Goal: Feedback & Contribution: Contribute content

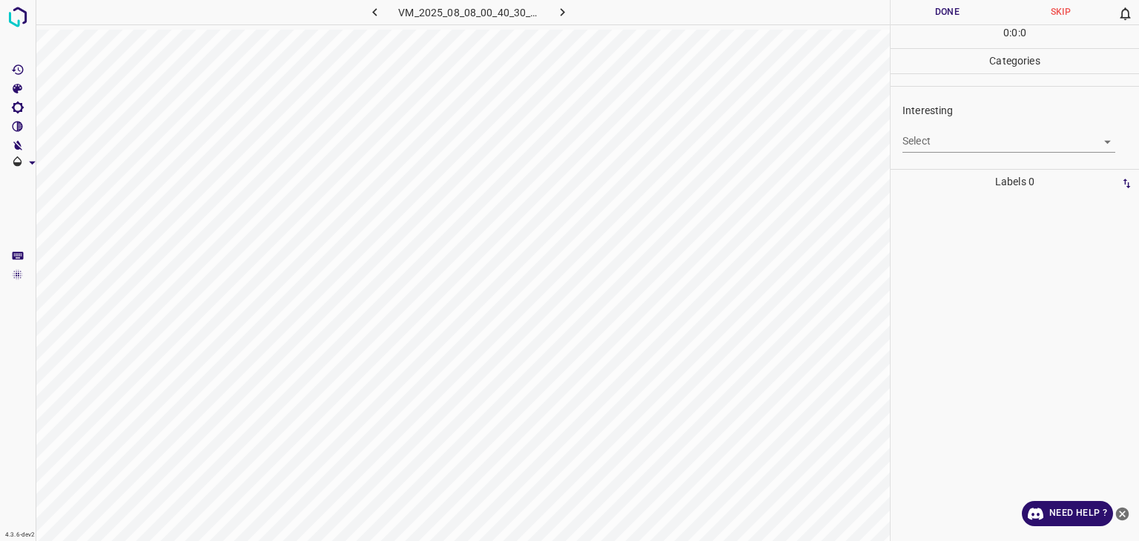
click at [934, 144] on body "4.3.6-dev2 VM_2025_08_08_00_40_30_395_03.gif Done Skip 0 0 : 0 : 0 Categories I…" at bounding box center [569, 270] width 1139 height 541
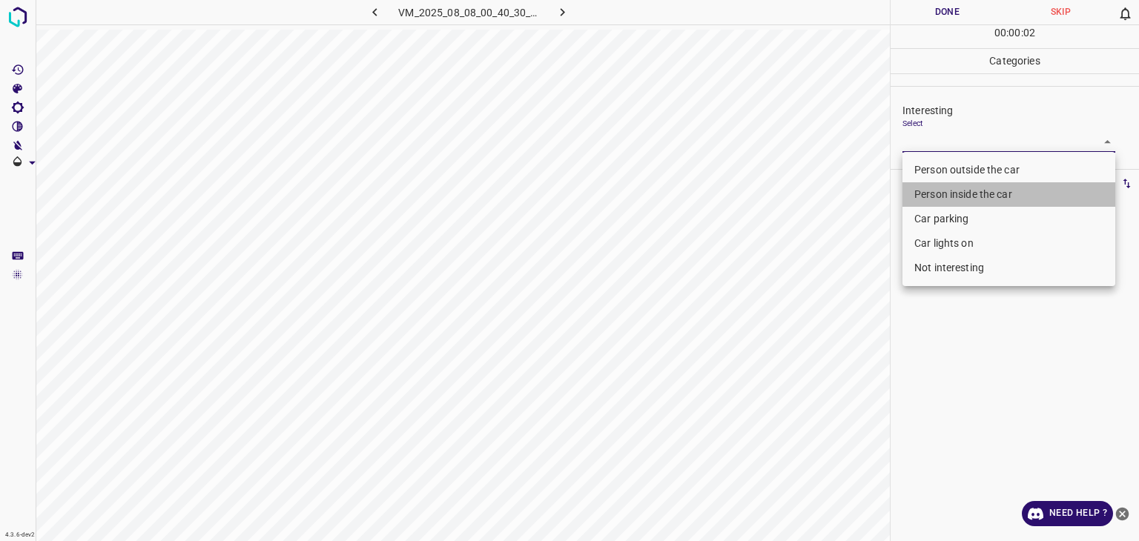
click at [985, 193] on li "Person inside the car" at bounding box center [1009, 194] width 213 height 24
type input "Person inside the car"
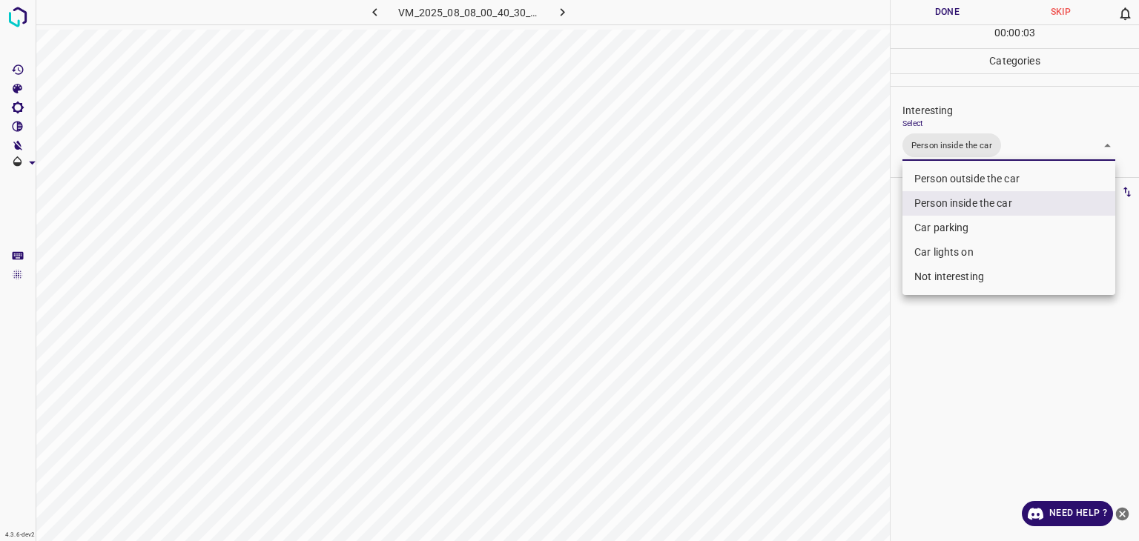
click at [963, 16] on div at bounding box center [569, 270] width 1139 height 541
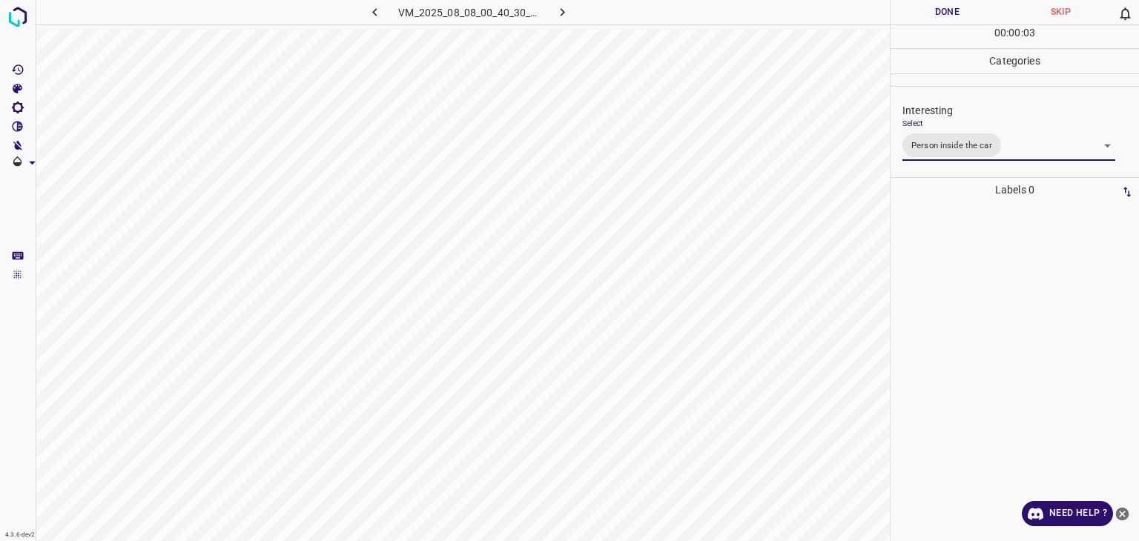
click at [957, 10] on div "Person outside the car Person inside the car Car parking Car lights on Not inte…" at bounding box center [569, 270] width 1139 height 541
click at [957, 10] on button "Done" at bounding box center [947, 12] width 113 height 24
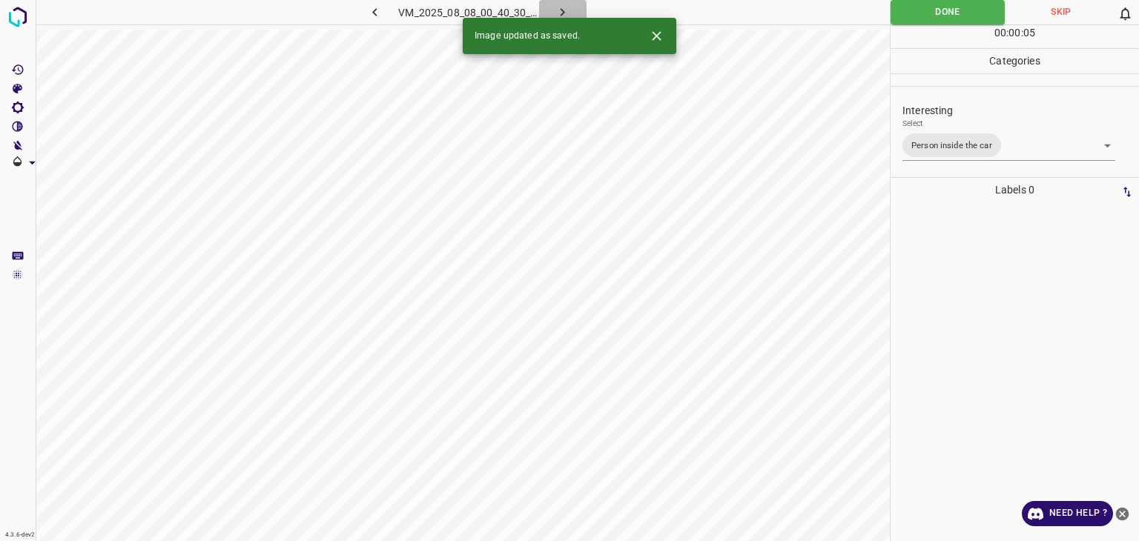
click at [565, 7] on icon "button" at bounding box center [563, 12] width 16 height 16
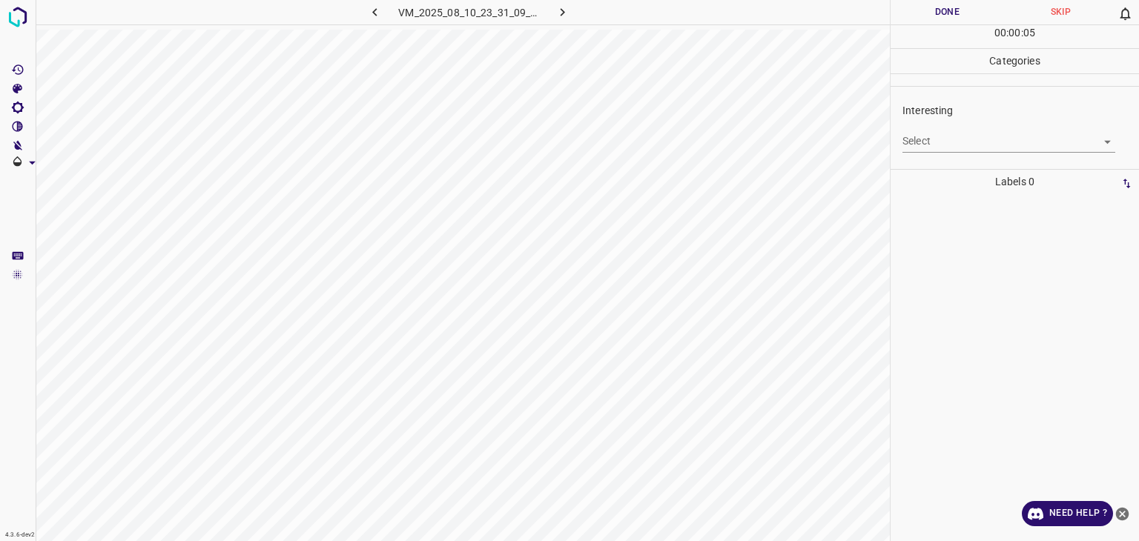
click at [955, 139] on body "4.3.6-dev2 VM_2025_08_10_23_31_09_231_01.gif Done Skip 0 00 : 00 : 05 Categorie…" at bounding box center [569, 270] width 1139 height 541
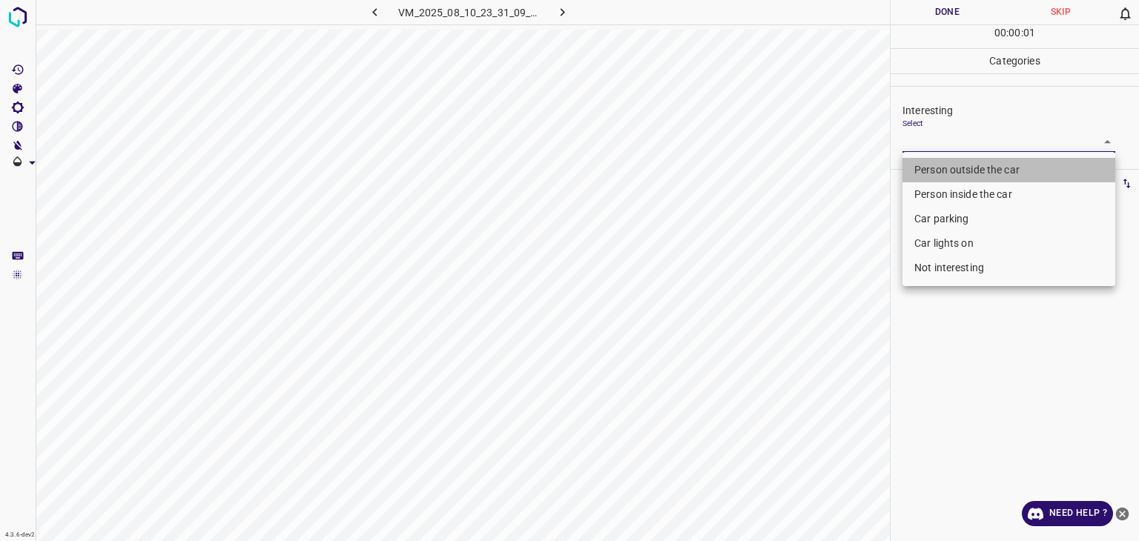
click at [961, 163] on li "Person outside the car" at bounding box center [1009, 170] width 213 height 24
type input "Person outside the car"
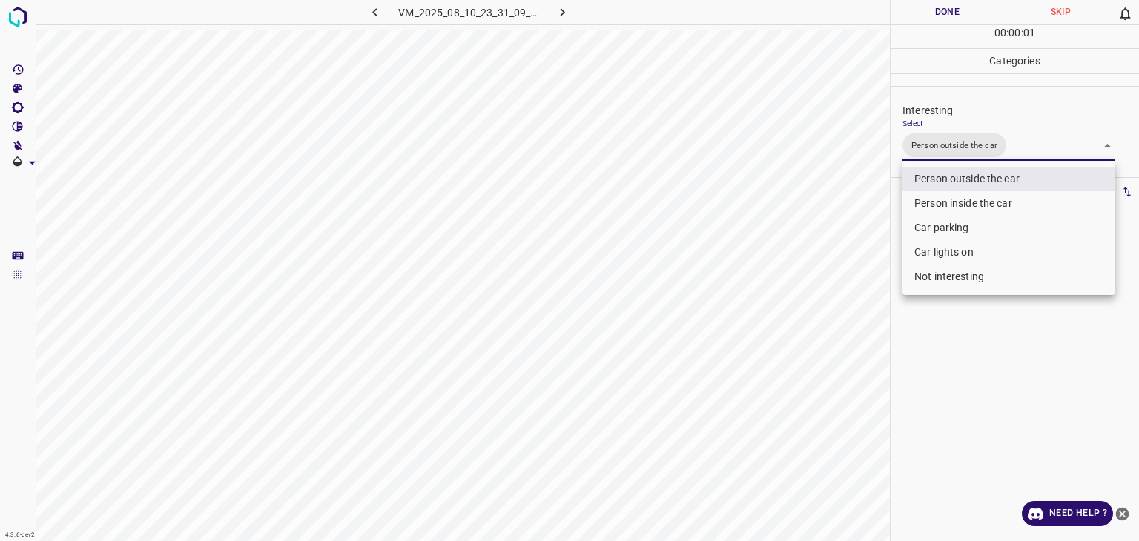
click at [952, 7] on div at bounding box center [569, 270] width 1139 height 541
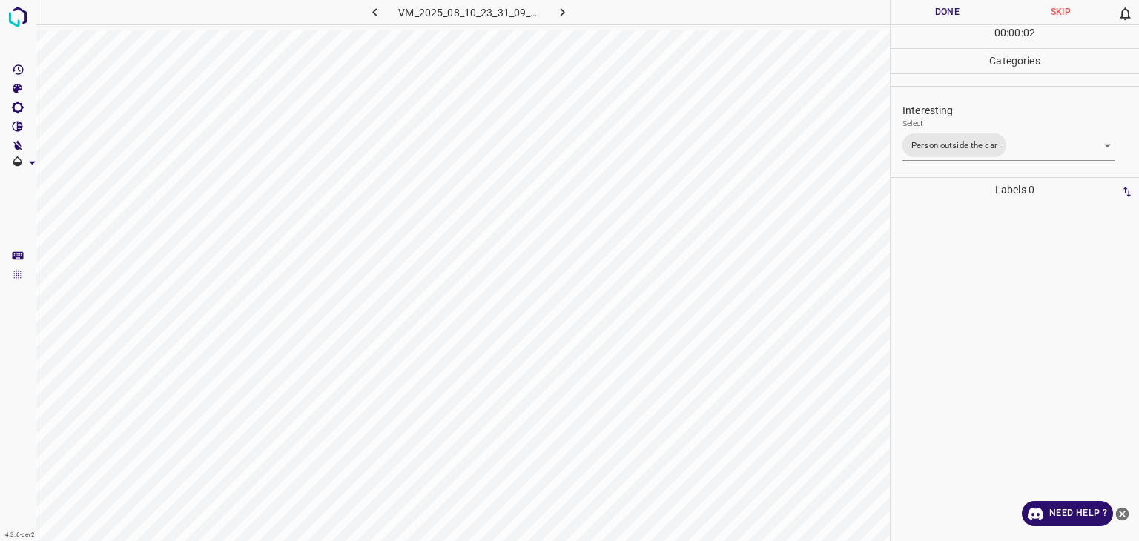
click at [952, 7] on div at bounding box center [569, 270] width 1139 height 541
click at [952, 7] on button "Done" at bounding box center [947, 12] width 113 height 24
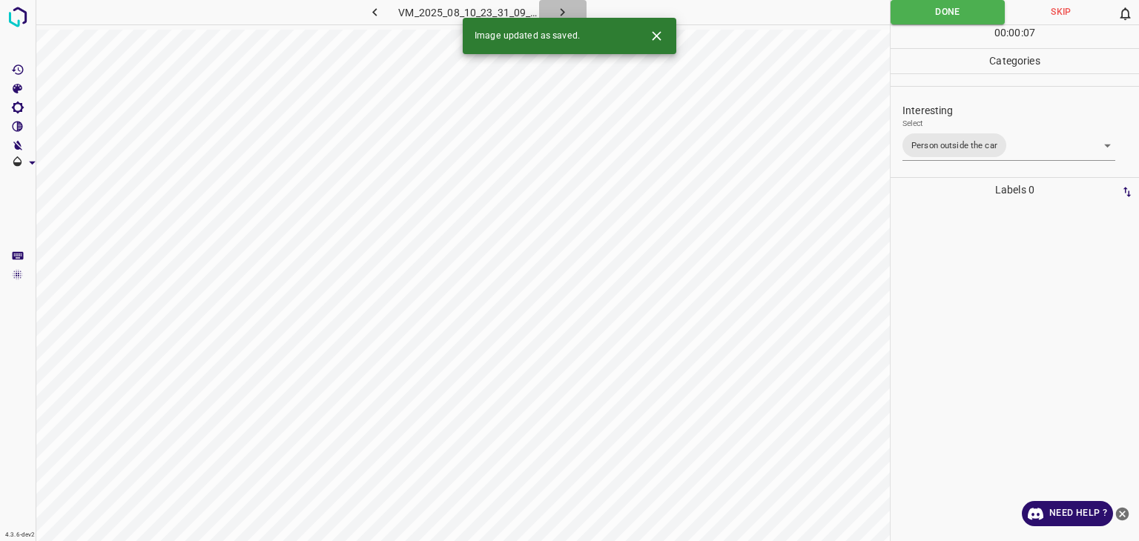
click at [574, 4] on button "button" at bounding box center [562, 12] width 47 height 24
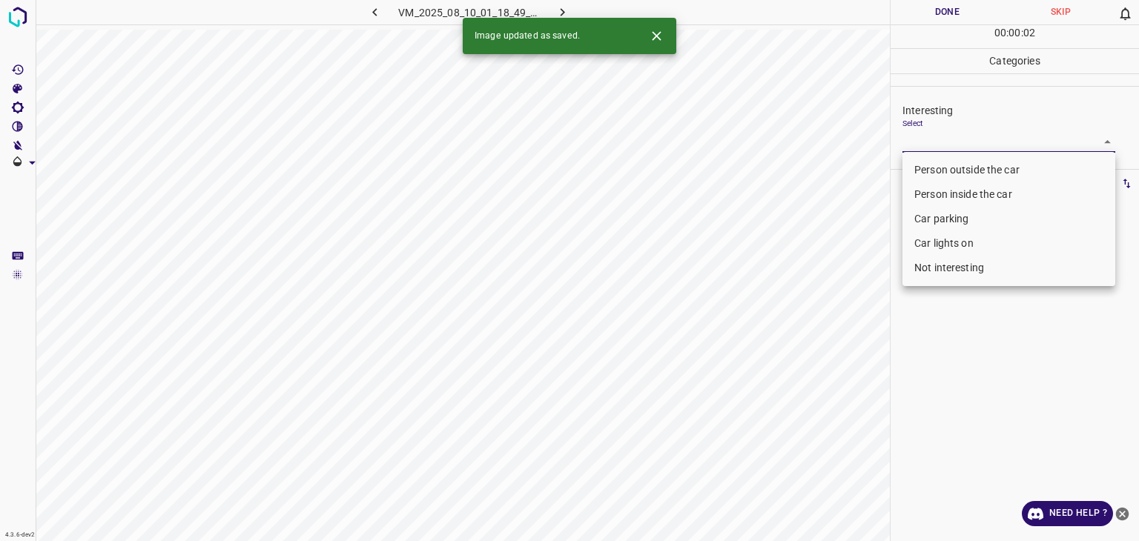
click at [942, 136] on body "4.3.6-dev2 VM_2025_08_10_01_18_49_187_07.gif Done Skip 0 00 : 00 : 02 Categorie…" at bounding box center [569, 270] width 1139 height 541
click at [940, 163] on li "Person outside the car" at bounding box center [1009, 170] width 213 height 24
type input "Person outside the car"
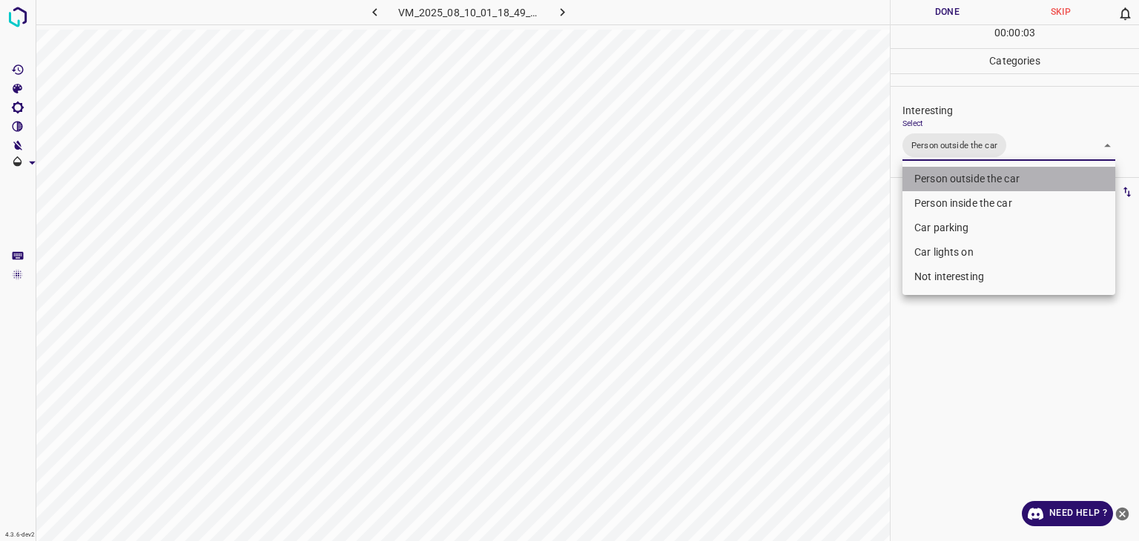
click at [943, 174] on li "Person outside the car" at bounding box center [1009, 179] width 213 height 24
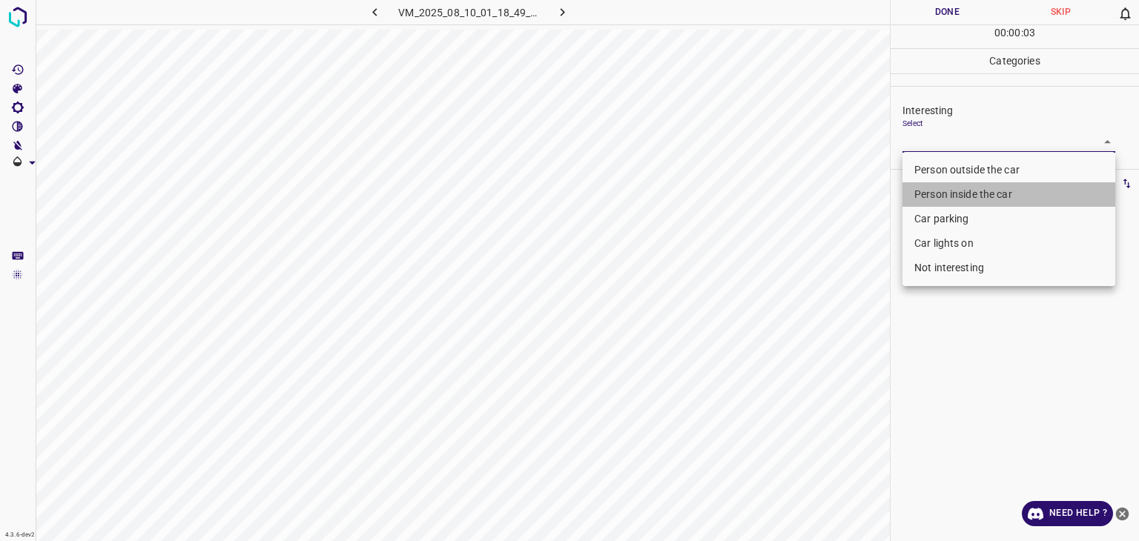
click at [939, 194] on li "Person inside the car" at bounding box center [1009, 194] width 213 height 24
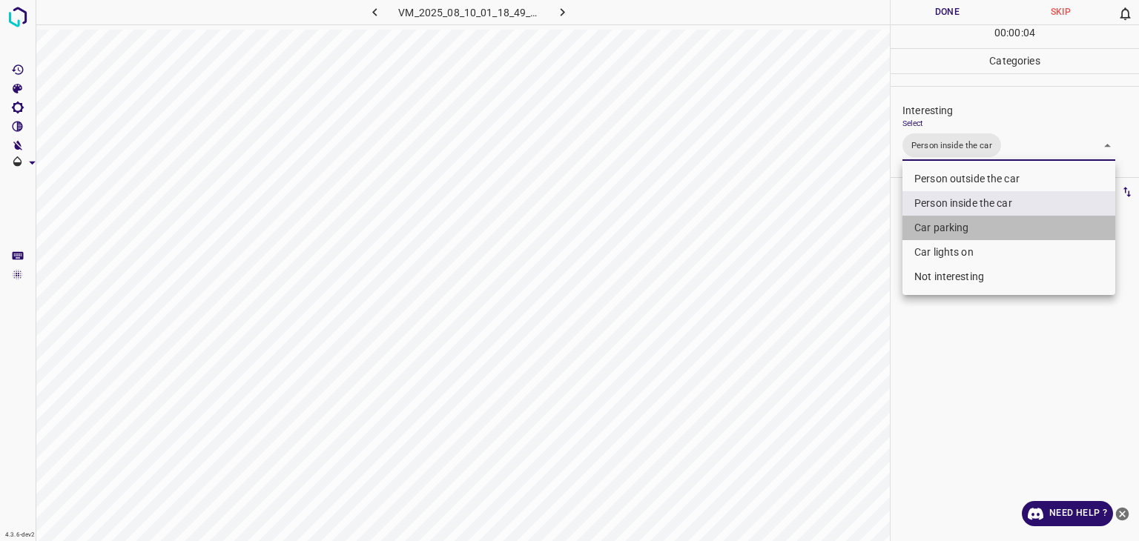
click at [929, 231] on li "Car parking" at bounding box center [1009, 228] width 213 height 24
type input "Person inside the car,Car parking"
click at [956, 11] on div at bounding box center [569, 270] width 1139 height 541
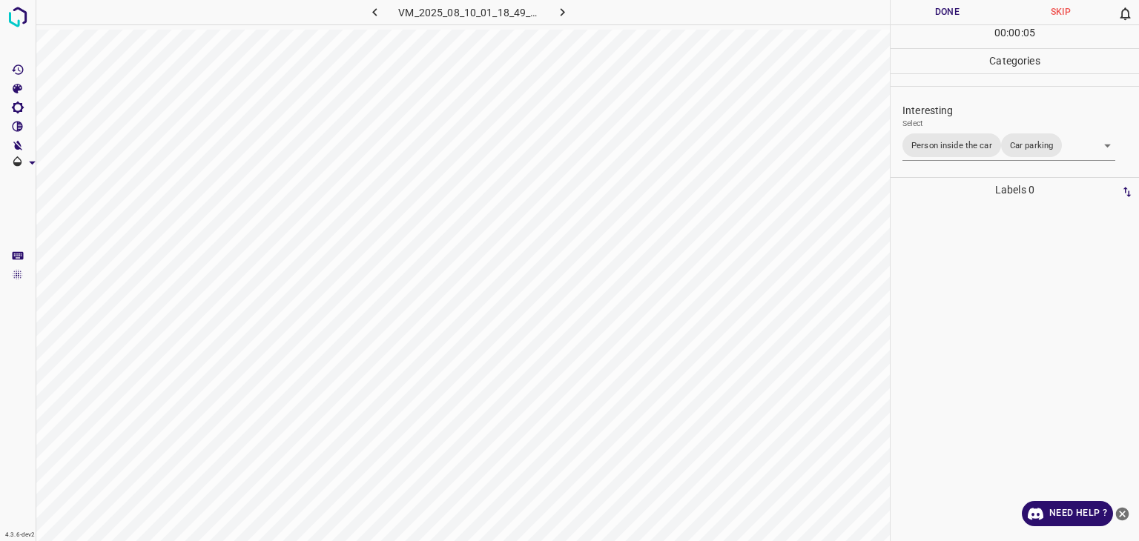
click at [956, 11] on div at bounding box center [569, 270] width 1139 height 541
click at [956, 13] on button "Done" at bounding box center [947, 12] width 113 height 24
drag, startPoint x: 956, startPoint y: 13, endPoint x: 943, endPoint y: 24, distance: 17.9
click at [956, 13] on button "Done" at bounding box center [947, 12] width 113 height 24
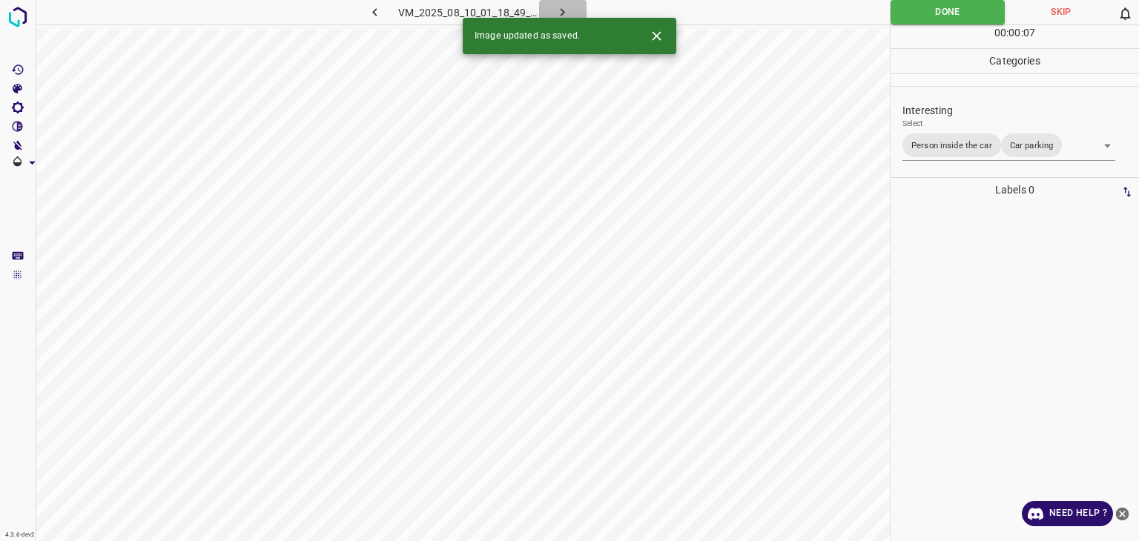
click at [566, 7] on icon "button" at bounding box center [563, 12] width 16 height 16
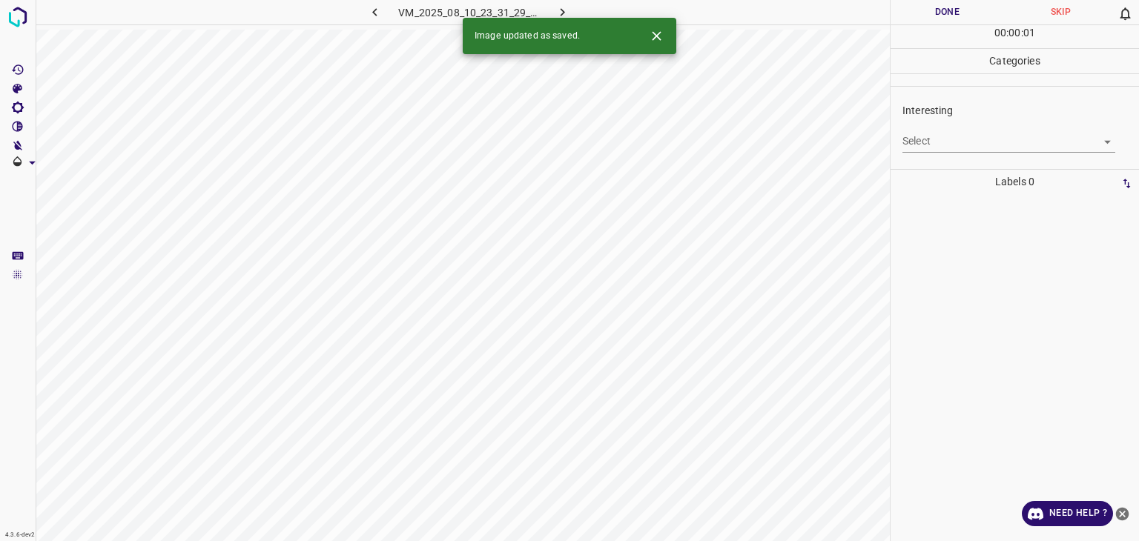
click at [958, 143] on body "4.3.6-dev2 VM_2025_08_10_23_31_29_953_09.gif Done Skip 0 00 : 00 : 01 Categorie…" at bounding box center [569, 270] width 1139 height 541
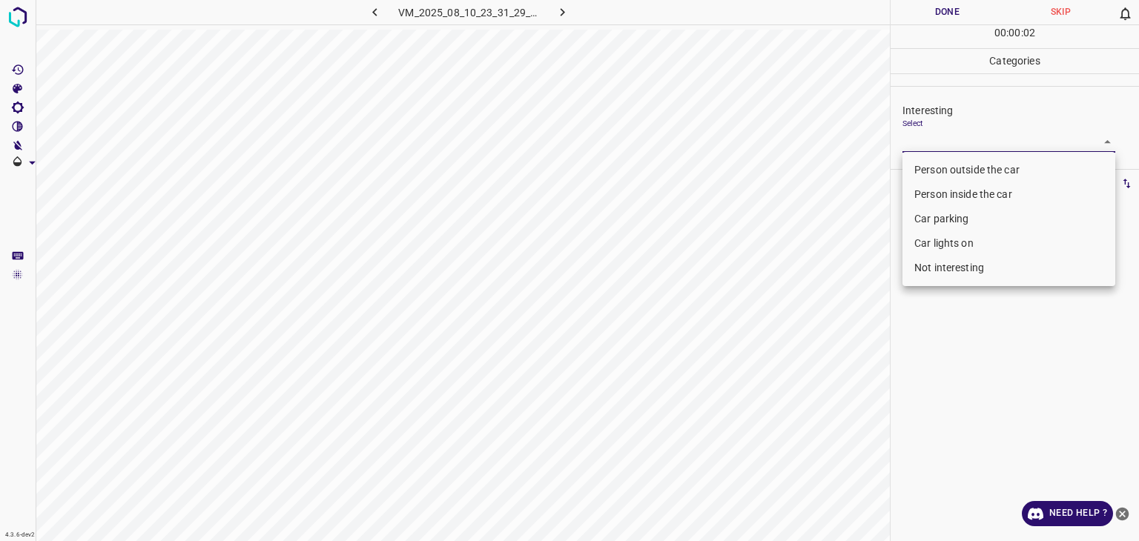
click at [939, 270] on li "Not interesting" at bounding box center [1009, 268] width 213 height 24
type input "Not interesting"
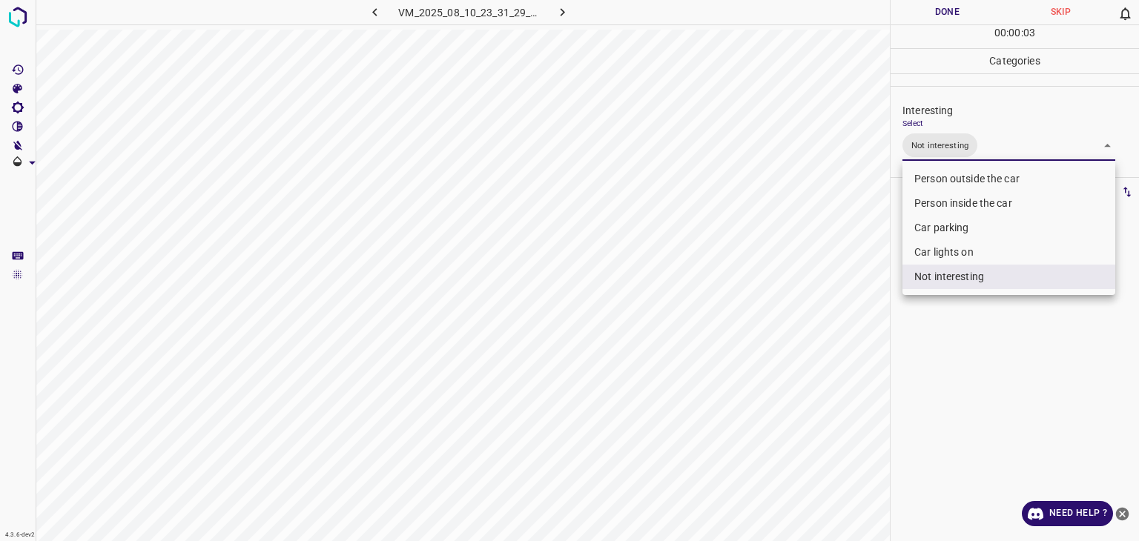
click at [949, 4] on div at bounding box center [569, 270] width 1139 height 541
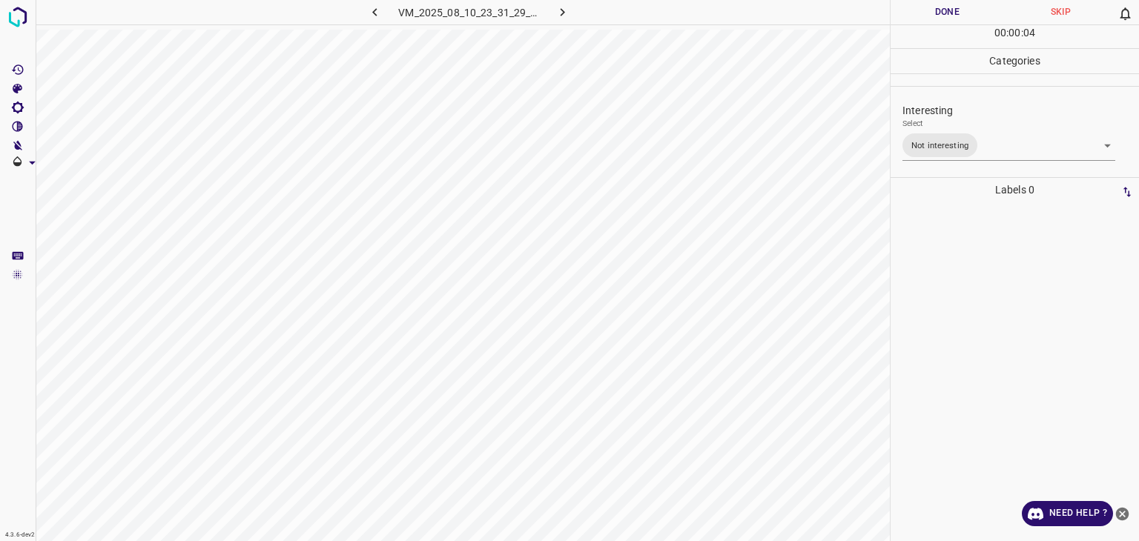
click at [949, 4] on button "Done" at bounding box center [947, 12] width 113 height 24
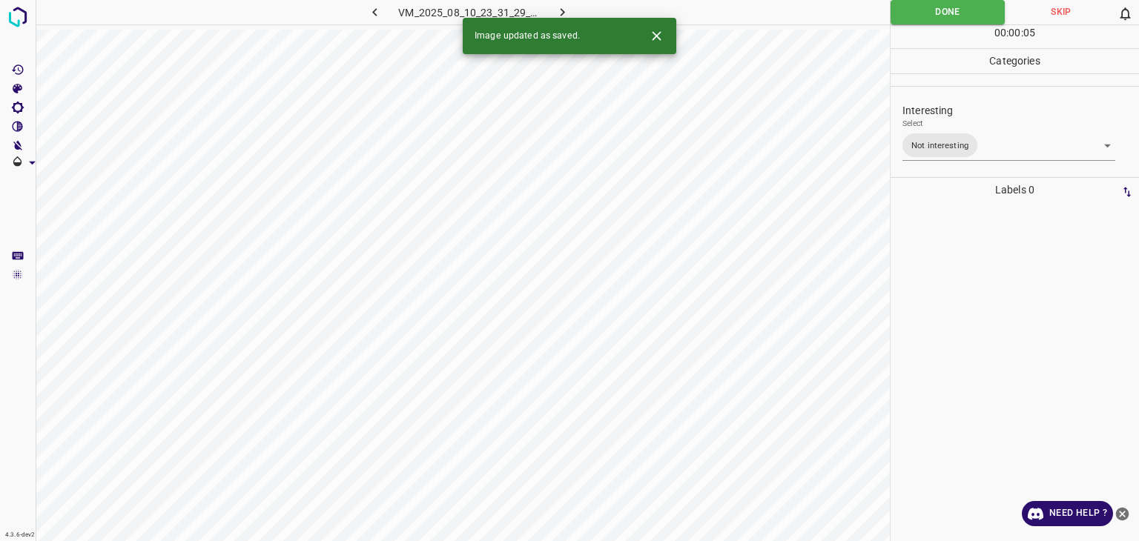
click at [564, 5] on icon "button" at bounding box center [563, 12] width 16 height 16
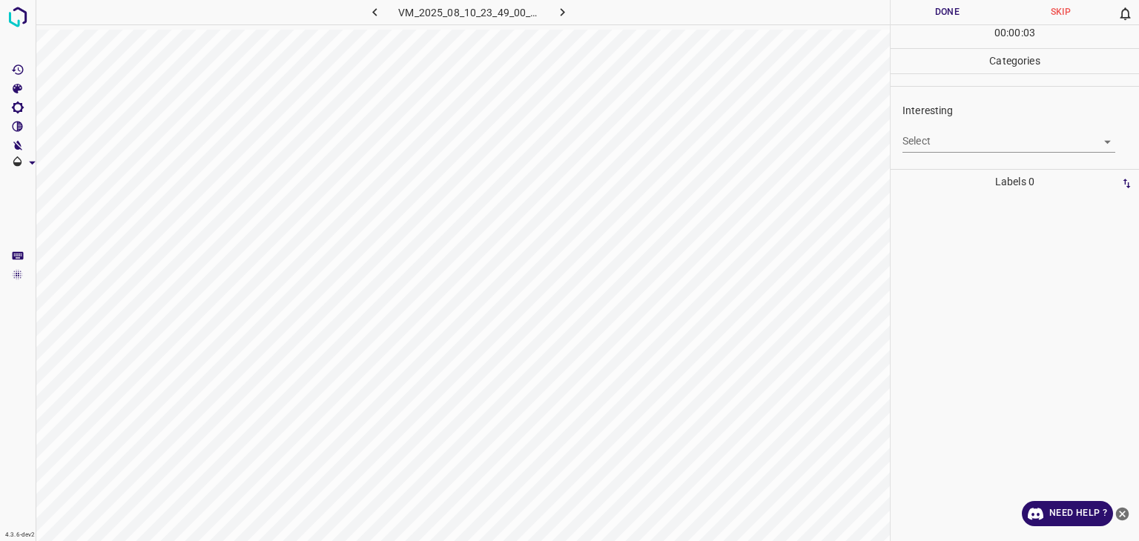
click at [957, 140] on body "4.3.6-dev2 VM_2025_08_10_23_49_00_735_07.gif Done Skip 0 00 : 00 : 03 Categorie…" at bounding box center [569, 270] width 1139 height 541
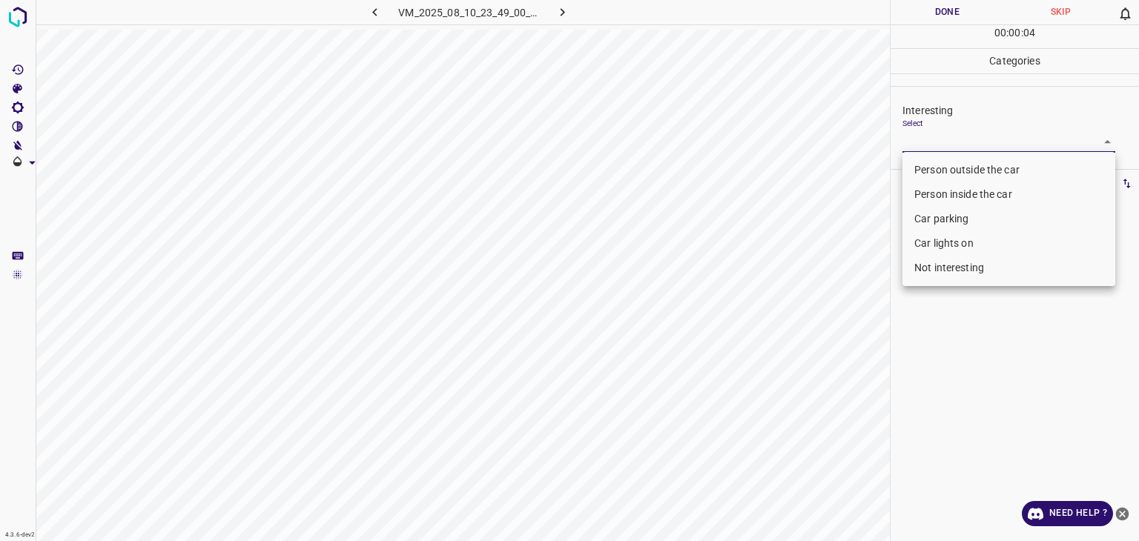
click at [945, 211] on li "Car parking" at bounding box center [1009, 219] width 213 height 24
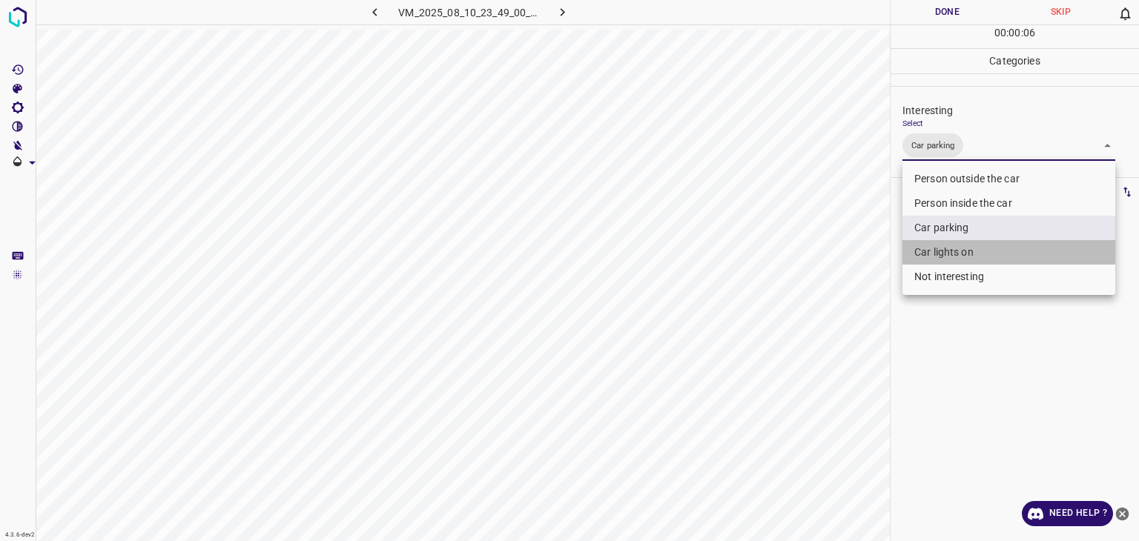
click at [932, 259] on li "Car lights on" at bounding box center [1009, 252] width 213 height 24
drag, startPoint x: 1048, startPoint y: 194, endPoint x: 1038, endPoint y: 185, distance: 13.2
click at [1048, 194] on li "Person inside the car" at bounding box center [1009, 203] width 213 height 24
type input "Car parking,Car lights on,Person inside the car"
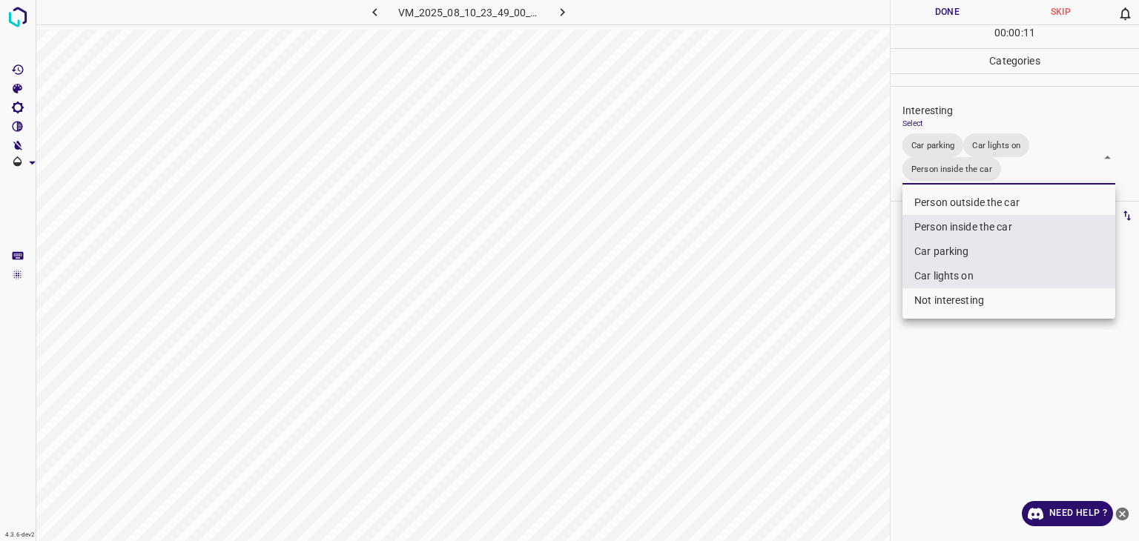
click at [936, 10] on div at bounding box center [569, 270] width 1139 height 541
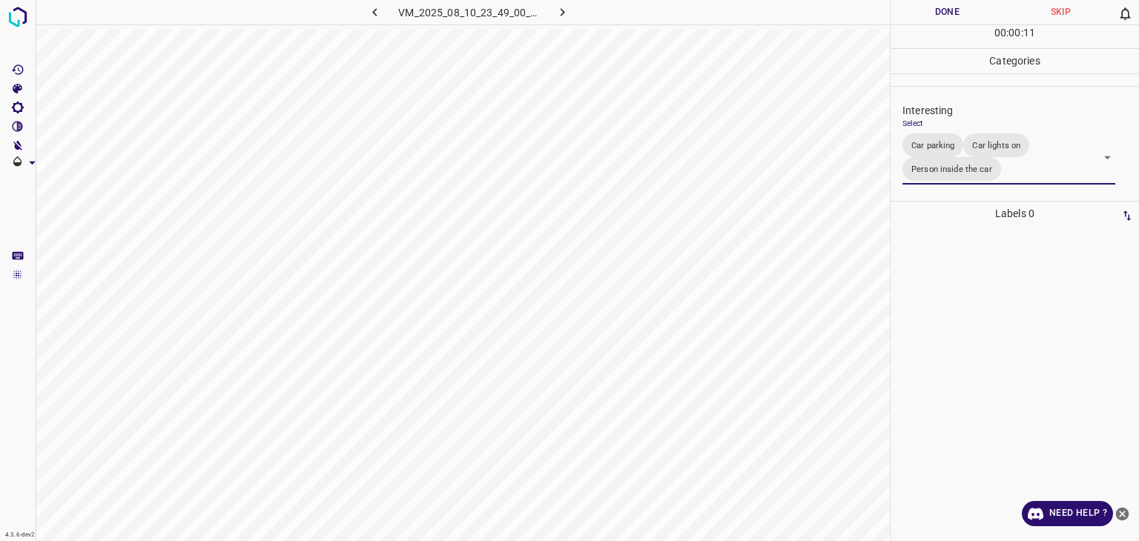
click at [936, 10] on div at bounding box center [569, 270] width 1139 height 541
click at [936, 13] on button "Done" at bounding box center [947, 12] width 113 height 24
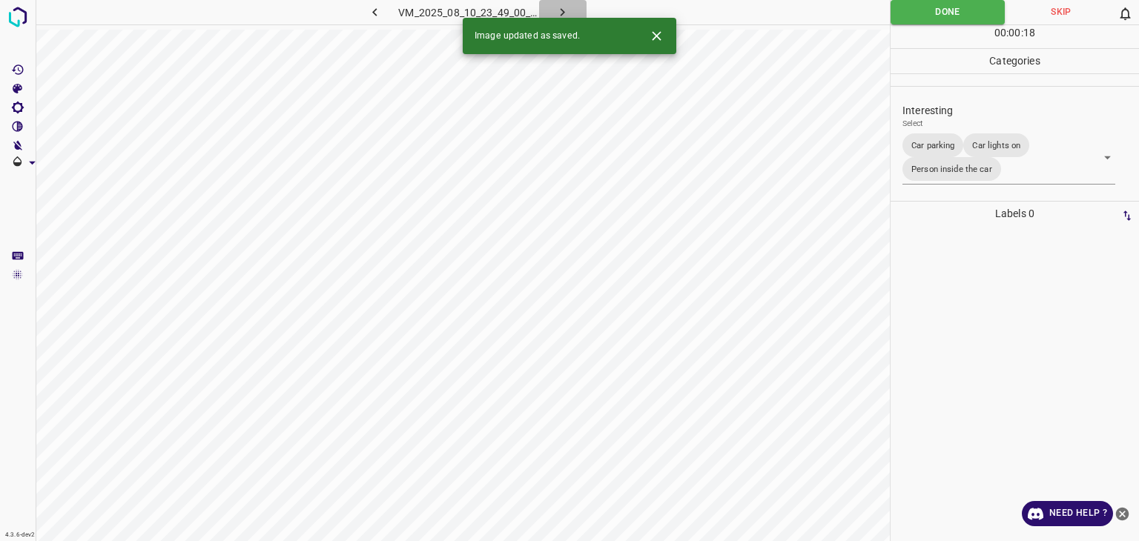
click at [559, 11] on icon "button" at bounding box center [563, 12] width 16 height 16
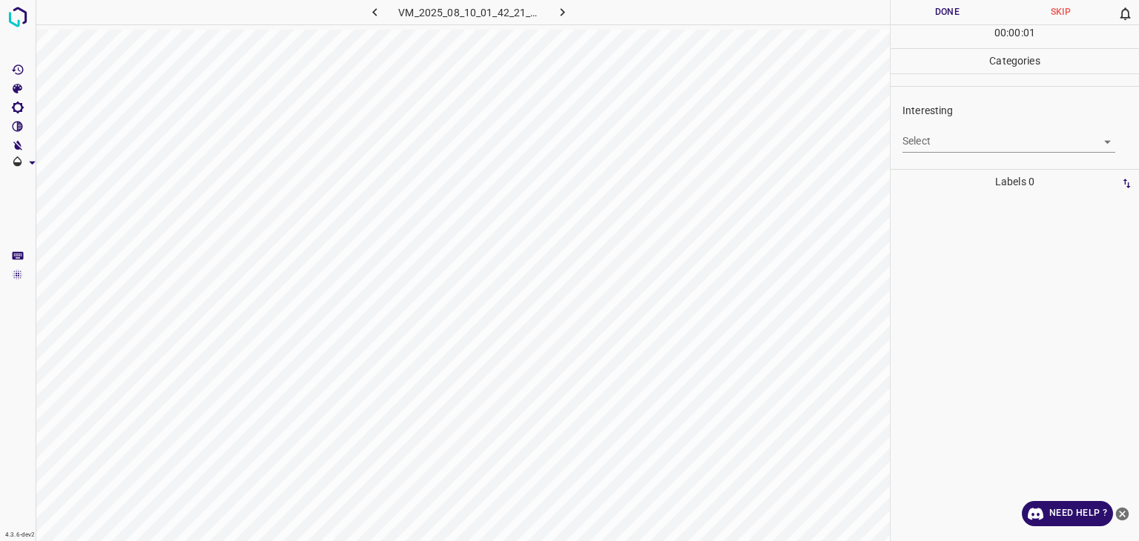
click at [954, 148] on body "4.3.6-dev2 VM_2025_08_10_01_42_21_966_03.gif Done Skip 0 00 : 00 : 01 Categorie…" at bounding box center [569, 270] width 1139 height 541
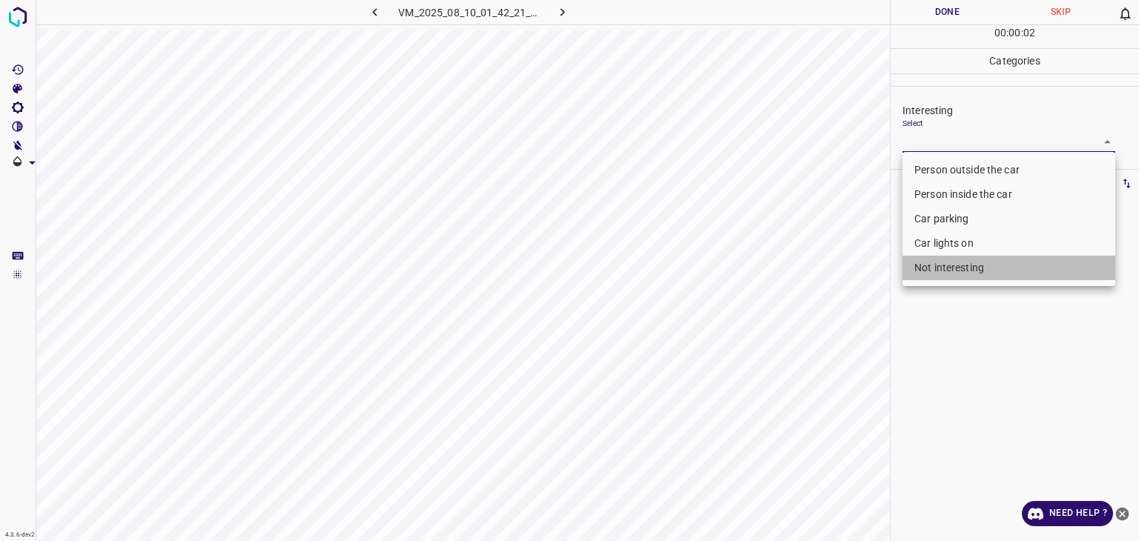
click at [929, 266] on li "Not interesting" at bounding box center [1009, 268] width 213 height 24
type input "Not interesting"
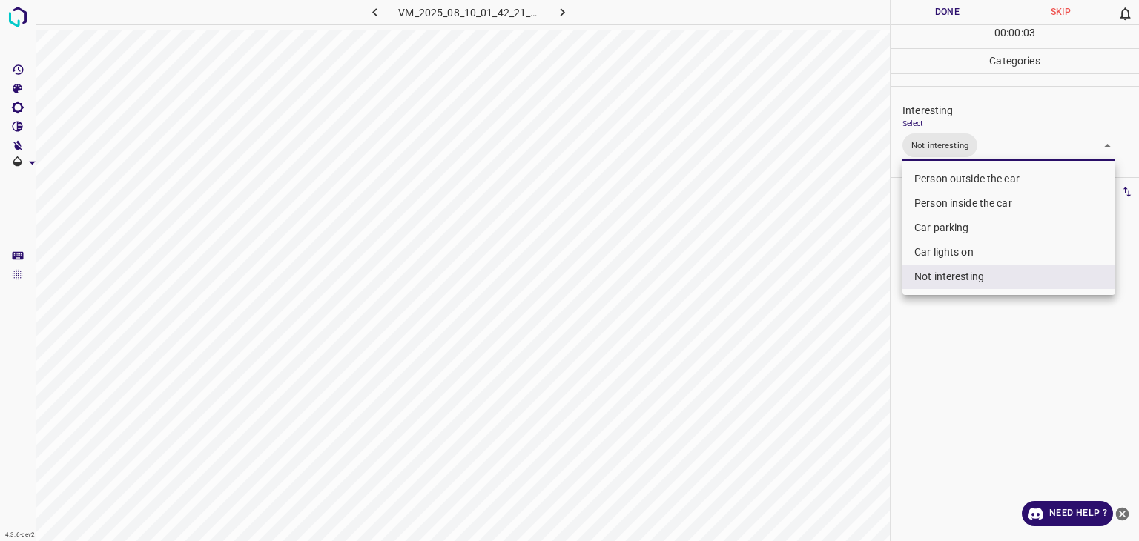
click at [939, 13] on div at bounding box center [569, 270] width 1139 height 541
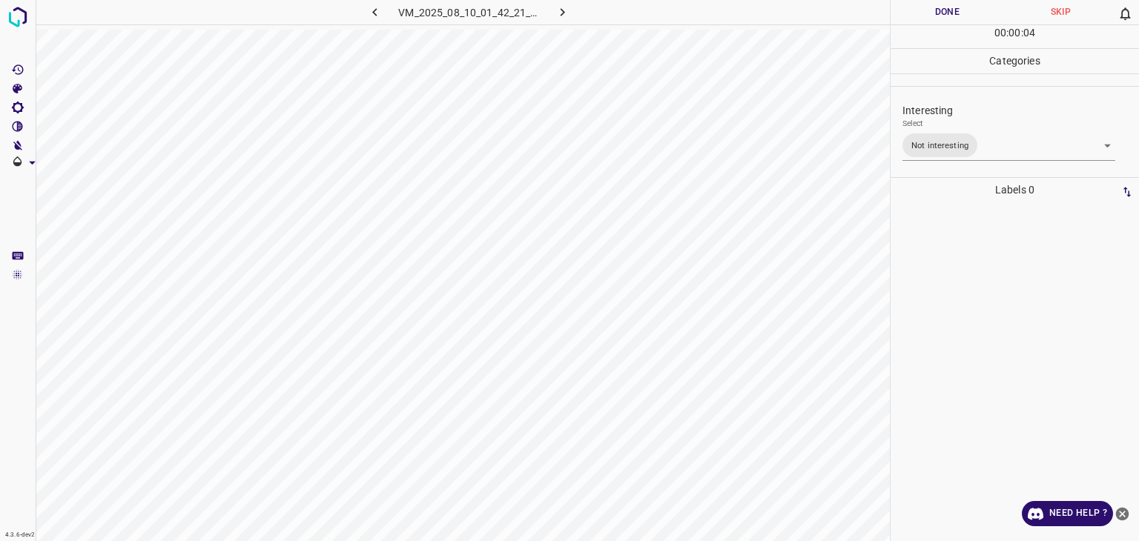
click at [939, 13] on button "Done" at bounding box center [947, 12] width 113 height 24
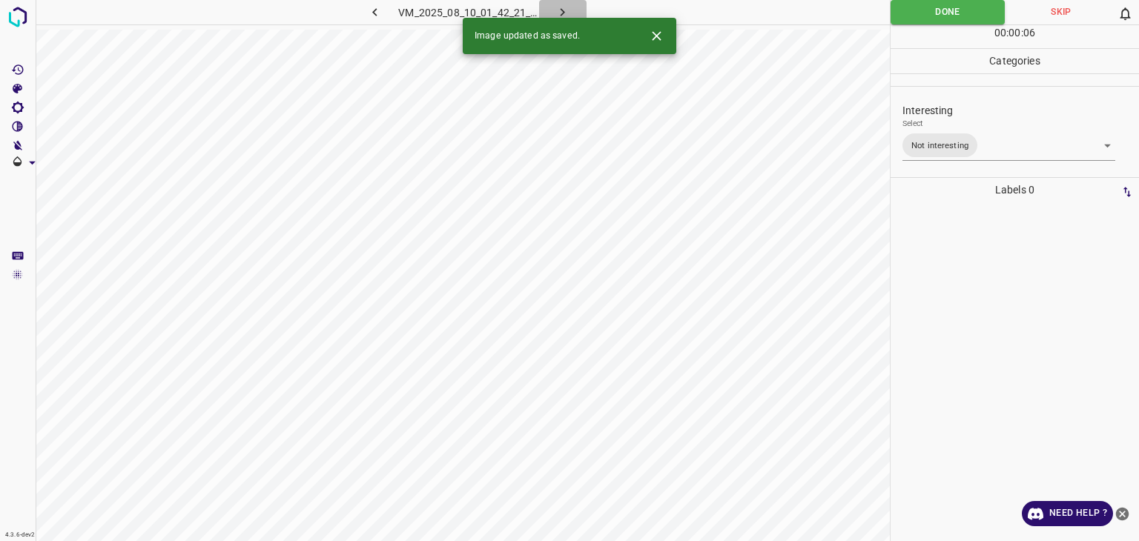
click at [551, 12] on button "button" at bounding box center [562, 12] width 47 height 24
click at [1032, 145] on body "4.3.6-dev2 VM_2025_08_07_23_16_06_465_13.gif Done Skip 0 00 : 00 : 06 Categorie…" at bounding box center [569, 270] width 1139 height 541
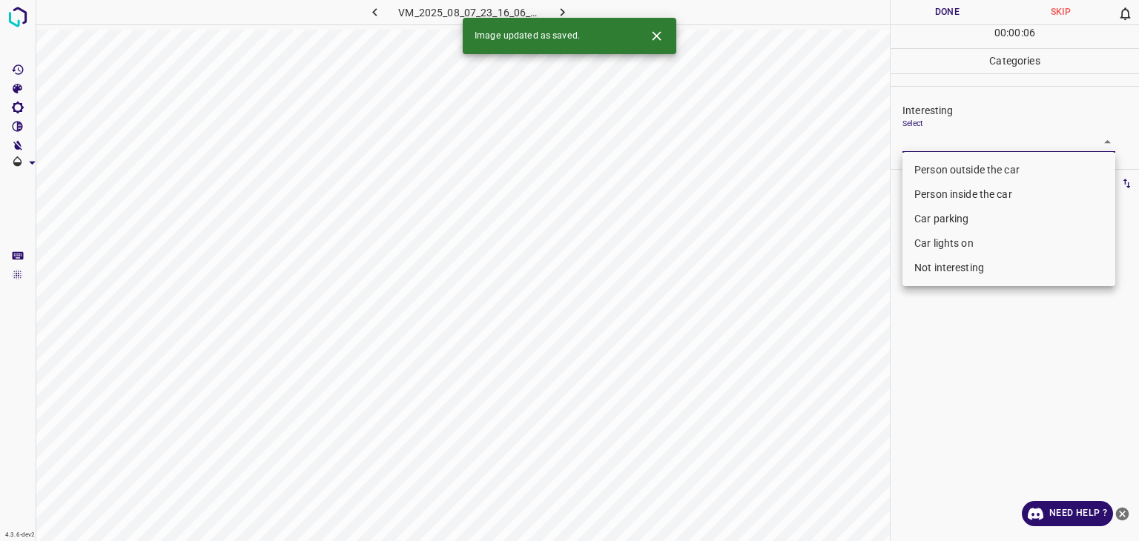
click at [1011, 178] on li "Person outside the car" at bounding box center [1009, 170] width 213 height 24
type input "Person outside the car"
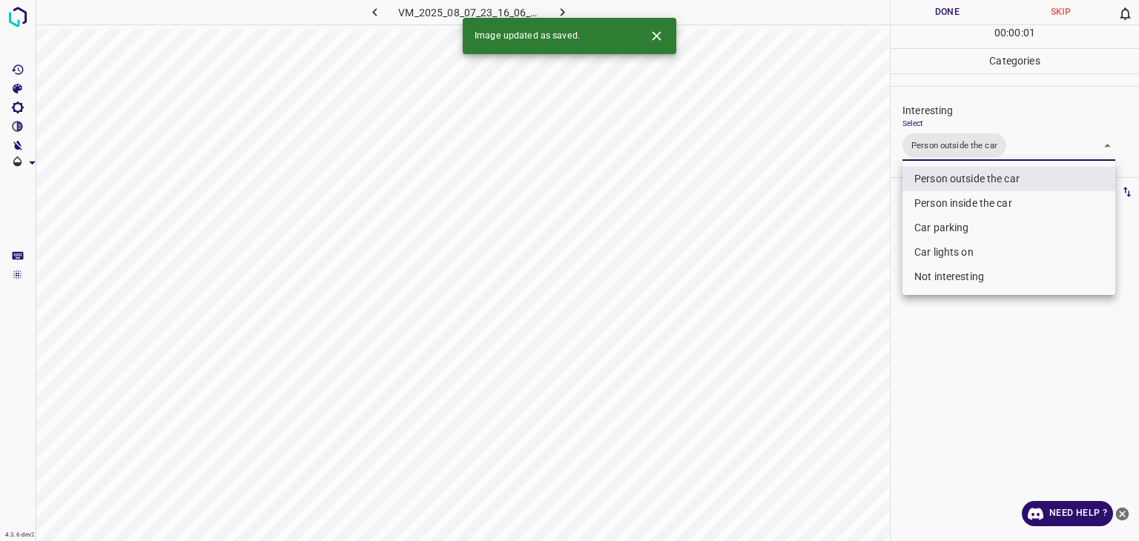
click at [960, 1] on div at bounding box center [569, 270] width 1139 height 541
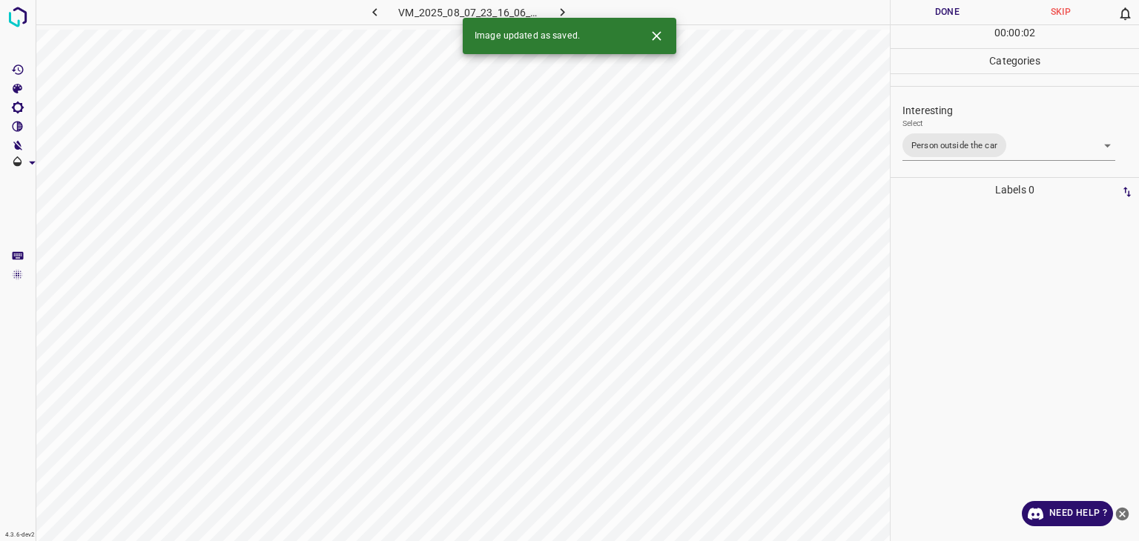
click at [960, 7] on button "Done" at bounding box center [947, 12] width 113 height 24
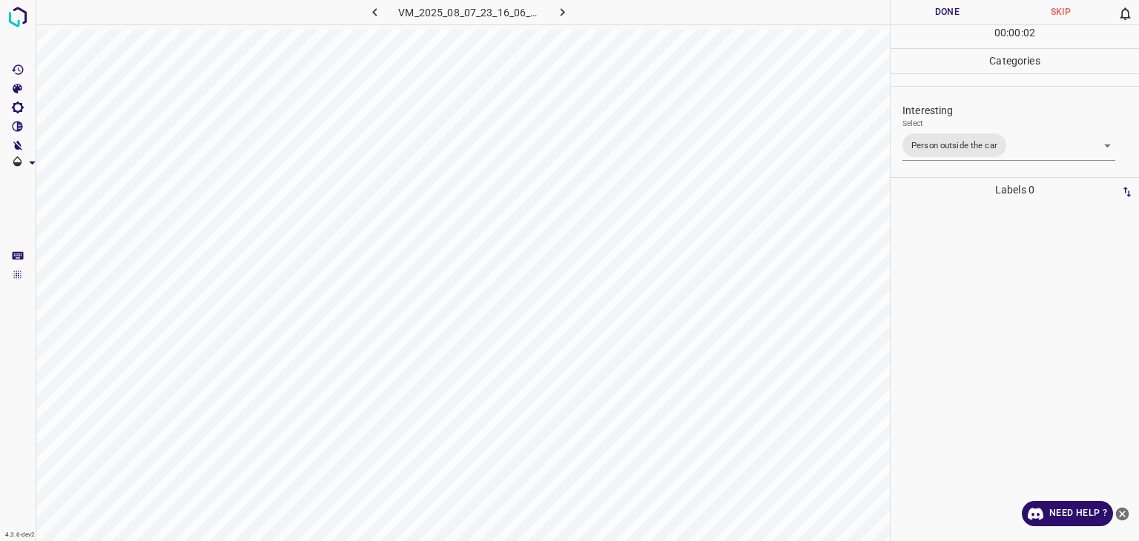
click at [960, 7] on button "Done" at bounding box center [947, 12] width 113 height 24
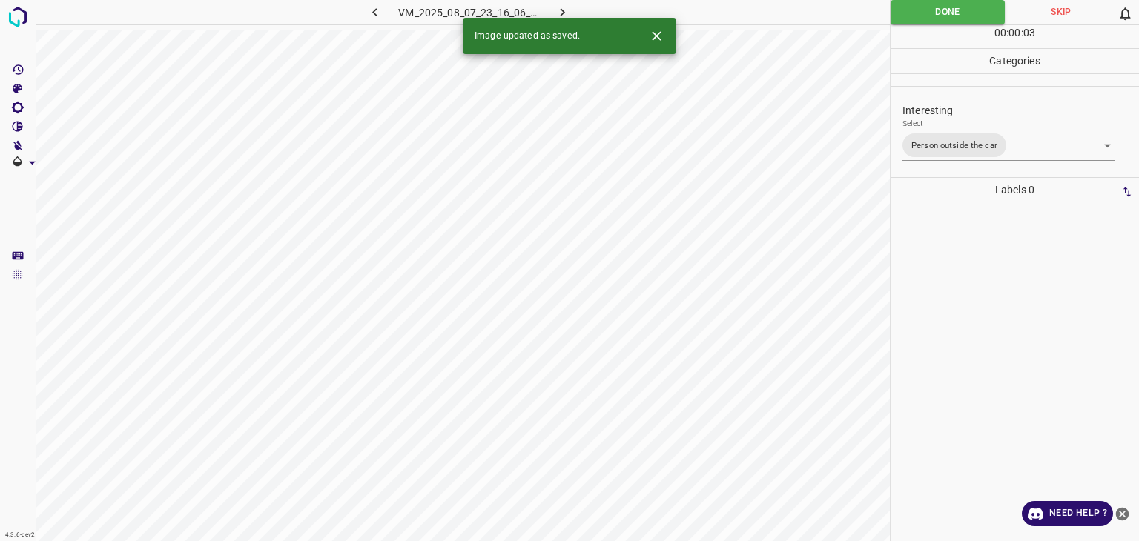
click at [573, 10] on button "button" at bounding box center [562, 12] width 47 height 24
click at [978, 149] on body "4.3.6-dev2 VM_2025_08_10_23_33_04_305_00.gif Done Skip 0 00 : 00 : 02 Categorie…" at bounding box center [569, 270] width 1139 height 541
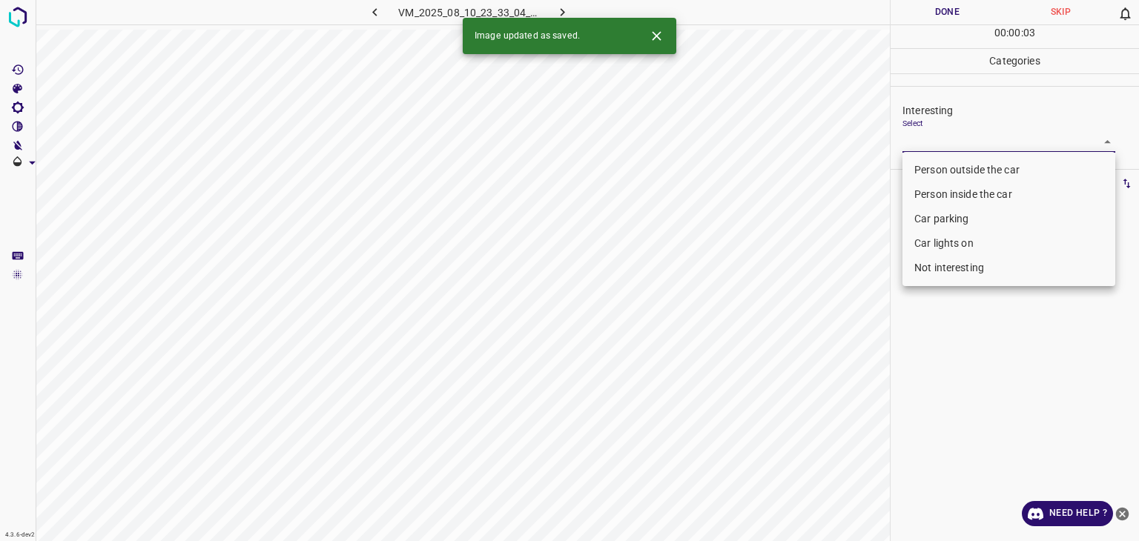
click at [938, 173] on li "Person outside the car" at bounding box center [1009, 170] width 213 height 24
type input "Person outside the car"
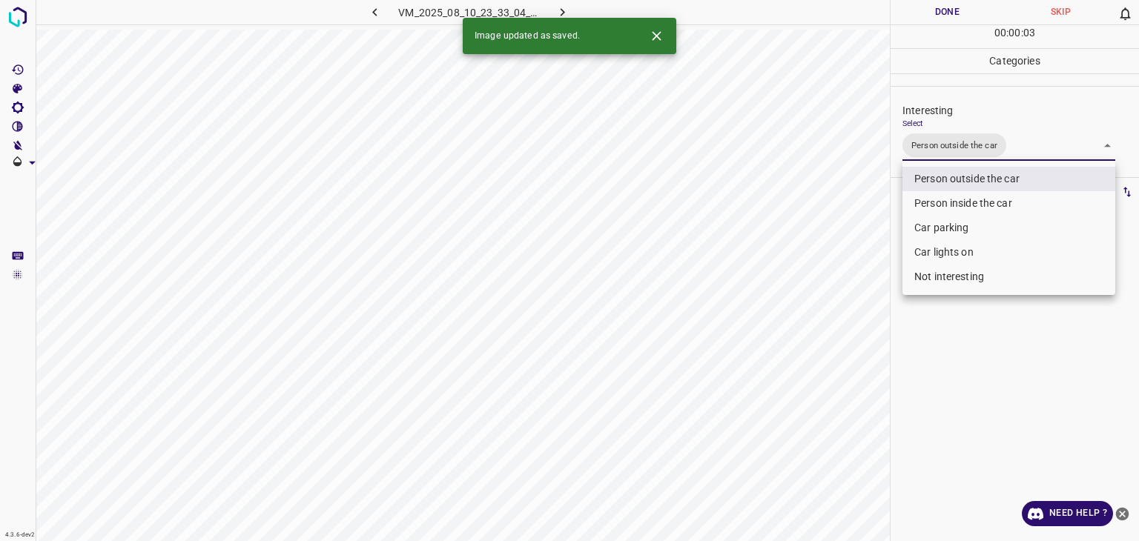
click at [948, 10] on div at bounding box center [569, 270] width 1139 height 541
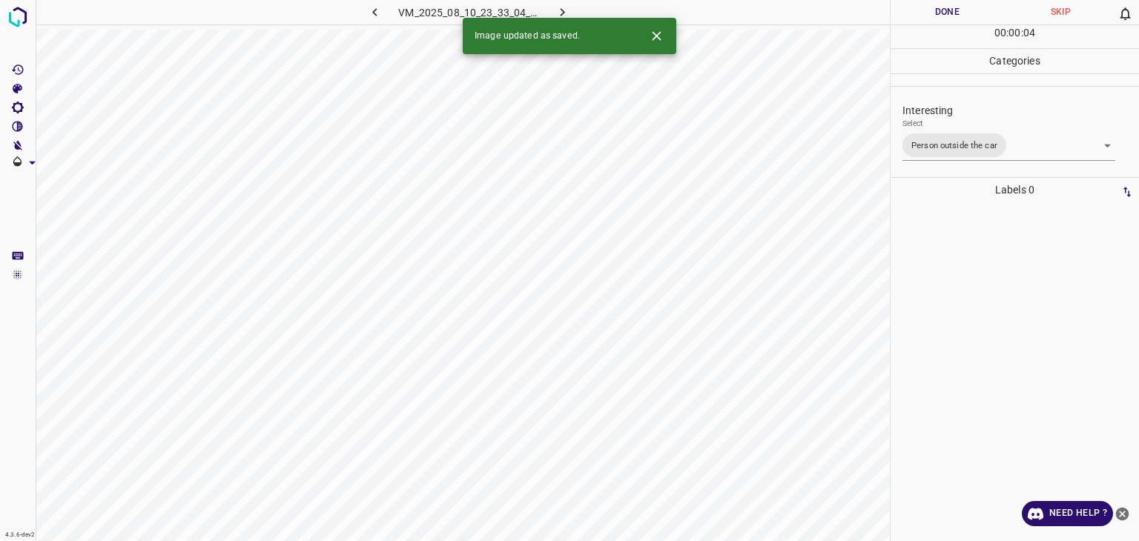
click at [948, 10] on button "Done" at bounding box center [947, 12] width 113 height 24
click at [567, 8] on icon "button" at bounding box center [563, 12] width 16 height 16
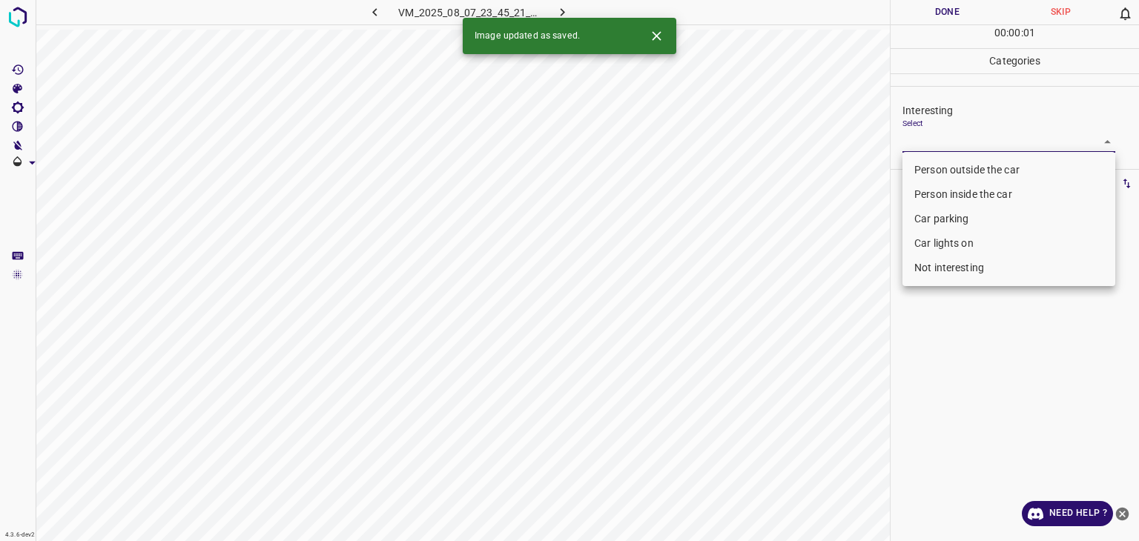
click at [978, 139] on body "4.3.6-dev2 VM_2025_08_07_23_45_21_756_02.gif Done Skip 0 00 : 00 : 01 Categorie…" at bounding box center [569, 270] width 1139 height 541
click at [964, 168] on li "Person outside the car" at bounding box center [1009, 170] width 213 height 24
type input "Person outside the car"
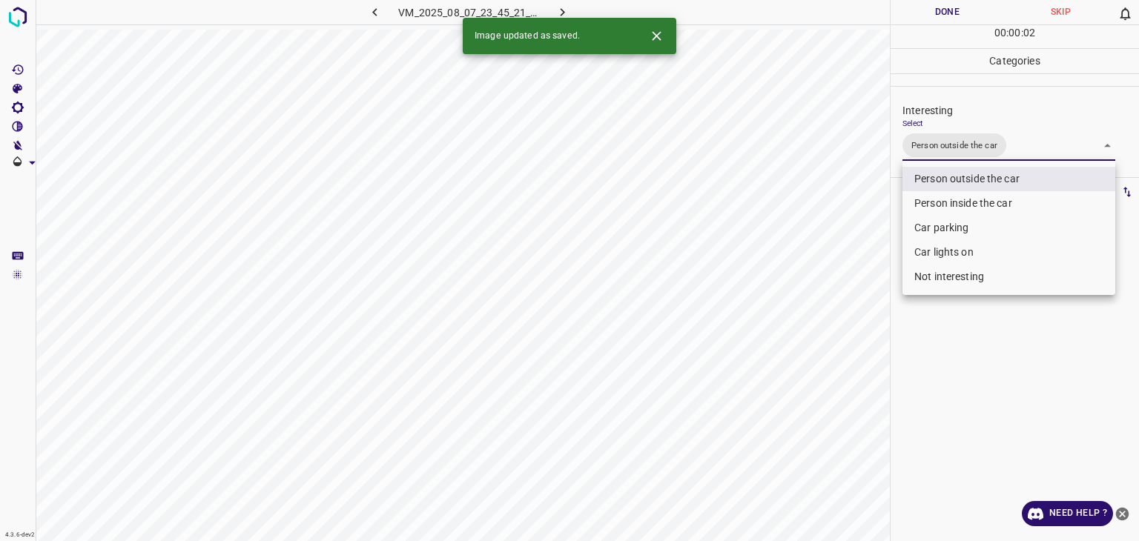
click at [961, 13] on div at bounding box center [569, 270] width 1139 height 541
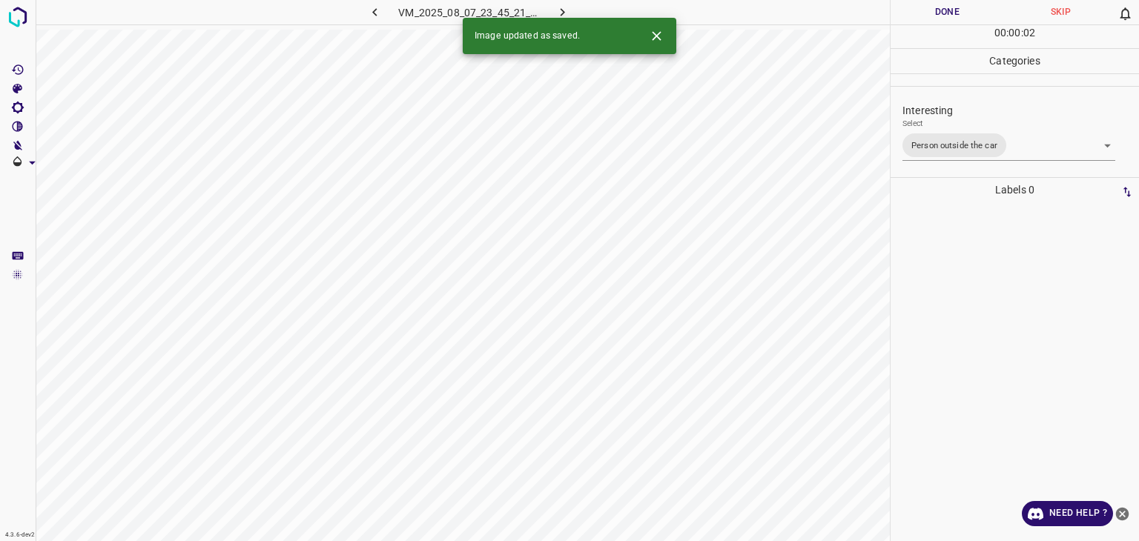
click at [961, 13] on button "Done" at bounding box center [947, 12] width 113 height 24
click at [573, 11] on button "button" at bounding box center [562, 12] width 47 height 24
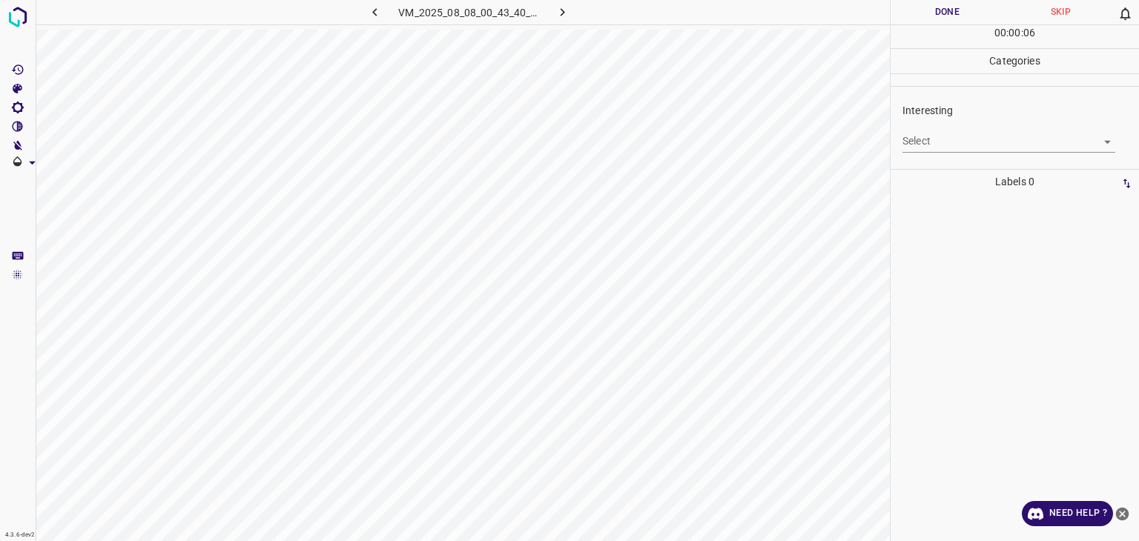
click at [1021, 152] on div "Interesting Select ​" at bounding box center [1015, 128] width 248 height 70
click at [995, 139] on body "4.3.6-dev2 VM_2025_08_08_00_43_40_169_00.gif Done Skip 0 00 : 00 : 01 Categorie…" at bounding box center [569, 270] width 1139 height 541
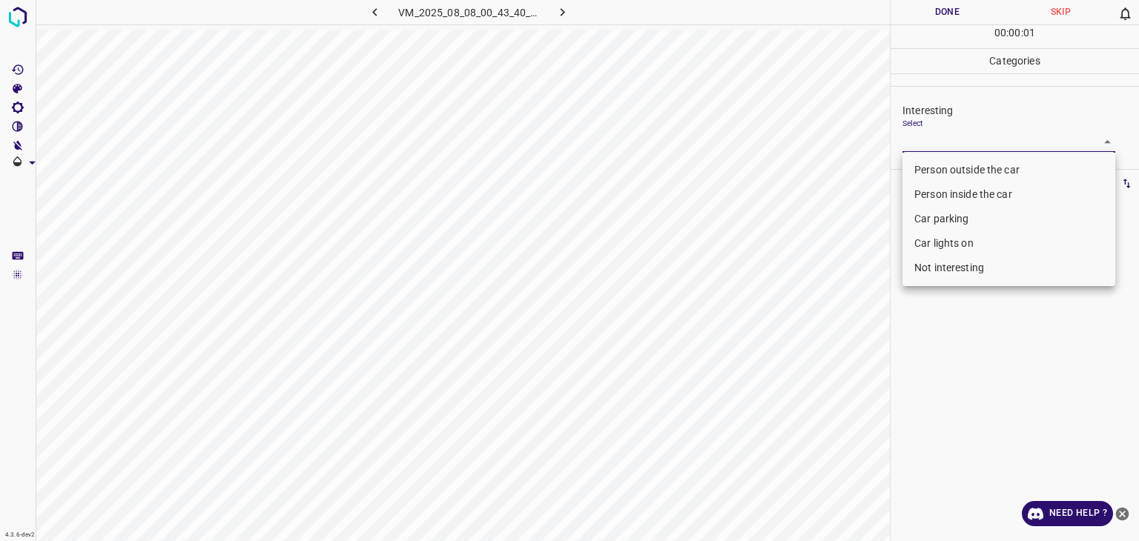
click at [991, 165] on li "Person outside the car" at bounding box center [1009, 170] width 213 height 24
type input "Person outside the car"
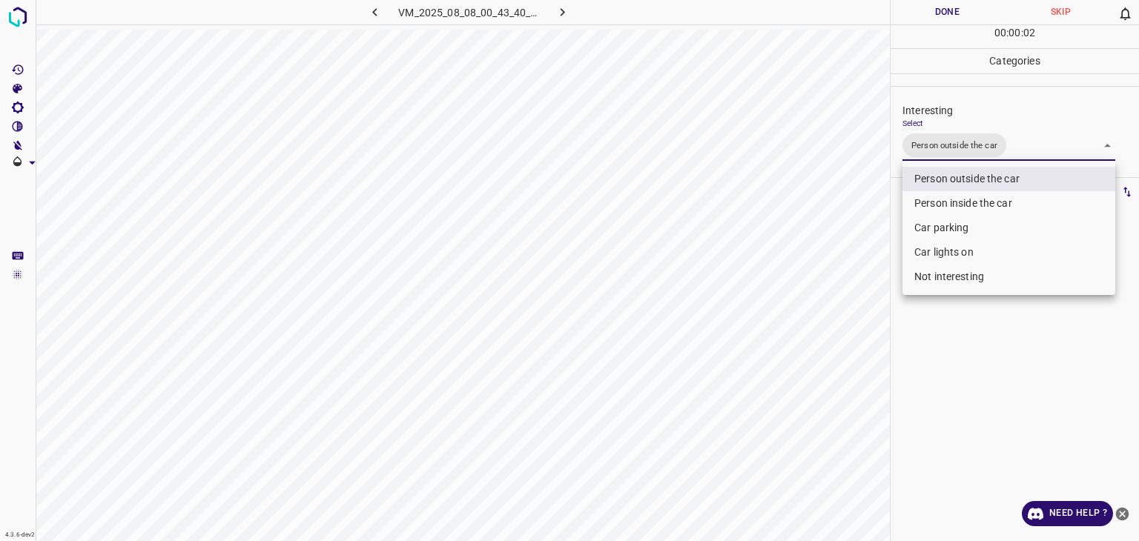
click at [951, 22] on div at bounding box center [569, 270] width 1139 height 541
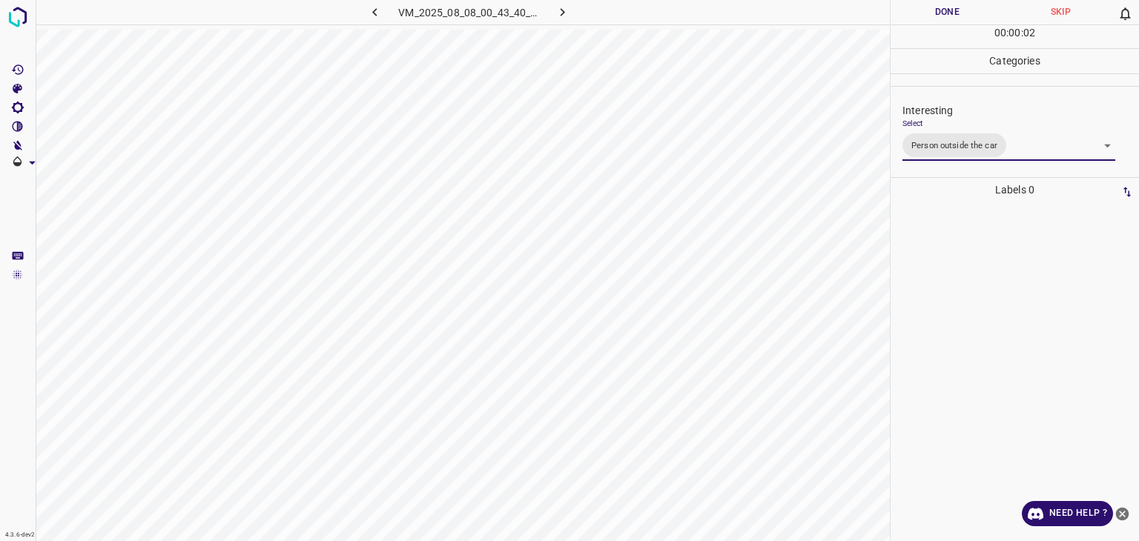
click at [949, 14] on div "Person outside the car Person inside the car Car parking Car lights on Not inte…" at bounding box center [569, 270] width 1139 height 541
click at [949, 4] on button "Done" at bounding box center [947, 12] width 113 height 24
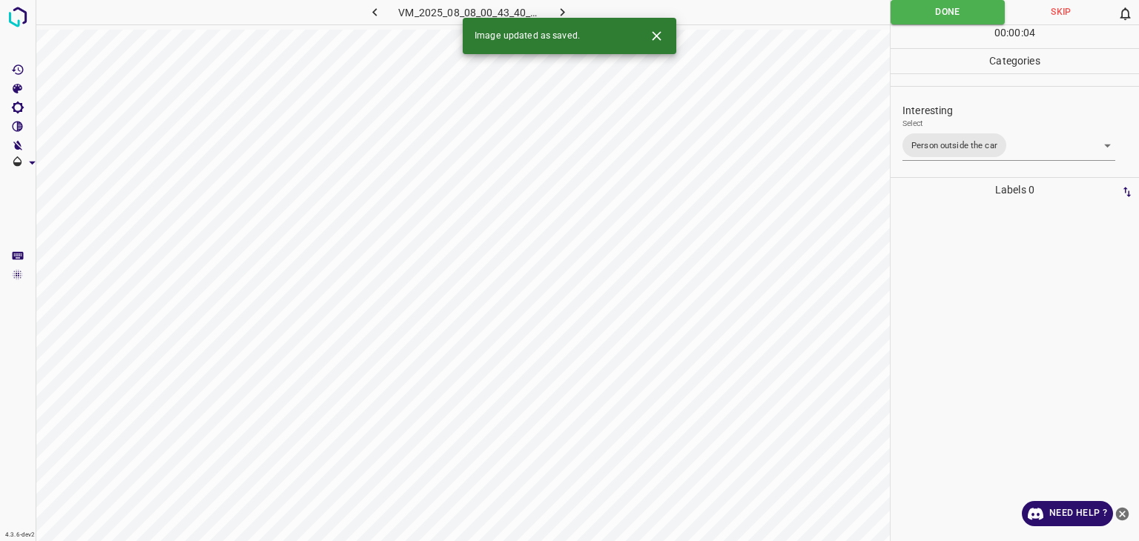
click at [575, 10] on button "button" at bounding box center [562, 12] width 47 height 24
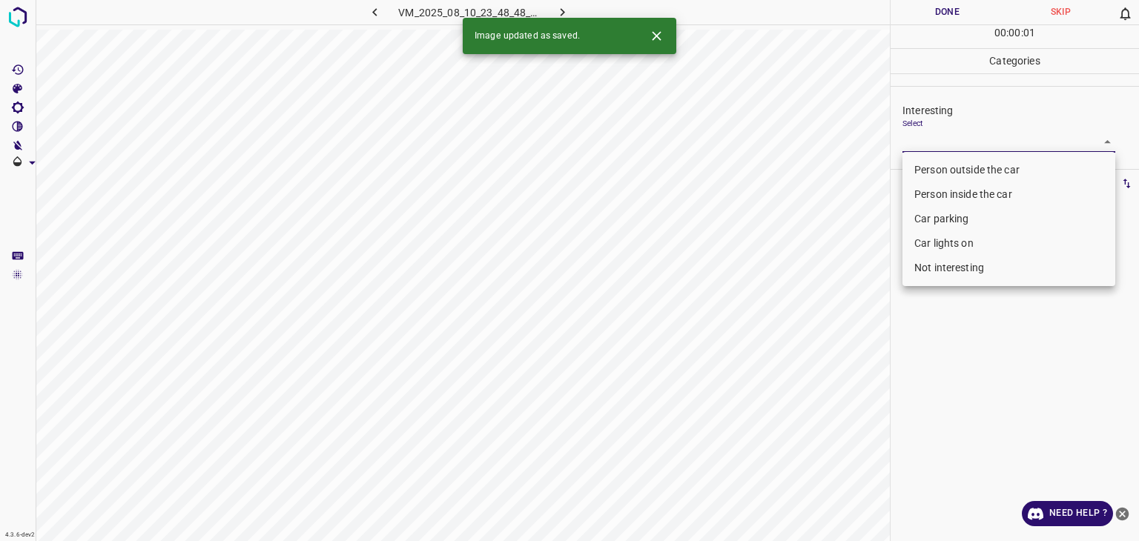
click at [952, 143] on body "4.3.6-dev2 VM_2025_08_10_23_48_48_600_05.gif Done Skip 0 00 : 00 : 01 Categorie…" at bounding box center [569, 270] width 1139 height 541
click at [945, 173] on li "Person outside the car" at bounding box center [1009, 170] width 213 height 24
type input "Person outside the car"
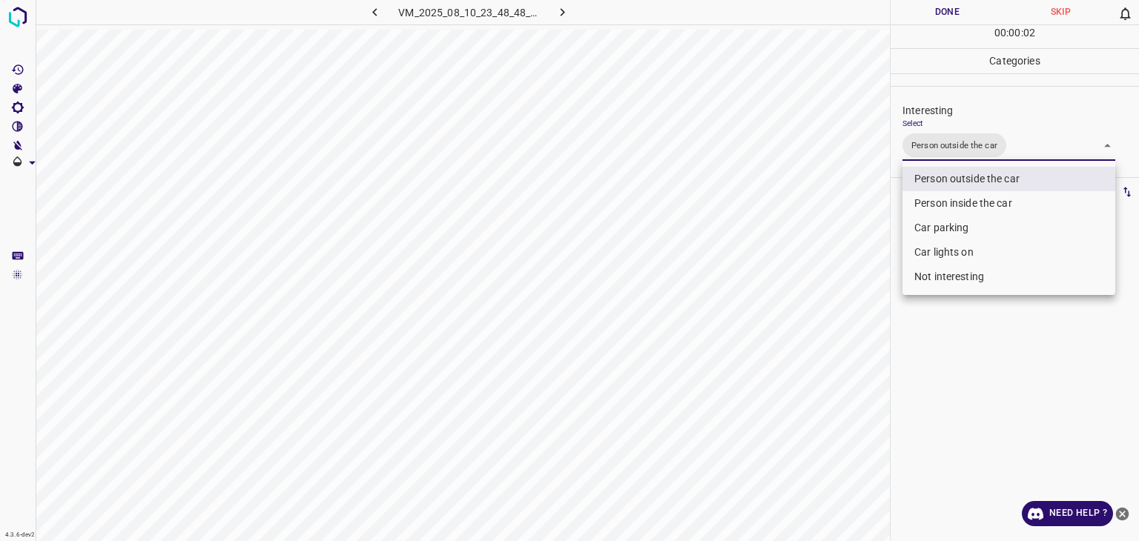
click at [926, 18] on div at bounding box center [569, 270] width 1139 height 541
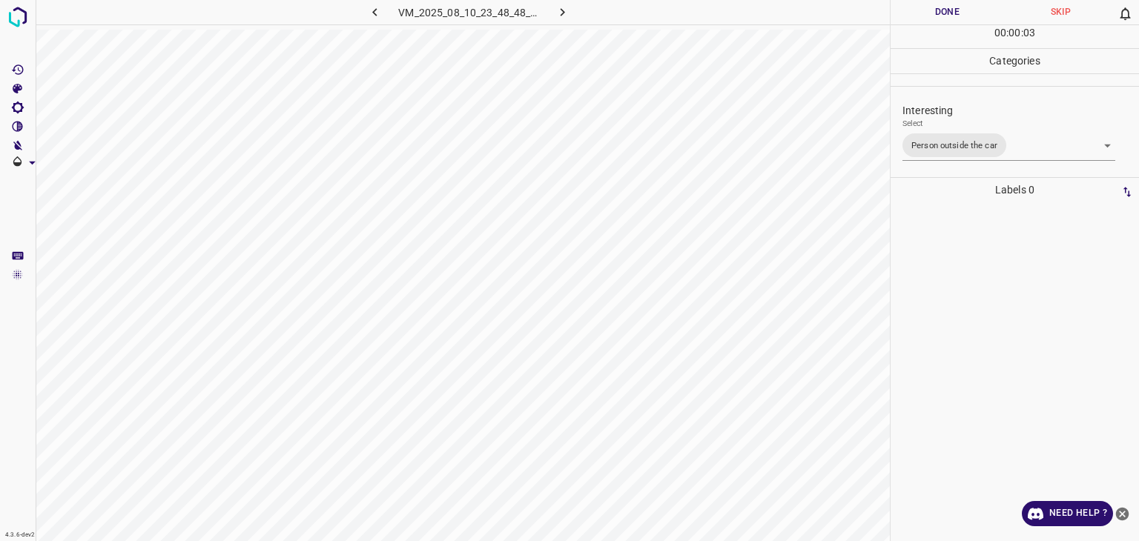
click at [927, 18] on div at bounding box center [569, 270] width 1139 height 541
click at [927, 18] on button "Done" at bounding box center [947, 12] width 113 height 24
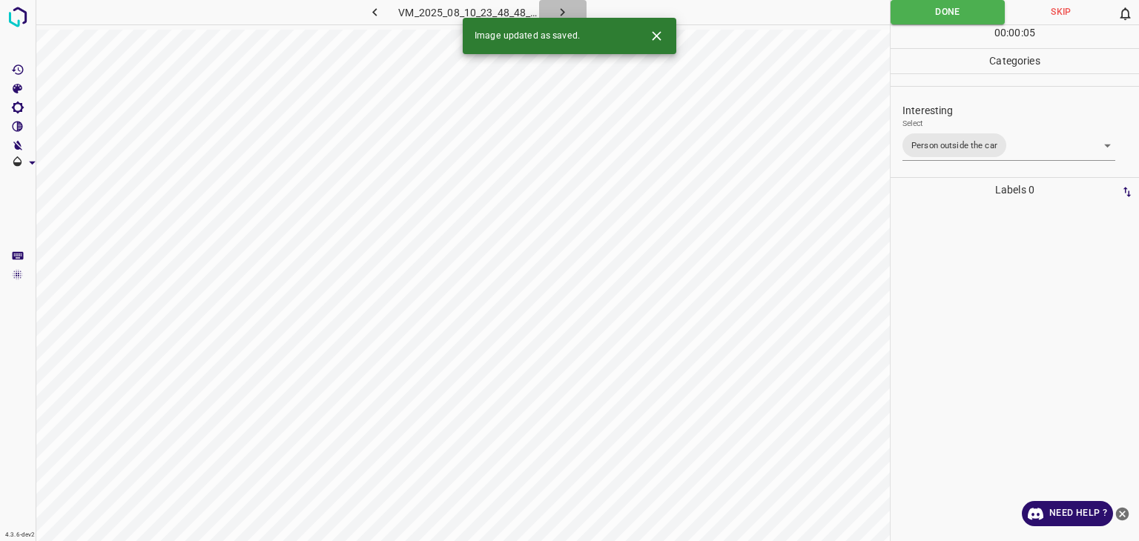
click at [559, 15] on icon "button" at bounding box center [563, 12] width 16 height 16
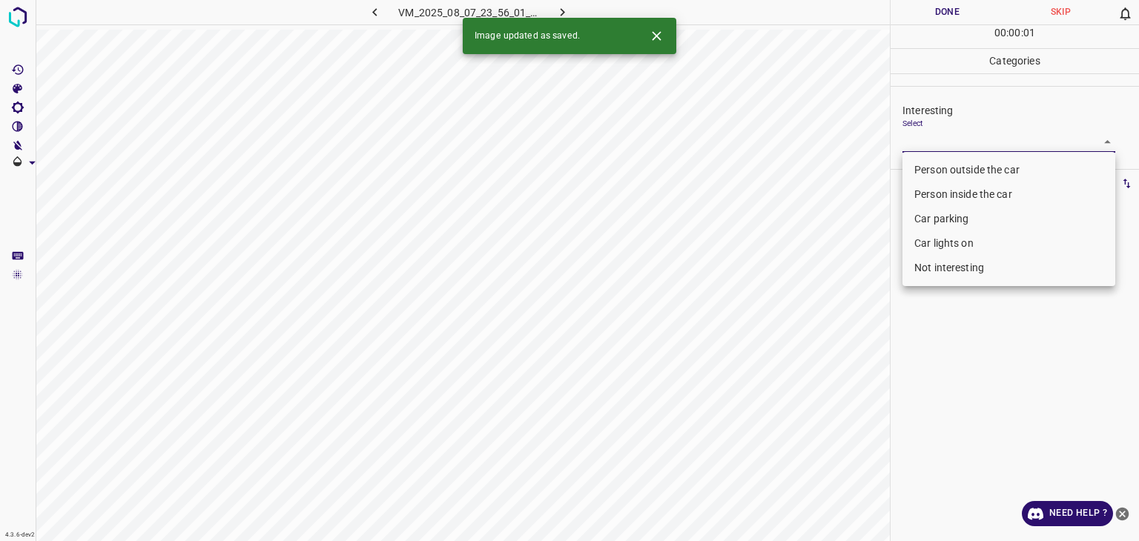
click at [937, 138] on body "4.3.6-dev2 VM_2025_08_07_23_56_01_619_13.gif Done Skip 0 00 : 00 : 01 Categorie…" at bounding box center [569, 270] width 1139 height 541
click at [943, 233] on li "Car lights on" at bounding box center [1009, 243] width 213 height 24
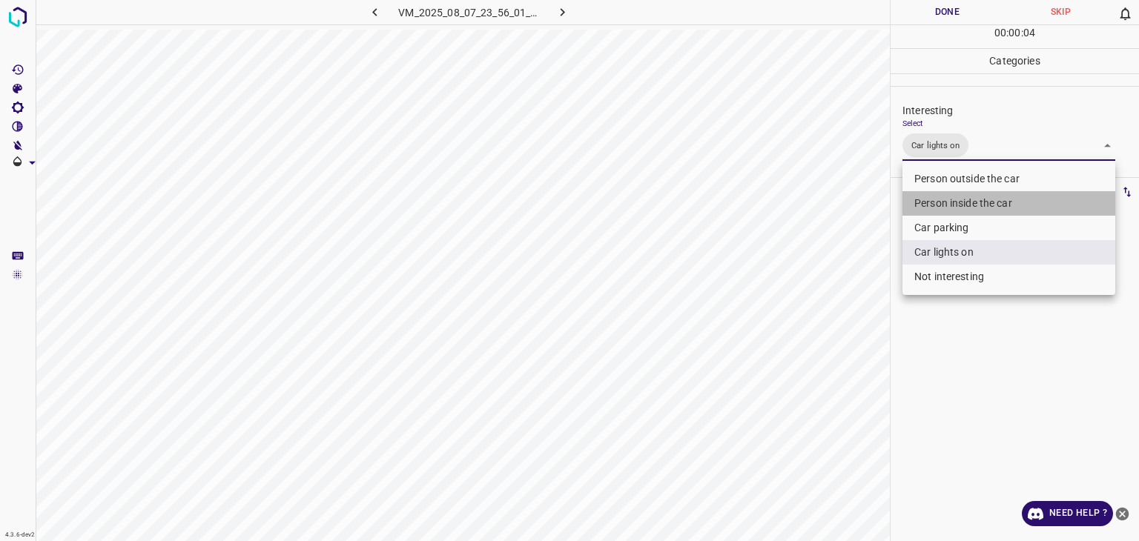
click at [949, 200] on li "Person inside the car" at bounding box center [1009, 203] width 213 height 24
type input "Car lights on,Person inside the car"
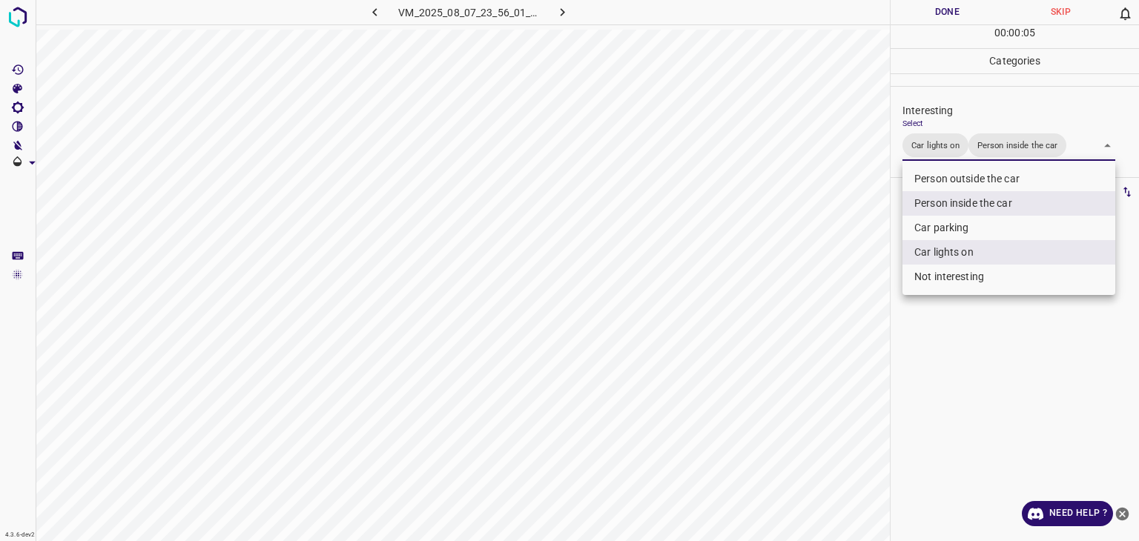
click at [940, 16] on div at bounding box center [569, 270] width 1139 height 541
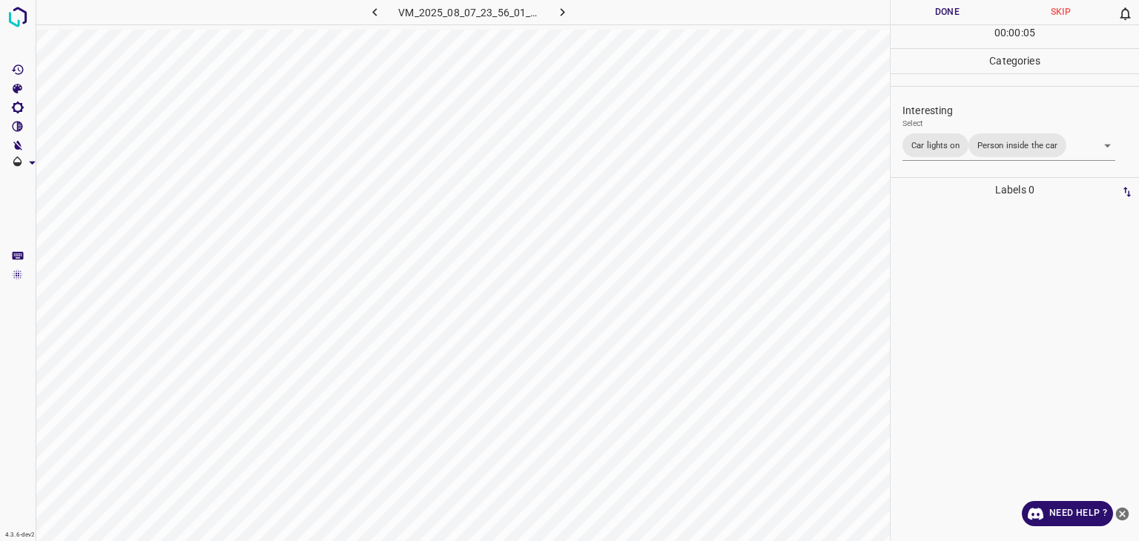
click at [940, 16] on button "Done" at bounding box center [947, 12] width 113 height 24
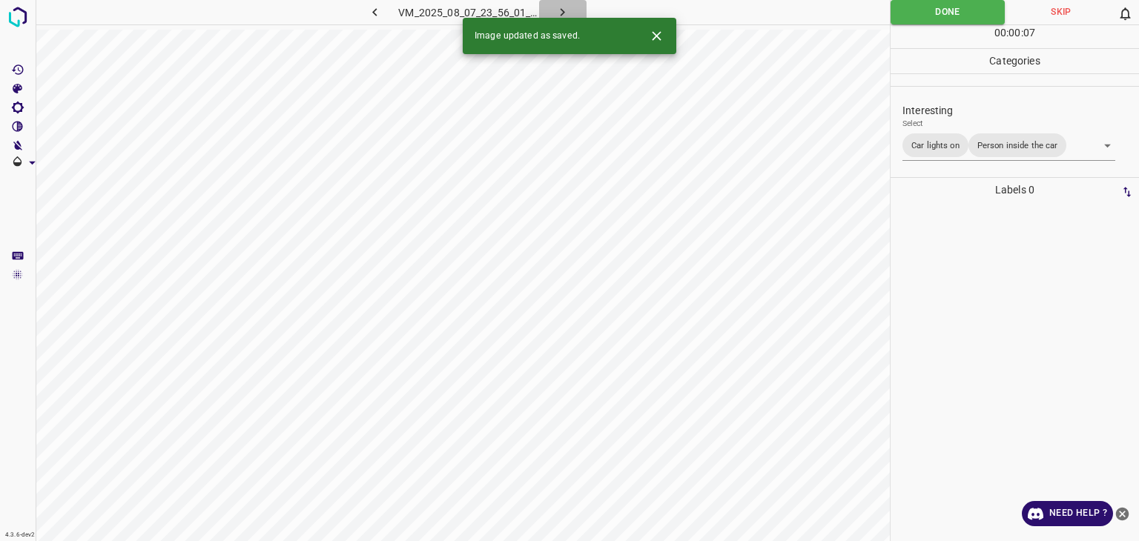
click at [566, 10] on icon "button" at bounding box center [563, 12] width 16 height 16
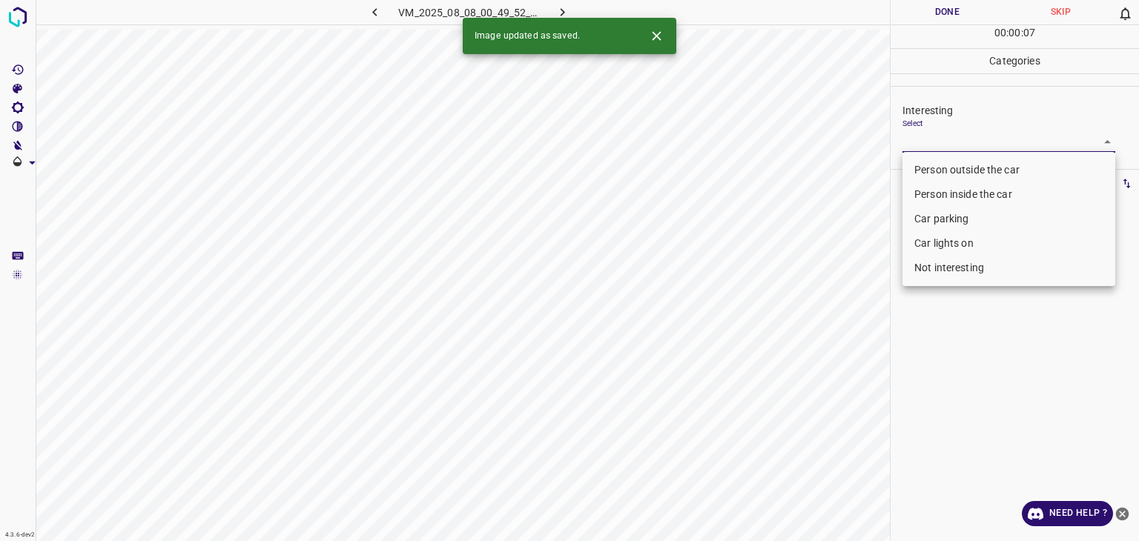
click at [964, 140] on body "4.3.6-dev2 VM_2025_08_08_00_49_52_759_08.gif Done Skip 0 00 : 00 : 07 Categorie…" at bounding box center [569, 270] width 1139 height 541
click at [656, 35] on icon "Close" at bounding box center [656, 35] width 9 height 9
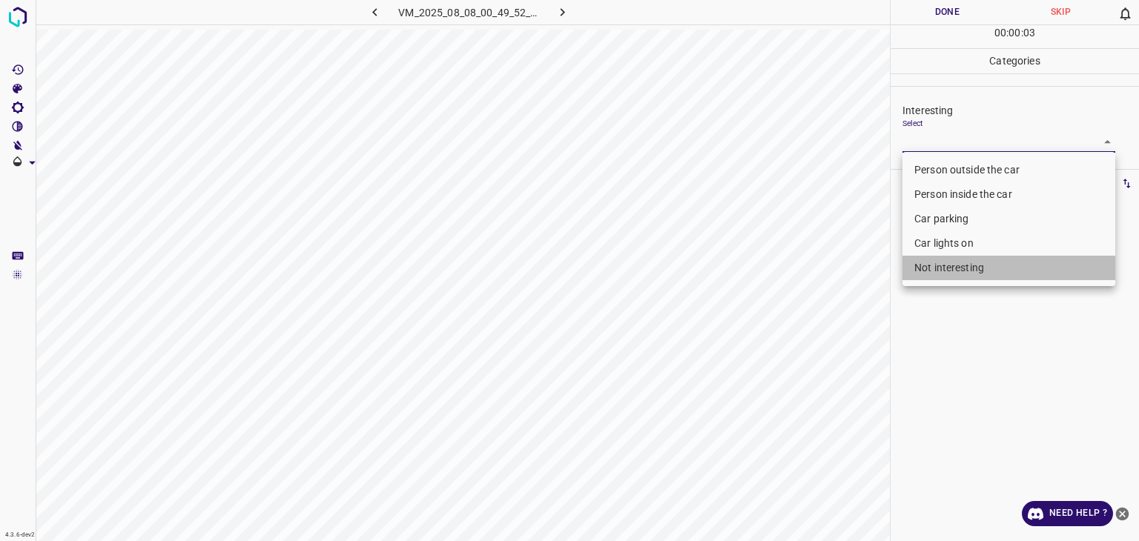
click at [930, 265] on li "Not interesting" at bounding box center [1009, 268] width 213 height 24
type input "Not interesting"
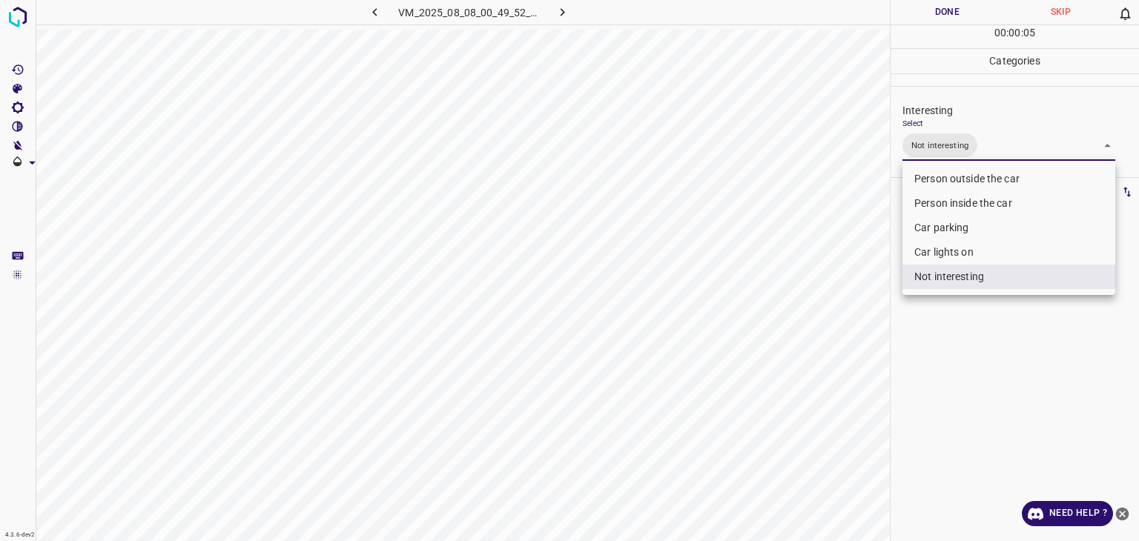
click at [929, 3] on div at bounding box center [569, 270] width 1139 height 541
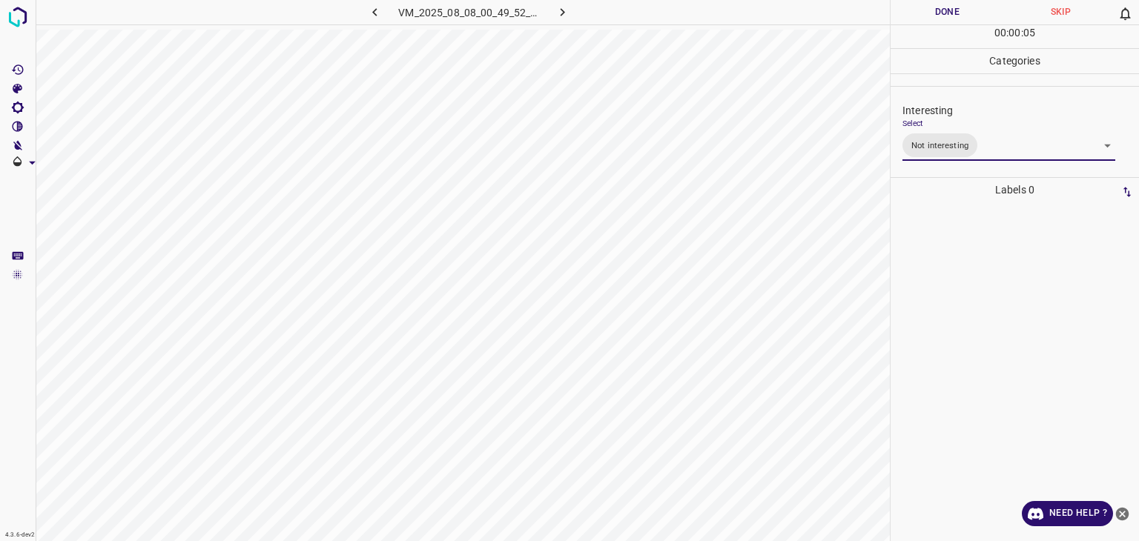
click at [929, 6] on div "Person outside the car Person inside the car Car parking Car lights on Not inte…" at bounding box center [569, 270] width 1139 height 541
click at [929, 6] on button "Done" at bounding box center [947, 12] width 113 height 24
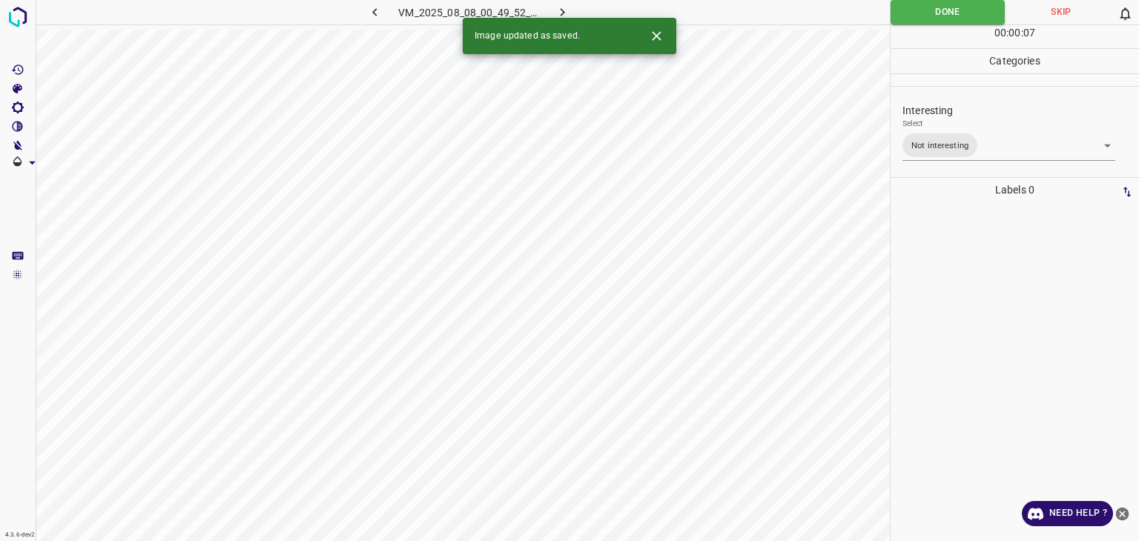
click at [570, 14] on icon "button" at bounding box center [563, 12] width 16 height 16
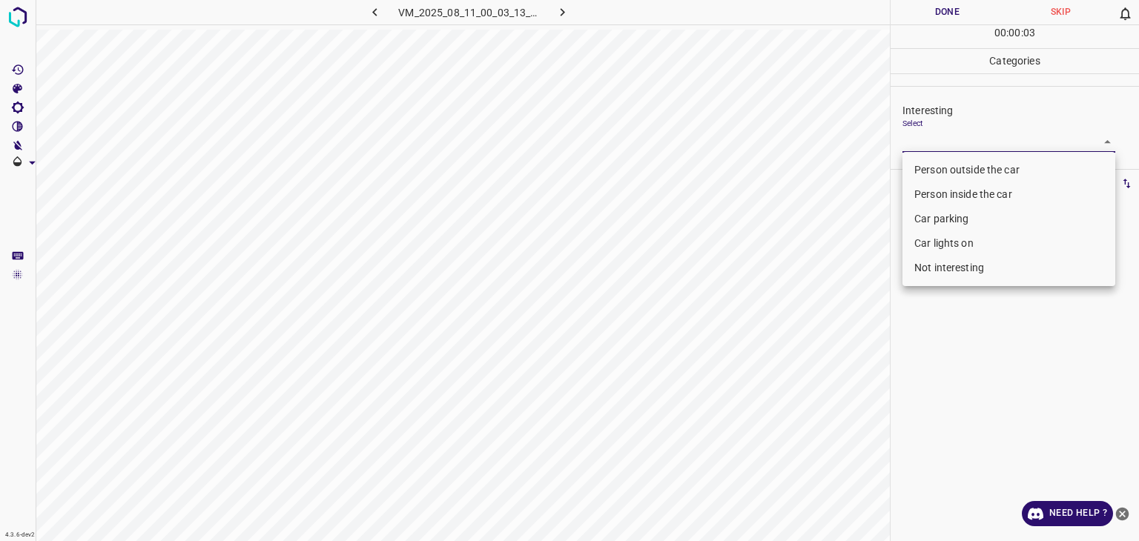
click at [941, 131] on body "4.3.6-dev2 VM_2025_08_11_00_03_13_227_05.gif Done Skip 0 00 : 00 : 03 Categorie…" at bounding box center [569, 270] width 1139 height 541
click at [940, 256] on li "Not interesting" at bounding box center [1009, 268] width 213 height 24
type input "Not interesting"
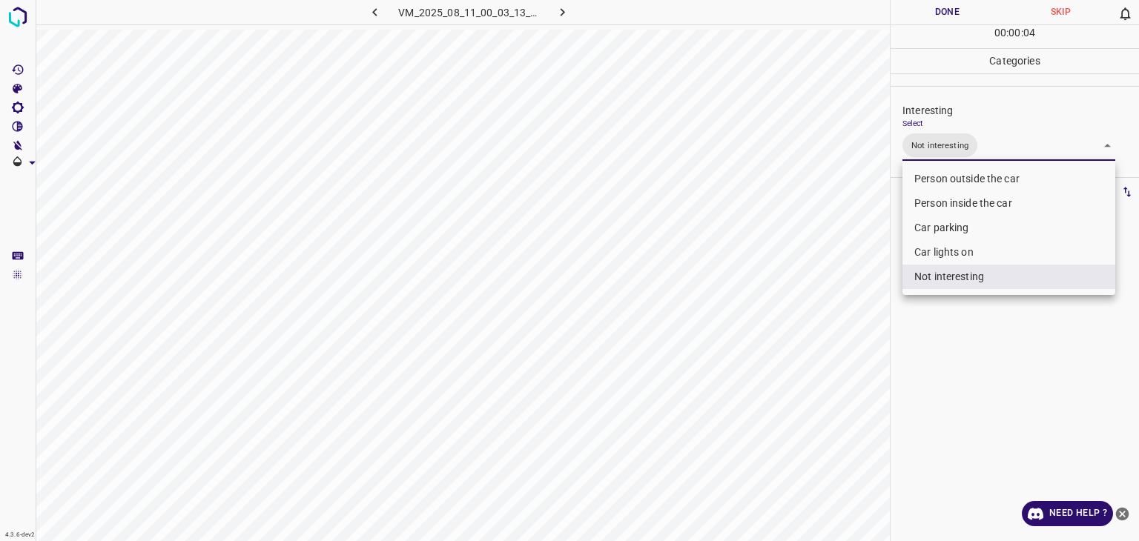
click at [932, 10] on div at bounding box center [569, 270] width 1139 height 541
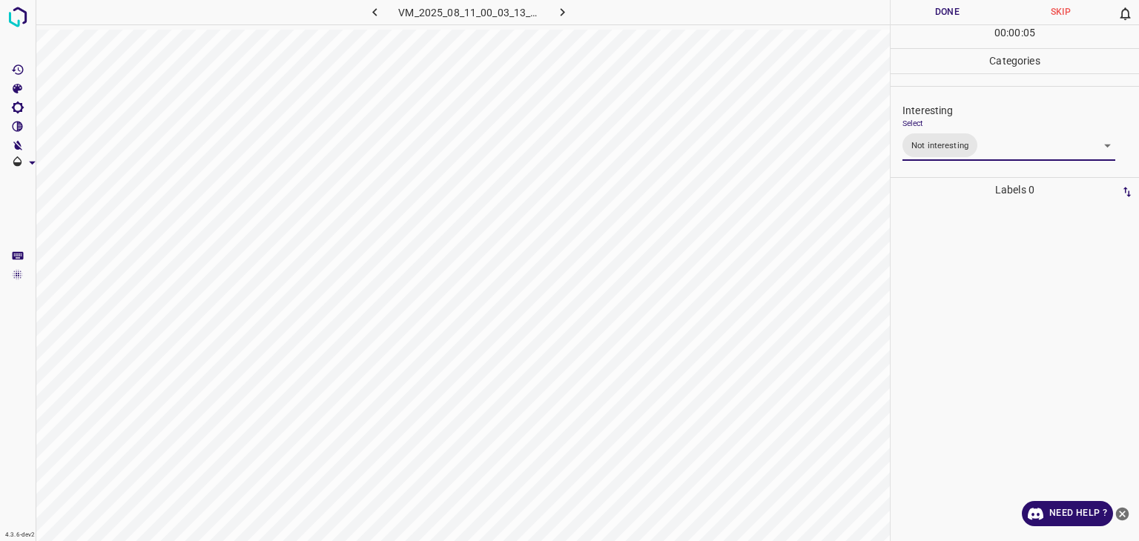
click at [932, 10] on div at bounding box center [569, 270] width 1139 height 541
click at [932, 10] on button "Done" at bounding box center [947, 12] width 113 height 24
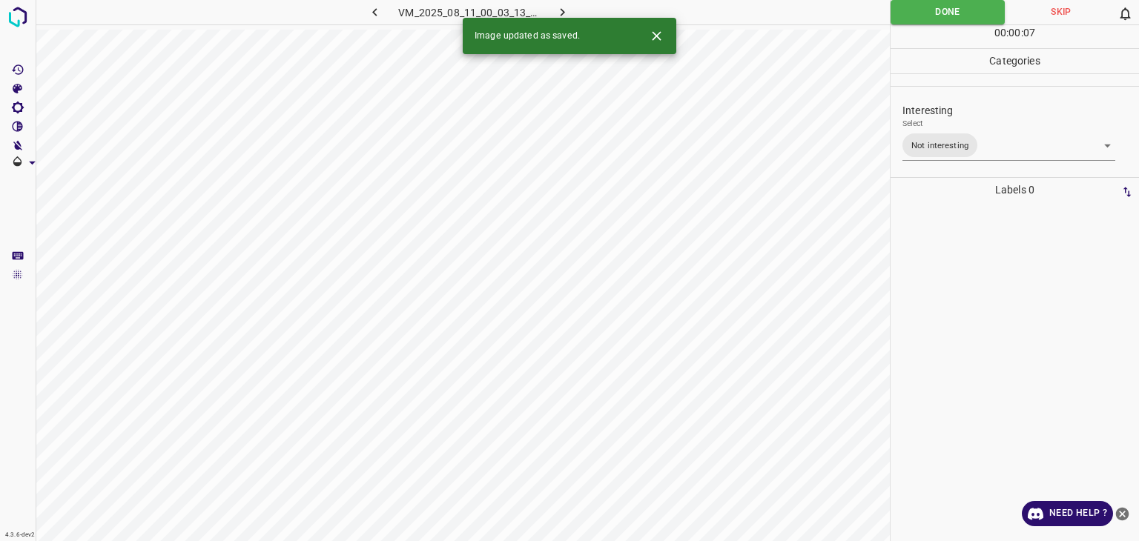
click at [576, 13] on button "button" at bounding box center [562, 12] width 47 height 24
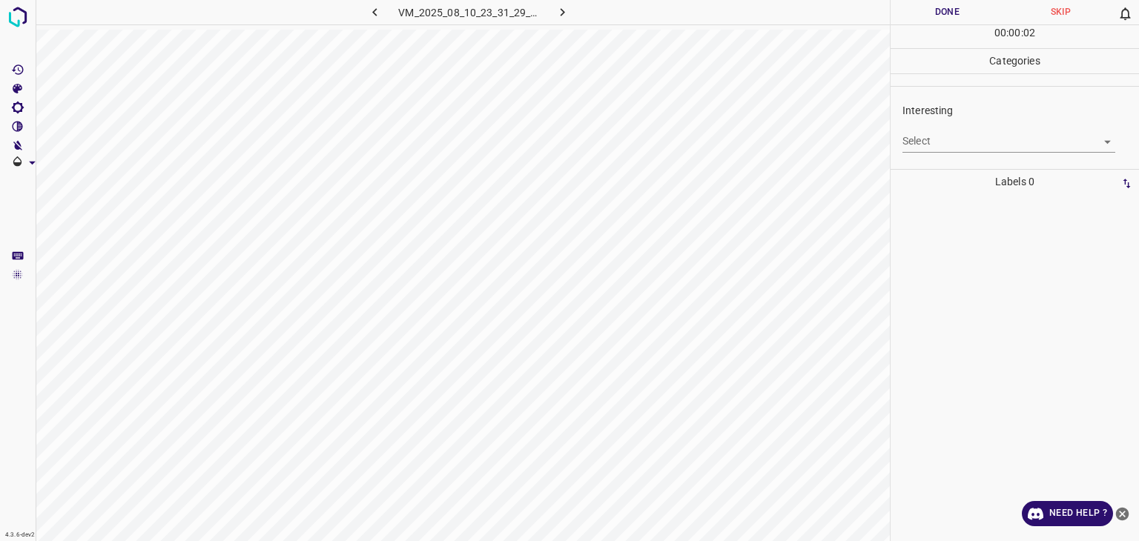
click at [1035, 149] on body "4.3.6-dev2 VM_2025_08_10_23_31_29_953_01.gif Done Skip 0 00 : 00 : 02 Categorie…" at bounding box center [569, 270] width 1139 height 541
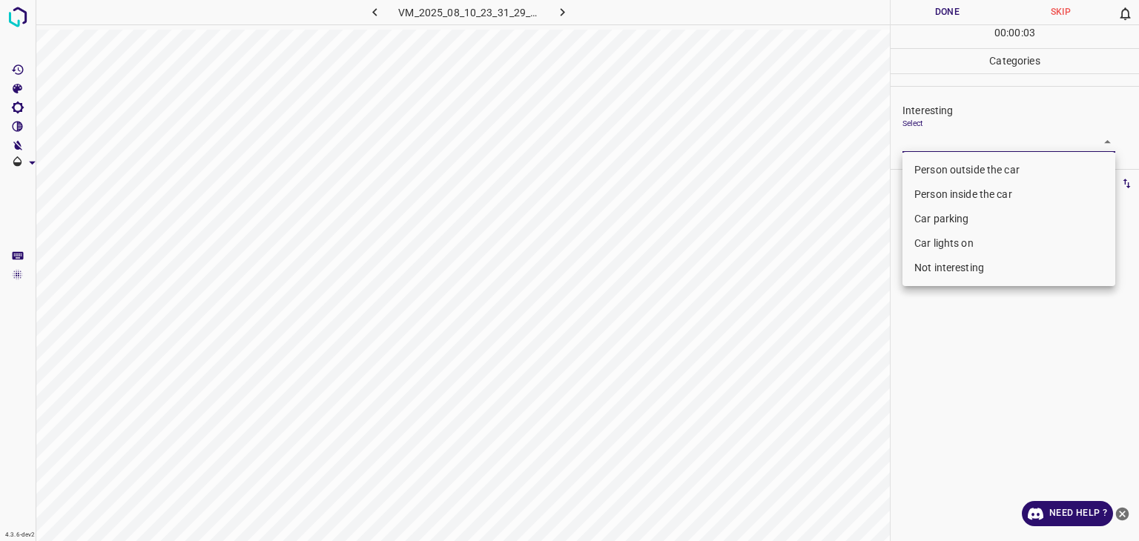
click at [952, 226] on li "Car parking" at bounding box center [1009, 219] width 213 height 24
type input "Car parking"
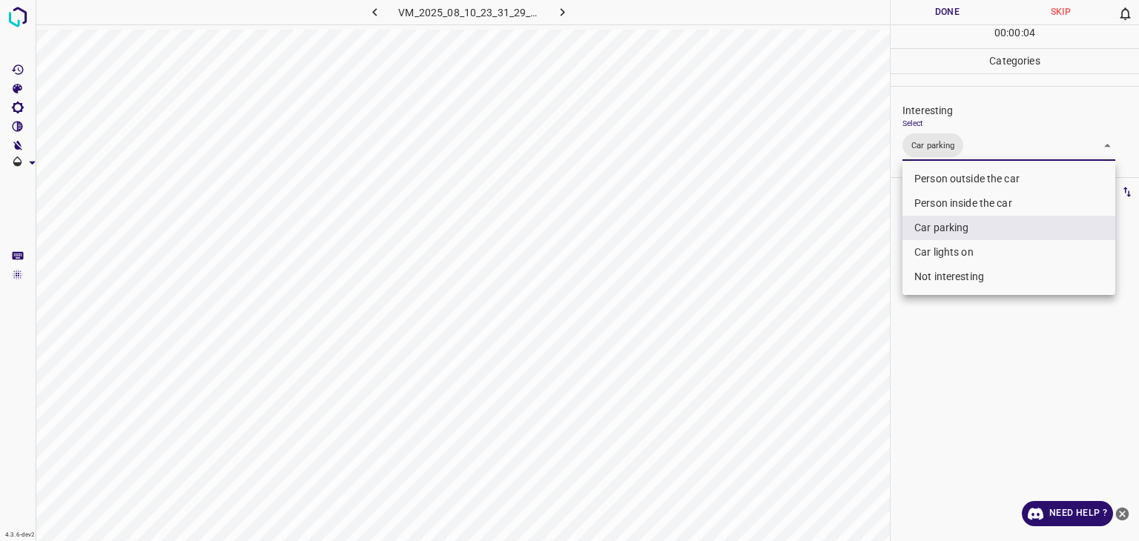
click at [934, 19] on div at bounding box center [569, 270] width 1139 height 541
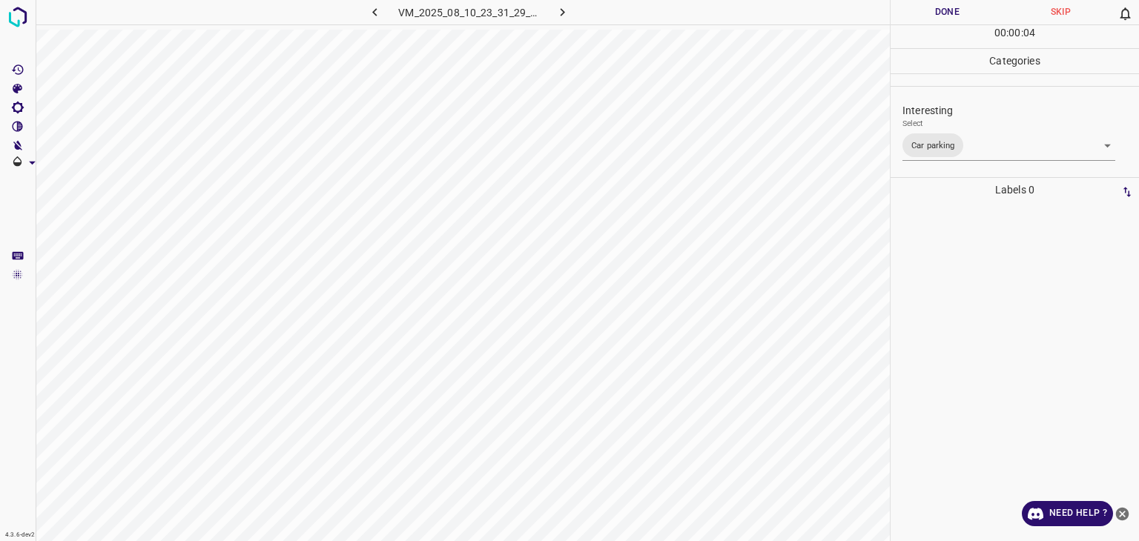
click at [929, 16] on div "Person outside the car Person inside the car Car parking Car lights on Not inte…" at bounding box center [569, 270] width 1139 height 541
click at [929, 16] on button "Done" at bounding box center [947, 12] width 113 height 24
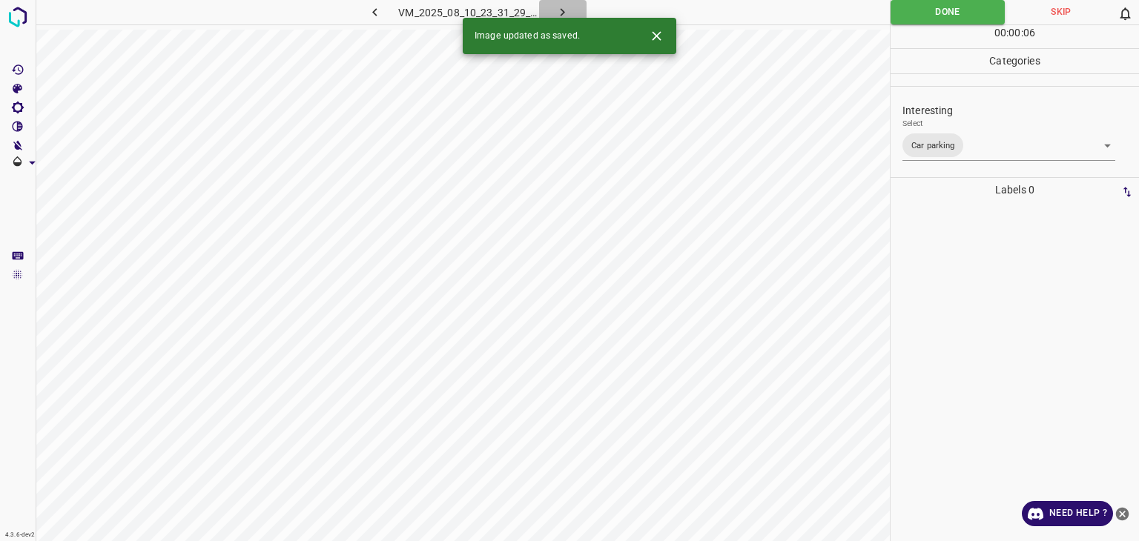
click at [551, 13] on button "button" at bounding box center [562, 12] width 47 height 24
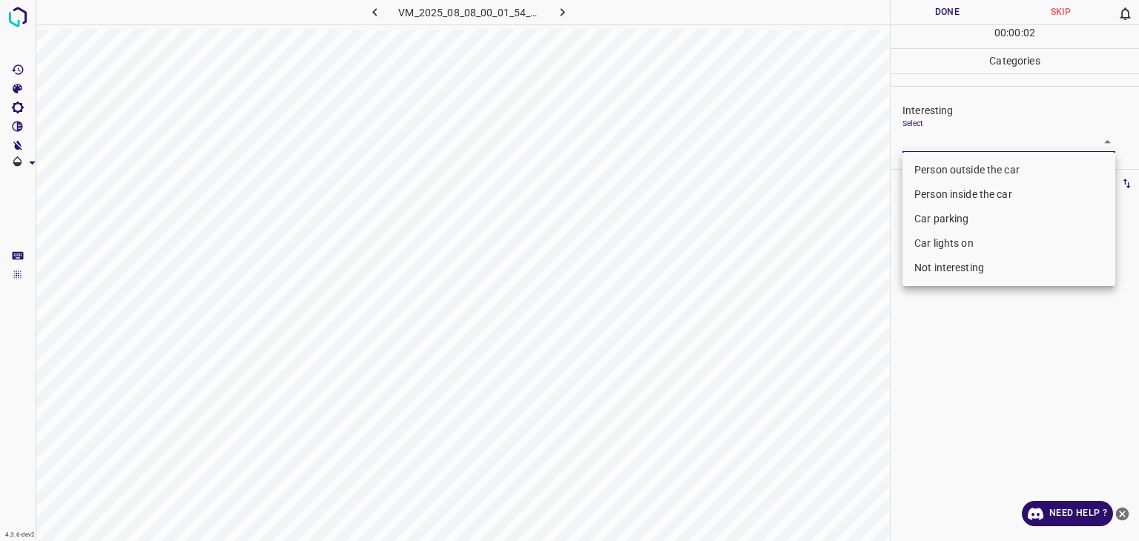
click at [1026, 150] on body "4.3.6-dev2 VM_2025_08_08_00_01_54_450_09.gif Done Skip 0 00 : 00 : 02 Categorie…" at bounding box center [569, 270] width 1139 height 541
click at [1016, 166] on li "Person outside the car" at bounding box center [1009, 170] width 213 height 24
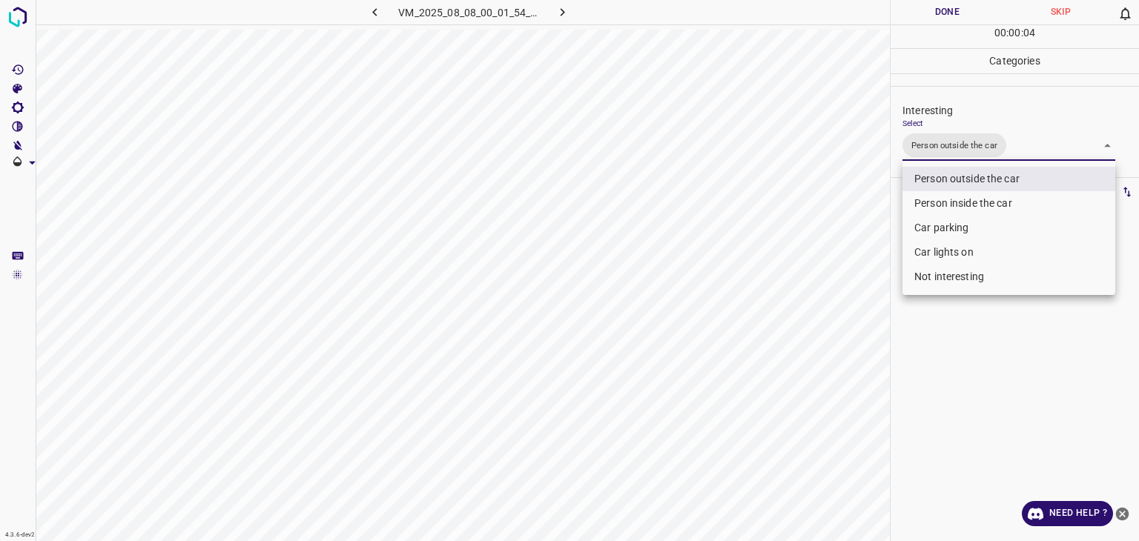
drag, startPoint x: 1006, startPoint y: 228, endPoint x: 1005, endPoint y: 250, distance: 22.3
click at [1005, 250] on ul "Person outside the car Person inside the car Car parking Car lights on Not inte…" at bounding box center [1009, 228] width 213 height 134
click at [1005, 250] on li "Car lights on" at bounding box center [1009, 252] width 213 height 24
type input "Person outside the car,Car lights on"
click at [919, 16] on div at bounding box center [569, 270] width 1139 height 541
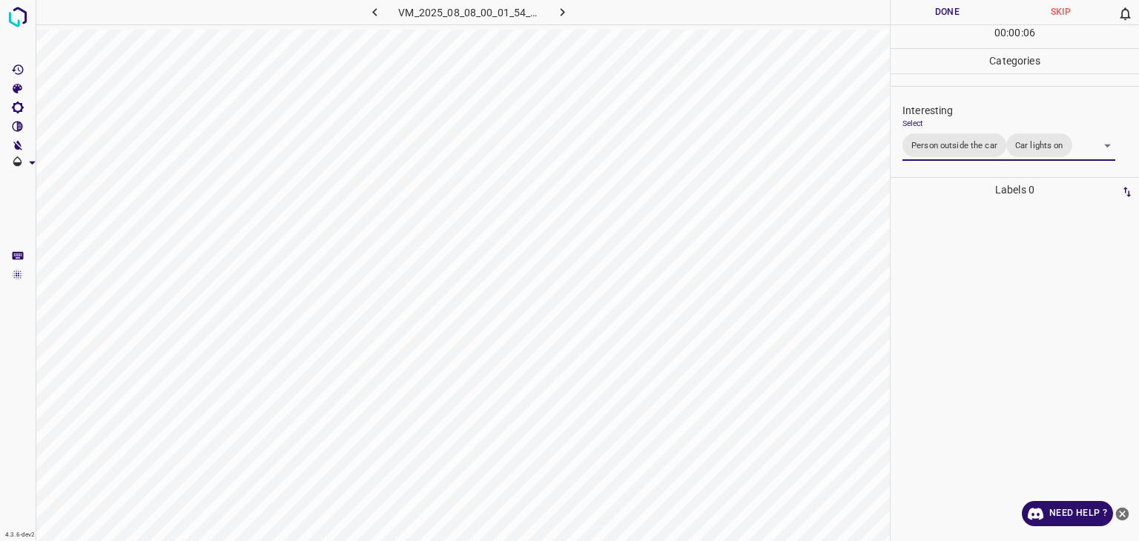
click at [919, 16] on div at bounding box center [569, 270] width 1139 height 541
click at [919, 16] on button "Done" at bounding box center [947, 12] width 113 height 24
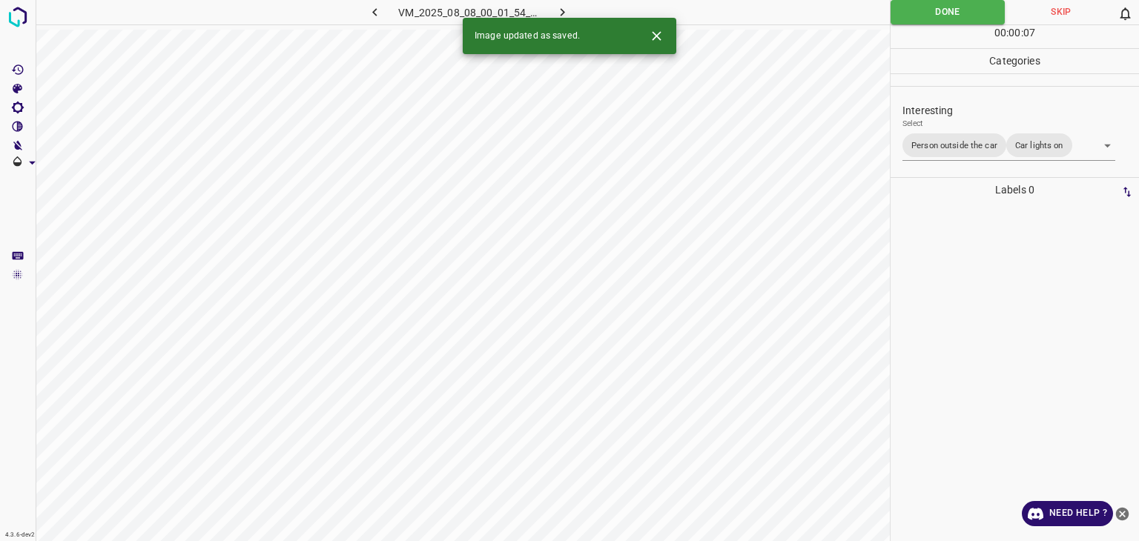
click at [561, 18] on div "Image updated as saved." at bounding box center [570, 36] width 214 height 36
click at [554, 14] on button "button" at bounding box center [562, 12] width 47 height 24
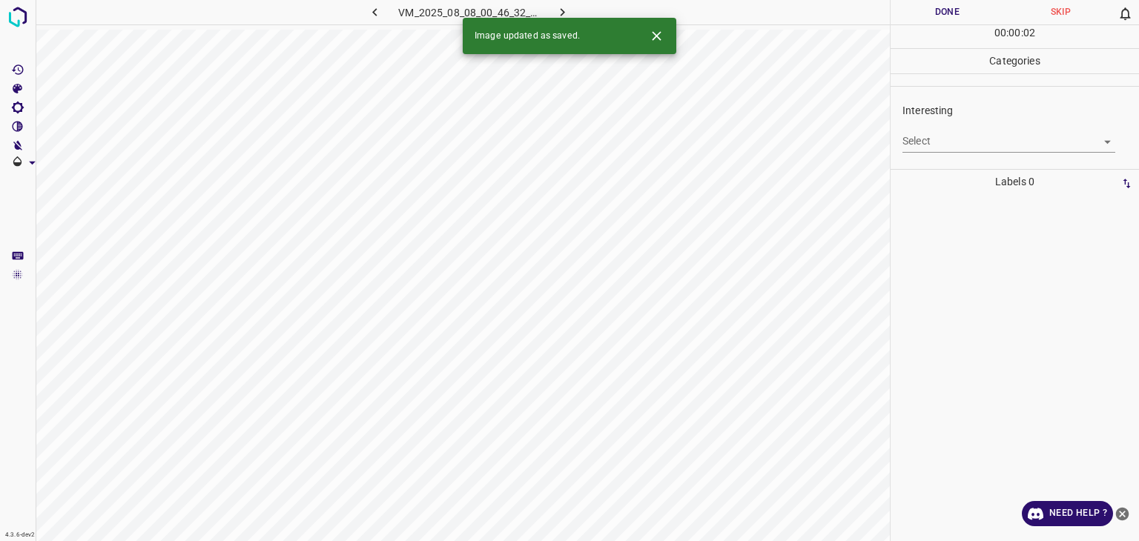
click at [937, 137] on body "4.3.6-dev2 VM_2025_08_08_00_46_32_316_12.gif Done Skip 0 00 : 00 : 02 Categorie…" at bounding box center [569, 270] width 1139 height 541
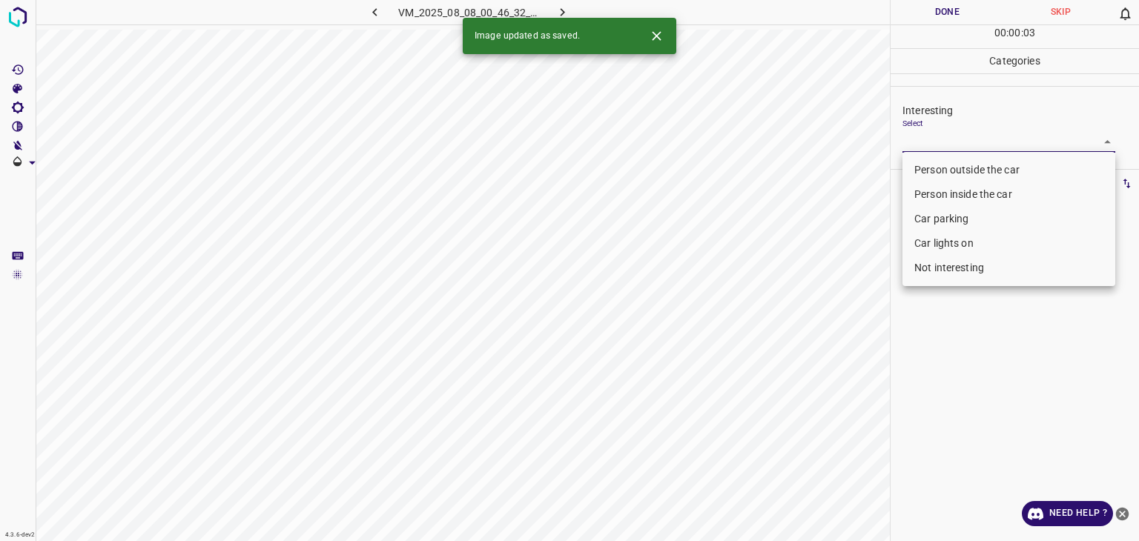
click at [923, 166] on li "Person outside the car" at bounding box center [1009, 170] width 213 height 24
type input "Person outside the car"
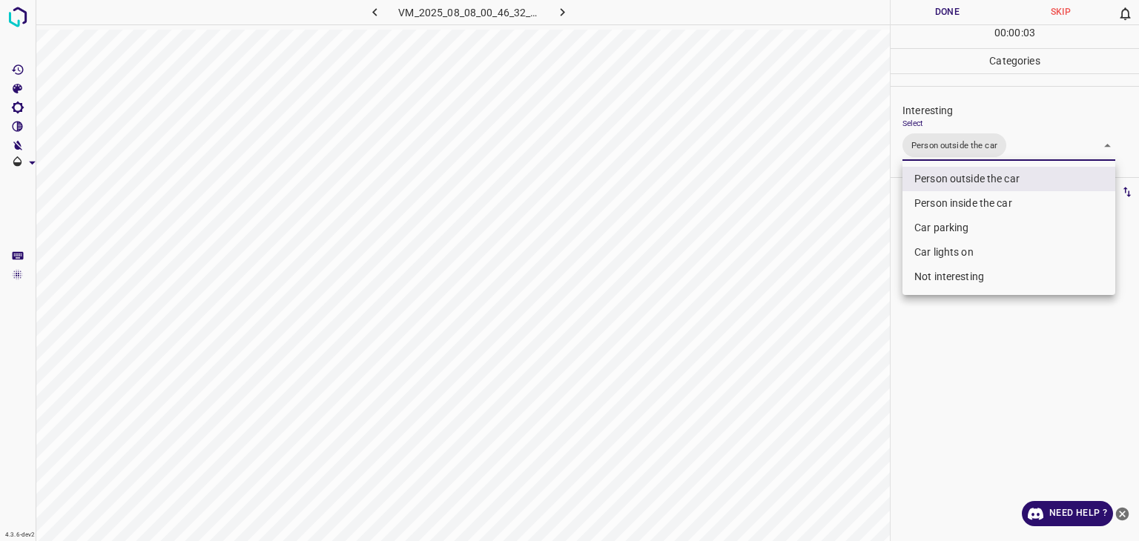
click at [894, 19] on div at bounding box center [569, 270] width 1139 height 541
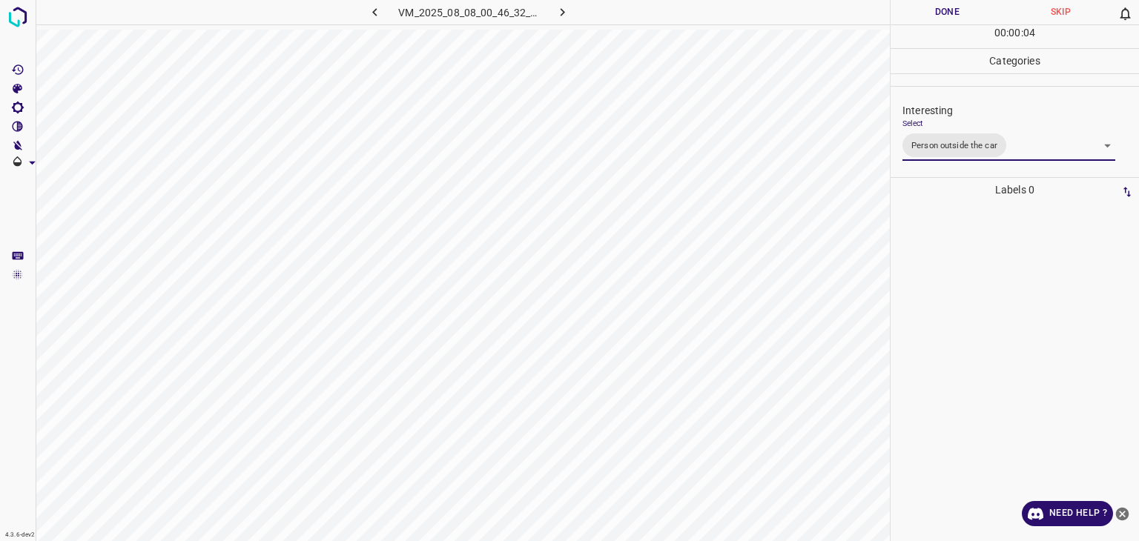
click at [901, 16] on div "Person outside the car Person inside the car Car parking Car lights on Not inte…" at bounding box center [569, 270] width 1139 height 541
click at [901, 16] on button "Done" at bounding box center [947, 12] width 113 height 24
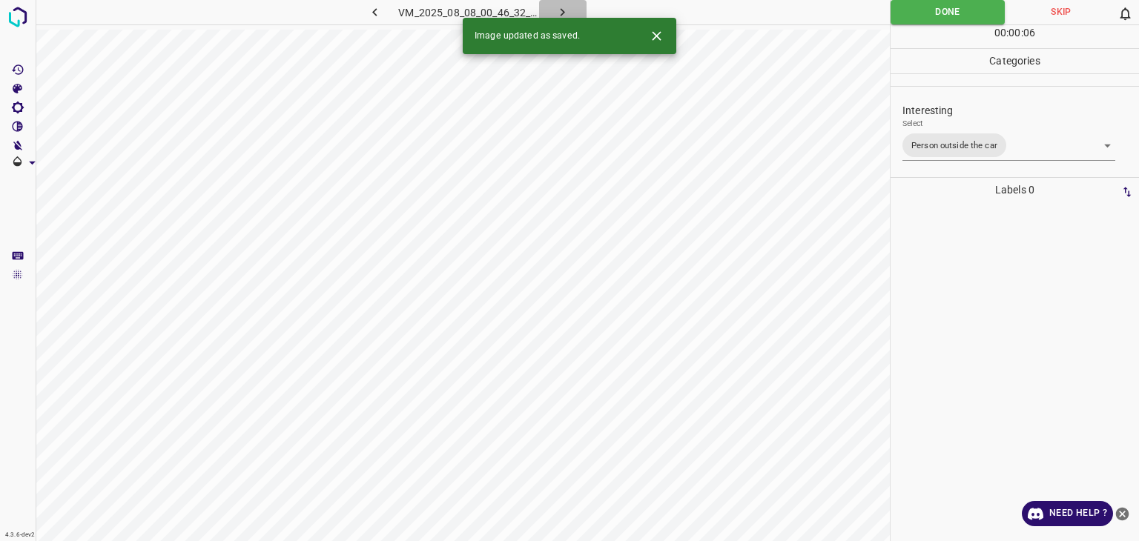
click at [558, 5] on icon "button" at bounding box center [563, 12] width 16 height 16
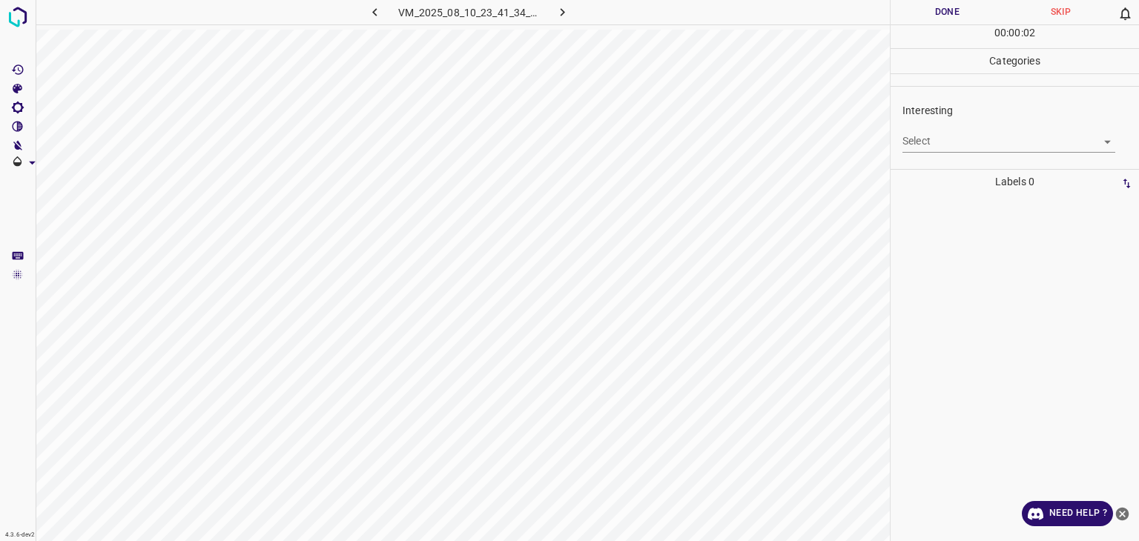
click at [927, 125] on div "Select ​" at bounding box center [1009, 135] width 213 height 33
click at [929, 139] on body "4.3.6-dev2 VM_2025_08_10_23_41_34_165_06.gif Done Skip 0 00 : 00 : 02 Categorie…" at bounding box center [569, 270] width 1139 height 541
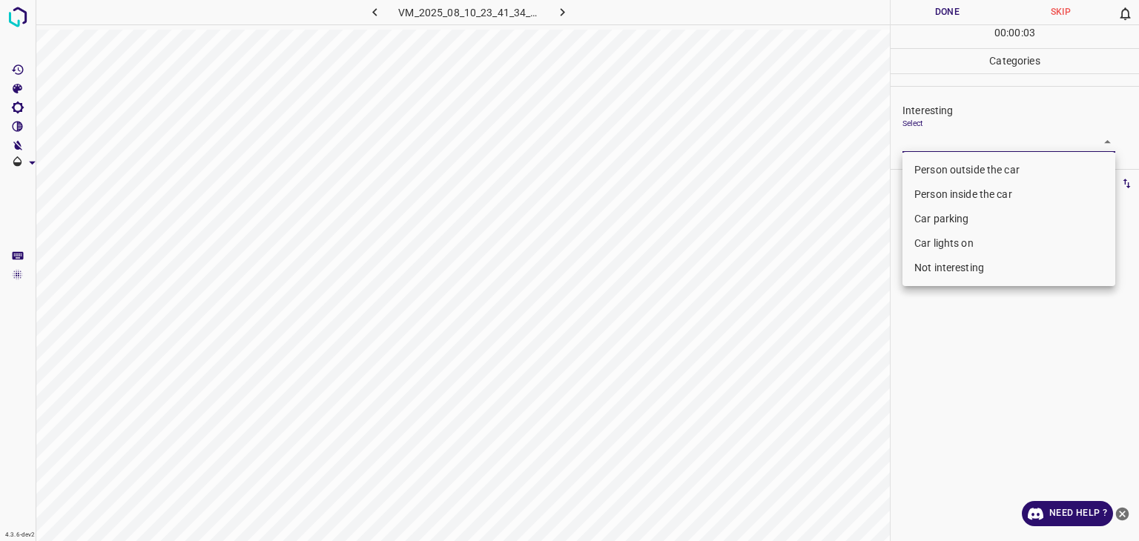
click at [903, 271] on li "Not interesting" at bounding box center [1009, 268] width 213 height 24
type input "Not interesting"
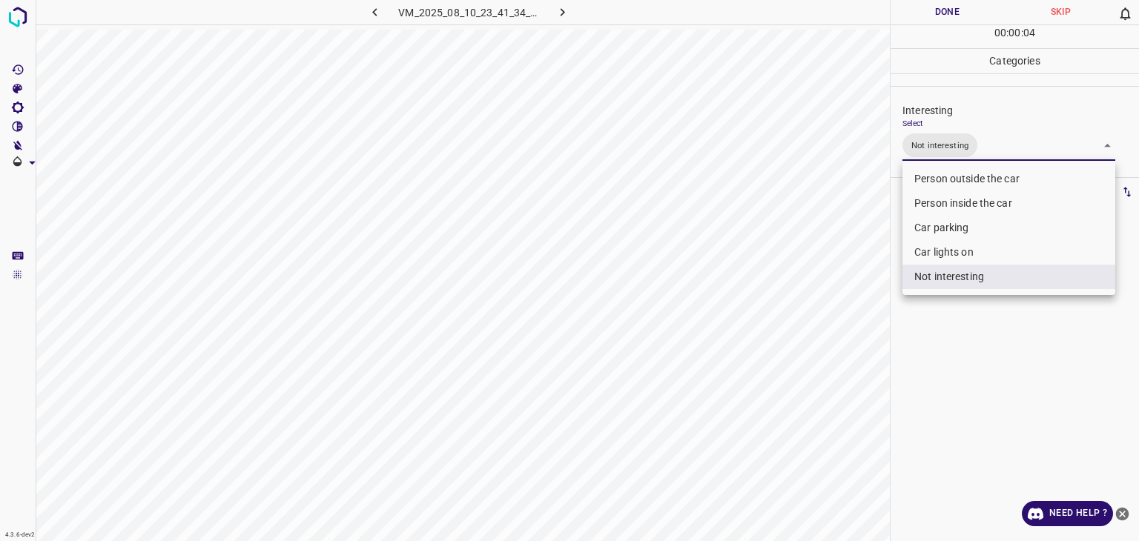
click at [934, 10] on div at bounding box center [569, 270] width 1139 height 541
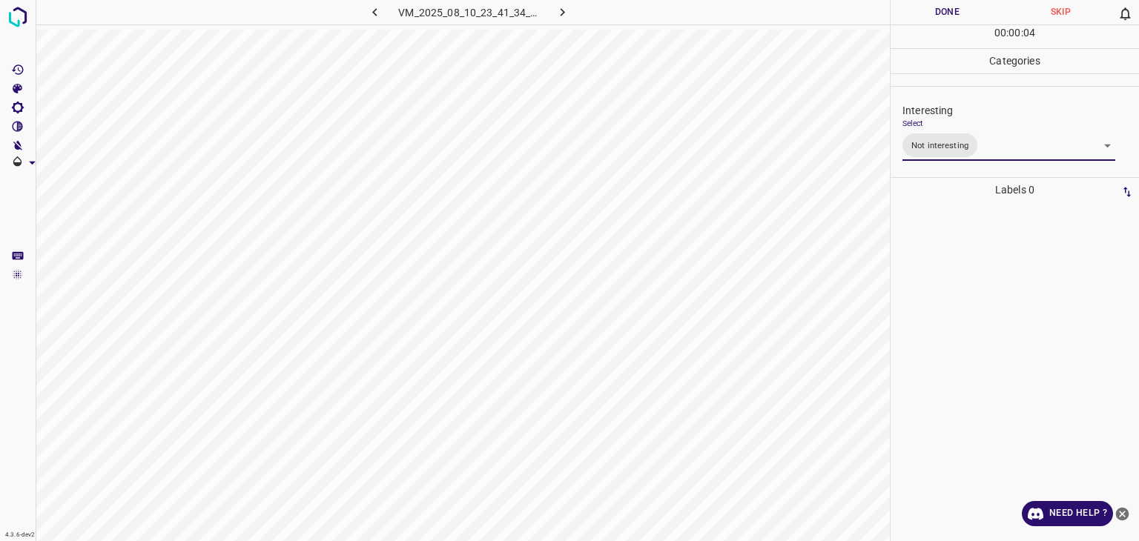
click at [934, 10] on div at bounding box center [569, 270] width 1139 height 541
drag, startPoint x: 934, startPoint y: 10, endPoint x: 934, endPoint y: 24, distance: 14.1
click at [934, 24] on button "Done" at bounding box center [947, 12] width 113 height 24
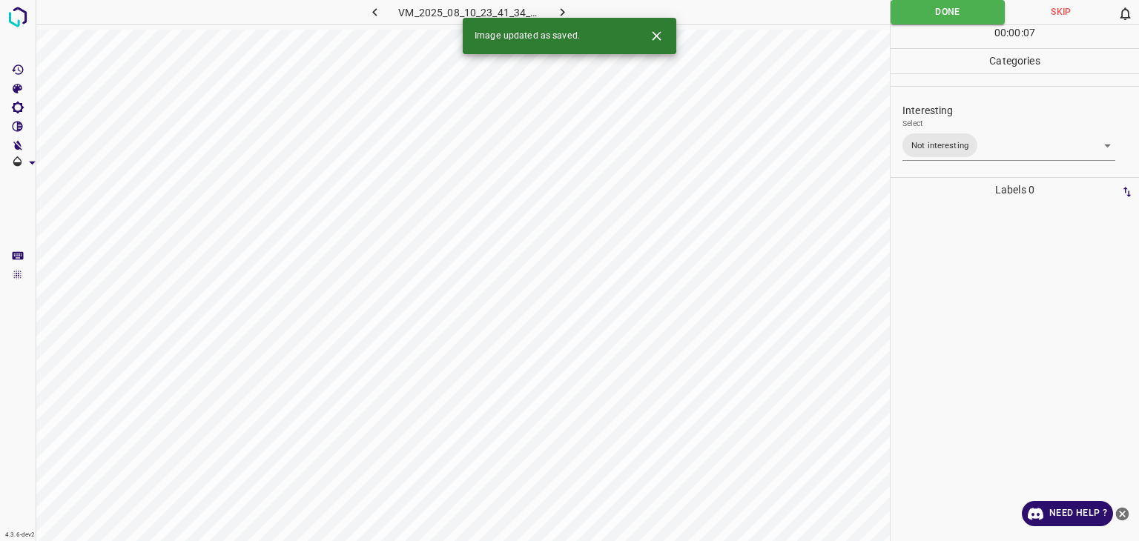
click at [980, 140] on body "4.3.6-dev2 VM_2025_08_10_23_41_34_165_06.gif Done Skip 0 00 : 00 : 07 Categorie…" at bounding box center [569, 270] width 1139 height 541
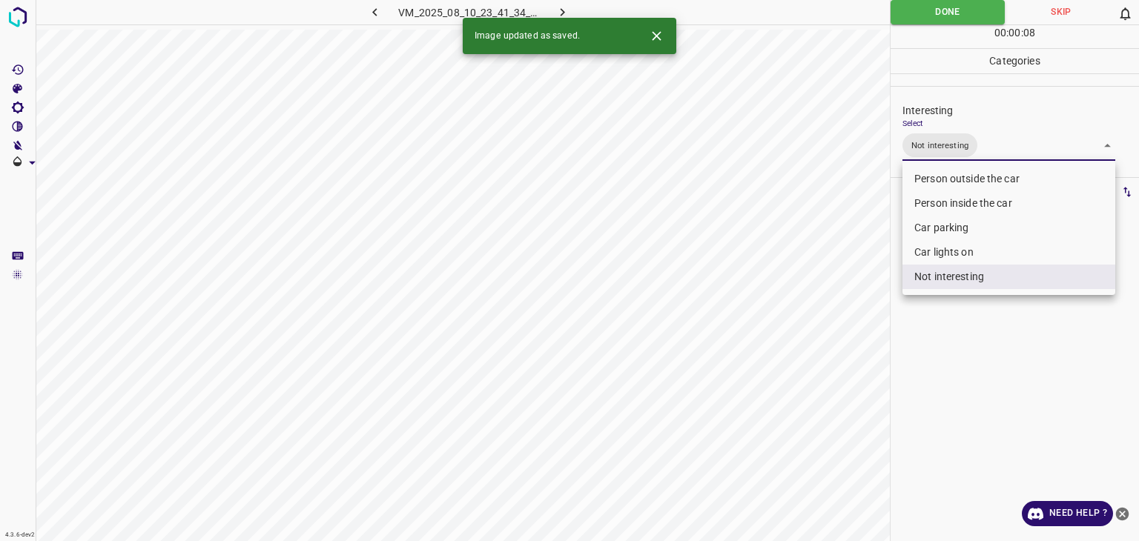
click at [951, 280] on li "Not interesting" at bounding box center [1009, 277] width 213 height 24
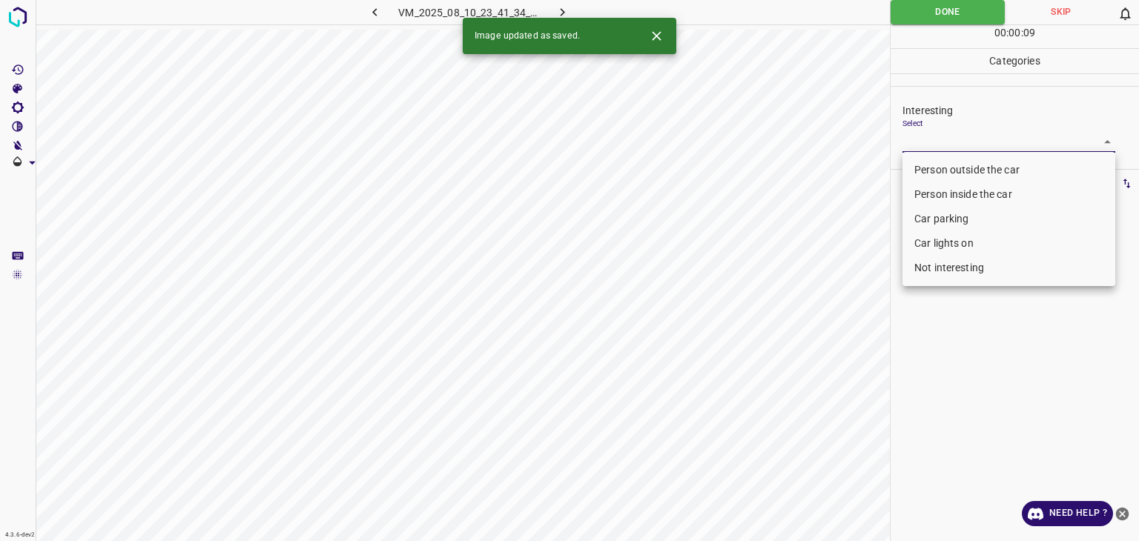
click at [957, 167] on li "Person outside the car" at bounding box center [1009, 170] width 213 height 24
type input "Person outside the car"
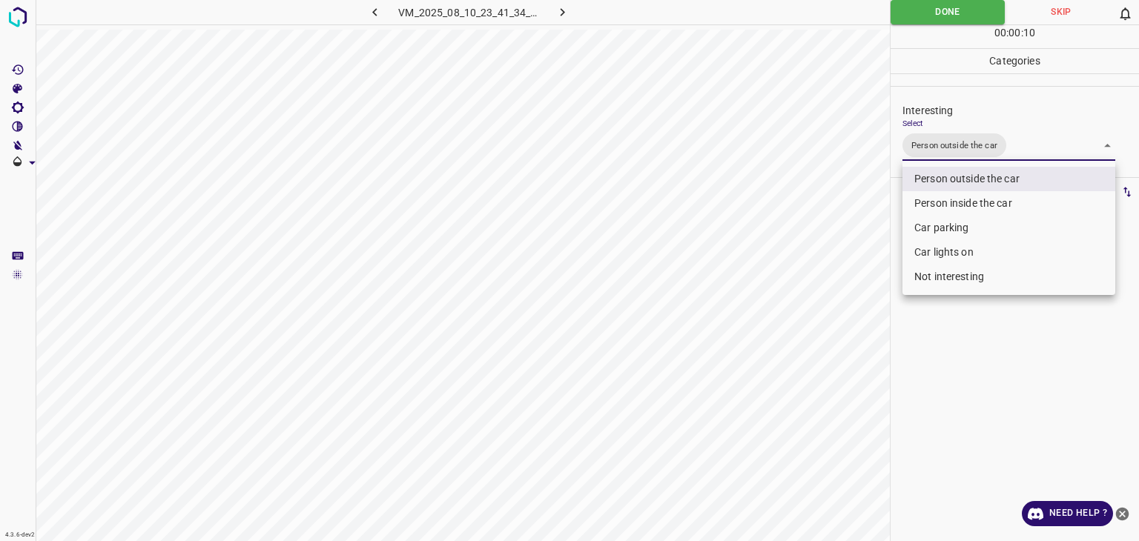
click at [928, 10] on div at bounding box center [569, 270] width 1139 height 541
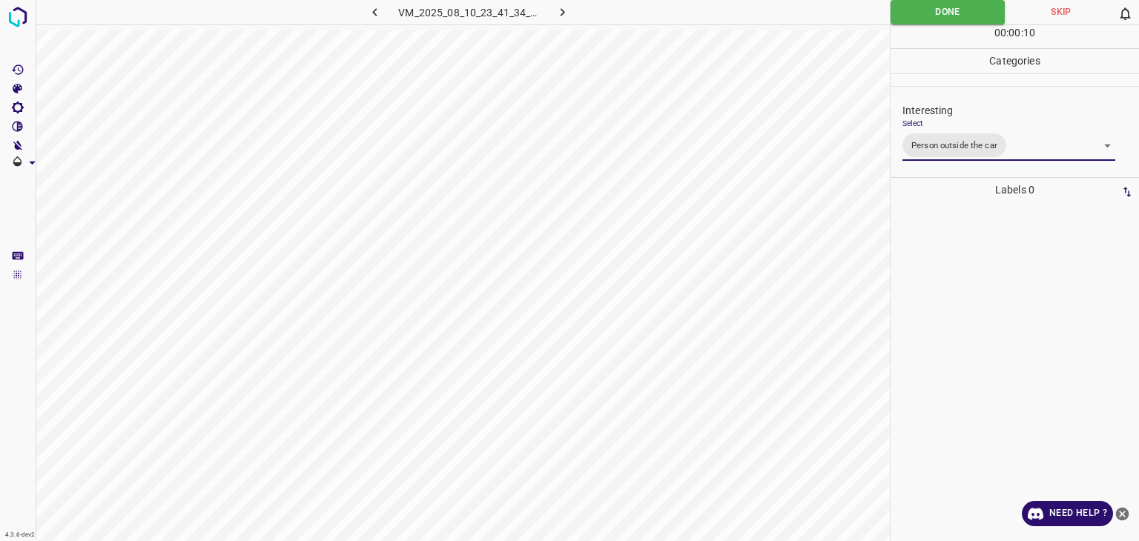
click at [928, 10] on div at bounding box center [569, 270] width 1139 height 541
click at [928, 10] on button "Done" at bounding box center [948, 12] width 114 height 24
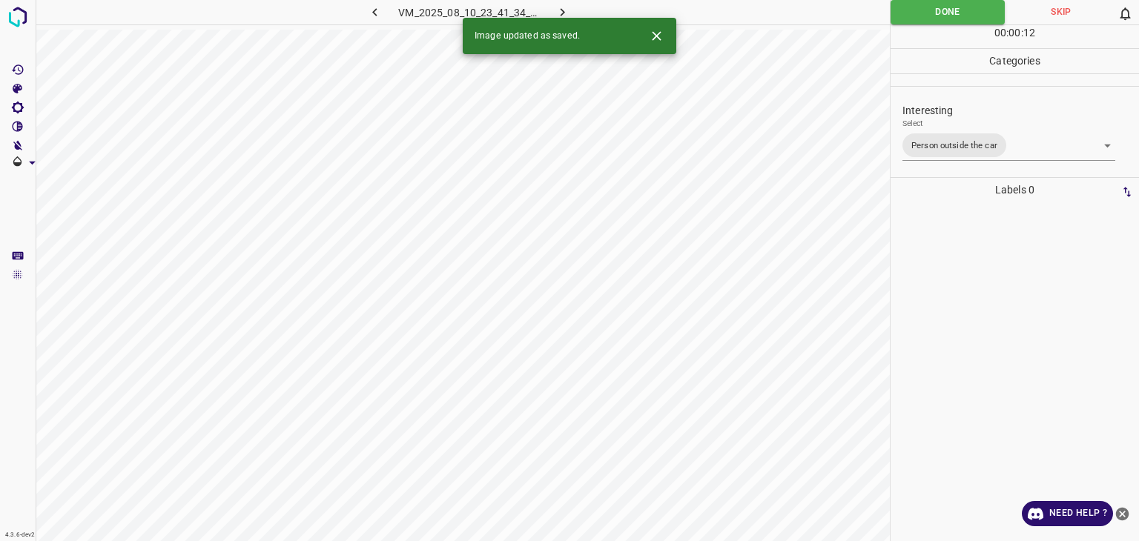
click at [553, 16] on button "button" at bounding box center [562, 12] width 47 height 24
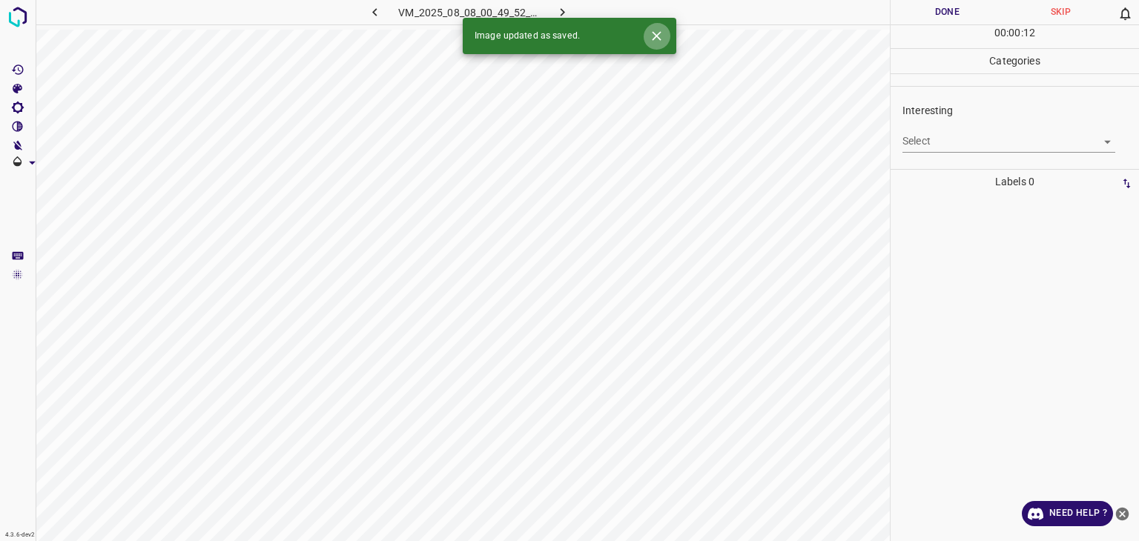
click at [660, 31] on icon "Close" at bounding box center [656, 35] width 9 height 9
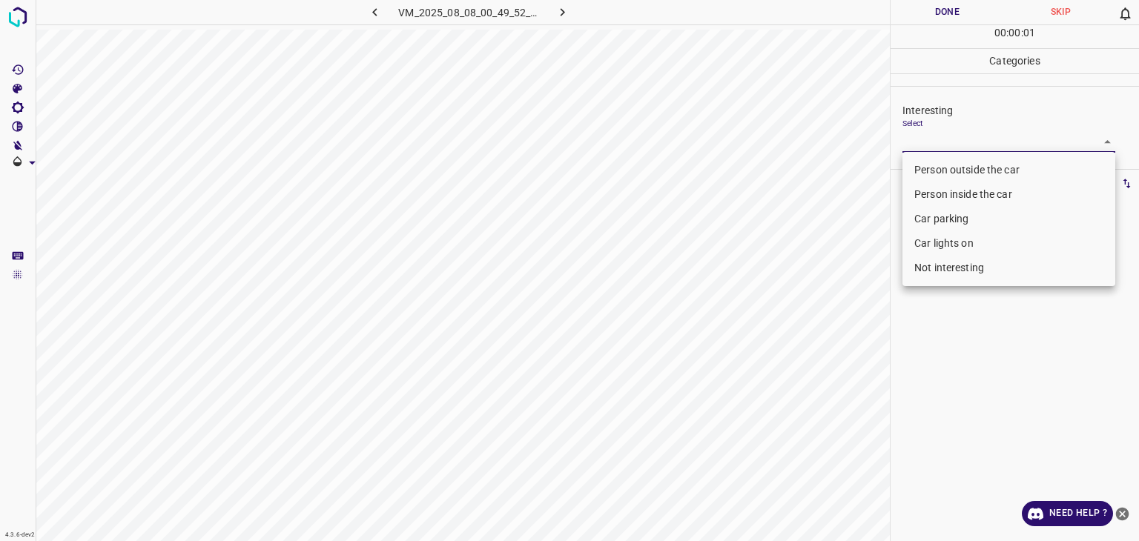
click at [966, 146] on body "4.3.6-dev2 VM_2025_08_08_00_49_52_759_09.gif Done Skip 0 00 : 00 : 01 Categorie…" at bounding box center [569, 270] width 1139 height 541
click at [961, 214] on li "Car parking" at bounding box center [1009, 219] width 213 height 24
type input "Car parking"
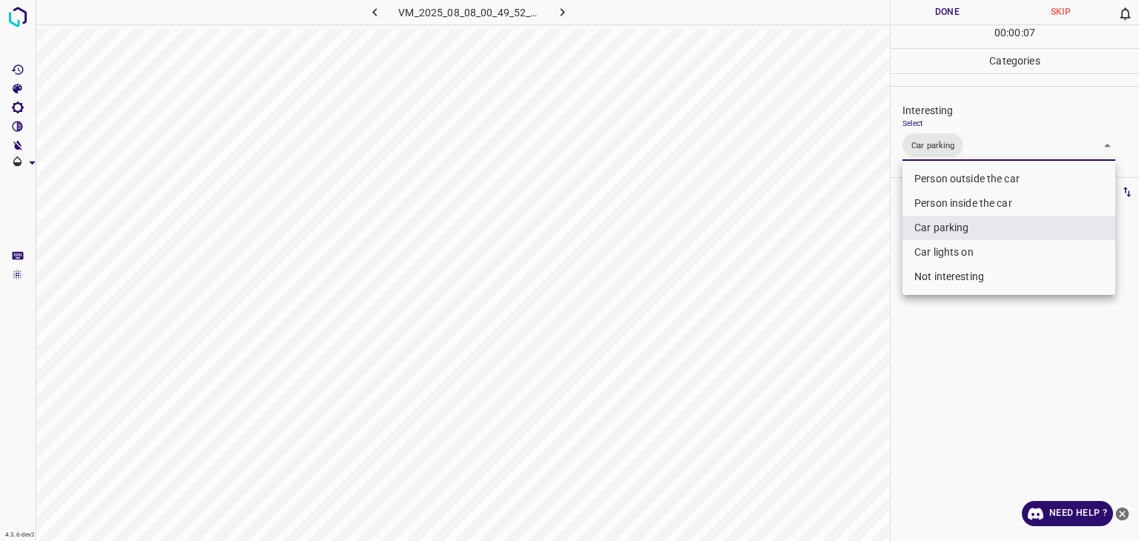
click at [944, 11] on div at bounding box center [569, 270] width 1139 height 541
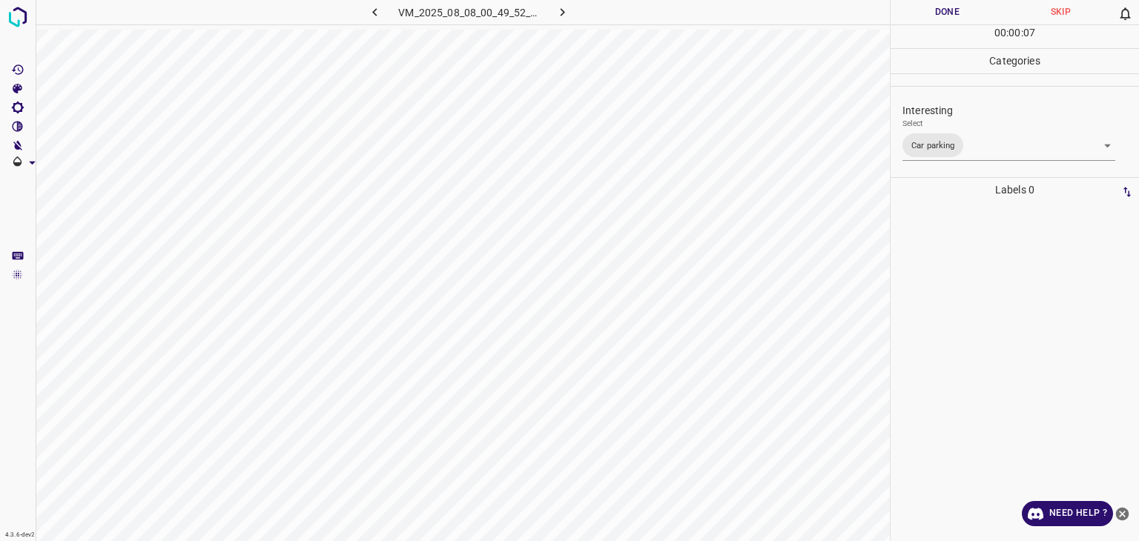
click at [944, 11] on button "Done" at bounding box center [947, 12] width 113 height 24
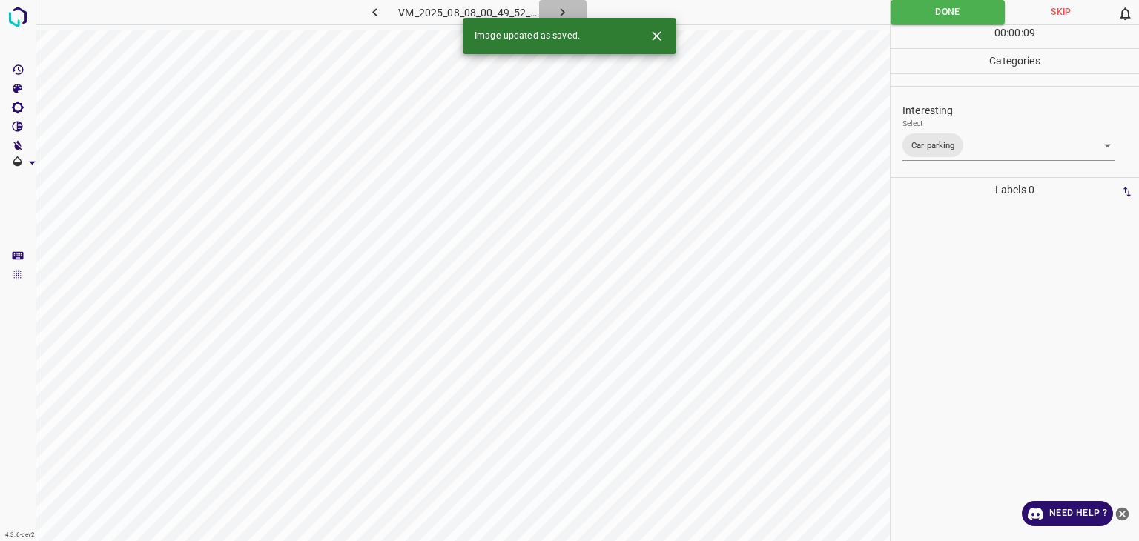
click at [572, 4] on button "button" at bounding box center [562, 12] width 47 height 24
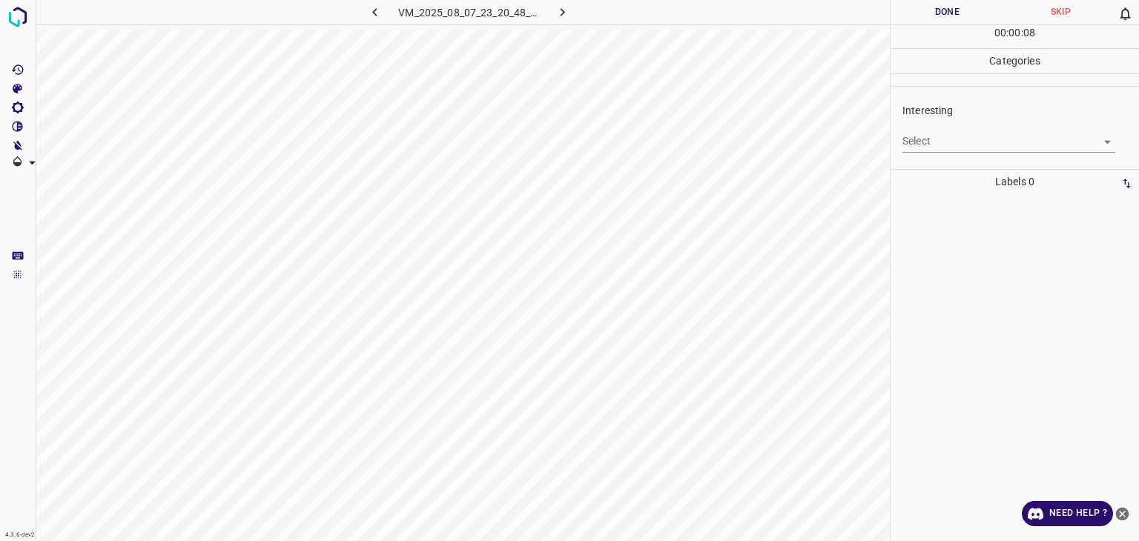
click at [927, 142] on body "4.3.6-dev2 VM_2025_08_07_23_20_48_040_10.gif Done Skip 0 00 : 00 : 08 Categorie…" at bounding box center [569, 270] width 1139 height 541
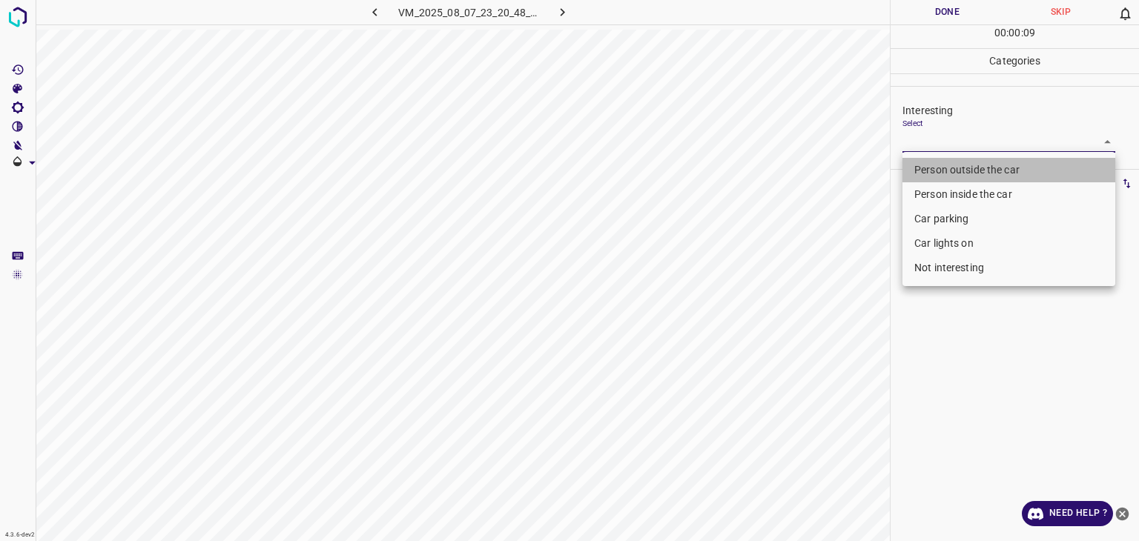
click at [934, 165] on li "Person outside the car" at bounding box center [1009, 170] width 213 height 24
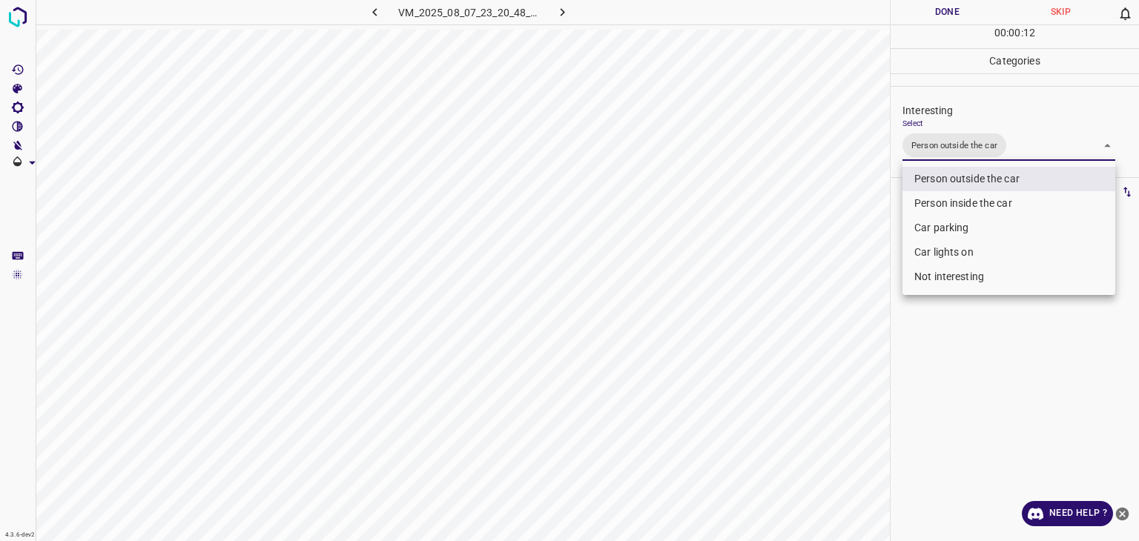
click at [946, 272] on li "Not interesting" at bounding box center [1009, 277] width 213 height 24
click at [971, 176] on li "Person outside the car" at bounding box center [1009, 179] width 213 height 24
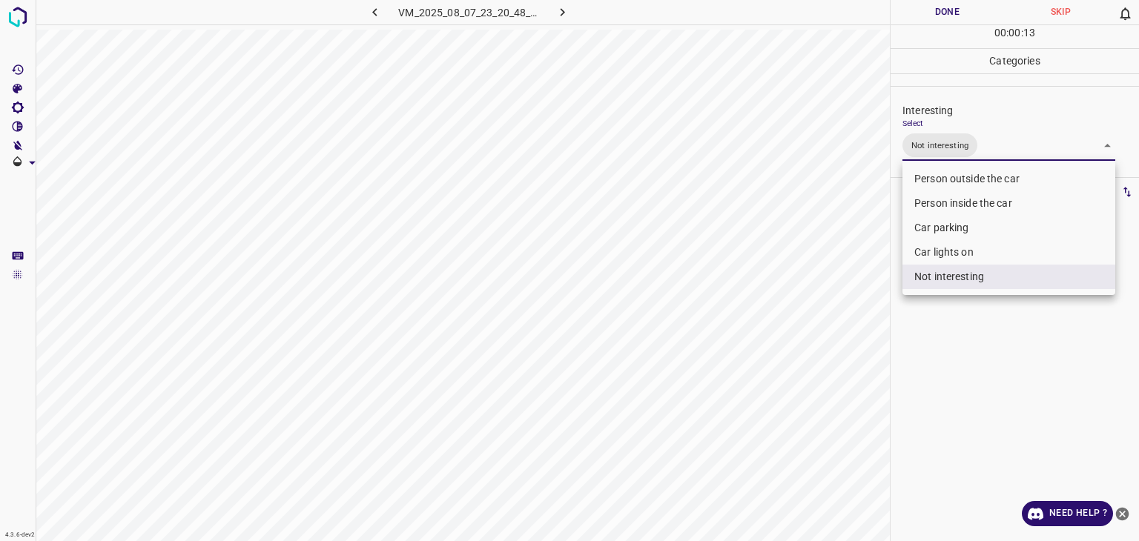
type input "Not interesting"
click at [917, 10] on div at bounding box center [569, 270] width 1139 height 541
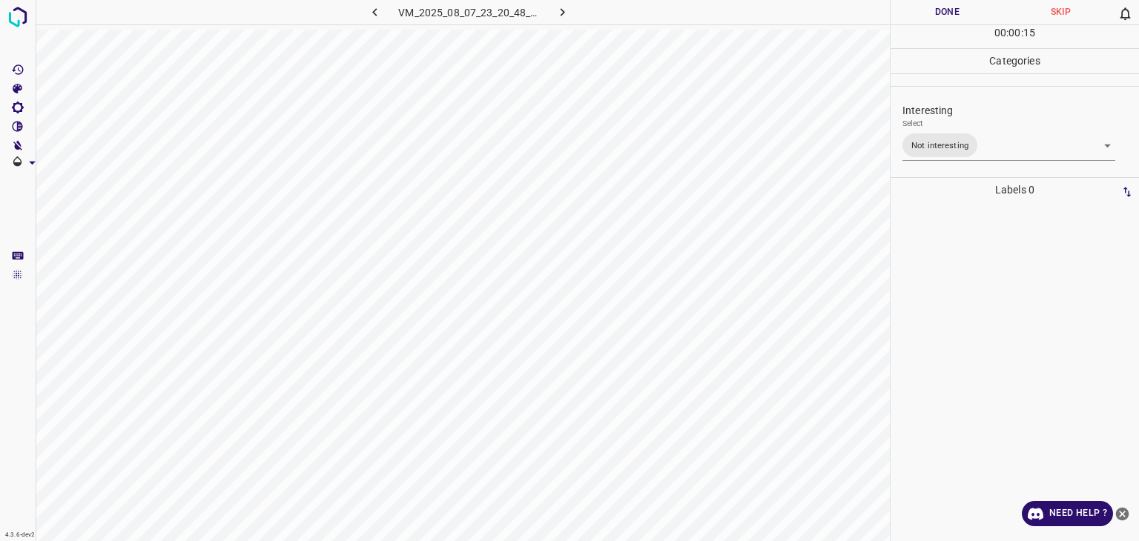
click at [917, 10] on button "Done" at bounding box center [947, 12] width 113 height 24
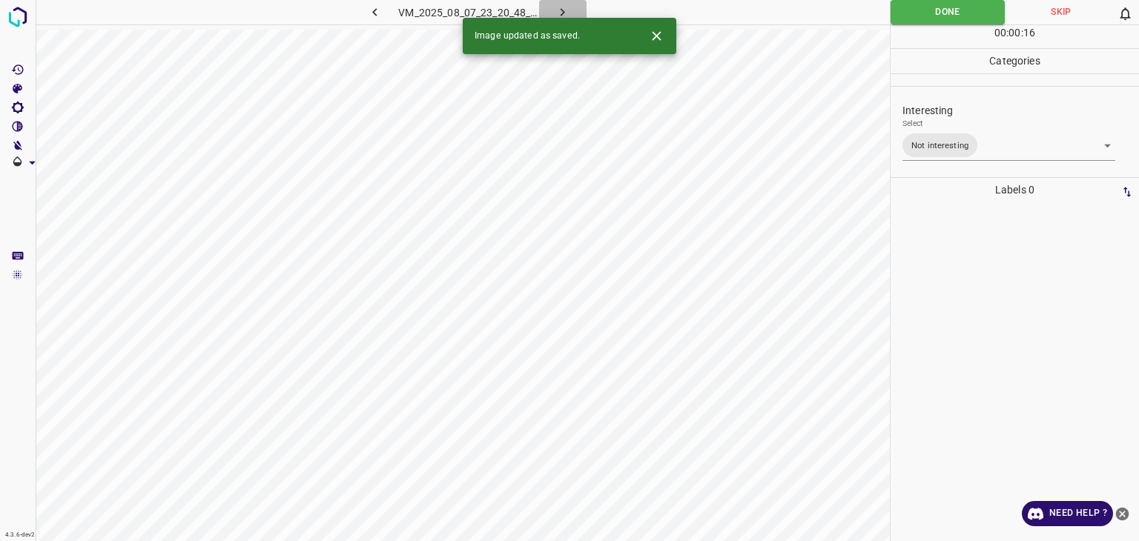
click at [567, 10] on icon "button" at bounding box center [563, 12] width 16 height 16
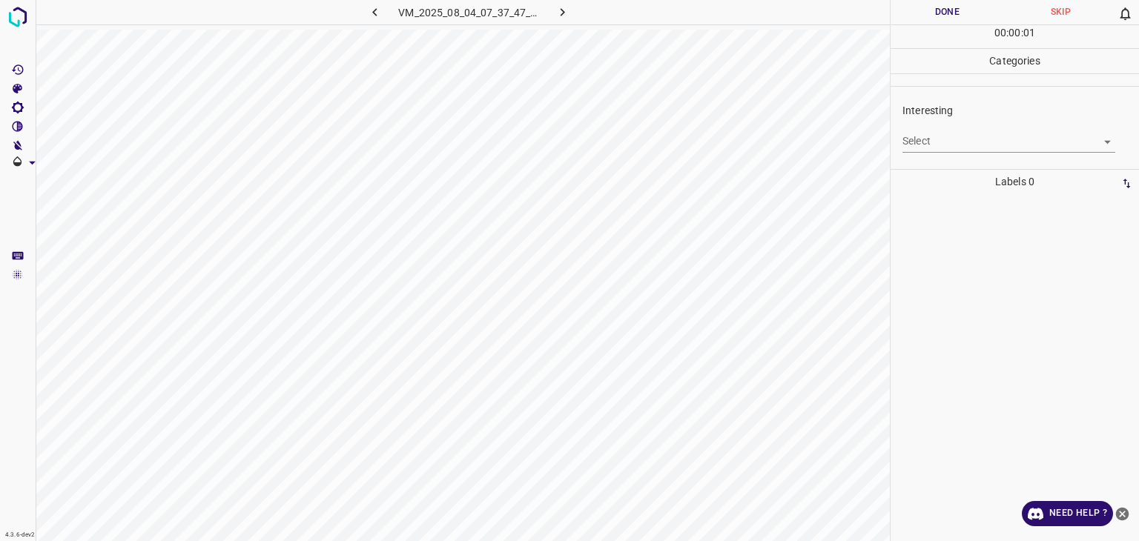
click at [930, 140] on body "4.3.6-dev2 VM_2025_08_04_07_37_47_279_10.gif Done Skip 0 00 : 00 : 01 Categorie…" at bounding box center [569, 270] width 1139 height 541
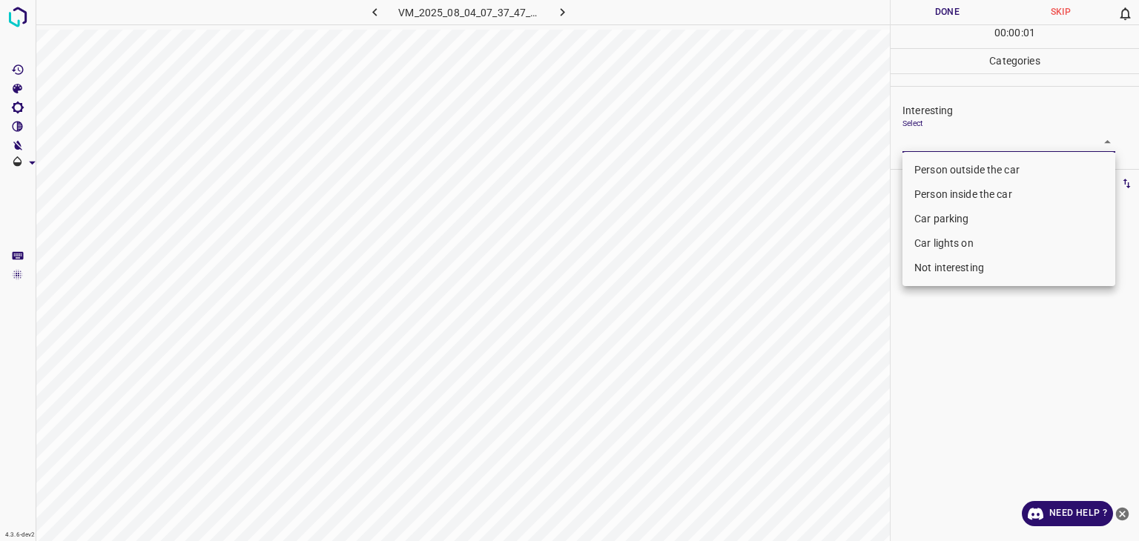
click at [918, 266] on li "Not interesting" at bounding box center [1009, 268] width 213 height 24
type input "Not interesting"
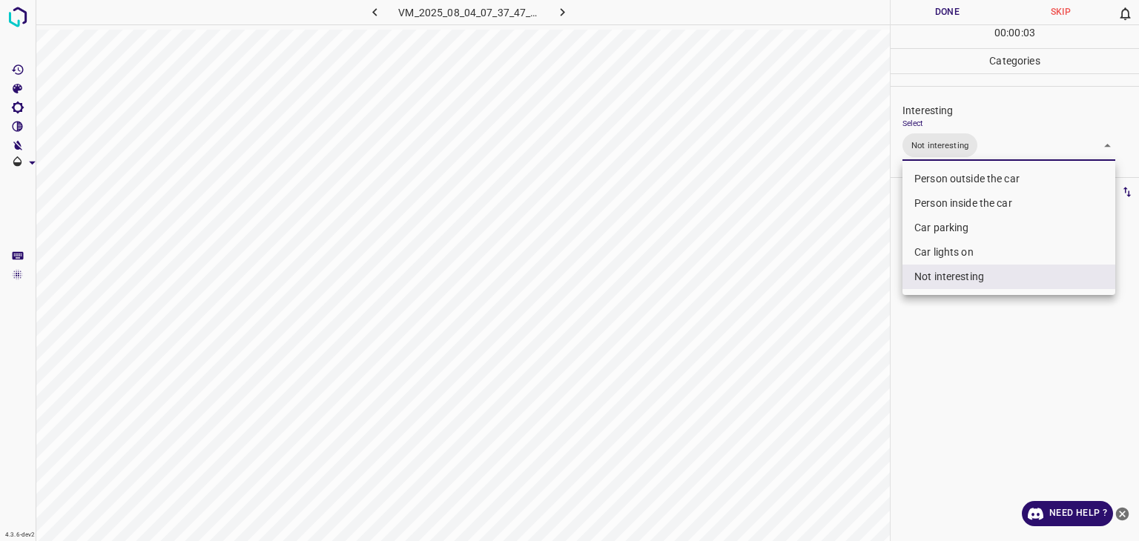
click at [908, 9] on div at bounding box center [569, 270] width 1139 height 541
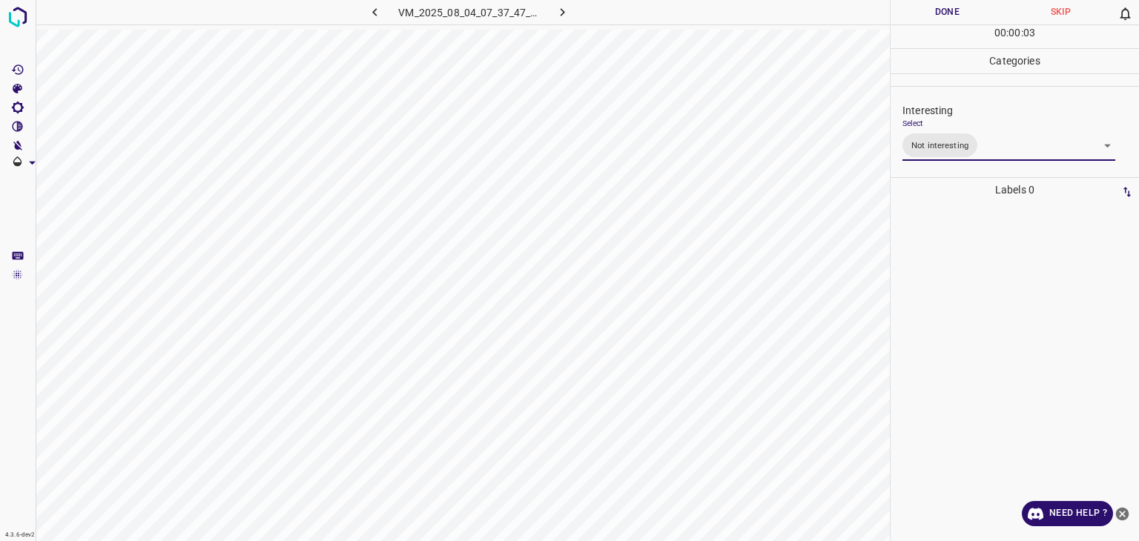
click at [908, 9] on div at bounding box center [569, 270] width 1139 height 541
click at [892, 16] on button "Done" at bounding box center [947, 12] width 113 height 24
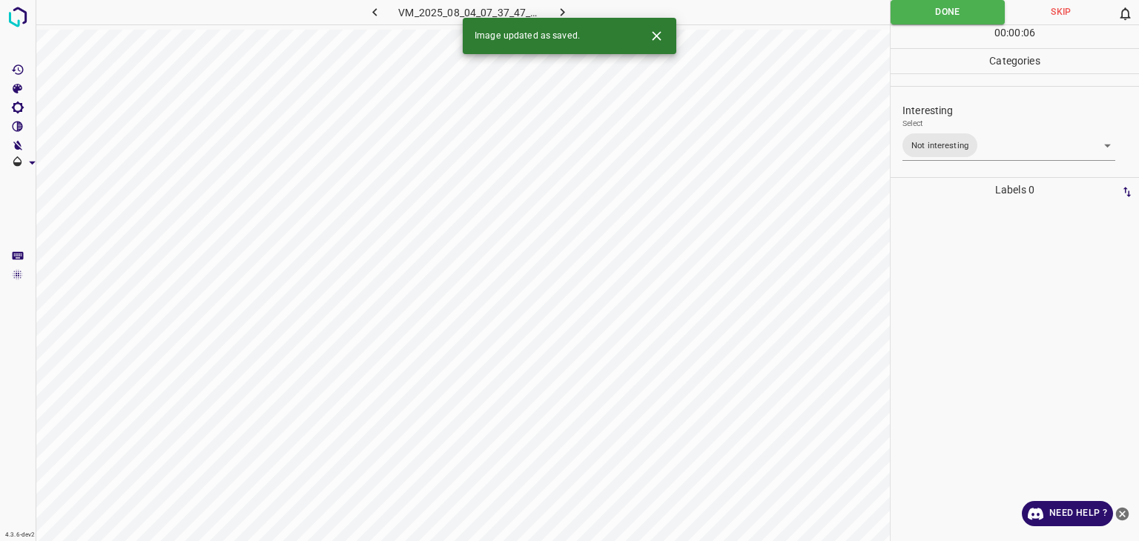
click at [563, 7] on icon "button" at bounding box center [563, 12] width 16 height 16
click at [952, 143] on body "4.3.6-dev2 VM_2025_08_08_00_43_40_169_03.gif Done Skip 0 00 : 00 : 01 Categorie…" at bounding box center [569, 270] width 1139 height 541
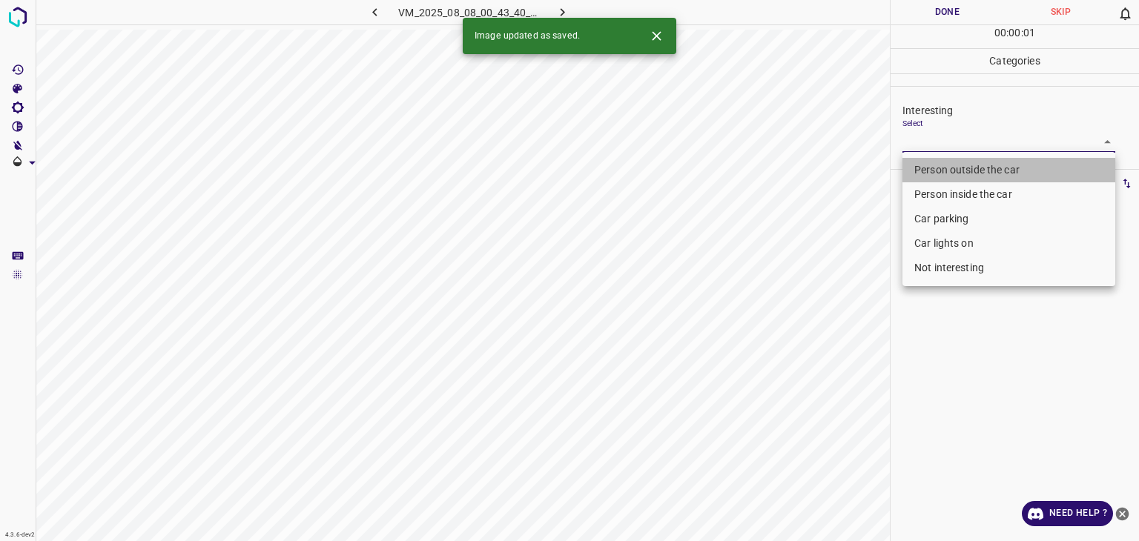
click at [946, 176] on li "Person outside the car" at bounding box center [1009, 170] width 213 height 24
type input "Person outside the car"
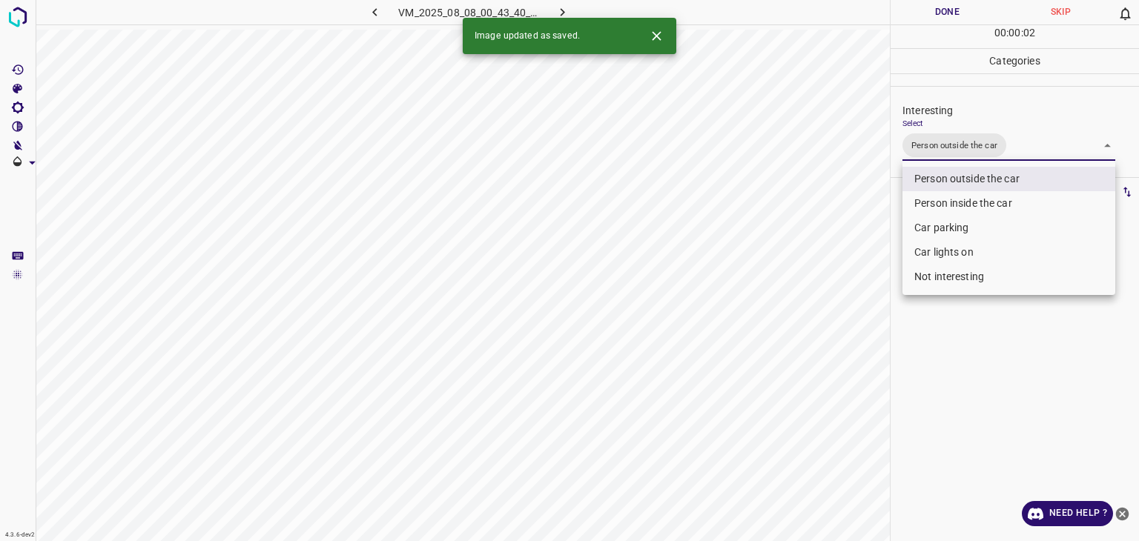
click at [915, 13] on div at bounding box center [569, 270] width 1139 height 541
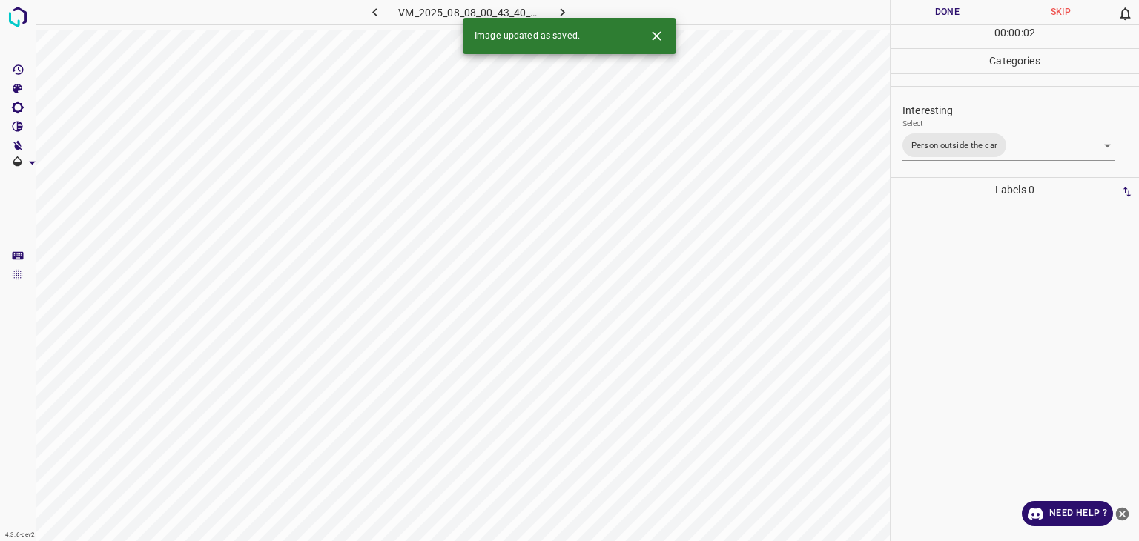
click at [919, 14] on div at bounding box center [569, 270] width 1139 height 541
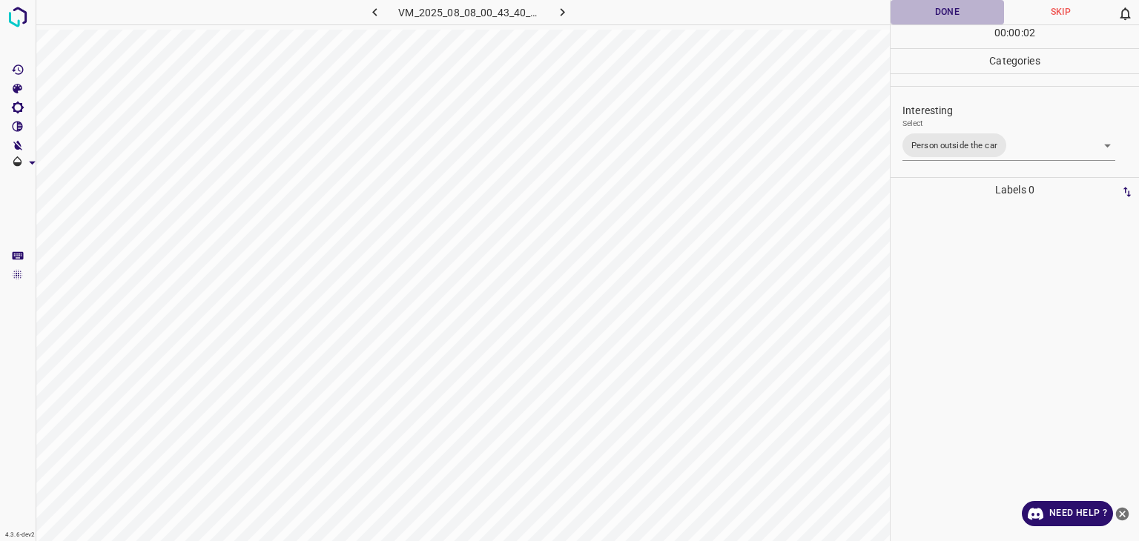
click at [919, 14] on button "Done" at bounding box center [947, 12] width 113 height 24
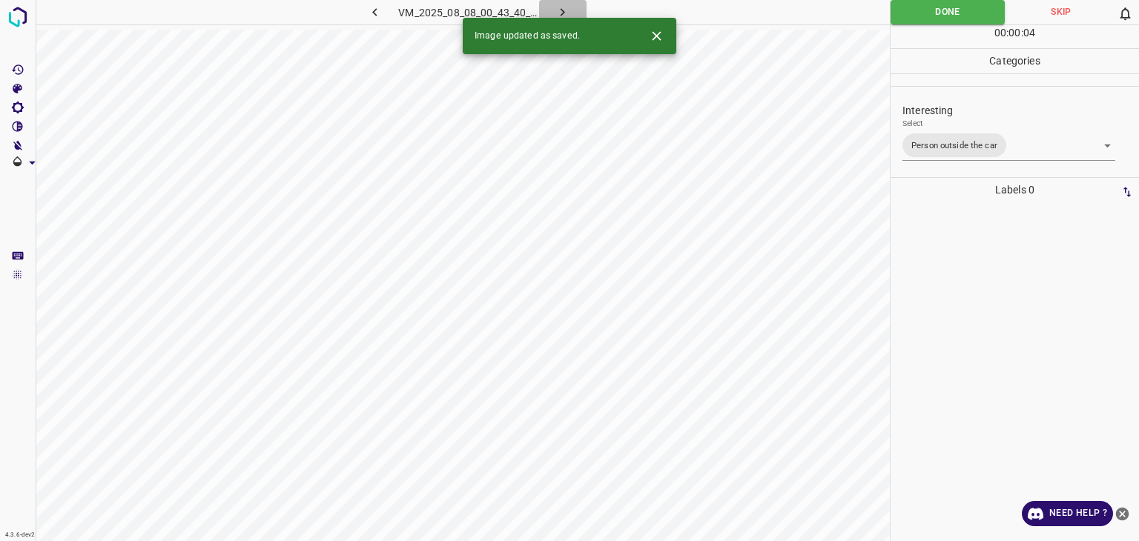
click at [560, 13] on icon "button" at bounding box center [563, 12] width 16 height 16
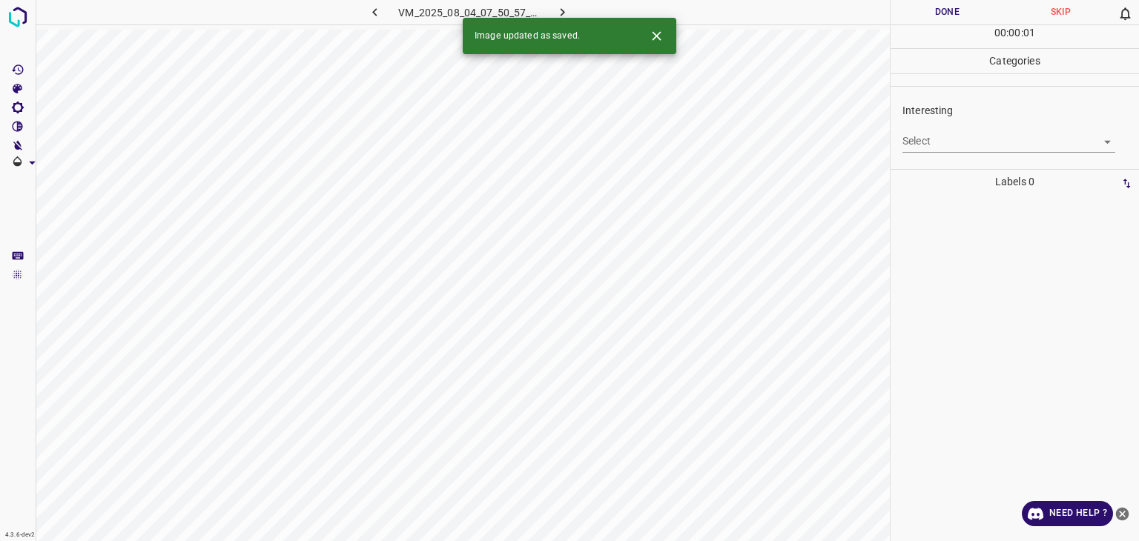
click at [931, 140] on body "4.3.6-dev2 VM_2025_08_04_07_50_57_832_01.gif Done Skip 0 00 : 00 : 01 Categorie…" at bounding box center [569, 270] width 1139 height 541
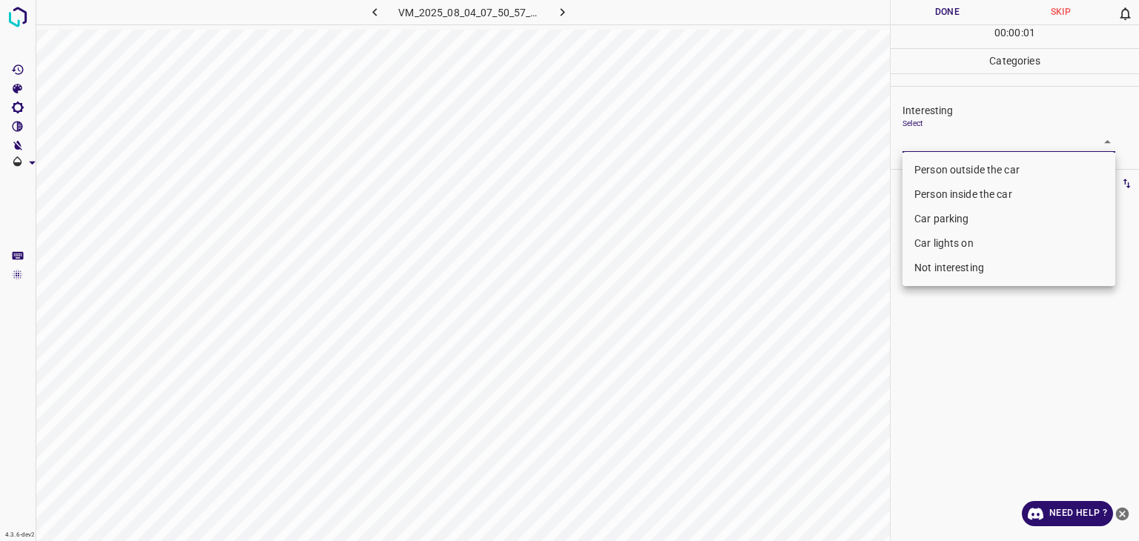
click at [929, 159] on li "Person outside the car" at bounding box center [1009, 170] width 213 height 24
type input "Person outside the car"
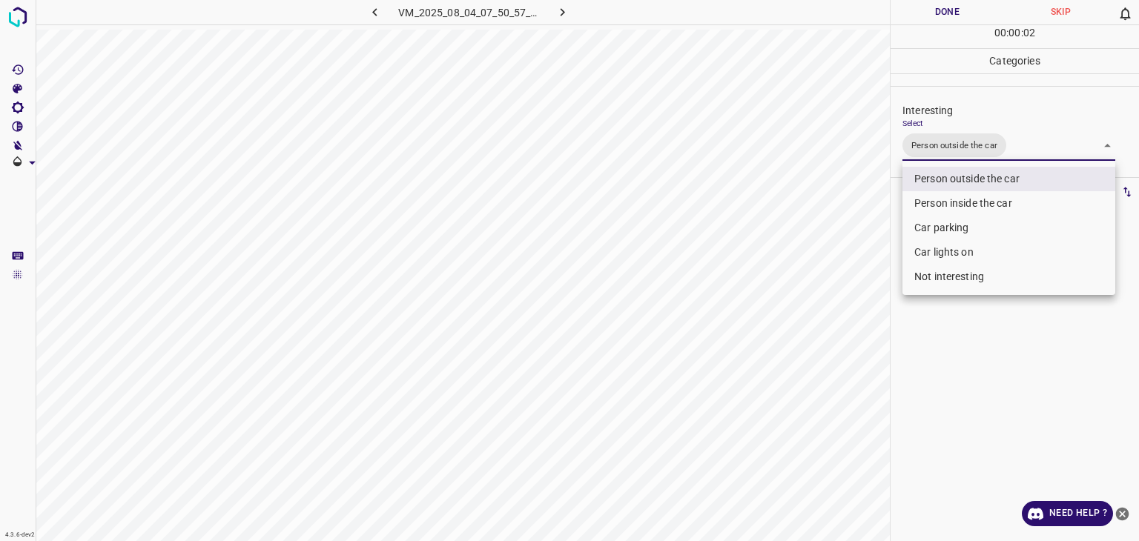
click at [930, 9] on div at bounding box center [569, 270] width 1139 height 541
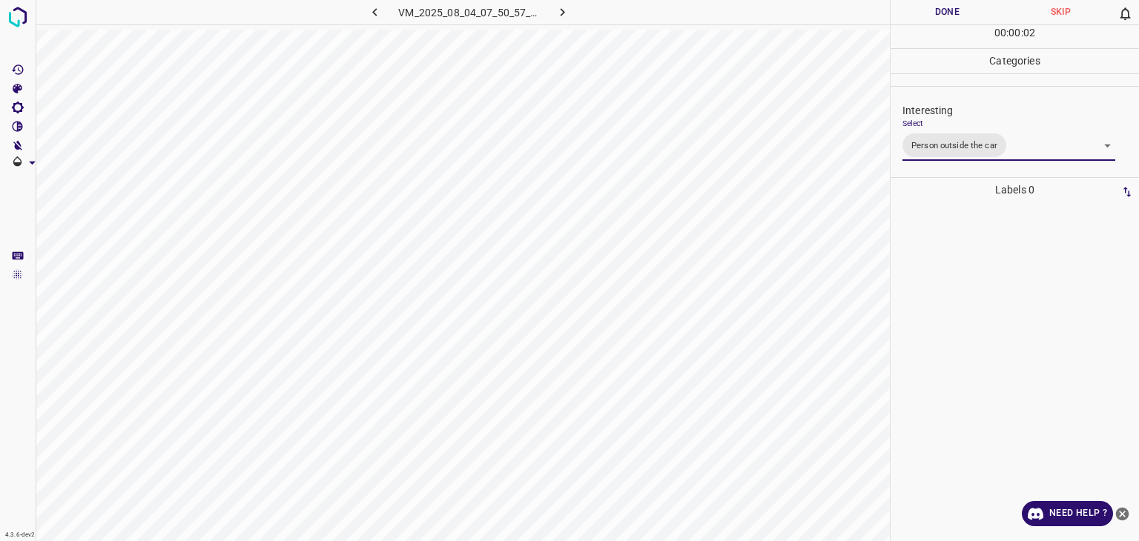
click at [930, 10] on div at bounding box center [569, 270] width 1139 height 541
click at [930, 10] on button "Done" at bounding box center [947, 12] width 113 height 24
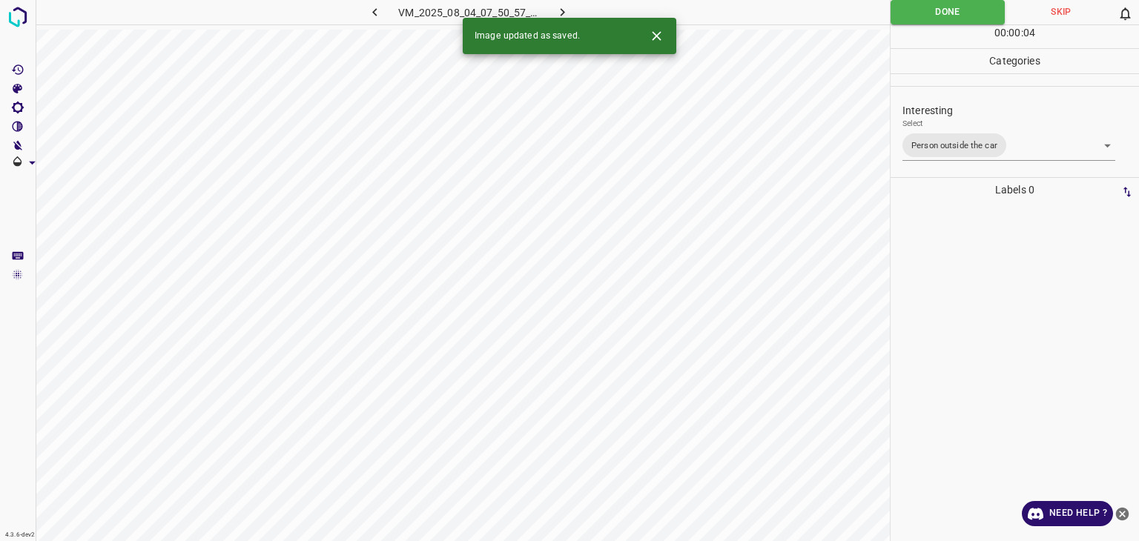
click at [570, 10] on button "button" at bounding box center [562, 12] width 47 height 24
click at [920, 134] on body "4.3.6-dev2 VM_2025_08_07_23_21_37_692_02.gif Done Skip 0 00 : 00 : 01 Categorie…" at bounding box center [569, 270] width 1139 height 541
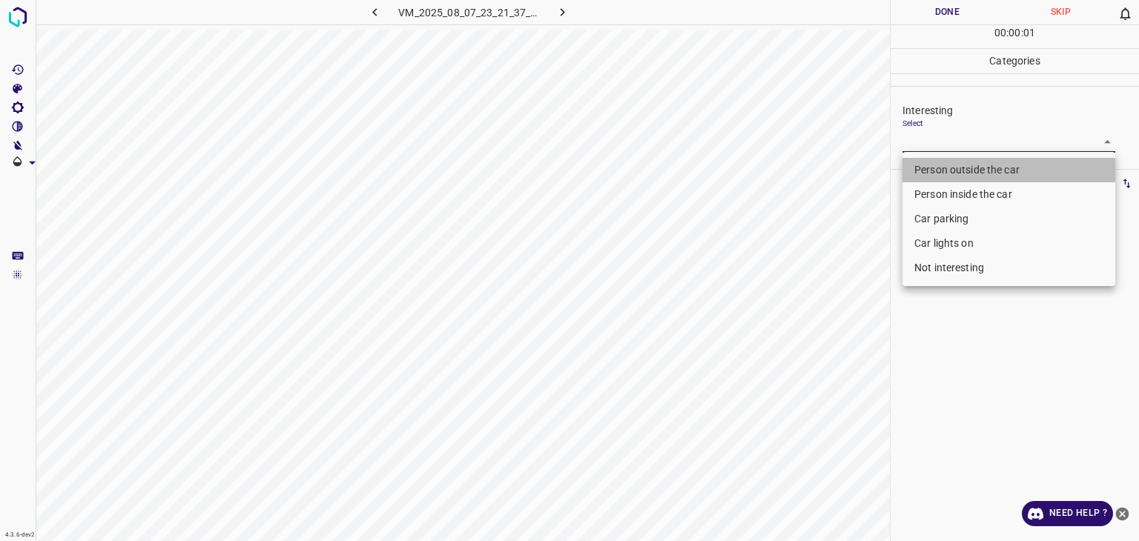
click at [925, 165] on li "Person outside the car" at bounding box center [1009, 170] width 213 height 24
type input "Person outside the car"
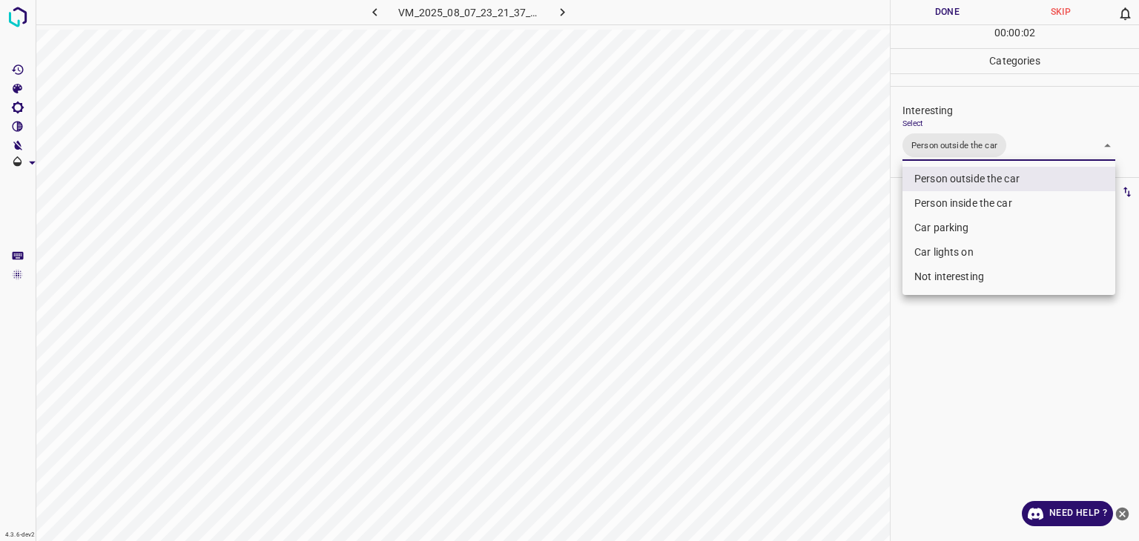
click at [923, 9] on div at bounding box center [569, 270] width 1139 height 541
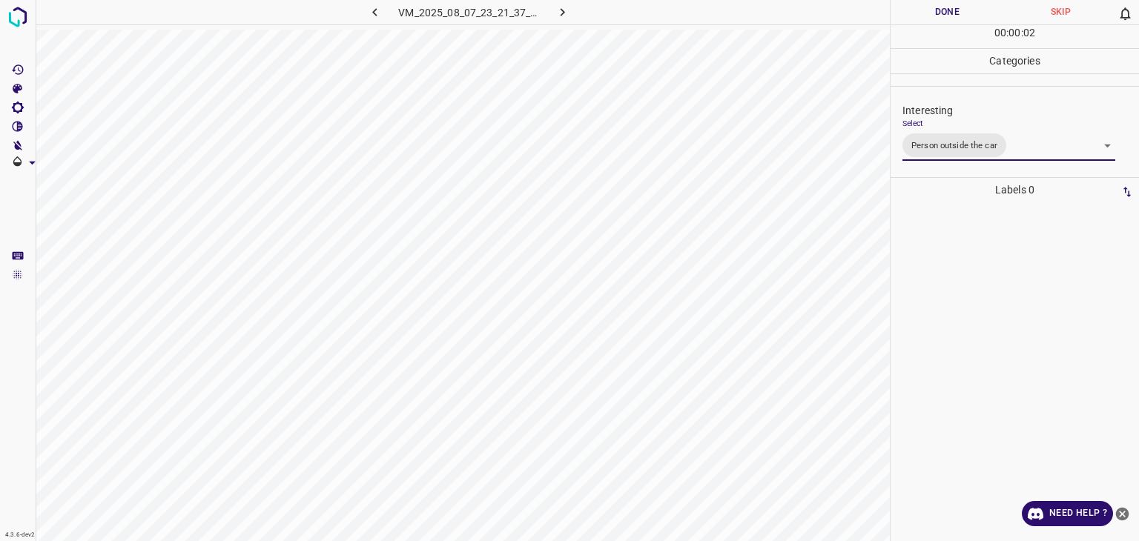
click at [923, 9] on div at bounding box center [569, 270] width 1139 height 541
click at [923, 9] on button "Done" at bounding box center [947, 12] width 113 height 24
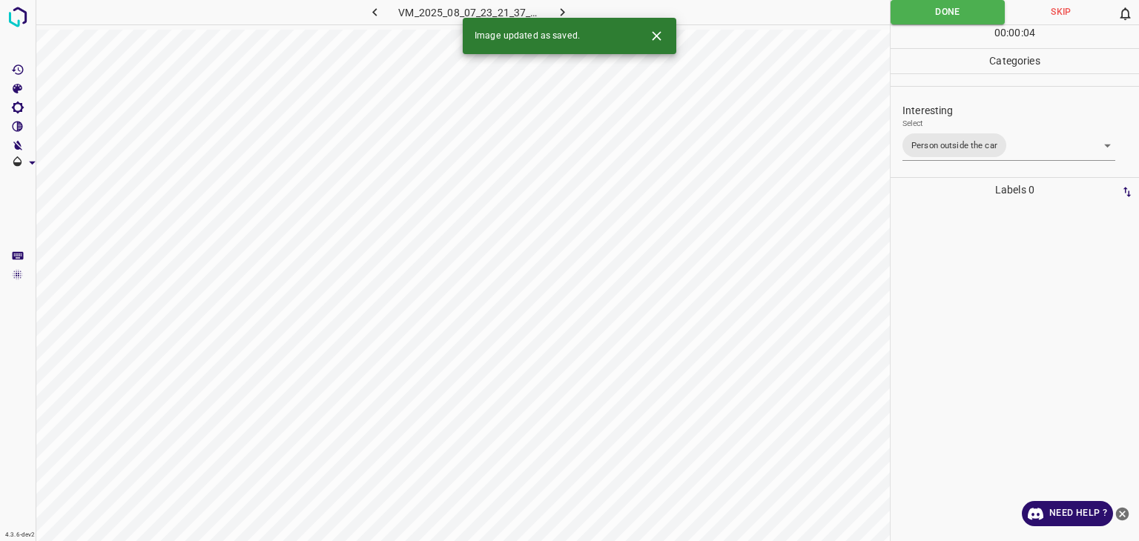
click at [566, 11] on icon "button" at bounding box center [563, 12] width 16 height 16
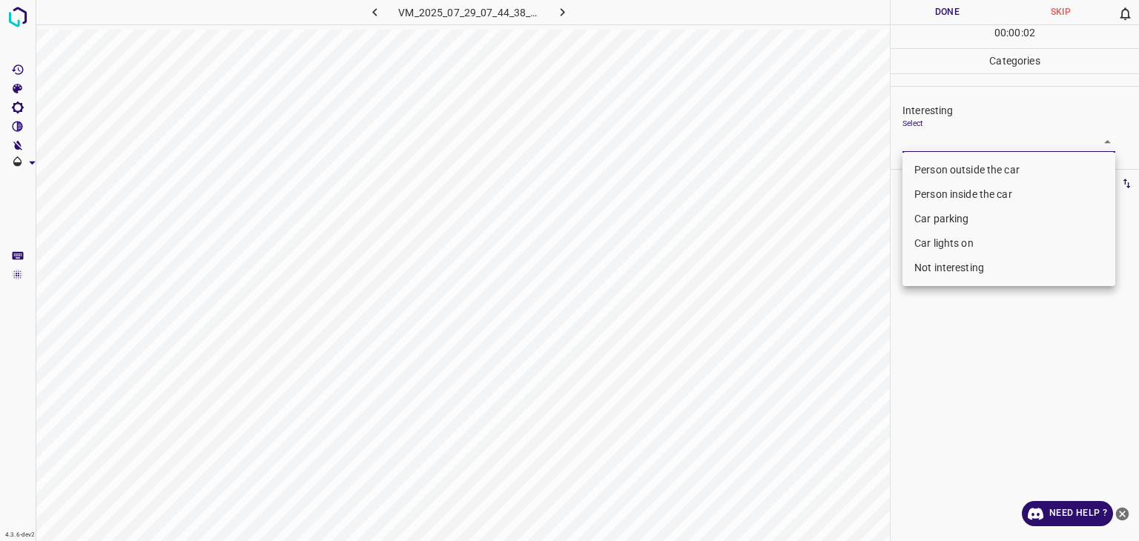
click at [941, 140] on body "4.3.6-dev2 VM_2025_07_29_07_44_38_805_04.gif Done Skip 0 00 : 00 : 02 Categorie…" at bounding box center [569, 270] width 1139 height 541
click at [920, 228] on li "Car parking" at bounding box center [1009, 219] width 213 height 24
type input "Car parking"
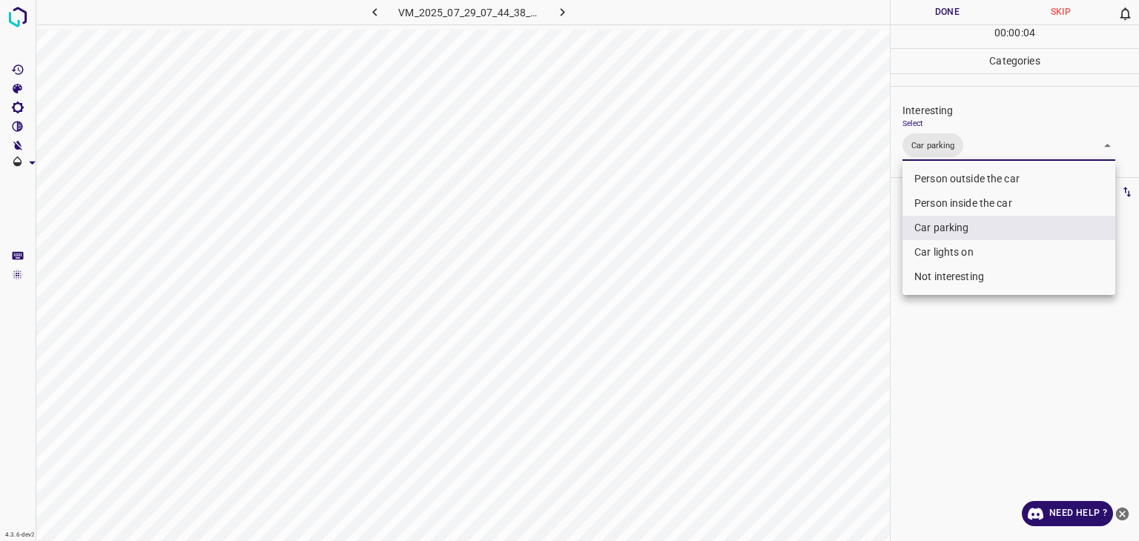
click at [931, 27] on div at bounding box center [569, 270] width 1139 height 541
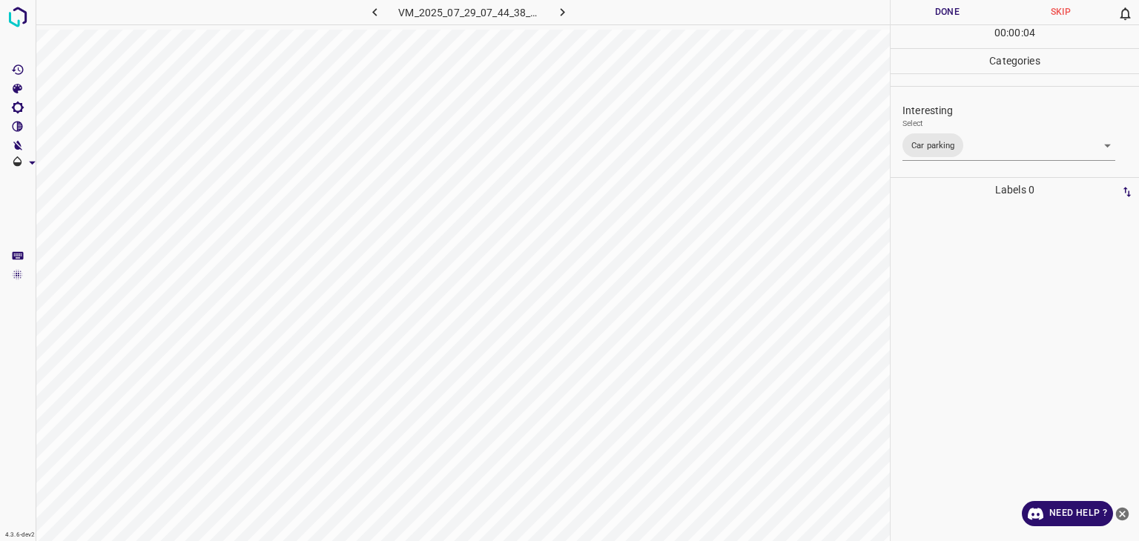
click at [930, 19] on div "Person outside the car Person inside the car Car parking Car lights on Not inte…" at bounding box center [569, 270] width 1139 height 541
click at [930, 19] on button "Done" at bounding box center [947, 12] width 113 height 24
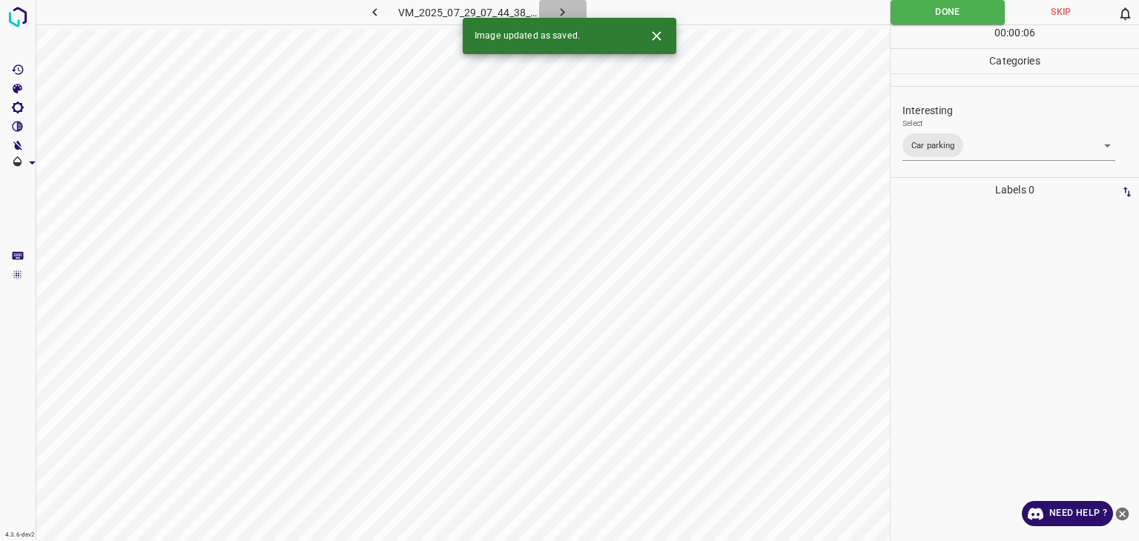
click at [570, 12] on button "button" at bounding box center [562, 12] width 47 height 24
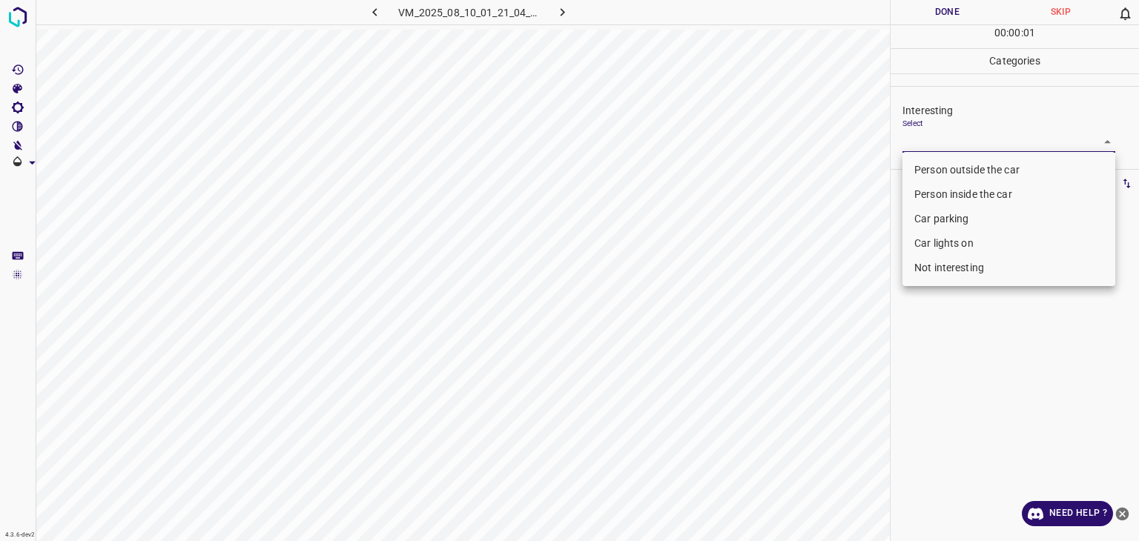
click at [963, 148] on body "4.3.6-dev2 VM_2025_08_10_01_21_04_623_03.gif Done Skip 0 00 : 00 : 01 Categorie…" at bounding box center [569, 270] width 1139 height 541
click at [952, 176] on li "Person outside the car" at bounding box center [1009, 170] width 213 height 24
type input "Person outside the car"
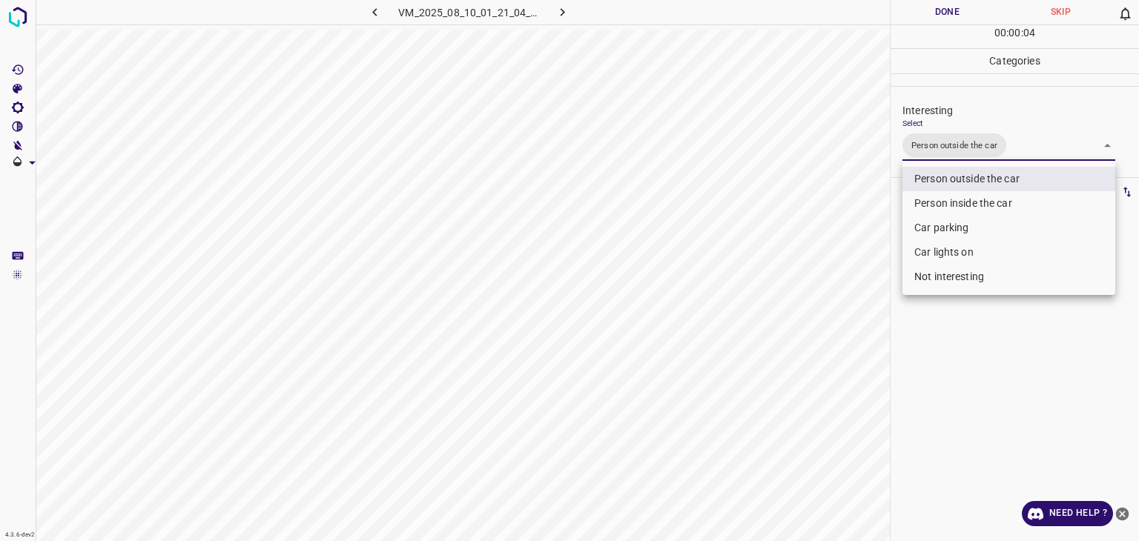
click at [929, 14] on div at bounding box center [569, 270] width 1139 height 541
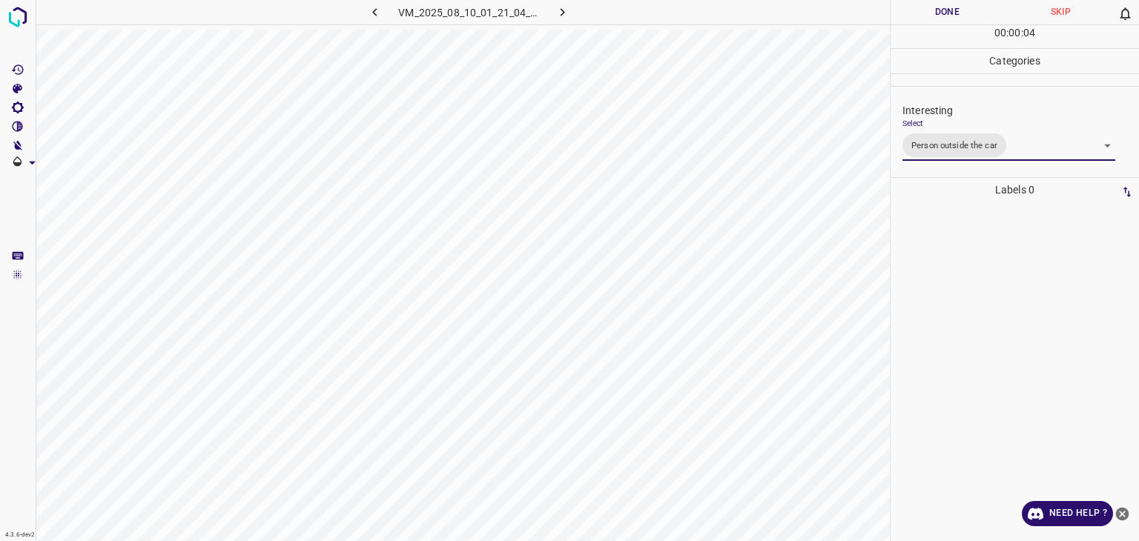
click at [929, 14] on div at bounding box center [569, 270] width 1139 height 541
click at [929, 14] on button "Done" at bounding box center [947, 12] width 113 height 24
drag, startPoint x: 929, startPoint y: 14, endPoint x: 896, endPoint y: 30, distance: 37.1
click at [927, 16] on button "Done" at bounding box center [947, 12] width 113 height 24
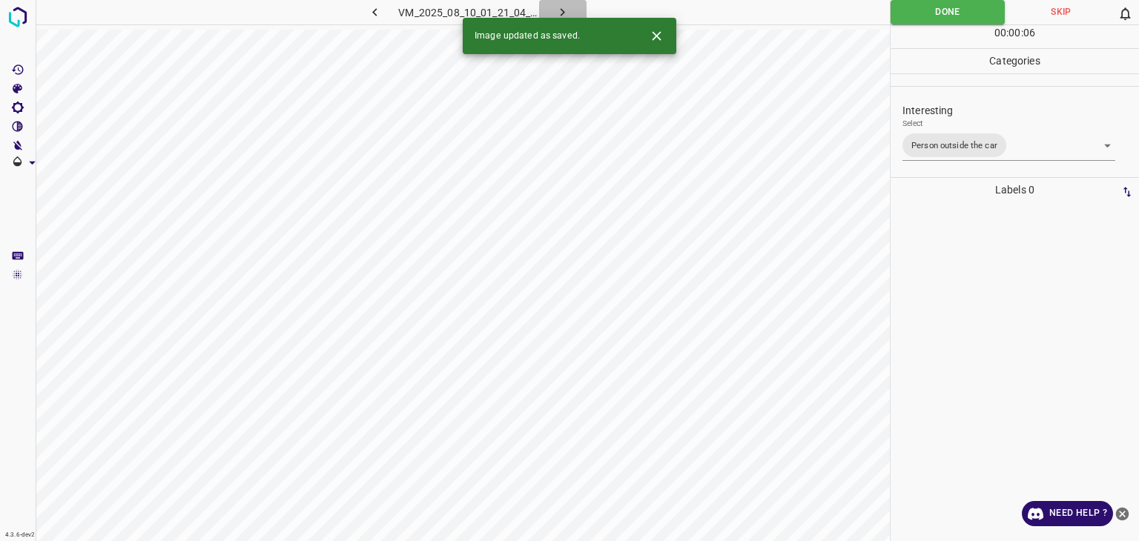
click at [558, 9] on icon "button" at bounding box center [563, 12] width 16 height 16
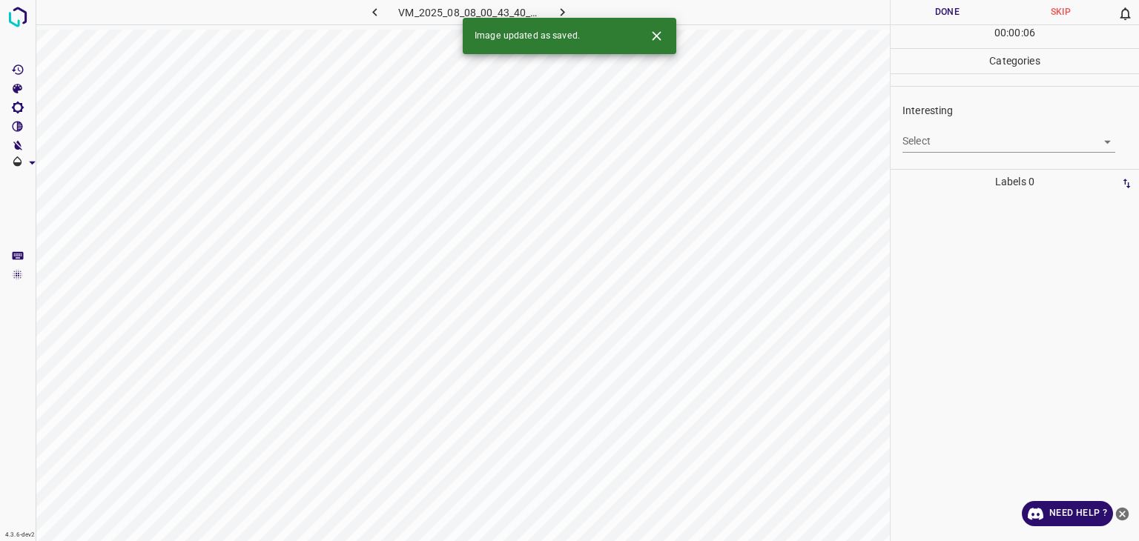
click at [926, 135] on body "4.3.6-dev2 VM_2025_08_08_00_43_40_169_05.gif Done Skip 0 00 : 00 : 06 Categorie…" at bounding box center [569, 270] width 1139 height 541
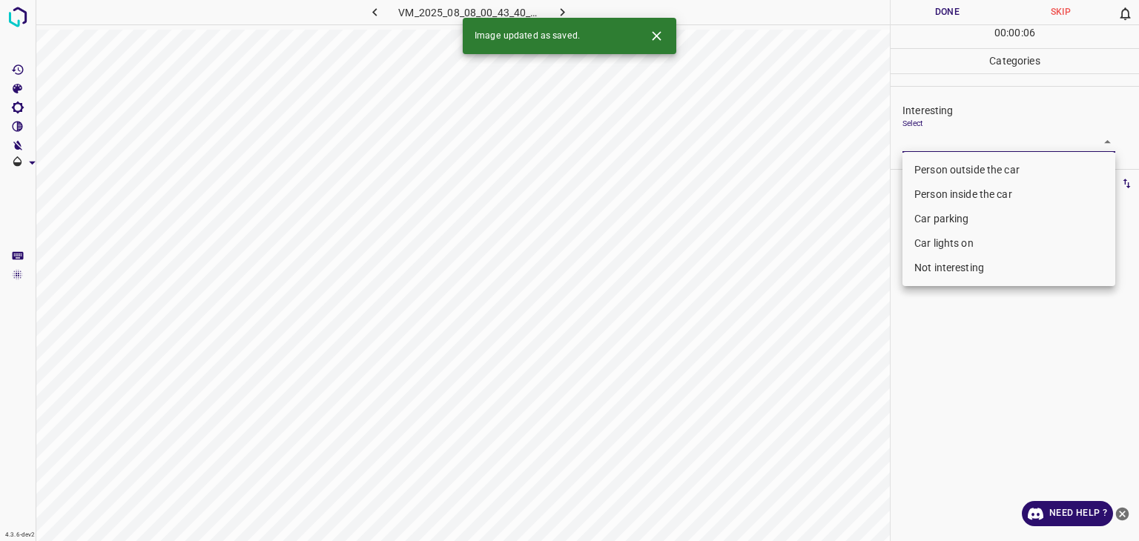
click at [923, 162] on li "Person outside the car" at bounding box center [1009, 170] width 213 height 24
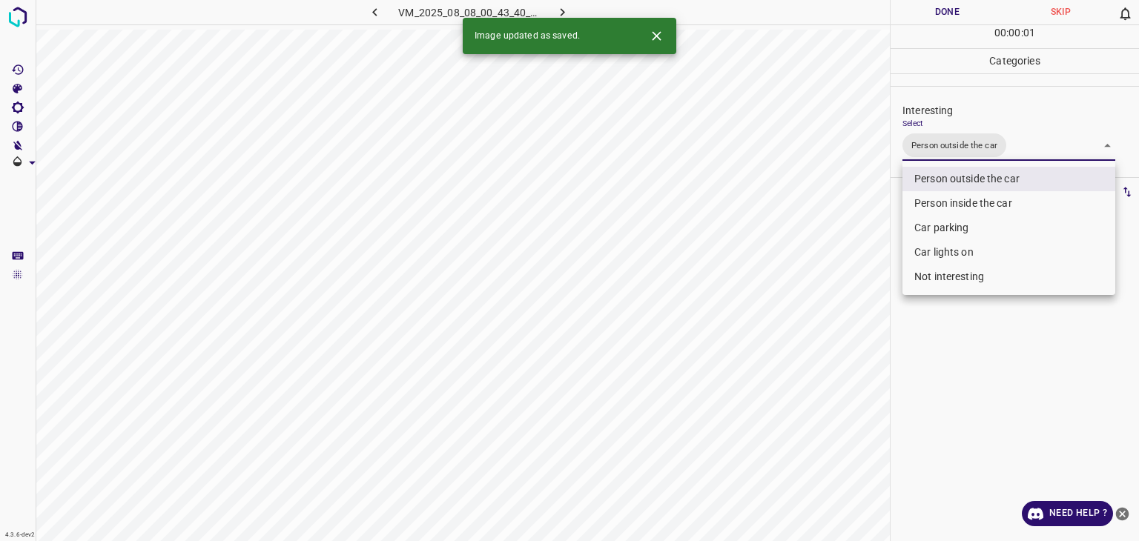
type input "Person outside the car"
click at [907, 14] on div at bounding box center [569, 270] width 1139 height 541
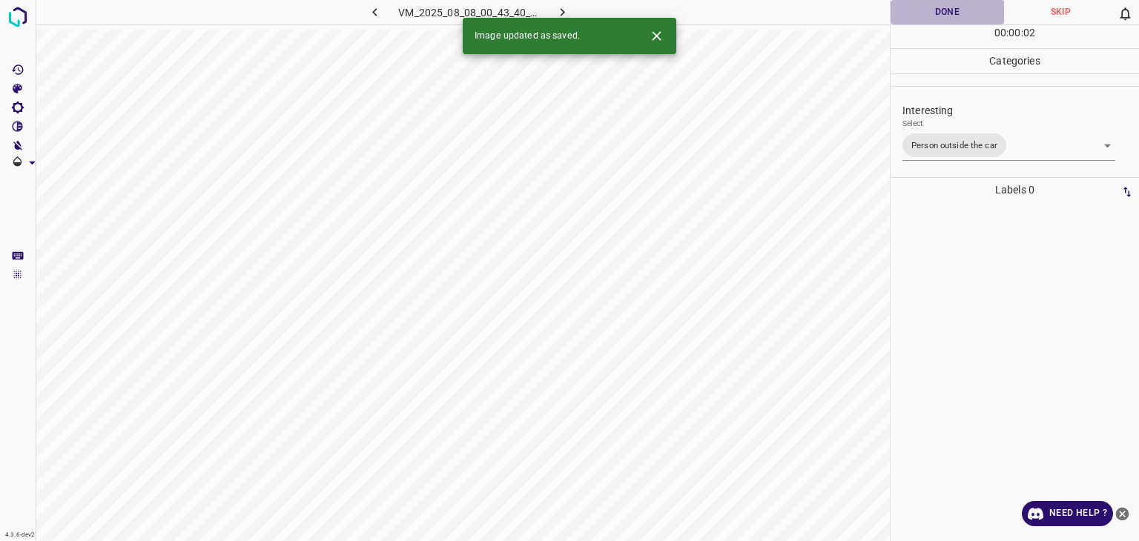
click at [907, 14] on button "Done" at bounding box center [947, 12] width 113 height 24
click at [555, 14] on button "button" at bounding box center [562, 12] width 47 height 24
click at [956, 140] on body "4.3.6-dev2 VM_2025_08_04_07_22_36_989_01.gif Done Skip 0 00 : 00 : 04 Categorie…" at bounding box center [569, 270] width 1139 height 541
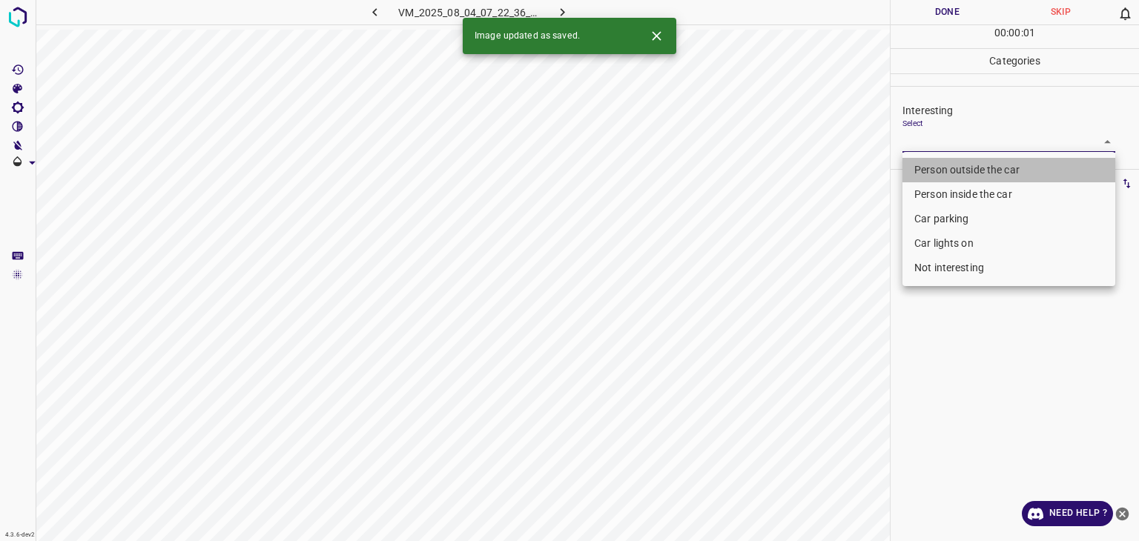
click at [955, 167] on li "Person outside the car" at bounding box center [1009, 170] width 213 height 24
type input "Person outside the car"
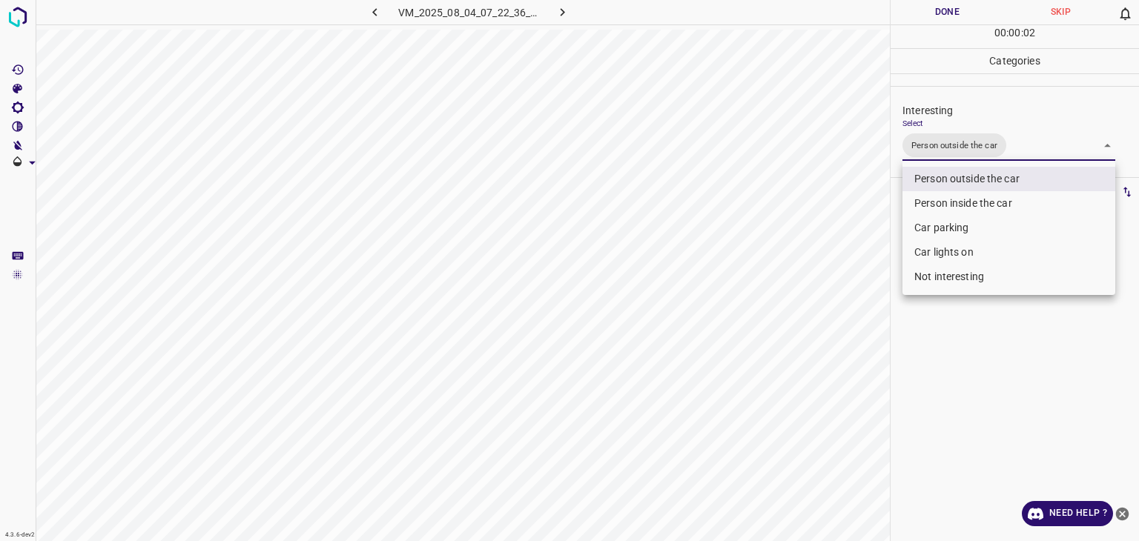
click at [932, 10] on div at bounding box center [569, 270] width 1139 height 541
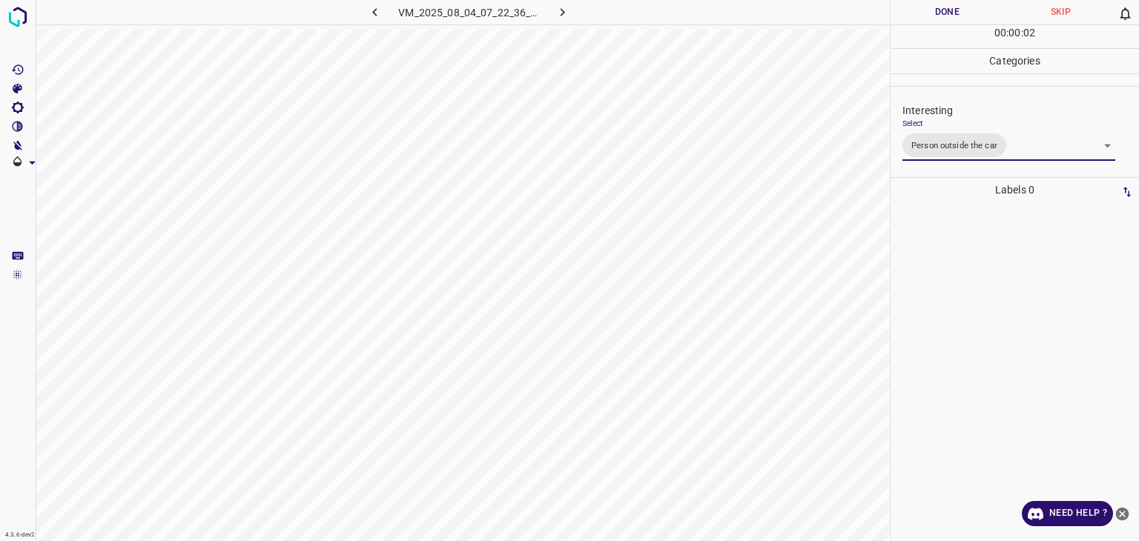
click at [932, 10] on div at bounding box center [569, 270] width 1139 height 541
click at [932, 10] on button "Done" at bounding box center [947, 12] width 113 height 24
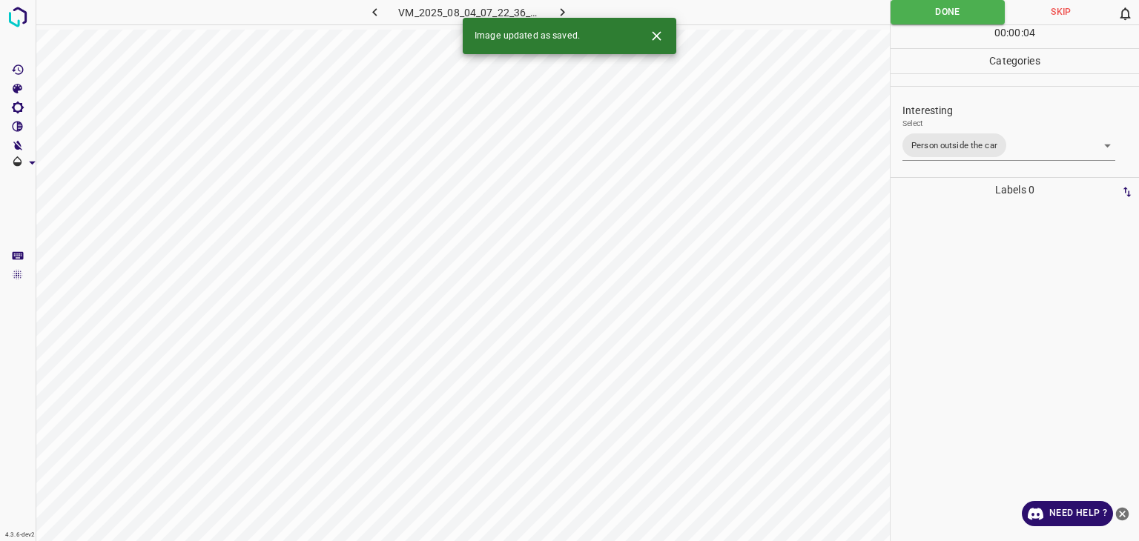
click at [557, 19] on div "Image updated as saved." at bounding box center [570, 36] width 214 height 36
click at [558, 15] on icon "button" at bounding box center [563, 12] width 16 height 16
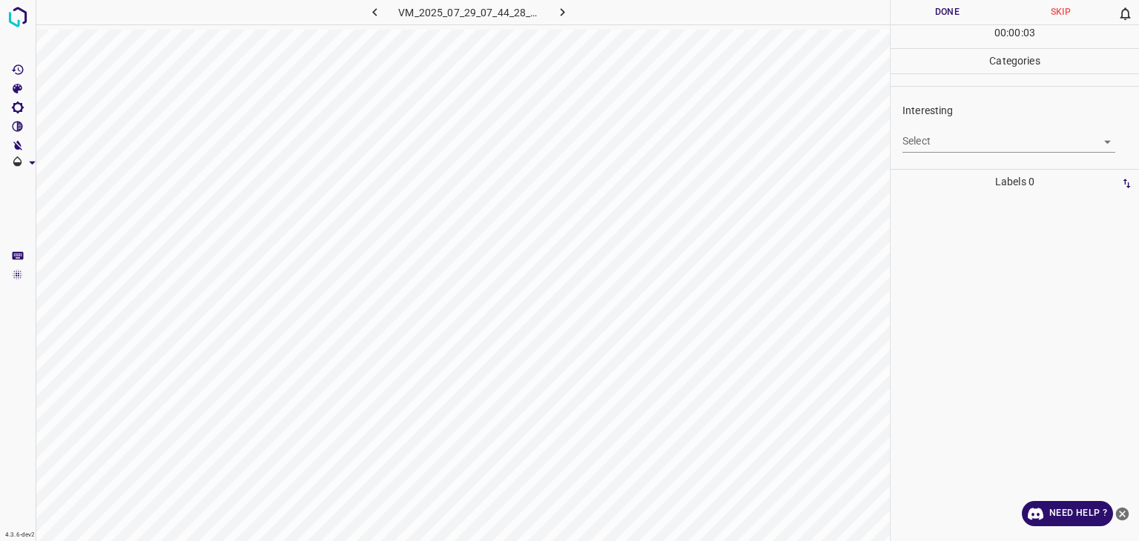
click at [962, 140] on body "4.3.6-dev2 VM_2025_07_29_07_44_28_676_02.gif Done Skip 0 00 : 00 : 03 Categorie…" at bounding box center [569, 270] width 1139 height 541
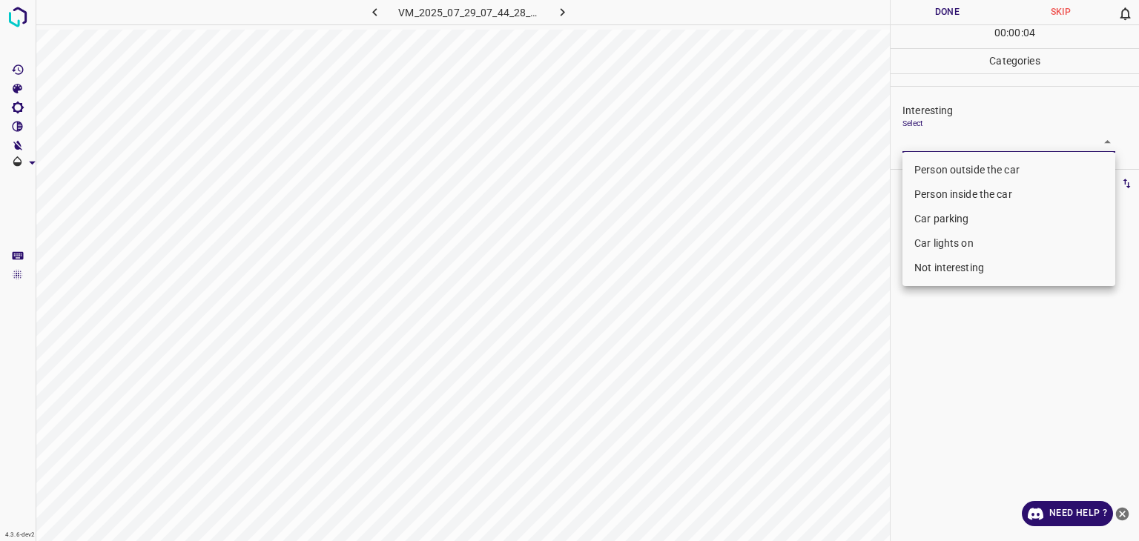
click at [960, 164] on li "Person outside the car" at bounding box center [1009, 170] width 213 height 24
type input "Person outside the car"
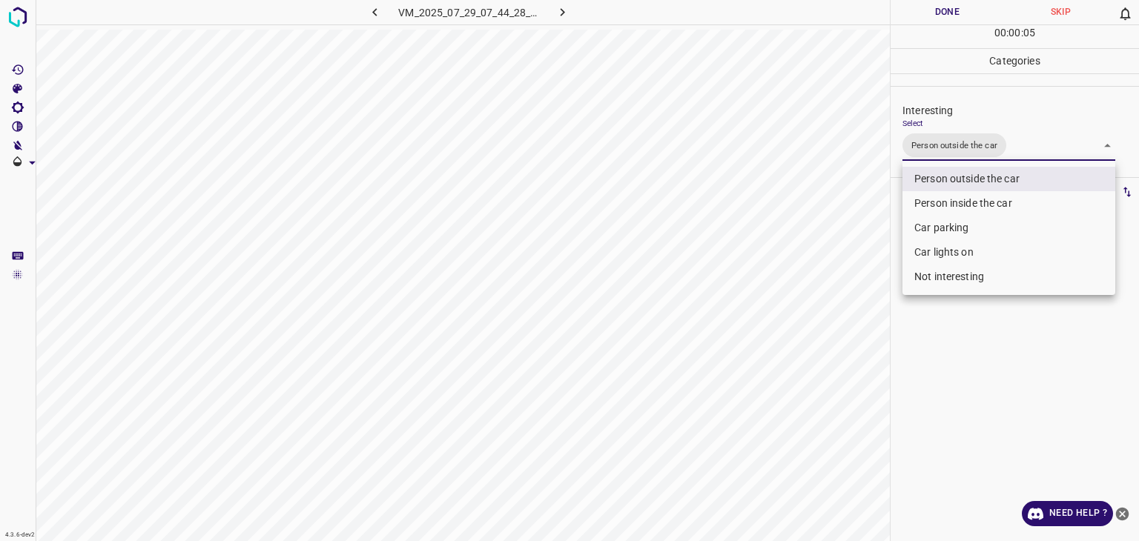
click at [936, 19] on div at bounding box center [569, 270] width 1139 height 541
click at [934, 13] on div "Person outside the car Person inside the car Car parking Car lights on Not inte…" at bounding box center [569, 270] width 1139 height 541
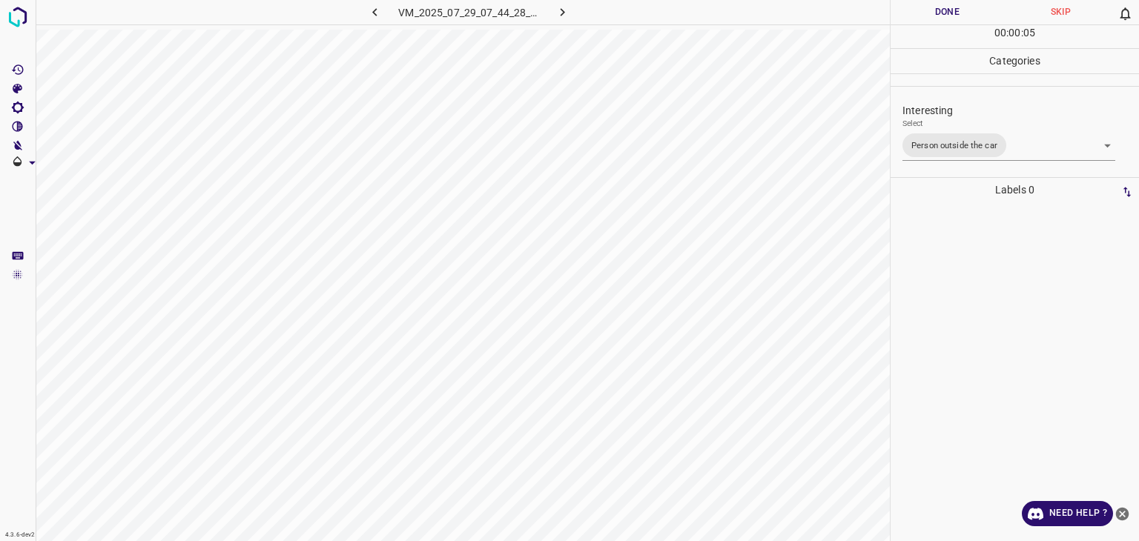
click at [934, 13] on button "Done" at bounding box center [947, 12] width 113 height 24
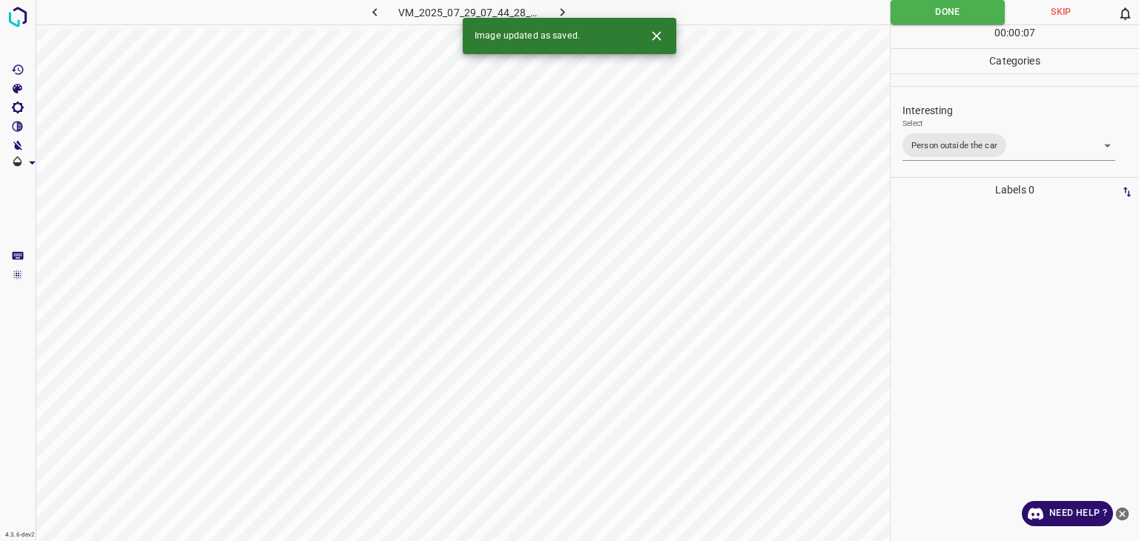
click at [561, 10] on icon "button" at bounding box center [563, 12] width 16 height 16
click at [963, 136] on body "4.3.6-dev2 VM_2025_08_10_23_28_12_663_02.gif Done Skip 0 00 : 00 : 07 Categorie…" at bounding box center [569, 270] width 1139 height 541
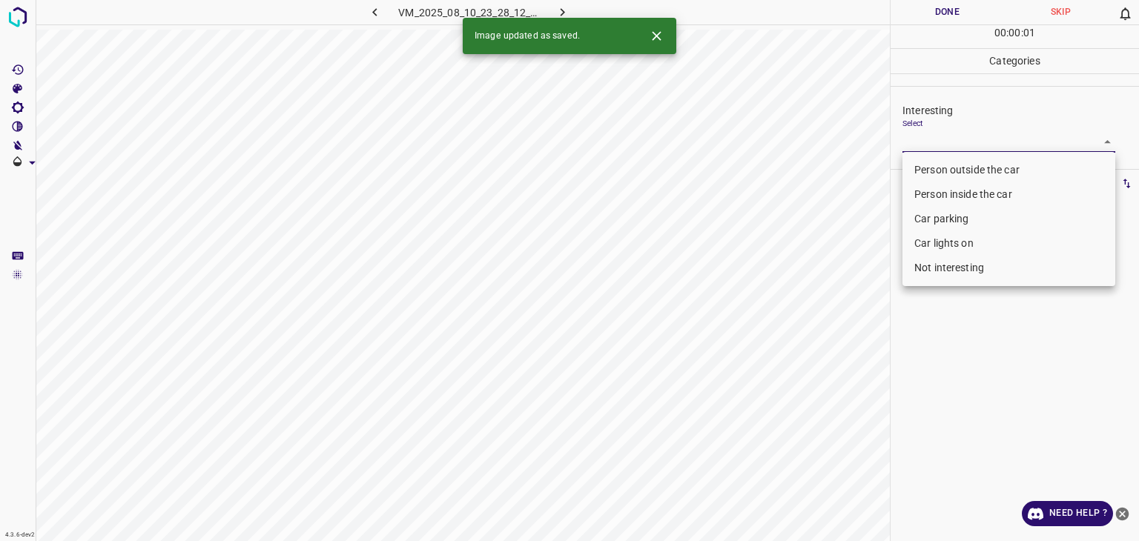
click at [968, 170] on li "Person outside the car" at bounding box center [1009, 170] width 213 height 24
type input "Person outside the car"
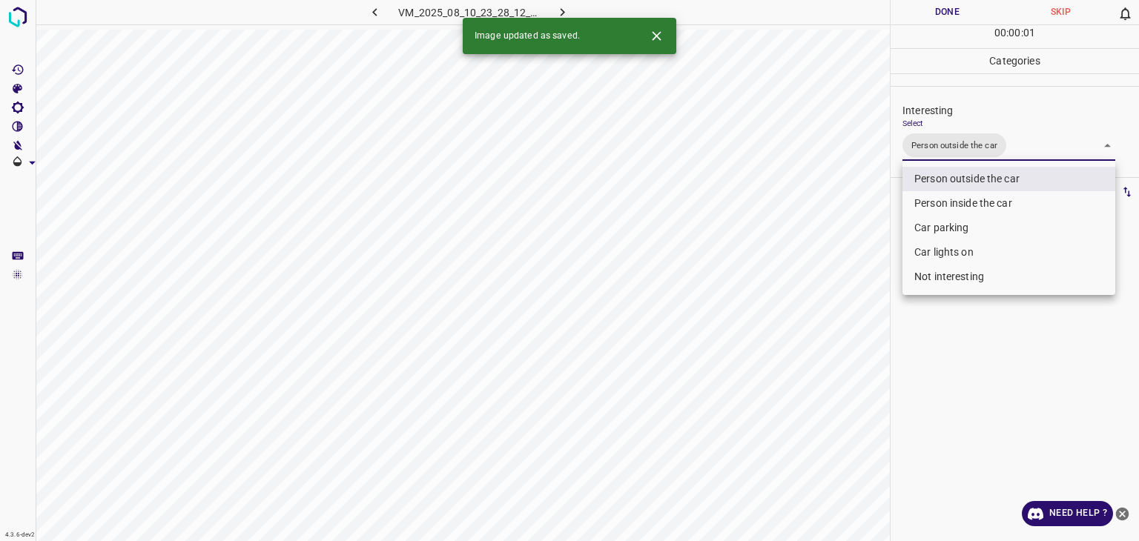
click at [908, 4] on div at bounding box center [569, 270] width 1139 height 541
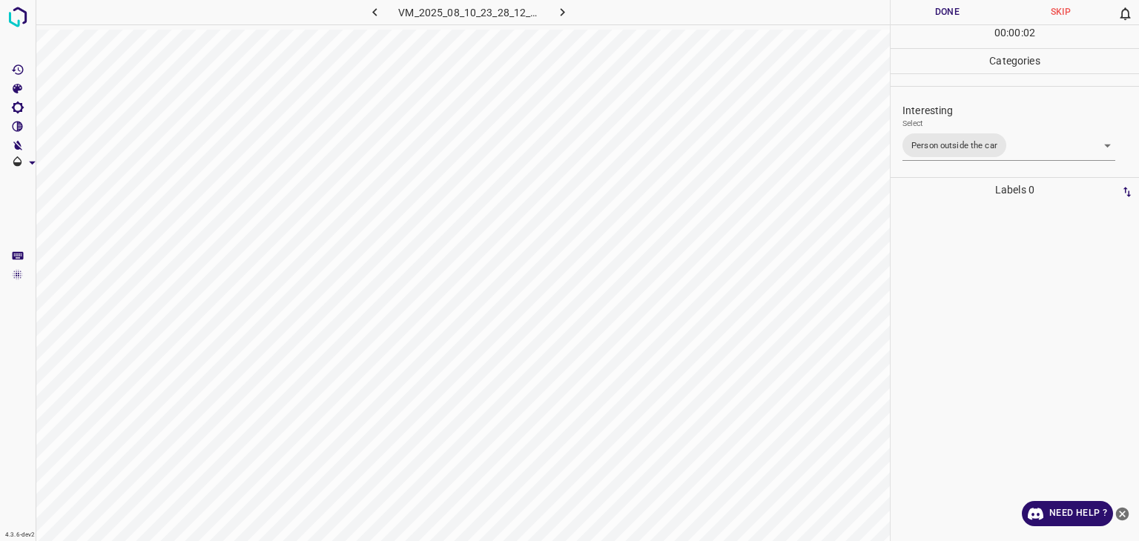
click at [916, 12] on div "Person outside the car Person inside the car Car parking Car lights on Not inte…" at bounding box center [569, 270] width 1139 height 541
click at [916, 12] on button "Done" at bounding box center [947, 12] width 113 height 24
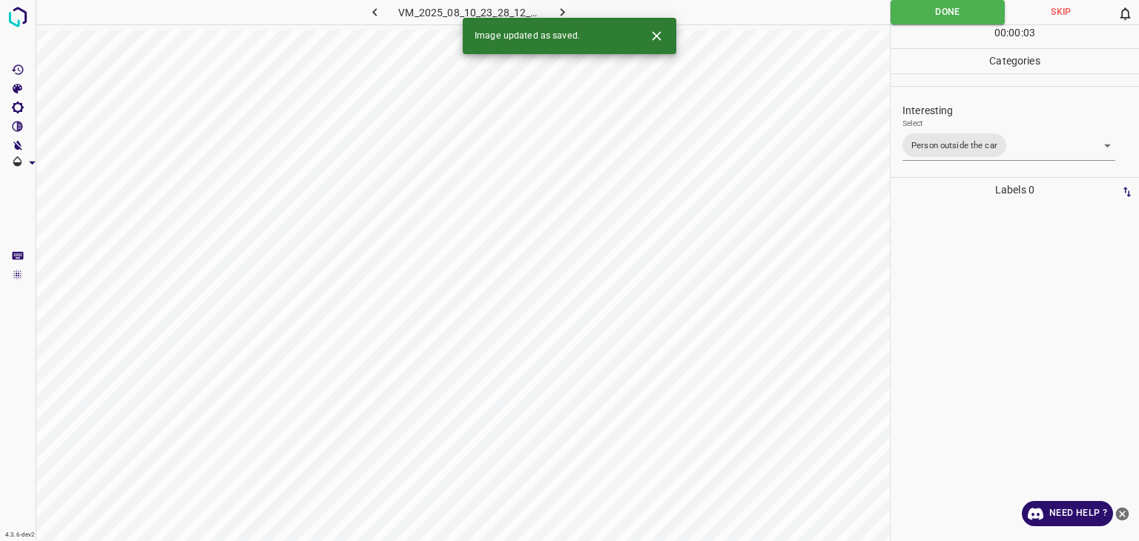
click at [567, 12] on icon "button" at bounding box center [563, 12] width 16 height 16
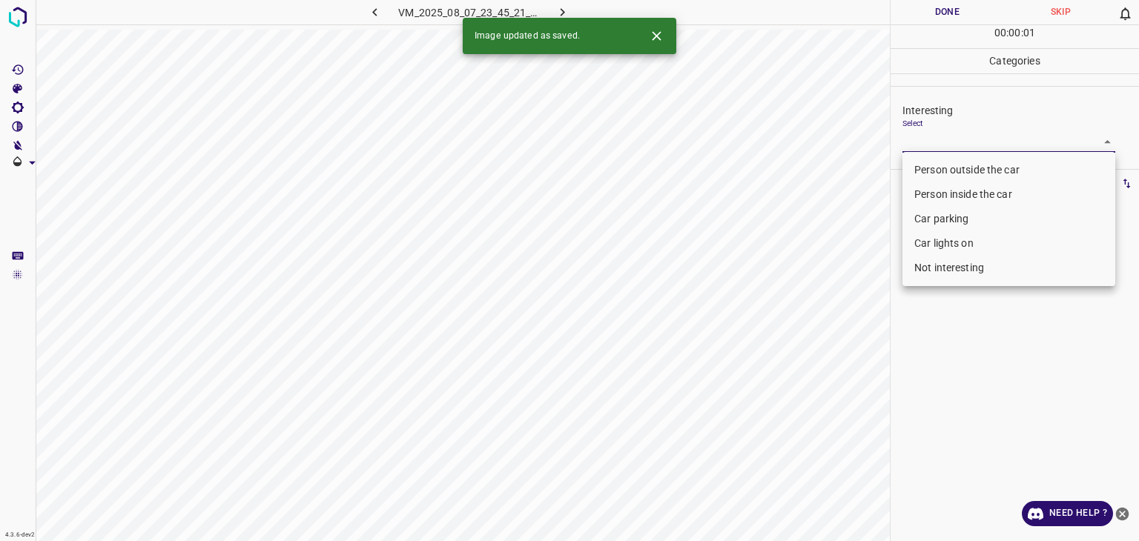
click at [945, 134] on body "4.3.6-dev2 VM_2025_08_07_23_45_21_756_10.gif Done Skip 0 00 : 00 : 01 Categorie…" at bounding box center [569, 270] width 1139 height 541
click at [655, 36] on icon "Close" at bounding box center [657, 36] width 16 height 16
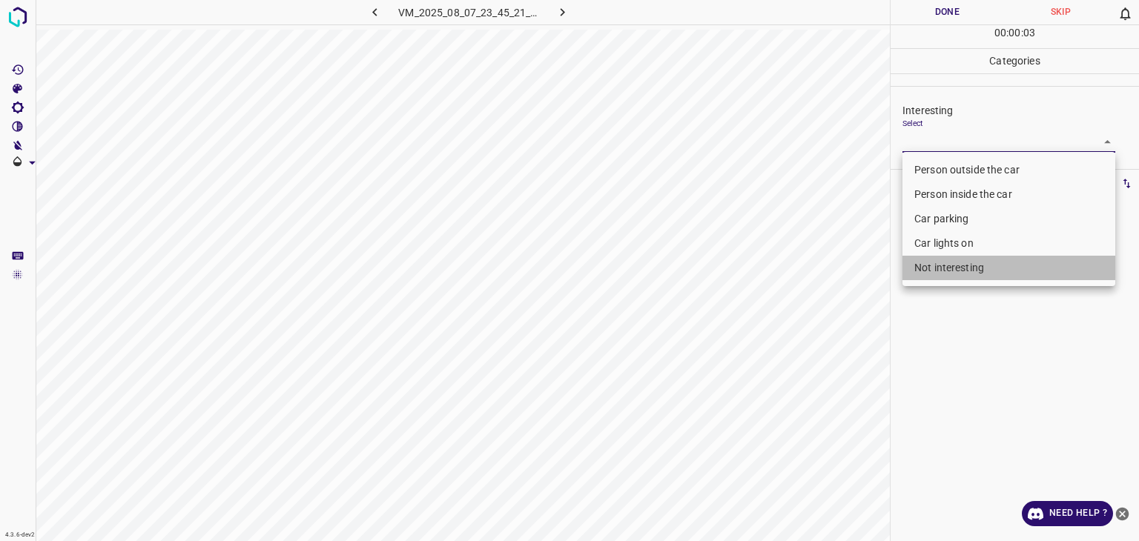
click at [948, 274] on li "Not interesting" at bounding box center [1009, 268] width 213 height 24
type input "Not interesting"
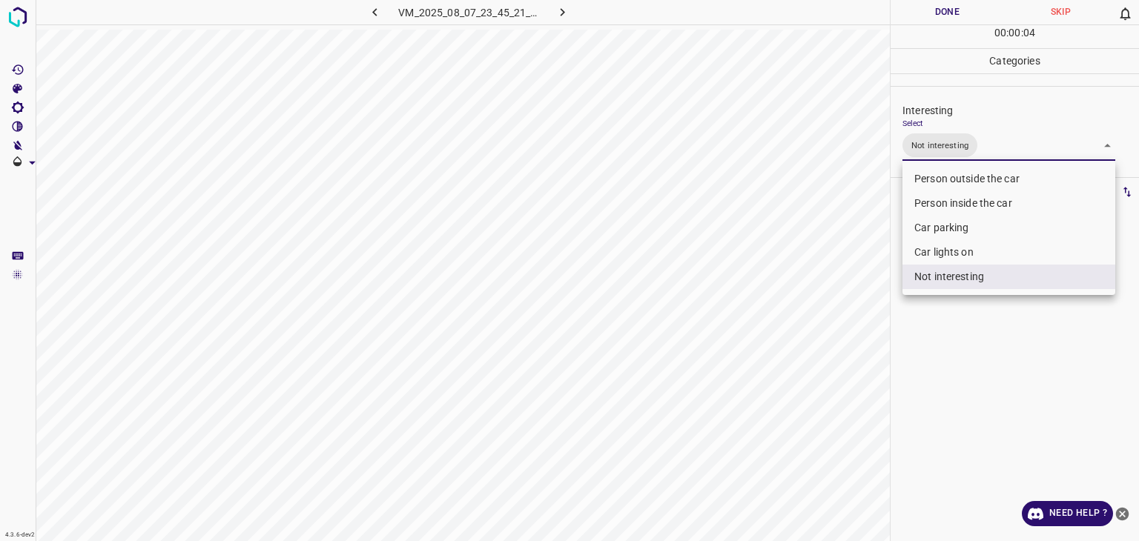
click at [949, 0] on div at bounding box center [569, 270] width 1139 height 541
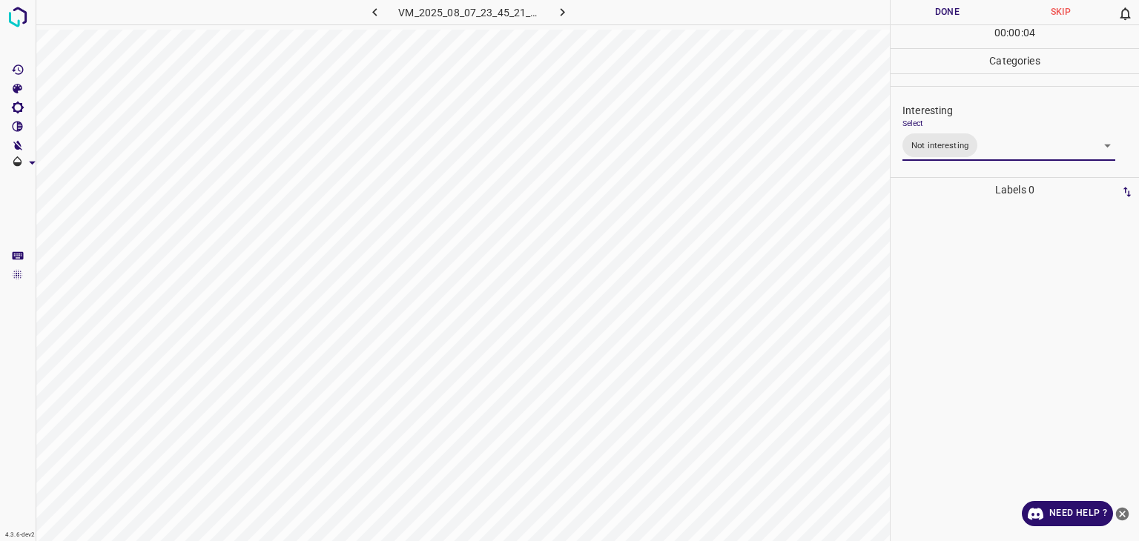
click at [949, 0] on div at bounding box center [569, 270] width 1139 height 541
click at [951, 13] on button "Done" at bounding box center [947, 12] width 113 height 24
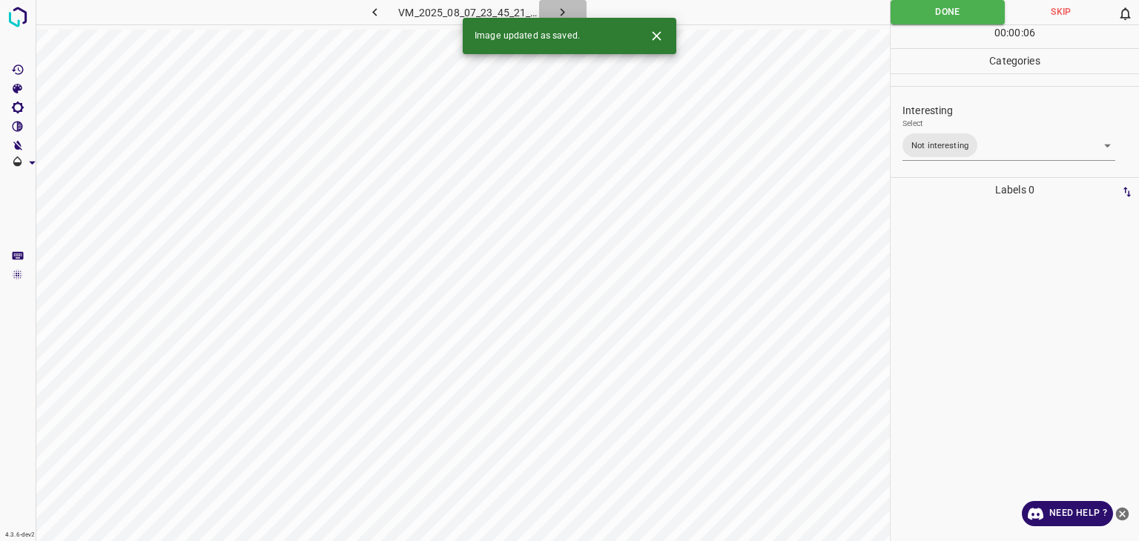
click at [564, 7] on icon "button" at bounding box center [563, 12] width 16 height 16
click at [920, 133] on body "4.3.6-dev2 VM_2025_08_07_23_13_30_452_02.gif Done Skip 0 00 : 00 : 02 Categorie…" at bounding box center [569, 270] width 1139 height 541
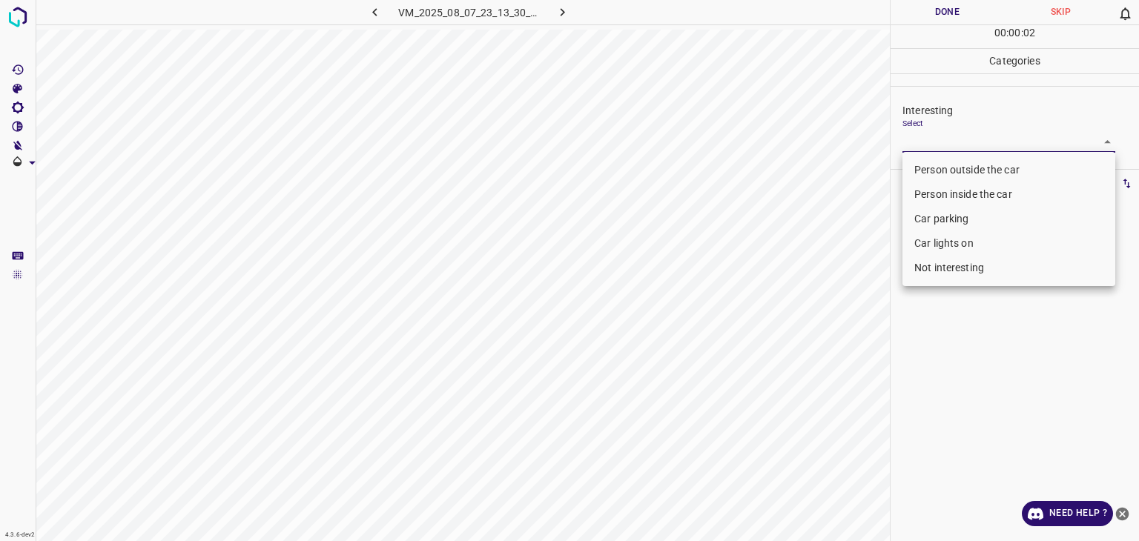
click at [937, 158] on ul "Person outside the car Person inside the car Car parking Car lights on Not inte…" at bounding box center [1009, 219] width 213 height 134
click at [940, 166] on li "Person outside the car" at bounding box center [1009, 170] width 213 height 24
type input "Person outside the car"
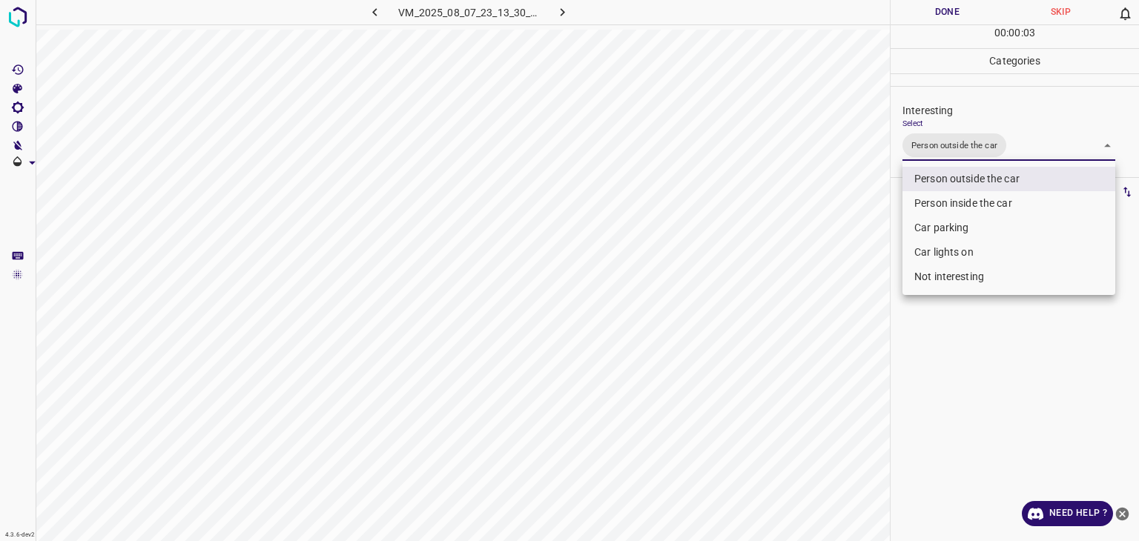
click at [932, 15] on div at bounding box center [569, 270] width 1139 height 541
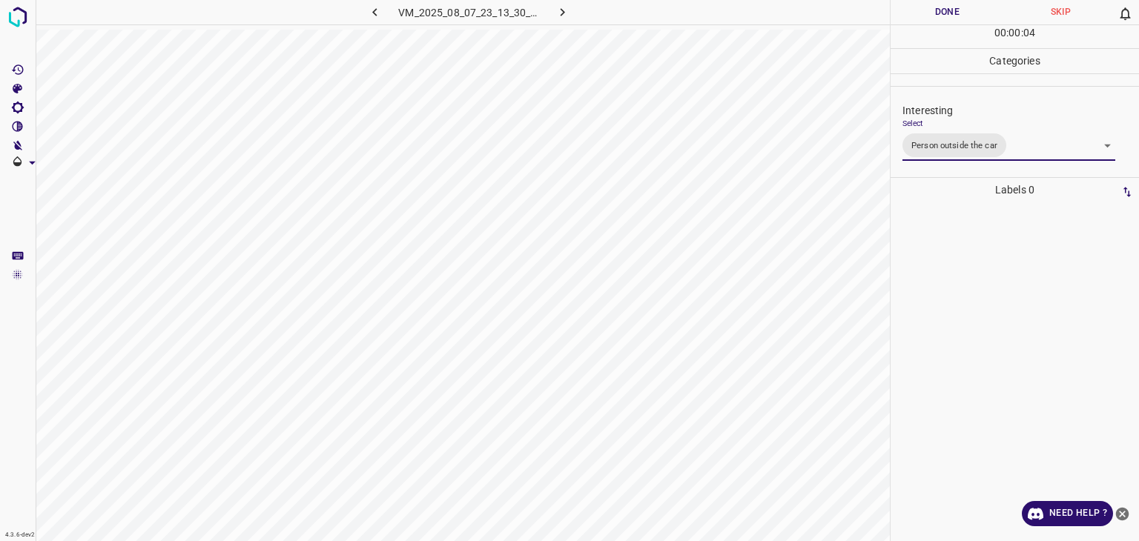
click at [932, 15] on div at bounding box center [569, 270] width 1139 height 541
click at [932, 15] on button "Done" at bounding box center [947, 12] width 113 height 24
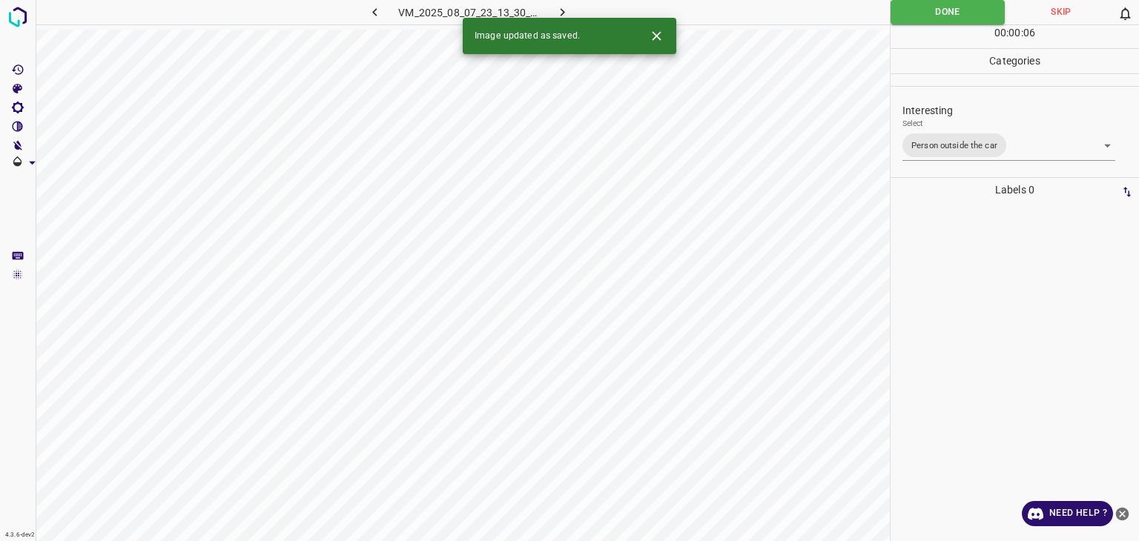
click at [572, 4] on button "button" at bounding box center [562, 12] width 47 height 24
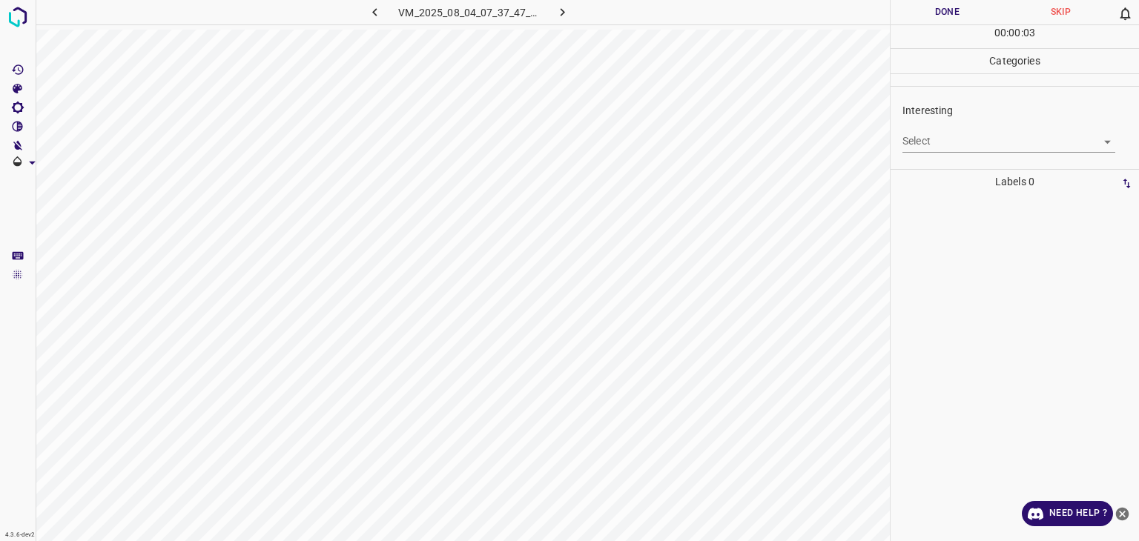
click at [932, 140] on body "4.3.6-dev2 VM_2025_08_04_07_37_47_279_06.gif Done Skip 0 00 : 00 : 03 Categorie…" at bounding box center [569, 270] width 1139 height 541
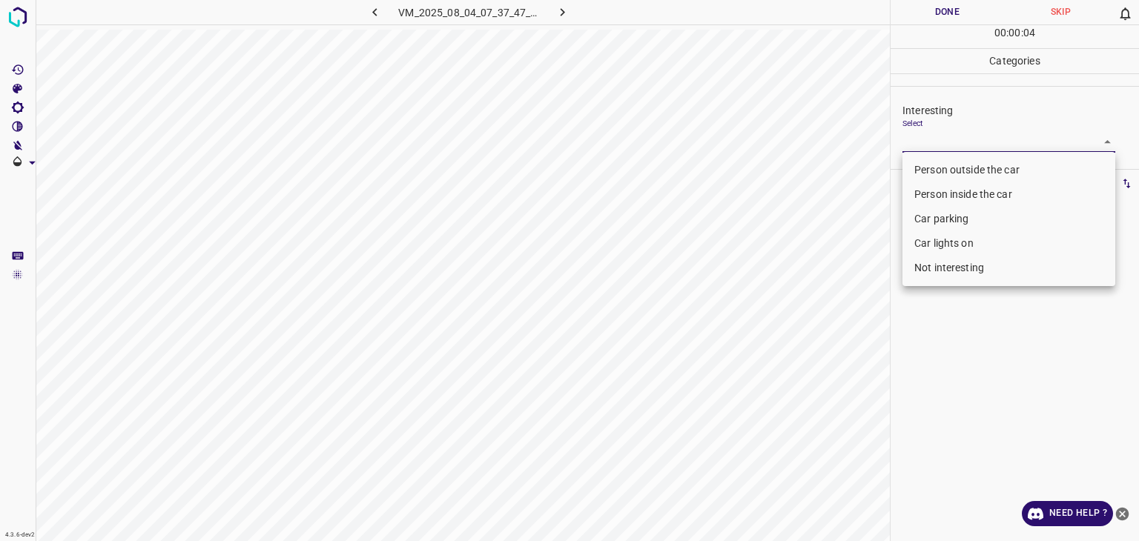
click at [932, 154] on ul "Person outside the car Person inside the car Car parking Car lights on Not inte…" at bounding box center [1009, 219] width 213 height 134
click at [927, 169] on li "Person outside the car" at bounding box center [1009, 170] width 213 height 24
type input "Person outside the car"
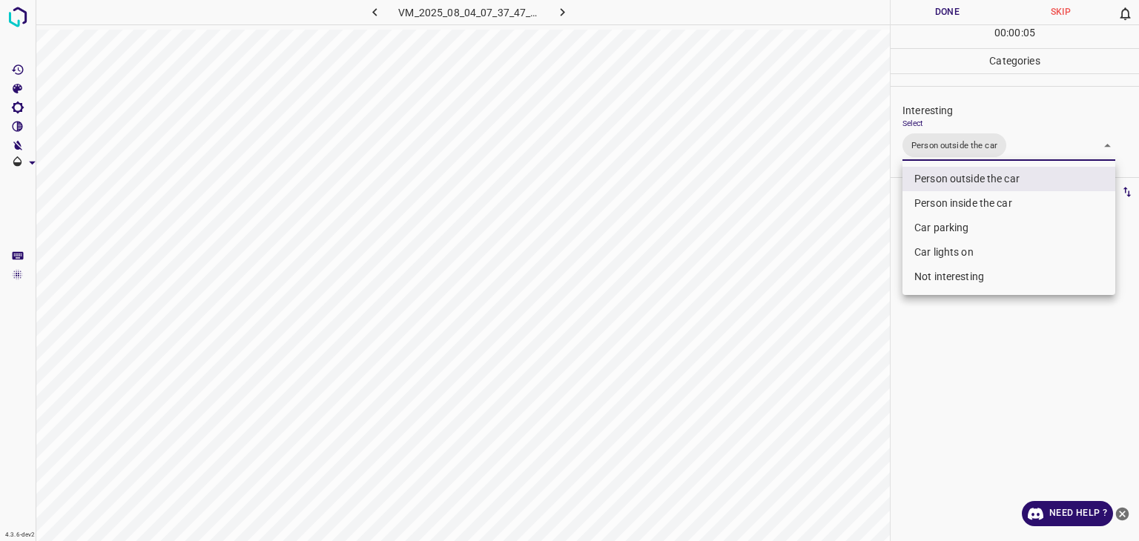
click at [942, 14] on div at bounding box center [569, 270] width 1139 height 541
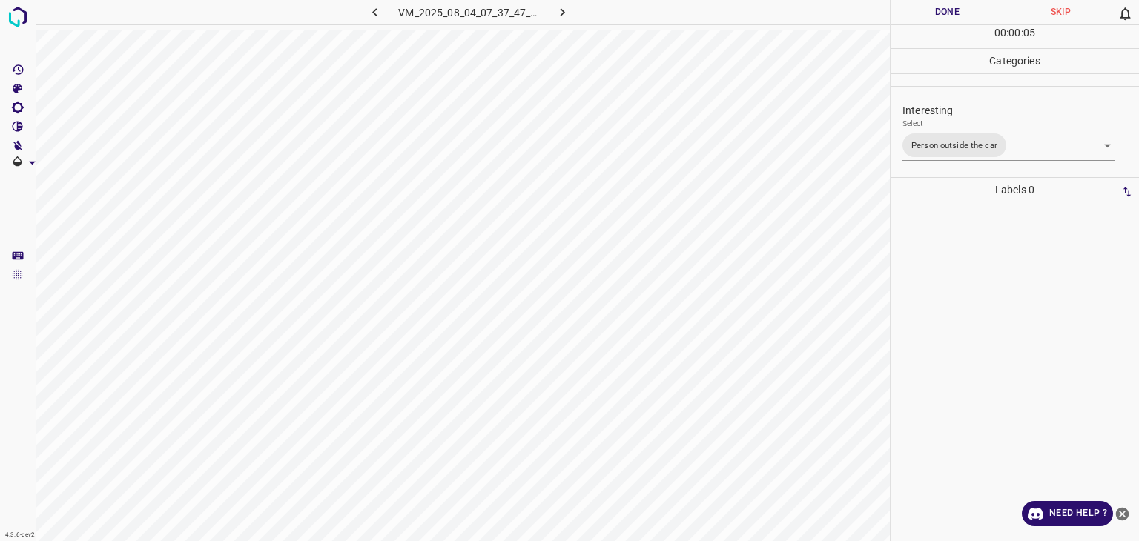
click at [942, 14] on div at bounding box center [569, 270] width 1139 height 541
click at [942, 14] on button "Done" at bounding box center [947, 12] width 113 height 24
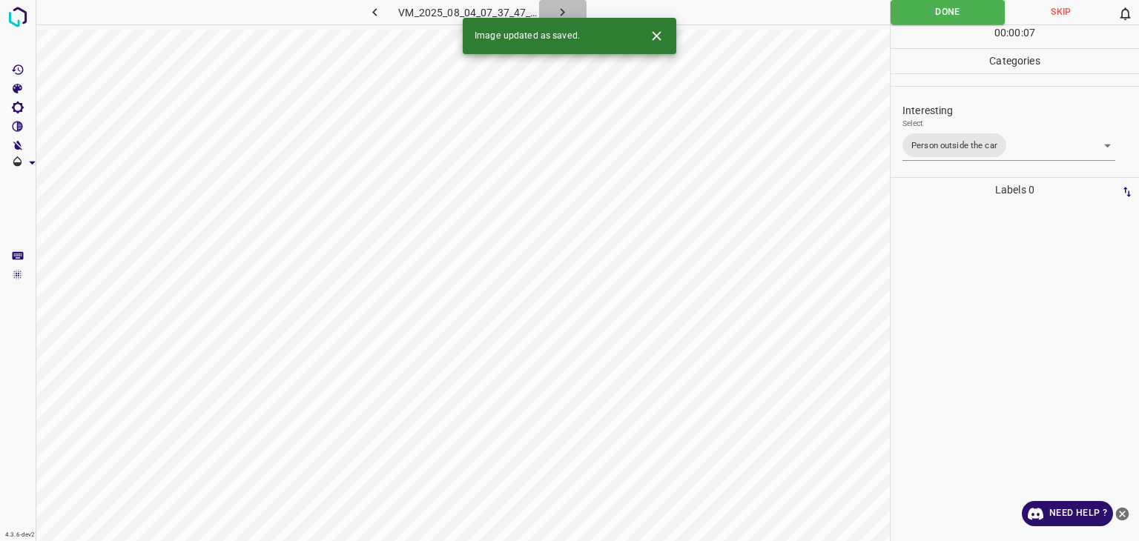
click at [565, 16] on icon "button" at bounding box center [563, 12] width 16 height 16
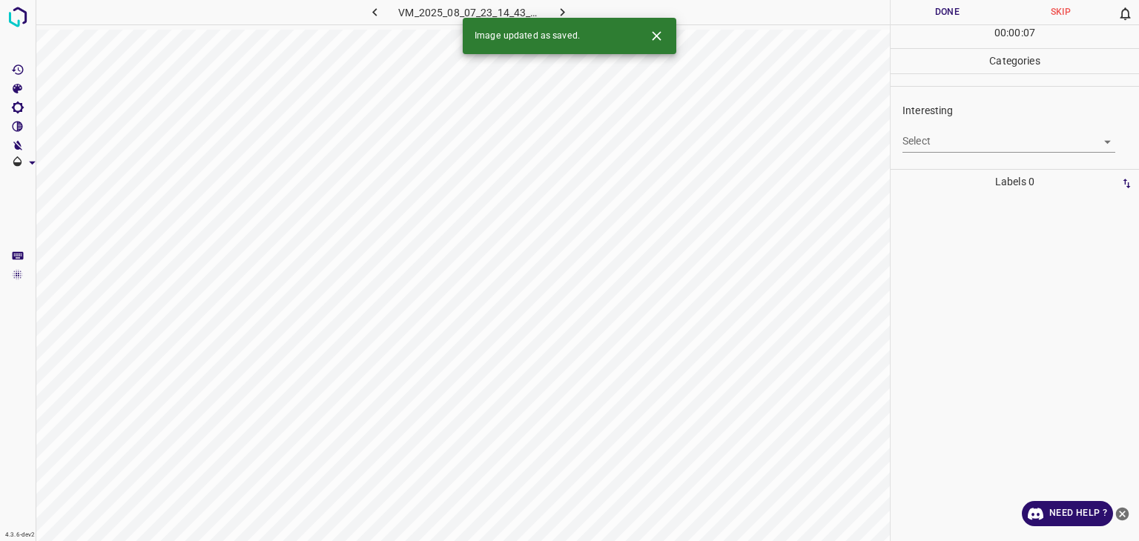
click at [923, 141] on body "4.3.6-dev2 VM_2025_08_07_23_14_43_773_03.gif Done Skip 0 00 : 00 : 07 Categorie…" at bounding box center [569, 270] width 1139 height 541
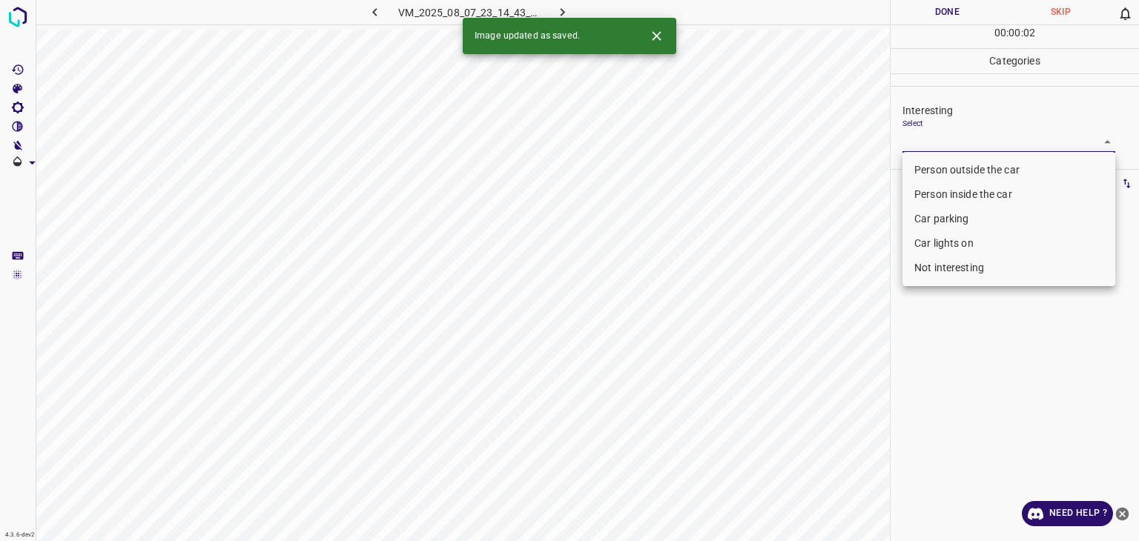
click at [937, 266] on li "Not interesting" at bounding box center [1009, 268] width 213 height 24
type input "Not interesting"
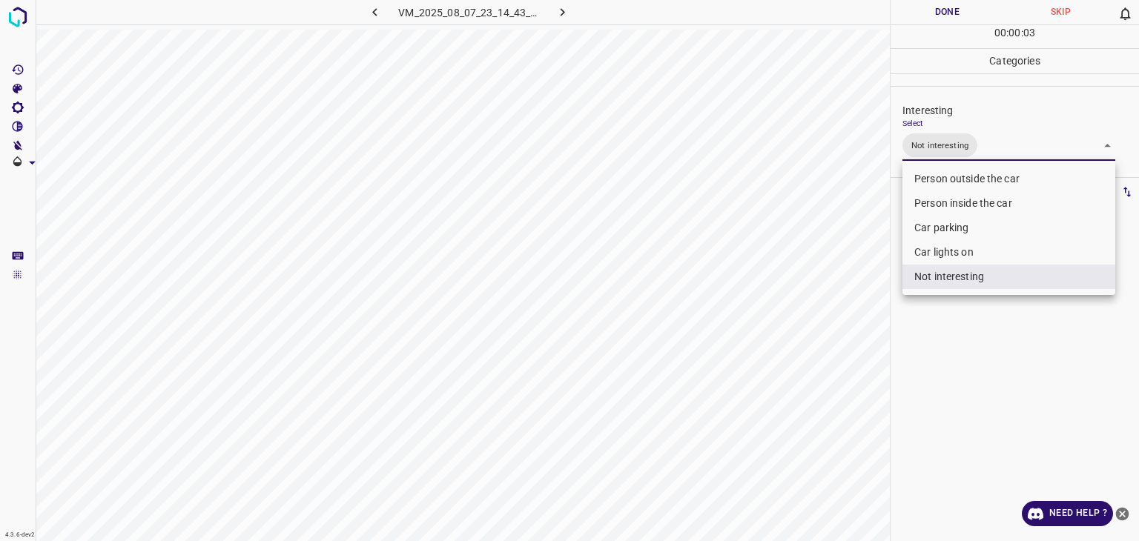
click at [951, 12] on div at bounding box center [569, 270] width 1139 height 541
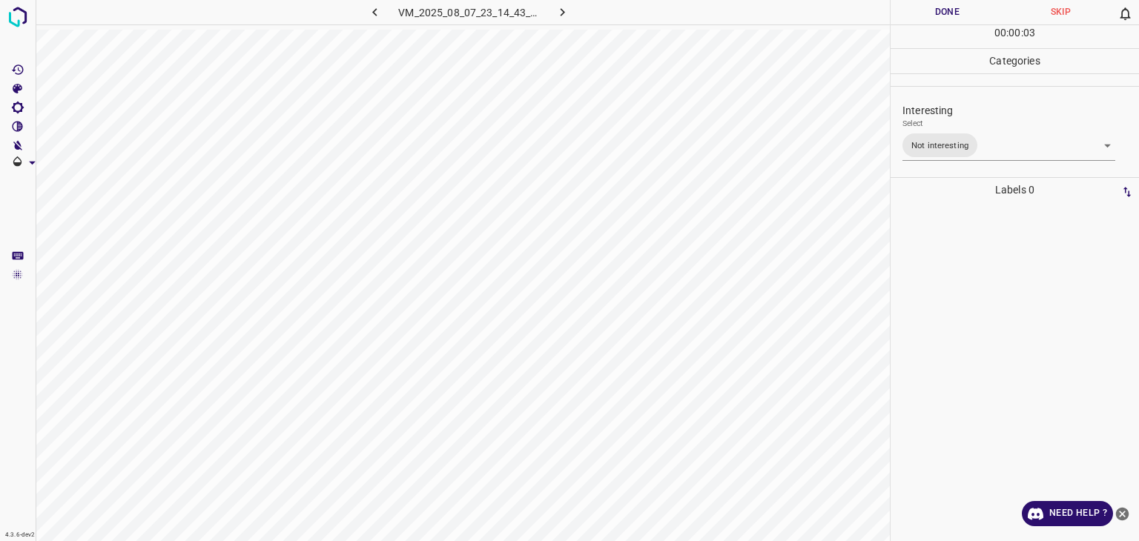
click at [951, 12] on div at bounding box center [569, 270] width 1139 height 541
click at [951, 12] on button "Done" at bounding box center [947, 12] width 113 height 24
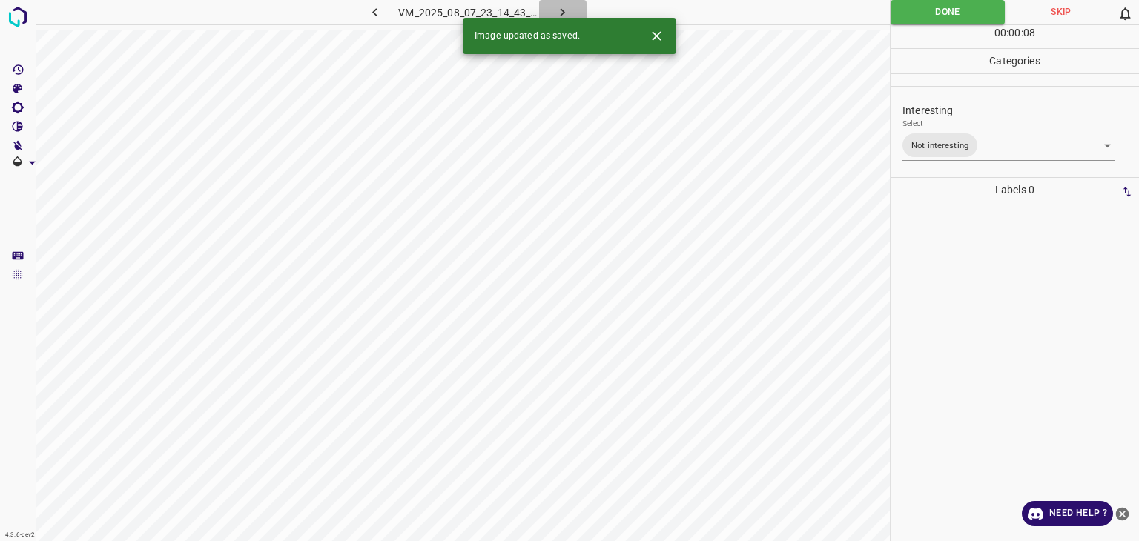
click at [561, 10] on icon "button" at bounding box center [563, 12] width 4 height 8
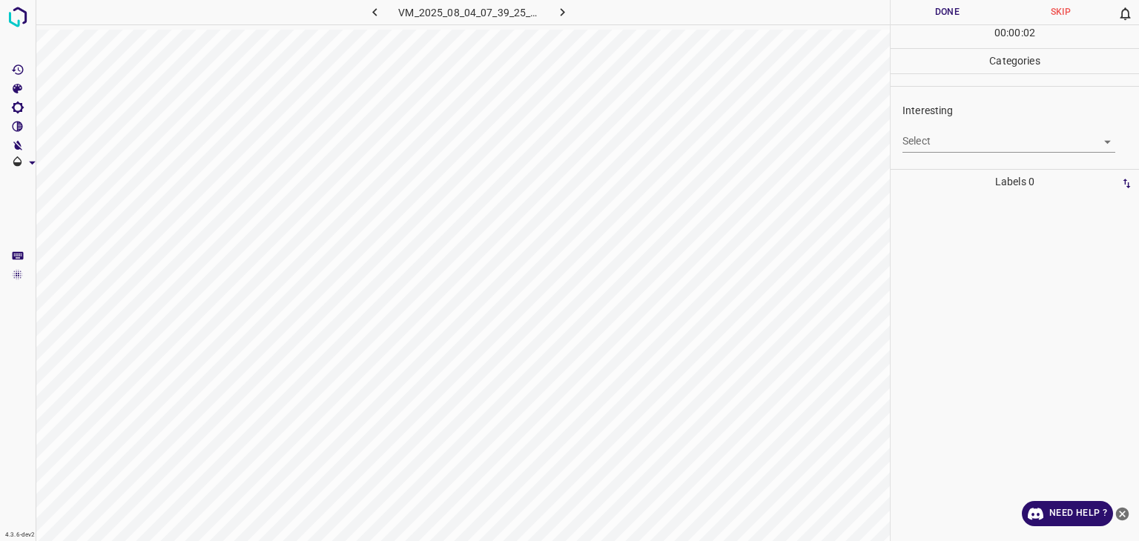
click at [965, 148] on body "4.3.6-dev2 VM_2025_08_04_07_39_25_730_07.gif Done Skip 0 00 : 00 : 02 Categorie…" at bounding box center [569, 270] width 1139 height 541
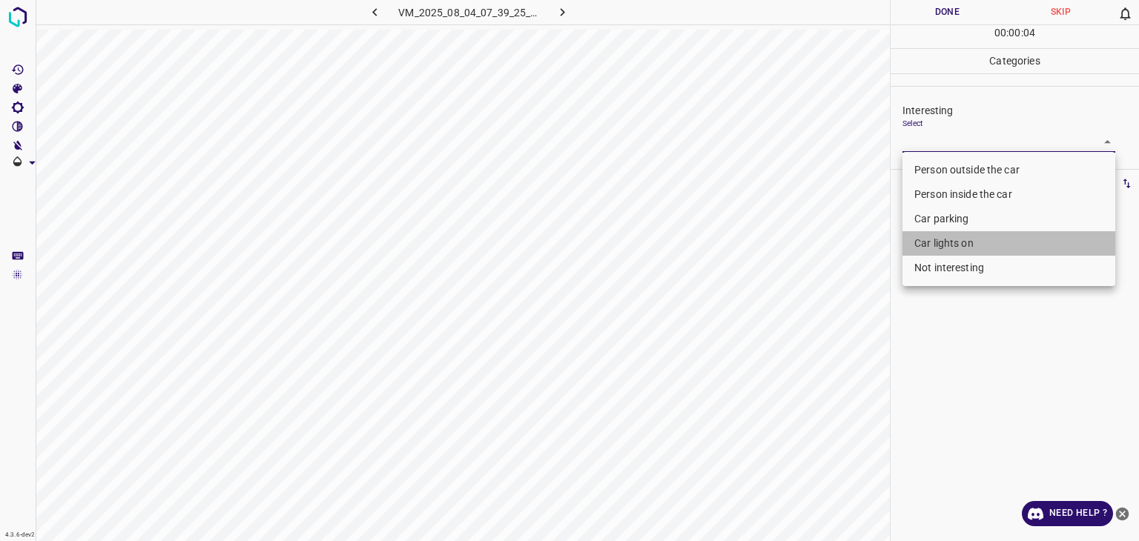
click at [957, 241] on li "Car lights on" at bounding box center [1009, 243] width 213 height 24
type input "Car lights on"
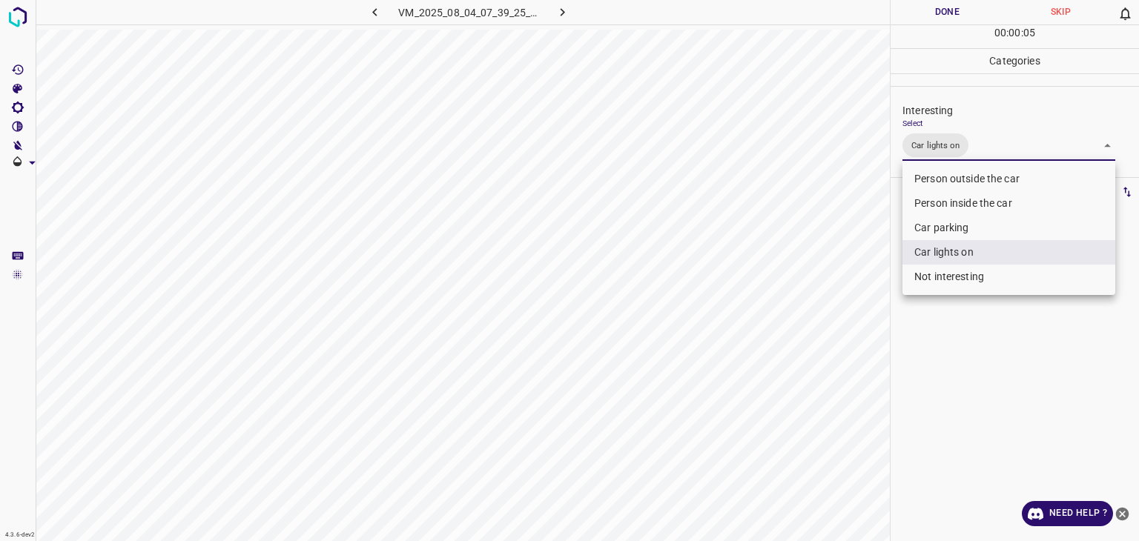
click at [924, 18] on div at bounding box center [569, 270] width 1139 height 541
click at [924, 18] on div "Person outside the car Person inside the car Car parking Car lights on Not inte…" at bounding box center [569, 270] width 1139 height 541
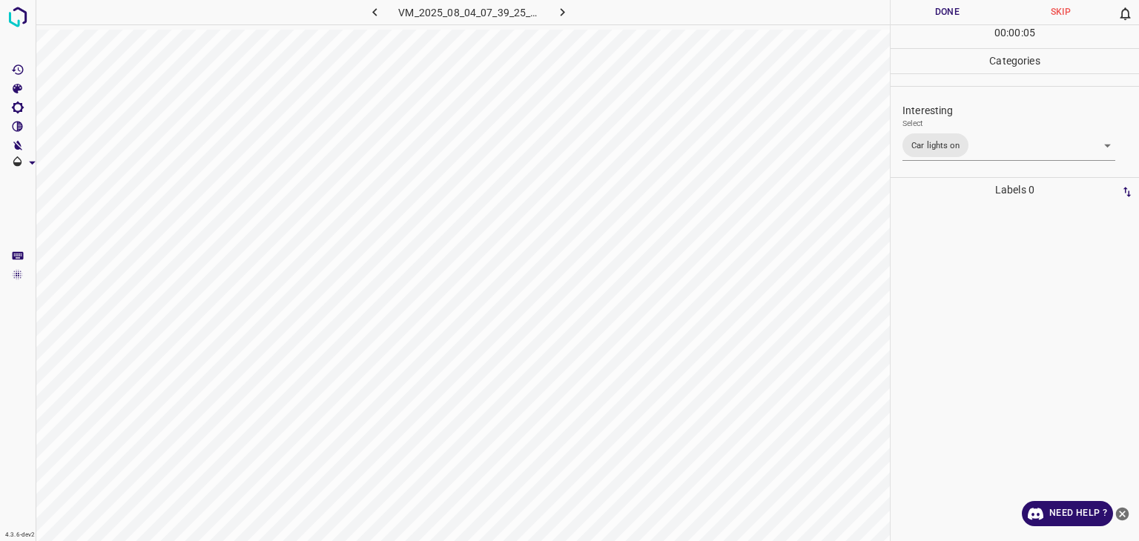
click at [922, 16] on button "Done" at bounding box center [947, 12] width 113 height 24
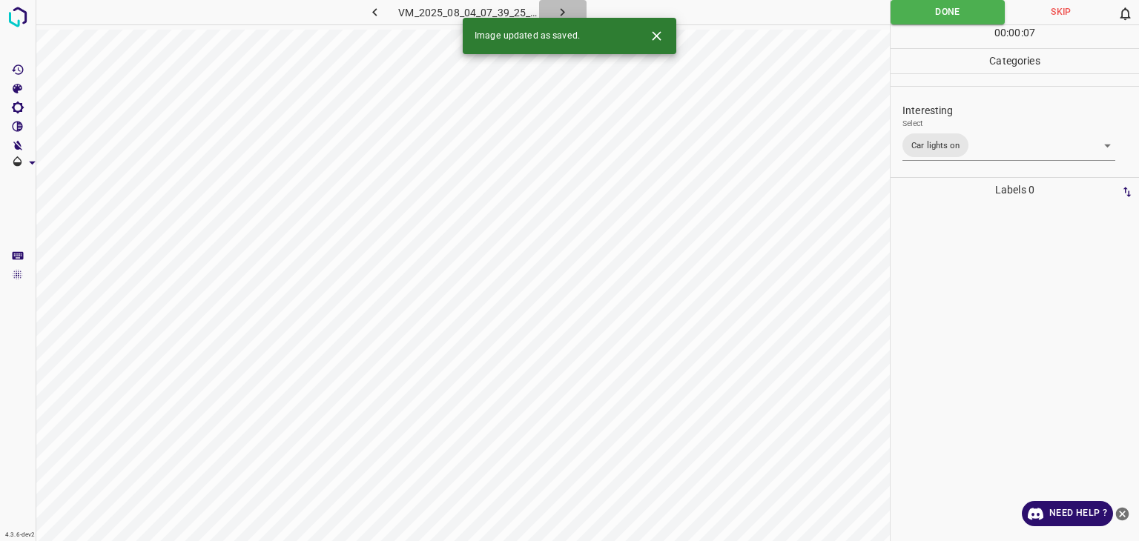
click at [567, 13] on icon "button" at bounding box center [563, 12] width 16 height 16
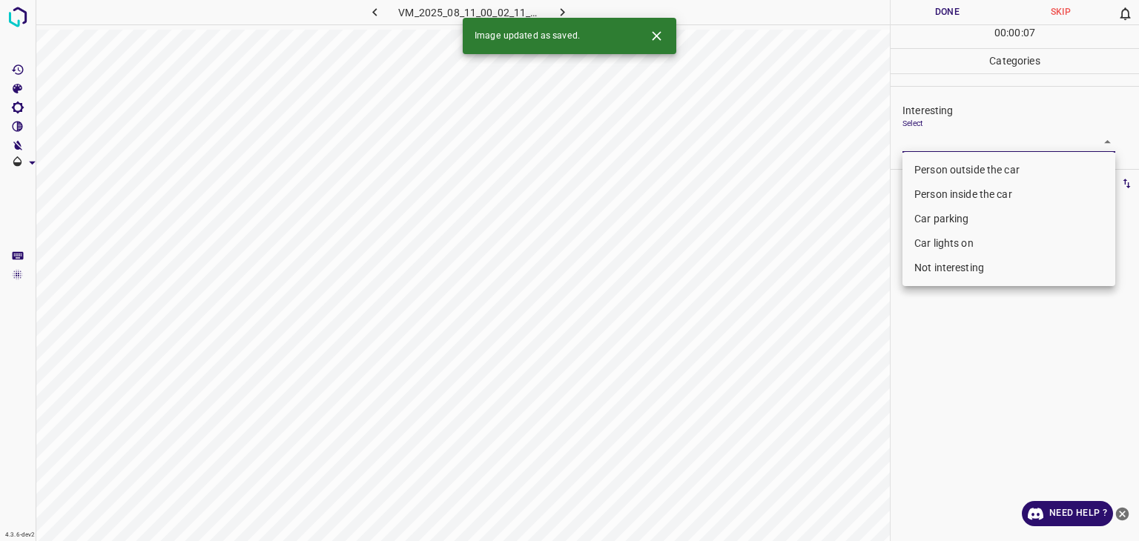
click at [954, 139] on body "4.3.6-dev2 VM_2025_08_11_00_02_11_444_02.gif Done Skip 0 00 : 00 : 07 Categorie…" at bounding box center [569, 270] width 1139 height 541
click at [970, 165] on li "Person outside the car" at bounding box center [1009, 170] width 213 height 24
type input "Person outside the car"
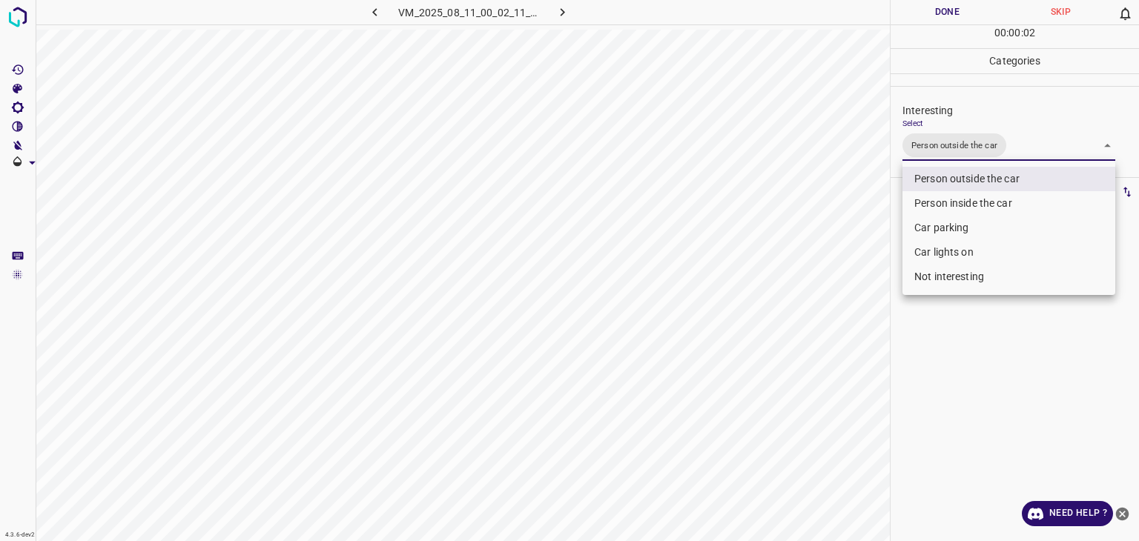
click at [952, 9] on div at bounding box center [569, 270] width 1139 height 541
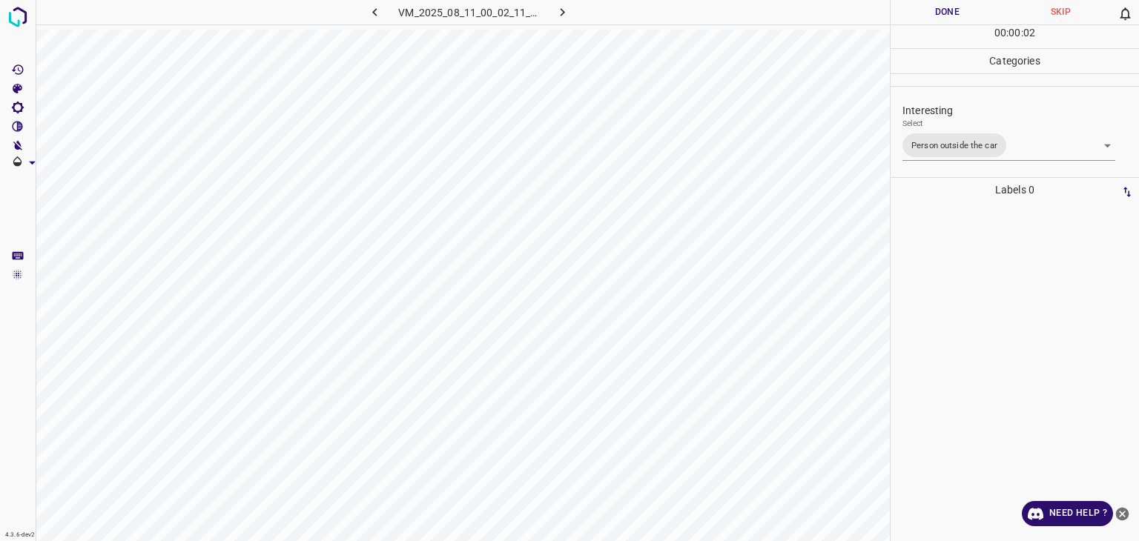
click at [952, 9] on div at bounding box center [569, 270] width 1139 height 541
click at [946, 11] on button "Done" at bounding box center [947, 12] width 113 height 24
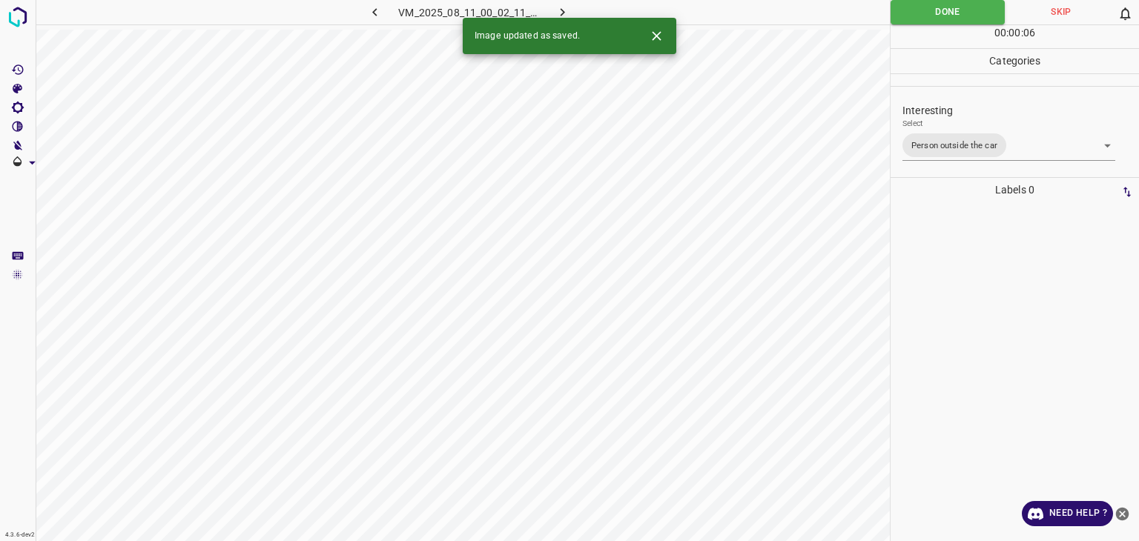
click at [562, 12] on icon "button" at bounding box center [563, 12] width 16 height 16
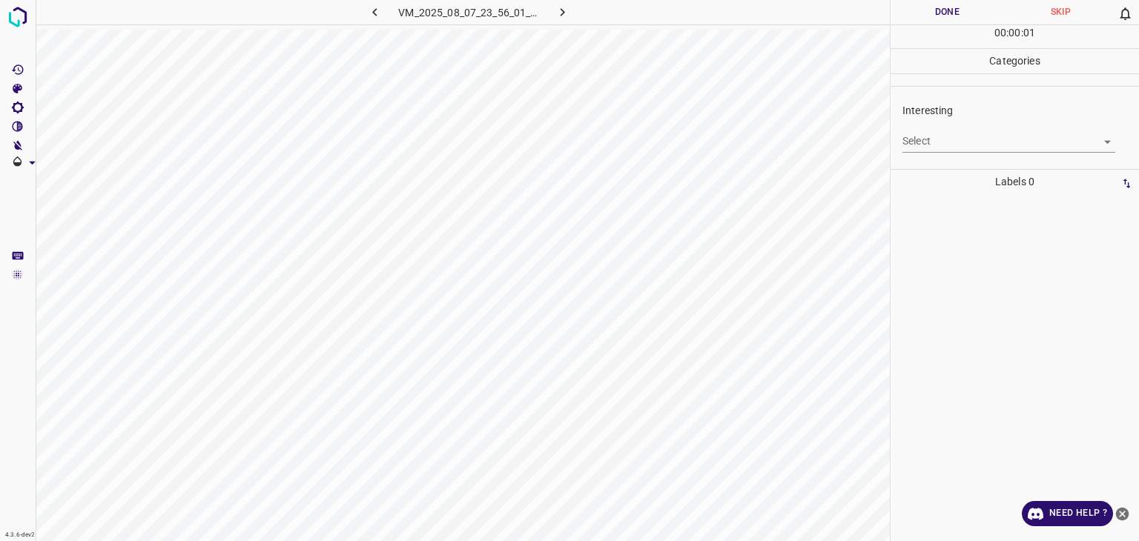
click at [937, 128] on div "Select ​" at bounding box center [1009, 135] width 213 height 33
click at [936, 139] on body "4.3.6-dev2 VM_2025_08_07_23_56_01_619_06.gif Done Skip 0 00 : 00 : 01 Categorie…" at bounding box center [569, 270] width 1139 height 541
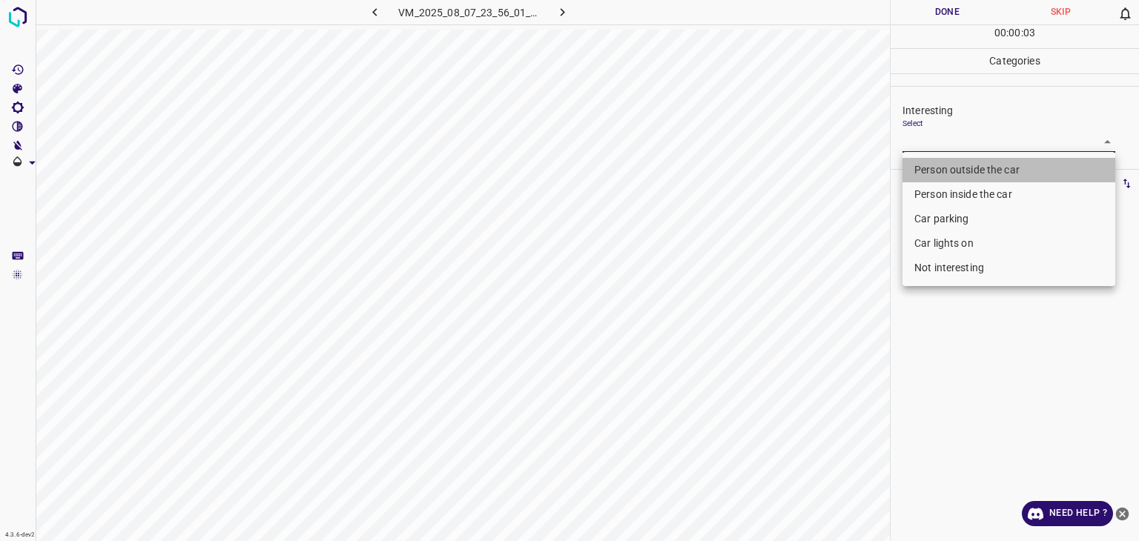
click at [937, 171] on li "Person outside the car" at bounding box center [1009, 170] width 213 height 24
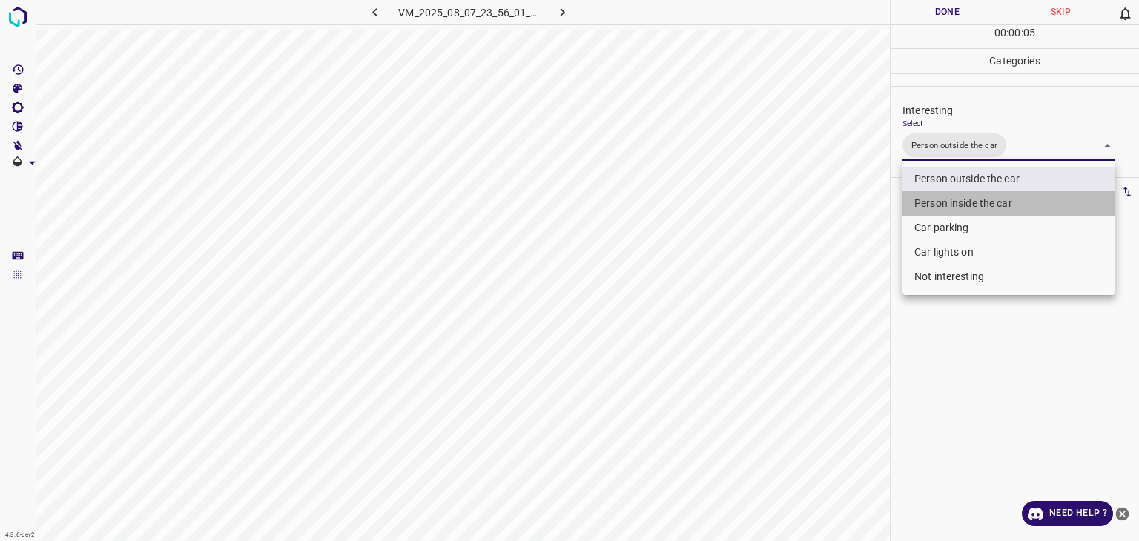
click at [937, 202] on li "Person inside the car" at bounding box center [1009, 203] width 213 height 24
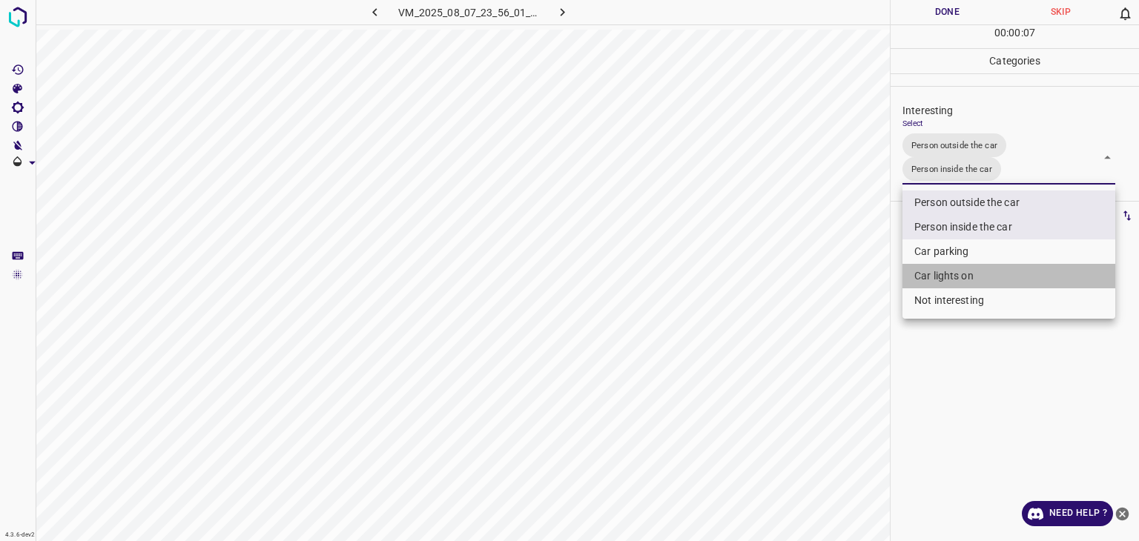
click at [939, 274] on li "Car lights on" at bounding box center [1009, 276] width 213 height 24
type input "Person outside the car,Person inside the car,Car lights on"
click at [928, 15] on div at bounding box center [569, 270] width 1139 height 541
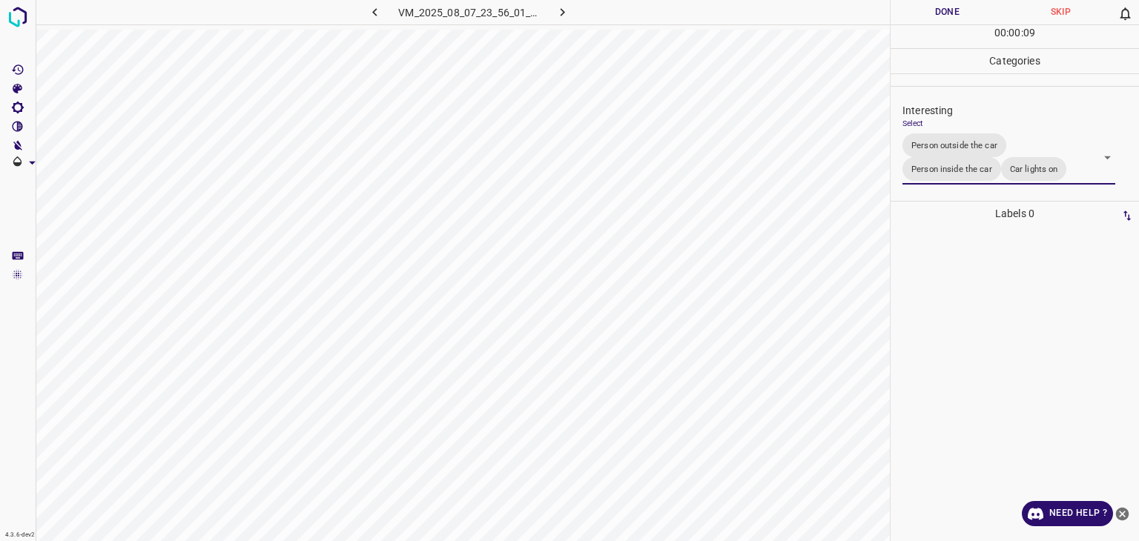
click at [928, 15] on div at bounding box center [569, 270] width 1139 height 541
click at [928, 15] on button "Done" at bounding box center [947, 12] width 113 height 24
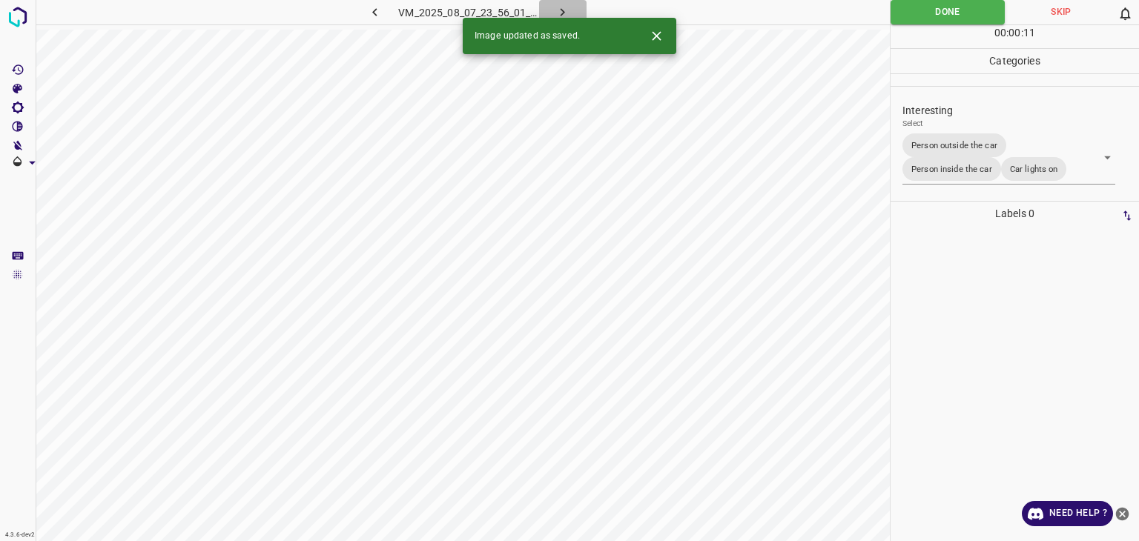
click at [566, 9] on icon "button" at bounding box center [563, 12] width 16 height 16
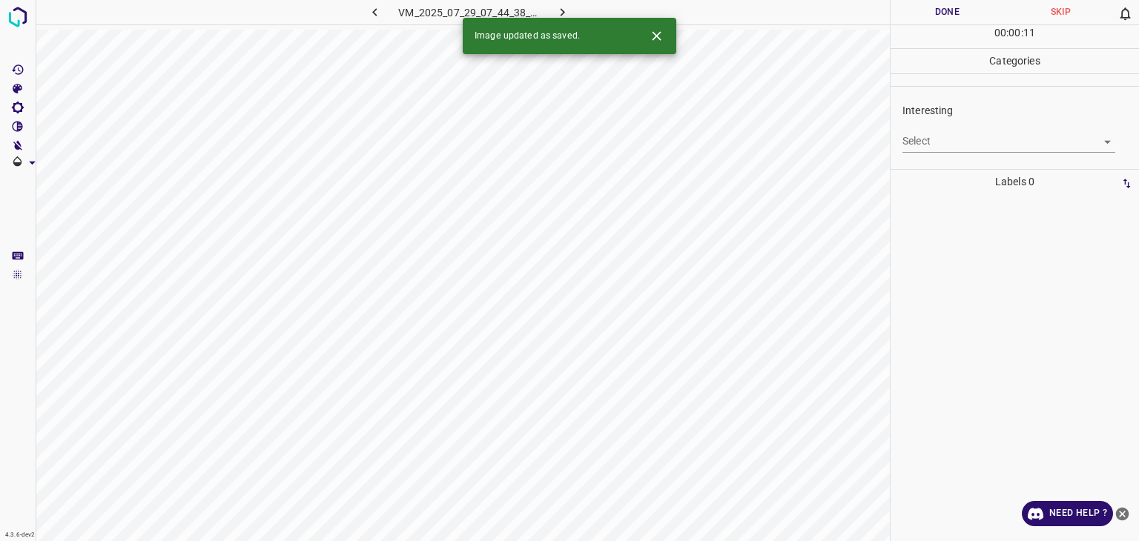
click at [962, 113] on p "Interesting" at bounding box center [1021, 111] width 237 height 16
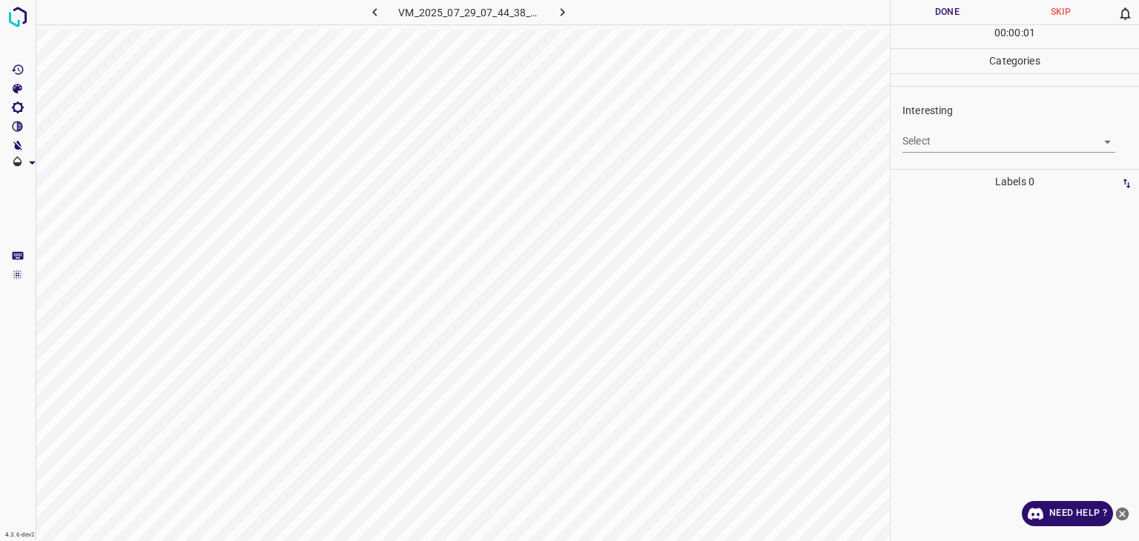
click at [969, 131] on body "4.3.6-dev2 VM_2025_07_29_07_44_38_805_09.gif Done Skip 0 00 : 00 : 01 Categorie…" at bounding box center [569, 270] width 1139 height 541
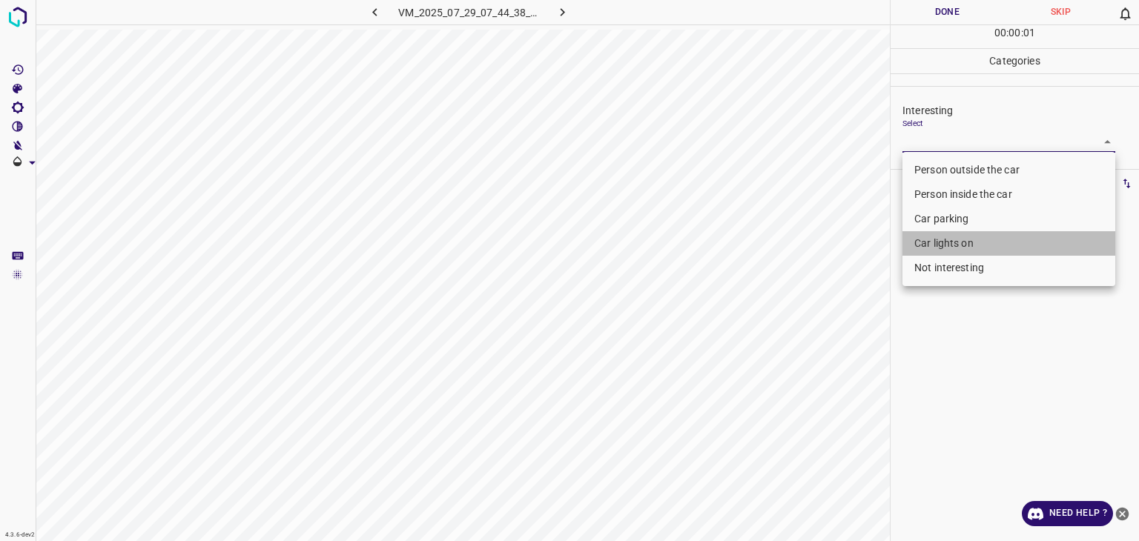
click at [954, 231] on li "Car lights on" at bounding box center [1009, 243] width 213 height 24
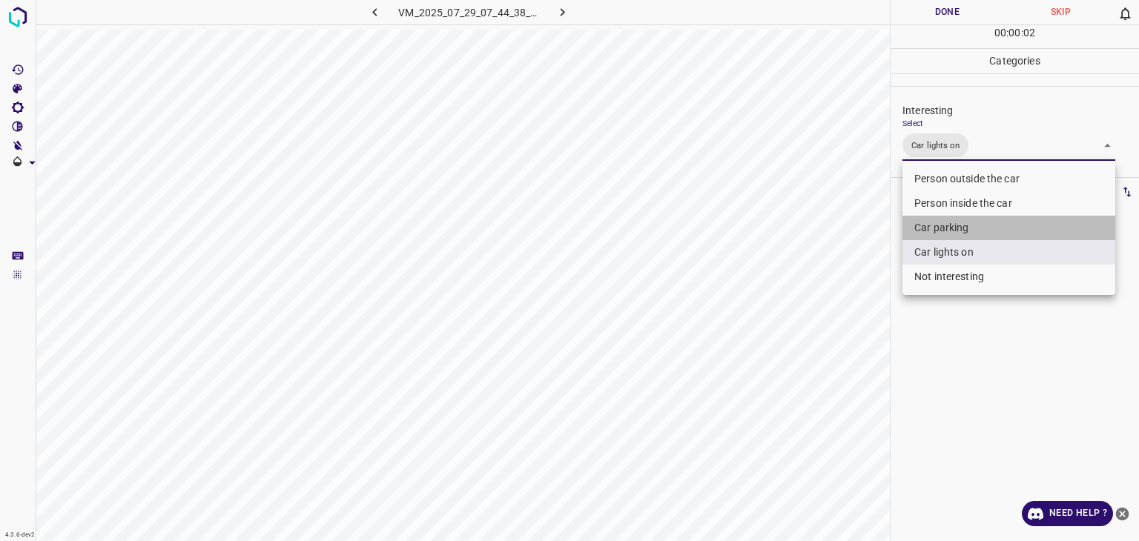
click at [954, 231] on li "Car parking" at bounding box center [1009, 228] width 213 height 24
click at [960, 248] on li "Car lights on" at bounding box center [1009, 252] width 213 height 24
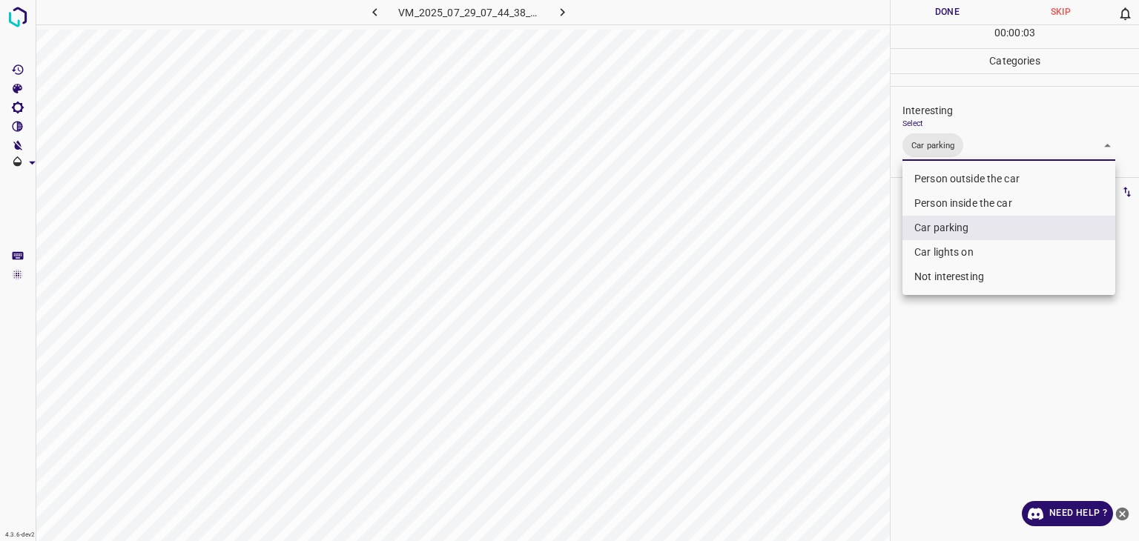
type input "Car parking"
click at [941, 12] on div at bounding box center [569, 270] width 1139 height 541
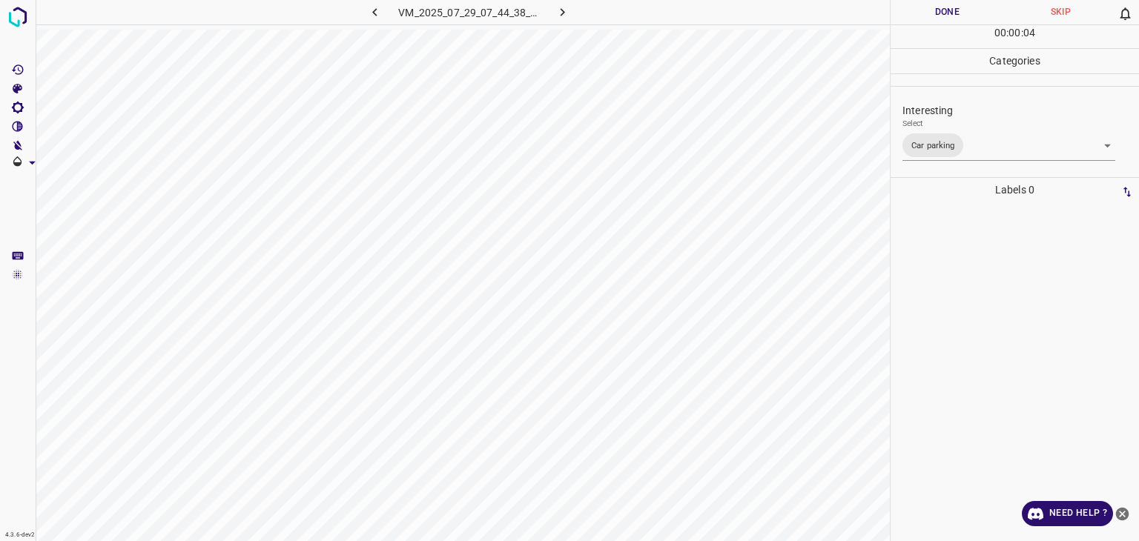
click at [941, 12] on div at bounding box center [569, 270] width 1139 height 541
click at [941, 12] on button "Done" at bounding box center [947, 12] width 113 height 24
click at [941, 11] on button "Done" at bounding box center [947, 12] width 113 height 24
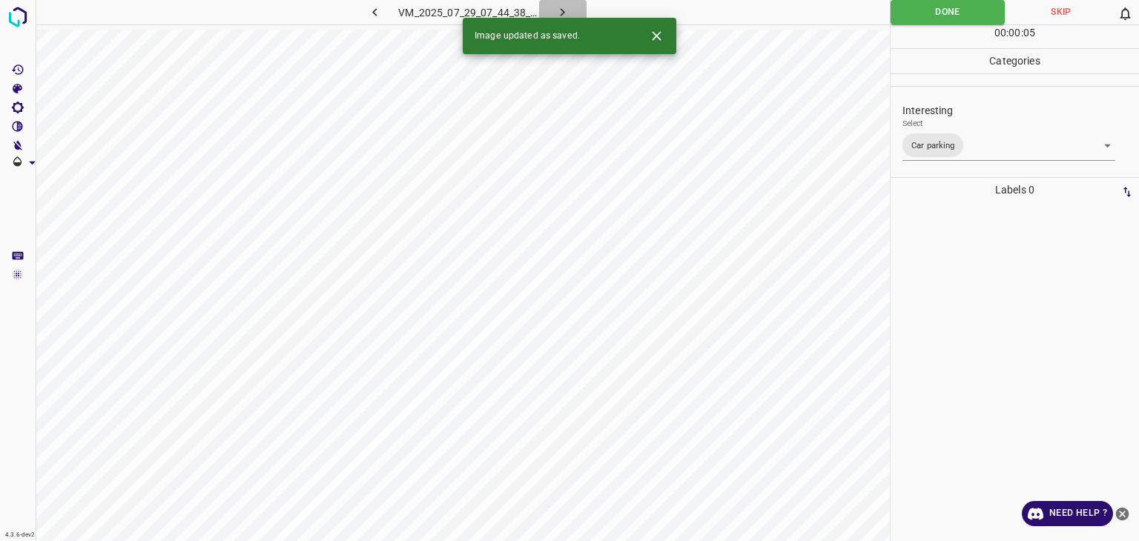
click at [567, 11] on icon "button" at bounding box center [563, 12] width 16 height 16
click at [567, 11] on div "VM_2025_07_29_07_44_38_805_09.gif" at bounding box center [469, 12] width 281 height 24
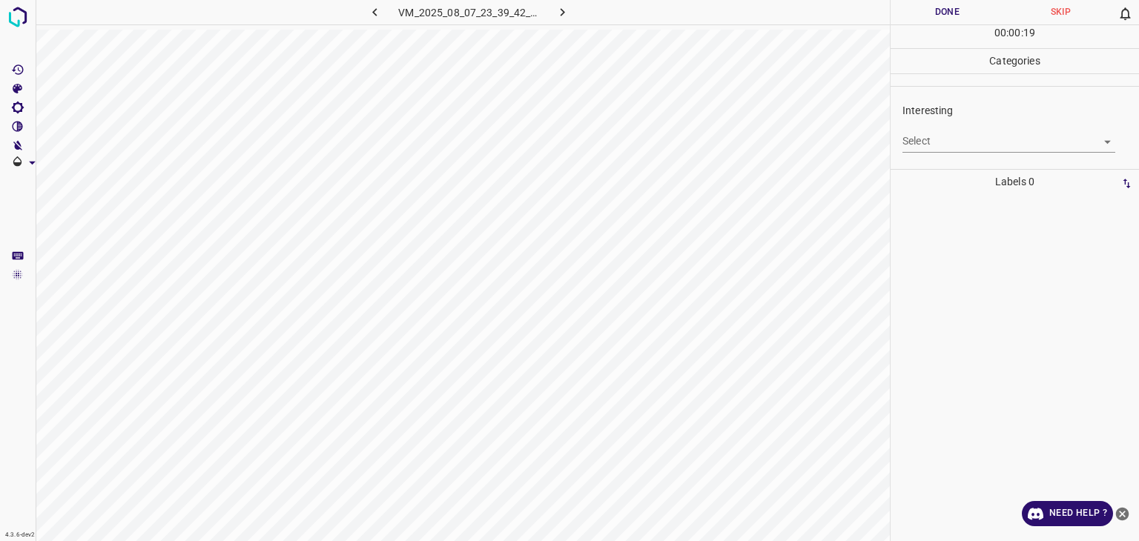
click at [945, 136] on body "4.3.6-dev2 VM_2025_08_07_23_39_42_717_03.gif Done Skip 0 00 : 00 : 19 Categorie…" at bounding box center [569, 270] width 1139 height 541
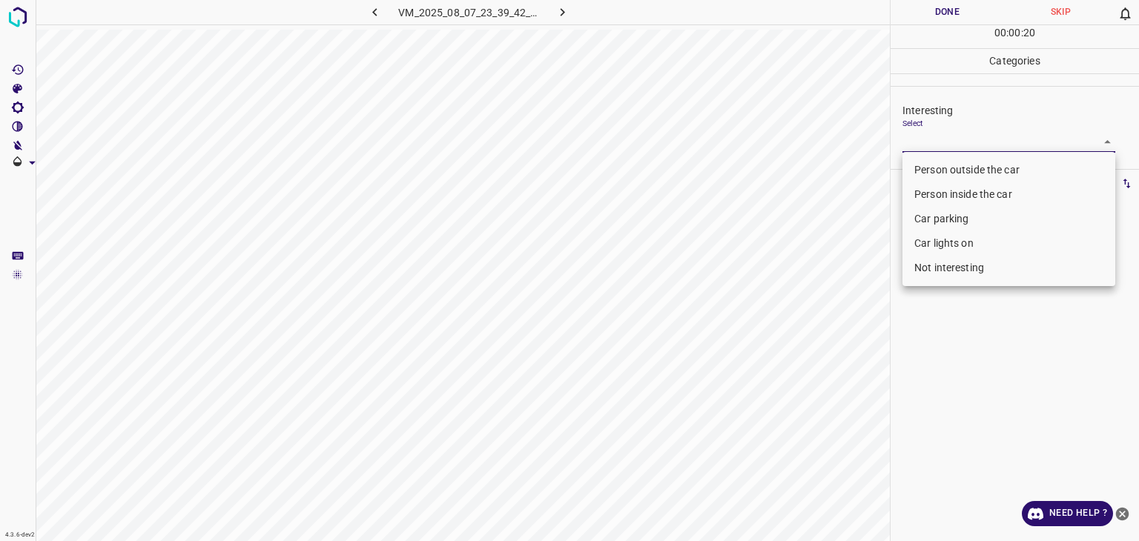
click at [926, 225] on li "Car parking" at bounding box center [1009, 219] width 213 height 24
type input "Car parking"
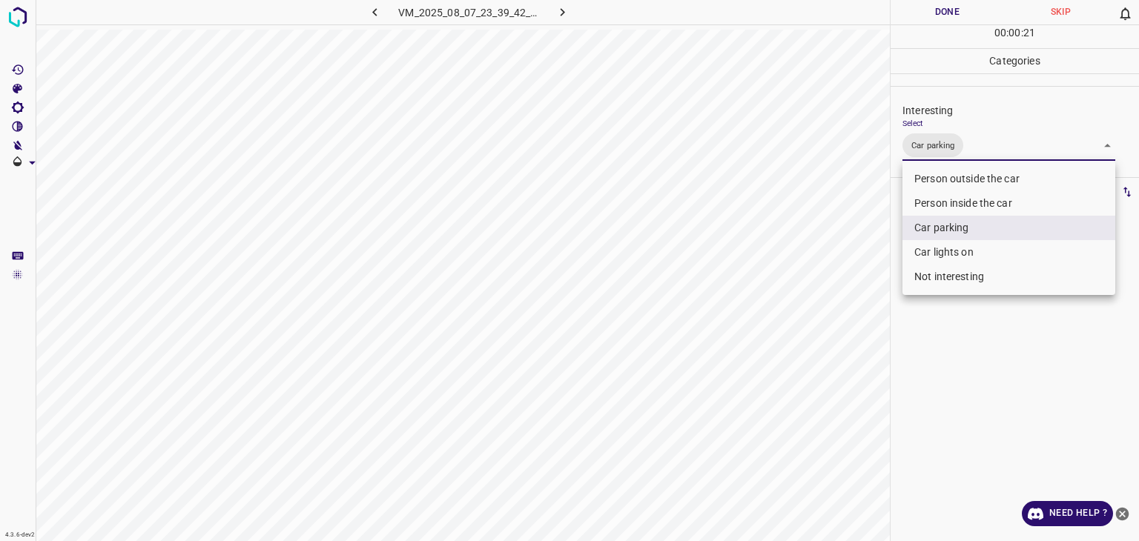
click at [958, 1] on div at bounding box center [569, 270] width 1139 height 541
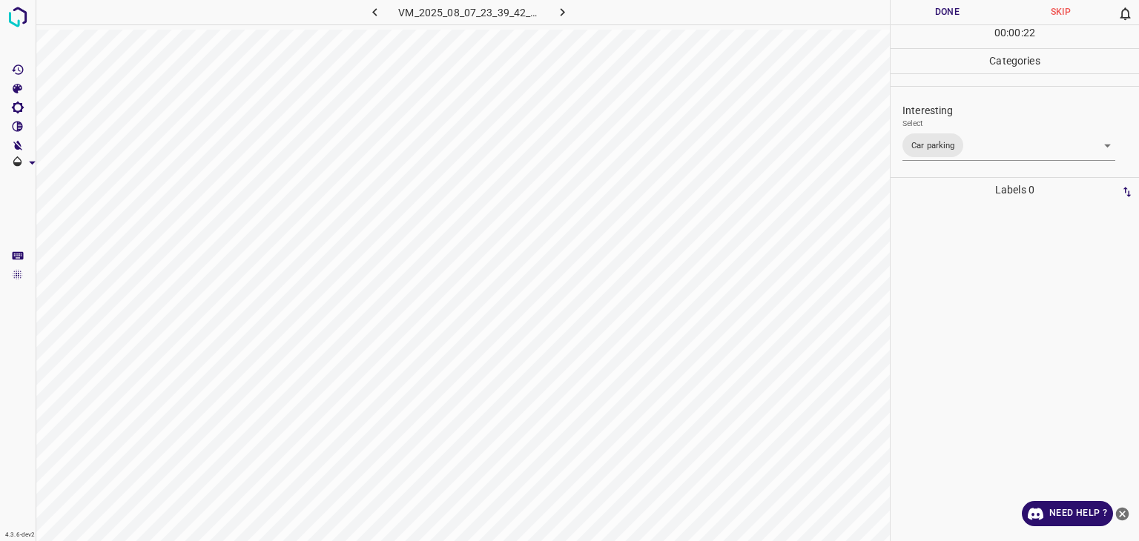
click at [957, 11] on button "Done" at bounding box center [947, 12] width 113 height 24
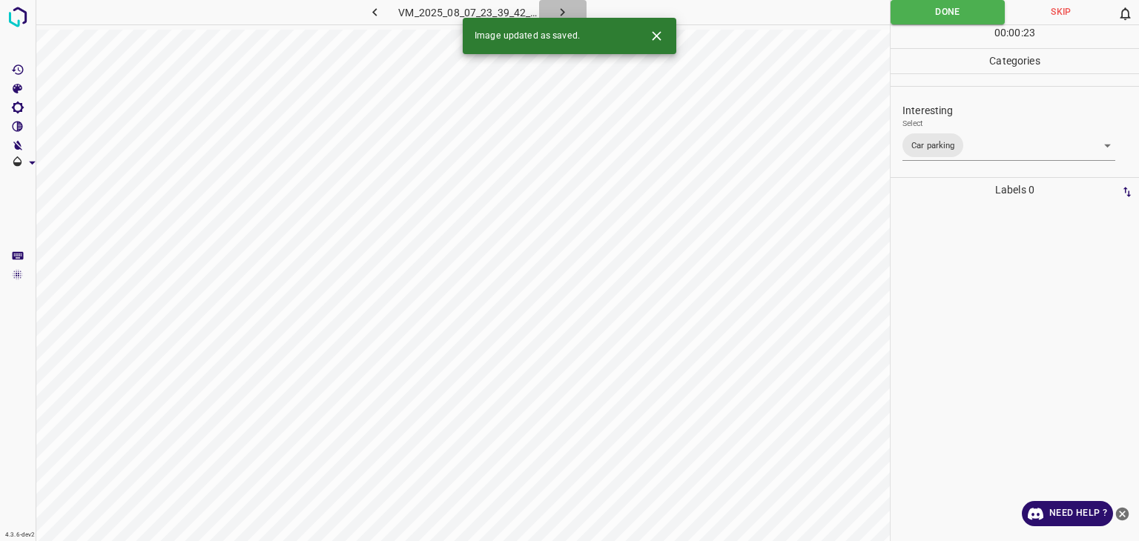
click at [564, 7] on icon "button" at bounding box center [563, 12] width 16 height 16
click at [913, 147] on body "4.3.6-dev2 VM_2025_08_04_07_49_27_915_00.gif Done Skip 0 00 : 00 : 23 Categorie…" at bounding box center [569, 270] width 1139 height 541
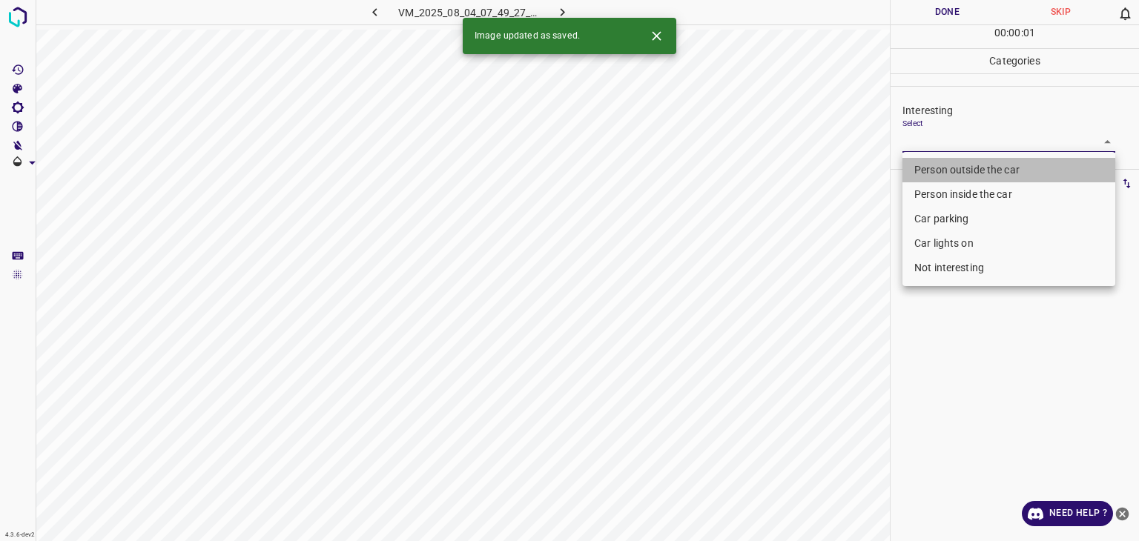
click at [920, 165] on li "Person outside the car" at bounding box center [1009, 170] width 213 height 24
type input "Person outside the car"
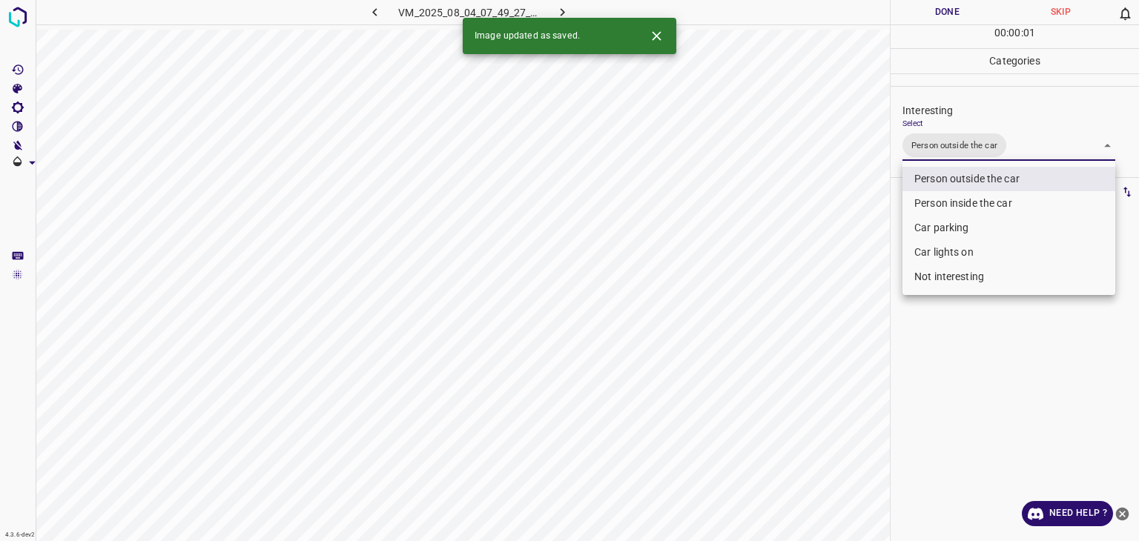
click at [923, 16] on div at bounding box center [569, 270] width 1139 height 541
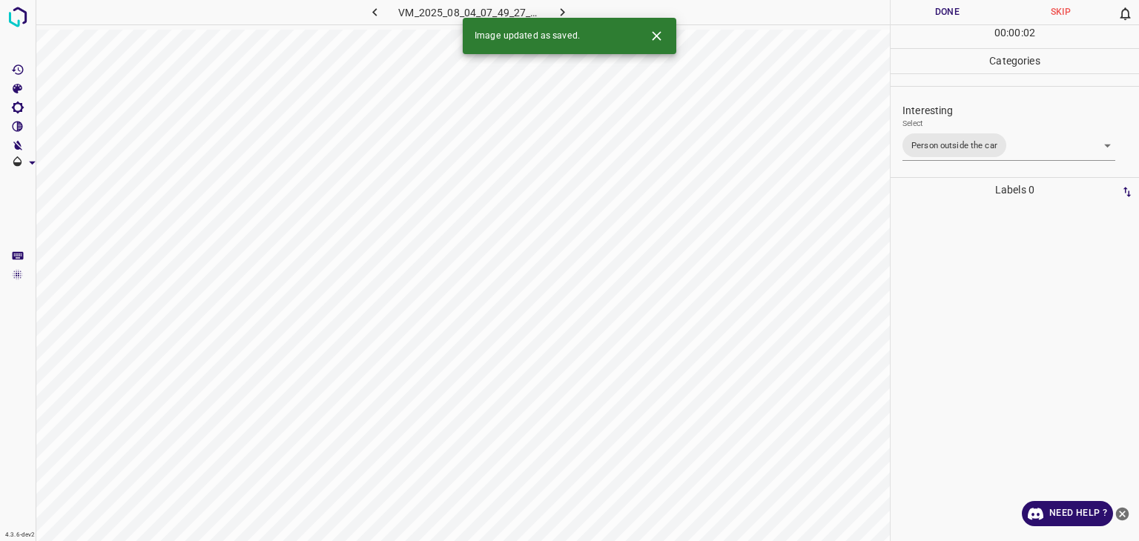
click at [923, 16] on button "Done" at bounding box center [947, 12] width 113 height 24
click at [555, 10] on icon "button" at bounding box center [563, 12] width 16 height 16
click at [654, 34] on icon "Close" at bounding box center [656, 35] width 9 height 9
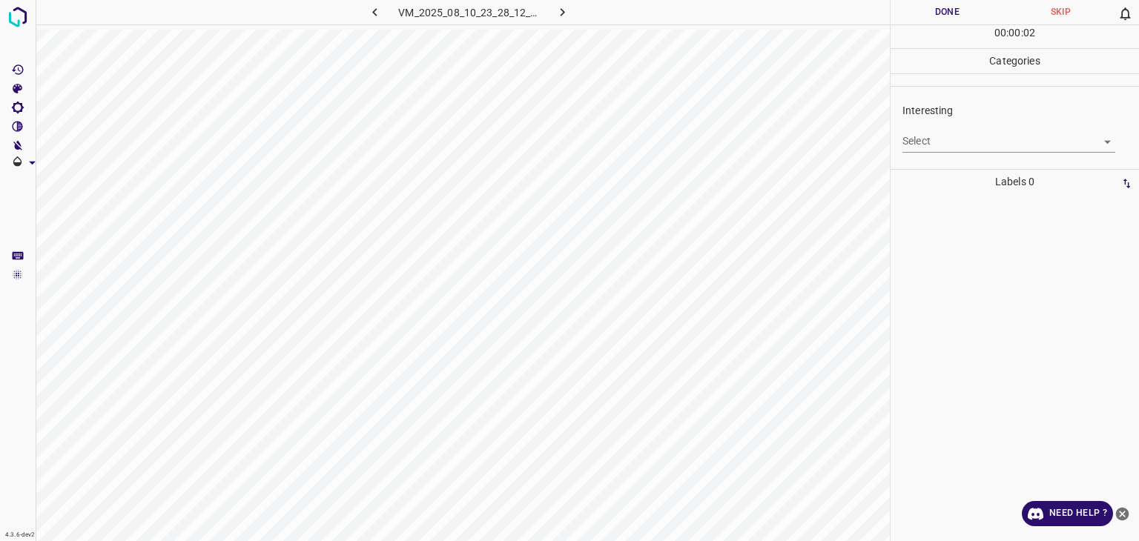
click at [926, 116] on p "Interesting" at bounding box center [1021, 111] width 237 height 16
click at [926, 139] on body "4.3.6-dev2 VM_2025_08_10_23_28_12_663_04.gif Done Skip 0 00 : 00 : 02 Categorie…" at bounding box center [569, 270] width 1139 height 541
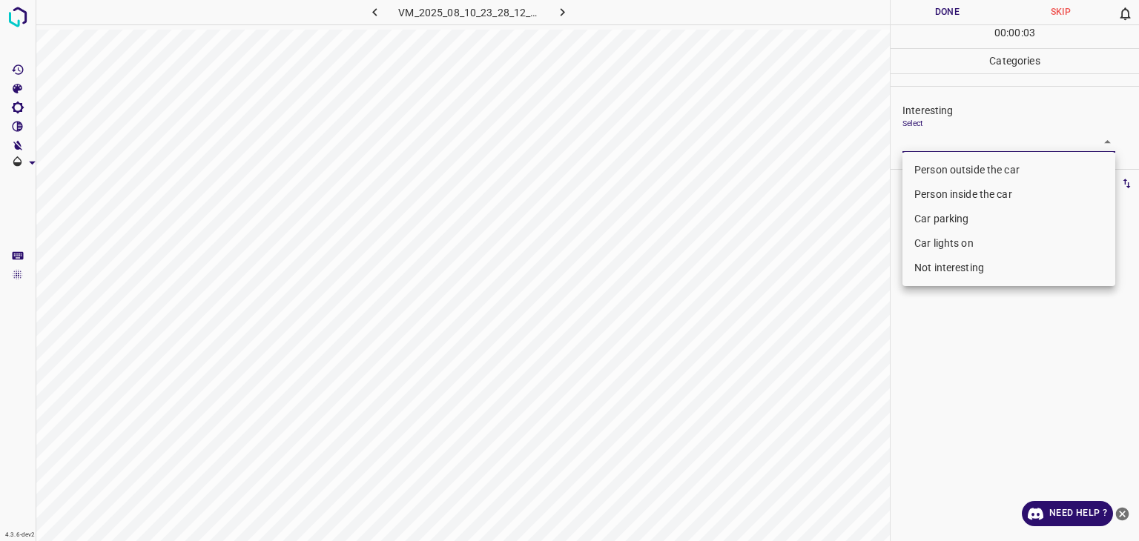
click at [911, 260] on li "Not interesting" at bounding box center [1009, 268] width 213 height 24
type input "Not interesting"
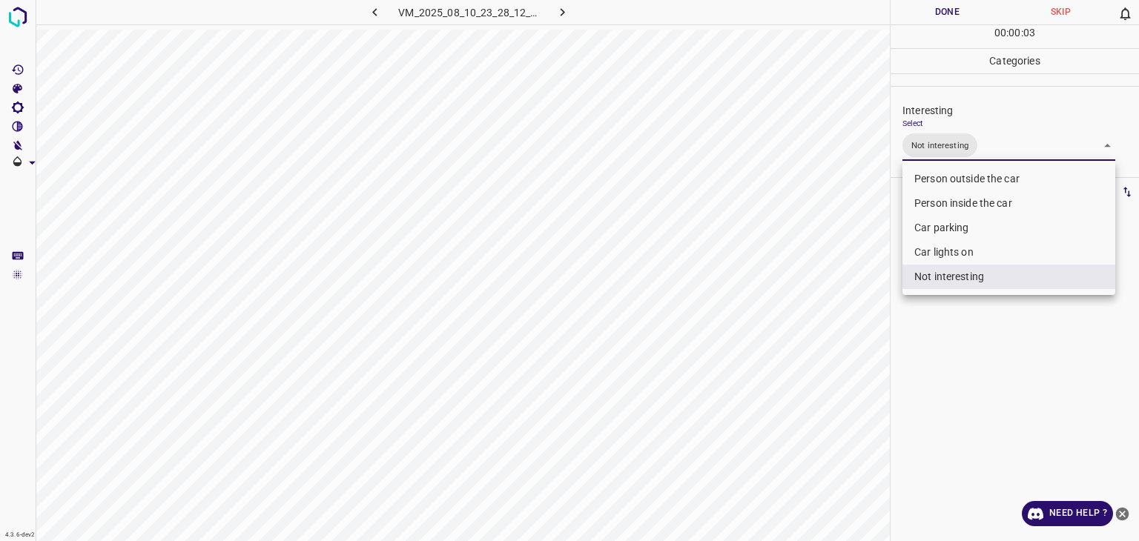
click at [945, 10] on div at bounding box center [569, 270] width 1139 height 541
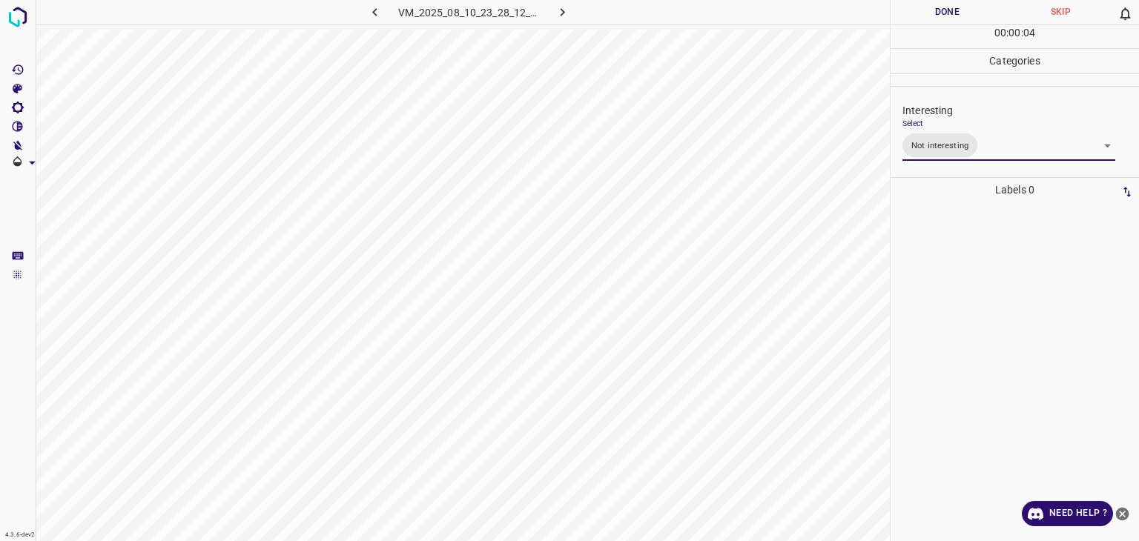
click at [945, 10] on div at bounding box center [569, 270] width 1139 height 541
click at [983, 1] on button "Done" at bounding box center [947, 12] width 113 height 24
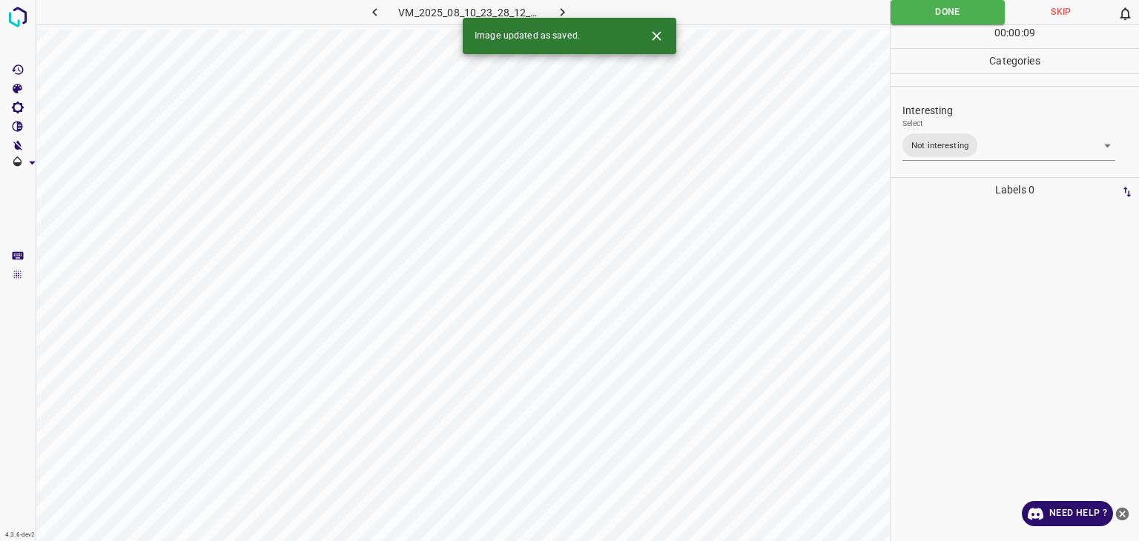
click at [570, 18] on div "Image updated as saved." at bounding box center [570, 36] width 214 height 36
click at [564, 13] on icon "button" at bounding box center [563, 12] width 16 height 16
click at [960, 157] on div "Interesting Select ​" at bounding box center [1015, 128] width 248 height 70
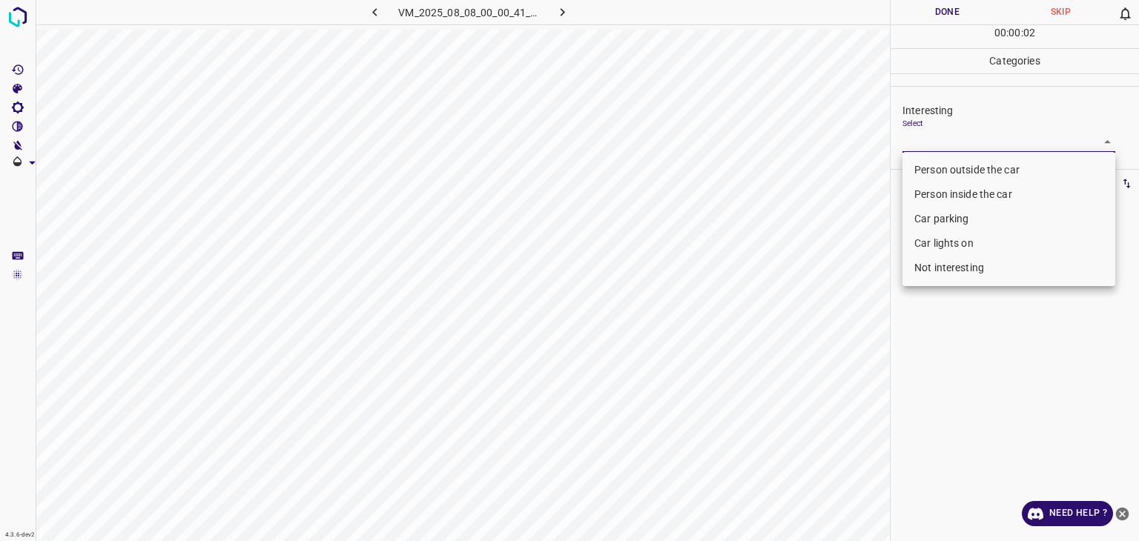
click at [950, 144] on body "4.3.6-dev2 VM_2025_08_08_00_00_41_721_01.gif Done Skip 0 00 : 00 : 02 Categorie…" at bounding box center [569, 270] width 1139 height 541
click at [946, 170] on li "Person outside the car" at bounding box center [1009, 170] width 213 height 24
type input "Person outside the car"
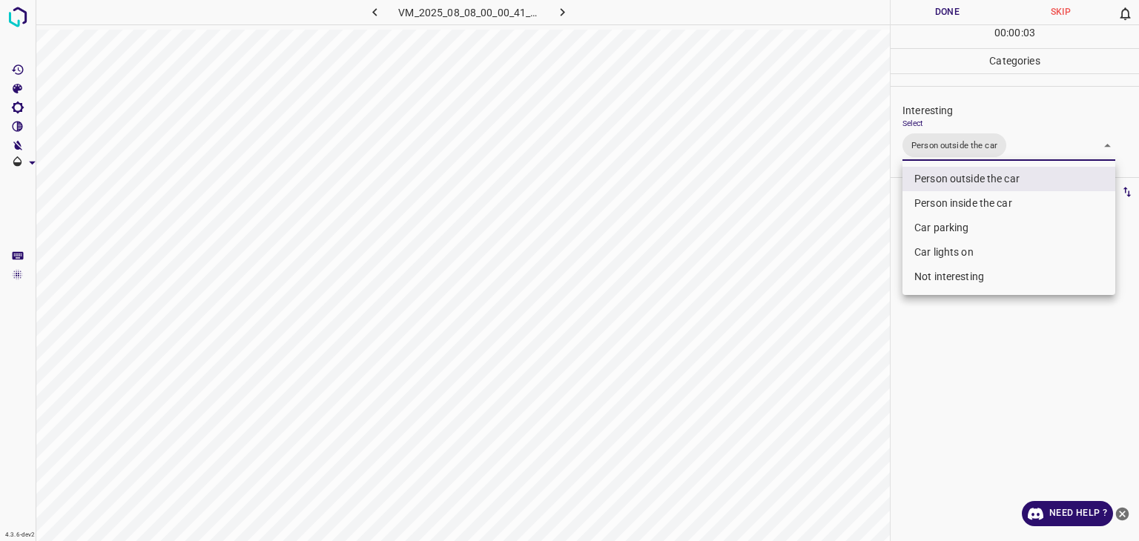
click at [950, 4] on div at bounding box center [569, 270] width 1139 height 541
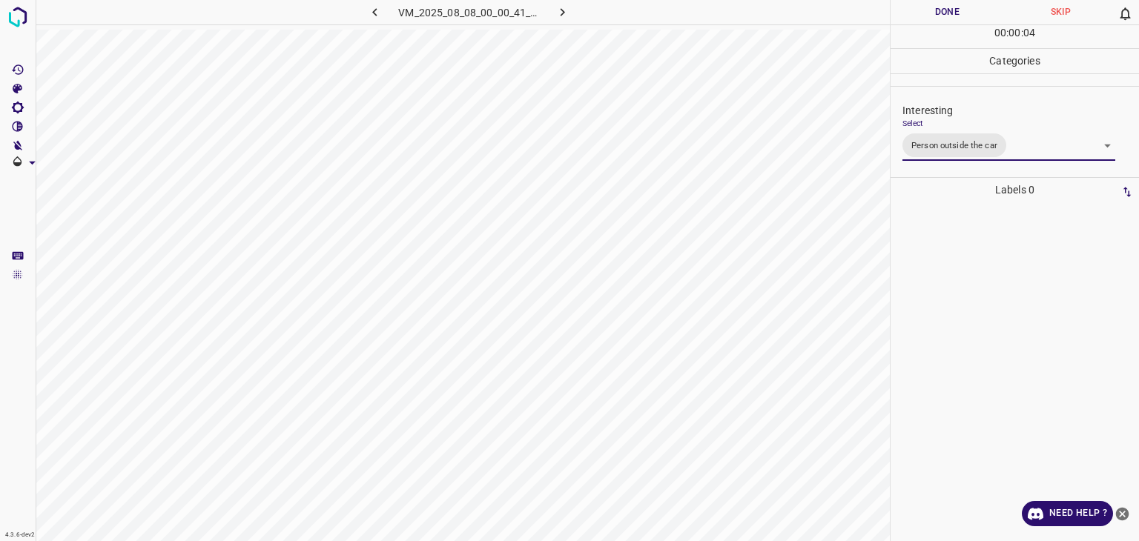
click at [950, 4] on div at bounding box center [569, 270] width 1139 height 541
click at [949, 4] on button "Done" at bounding box center [947, 12] width 113 height 24
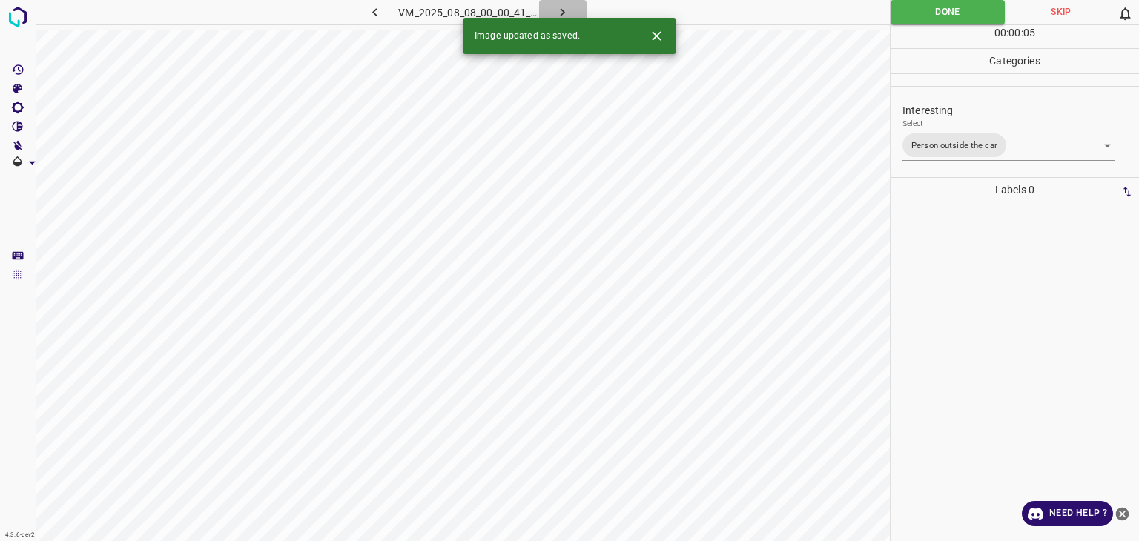
click at [550, 3] on button "button" at bounding box center [562, 12] width 47 height 24
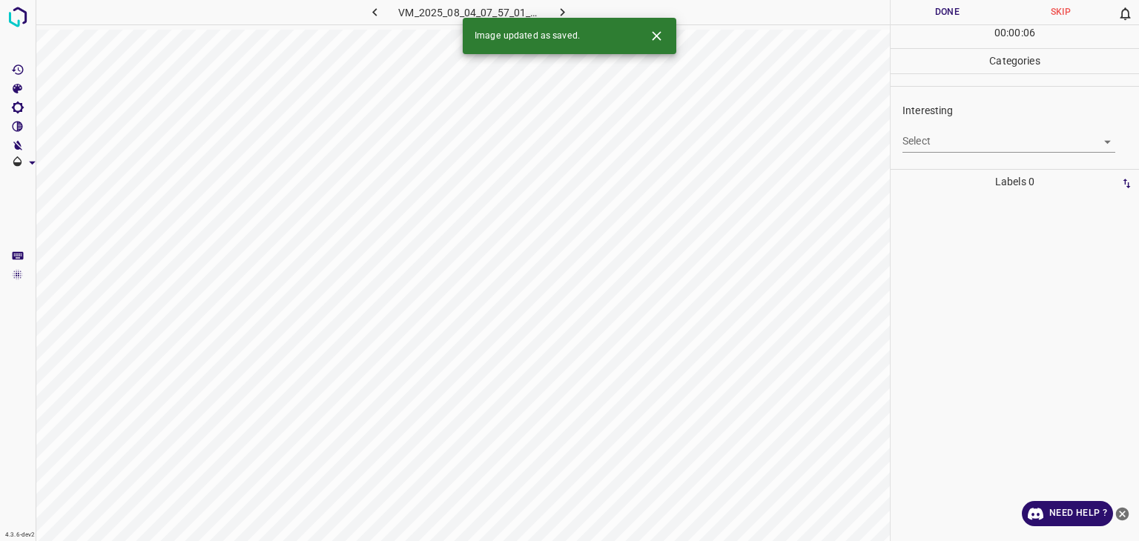
click at [920, 150] on body "4.3.6-dev2 VM_2025_08_04_07_57_01_594_01.gif Done Skip 0 00 : 00 : 06 Categorie…" at bounding box center [569, 270] width 1139 height 541
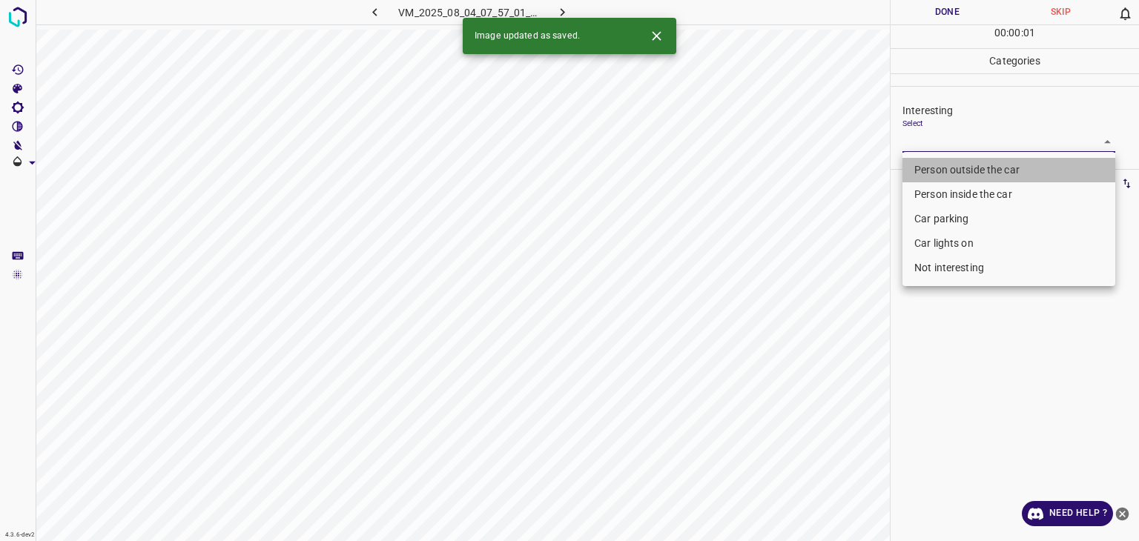
click at [920, 176] on li "Person outside the car" at bounding box center [1009, 170] width 213 height 24
type input "Person outside the car"
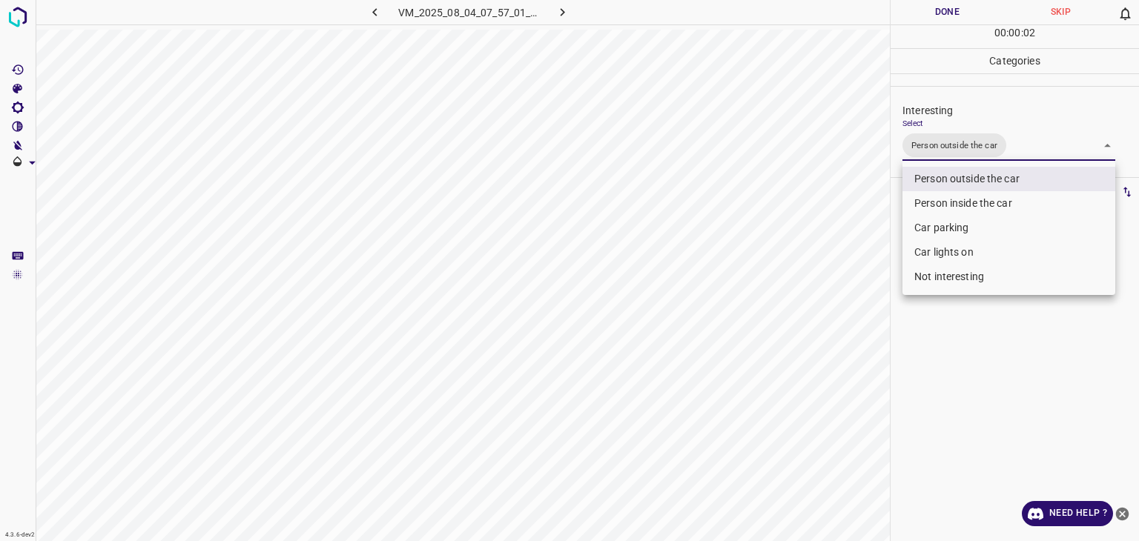
click at [921, 12] on div at bounding box center [569, 270] width 1139 height 541
click at [932, 16] on div at bounding box center [569, 270] width 1139 height 541
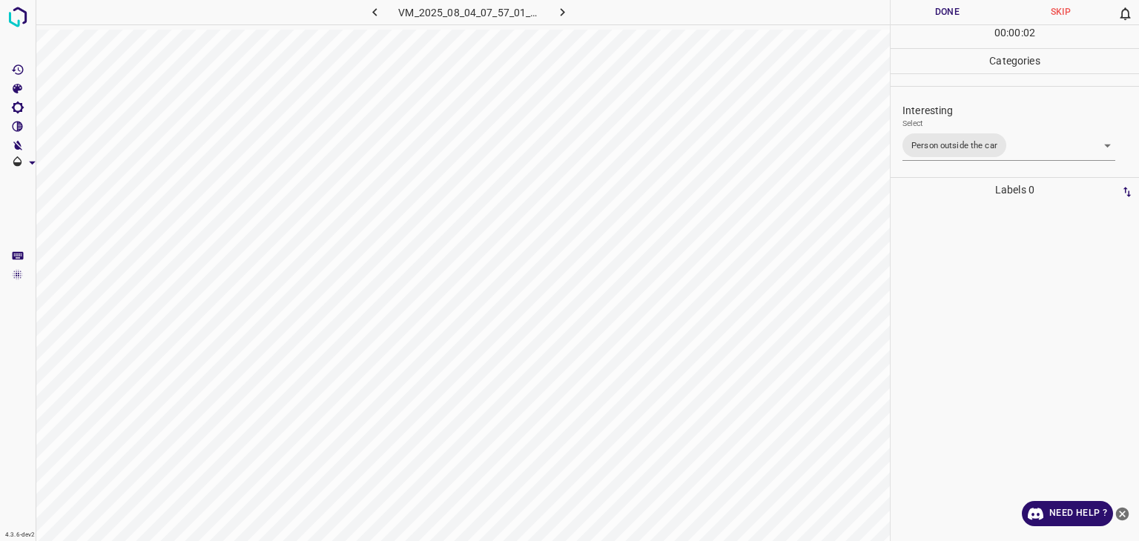
click at [932, 16] on button "Done" at bounding box center [947, 12] width 113 height 24
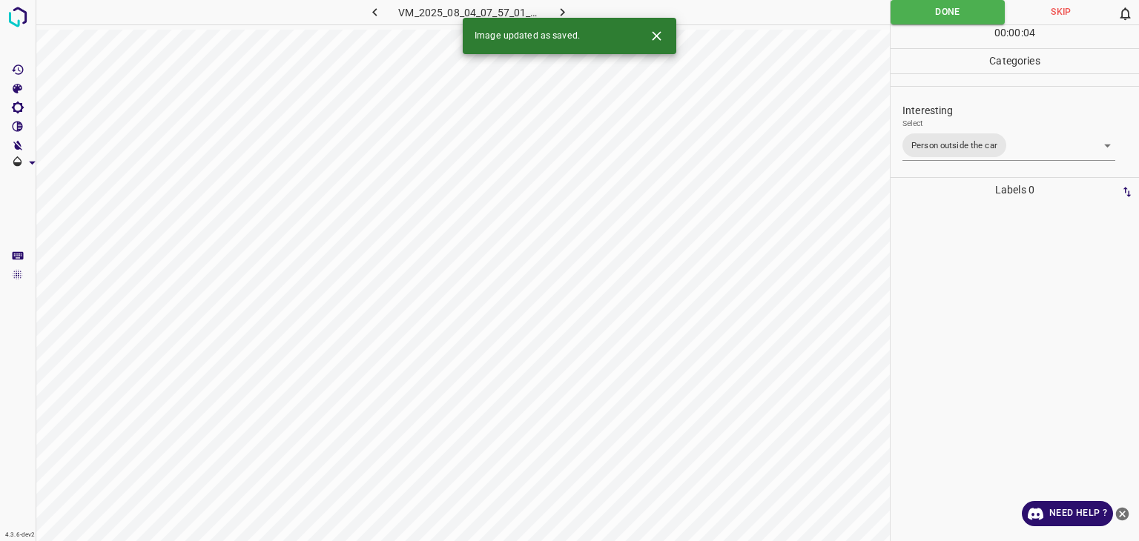
click at [569, 13] on icon "button" at bounding box center [563, 12] width 16 height 16
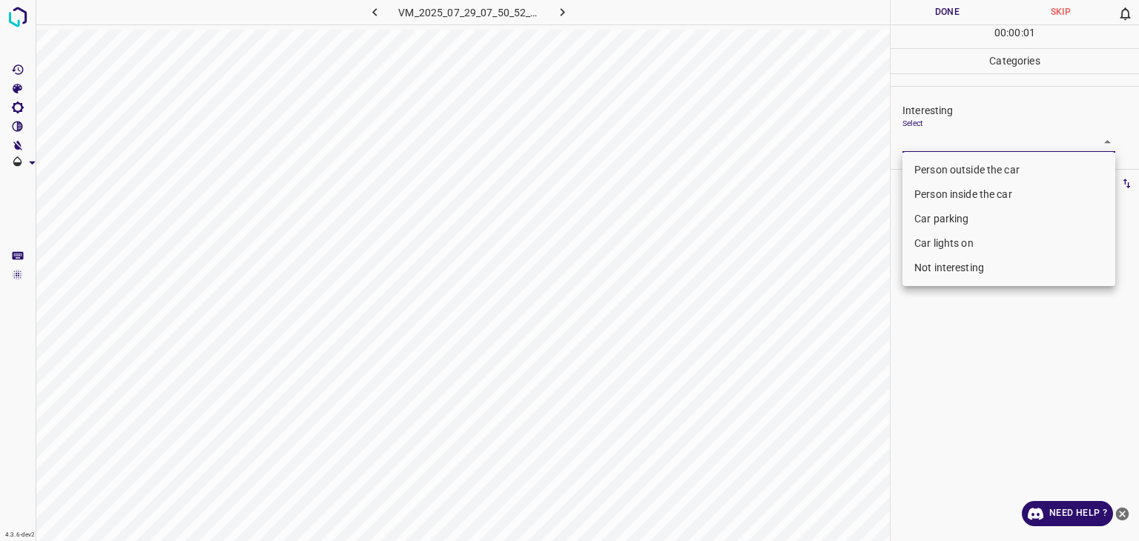
click at [975, 141] on body "4.3.6-dev2 VM_2025_07_29_07_50_52_991_08.gif Done Skip 0 00 : 00 : 01 Categorie…" at bounding box center [569, 270] width 1139 height 541
click at [979, 195] on li "Person inside the car" at bounding box center [1009, 194] width 213 height 24
type input "Person inside the car"
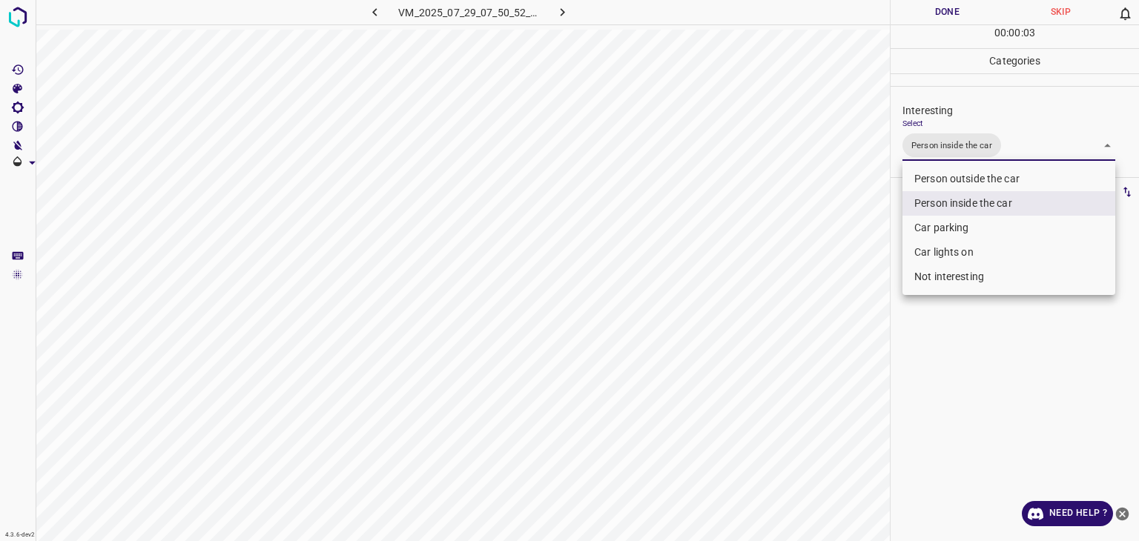
click at [914, 19] on div at bounding box center [569, 270] width 1139 height 541
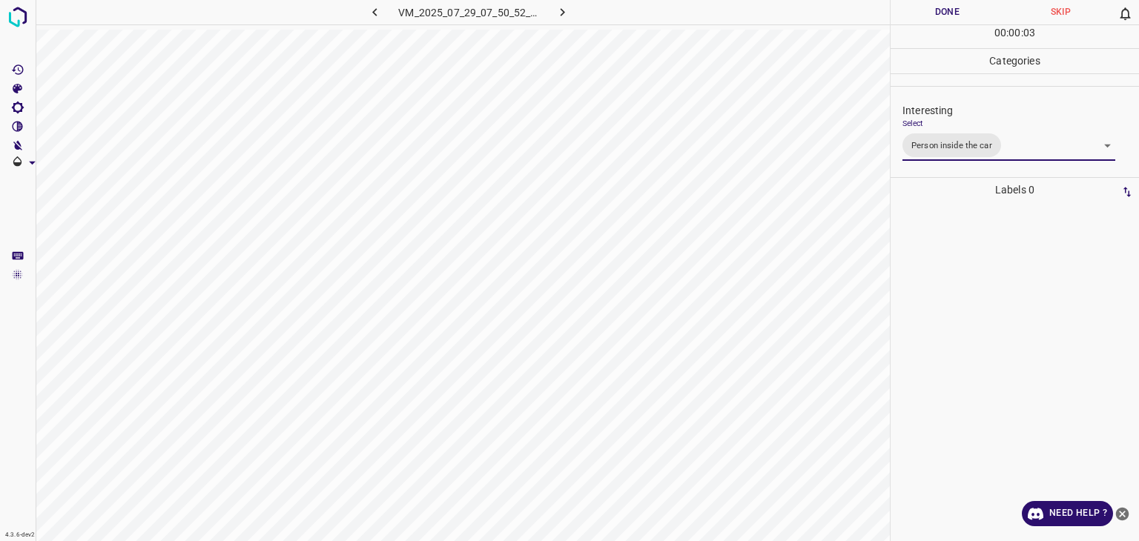
click at [914, 19] on div at bounding box center [569, 270] width 1139 height 541
click at [914, 19] on button "Done" at bounding box center [947, 12] width 113 height 24
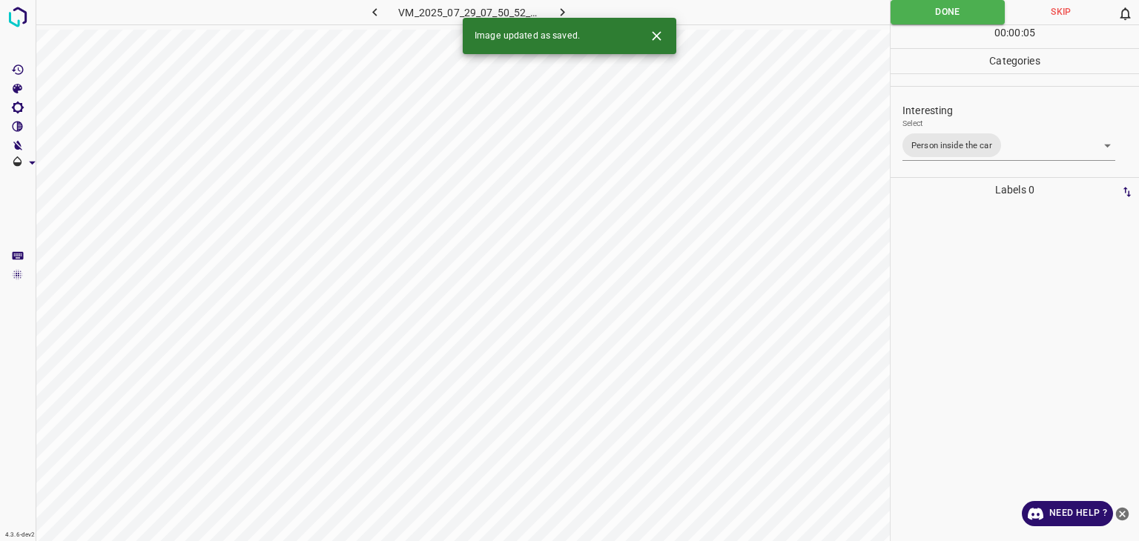
click at [573, 10] on button "button" at bounding box center [562, 12] width 47 height 24
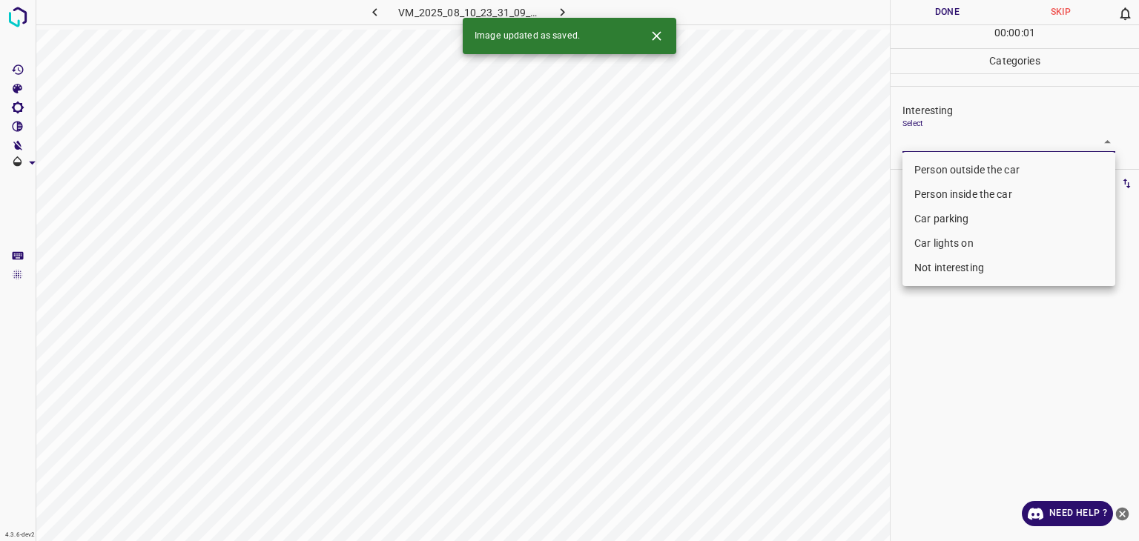
click at [931, 132] on body "4.3.6-dev2 VM_2025_08_10_23_31_09_231_03.gif Done Skip 0 00 : 00 : 01 Categorie…" at bounding box center [569, 270] width 1139 height 541
click at [929, 165] on li "Person outside the car" at bounding box center [1009, 170] width 213 height 24
type input "Person outside the car"
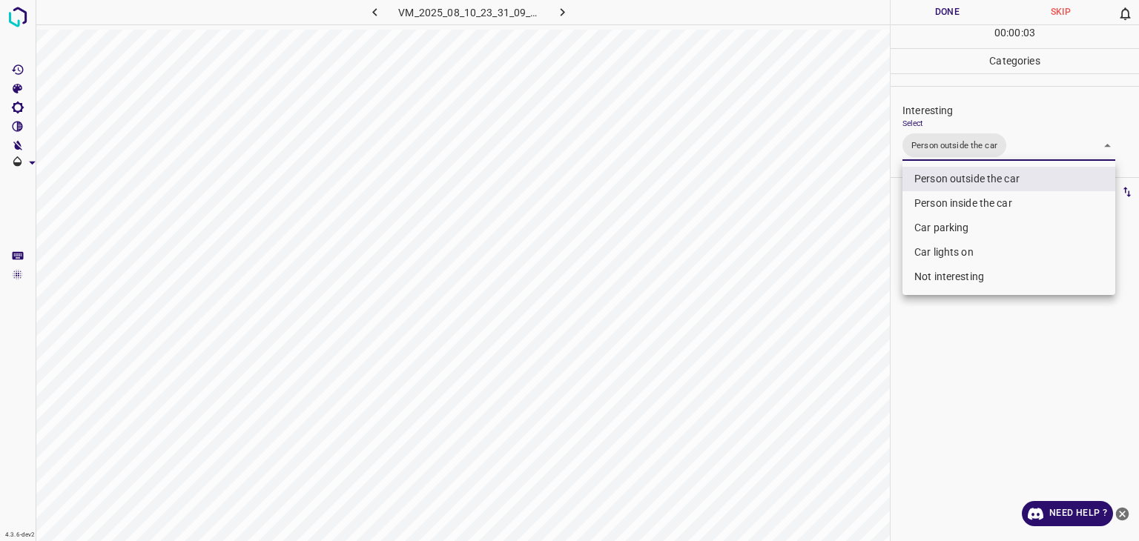
click at [914, 16] on div at bounding box center [569, 270] width 1139 height 541
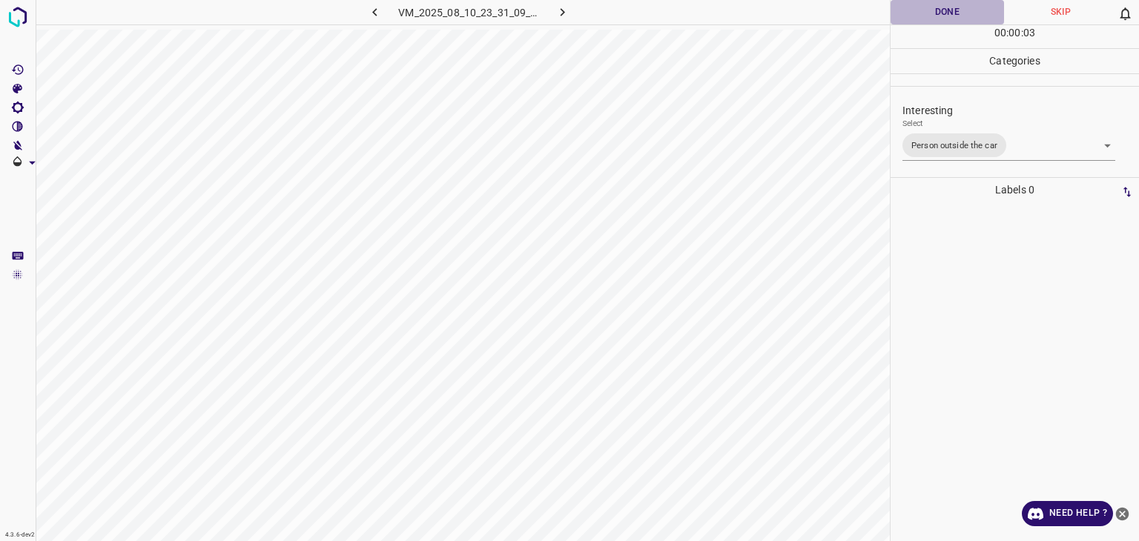
click at [914, 16] on button "Done" at bounding box center [947, 12] width 113 height 24
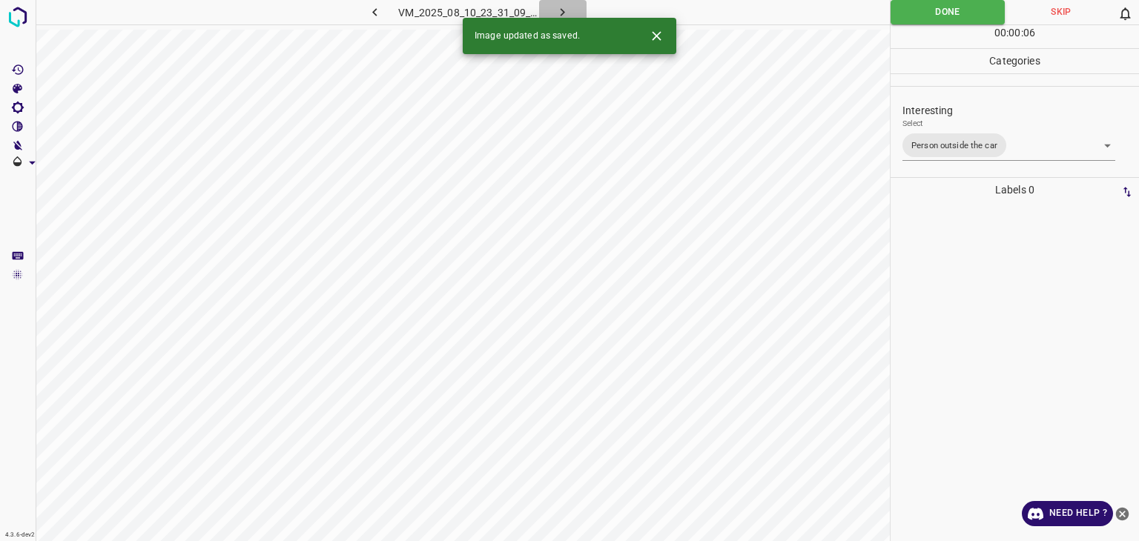
click at [564, 10] on icon "button" at bounding box center [563, 12] width 16 height 16
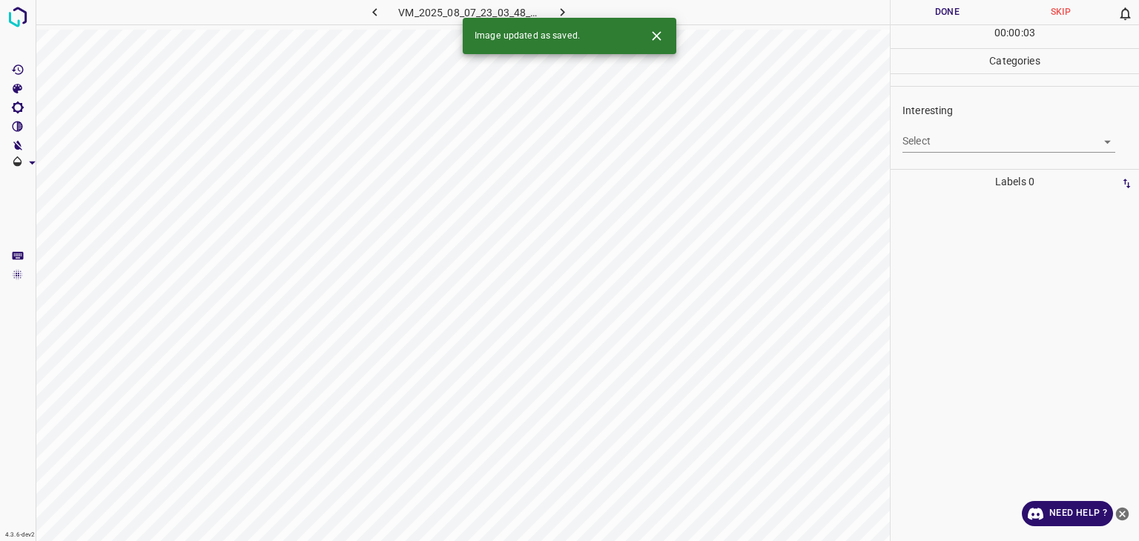
click at [656, 37] on icon "Close" at bounding box center [657, 36] width 16 height 16
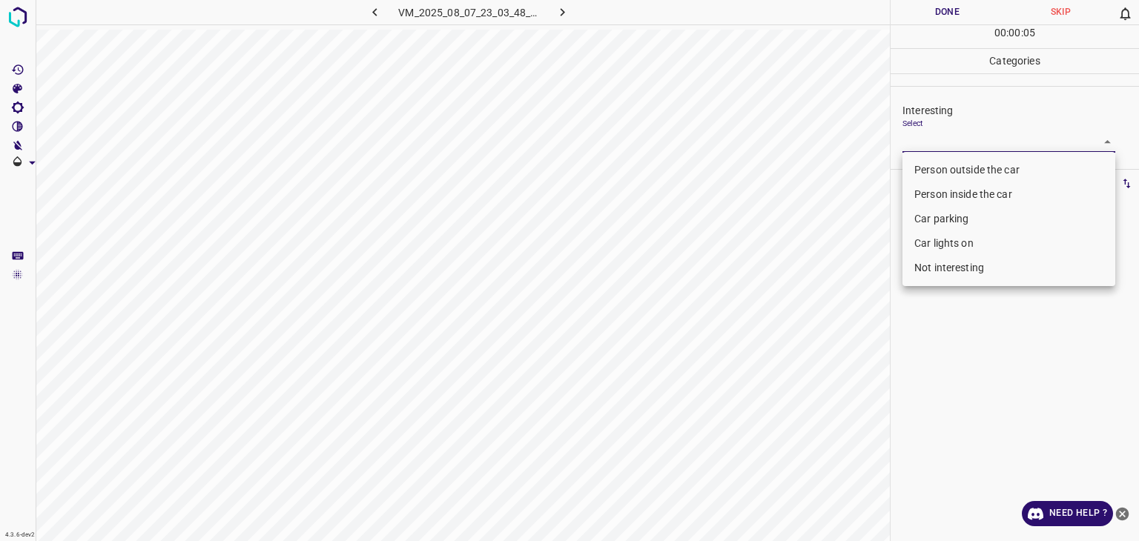
click at [947, 142] on body "4.3.6-dev2 VM_2025_08_07_23_03_48_739_01.gif Done Skip 0 00 : 00 : 05 Categorie…" at bounding box center [569, 270] width 1139 height 541
click at [946, 162] on li "Person outside the car" at bounding box center [1009, 170] width 213 height 24
type input "Person outside the car"
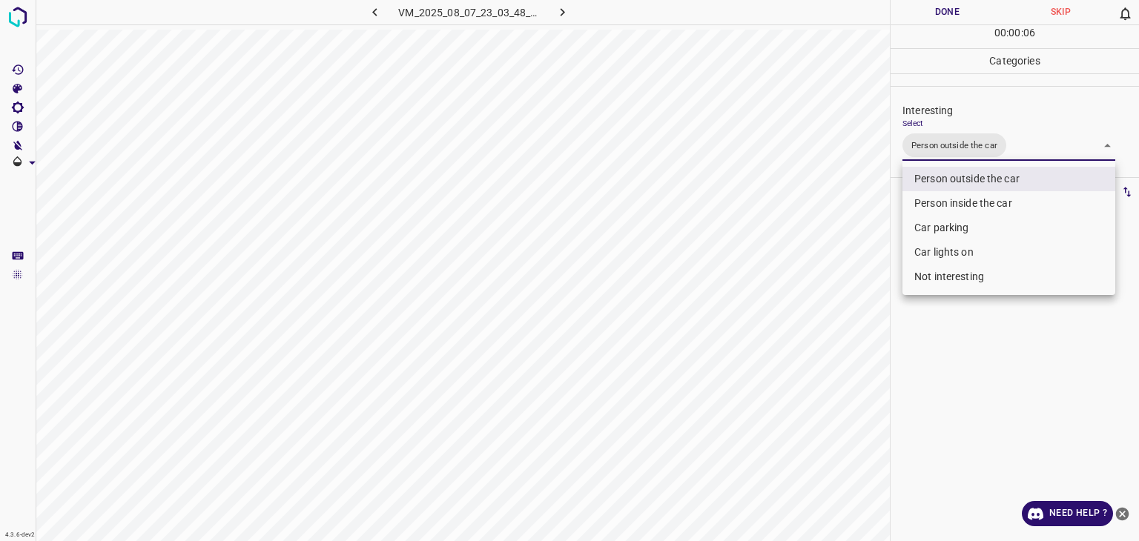
click at [920, 10] on div at bounding box center [569, 270] width 1139 height 541
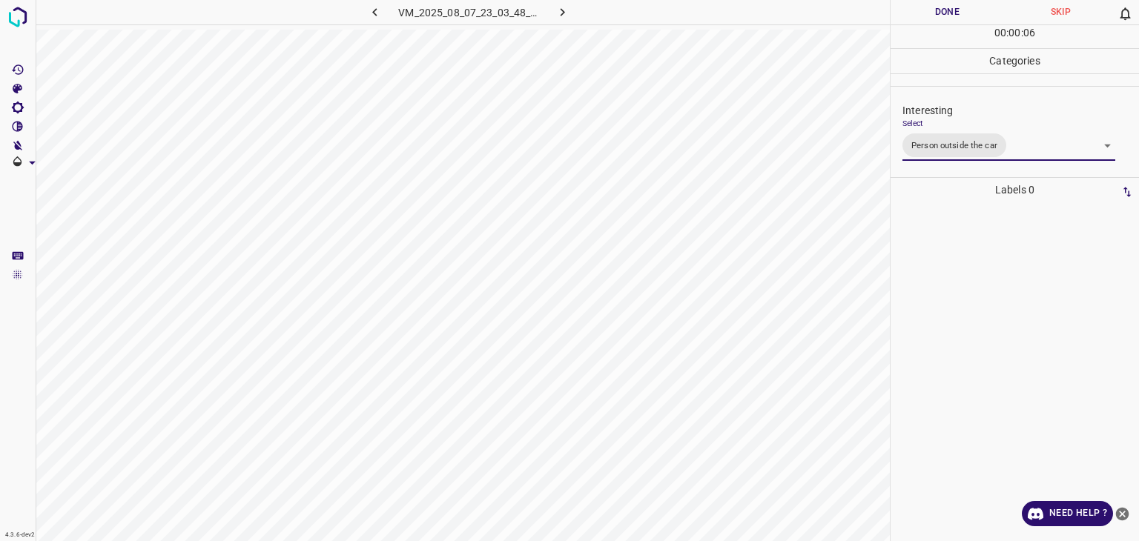
click at [920, 10] on div at bounding box center [569, 270] width 1139 height 541
click at [920, 10] on button "Done" at bounding box center [947, 12] width 113 height 24
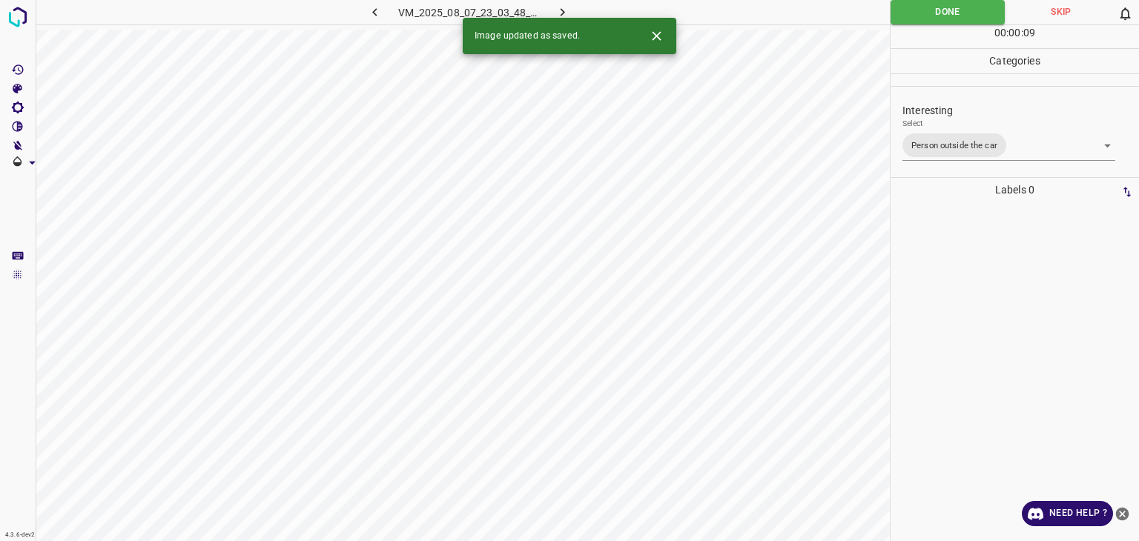
click at [558, 13] on icon "button" at bounding box center [563, 12] width 16 height 16
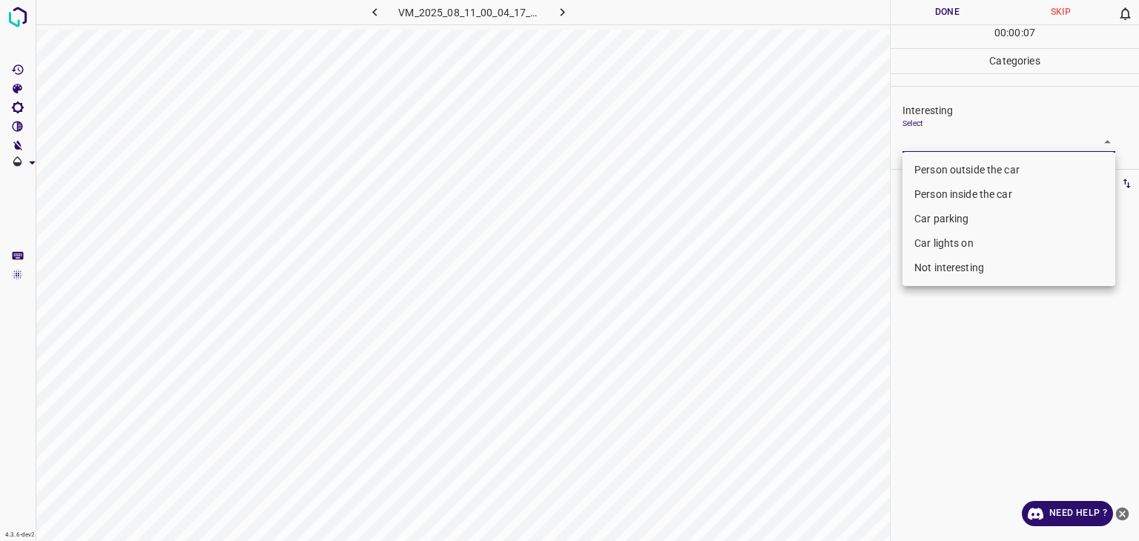
click at [1029, 147] on body "4.3.6-dev2 VM_2025_08_11_00_04_17_029_04.gif Done Skip 0 00 : 00 : 07 Categorie…" at bounding box center [569, 270] width 1139 height 541
drag, startPoint x: 980, startPoint y: 168, endPoint x: 977, endPoint y: 158, distance: 10.1
click at [981, 168] on li "Person outside the car" at bounding box center [1009, 170] width 213 height 24
type input "Person outside the car"
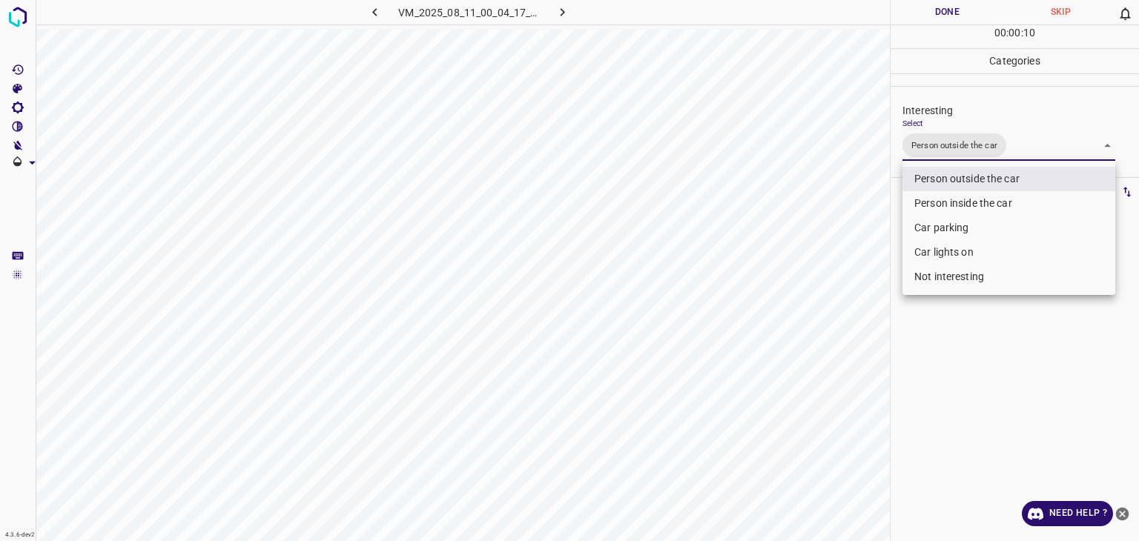
click at [934, 7] on div at bounding box center [569, 270] width 1139 height 541
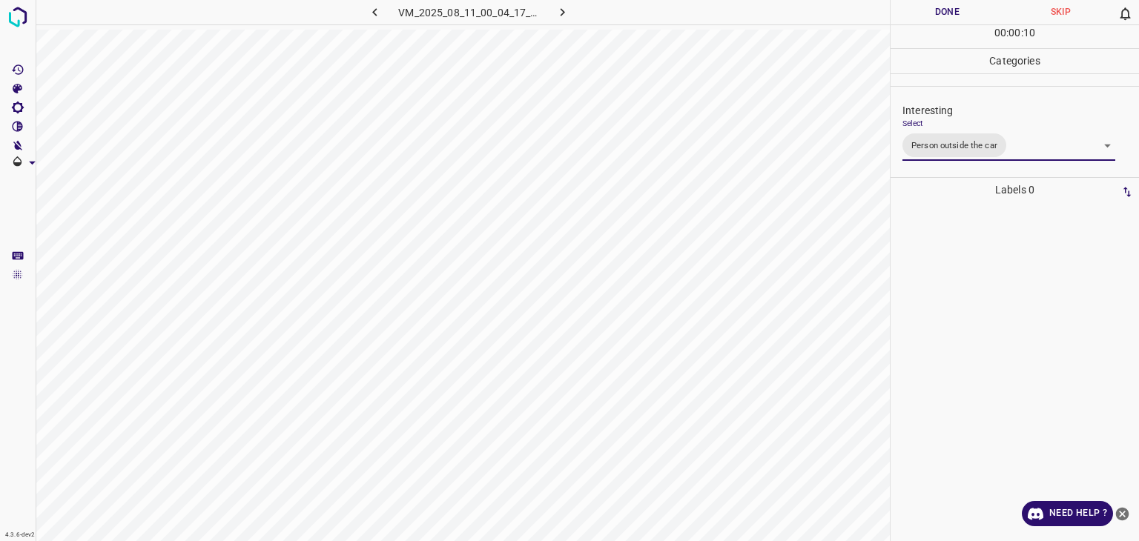
click at [935, 7] on div "Person outside the car Person inside the car Car parking Car lights on Not inte…" at bounding box center [569, 270] width 1139 height 541
click at [935, 7] on button "Done" at bounding box center [947, 12] width 113 height 24
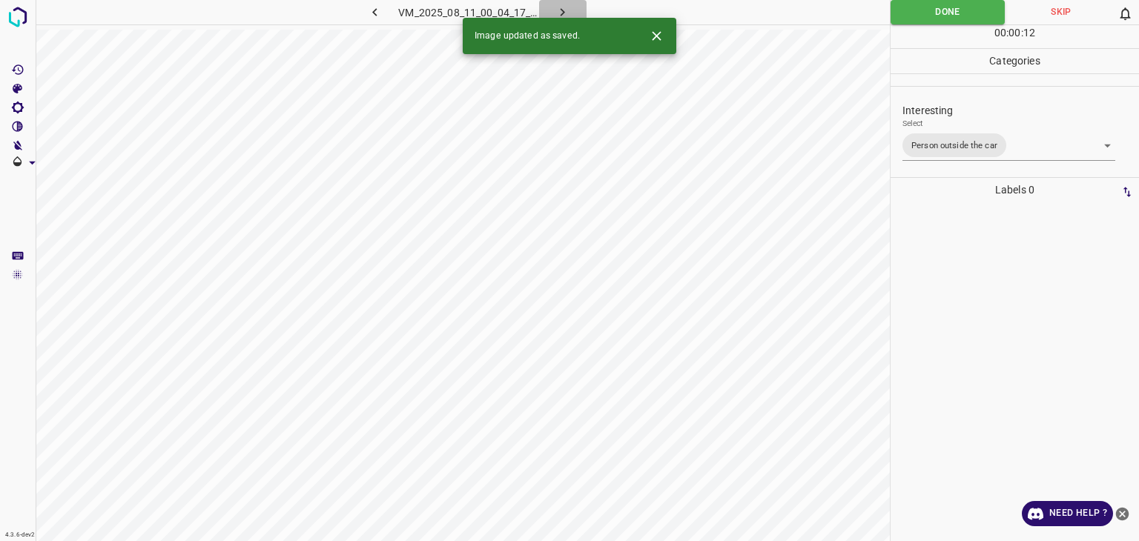
click at [552, 6] on button "button" at bounding box center [562, 12] width 47 height 24
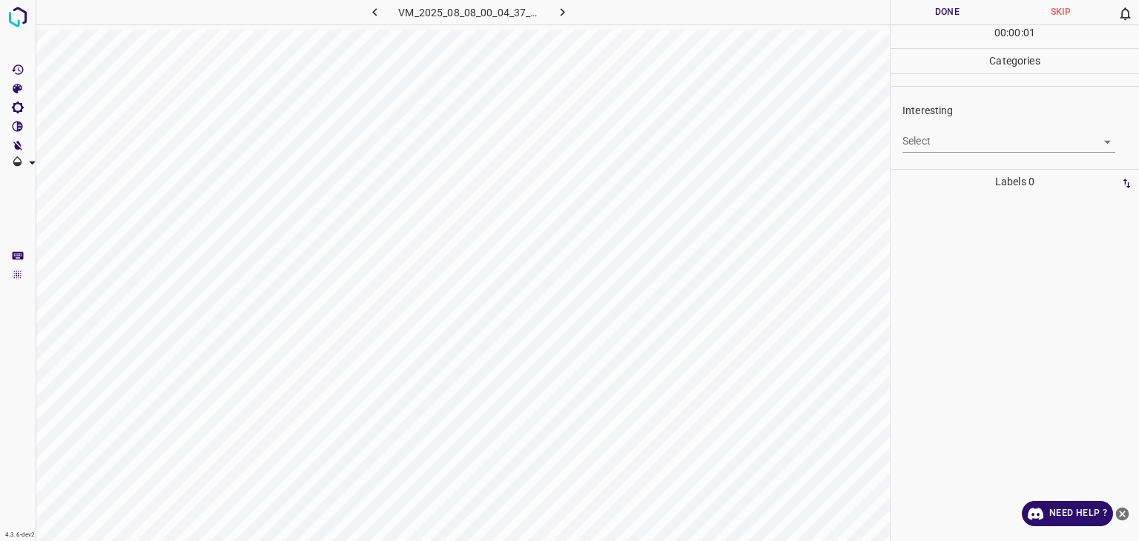
click at [922, 146] on body "4.3.6-dev2 VM_2025_08_08_00_04_37_185_12.gif Done Skip 0 00 : 00 : 01 Categorie…" at bounding box center [569, 270] width 1139 height 541
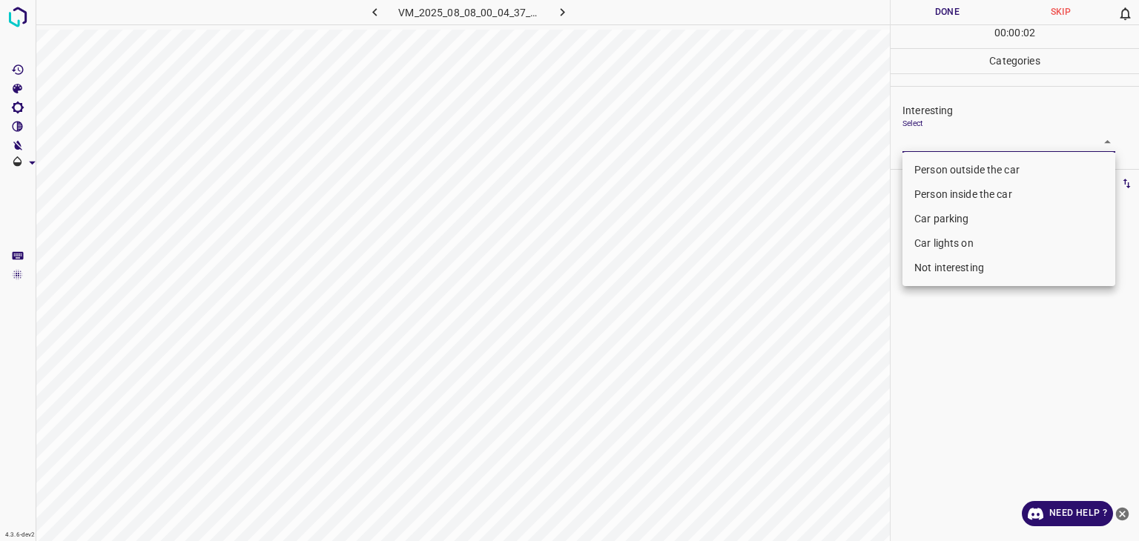
click at [912, 167] on li "Person outside the car" at bounding box center [1009, 170] width 213 height 24
type input "Person outside the car"
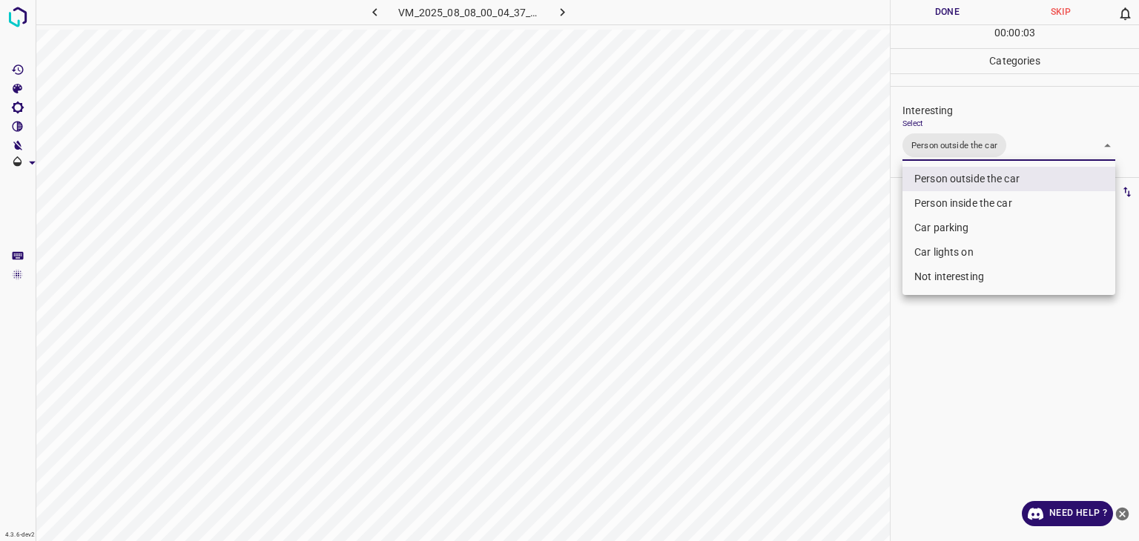
click at [909, 7] on div at bounding box center [569, 270] width 1139 height 541
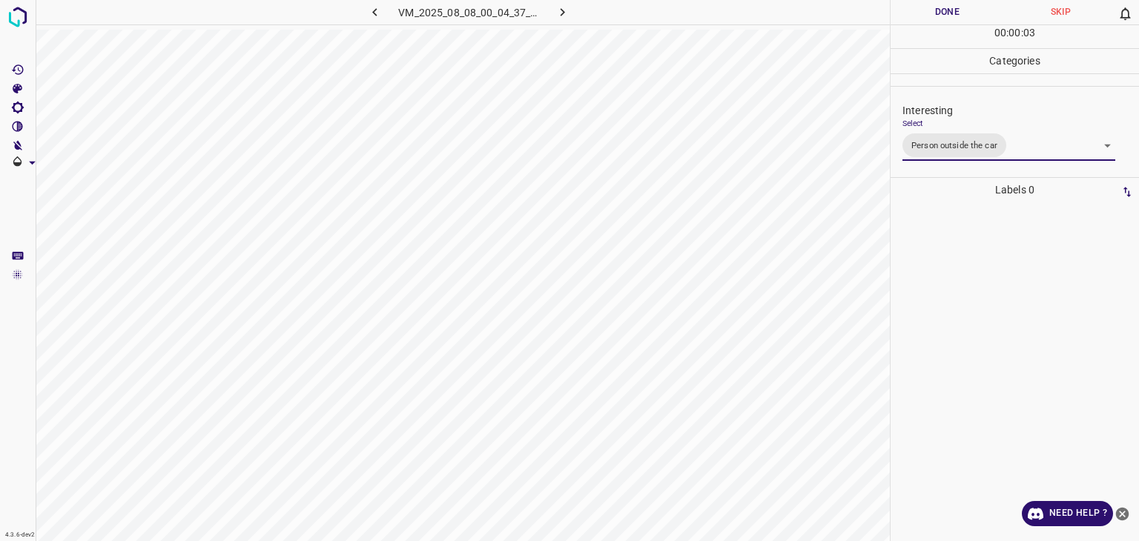
click at [913, 10] on div "Person outside the car Person inside the car Car parking Car lights on Not inte…" at bounding box center [569, 270] width 1139 height 541
click at [913, 10] on button "Done" at bounding box center [947, 12] width 113 height 24
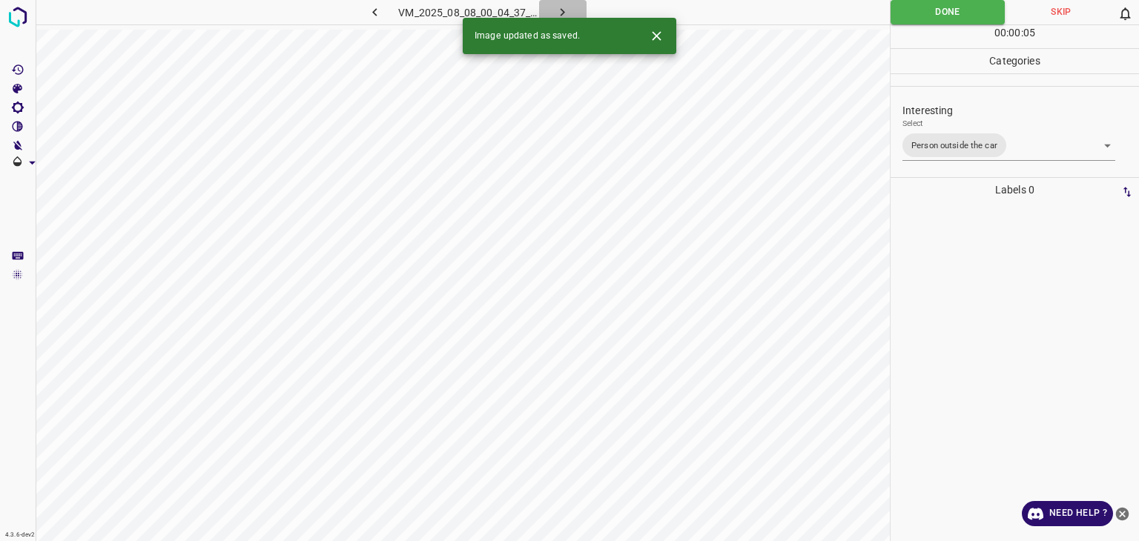
click at [558, 12] on icon "button" at bounding box center [563, 12] width 16 height 16
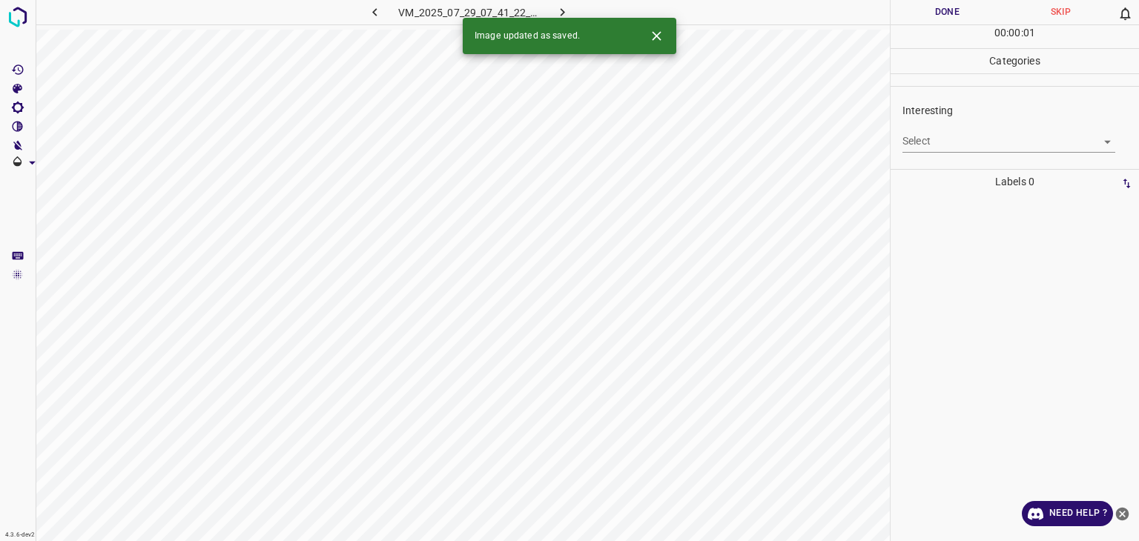
click at [937, 134] on body "4.3.6-dev2 VM_2025_07_29_07_41_22_747_08.gif Done Skip 0 00 : 00 : 01 Categorie…" at bounding box center [569, 270] width 1139 height 541
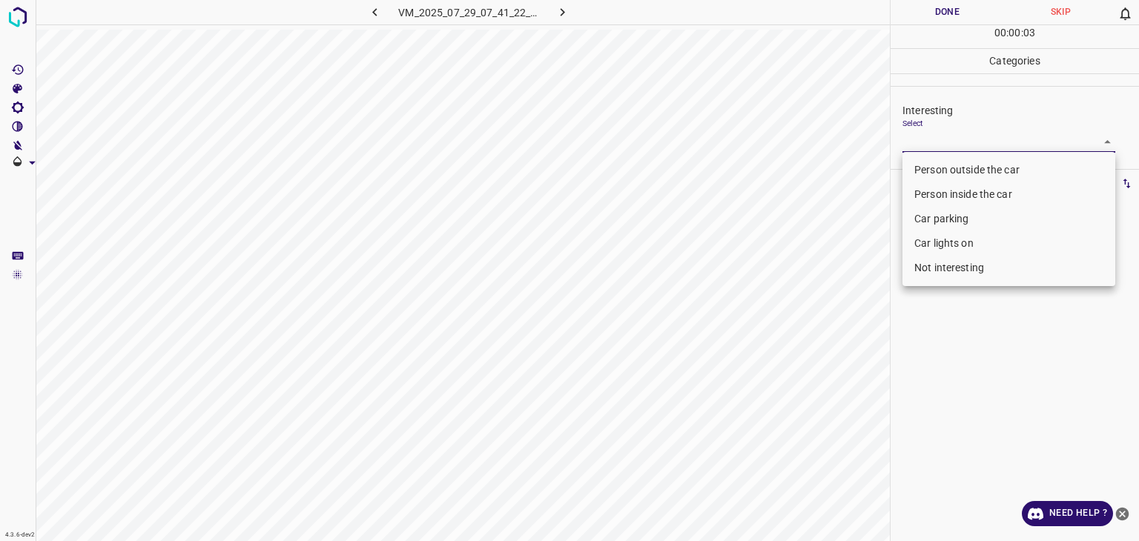
click at [957, 261] on li "Not interesting" at bounding box center [1009, 268] width 213 height 24
type input "Not interesting"
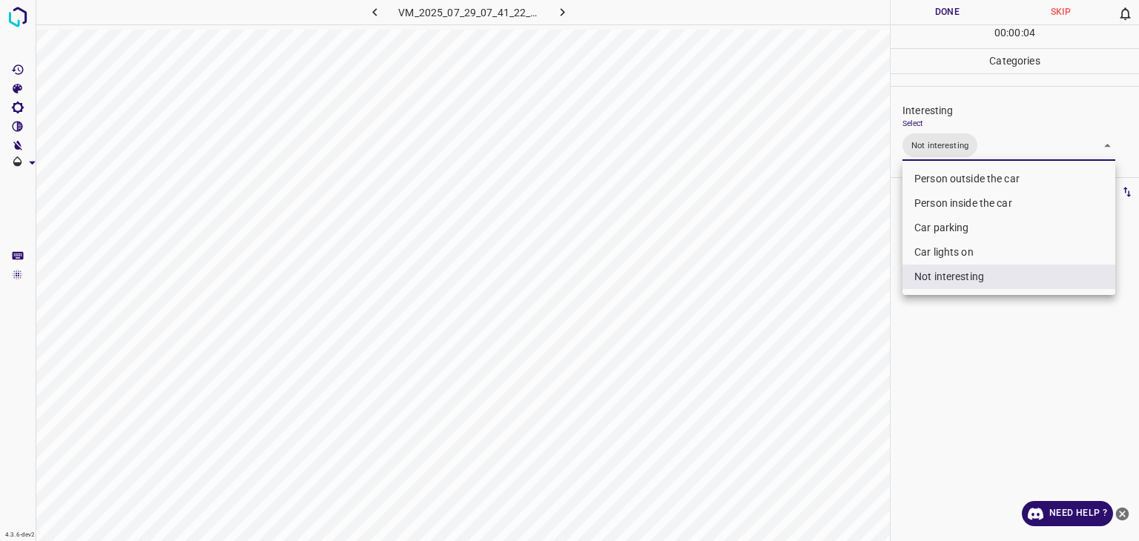
click at [917, 13] on div at bounding box center [569, 270] width 1139 height 541
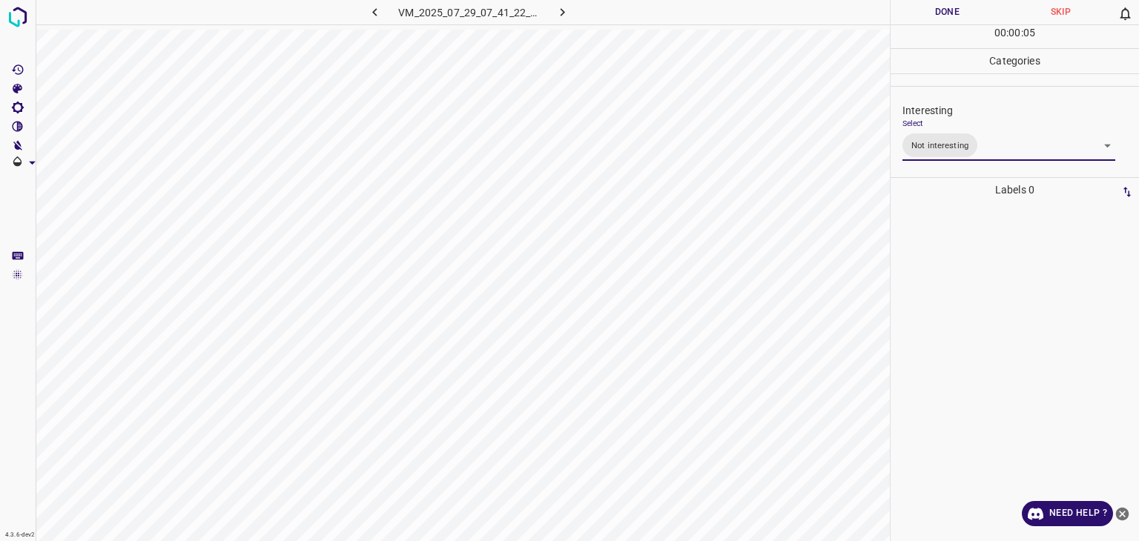
click at [917, 13] on div at bounding box center [569, 270] width 1139 height 541
click at [917, 13] on button "Done" at bounding box center [947, 12] width 113 height 24
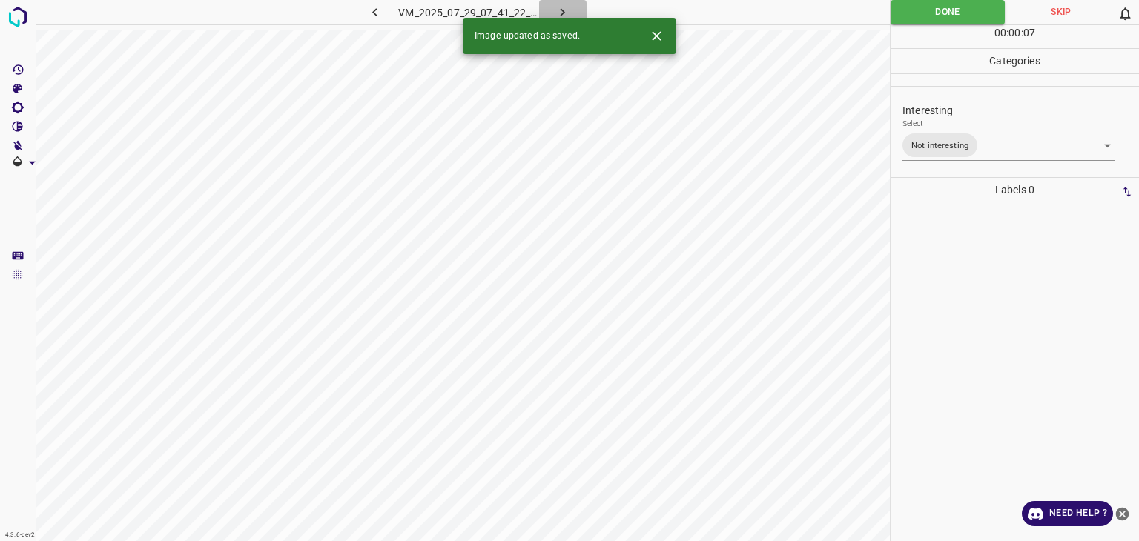
click at [567, 15] on icon "button" at bounding box center [563, 12] width 16 height 16
click at [959, 140] on body "4.3.6-dev2 VM_2025_08_04_07_57_01_594_10.gif Done Skip 0 00 : 00 : 07 Categorie…" at bounding box center [569, 270] width 1139 height 541
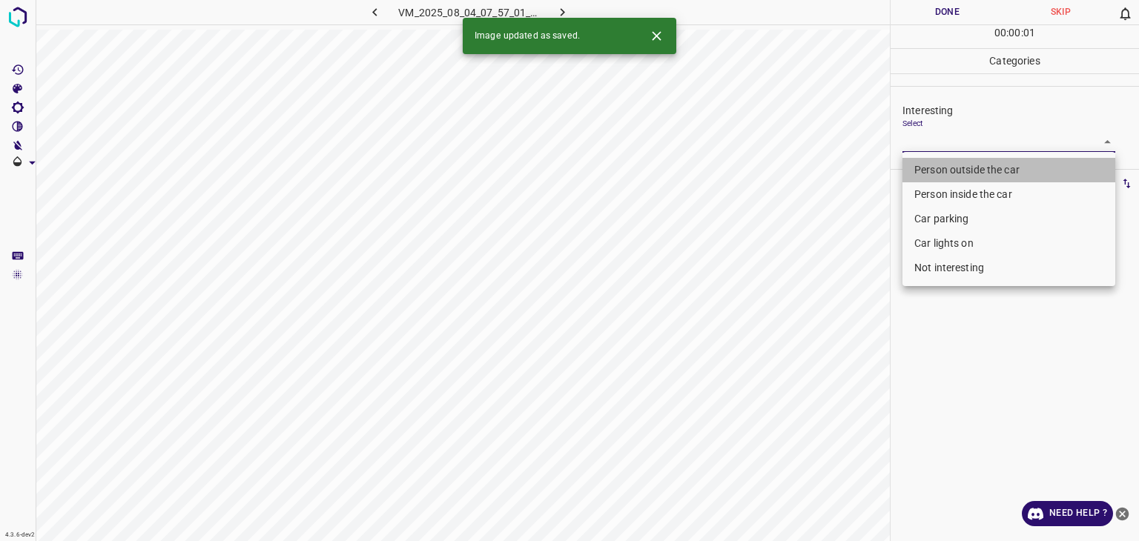
click at [955, 167] on li "Person outside the car" at bounding box center [1009, 170] width 213 height 24
type input "Person outside the car"
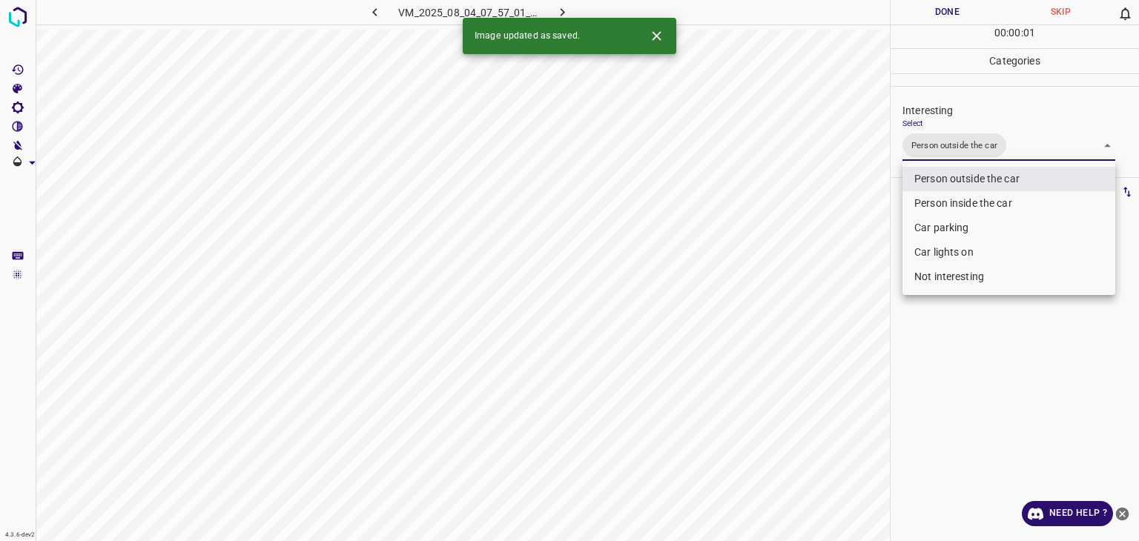
click at [944, 16] on div at bounding box center [569, 270] width 1139 height 541
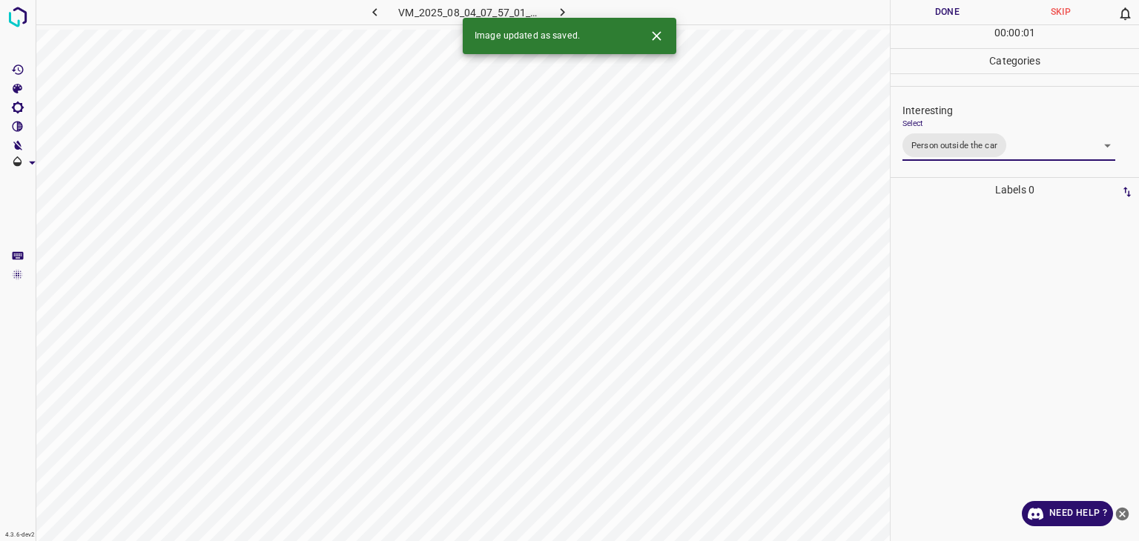
click at [944, 16] on div at bounding box center [569, 270] width 1139 height 541
click at [944, 16] on button "Done" at bounding box center [947, 12] width 113 height 24
click at [564, 14] on icon "button" at bounding box center [563, 12] width 16 height 16
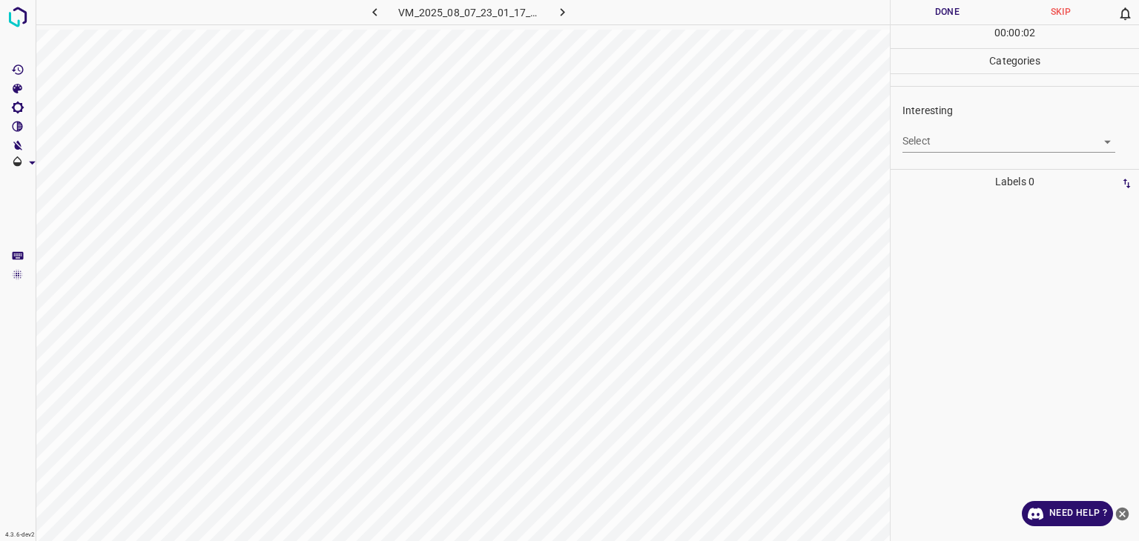
click at [952, 145] on body "4.3.6-dev2 VM_2025_08_07_23_01_17_535_00.gif Done Skip 0 00 : 00 : 02 Categorie…" at bounding box center [569, 270] width 1139 height 541
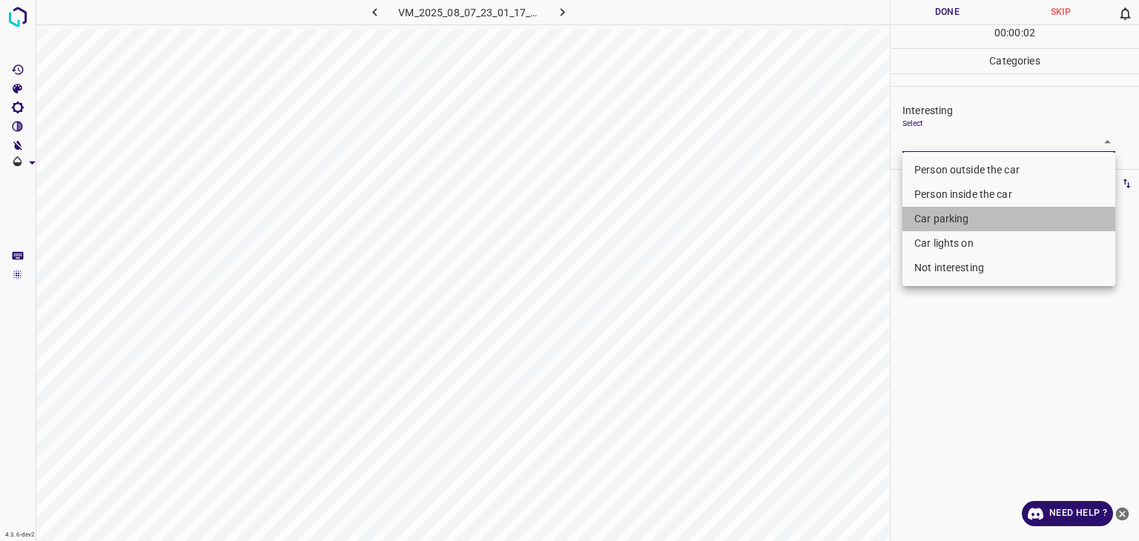
click at [961, 217] on li "Car parking" at bounding box center [1009, 219] width 213 height 24
type input "Car parking"
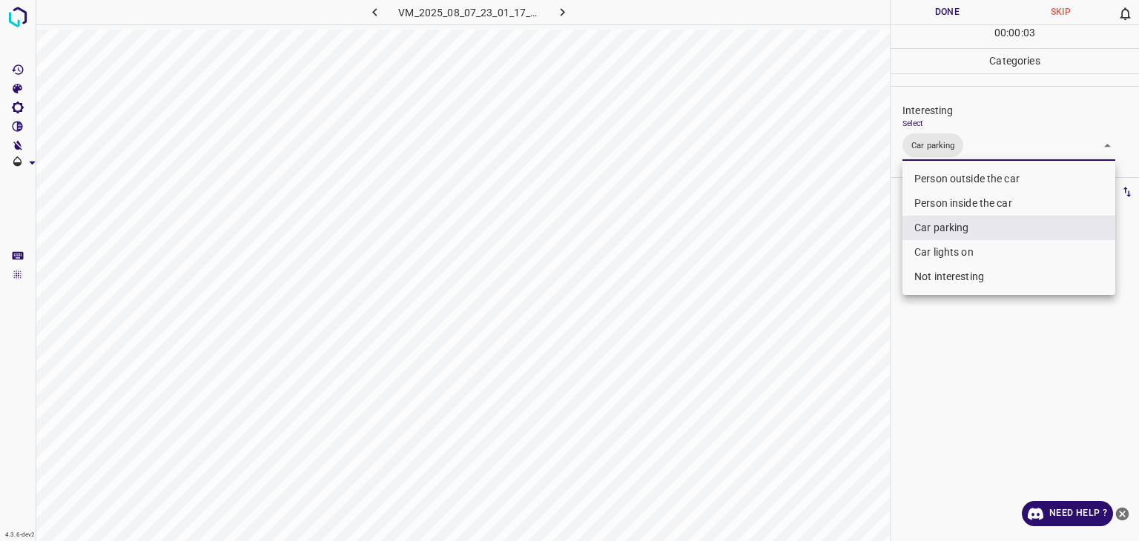
click at [918, 12] on div at bounding box center [569, 270] width 1139 height 541
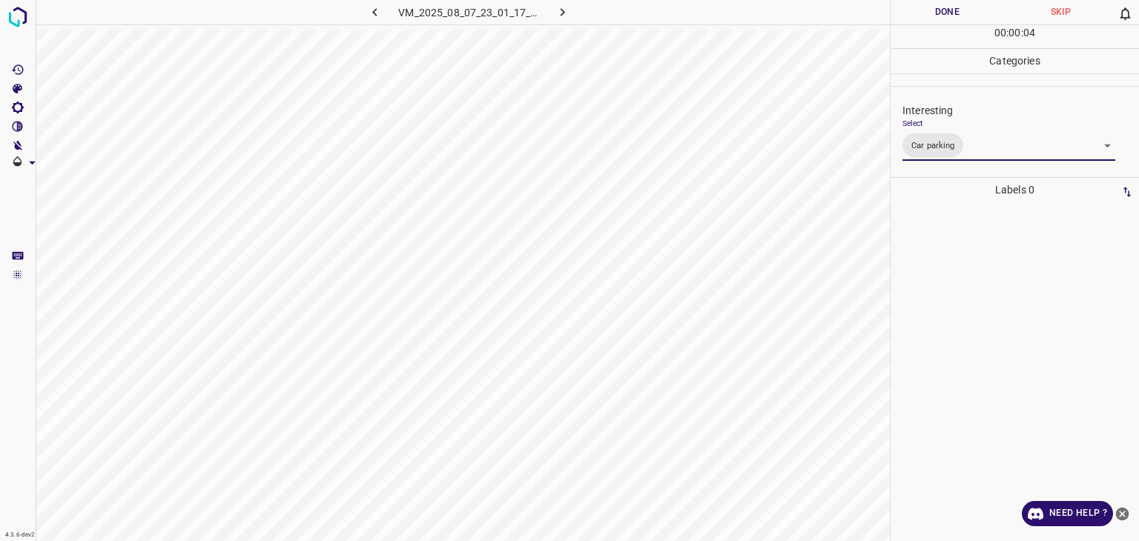
click at [918, 12] on div at bounding box center [569, 270] width 1139 height 541
click at [918, 12] on button "Done" at bounding box center [947, 12] width 113 height 24
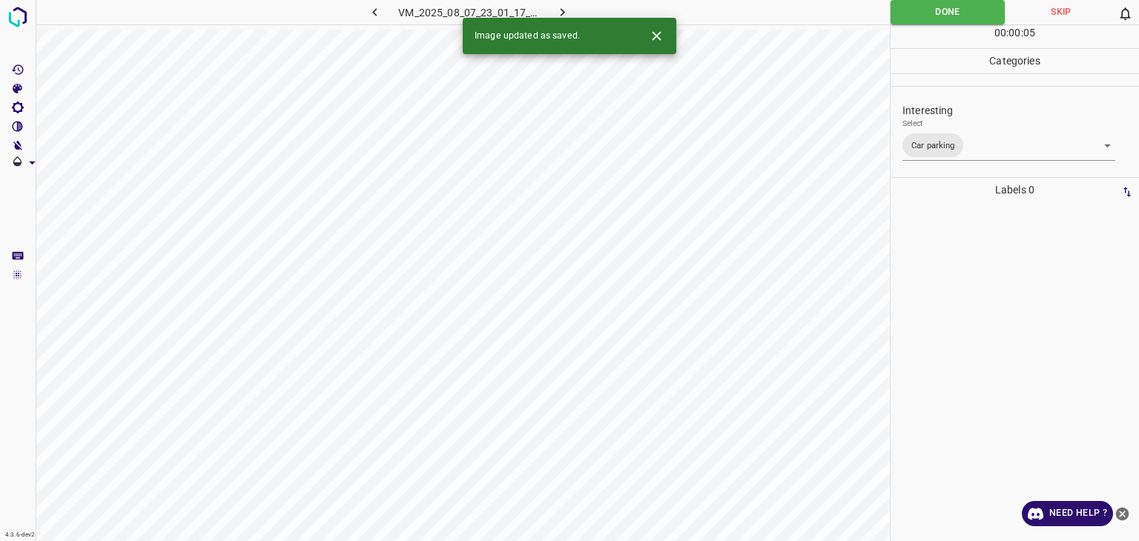
click at [567, 13] on icon "button" at bounding box center [563, 12] width 16 height 16
click at [653, 36] on icon "Close" at bounding box center [657, 36] width 16 height 16
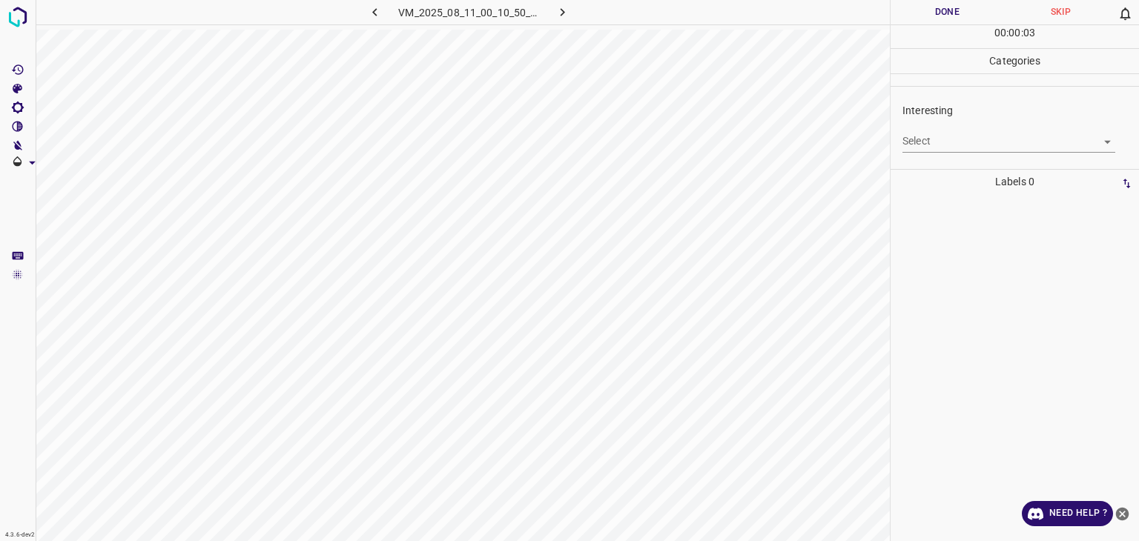
click at [988, 151] on body "4.3.6-dev2 VM_2025_08_11_00_10_50_212_03.gif Done Skip 0 00 : 00 : 03 Categorie…" at bounding box center [569, 270] width 1139 height 541
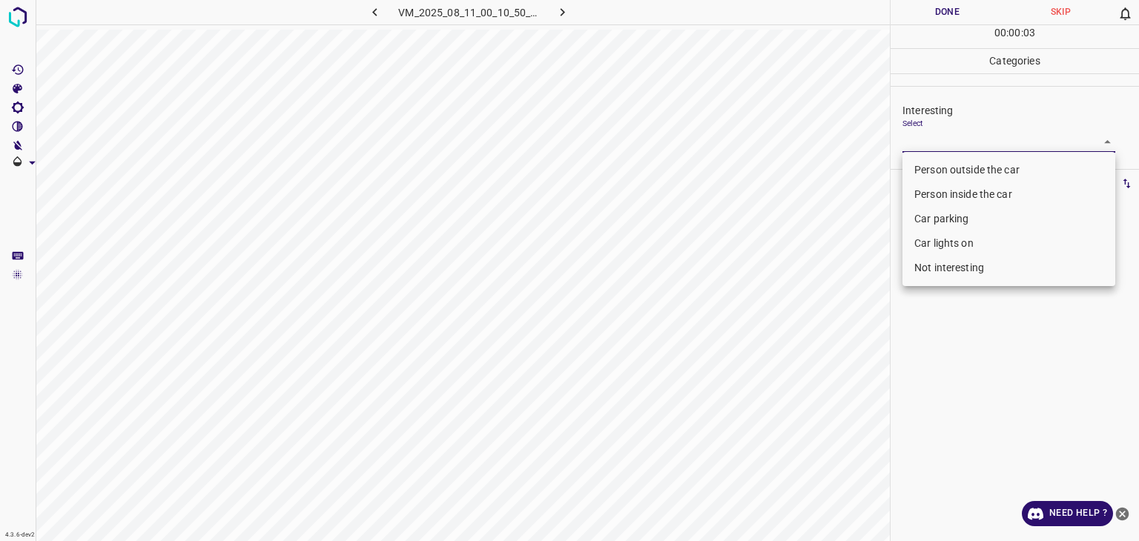
click at [986, 173] on li "Person outside the car" at bounding box center [1009, 170] width 213 height 24
type input "Person outside the car"
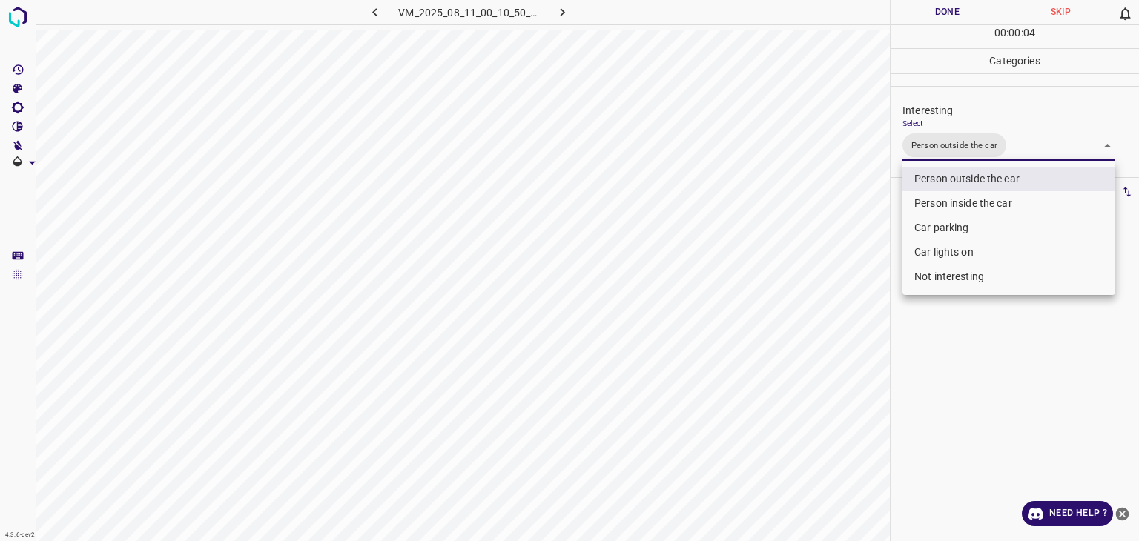
click at [966, 10] on div at bounding box center [569, 270] width 1139 height 541
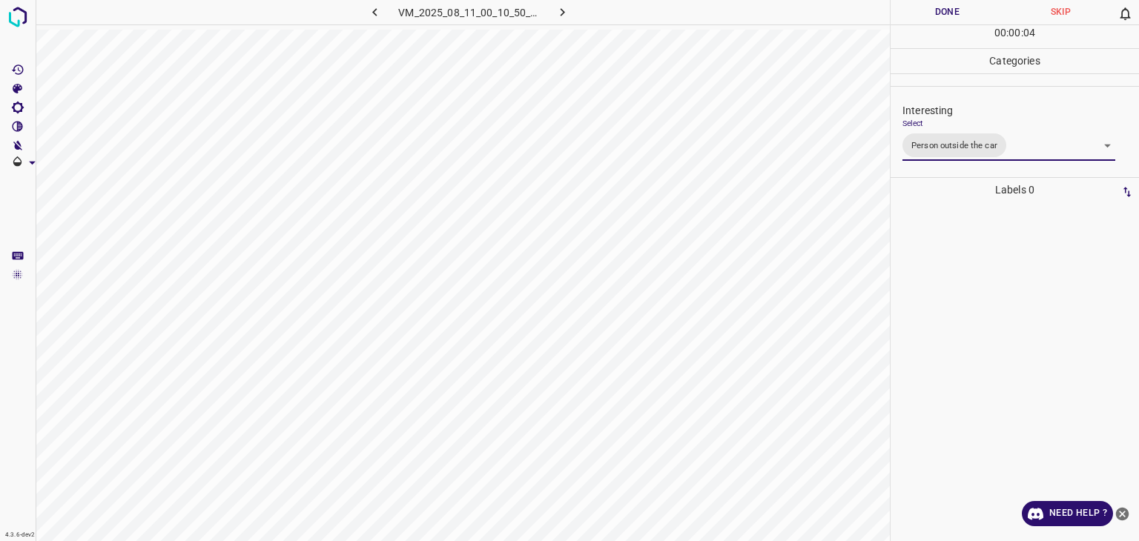
click at [966, 10] on div at bounding box center [569, 270] width 1139 height 541
click at [966, 10] on button "Done" at bounding box center [947, 12] width 113 height 24
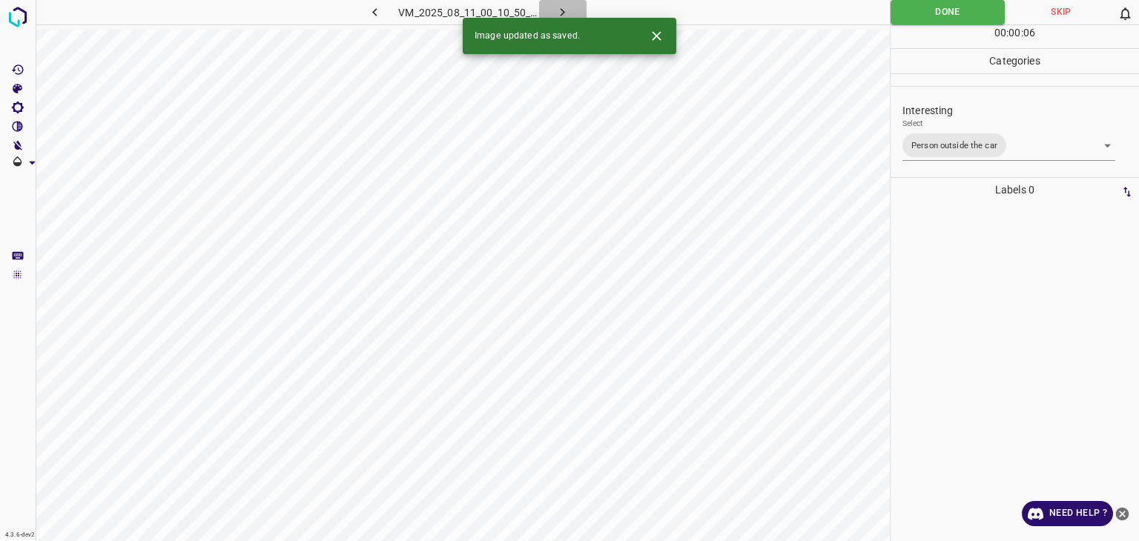
click at [571, 4] on button "button" at bounding box center [562, 12] width 47 height 24
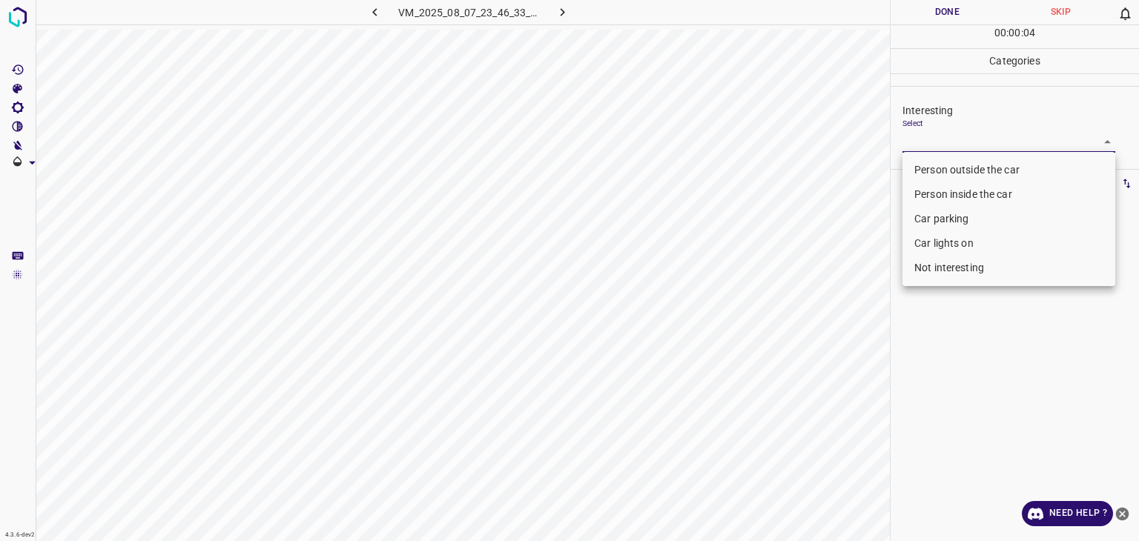
click at [969, 140] on body "4.3.6-dev2 VM_2025_08_07_23_46_33_773_02.gif Done Skip 0 00 : 00 : 04 Categorie…" at bounding box center [569, 270] width 1139 height 541
click at [939, 171] on li "Person outside the car" at bounding box center [1009, 170] width 213 height 24
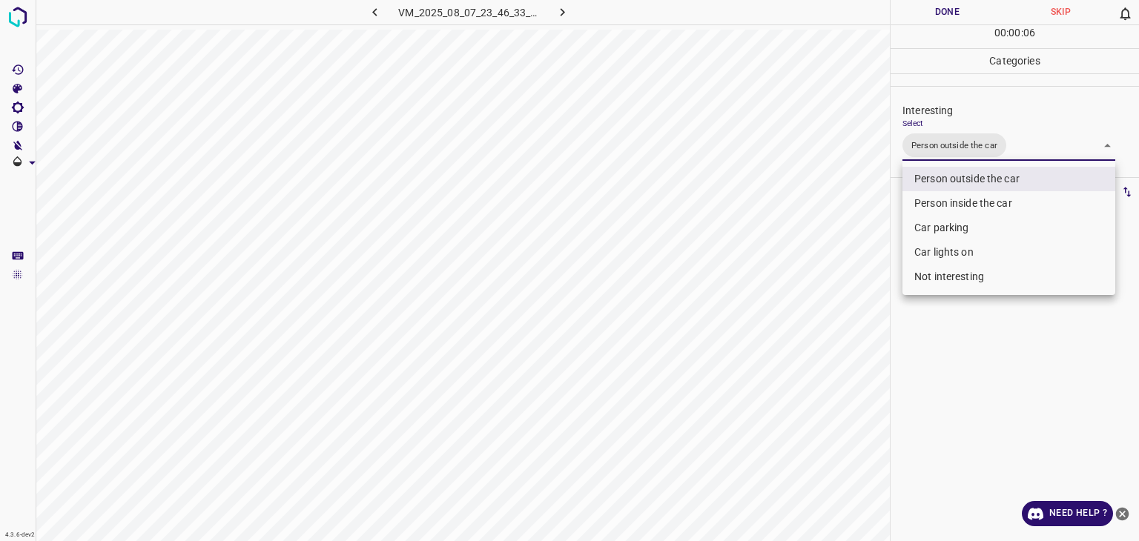
click at [960, 248] on li "Car lights on" at bounding box center [1009, 252] width 213 height 24
type input "Person outside the car,Car lights on"
click at [954, 8] on div at bounding box center [569, 270] width 1139 height 541
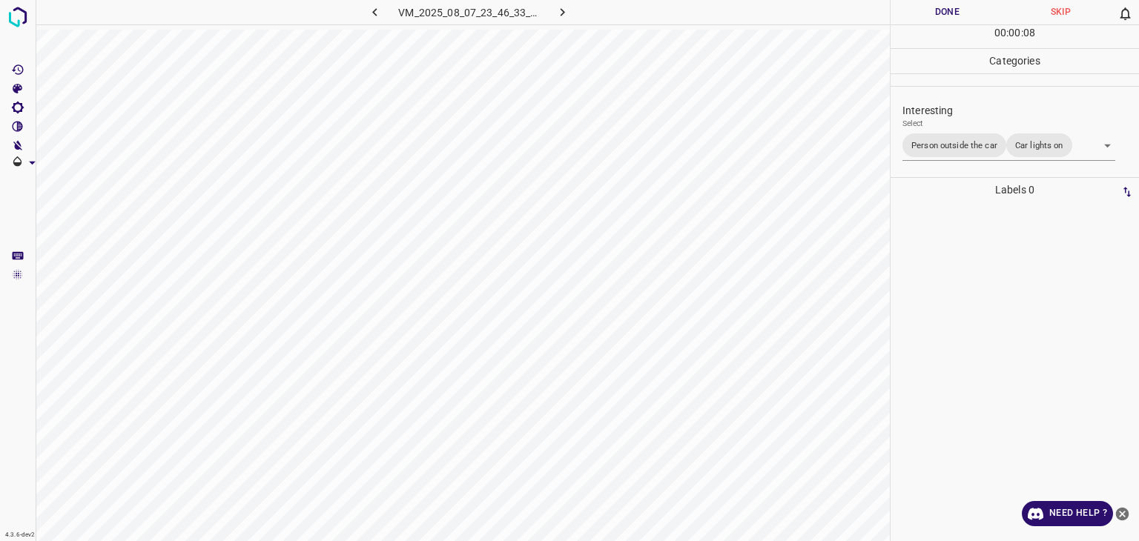
click at [955, 7] on button "Done" at bounding box center [947, 12] width 113 height 24
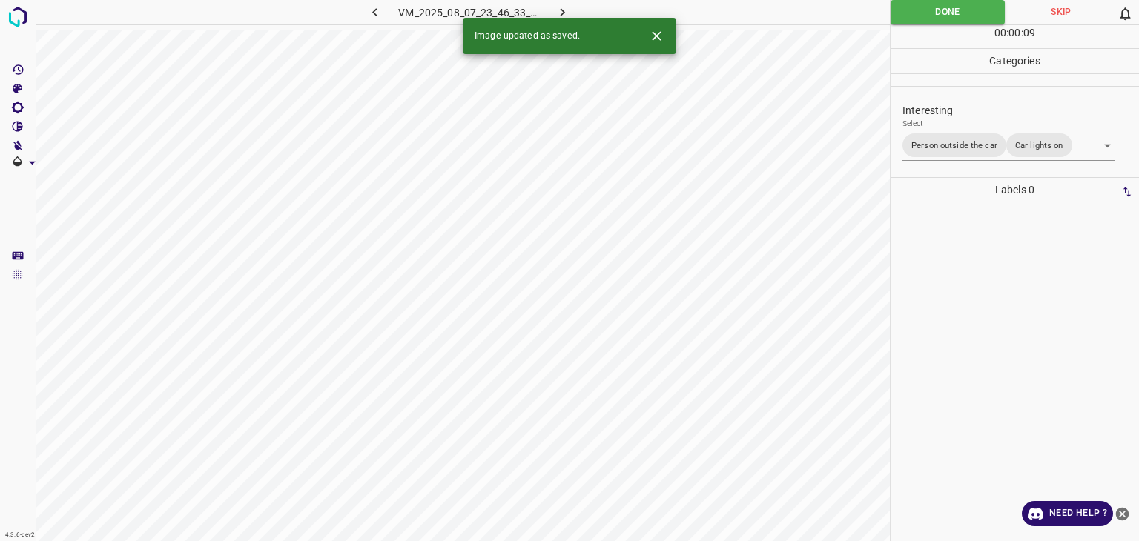
click at [570, 9] on icon "button" at bounding box center [563, 12] width 16 height 16
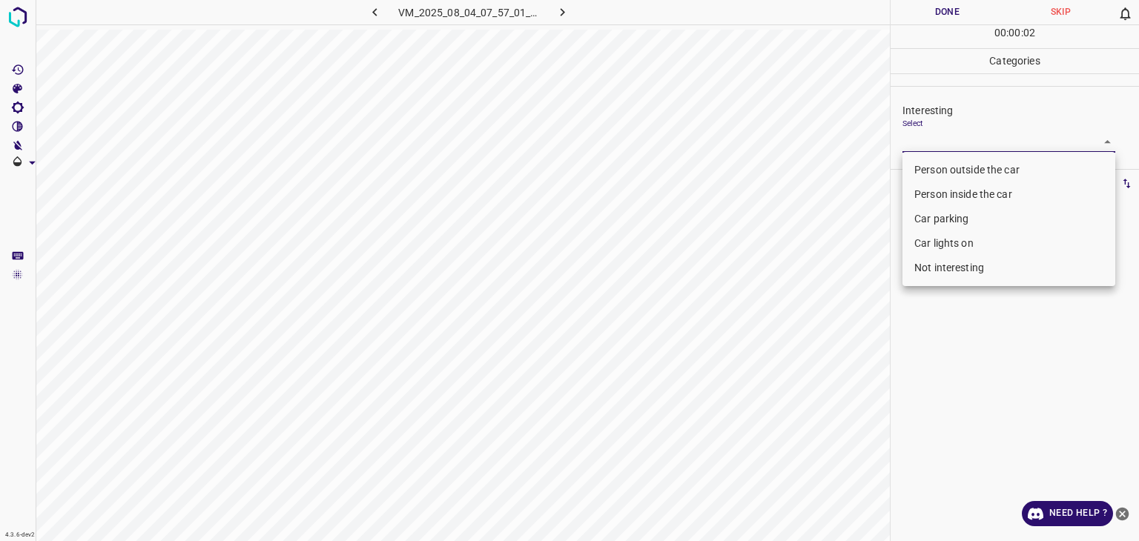
click at [949, 145] on body "4.3.6-dev2 VM_2025_08_04_07_57_01_594_13.gif Done Skip 0 00 : 00 : 02 Categorie…" at bounding box center [569, 270] width 1139 height 541
click at [923, 262] on li "Not interesting" at bounding box center [1009, 268] width 213 height 24
type input "Not interesting"
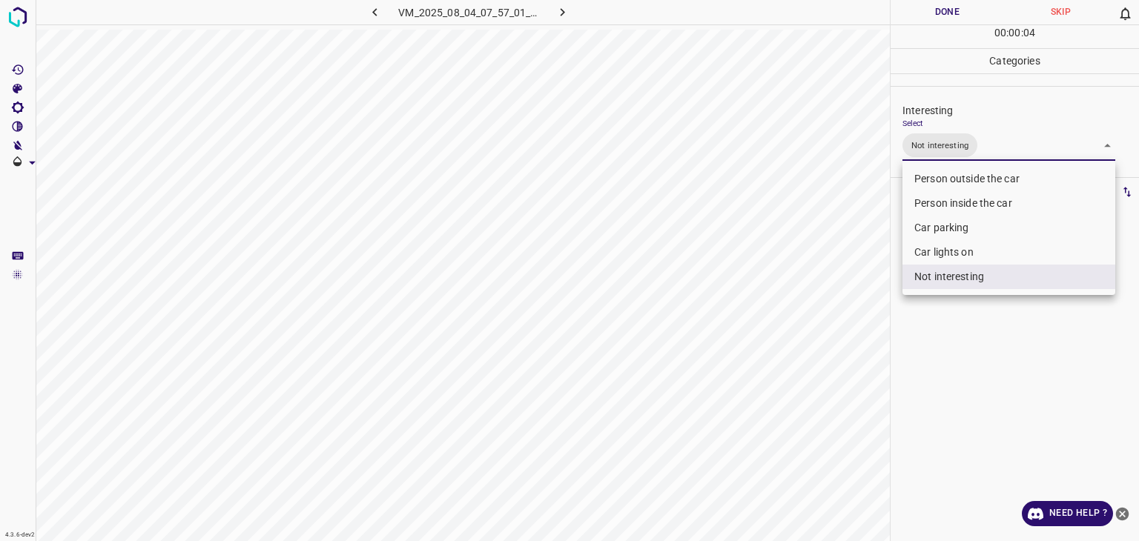
click at [959, 12] on div at bounding box center [569, 270] width 1139 height 541
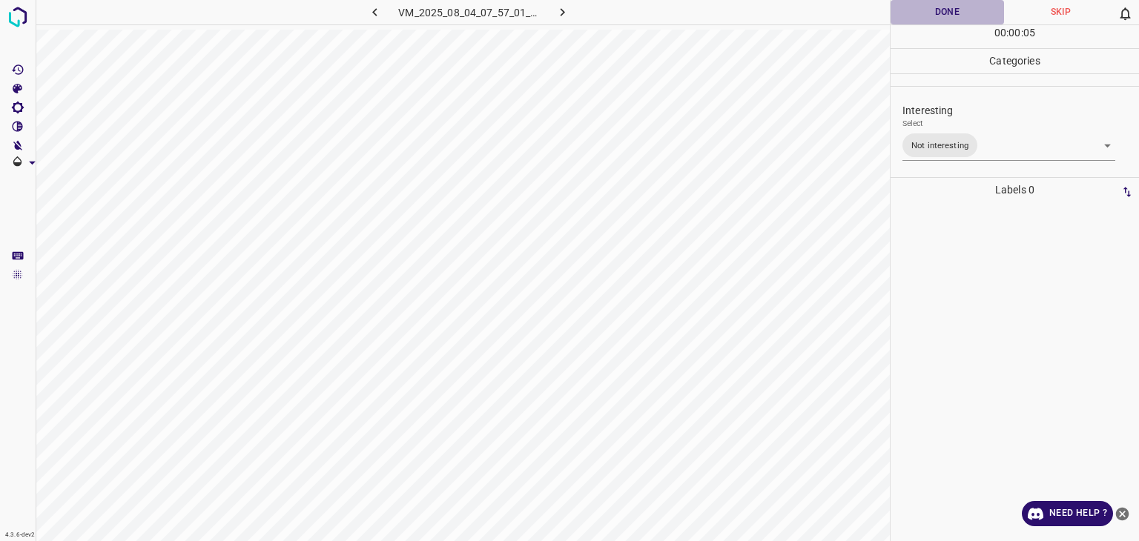
click at [959, 12] on button "Done" at bounding box center [947, 12] width 113 height 24
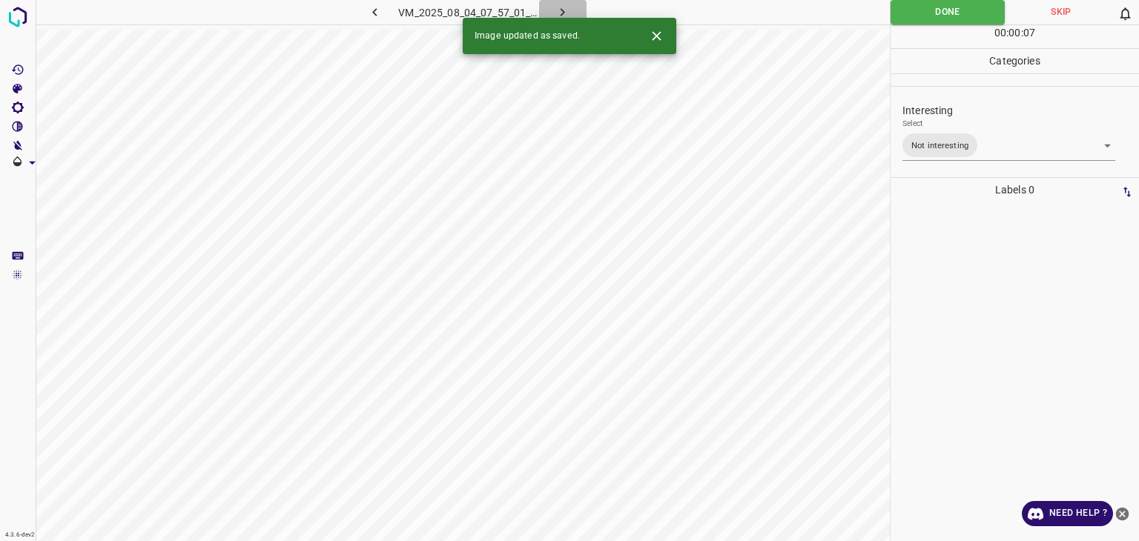
click at [559, 5] on icon "button" at bounding box center [563, 12] width 16 height 16
click at [929, 126] on div "Select ​" at bounding box center [1009, 135] width 213 height 33
click at [920, 144] on body "4.3.6-dev2 VM_2025_08_07_23_01_29_529_02.gif Done Skip 0 00 : 00 : 03 Categorie…" at bounding box center [569, 270] width 1139 height 541
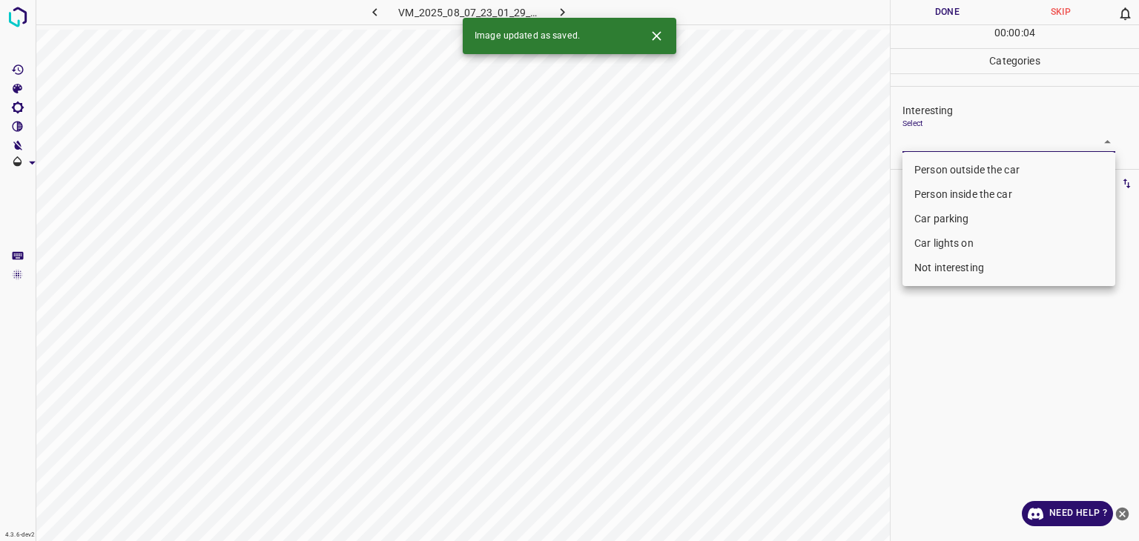
click at [925, 168] on li "Person outside the car" at bounding box center [1009, 170] width 213 height 24
type input "Person outside the car"
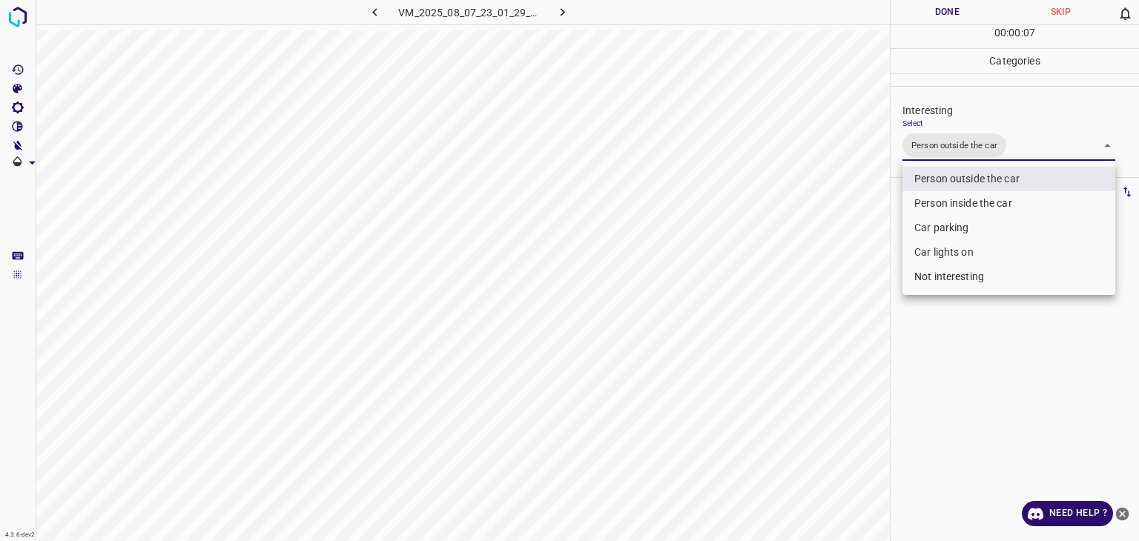
click at [935, 12] on div at bounding box center [569, 270] width 1139 height 541
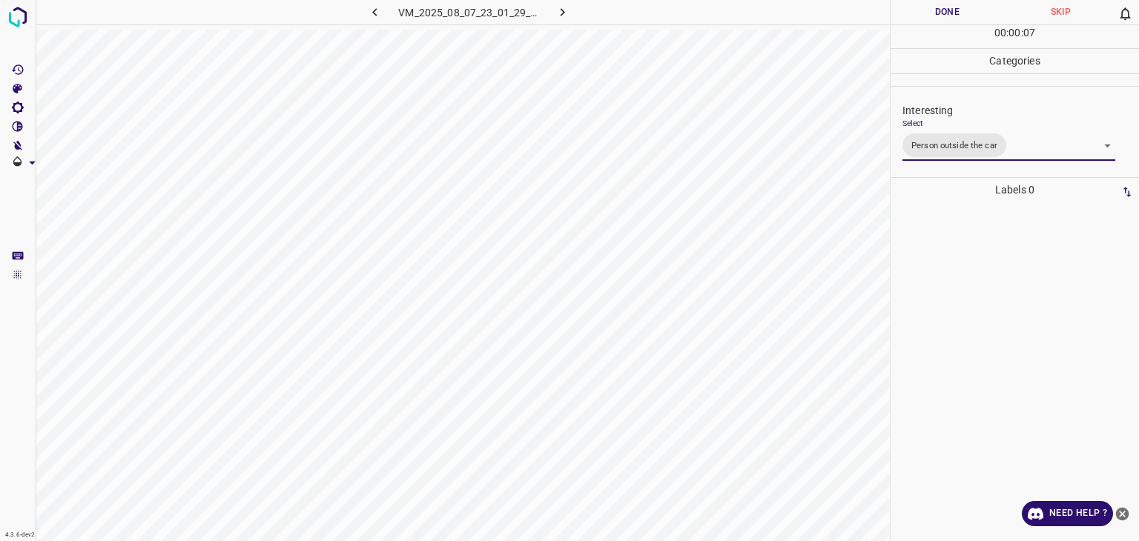
click at [935, 12] on div at bounding box center [569, 270] width 1139 height 541
click at [935, 12] on button "Done" at bounding box center [947, 12] width 113 height 24
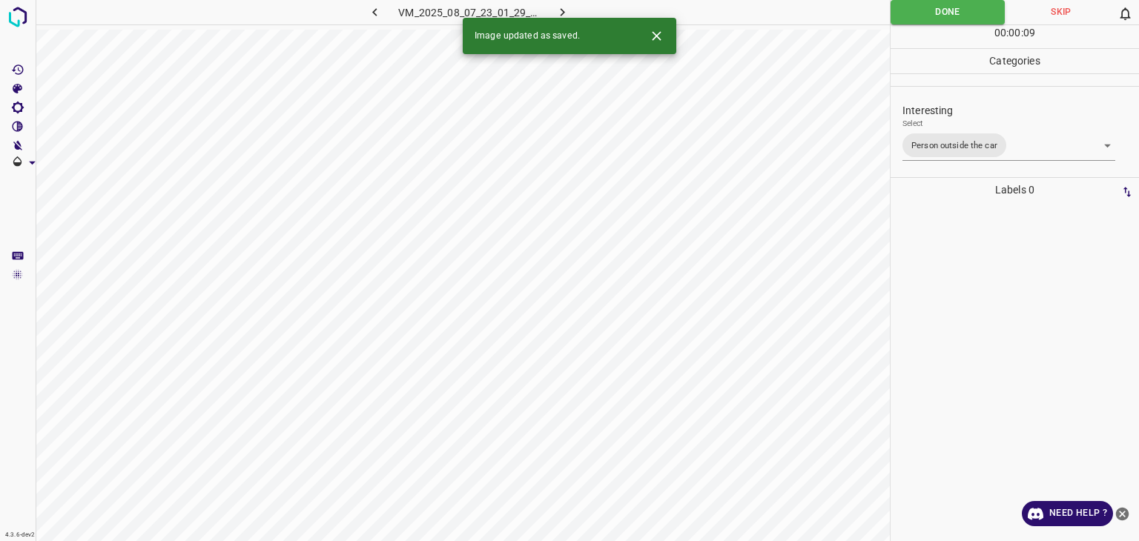
click at [553, 10] on button "button" at bounding box center [562, 12] width 47 height 24
click at [914, 140] on body "4.3.6-dev2 VM_2025_07_29_07_45_03_963_00.gif Done Skip 0 00 : 00 : 10 Categorie…" at bounding box center [569, 270] width 1139 height 541
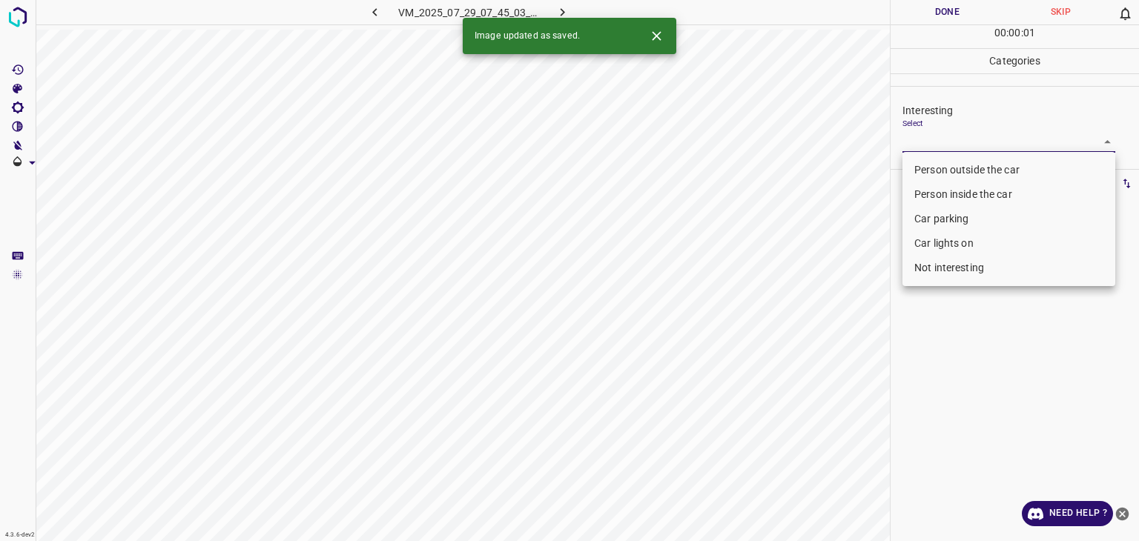
click at [914, 164] on li "Person outside the car" at bounding box center [1009, 170] width 213 height 24
type input "Person outside the car"
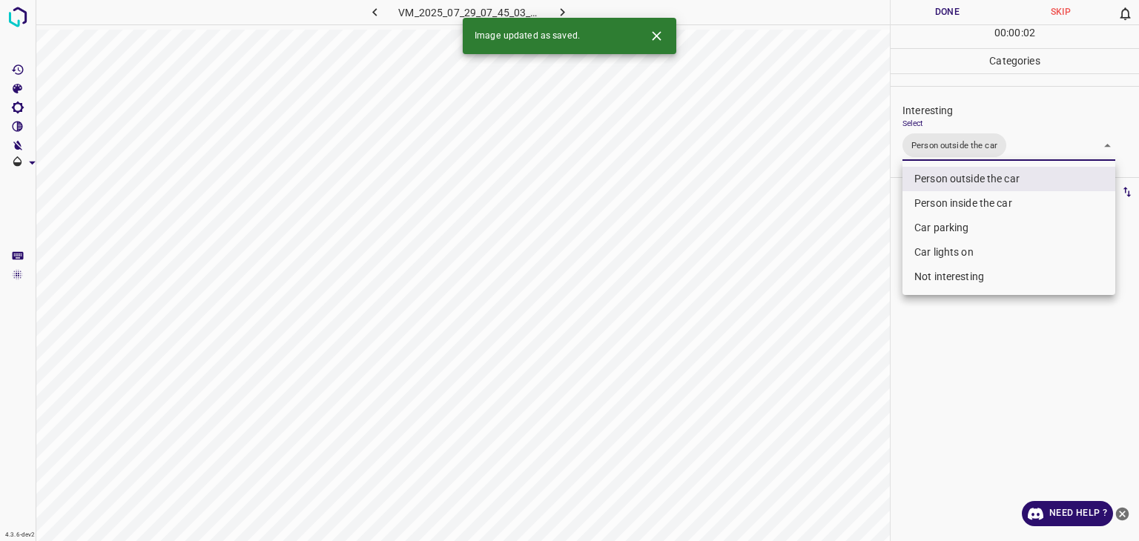
click at [945, 19] on div at bounding box center [569, 270] width 1139 height 541
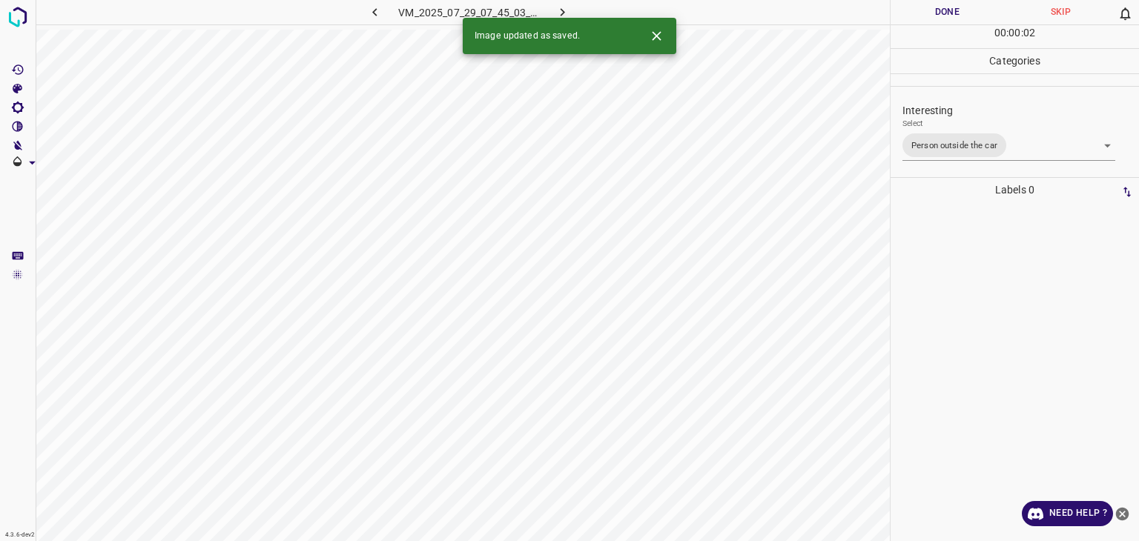
click at [945, 19] on button "Done" at bounding box center [947, 12] width 113 height 24
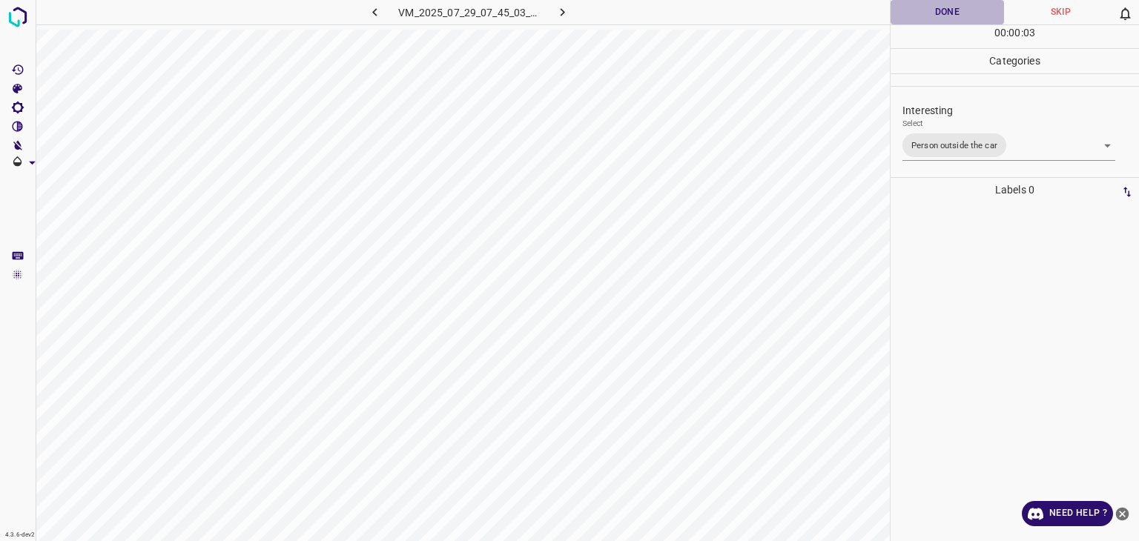
click at [945, 19] on button "Done" at bounding box center [947, 12] width 113 height 24
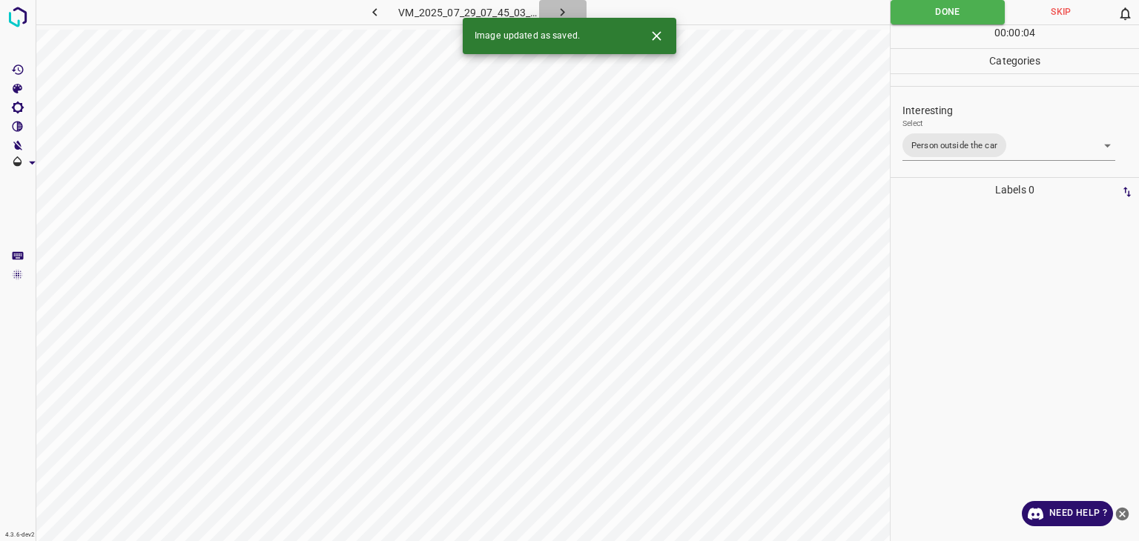
click at [567, 5] on icon "button" at bounding box center [563, 12] width 16 height 16
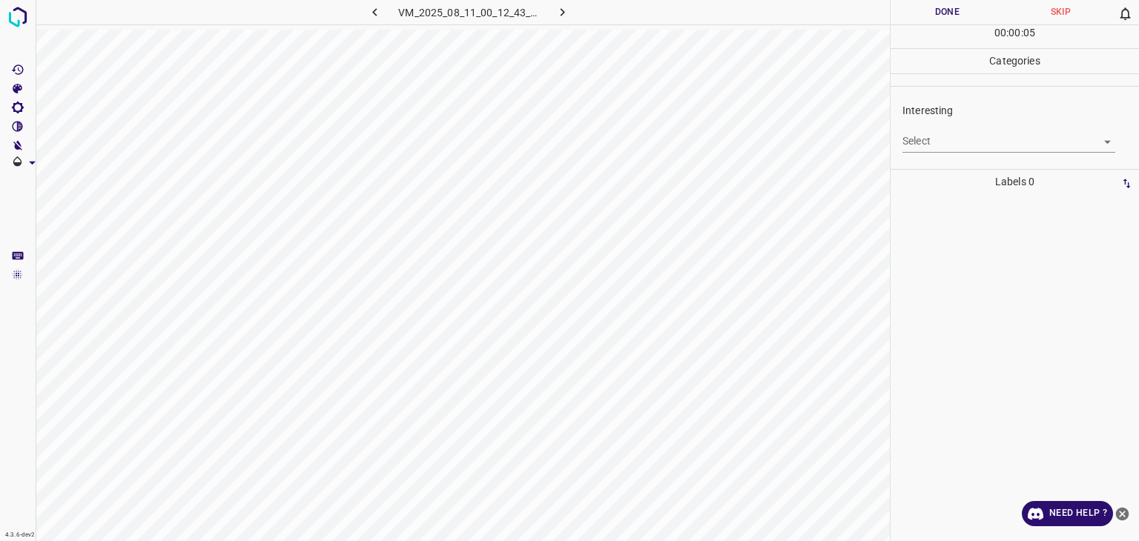
click at [955, 129] on div "Select ​" at bounding box center [1009, 135] width 213 height 33
click at [962, 142] on body "4.3.6-dev2 VM_2025_08_11_00_12_43_055_04.gif Done Skip 0 00 : 00 : 06 Categorie…" at bounding box center [569, 270] width 1139 height 541
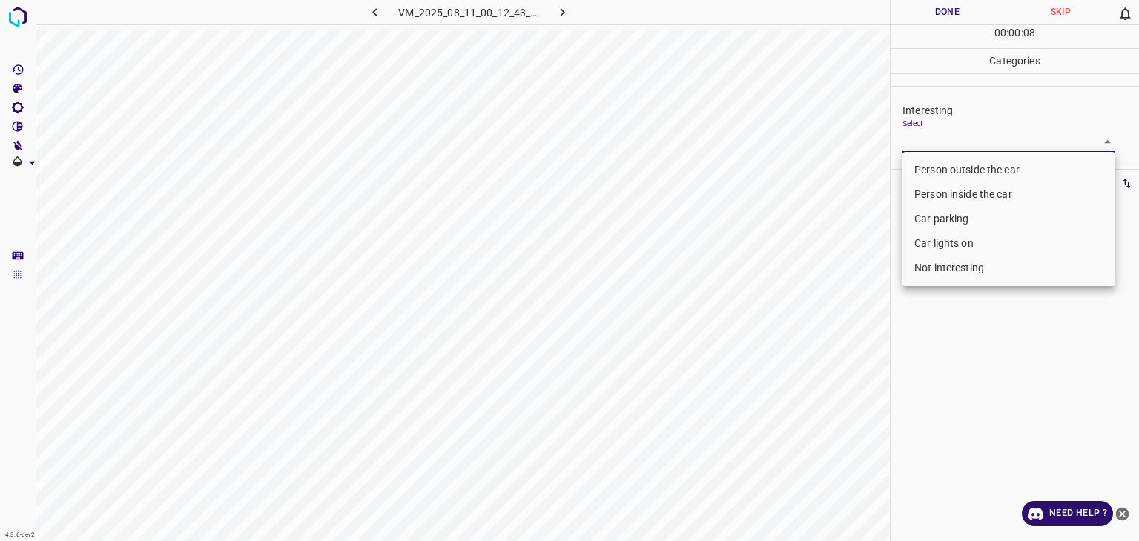
click at [950, 271] on li "Not interesting" at bounding box center [1009, 268] width 213 height 24
type input "Not interesting"
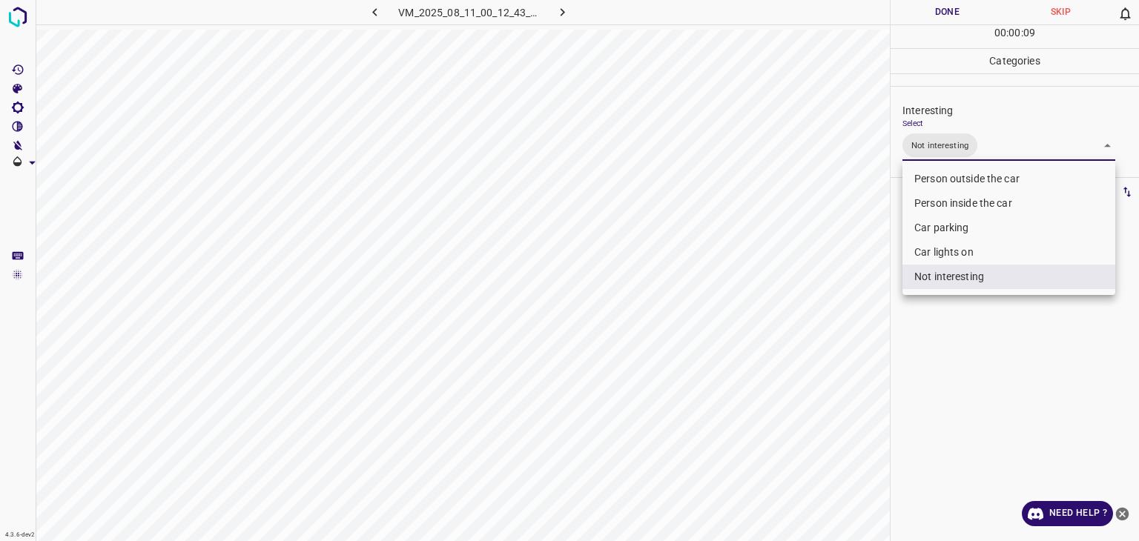
click at [962, 21] on div at bounding box center [569, 270] width 1139 height 541
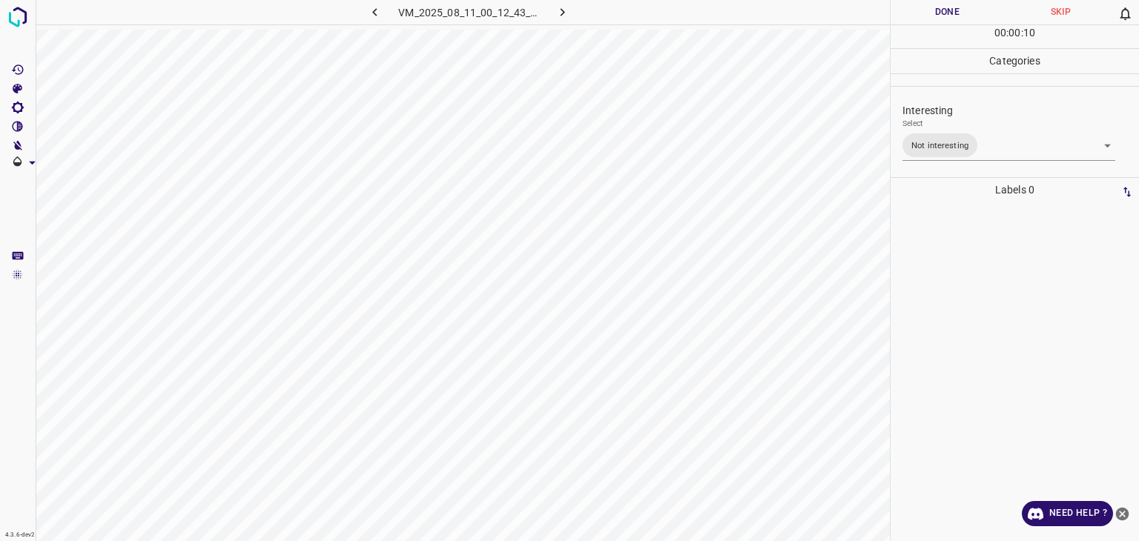
click at [961, 16] on div "Person outside the car Person inside the car Car parking Car lights on Not inte…" at bounding box center [569, 270] width 1139 height 541
click at [968, 10] on button "Done" at bounding box center [947, 12] width 113 height 24
click at [969, 10] on button "Done" at bounding box center [947, 12] width 113 height 24
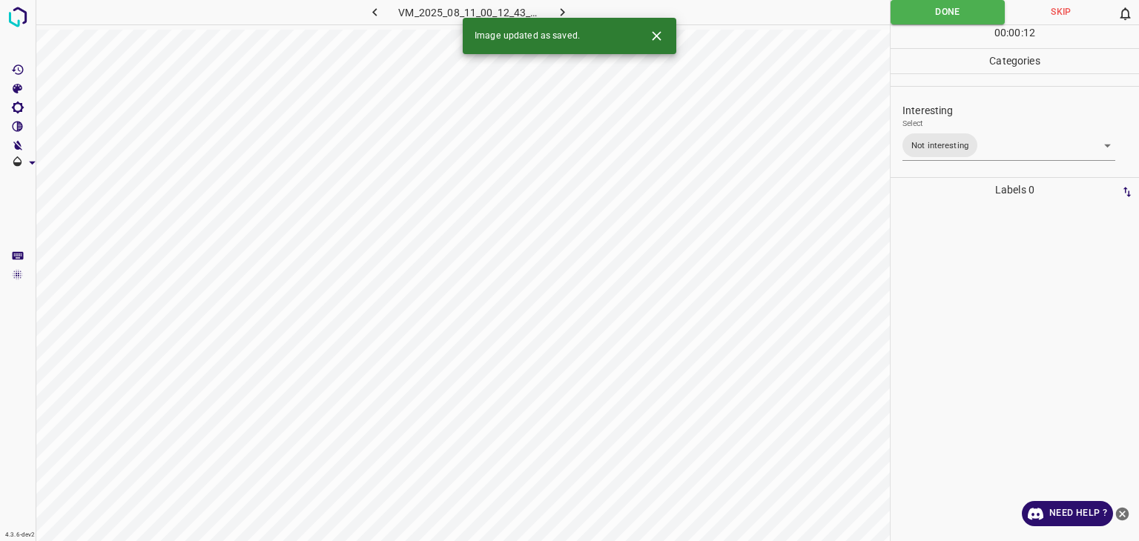
click at [569, 10] on icon "button" at bounding box center [563, 12] width 16 height 16
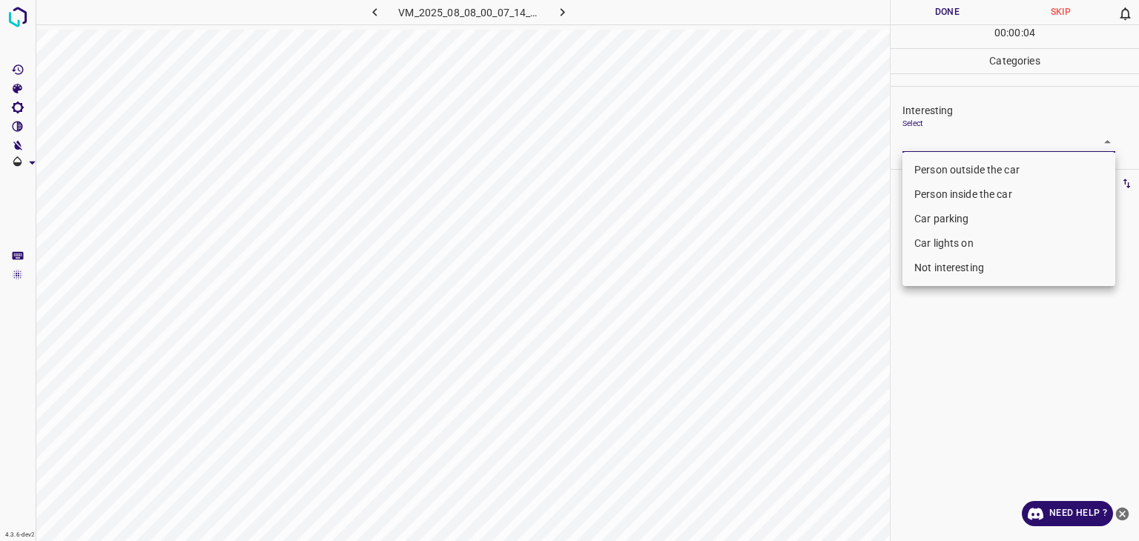
click at [961, 139] on body "4.3.6-dev2 VM_2025_08_08_00_07_14_873_10.gif Done Skip 0 00 : 00 : 04 Categorie…" at bounding box center [569, 270] width 1139 height 541
click at [940, 170] on li "Person outside the car" at bounding box center [1009, 170] width 213 height 24
type input "Person outside the car"
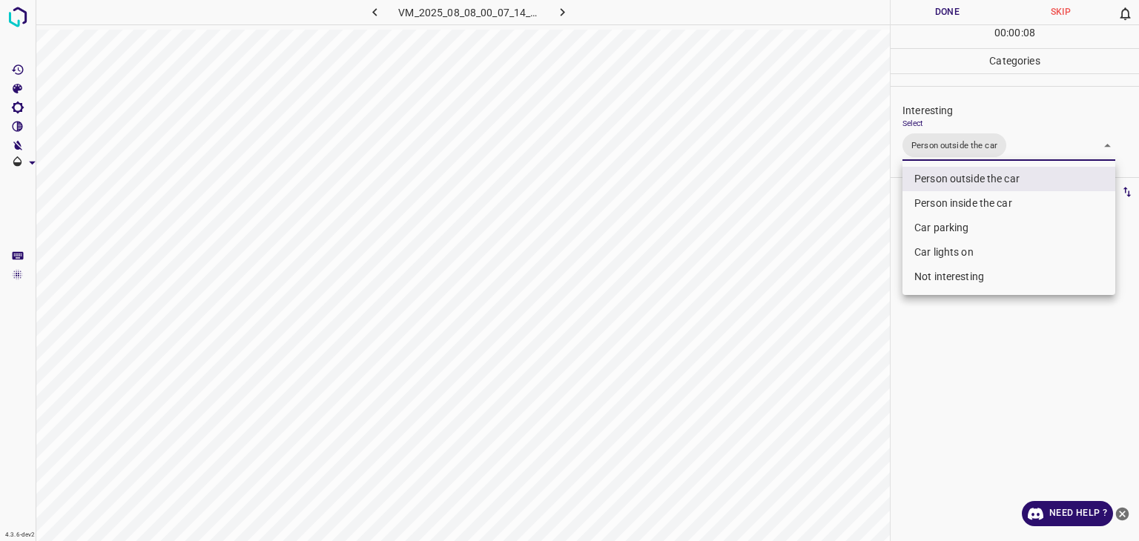
click at [958, 18] on div at bounding box center [569, 270] width 1139 height 541
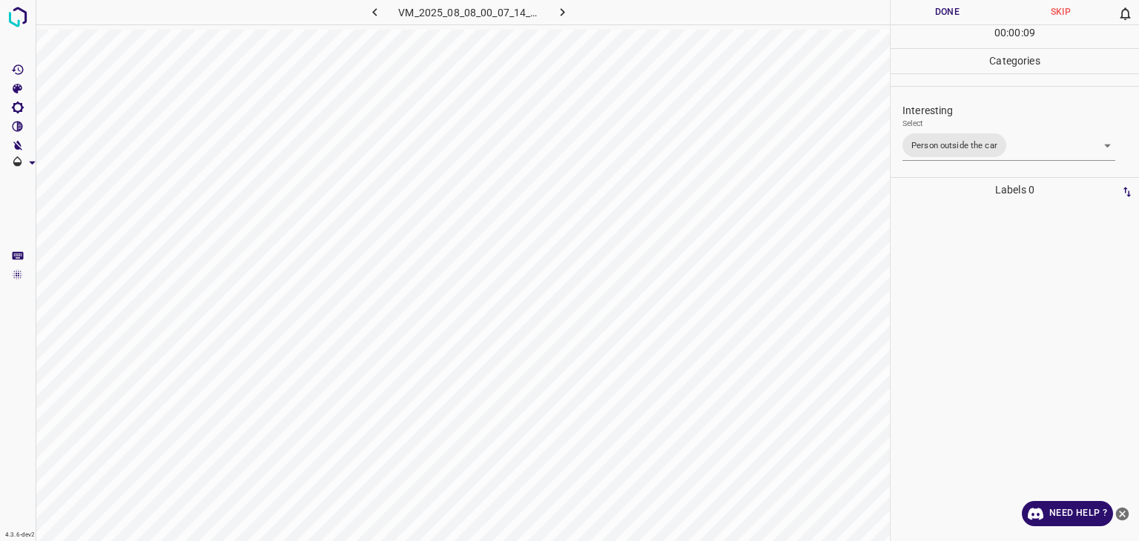
click at [958, 18] on div at bounding box center [569, 270] width 1139 height 541
click at [958, 18] on button "Done" at bounding box center [947, 12] width 113 height 24
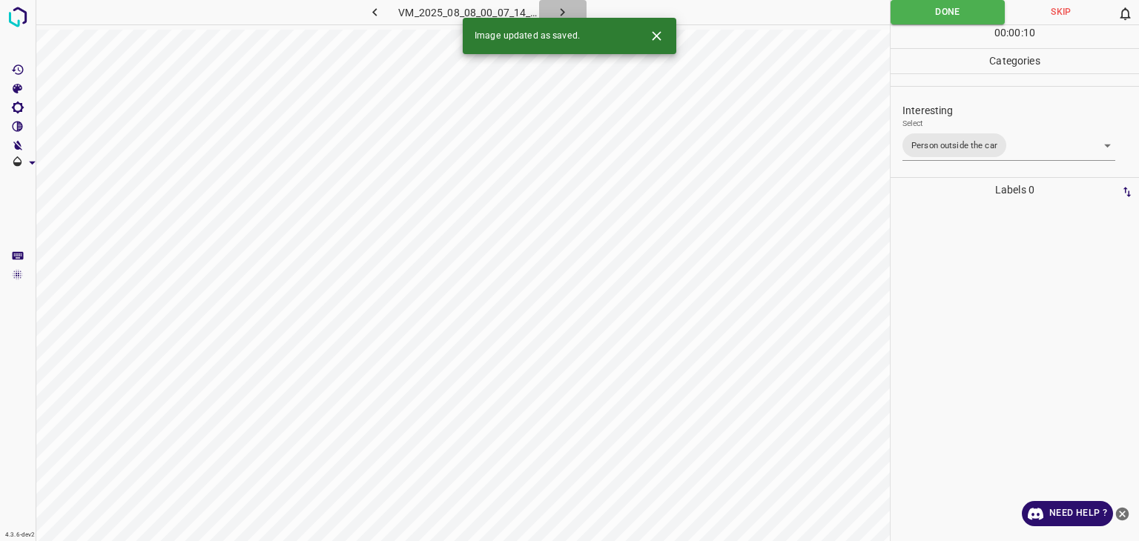
click at [567, 10] on icon "button" at bounding box center [563, 12] width 16 height 16
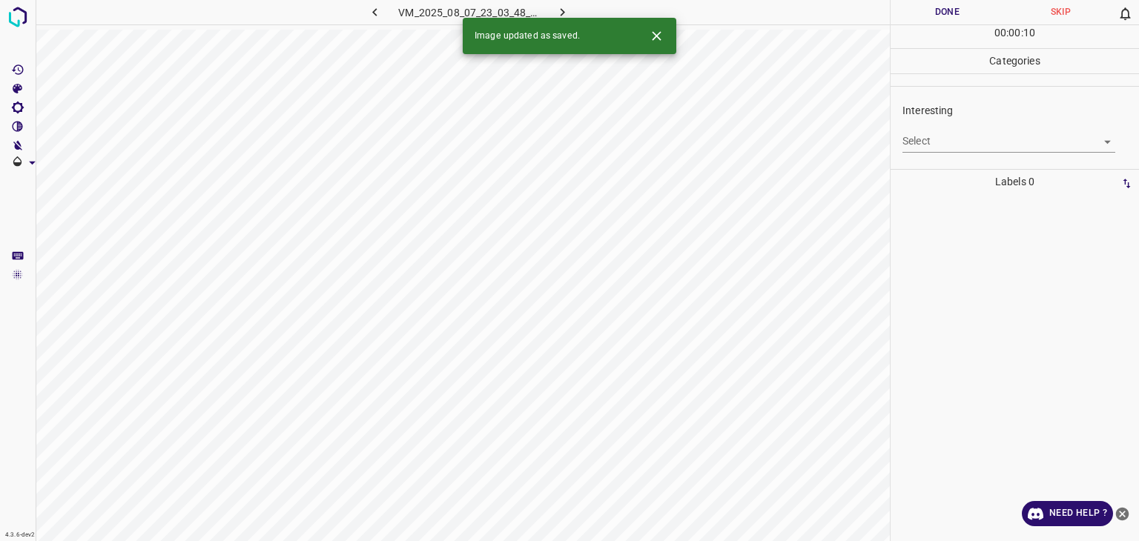
click at [659, 37] on icon "Close" at bounding box center [657, 36] width 16 height 16
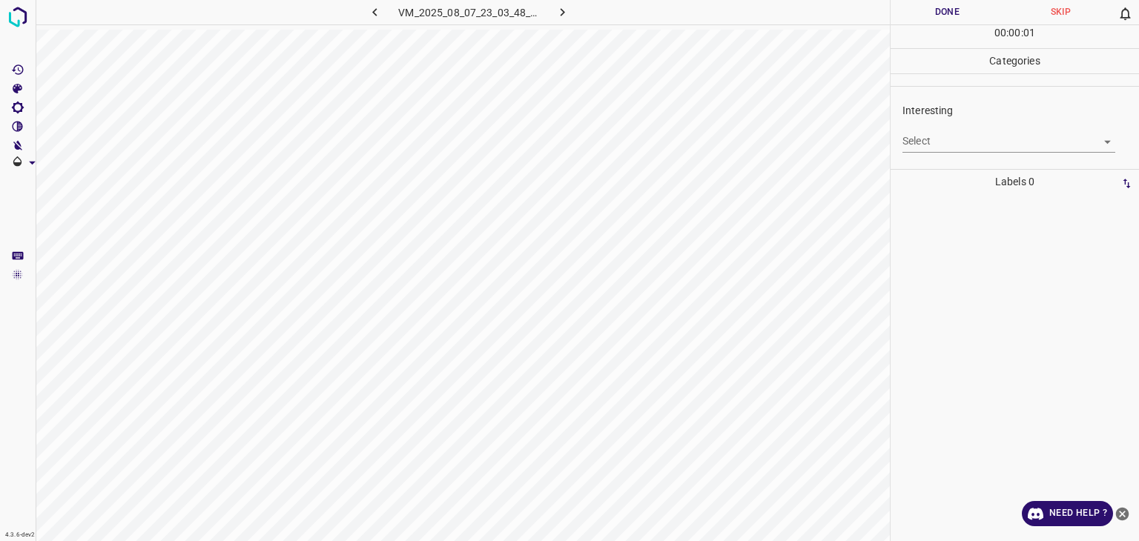
click at [942, 119] on div "Select ​" at bounding box center [1009, 135] width 213 height 33
click at [949, 121] on div "Select ​" at bounding box center [1009, 135] width 213 height 33
click at [954, 122] on div "Select ​" at bounding box center [1009, 135] width 213 height 33
click at [948, 145] on body "4.3.6-dev2 VM_2025_08_07_23_03_48_739_07.gif Done Skip 0 00 : 00 : 03 Categorie…" at bounding box center [569, 270] width 1139 height 541
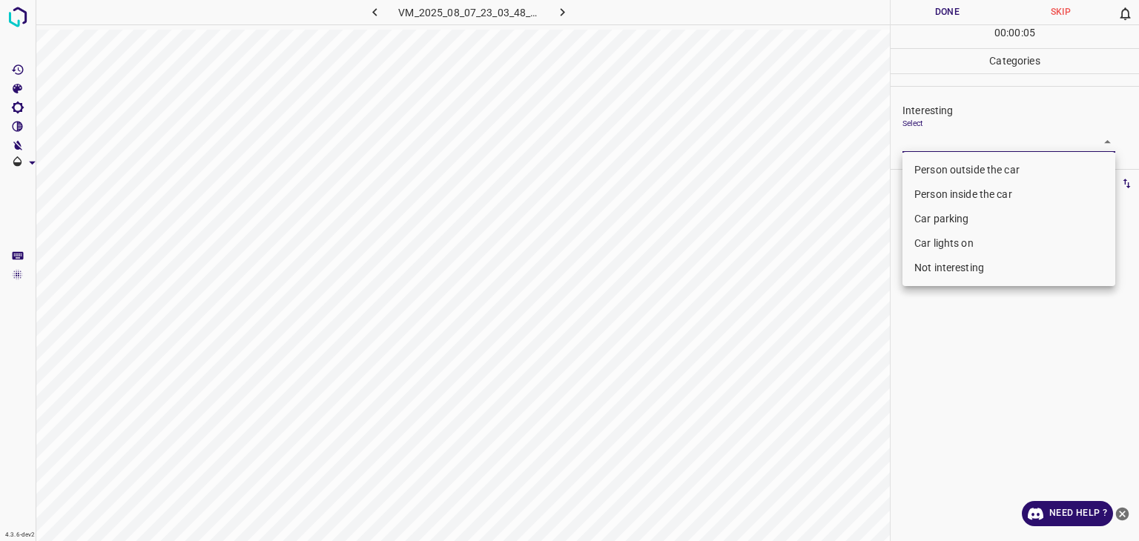
click at [918, 277] on li "Not interesting" at bounding box center [1009, 268] width 213 height 24
type input "Not interesting"
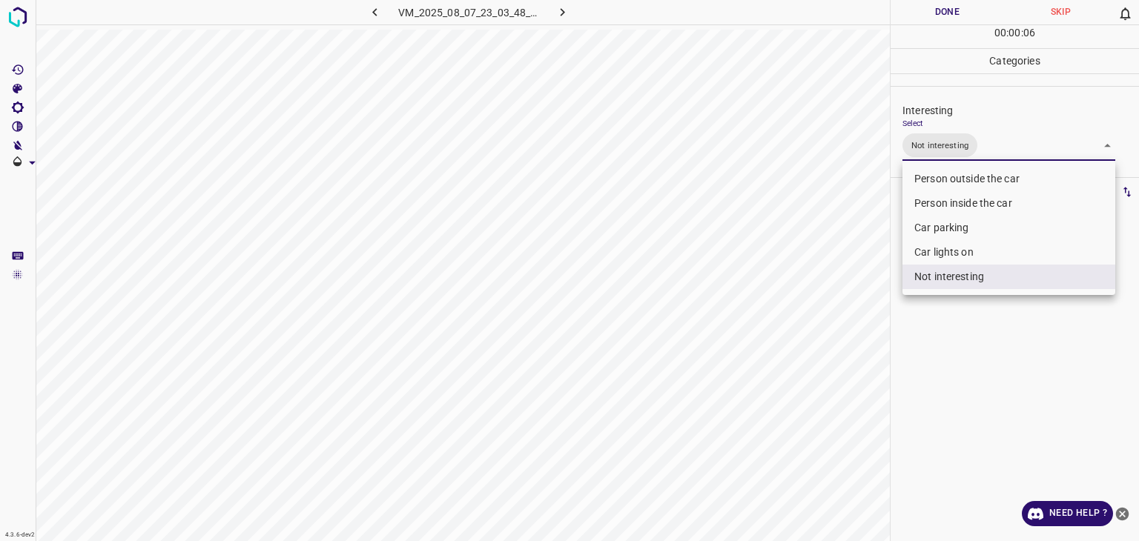
click at [923, 18] on div at bounding box center [569, 270] width 1139 height 541
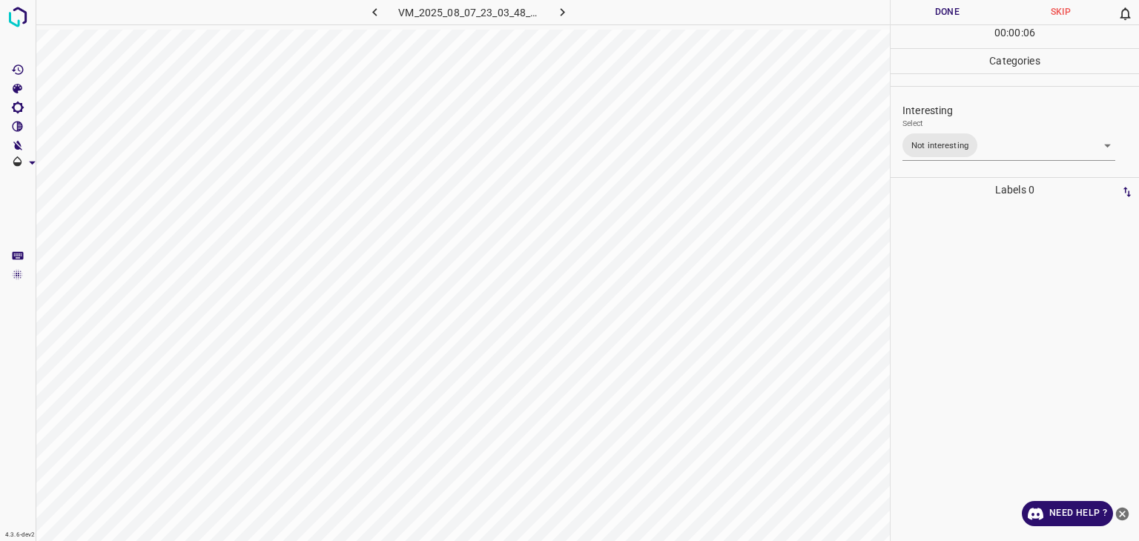
click at [923, 18] on div at bounding box center [569, 270] width 1139 height 541
click at [923, 18] on button "Done" at bounding box center [947, 12] width 113 height 24
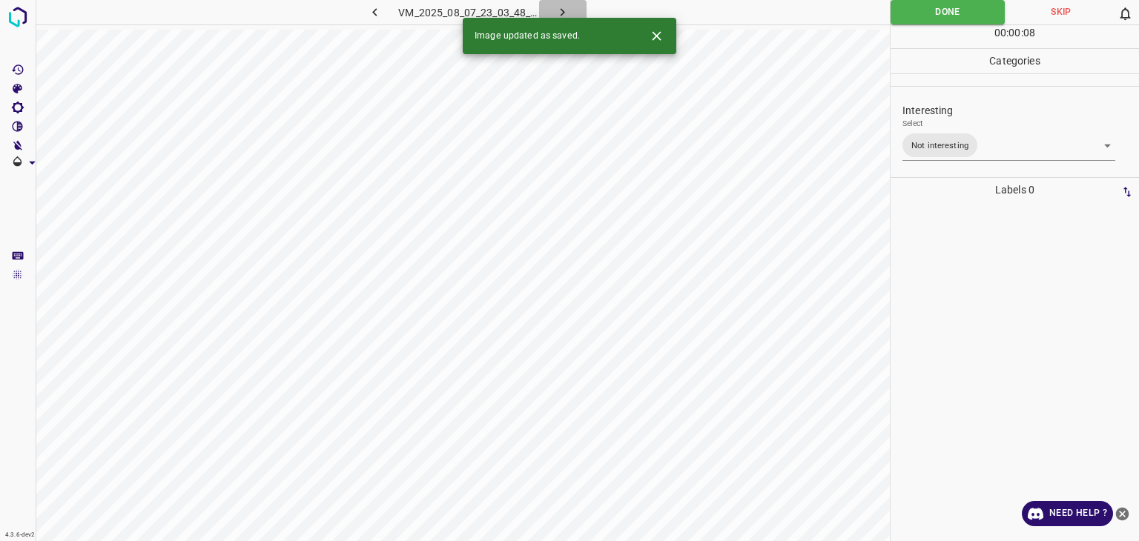
click at [564, 10] on icon "button" at bounding box center [563, 12] width 16 height 16
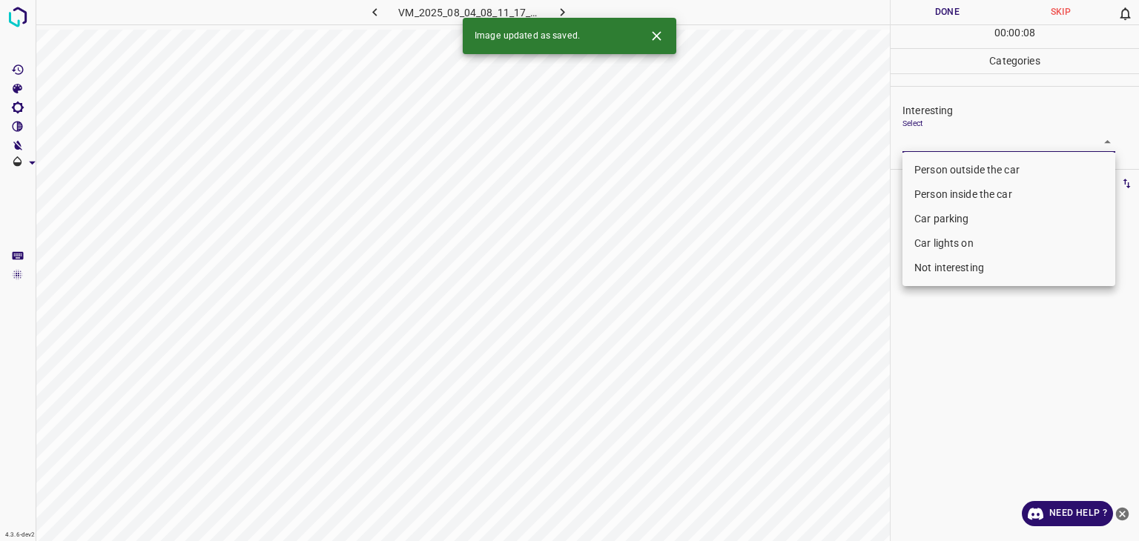
click at [965, 143] on body "4.3.6-dev2 VM_2025_08_04_08_11_17_274_01.gif Done Skip 0 00 : 00 : 08 Categorie…" at bounding box center [569, 270] width 1139 height 541
click at [963, 165] on li "Person outside the car" at bounding box center [1009, 170] width 213 height 24
type input "Person outside the car"
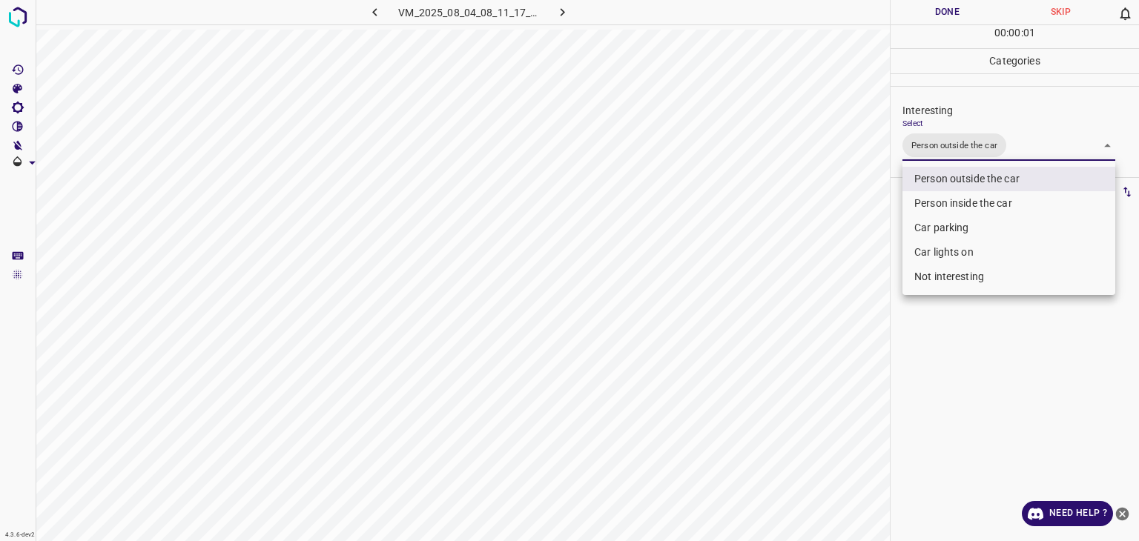
click at [950, 19] on div at bounding box center [569, 270] width 1139 height 541
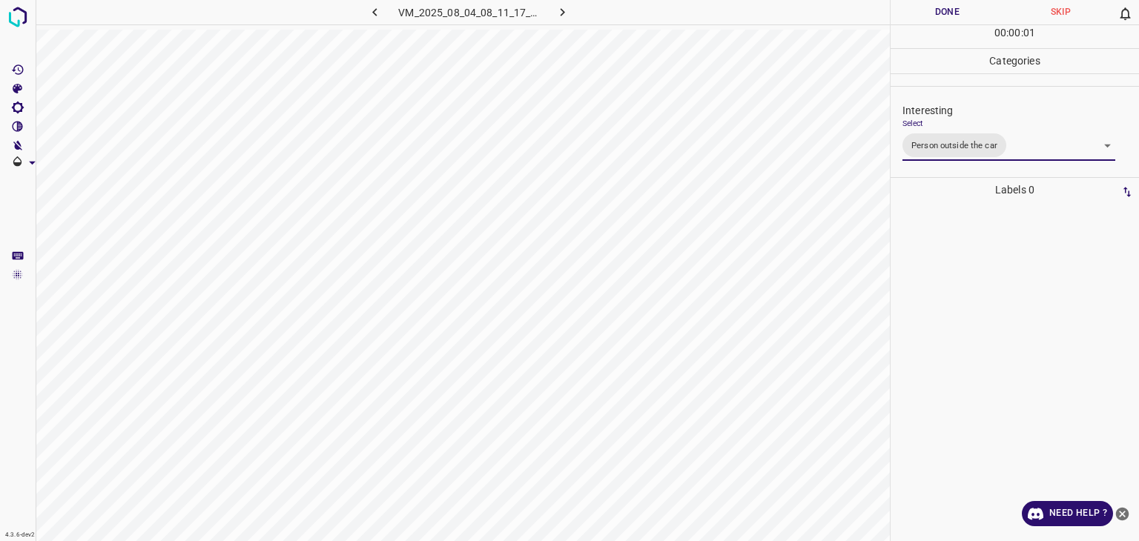
click at [950, 19] on div "Person outside the car Person inside the car Car parking Car lights on Not inte…" at bounding box center [569, 270] width 1139 height 541
click at [950, 19] on button "Done" at bounding box center [947, 12] width 113 height 24
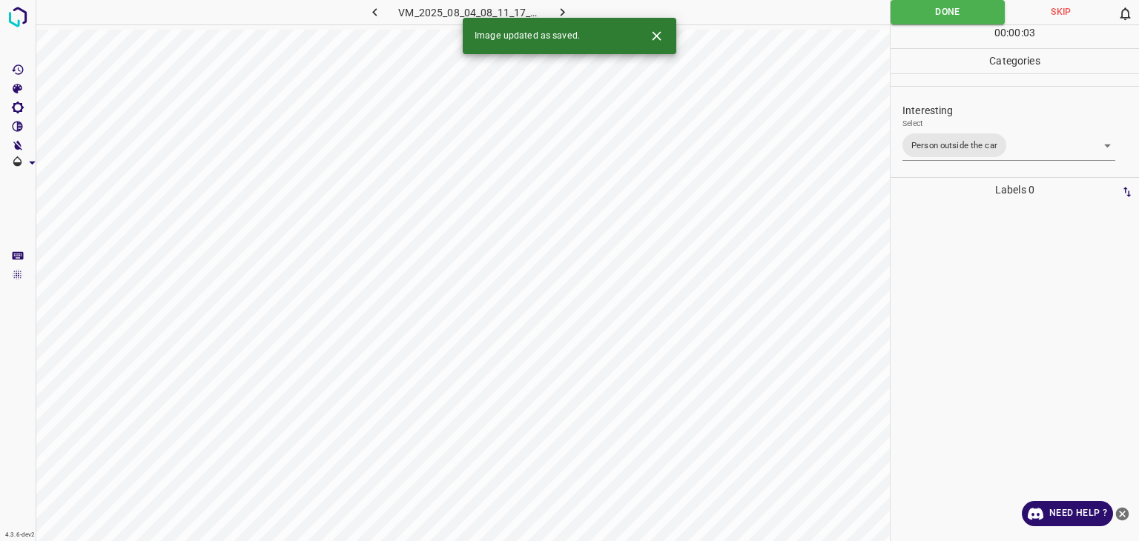
click at [562, 12] on icon "button" at bounding box center [563, 12] width 16 height 16
click at [929, 137] on body "4.3.6-dev2 VM_2025_07_29_07_45_03_963_01.gif Done Skip 0 00 : 00 : 03 Categorie…" at bounding box center [569, 270] width 1139 height 541
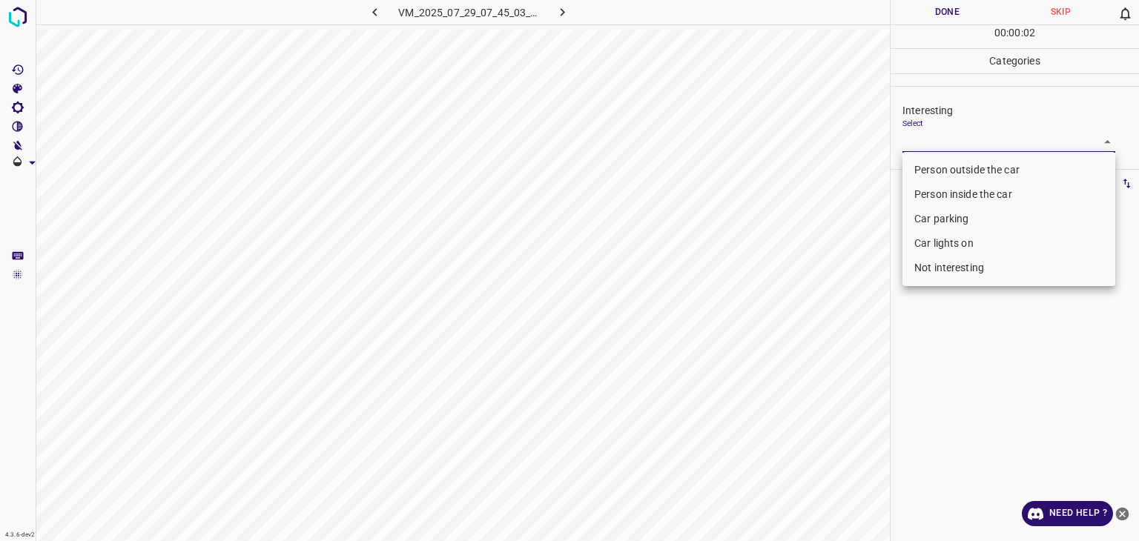
click at [958, 154] on ul "Person outside the car Person inside the car Car parking Car lights on Not inte…" at bounding box center [1009, 219] width 213 height 134
click at [958, 156] on ul "Person outside the car Person inside the car Car parking Car lights on Not inte…" at bounding box center [1009, 219] width 213 height 134
click at [903, 168] on li "Person outside the car" at bounding box center [1009, 170] width 213 height 24
type input "Person outside the car"
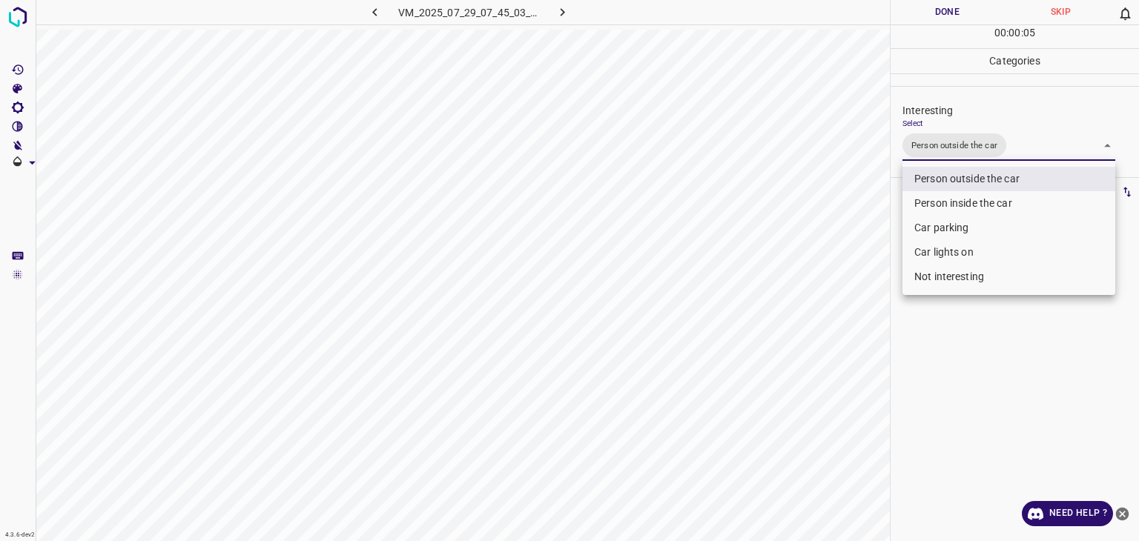
click at [946, 16] on div at bounding box center [569, 270] width 1139 height 541
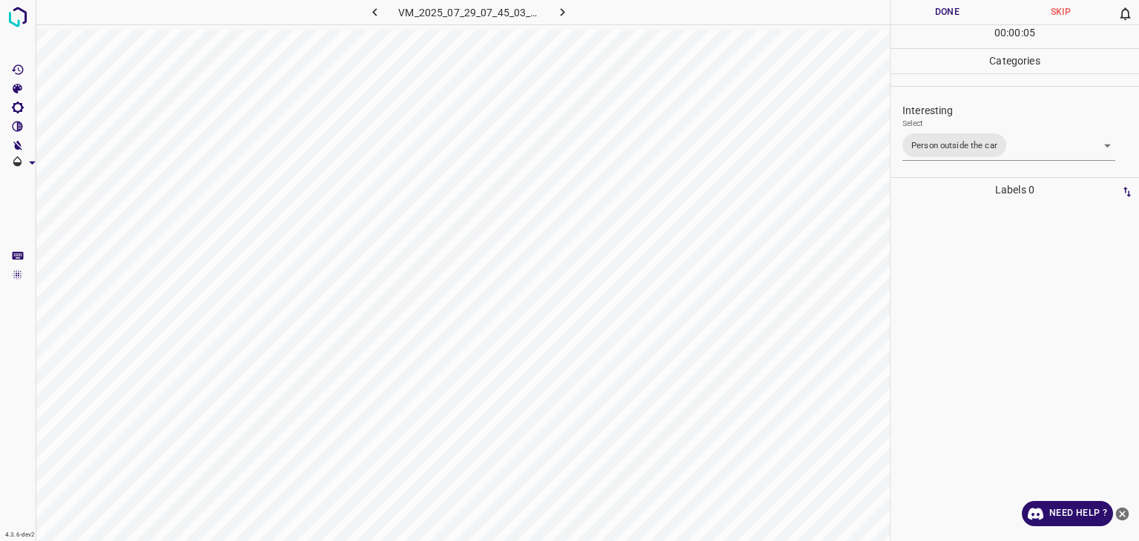
click at [946, 13] on div at bounding box center [569, 270] width 1139 height 541
click at [946, 13] on button "Done" at bounding box center [947, 12] width 113 height 24
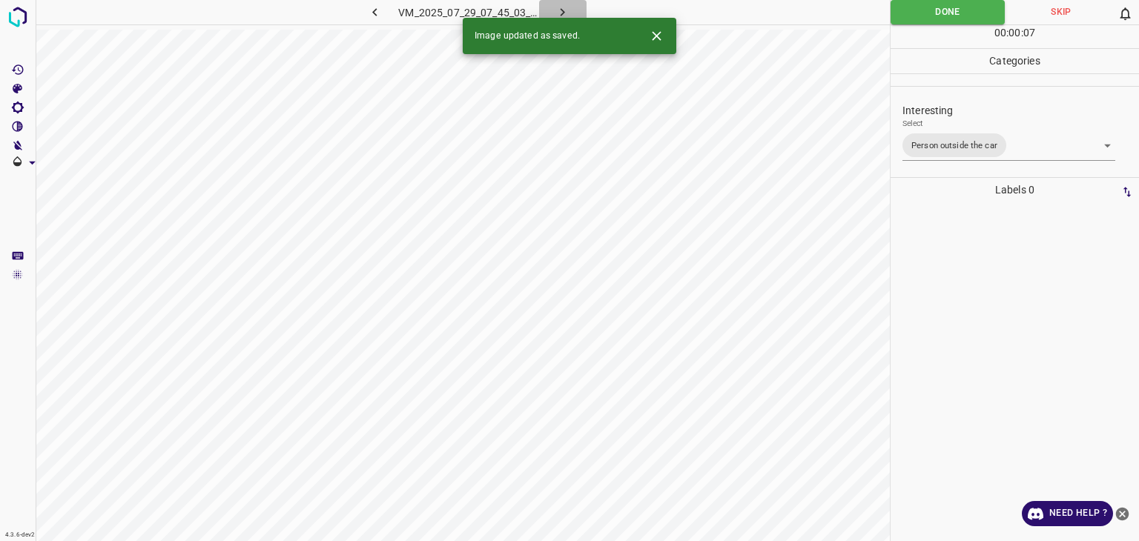
click at [561, 9] on icon "button" at bounding box center [563, 12] width 4 height 8
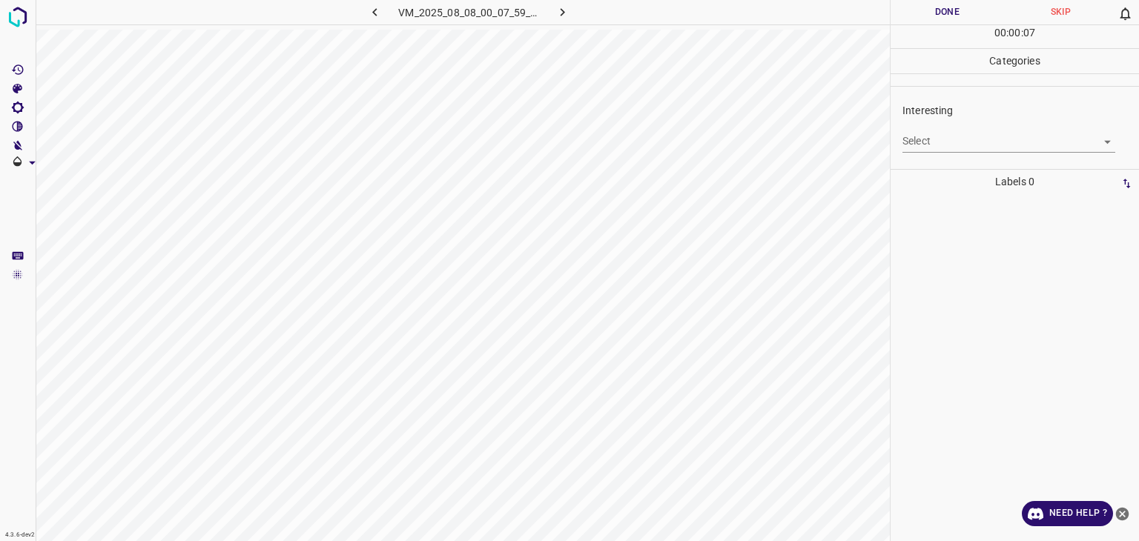
click at [923, 138] on body "4.3.6-dev2 VM_2025_08_08_00_07_59_389_02.gif Done Skip 0 00 : 00 : 07 Categorie…" at bounding box center [569, 270] width 1139 height 541
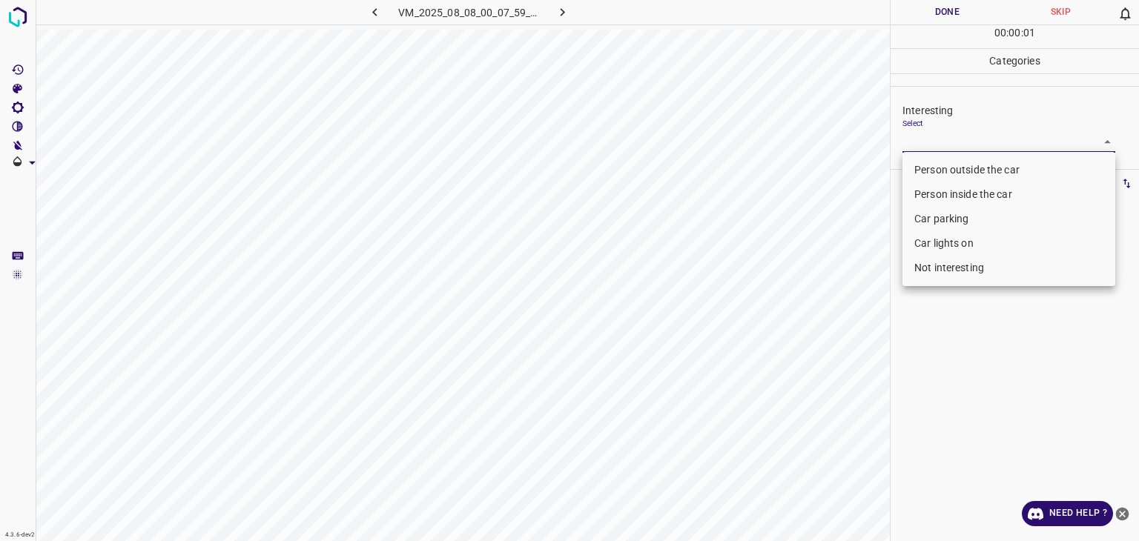
click at [926, 171] on li "Person outside the car" at bounding box center [1009, 170] width 213 height 24
type input "Person outside the car"
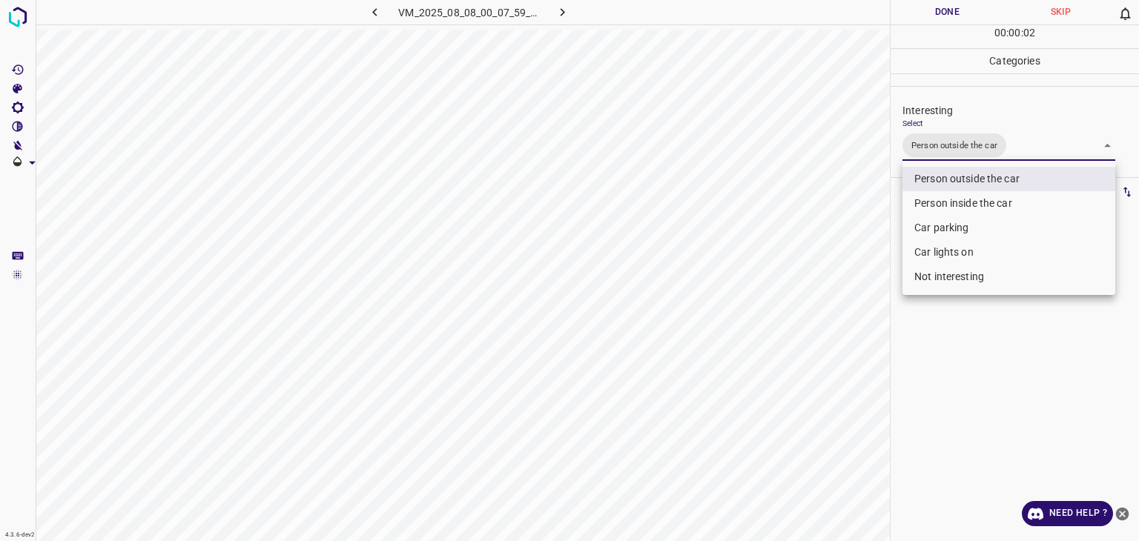
click at [924, 19] on div at bounding box center [569, 270] width 1139 height 541
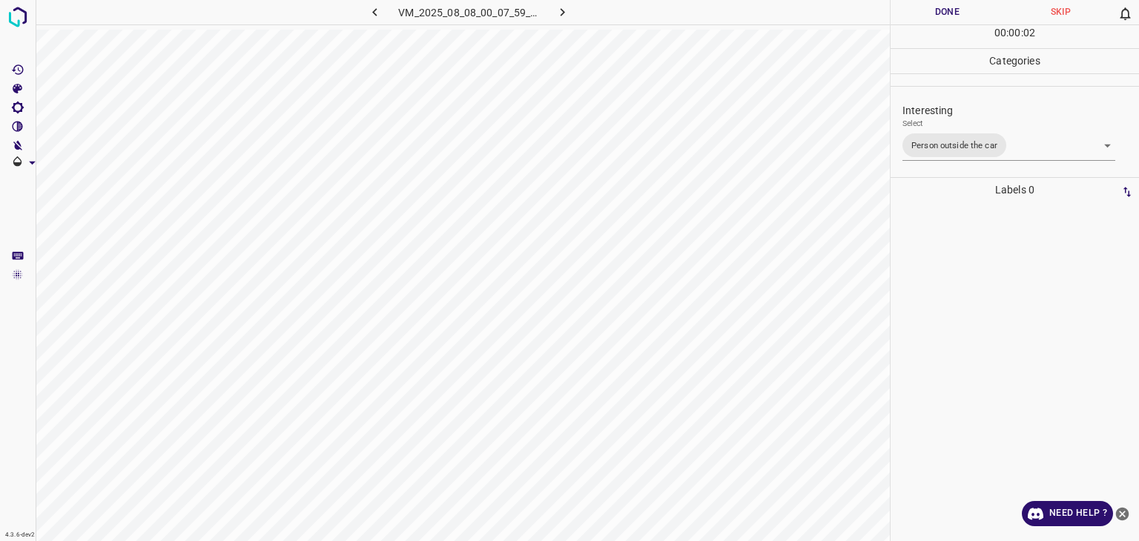
click at [924, 19] on div "Person outside the car Person inside the car Car parking Car lights on Not inte…" at bounding box center [569, 270] width 1139 height 541
click at [924, 19] on button "Done" at bounding box center [947, 12] width 113 height 24
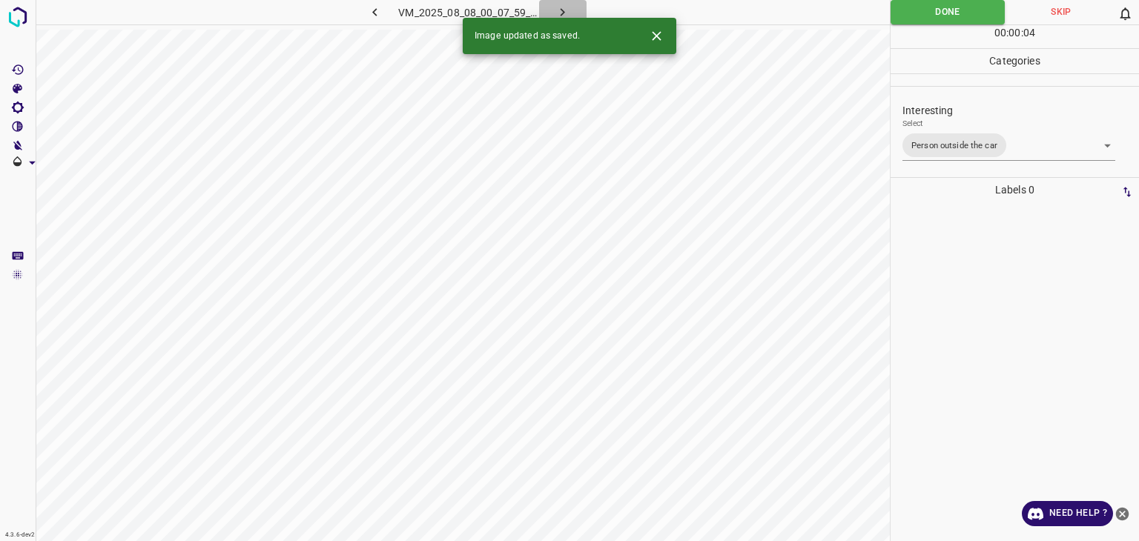
click at [561, 7] on icon "button" at bounding box center [563, 12] width 16 height 16
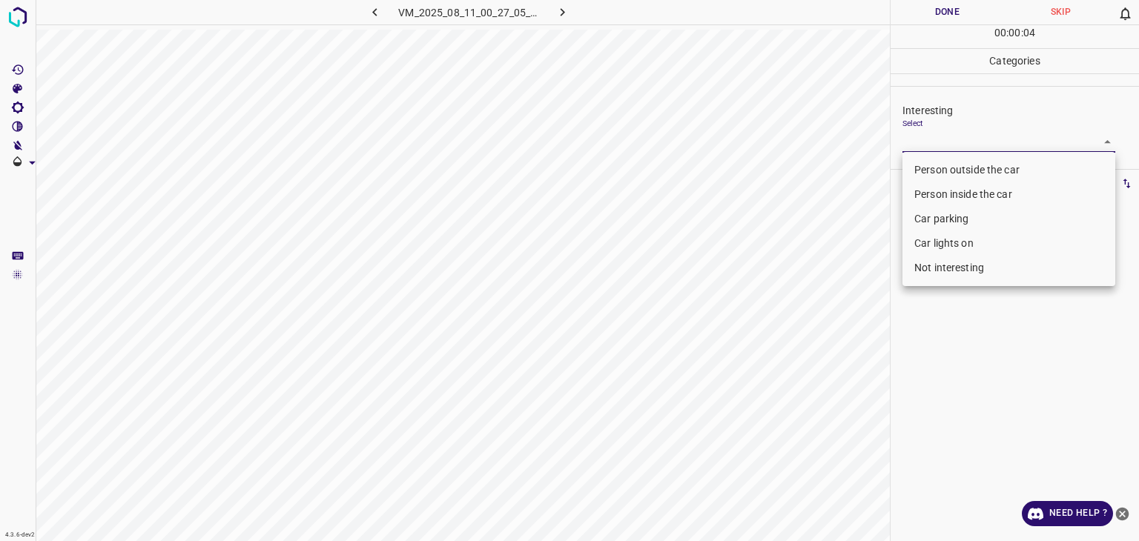
click at [945, 137] on body "4.3.6-dev2 VM_2025_08_11_00_27_05_964_00.gif Done Skip 0 00 : 00 : 04 Categorie…" at bounding box center [569, 270] width 1139 height 541
click at [932, 162] on li "Person outside the car" at bounding box center [1009, 170] width 213 height 24
type input "Person outside the car"
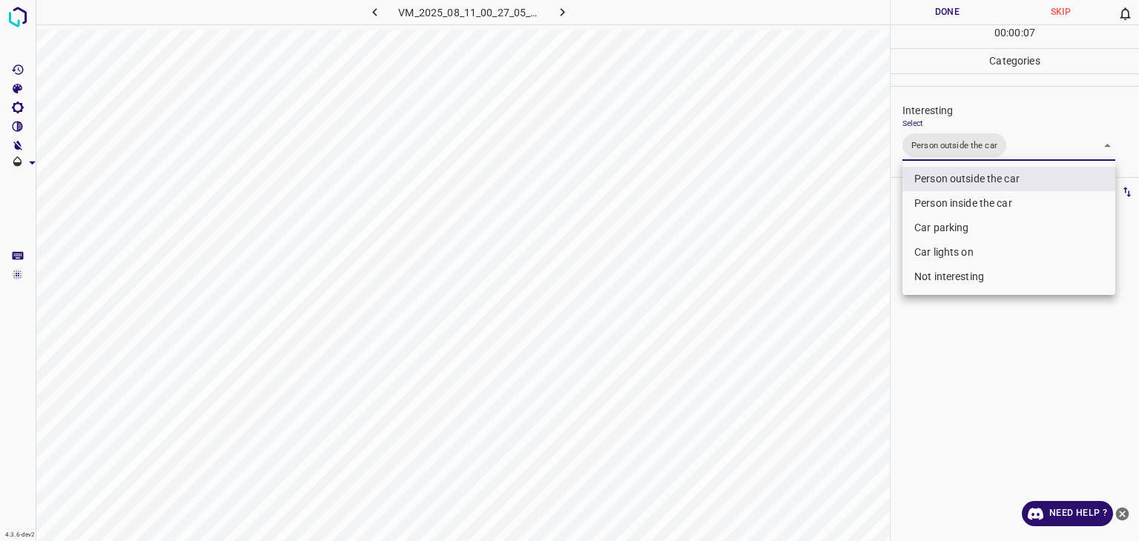
click at [908, 16] on div at bounding box center [569, 270] width 1139 height 541
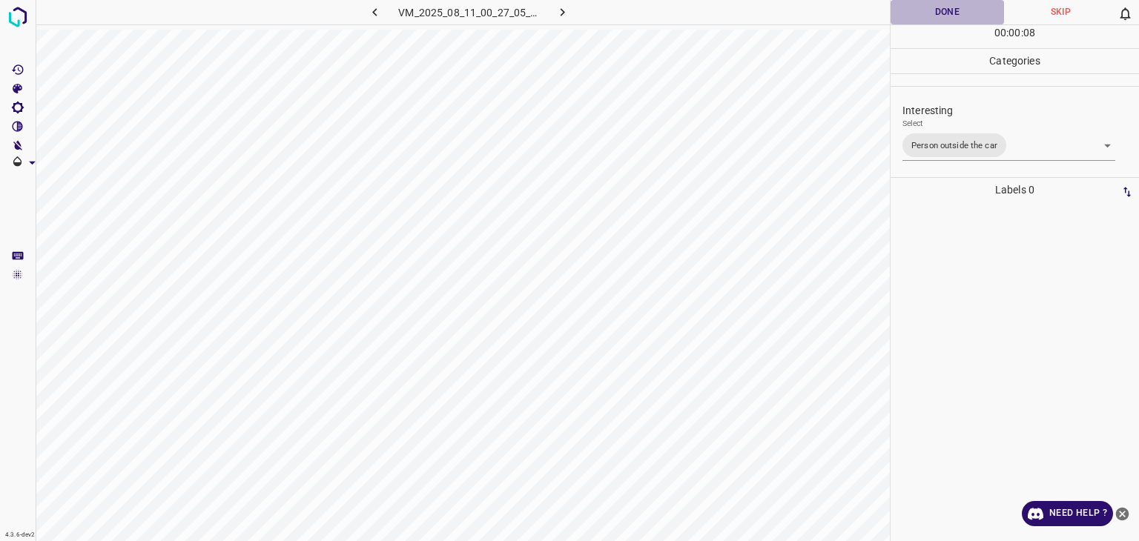
click at [909, 22] on button "Done" at bounding box center [947, 12] width 113 height 24
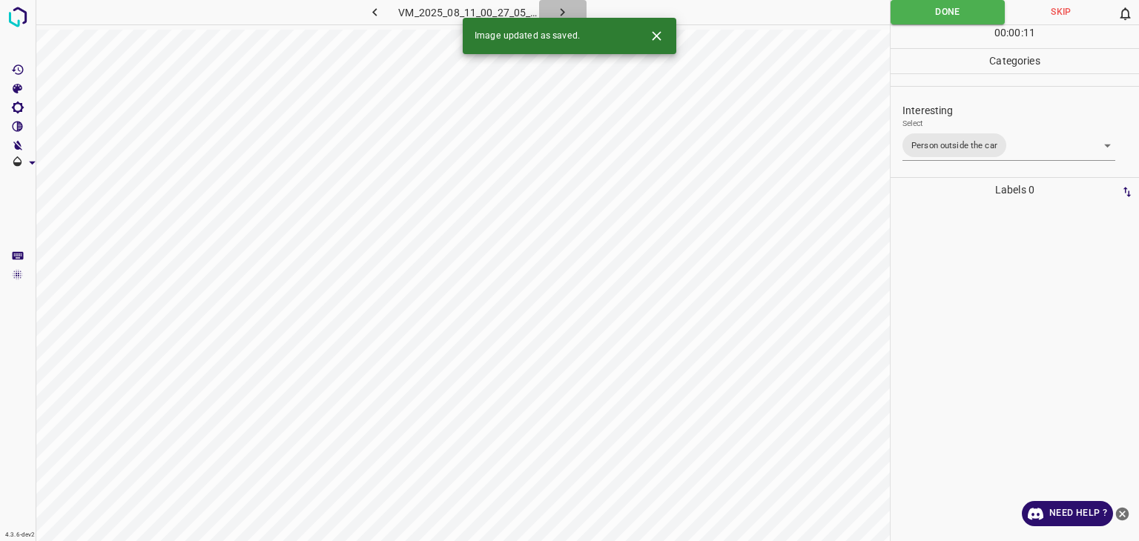
click at [559, 8] on icon "button" at bounding box center [563, 12] width 16 height 16
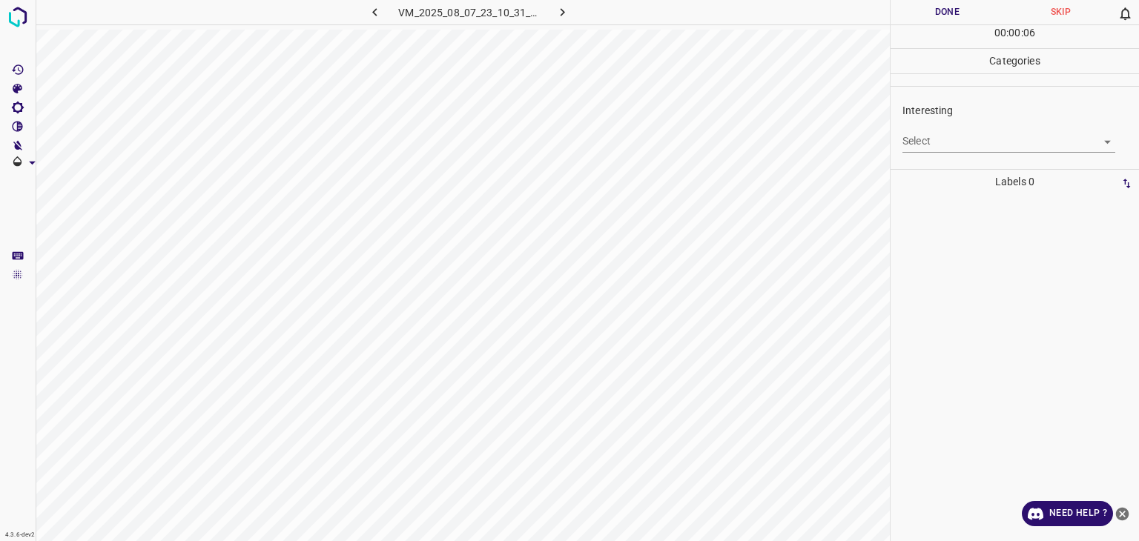
click at [932, 135] on body "4.3.6-dev2 VM_2025_08_07_23_10_31_105_01.gif Done Skip 0 00 : 00 : 06 Categorie…" at bounding box center [569, 270] width 1139 height 541
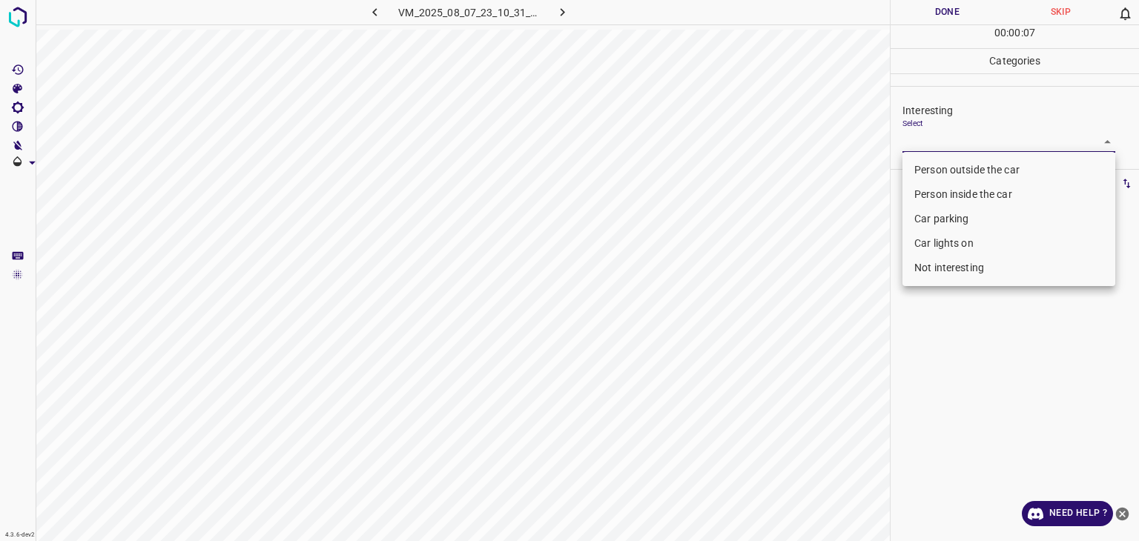
click at [940, 169] on li "Person outside the car" at bounding box center [1009, 170] width 213 height 24
type input "Person outside the car"
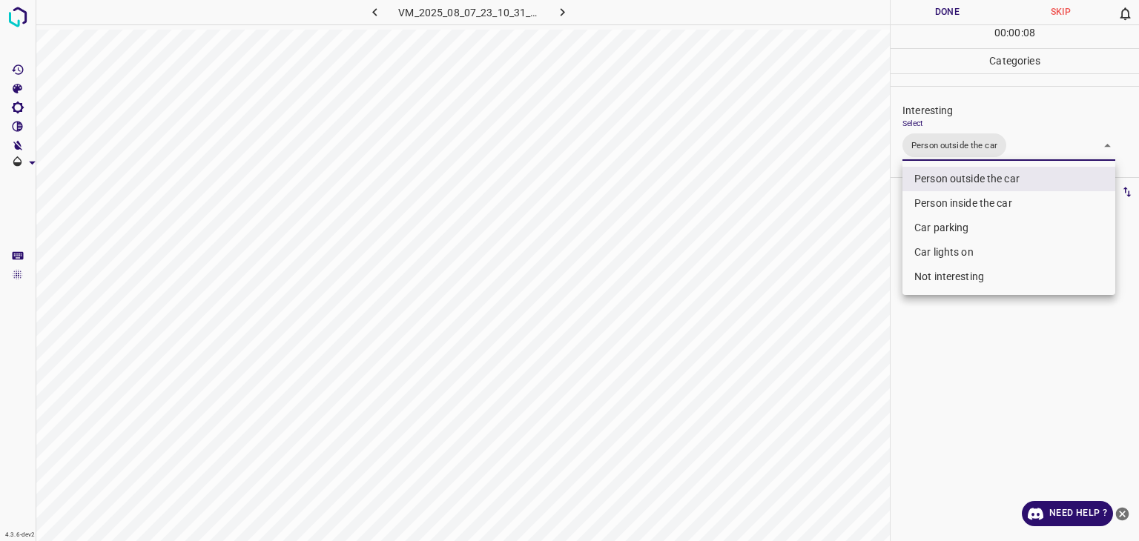
click at [920, 14] on div at bounding box center [569, 270] width 1139 height 541
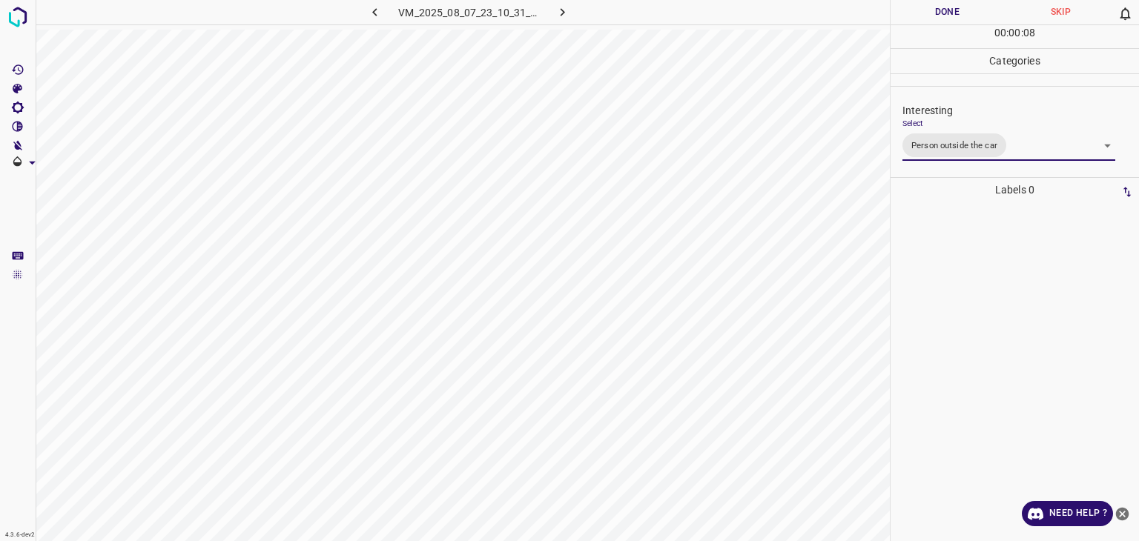
click at [920, 14] on div at bounding box center [569, 270] width 1139 height 541
click at [920, 14] on button "Done" at bounding box center [947, 12] width 113 height 24
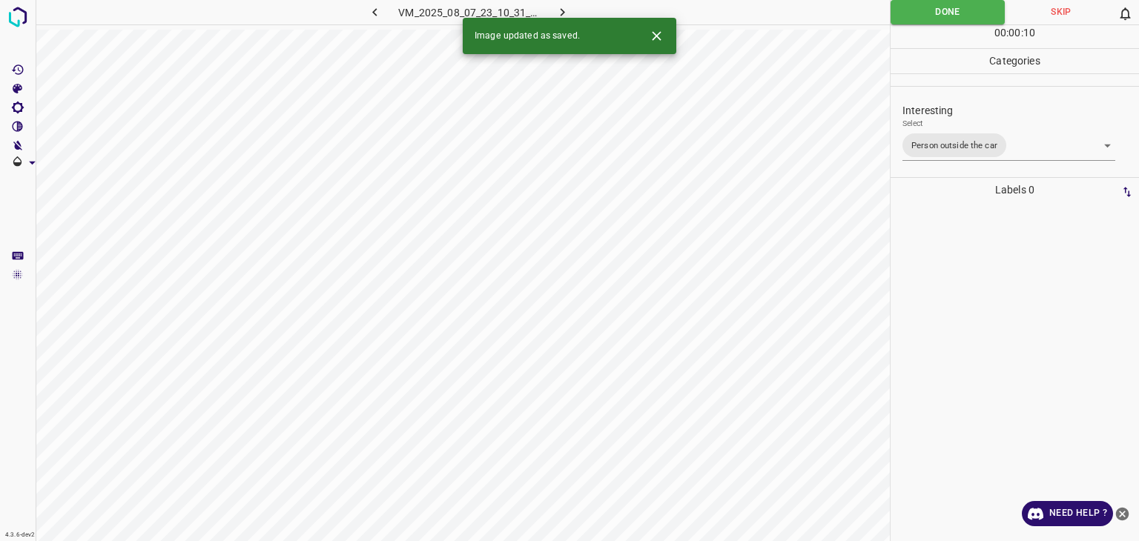
click at [563, 16] on icon "button" at bounding box center [563, 12] width 16 height 16
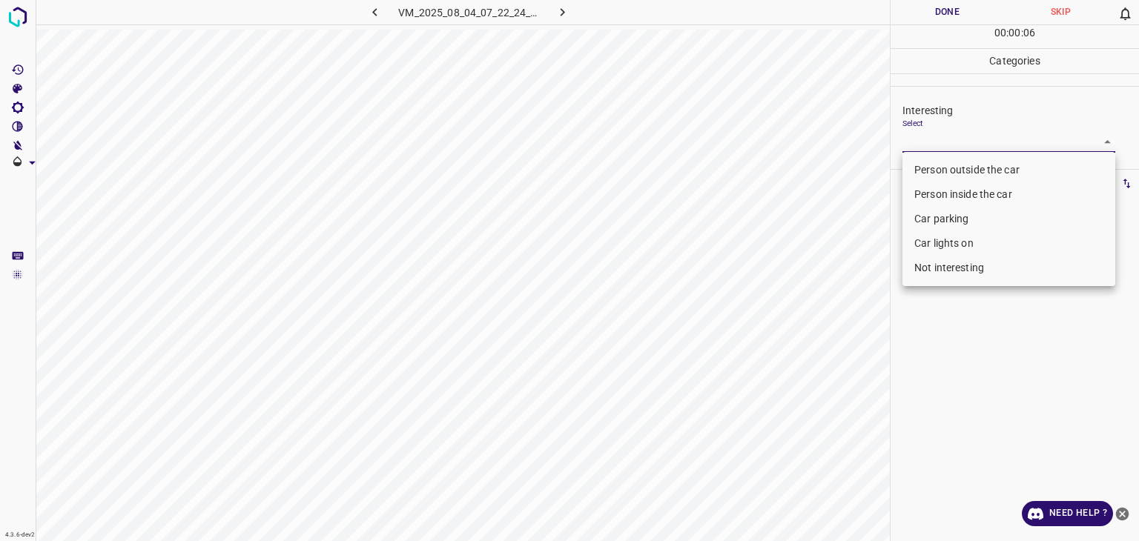
click at [923, 139] on body "4.3.6-dev2 VM_2025_08_04_07_22_24_625_03.gif Done Skip 0 00 : 00 : 06 Categorie…" at bounding box center [569, 270] width 1139 height 541
click at [942, 173] on li "Person outside the car" at bounding box center [1009, 170] width 213 height 24
type input "Person outside the car"
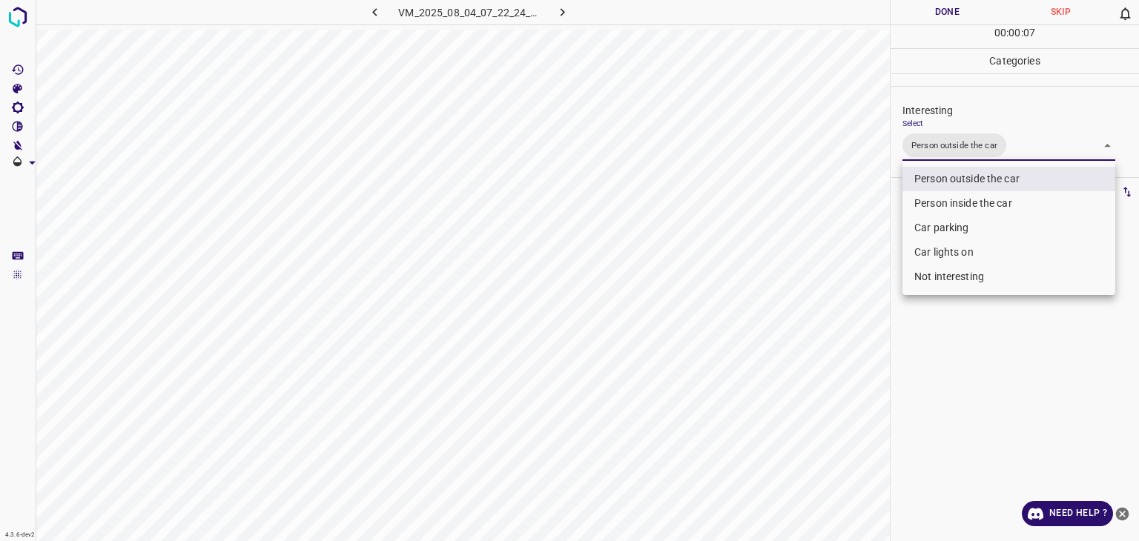
click at [924, 15] on div at bounding box center [569, 270] width 1139 height 541
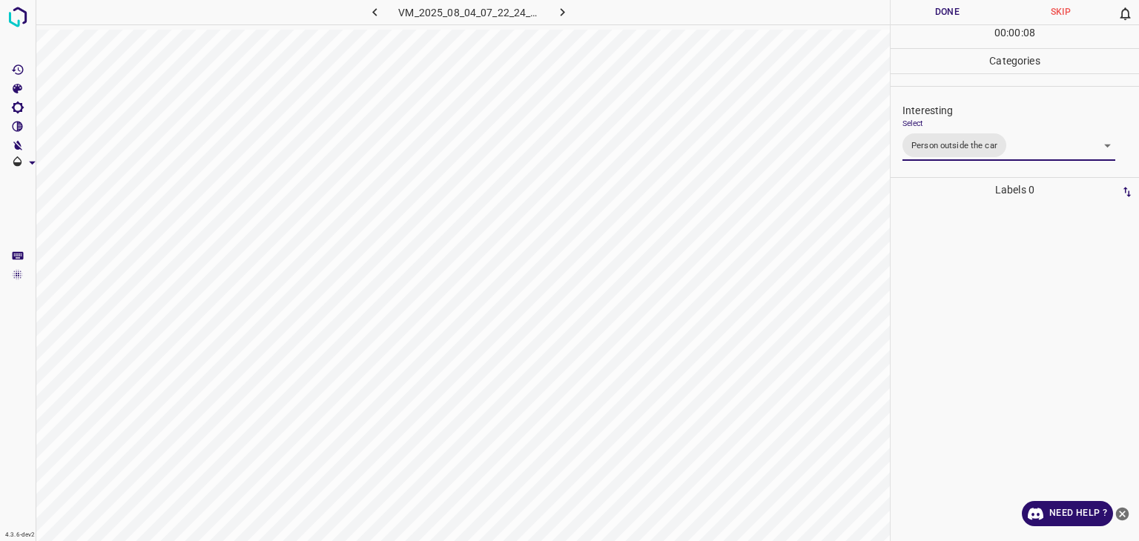
click at [924, 15] on div at bounding box center [569, 270] width 1139 height 541
click at [924, 15] on button "Done" at bounding box center [947, 12] width 113 height 24
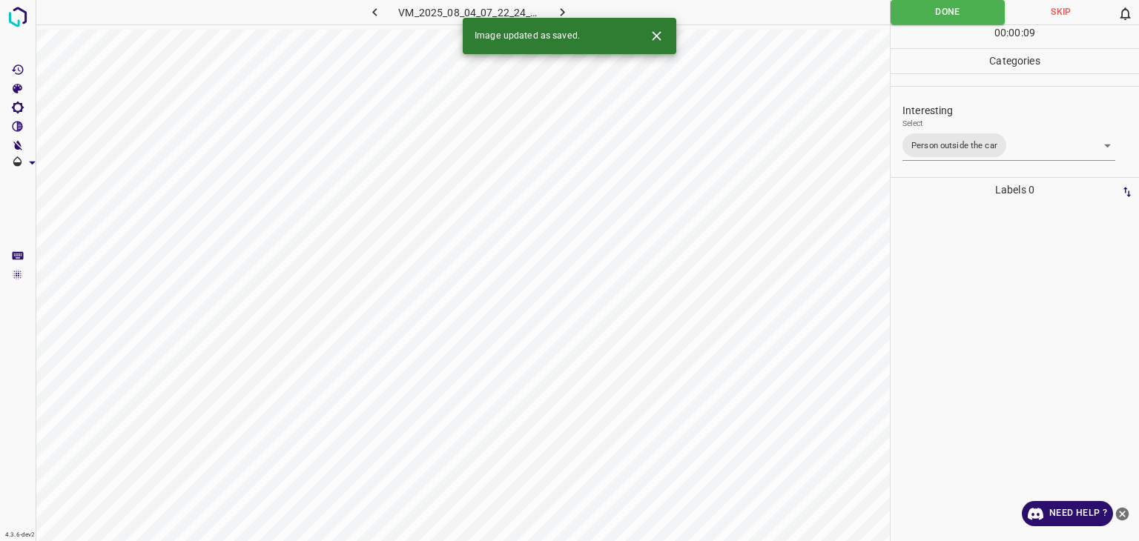
click at [570, 7] on icon "button" at bounding box center [563, 12] width 16 height 16
click at [953, 134] on body "4.3.6-dev2 VM_2025_07_29_07_41_22_747_01.gif Done Skip 0 00 : 00 : 01 Categorie…" at bounding box center [569, 270] width 1139 height 541
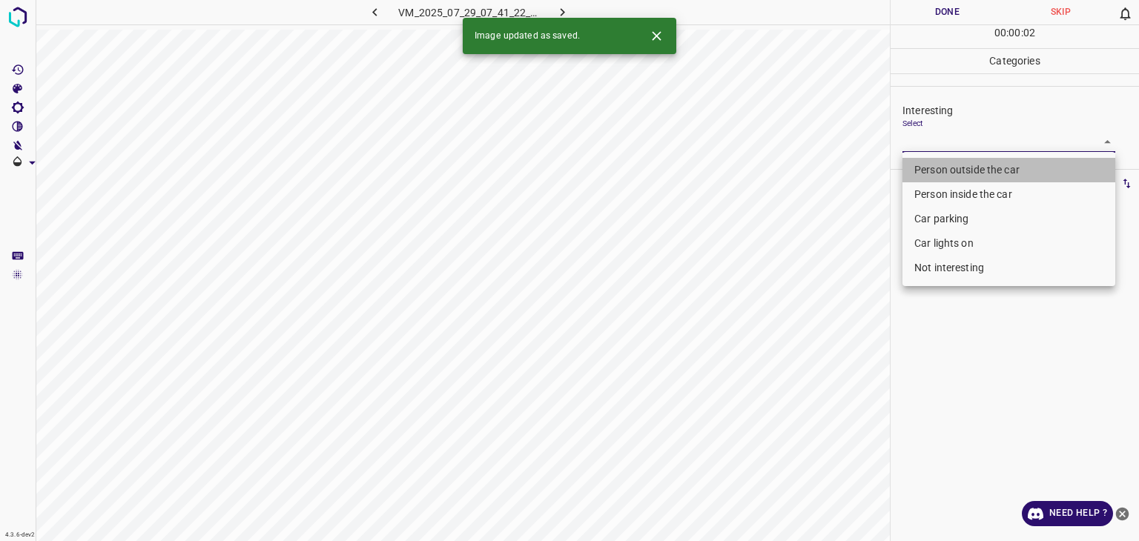
click at [949, 166] on li "Person outside the car" at bounding box center [1009, 170] width 213 height 24
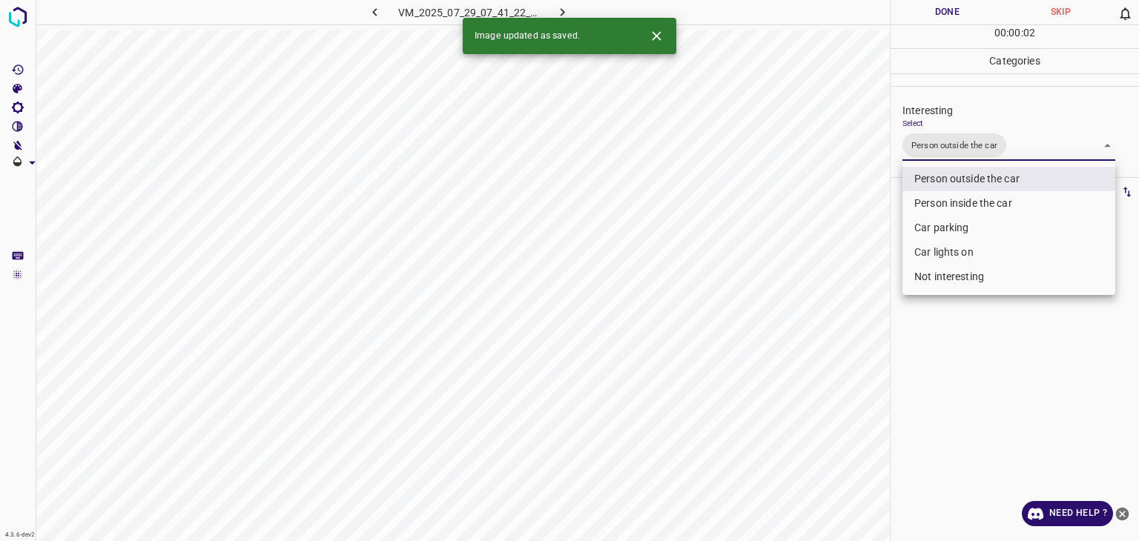
click at [936, 235] on li "Car parking" at bounding box center [1009, 228] width 213 height 24
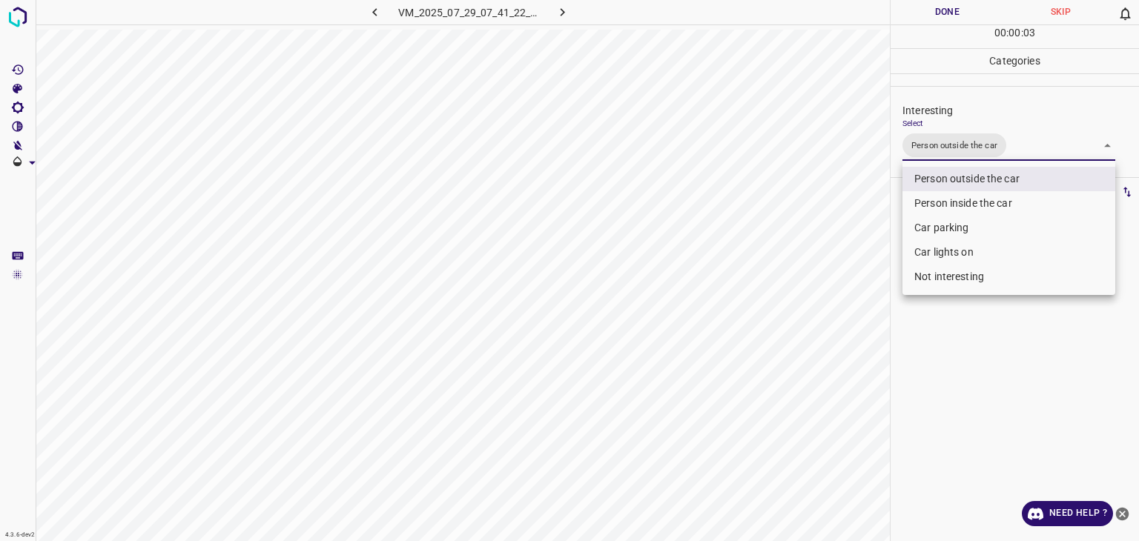
click at [938, 253] on li "Car lights on" at bounding box center [1009, 252] width 213 height 24
type input "Person outside the car,Car lights on"
click at [960, 9] on div at bounding box center [569, 270] width 1139 height 541
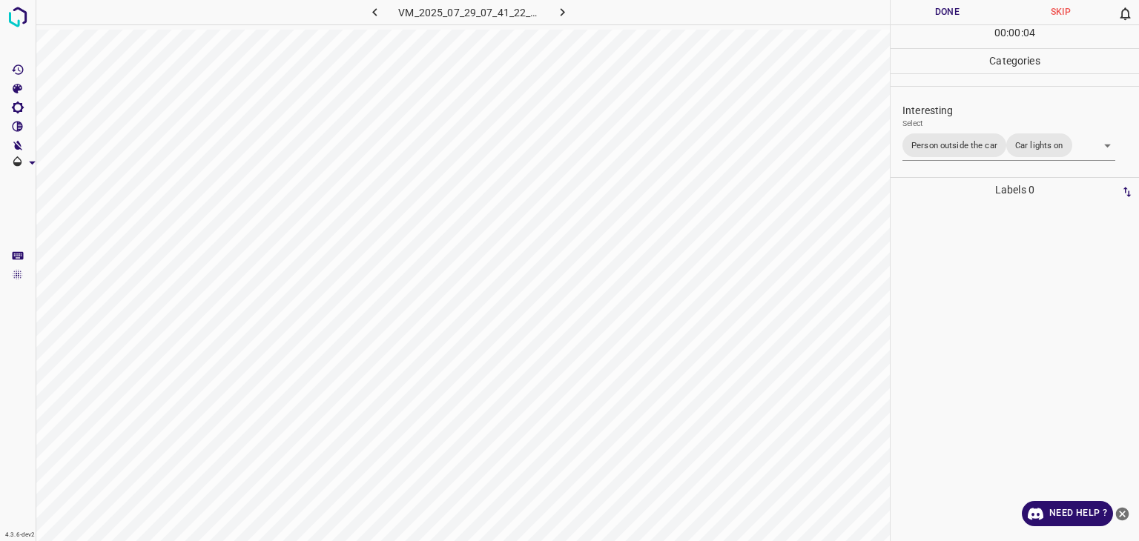
click at [963, 14] on div at bounding box center [569, 270] width 1139 height 541
click at [963, 14] on button "Done" at bounding box center [947, 12] width 113 height 24
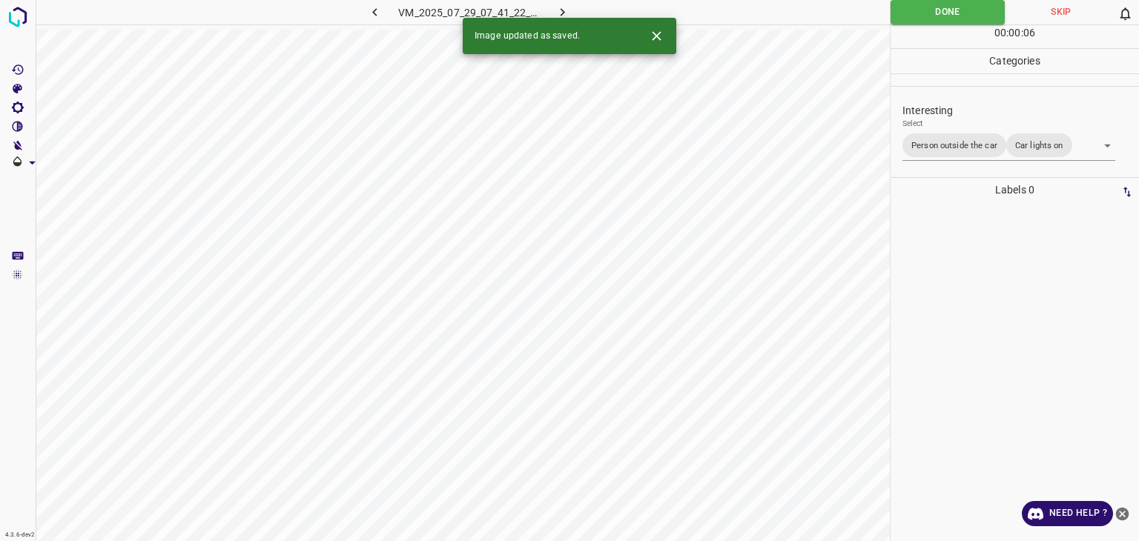
click at [558, 19] on div "Image updated as saved." at bounding box center [570, 36] width 214 height 36
click at [562, 11] on icon "button" at bounding box center [563, 12] width 16 height 16
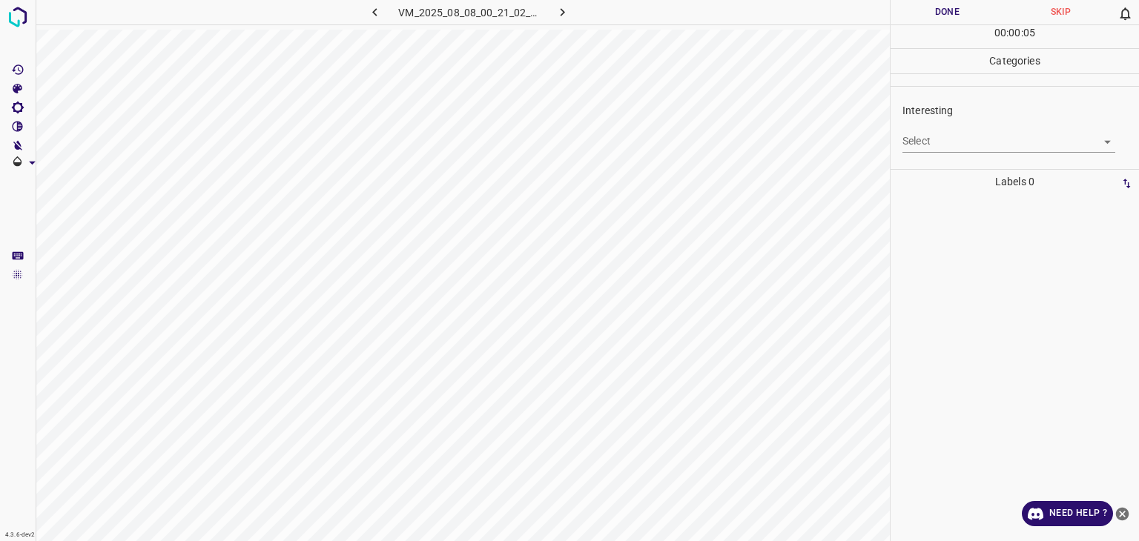
click at [976, 144] on body "4.3.6-dev2 VM_2025_08_08_00_21_02_638_01.gif Done Skip 0 00 : 00 : 05 Categorie…" at bounding box center [569, 270] width 1139 height 541
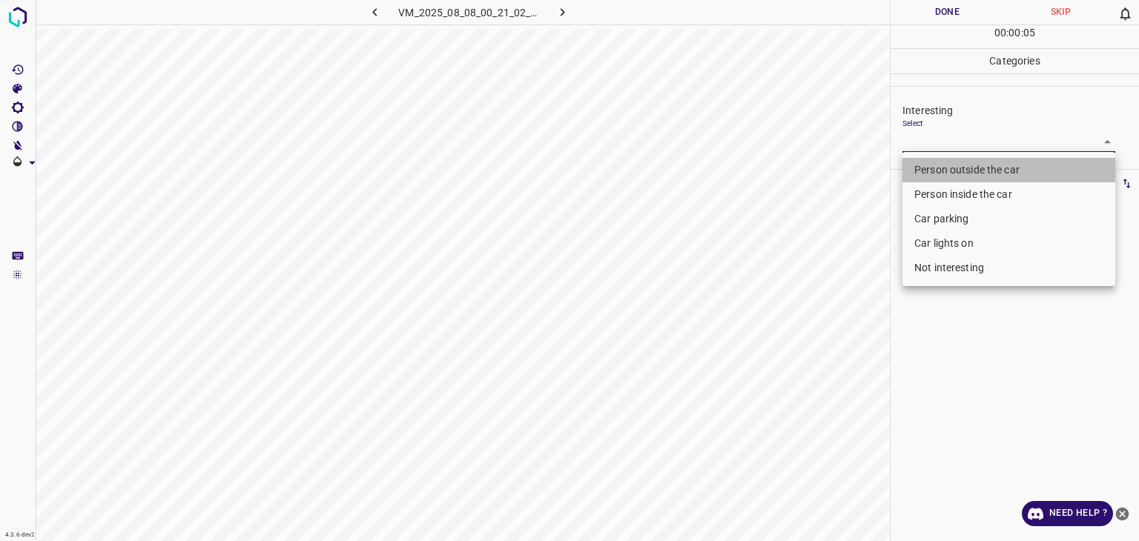
click at [974, 165] on li "Person outside the car" at bounding box center [1009, 170] width 213 height 24
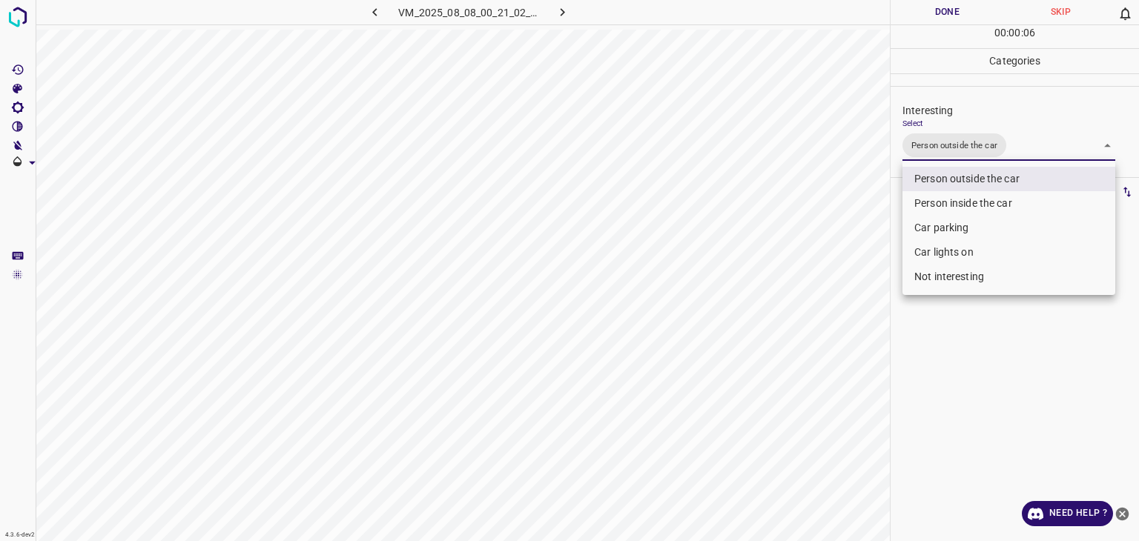
click at [954, 211] on li "Person inside the car" at bounding box center [1009, 203] width 213 height 24
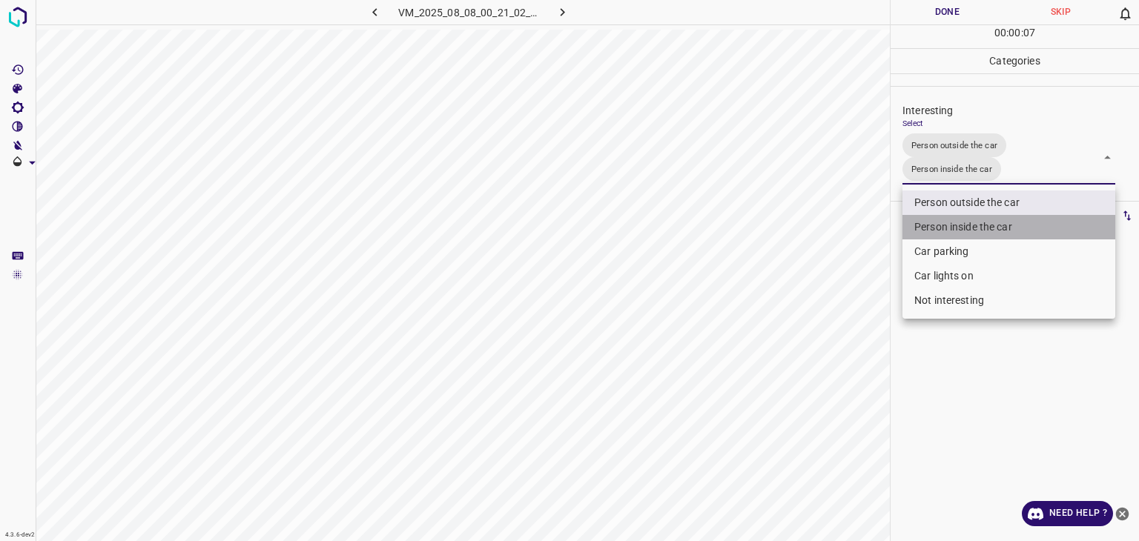
click at [959, 226] on li "Person inside the car" at bounding box center [1009, 227] width 213 height 24
type input "Person outside the car"
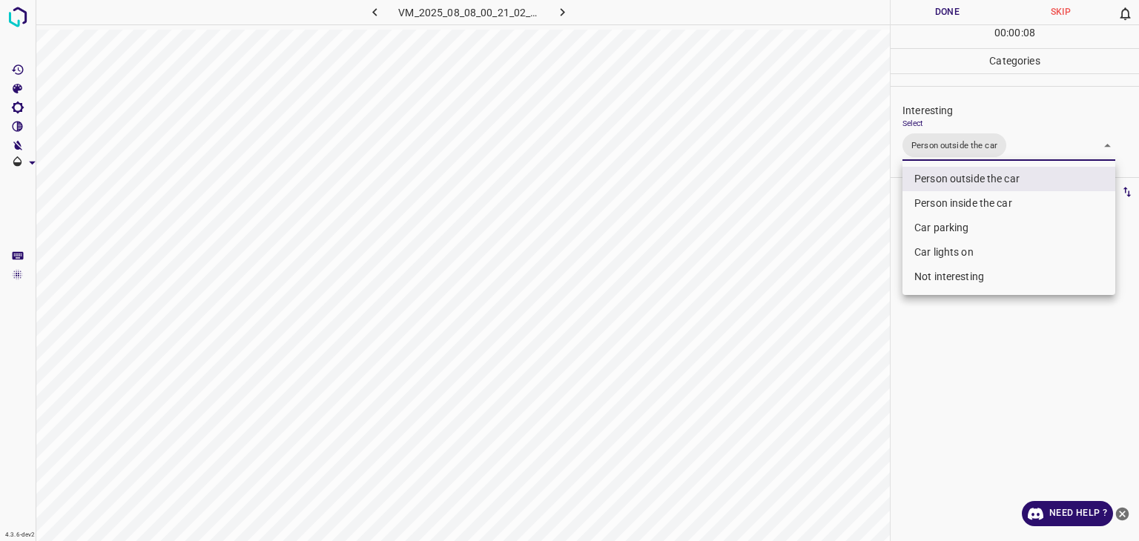
click at [945, 13] on div at bounding box center [569, 270] width 1139 height 541
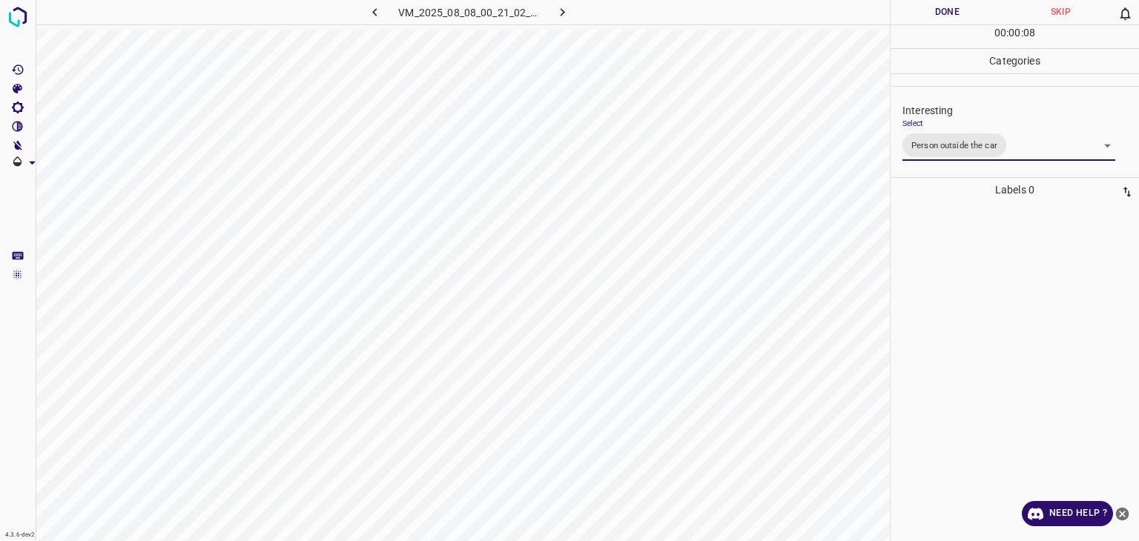
click at [945, 13] on div at bounding box center [569, 270] width 1139 height 541
click at [945, 13] on button "Done" at bounding box center [947, 12] width 113 height 24
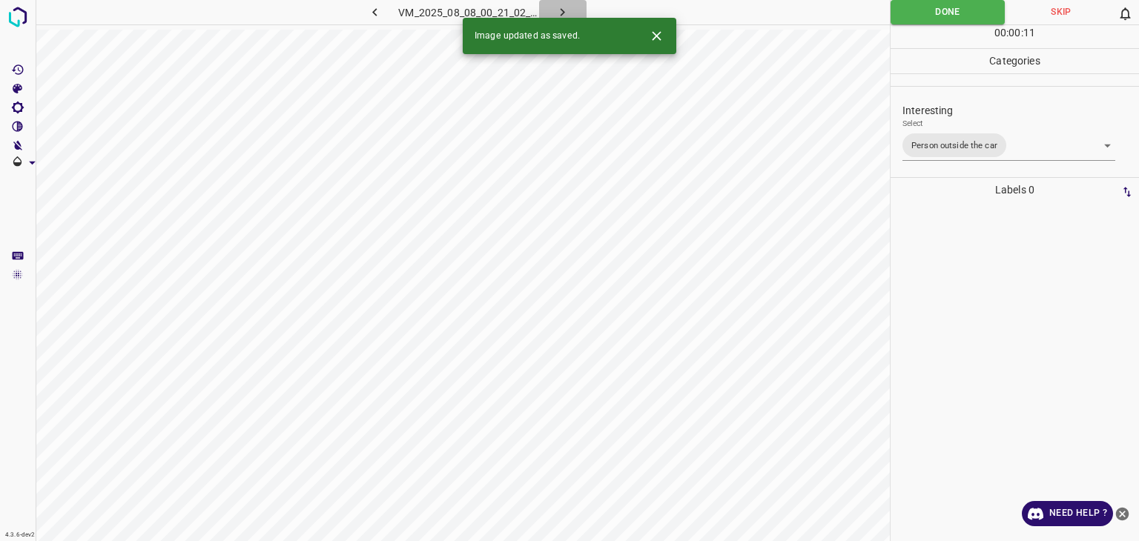
click at [556, 4] on icon "button" at bounding box center [563, 12] width 16 height 16
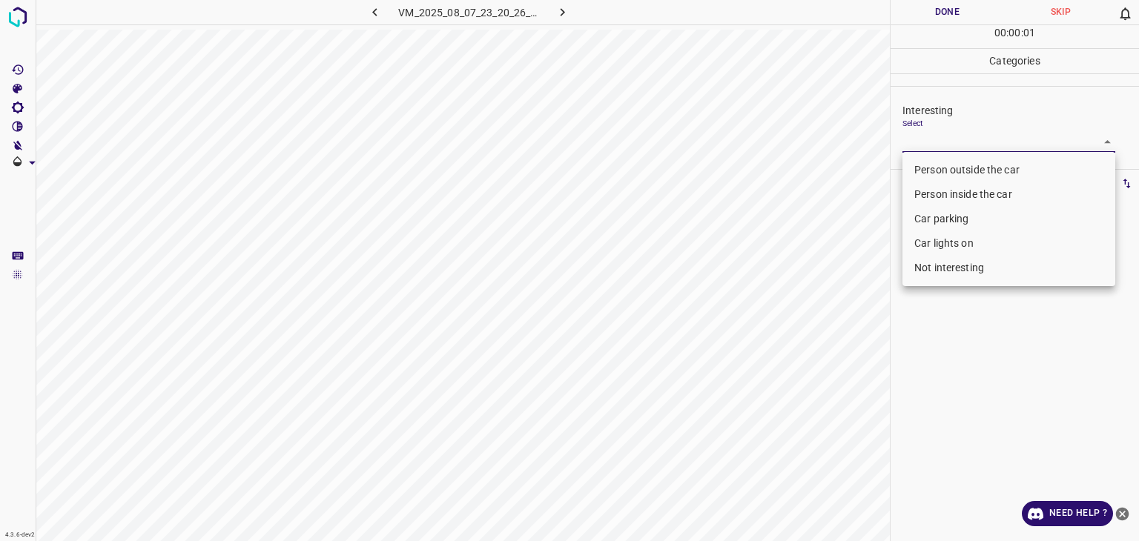
click at [940, 142] on body "4.3.6-dev2 VM_2025_08_07_23_20_26_274_04.gif Done Skip 0 00 : 00 : 01 Categorie…" at bounding box center [569, 270] width 1139 height 541
drag, startPoint x: 961, startPoint y: 245, endPoint x: 952, endPoint y: 231, distance: 17.3
click at [961, 245] on li "Car lights on" at bounding box center [1009, 243] width 213 height 24
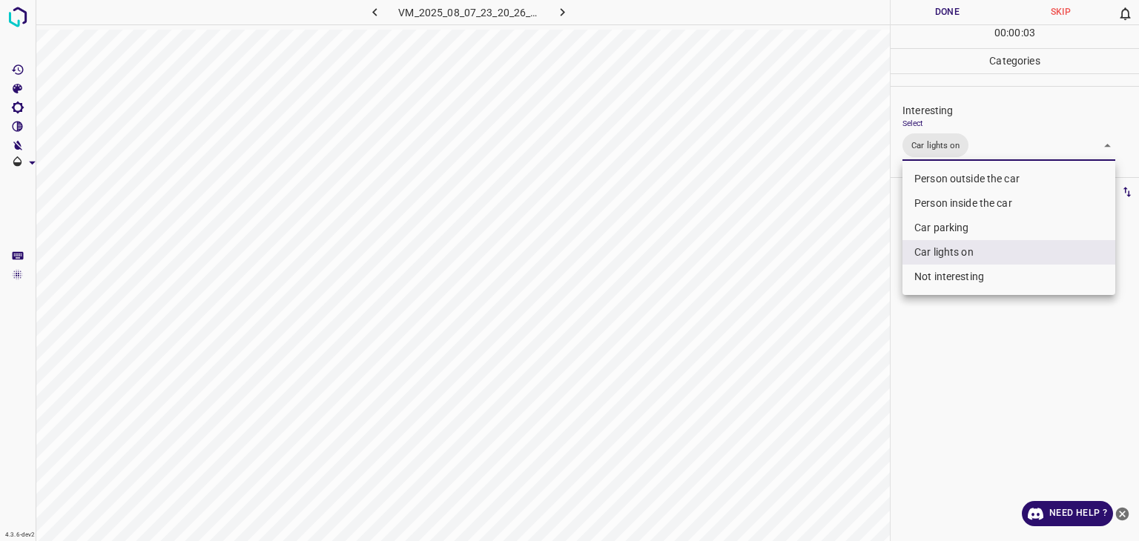
click at [960, 191] on li "Person inside the car" at bounding box center [1009, 203] width 213 height 24
type input "Car lights on,Person inside the car"
click at [972, 10] on div at bounding box center [569, 270] width 1139 height 541
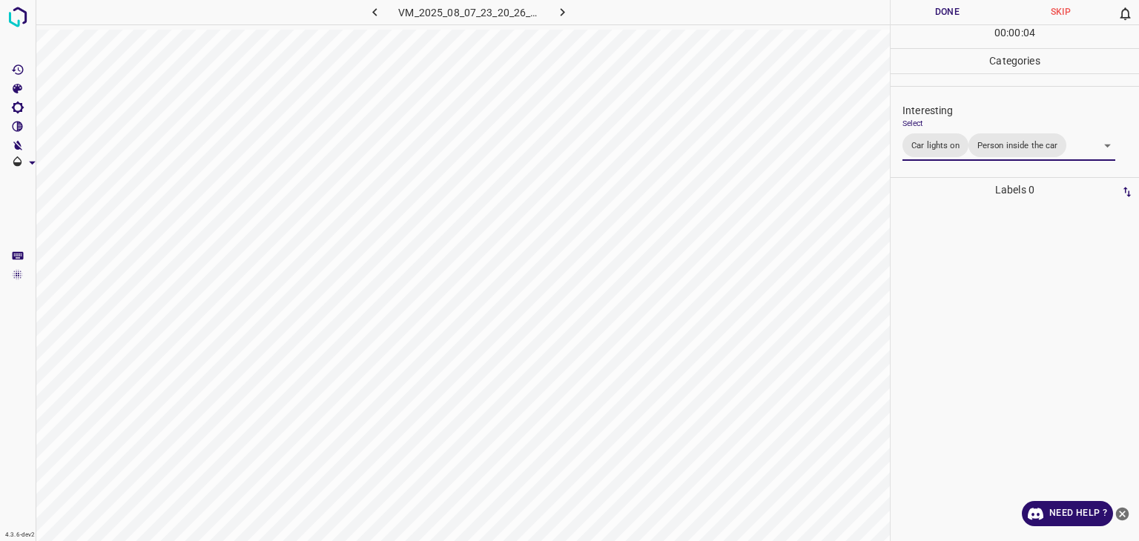
click at [972, 10] on div at bounding box center [569, 270] width 1139 height 541
click at [972, 10] on button "Done" at bounding box center [947, 12] width 113 height 24
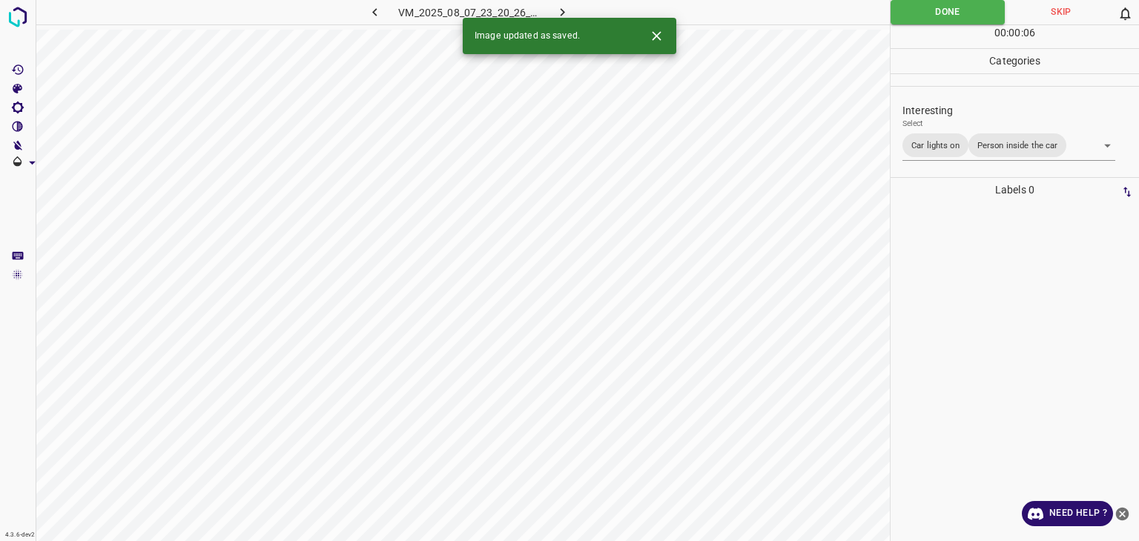
click at [563, 7] on icon "button" at bounding box center [563, 12] width 16 height 16
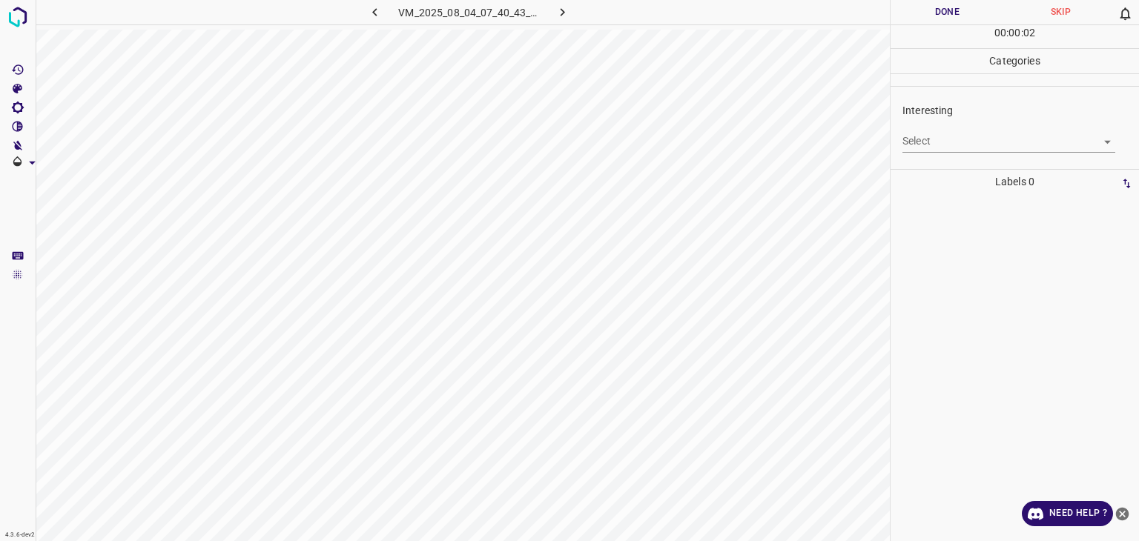
click at [971, 135] on body "4.3.6-dev2 VM_2025_08_04_07_40_43_909_05.gif Done Skip 0 00 : 00 : 02 Categorie…" at bounding box center [569, 270] width 1139 height 541
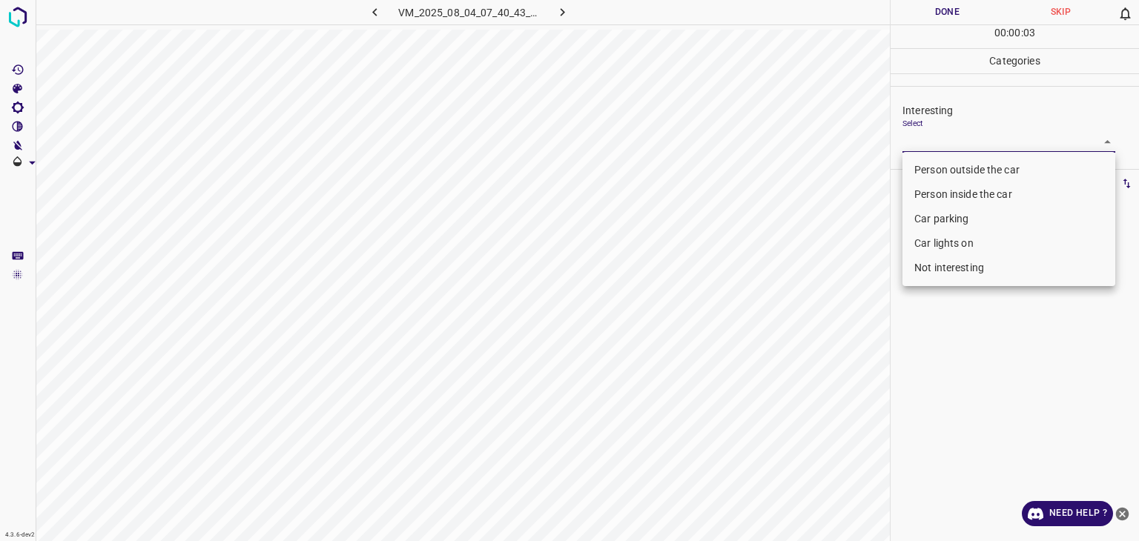
click at [970, 166] on li "Person outside the car" at bounding box center [1009, 170] width 213 height 24
type input "Person outside the car"
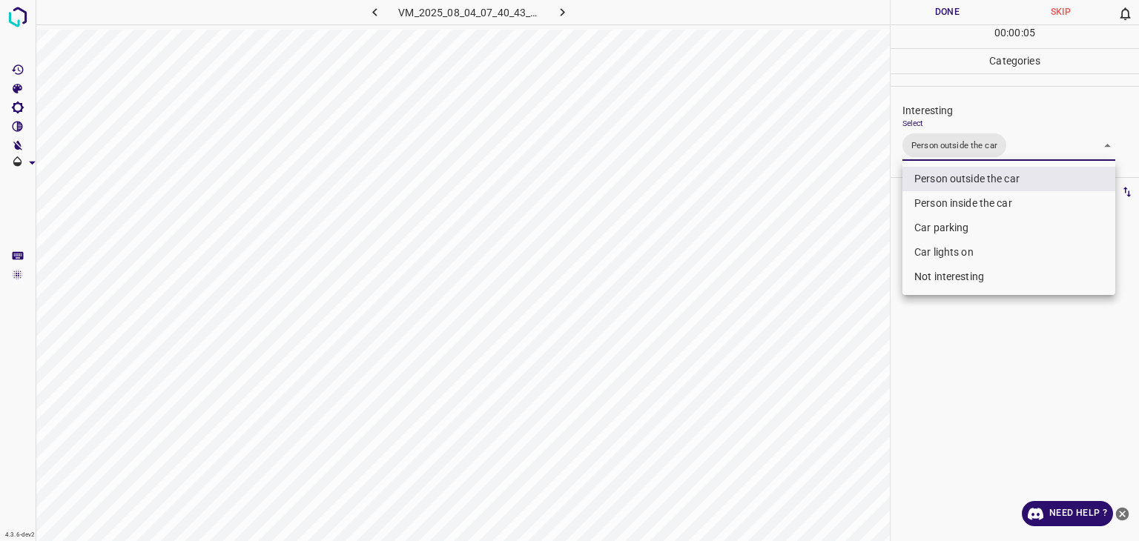
click at [947, 22] on div at bounding box center [569, 270] width 1139 height 541
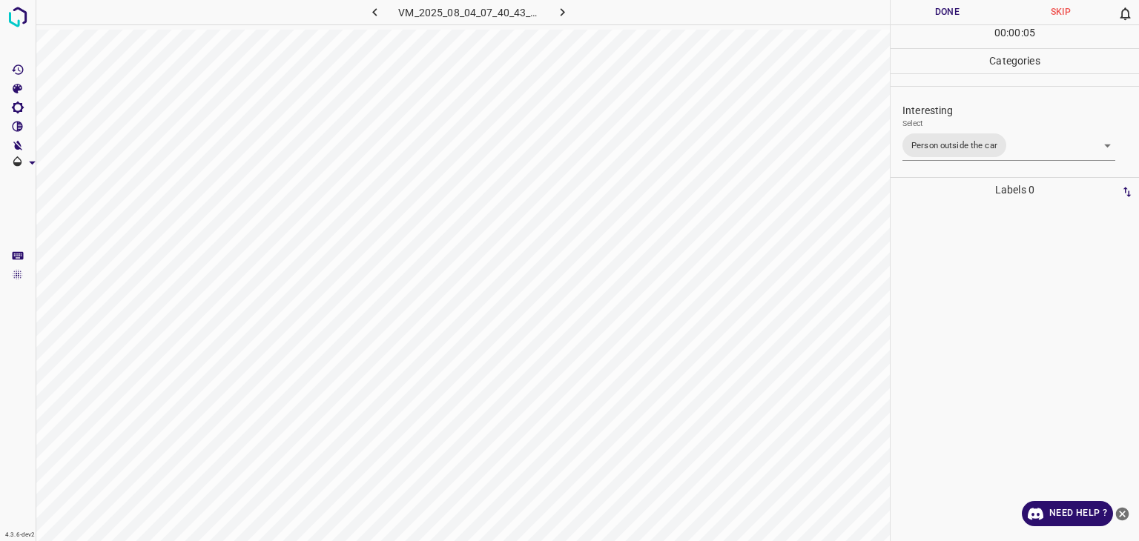
click at [946, 22] on div at bounding box center [569, 270] width 1139 height 541
click at [944, 16] on button "Done" at bounding box center [947, 12] width 113 height 24
click at [943, 14] on button "Done" at bounding box center [947, 12] width 113 height 24
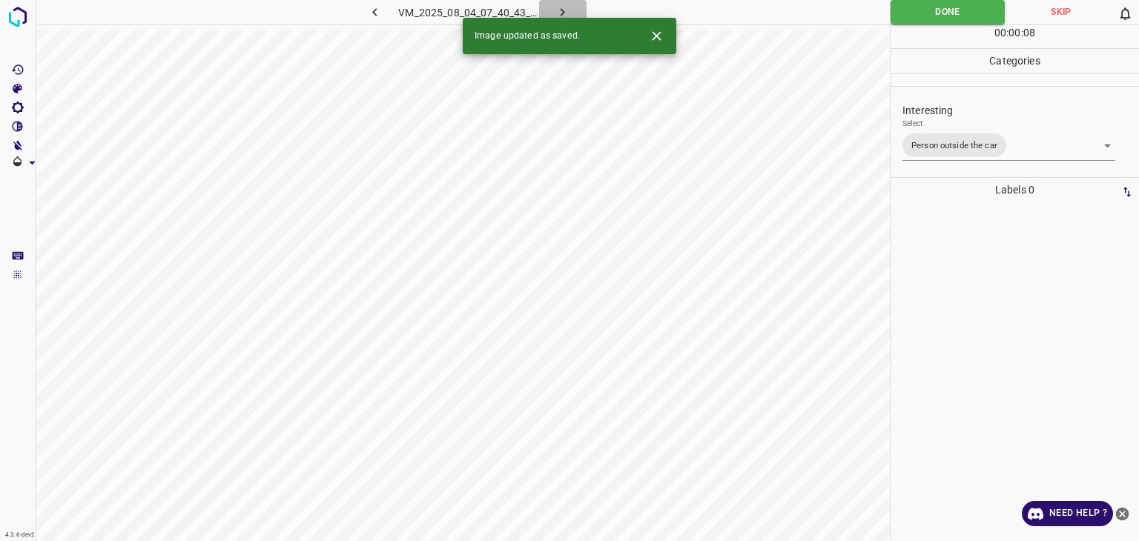
click at [571, 13] on button "button" at bounding box center [562, 12] width 47 height 24
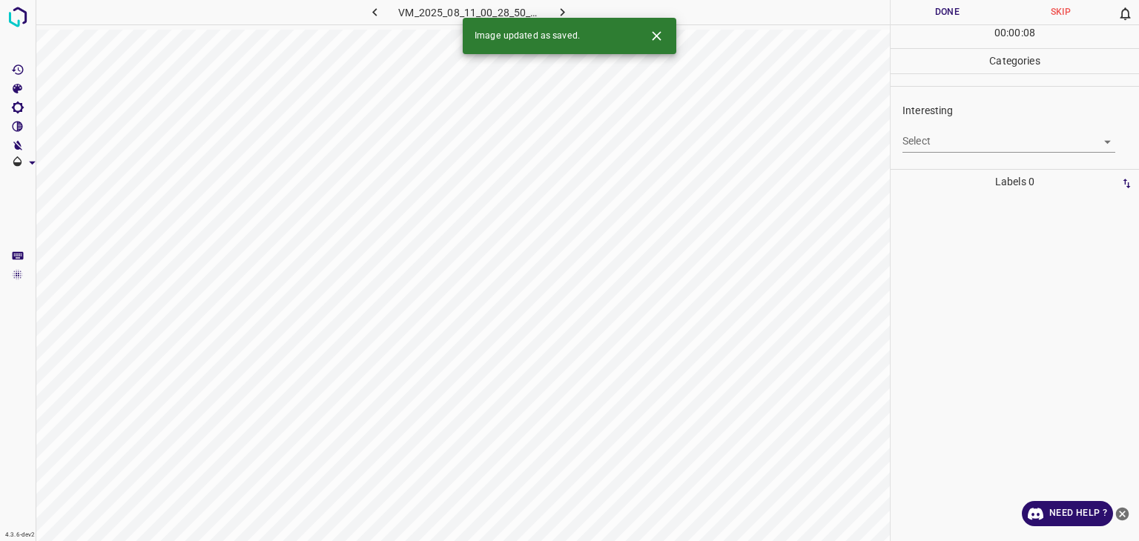
click at [948, 129] on div "Select ​" at bounding box center [1009, 135] width 213 height 33
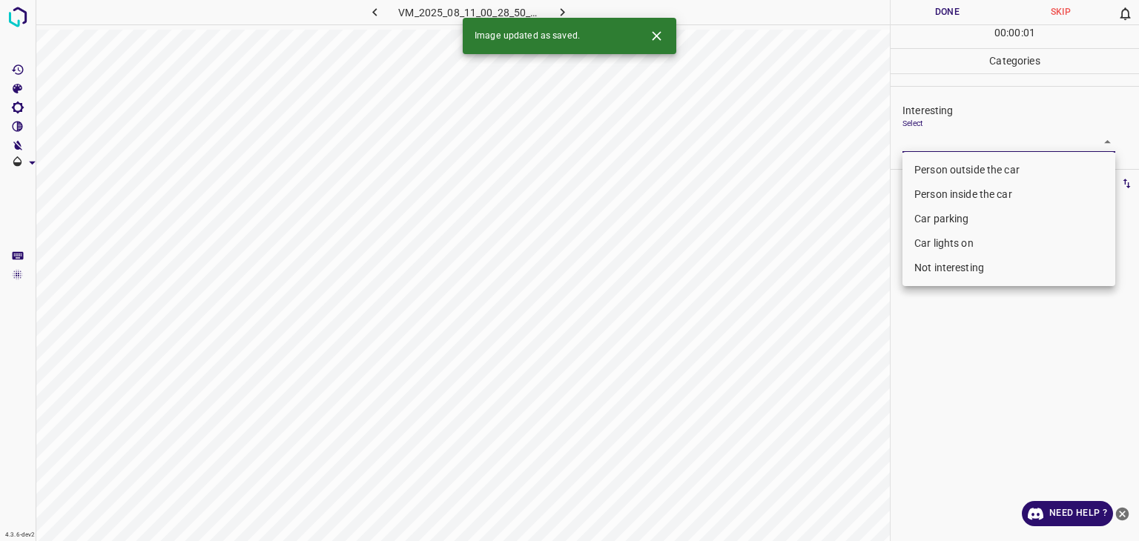
click at [948, 134] on body "4.3.6-dev2 VM_2025_08_11_00_28_50_164_00.gif Done Skip 0 00 : 00 : 01 Categorie…" at bounding box center [569, 270] width 1139 height 541
click at [950, 162] on li "Person outside the car" at bounding box center [1009, 170] width 213 height 24
type input "Person outside the car"
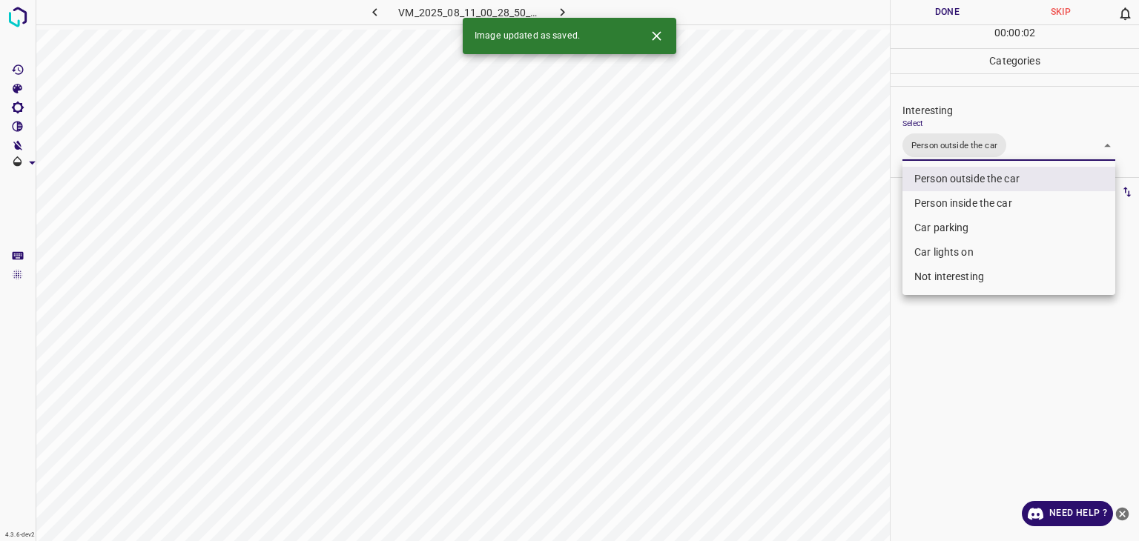
click at [952, 7] on div at bounding box center [569, 270] width 1139 height 541
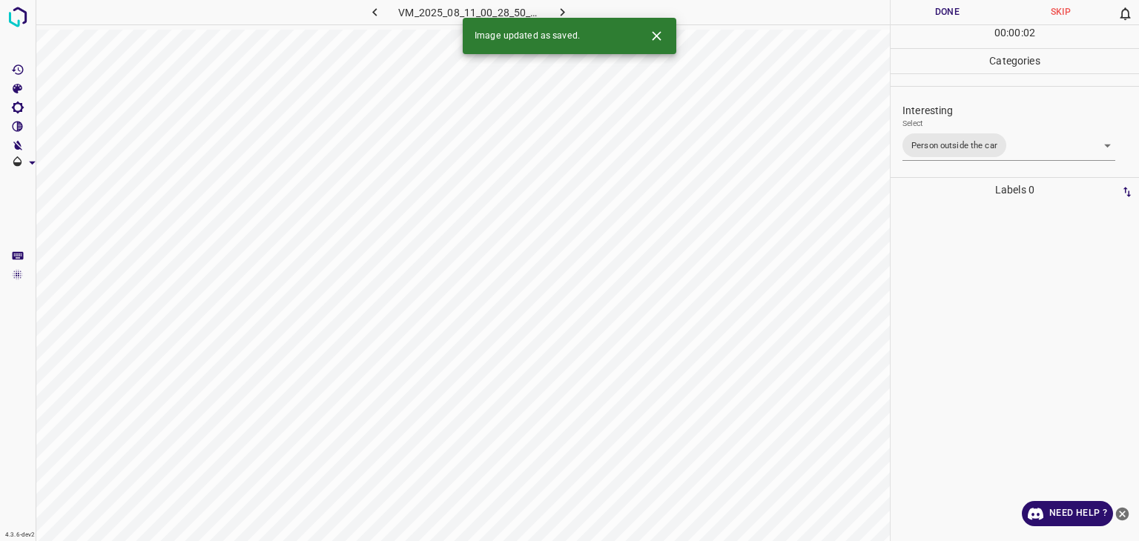
click at [952, 7] on div at bounding box center [569, 270] width 1139 height 541
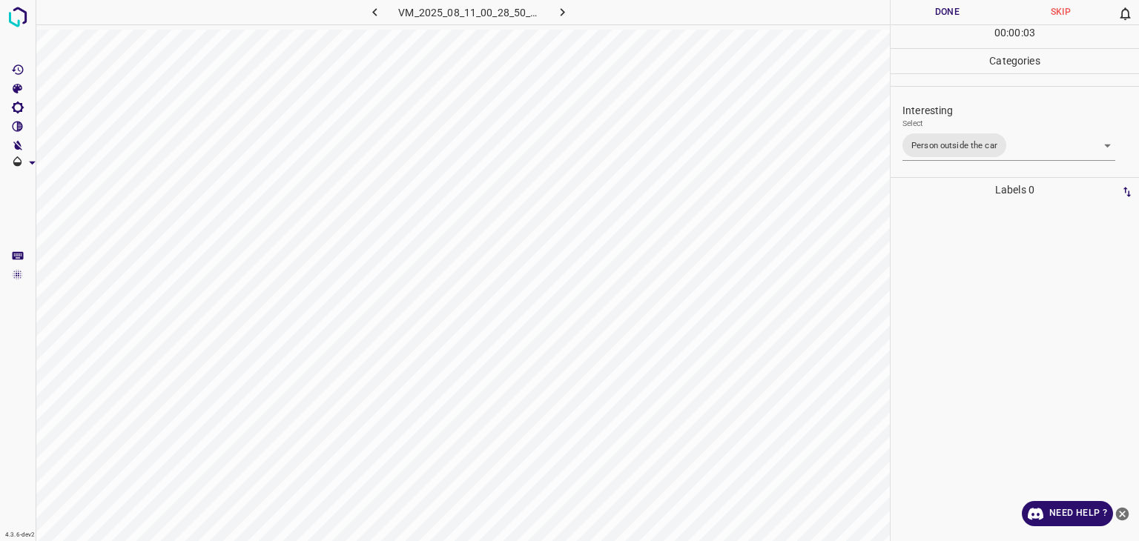
click at [952, 7] on button "Done" at bounding box center [947, 12] width 113 height 24
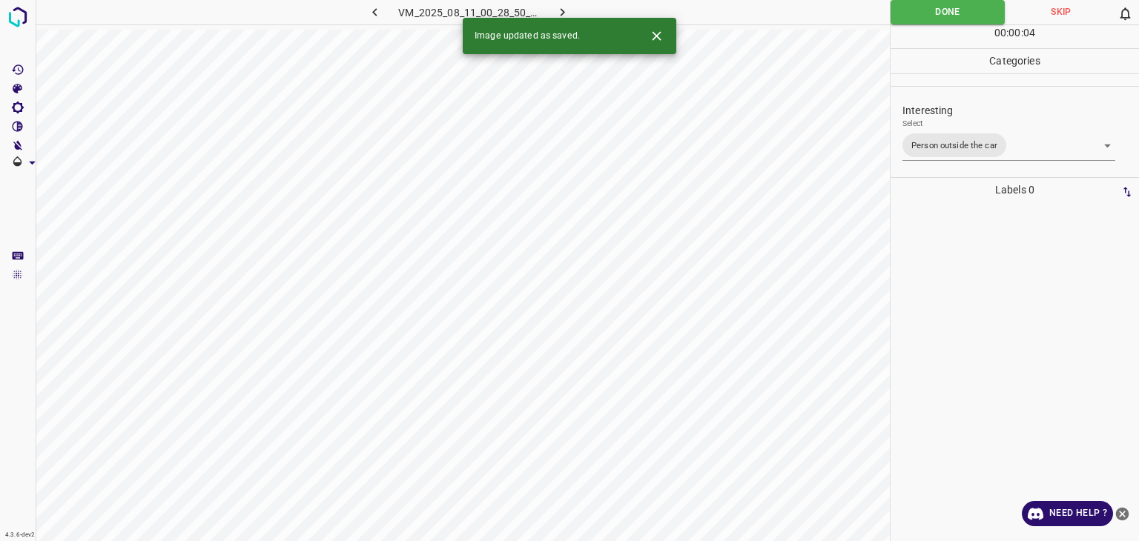
click at [570, 10] on icon "button" at bounding box center [563, 12] width 16 height 16
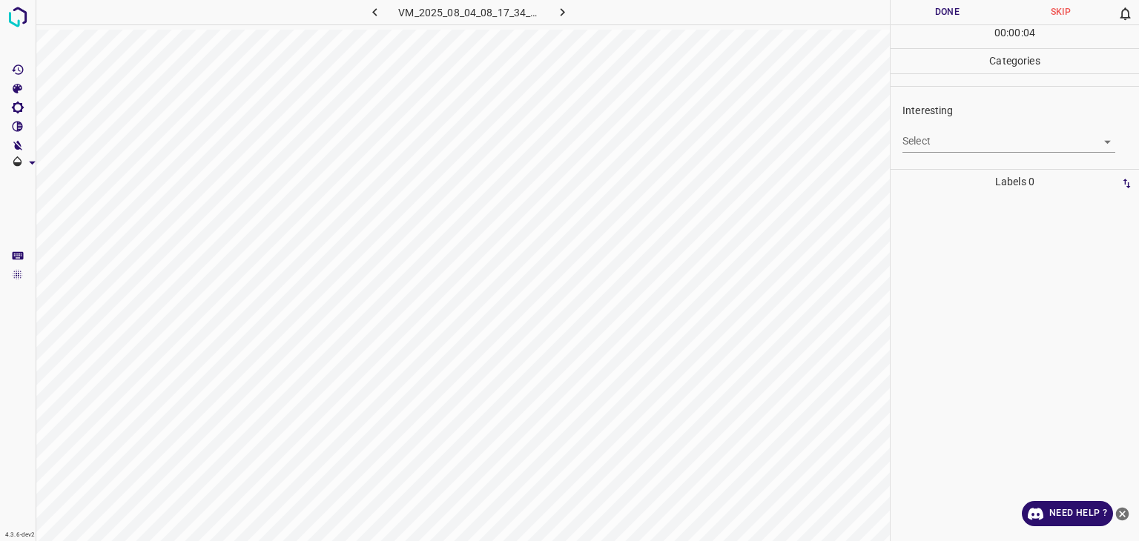
click at [910, 146] on body "4.3.6-dev2 VM_2025_08_04_08_17_34_968_06.gif Done Skip 0 00 : 00 : 04 Categorie…" at bounding box center [569, 270] width 1139 height 541
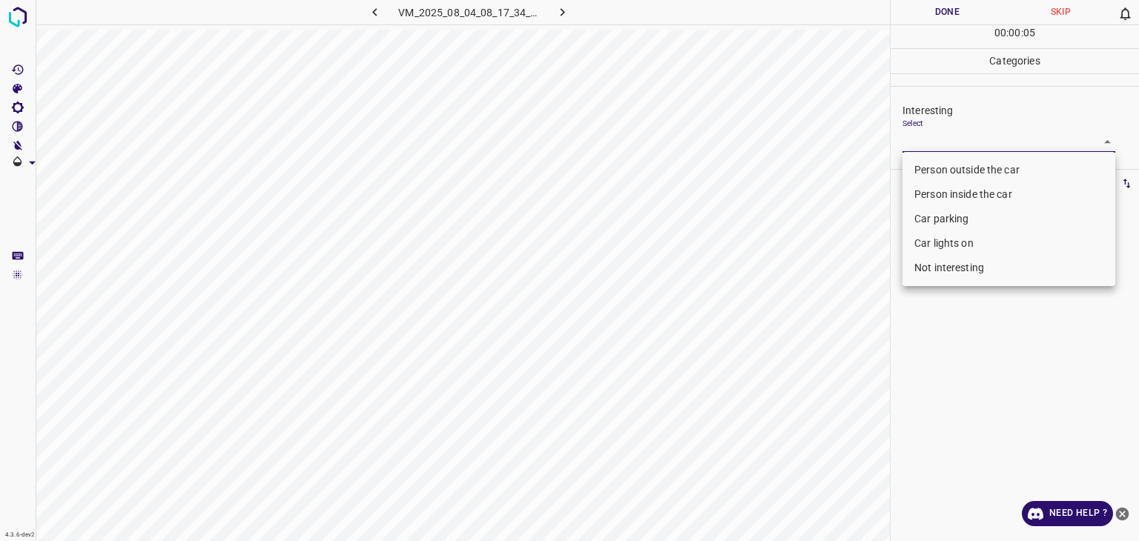
click at [917, 271] on li "Not interesting" at bounding box center [1009, 268] width 213 height 24
type input "Not interesting"
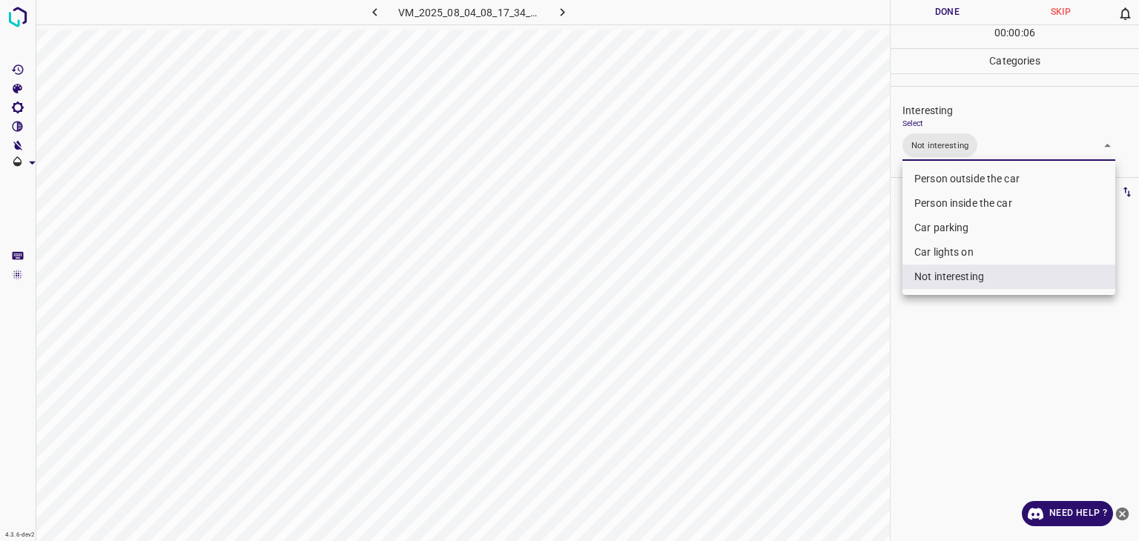
click at [938, 8] on div at bounding box center [569, 270] width 1139 height 541
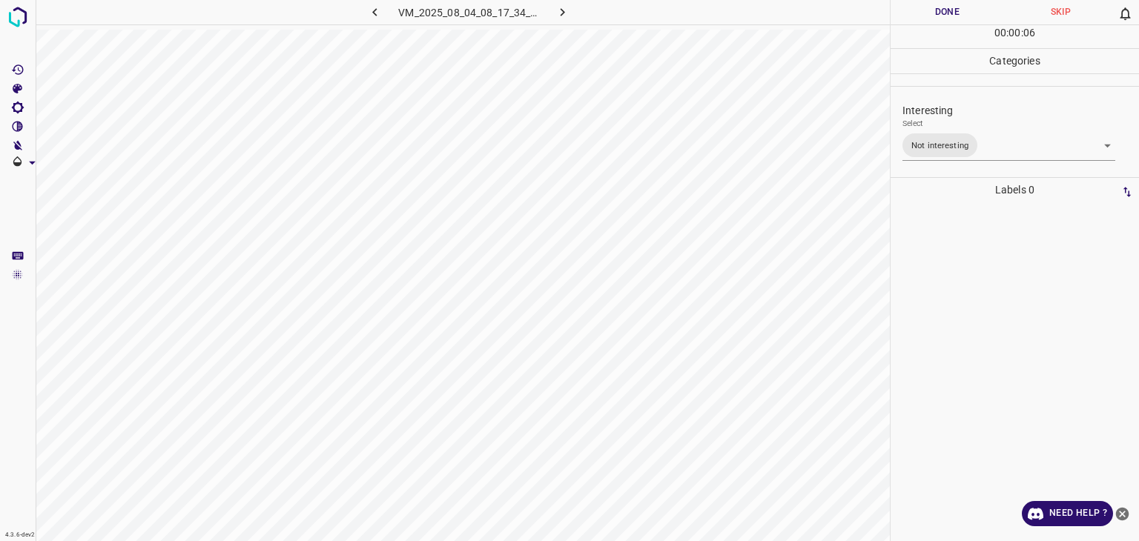
click at [938, 8] on button "Done" at bounding box center [947, 12] width 113 height 24
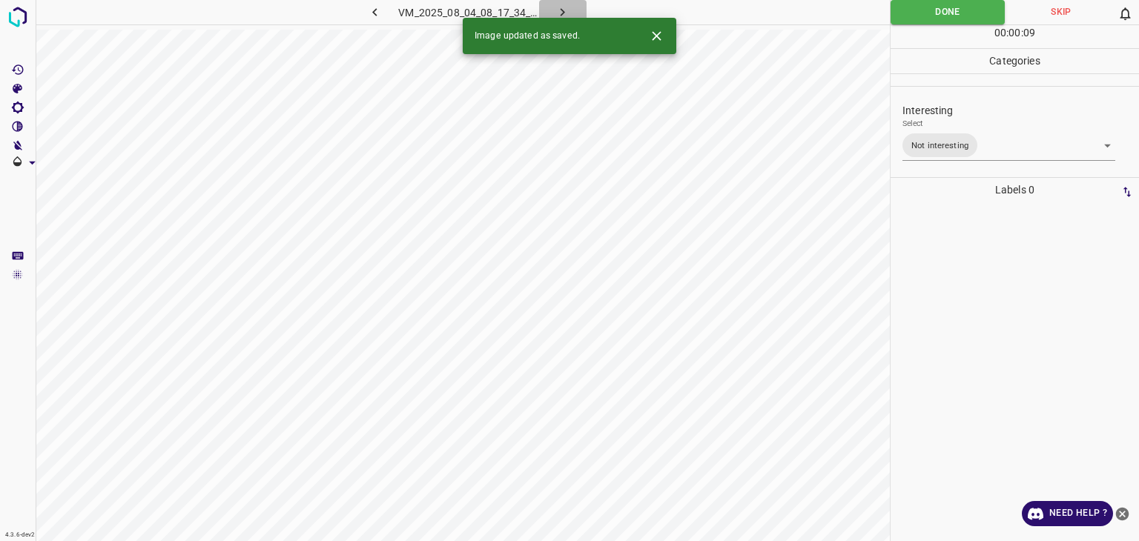
click at [562, 10] on icon "button" at bounding box center [563, 12] width 4 height 8
click at [941, 142] on body "4.3.6-dev2 VM_2025_08_07_23_16_06_465_01.gif Done Skip 0 00 : 00 : 09 Categorie…" at bounding box center [569, 270] width 1139 height 541
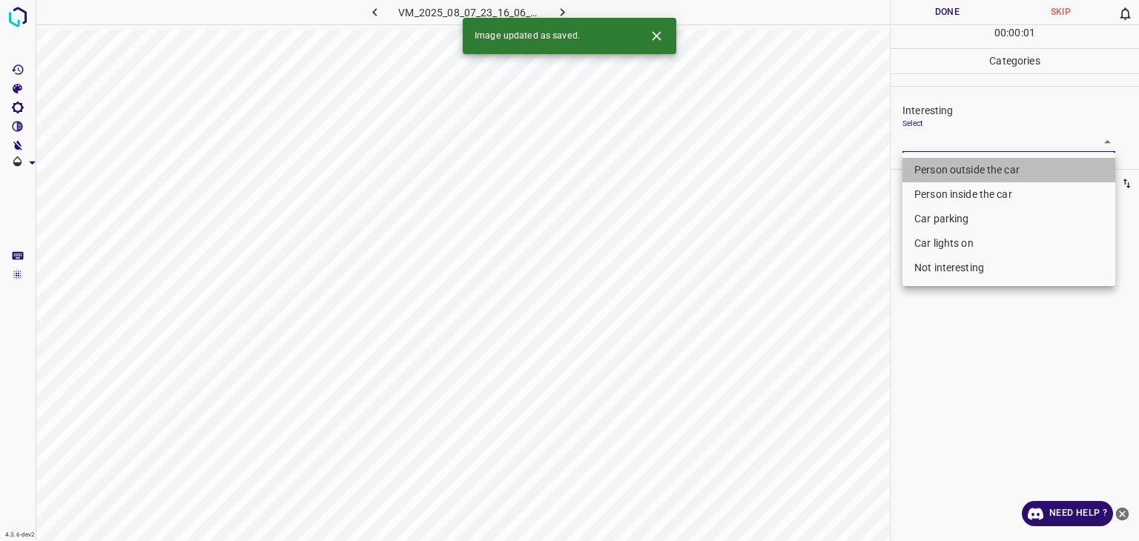
click at [934, 179] on li "Person outside the car" at bounding box center [1009, 170] width 213 height 24
type input "Person outside the car"
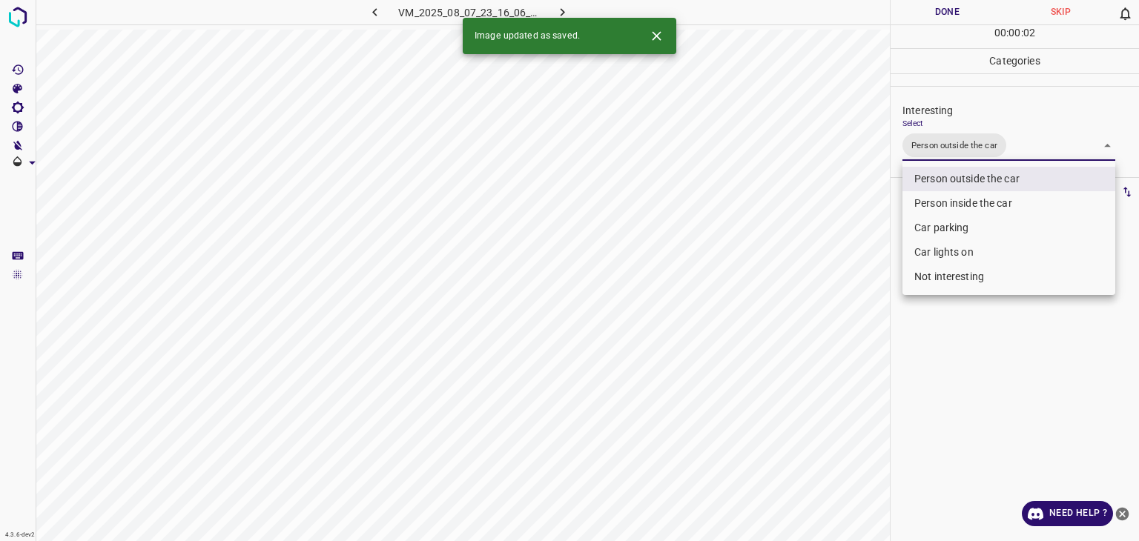
click at [949, 22] on div at bounding box center [569, 270] width 1139 height 541
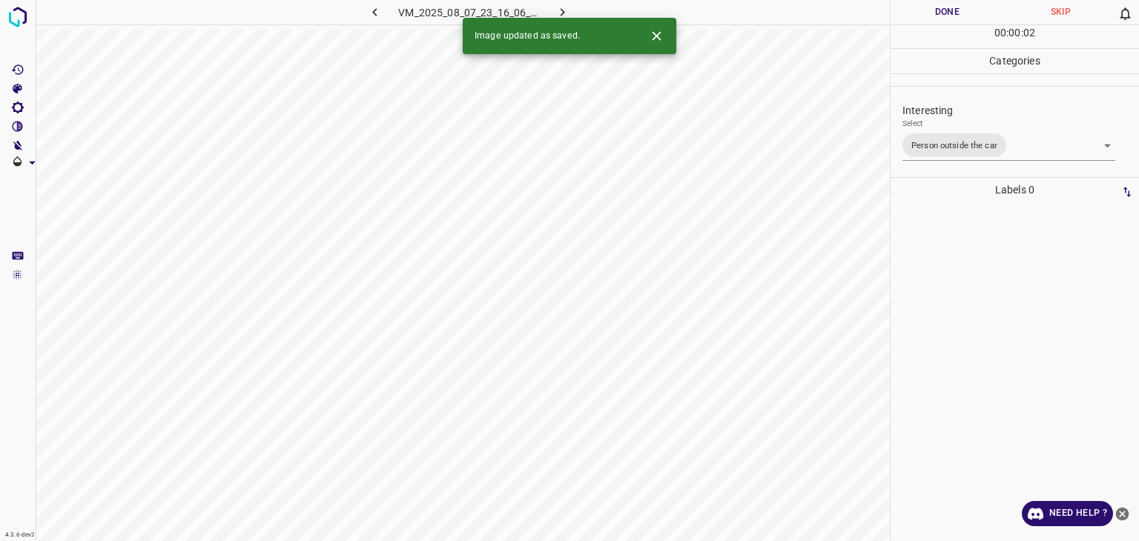
click at [947, 16] on div "Person outside the car Person inside the car Car parking Car lights on Not inte…" at bounding box center [569, 270] width 1139 height 541
click at [947, 16] on button "Done" at bounding box center [947, 12] width 113 height 24
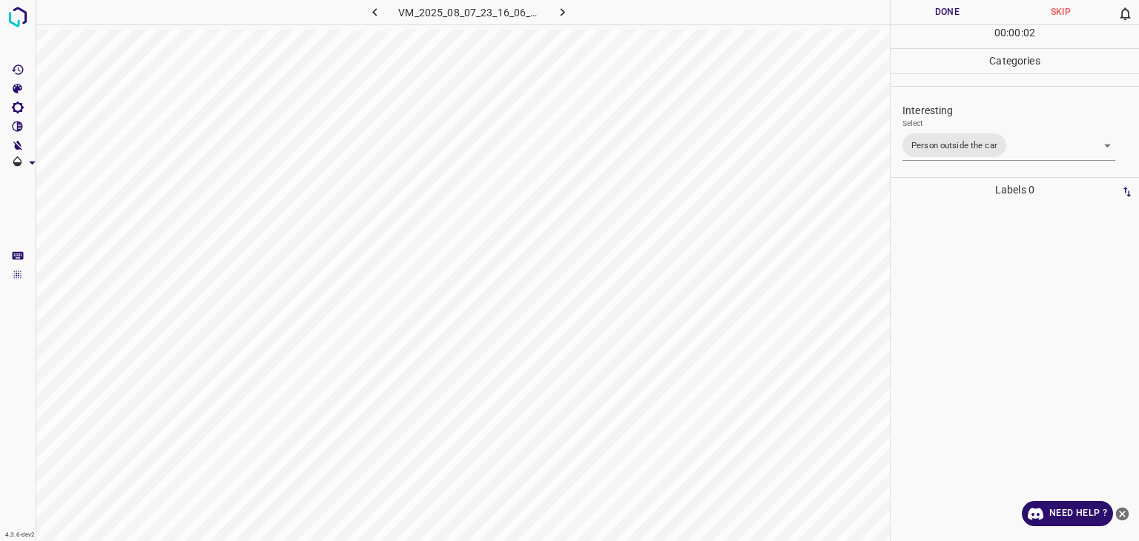
click at [947, 16] on button "Done" at bounding box center [947, 12] width 113 height 24
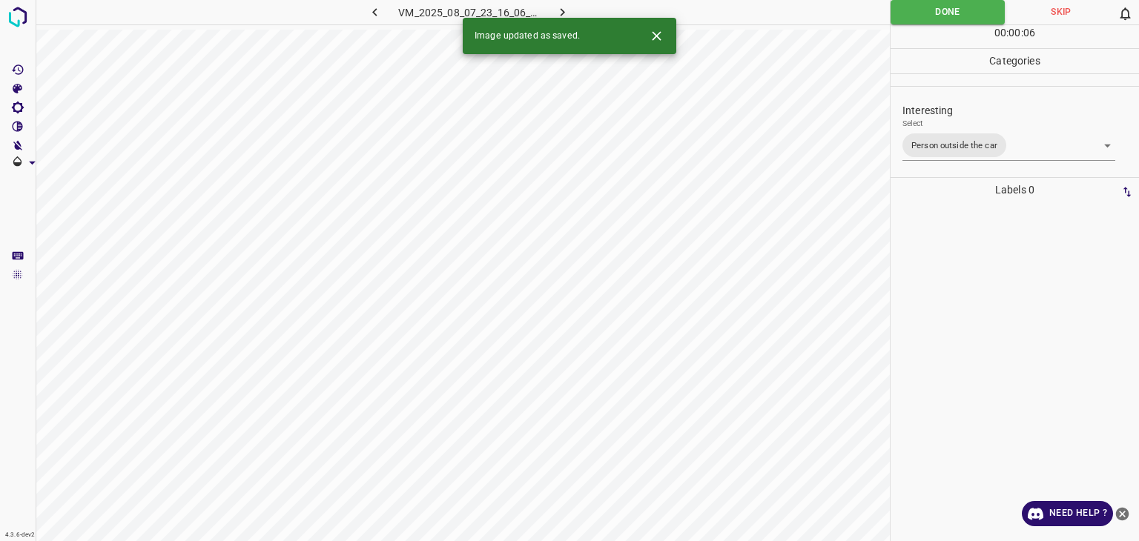
click at [573, 4] on button "button" at bounding box center [562, 12] width 47 height 24
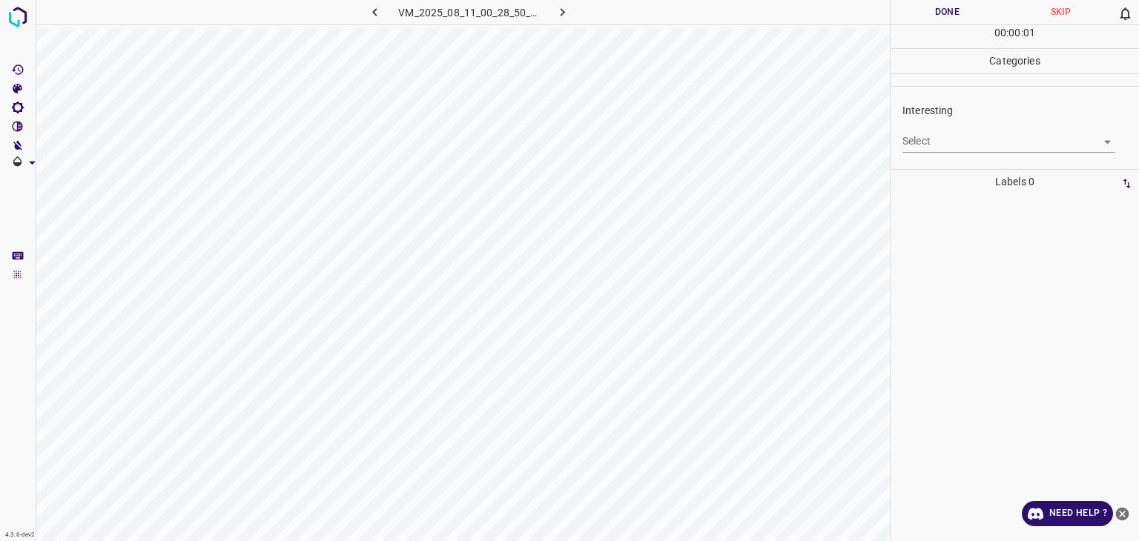
click at [966, 131] on body "4.3.6-dev2 VM_2025_08_11_00_28_50_164_05.gif Done Skip 0 00 : 00 : 01 Categorie…" at bounding box center [569, 270] width 1139 height 541
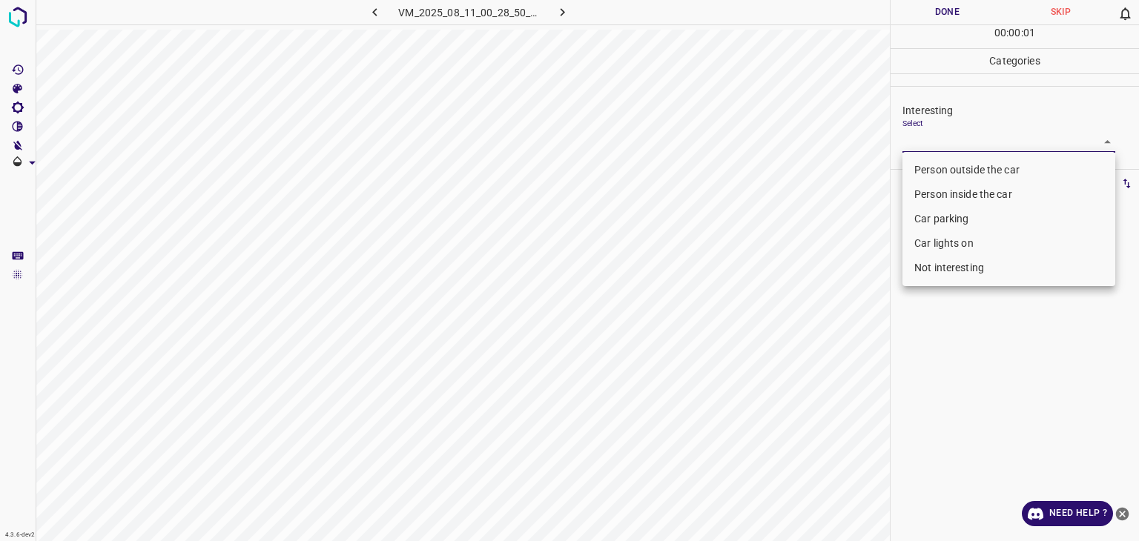
click at [959, 170] on li "Person outside the car" at bounding box center [1009, 170] width 213 height 24
type input "Person outside the car"
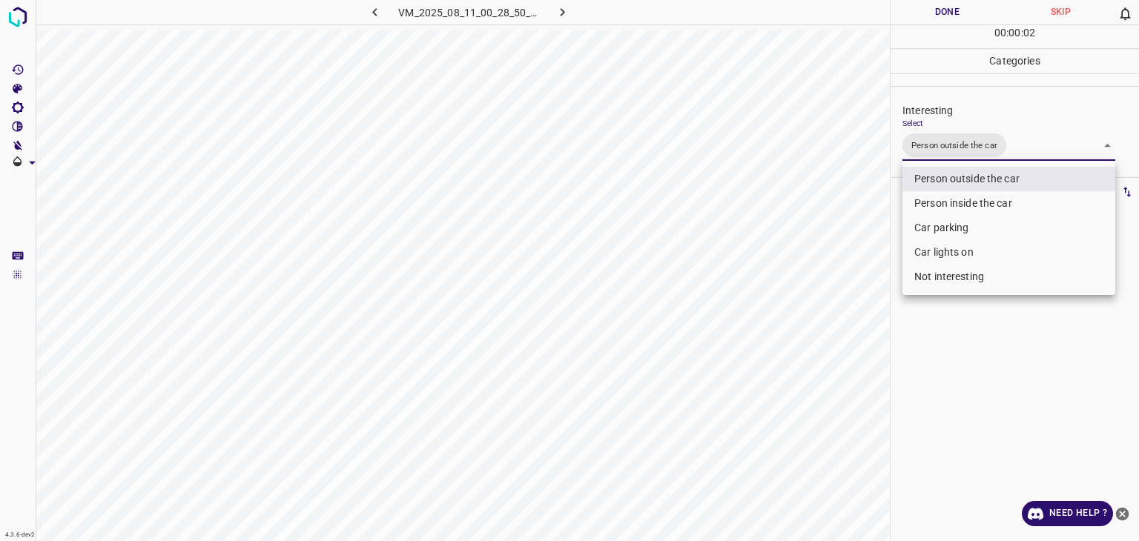
click at [948, 6] on div at bounding box center [569, 270] width 1139 height 541
click at [949, 17] on div "Person outside the car Person inside the car Car parking Car lights on Not inte…" at bounding box center [569, 270] width 1139 height 541
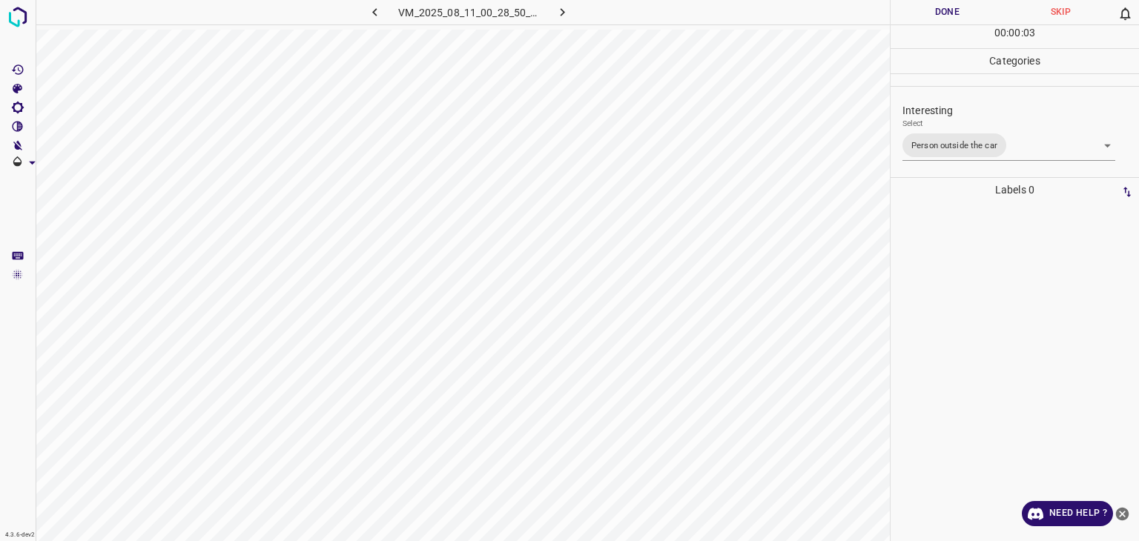
click at [949, 17] on button "Done" at bounding box center [947, 12] width 113 height 24
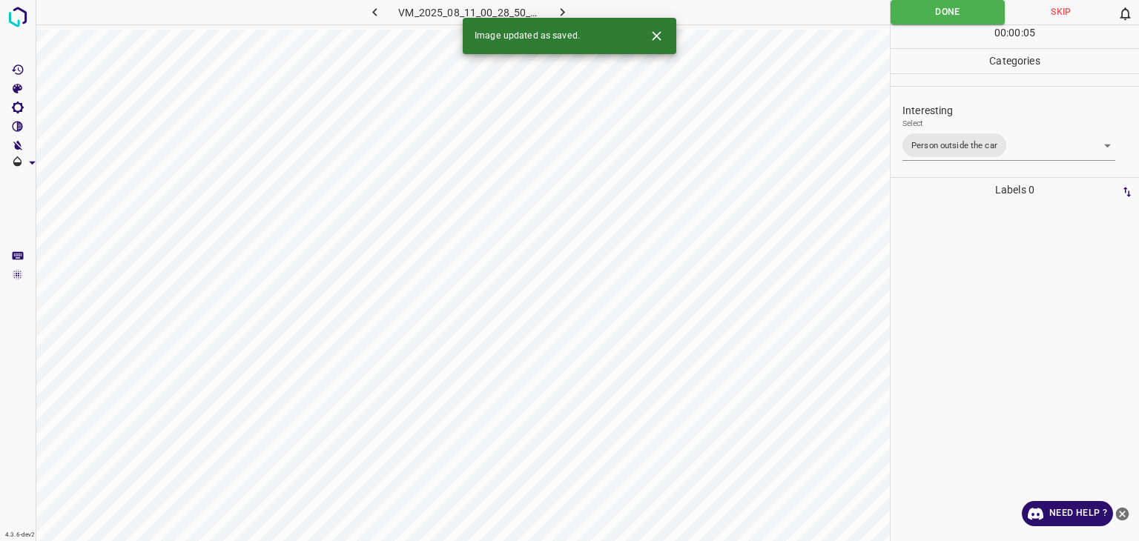
click at [565, 15] on icon "button" at bounding box center [563, 12] width 16 height 16
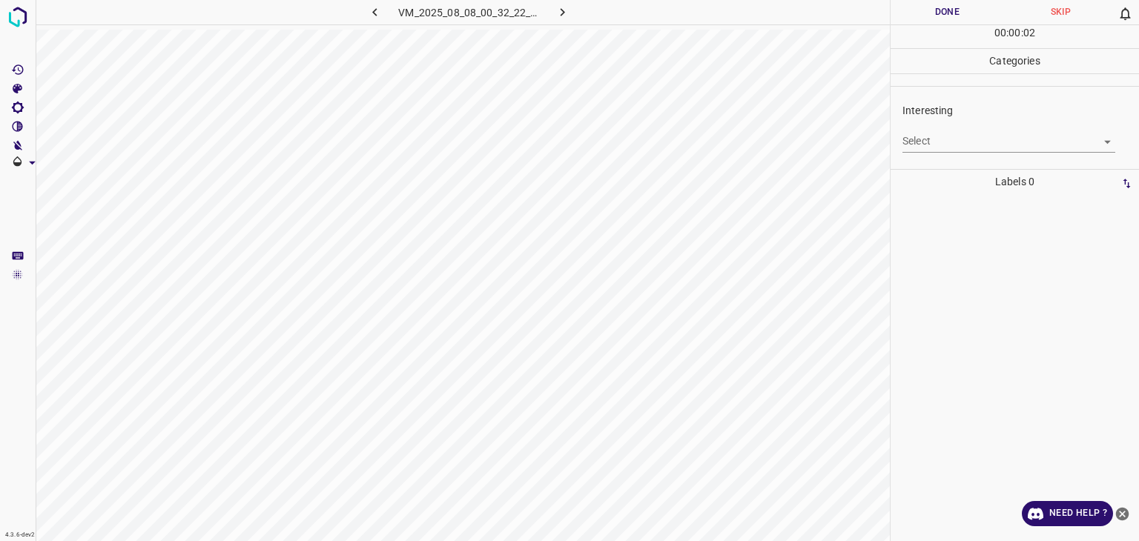
click at [950, 140] on body "4.3.6-dev2 VM_2025_08_08_00_32_22_692_06.gif Done Skip 0 00 : 00 : 02 Categorie…" at bounding box center [569, 270] width 1139 height 541
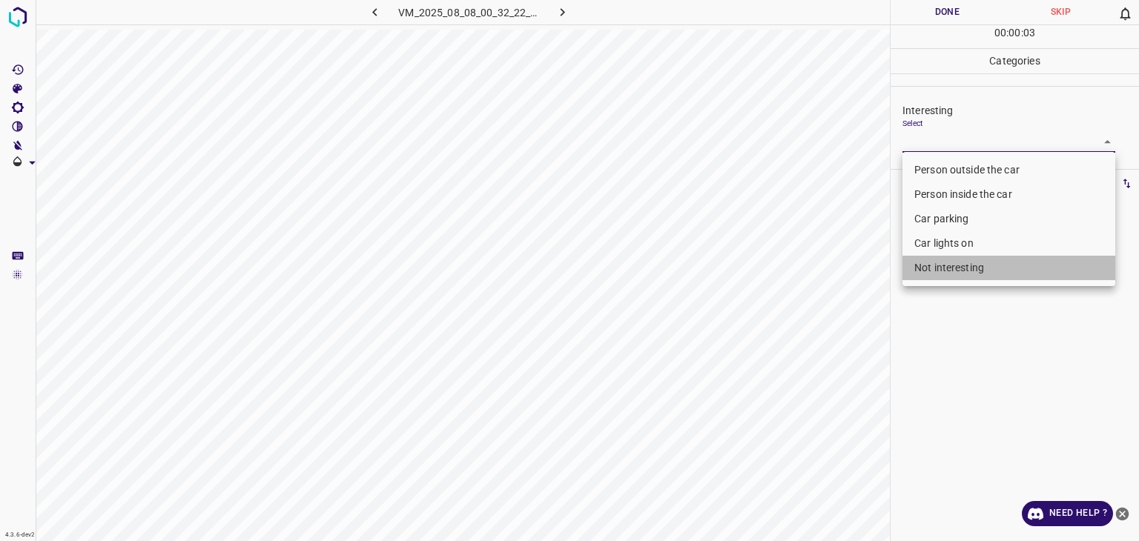
click at [963, 266] on li "Not interesting" at bounding box center [1009, 268] width 213 height 24
type input "Not interesting"
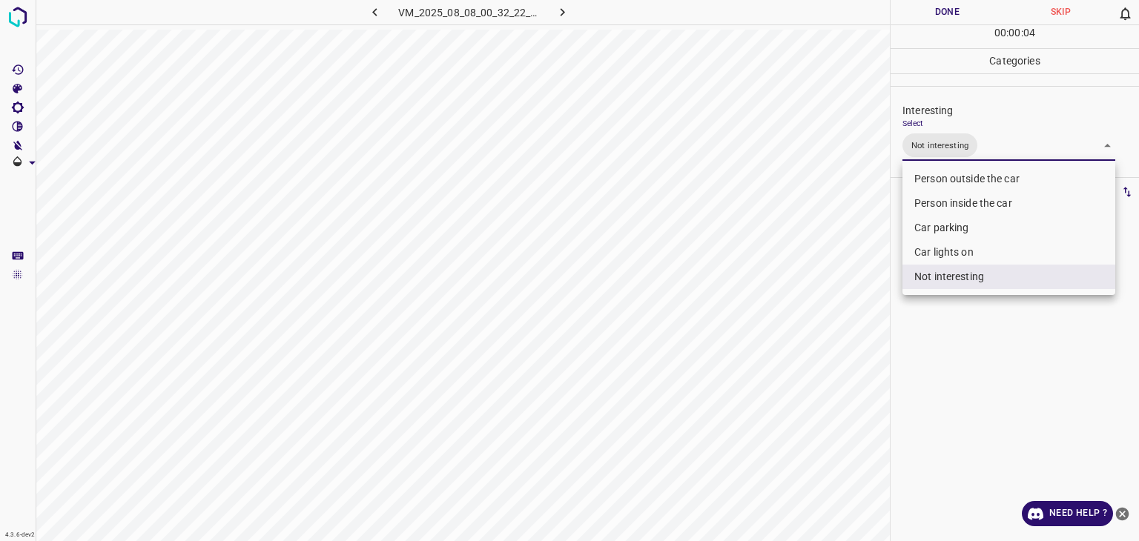
click at [937, 13] on div at bounding box center [569, 270] width 1139 height 541
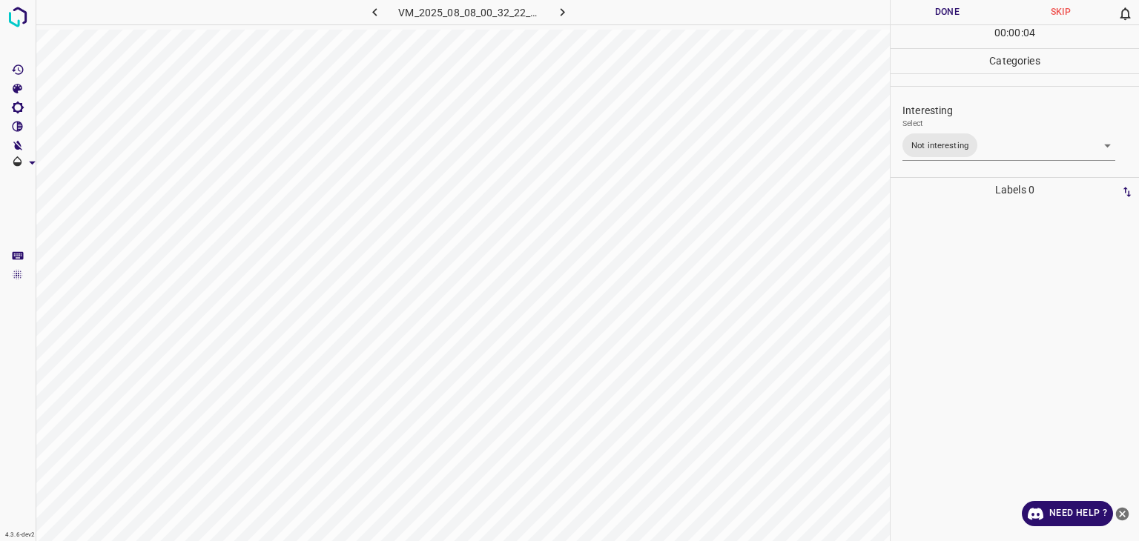
click at [937, 13] on div at bounding box center [569, 270] width 1139 height 541
click at [937, 13] on button "Done" at bounding box center [947, 12] width 113 height 24
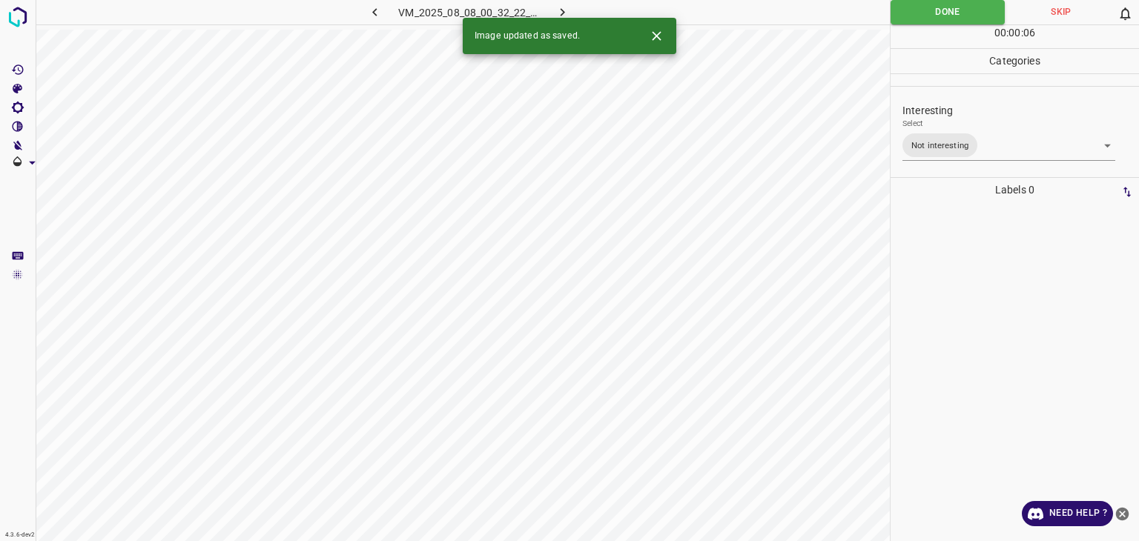
click at [564, 10] on icon "button" at bounding box center [563, 12] width 16 height 16
drag, startPoint x: 935, startPoint y: 156, endPoint x: 930, endPoint y: 138, distance: 18.5
click at [936, 155] on div "Interesting Select ​" at bounding box center [1015, 128] width 248 height 70
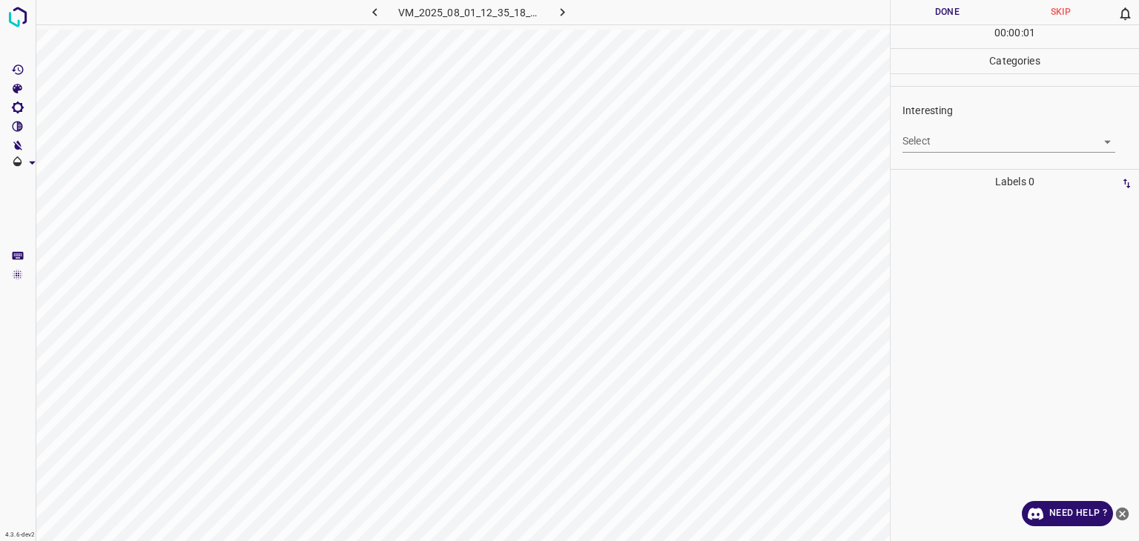
click at [932, 138] on body "4.3.6-dev2 VM_2025_08_01_12_35_18_190_07.gif Done Skip 0 00 : 00 : 01 Categorie…" at bounding box center [569, 270] width 1139 height 541
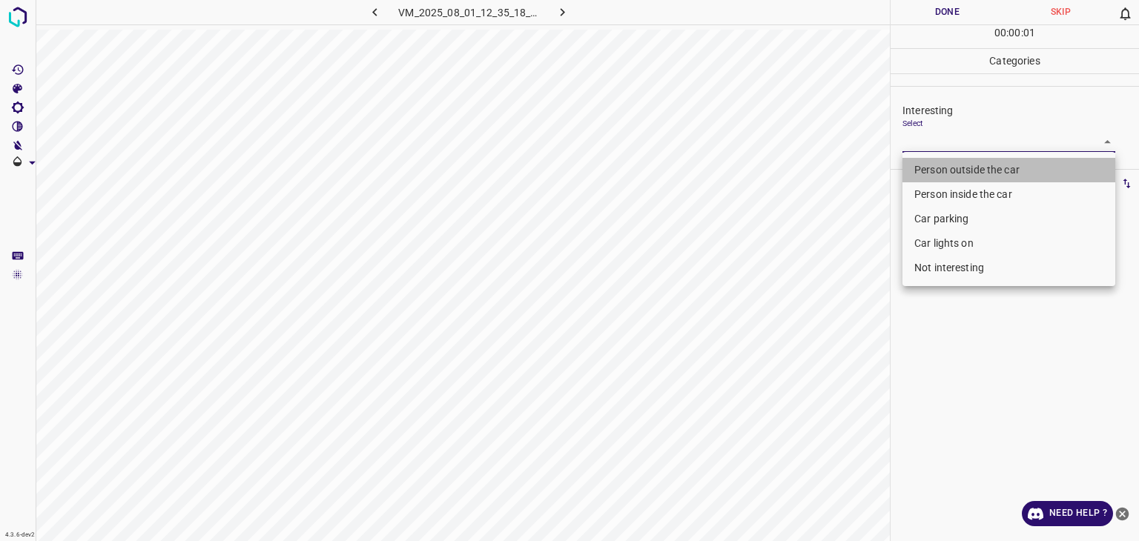
click at [938, 167] on li "Person outside the car" at bounding box center [1009, 170] width 213 height 24
type input "Person outside the car"
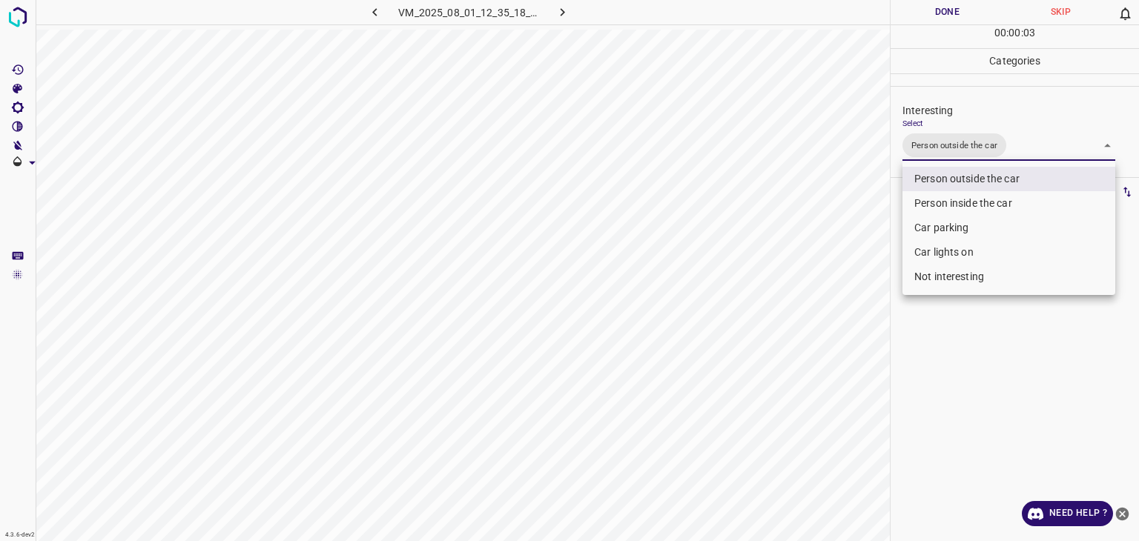
click at [934, 4] on div at bounding box center [569, 270] width 1139 height 541
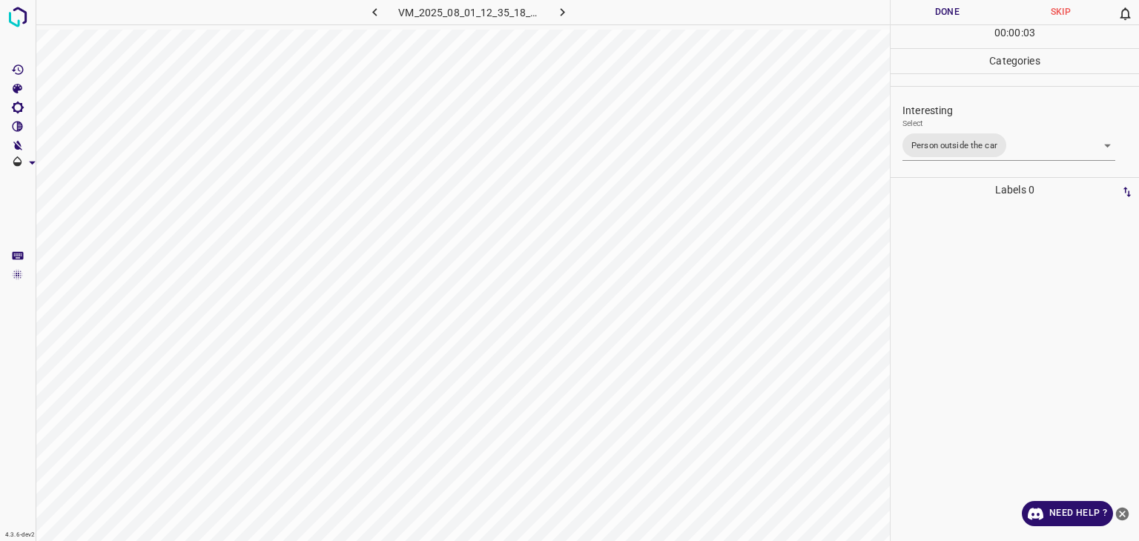
click at [934, 4] on div "Person outside the car Person inside the car Car parking Car lights on Not inte…" at bounding box center [569, 270] width 1139 height 541
click at [936, 4] on button "Done" at bounding box center [947, 12] width 113 height 24
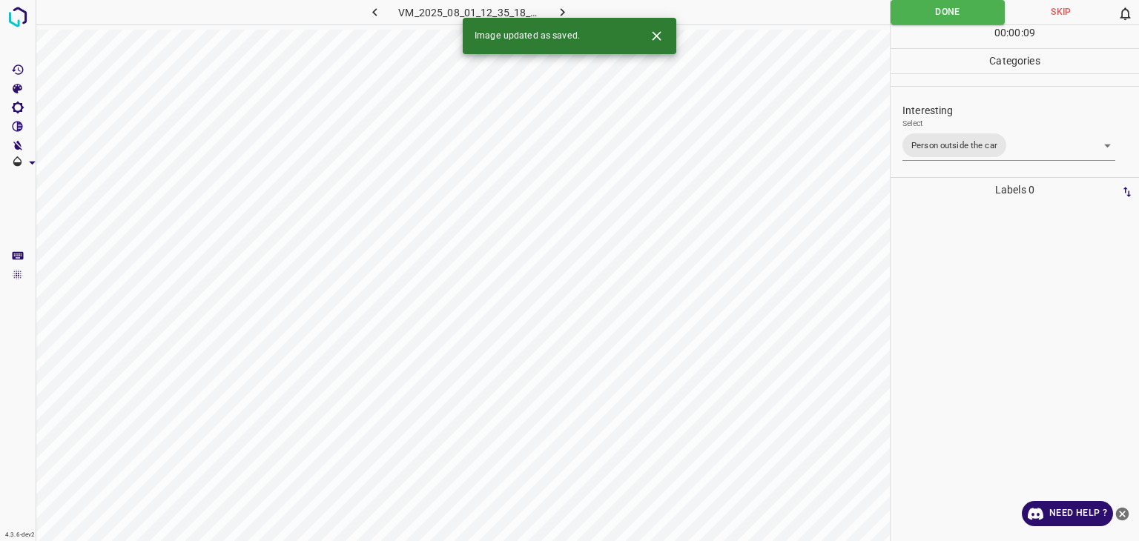
click at [558, 13] on icon "button" at bounding box center [563, 12] width 16 height 16
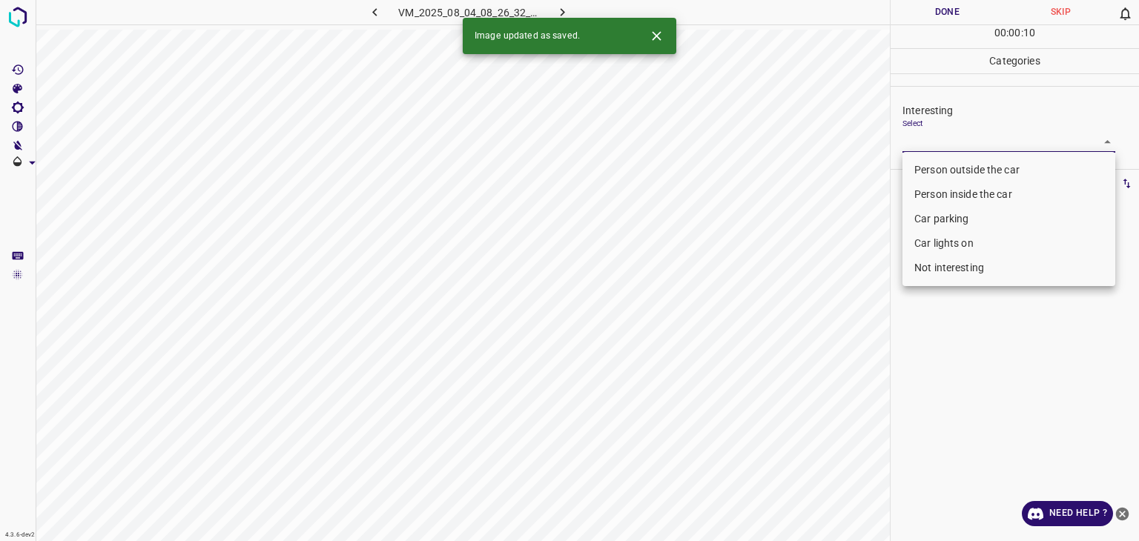
click at [917, 149] on body "4.3.6-dev2 VM_2025_08_04_08_26_32_545_05.gif Done Skip 0 00 : 00 : 10 Categorie…" at bounding box center [569, 270] width 1139 height 541
click at [912, 171] on li "Person outside the car" at bounding box center [1009, 170] width 213 height 24
type input "Person outside the car"
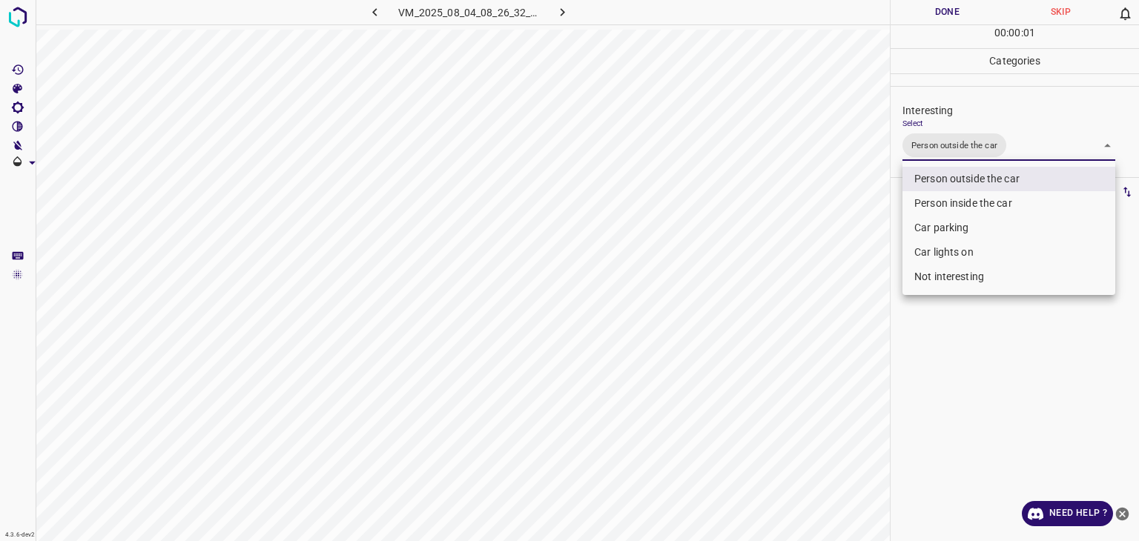
click at [941, 22] on div at bounding box center [569, 270] width 1139 height 541
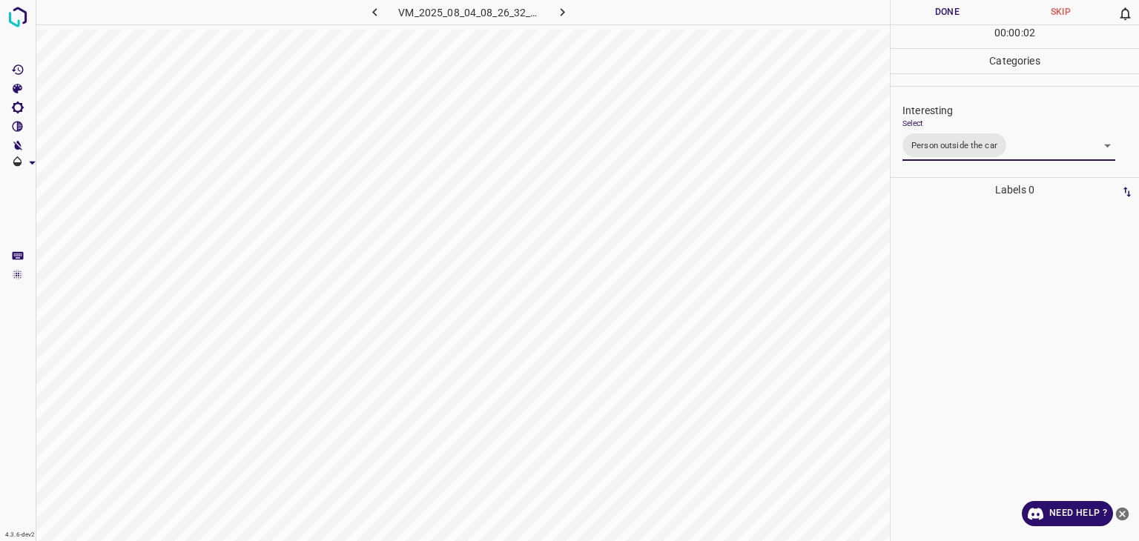
click at [937, 16] on div "Person outside the car Person inside the car Car parking Car lights on Not inte…" at bounding box center [569, 270] width 1139 height 541
click at [934, 13] on button "Done" at bounding box center [947, 12] width 113 height 24
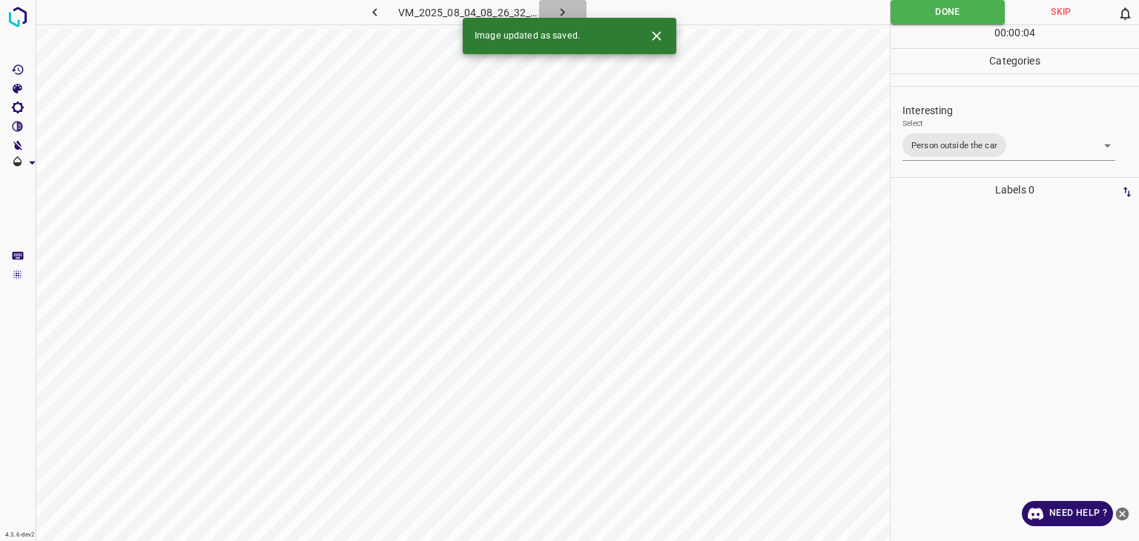
click at [561, 5] on icon "button" at bounding box center [563, 12] width 16 height 16
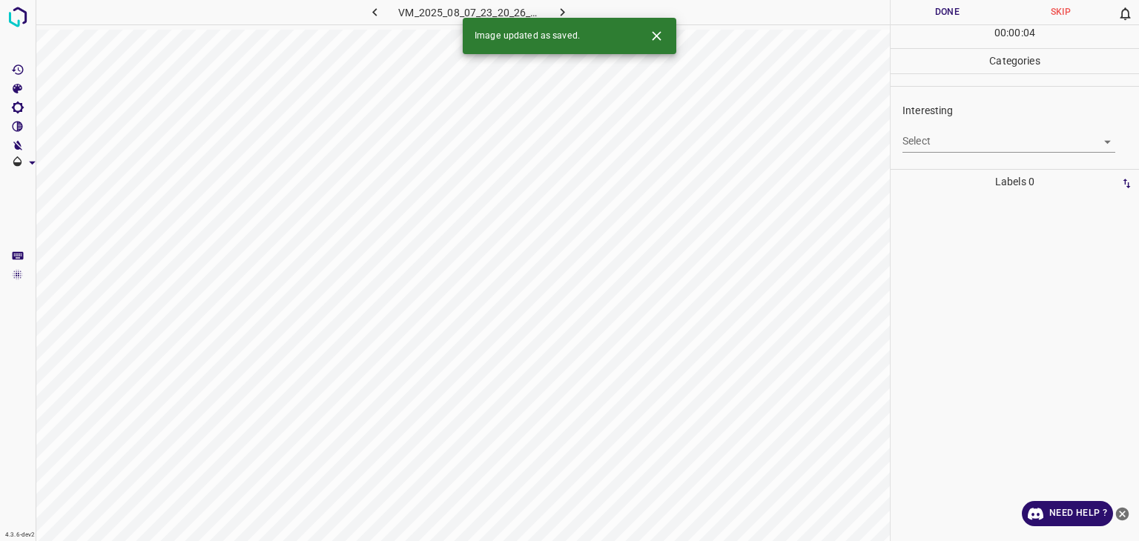
click at [943, 123] on div "Select ​" at bounding box center [1009, 135] width 213 height 33
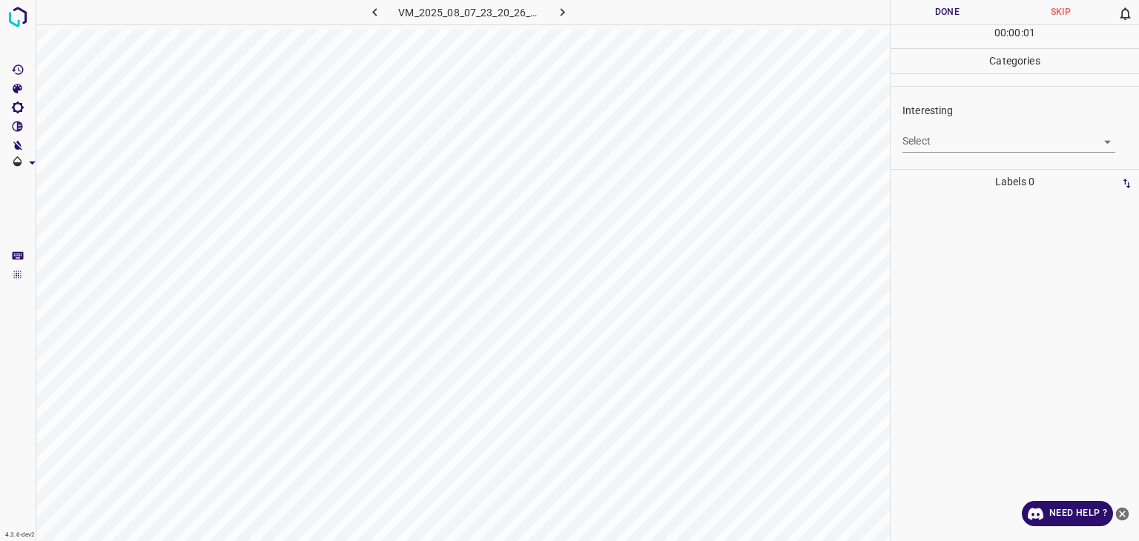
click at [953, 138] on body "4.3.6-dev2 VM_2025_08_07_23_20_26_274_03.gif Done Skip 0 00 : 00 : 01 Categorie…" at bounding box center [569, 270] width 1139 height 541
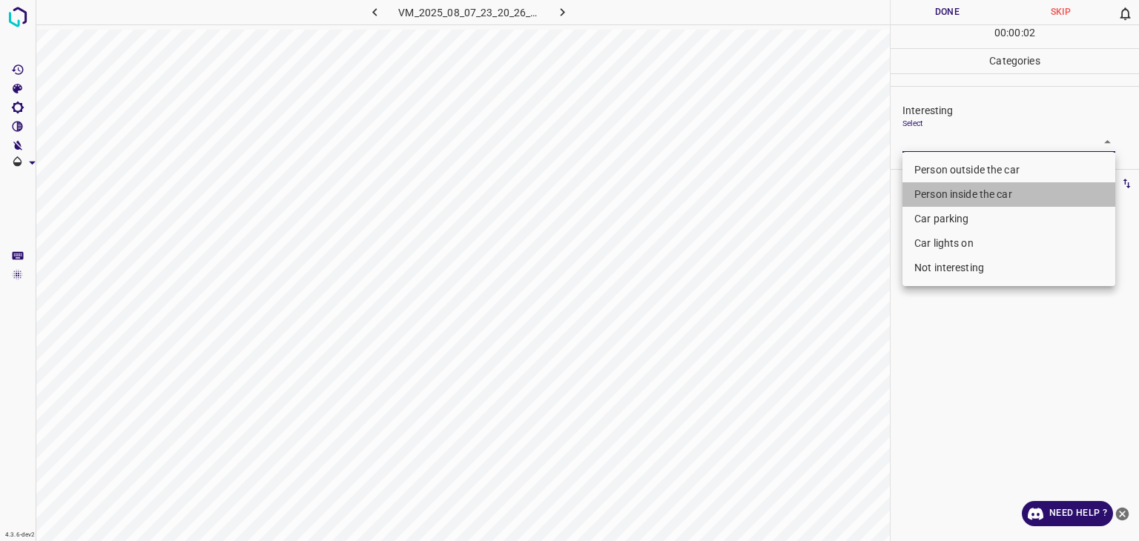
click at [955, 194] on li "Person inside the car" at bounding box center [1009, 194] width 213 height 24
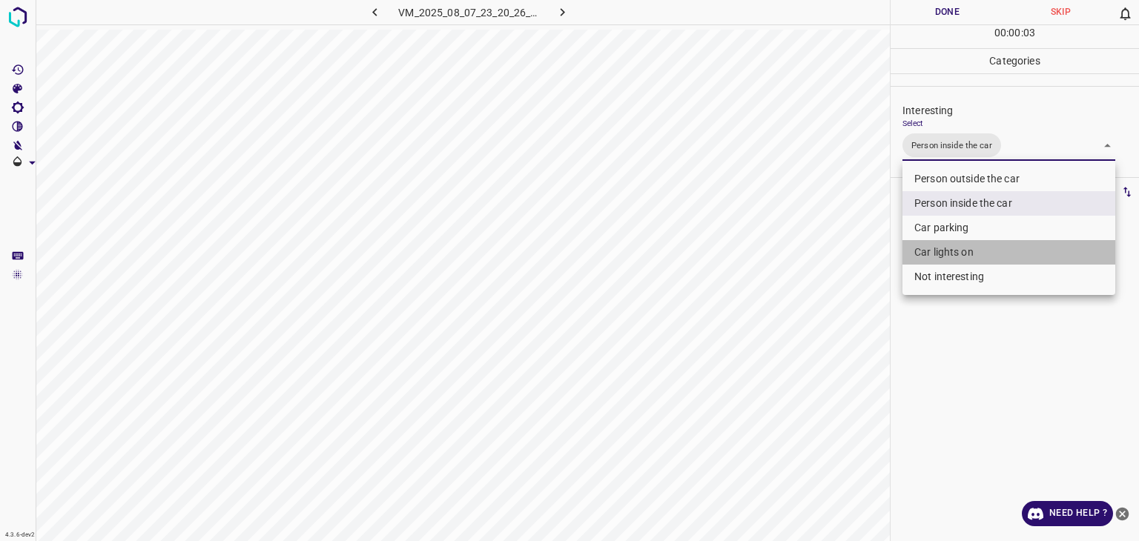
click at [946, 251] on li "Car lights on" at bounding box center [1009, 252] width 213 height 24
type input "Person inside the car,Car lights on"
click at [955, 1] on div at bounding box center [569, 270] width 1139 height 541
click at [958, 4] on div at bounding box center [569, 270] width 1139 height 541
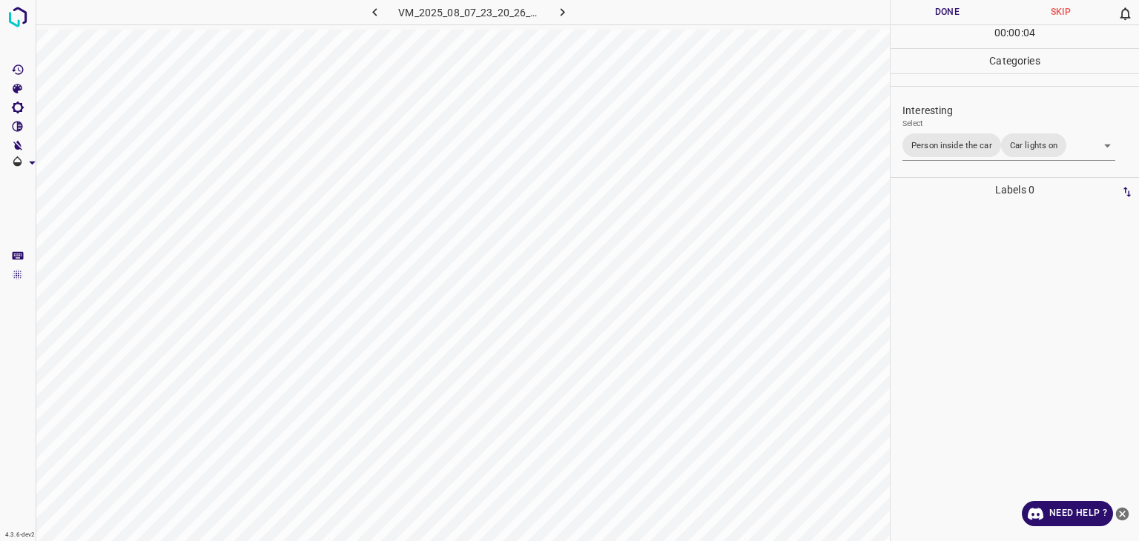
click at [958, 4] on button "Done" at bounding box center [947, 12] width 113 height 24
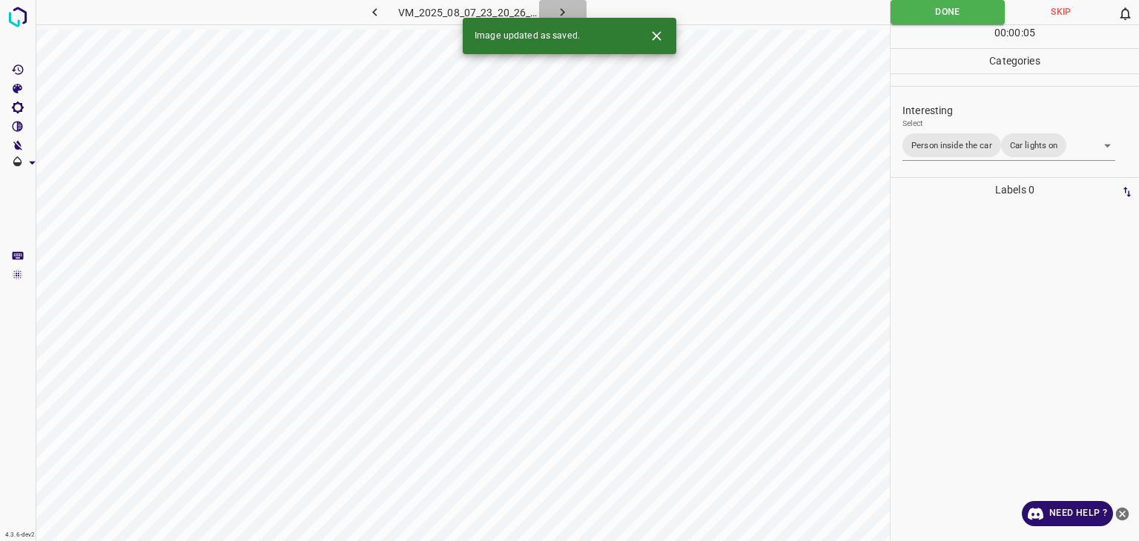
click at [561, 11] on icon "button" at bounding box center [563, 12] width 16 height 16
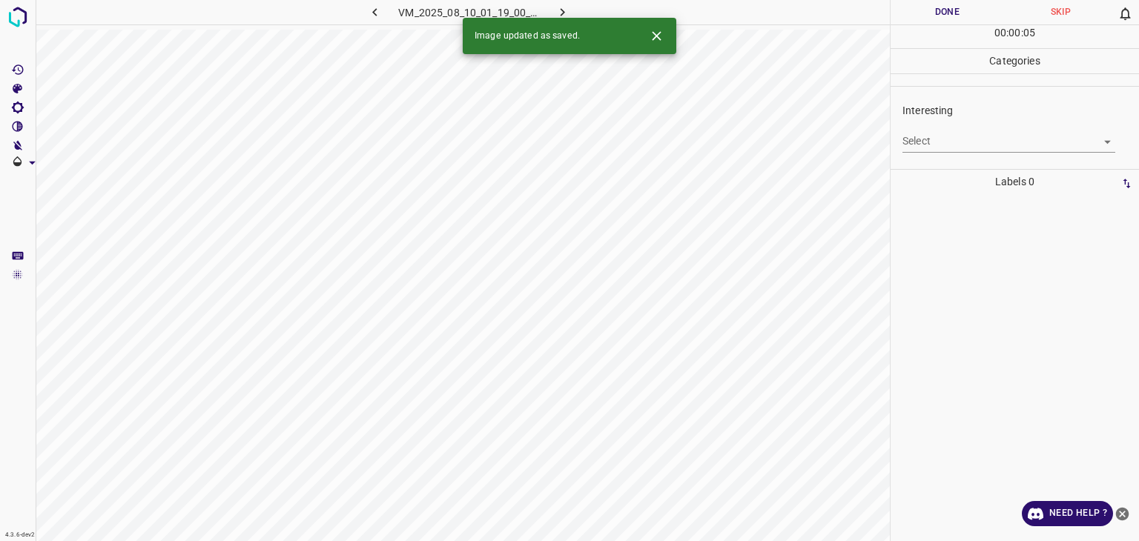
click at [992, 145] on body "4.3.6-dev2 VM_2025_08_10_01_19_00_593_04.gif Done Skip 0 00 : 00 : 05 Categorie…" at bounding box center [569, 270] width 1139 height 541
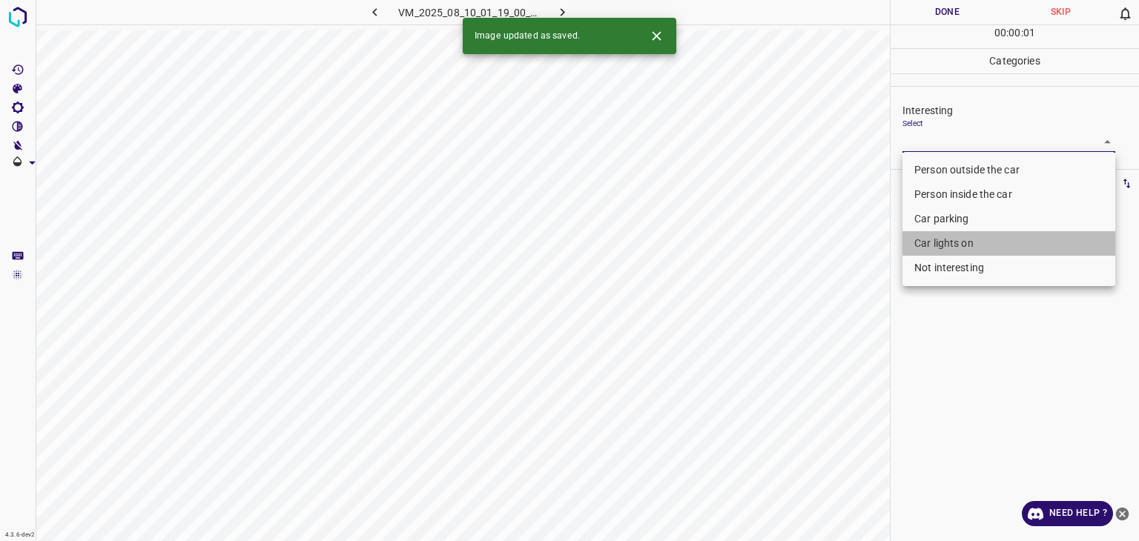
click at [965, 242] on li "Car lights on" at bounding box center [1009, 243] width 213 height 24
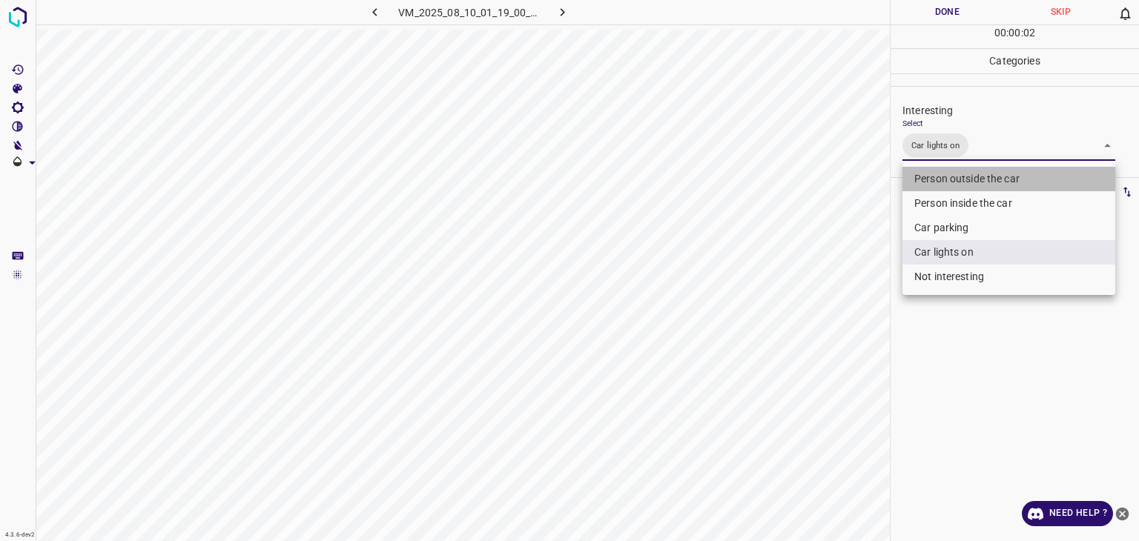
click at [972, 178] on li "Person outside the car" at bounding box center [1009, 179] width 213 height 24
type input "Car lights on,Person outside the car"
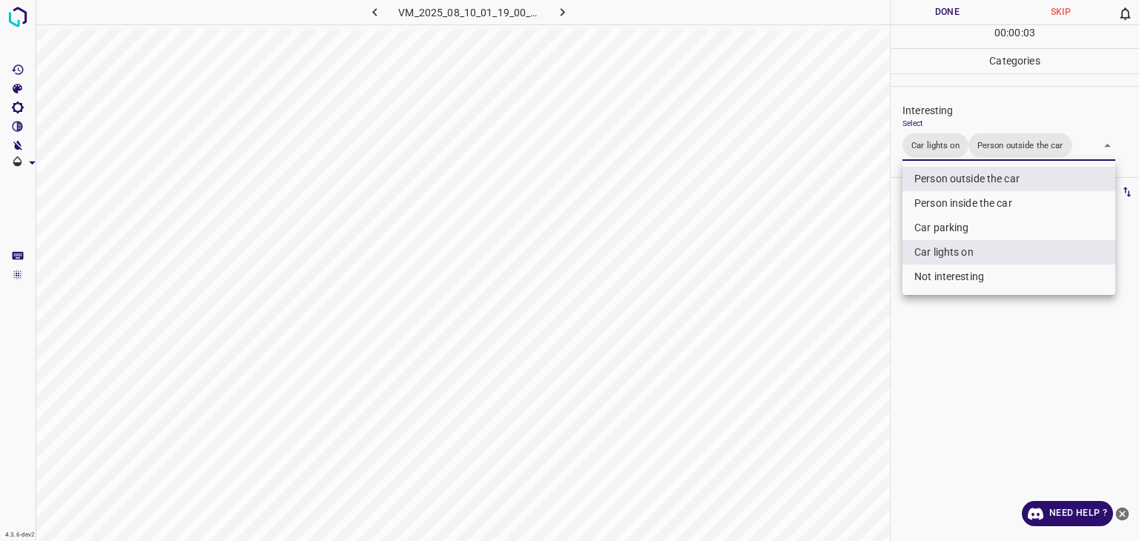
click at [961, 9] on div at bounding box center [569, 270] width 1139 height 541
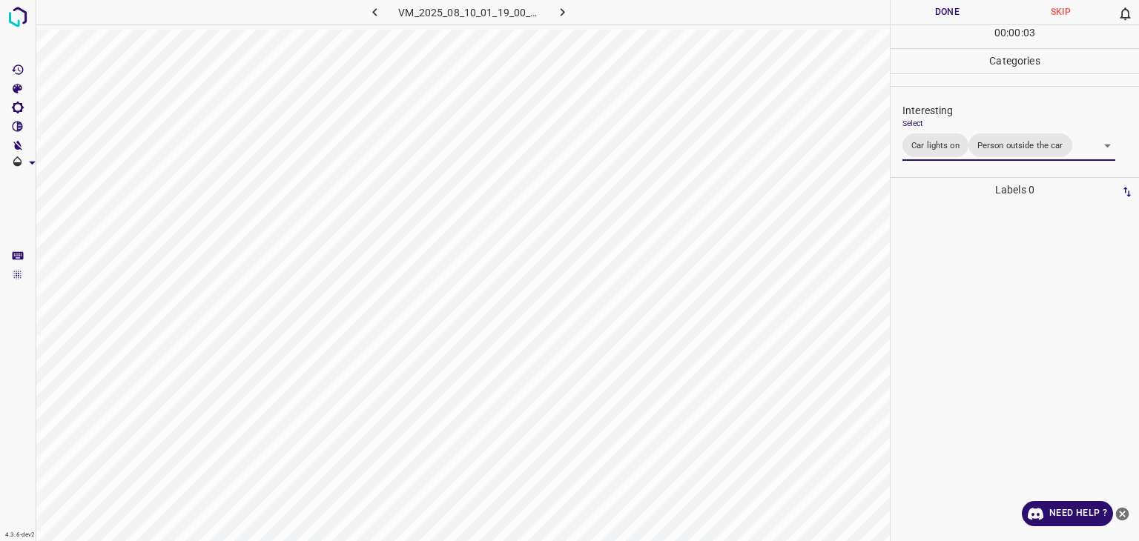
click at [961, 9] on div at bounding box center [569, 270] width 1139 height 541
click at [961, 9] on button "Done" at bounding box center [947, 12] width 113 height 24
click at [964, 11] on button "Done" at bounding box center [947, 12] width 113 height 24
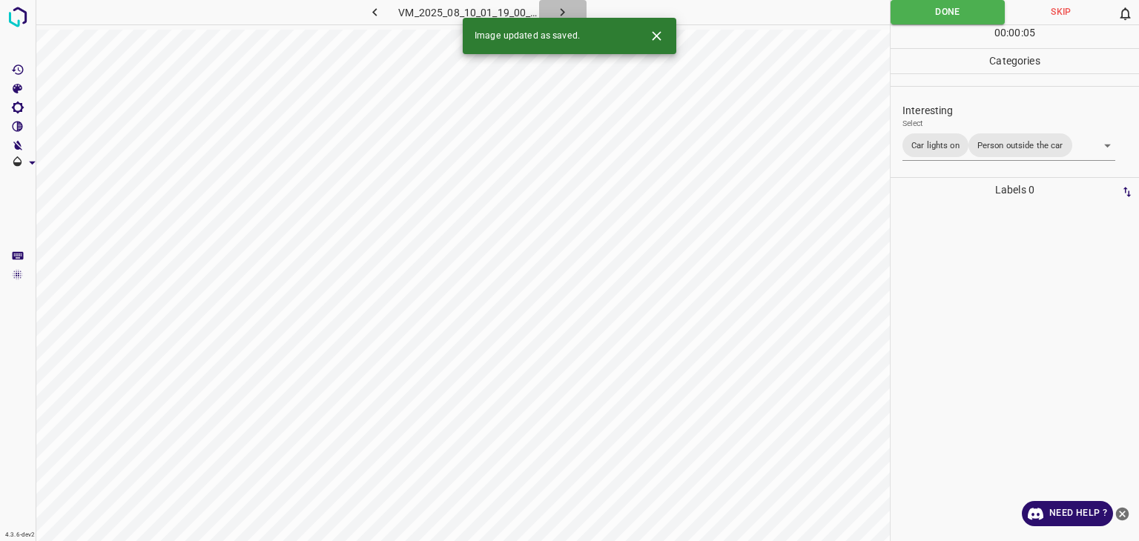
click at [570, 10] on icon "button" at bounding box center [563, 12] width 16 height 16
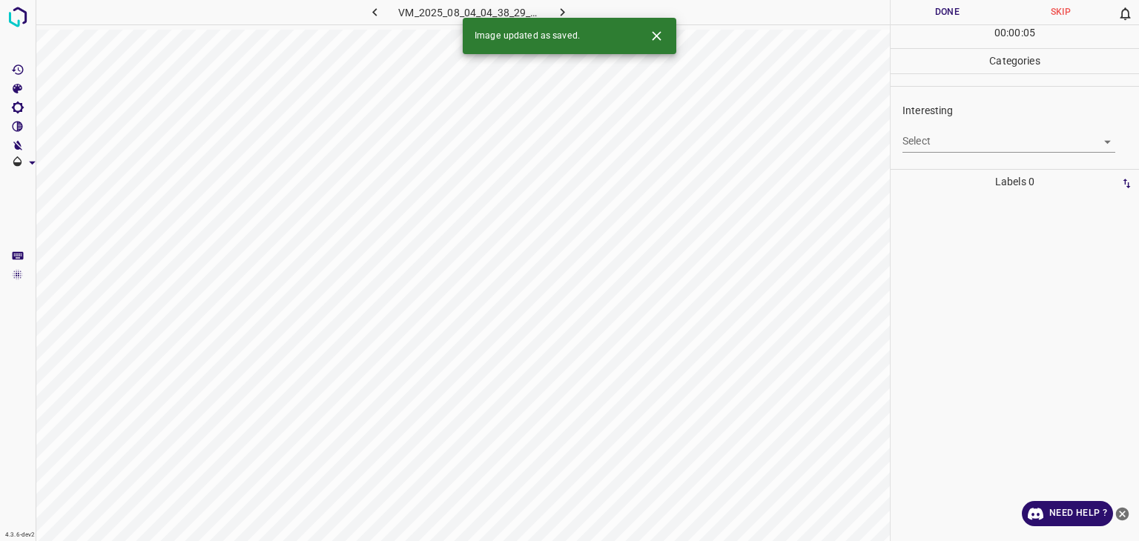
click at [918, 142] on body "4.3.6-dev2 VM_2025_08_04_04_38_29_902_01.gif Done Skip 0 00 : 00 : 05 Categorie…" at bounding box center [569, 270] width 1139 height 541
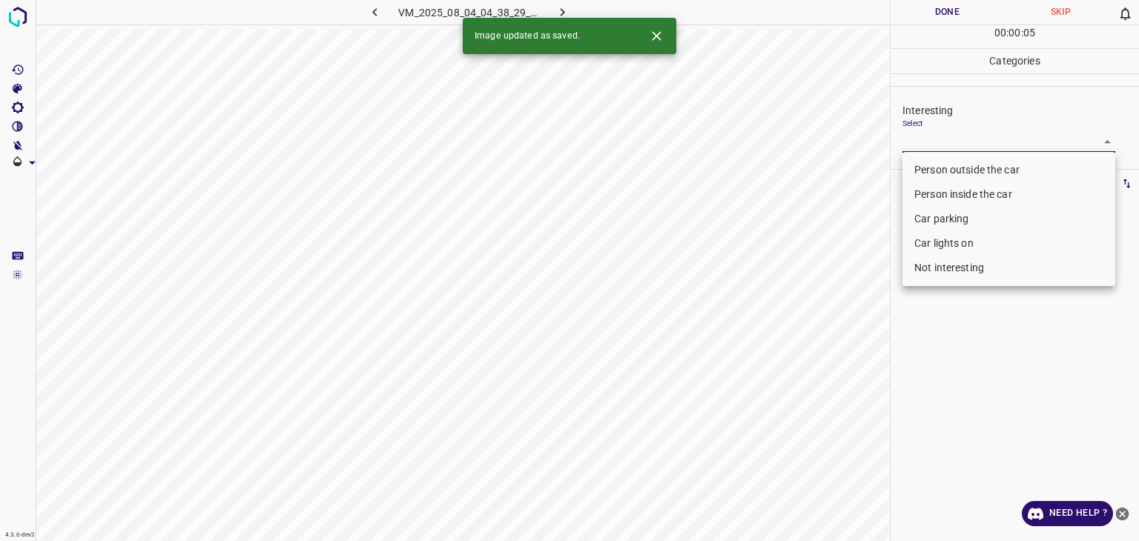
click at [928, 173] on li "Person outside the car" at bounding box center [1009, 170] width 213 height 24
type input "Person outside the car"
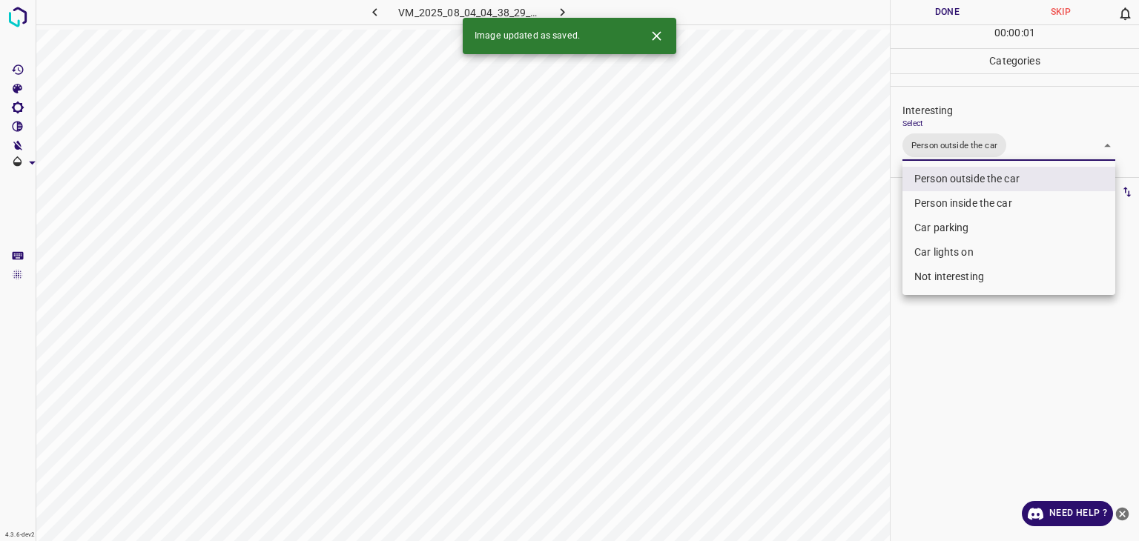
click at [935, 10] on div at bounding box center [569, 270] width 1139 height 541
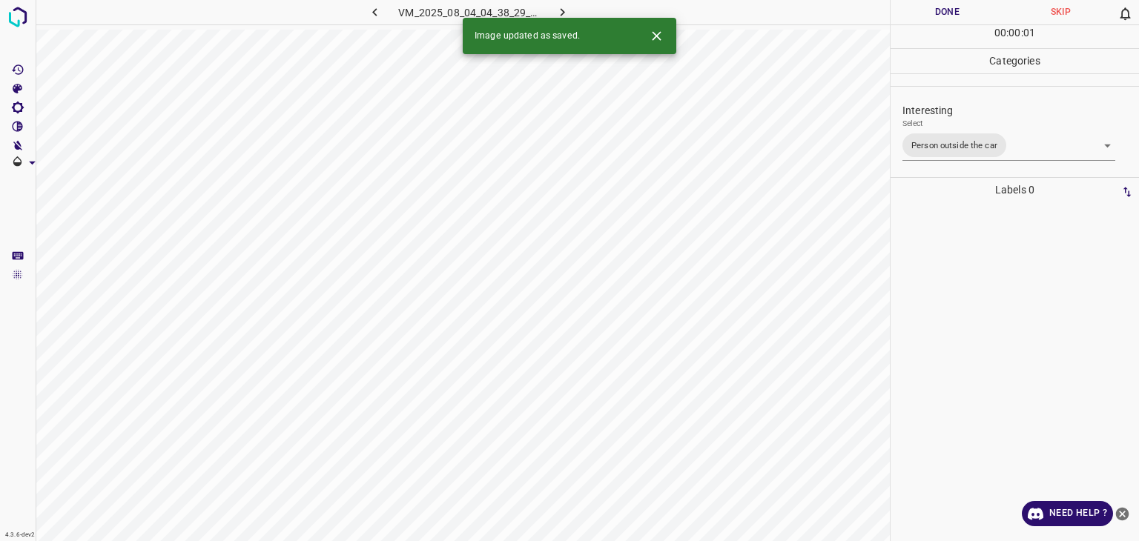
click at [934, 11] on button "Done" at bounding box center [947, 12] width 113 height 24
click at [574, 5] on button "button" at bounding box center [562, 12] width 47 height 24
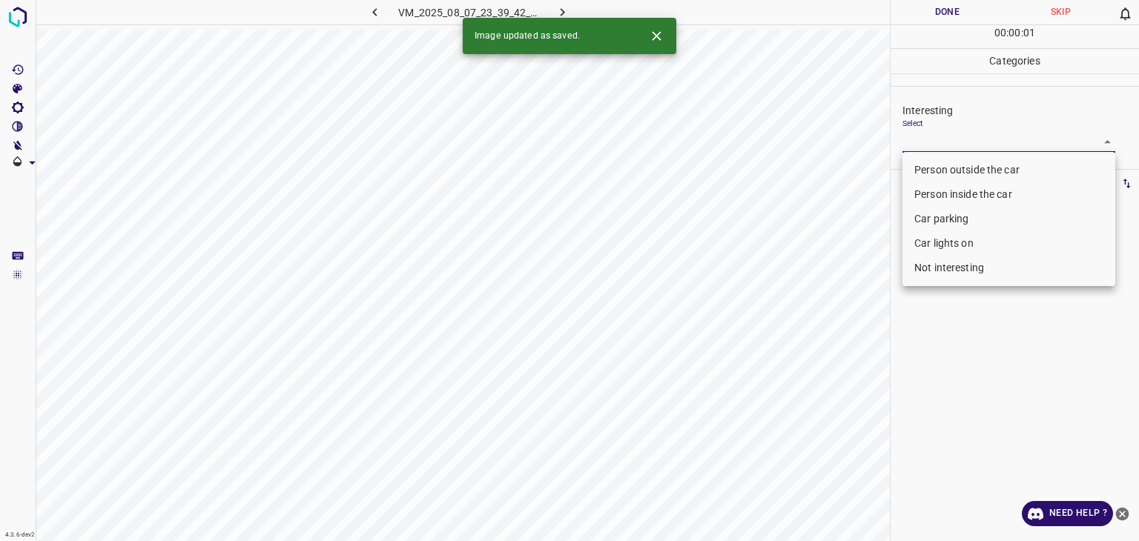
click at [940, 139] on body "4.3.6-dev2 VM_2025_08_07_23_39_42_717_00.gif Done Skip 0 00 : 00 : 01 Categorie…" at bounding box center [569, 270] width 1139 height 541
click at [926, 243] on li "Car lights on" at bounding box center [1009, 243] width 213 height 24
type input "Car lights on"
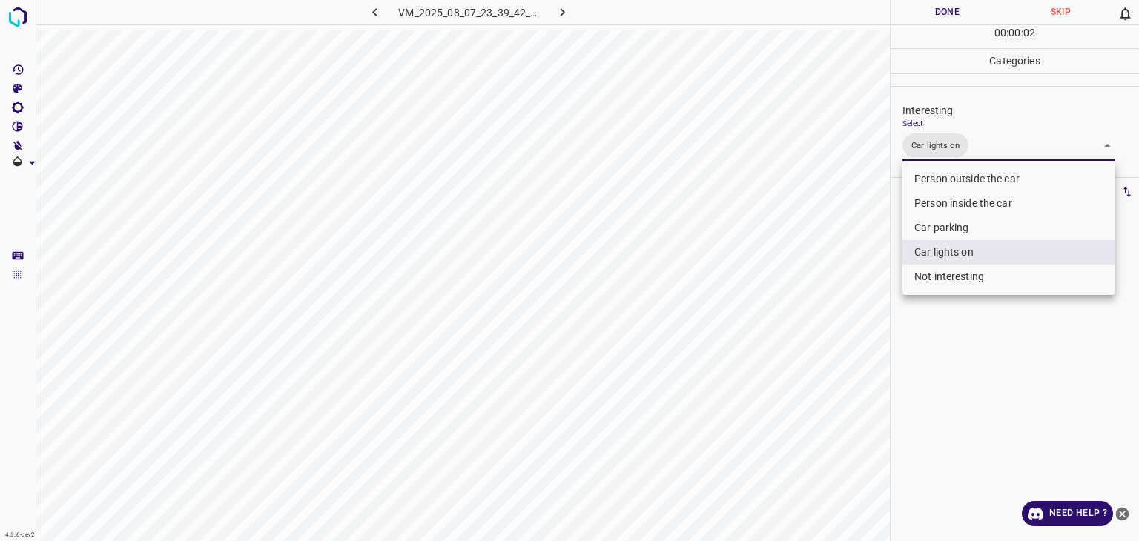
click at [911, 7] on div at bounding box center [569, 270] width 1139 height 541
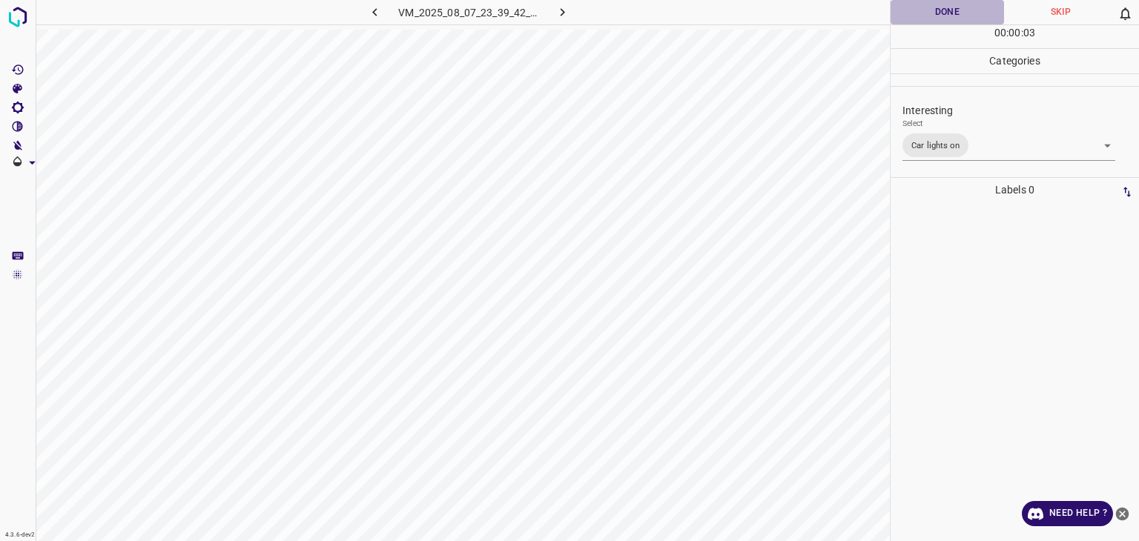
click at [911, 7] on button "Done" at bounding box center [947, 12] width 113 height 24
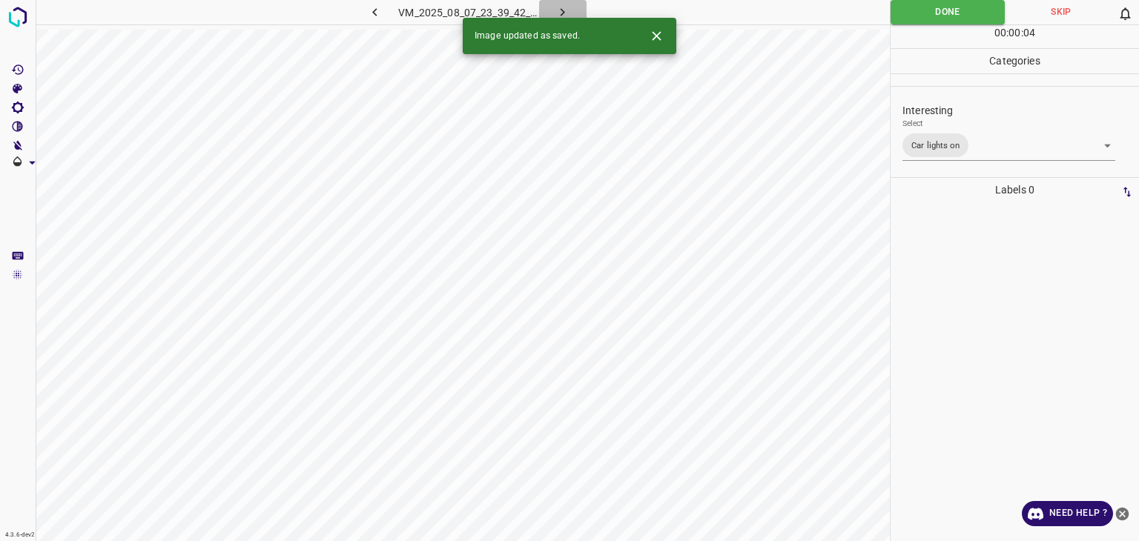
click at [569, 15] on icon "button" at bounding box center [563, 12] width 16 height 16
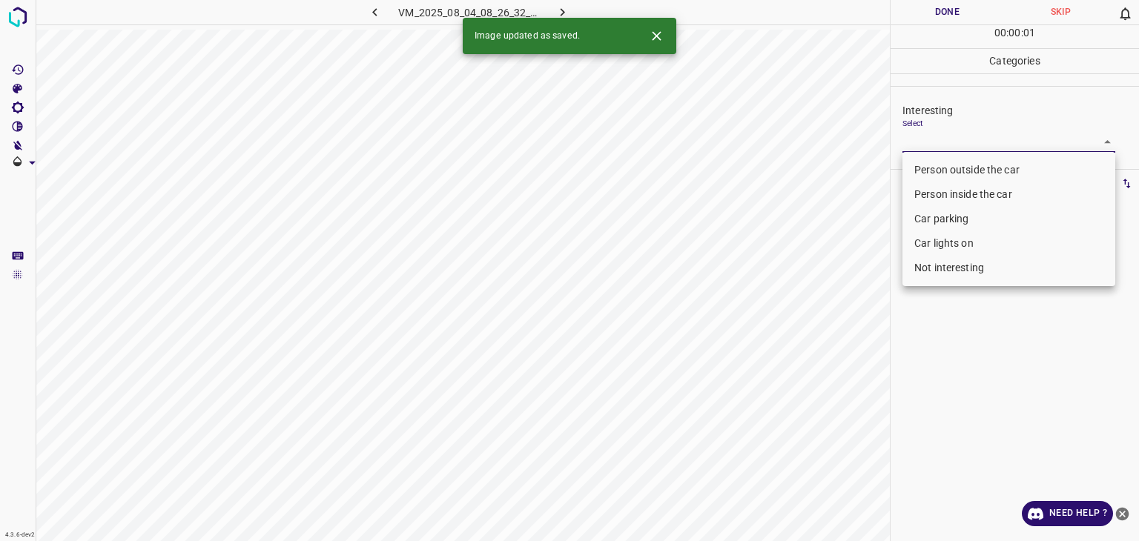
click at [905, 146] on body "4.3.6-dev2 VM_2025_08_04_08_26_32_545_07.gif Done Skip 0 00 : 00 : 01 Categorie…" at bounding box center [569, 270] width 1139 height 541
drag, startPoint x: 938, startPoint y: 171, endPoint x: 932, endPoint y: 159, distance: 13.3
click at [940, 171] on li "Person outside the car" at bounding box center [1009, 170] width 213 height 24
type input "Person outside the car"
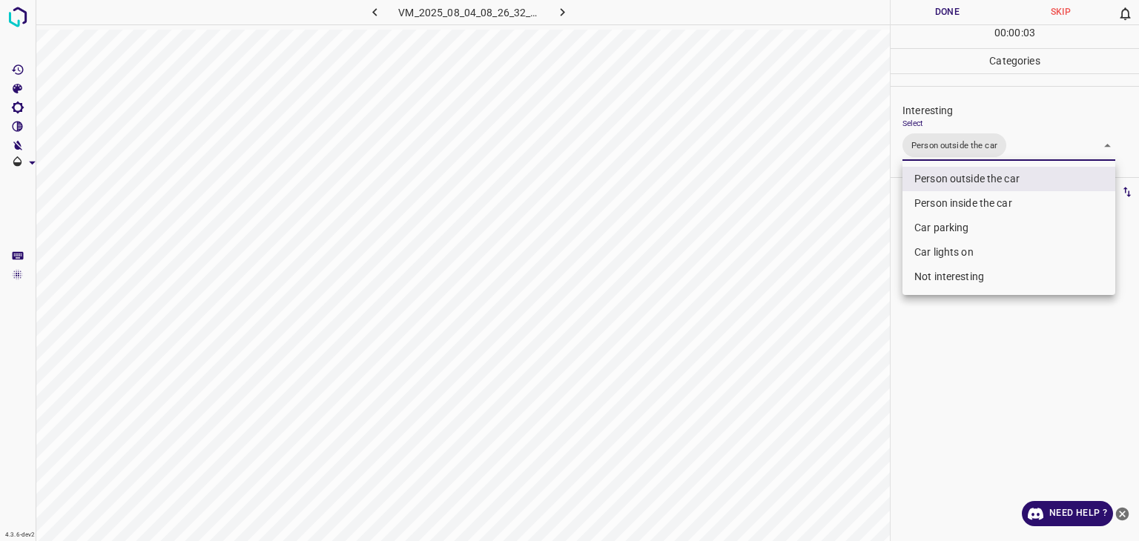
click at [940, 19] on div at bounding box center [569, 270] width 1139 height 541
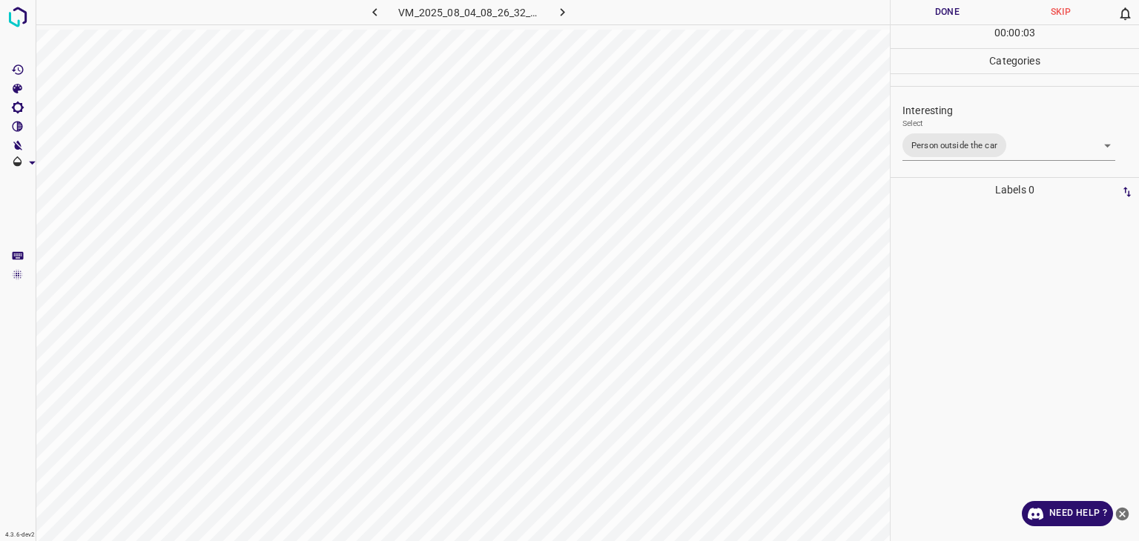
click at [940, 19] on div at bounding box center [569, 270] width 1139 height 541
click at [940, 19] on button "Done" at bounding box center [947, 12] width 113 height 24
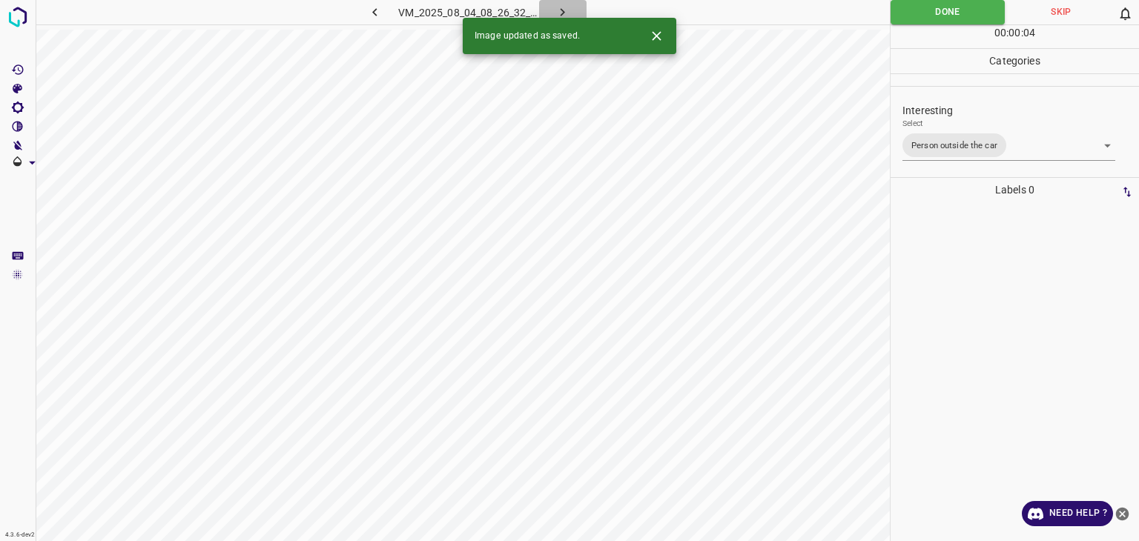
click at [553, 10] on button "button" at bounding box center [562, 12] width 47 height 24
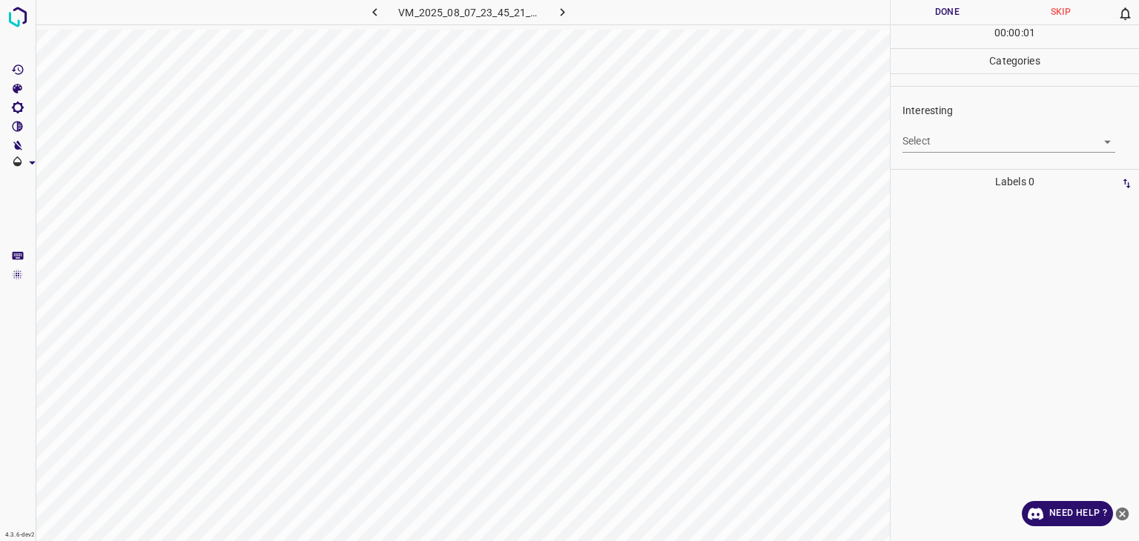
click at [932, 137] on body "4.3.6-dev2 VM_2025_08_07_23_45_21_756_05.gif Done Skip 0 00 : 00 : 01 Categorie…" at bounding box center [569, 270] width 1139 height 541
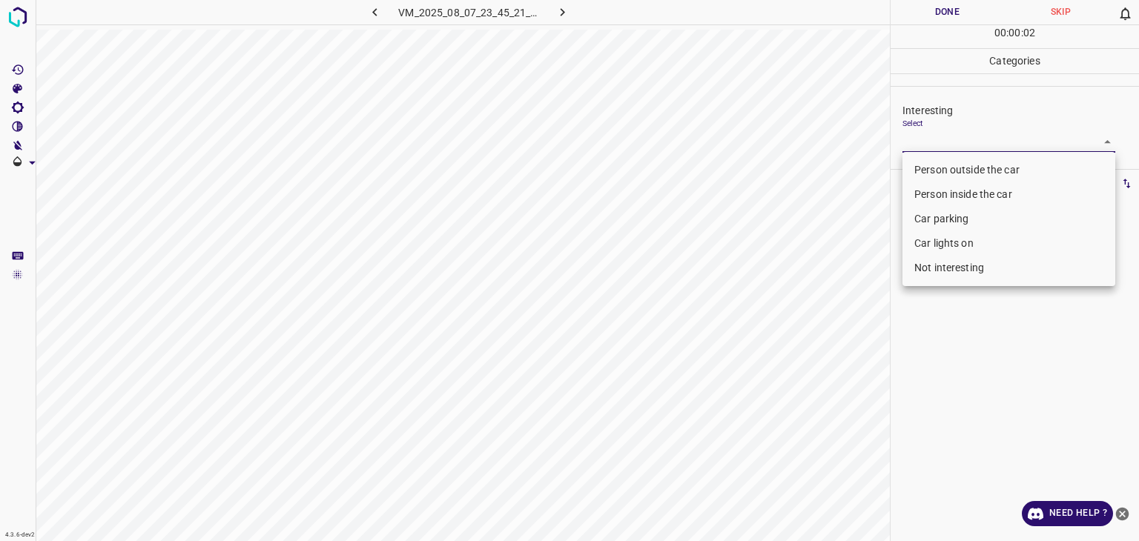
click at [920, 167] on li "Person outside the car" at bounding box center [1009, 170] width 213 height 24
type input "Person outside the car"
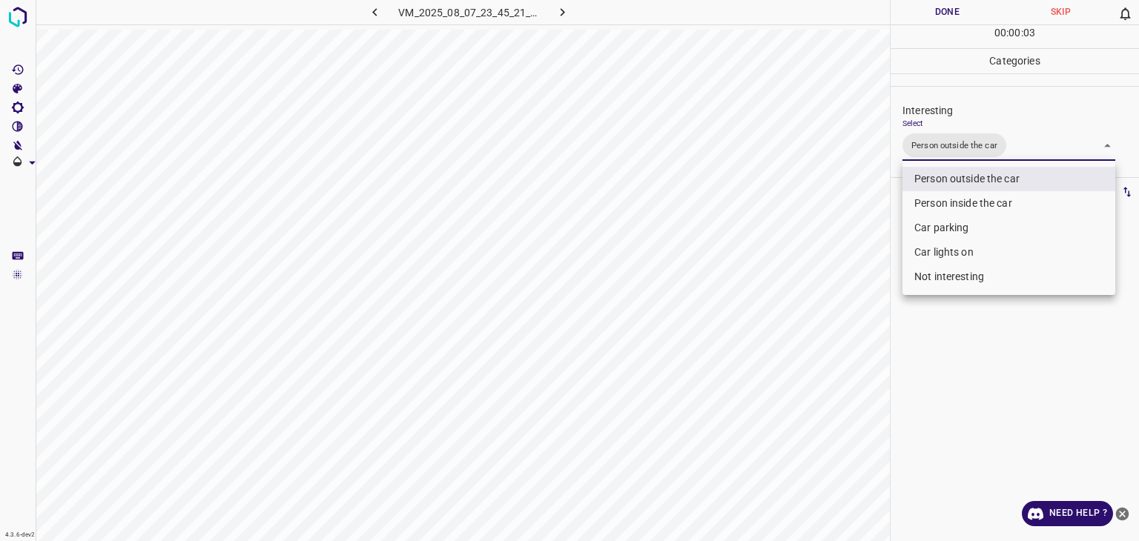
click at [929, 13] on div at bounding box center [569, 270] width 1139 height 541
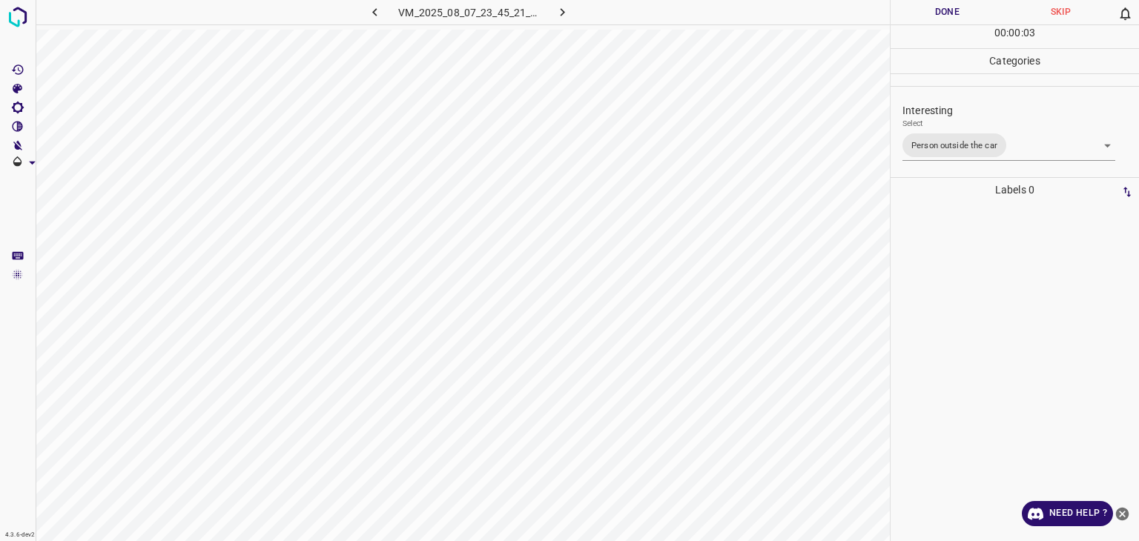
click at [929, 13] on div at bounding box center [569, 270] width 1139 height 541
click at [929, 13] on button "Done" at bounding box center [947, 12] width 113 height 24
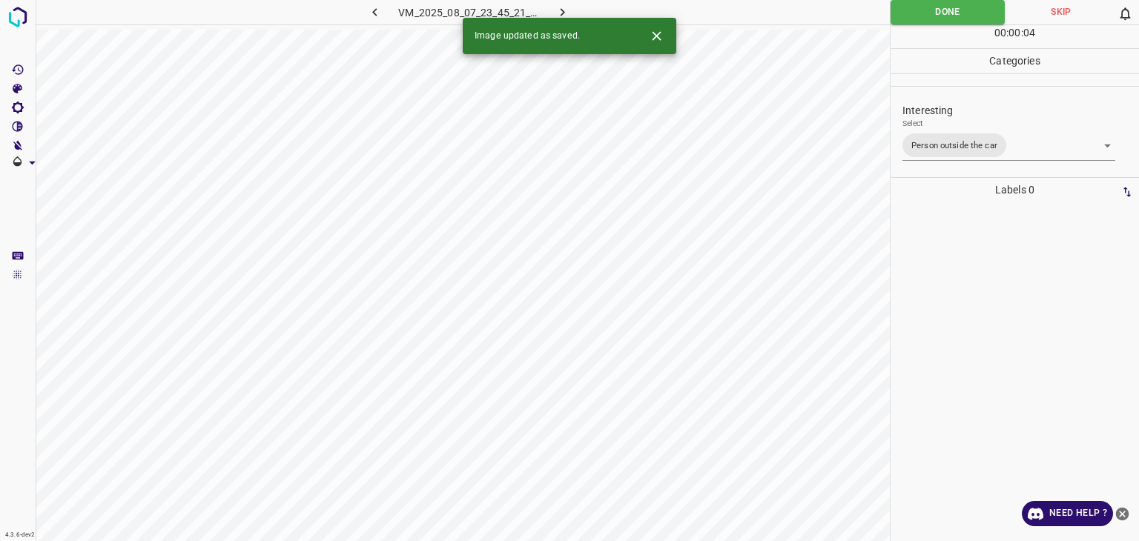
click at [569, 1] on button "button" at bounding box center [562, 12] width 47 height 24
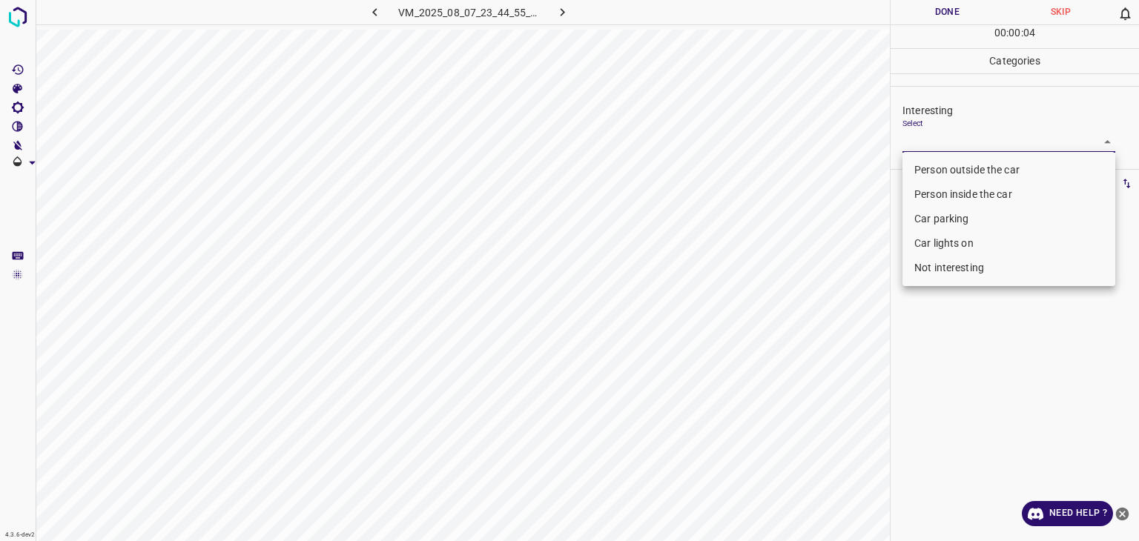
click at [972, 143] on body "4.3.6-dev2 VM_2025_08_07_23_44_55_311_08.gif Done Skip 0 00 : 00 : 04 Categorie…" at bounding box center [569, 270] width 1139 height 541
click at [960, 167] on li "Person outside the car" at bounding box center [1009, 170] width 213 height 24
type input "Person outside the car"
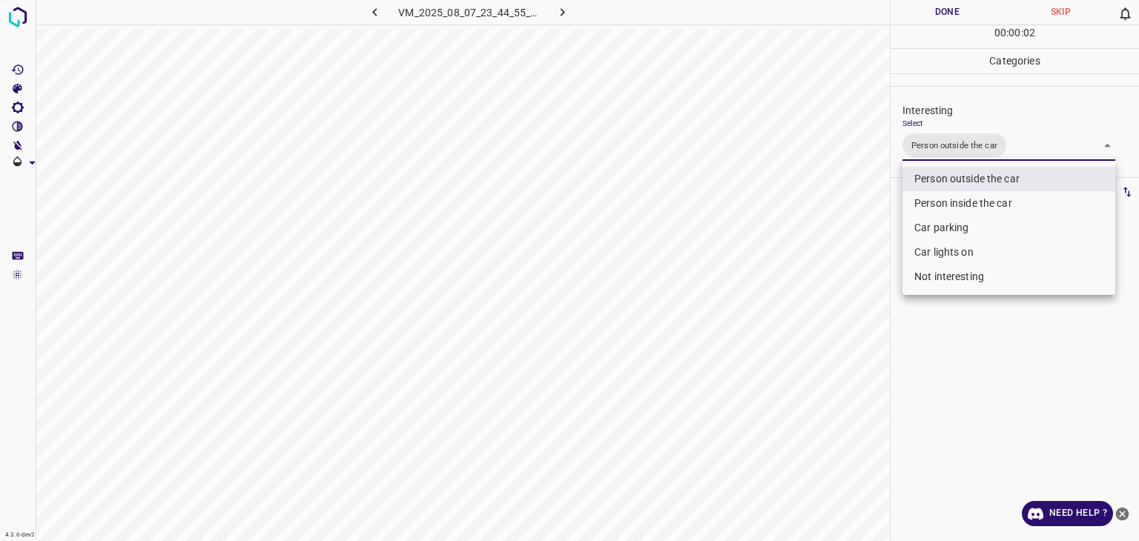
click at [939, 22] on div at bounding box center [569, 270] width 1139 height 541
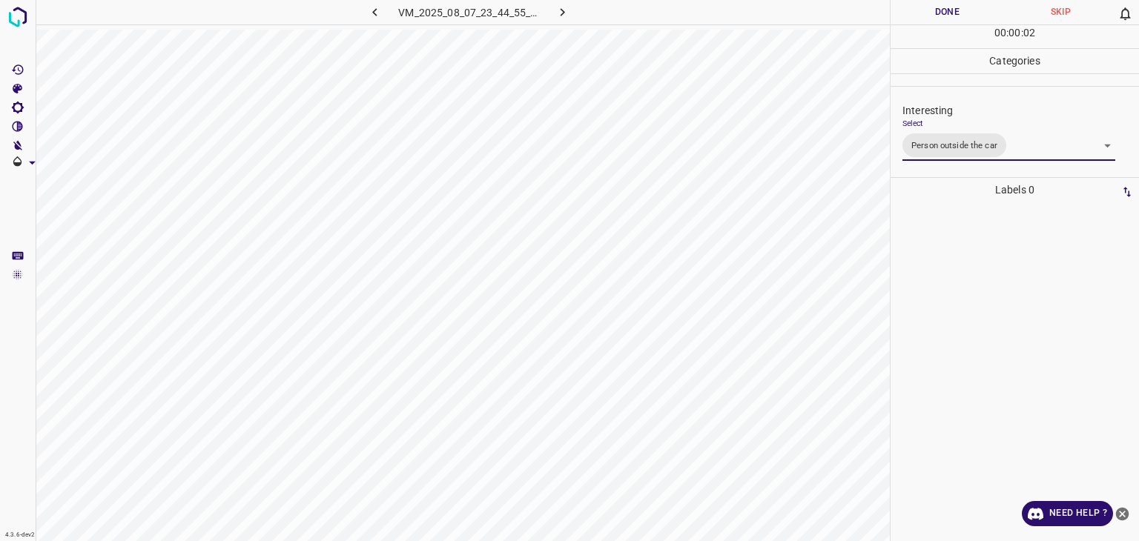
click at [937, 19] on div "Person outside the car Person inside the car Car parking Car lights on Not inte…" at bounding box center [569, 270] width 1139 height 541
click at [934, 16] on button "Done" at bounding box center [947, 12] width 113 height 24
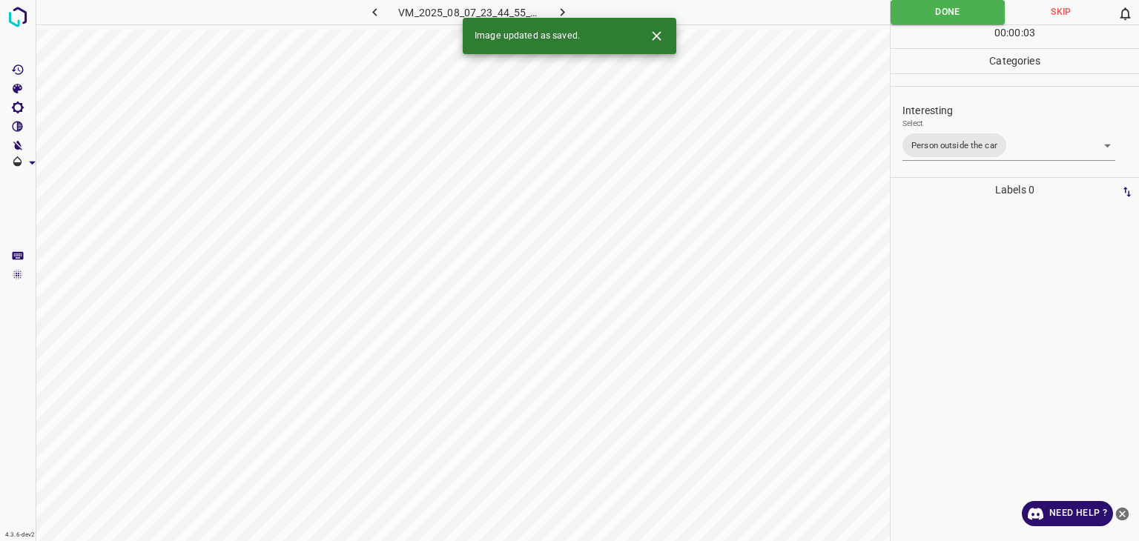
click at [556, 14] on icon "button" at bounding box center [563, 12] width 16 height 16
click at [915, 145] on body "4.3.6-dev2 VM_2025_08_10_01_42_21_966_01.gif Done Skip 0 00 : 00 : 01 Categorie…" at bounding box center [569, 270] width 1139 height 541
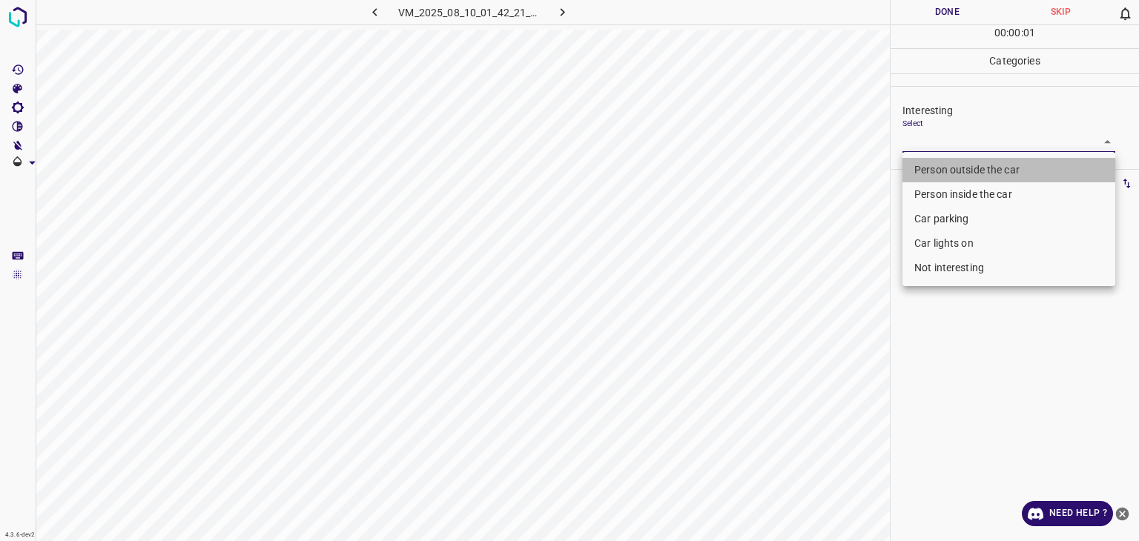
click at [923, 164] on li "Person outside the car" at bounding box center [1009, 170] width 213 height 24
type input "Person outside the car"
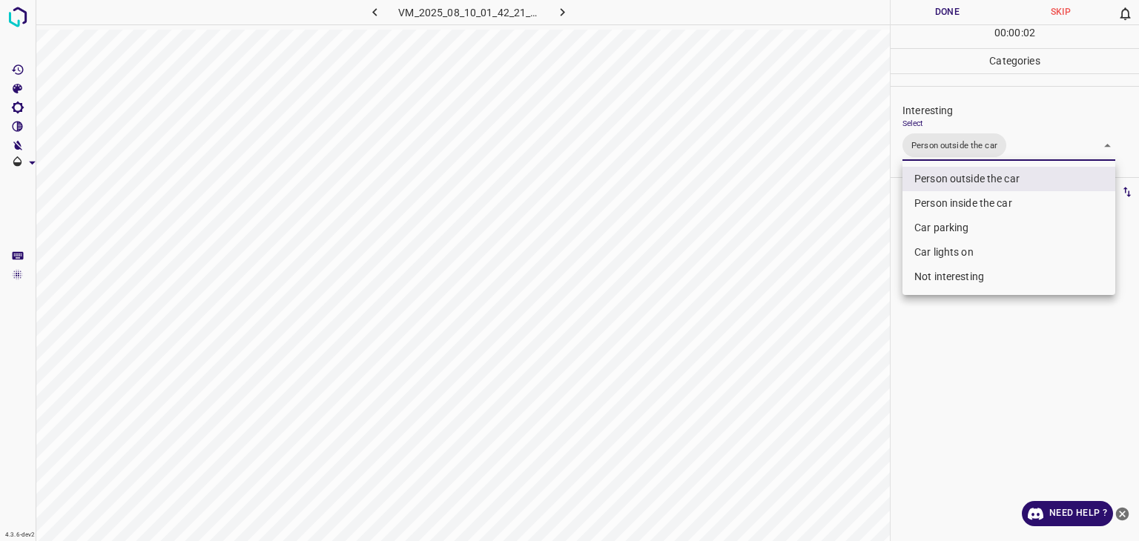
click at [905, 16] on div at bounding box center [569, 270] width 1139 height 541
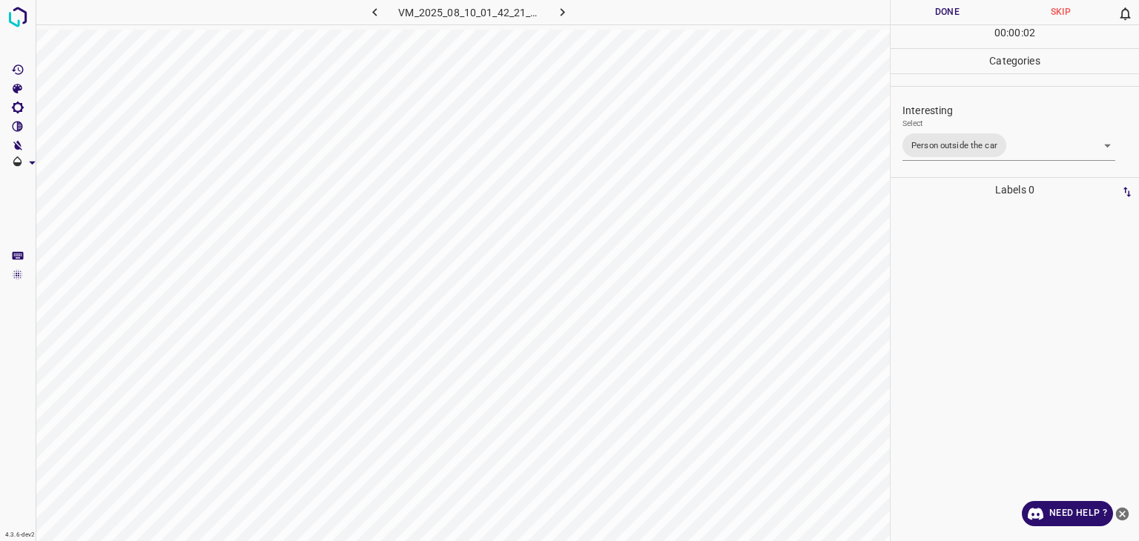
click at [905, 16] on div "Person outside the car Person inside the car Car parking Car lights on Not inte…" at bounding box center [569, 270] width 1139 height 541
click at [906, 16] on button "Done" at bounding box center [947, 12] width 113 height 24
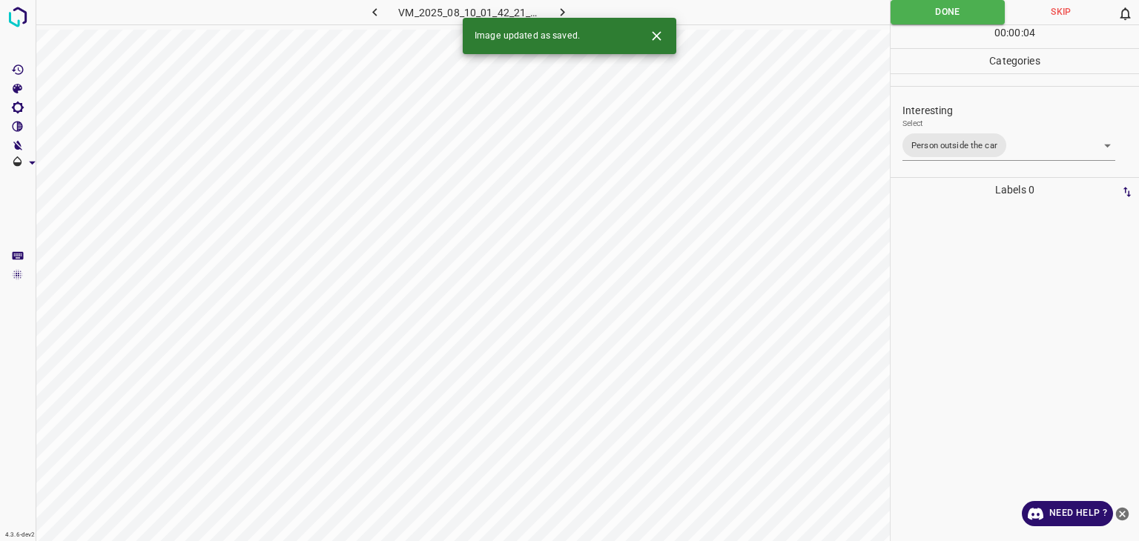
click at [570, 10] on icon "button" at bounding box center [563, 12] width 16 height 16
click at [979, 156] on div "Interesting Select ​" at bounding box center [1015, 128] width 248 height 70
click at [971, 150] on body "4.3.6-dev2 VM_2025_08_04_04_55_37_758_01.gif Done Skip 0 00 : 00 : 01 Categorie…" at bounding box center [569, 270] width 1139 height 541
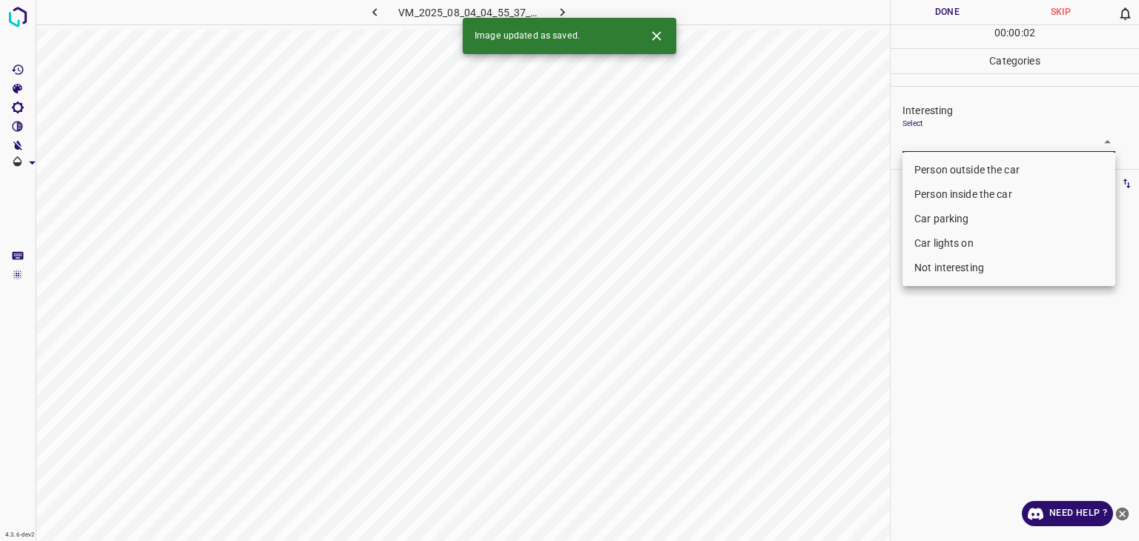
click at [969, 167] on li "Person outside the car" at bounding box center [1009, 170] width 213 height 24
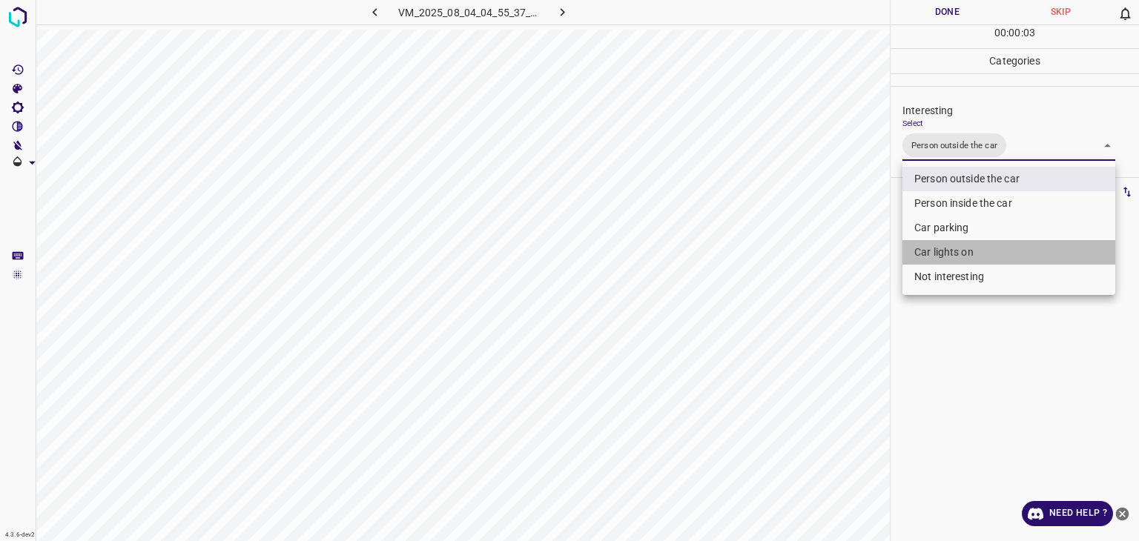
click at [977, 253] on li "Car lights on" at bounding box center [1009, 252] width 213 height 24
type input "Person outside the car,Car lights on"
click at [940, 5] on div at bounding box center [569, 270] width 1139 height 541
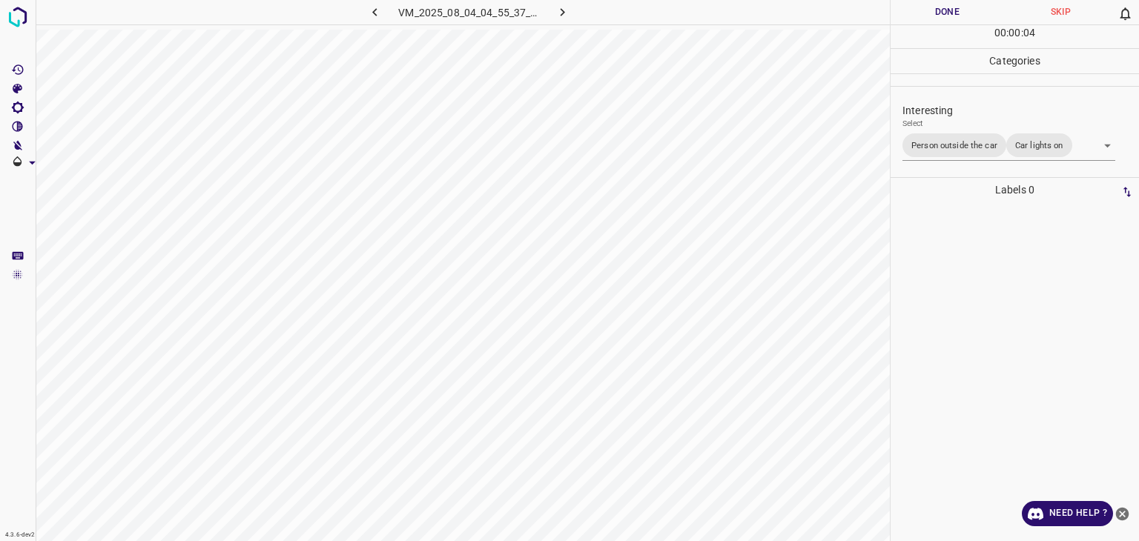
click at [940, 5] on div at bounding box center [569, 270] width 1139 height 541
click at [940, 5] on button "Done" at bounding box center [947, 12] width 113 height 24
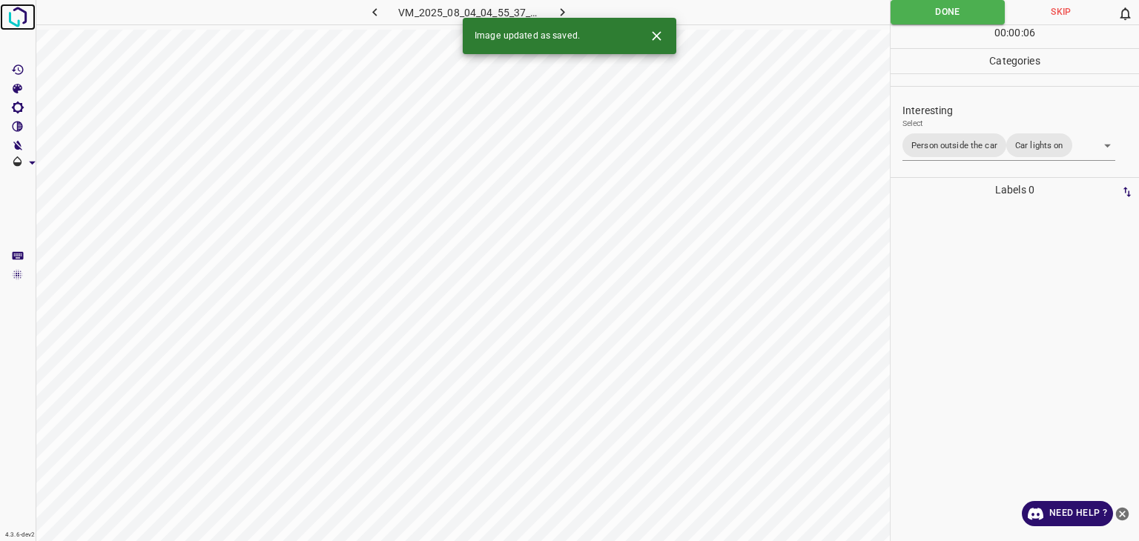
click at [24, 13] on img at bounding box center [17, 17] width 27 height 27
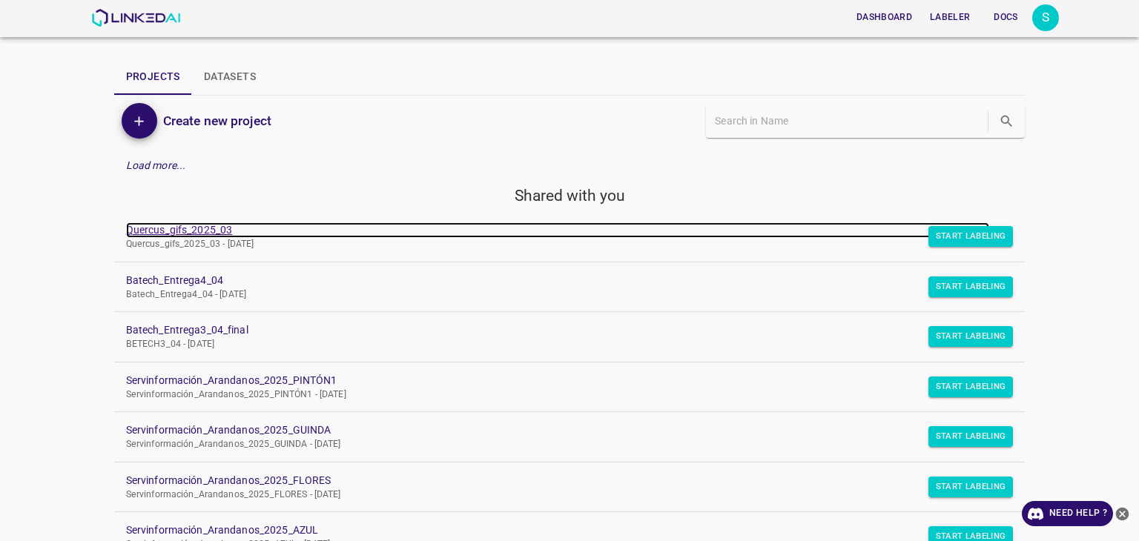
click at [202, 229] on link "Quercus_gifs_2025_03" at bounding box center [558, 230] width 864 height 16
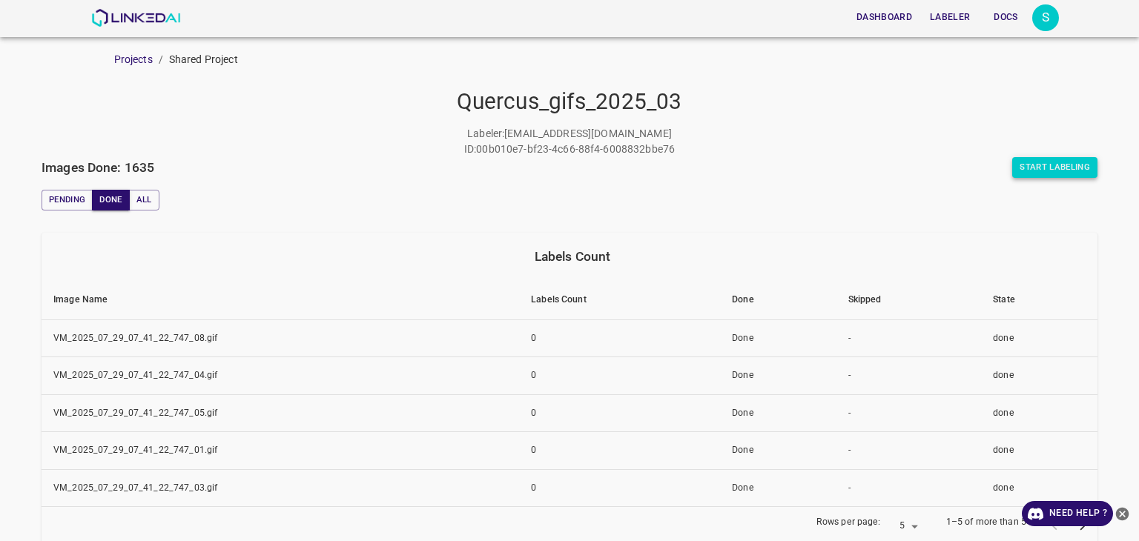
click at [1043, 165] on button "Start Labeling" at bounding box center [1054, 167] width 85 height 21
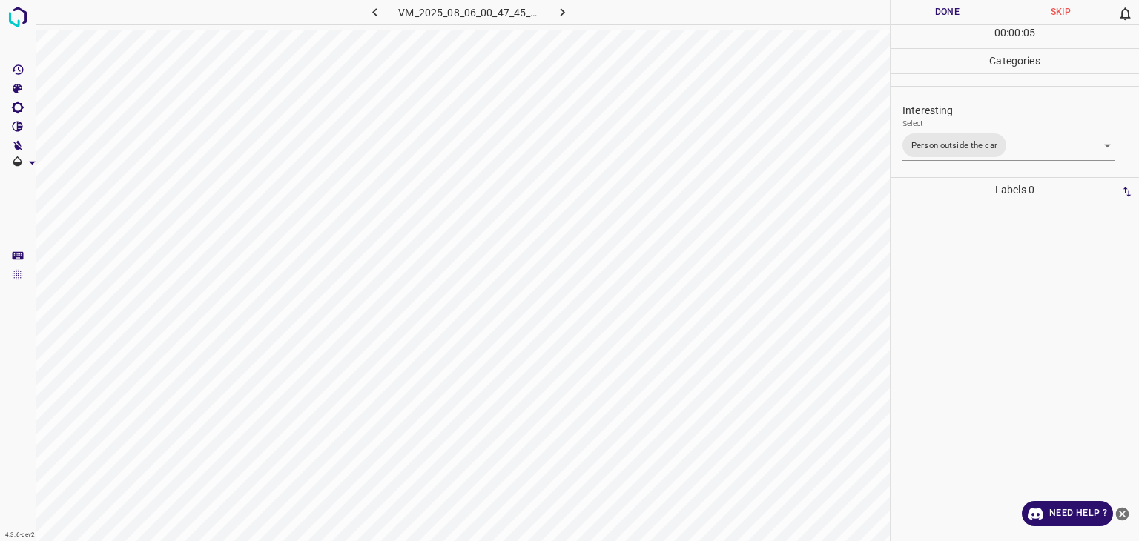
click at [948, 13] on button "Done" at bounding box center [947, 12] width 113 height 24
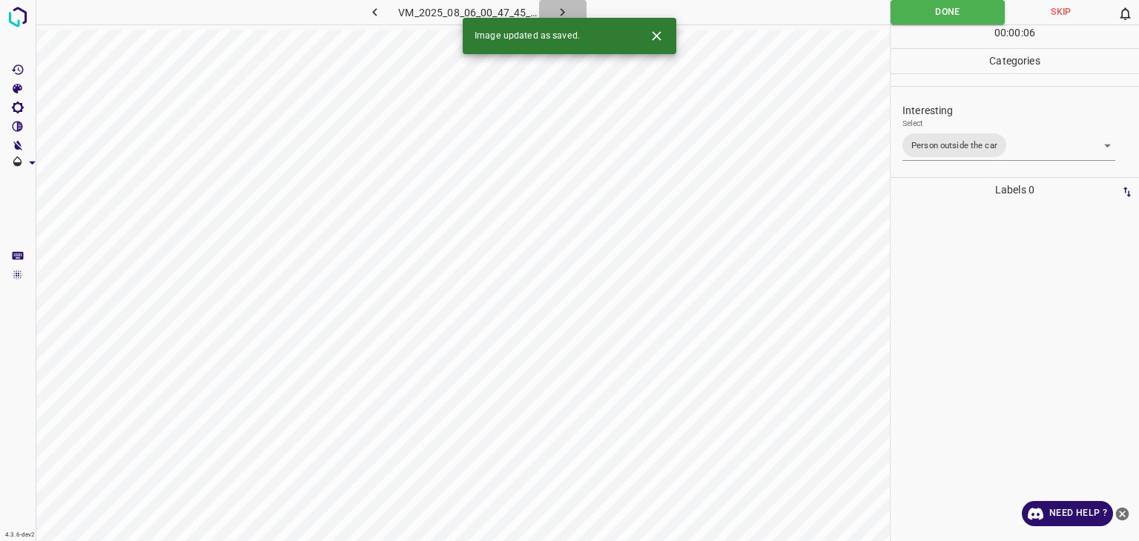
click at [564, 10] on icon "button" at bounding box center [563, 12] width 16 height 16
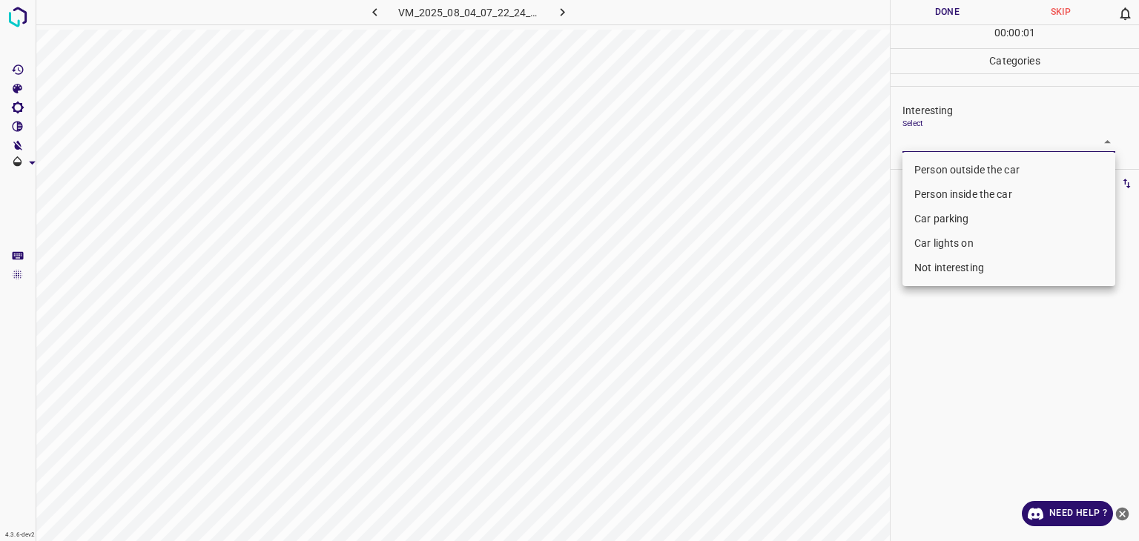
click at [989, 146] on body "4.3.6-dev2 VM_2025_08_04_07_22_24_625_00.gif Done Skip 0 00 : 00 : 01 Categorie…" at bounding box center [569, 270] width 1139 height 541
click at [973, 171] on li "Person outside the car" at bounding box center [1009, 170] width 213 height 24
type input "Person outside the car"
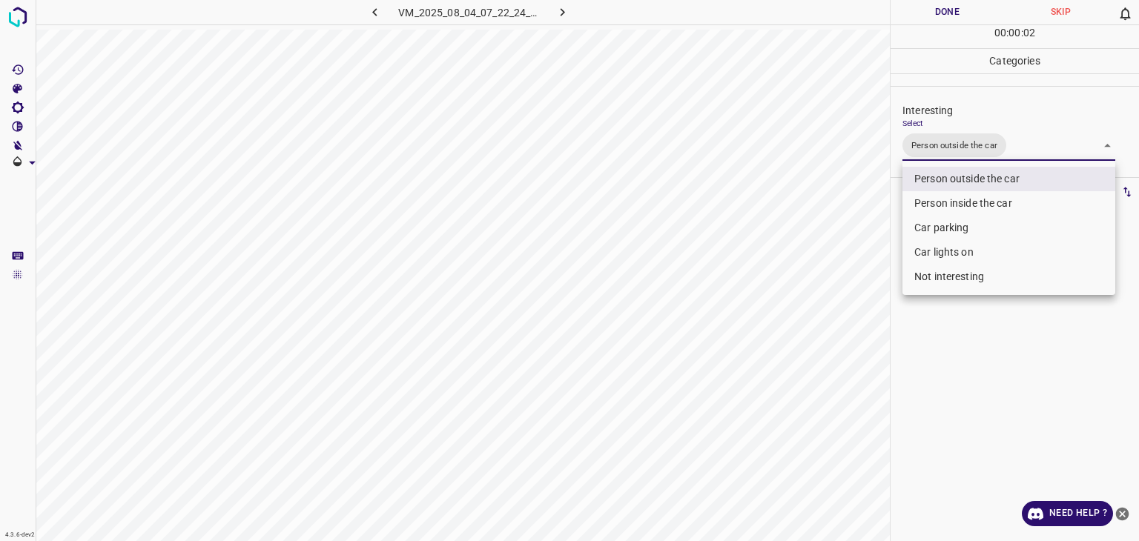
click at [937, 20] on div at bounding box center [569, 270] width 1139 height 541
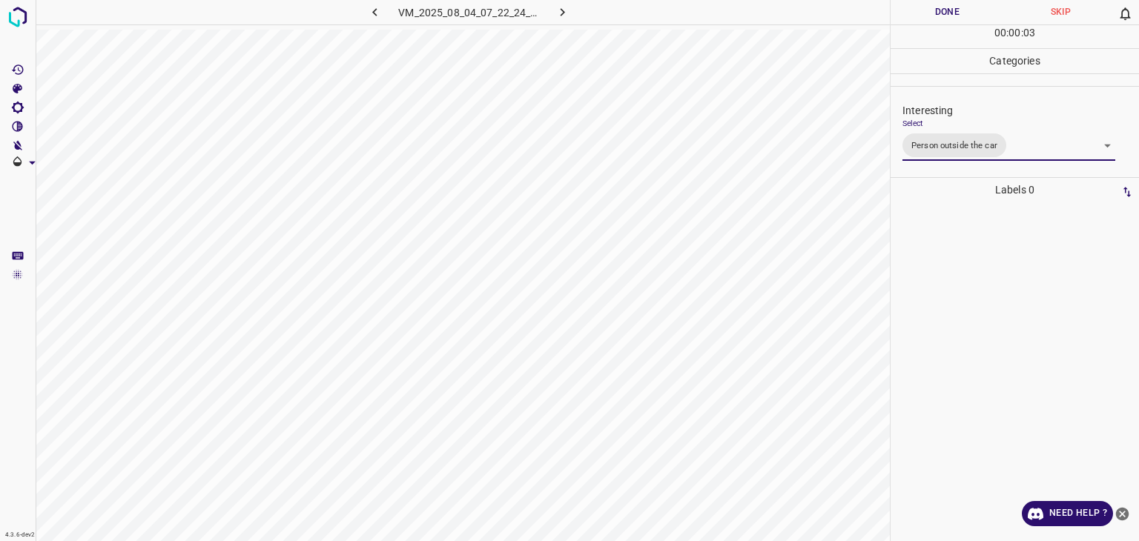
click at [937, 20] on div at bounding box center [569, 270] width 1139 height 541
click at [961, 22] on button "Done" at bounding box center [947, 12] width 113 height 24
click at [961, 16] on button "Done" at bounding box center [947, 12] width 113 height 24
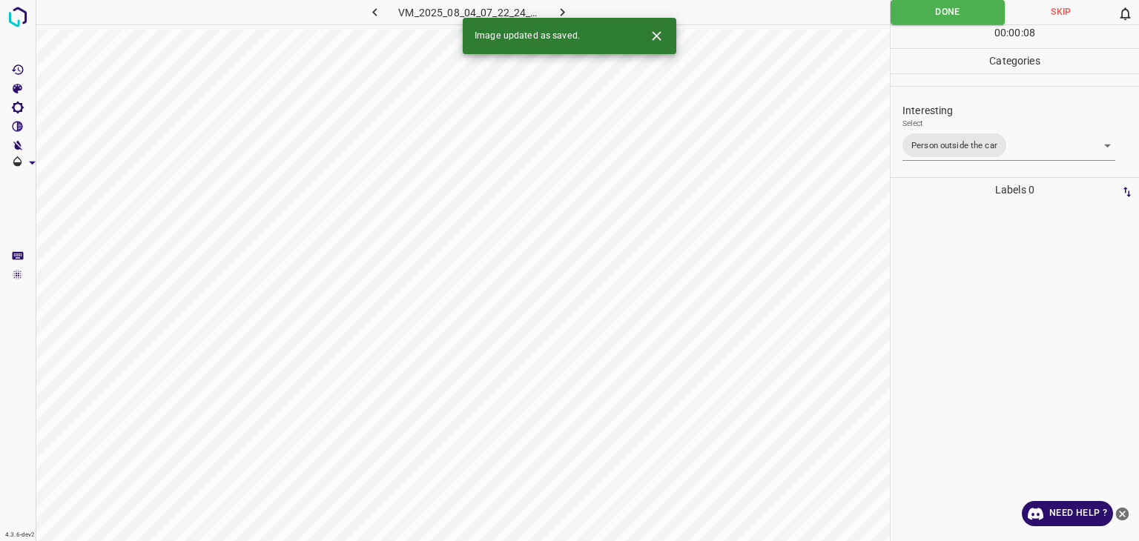
click at [564, 19] on div "Image updated as saved." at bounding box center [570, 36] width 214 height 36
click at [558, 13] on icon "button" at bounding box center [563, 12] width 16 height 16
click at [940, 139] on body "4.3.6-dev2 VM_2025_08_08_00_01_54_450_00.gif Done Skip 0 00 : 00 : 08 Categorie…" at bounding box center [569, 270] width 1139 height 541
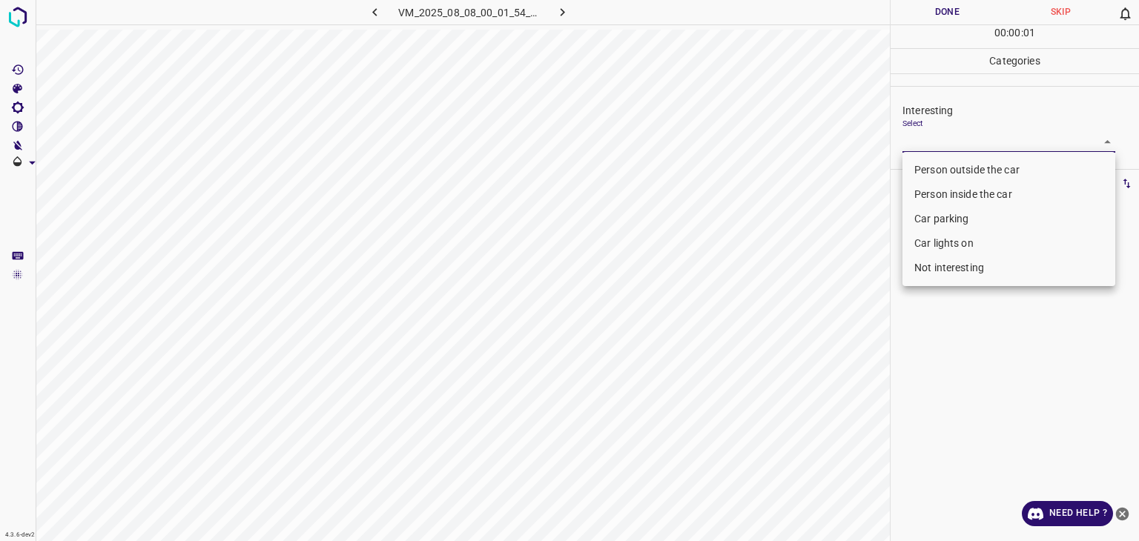
click at [943, 237] on li "Car lights on" at bounding box center [1009, 243] width 213 height 24
type input "Car lights on"
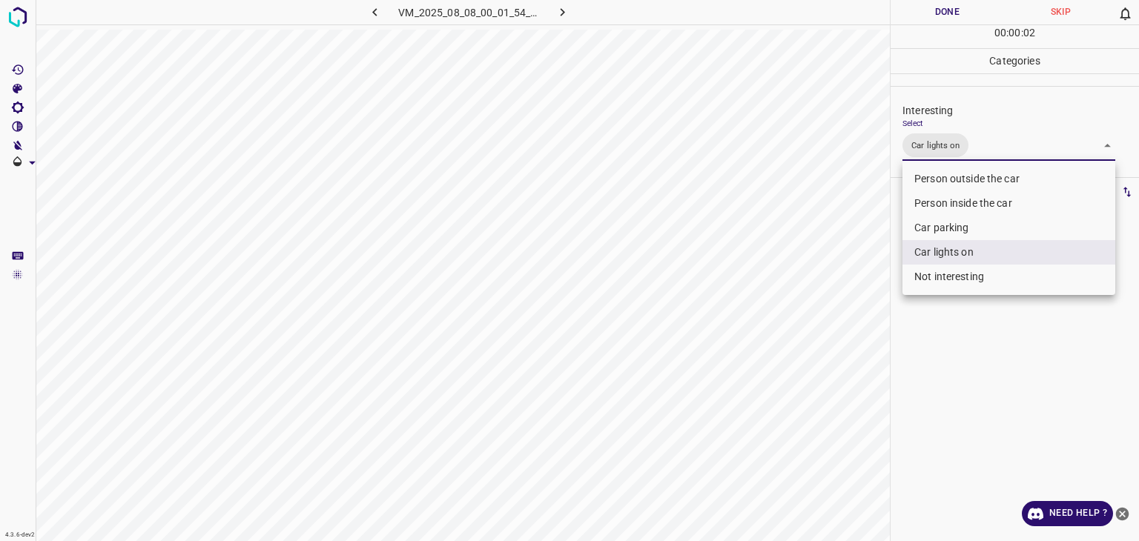
click at [944, 13] on div at bounding box center [569, 270] width 1139 height 541
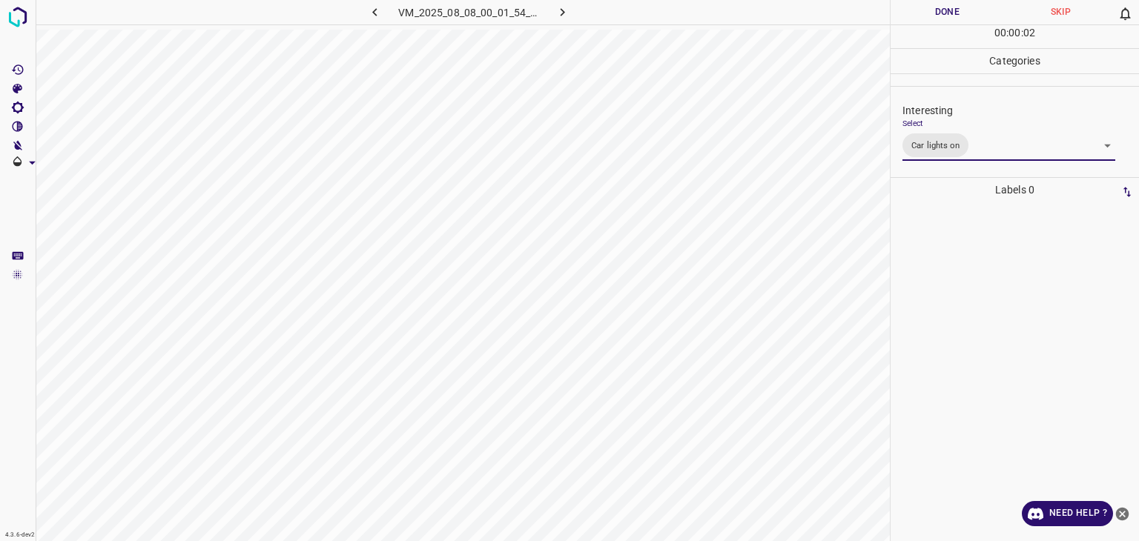
click at [944, 13] on div at bounding box center [569, 270] width 1139 height 541
click at [944, 13] on button "Done" at bounding box center [947, 12] width 113 height 24
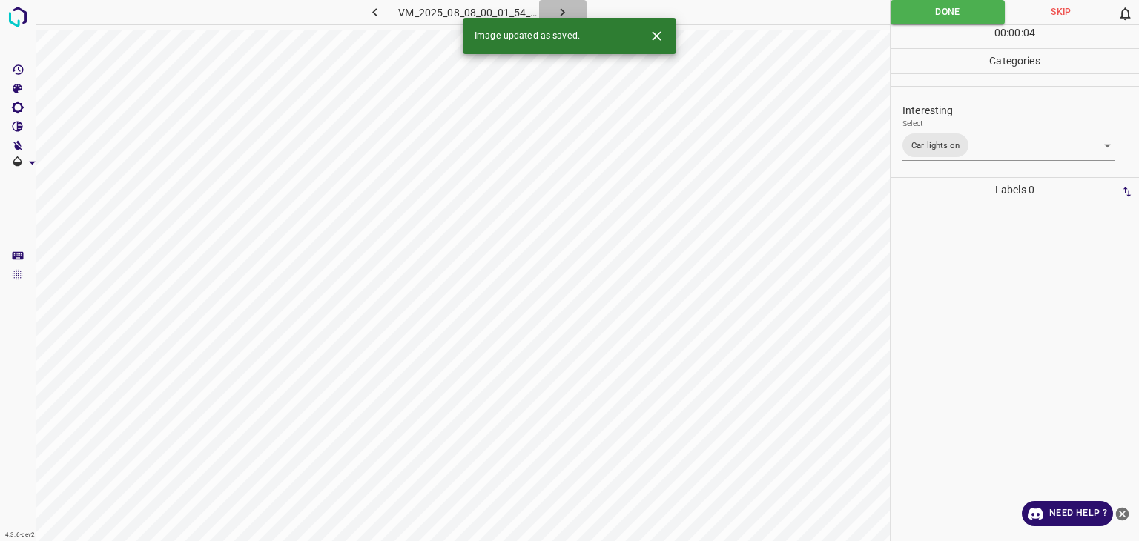
click at [564, 13] on icon "button" at bounding box center [563, 12] width 4 height 8
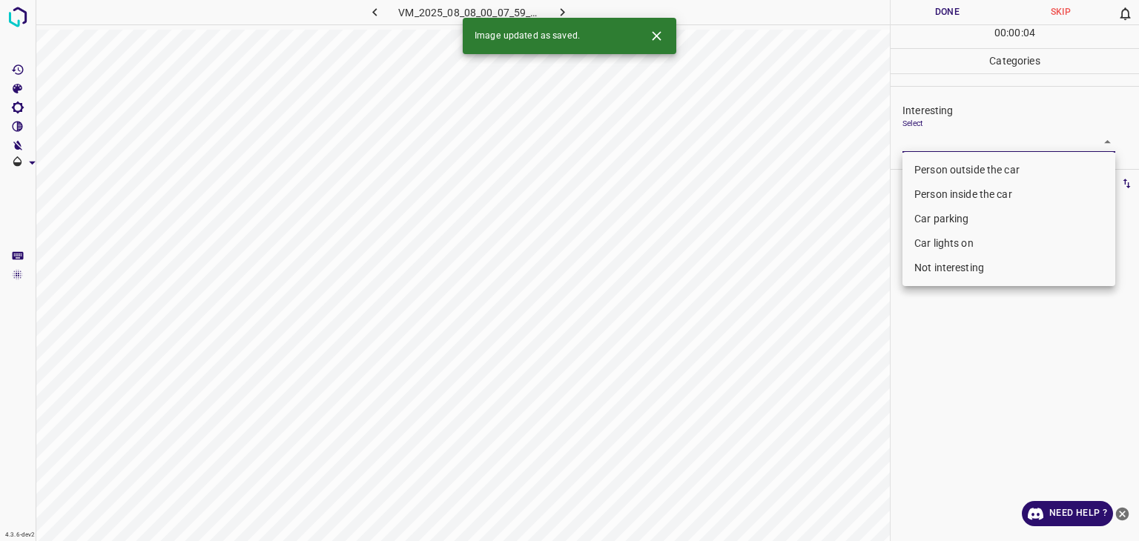
click at [948, 142] on body "4.3.6-dev2 VM_2025_08_08_00_07_59_389_01.gif Done Skip 0 00 : 00 : 04 Categorie…" at bounding box center [569, 270] width 1139 height 541
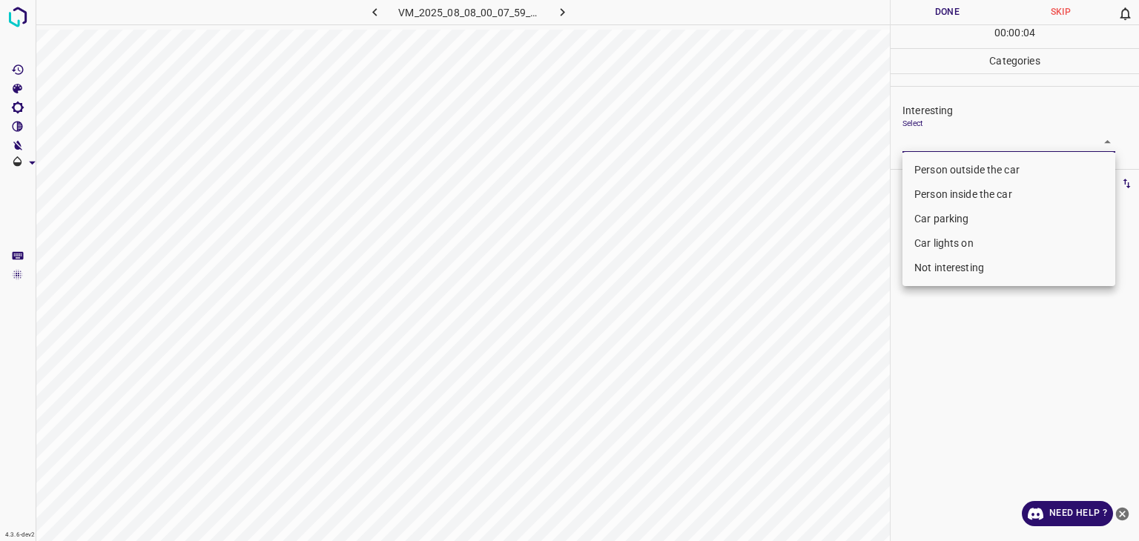
click at [937, 163] on li "Person outside the car" at bounding box center [1009, 170] width 213 height 24
type input "Person outside the car"
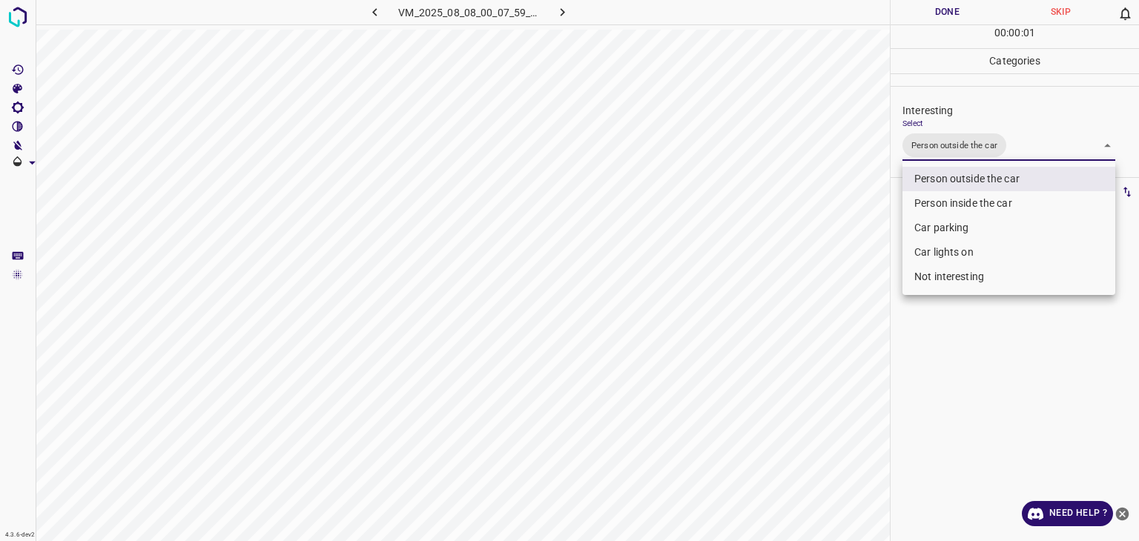
click at [943, 10] on div at bounding box center [569, 270] width 1139 height 541
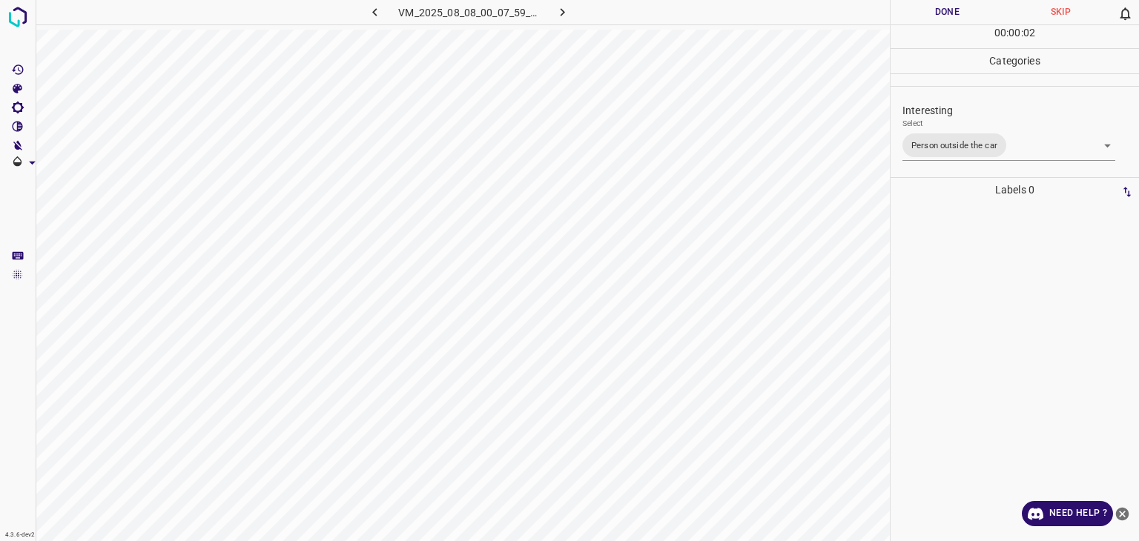
click at [943, 10] on button "Done" at bounding box center [947, 12] width 113 height 24
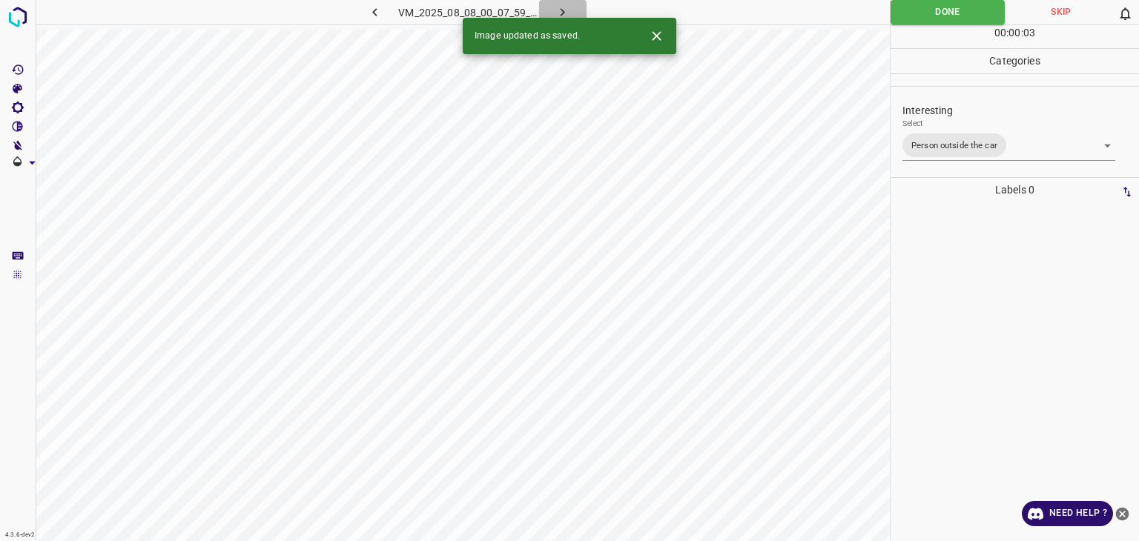
click at [562, 7] on icon "button" at bounding box center [563, 12] width 16 height 16
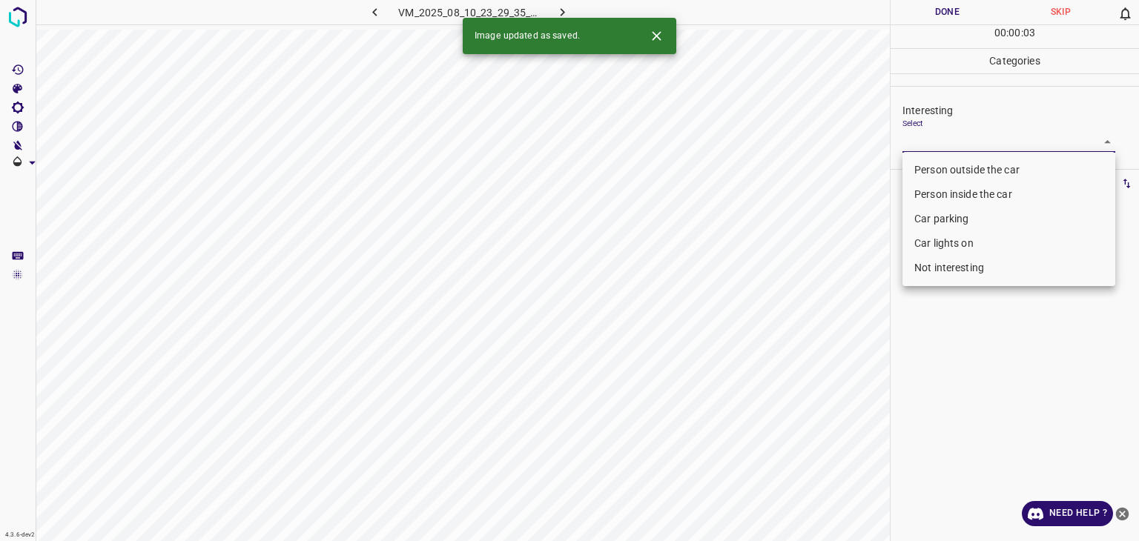
click at [934, 143] on body "4.3.6-dev2 VM_2025_08_10_23_29_35_148_06.gif Done Skip 0 00 : 00 : 03 Categorie…" at bounding box center [569, 270] width 1139 height 541
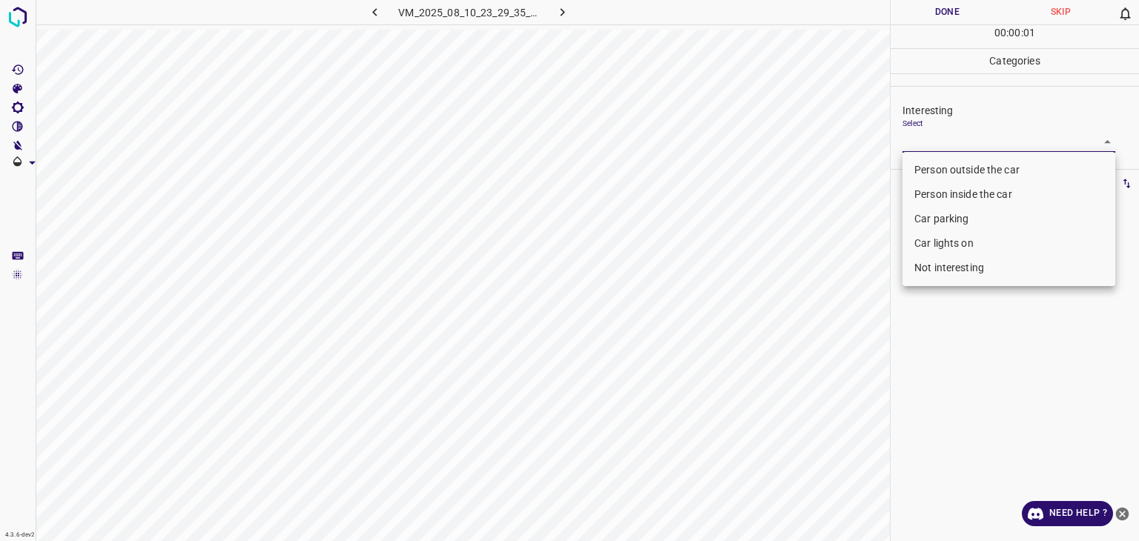
click at [931, 197] on li "Person inside the car" at bounding box center [1009, 194] width 213 height 24
type input "Person inside the car"
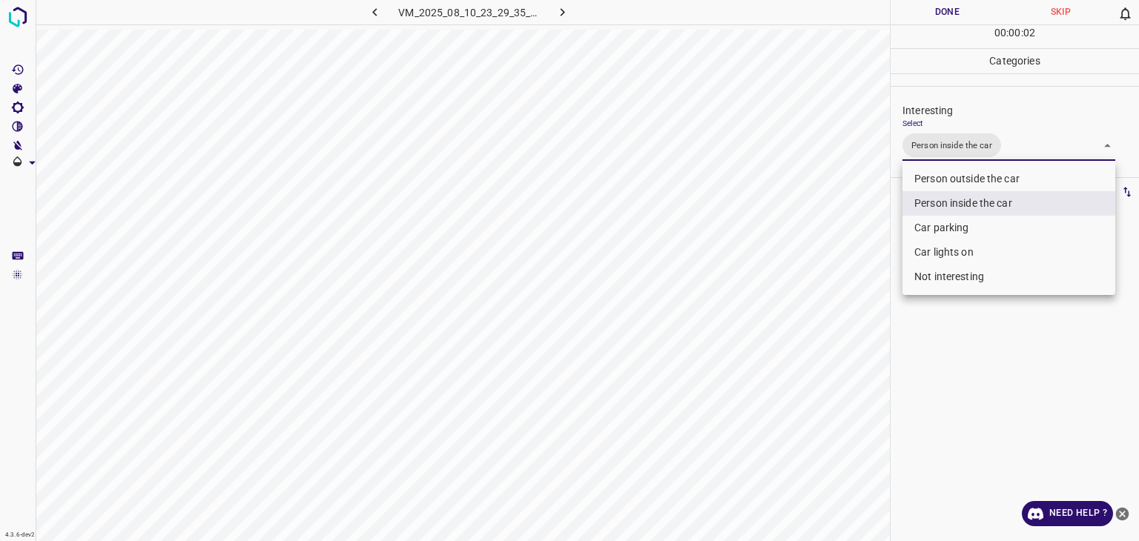
click at [937, 22] on div at bounding box center [569, 270] width 1139 height 541
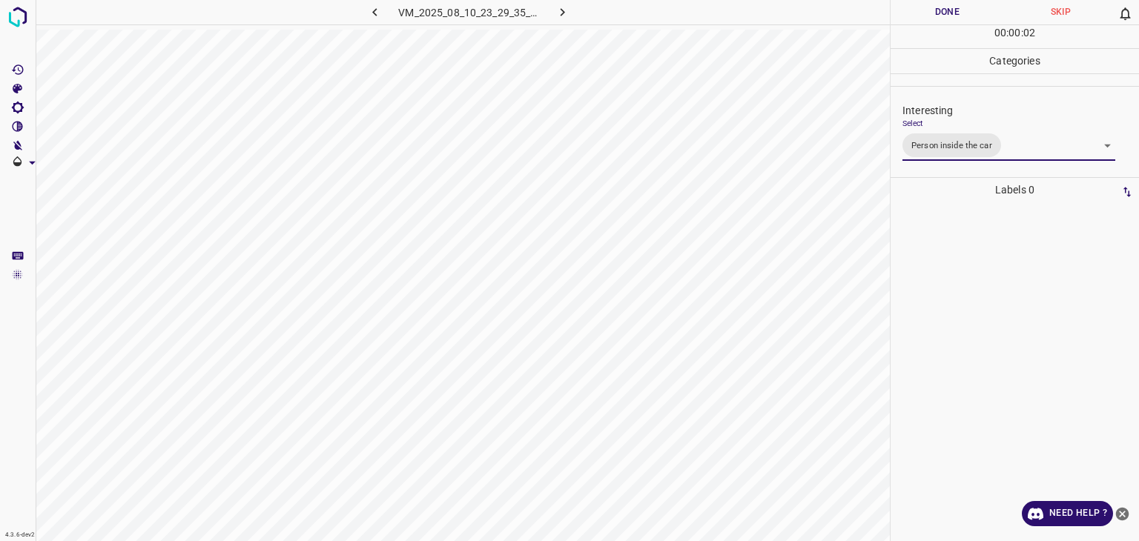
click at [943, 27] on div at bounding box center [569, 270] width 1139 height 541
click at [943, 27] on div "00 : 00 : 02" at bounding box center [1015, 36] width 248 height 23
click at [934, 18] on button "Done" at bounding box center [947, 12] width 113 height 24
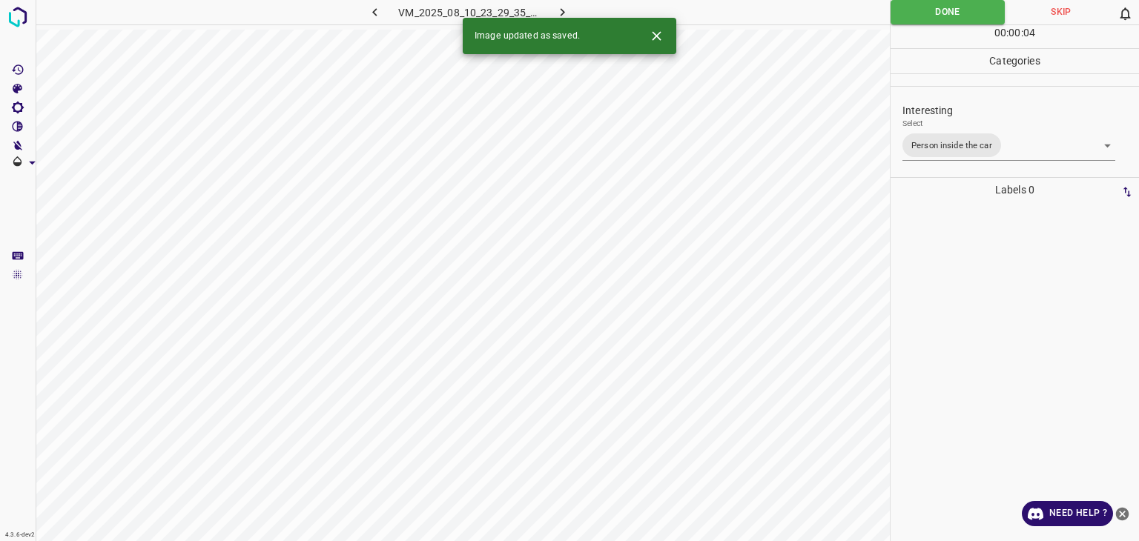
click at [556, 19] on div "Image updated as saved." at bounding box center [570, 36] width 214 height 36
click at [565, 11] on icon "button" at bounding box center [563, 12] width 16 height 16
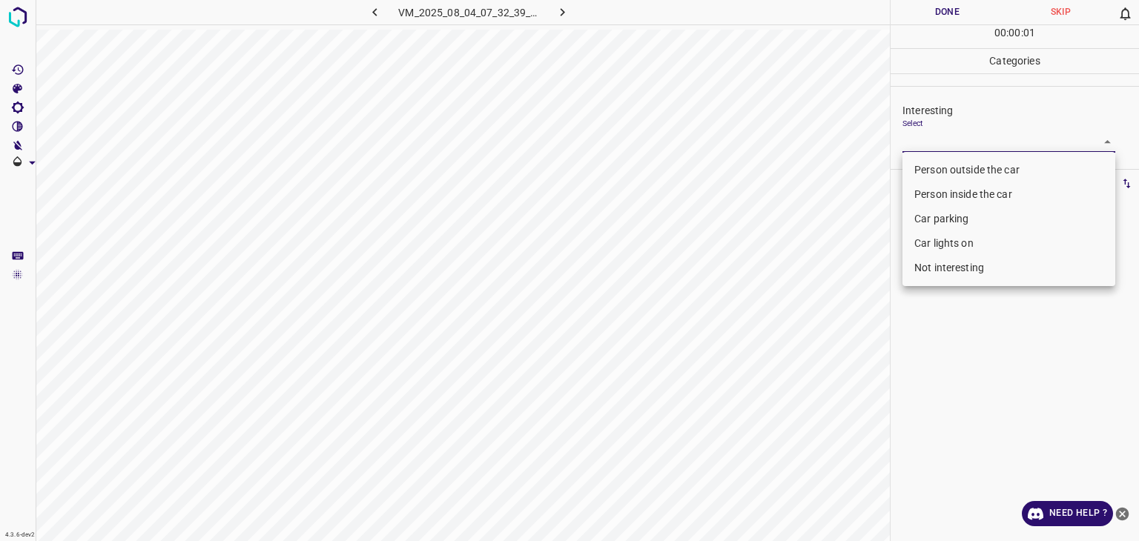
click at [987, 142] on body "4.3.6-dev2 VM_2025_08_04_07_32_39_558_00.gif Done Skip 0 00 : 00 : 01 Categorie…" at bounding box center [569, 270] width 1139 height 541
click at [966, 269] on li "Not interesting" at bounding box center [1009, 268] width 213 height 24
type input "Not interesting"
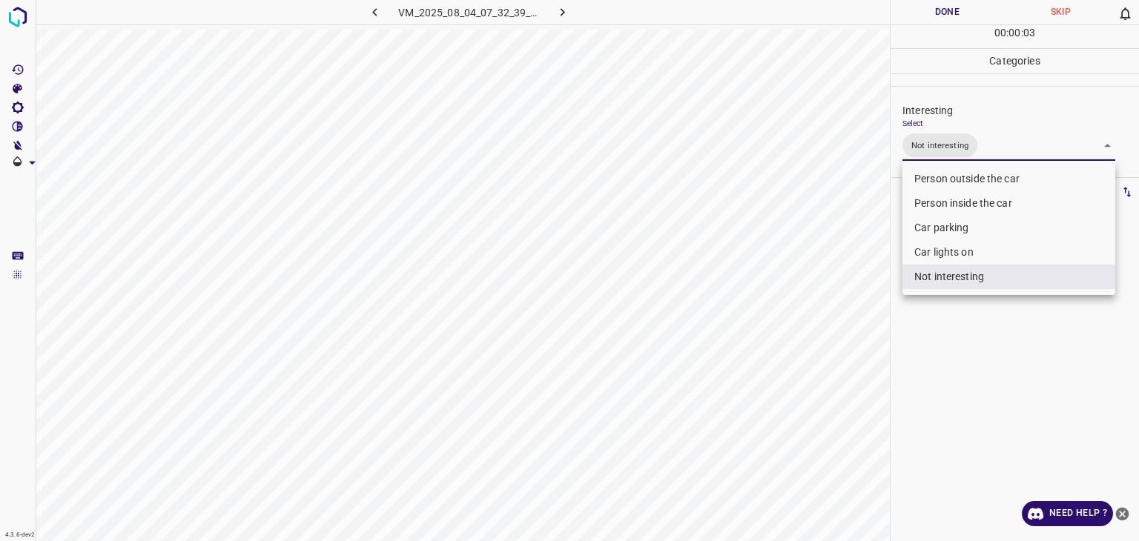
click at [943, 7] on div at bounding box center [569, 270] width 1139 height 541
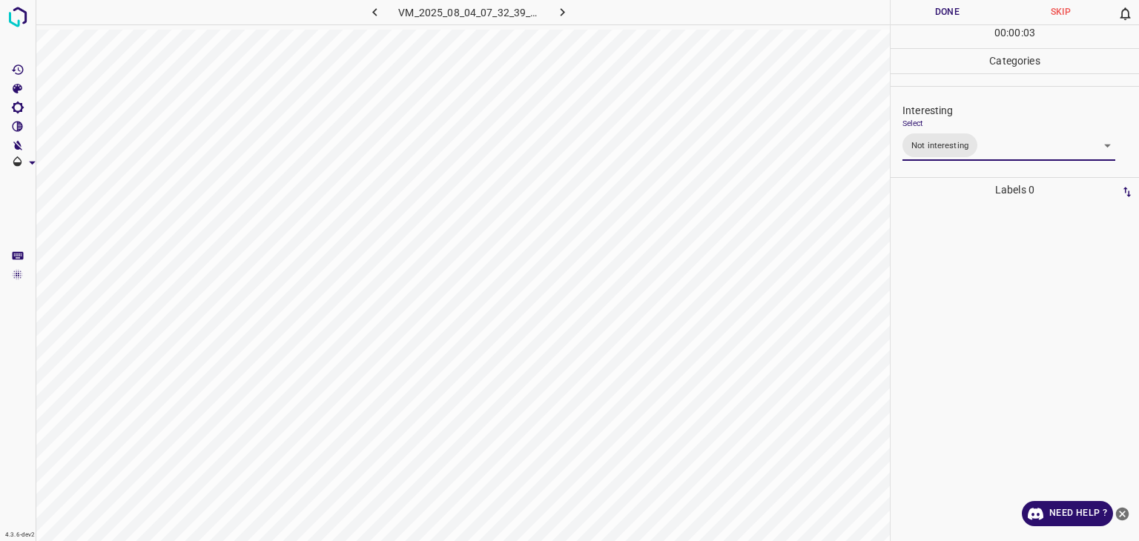
click at [946, 7] on div "Person outside the car Person inside the car Car parking Car lights on Not inte…" at bounding box center [569, 270] width 1139 height 541
click at [946, 7] on button "Done" at bounding box center [947, 12] width 113 height 24
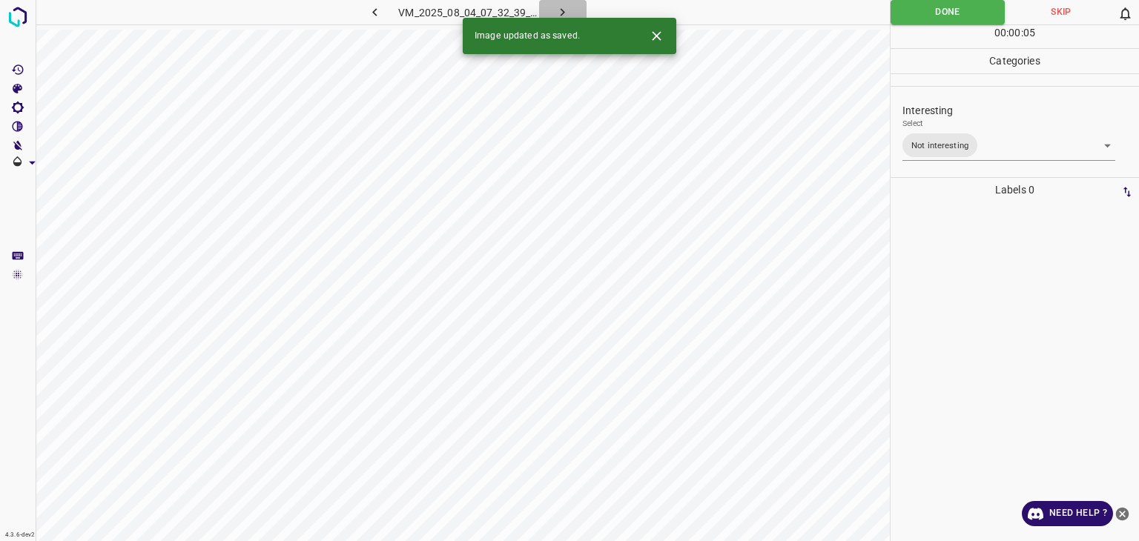
click at [573, 5] on button "button" at bounding box center [562, 12] width 47 height 24
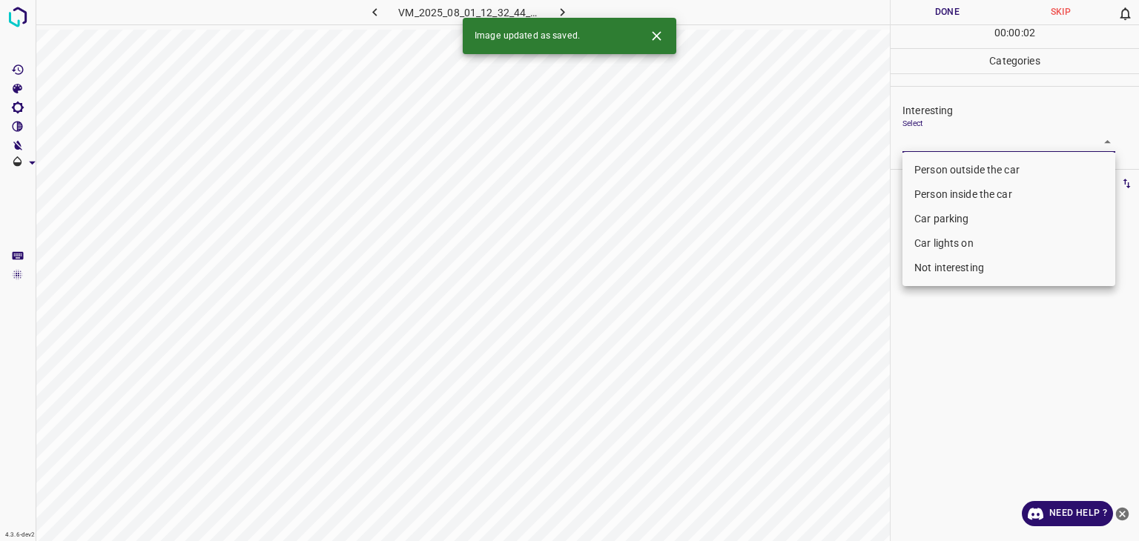
click at [925, 135] on body "4.3.6-dev2 VM_2025_08_01_12_32_44_762_05.gif Done Skip 0 00 : 00 : 02 Categorie…" at bounding box center [569, 270] width 1139 height 541
click at [922, 236] on li "Car lights on" at bounding box center [1009, 243] width 213 height 24
type input "Car lights on"
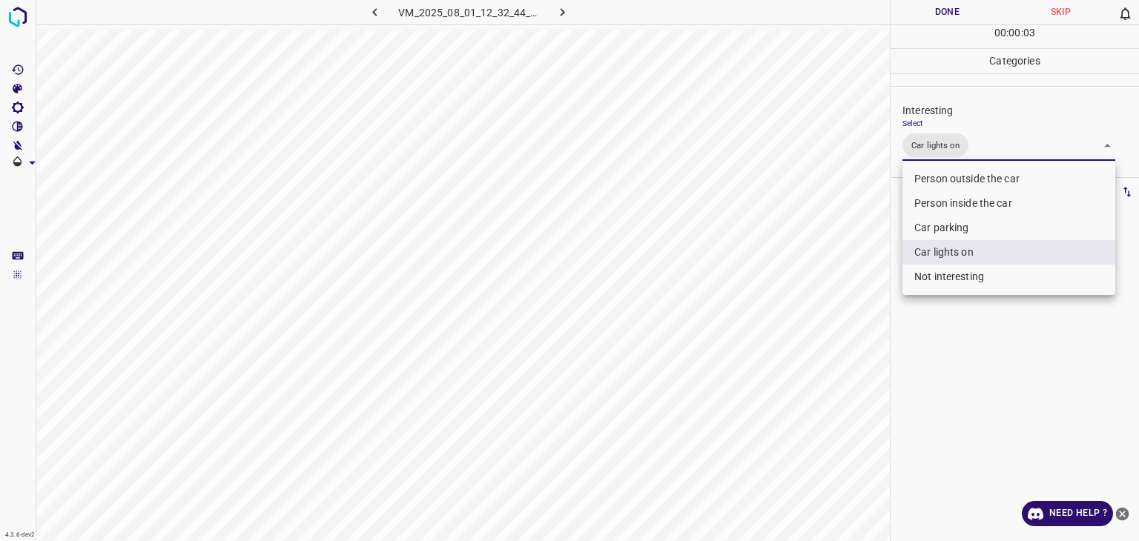
click at [926, 10] on div at bounding box center [569, 270] width 1139 height 541
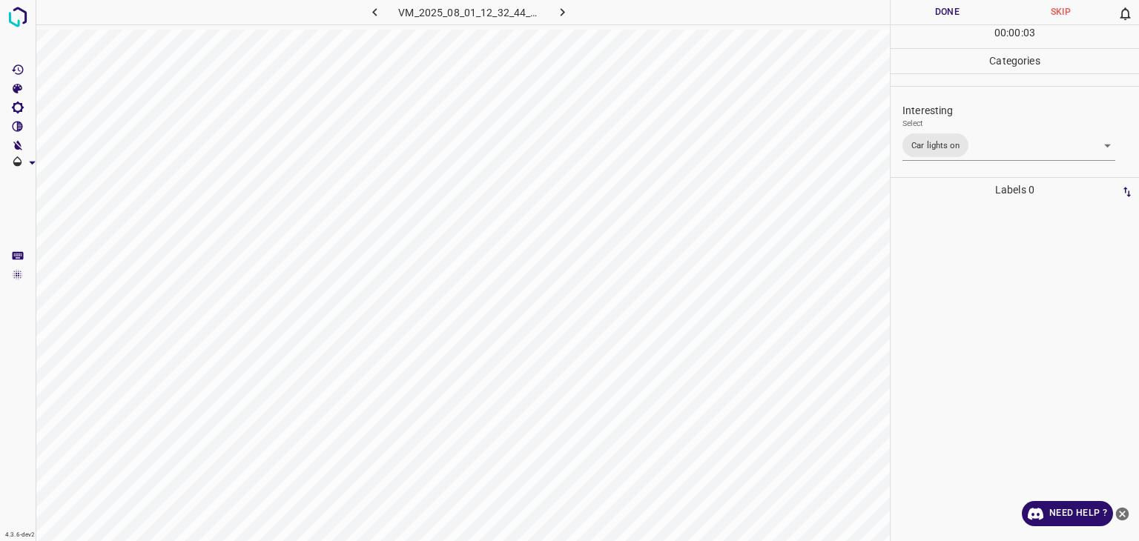
click at [926, 10] on button "Done" at bounding box center [947, 12] width 113 height 24
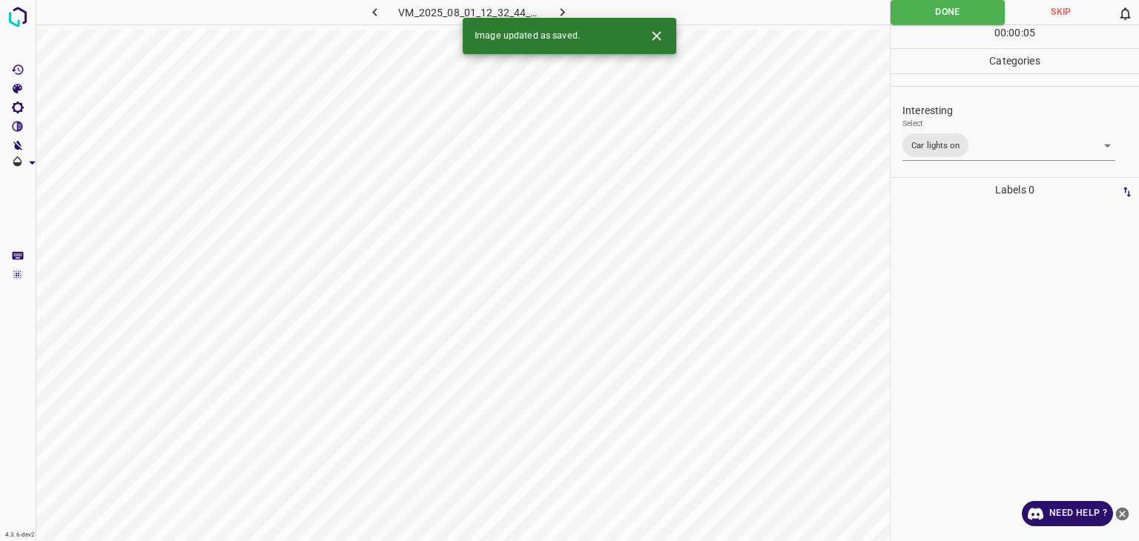
click at [560, 6] on icon "button" at bounding box center [563, 12] width 16 height 16
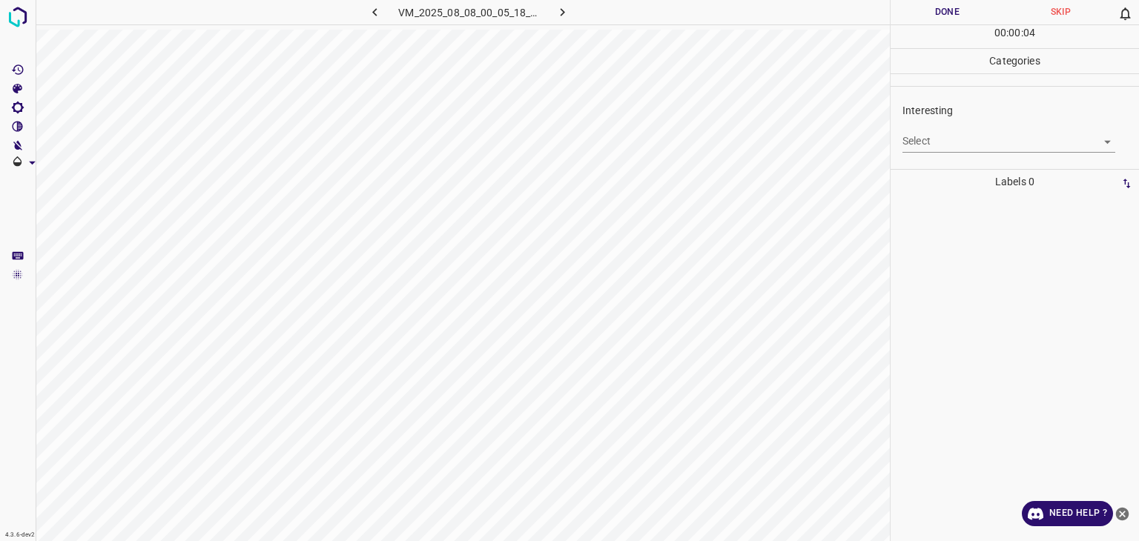
click at [954, 134] on body "4.3.6-dev2 VM_2025_08_08_00_05_18_910_01.gif Done Skip 0 00 : 00 : 04 Categorie…" at bounding box center [569, 270] width 1139 height 541
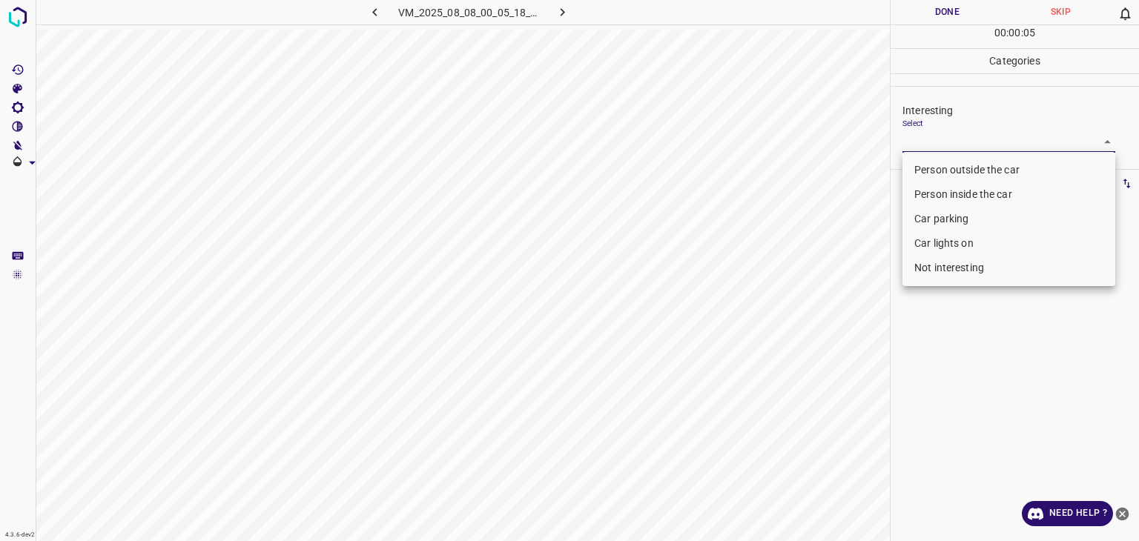
click at [949, 168] on li "Person outside the car" at bounding box center [1009, 170] width 213 height 24
type input "Person outside the car"
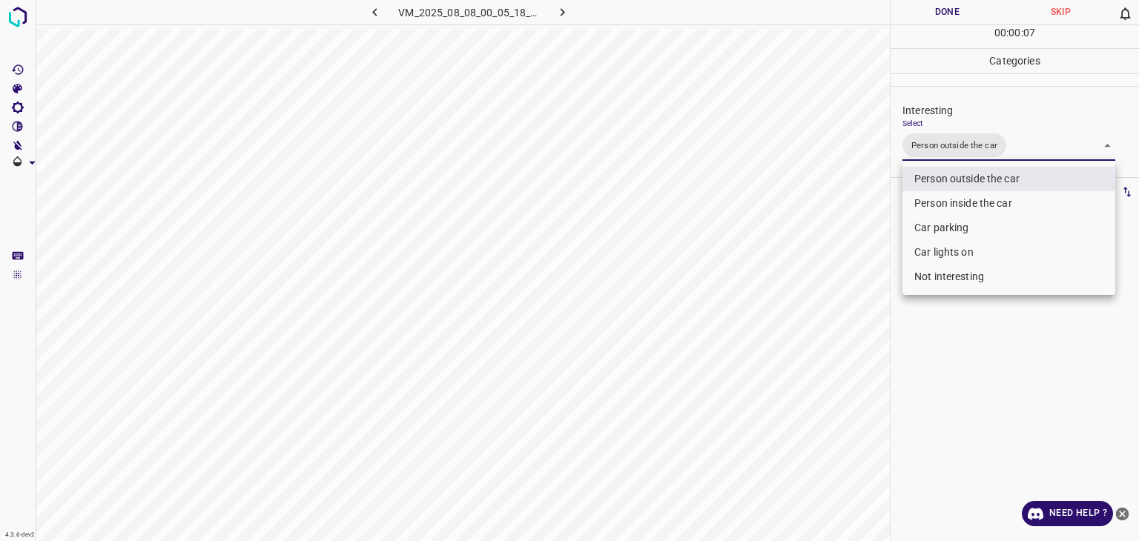
click at [940, 15] on div at bounding box center [569, 270] width 1139 height 541
click at [940, 13] on div at bounding box center [569, 270] width 1139 height 541
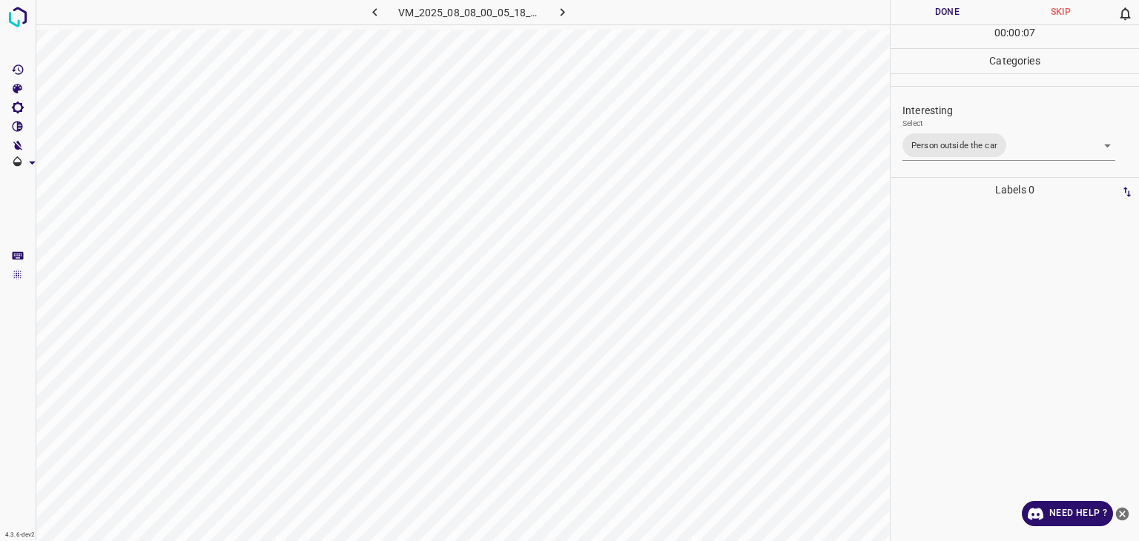
click at [940, 13] on button "Done" at bounding box center [947, 12] width 113 height 24
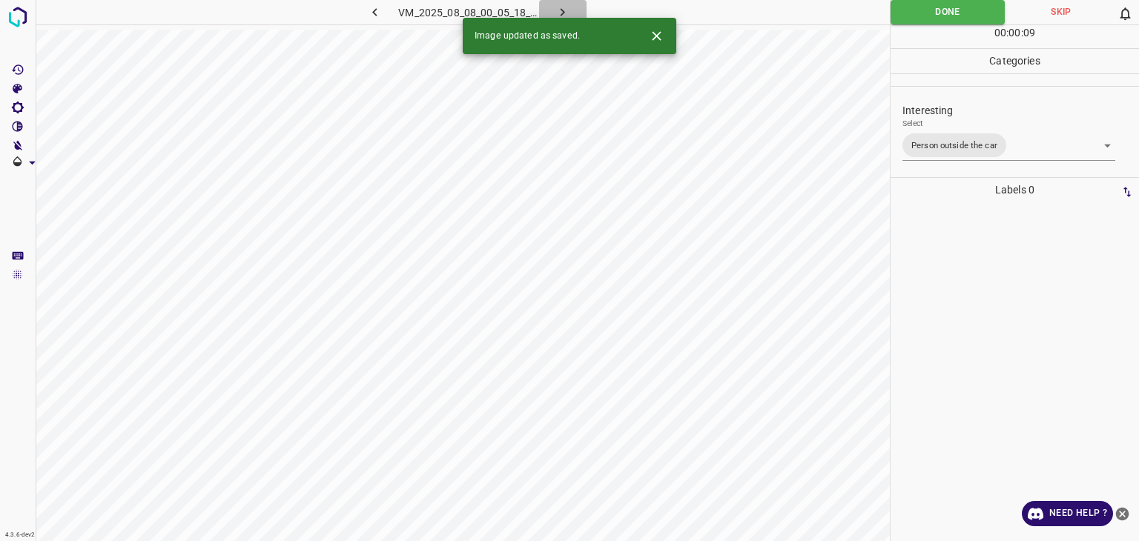
click at [559, 4] on icon "button" at bounding box center [563, 12] width 16 height 16
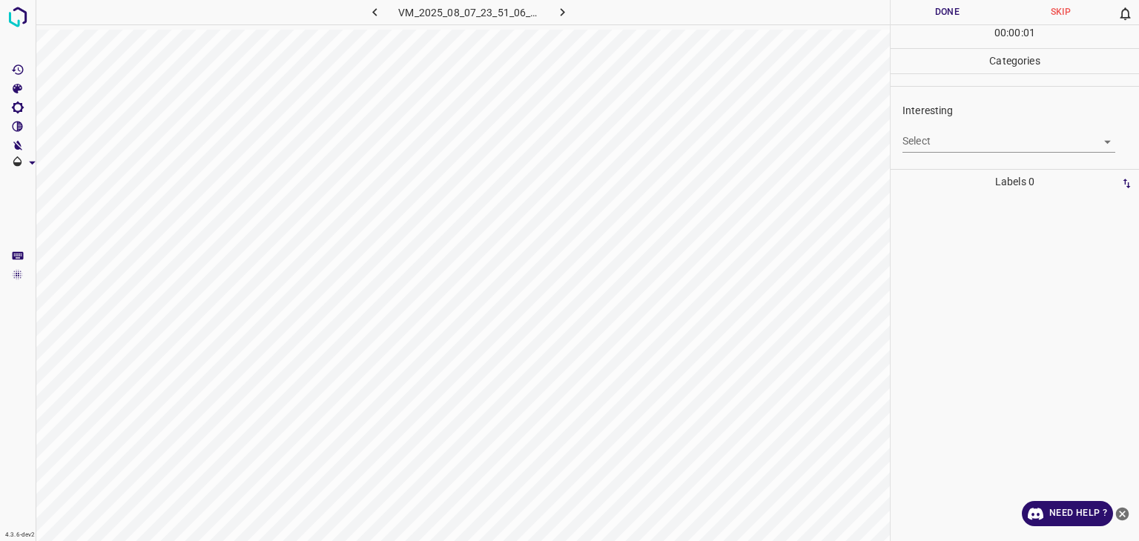
click at [1006, 152] on div "Interesting Select ​" at bounding box center [1015, 128] width 248 height 70
click at [1001, 140] on body "4.3.6-dev2 VM_2025_08_07_23_51_06_049_04.gif Done Skip 0 00 : 00 : 01 Categorie…" at bounding box center [569, 270] width 1139 height 541
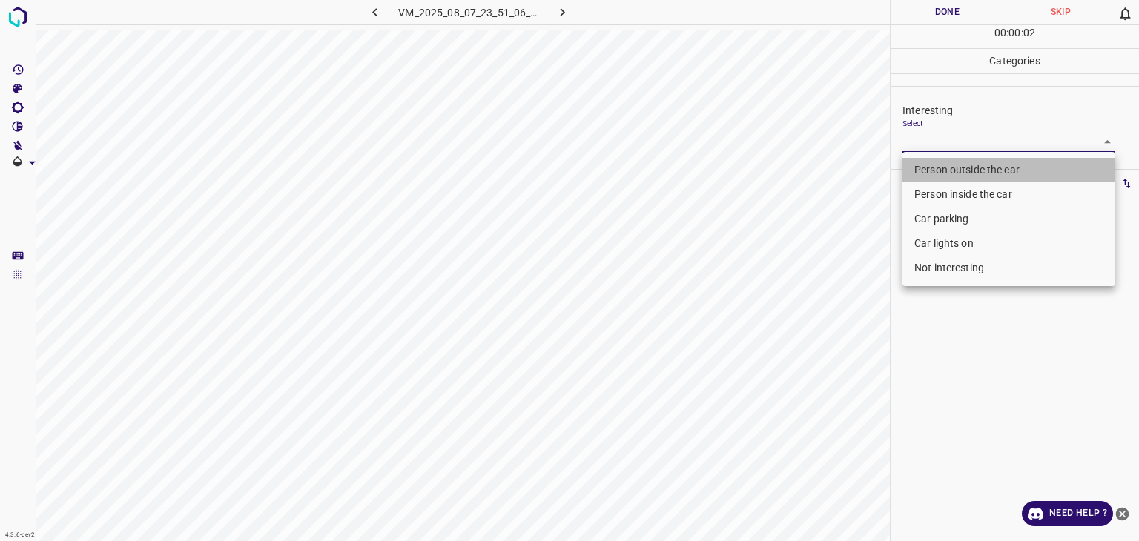
click at [998, 164] on li "Person outside the car" at bounding box center [1009, 170] width 213 height 24
type input "Person outside the car"
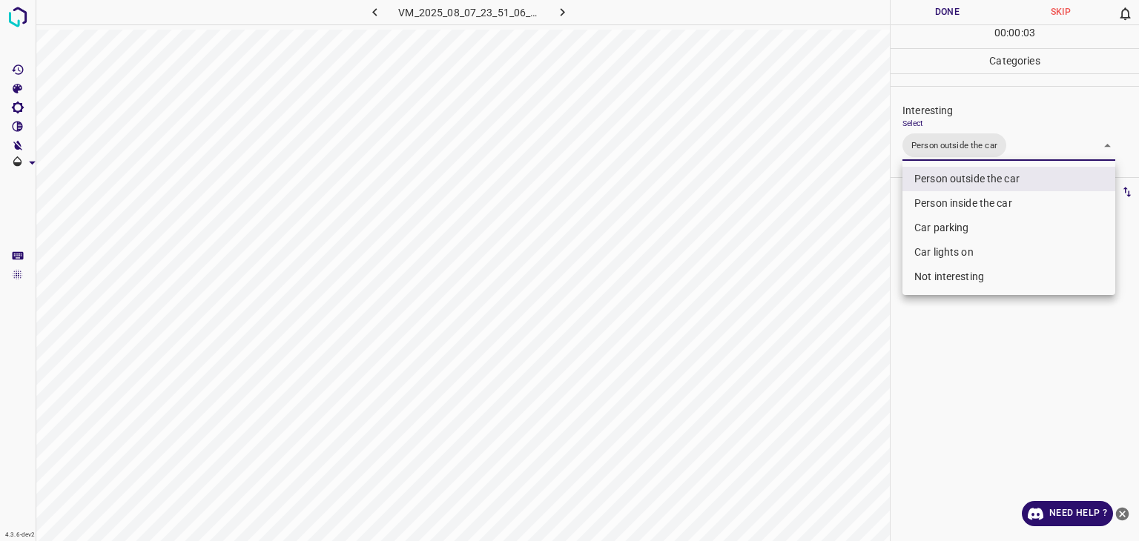
click at [937, 12] on div at bounding box center [569, 270] width 1139 height 541
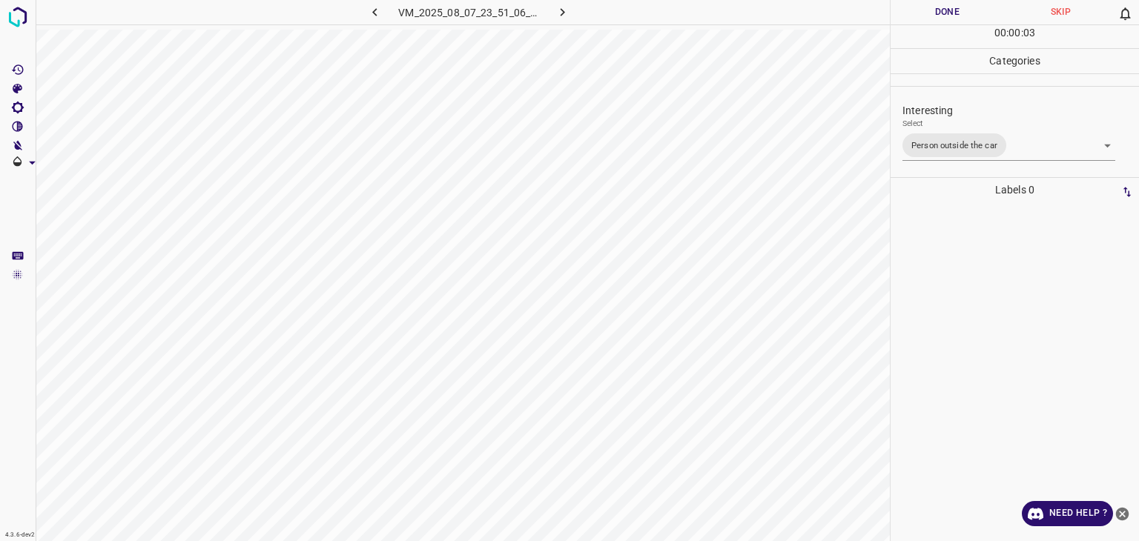
click at [937, 12] on button "Done" at bounding box center [947, 12] width 113 height 24
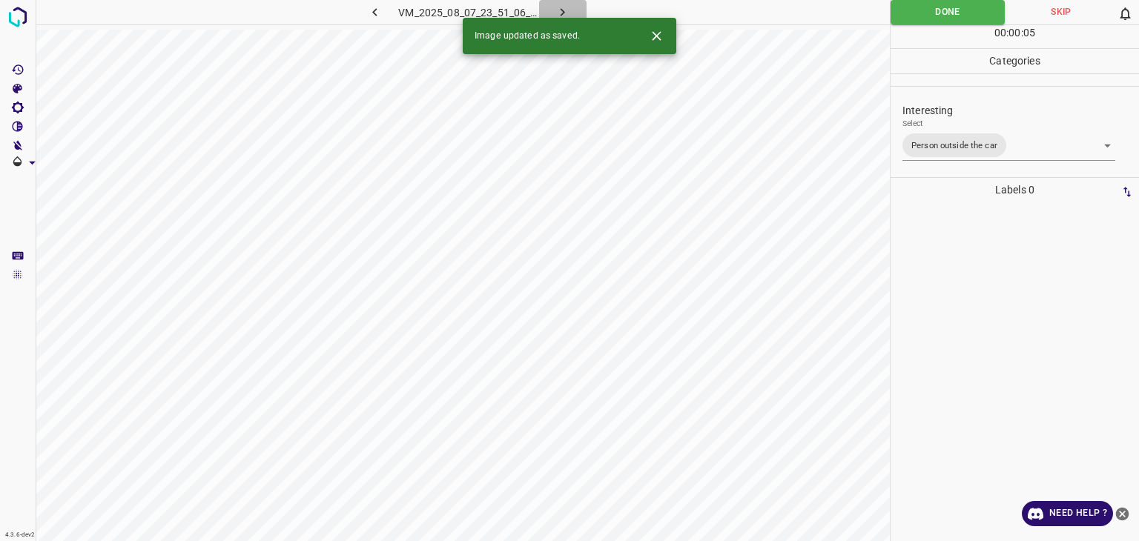
click at [567, 9] on icon "button" at bounding box center [563, 12] width 16 height 16
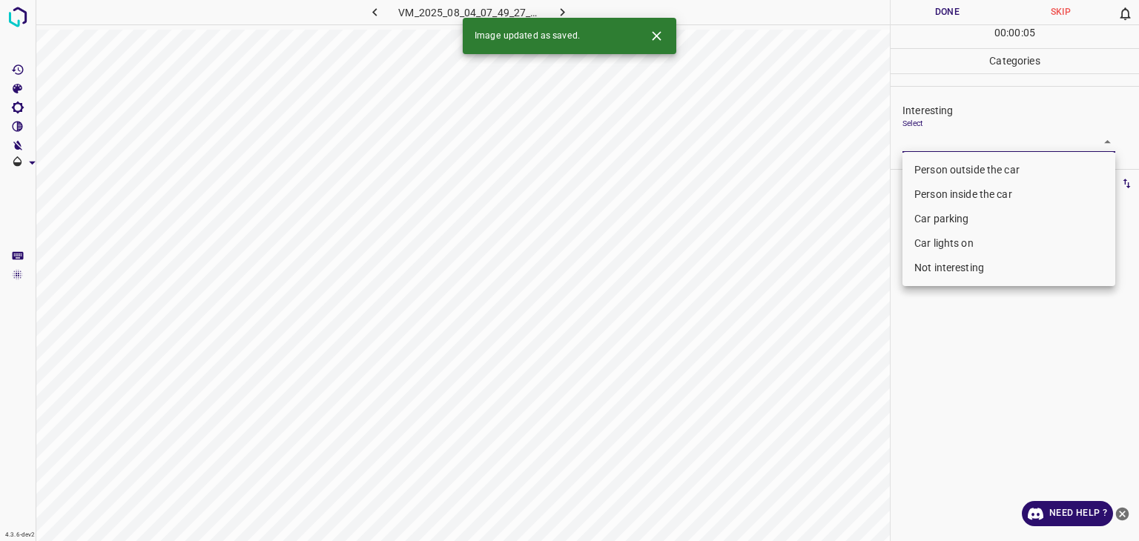
click at [963, 136] on body "4.3.6-dev2 VM_2025_08_04_07_49_27_915_02.gif Done Skip 0 00 : 00 : 05 Categorie…" at bounding box center [569, 270] width 1139 height 541
click at [964, 163] on li "Person outside the car" at bounding box center [1009, 170] width 213 height 24
type input "Person outside the car"
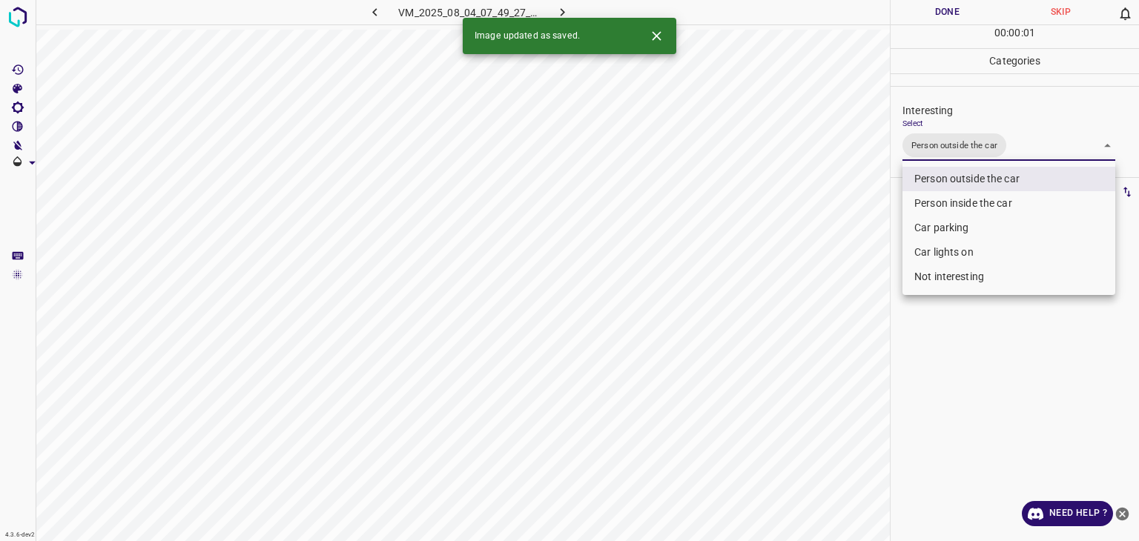
click at [948, 17] on div at bounding box center [569, 270] width 1139 height 541
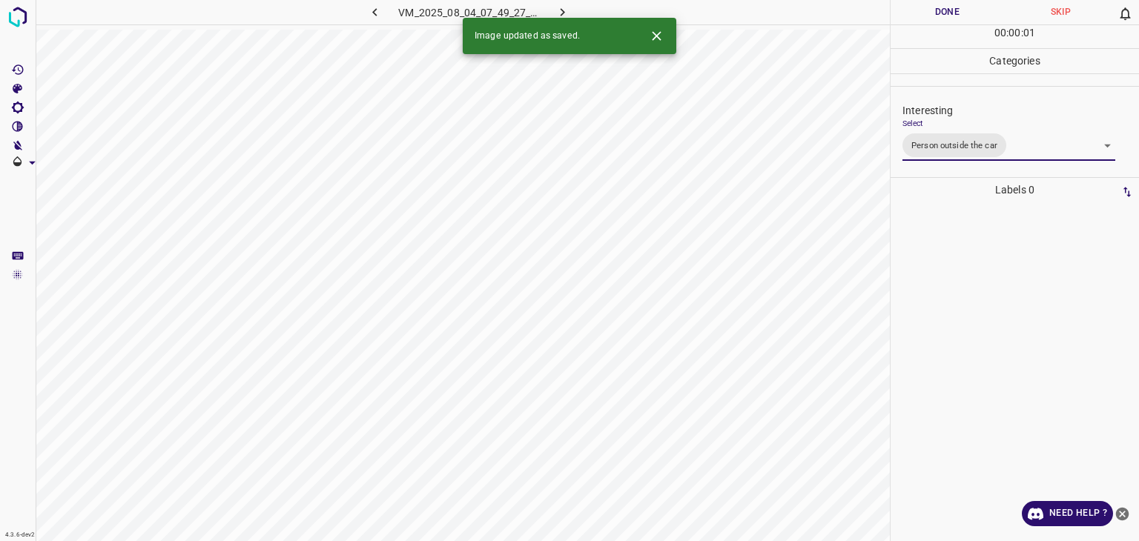
click at [947, 18] on div at bounding box center [569, 270] width 1139 height 541
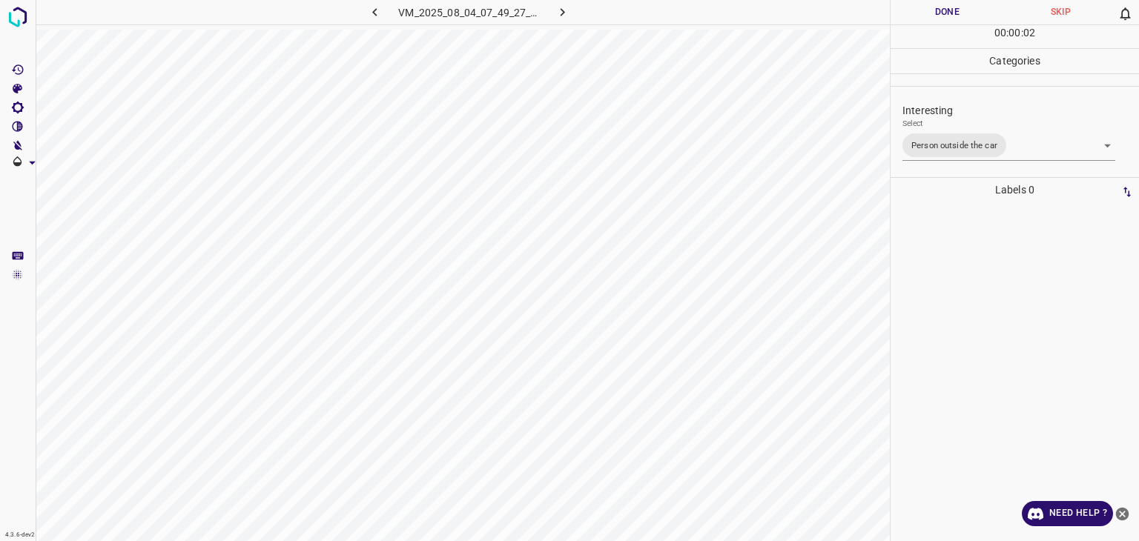
click at [947, 18] on button "Done" at bounding box center [947, 12] width 113 height 24
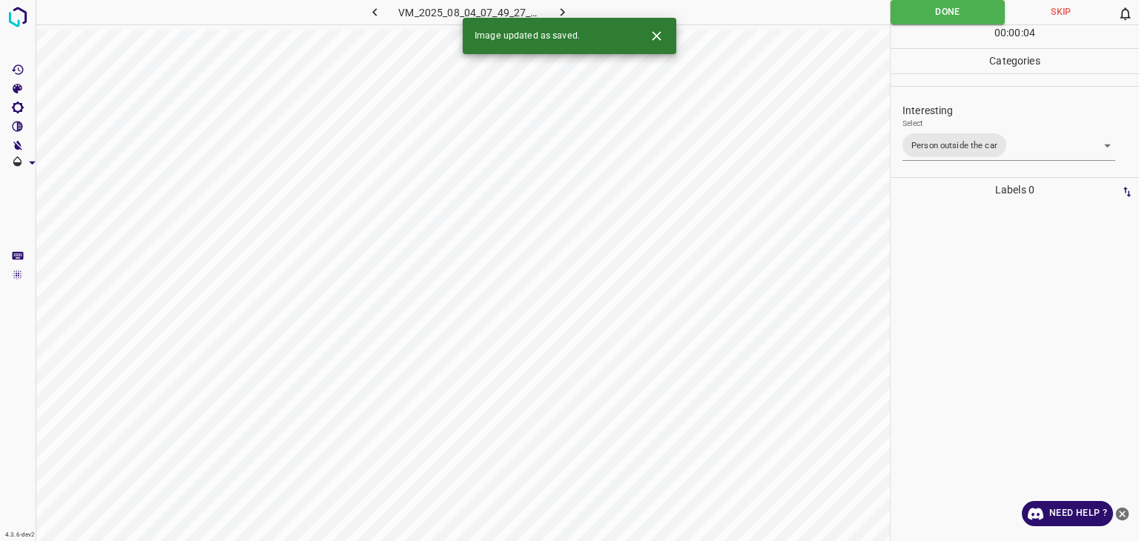
click at [564, 5] on icon "button" at bounding box center [563, 12] width 16 height 16
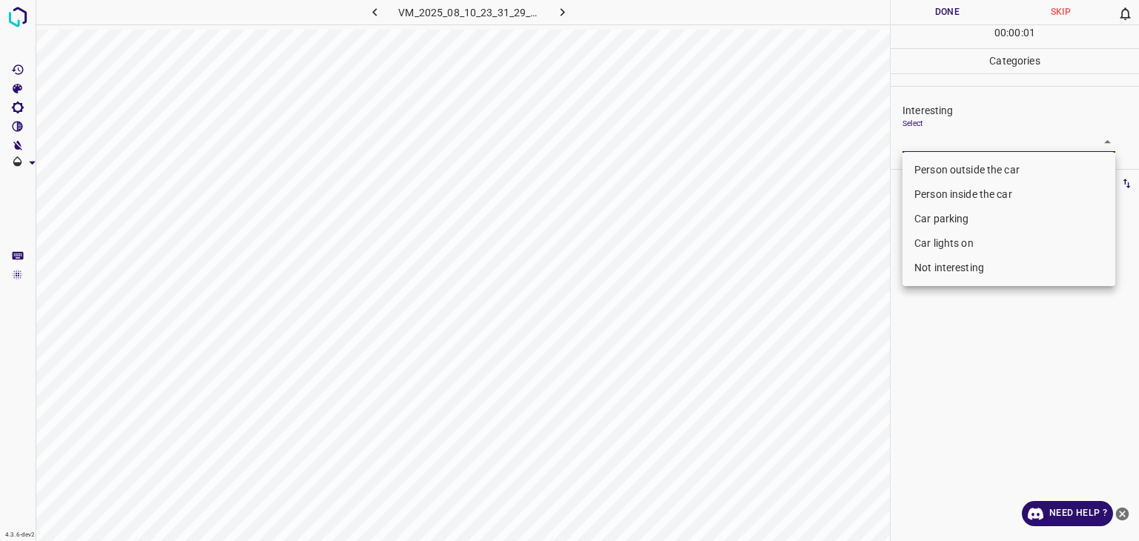
click at [952, 136] on body "4.3.6-dev2 VM_2025_08_10_23_31_29_953_04.gif Done Skip 0 00 : 00 : 01 Categorie…" at bounding box center [569, 270] width 1139 height 541
click at [952, 220] on li "Car parking" at bounding box center [1009, 219] width 213 height 24
type input "Car parking"
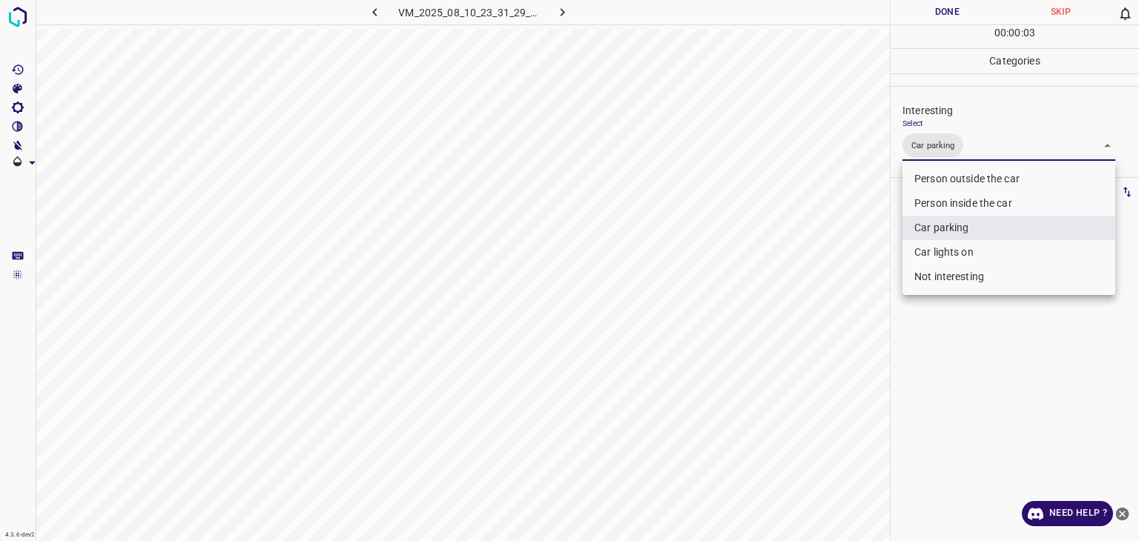
click at [923, 15] on div at bounding box center [569, 270] width 1139 height 541
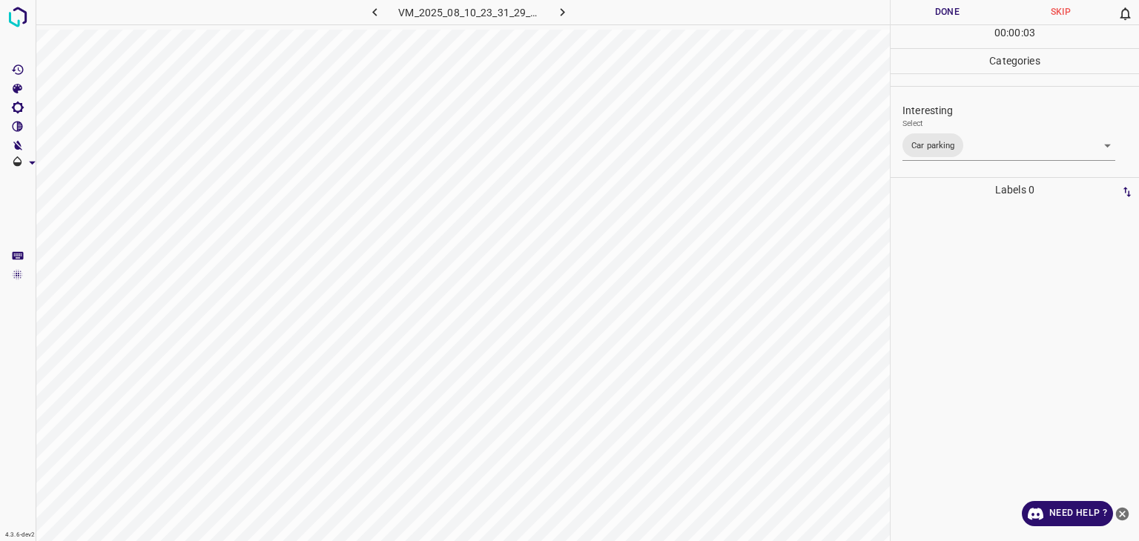
click at [923, 15] on div "Person outside the car Person inside the car Car parking Car lights on Not inte…" at bounding box center [569, 270] width 1139 height 541
click at [923, 15] on button "Done" at bounding box center [947, 12] width 113 height 24
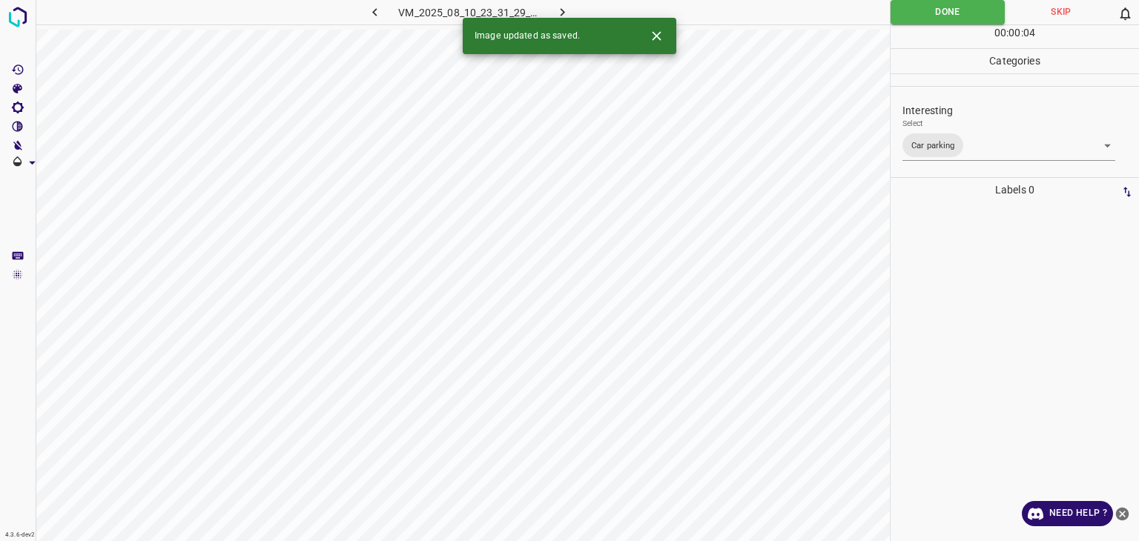
click at [566, 6] on icon "button" at bounding box center [563, 12] width 16 height 16
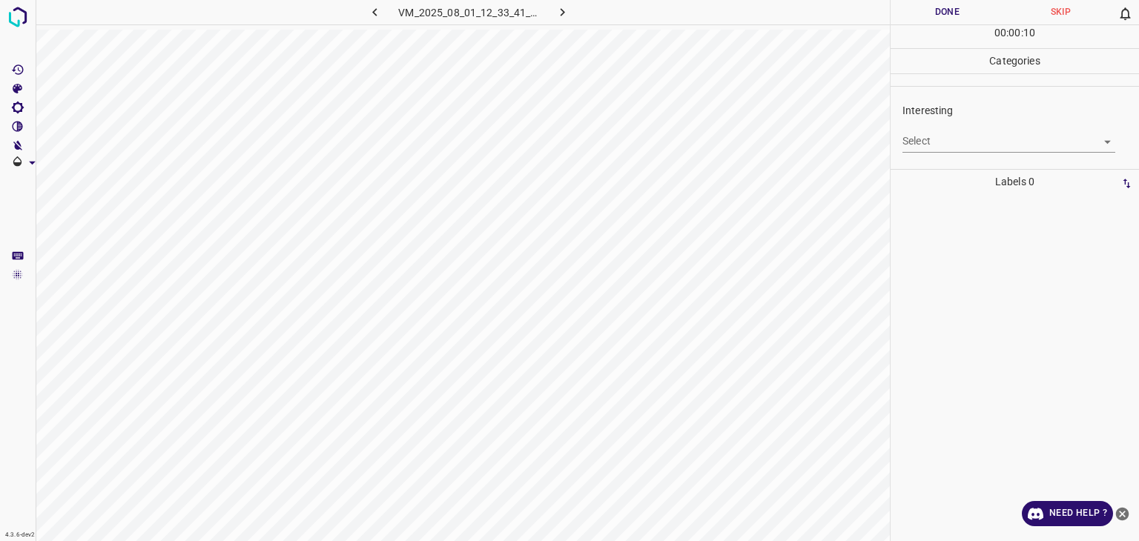
click at [964, 141] on body "4.3.6-dev2 VM_2025_08_01_12_33_41_380_11.gif Done Skip 0 00 : 00 : 10 Categorie…" at bounding box center [569, 270] width 1139 height 541
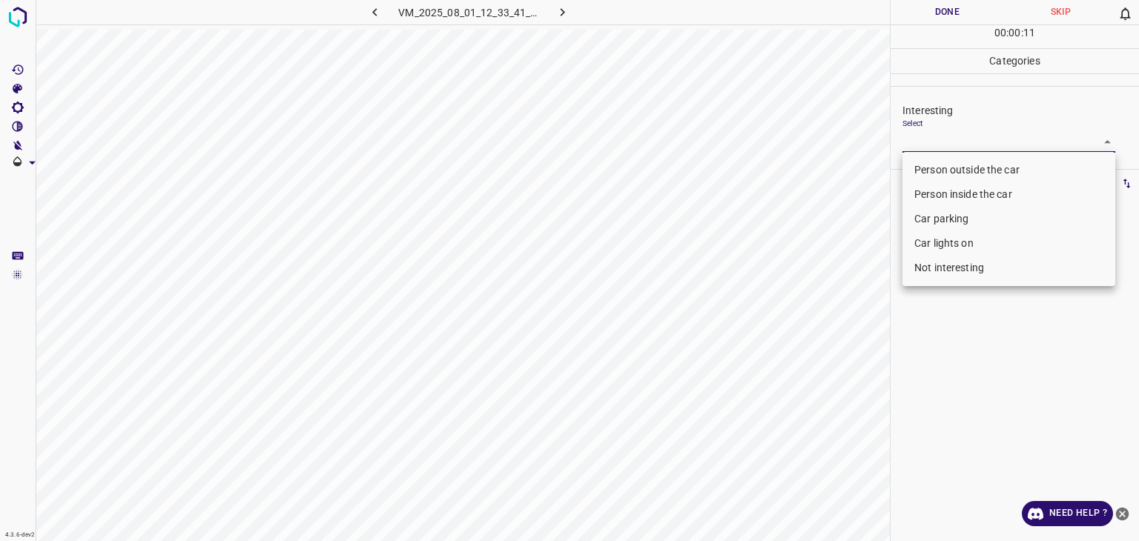
click at [937, 262] on li "Not interesting" at bounding box center [1009, 268] width 213 height 24
type input "Not interesting"
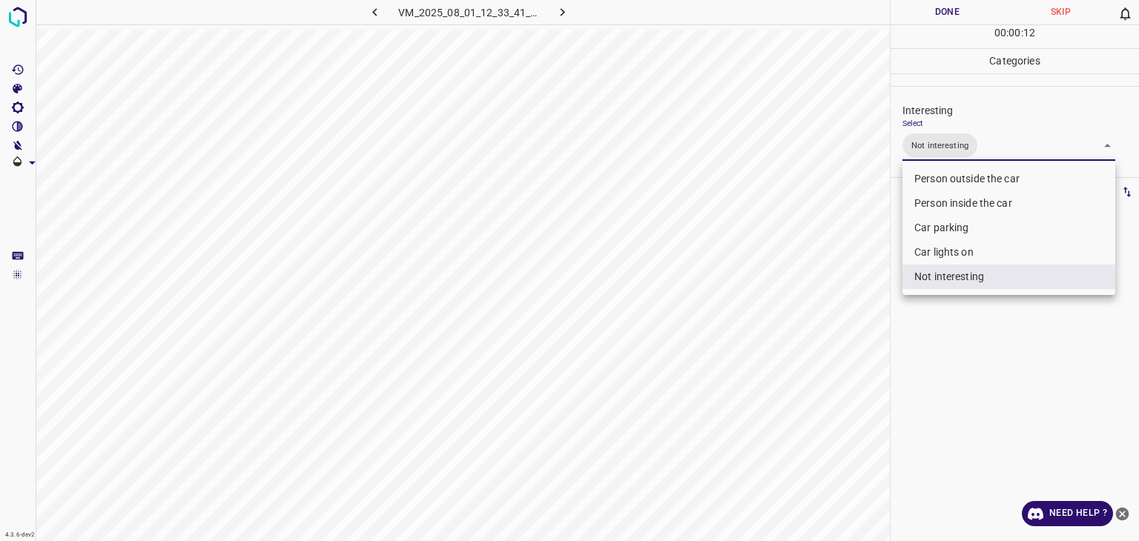
click at [936, 2] on div at bounding box center [569, 270] width 1139 height 541
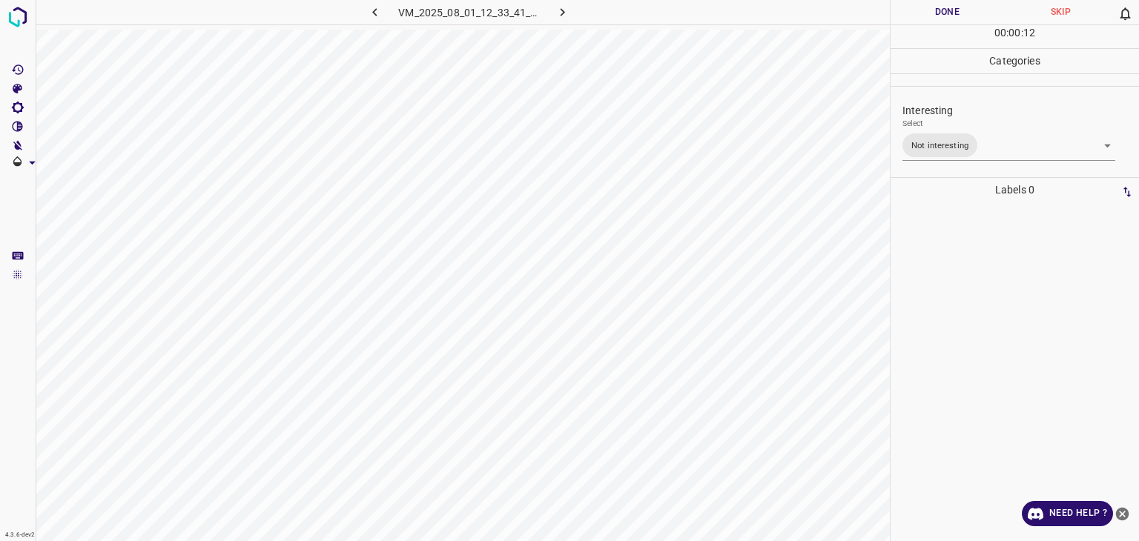
click at [936, 2] on button "Done" at bounding box center [947, 12] width 113 height 24
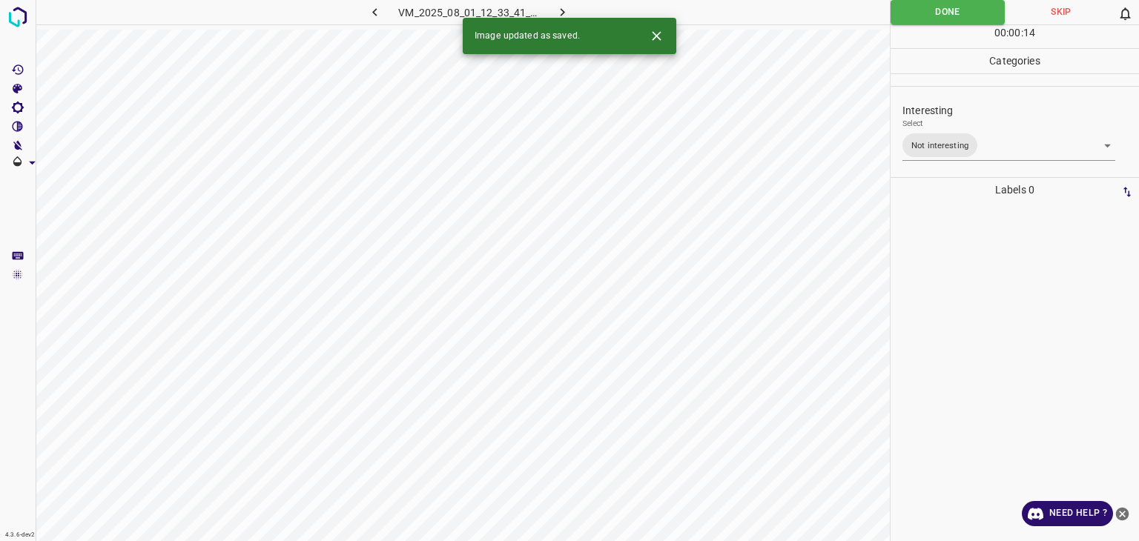
click at [564, 9] on icon "button" at bounding box center [563, 12] width 16 height 16
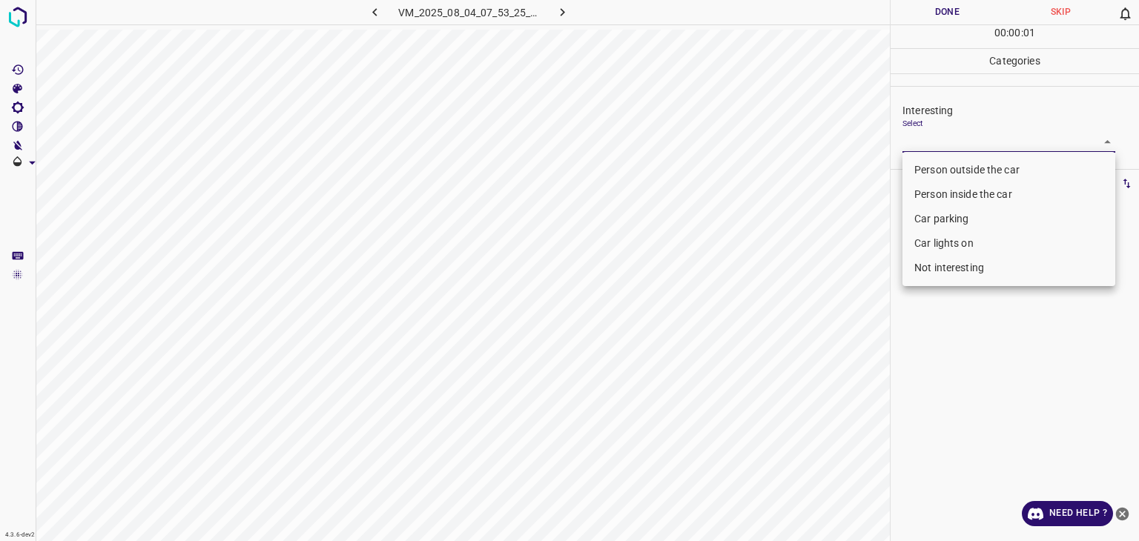
click at [923, 140] on body "4.3.6-dev2 VM_2025_08_04_07_53_25_898_02.gif Done Skip 0 00 : 00 : 01 Categorie…" at bounding box center [569, 270] width 1139 height 541
click at [926, 168] on li "Person outside the car" at bounding box center [1009, 170] width 213 height 24
type input "Person outside the car"
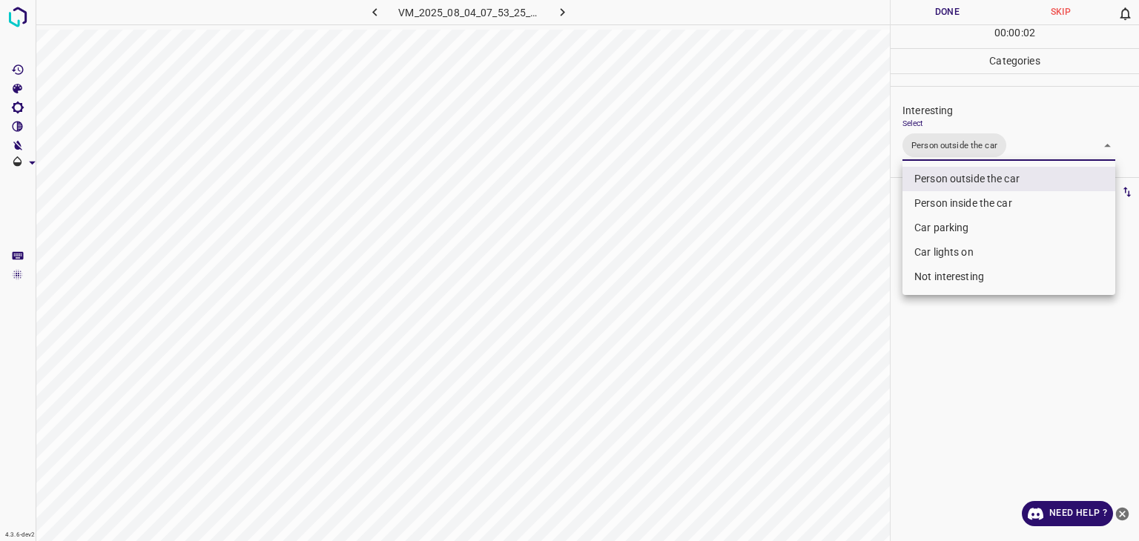
click at [920, 13] on div at bounding box center [569, 270] width 1139 height 541
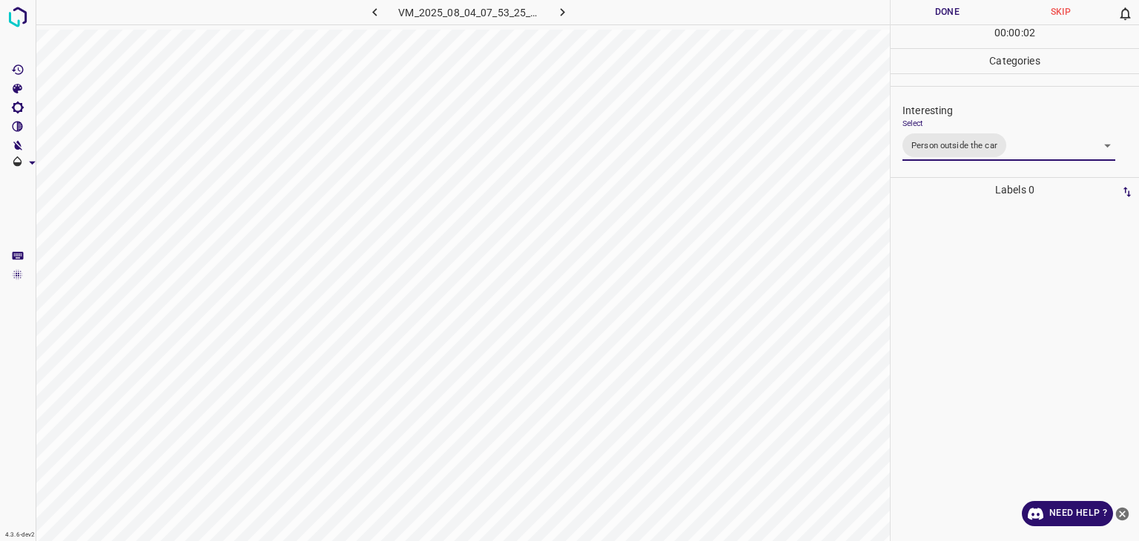
click at [920, 13] on div at bounding box center [569, 270] width 1139 height 541
click at [920, 13] on button "Done" at bounding box center [947, 12] width 113 height 24
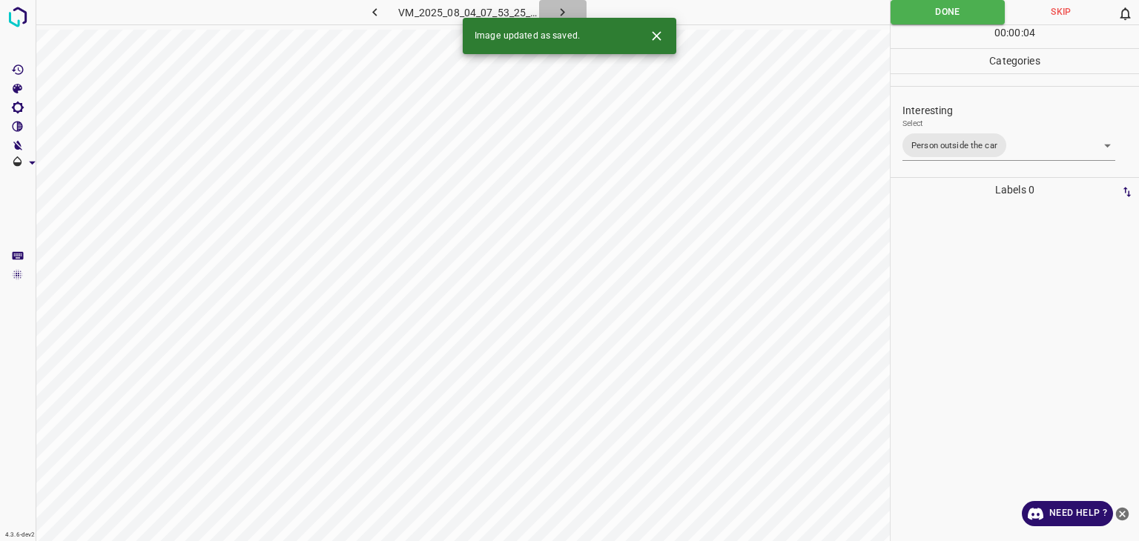
click at [555, 13] on icon "button" at bounding box center [563, 12] width 16 height 16
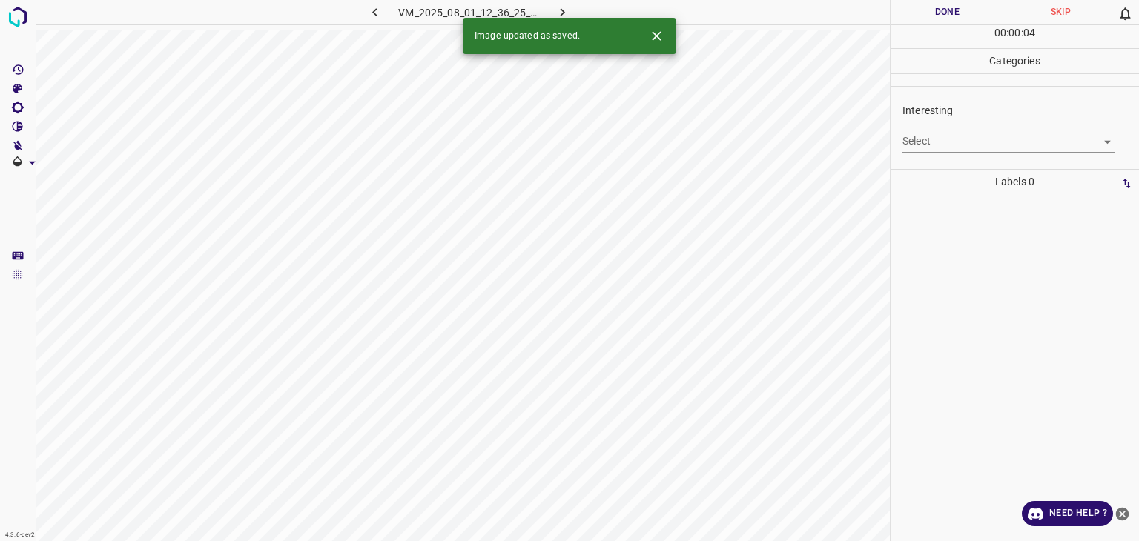
click at [937, 137] on body "4.3.6-dev2 VM_2025_08_01_12_36_25_332_02.gif Done Skip 0 00 : 00 : 04 Categorie…" at bounding box center [569, 270] width 1139 height 541
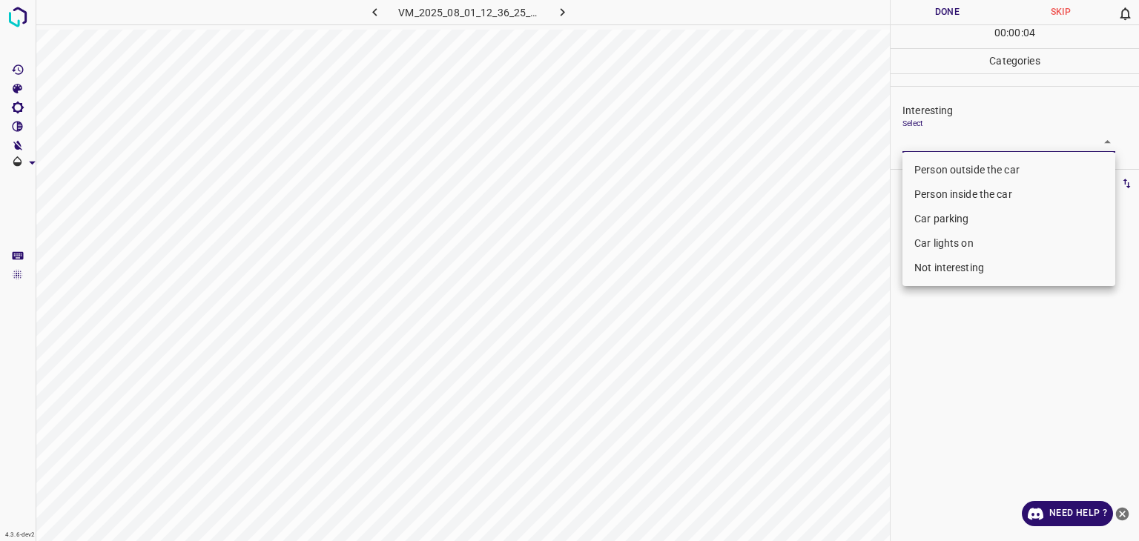
click at [960, 171] on li "Person outside the car" at bounding box center [1009, 170] width 213 height 24
type input "Person outside the car"
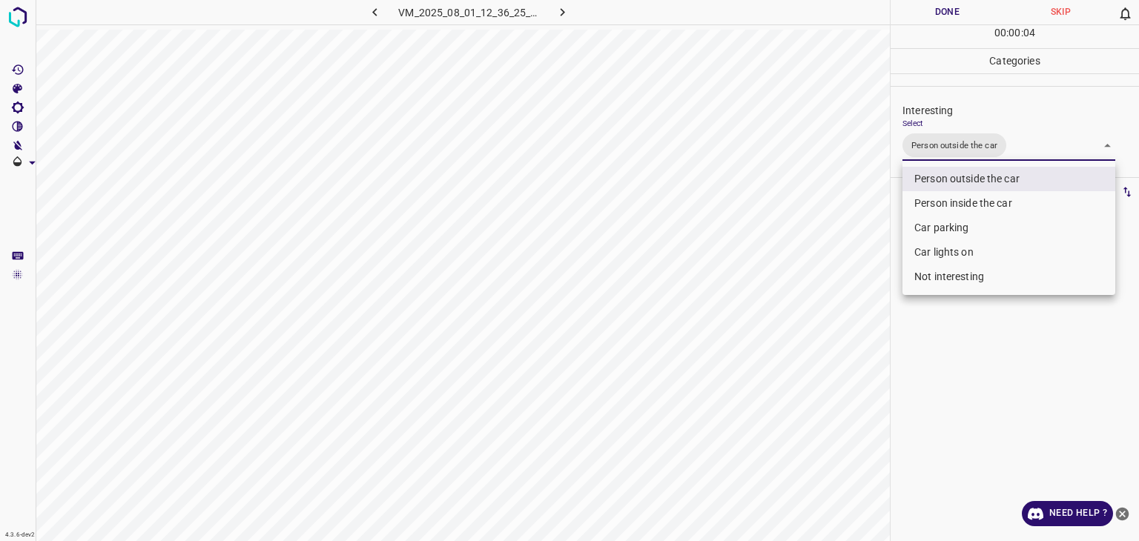
click at [960, 171] on li "Person outside the car" at bounding box center [1009, 179] width 213 height 24
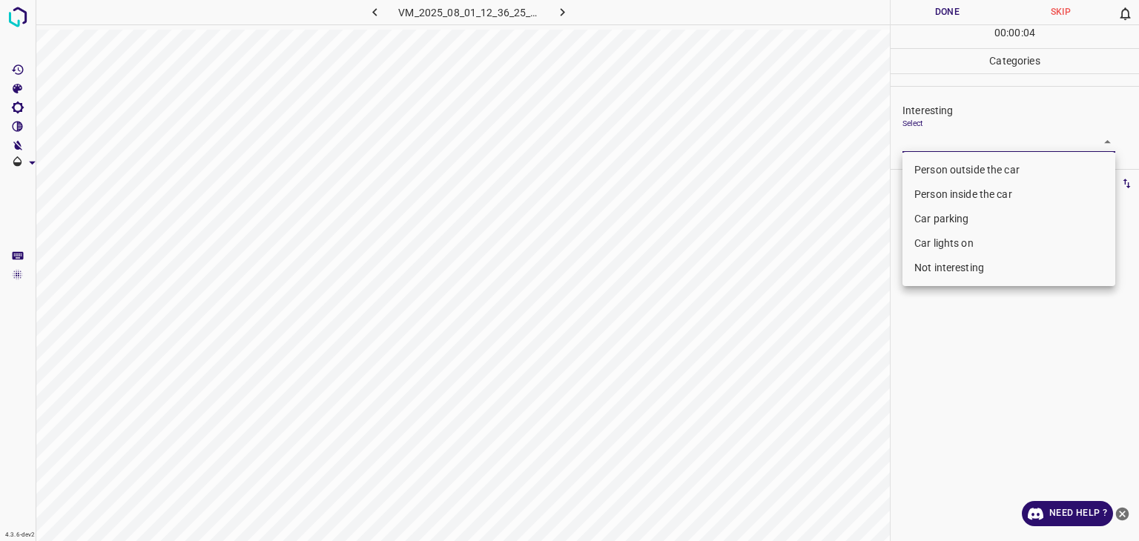
click at [959, 171] on li "Person outside the car" at bounding box center [1009, 170] width 213 height 24
type input "Person outside the car"
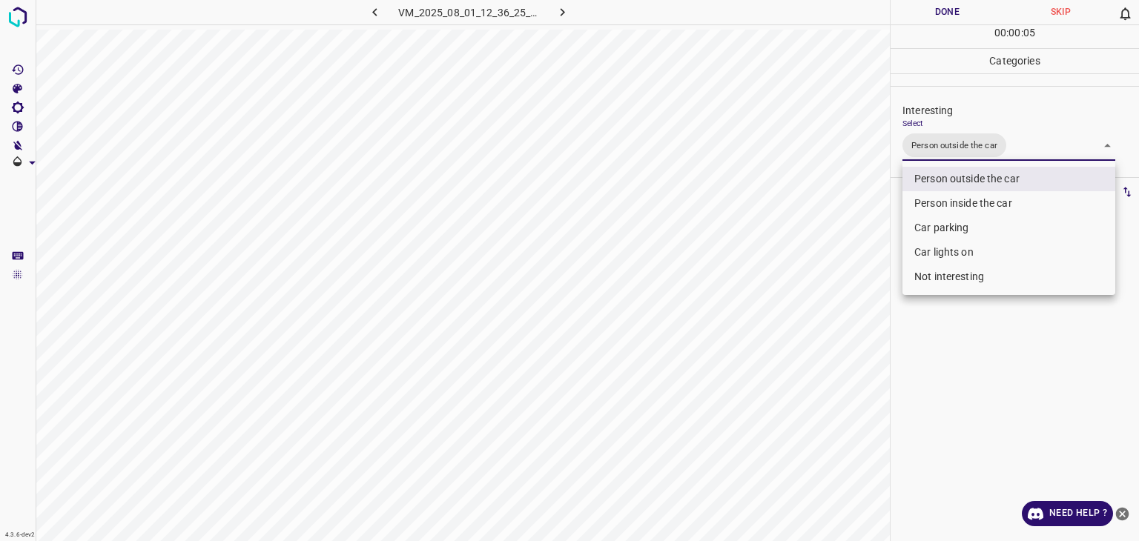
click at [955, 12] on div at bounding box center [569, 270] width 1139 height 541
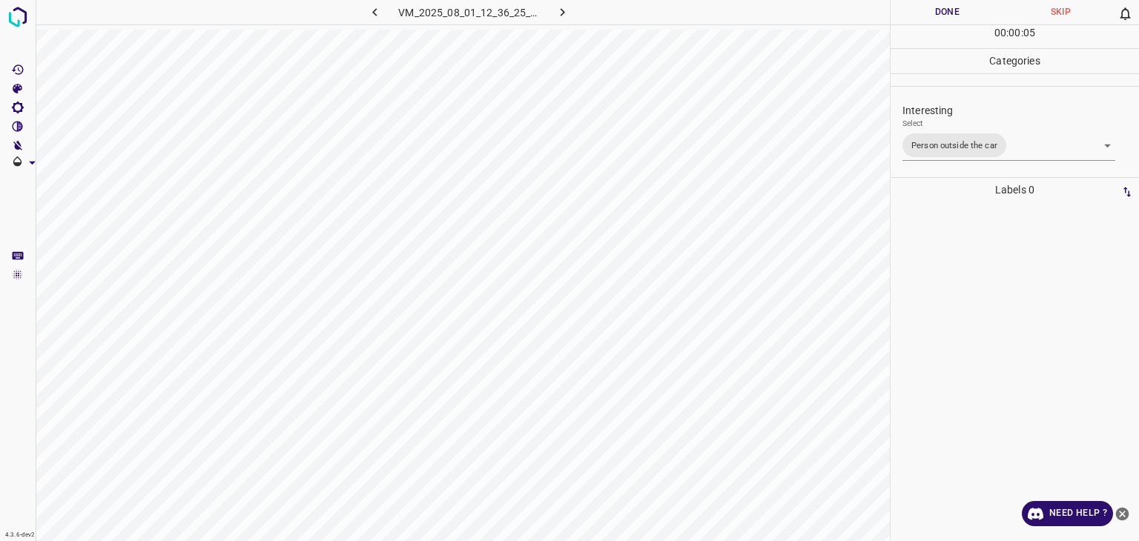
click at [955, 12] on div at bounding box center [569, 270] width 1139 height 541
click at [954, 12] on button "Done" at bounding box center [947, 12] width 113 height 24
click at [952, 12] on button "Done" at bounding box center [947, 12] width 113 height 24
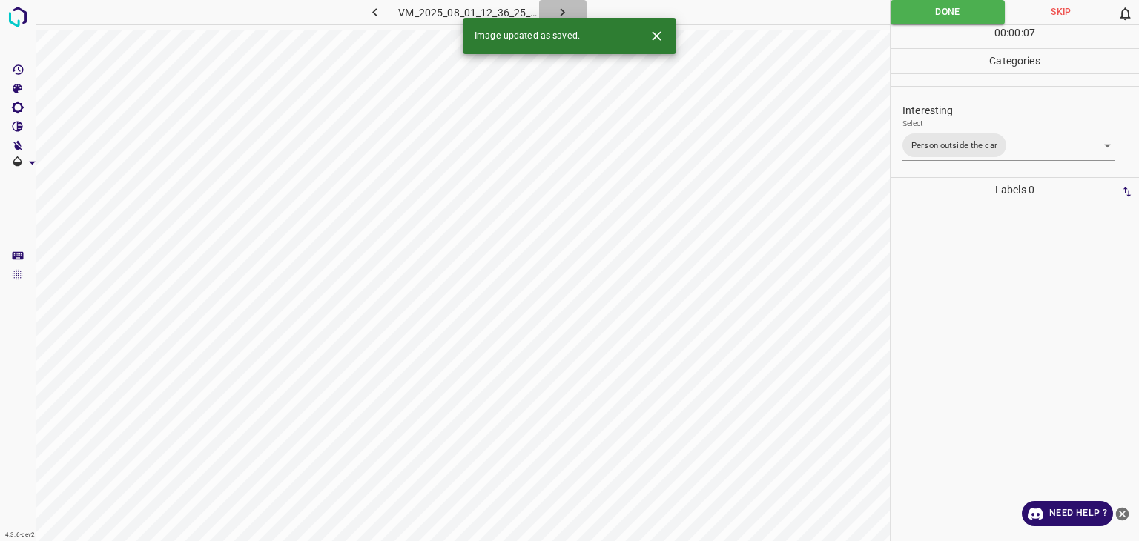
click at [567, 5] on icon "button" at bounding box center [563, 12] width 16 height 16
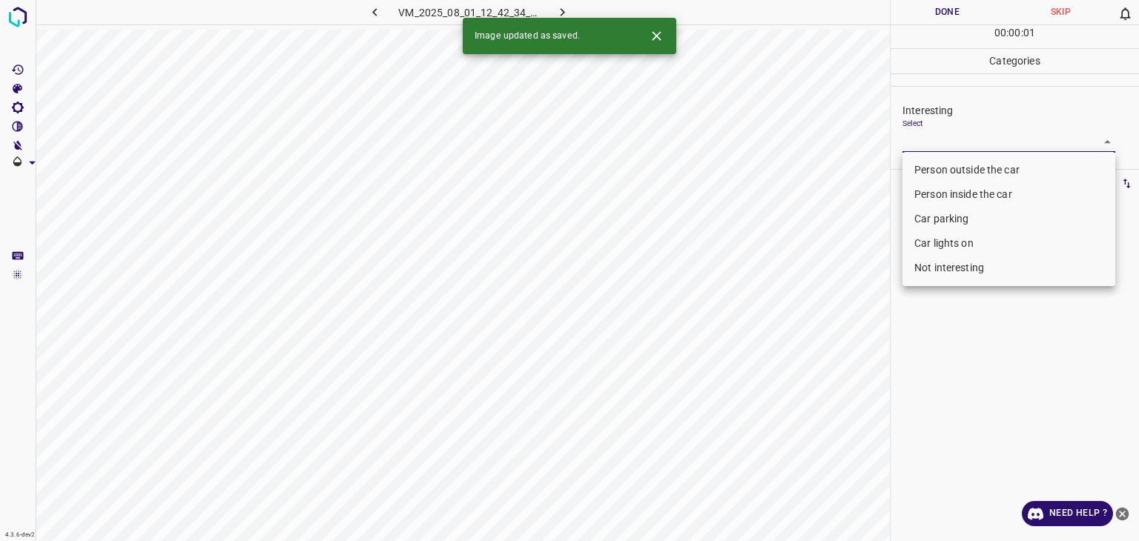
click at [930, 139] on body "4.3.6-dev2 VM_2025_08_01_12_42_34_388_00.gif Done Skip 0 00 : 00 : 01 Categorie…" at bounding box center [569, 270] width 1139 height 541
click at [956, 243] on li "Car lights on" at bounding box center [1009, 243] width 213 height 24
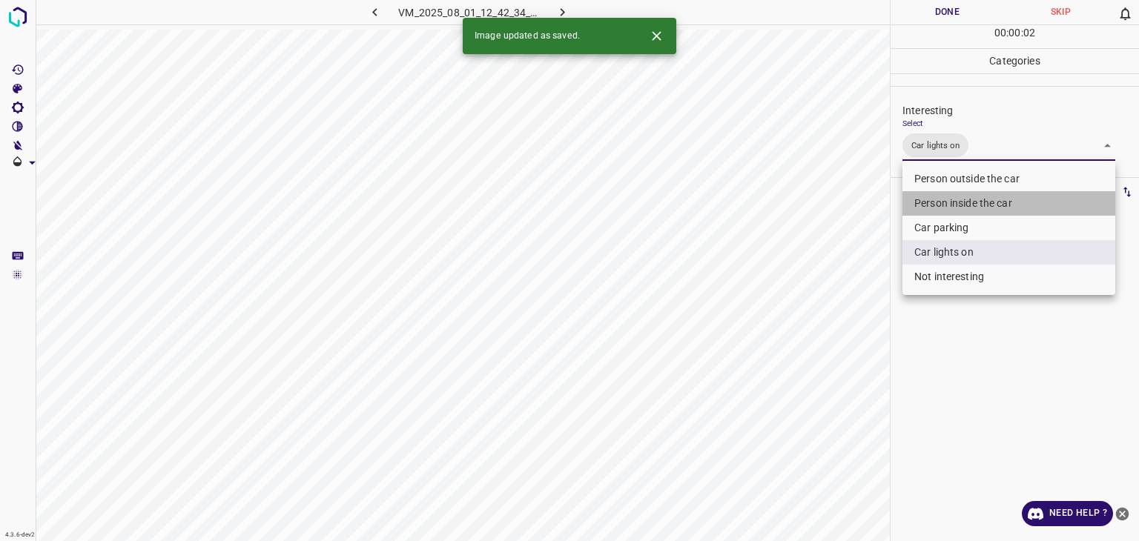
click at [949, 193] on li "Person inside the car" at bounding box center [1009, 203] width 213 height 24
type input "Car lights on,Person inside the car"
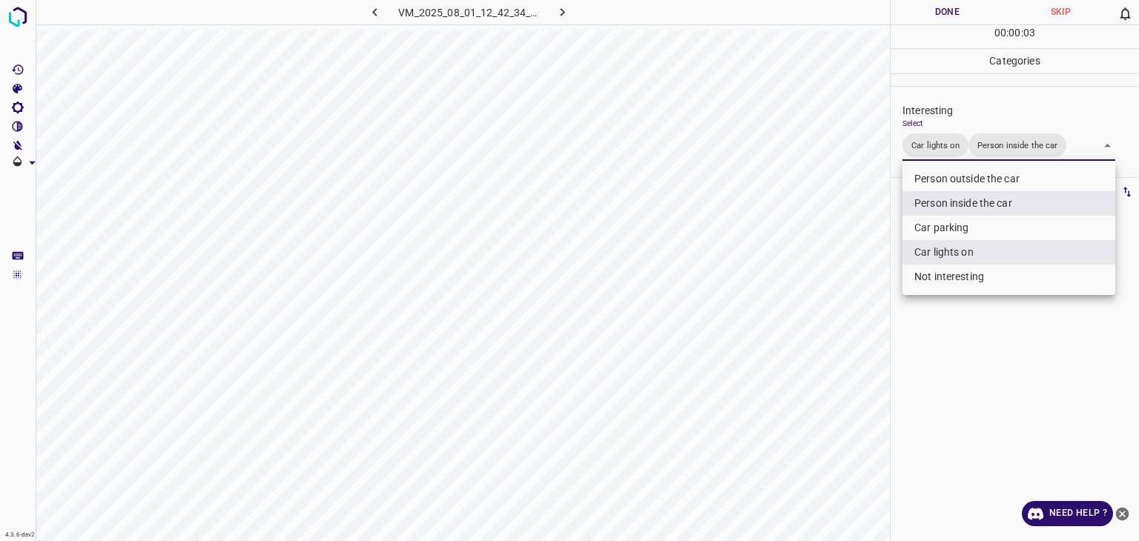
click at [936, 19] on div at bounding box center [569, 270] width 1139 height 541
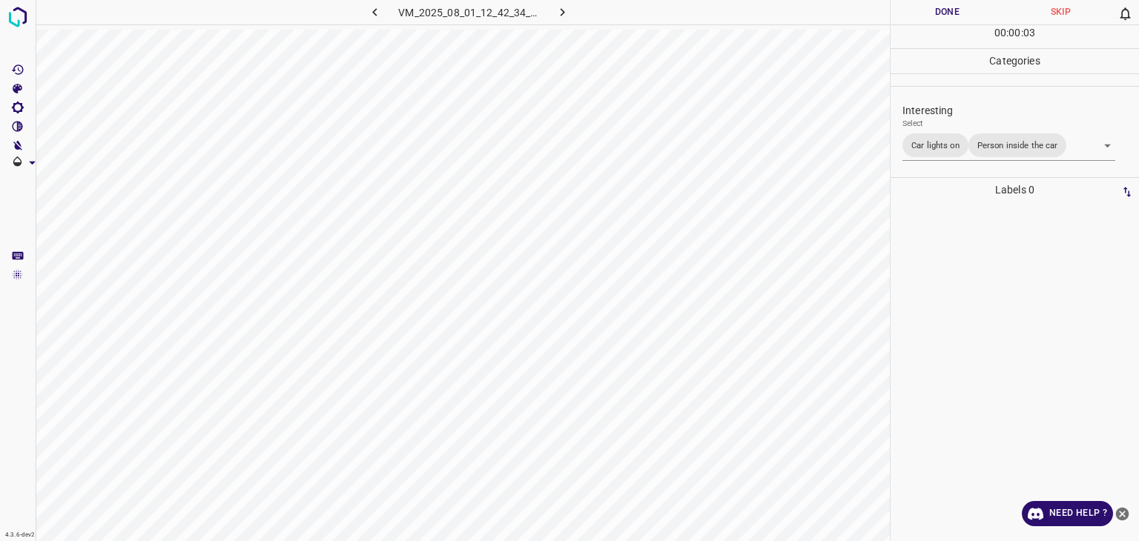
click at [932, 13] on div "Person outside the car Person inside the car Car parking Car lights on Not inte…" at bounding box center [569, 270] width 1139 height 541
click at [931, 10] on button "Done" at bounding box center [947, 12] width 113 height 24
click at [930, 10] on button "Done" at bounding box center [947, 12] width 113 height 24
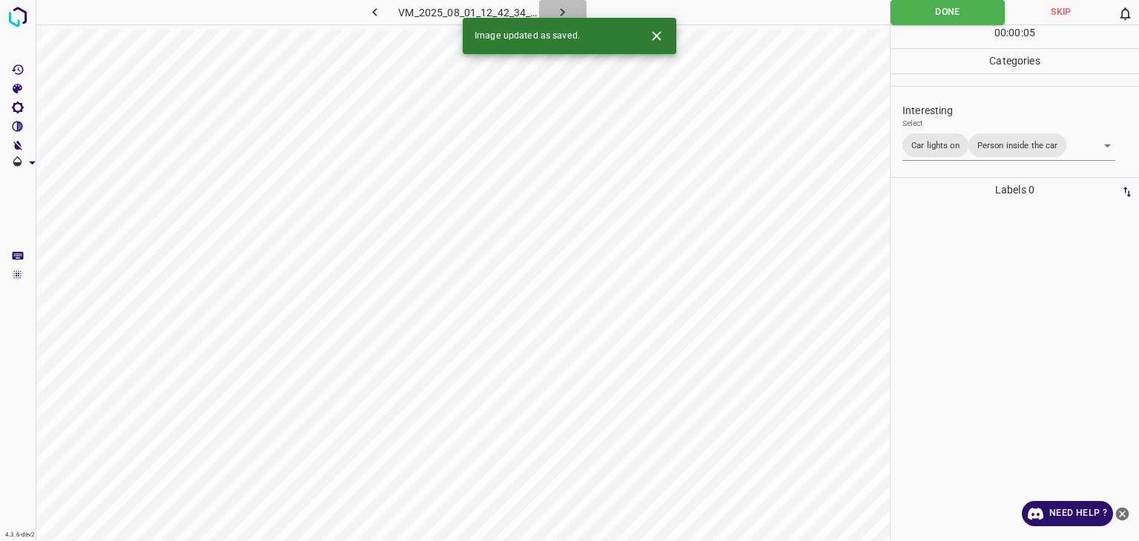
click at [564, 10] on icon "button" at bounding box center [563, 12] width 4 height 8
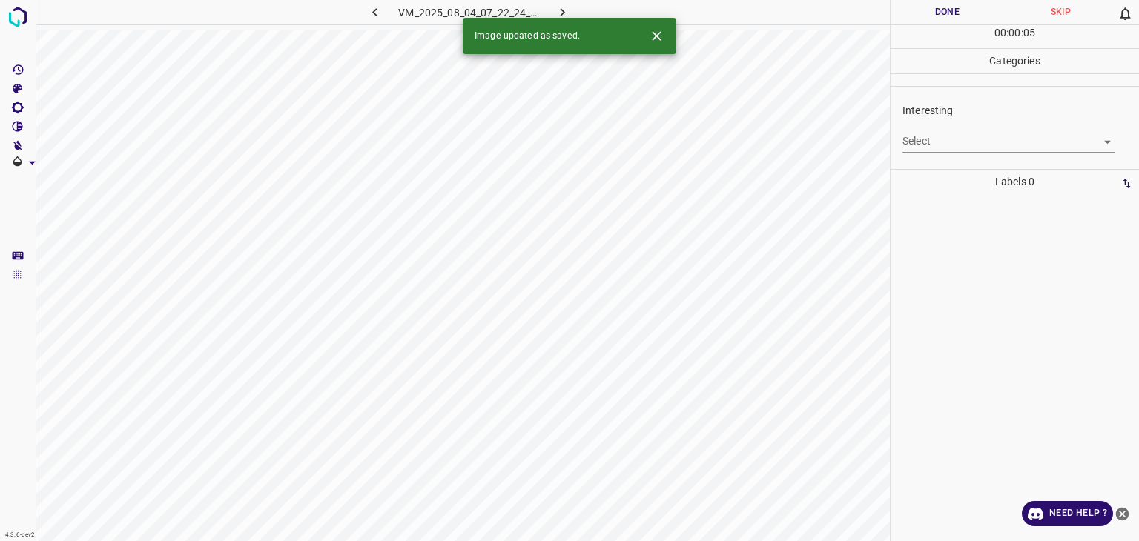
click at [957, 143] on body "4.3.6-dev2 VM_2025_08_04_07_22_24_625_10.gif Done Skip 0 00 : 00 : 05 Categorie…" at bounding box center [569, 270] width 1139 height 541
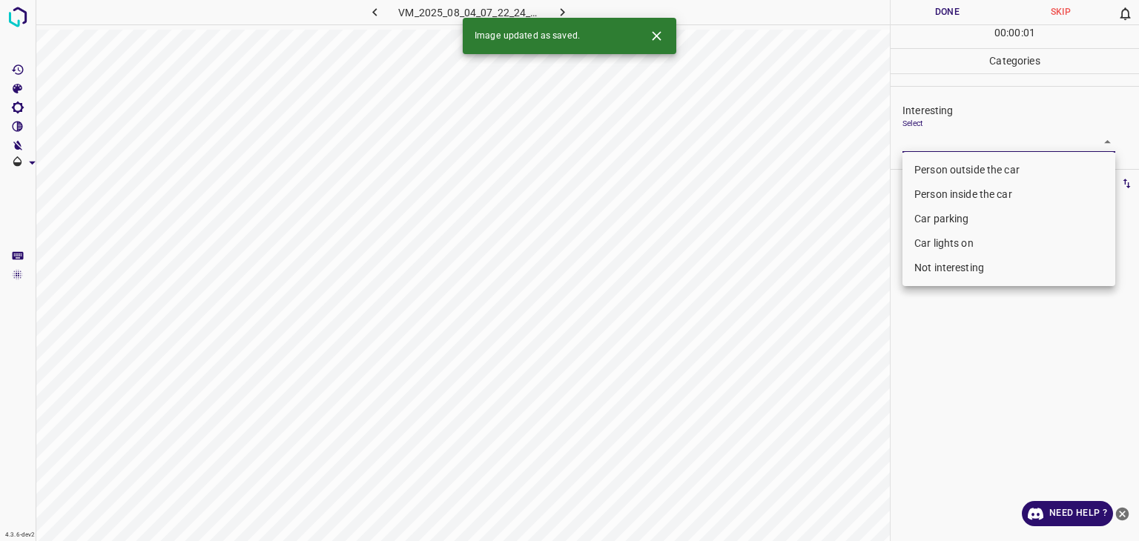
click at [949, 266] on li "Not interesting" at bounding box center [1009, 268] width 213 height 24
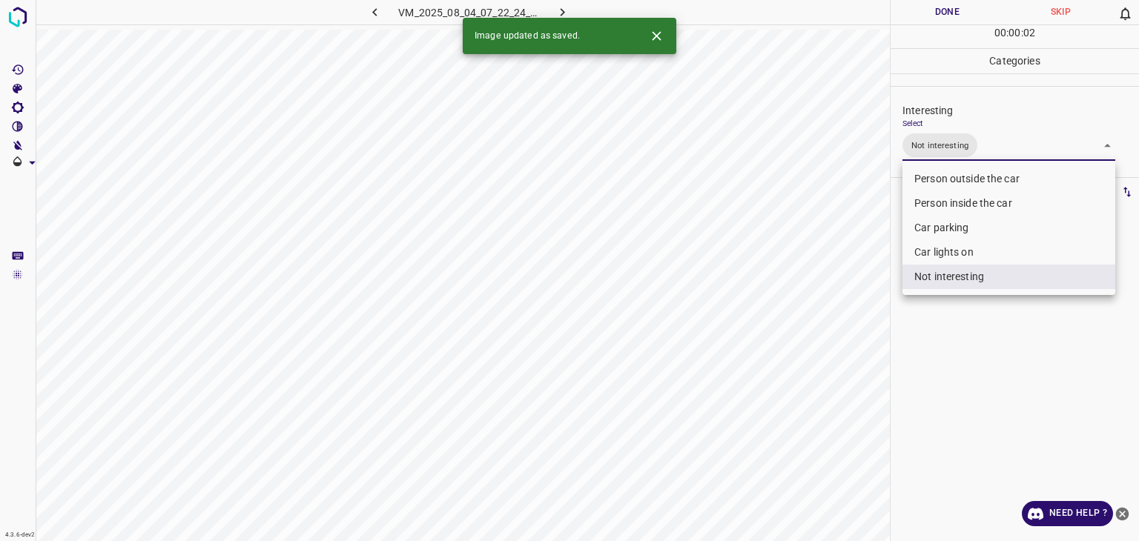
click at [964, 175] on li "Person outside the car" at bounding box center [1009, 179] width 213 height 24
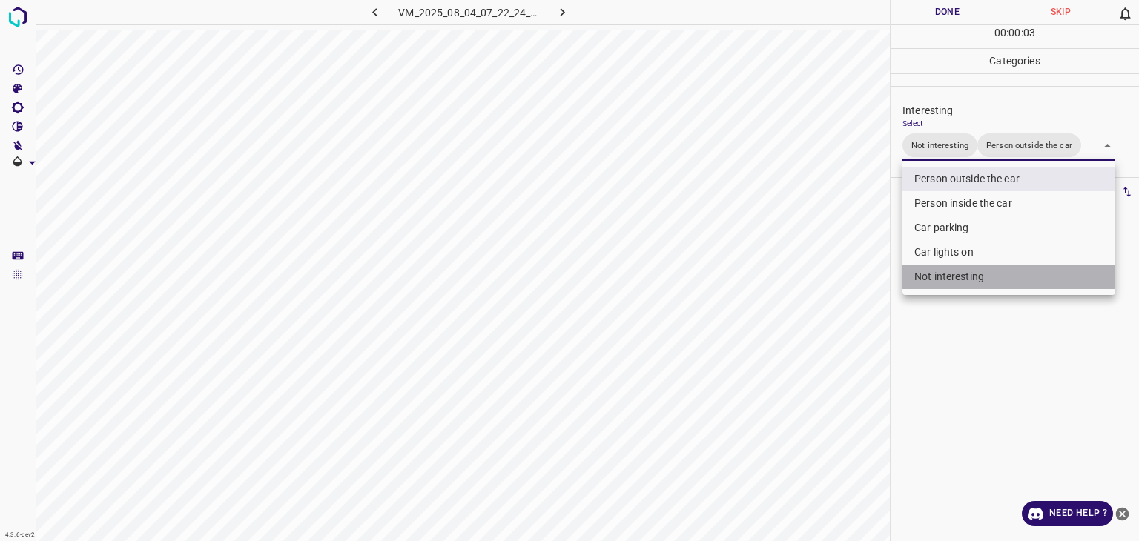
click at [955, 278] on li "Not interesting" at bounding box center [1009, 277] width 213 height 24
type input "Person outside the car"
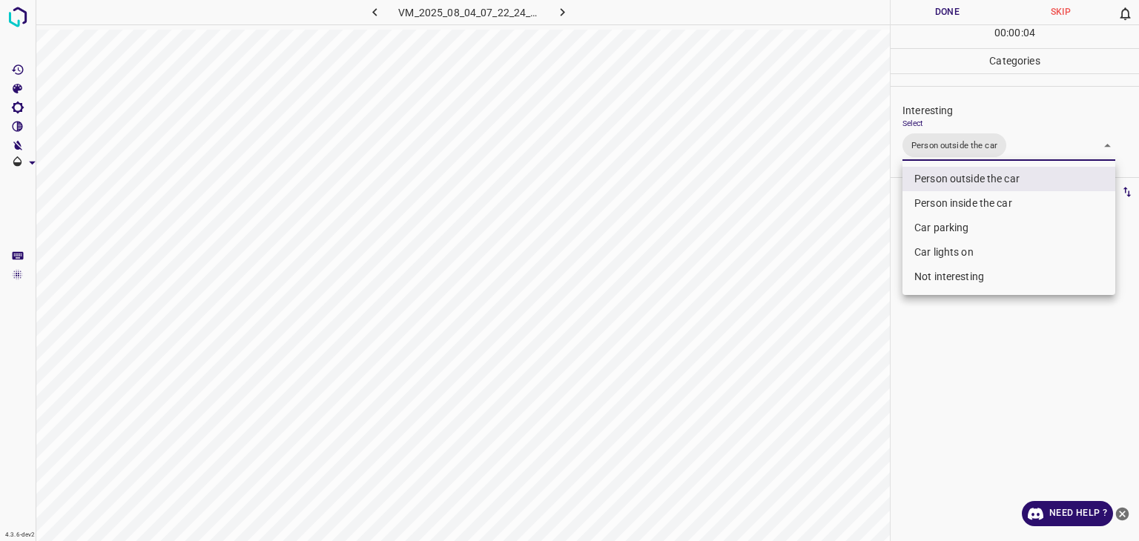
click at [957, 10] on div at bounding box center [569, 270] width 1139 height 541
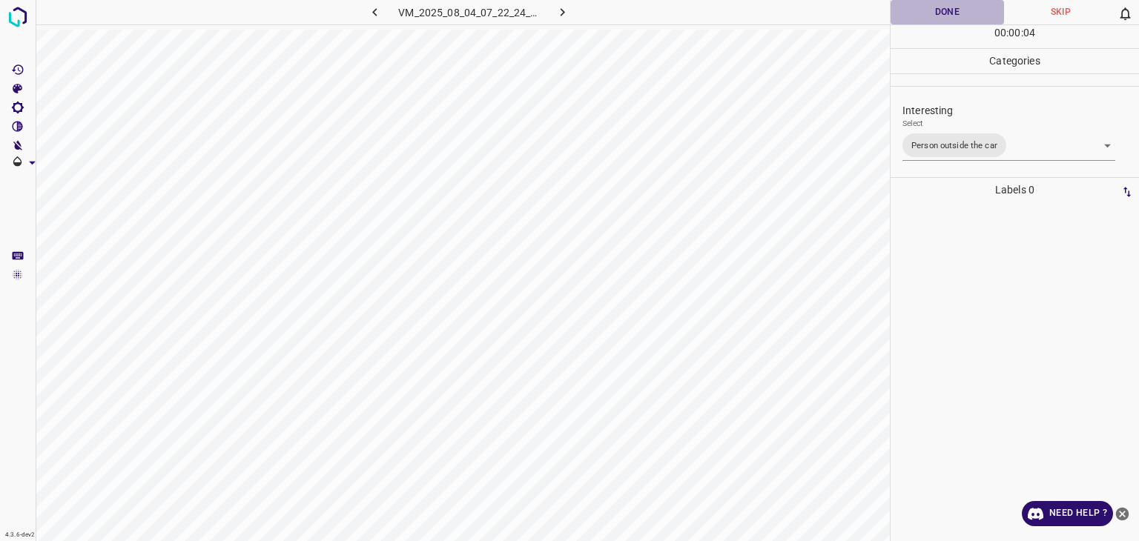
click at [957, 10] on button "Done" at bounding box center [947, 12] width 113 height 24
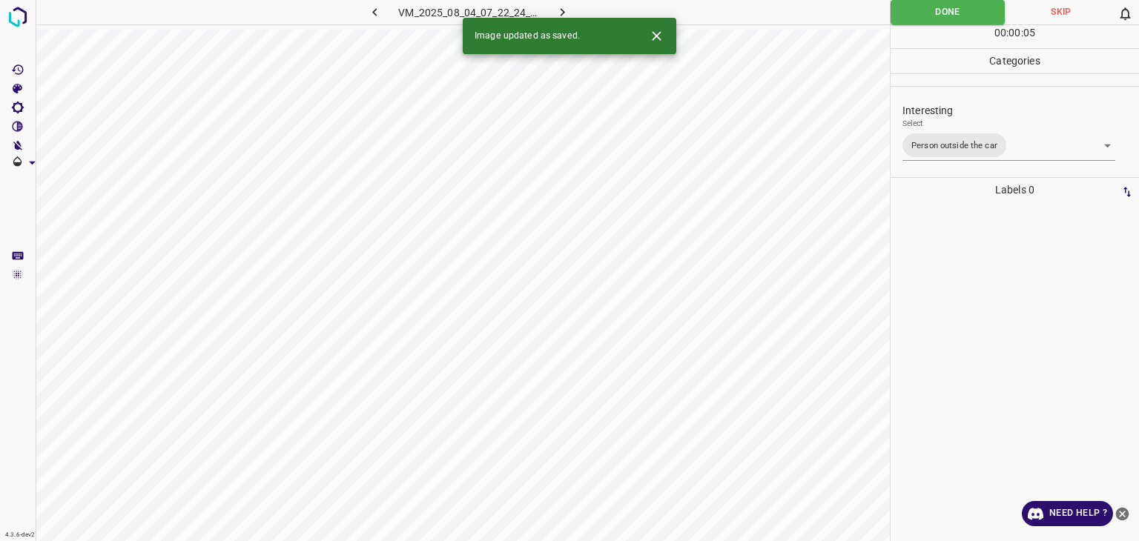
click at [561, 12] on icon "button" at bounding box center [563, 12] width 16 height 16
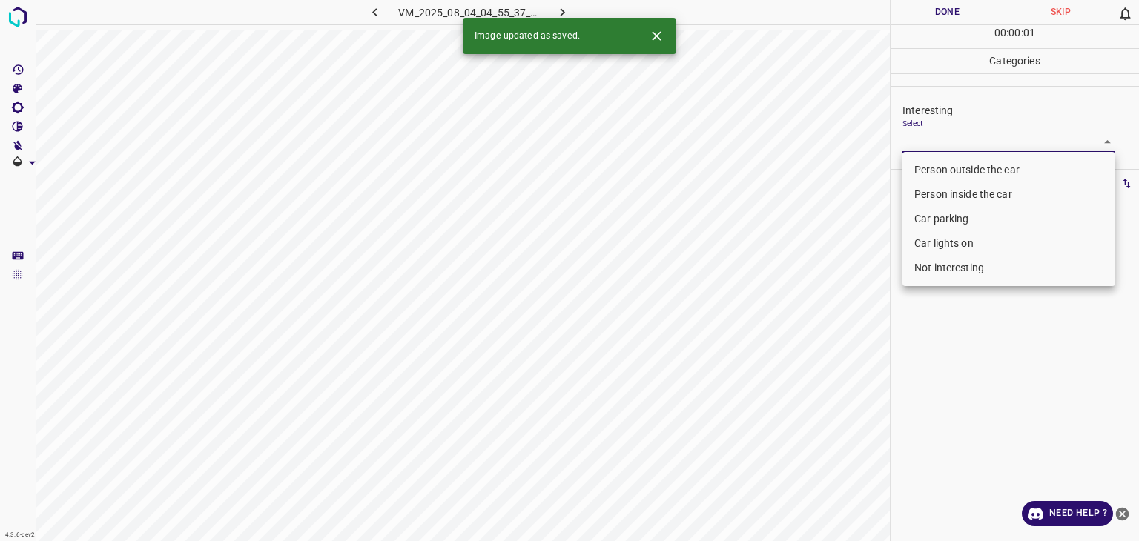
click at [985, 145] on body "4.3.6-dev2 VM_2025_08_04_04_55_37_758_00.gif Done Skip 0 00 : 00 : 01 Categorie…" at bounding box center [569, 270] width 1139 height 541
click at [982, 179] on li "Person outside the car" at bounding box center [1009, 170] width 213 height 24
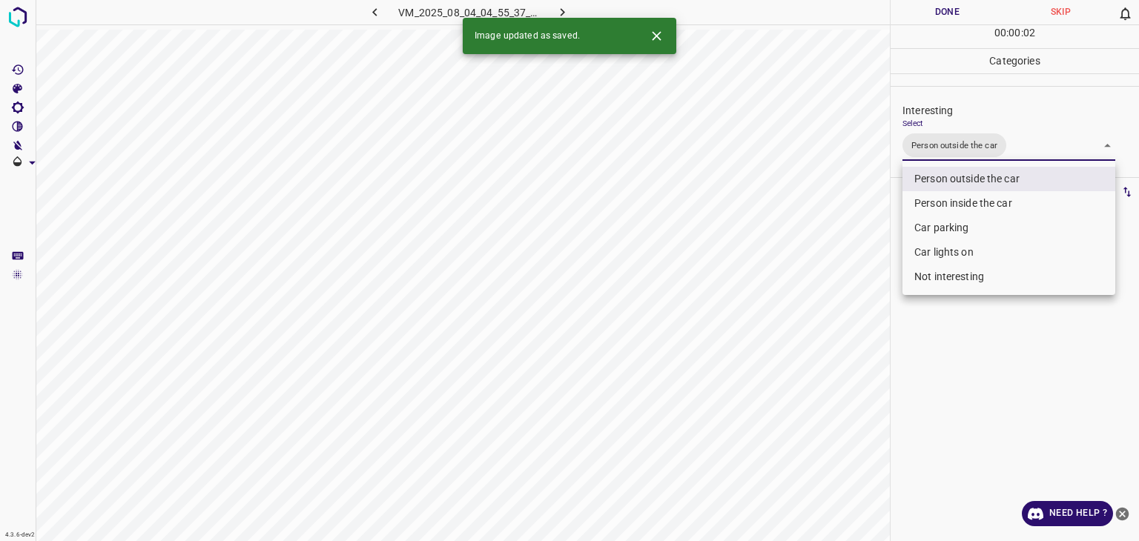
click at [995, 250] on li "Car lights on" at bounding box center [1009, 252] width 213 height 24
type input "Person outside the car,Car lights on"
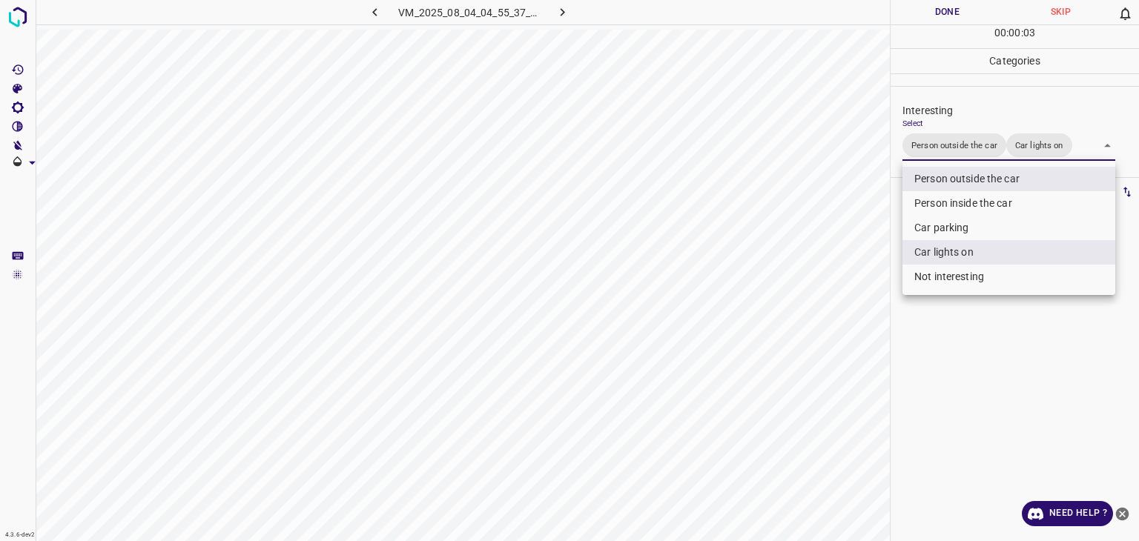
click at [937, 9] on div at bounding box center [569, 270] width 1139 height 541
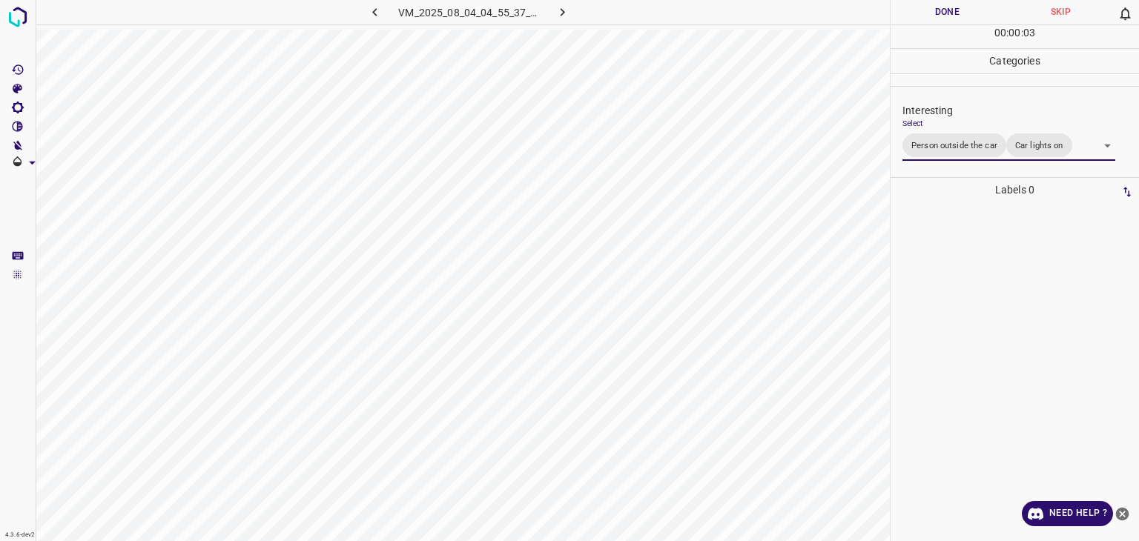
click at [937, 9] on div "Person outside the car Person inside the car Car parking Car lights on Not inte…" at bounding box center [569, 270] width 1139 height 541
click at [937, 9] on button "Done" at bounding box center [947, 12] width 113 height 24
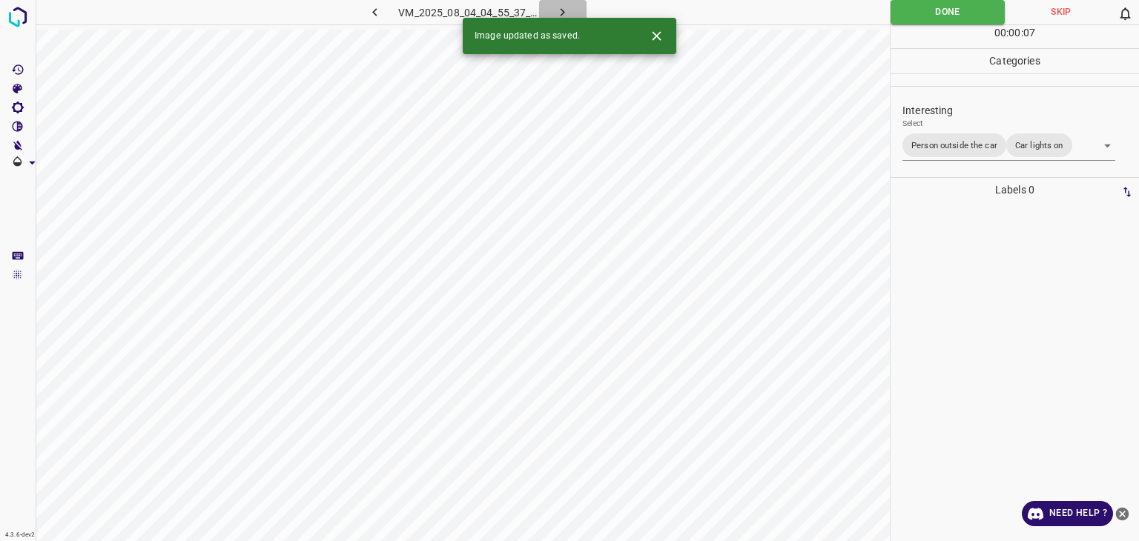
click at [555, 13] on icon "button" at bounding box center [563, 12] width 16 height 16
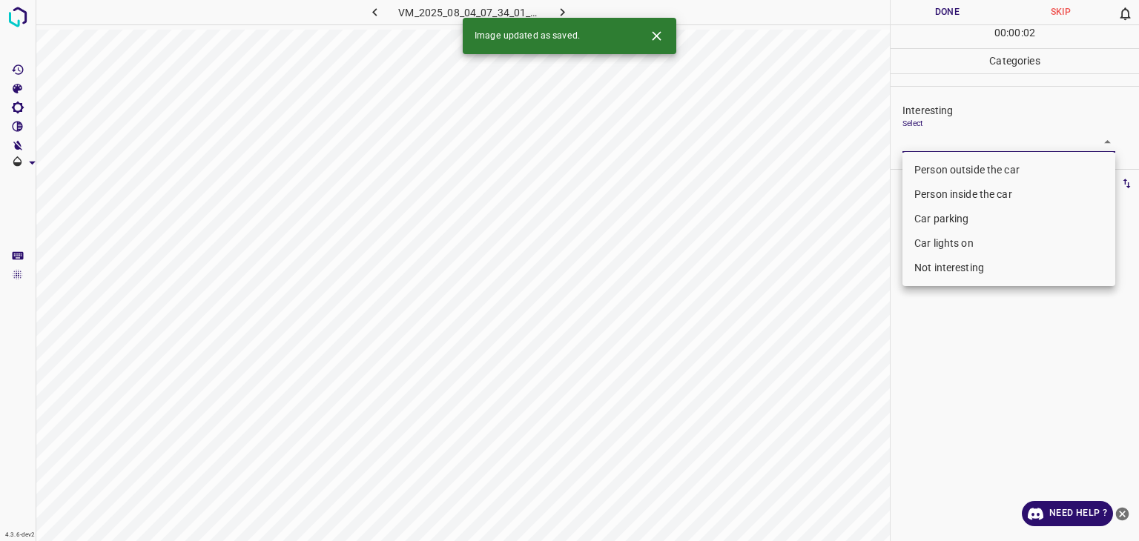
click at [955, 140] on body "4.3.6-dev2 VM_2025_08_04_07_34_01_454_00.gif Done Skip 0 00 : 00 : 02 Categorie…" at bounding box center [569, 270] width 1139 height 541
click at [954, 160] on li "Person outside the car" at bounding box center [1009, 170] width 213 height 24
type input "Person outside the car"
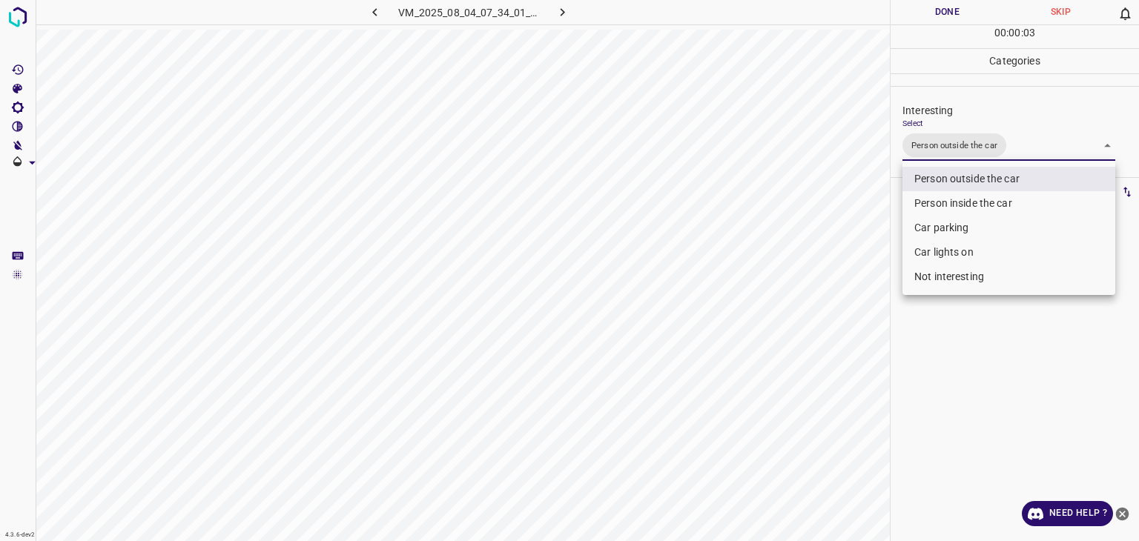
click at [929, 13] on div at bounding box center [569, 270] width 1139 height 541
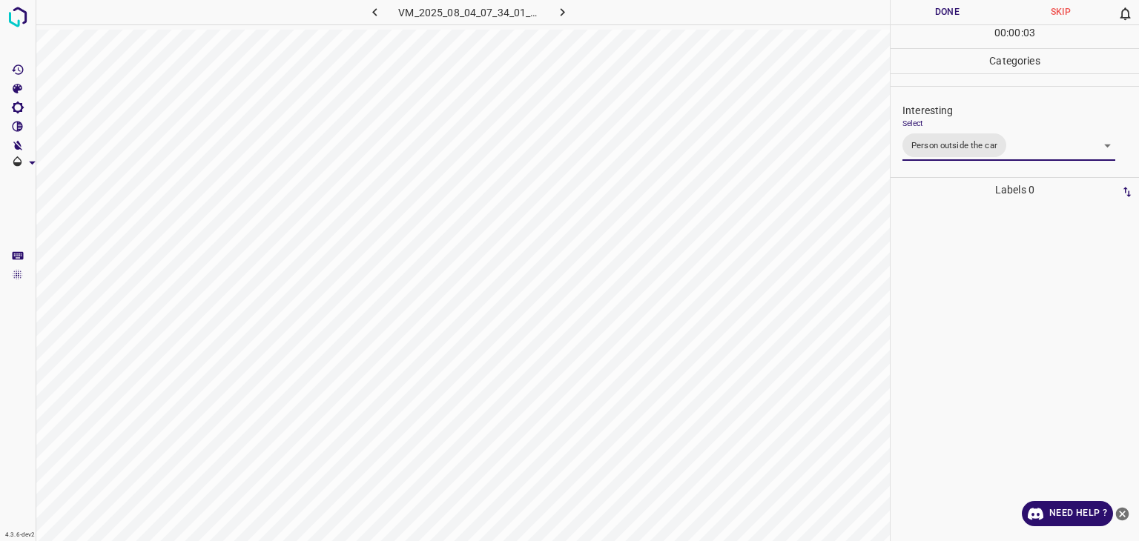
click at [929, 13] on div at bounding box center [569, 270] width 1139 height 541
click at [929, 13] on button "Done" at bounding box center [947, 12] width 113 height 24
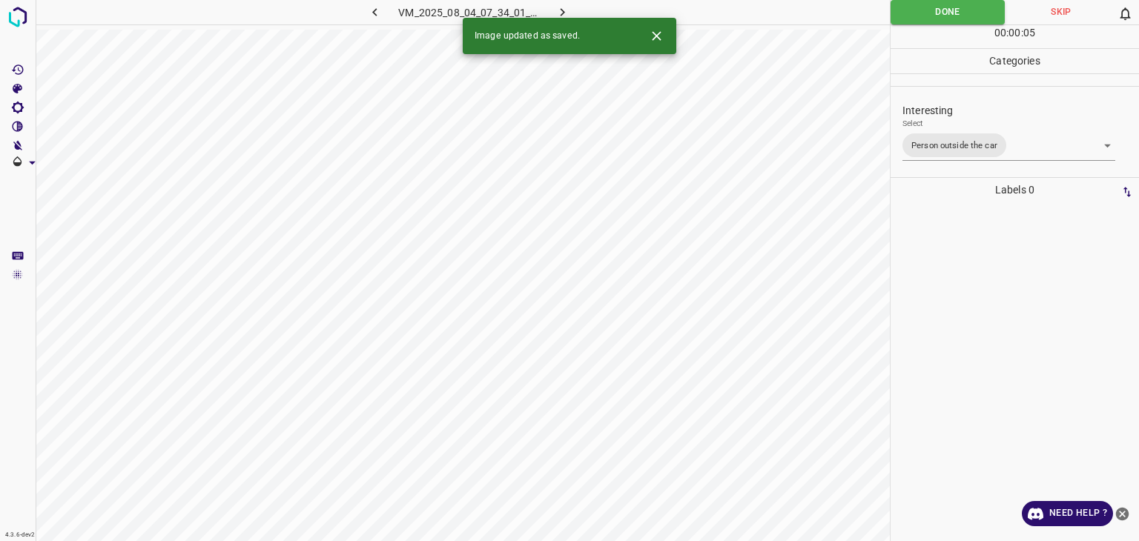
click at [558, 18] on div "Image updated as saved." at bounding box center [570, 36] width 214 height 36
click at [561, 13] on icon "button" at bounding box center [563, 12] width 16 height 16
click at [976, 151] on body "4.3.6-dev2 VM_2025_08_04_07_43_47_481_00.gif Done Skip 0 00 : 00 : 06 Categorie…" at bounding box center [569, 270] width 1139 height 541
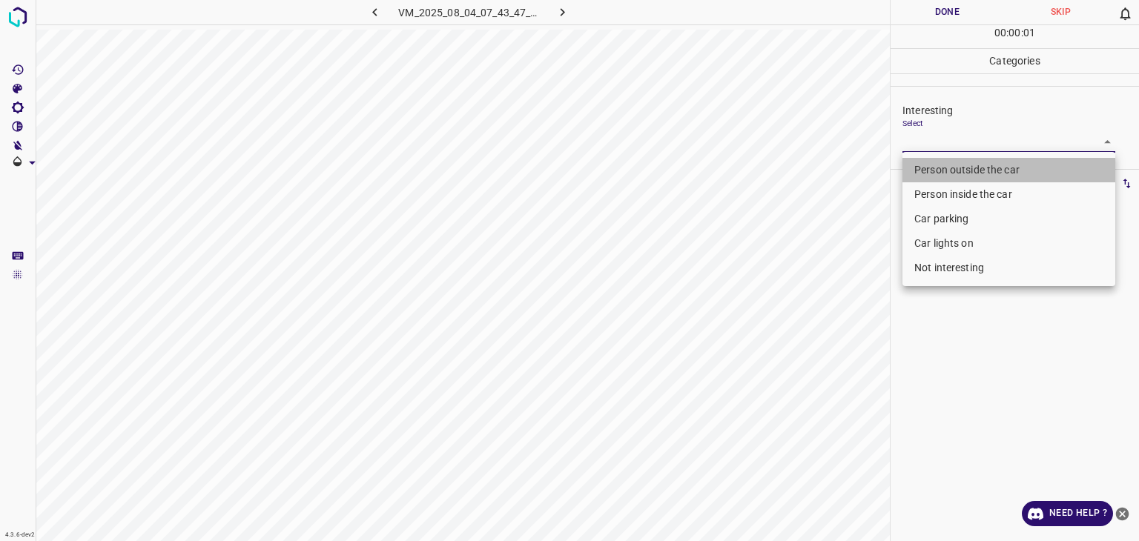
click at [982, 167] on li "Person outside the car" at bounding box center [1009, 170] width 213 height 24
type input "Person outside the car"
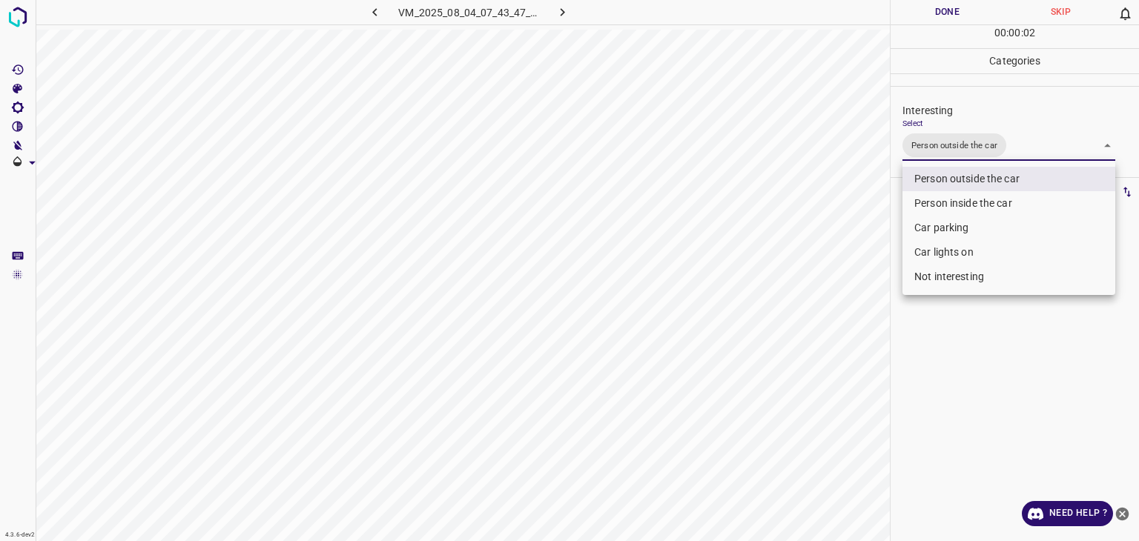
click at [957, 21] on div at bounding box center [569, 270] width 1139 height 541
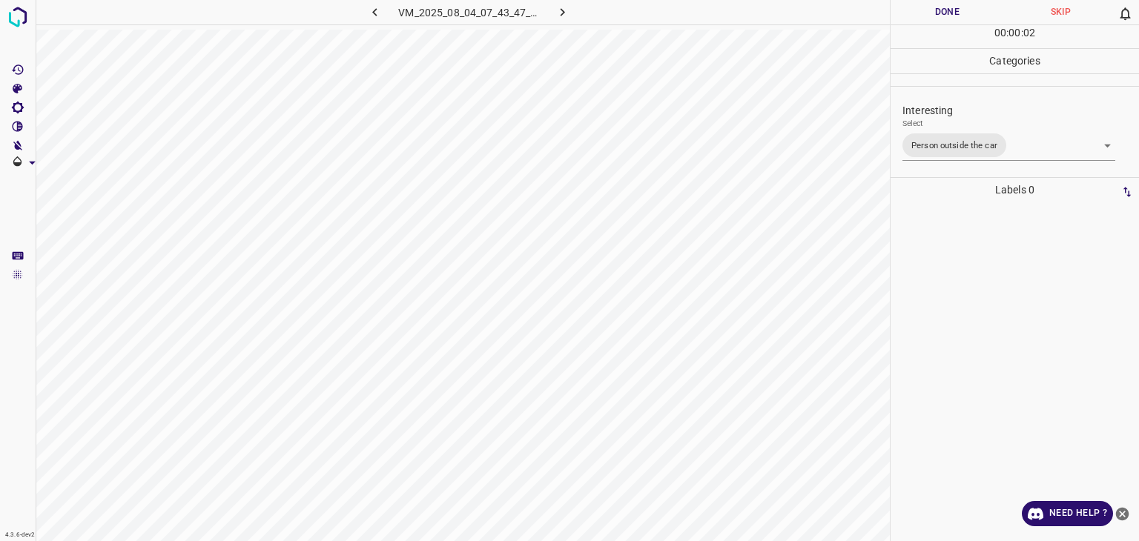
click at [954, 21] on div "Person outside the car Person inside the car Car parking Car lights on Not inte…" at bounding box center [569, 270] width 1139 height 541
click at [946, 17] on button "Done" at bounding box center [947, 12] width 113 height 24
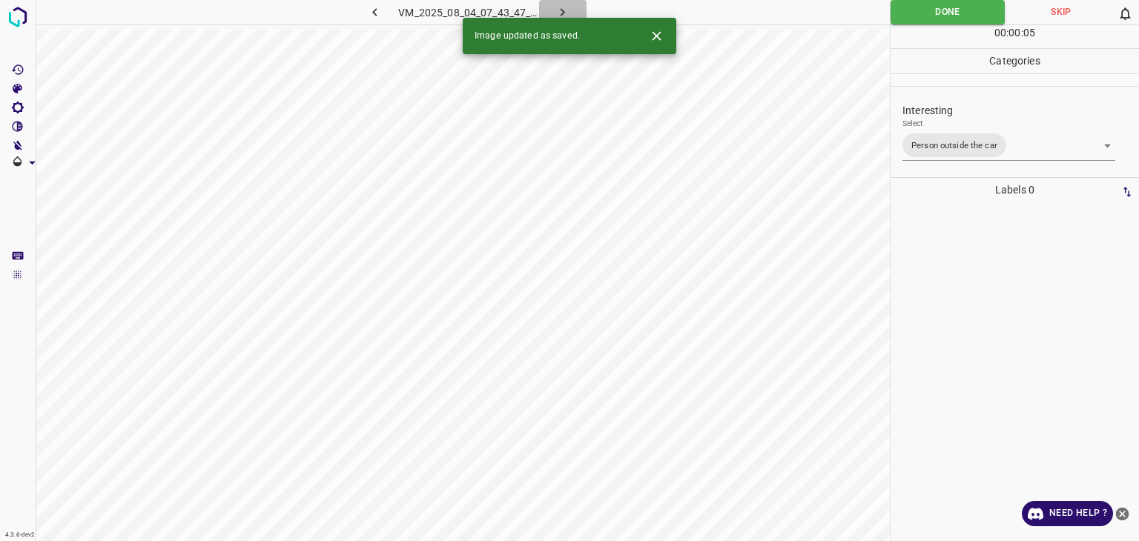
click at [558, 15] on icon "button" at bounding box center [563, 12] width 16 height 16
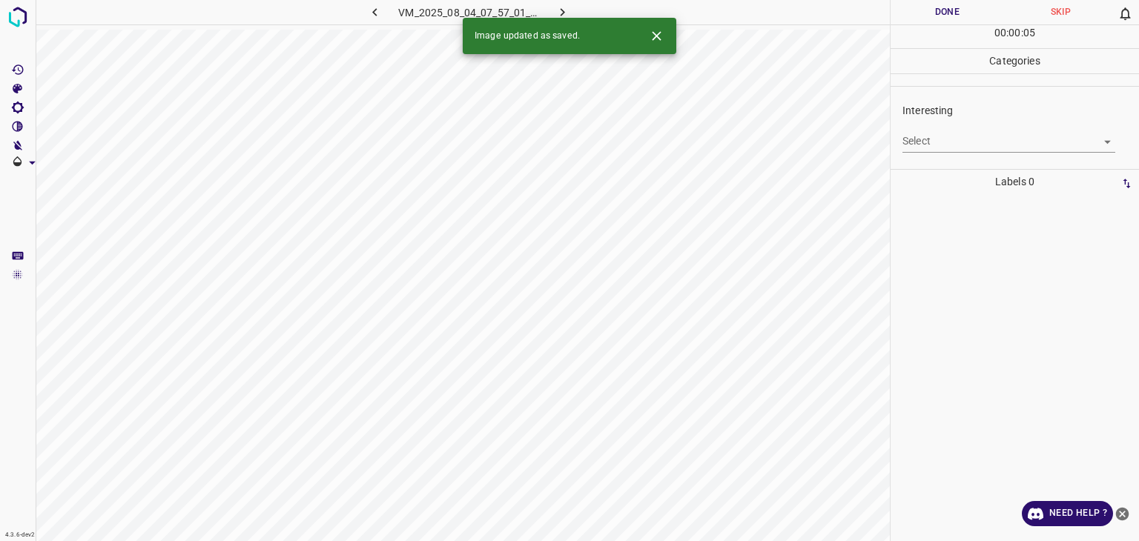
click at [951, 139] on body "4.3.6-dev2 VM_2025_08_04_07_57_01_594_05.gif Done Skip 0 00 : 00 : 05 Categorie…" at bounding box center [569, 270] width 1139 height 541
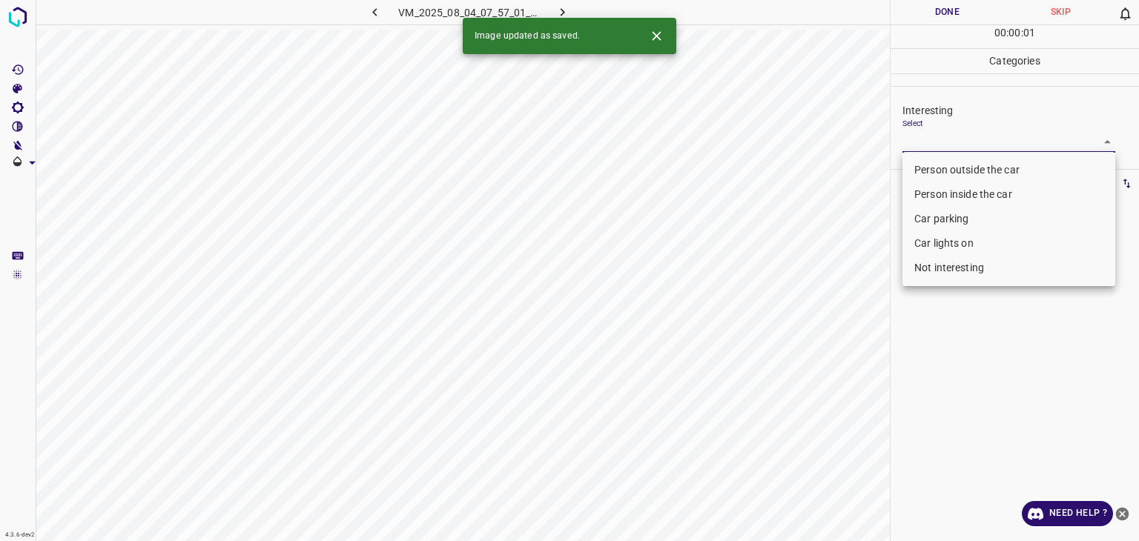
click at [950, 152] on ul "Person outside the car Person inside the car Car parking Car lights on Not inte…" at bounding box center [1009, 219] width 213 height 134
click at [952, 166] on li "Person outside the car" at bounding box center [1009, 170] width 213 height 24
type input "Person outside the car"
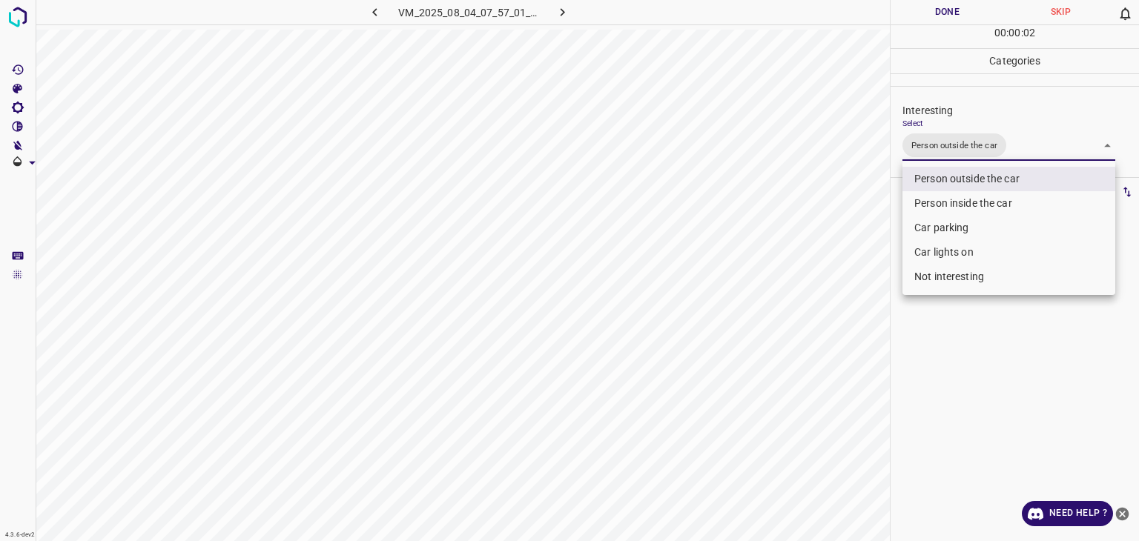
click at [961, 12] on div at bounding box center [569, 270] width 1139 height 541
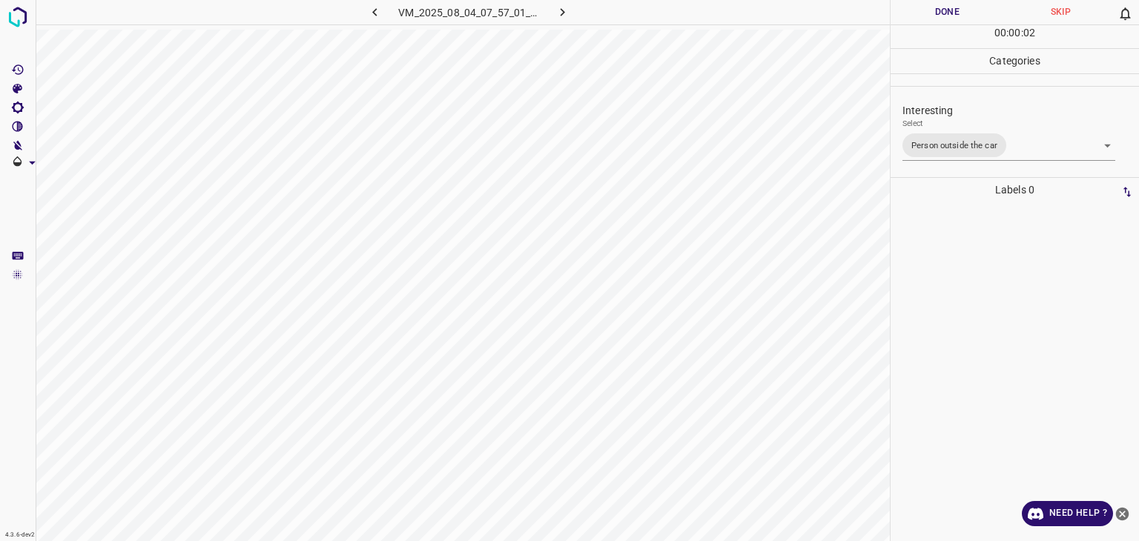
click at [961, 12] on div at bounding box center [569, 270] width 1139 height 541
click at [961, 12] on button "Done" at bounding box center [947, 12] width 113 height 24
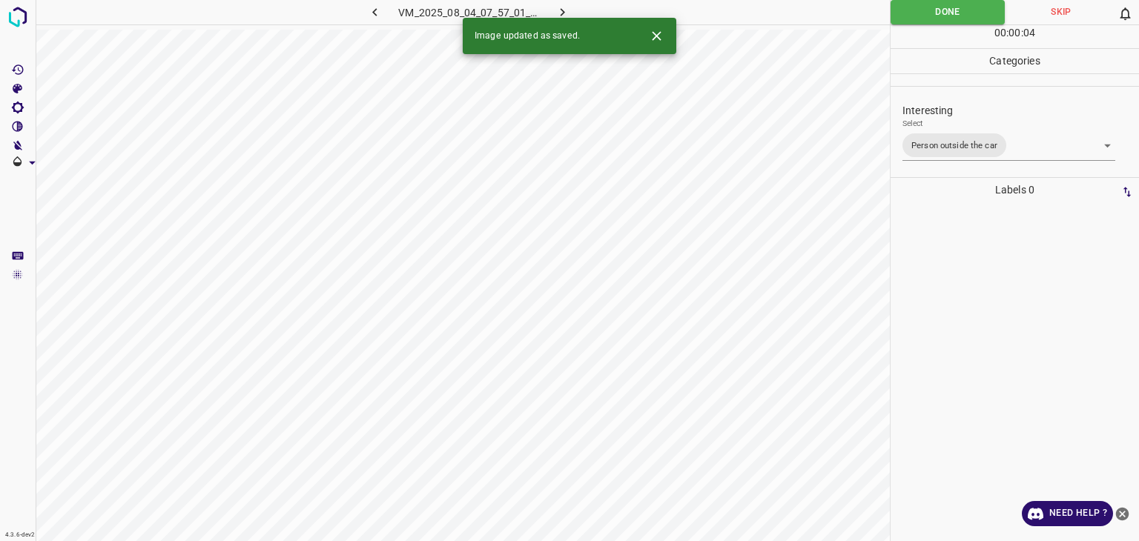
click at [566, 13] on icon "button" at bounding box center [563, 12] width 16 height 16
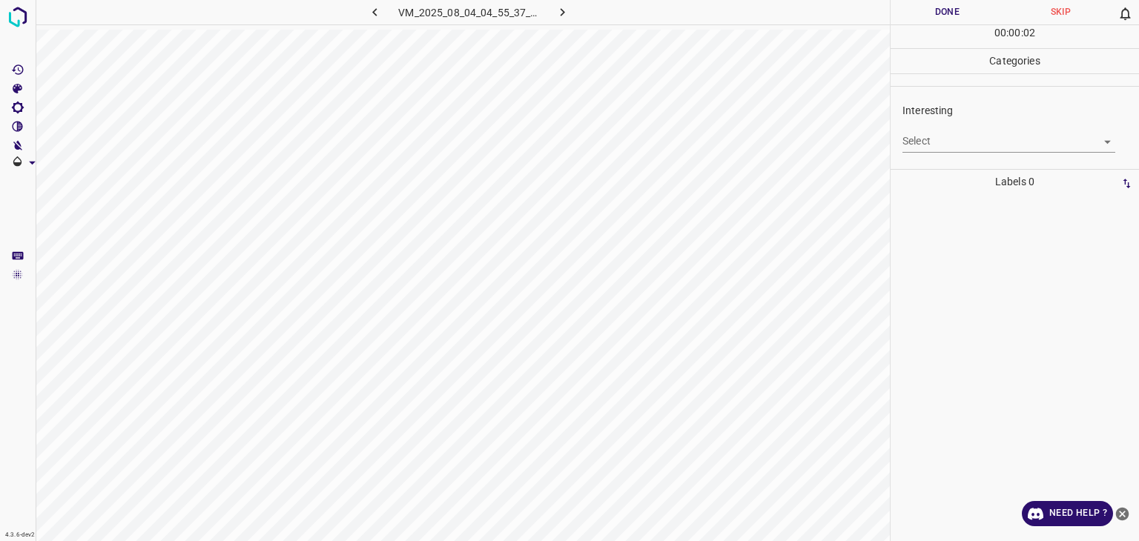
click at [970, 136] on body "4.3.6-dev2 VM_2025_08_04_04_55_37_758_06.gif Done Skip 0 00 : 00 : 02 Categorie…" at bounding box center [569, 270] width 1139 height 541
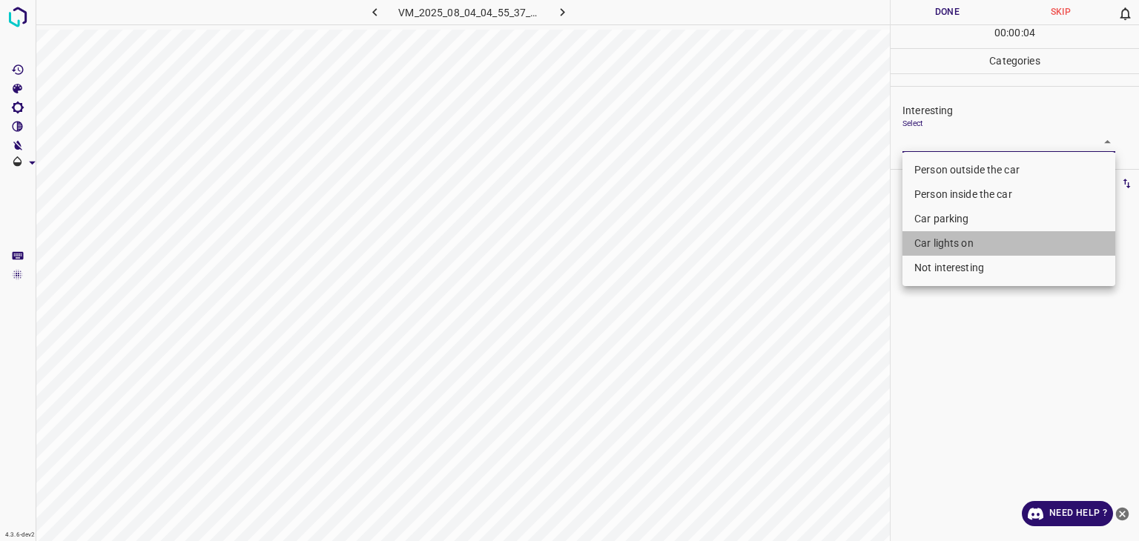
drag, startPoint x: 954, startPoint y: 240, endPoint x: 940, endPoint y: 250, distance: 17.5
click at [954, 241] on li "Car lights on" at bounding box center [1009, 243] width 213 height 24
type input "Car lights on"
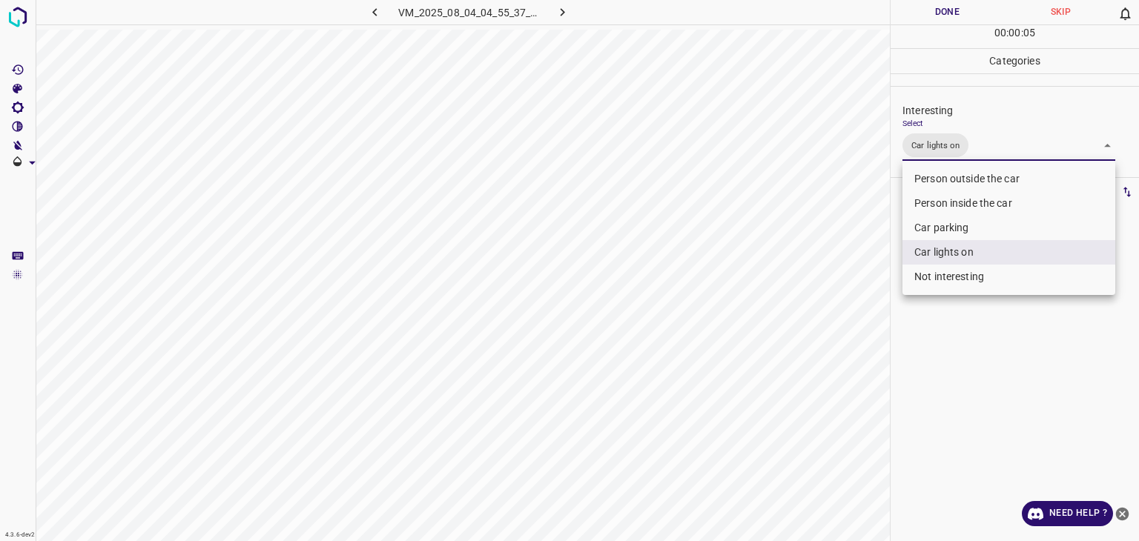
click at [931, 12] on div at bounding box center [569, 270] width 1139 height 541
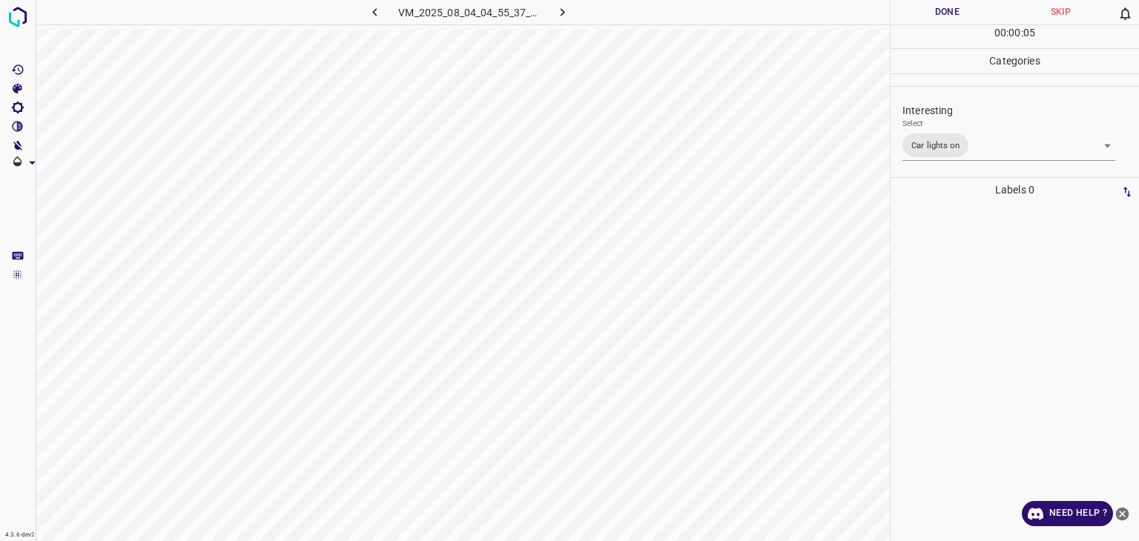
click at [932, 12] on button "Done" at bounding box center [947, 12] width 113 height 24
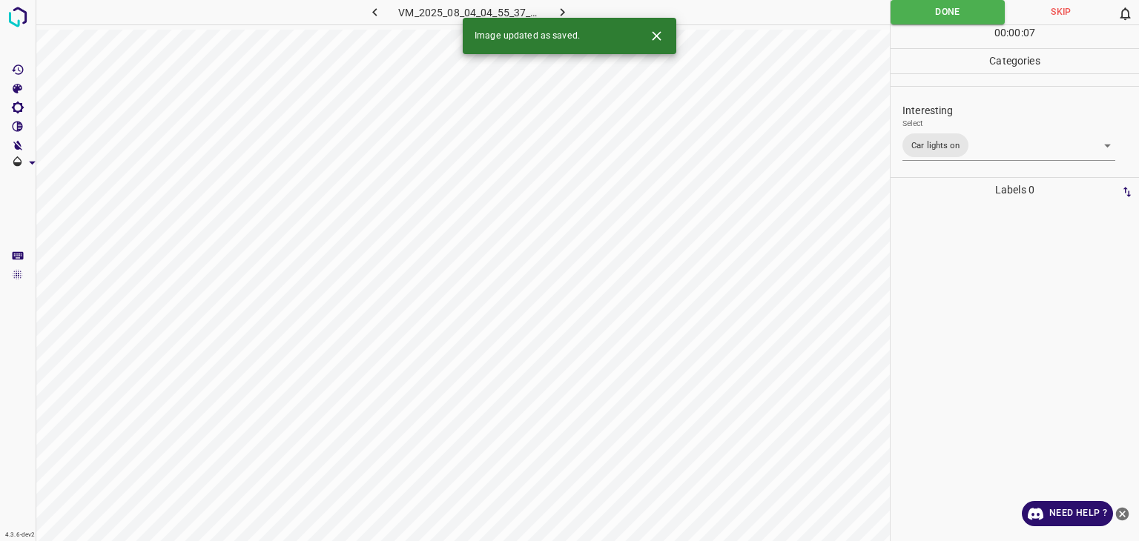
click at [567, 16] on icon "button" at bounding box center [563, 12] width 16 height 16
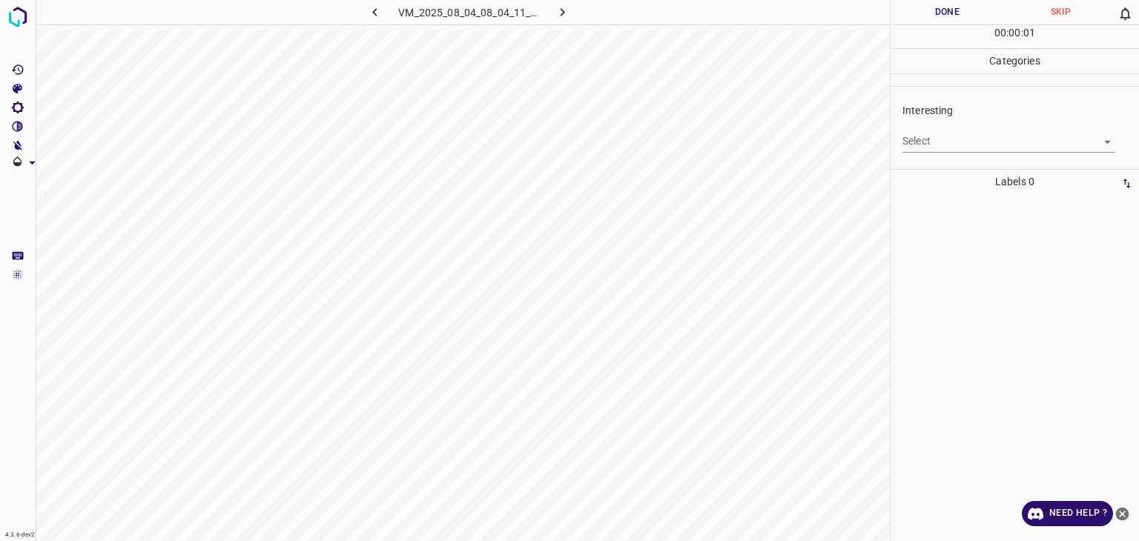
click at [975, 136] on body "4.3.6-dev2 VM_2025_08_04_08_04_11_535_03.gif Done Skip 0 00 : 00 : 01 Categorie…" at bounding box center [569, 270] width 1139 height 541
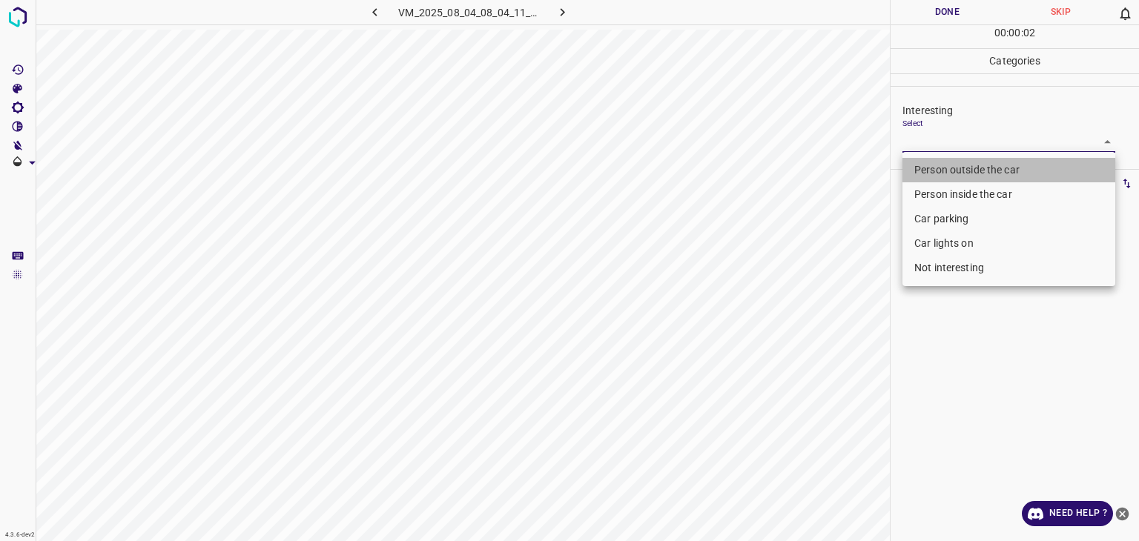
click at [969, 173] on li "Person outside the car" at bounding box center [1009, 170] width 213 height 24
type input "Person outside the car"
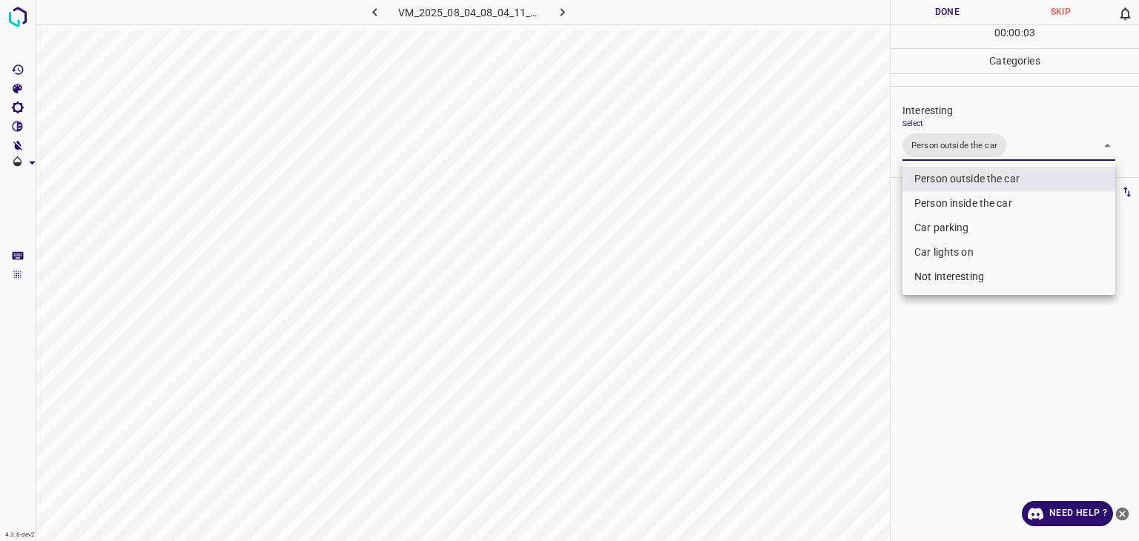
click at [937, 19] on div at bounding box center [569, 270] width 1139 height 541
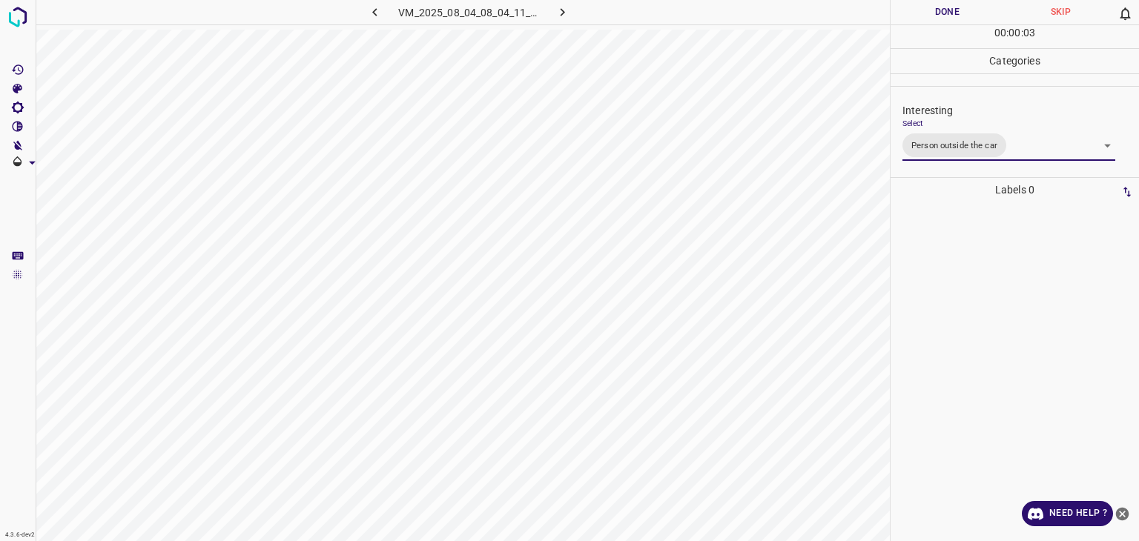
click at [937, 19] on button "Done" at bounding box center [947, 12] width 113 height 24
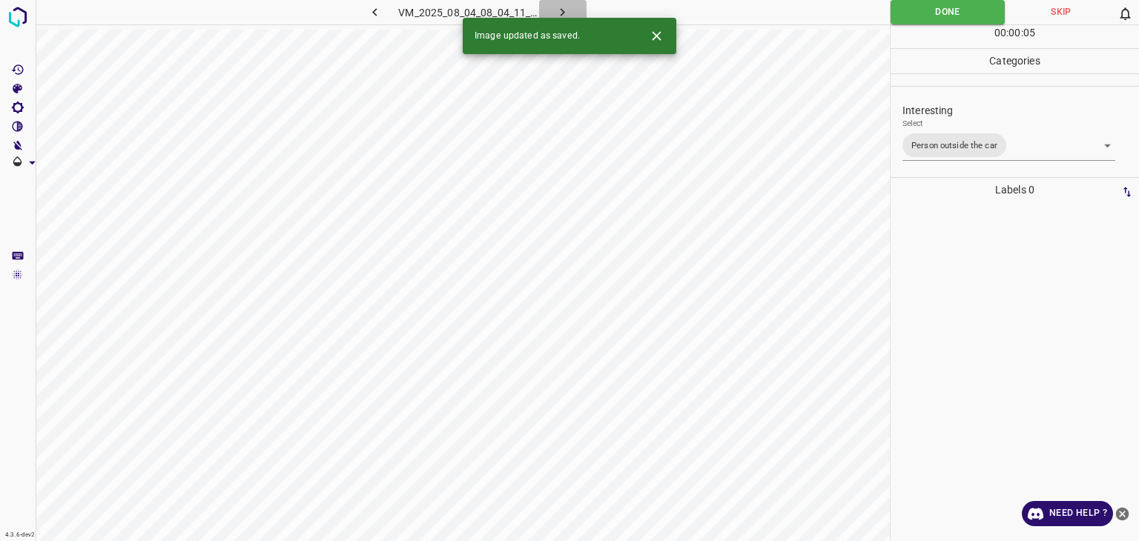
click at [573, 7] on button "button" at bounding box center [562, 12] width 47 height 24
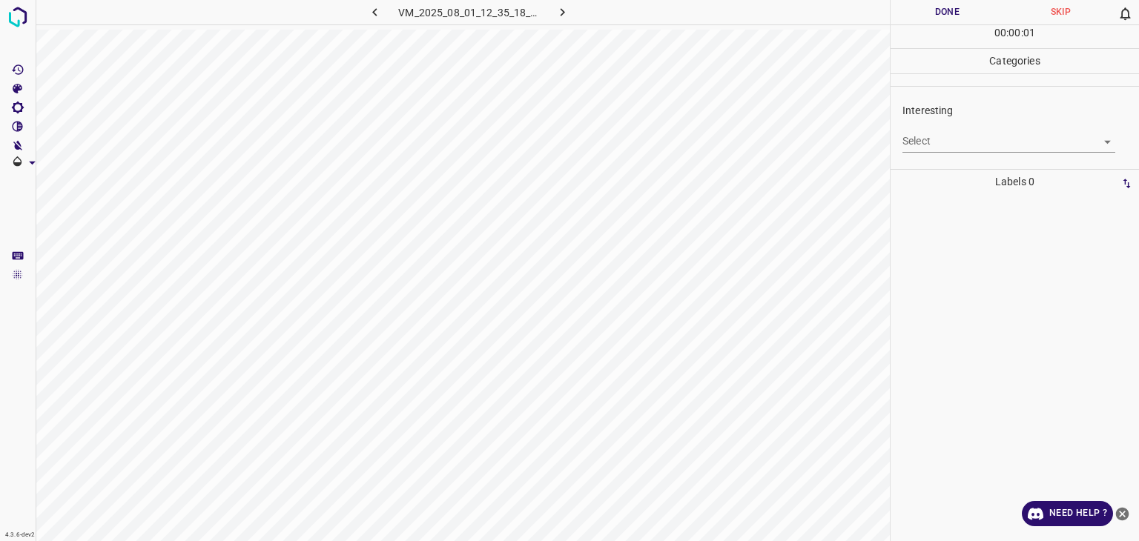
click at [935, 150] on body "4.3.6-dev2 VM_2025_08_01_12_35_18_190_10.gif Done Skip 0 00 : 00 : 01 Categorie…" at bounding box center [569, 270] width 1139 height 541
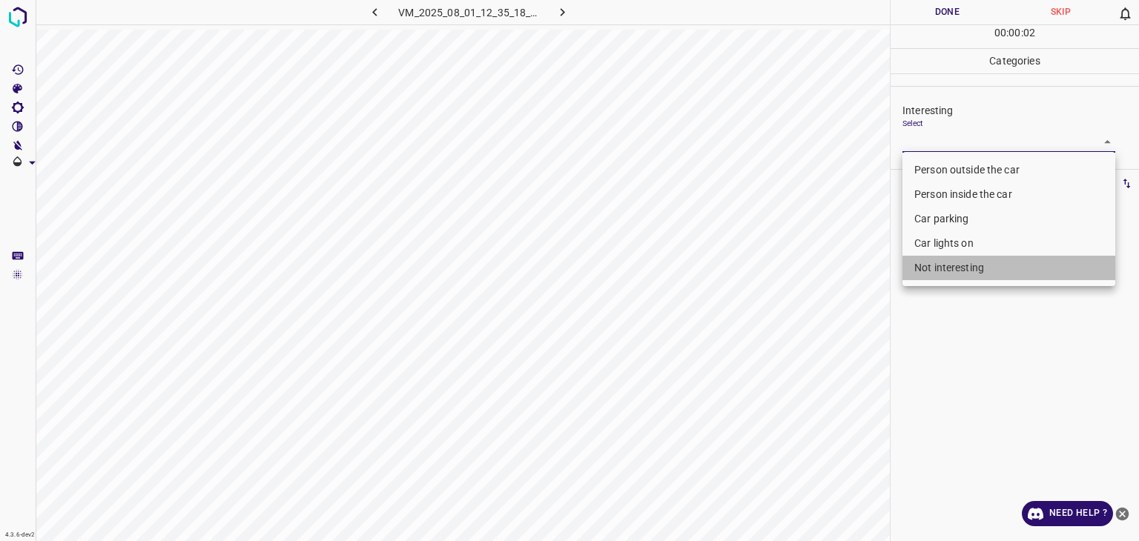
click at [935, 276] on li "Not interesting" at bounding box center [1009, 268] width 213 height 24
type input "Not interesting"
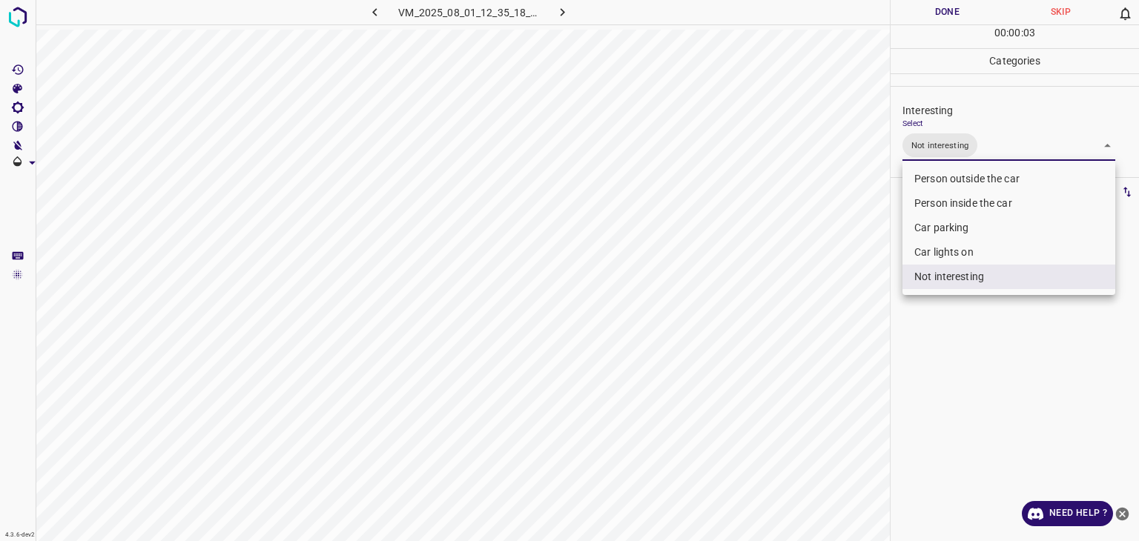
click at [921, 18] on div at bounding box center [569, 270] width 1139 height 541
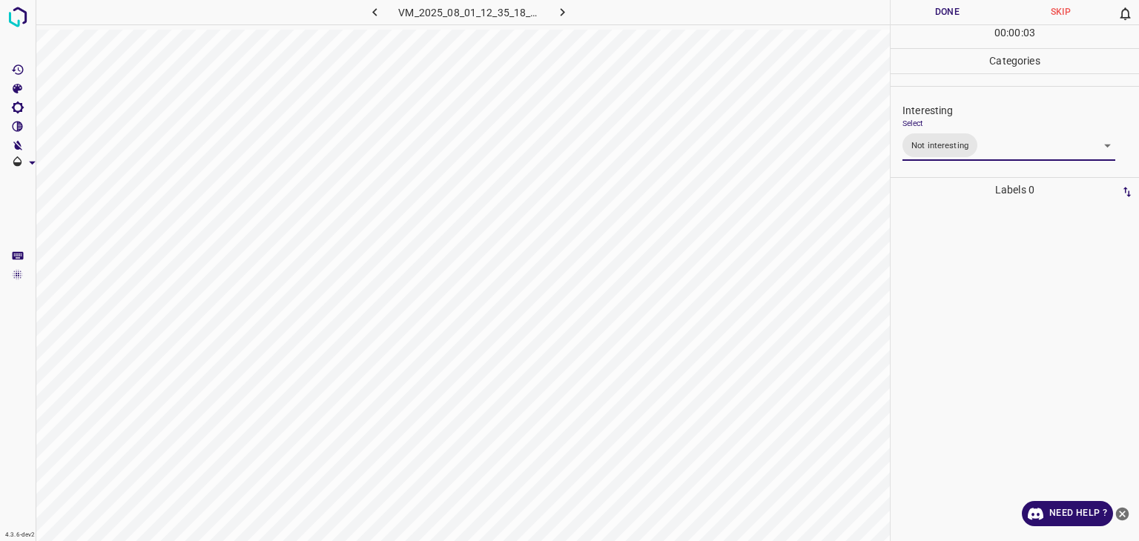
click at [921, 16] on button "Done" at bounding box center [947, 12] width 113 height 24
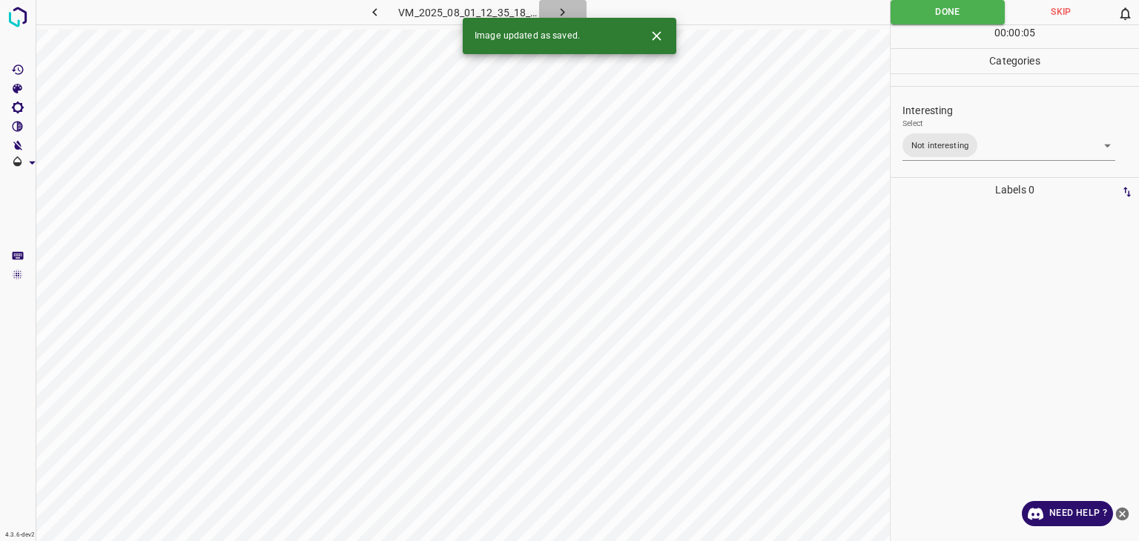
click at [558, 4] on icon "button" at bounding box center [563, 12] width 16 height 16
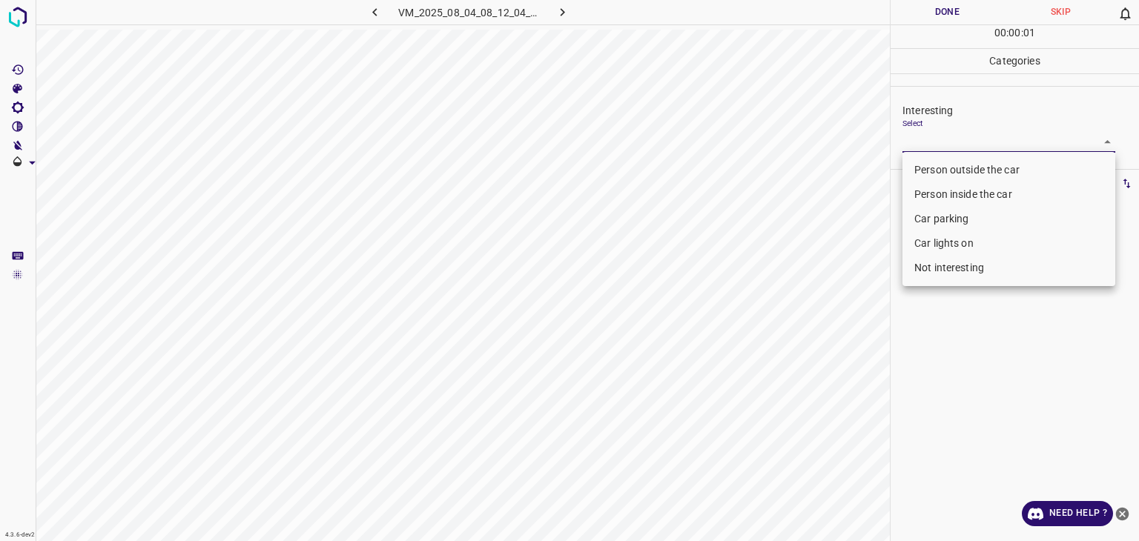
click at [937, 136] on body "4.3.6-dev2 VM_2025_08_04_08_12_04_172_08.gif Done Skip 0 00 : 00 : 01 Categorie…" at bounding box center [569, 270] width 1139 height 541
click at [952, 266] on li "Not interesting" at bounding box center [1009, 268] width 213 height 24
type input "Not interesting"
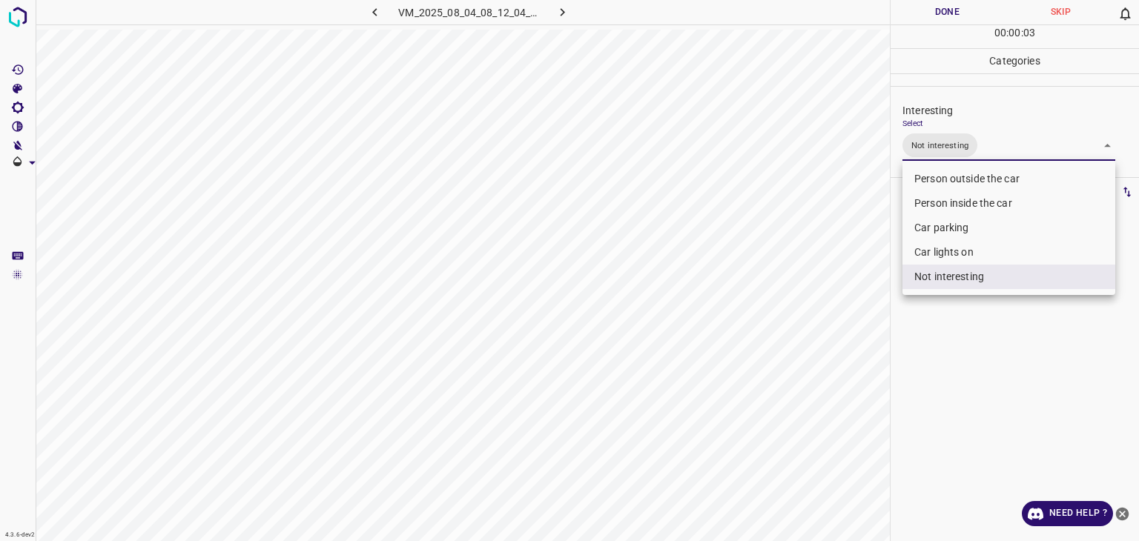
click at [933, 16] on div at bounding box center [569, 270] width 1139 height 541
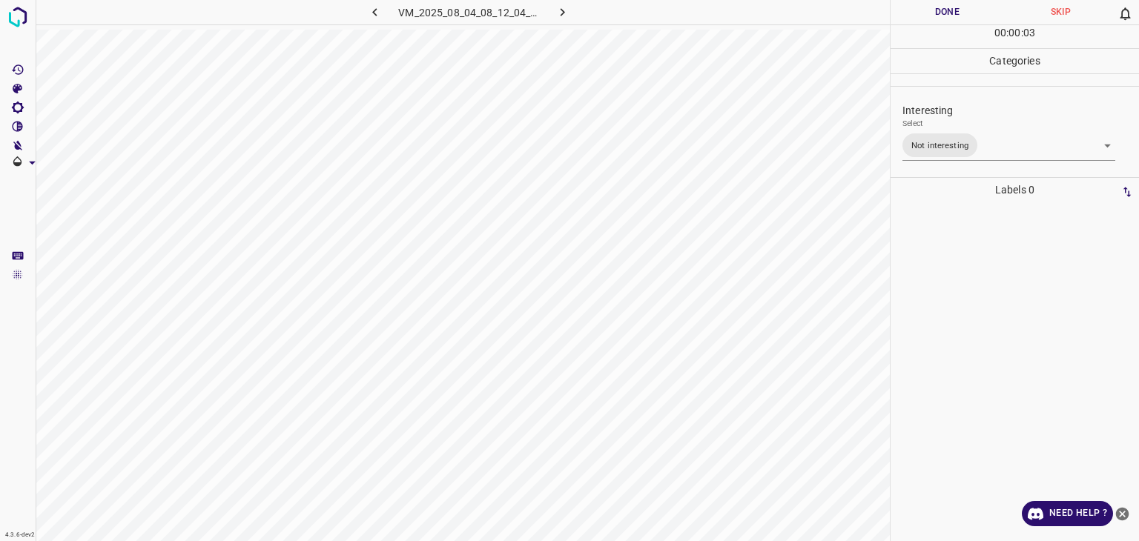
click at [933, 16] on div "Person outside the car Person inside the car Car parking Car lights on Not inte…" at bounding box center [569, 270] width 1139 height 541
click at [933, 16] on button "Done" at bounding box center [947, 12] width 113 height 24
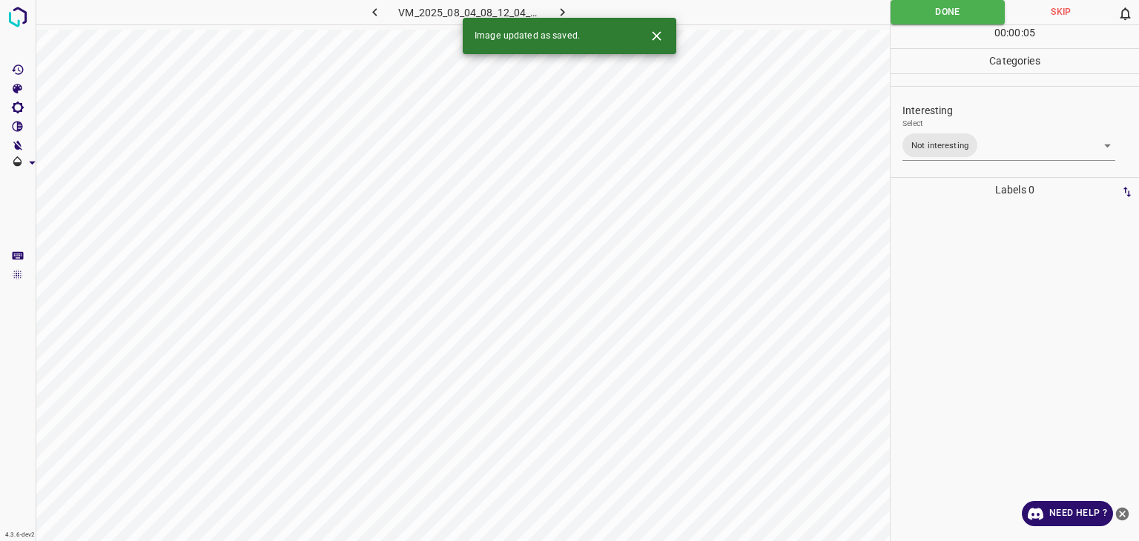
click at [560, 10] on icon "button" at bounding box center [563, 12] width 16 height 16
click at [1012, 147] on body "4.3.6-dev2 VM_2025_08_01_12_33_41_380_08.gif Done Skip 0 00 : 00 : 05 Categorie…" at bounding box center [569, 270] width 1139 height 541
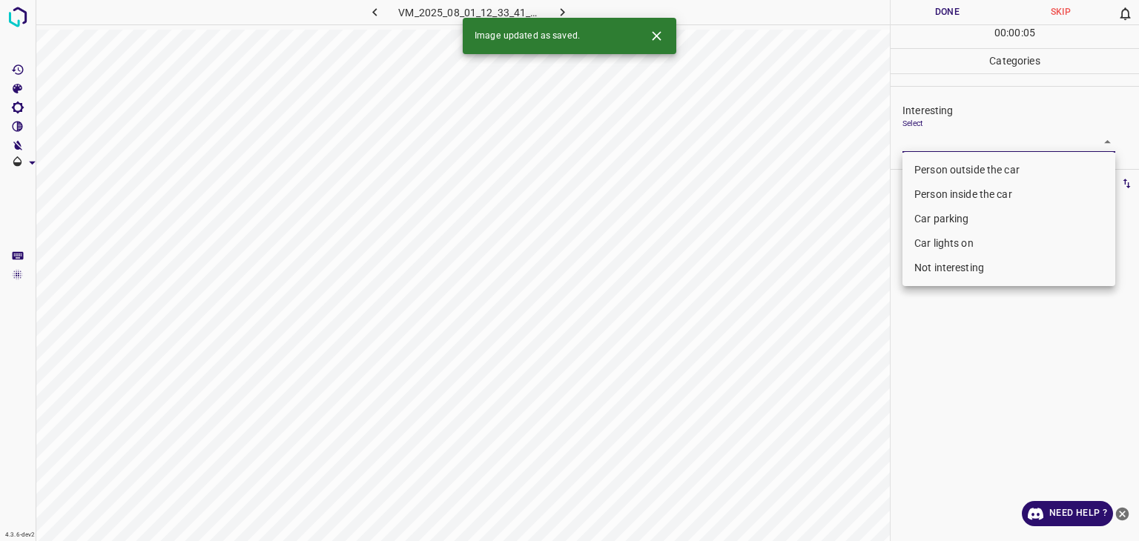
click at [1011, 167] on li "Person outside the car" at bounding box center [1009, 170] width 213 height 24
type input "Person outside the car"
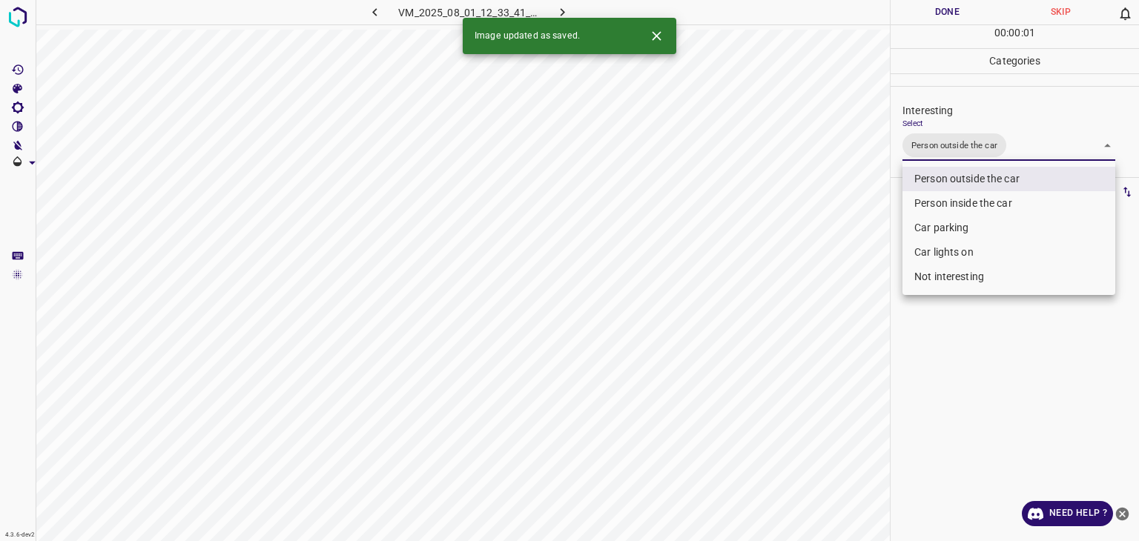
click at [947, 23] on div at bounding box center [569, 270] width 1139 height 541
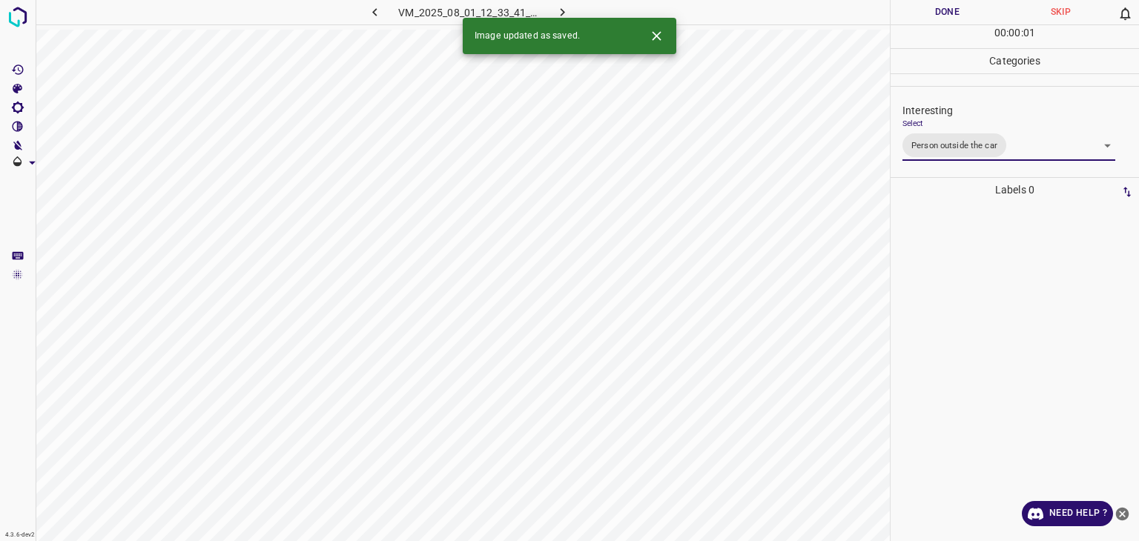
click at [939, 18] on div "Person outside the car Person inside the car Car parking Car lights on Not inte…" at bounding box center [569, 270] width 1139 height 541
click at [939, 18] on button "Done" at bounding box center [947, 12] width 113 height 24
click at [564, 7] on icon "button" at bounding box center [563, 12] width 16 height 16
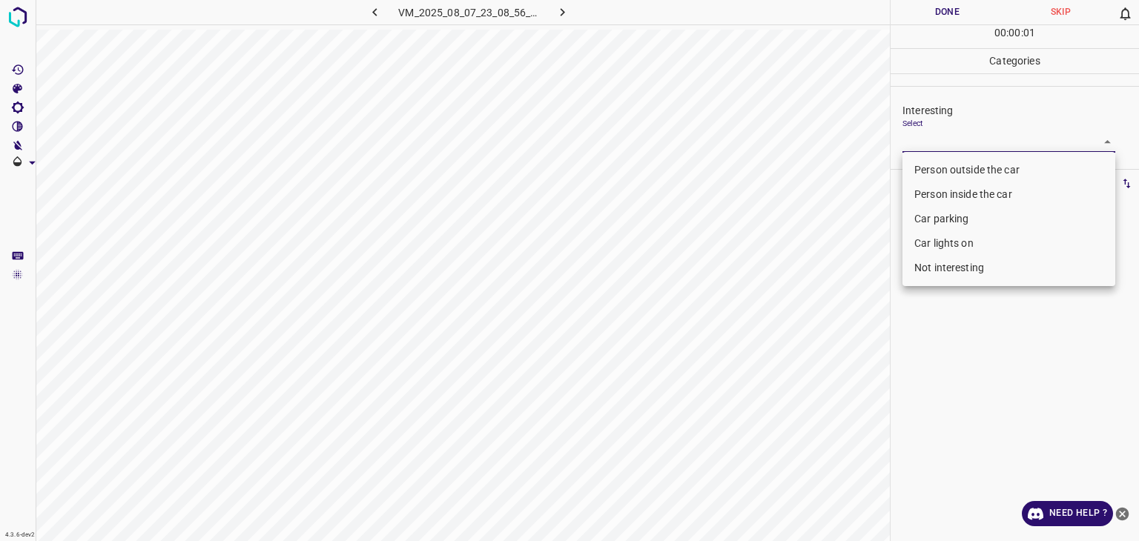
click at [996, 146] on body "4.3.6-dev2 VM_2025_08_07_23_08_56_229_01.gif Done Skip 0 00 : 00 : 01 Categorie…" at bounding box center [569, 270] width 1139 height 541
click at [973, 264] on li "Not interesting" at bounding box center [1009, 268] width 213 height 24
type input "Not interesting"
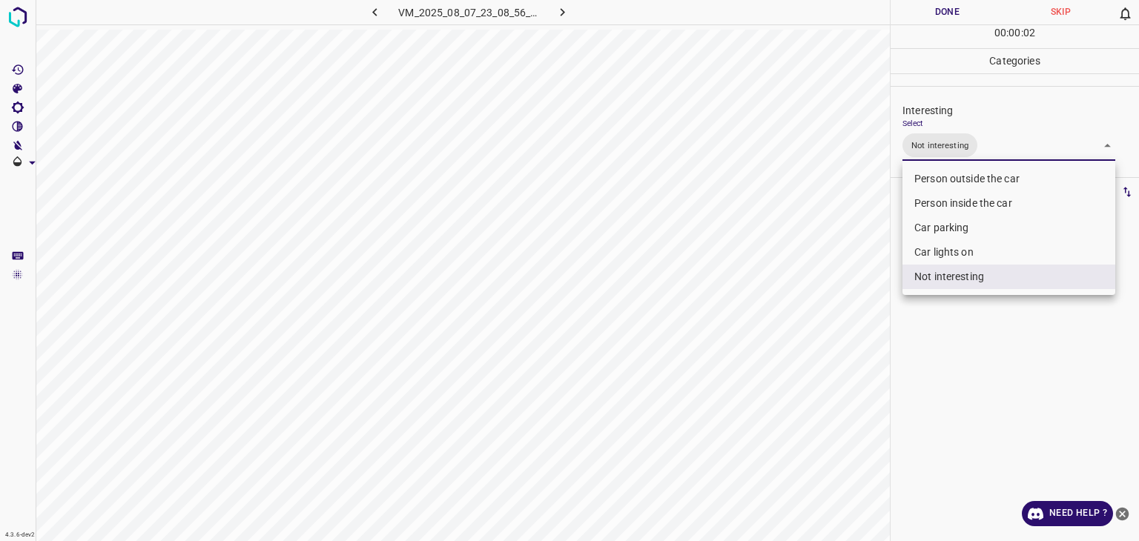
click at [915, 11] on div at bounding box center [569, 270] width 1139 height 541
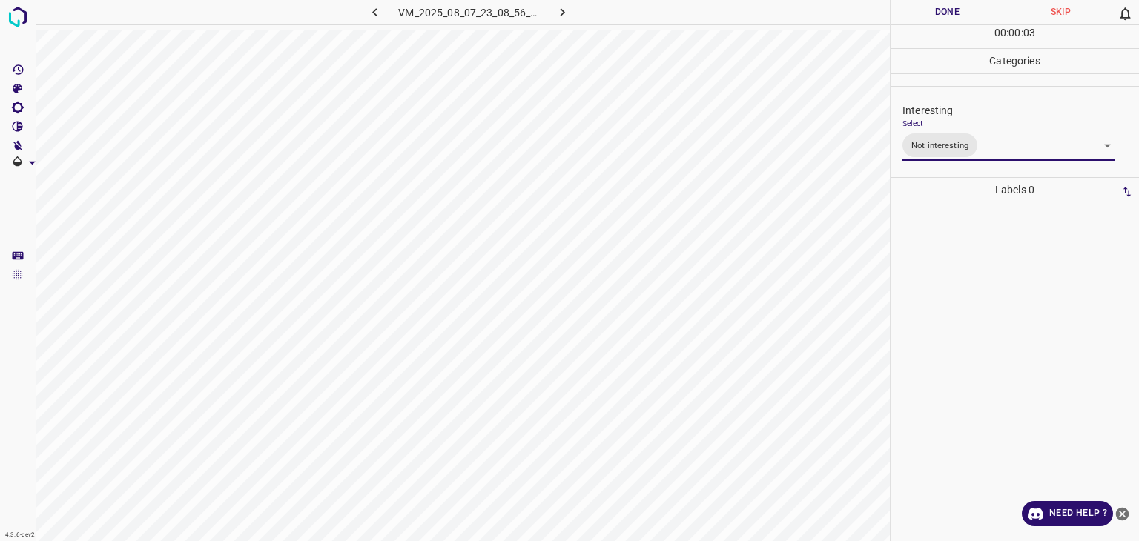
click at [915, 11] on div at bounding box center [569, 270] width 1139 height 541
click at [915, 11] on button "Done" at bounding box center [947, 12] width 113 height 24
click at [915, 10] on button "Done" at bounding box center [947, 12] width 113 height 24
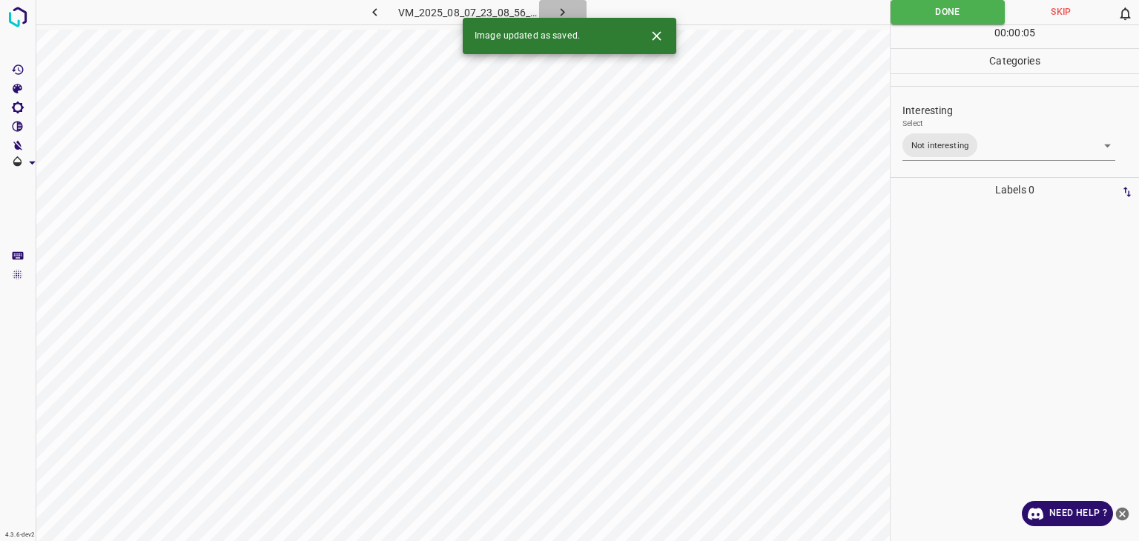
click at [561, 16] on icon "button" at bounding box center [563, 12] width 16 height 16
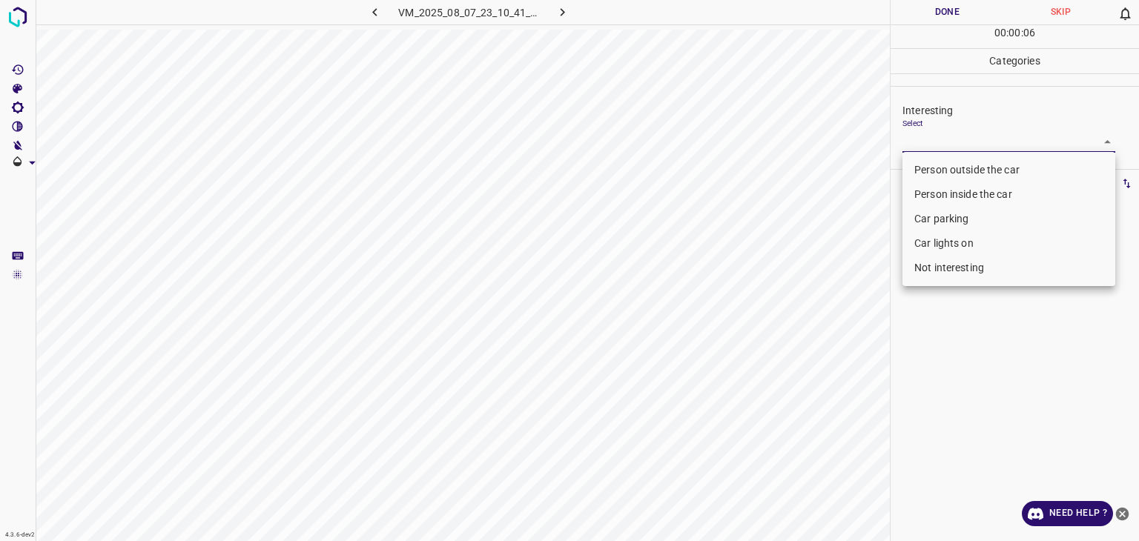
click at [967, 143] on body "4.3.6-dev2 VM_2025_08_07_23_10_41_502_05.gif Done Skip 0 00 : 00 : 06 Categorie…" at bounding box center [569, 270] width 1139 height 541
click at [963, 168] on li "Person outside the car" at bounding box center [1009, 170] width 213 height 24
type input "Person outside the car"
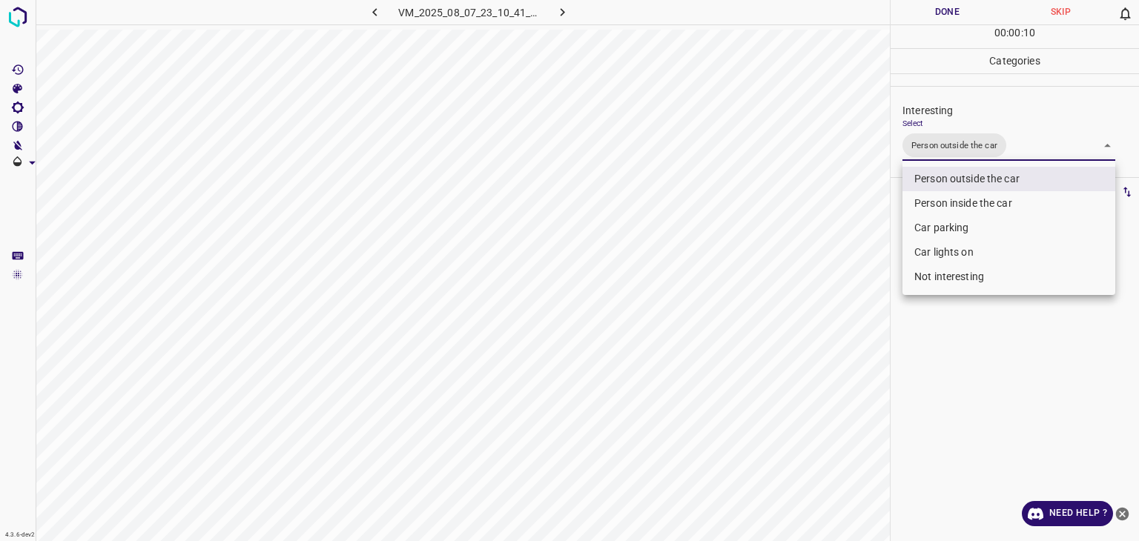
click at [940, 18] on div at bounding box center [569, 270] width 1139 height 541
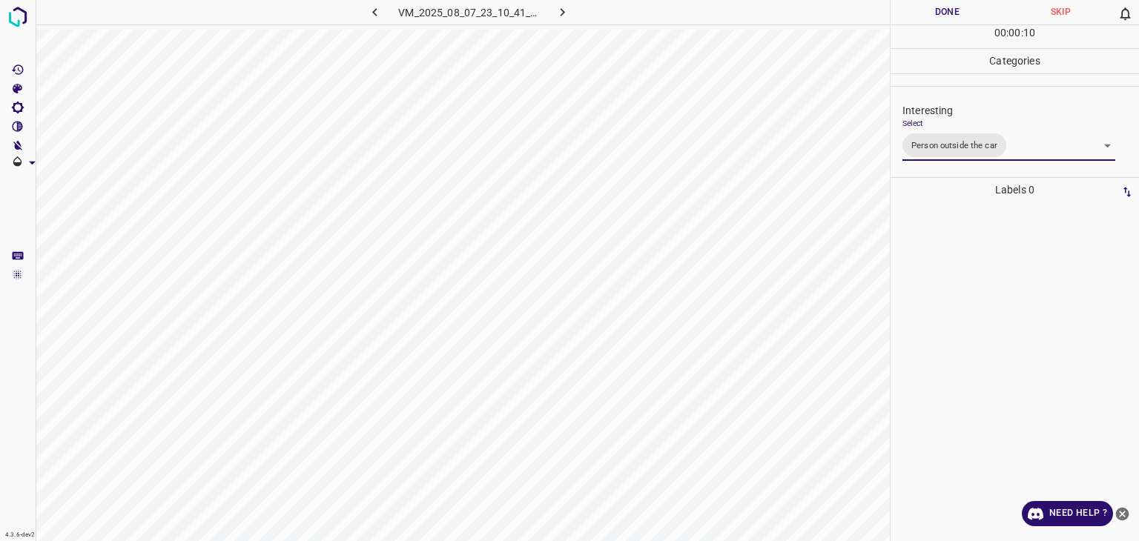
click at [940, 18] on div at bounding box center [569, 270] width 1139 height 541
click at [940, 18] on button "Done" at bounding box center [947, 12] width 113 height 24
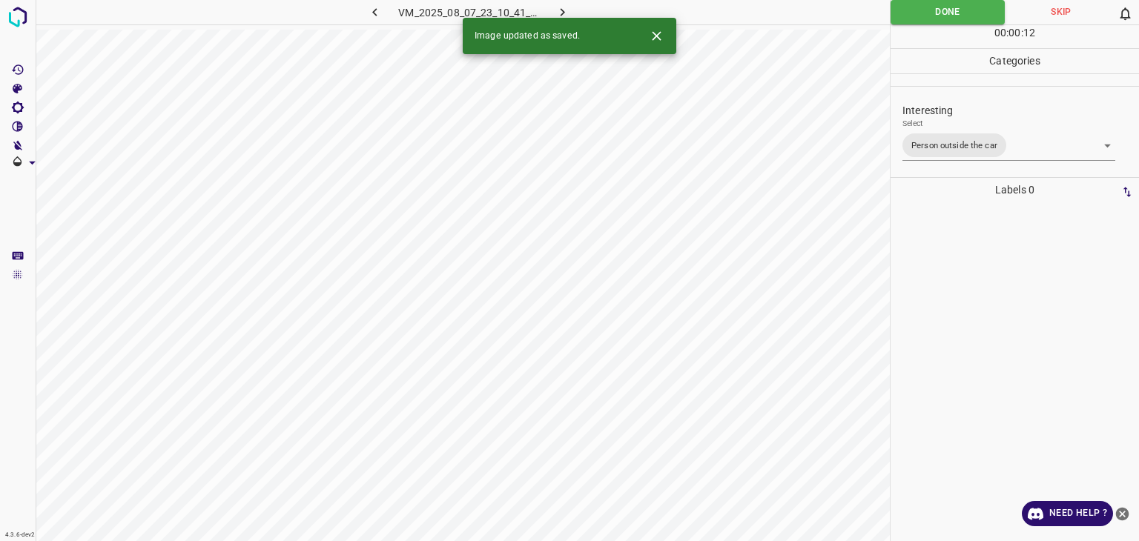
drag, startPoint x: 567, startPoint y: 11, endPoint x: 567, endPoint y: 42, distance: 30.4
click at [567, 42] on div "4.3.6-dev2 VM_2025_08_07_23_10_41_502_05.gif Done Skip 0 00 : 00 : 12 Categorie…" at bounding box center [569, 270] width 1139 height 541
click at [570, 1] on button "button" at bounding box center [562, 12] width 47 height 24
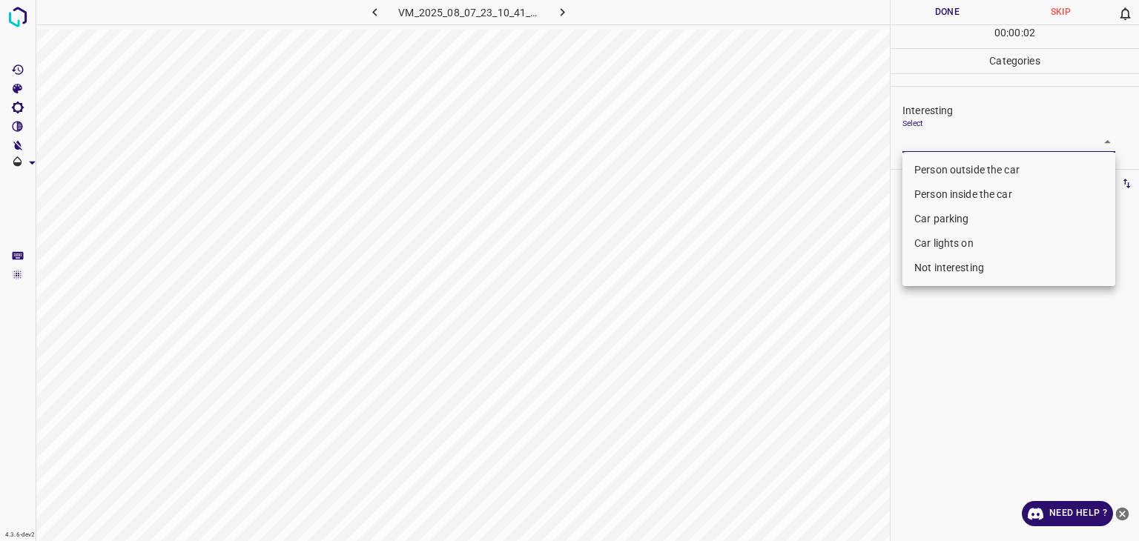
click at [939, 134] on body "4.3.6-dev2 VM_2025_08_07_23_10_41_502_06.gif Done Skip 0 00 : 00 : 02 Categorie…" at bounding box center [569, 270] width 1139 height 541
click at [932, 163] on li "Person outside the car" at bounding box center [1009, 170] width 213 height 24
type input "Person outside the car"
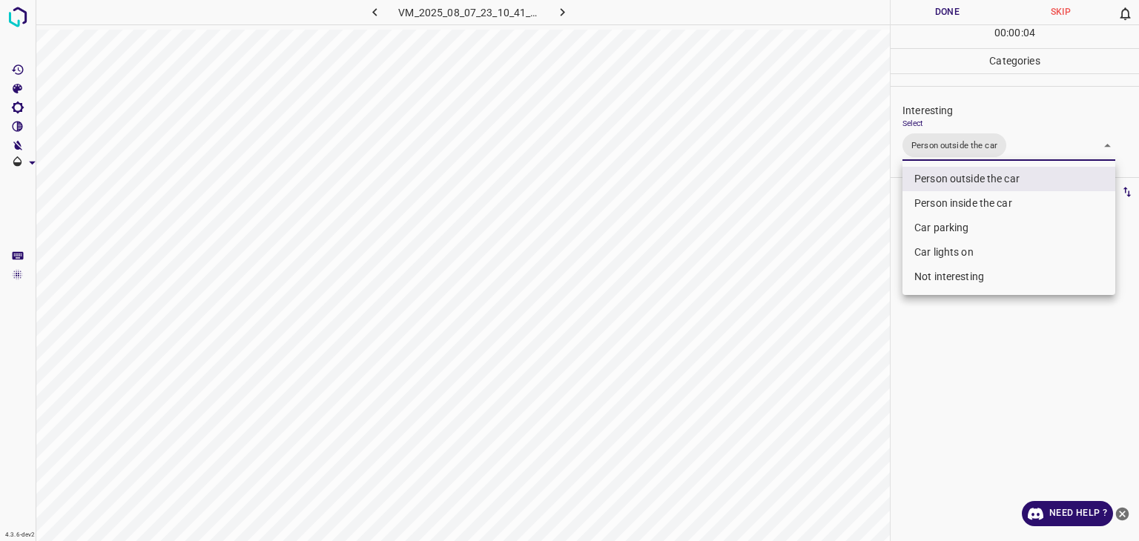
click at [934, 10] on div at bounding box center [569, 270] width 1139 height 541
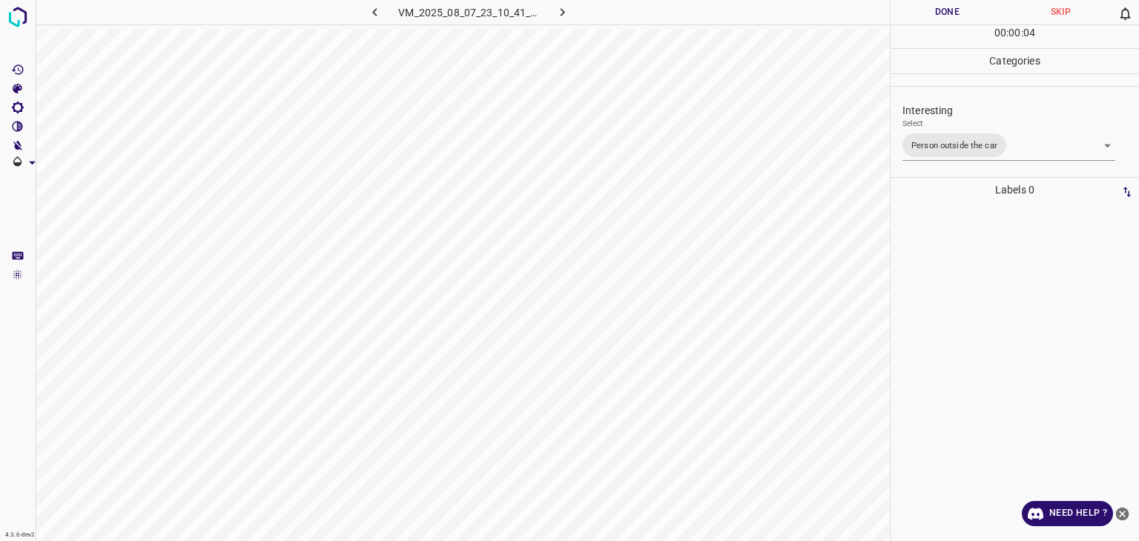
click at [934, 10] on div at bounding box center [569, 270] width 1139 height 541
click at [934, 10] on button "Done" at bounding box center [947, 12] width 113 height 24
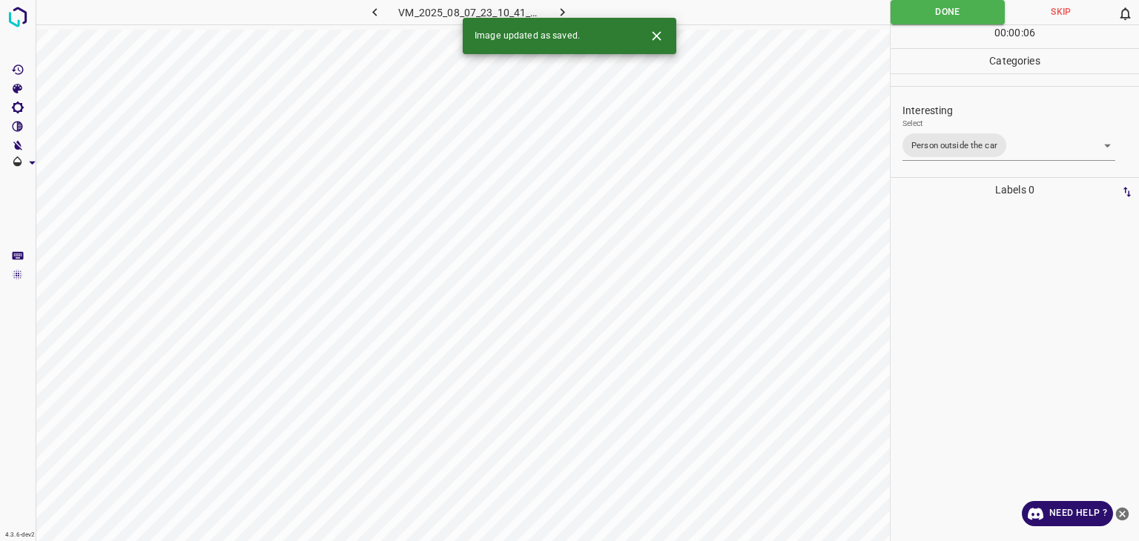
click at [558, 7] on icon "button" at bounding box center [563, 12] width 16 height 16
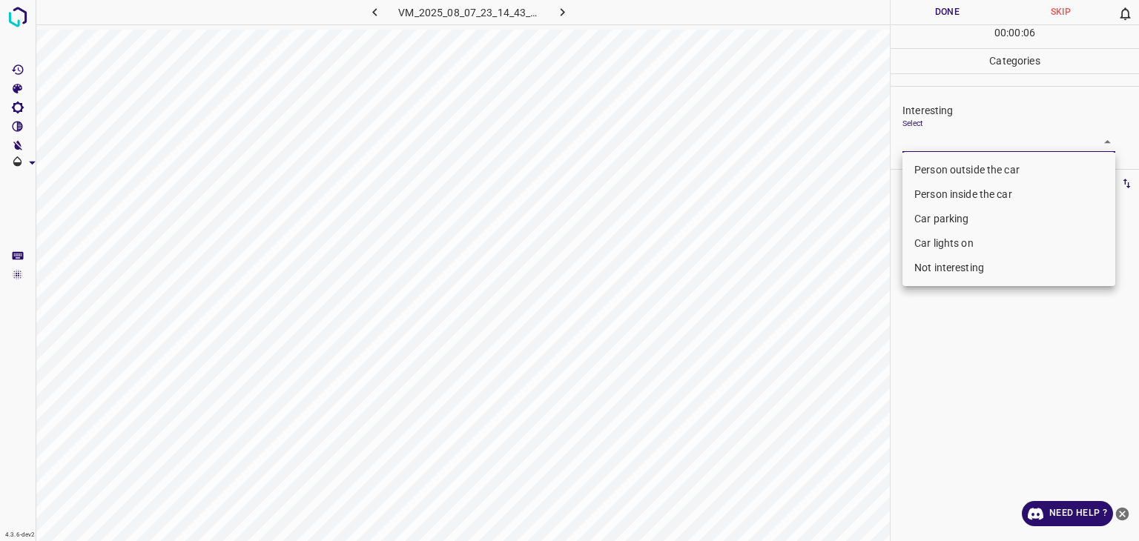
click at [910, 145] on body "4.3.6-dev2 VM_2025_08_07_23_14_43_773_02.gif Done Skip 0 00 : 00 : 06 Categorie…" at bounding box center [569, 270] width 1139 height 541
click at [919, 166] on li "Person outside the car" at bounding box center [1009, 170] width 213 height 24
type input "Person outside the car"
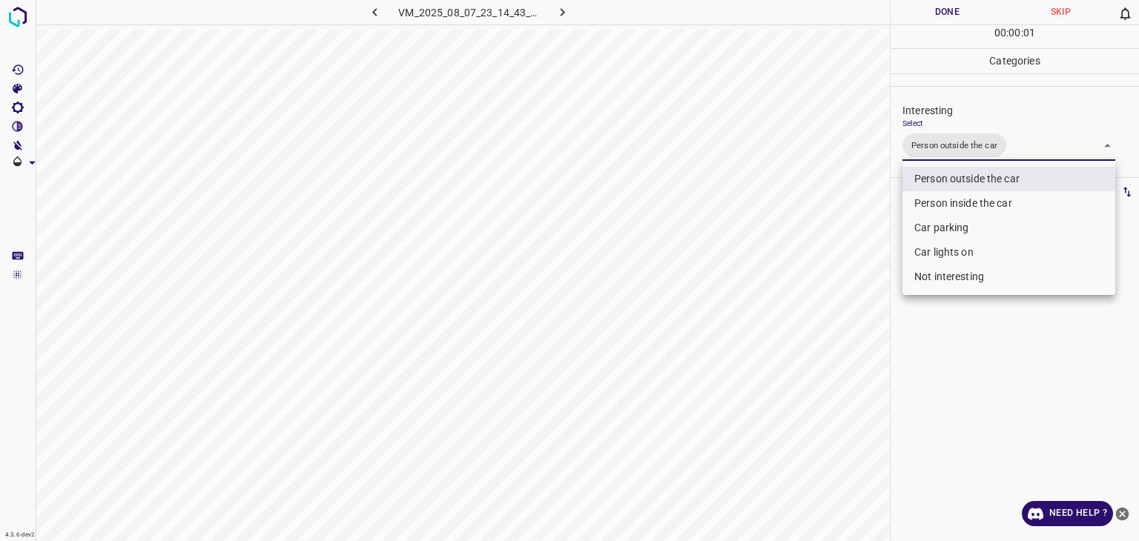
click at [926, 19] on div at bounding box center [569, 270] width 1139 height 541
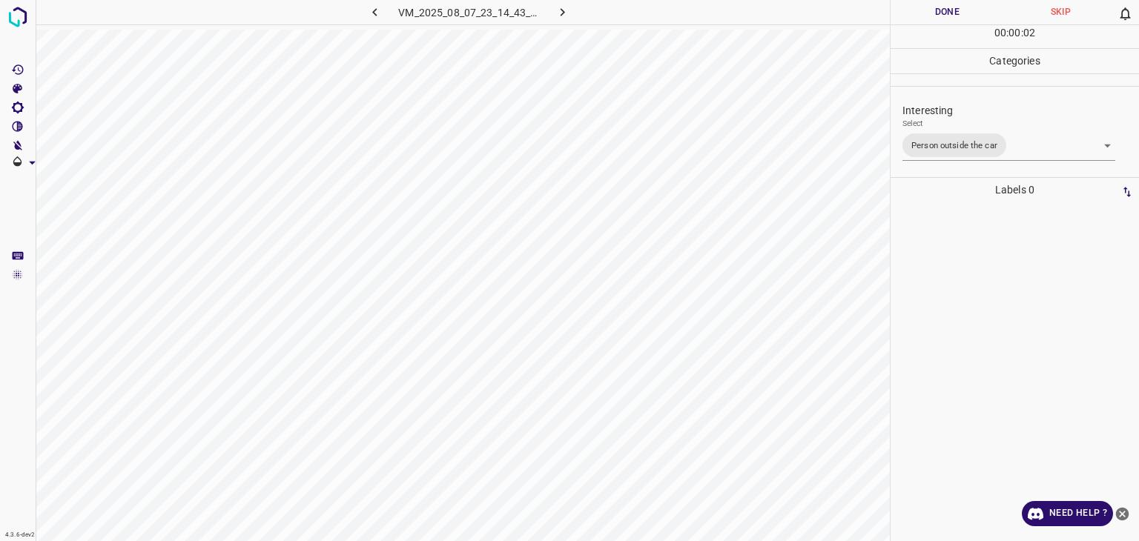
click at [924, 14] on div "Person outside the car Person inside the car Car parking Car lights on Not inte…" at bounding box center [569, 270] width 1139 height 541
click at [924, 14] on button "Done" at bounding box center [947, 12] width 113 height 24
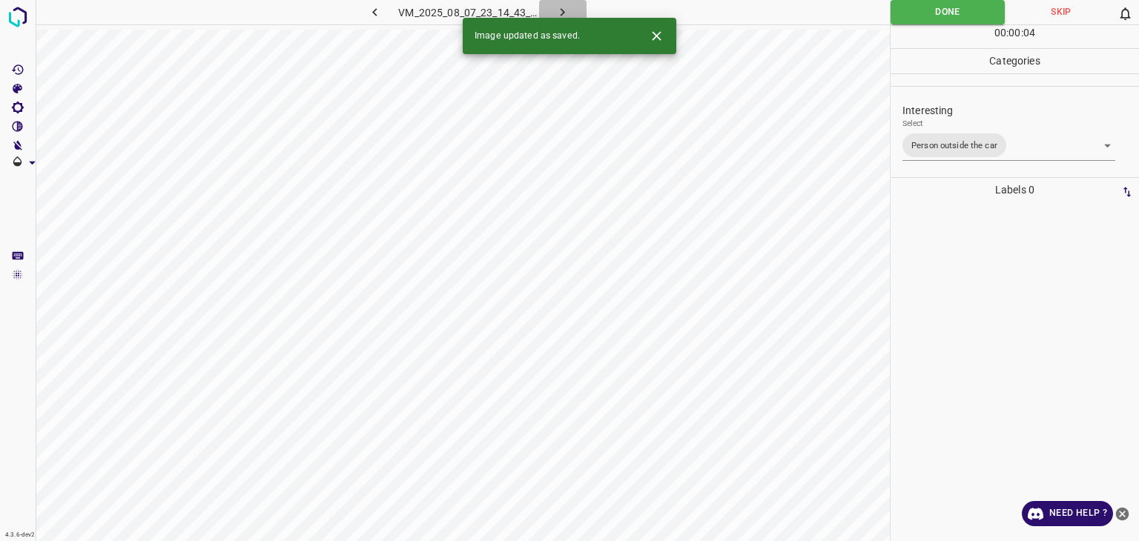
click at [564, 6] on icon "button" at bounding box center [563, 12] width 16 height 16
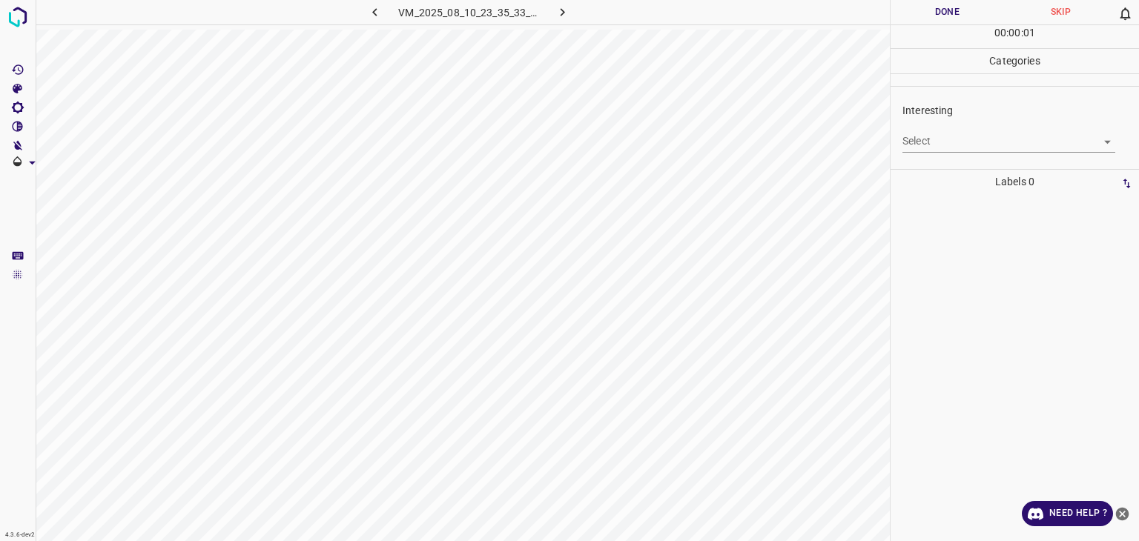
click at [975, 146] on body "4.3.6-dev2 VM_2025_08_10_23_35_33_785_09.gif Done Skip 0 00 : 00 : 01 Categorie…" at bounding box center [569, 270] width 1139 height 541
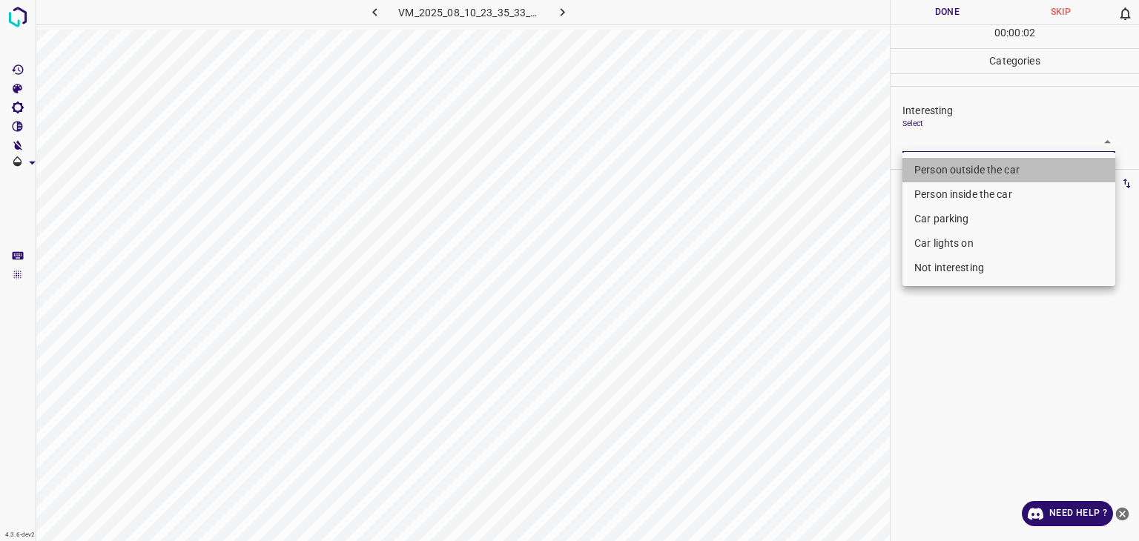
click at [964, 165] on li "Person outside the car" at bounding box center [1009, 170] width 213 height 24
type input "Person outside the car"
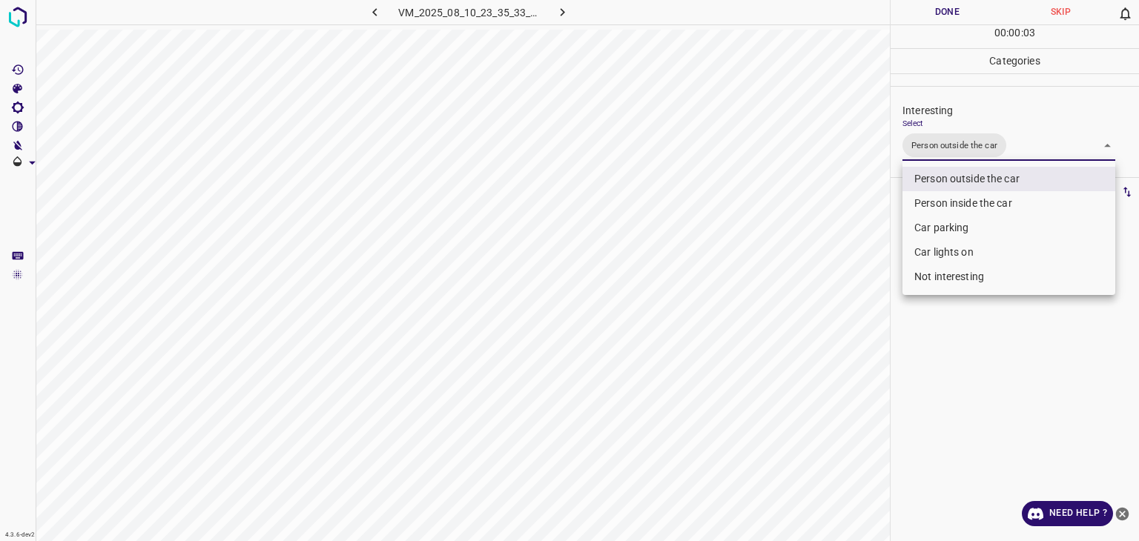
drag, startPoint x: 915, startPoint y: 17, endPoint x: 918, endPoint y: 30, distance: 13.7
click at [918, 30] on div at bounding box center [569, 270] width 1139 height 541
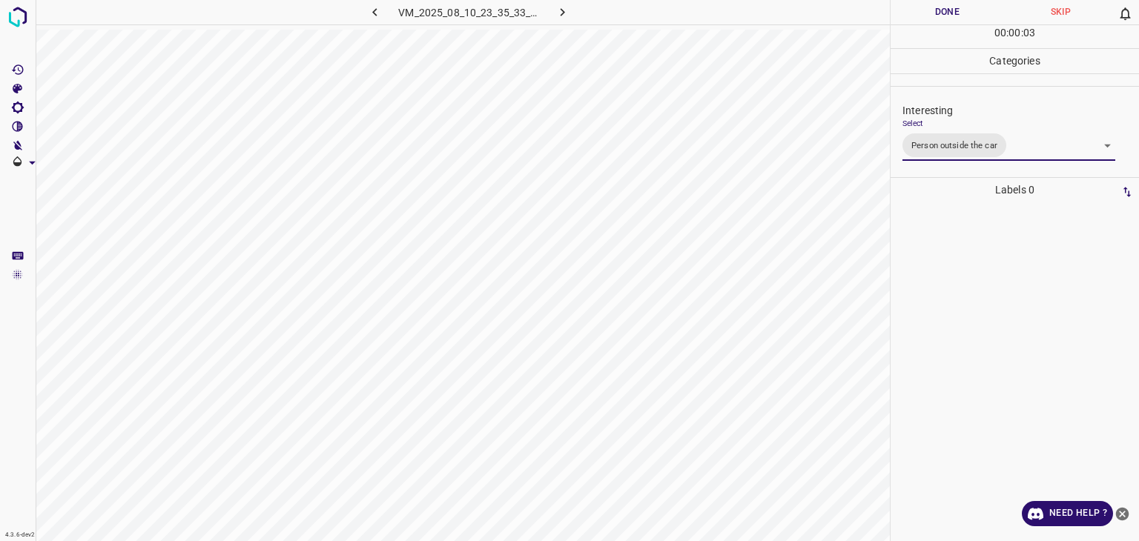
click at [920, 13] on button "Done" at bounding box center [947, 12] width 113 height 24
click at [920, 17] on button "Done" at bounding box center [947, 12] width 113 height 24
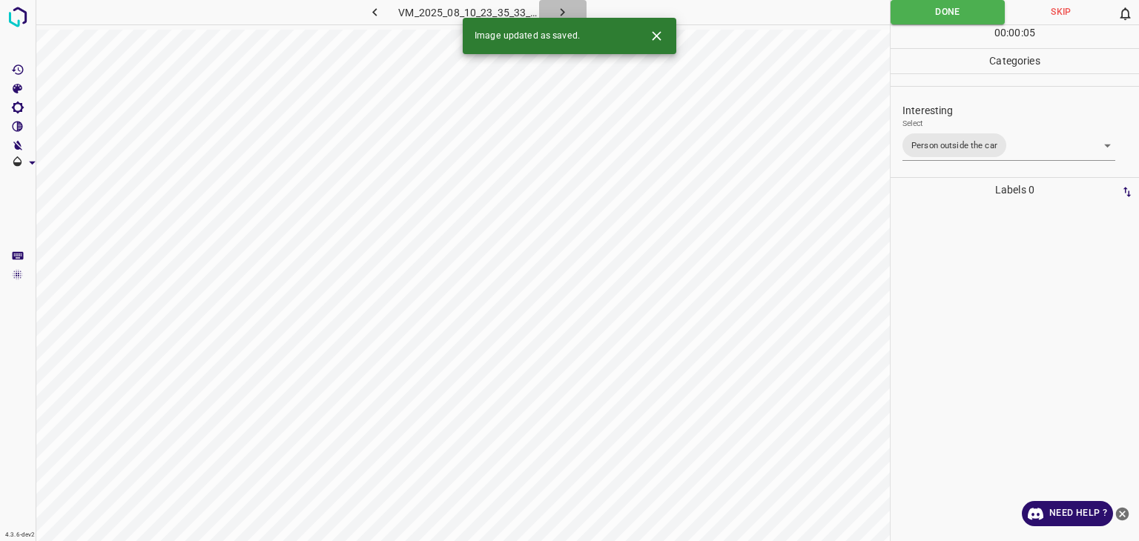
click at [573, 10] on button "button" at bounding box center [562, 12] width 47 height 24
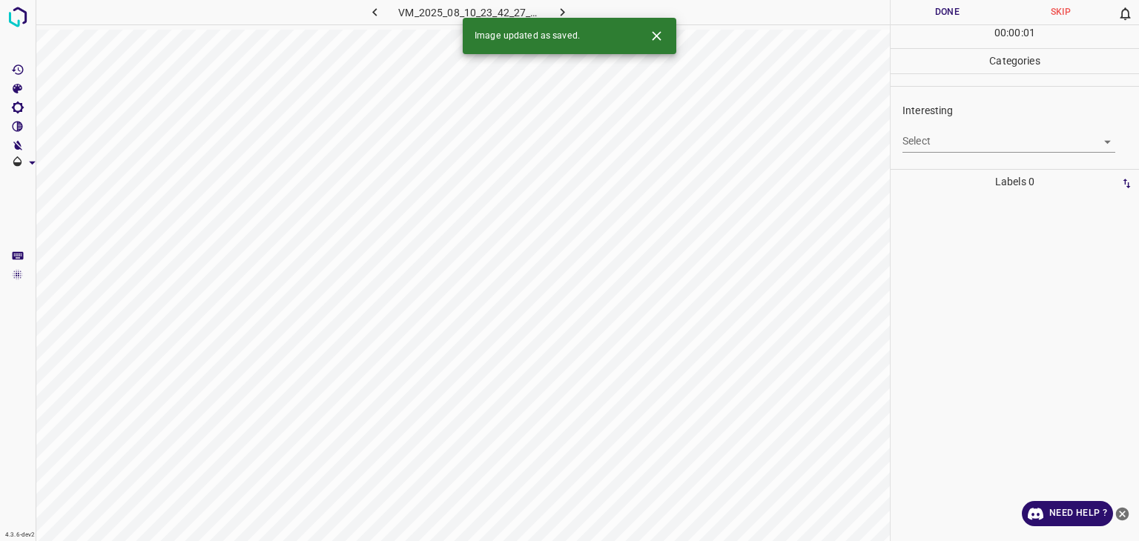
click at [932, 142] on body "4.3.6-dev2 VM_2025_08_10_23_42_27_864_04.gif Done Skip 0 00 : 00 : 01 Categorie…" at bounding box center [569, 270] width 1139 height 541
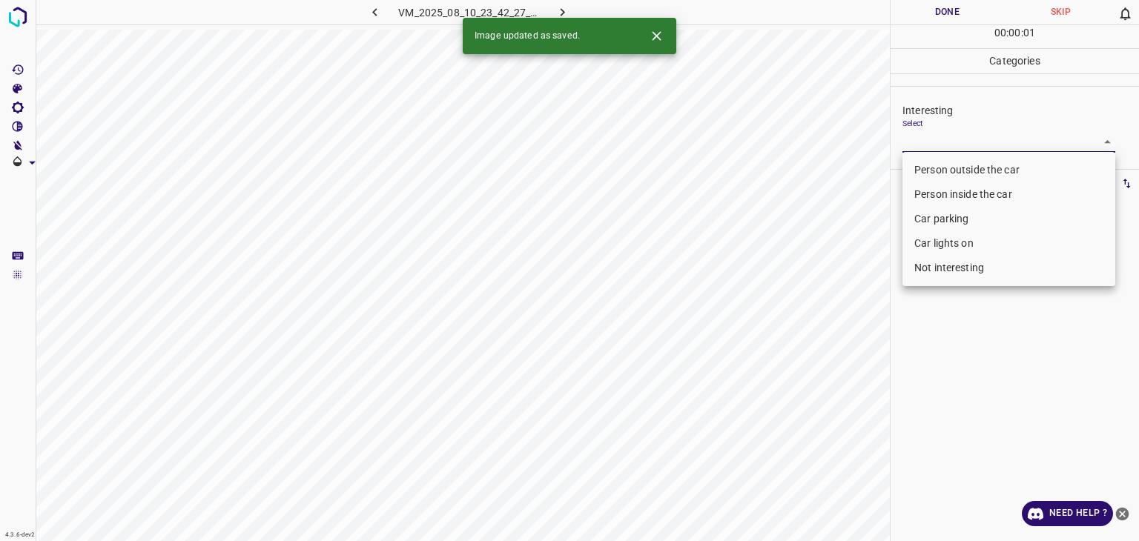
click at [935, 172] on li "Person outside the car" at bounding box center [1009, 170] width 213 height 24
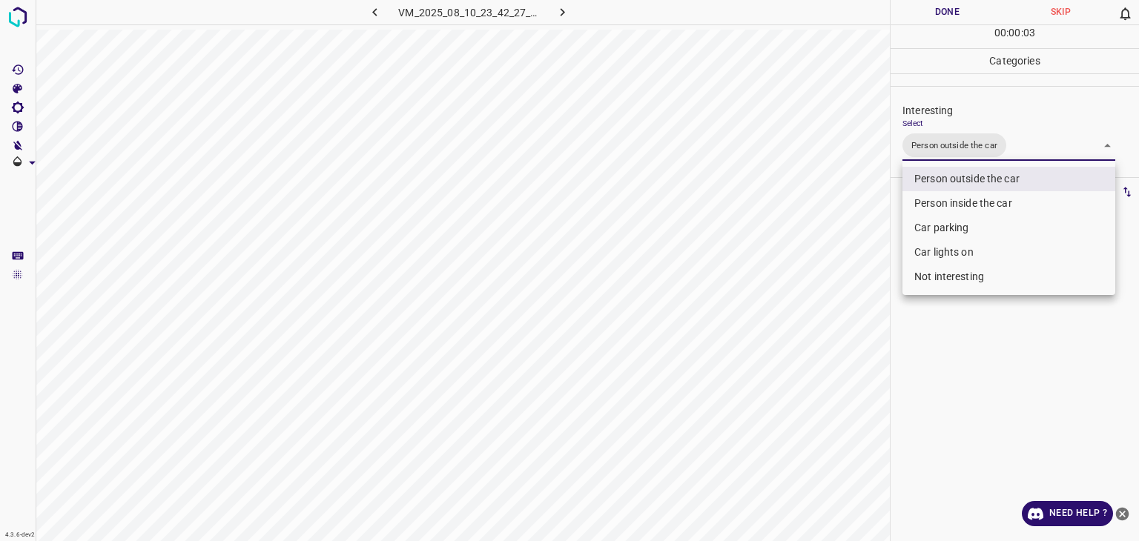
click at [929, 242] on li "Car lights on" at bounding box center [1009, 252] width 213 height 24
type input "Person outside the car,Car lights on"
click at [923, 13] on div at bounding box center [569, 270] width 1139 height 541
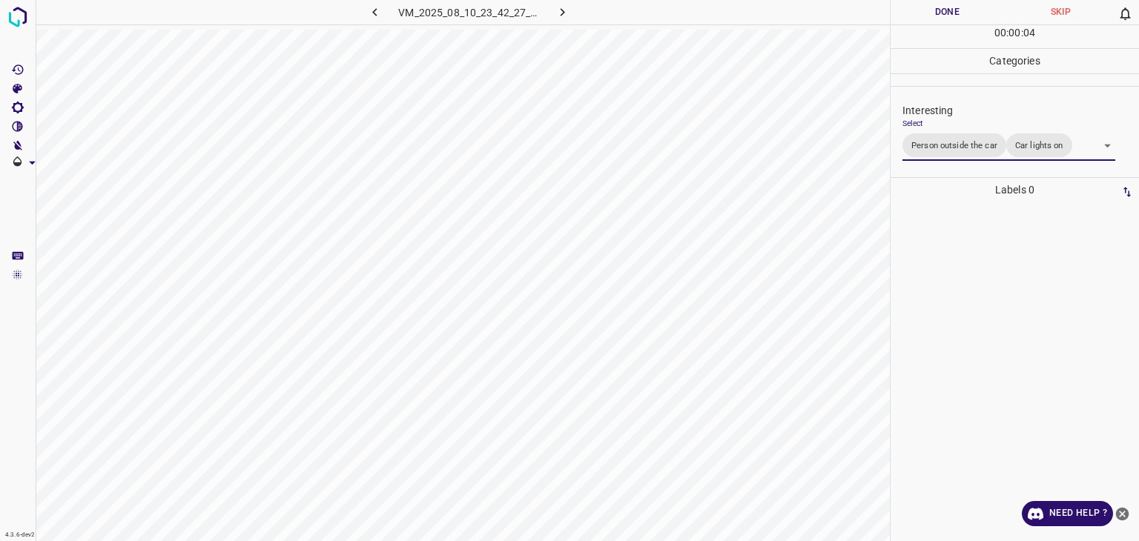
click at [923, 13] on div "Person outside the car Person inside the car Car parking Car lights on Not inte…" at bounding box center [569, 270] width 1139 height 541
click at [923, 13] on button "Done" at bounding box center [947, 12] width 113 height 24
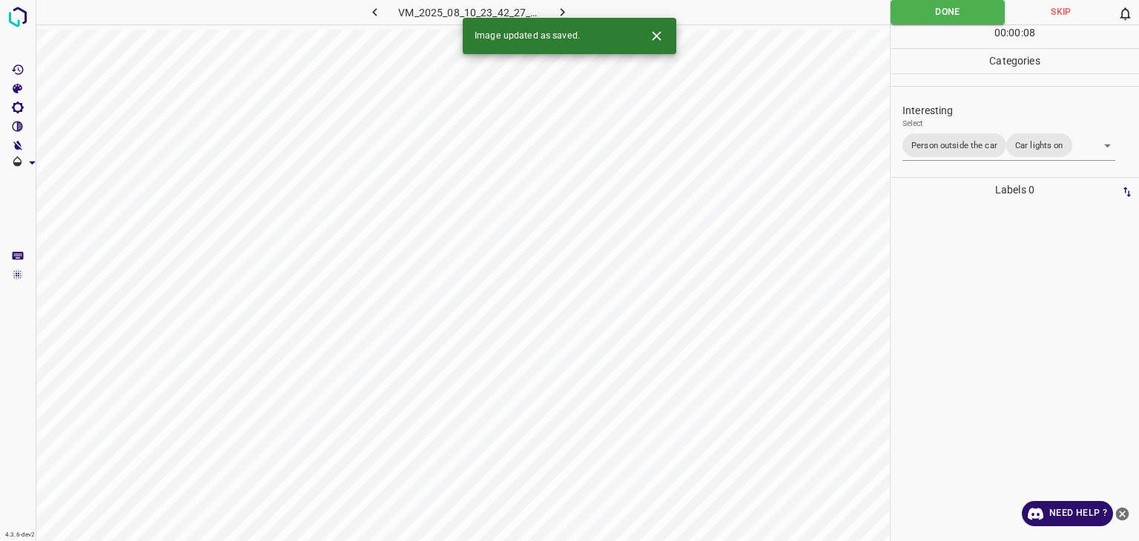
click at [557, 19] on div "Image updated as saved." at bounding box center [570, 36] width 214 height 36
click at [558, 13] on icon "button" at bounding box center [563, 12] width 16 height 16
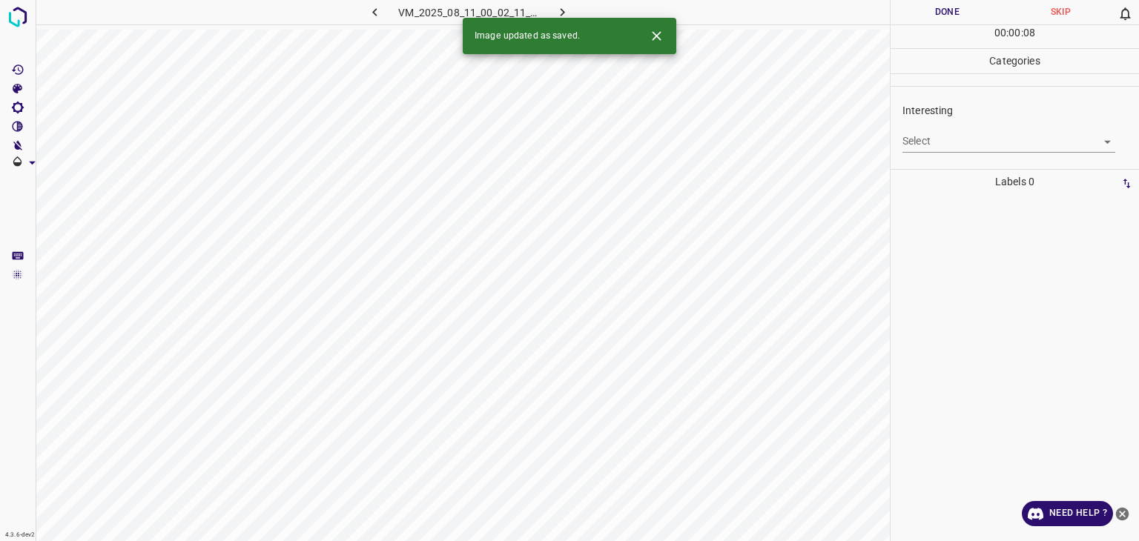
click at [911, 144] on body "4.3.6-dev2 VM_2025_08_11_00_02_11_444_03.gif Done Skip 0 00 : 00 : 08 Categorie…" at bounding box center [569, 270] width 1139 height 541
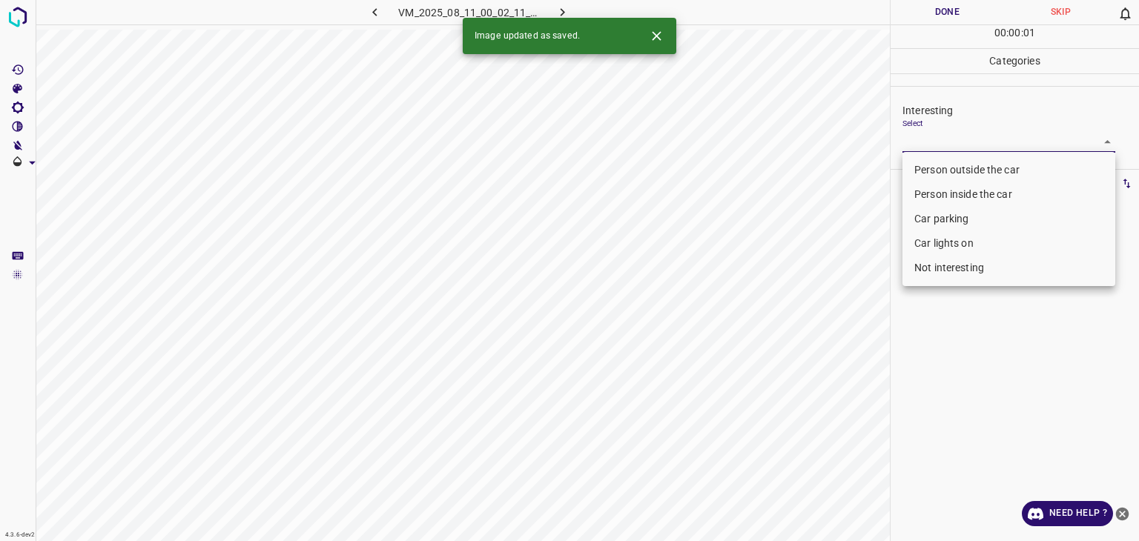
click at [911, 168] on li "Person outside the car" at bounding box center [1009, 170] width 213 height 24
type input "Person outside the car"
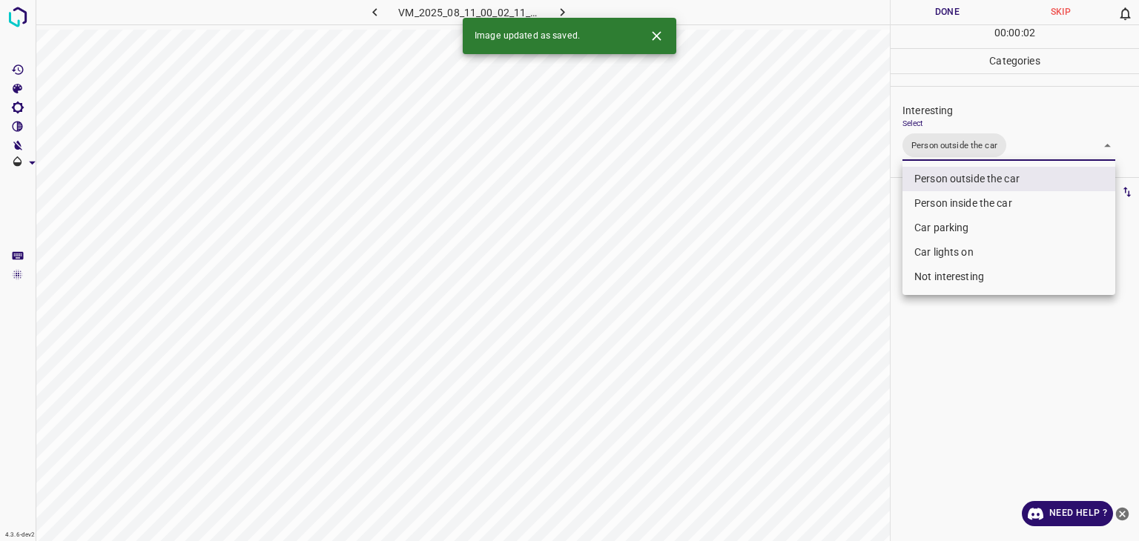
click at [921, 8] on div at bounding box center [569, 270] width 1139 height 541
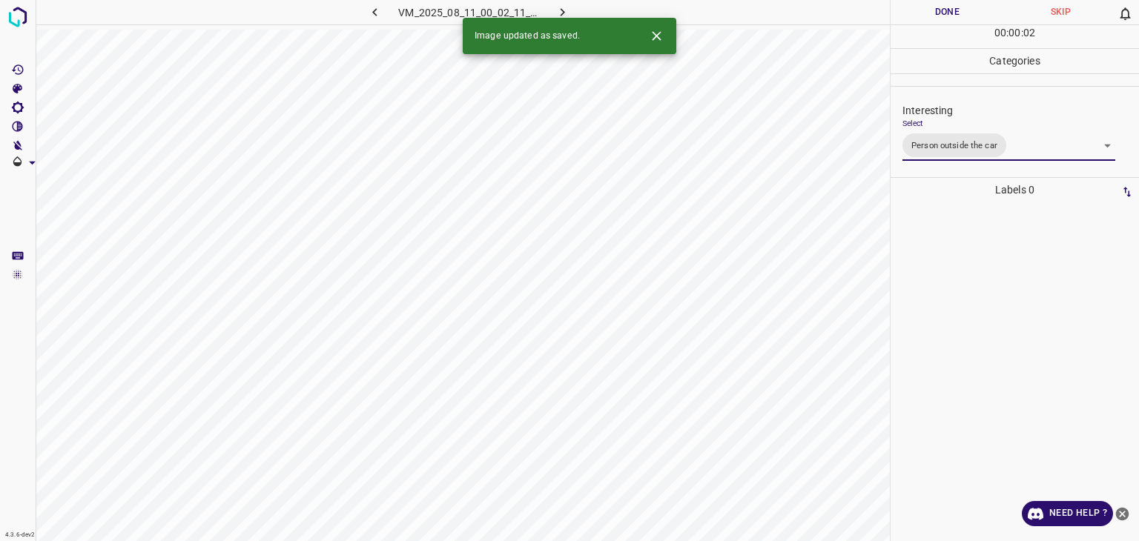
click at [923, 8] on div "Person outside the car Person inside the car Car parking Car lights on Not inte…" at bounding box center [569, 270] width 1139 height 541
click at [923, 8] on button "Done" at bounding box center [947, 12] width 113 height 24
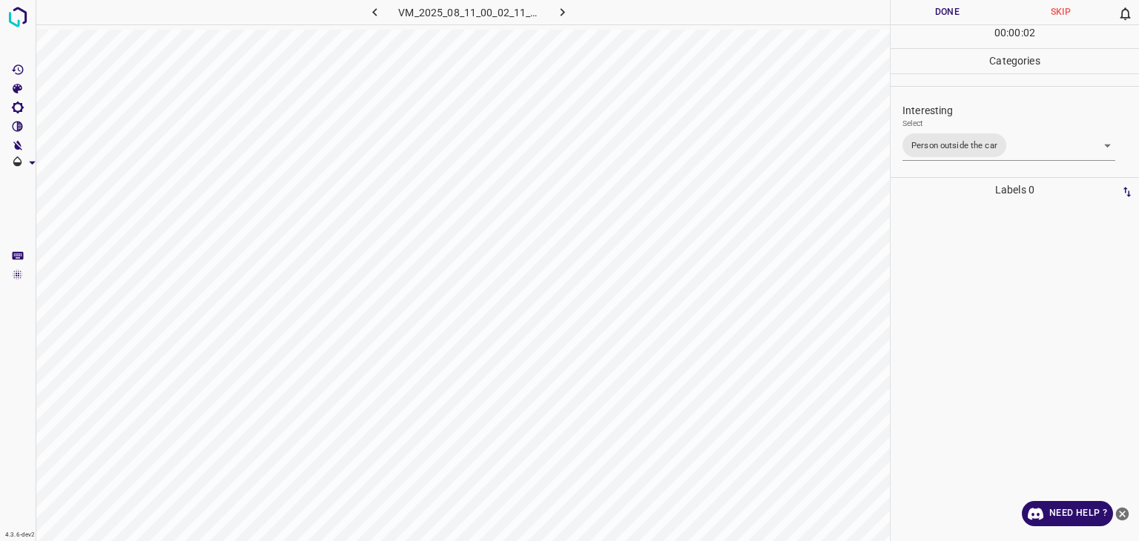
click at [923, 8] on button "Done" at bounding box center [947, 12] width 113 height 24
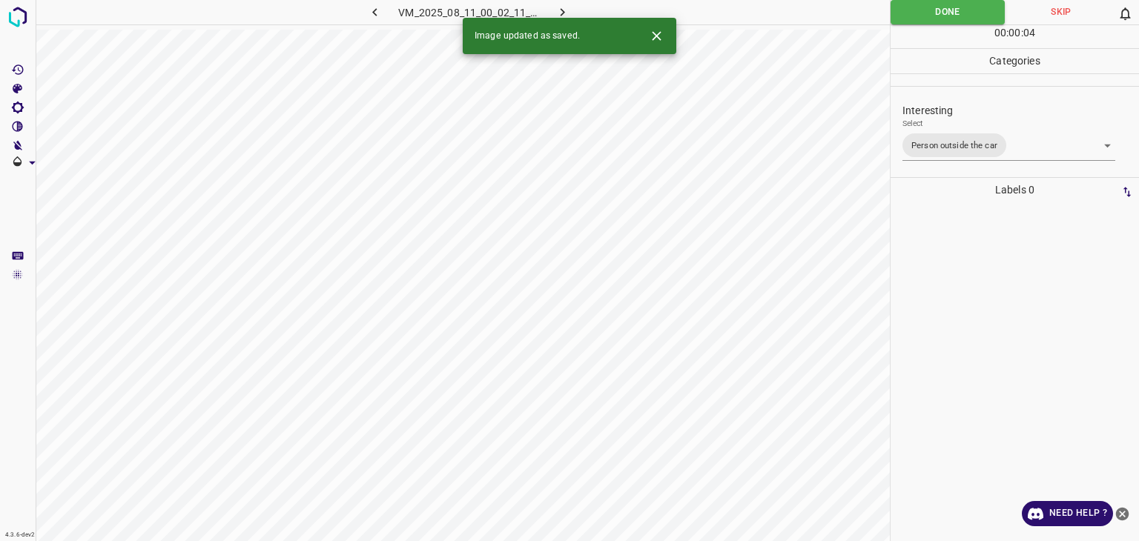
click at [565, 18] on div "Image updated as saved." at bounding box center [570, 36] width 214 height 36
click at [566, 9] on icon "button" at bounding box center [563, 12] width 16 height 16
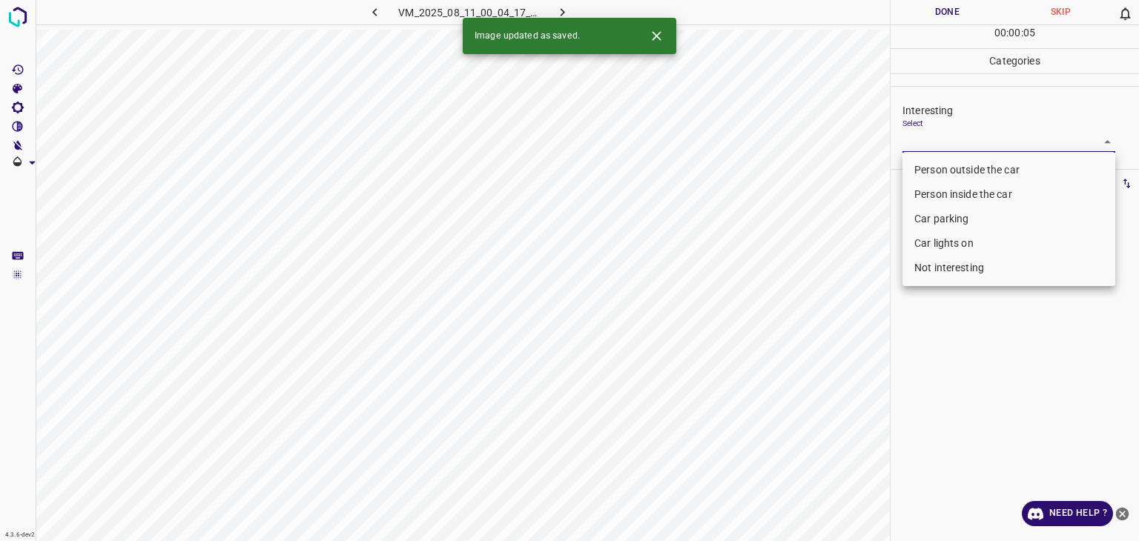
click at [980, 137] on body "4.3.6-dev2 VM_2025_08_11_00_04_17_029_02.gif Done Skip 0 00 : 00 : 05 Categorie…" at bounding box center [569, 270] width 1139 height 541
click at [969, 172] on li "Person outside the car" at bounding box center [1009, 170] width 213 height 24
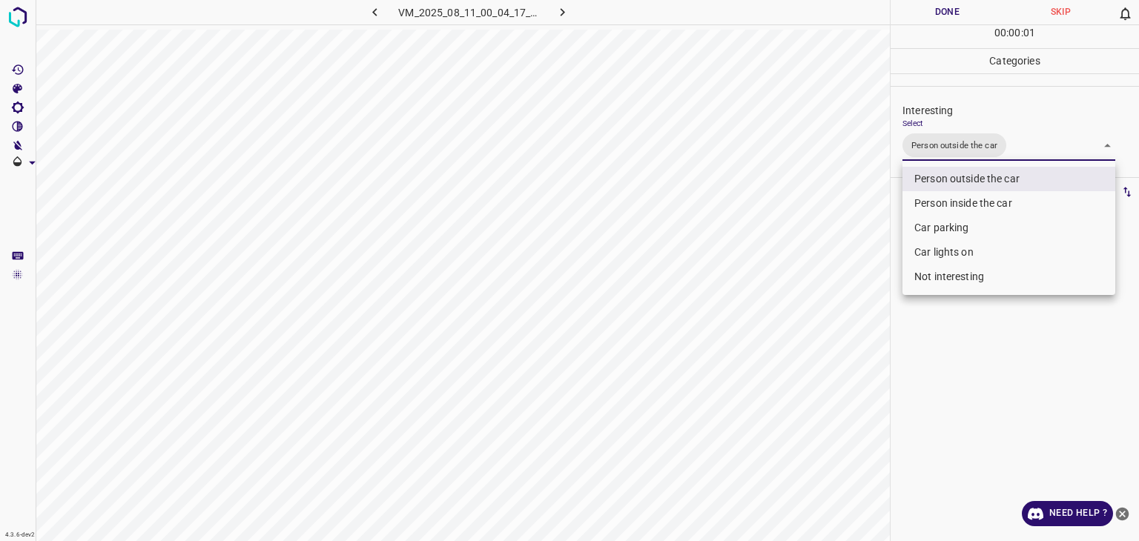
type input "Person outside the car"
click at [937, 19] on div at bounding box center [569, 270] width 1139 height 541
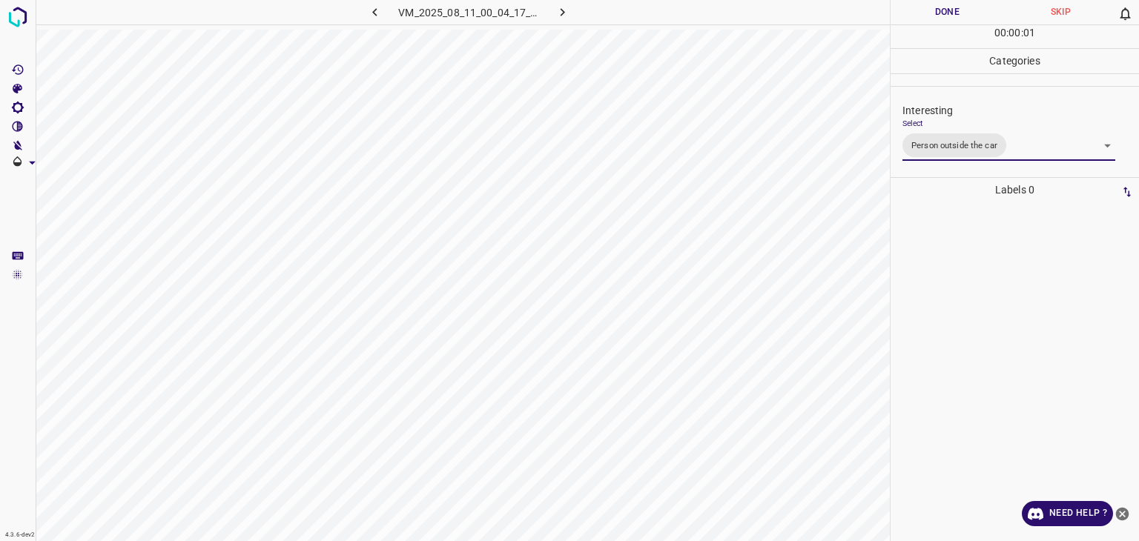
click at [937, 19] on div at bounding box center [569, 270] width 1139 height 541
click at [937, 19] on button "Done" at bounding box center [947, 12] width 113 height 24
click at [569, 10] on icon "button" at bounding box center [563, 12] width 16 height 16
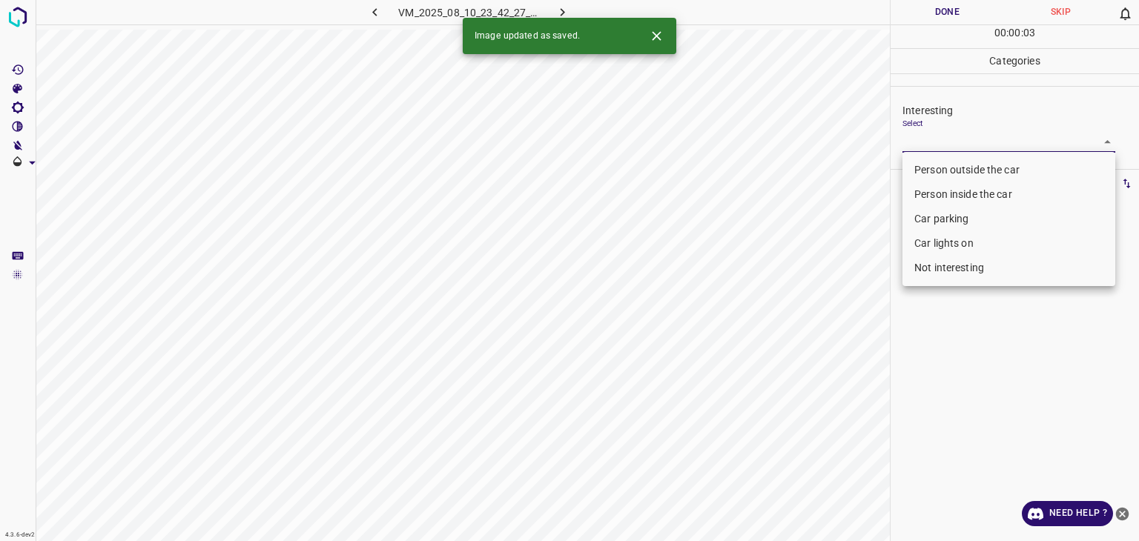
click at [958, 136] on body "4.3.6-dev2 VM_2025_08_10_23_42_27_864_05.gif Done Skip 0 00 : 00 : 03 Categorie…" at bounding box center [569, 270] width 1139 height 541
click at [958, 168] on li "Person outside the car" at bounding box center [1009, 170] width 213 height 24
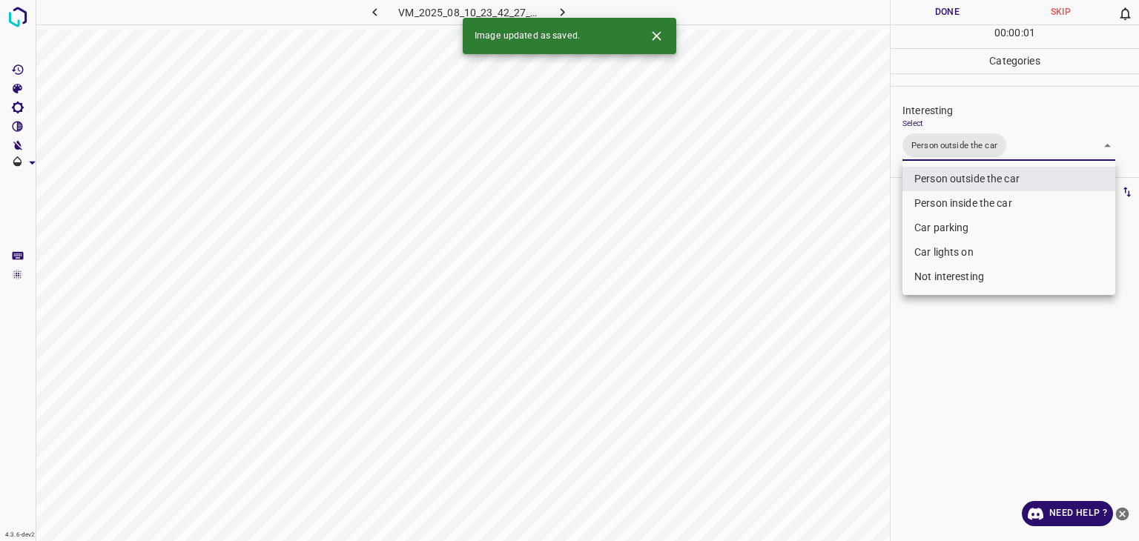
click at [966, 263] on li "Car lights on" at bounding box center [1009, 252] width 213 height 24
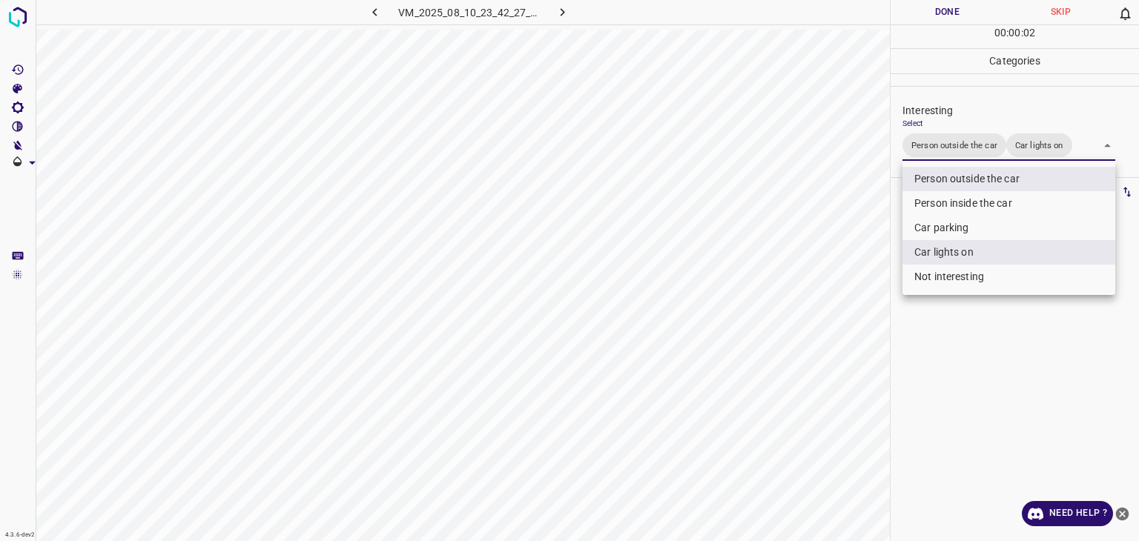
click at [940, 7] on div at bounding box center [569, 270] width 1139 height 541
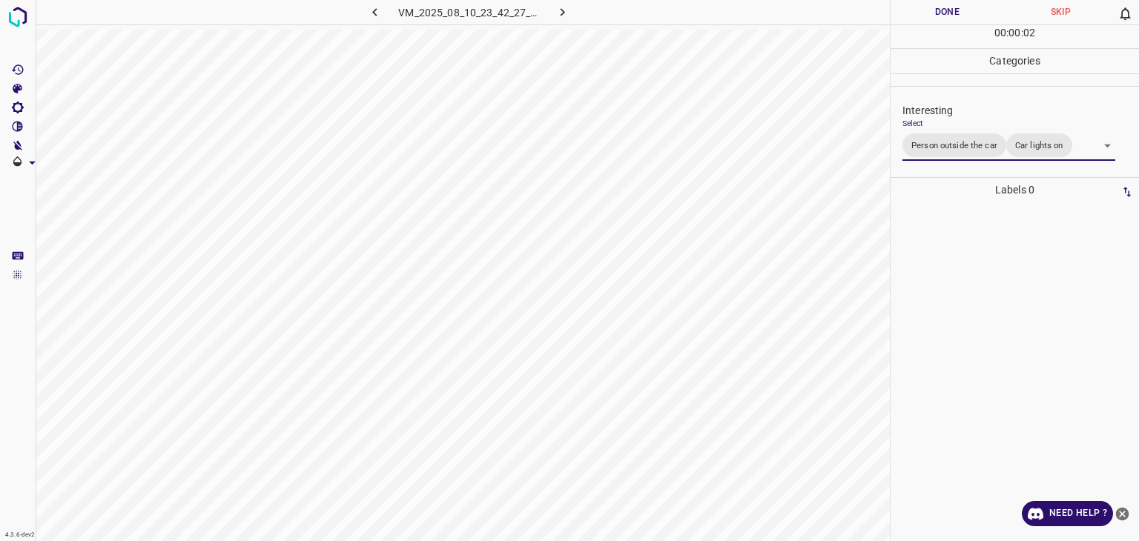
click at [940, 7] on div "Person outside the car Person inside the car Car parking Car lights on Not inte…" at bounding box center [569, 270] width 1139 height 541
click at [940, 7] on button "Done" at bounding box center [947, 12] width 113 height 24
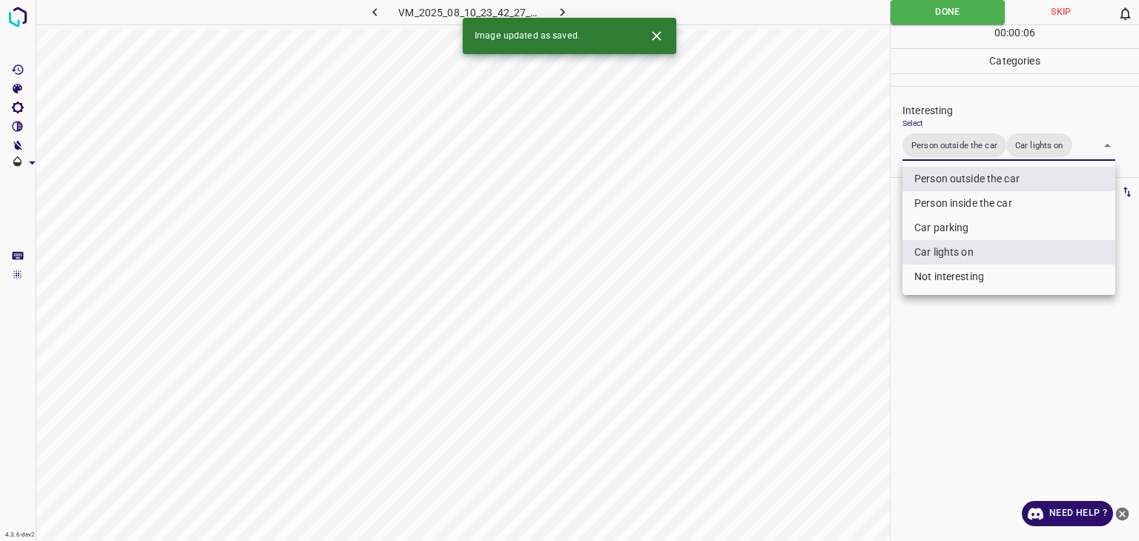
click at [951, 154] on body "4.3.6-dev2 VM_2025_08_10_23_42_27_864_05.gif Done Skip 0 00 : 00 : 06 Categorie…" at bounding box center [569, 270] width 1139 height 541
click at [954, 200] on li "Person inside the car" at bounding box center [1009, 203] width 213 height 24
type input "Person outside the car,Car lights on,Person inside the car"
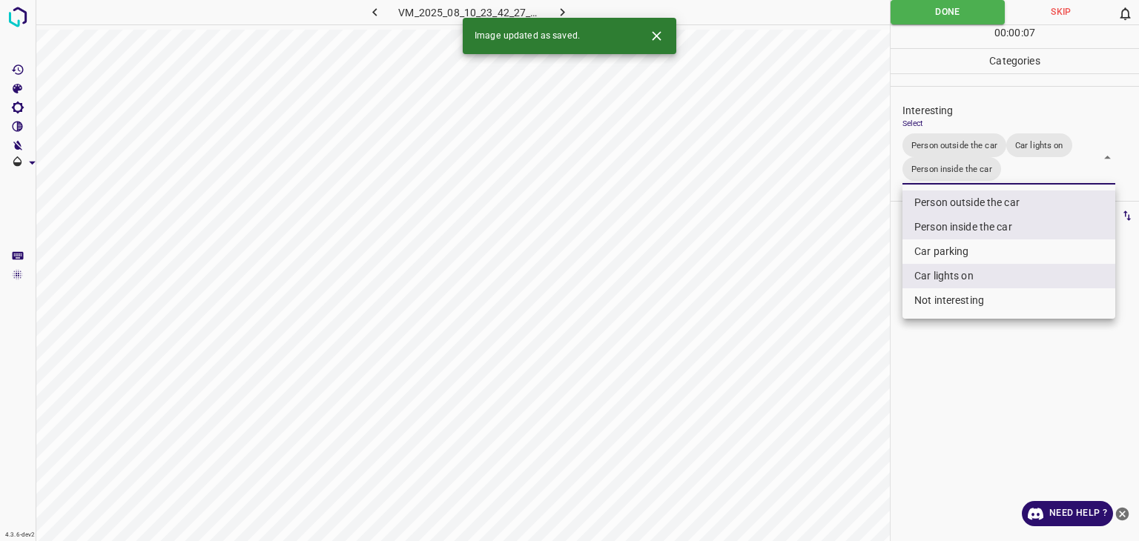
click at [934, 10] on div at bounding box center [569, 270] width 1139 height 541
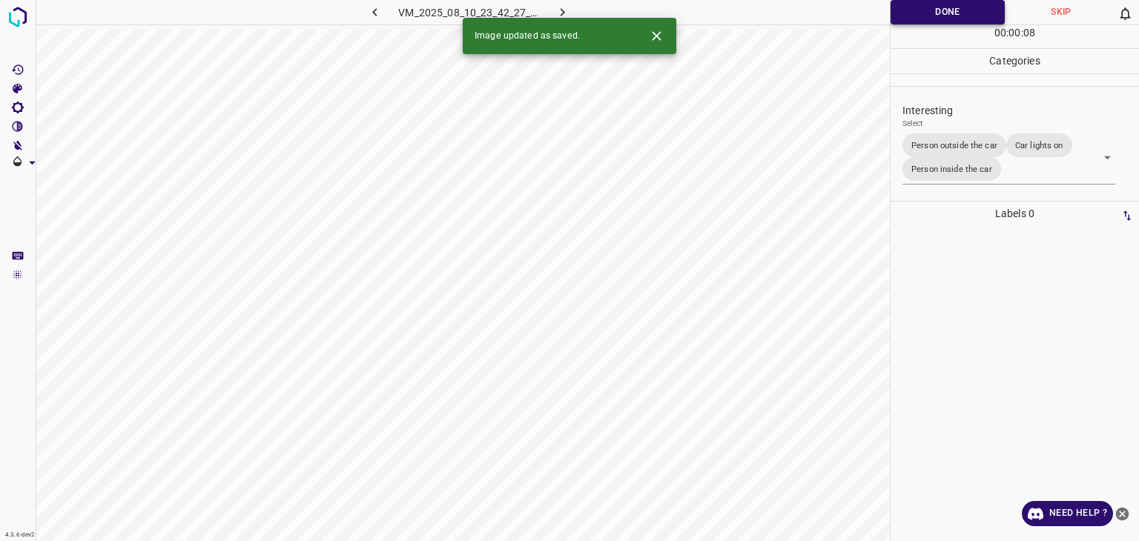
click at [936, 14] on button "Done" at bounding box center [948, 12] width 114 height 24
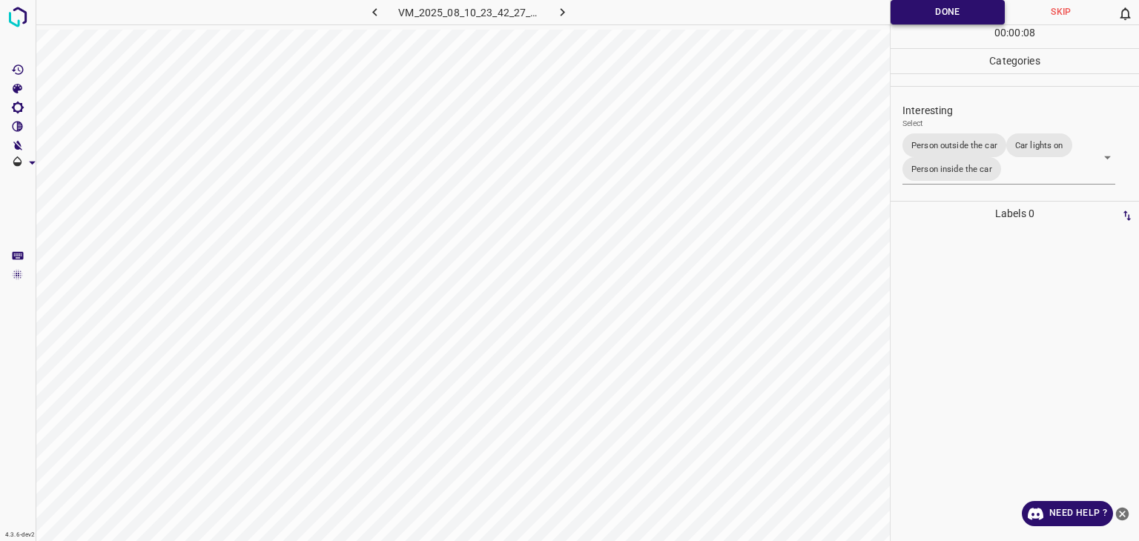
click at [936, 14] on button "Done" at bounding box center [948, 12] width 114 height 24
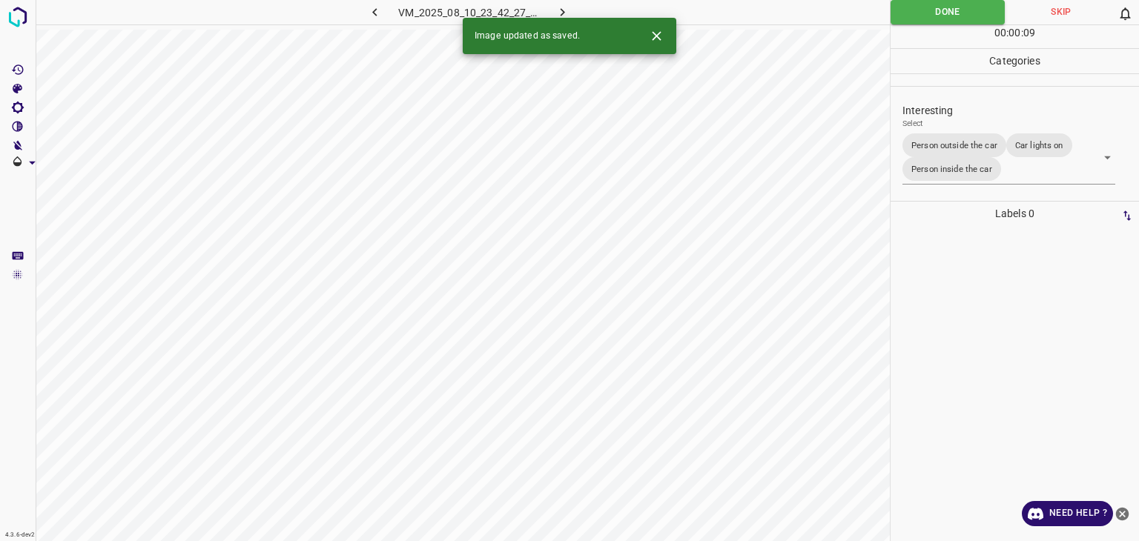
click at [567, 13] on icon "button" at bounding box center [563, 12] width 16 height 16
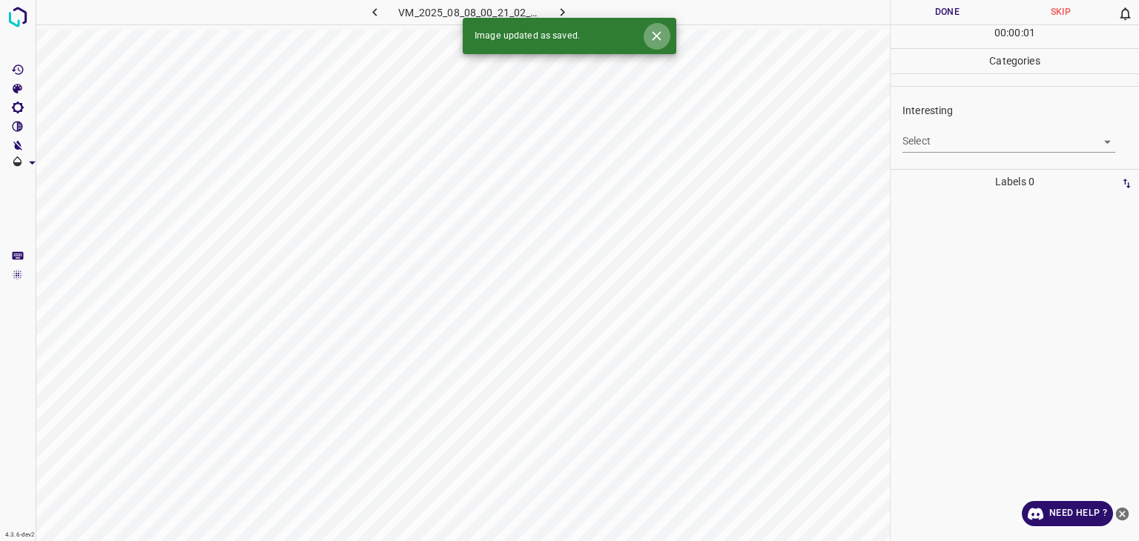
click at [653, 33] on icon "Close" at bounding box center [657, 36] width 16 height 16
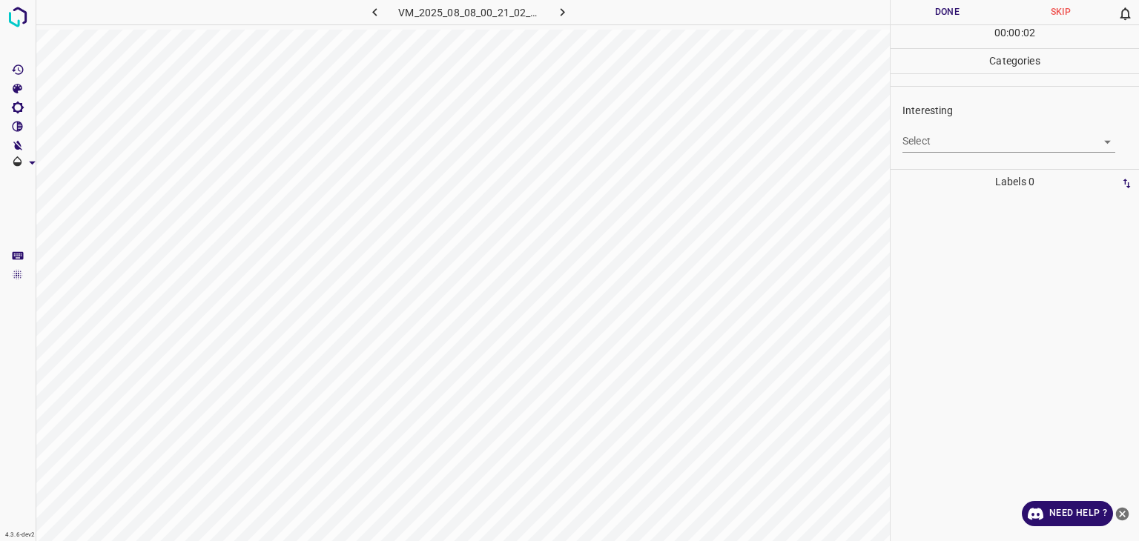
click at [946, 137] on body "4.3.6-dev2 VM_2025_08_08_00_21_02_638_02.gif Done Skip 0 00 : 00 : 02 Categorie…" at bounding box center [569, 270] width 1139 height 541
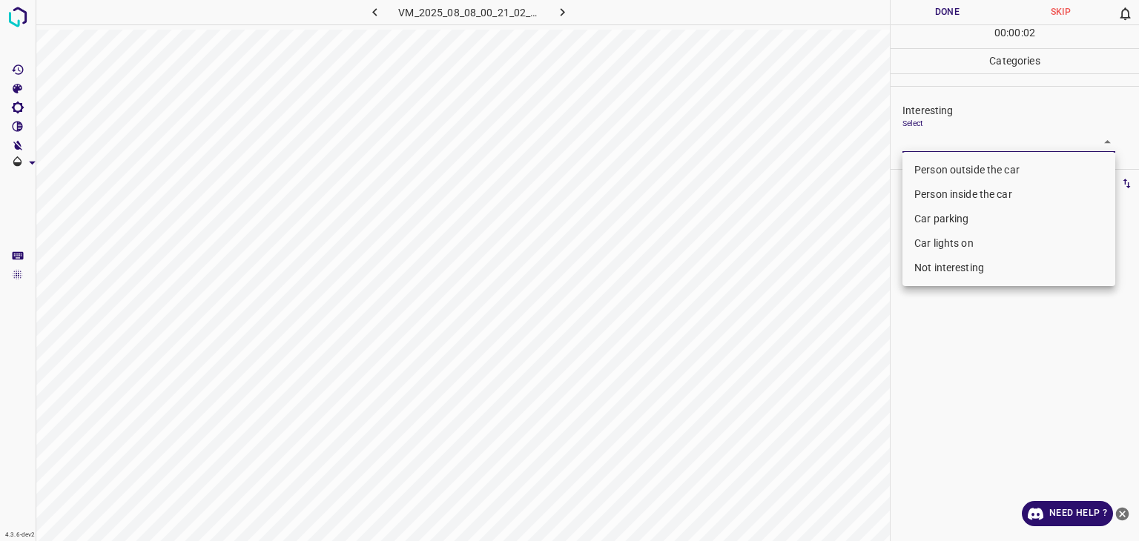
click at [940, 161] on li "Person outside the car" at bounding box center [1009, 170] width 213 height 24
type input "Person outside the car"
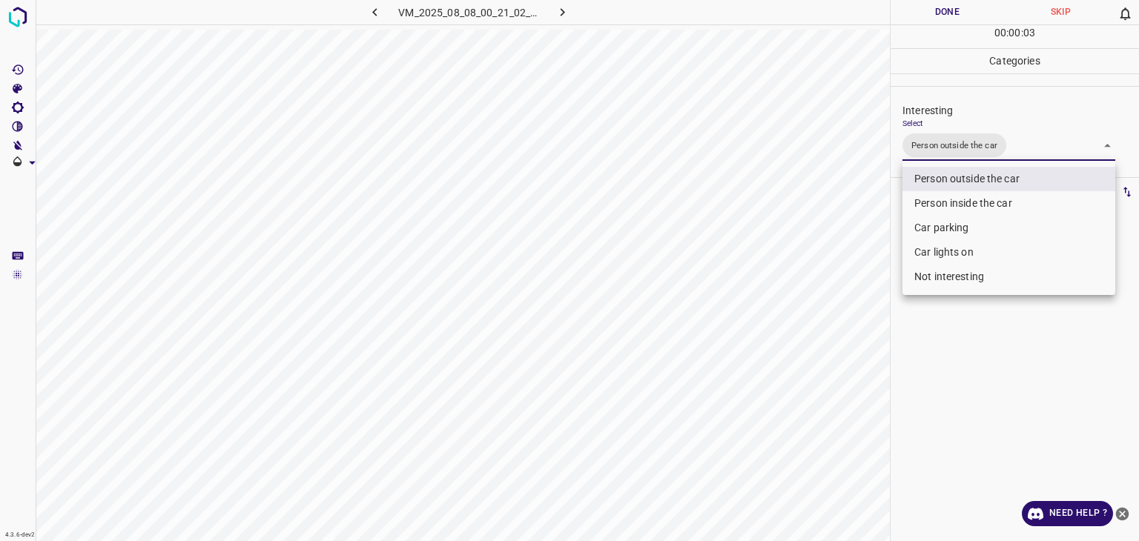
click at [925, 16] on div at bounding box center [569, 270] width 1139 height 541
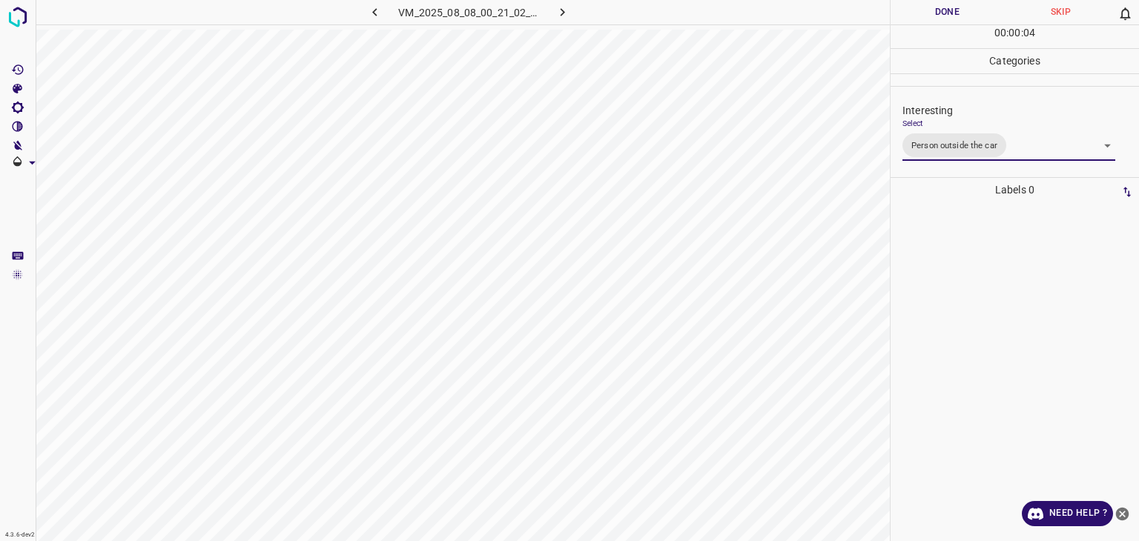
click at [925, 16] on div "Person outside the car Person inside the car Car parking Car lights on Not inte…" at bounding box center [569, 270] width 1139 height 541
click at [925, 16] on button "Done" at bounding box center [947, 12] width 113 height 24
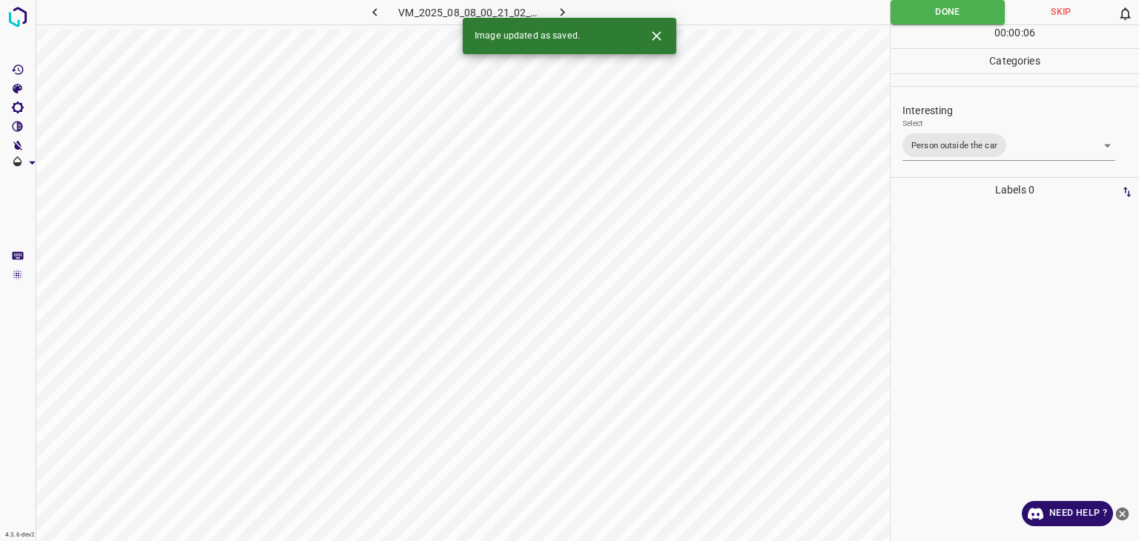
click at [554, 14] on button "button" at bounding box center [562, 12] width 47 height 24
click at [943, 140] on body "4.3.6-dev2 VM_2025_08_10_23_42_38_683_09.gif Done Skip 0 00 : 00 : 01 Categorie…" at bounding box center [569, 270] width 1139 height 541
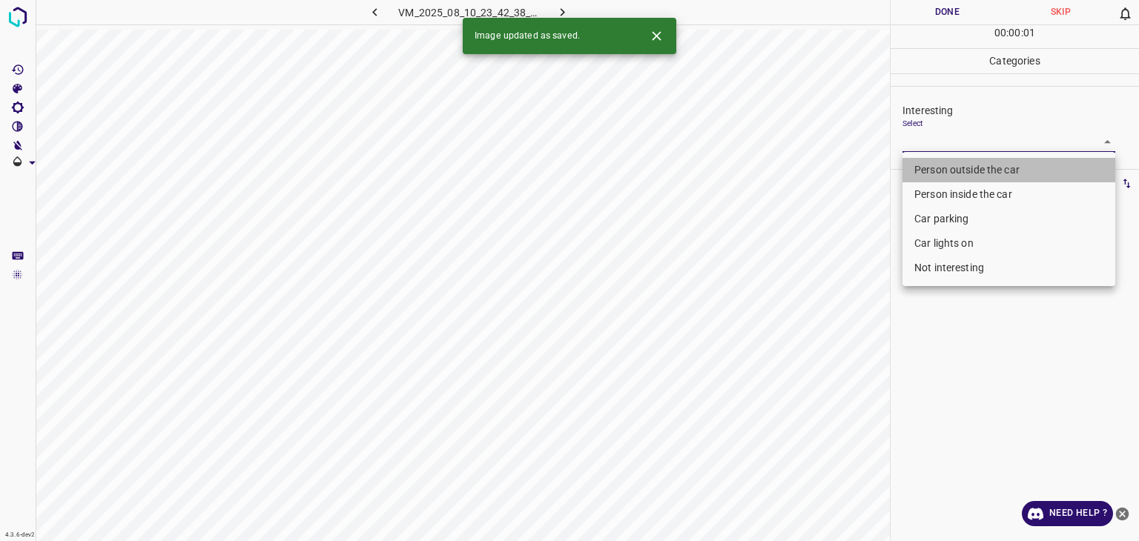
click at [946, 171] on li "Person outside the car" at bounding box center [1009, 170] width 213 height 24
type input "Person outside the car"
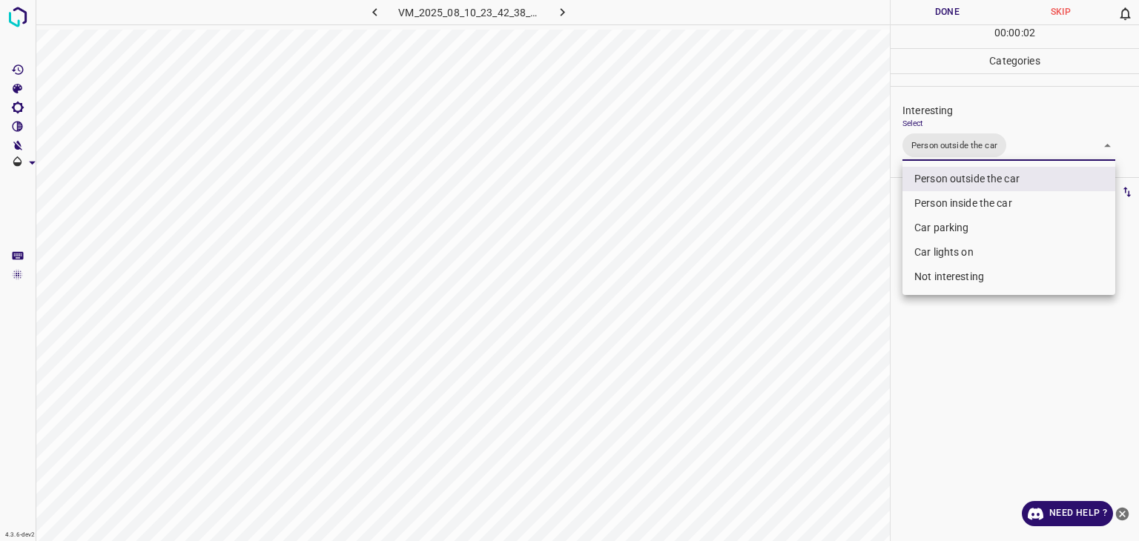
click at [942, 20] on div at bounding box center [569, 270] width 1139 height 541
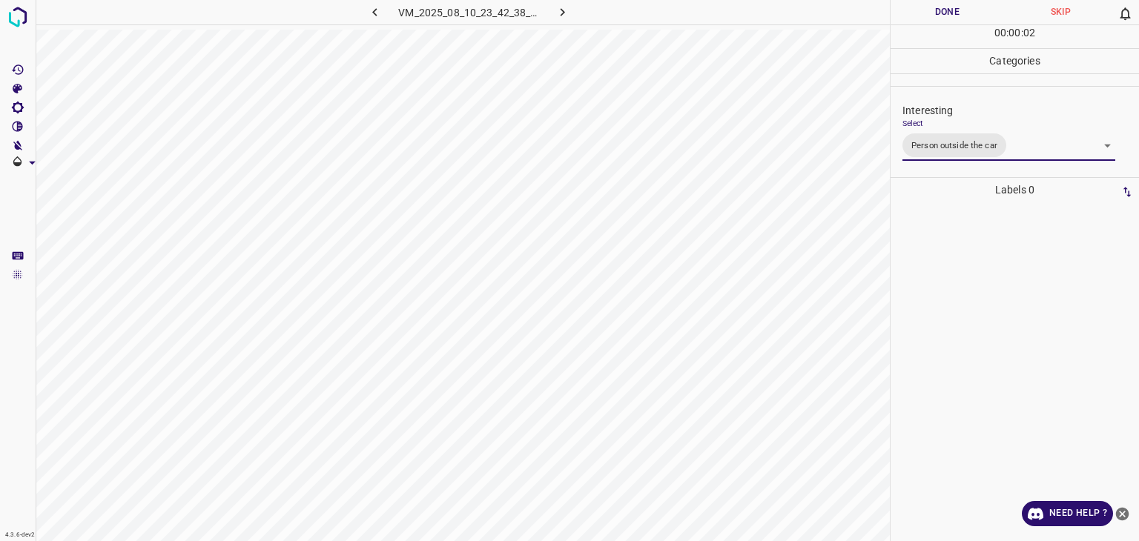
click at [942, 20] on div at bounding box center [569, 270] width 1139 height 541
click at [942, 15] on button "Done" at bounding box center [947, 12] width 113 height 24
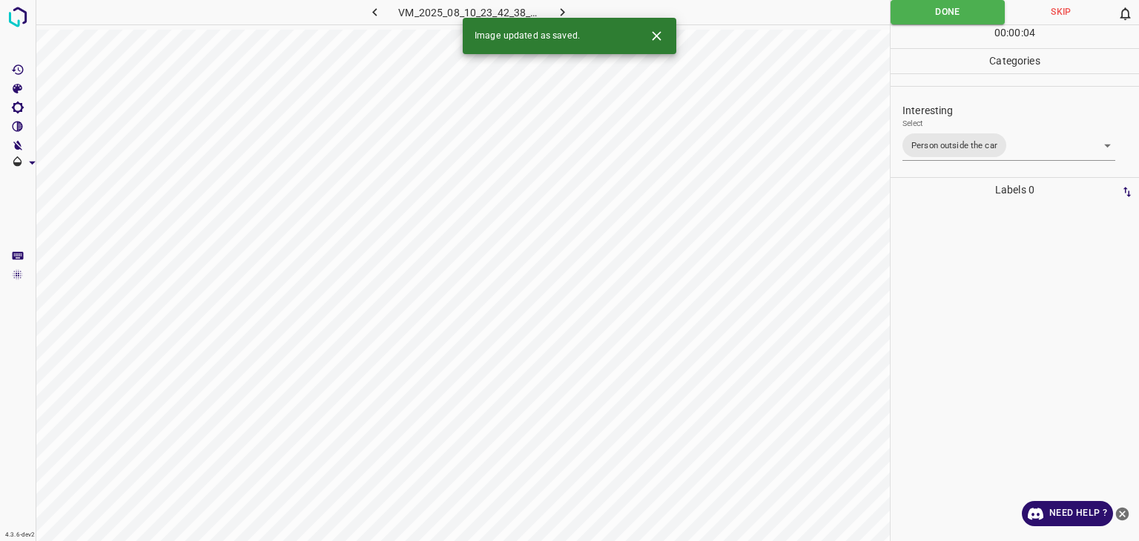
click at [558, 10] on icon "button" at bounding box center [563, 12] width 16 height 16
click at [937, 141] on body "4.3.6-dev2 VM_2025_08_08_00_01_54_450_07.gif Done Skip 0 00 : 00 : 04 Categorie…" at bounding box center [569, 270] width 1139 height 541
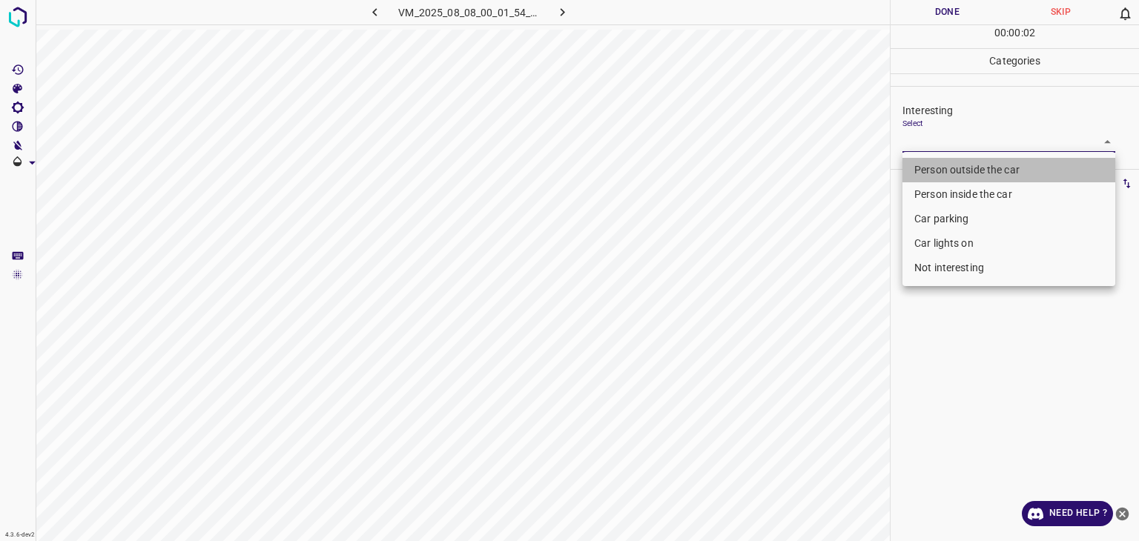
click at [940, 171] on li "Person outside the car" at bounding box center [1009, 170] width 213 height 24
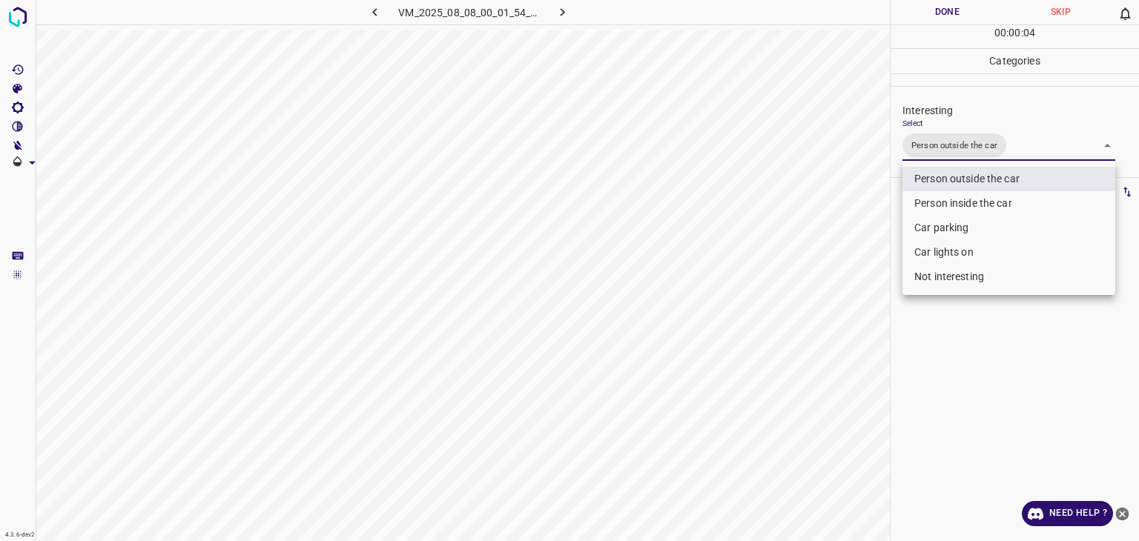
click at [949, 227] on li "Car parking" at bounding box center [1009, 228] width 213 height 24
click at [953, 250] on li "Car lights on" at bounding box center [1009, 252] width 213 height 24
type input "Person outside the car,Car lights on"
click at [945, 16] on div at bounding box center [569, 270] width 1139 height 541
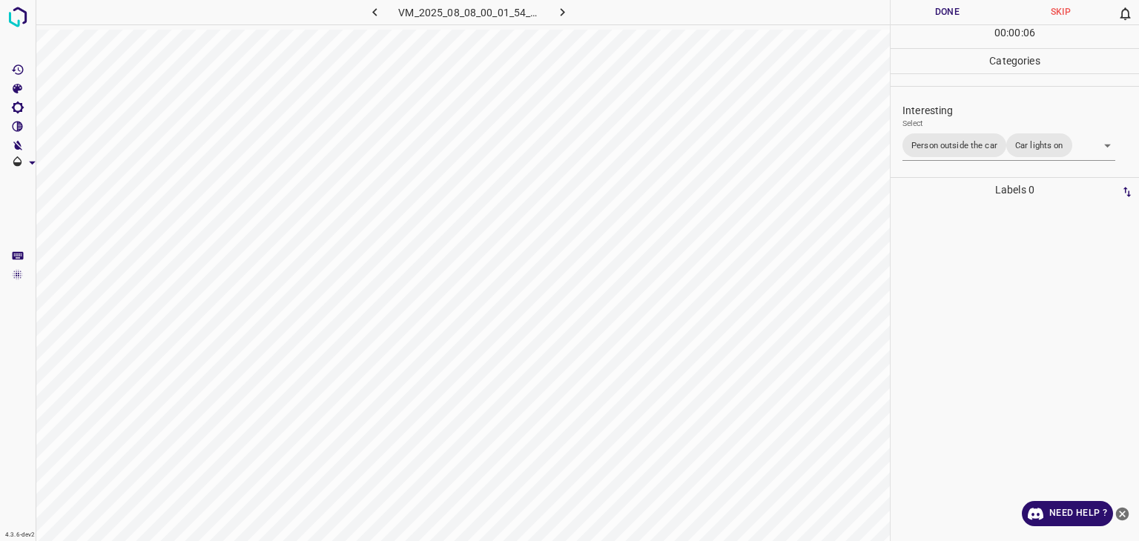
click at [945, 16] on div at bounding box center [569, 270] width 1139 height 541
click at [945, 16] on button "Done" at bounding box center [947, 12] width 113 height 24
click at [885, 18] on div at bounding box center [749, 12] width 281 height 24
click at [897, 18] on button "Done" at bounding box center [947, 12] width 113 height 24
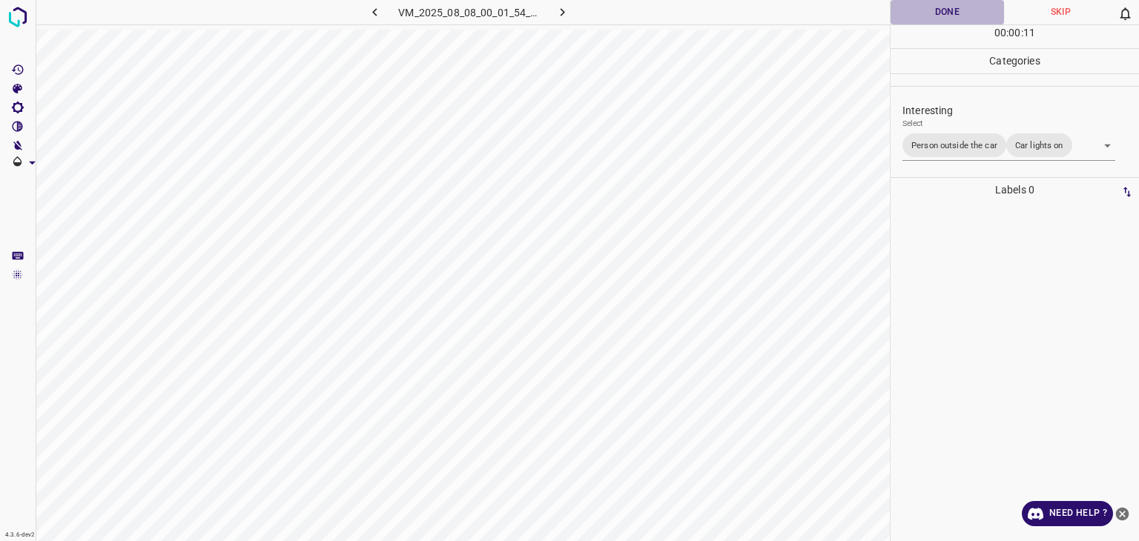
click at [897, 18] on button "Done" at bounding box center [947, 12] width 113 height 24
click at [901, 16] on button "Done" at bounding box center [947, 12] width 113 height 24
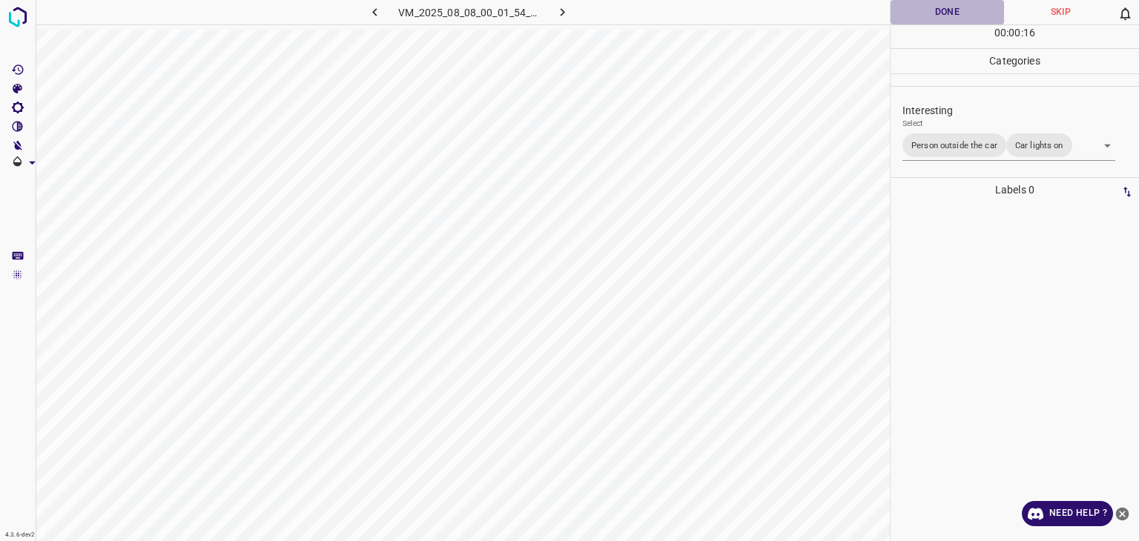
click at [958, 19] on button "Done" at bounding box center [947, 12] width 113 height 24
click at [965, 8] on button "Done" at bounding box center [947, 12] width 113 height 24
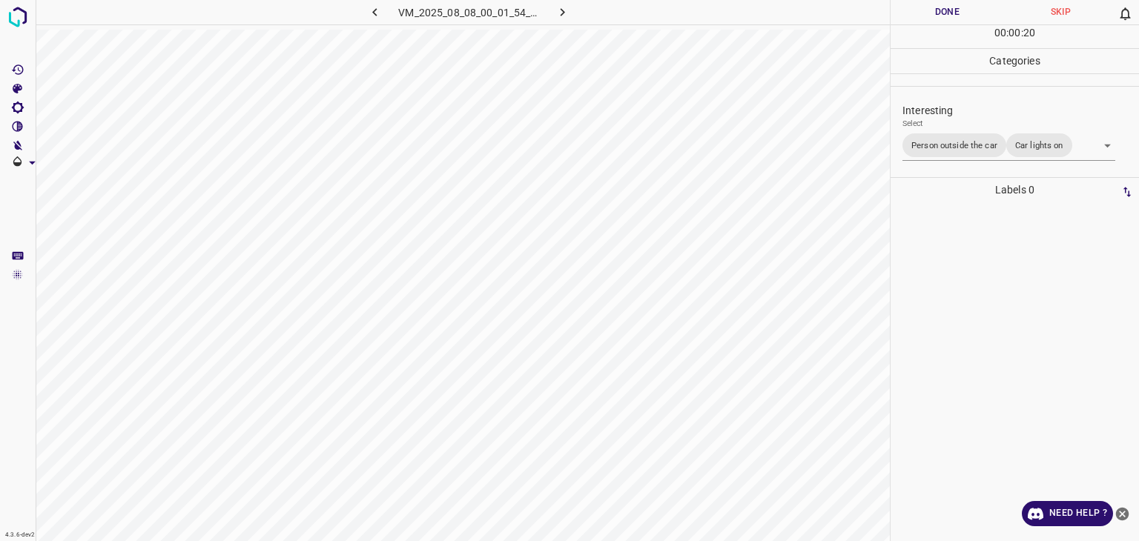
click at [966, 8] on button "Done" at bounding box center [947, 12] width 113 height 24
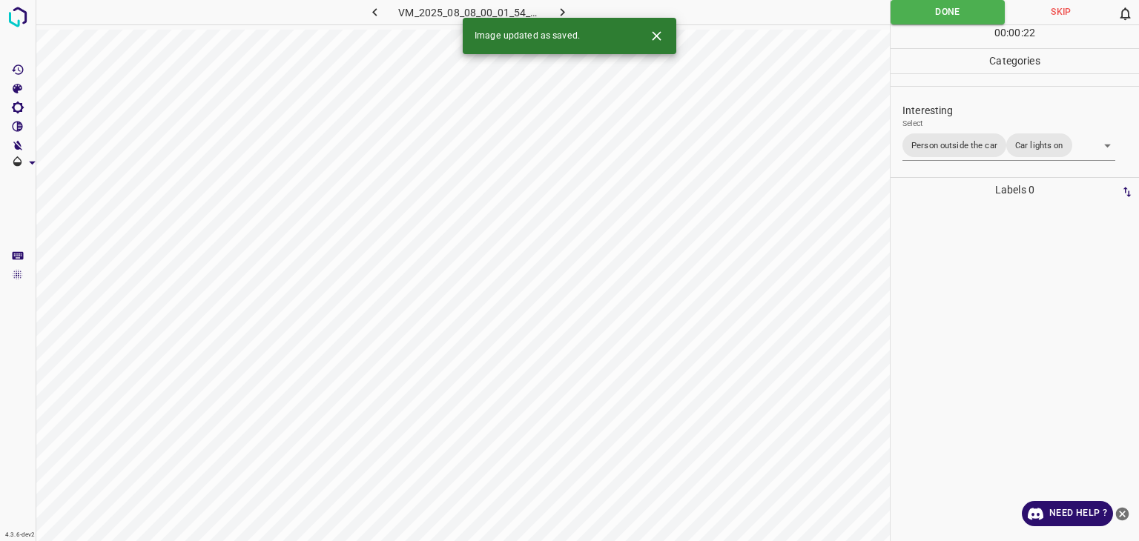
click at [571, 13] on button "button" at bounding box center [562, 12] width 47 height 24
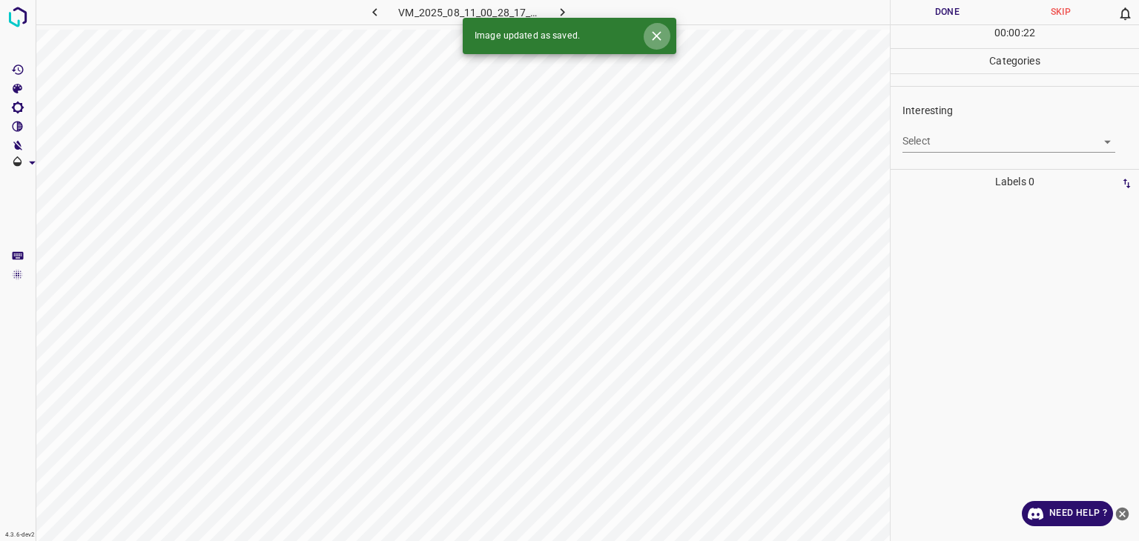
click at [661, 33] on icon "Close" at bounding box center [657, 36] width 16 height 16
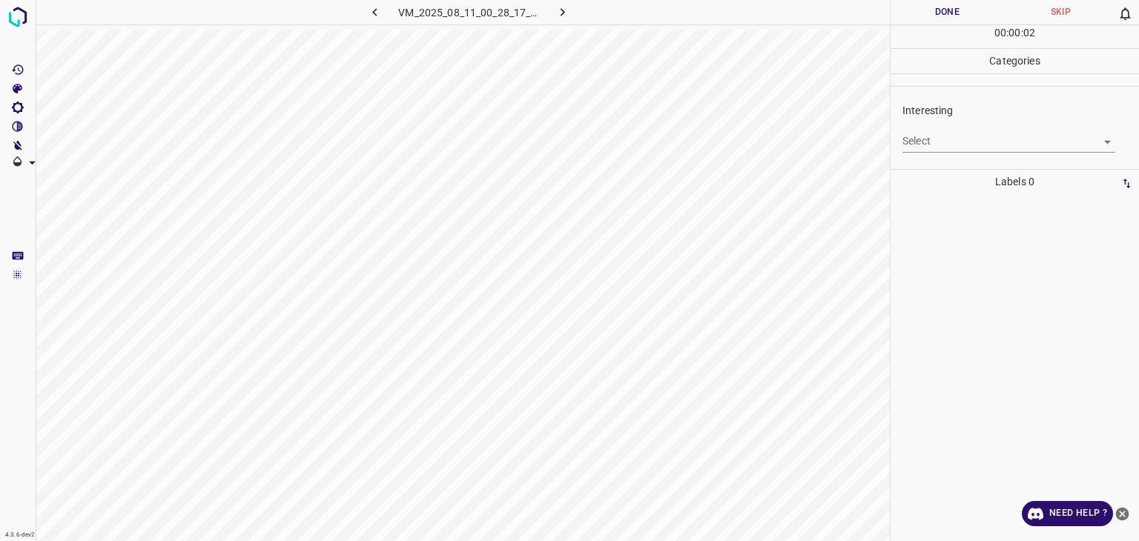
click at [989, 134] on body "4.3.6-dev2 VM_2025_08_11_00_28_17_387_03.gif Done Skip 0 00 : 00 : 02 Categorie…" at bounding box center [569, 270] width 1139 height 541
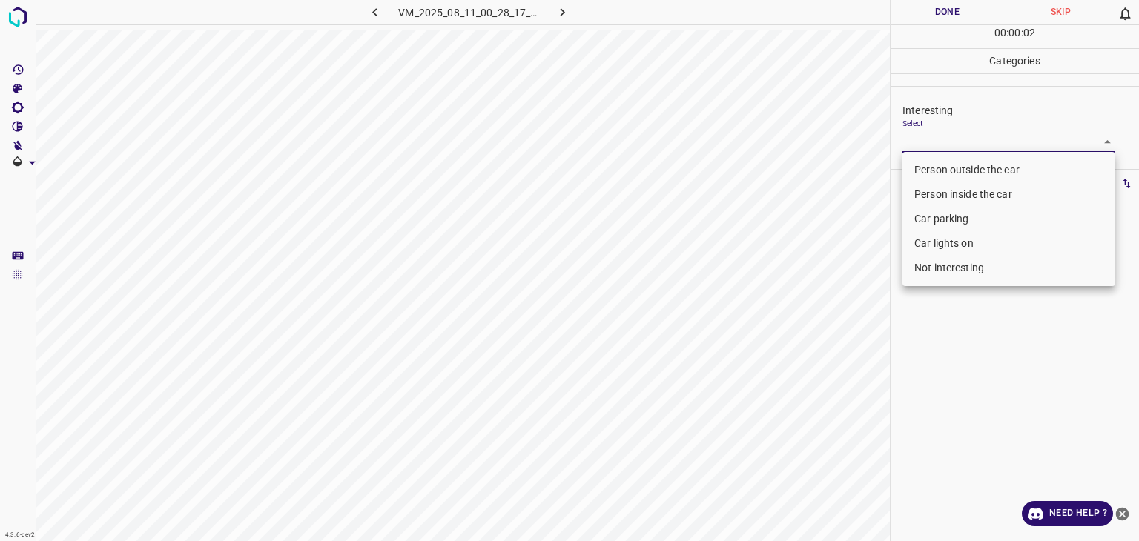
click at [985, 164] on li "Person outside the car" at bounding box center [1009, 170] width 213 height 24
type input "Person outside the car"
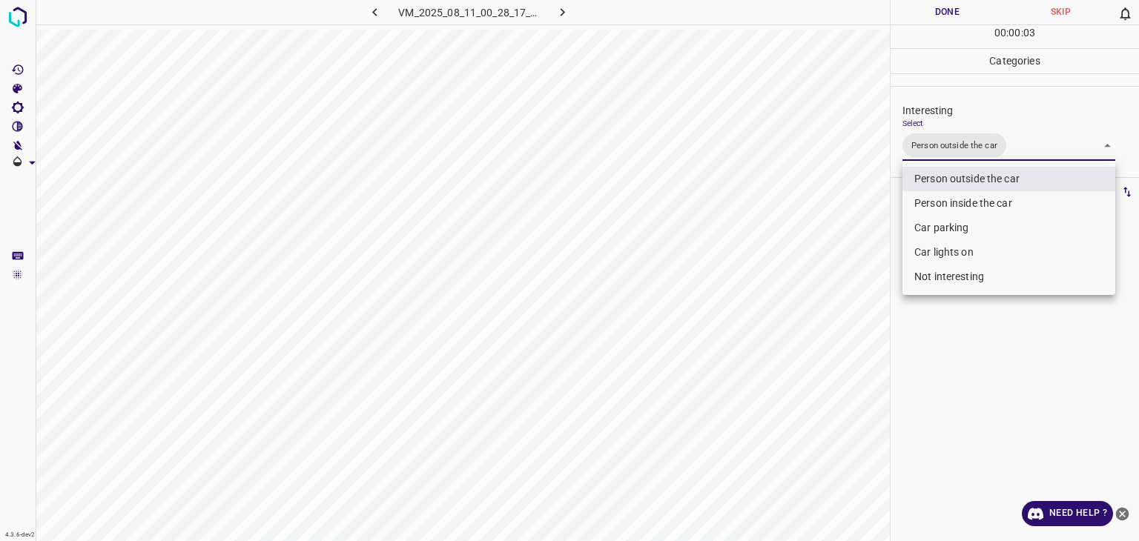
click at [956, 16] on div at bounding box center [569, 270] width 1139 height 541
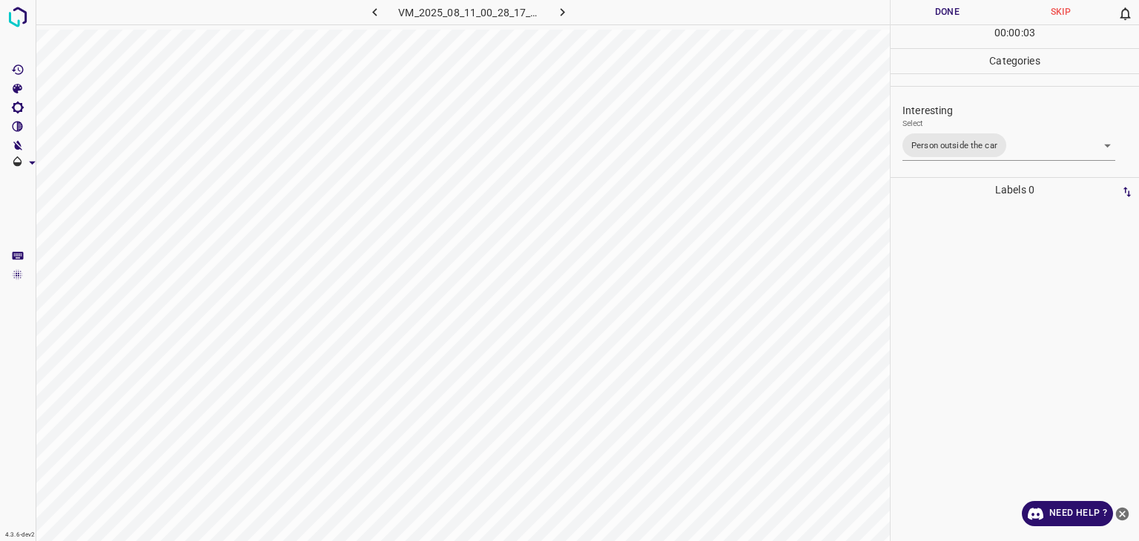
click at [956, 16] on div at bounding box center [569, 270] width 1139 height 541
click at [958, 16] on button "Done" at bounding box center [947, 12] width 113 height 24
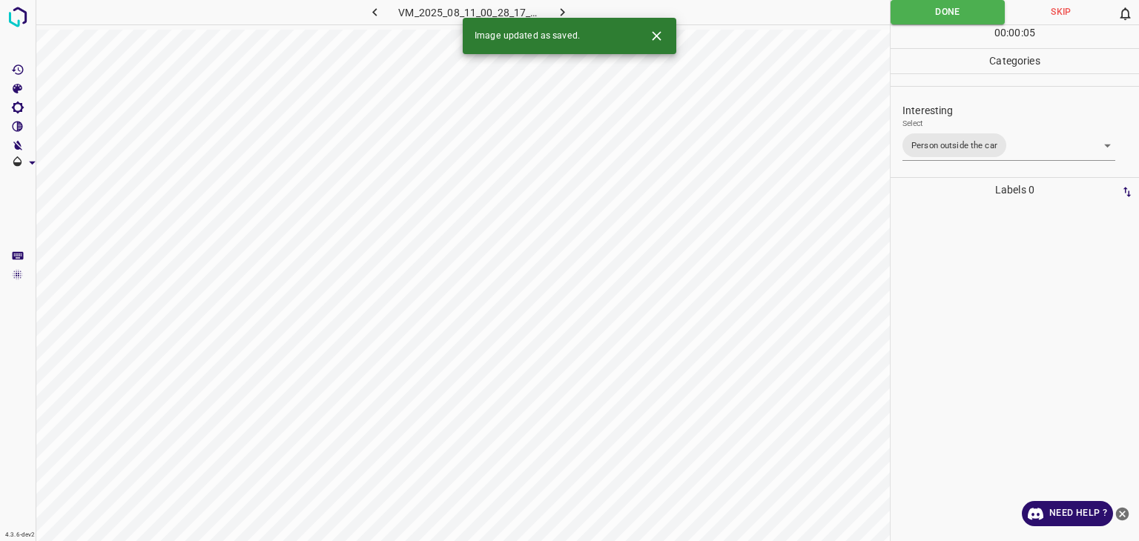
click at [571, 10] on button "button" at bounding box center [562, 12] width 47 height 24
click at [986, 151] on body "4.3.6-dev2 VM_2025_08_08_00_04_37_185_08.gif Done Skip 0 00 : 00 : 05 Categorie…" at bounding box center [569, 270] width 1139 height 541
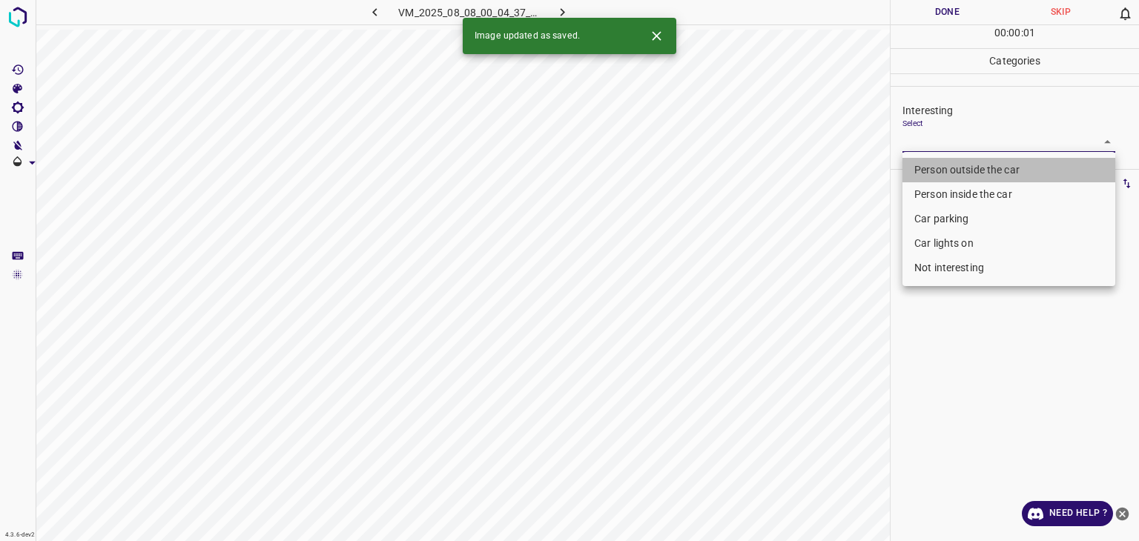
click at [981, 160] on li "Person outside the car" at bounding box center [1009, 170] width 213 height 24
type input "Person outside the car"
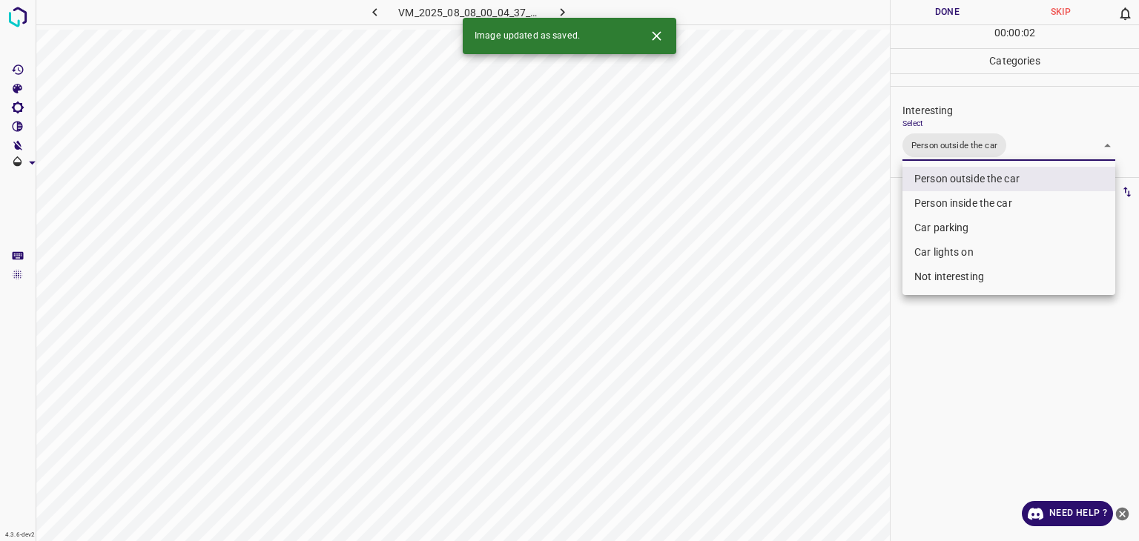
click at [929, 3] on div at bounding box center [569, 270] width 1139 height 541
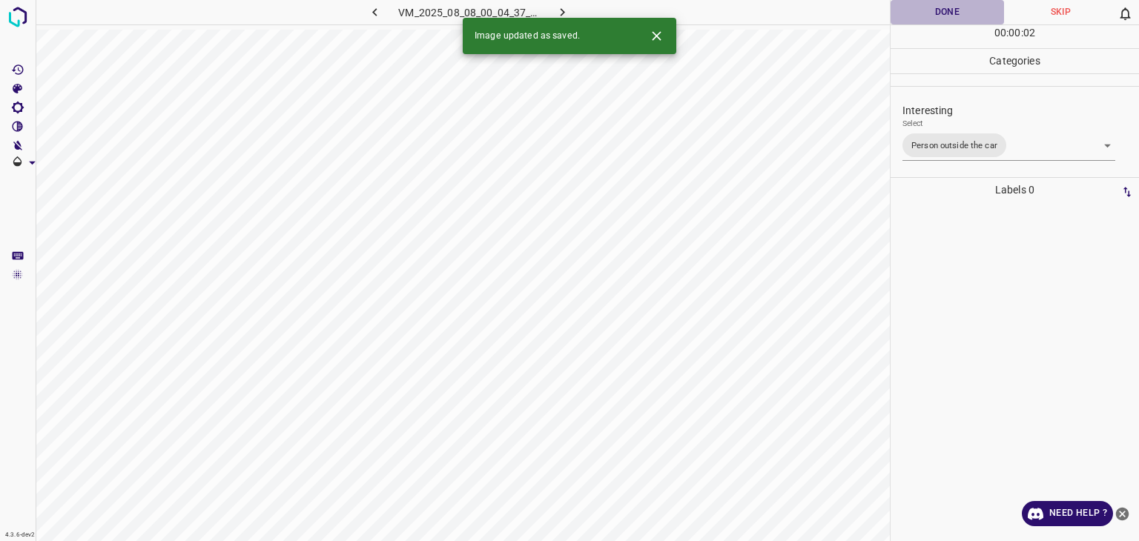
click at [930, 16] on button "Done" at bounding box center [947, 12] width 113 height 24
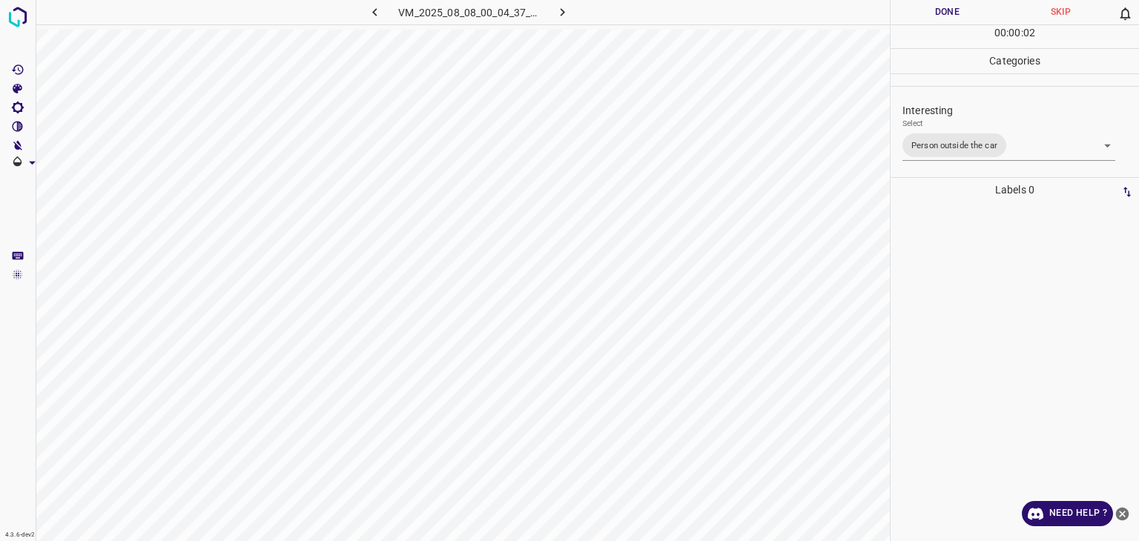
click at [930, 16] on button "Done" at bounding box center [947, 12] width 113 height 24
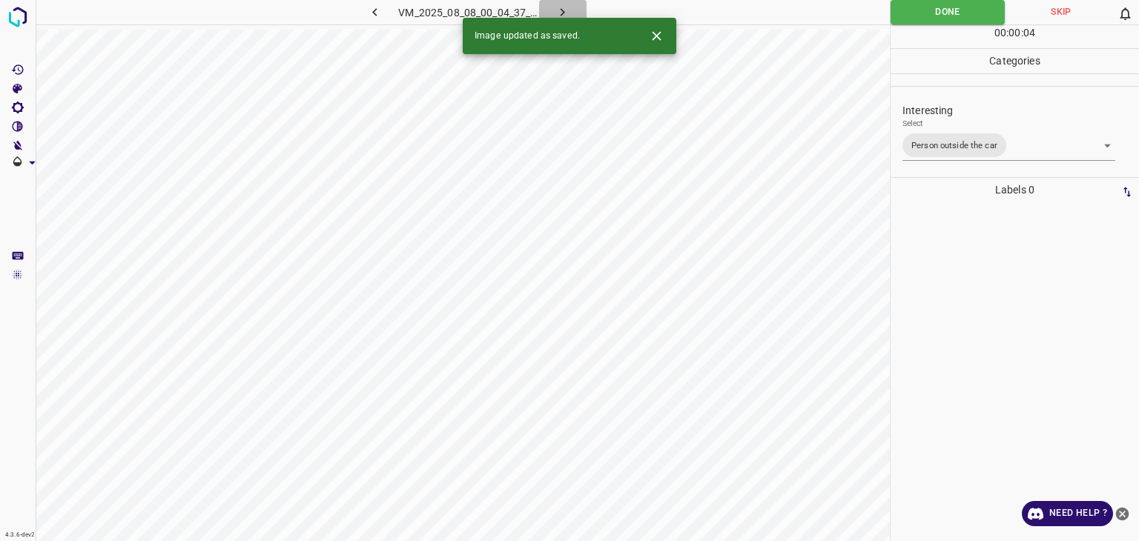
click at [564, 15] on icon "button" at bounding box center [563, 12] width 16 height 16
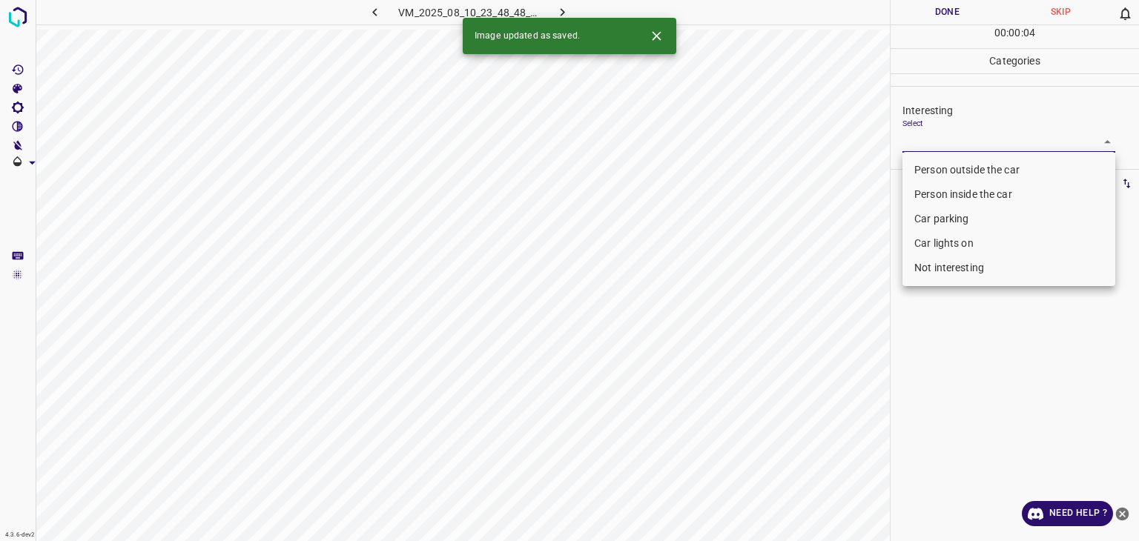
click at [946, 145] on body "4.3.6-dev2 VM_2025_08_10_23_48_48_600_04.gif Done Skip 0 00 : 00 : 04 Categorie…" at bounding box center [569, 270] width 1139 height 541
click at [943, 159] on li "Person outside the car" at bounding box center [1009, 170] width 213 height 24
type input "Person outside the car"
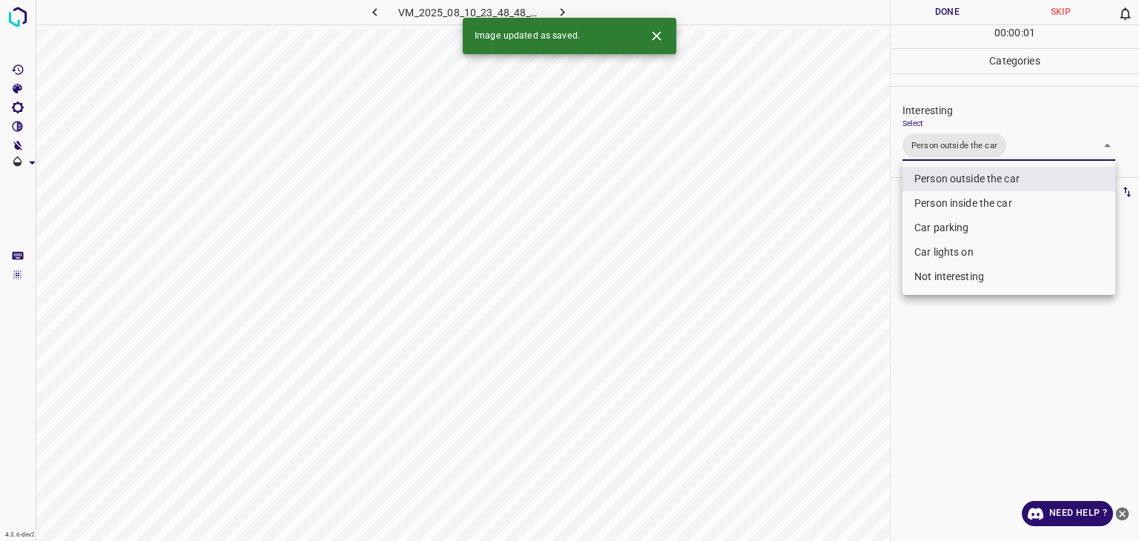
click at [926, 16] on div at bounding box center [569, 270] width 1139 height 541
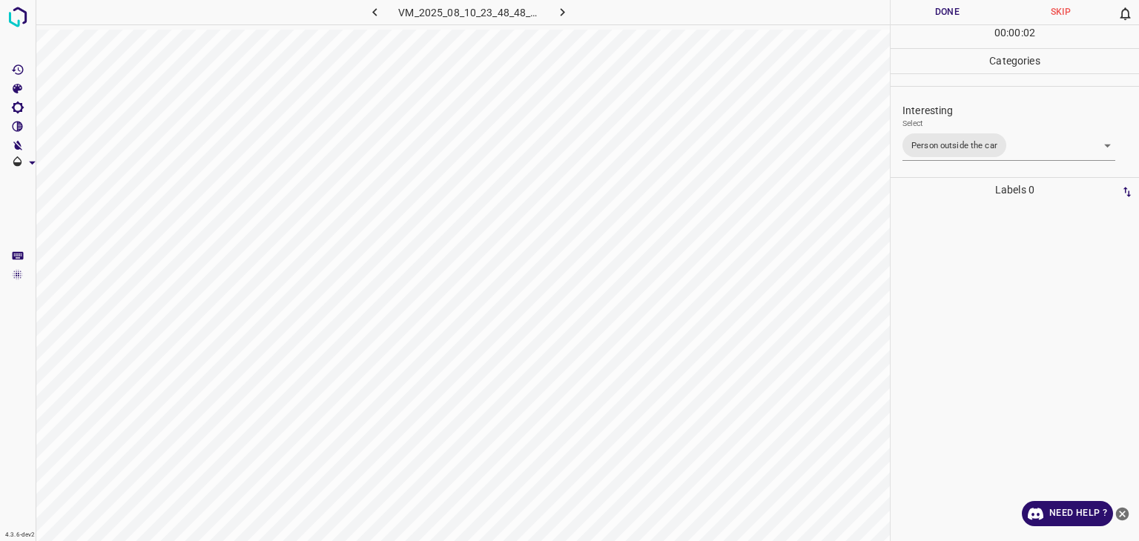
click at [926, 16] on button "Done" at bounding box center [947, 12] width 113 height 24
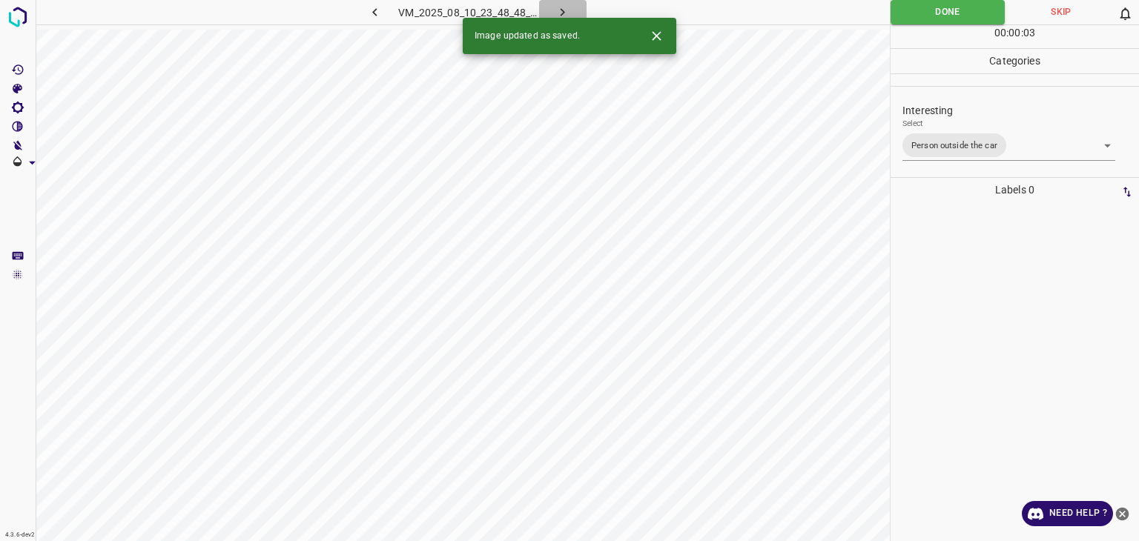
click at [567, 7] on icon "button" at bounding box center [563, 12] width 16 height 16
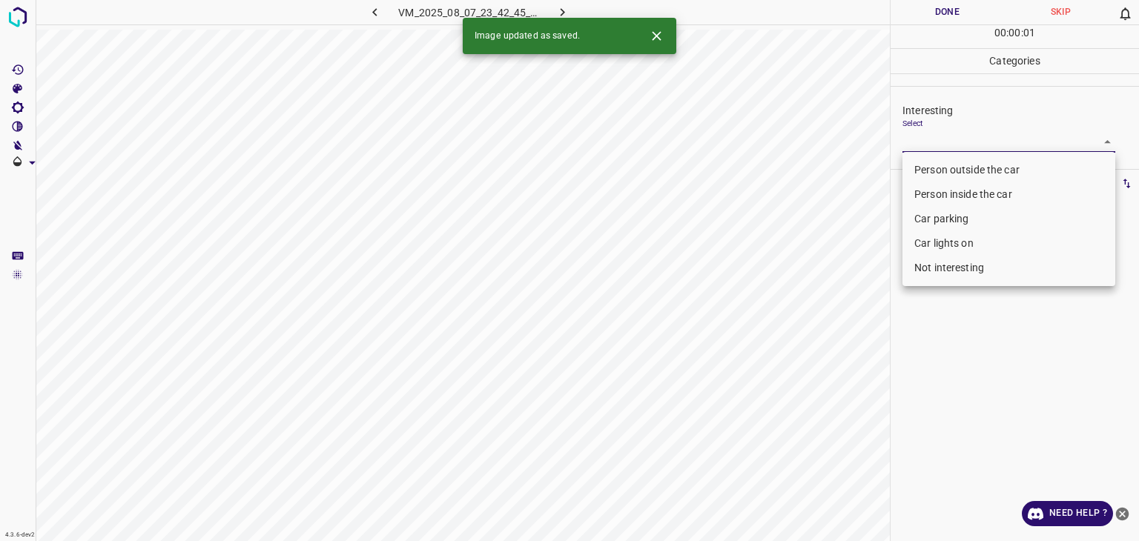
click at [922, 148] on body "4.3.6-dev2 VM_2025_08_07_23_42_45_923_04.gif Done Skip 0 00 : 00 : 01 Categorie…" at bounding box center [569, 270] width 1139 height 541
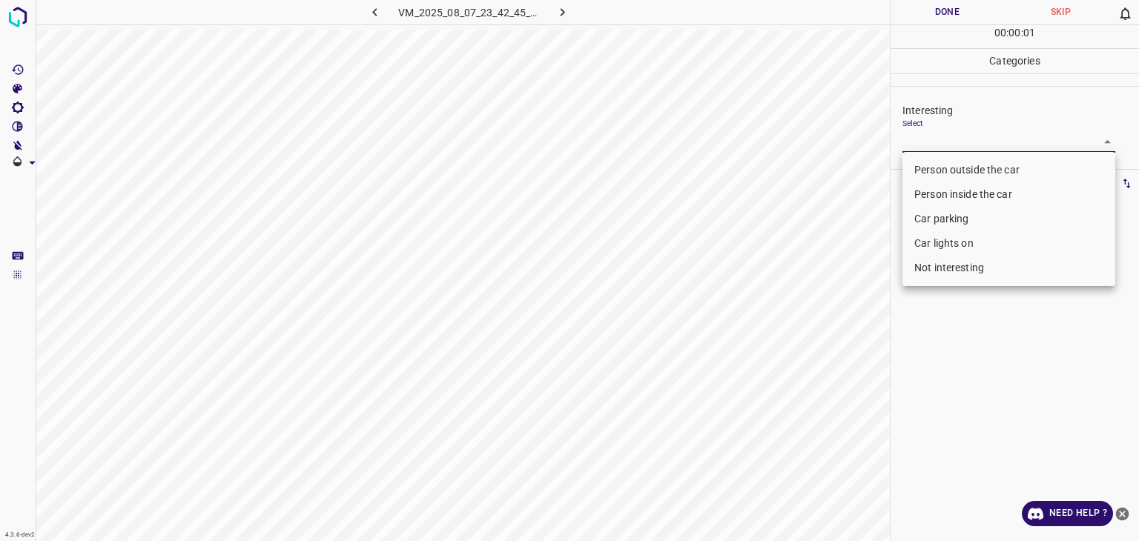
click at [934, 167] on li "Person outside the car" at bounding box center [1009, 170] width 213 height 24
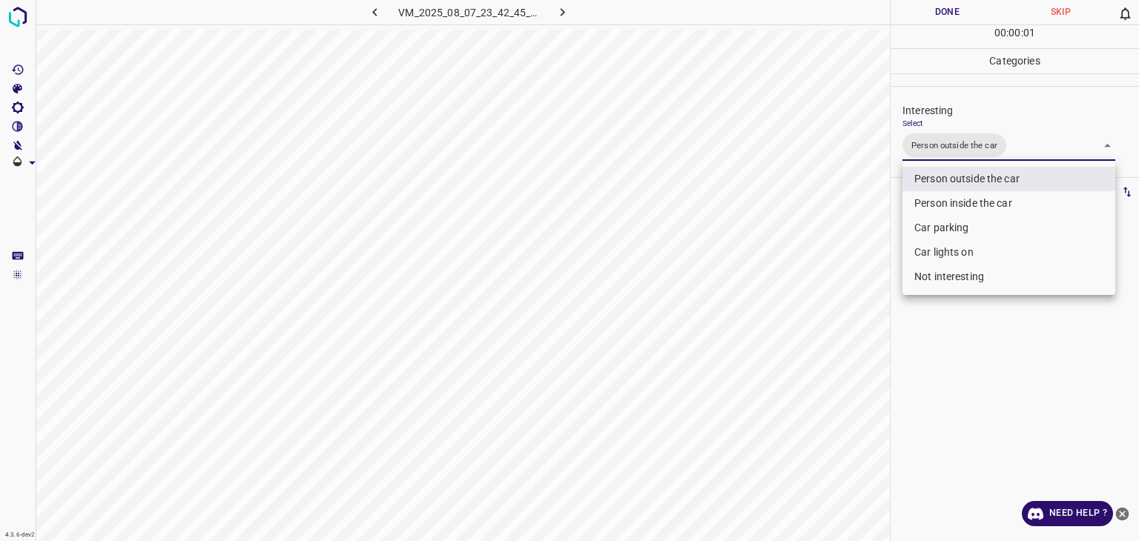
type input "Person outside the car"
click at [923, 19] on div at bounding box center [569, 270] width 1139 height 541
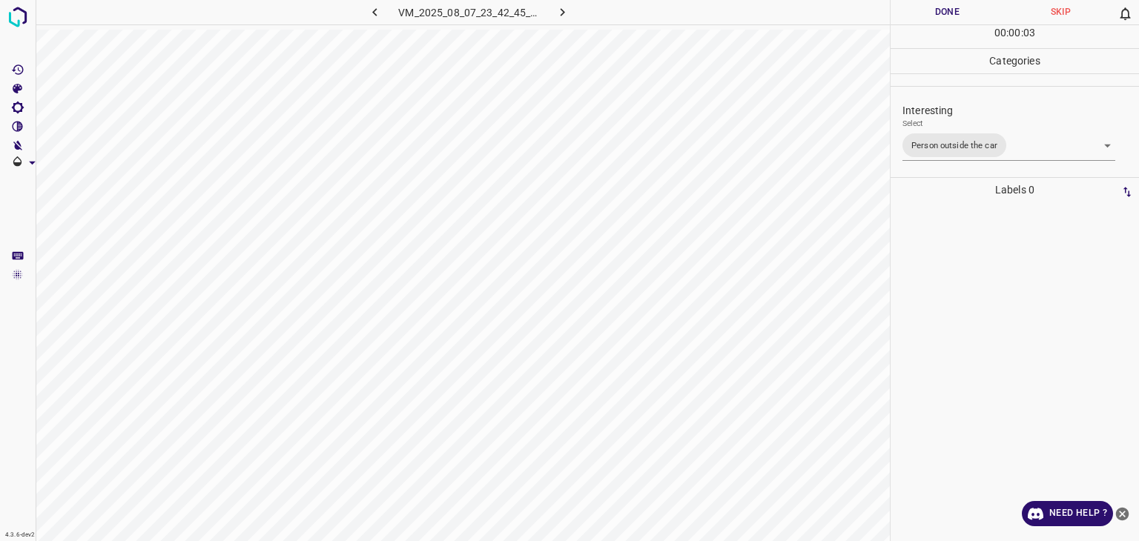
click at [923, 19] on button "Done" at bounding box center [947, 12] width 113 height 24
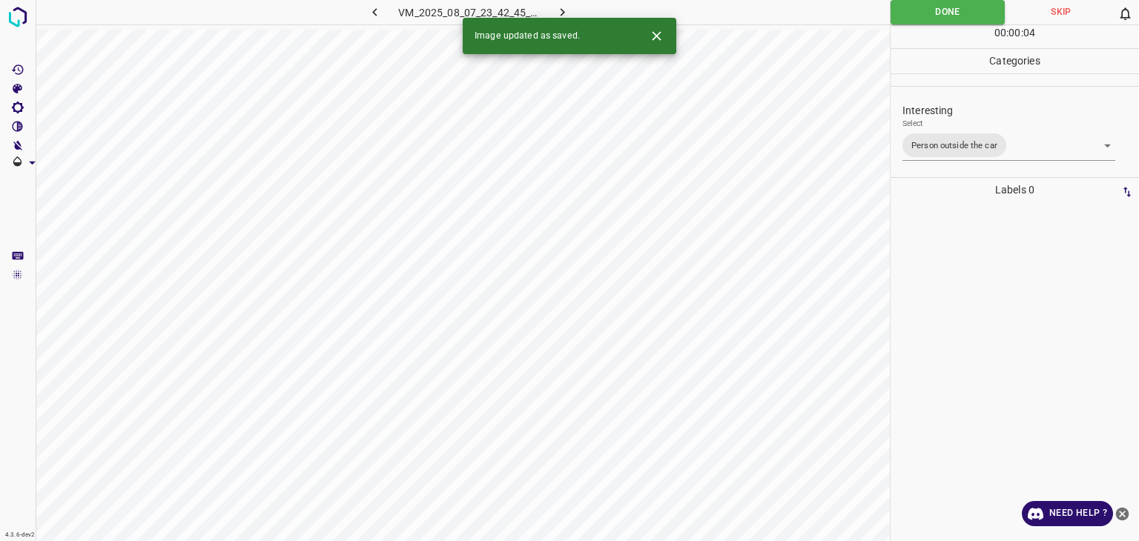
click at [564, 4] on icon "button" at bounding box center [563, 12] width 16 height 16
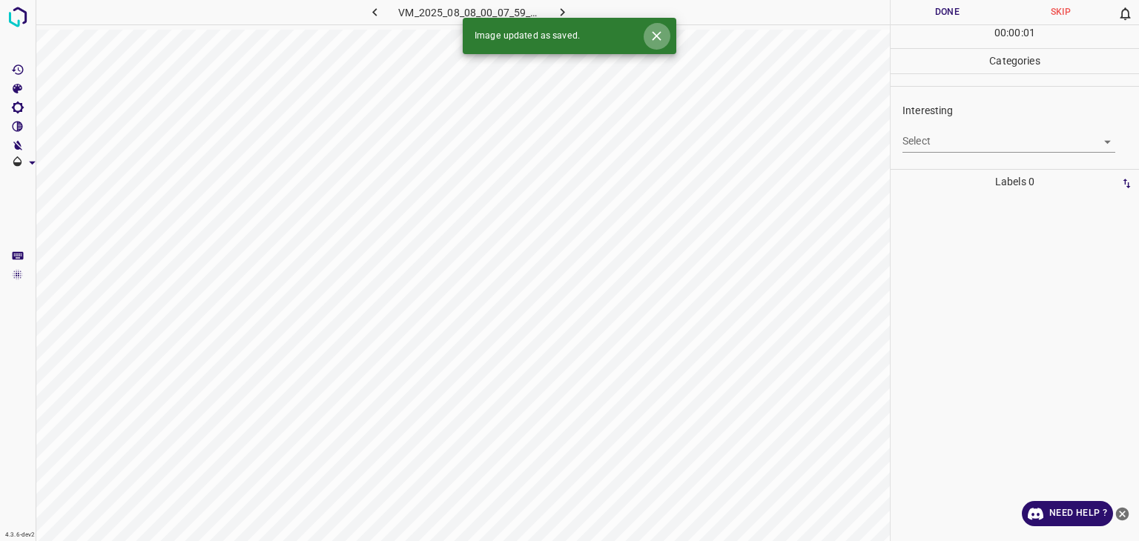
click at [656, 43] on icon "Close" at bounding box center [657, 36] width 16 height 16
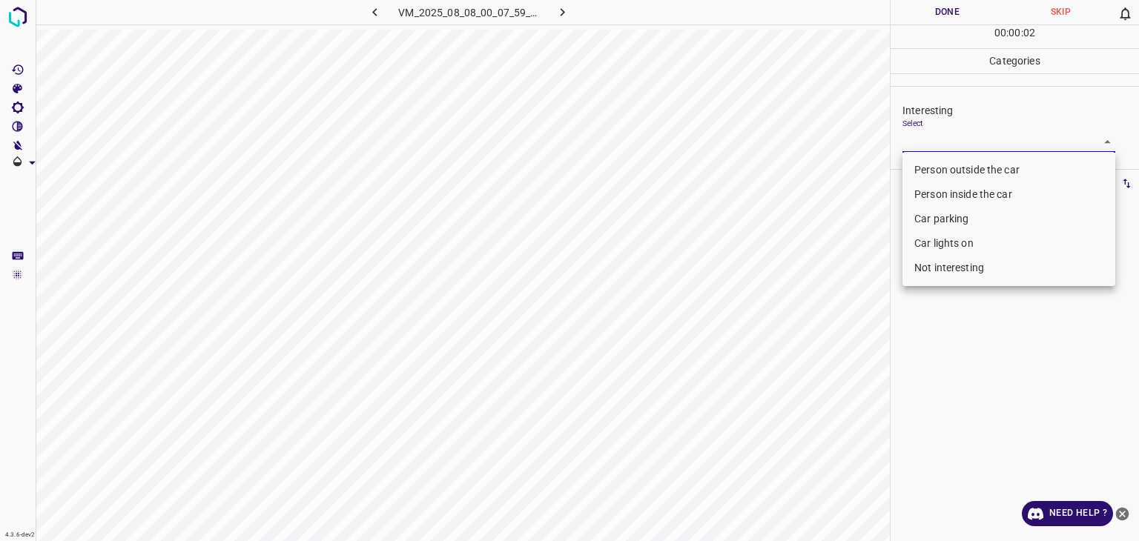
click at [976, 146] on body "4.3.6-dev2 VM_2025_08_08_00_07_59_389_08.gif Done Skip 0 00 : 00 : 02 Categorie…" at bounding box center [569, 270] width 1139 height 541
click at [946, 269] on li "Not interesting" at bounding box center [1009, 268] width 213 height 24
type input "Not interesting"
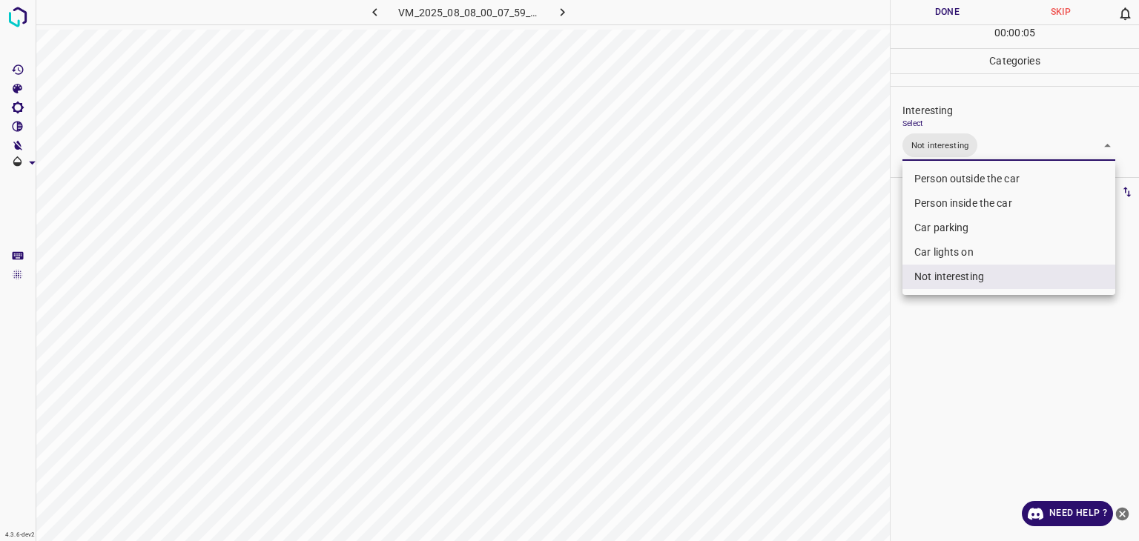
click at [945, 7] on div at bounding box center [569, 270] width 1139 height 541
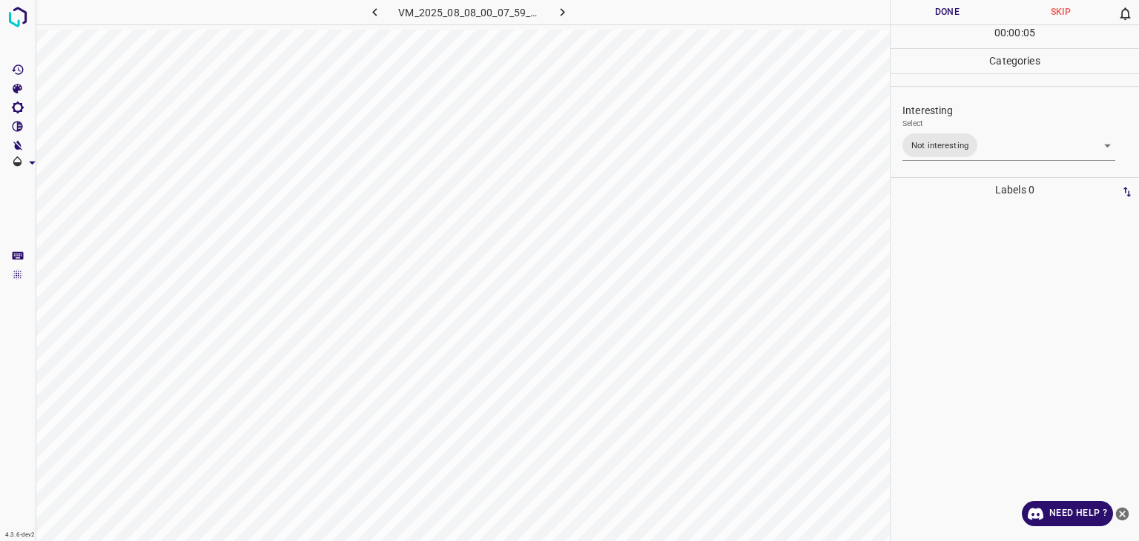
click at [945, 7] on div "Person outside the car Person inside the car Car parking Car lights on Not inte…" at bounding box center [569, 270] width 1139 height 541
click at [945, 7] on button "Done" at bounding box center [947, 12] width 113 height 24
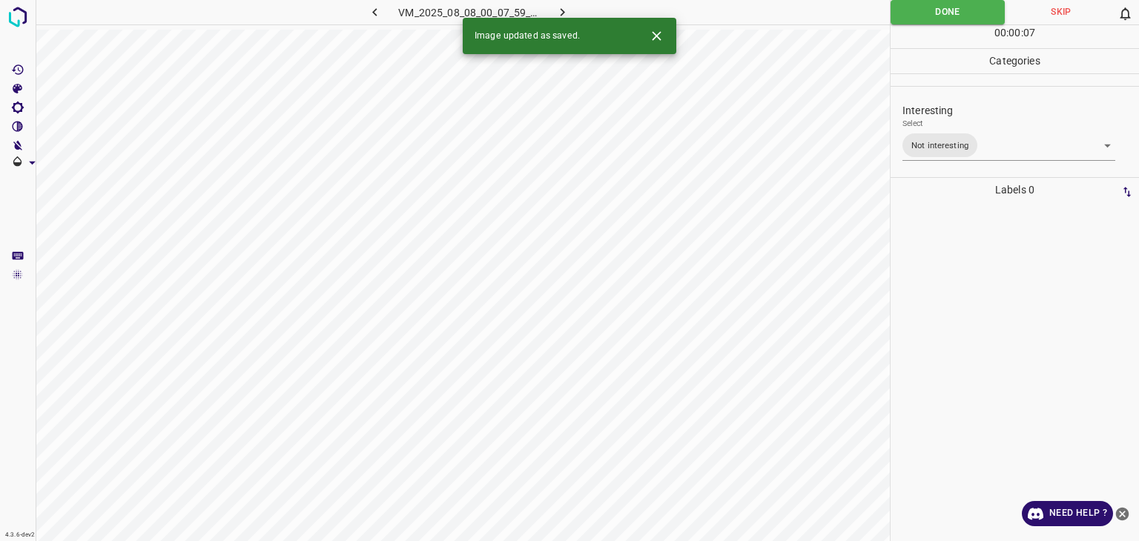
click at [573, 10] on button "button" at bounding box center [562, 12] width 47 height 24
click at [917, 134] on body "4.3.6-dev2 VM_2025_08_10_23_42_27_864_00.gif Done Skip 0 00 : 00 : 07 Categorie…" at bounding box center [569, 270] width 1139 height 541
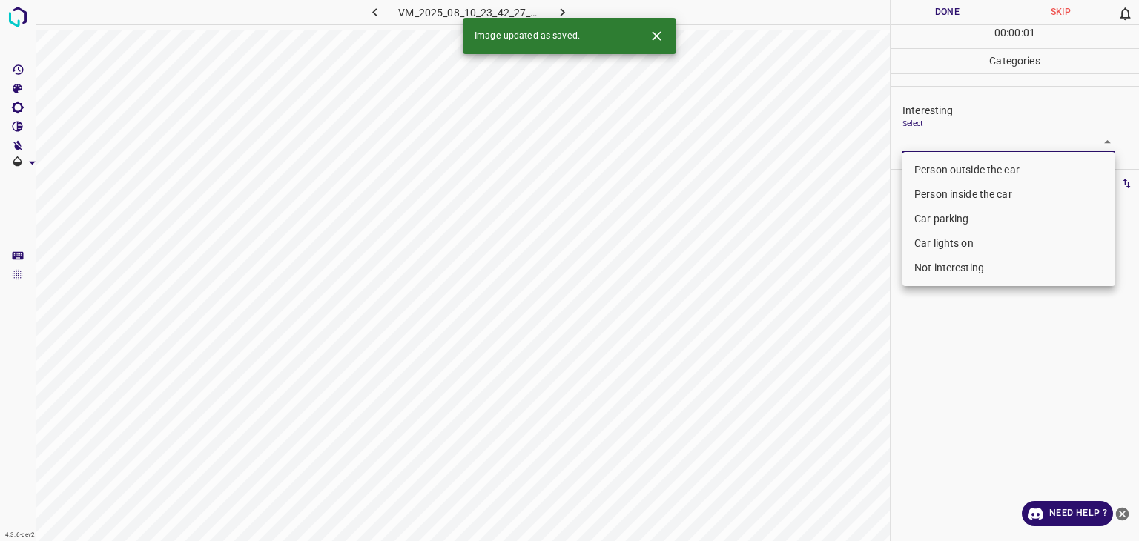
click at [923, 171] on li "Person outside the car" at bounding box center [1009, 170] width 213 height 24
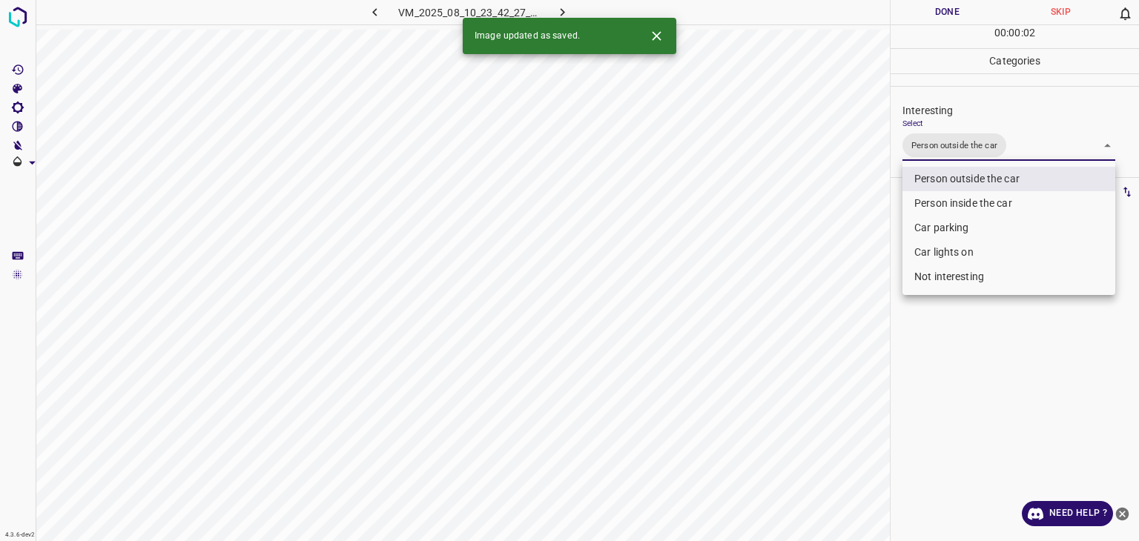
click at [934, 257] on li "Car lights on" at bounding box center [1009, 252] width 213 height 24
type input "Person outside the car,Car lights on"
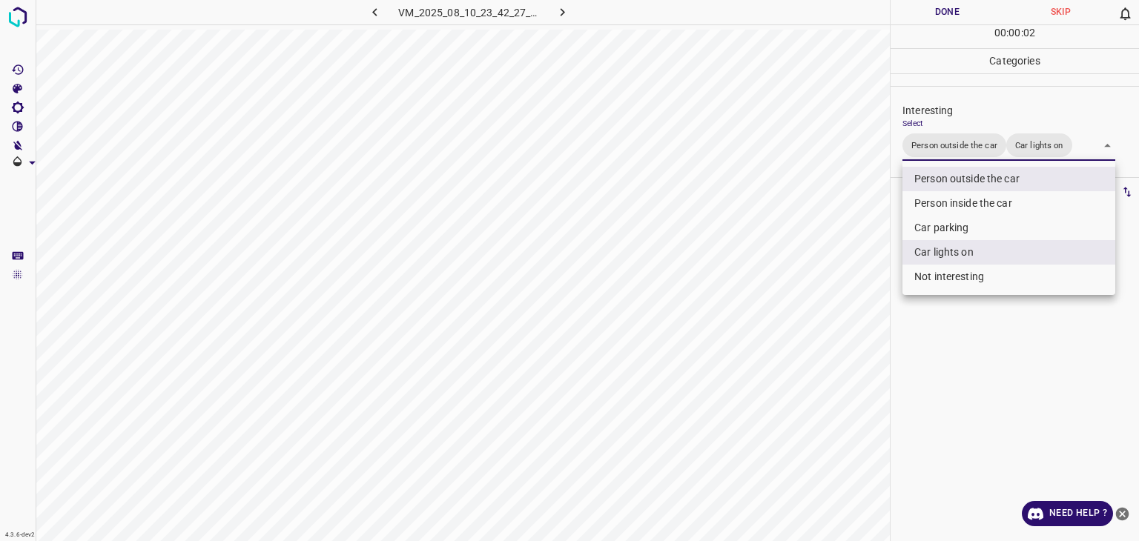
click at [930, 22] on div at bounding box center [569, 270] width 1139 height 541
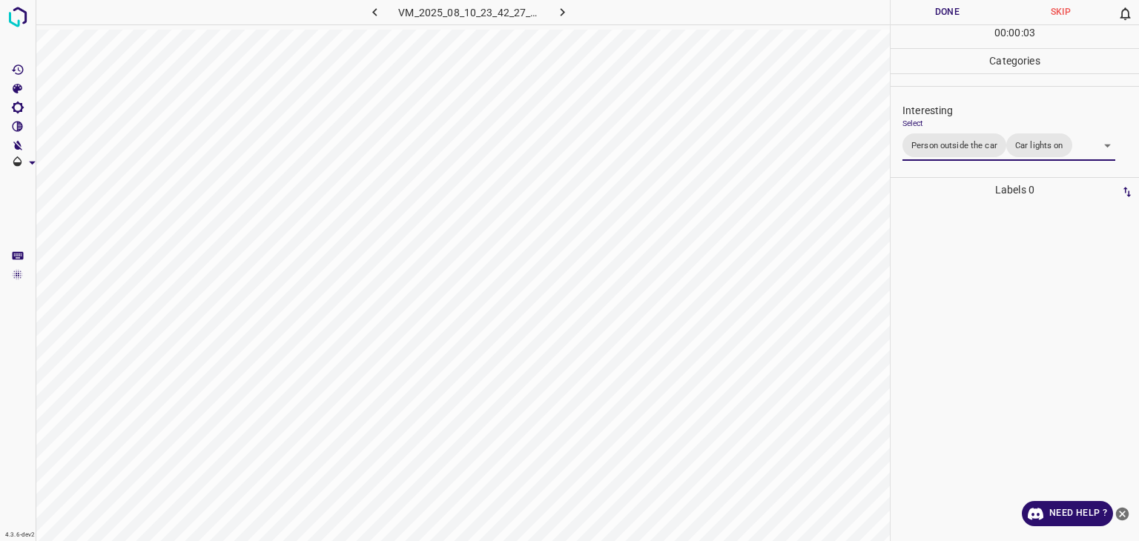
click at [930, 19] on div "Person outside the car Person inside the car Car parking Car lights on Not inte…" at bounding box center [569, 270] width 1139 height 541
click at [930, 19] on button "Done" at bounding box center [947, 12] width 113 height 24
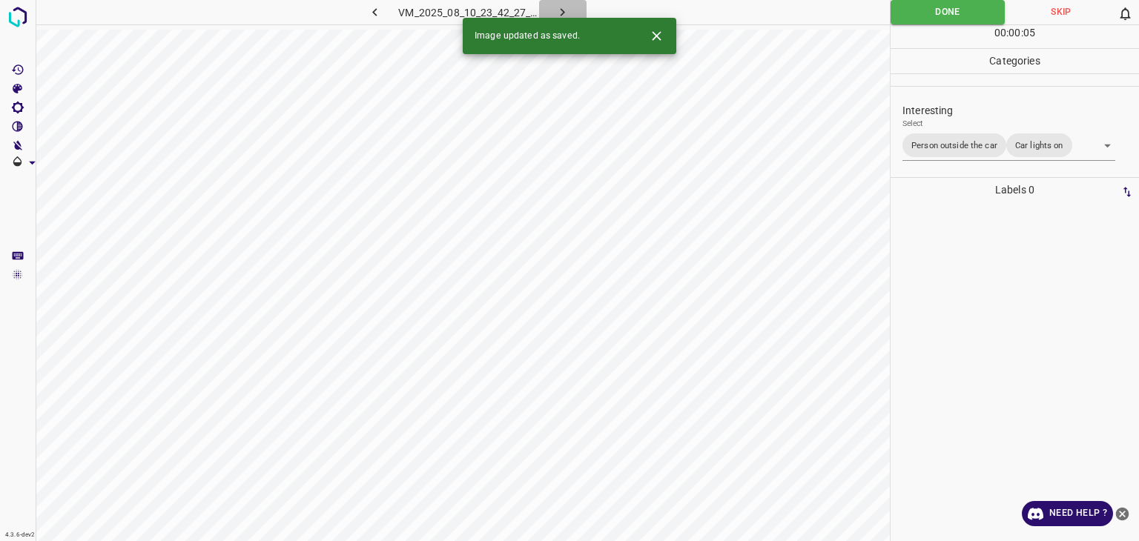
click at [563, 7] on icon "button" at bounding box center [563, 12] width 16 height 16
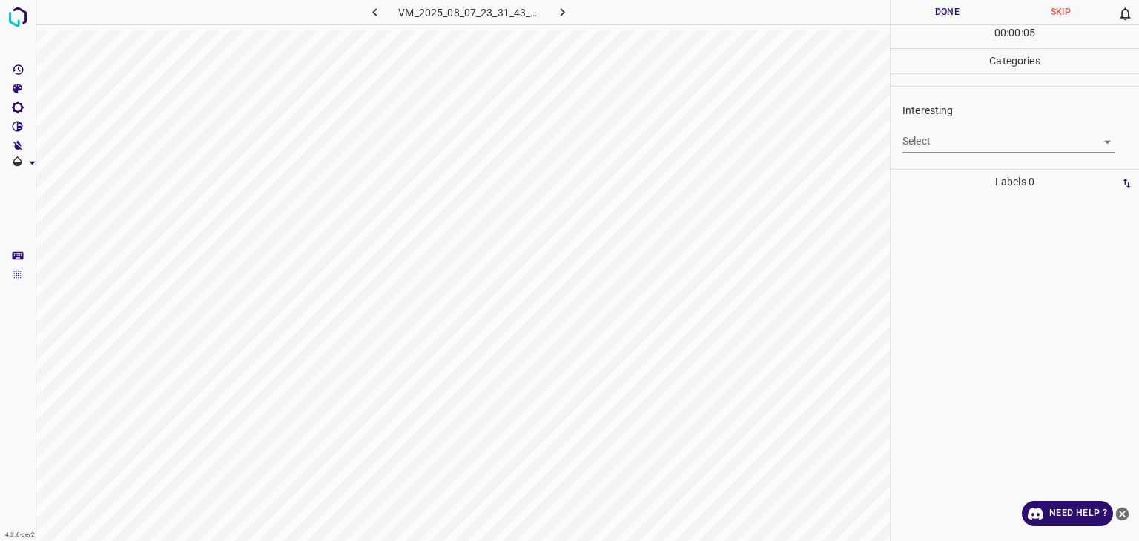
click at [911, 136] on body "4.3.6-dev2 VM_2025_08_07_23_31_43_478_05.gif Done Skip 0 00 : 00 : 05 Categorie…" at bounding box center [569, 270] width 1139 height 541
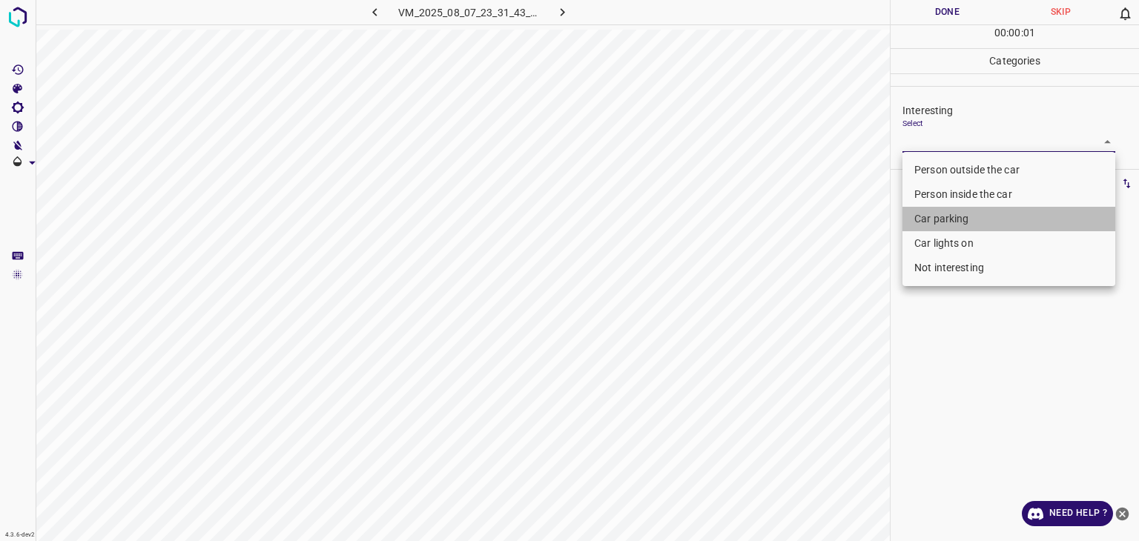
click at [944, 220] on li "Car parking" at bounding box center [1009, 219] width 213 height 24
type input "Car parking"
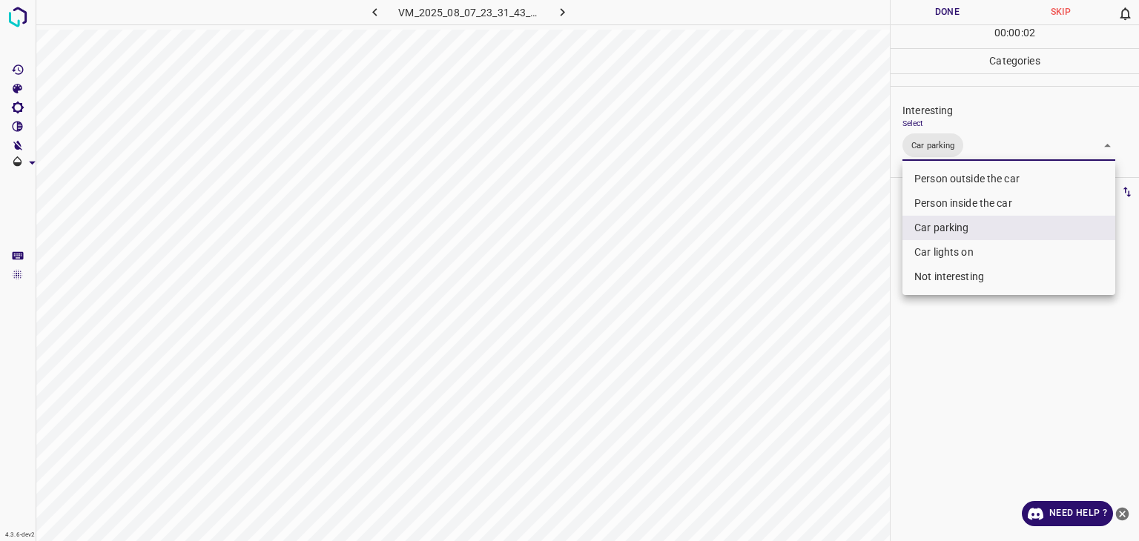
click at [942, 5] on div at bounding box center [569, 270] width 1139 height 541
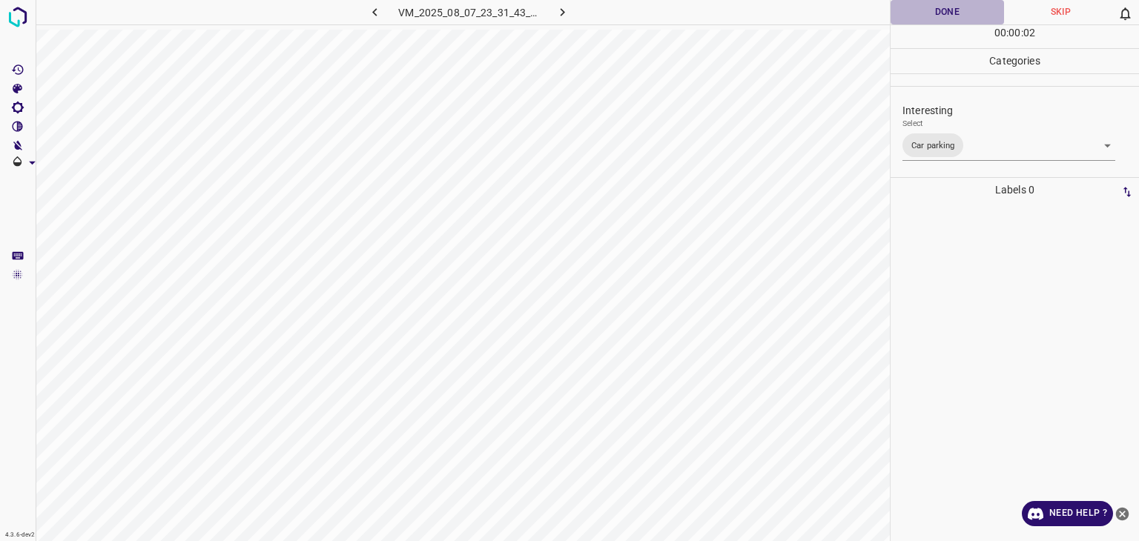
click at [942, 5] on button "Done" at bounding box center [947, 12] width 113 height 24
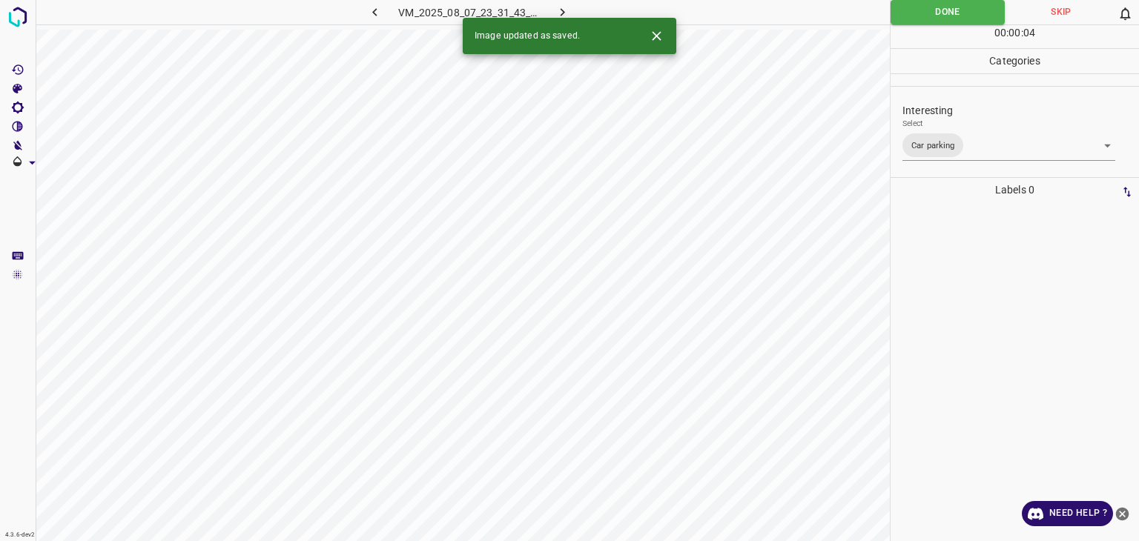
click at [563, 7] on icon "button" at bounding box center [563, 12] width 16 height 16
click at [656, 29] on icon "Close" at bounding box center [657, 36] width 16 height 16
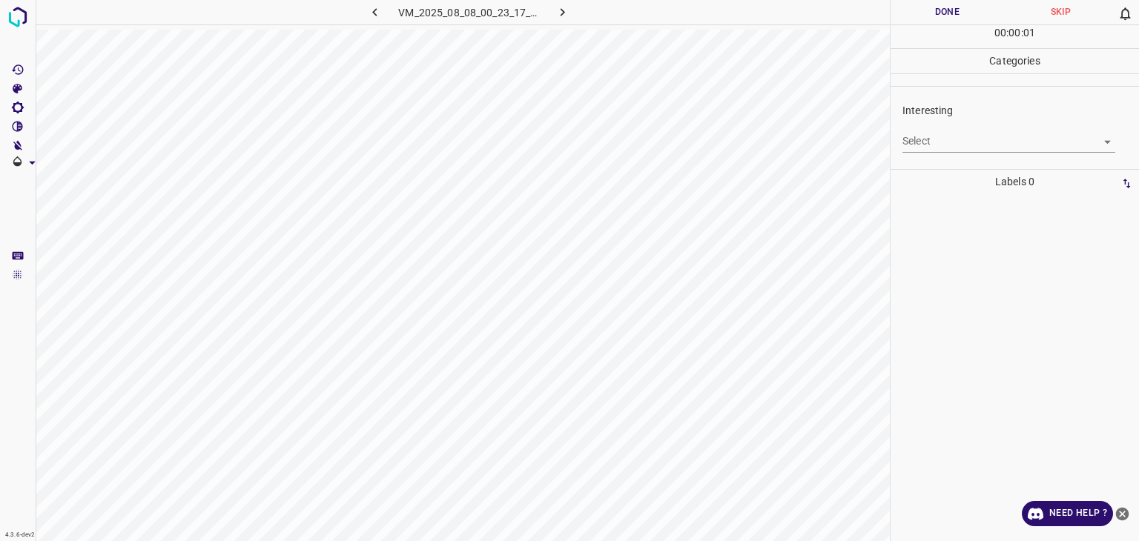
click at [979, 143] on body "4.3.6-dev2 VM_2025_08_08_00_23_17_807_09.gif Done Skip 0 00 : 00 : 01 Categorie…" at bounding box center [569, 270] width 1139 height 541
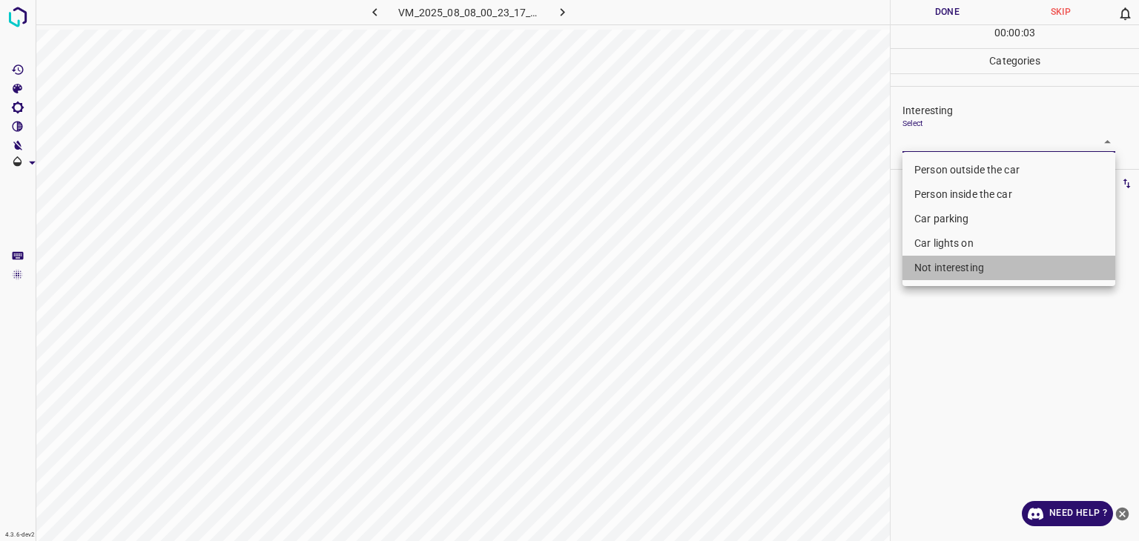
click at [998, 271] on li "Not interesting" at bounding box center [1009, 268] width 213 height 24
type input "Not interesting"
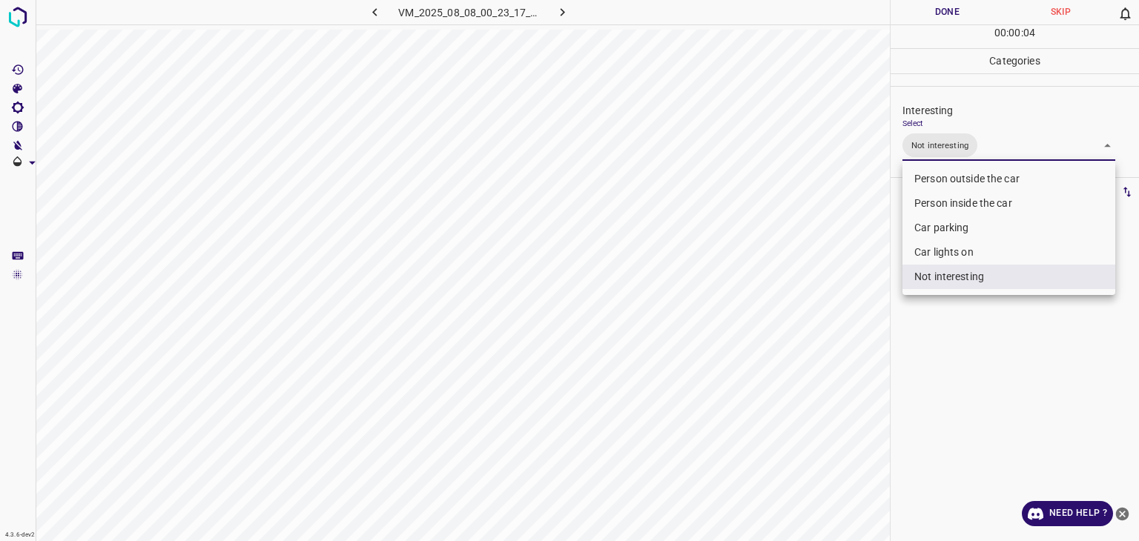
click at [932, 12] on div at bounding box center [569, 270] width 1139 height 541
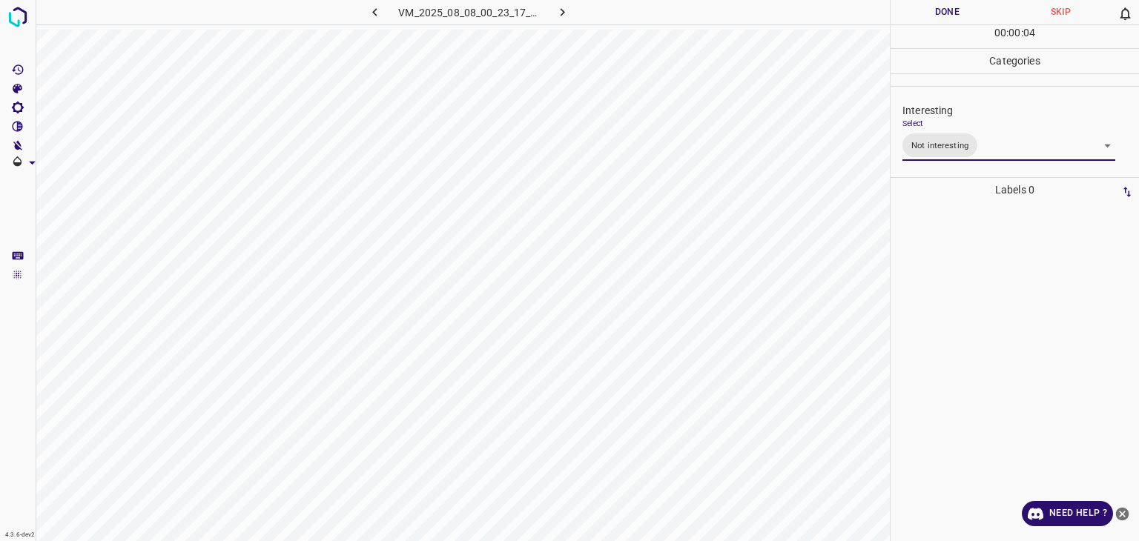
click at [932, 12] on div at bounding box center [569, 270] width 1139 height 541
click at [932, 12] on button "Done" at bounding box center [947, 12] width 113 height 24
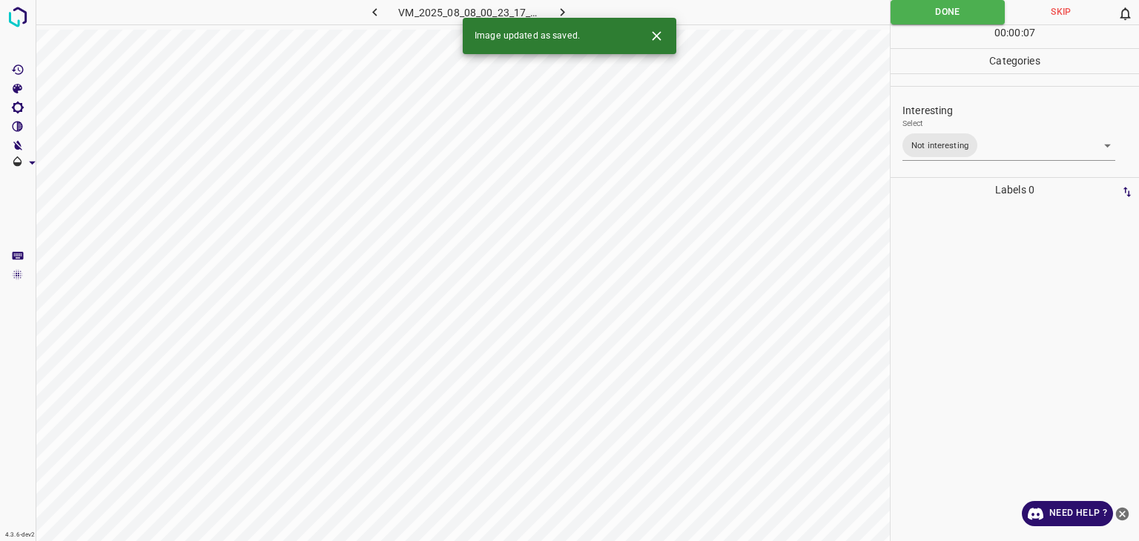
click at [564, 9] on icon "button" at bounding box center [563, 12] width 16 height 16
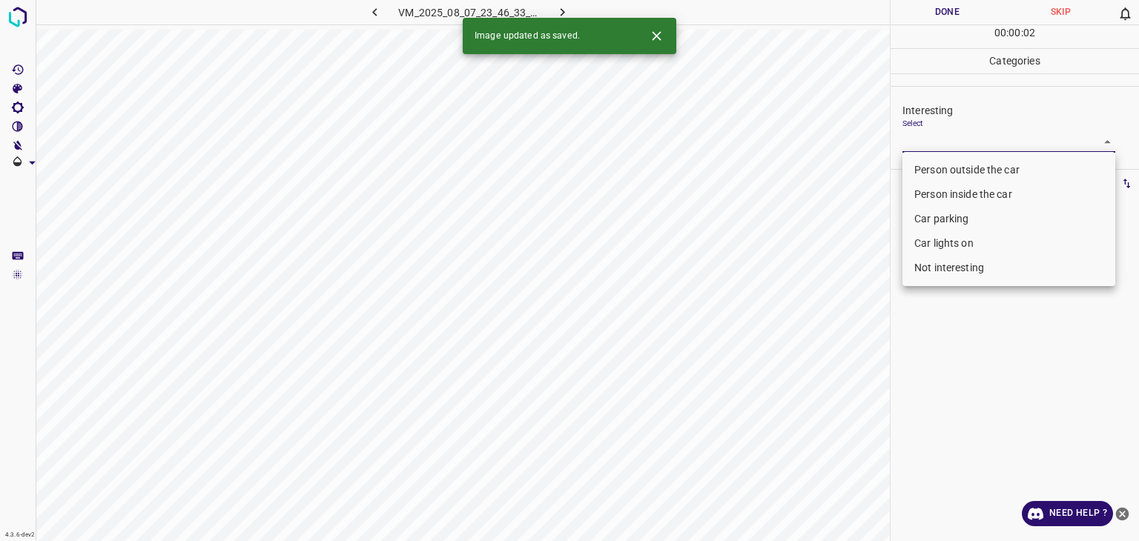
click at [908, 139] on body "4.3.6-dev2 VM_2025_08_07_23_46_33_773_01.gif Done Skip 0 00 : 00 : 02 Categorie…" at bounding box center [569, 270] width 1139 height 541
drag, startPoint x: 920, startPoint y: 168, endPoint x: 888, endPoint y: 156, distance: 34.3
click at [918, 168] on li "Person outside the car" at bounding box center [1009, 170] width 213 height 24
type input "Person outside the car"
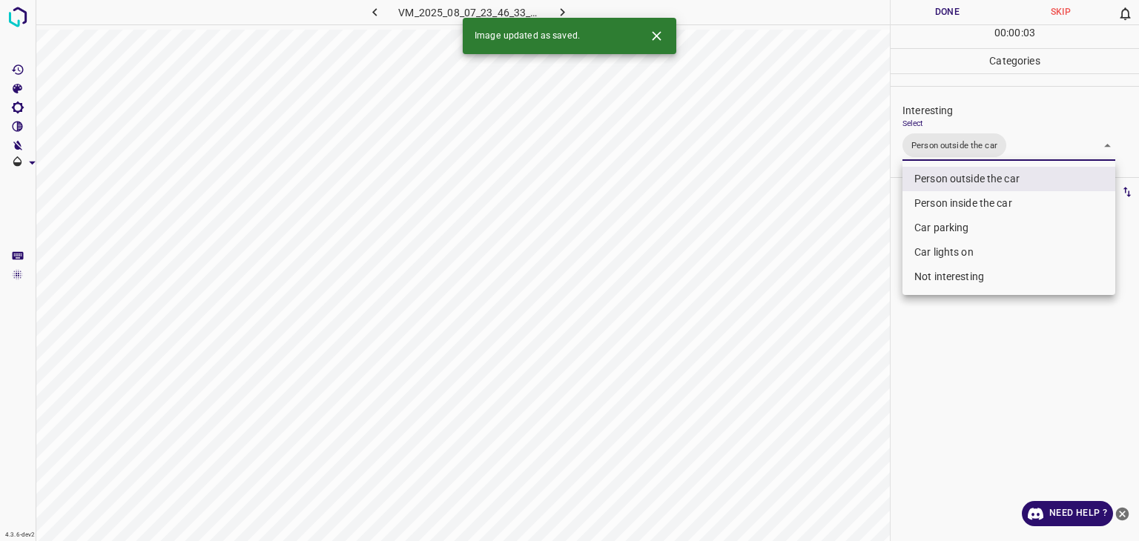
click at [661, 31] on icon "Close" at bounding box center [657, 36] width 16 height 16
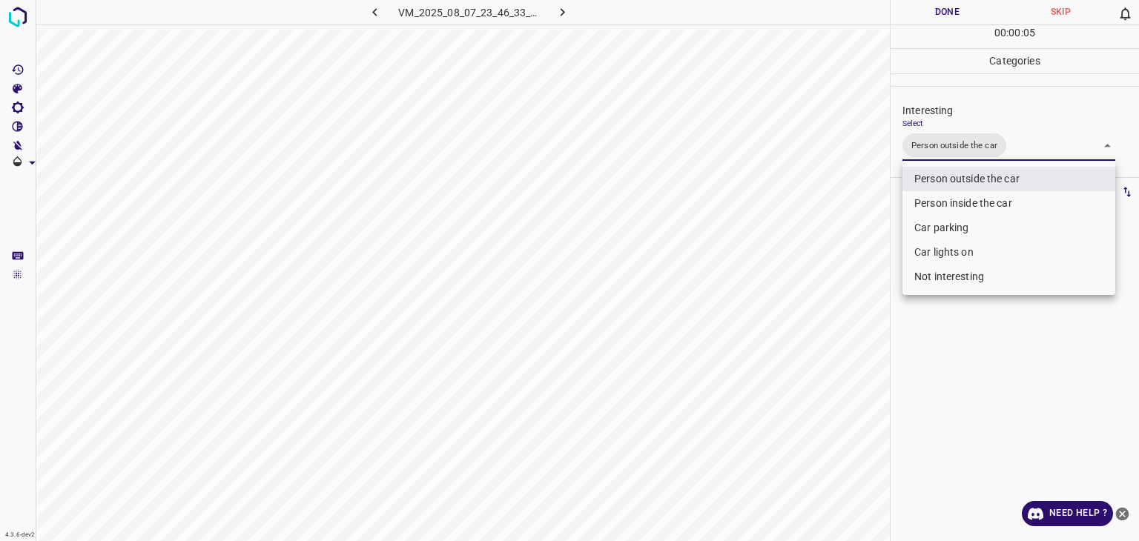
click at [926, 10] on div at bounding box center [569, 270] width 1139 height 541
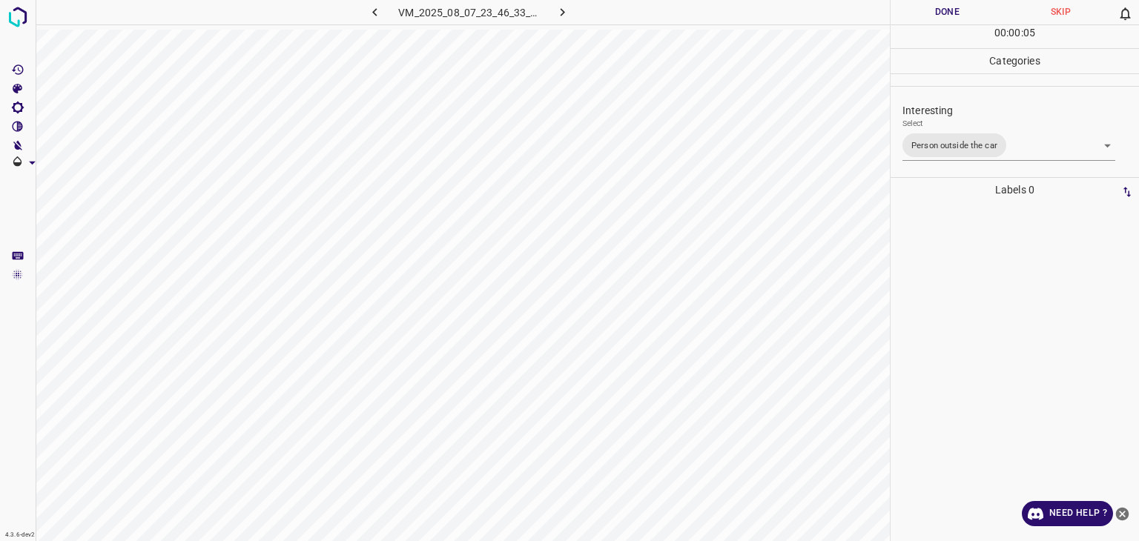
click at [926, 10] on div at bounding box center [569, 270] width 1139 height 541
click at [926, 10] on button "Done" at bounding box center [947, 12] width 113 height 24
click at [926, 11] on button "Done" at bounding box center [947, 12] width 113 height 24
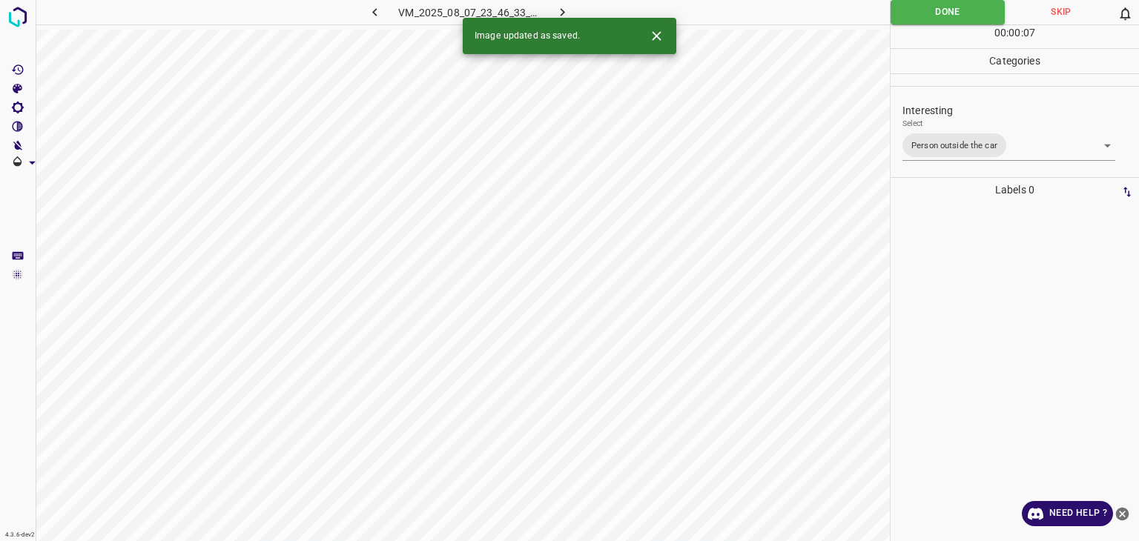
click at [571, 7] on button "button" at bounding box center [562, 12] width 47 height 24
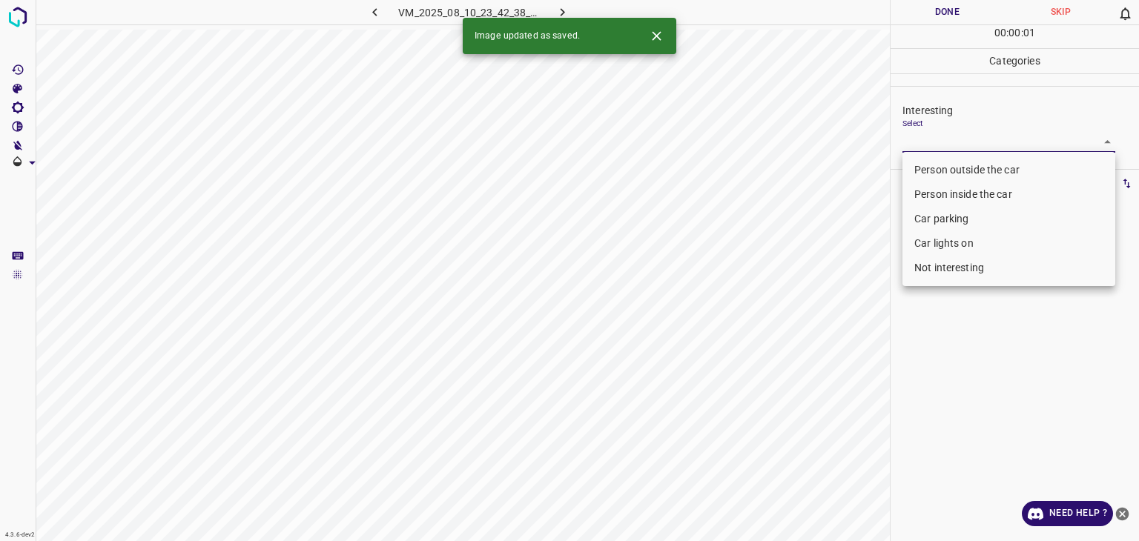
click at [986, 149] on body "4.3.6-dev2 VM_2025_08_10_23_42_38_683_01.gif Done Skip 0 00 : 00 : 01 Categorie…" at bounding box center [569, 270] width 1139 height 541
click at [983, 167] on li "Person outside the car" at bounding box center [1009, 170] width 213 height 24
type input "Person outside the car"
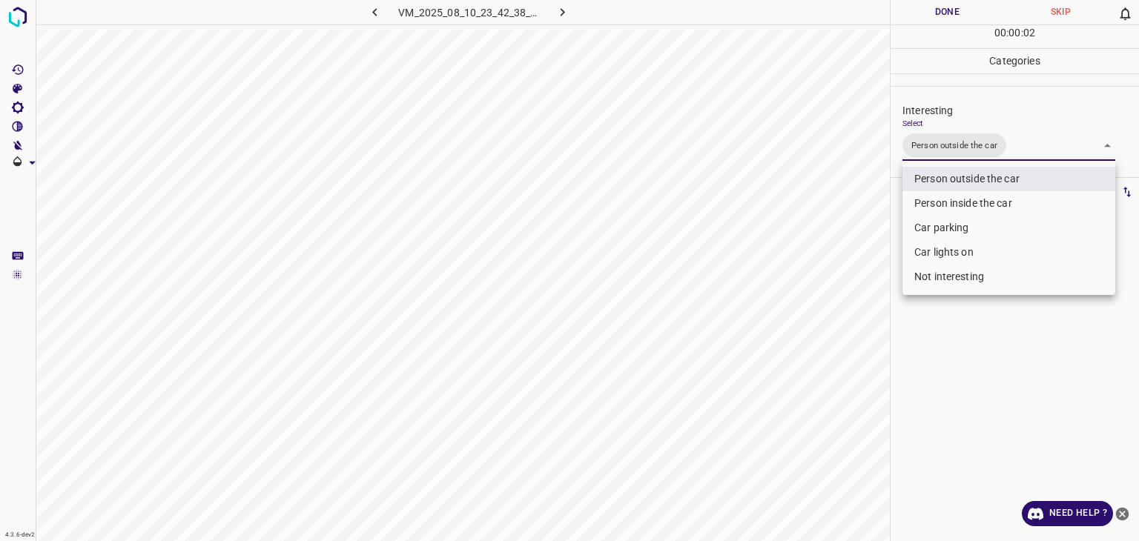
click at [967, 9] on div at bounding box center [569, 270] width 1139 height 541
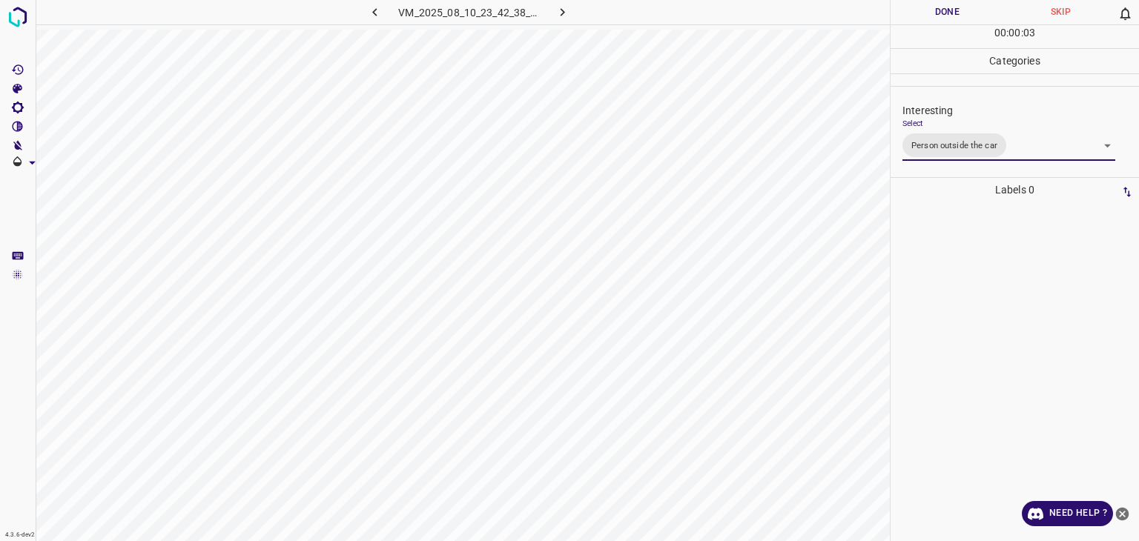
click at [967, 9] on div at bounding box center [569, 270] width 1139 height 541
click at [967, 9] on button "Done" at bounding box center [947, 12] width 113 height 24
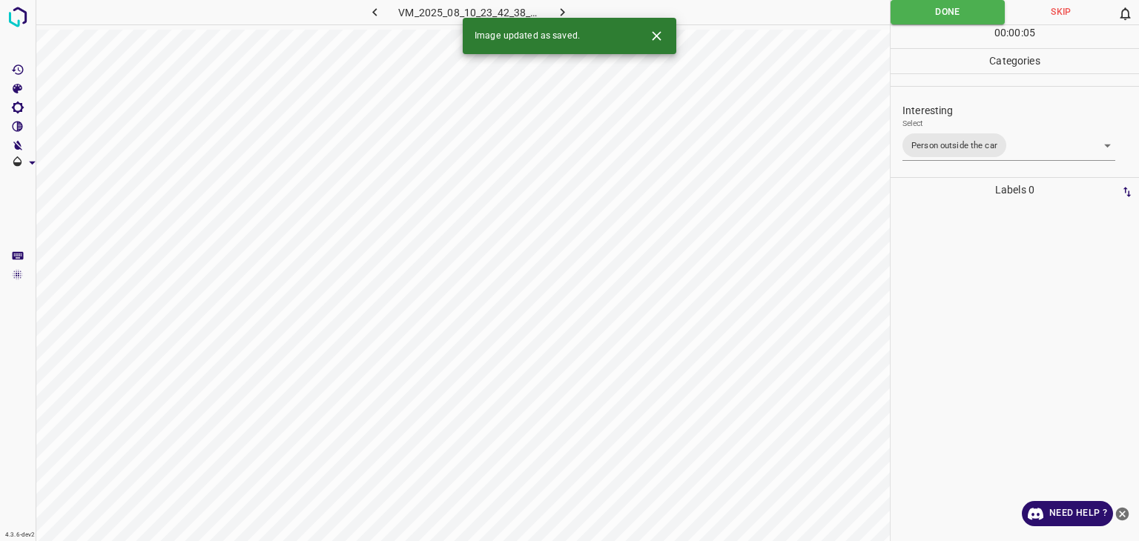
click at [561, 13] on icon "button" at bounding box center [563, 12] width 16 height 16
click at [934, 129] on div "Select ​" at bounding box center [1009, 135] width 213 height 33
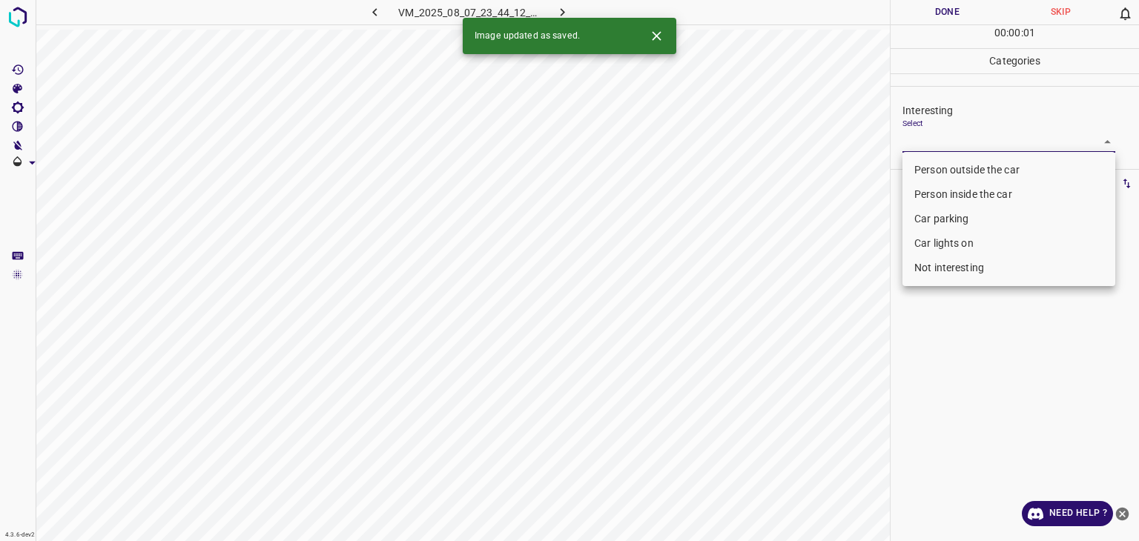
click at [940, 149] on body "4.3.6-dev2 VM_2025_08_07_23_44_12_041_03.gif Done Skip 0 00 : 00 : 01 Categorie…" at bounding box center [569, 270] width 1139 height 541
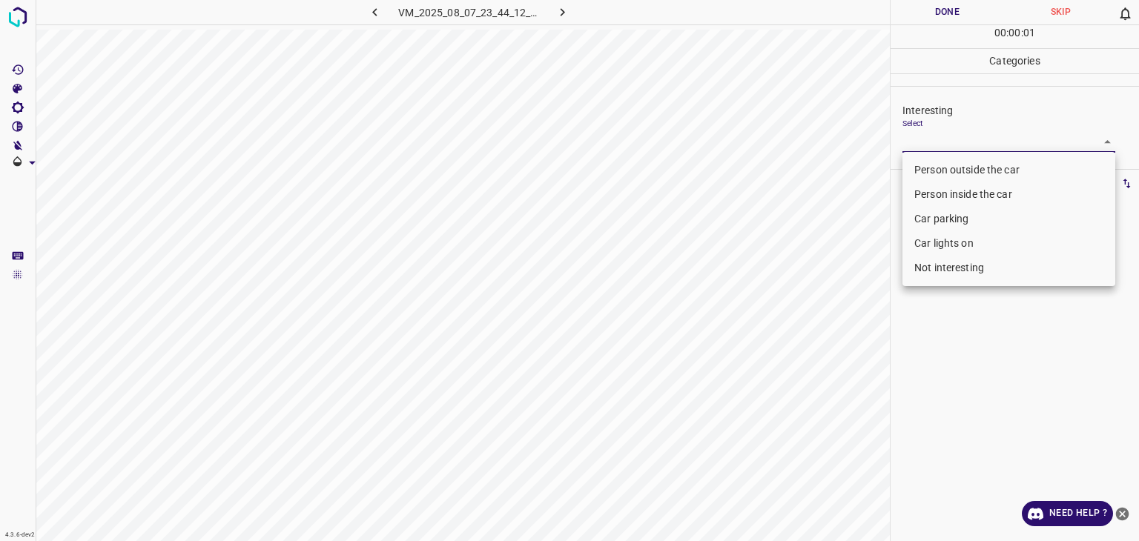
click at [929, 171] on li "Person outside the car" at bounding box center [1009, 170] width 213 height 24
type input "Person outside the car"
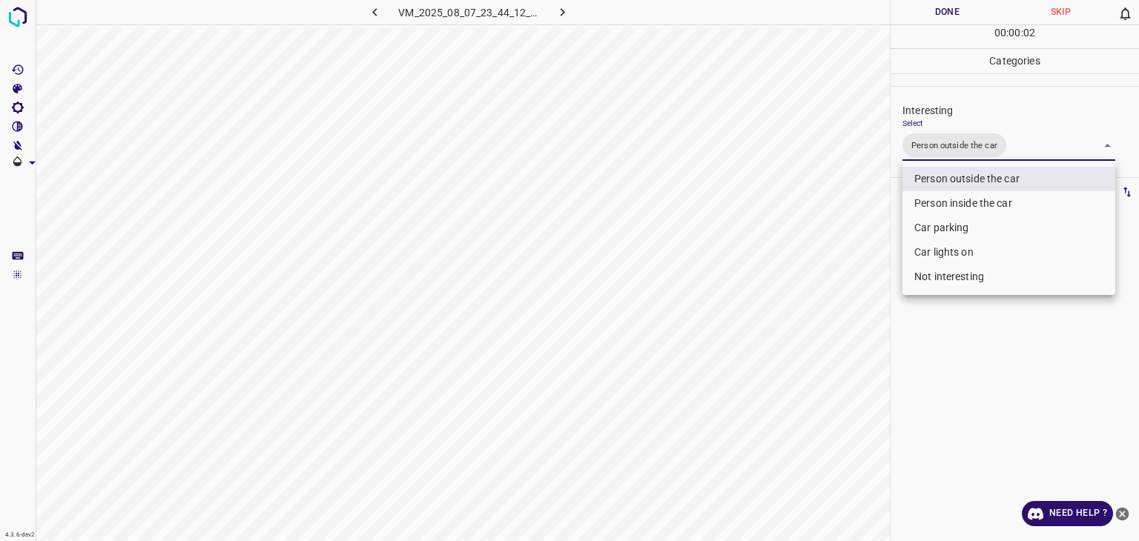
click at [952, 10] on div at bounding box center [569, 270] width 1139 height 541
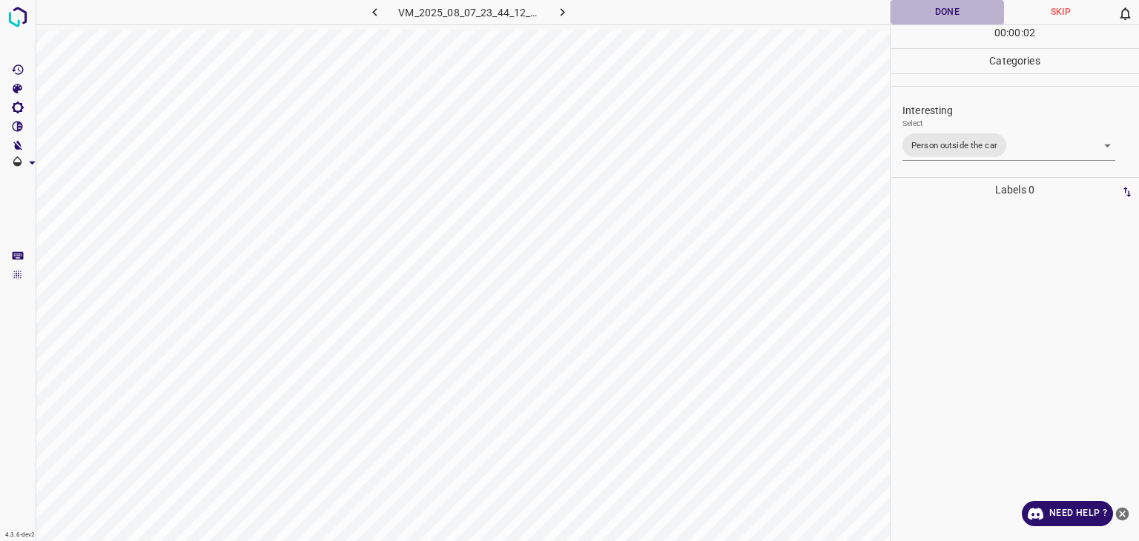
click at [952, 10] on button "Done" at bounding box center [947, 12] width 113 height 24
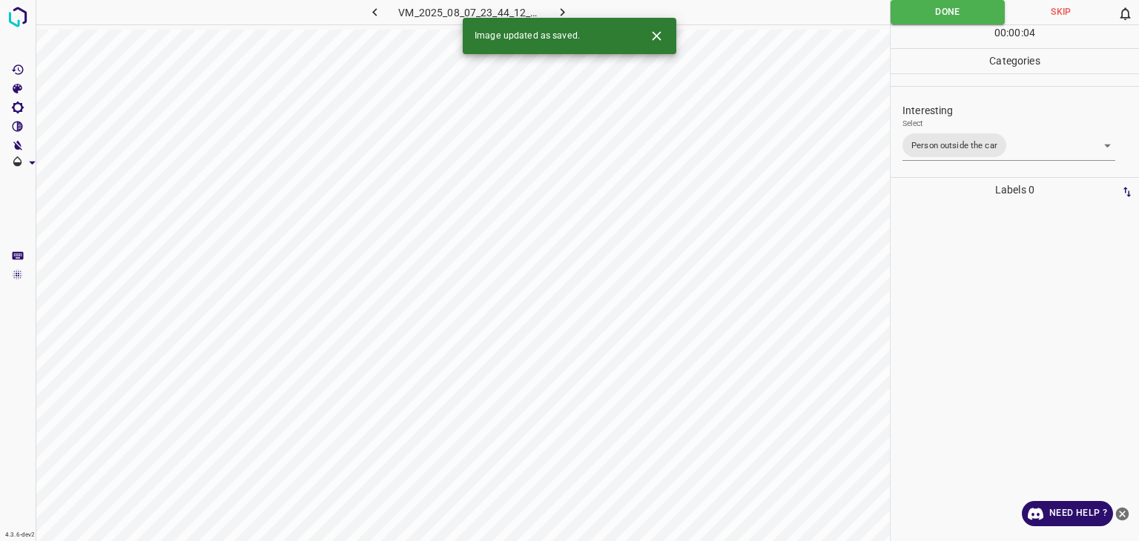
click at [570, 8] on button "button" at bounding box center [562, 12] width 47 height 24
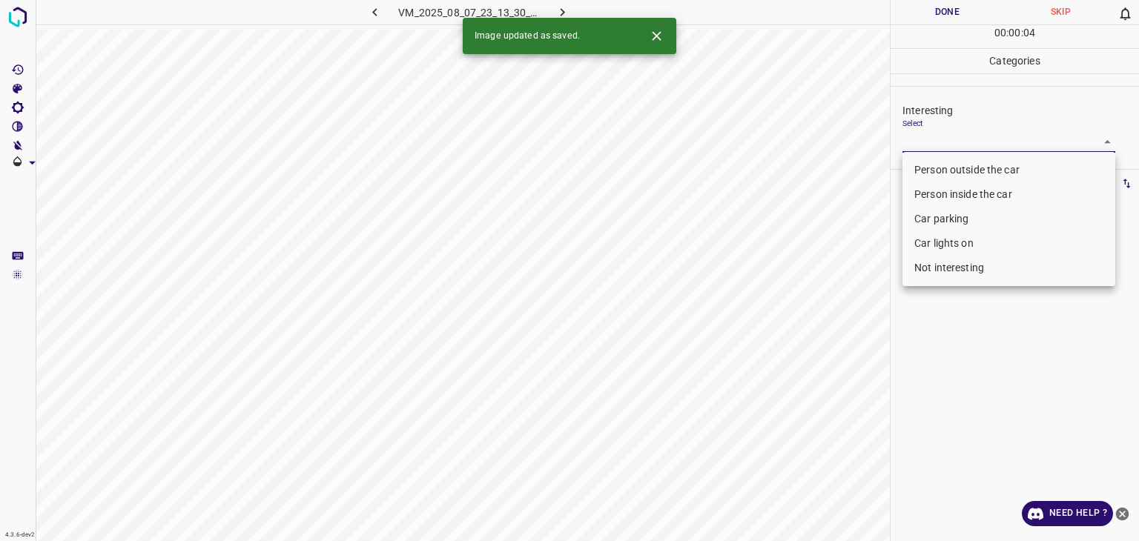
click at [954, 144] on body "4.3.6-dev2 VM_2025_08_07_23_13_30_452_05.gif Done Skip 0 00 : 00 : 04 Categorie…" at bounding box center [569, 270] width 1139 height 541
click at [954, 165] on li "Person outside the car" at bounding box center [1009, 170] width 213 height 24
type input "Person outside the car"
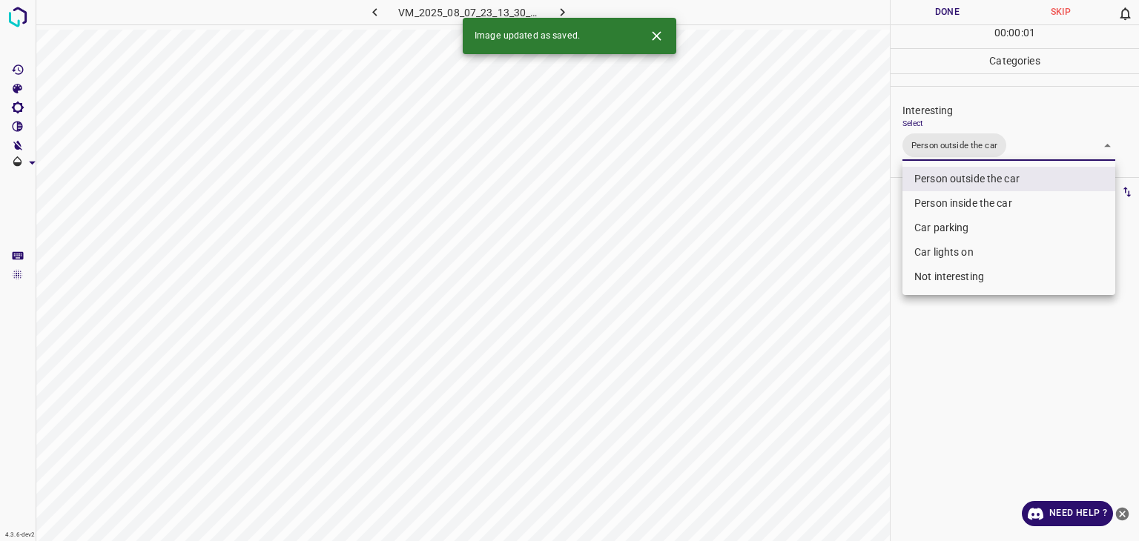
click at [941, 7] on div at bounding box center [569, 270] width 1139 height 541
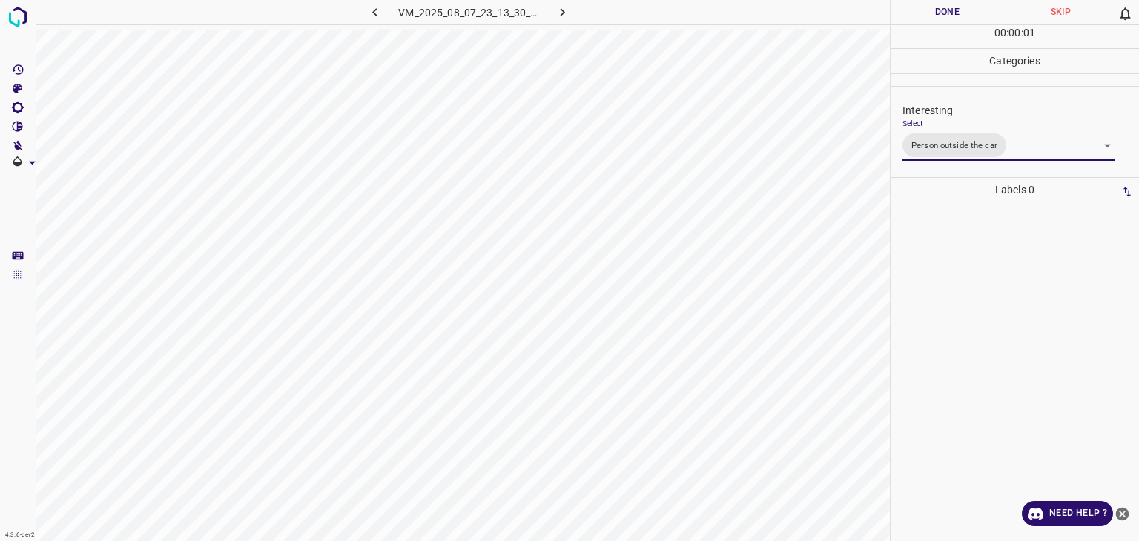
click at [945, 7] on div "Person outside the car Person inside the car Car parking Car lights on Not inte…" at bounding box center [569, 270] width 1139 height 541
click at [945, 7] on button "Done" at bounding box center [947, 12] width 113 height 24
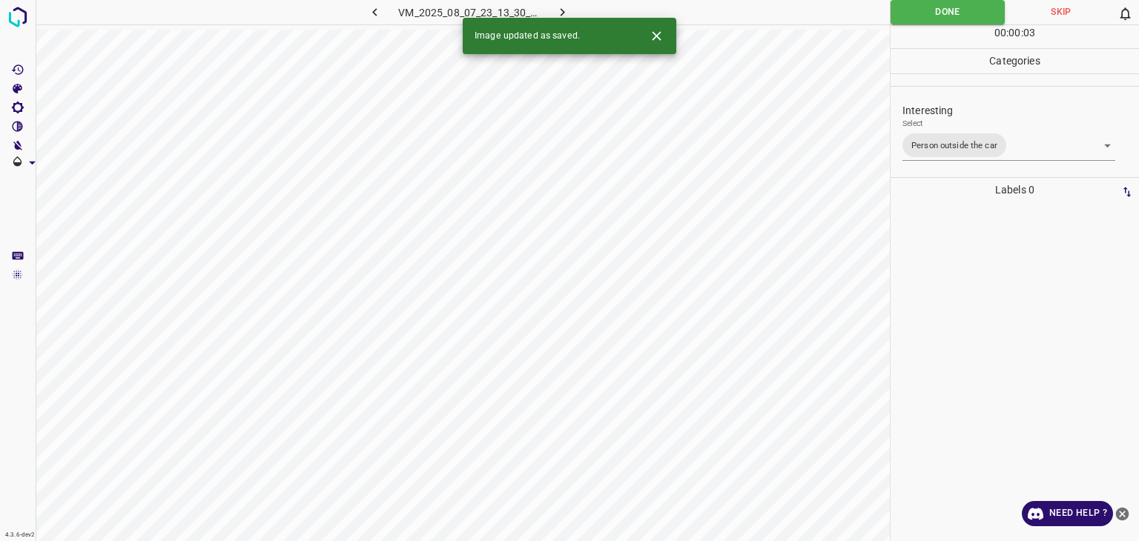
click at [561, 9] on icon "button" at bounding box center [563, 12] width 4 height 8
click at [651, 40] on icon "Close" at bounding box center [657, 36] width 16 height 16
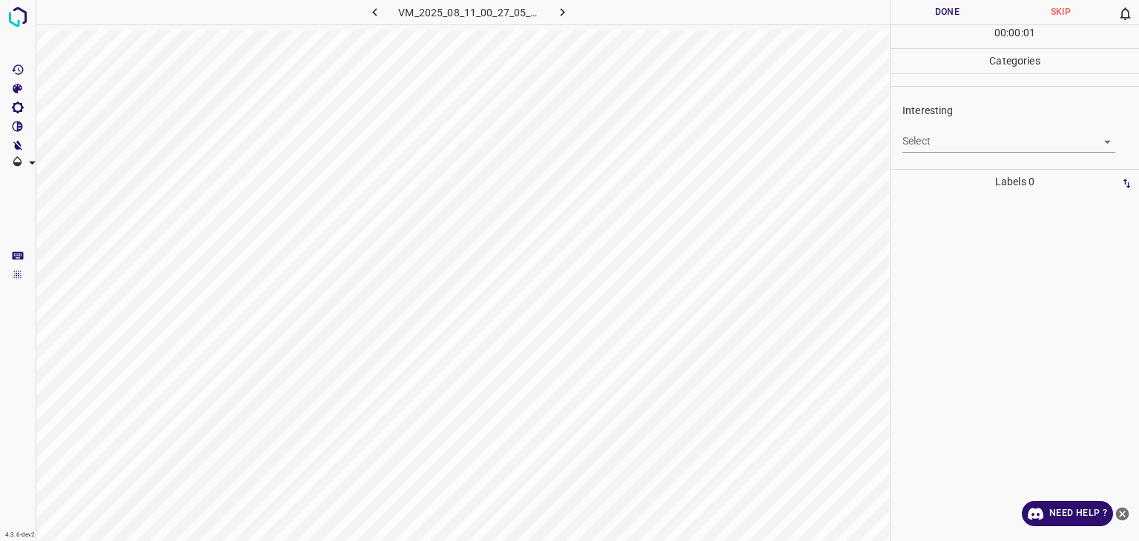
click at [980, 145] on body "4.3.6-dev2 VM_2025_08_11_00_27_05_964_03.gif Done Skip 0 00 : 00 : 01 Categorie…" at bounding box center [569, 270] width 1139 height 541
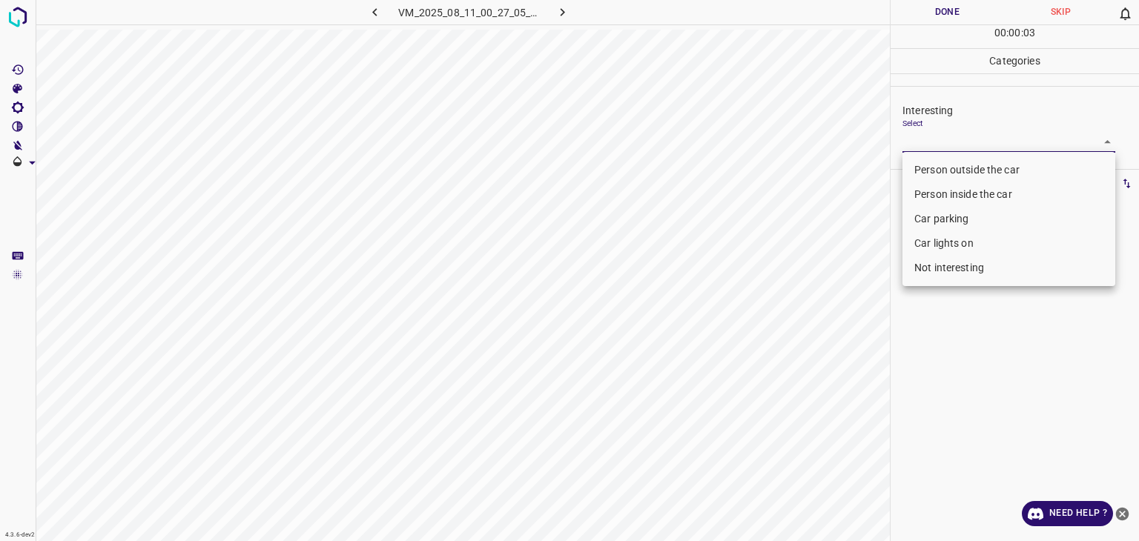
click at [977, 279] on li "Not interesting" at bounding box center [1009, 268] width 213 height 24
type input "Not interesting"
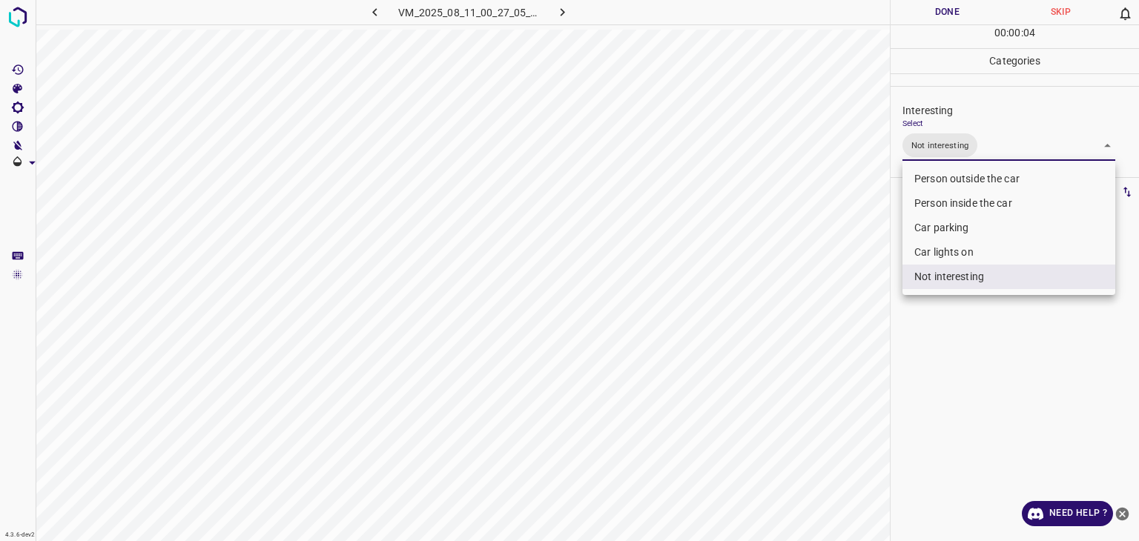
click at [921, 3] on div at bounding box center [569, 270] width 1139 height 541
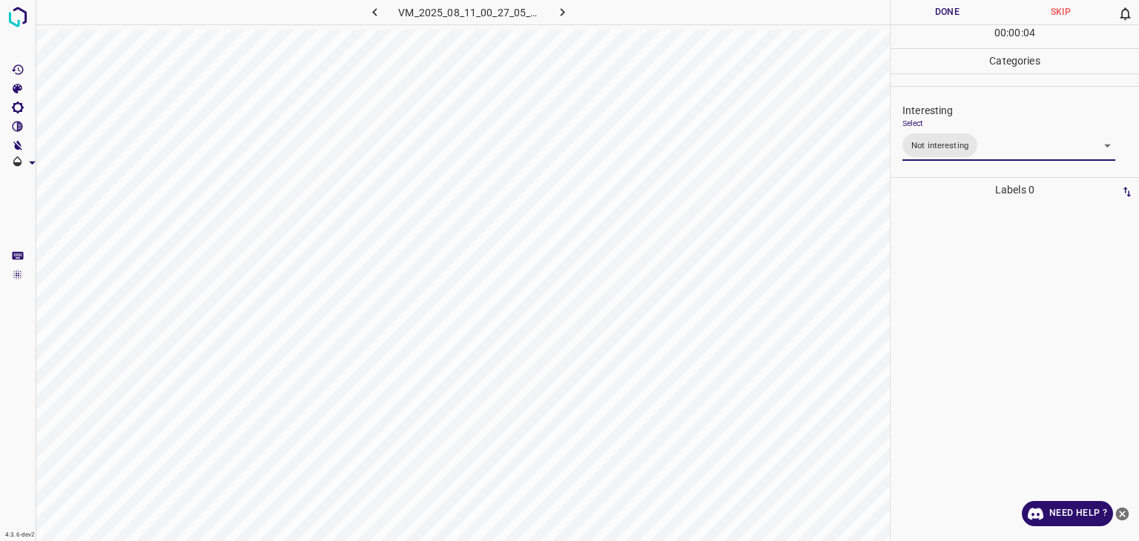
click at [921, 3] on div at bounding box center [569, 270] width 1139 height 541
click at [921, 3] on button "Done" at bounding box center [947, 12] width 113 height 24
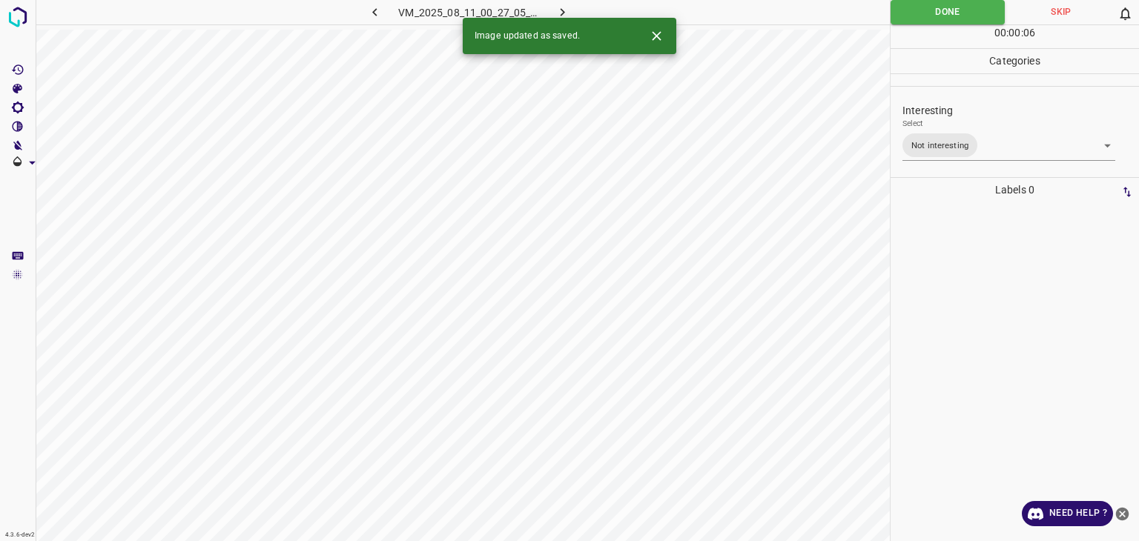
click at [557, 7] on icon "button" at bounding box center [563, 12] width 16 height 16
click at [937, 148] on body "4.3.6-dev2 VM_2025_08_07_23_51_06_049_09.gif Done Skip 0 00 : 00 : 07 Categorie…" at bounding box center [569, 270] width 1139 height 541
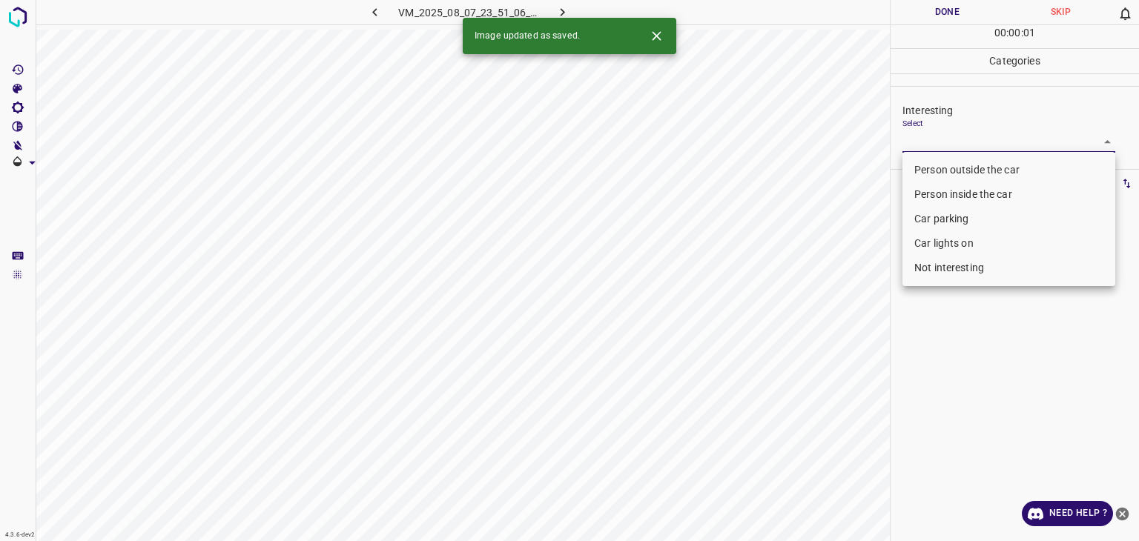
click at [946, 171] on li "Person outside the car" at bounding box center [1009, 170] width 213 height 24
type input "Person outside the car"
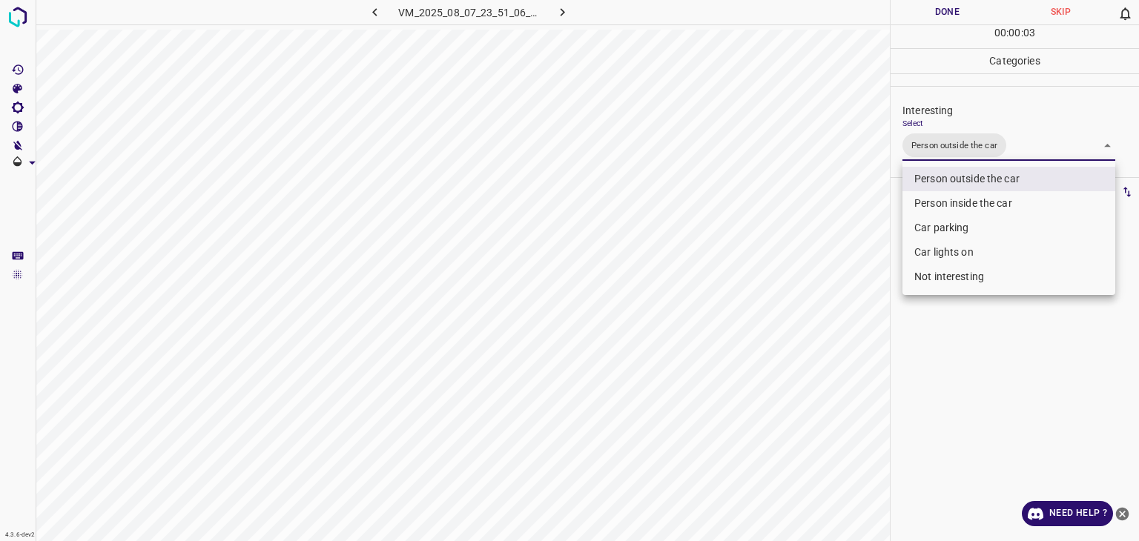
click at [963, 17] on div at bounding box center [569, 270] width 1139 height 541
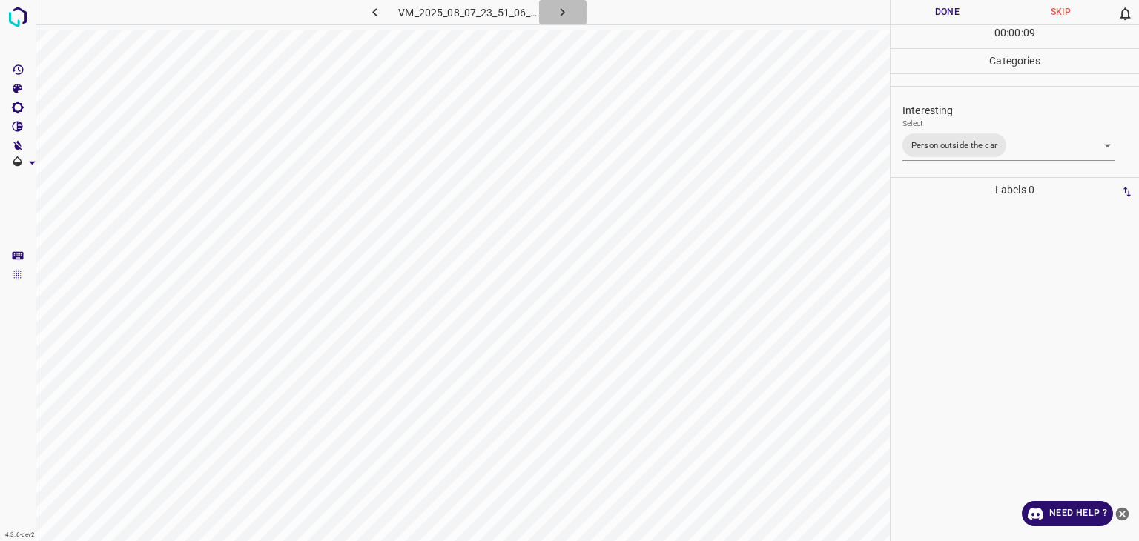
click at [567, 14] on icon "button" at bounding box center [563, 12] width 16 height 16
click at [963, 141] on body "4.3.6-dev2 VM_2025_08_08_00_05_41_553_03.gif Done Skip 0 00 : 00 : 09 Categorie…" at bounding box center [569, 270] width 1139 height 541
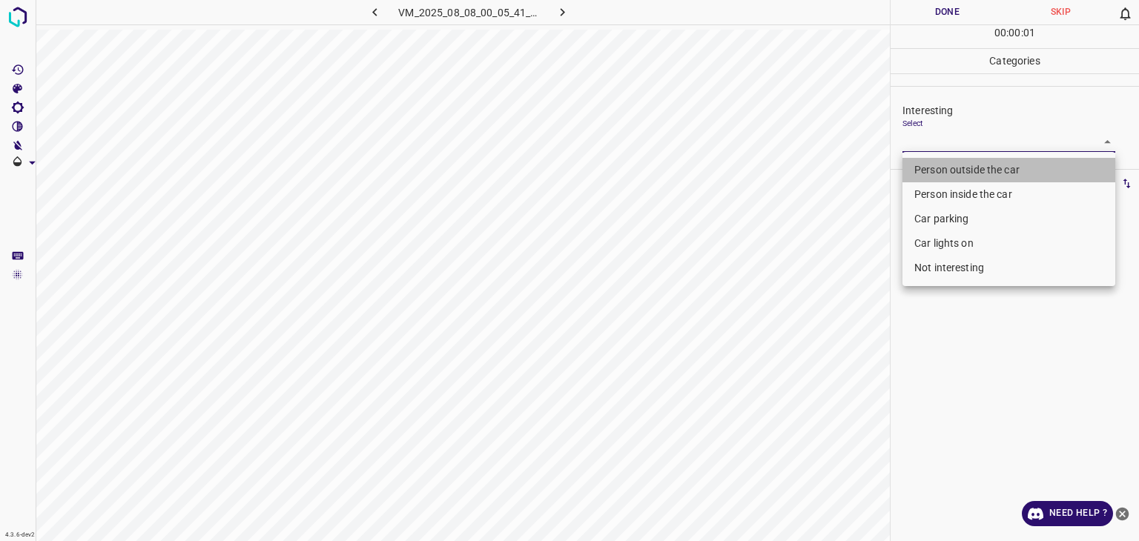
click at [954, 164] on li "Person outside the car" at bounding box center [1009, 170] width 213 height 24
type input "Person outside the car"
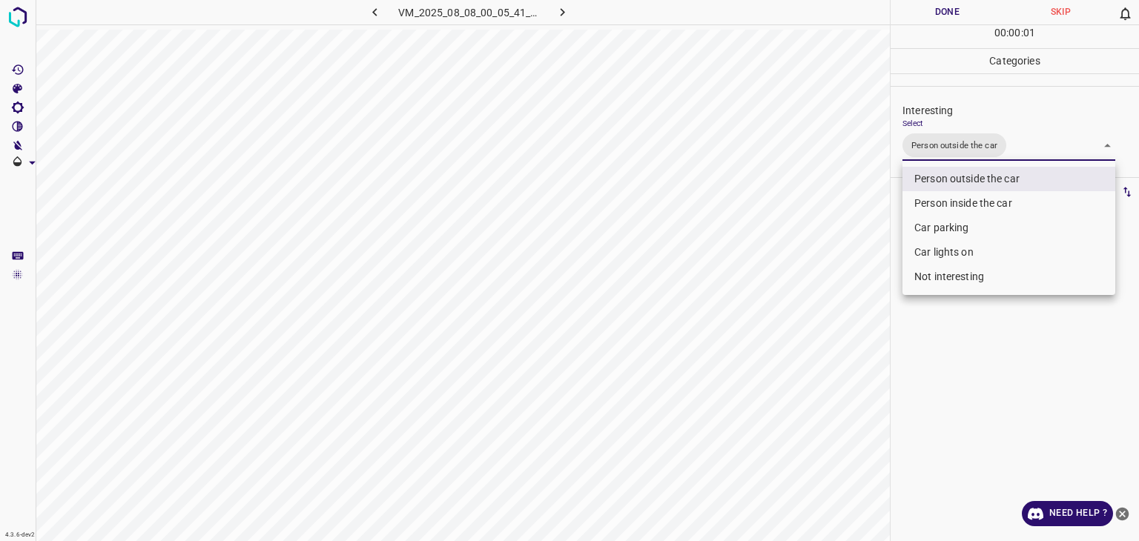
click at [950, 14] on div at bounding box center [569, 270] width 1139 height 541
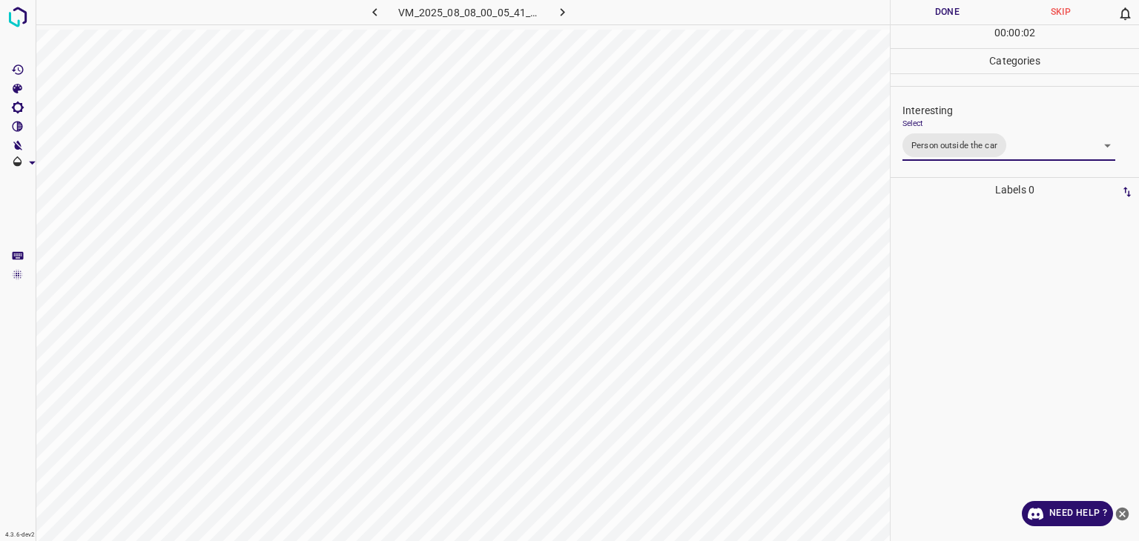
click at [950, 14] on div at bounding box center [569, 270] width 1139 height 541
click at [950, 14] on button "Done" at bounding box center [947, 12] width 113 height 24
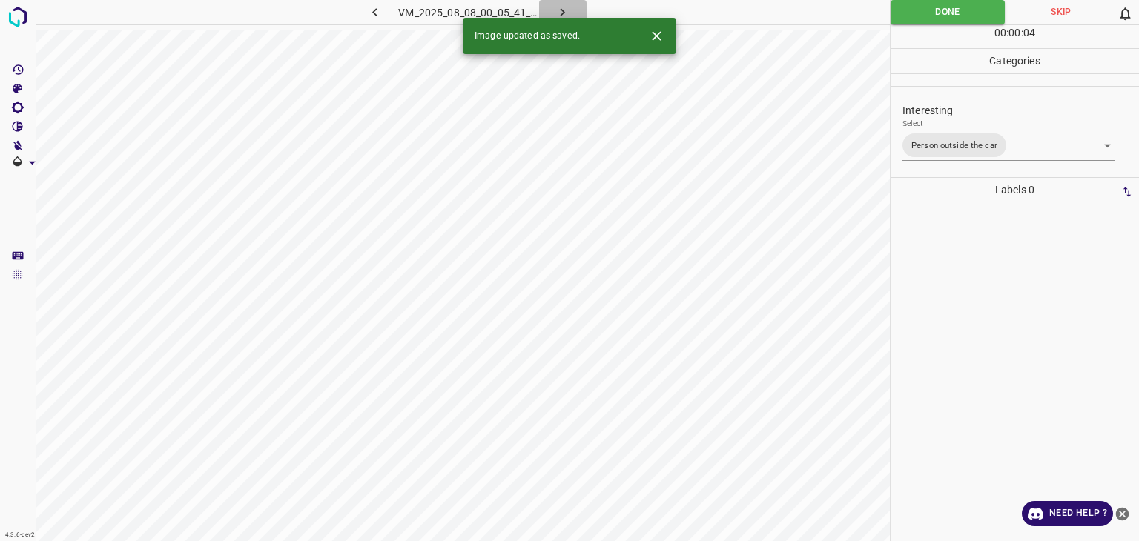
click at [561, 14] on icon "button" at bounding box center [563, 12] width 4 height 8
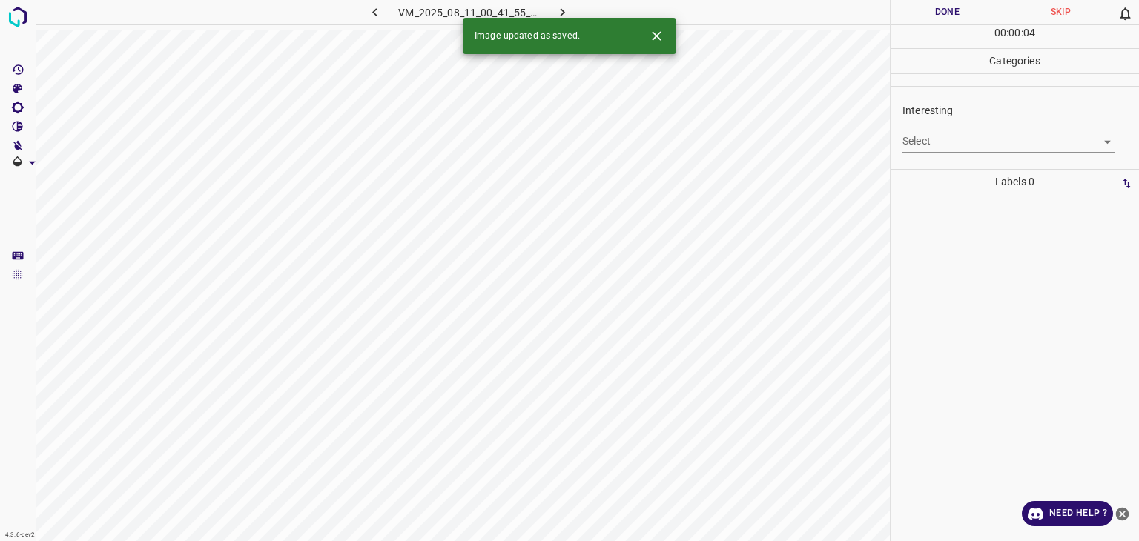
click at [1000, 139] on body "4.3.6-dev2 VM_2025_08_11_00_41_55_606_08.gif Done Skip 0 00 : 00 : 04 Categorie…" at bounding box center [569, 270] width 1139 height 541
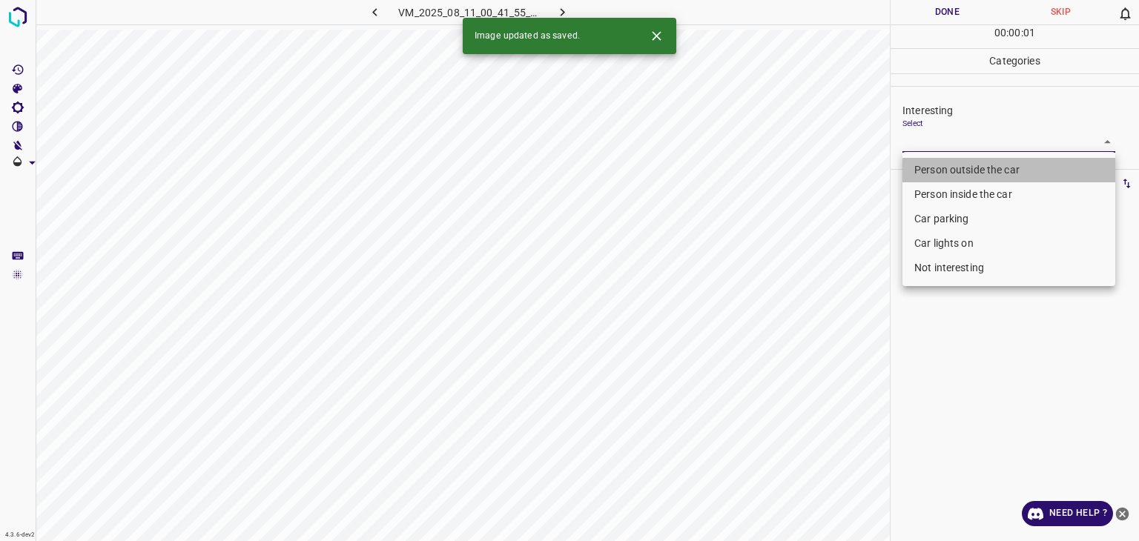
click at [1003, 163] on li "Person outside the car" at bounding box center [1009, 170] width 213 height 24
type input "Person outside the car"
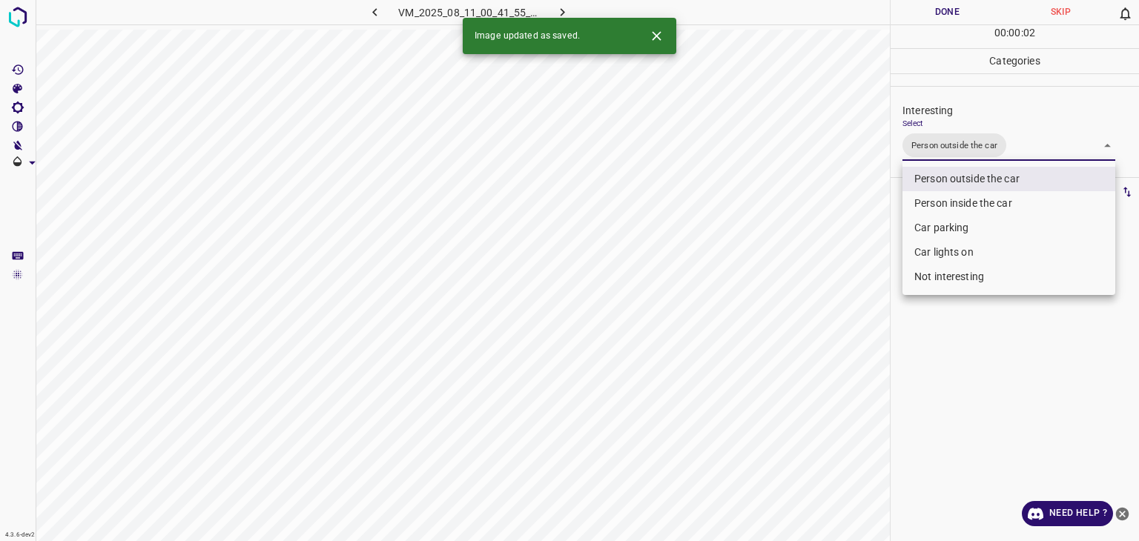
click at [956, 0] on div at bounding box center [569, 270] width 1139 height 541
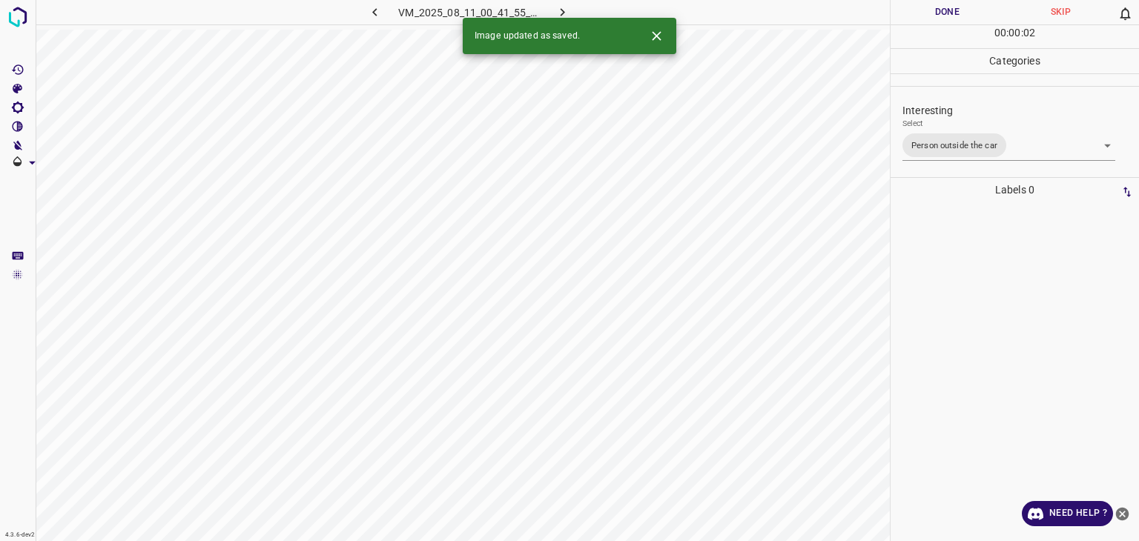
click at [955, 10] on button "Done" at bounding box center [947, 12] width 113 height 24
click at [561, 9] on icon "button" at bounding box center [563, 12] width 4 height 8
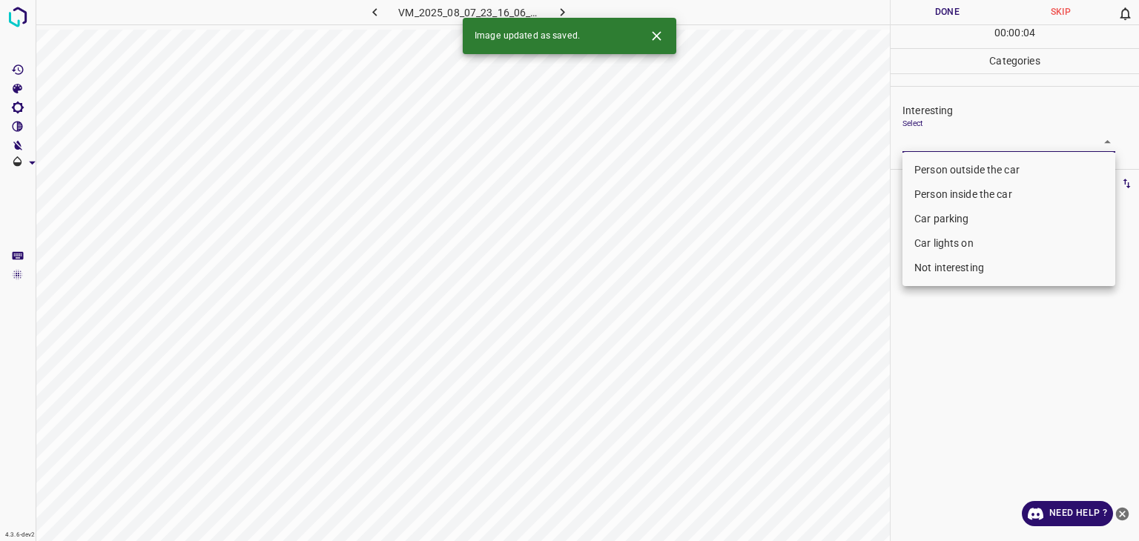
click at [960, 143] on body "4.3.6-dev2 VM_2025_08_07_23_16_06_465_10.gif Done Skip 0 00 : 00 : 04 Categorie…" at bounding box center [569, 270] width 1139 height 541
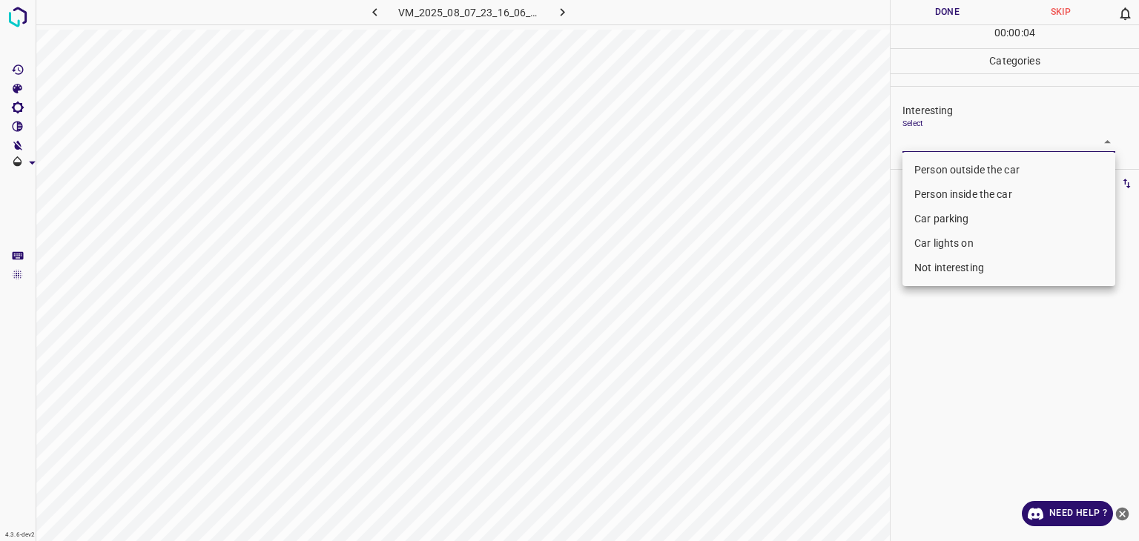
click at [965, 170] on li "Person outside the car" at bounding box center [1009, 170] width 213 height 24
type input "Person outside the car"
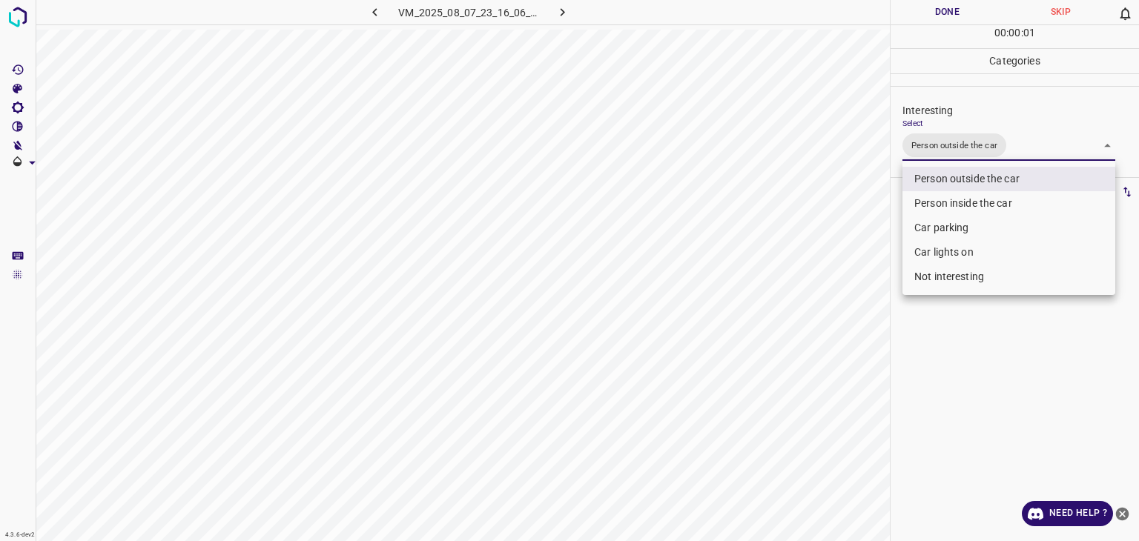
click at [938, 17] on div at bounding box center [569, 270] width 1139 height 541
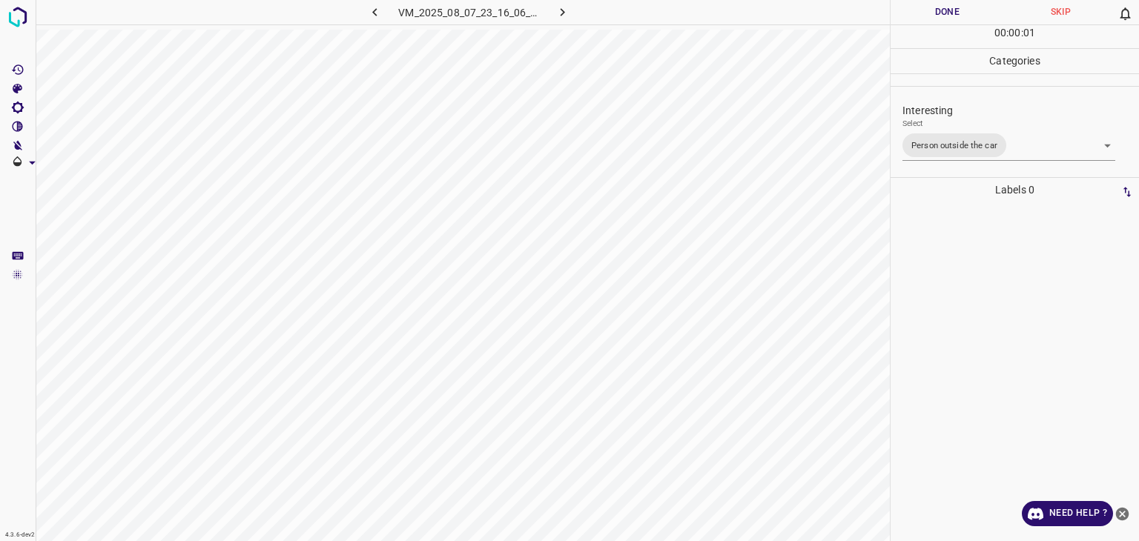
click at [938, 17] on div at bounding box center [569, 270] width 1139 height 541
click at [938, 17] on button "Done" at bounding box center [947, 12] width 113 height 24
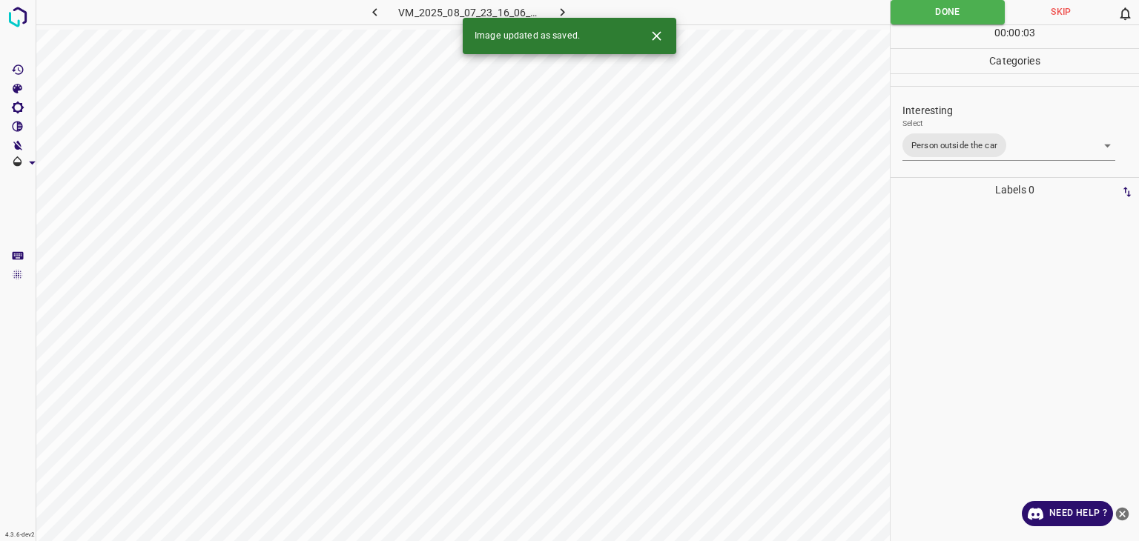
click at [571, 7] on button "button" at bounding box center [562, 12] width 47 height 24
click at [937, 134] on body "4.3.6-dev2 VM_2025_08_11_00_41_55_606_05.gif Done Skip 0 00 : 00 : 03 Categorie…" at bounding box center [569, 270] width 1139 height 541
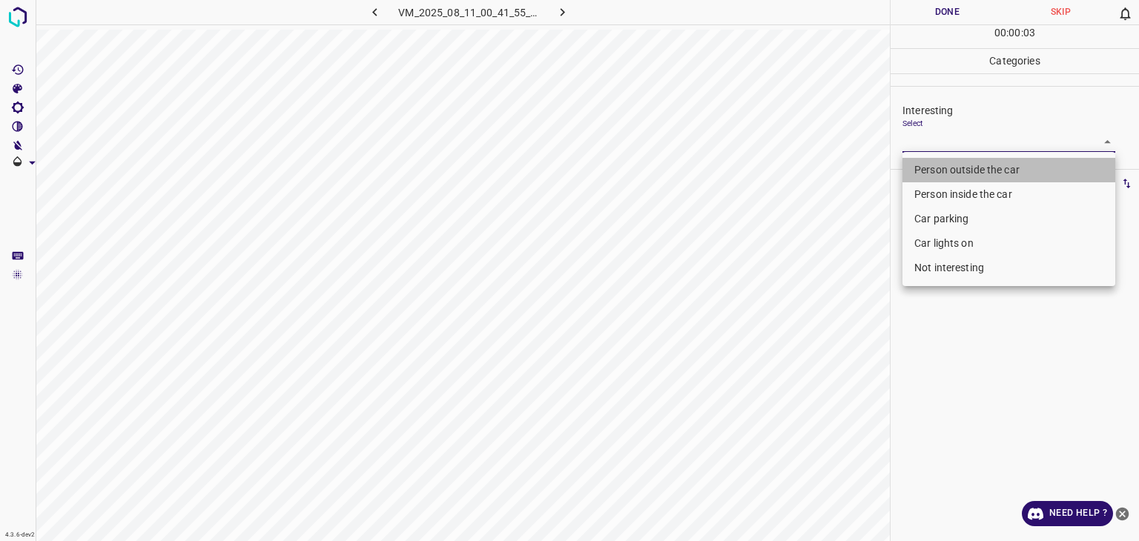
click at [946, 167] on li "Person outside the car" at bounding box center [1009, 170] width 213 height 24
type input "Person outside the car"
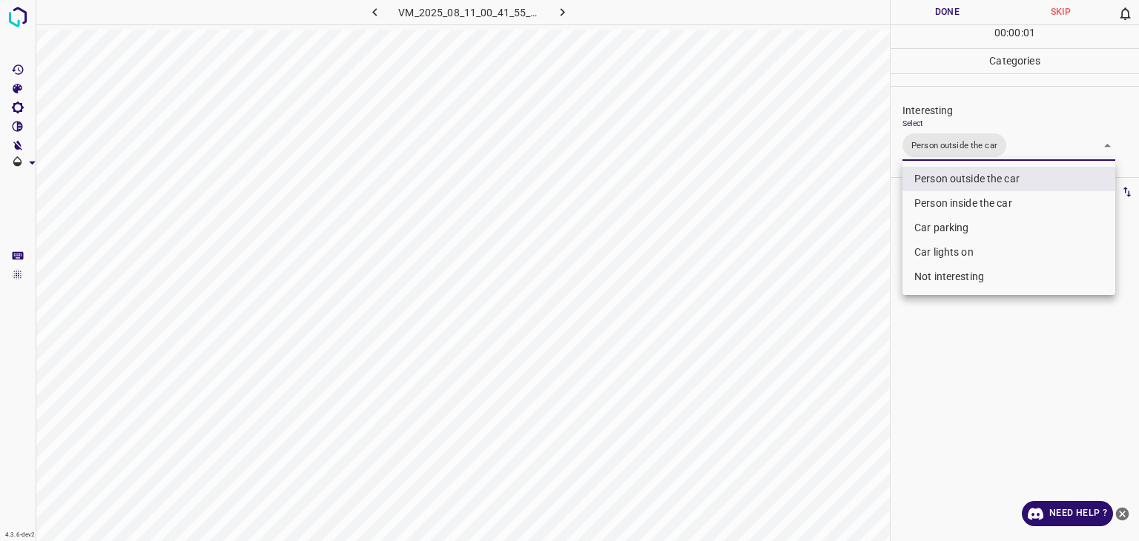
click at [957, 18] on div at bounding box center [569, 270] width 1139 height 541
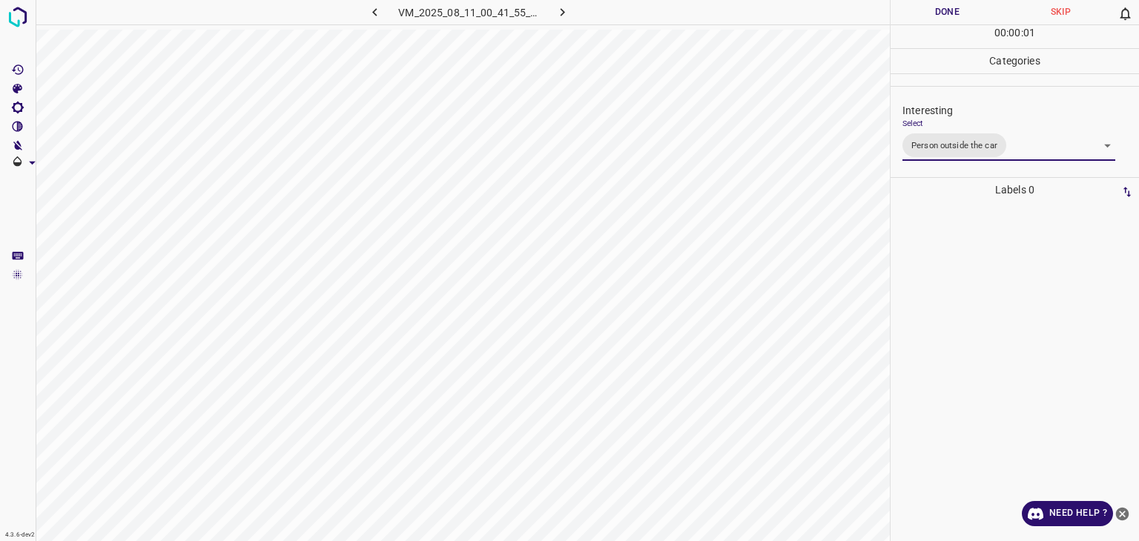
click at [952, 14] on div "Person outside the car Person inside the car Car parking Car lights on Not inte…" at bounding box center [569, 270] width 1139 height 541
click at [952, 14] on button "Done" at bounding box center [947, 12] width 113 height 24
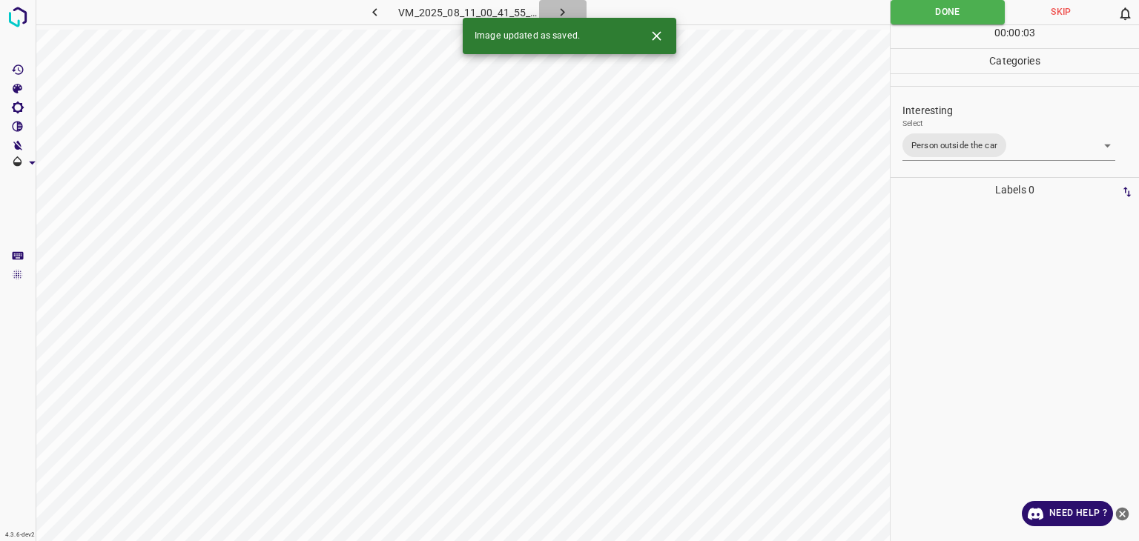
click at [561, 10] on icon "button" at bounding box center [563, 12] width 16 height 16
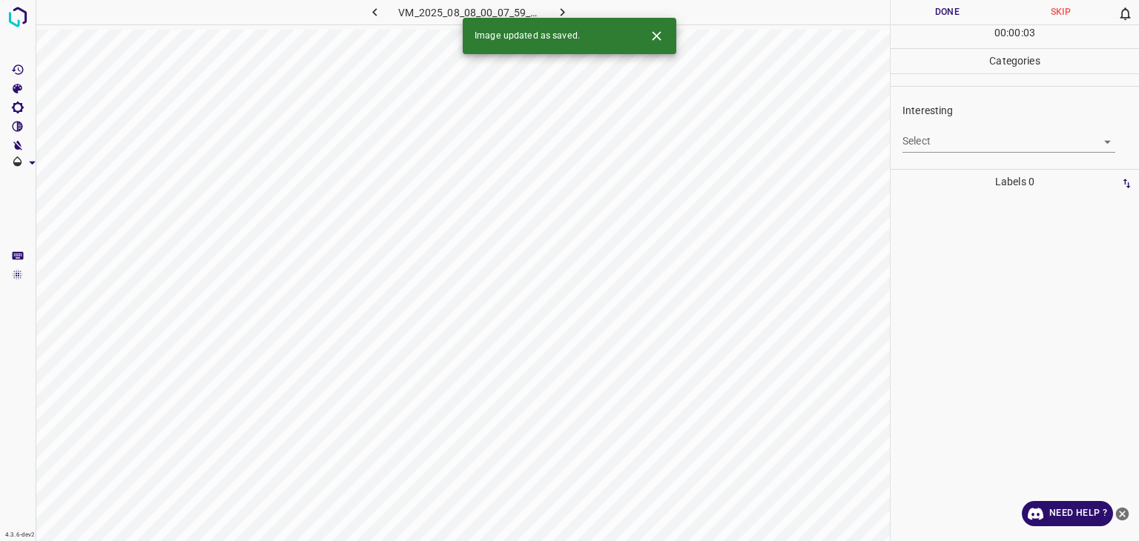
click at [926, 148] on body "4.3.6-dev2 VM_2025_08_08_00_07_59_389_05.gif Done Skip 0 00 : 00 : 03 Categorie…" at bounding box center [569, 270] width 1139 height 541
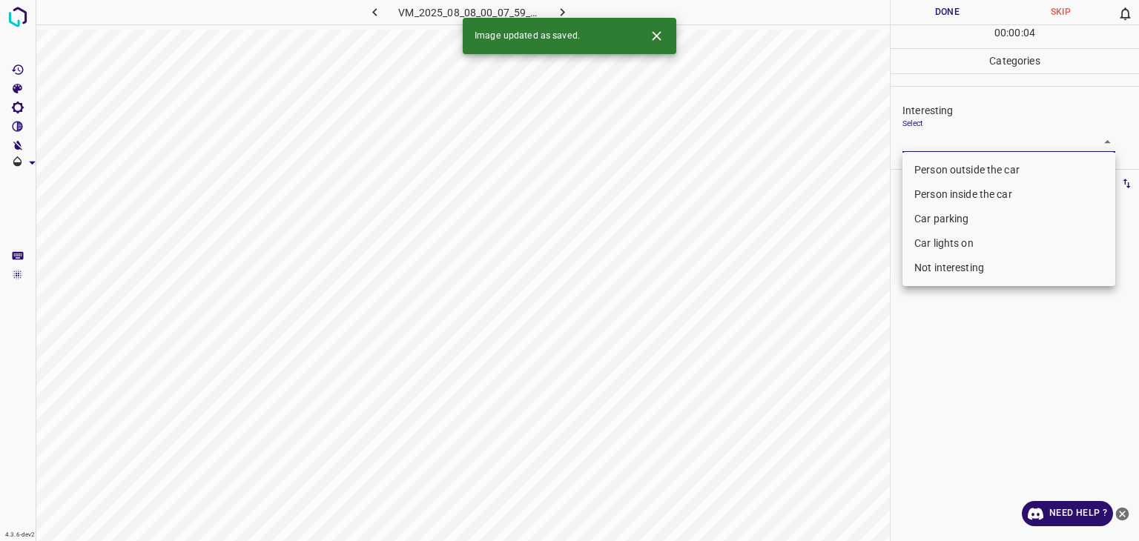
click at [927, 154] on ul "Person outside the car Person inside the car Car parking Car lights on Not inte…" at bounding box center [1009, 219] width 213 height 134
click at [916, 169] on li "Person outside the car" at bounding box center [1009, 170] width 213 height 24
type input "Person outside the car"
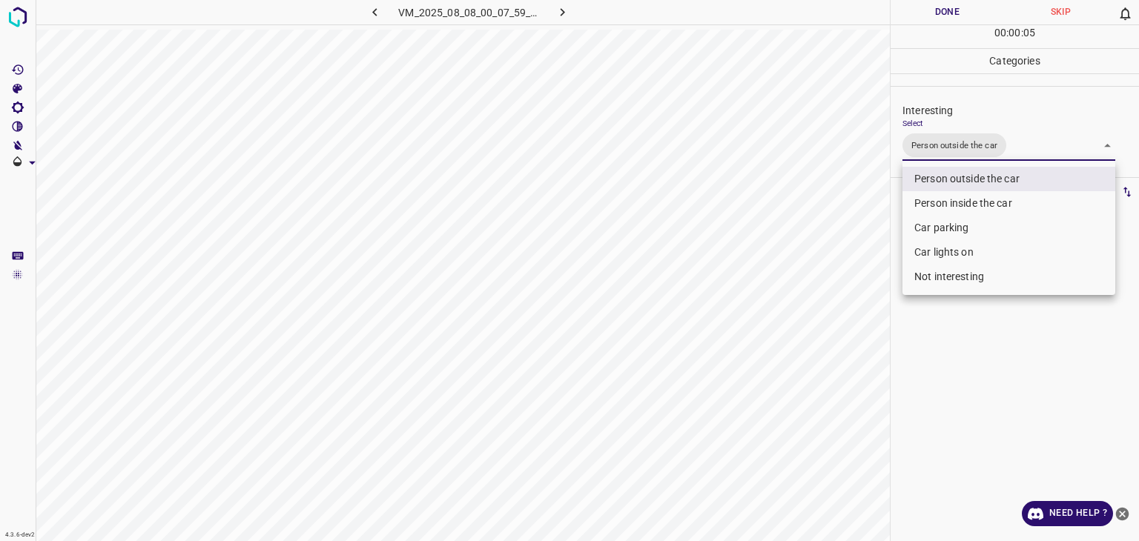
click at [954, 19] on div at bounding box center [569, 270] width 1139 height 541
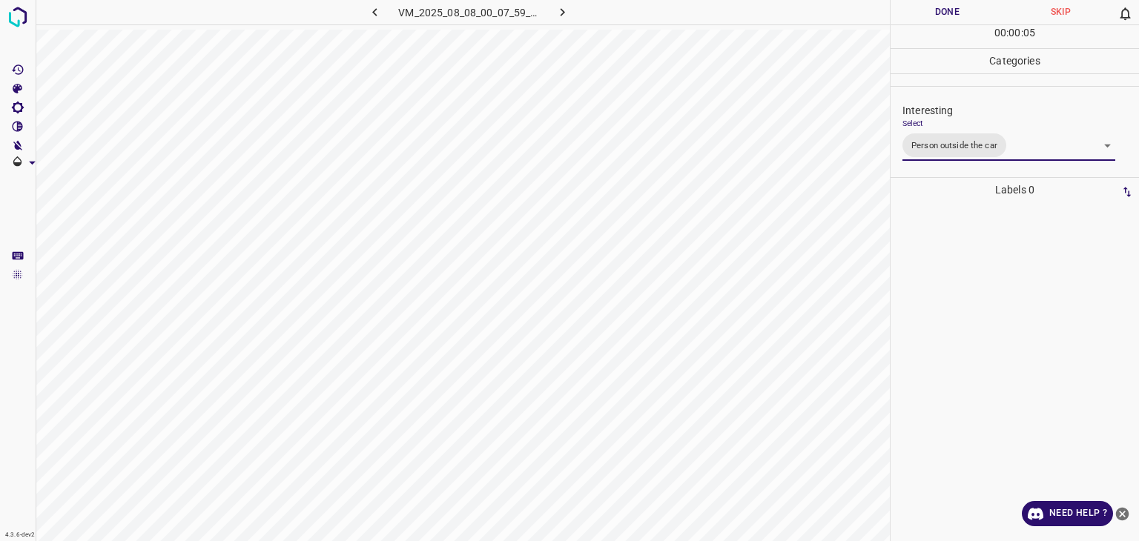
click at [954, 19] on div "Person outside the car Person inside the car Car parking Car lights on Not inte…" at bounding box center [569, 270] width 1139 height 541
click at [954, 19] on button "Done" at bounding box center [947, 12] width 113 height 24
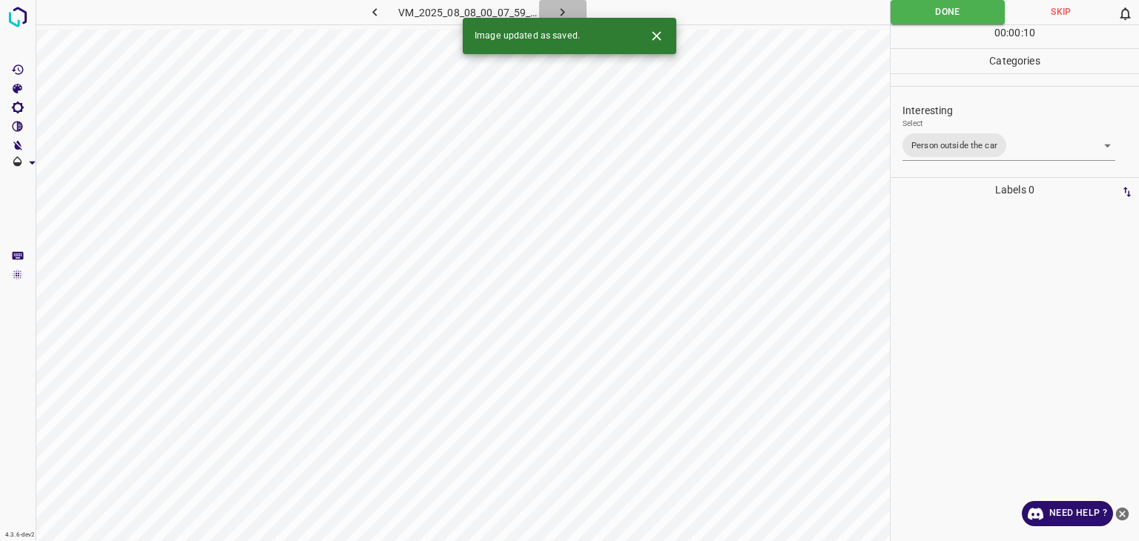
click at [562, 10] on icon "button" at bounding box center [563, 12] width 4 height 8
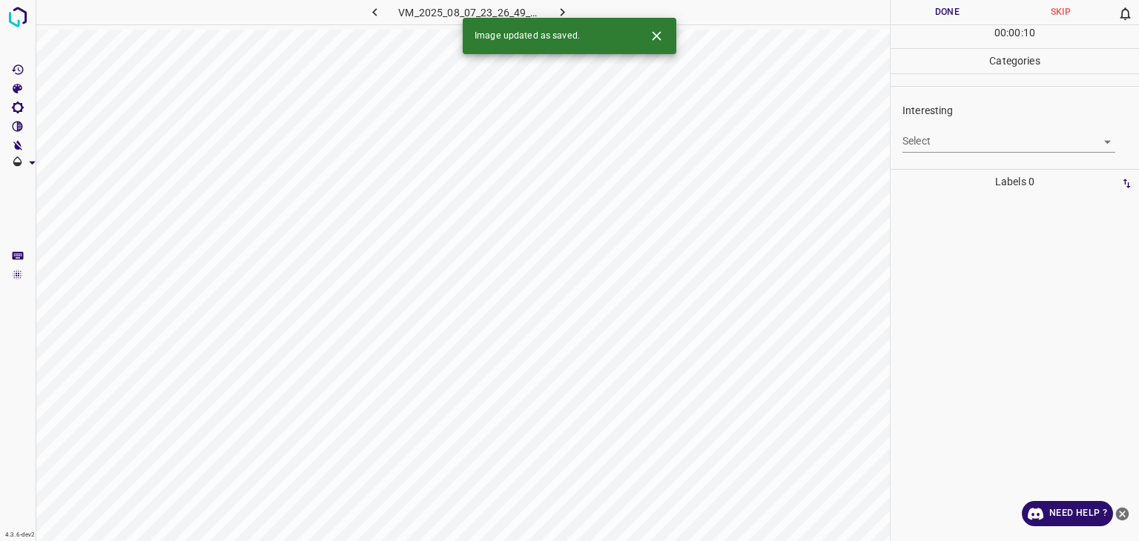
drag, startPoint x: 653, startPoint y: 41, endPoint x: 658, endPoint y: 53, distance: 13.6
click at [653, 40] on icon "Close" at bounding box center [657, 36] width 16 height 16
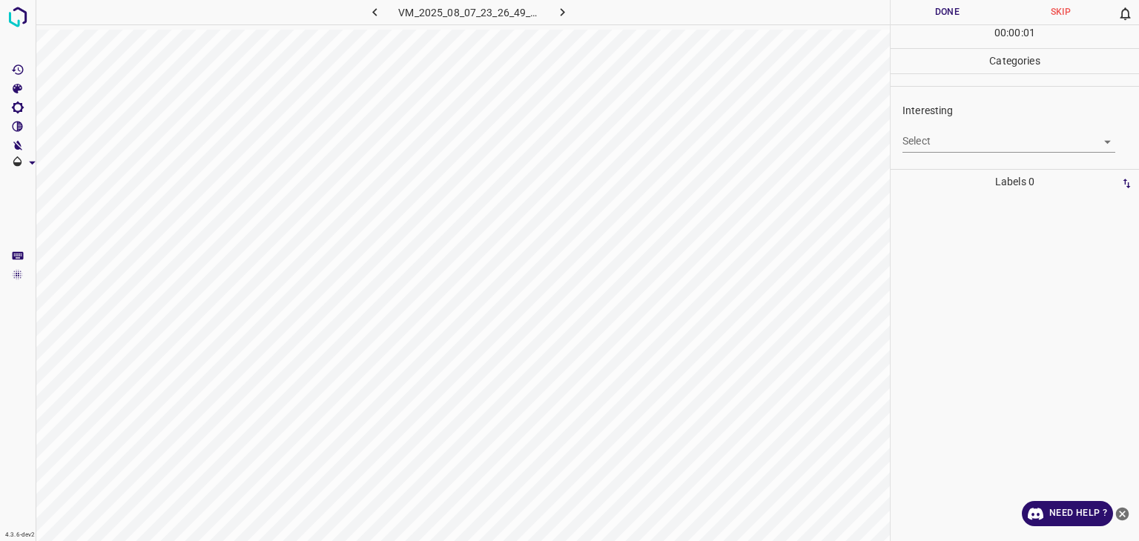
click at [1026, 151] on body "4.3.6-dev2 VM_2025_08_07_23_26_49_267_12.gif Done Skip 0 00 : 00 : 01 Categorie…" at bounding box center [569, 270] width 1139 height 541
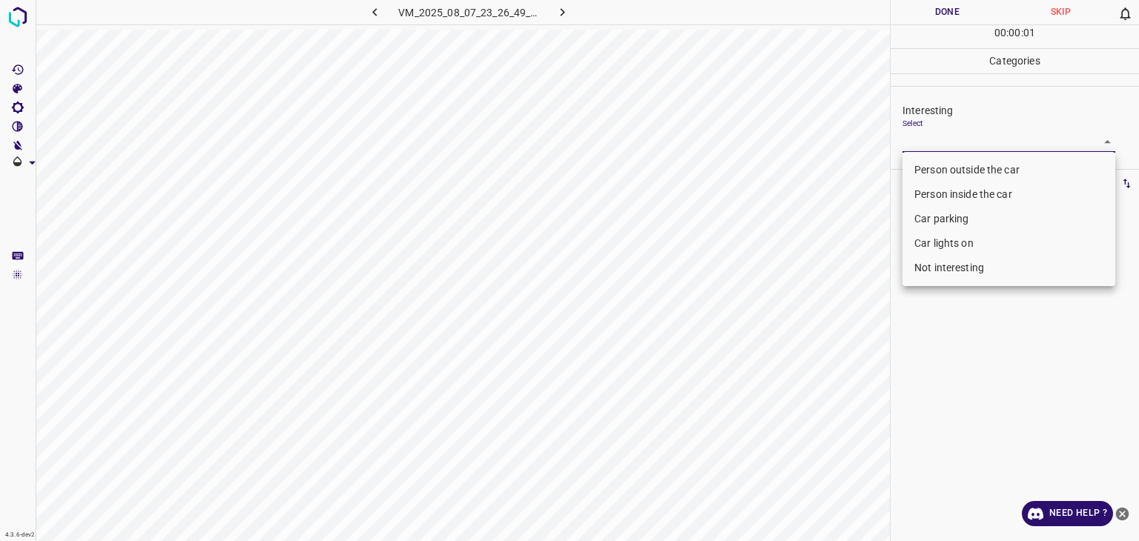
click at [951, 170] on li "Person outside the car" at bounding box center [1009, 170] width 213 height 24
type input "Person outside the car"
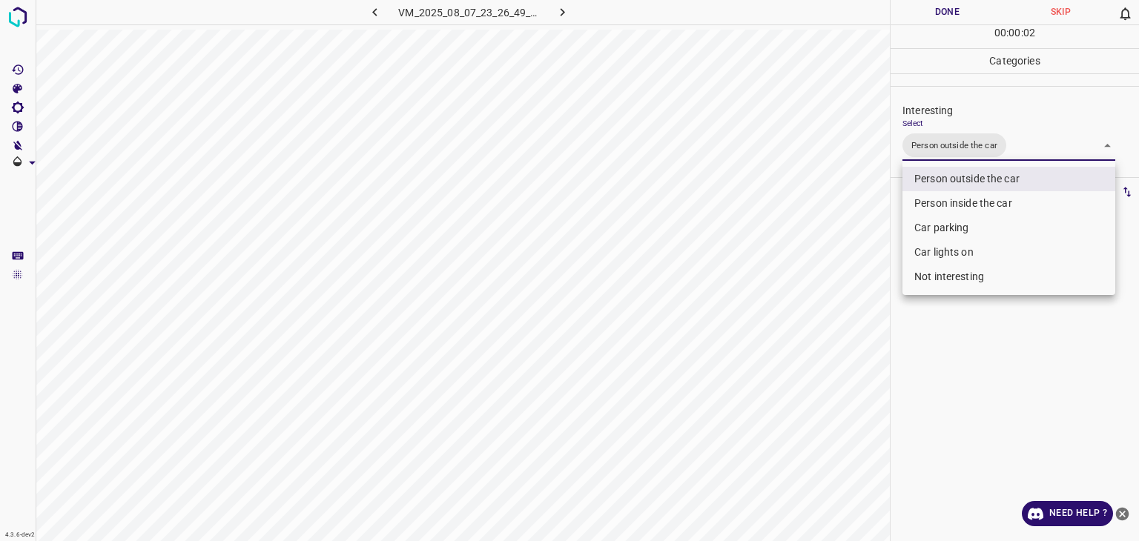
click at [961, 16] on div at bounding box center [569, 270] width 1139 height 541
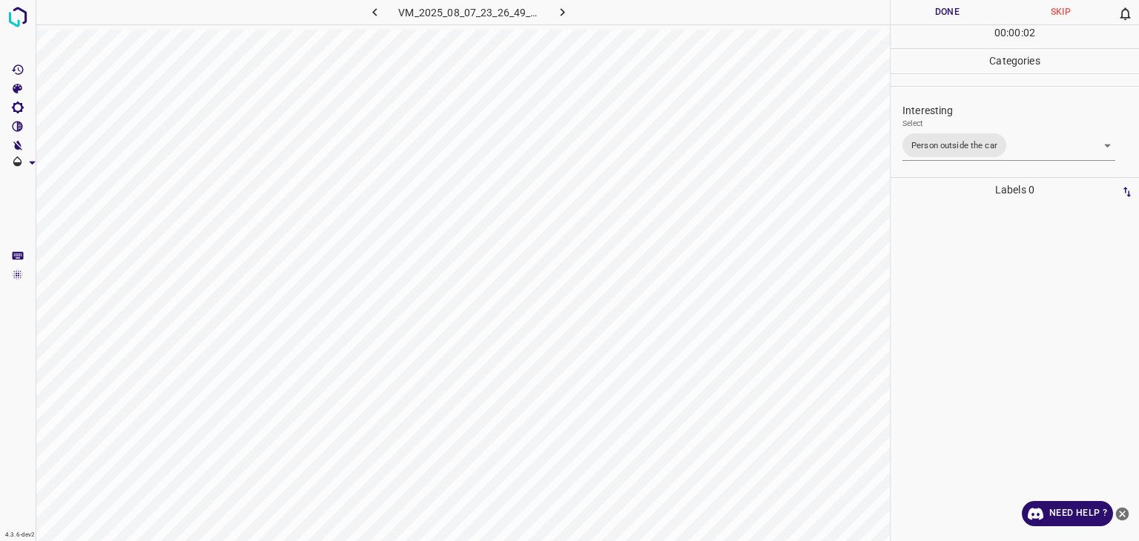
click at [961, 16] on div at bounding box center [569, 270] width 1139 height 541
click at [961, 16] on button "Done" at bounding box center [947, 12] width 113 height 24
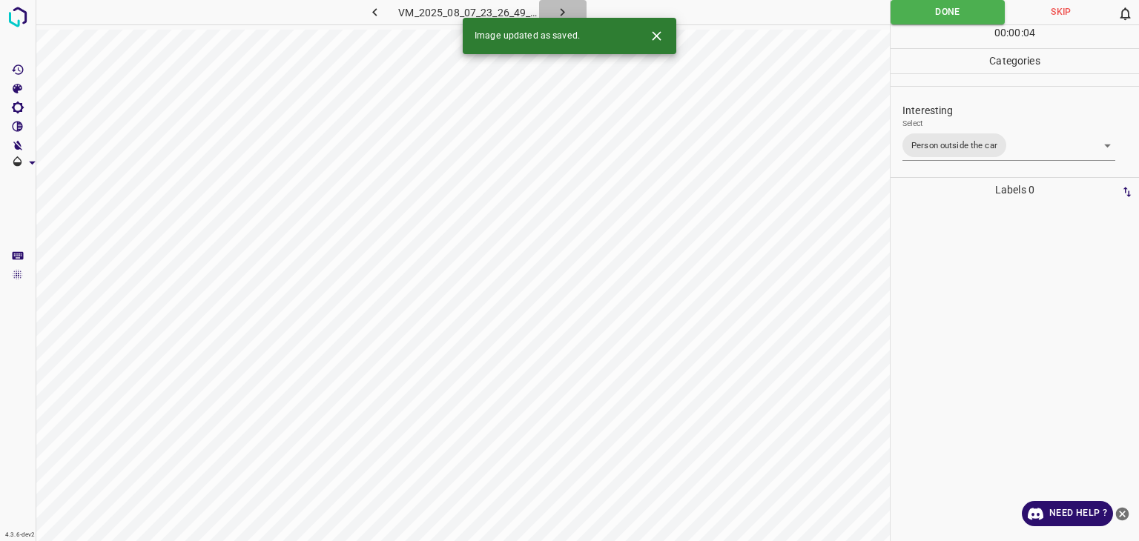
click at [561, 10] on icon "button" at bounding box center [563, 12] width 4 height 8
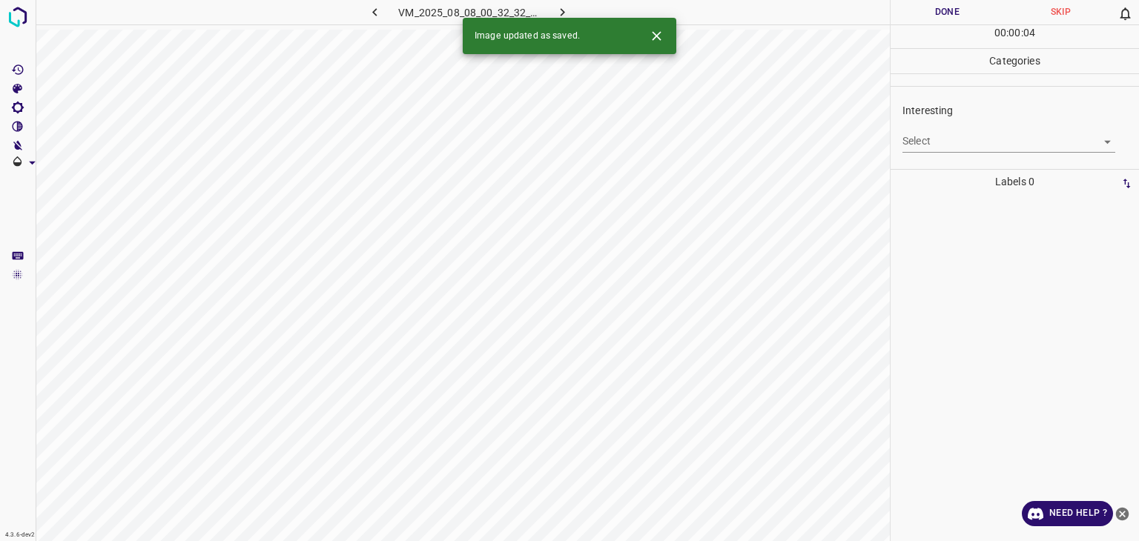
click at [967, 140] on body "4.3.6-dev2 VM_2025_08_08_00_32_32_848_10.gif Done Skip 0 00 : 00 : 04 Categorie…" at bounding box center [569, 270] width 1139 height 541
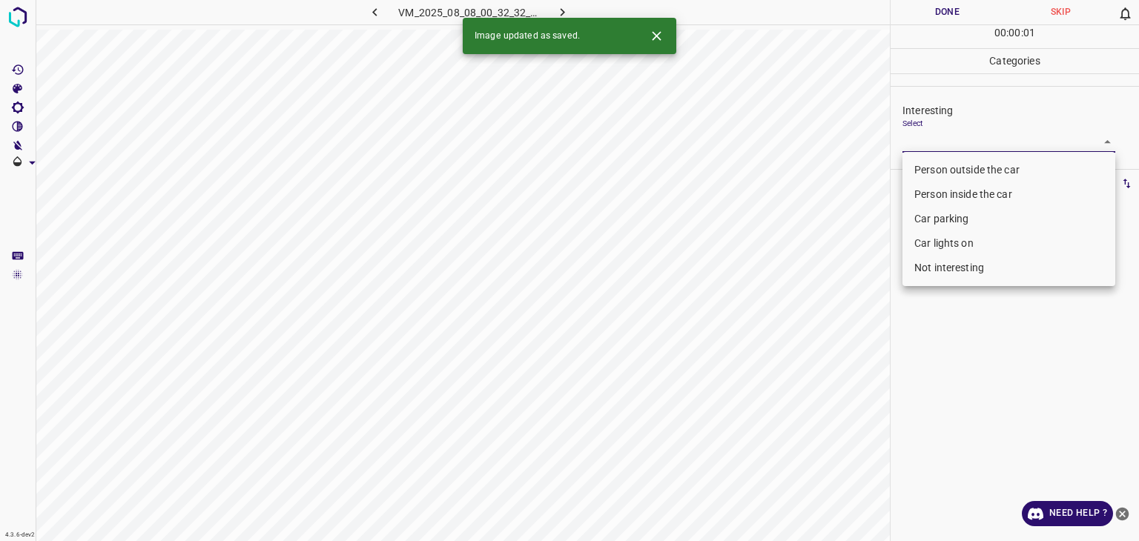
click at [950, 163] on li "Person outside the car" at bounding box center [1009, 170] width 213 height 24
type input "Person outside the car"
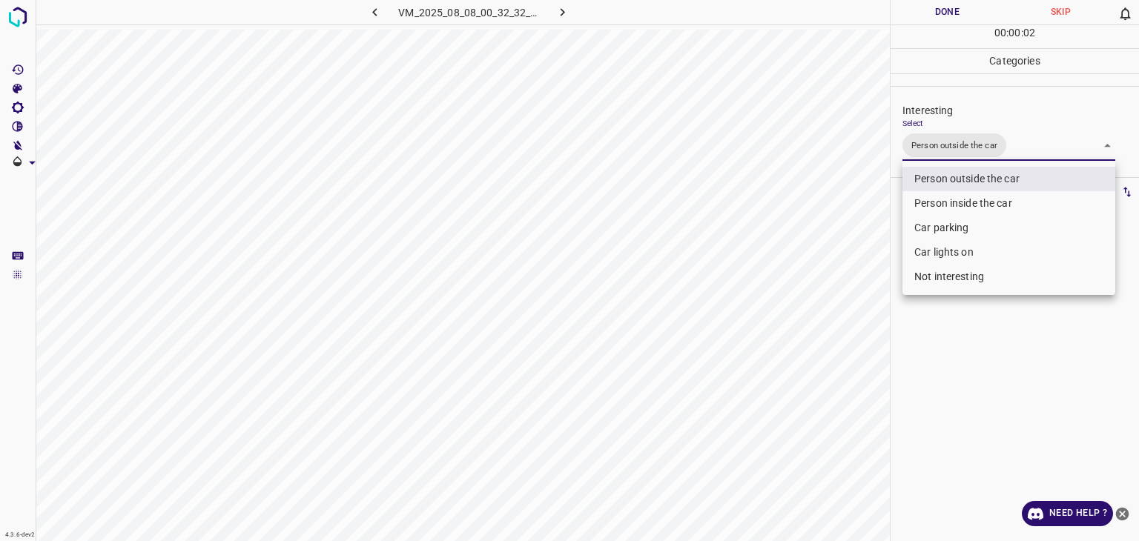
click at [952, 9] on div at bounding box center [569, 270] width 1139 height 541
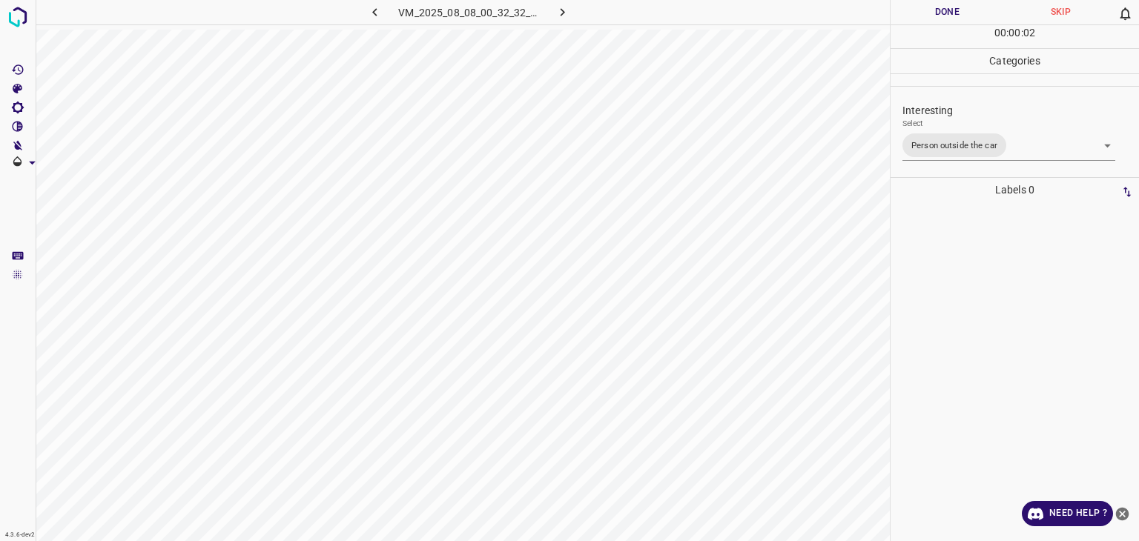
click at [952, 9] on div at bounding box center [569, 270] width 1139 height 541
click at [952, 9] on button "Done" at bounding box center [947, 12] width 113 height 24
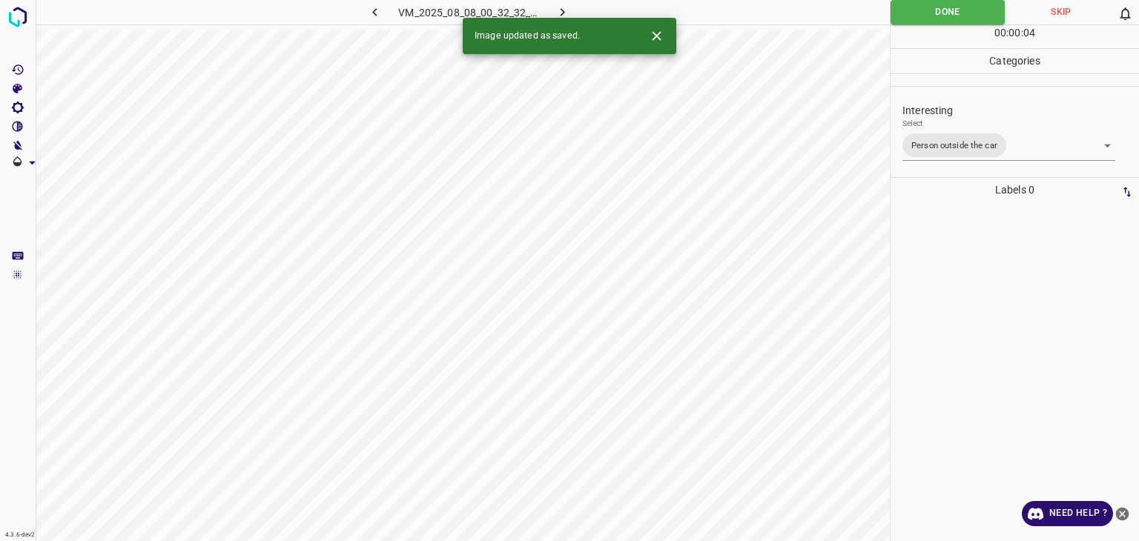
click at [576, 5] on button "button" at bounding box center [562, 12] width 47 height 24
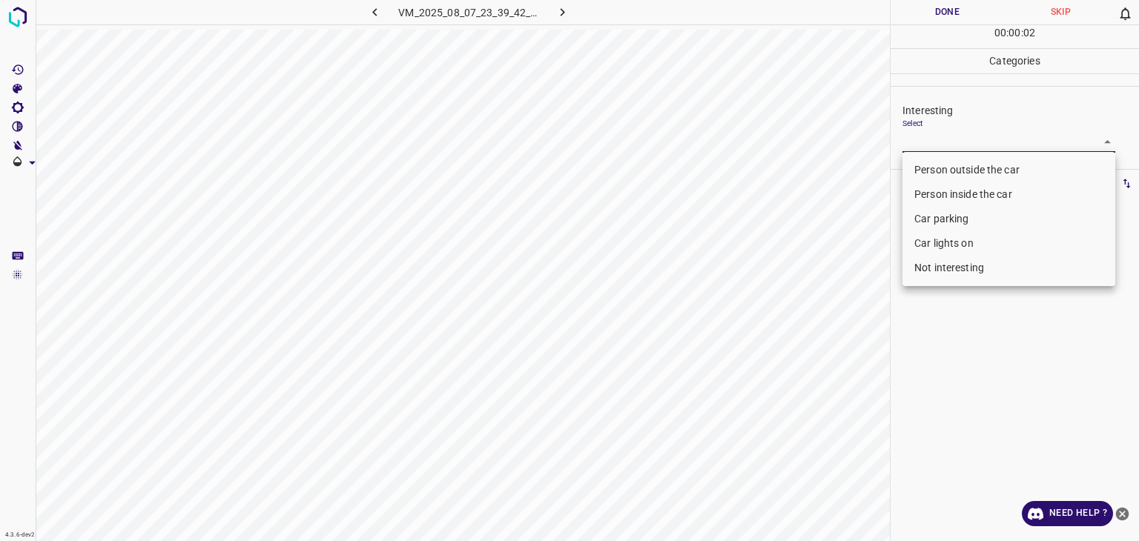
click at [1015, 141] on body "4.3.6-dev2 VM_2025_08_07_23_39_42_717_05.gif Done Skip 0 00 : 00 : 02 Categorie…" at bounding box center [569, 270] width 1139 height 541
click at [979, 225] on li "Car parking" at bounding box center [1009, 219] width 213 height 24
type input "Car parking"
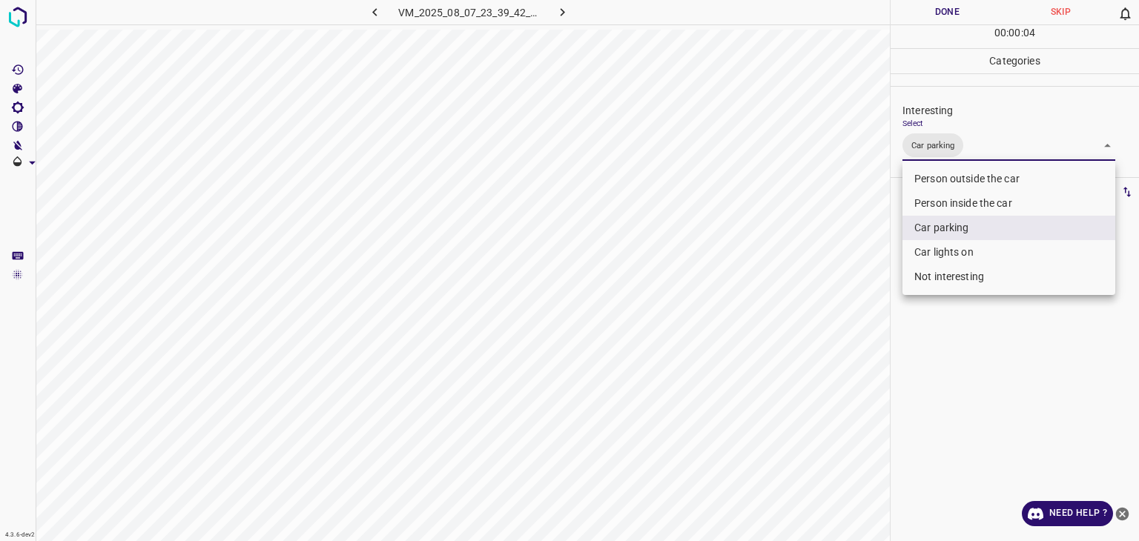
click at [949, 12] on div at bounding box center [569, 270] width 1139 height 541
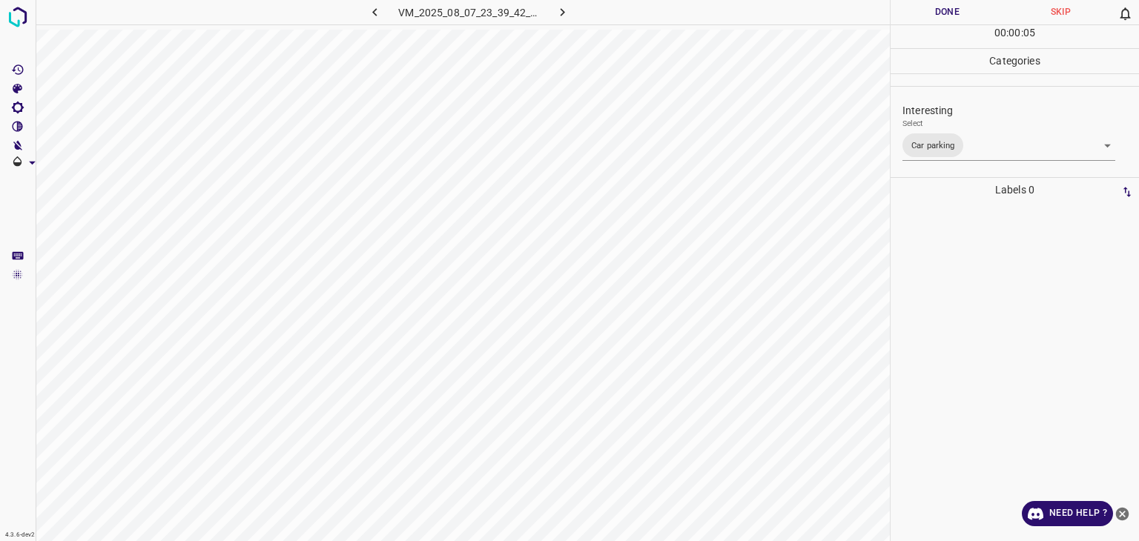
click at [949, 12] on button "Done" at bounding box center [947, 12] width 113 height 24
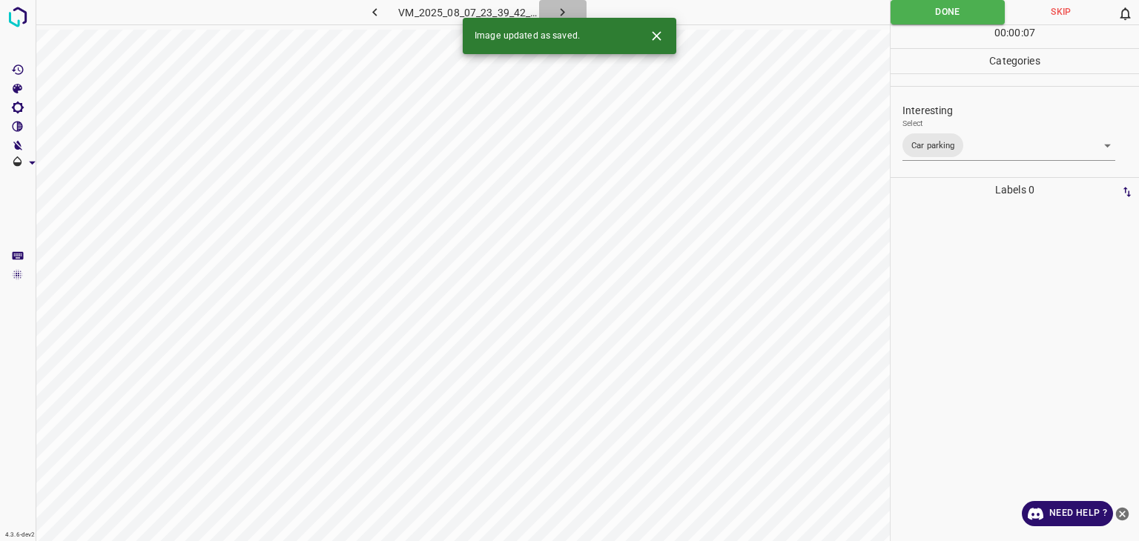
click at [564, 13] on icon "button" at bounding box center [563, 12] width 16 height 16
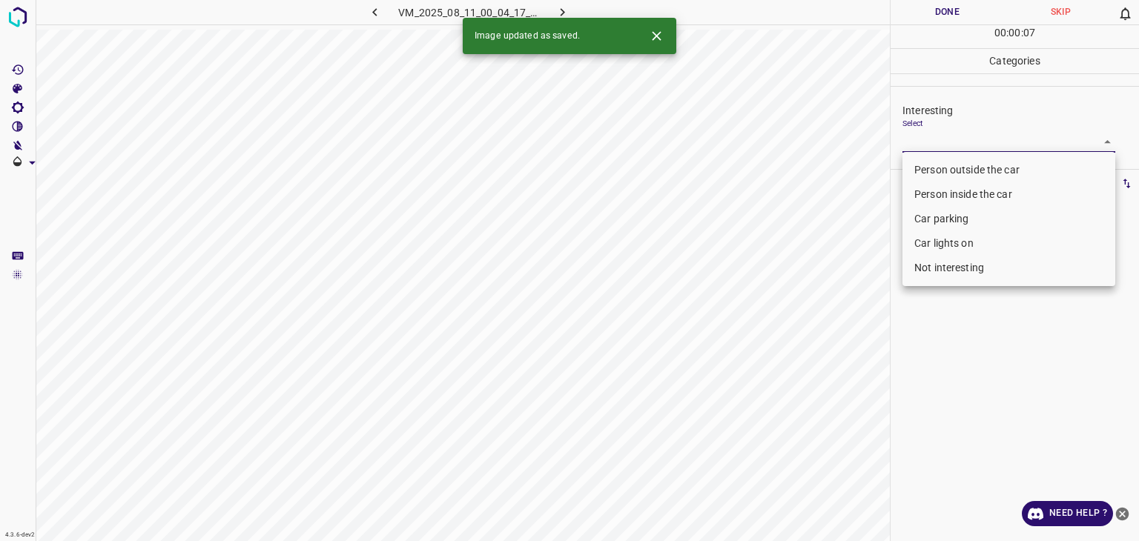
click at [952, 143] on body "4.3.6-dev2 VM_2025_08_11_00_04_17_029_08.gif Done Skip 0 00 : 00 : 07 Categorie…" at bounding box center [569, 270] width 1139 height 541
click at [950, 168] on li "Person outside the car" at bounding box center [1009, 170] width 213 height 24
type input "Person outside the car"
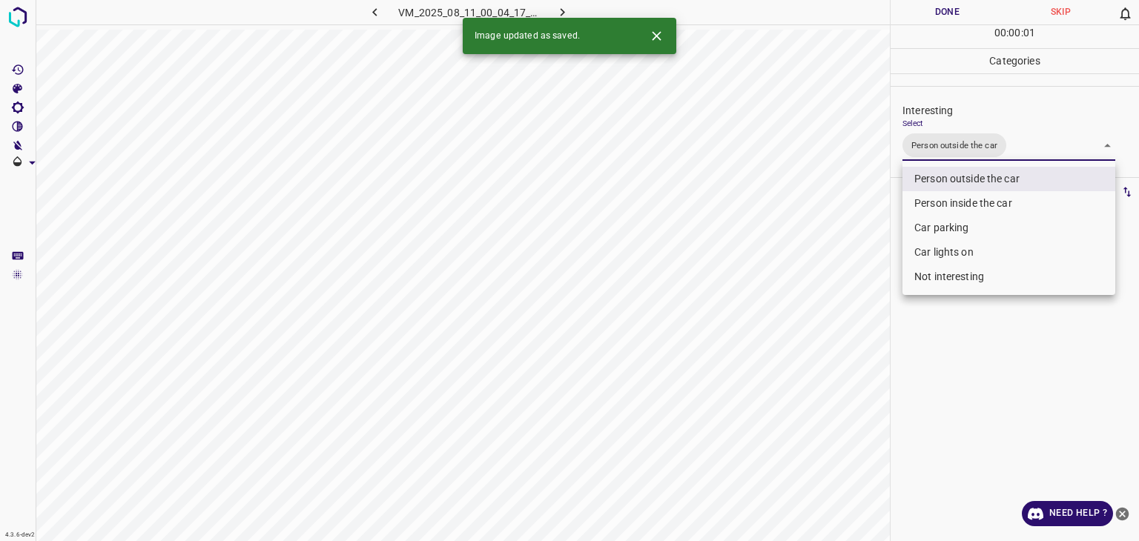
click at [959, 22] on div at bounding box center [569, 270] width 1139 height 541
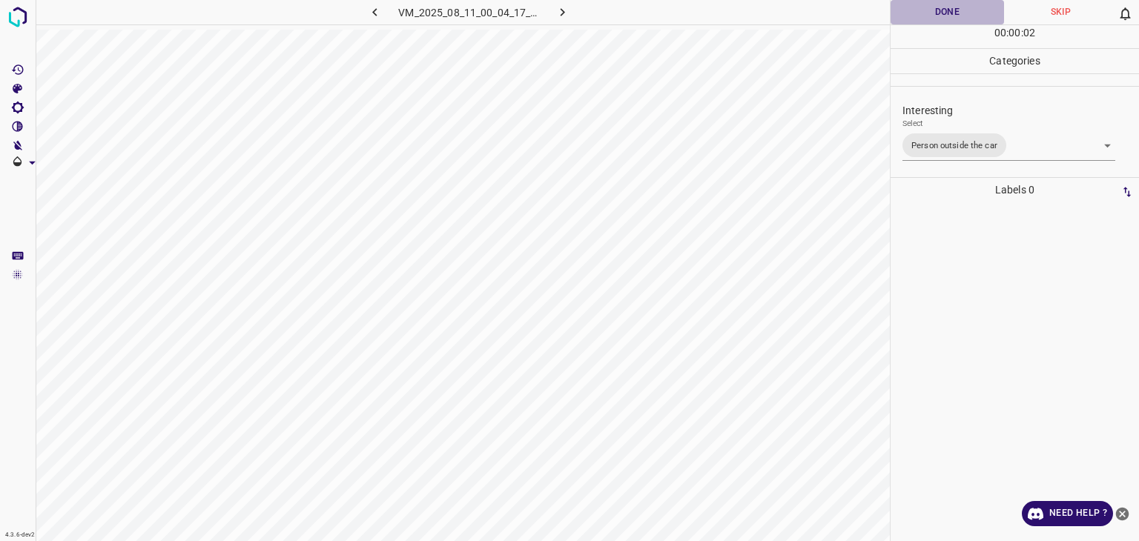
click at [957, 21] on button "Done" at bounding box center [947, 12] width 113 height 24
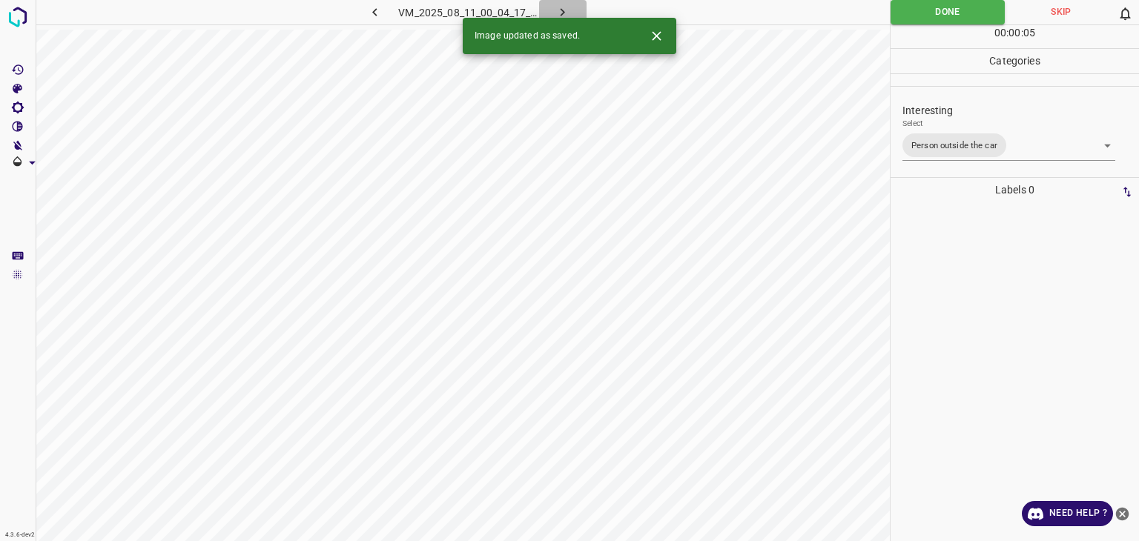
click at [561, 7] on icon "button" at bounding box center [563, 12] width 16 height 16
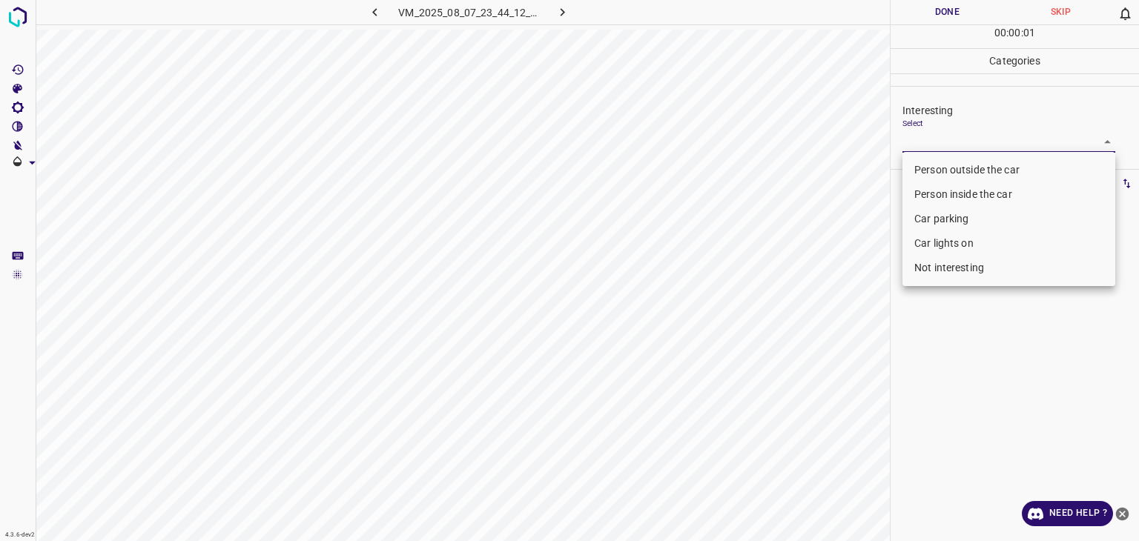
click at [988, 151] on body "4.3.6-dev2 VM_2025_08_07_23_44_12_041_05.gif Done Skip 0 00 : 00 : 01 Categorie…" at bounding box center [569, 270] width 1139 height 541
click at [980, 166] on li "Person outside the car" at bounding box center [1009, 170] width 213 height 24
type input "Person outside the car"
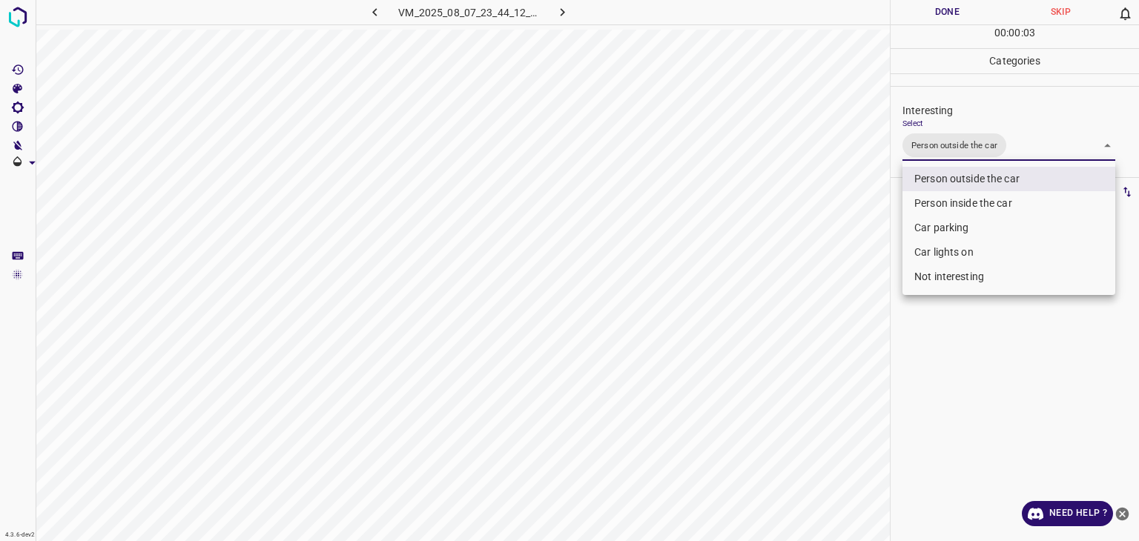
click at [943, 9] on div at bounding box center [569, 270] width 1139 height 541
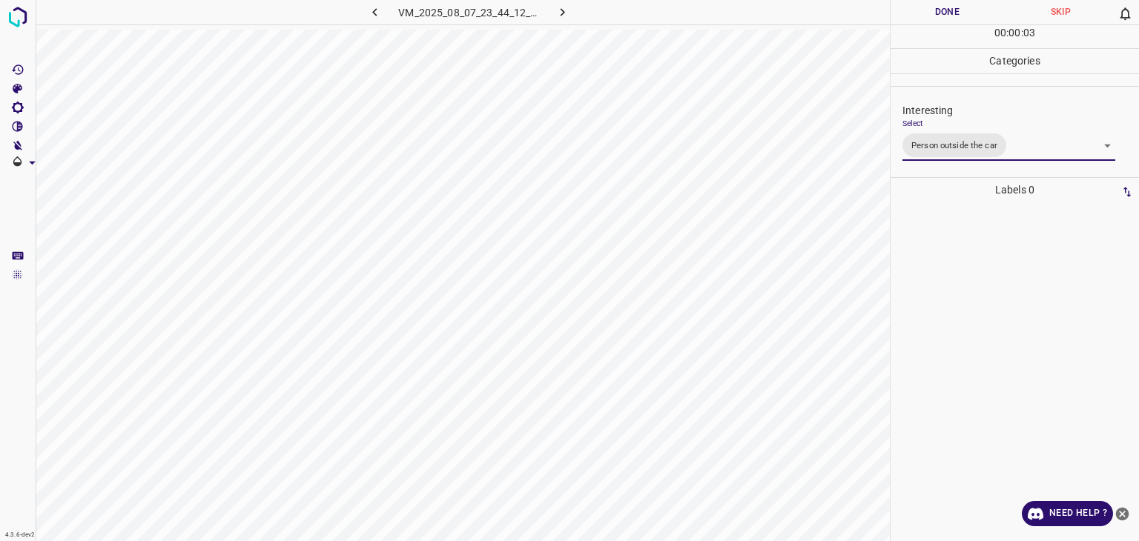
click at [943, 9] on div at bounding box center [569, 270] width 1139 height 541
click at [943, 9] on button "Done" at bounding box center [947, 12] width 113 height 24
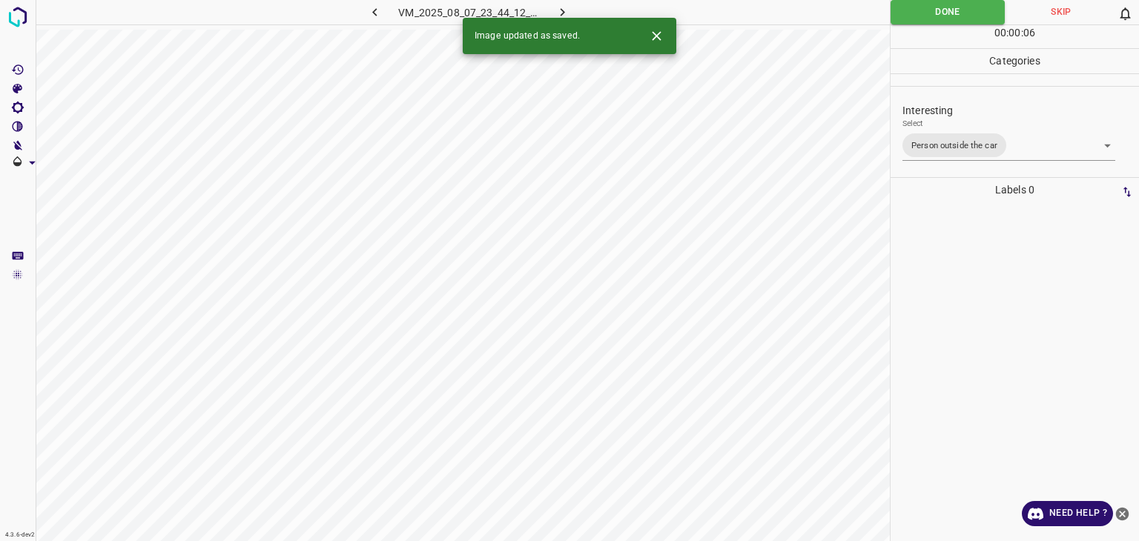
click at [564, 9] on icon "button" at bounding box center [563, 12] width 16 height 16
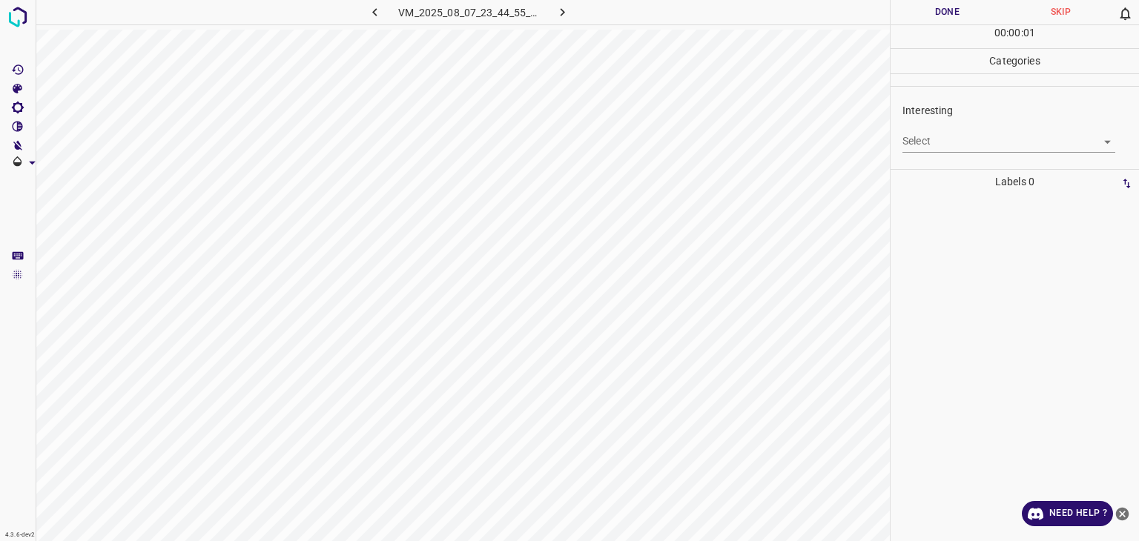
click at [956, 150] on body "4.3.6-dev2 VM_2025_08_07_23_44_55_311_04.gif Done Skip 0 00 : 00 : 01 Categorie…" at bounding box center [569, 270] width 1139 height 541
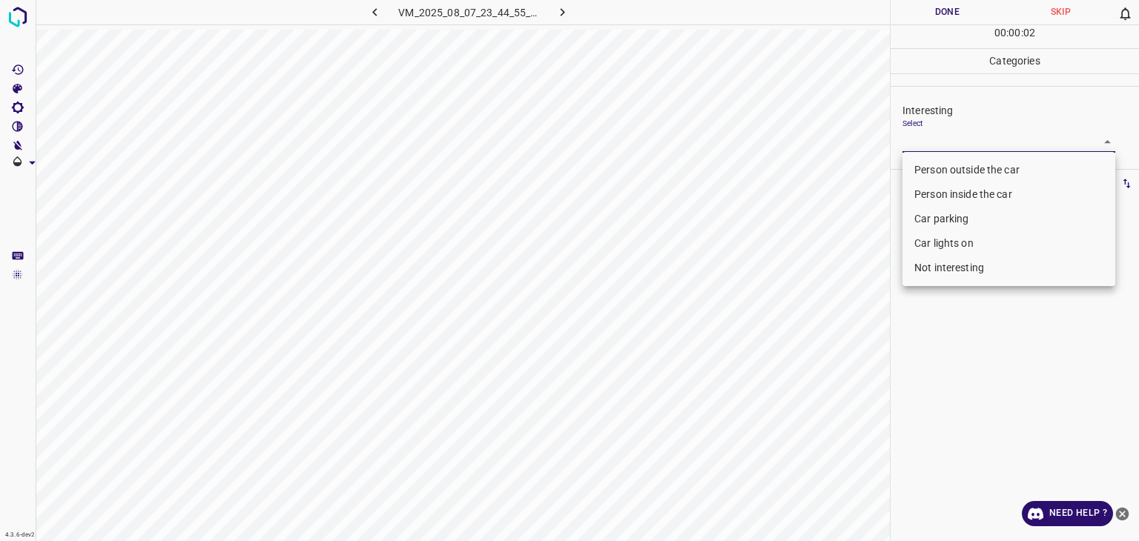
click at [958, 170] on li "Person outside the car" at bounding box center [1009, 170] width 213 height 24
type input "Person outside the car"
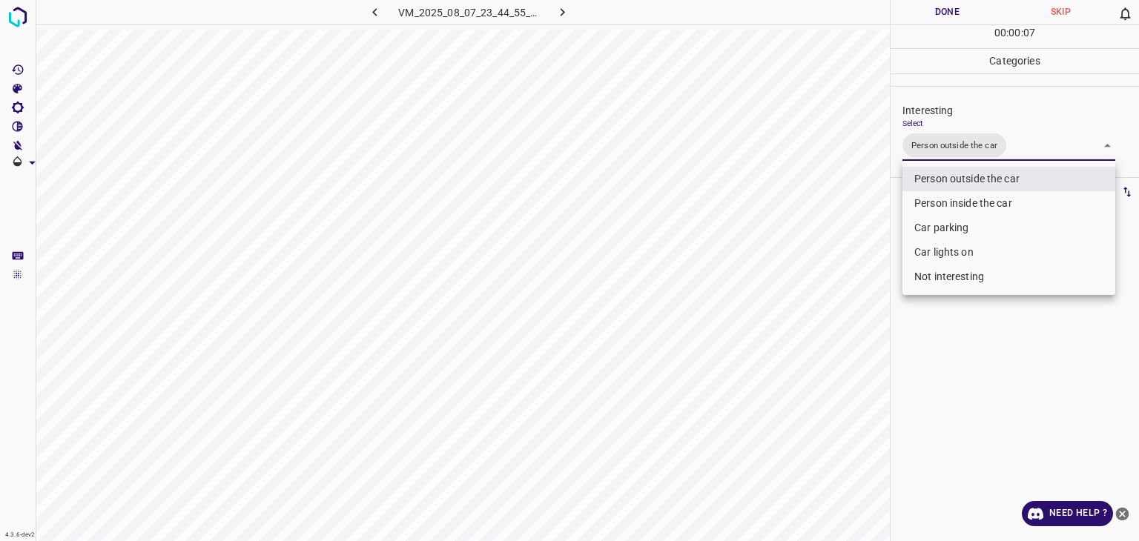
click at [955, 10] on div at bounding box center [569, 270] width 1139 height 541
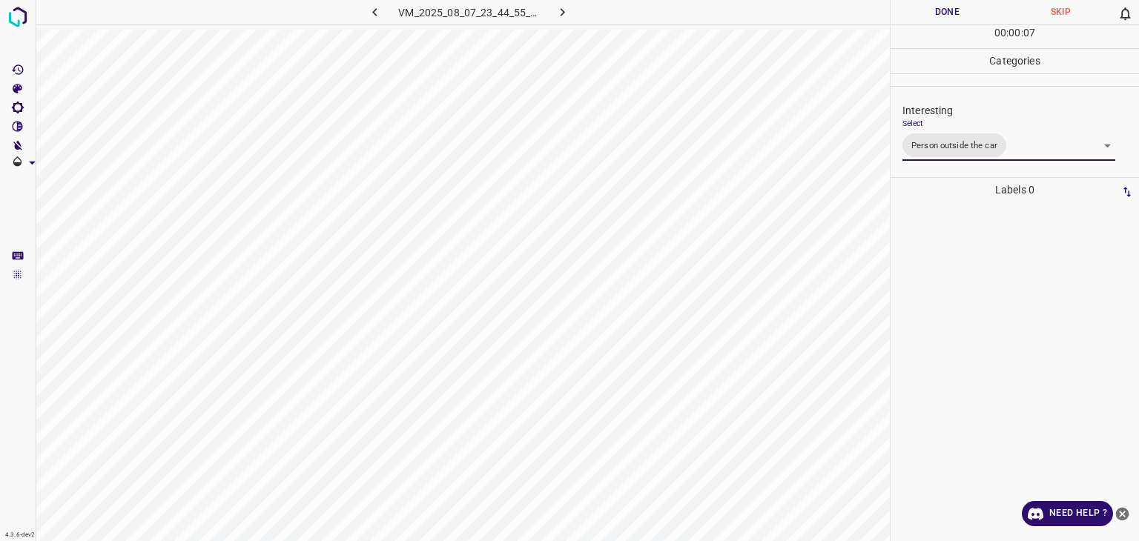
click at [955, 10] on button "Done" at bounding box center [947, 12] width 113 height 24
click at [562, 12] on icon "button" at bounding box center [563, 12] width 16 height 16
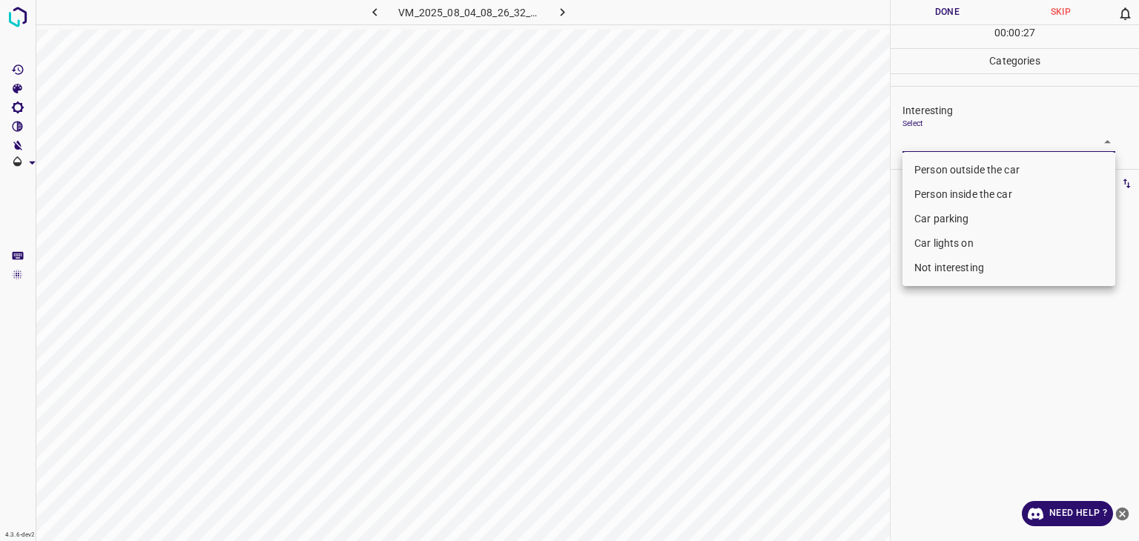
click at [986, 144] on body "4.3.6-dev2 VM_2025_08_04_08_26_32_545_04.gif Done Skip 0 00 : 00 : 27 Categorie…" at bounding box center [569, 270] width 1139 height 541
click at [976, 170] on li "Person outside the car" at bounding box center [1009, 170] width 213 height 24
type input "Person outside the car"
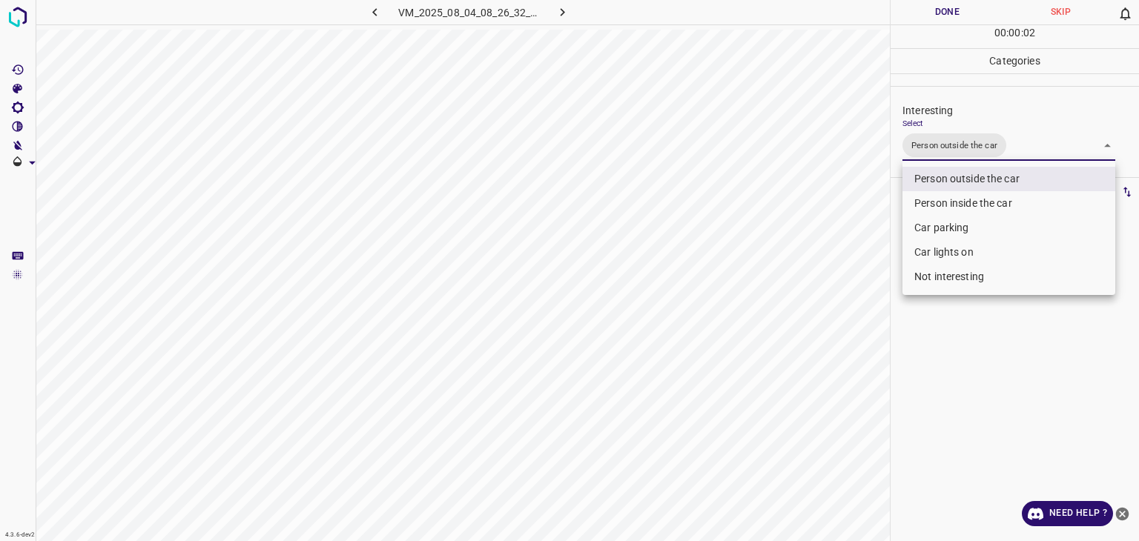
click at [941, 10] on div at bounding box center [569, 270] width 1139 height 541
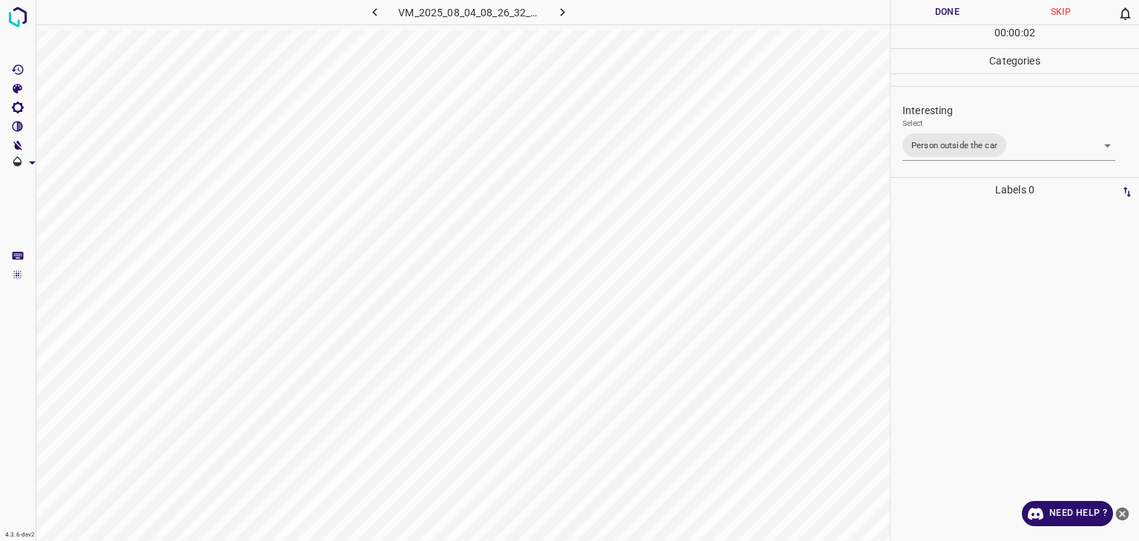
click at [941, 10] on div at bounding box center [569, 270] width 1139 height 541
click at [941, 10] on button "Done" at bounding box center [947, 12] width 113 height 24
click at [547, 1] on button "button" at bounding box center [562, 12] width 47 height 24
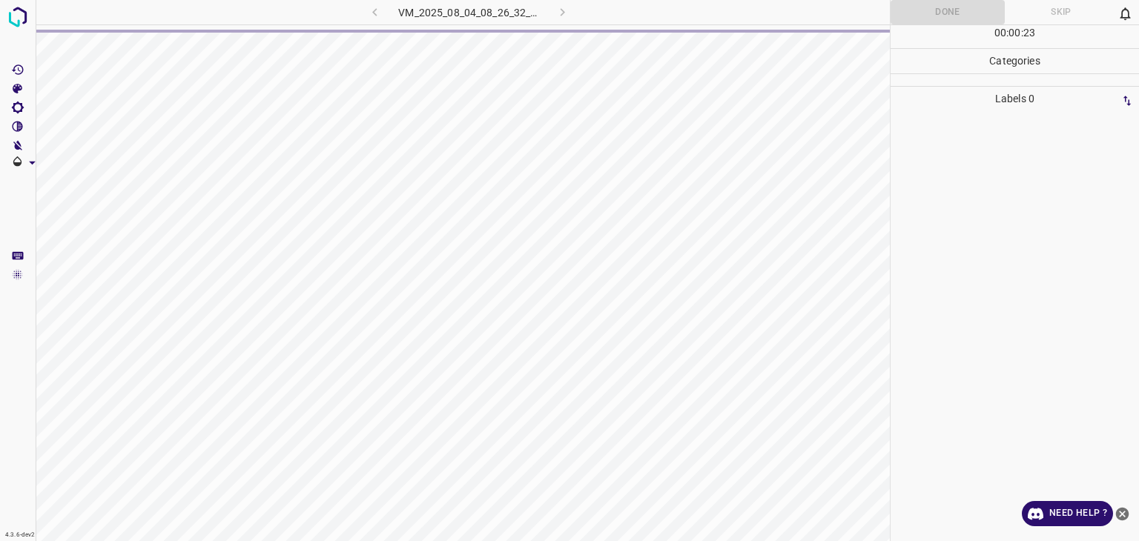
click at [559, 7] on div "VM_2025_08_04_08_26_32_545_04.gif" at bounding box center [469, 12] width 281 height 24
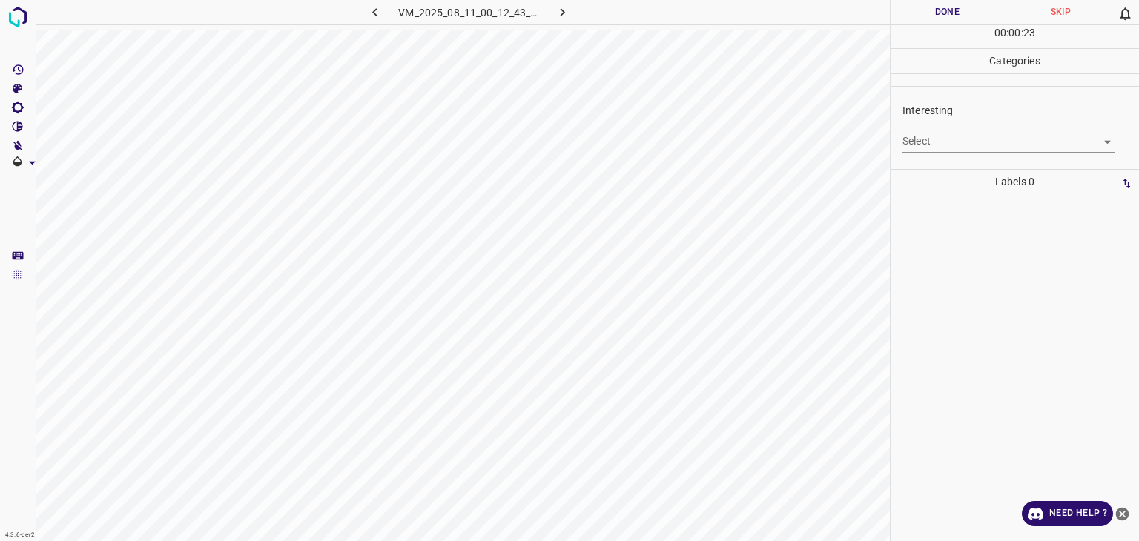
click at [948, 70] on p "Categories" at bounding box center [1015, 61] width 248 height 24
click at [949, 128] on div "Select ​" at bounding box center [1009, 135] width 213 height 33
click at [959, 148] on body "4.3.6-dev2 VM_2025_08_11_00_12_43_055_00.gif Done Skip 0 00 : 00 : 02 Categorie…" at bounding box center [569, 270] width 1139 height 541
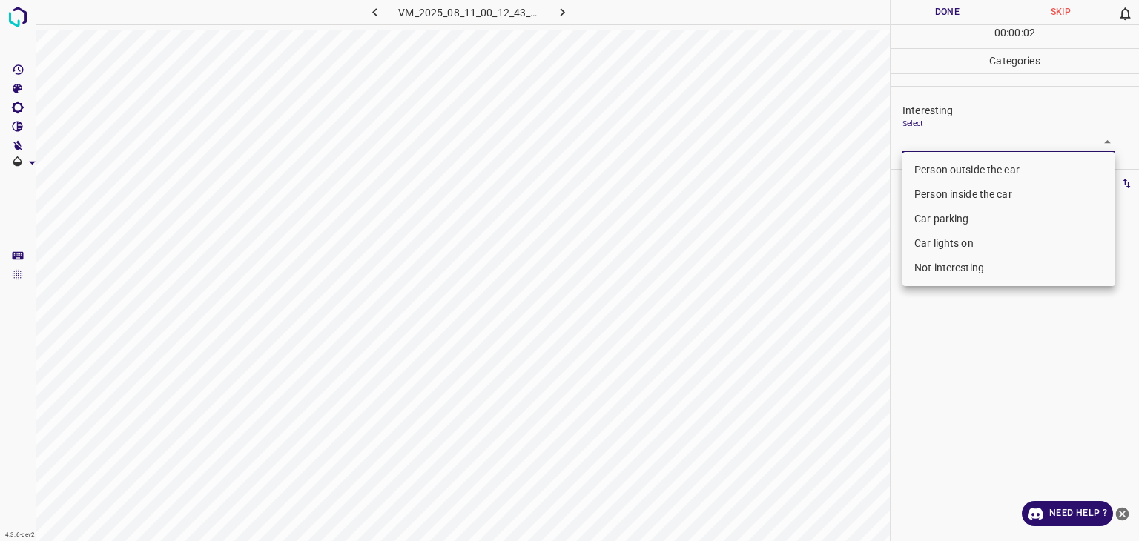
click at [953, 162] on li "Person outside the car" at bounding box center [1009, 170] width 213 height 24
type input "Person outside the car"
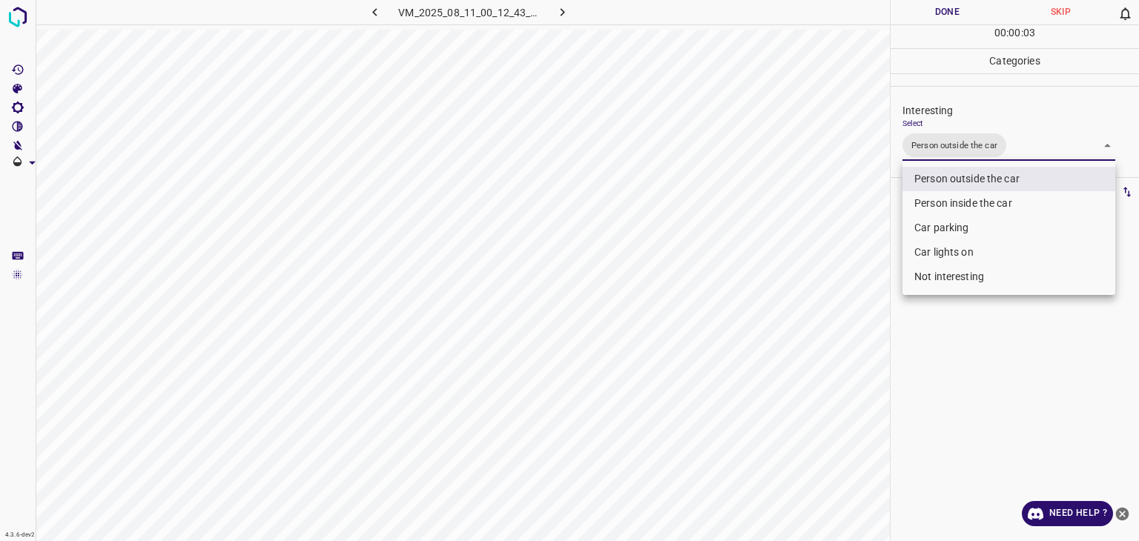
click at [943, 12] on div at bounding box center [569, 270] width 1139 height 541
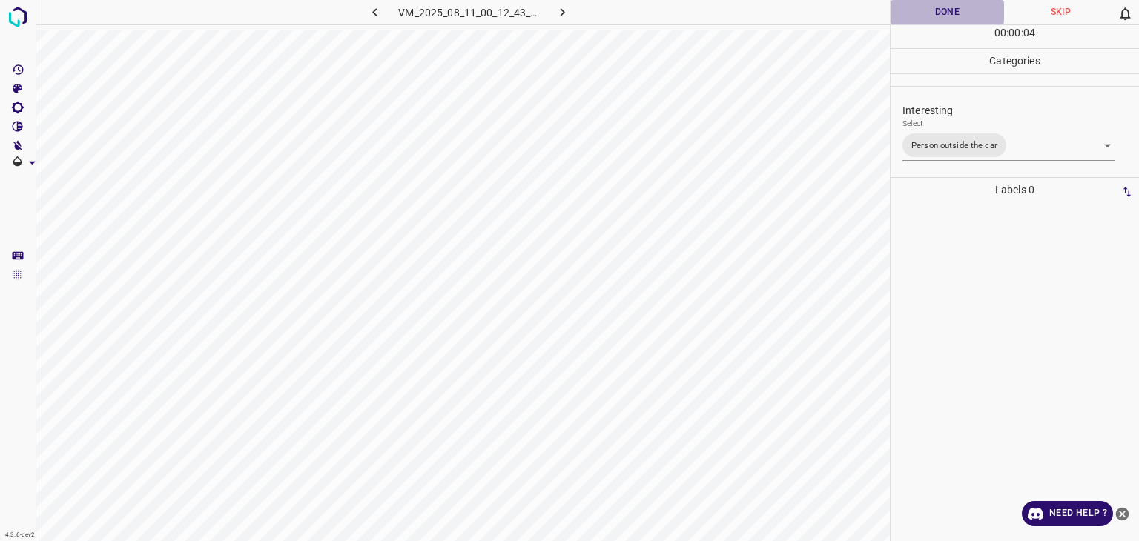
click at [943, 12] on button "Done" at bounding box center [947, 12] width 113 height 24
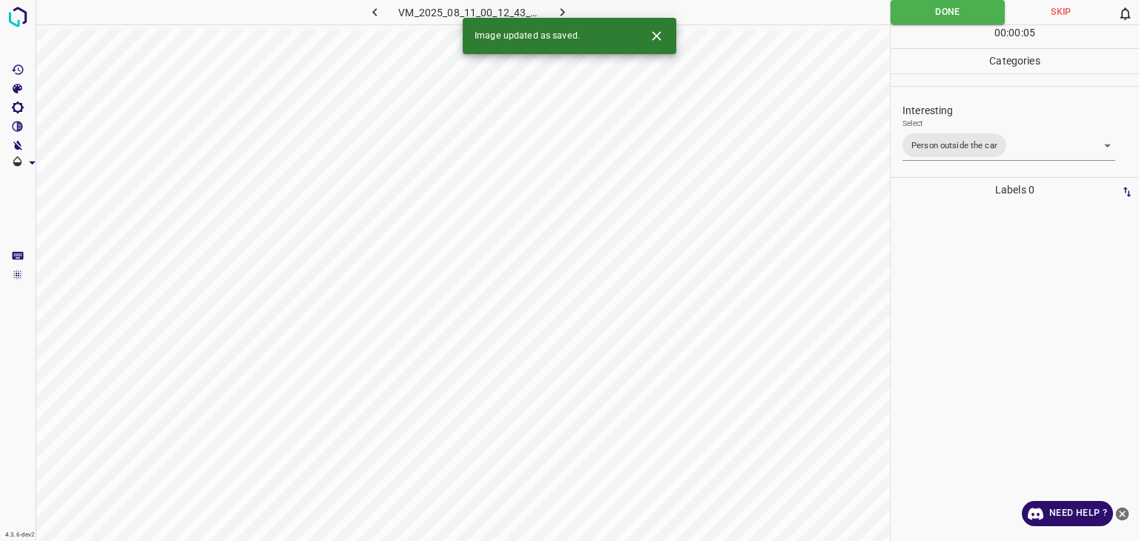
click at [569, 10] on icon "button" at bounding box center [563, 12] width 16 height 16
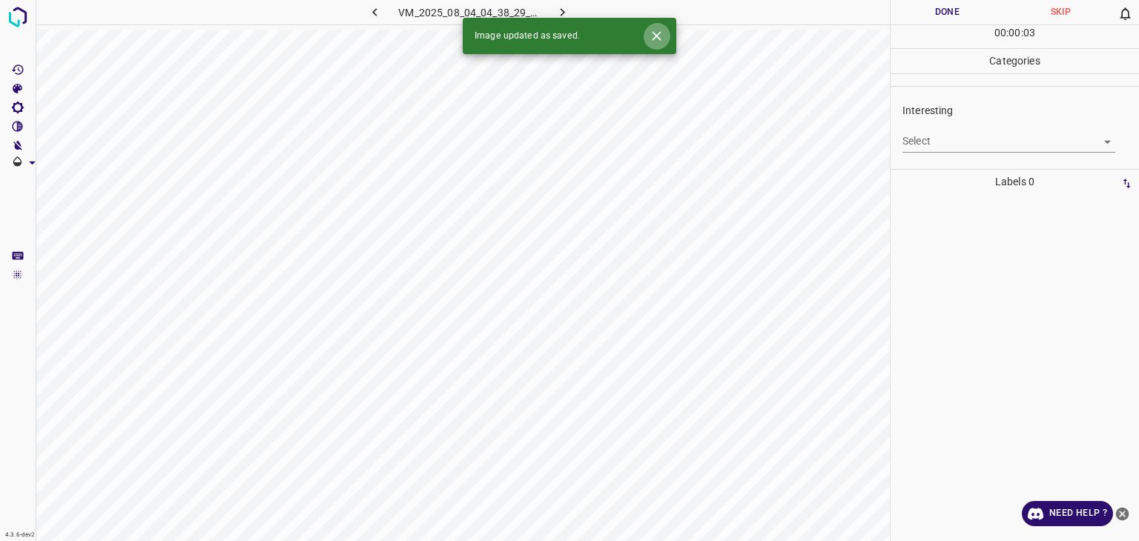
click at [662, 44] on button "Close" at bounding box center [656, 35] width 27 height 27
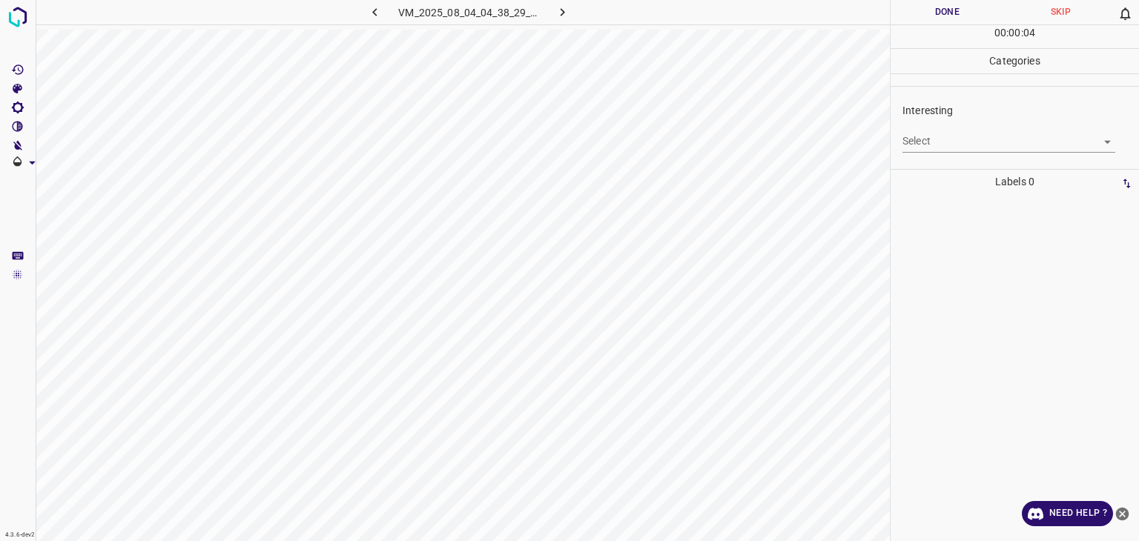
click at [947, 147] on body "4.3.6-dev2 VM_2025_08_04_04_38_29_902_10.gif Done Skip 0 00 : 00 : 04 Categorie…" at bounding box center [569, 270] width 1139 height 541
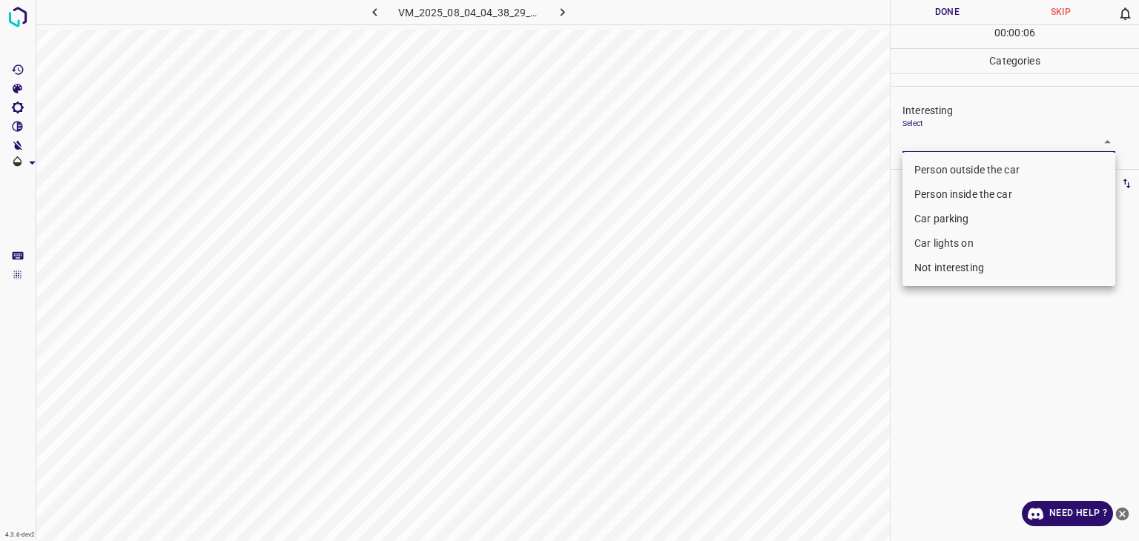
click at [964, 268] on li "Not interesting" at bounding box center [1009, 268] width 213 height 24
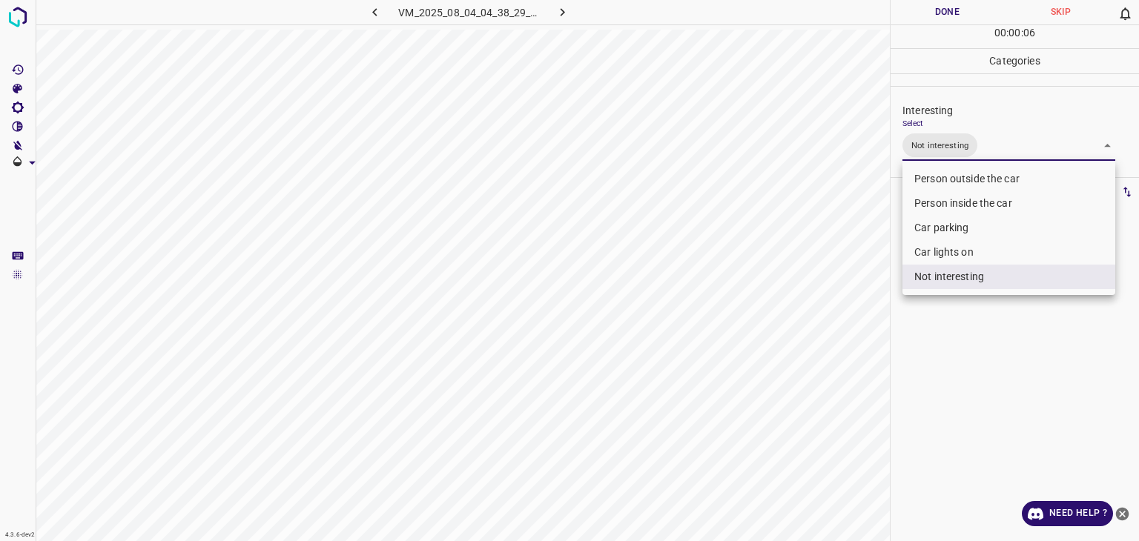
type input "Not interesting"
click at [969, 8] on div at bounding box center [569, 270] width 1139 height 541
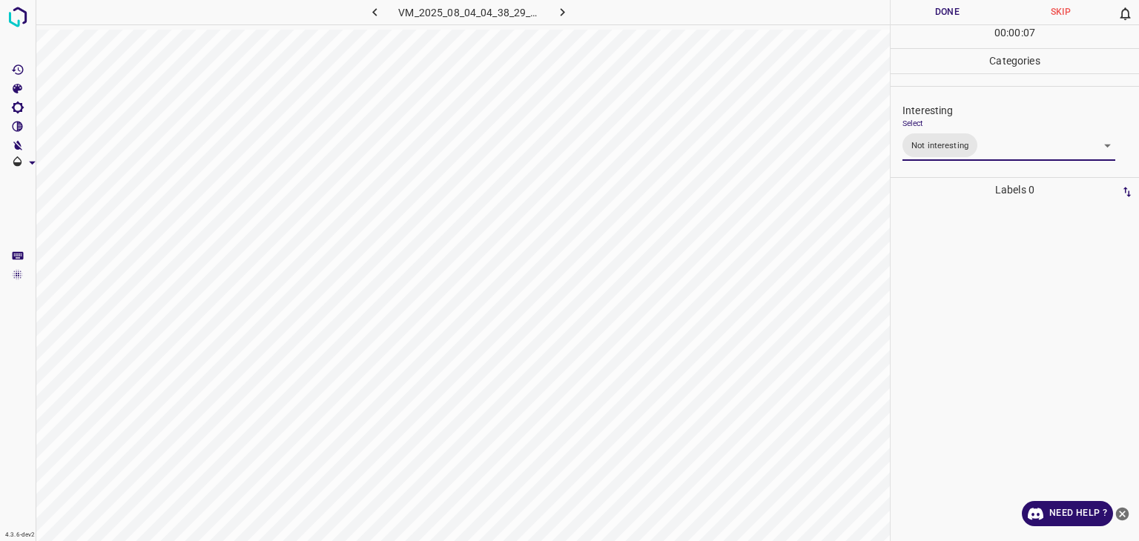
click at [969, 11] on div at bounding box center [569, 270] width 1139 height 541
click at [969, 11] on button "Done" at bounding box center [947, 12] width 113 height 24
click at [973, 139] on body "4.3.6-dev2 VM_2025_08_04_04_38_29_902_10.gif Done Skip 0 00 : 00 : 42 Categorie…" at bounding box center [569, 270] width 1139 height 541
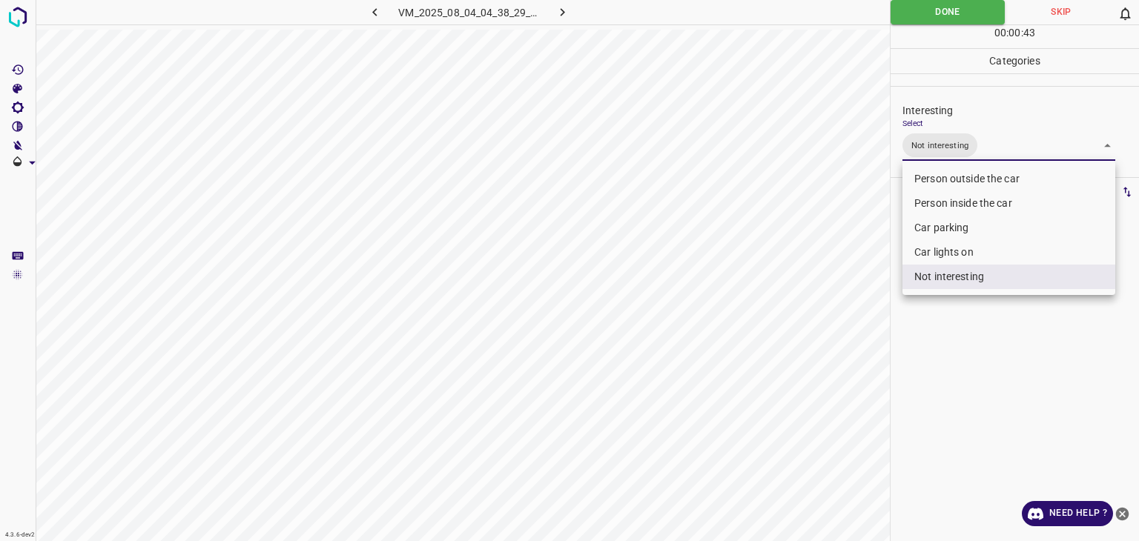
click at [567, 10] on div at bounding box center [569, 270] width 1139 height 541
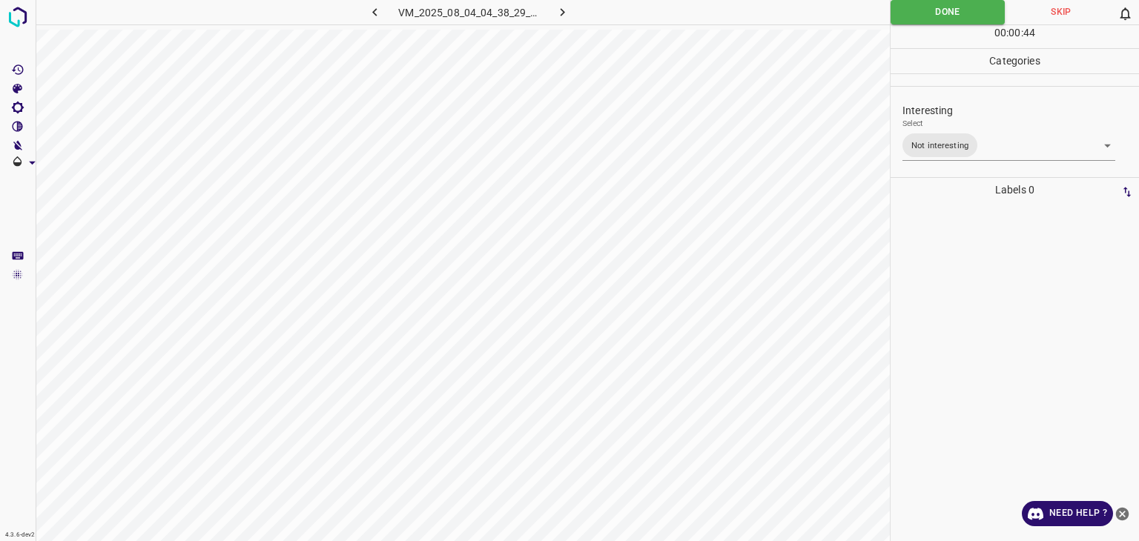
click at [567, 10] on div at bounding box center [569, 270] width 1139 height 541
click at [567, 10] on icon "button" at bounding box center [563, 12] width 16 height 16
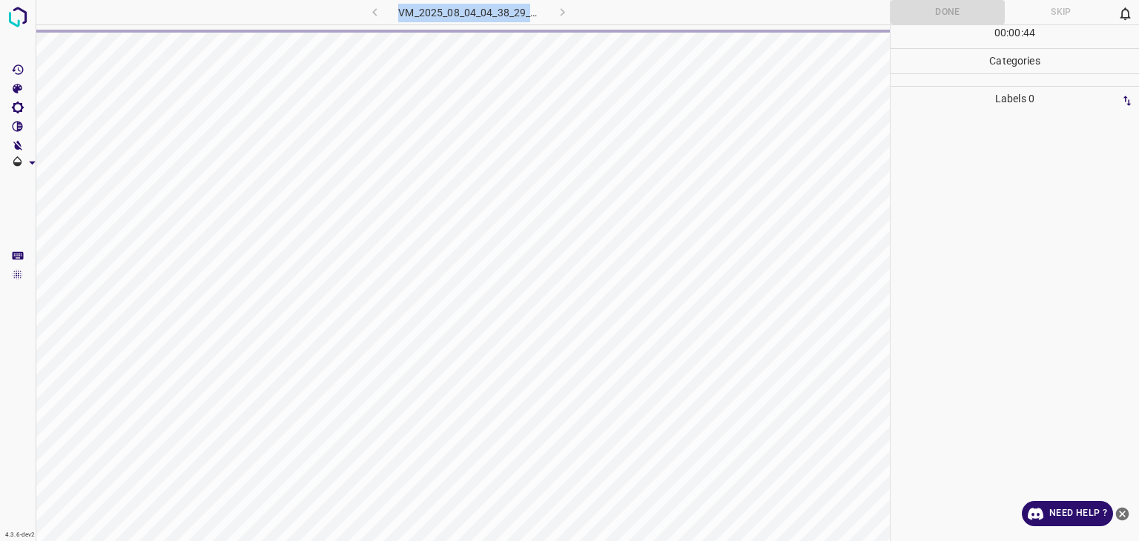
click at [567, 10] on div "VM_2025_08_04_04_38_29_902_10.gif" at bounding box center [469, 12] width 281 height 24
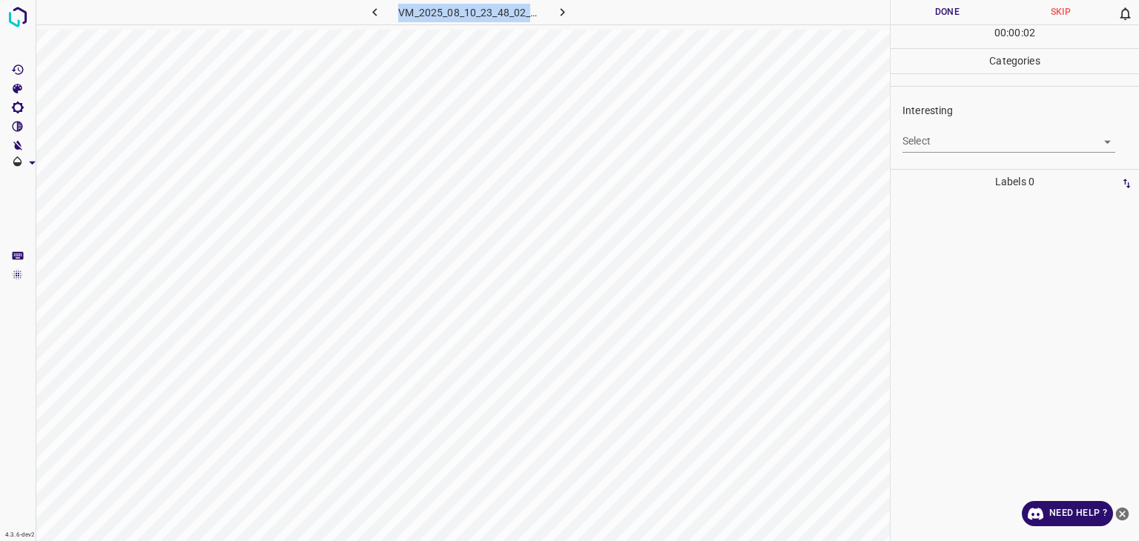
click at [979, 134] on body "4.3.6-dev2 VM_2025_08_10_23_48_02_904_03.gif Done Skip 0 00 : 00 : 02 Categorie…" at bounding box center [569, 270] width 1139 height 541
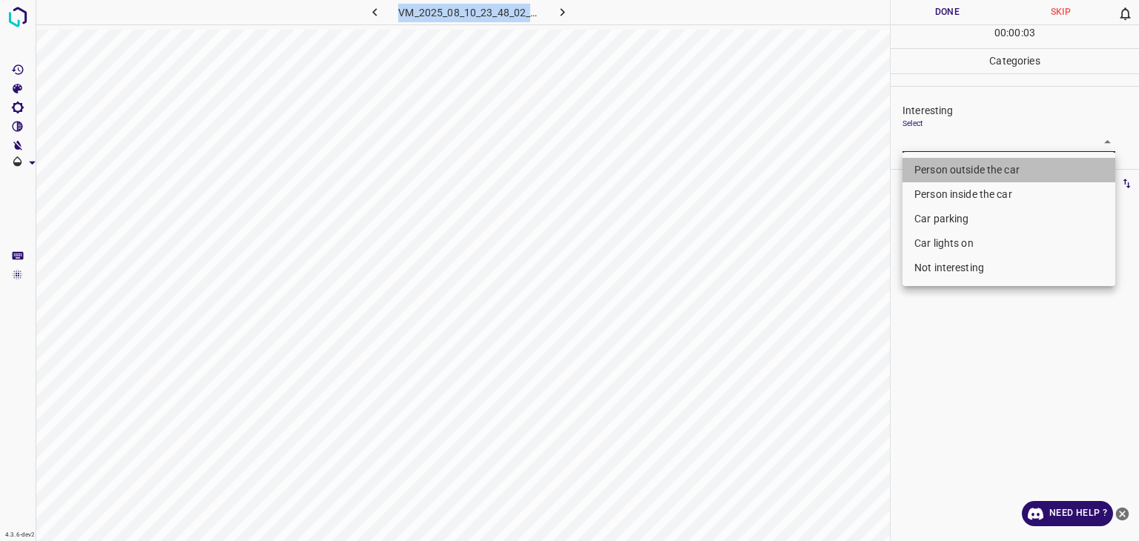
click at [957, 167] on li "Person outside the car" at bounding box center [1009, 170] width 213 height 24
type input "Person outside the car"
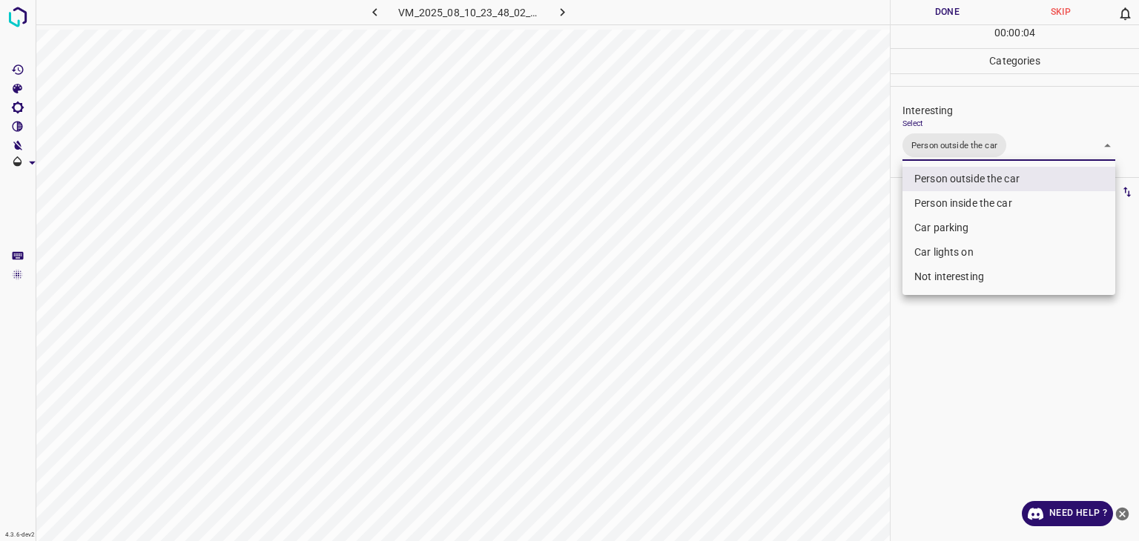
click at [937, 14] on div at bounding box center [569, 270] width 1139 height 541
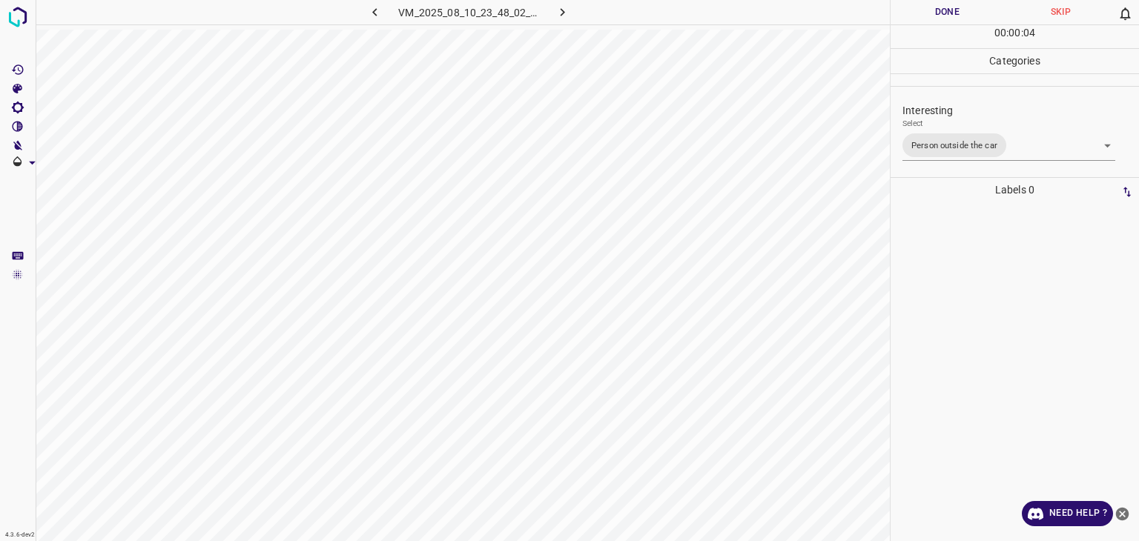
click at [937, 13] on div at bounding box center [569, 270] width 1139 height 541
click at [937, 13] on button "Done" at bounding box center [947, 12] width 113 height 24
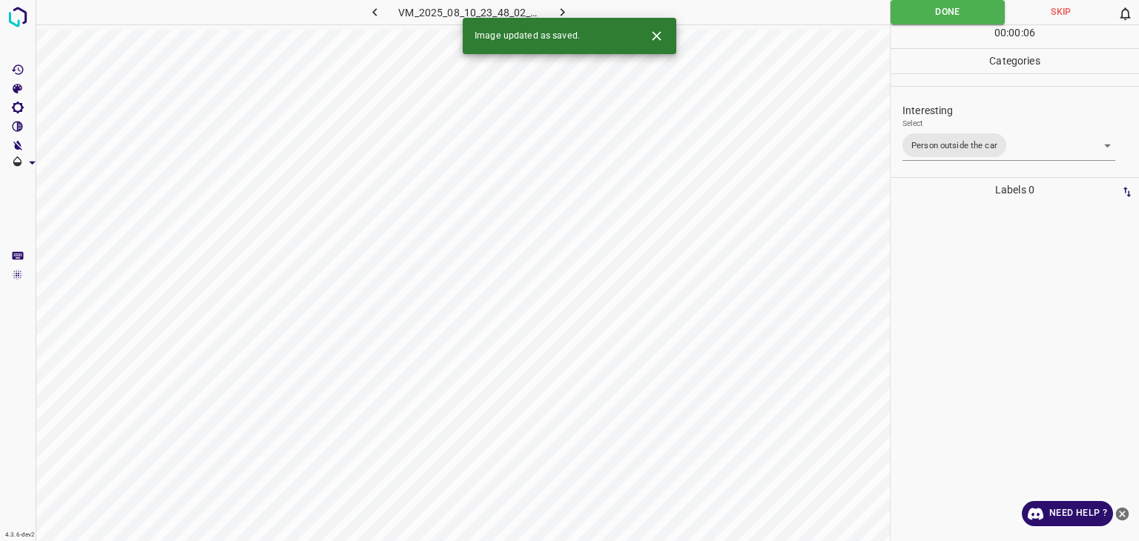
click at [567, 10] on icon "button" at bounding box center [563, 12] width 16 height 16
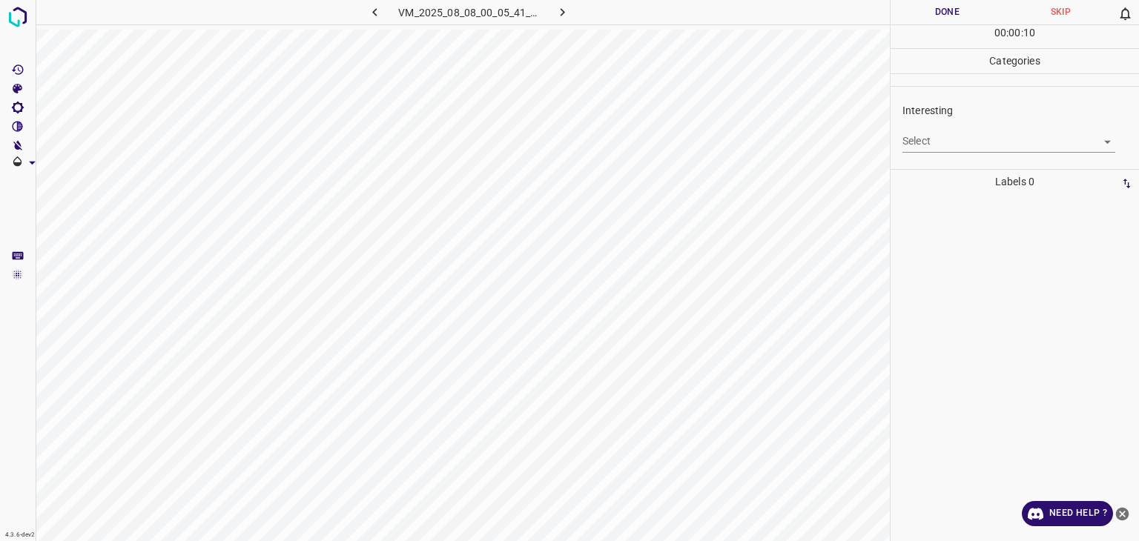
click at [913, 122] on div "Select ​" at bounding box center [1009, 135] width 213 height 33
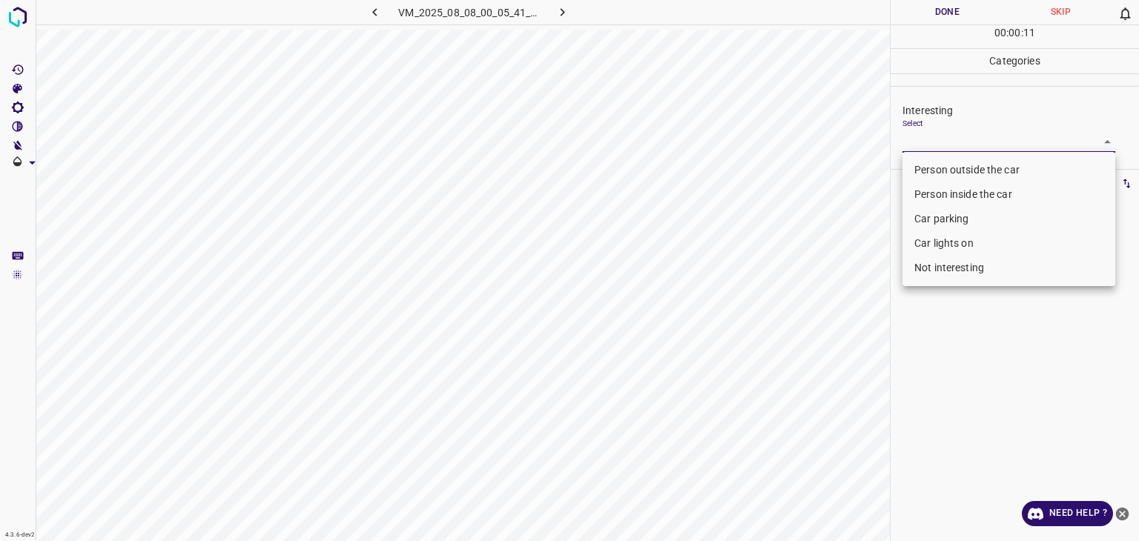
click at [926, 133] on body "4.3.6-dev2 VM_2025_08_08_00_05_41_553_09.gif Done Skip 0 00 : 00 : 11 Categorie…" at bounding box center [569, 270] width 1139 height 541
click at [938, 200] on li "Person inside the car" at bounding box center [1009, 194] width 213 height 24
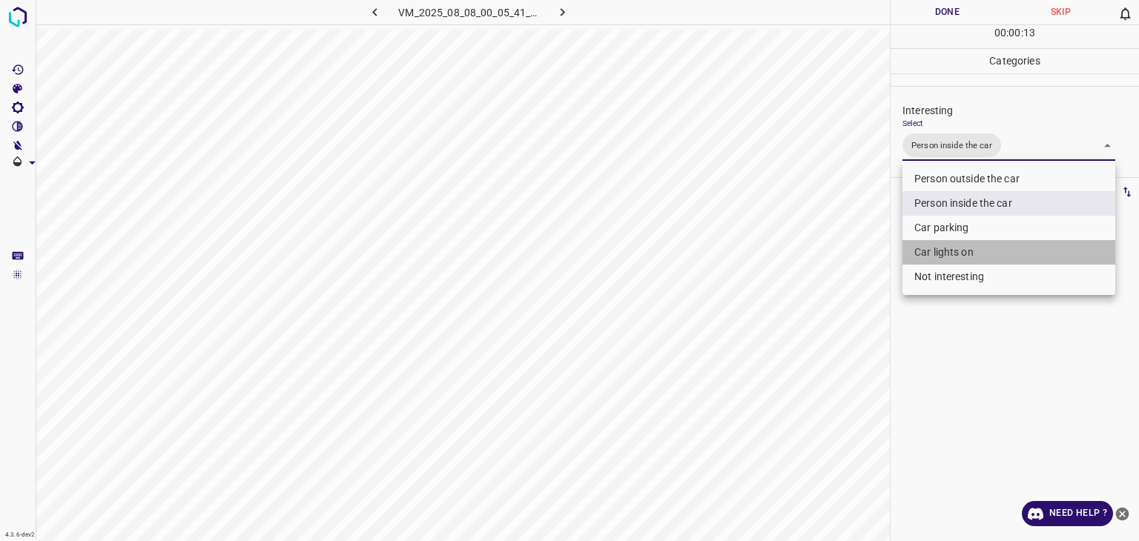
click at [945, 254] on li "Car lights on" at bounding box center [1009, 252] width 213 height 24
type input "Person inside the car,Car lights on"
click at [955, 13] on div at bounding box center [569, 270] width 1139 height 541
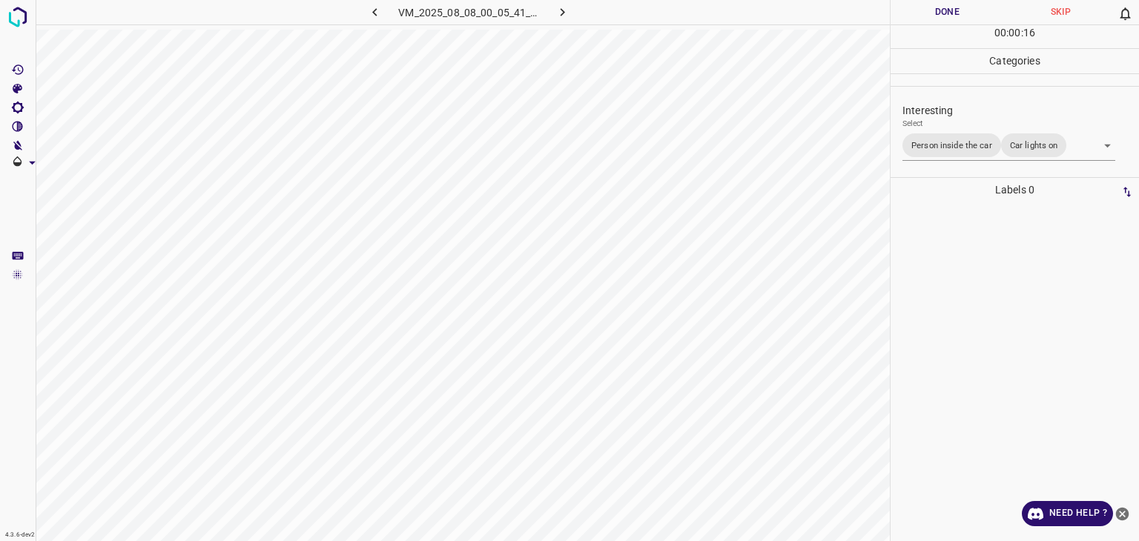
click at [943, 9] on button "Done" at bounding box center [947, 12] width 113 height 24
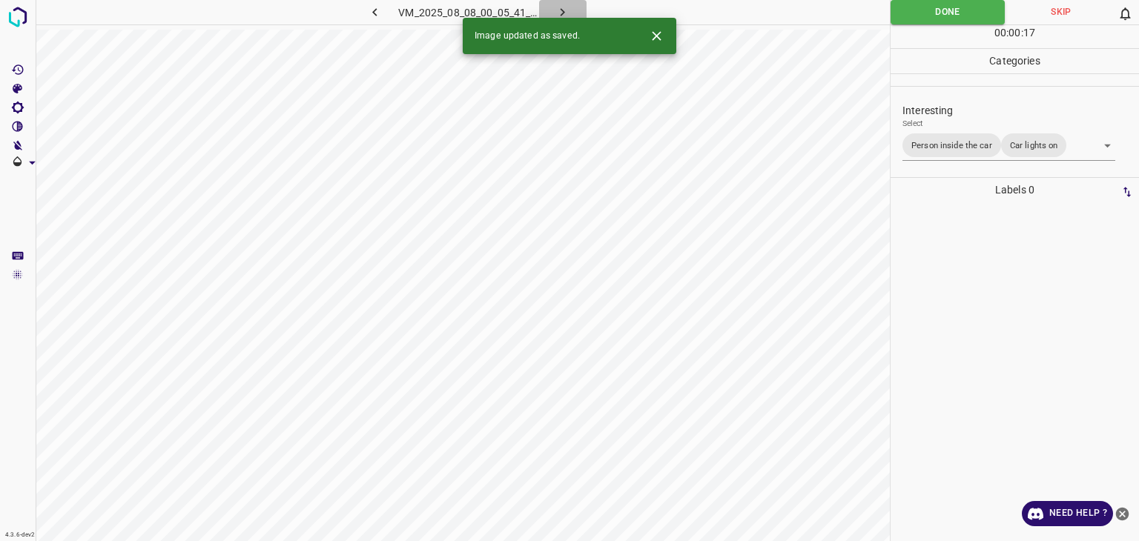
click at [553, 13] on button "button" at bounding box center [562, 12] width 47 height 24
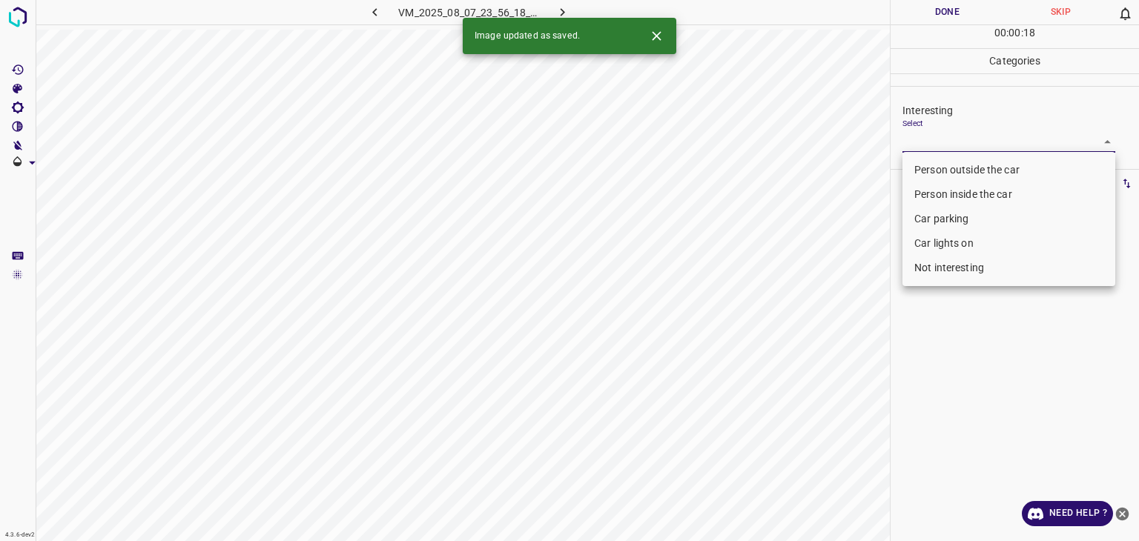
click at [923, 137] on body "4.3.6-dev2 VM_2025_08_07_23_56_18_465_01.gif Done Skip 0 00 : 00 : 18 Categorie…" at bounding box center [569, 270] width 1139 height 541
click at [917, 226] on li "Car parking" at bounding box center [1009, 219] width 213 height 24
type input "Car parking"
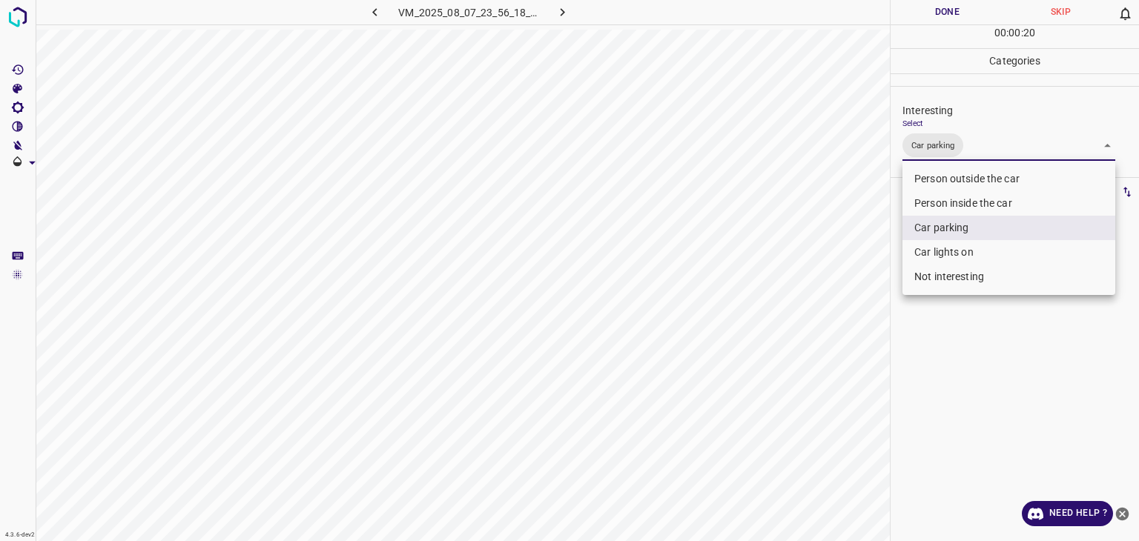
click at [931, 9] on div at bounding box center [569, 270] width 1139 height 541
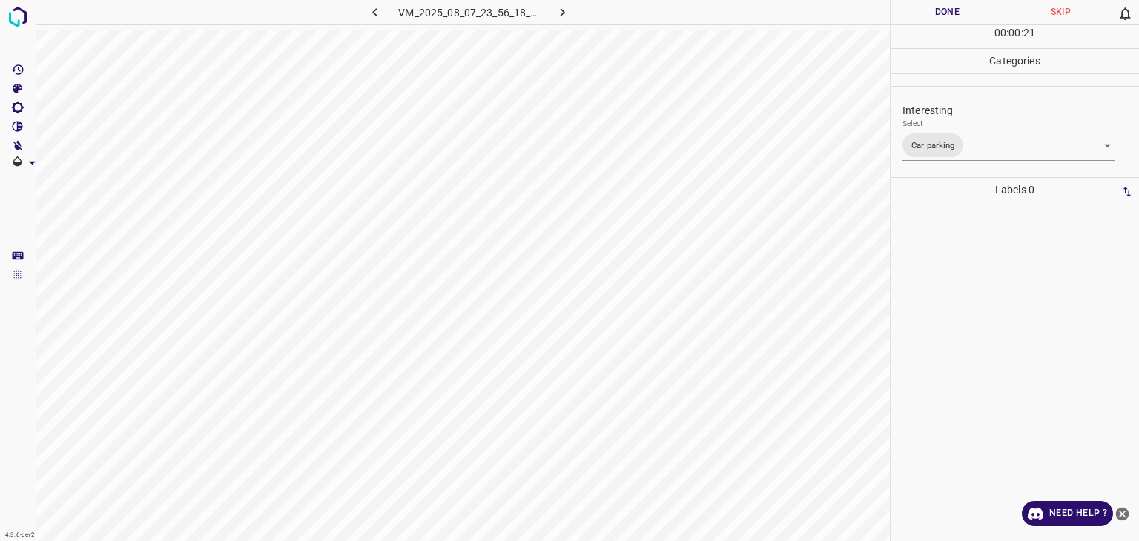
click at [931, 9] on button "Done" at bounding box center [947, 12] width 113 height 24
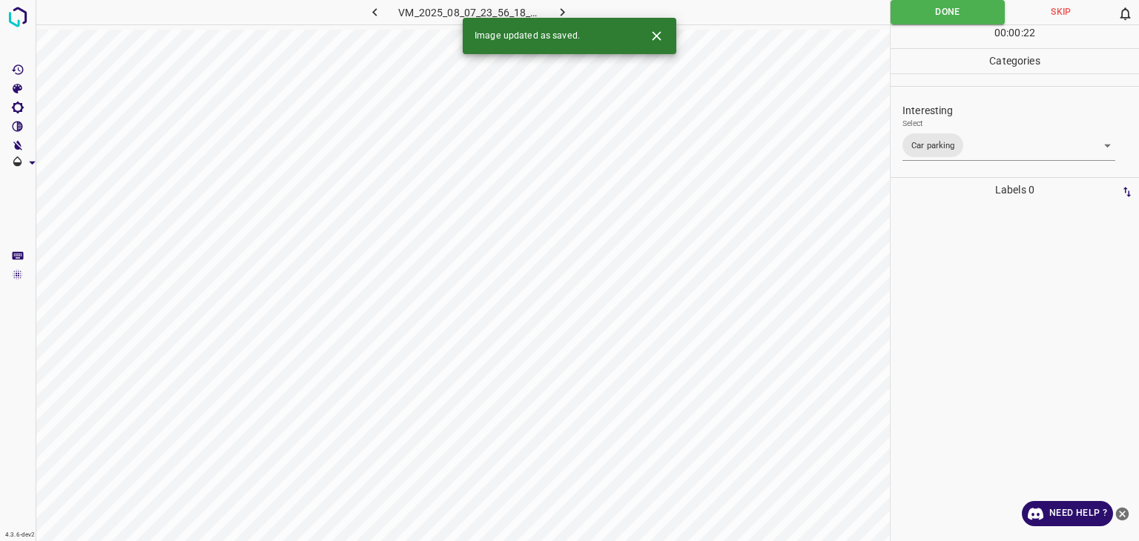
click at [561, 6] on icon "button" at bounding box center [563, 12] width 16 height 16
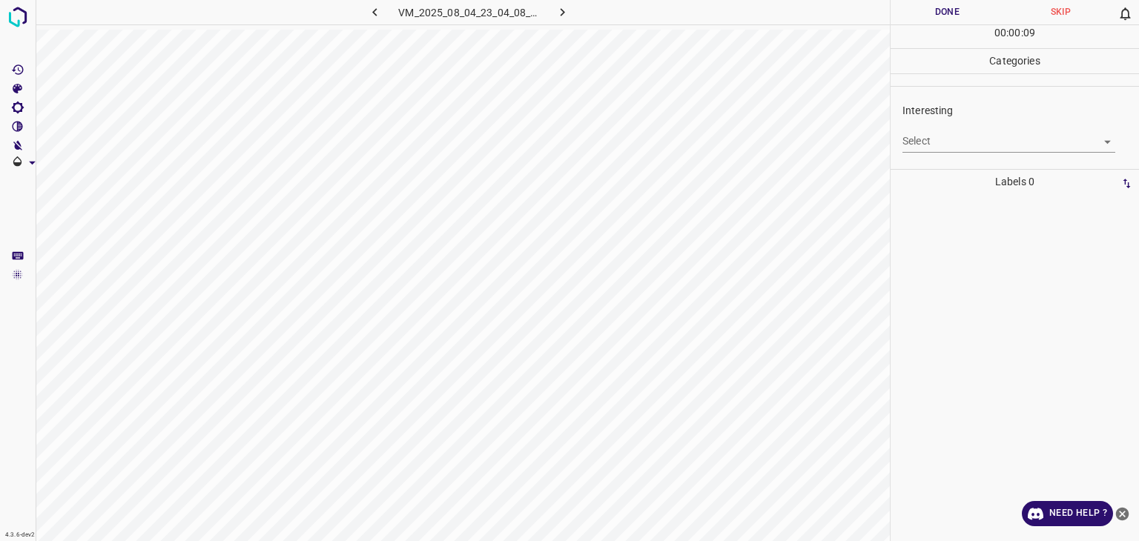
click at [970, 131] on body "4.3.6-dev2 VM_2025_08_04_23_04_08_702_08.gif Done Skip 0 00 : 00 : 09 Categorie…" at bounding box center [569, 270] width 1139 height 541
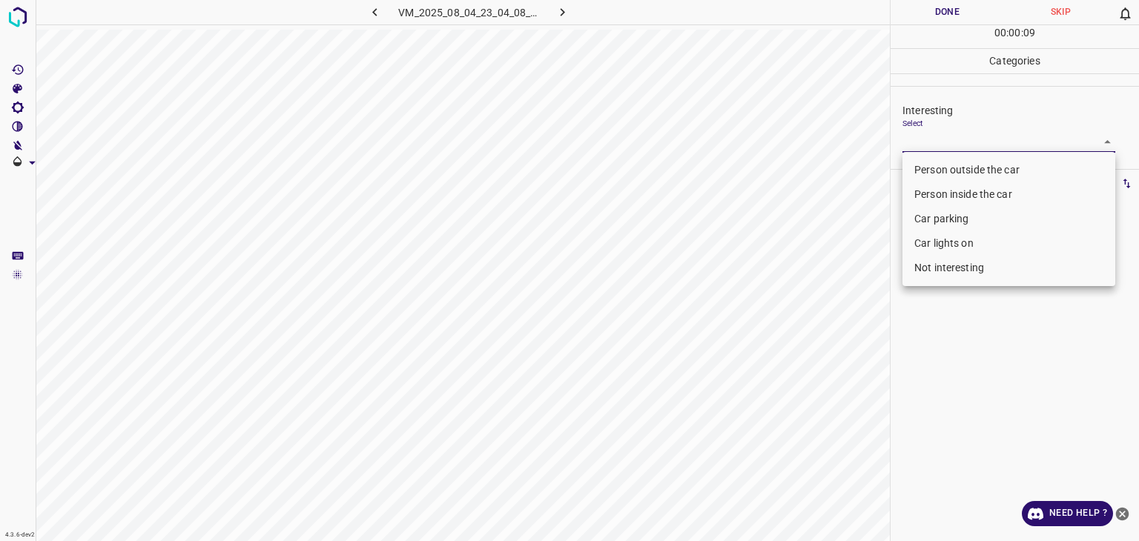
click at [966, 167] on li "Person outside the car" at bounding box center [1009, 170] width 213 height 24
type input "Person outside the car"
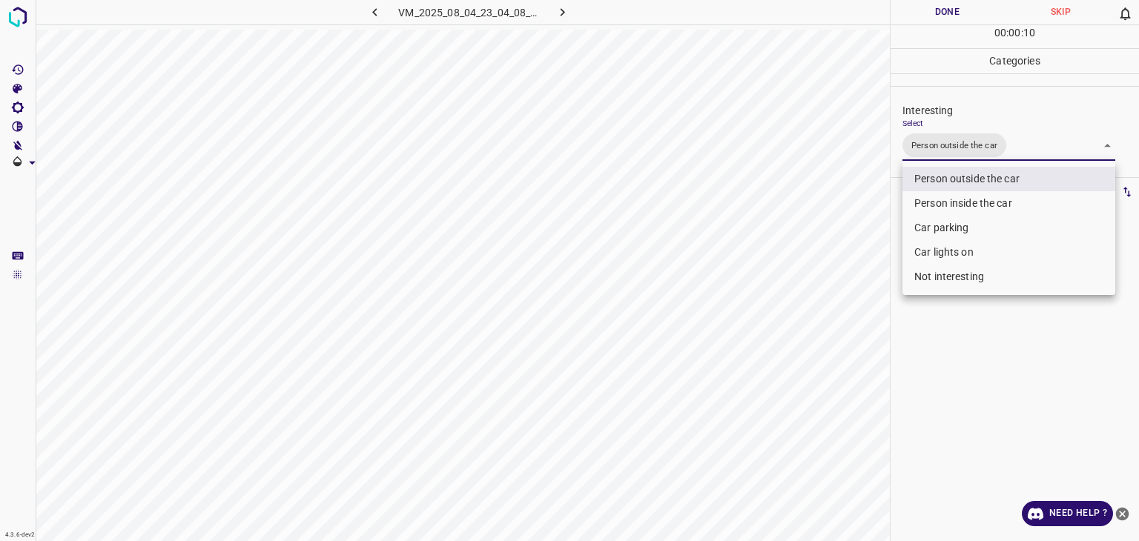
click at [937, 1] on div at bounding box center [569, 270] width 1139 height 541
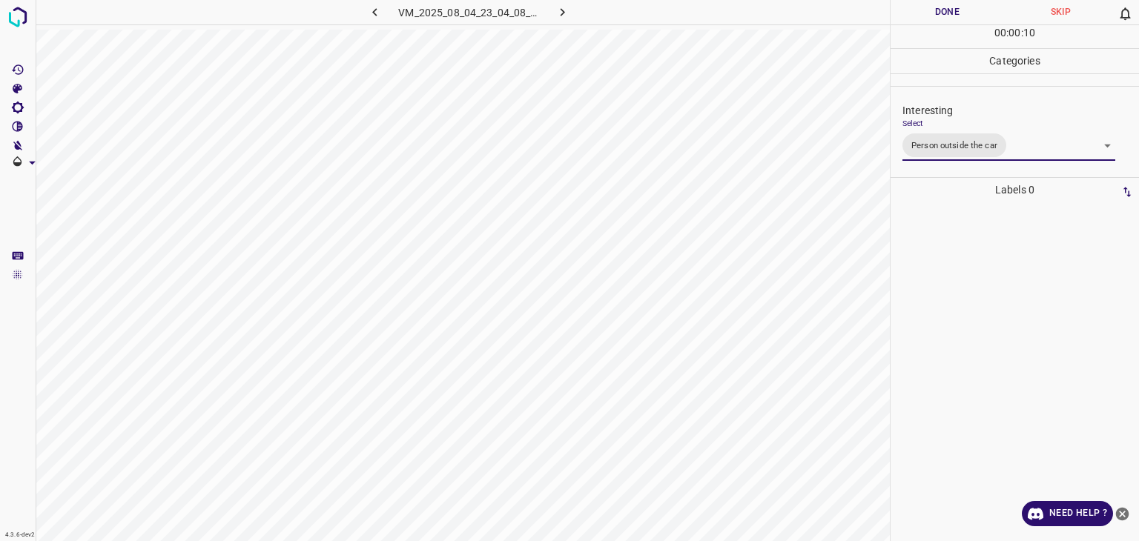
click at [937, 1] on div at bounding box center [569, 270] width 1139 height 541
click at [940, 1] on button "Done" at bounding box center [947, 12] width 113 height 24
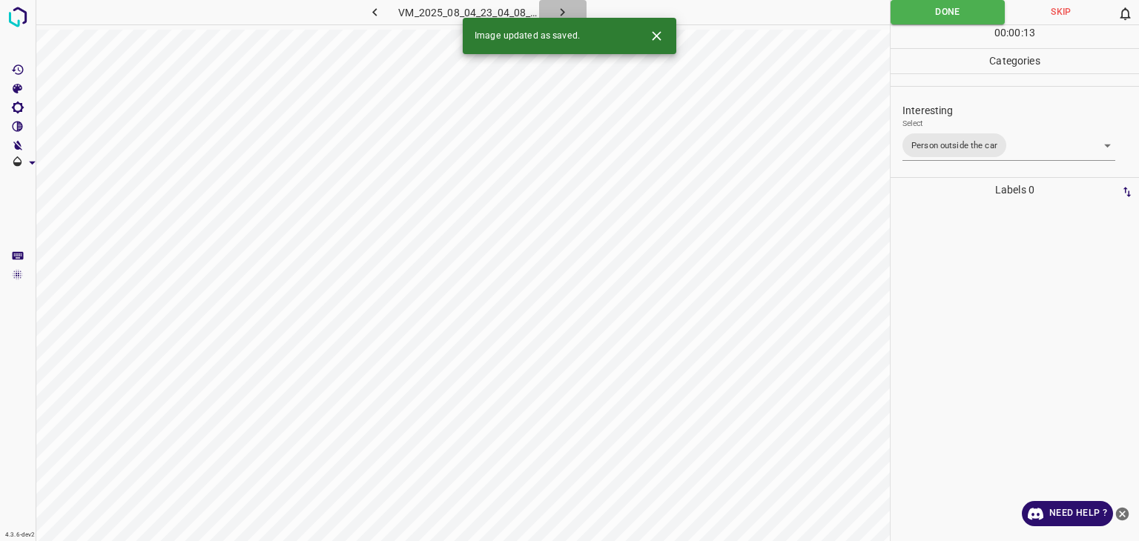
click at [558, 4] on button "button" at bounding box center [562, 12] width 47 height 24
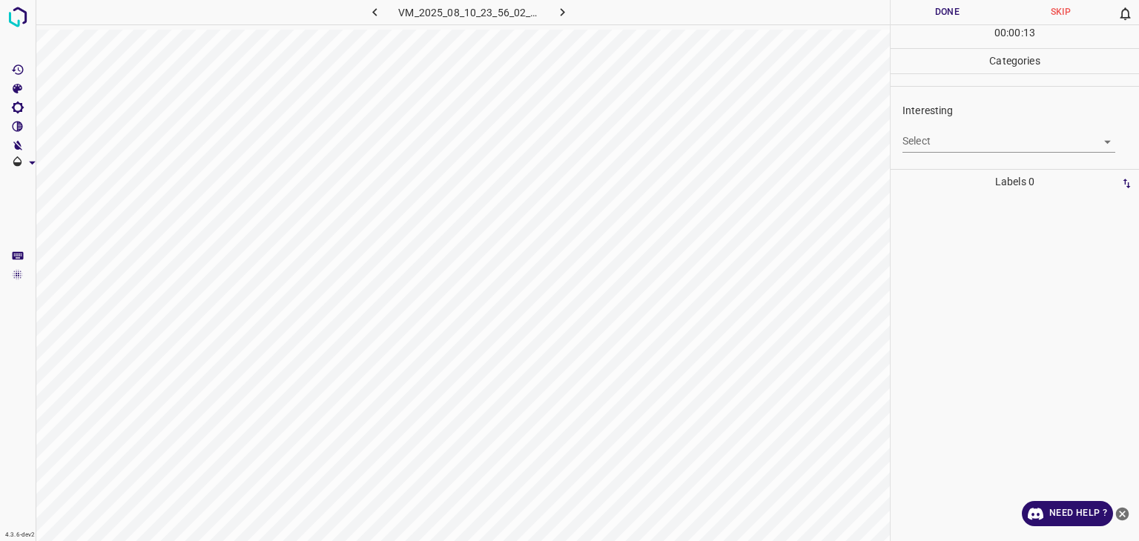
click at [958, 135] on body "4.3.6-dev2 VM_2025_08_10_23_56_02_455_00.gif Done Skip 0 00 : 00 : 13 Categorie…" at bounding box center [569, 270] width 1139 height 541
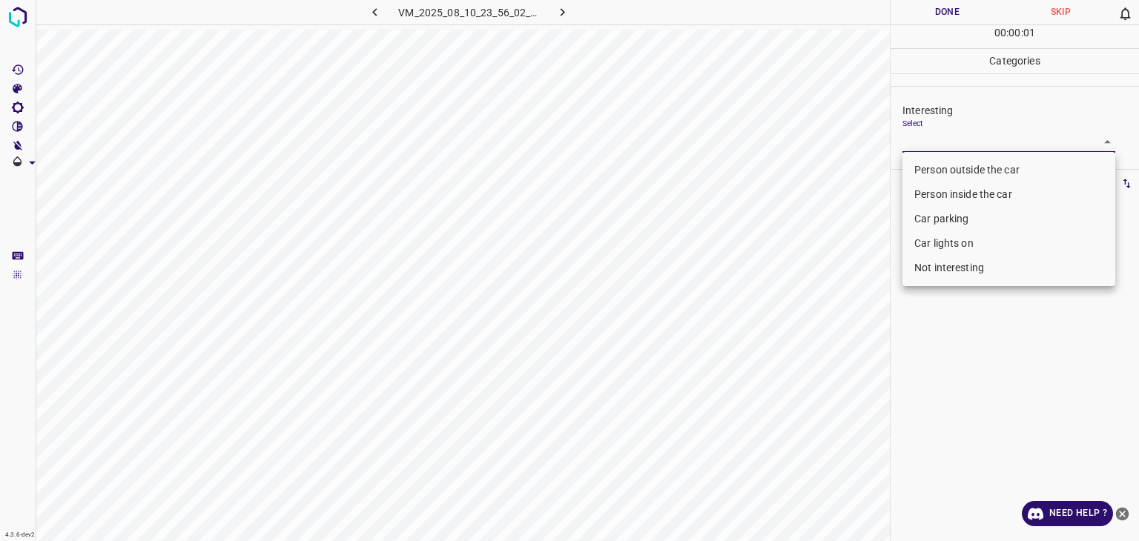
click at [952, 165] on li "Person outside the car" at bounding box center [1009, 170] width 213 height 24
type input "Person outside the car"
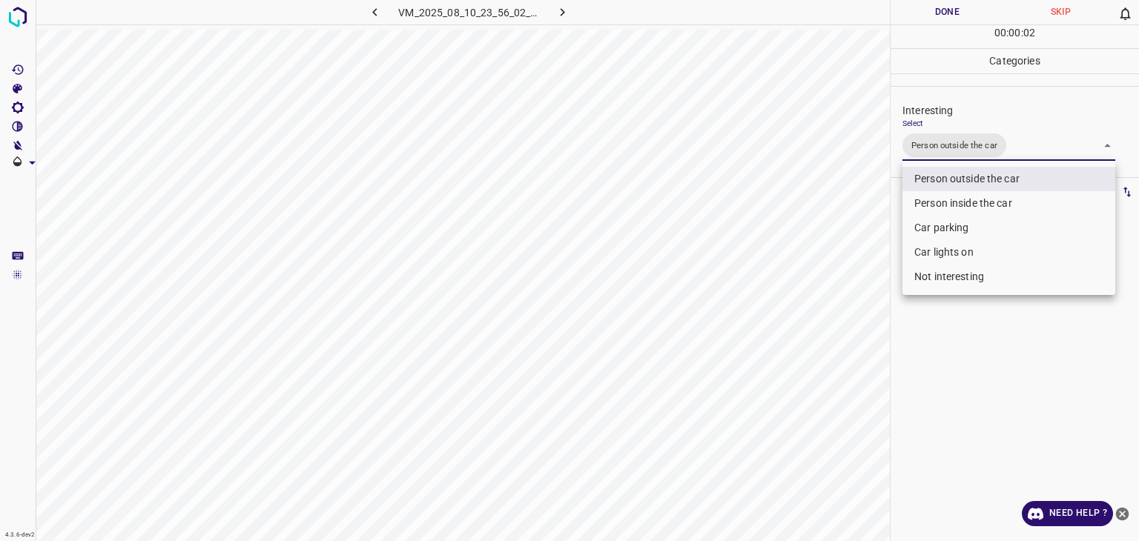
click at [932, 11] on div at bounding box center [569, 270] width 1139 height 541
click at [932, 11] on div "Person outside the car Person inside the car Car parking Car lights on Not inte…" at bounding box center [569, 270] width 1139 height 541
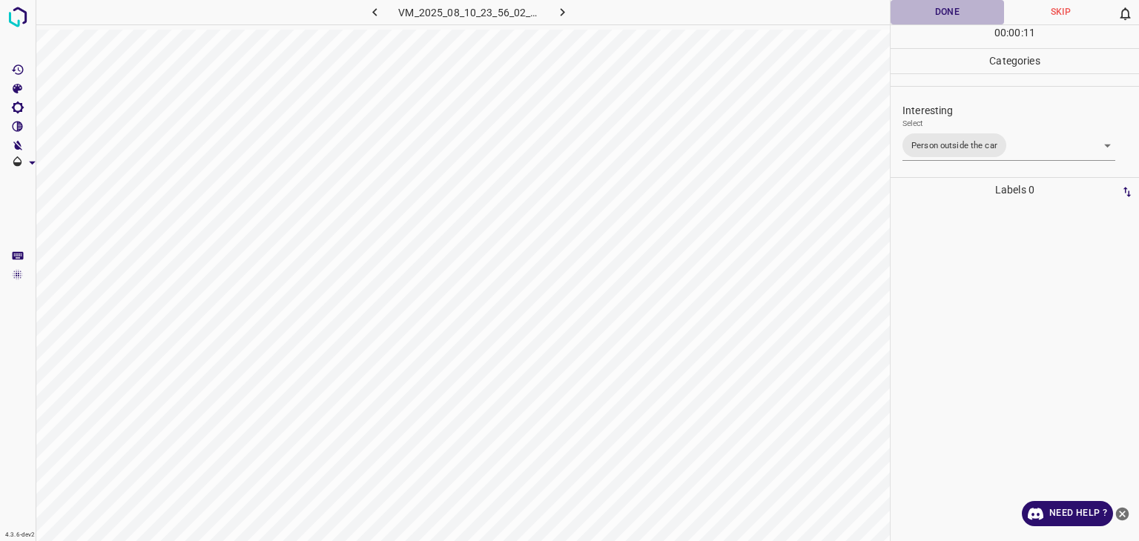
click at [940, 12] on button "Done" at bounding box center [947, 12] width 113 height 24
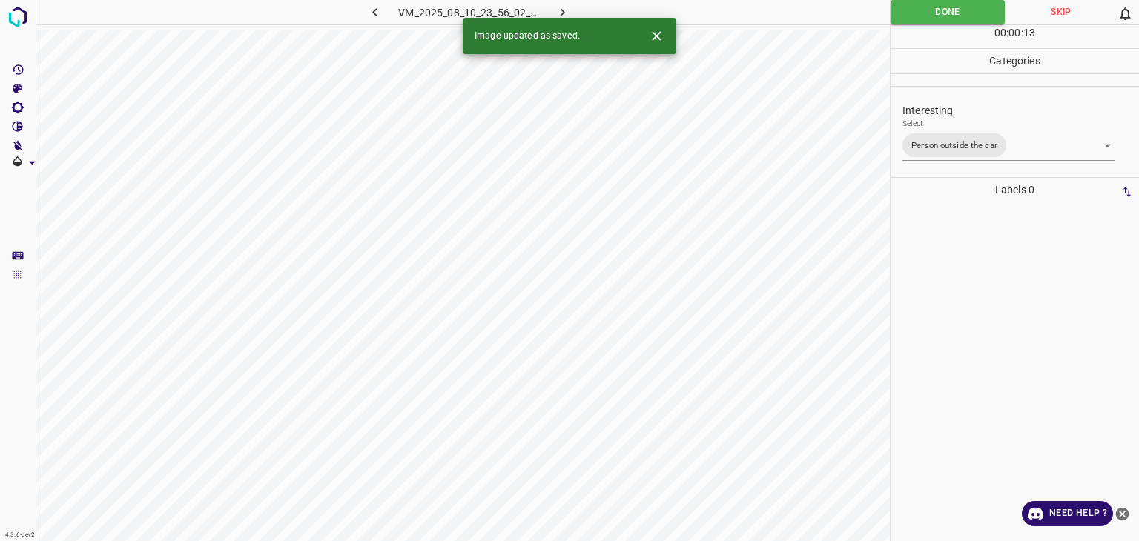
click at [555, 13] on icon "button" at bounding box center [563, 12] width 16 height 16
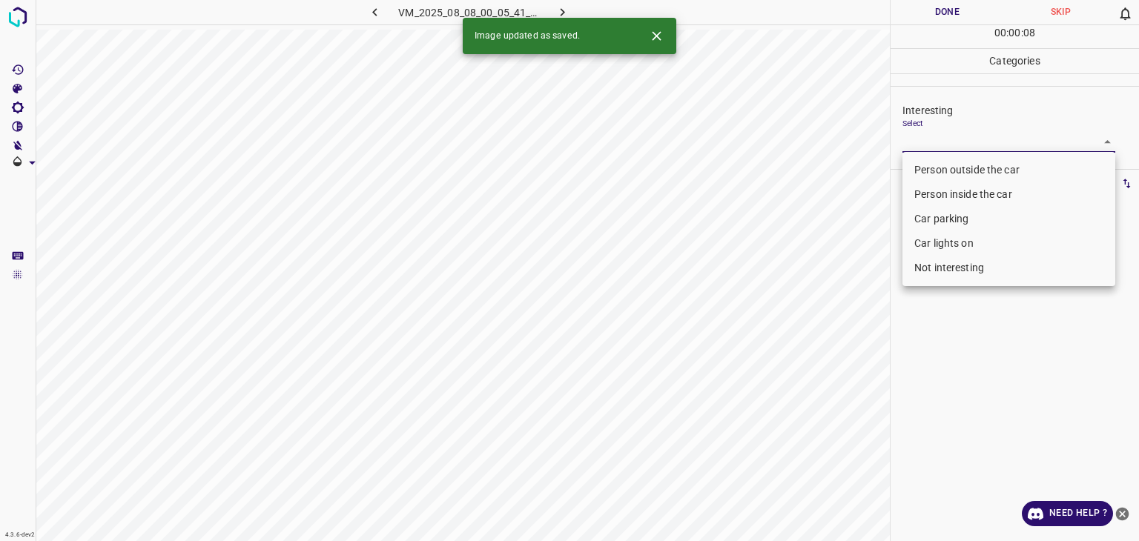
click at [935, 140] on body "4.3.6-dev2 VM_2025_08_08_00_05_41_553_06.gif Done Skip 0 00 : 00 : 08 Categorie…" at bounding box center [569, 270] width 1139 height 541
click at [946, 175] on li "Person outside the car" at bounding box center [1009, 170] width 213 height 24
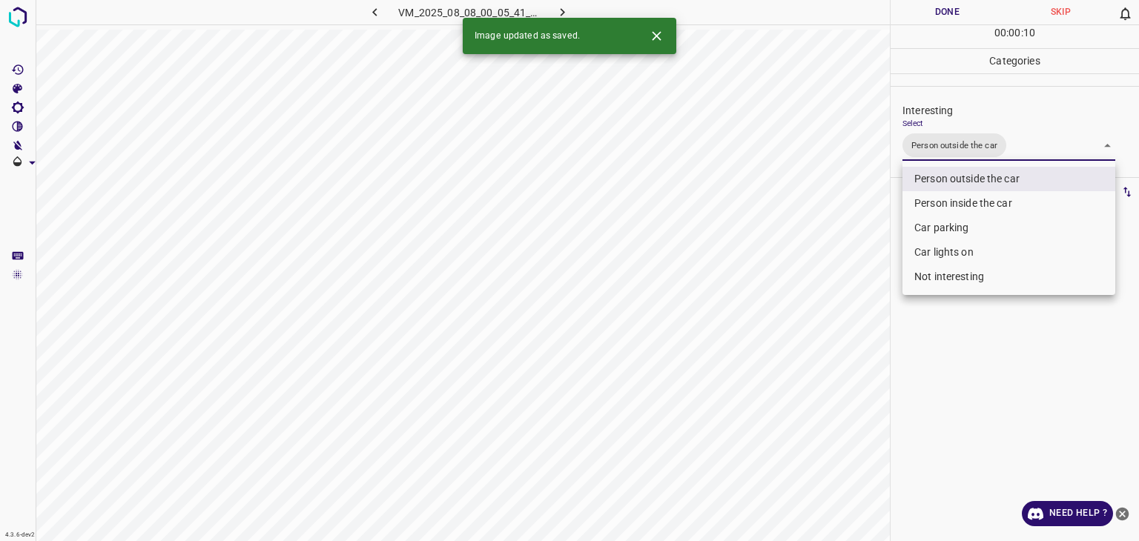
click at [946, 223] on li "Car parking" at bounding box center [1009, 228] width 213 height 24
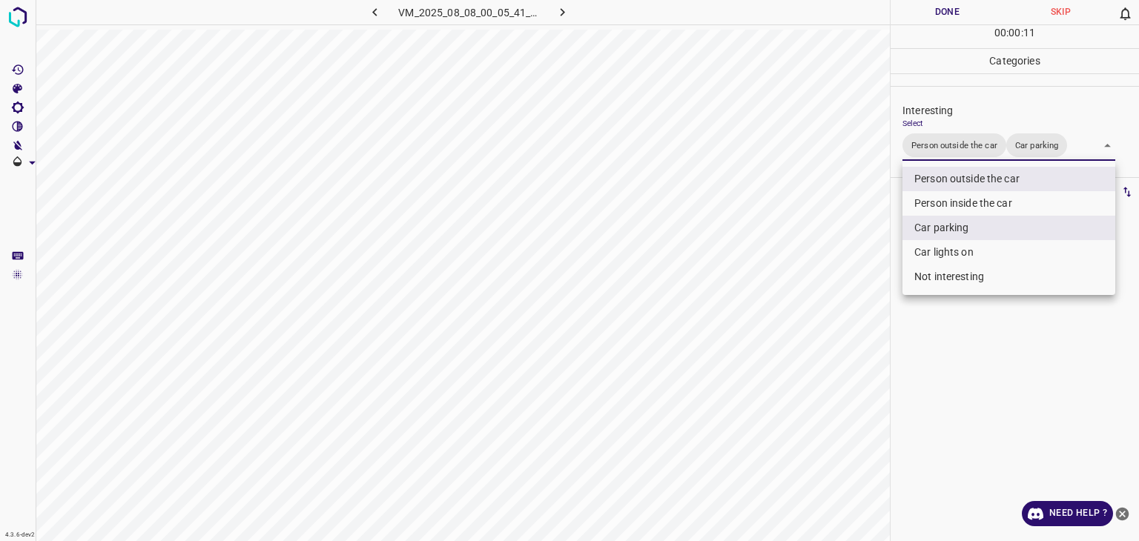
click at [937, 233] on li "Car parking" at bounding box center [1009, 228] width 213 height 24
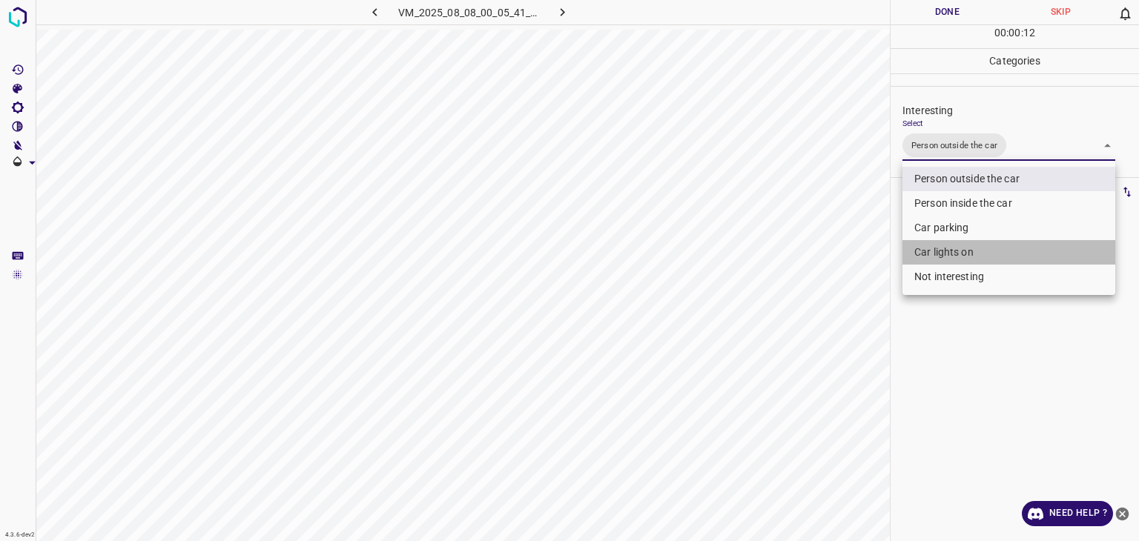
click at [926, 256] on li "Car lights on" at bounding box center [1009, 252] width 213 height 24
type input "Person outside the car,Car lights on"
click at [934, 8] on div at bounding box center [569, 270] width 1139 height 541
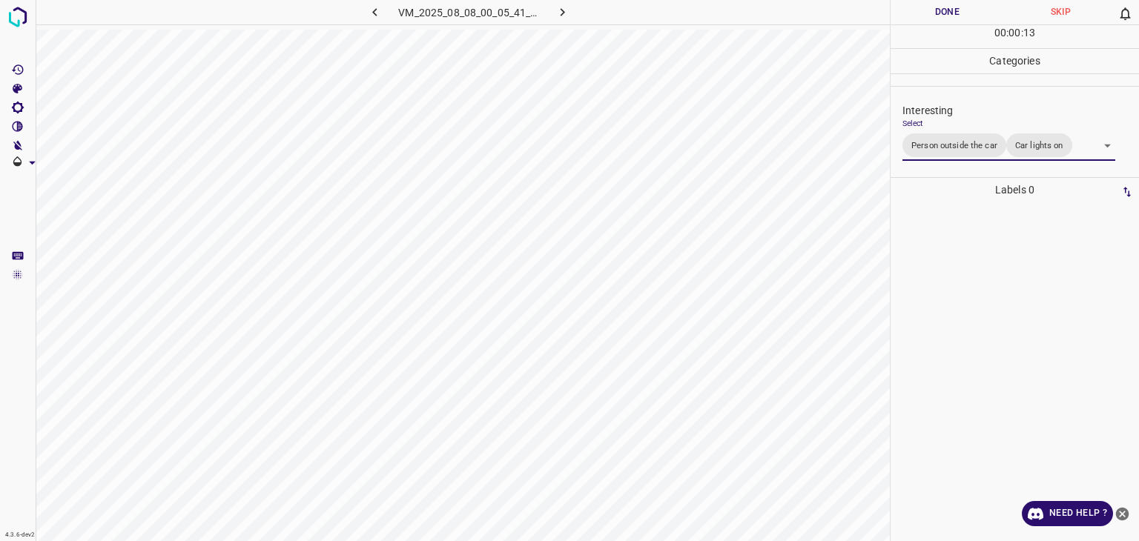
click at [937, 10] on div "Person outside the car Person inside the car Car parking Car lights on Not inte…" at bounding box center [569, 270] width 1139 height 541
click at [937, 10] on button "Done" at bounding box center [947, 12] width 113 height 24
click at [938, 10] on button "Done" at bounding box center [947, 12] width 113 height 24
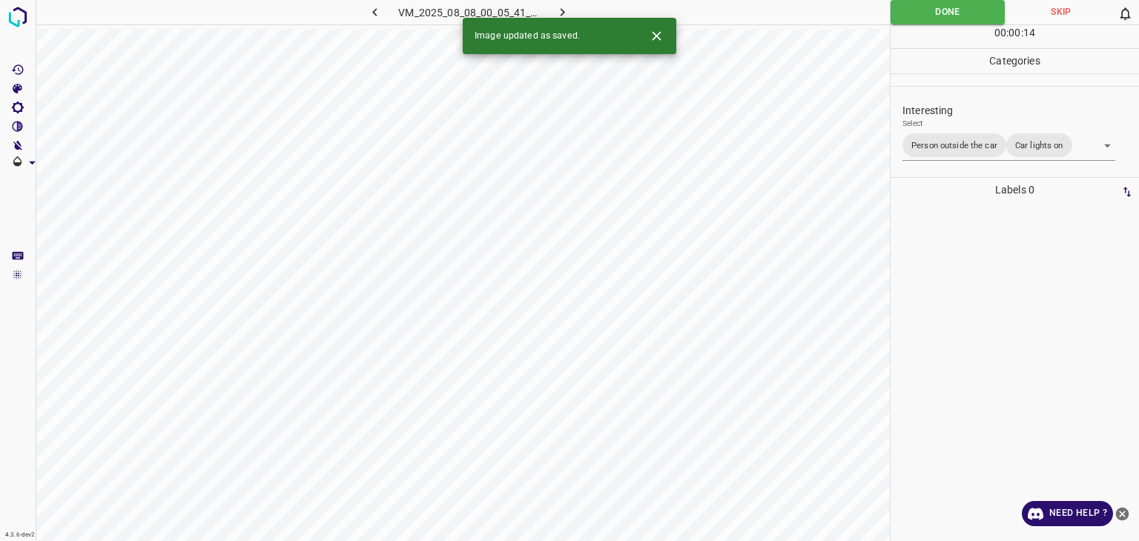
click at [573, 4] on button "button" at bounding box center [562, 12] width 47 height 24
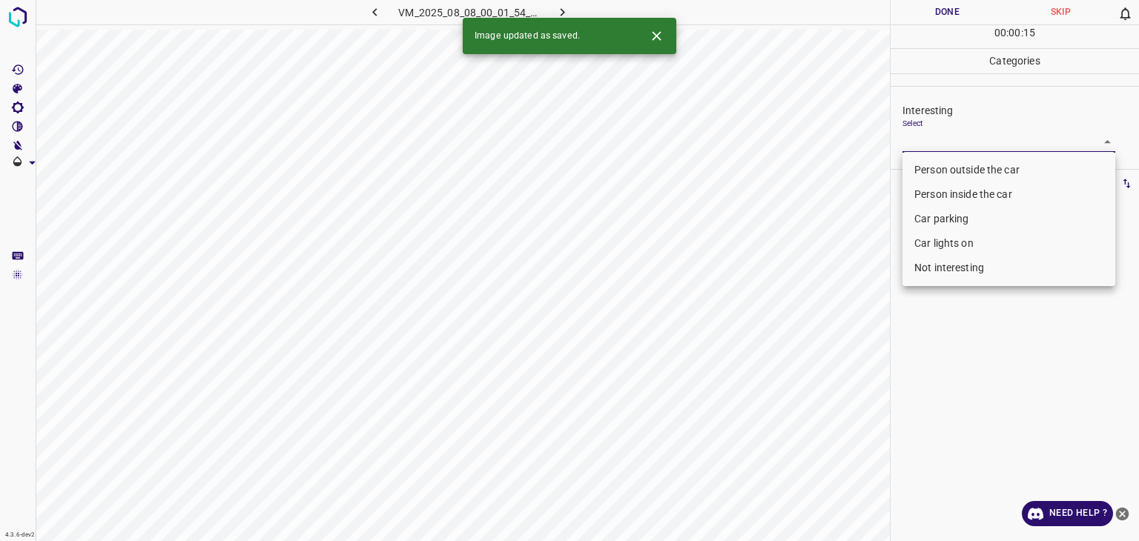
click at [963, 146] on body "4.3.6-dev2 VM_2025_08_08_00_01_54_450_04.gif Done Skip 0 00 : 00 : 15 Categorie…" at bounding box center [569, 270] width 1139 height 541
click at [948, 245] on li "Car lights on" at bounding box center [1009, 243] width 213 height 24
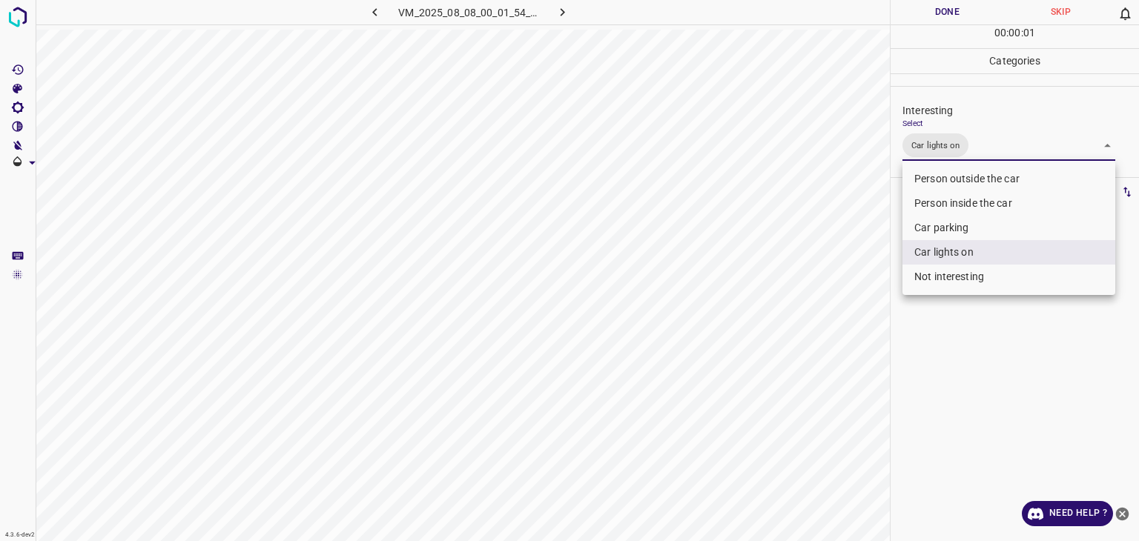
click at [954, 208] on li "Person inside the car" at bounding box center [1009, 203] width 213 height 24
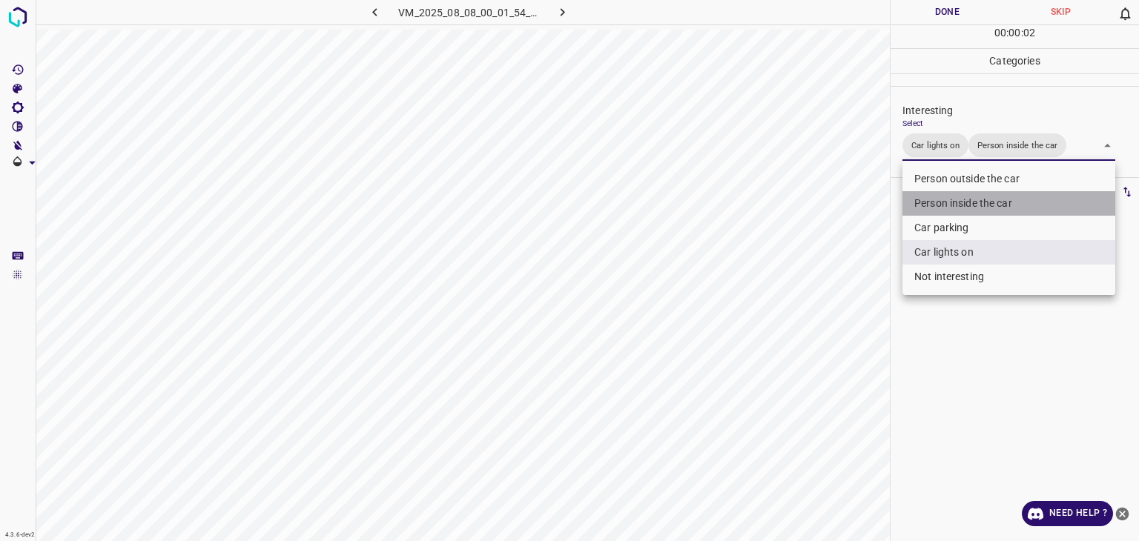
click at [954, 208] on li "Person inside the car" at bounding box center [1009, 203] width 213 height 24
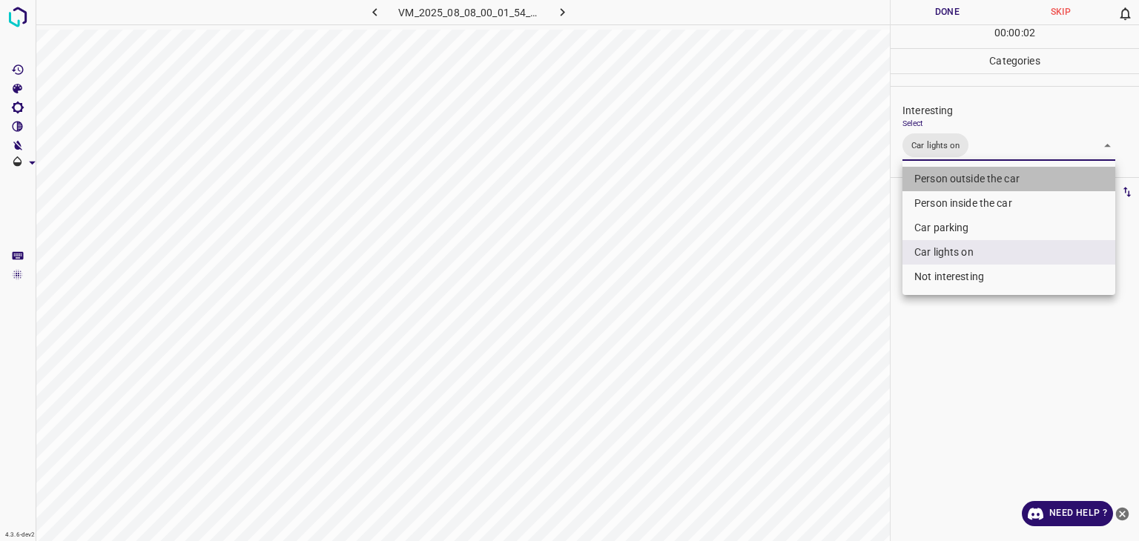
click at [953, 182] on li "Person outside the car" at bounding box center [1009, 179] width 213 height 24
type input "Car lights on,Person outside the car"
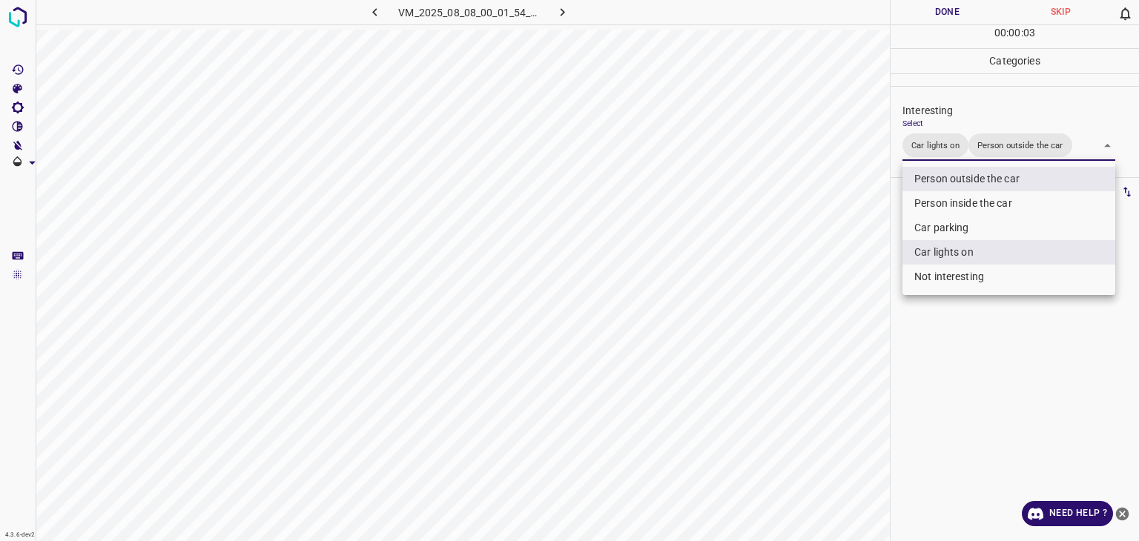
click at [938, 14] on div at bounding box center [569, 270] width 1139 height 541
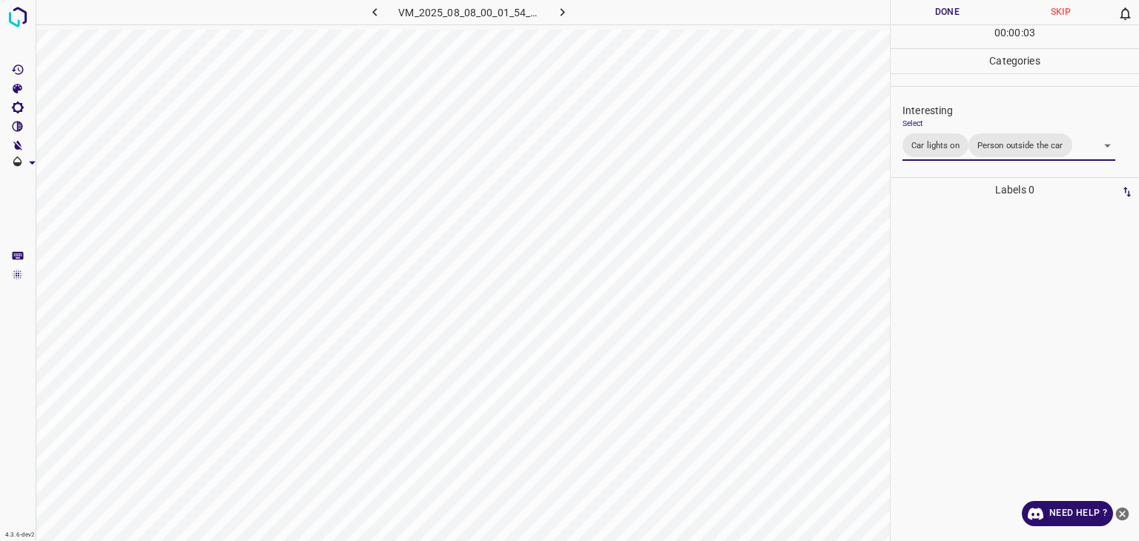
click at [938, 14] on div at bounding box center [569, 270] width 1139 height 541
click at [938, 14] on button "Done" at bounding box center [947, 12] width 113 height 24
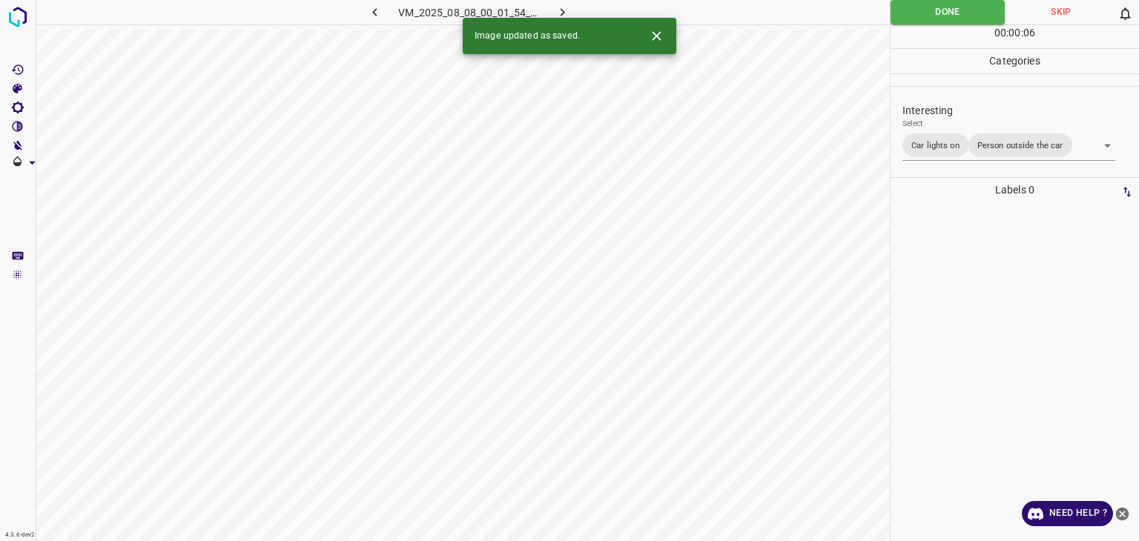
click at [558, 7] on icon "button" at bounding box center [563, 12] width 16 height 16
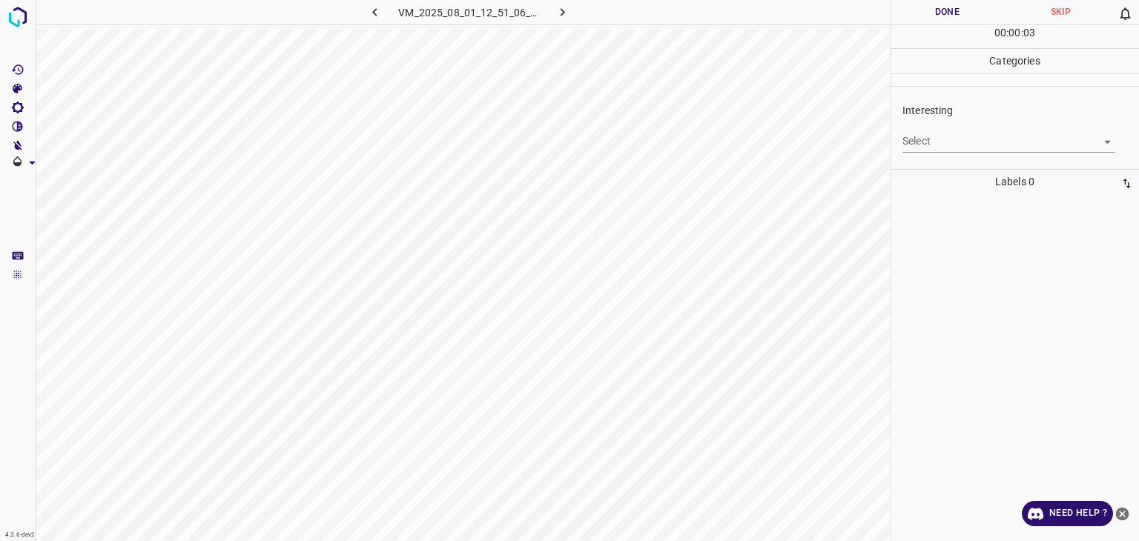
click at [943, 128] on div "Select ​" at bounding box center [1009, 135] width 213 height 33
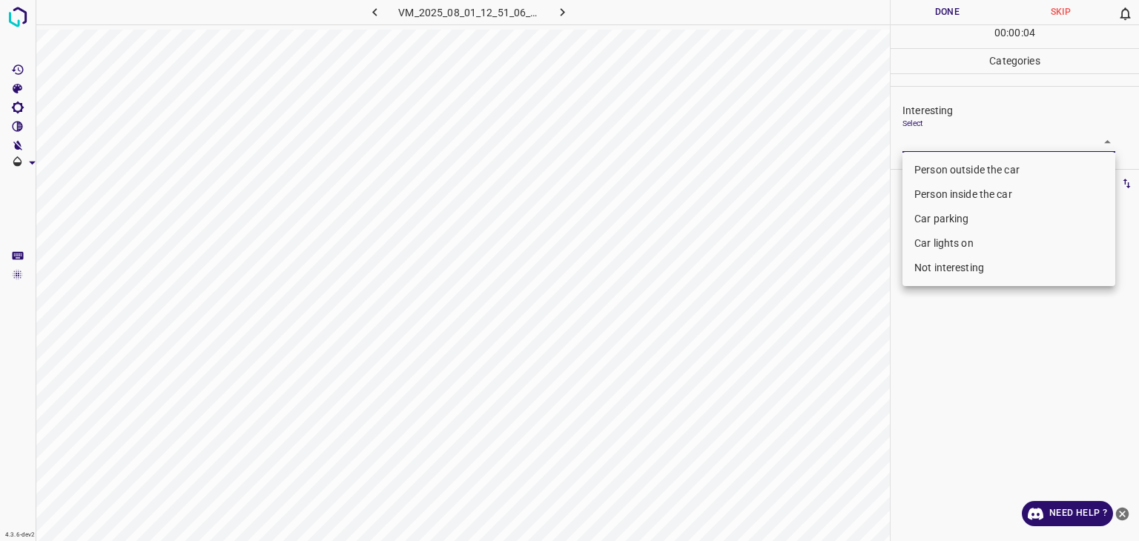
click at [940, 147] on body "4.3.6-dev2 VM_2025_08_01_12_51_06_841_06.gif Done Skip 0 00 : 00 : 04 Categorie…" at bounding box center [569, 270] width 1139 height 541
click at [936, 169] on li "Person outside the car" at bounding box center [1009, 170] width 213 height 24
type input "Person outside the car"
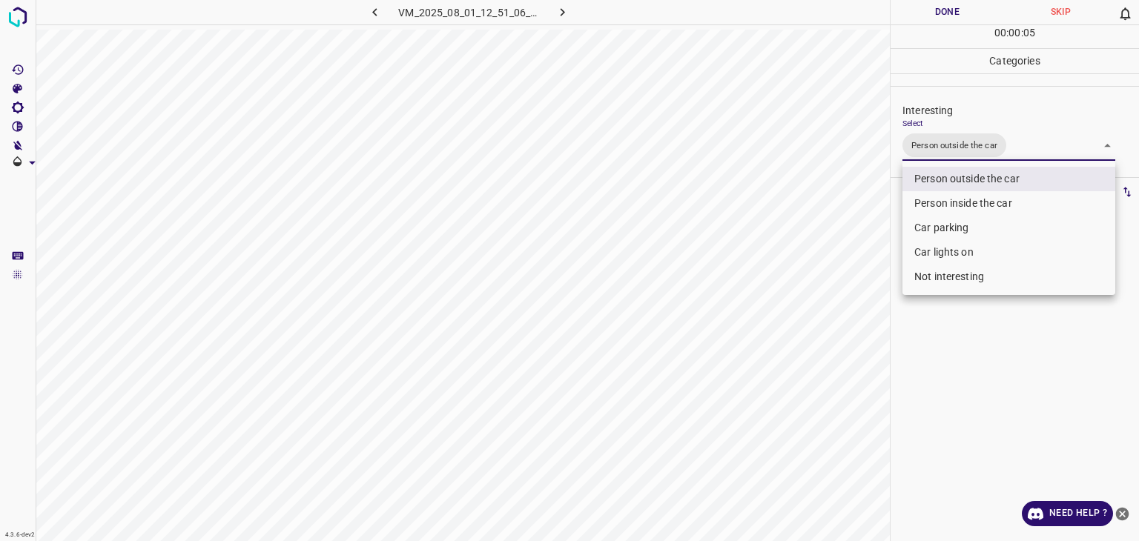
click at [936, 12] on div at bounding box center [569, 270] width 1139 height 541
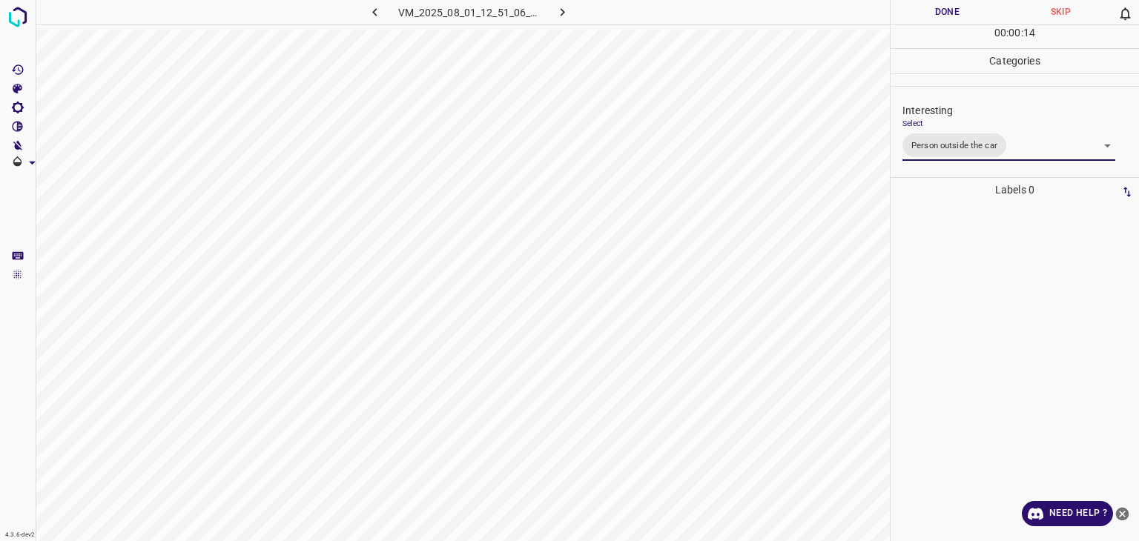
click at [956, 17] on button "Done" at bounding box center [947, 12] width 113 height 24
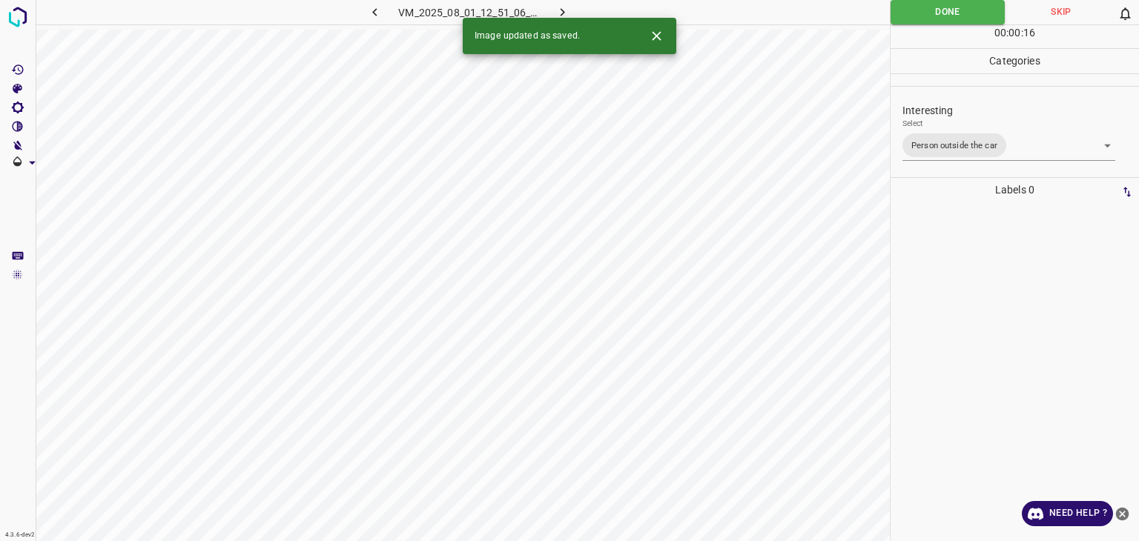
click at [567, 7] on icon "button" at bounding box center [563, 12] width 16 height 16
click at [920, 128] on div "Select ​" at bounding box center [1009, 135] width 213 height 33
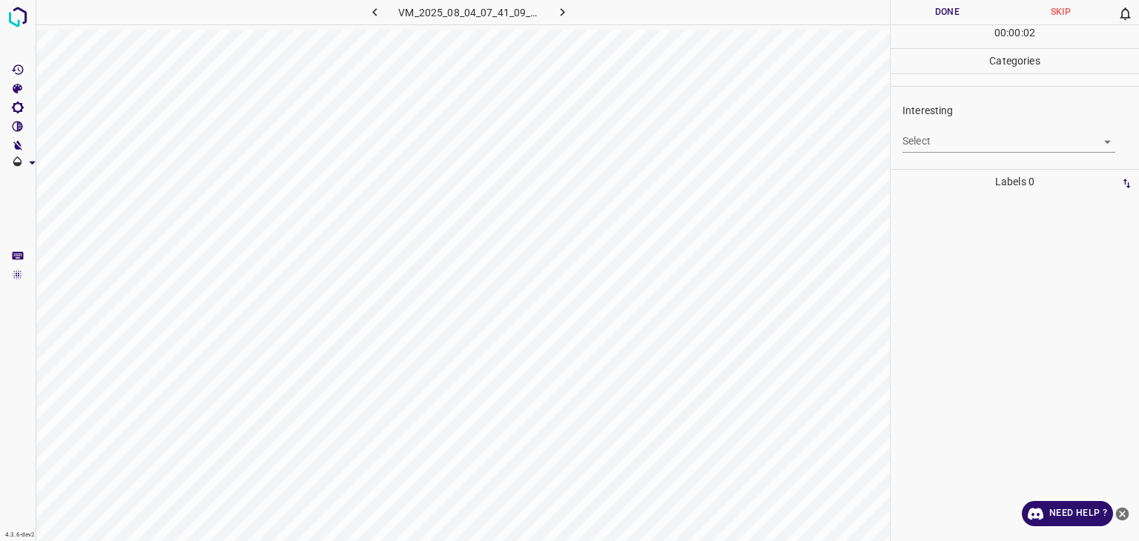
click at [926, 134] on body "4.3.6-dev2 VM_2025_08_04_07_41_09_823_10.gif Done Skip 0 00 : 00 : 02 Categorie…" at bounding box center [569, 270] width 1139 height 541
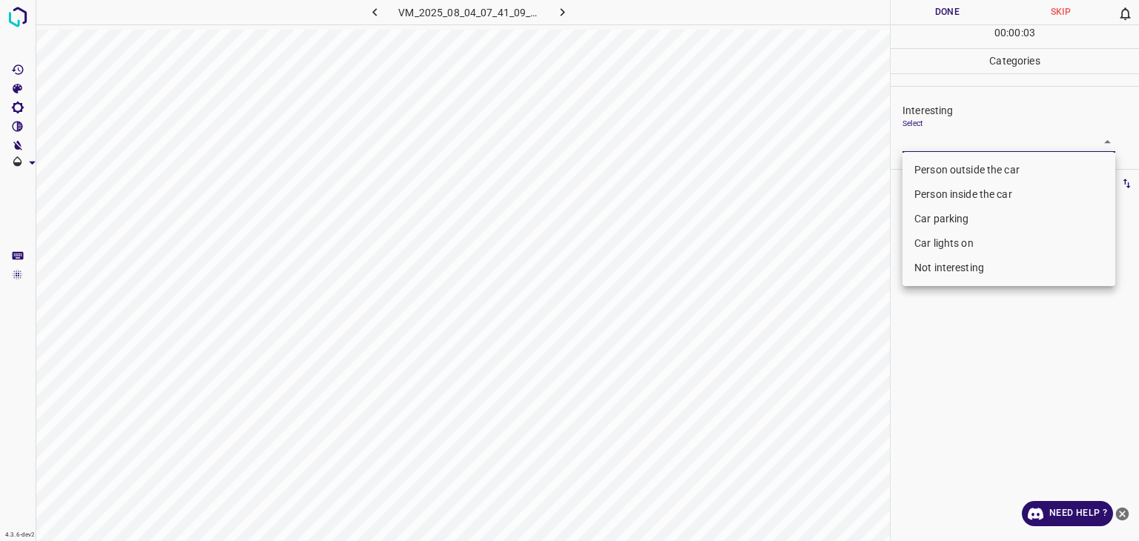
click at [932, 263] on li "Not interesting" at bounding box center [1009, 268] width 213 height 24
type input "Not interesting"
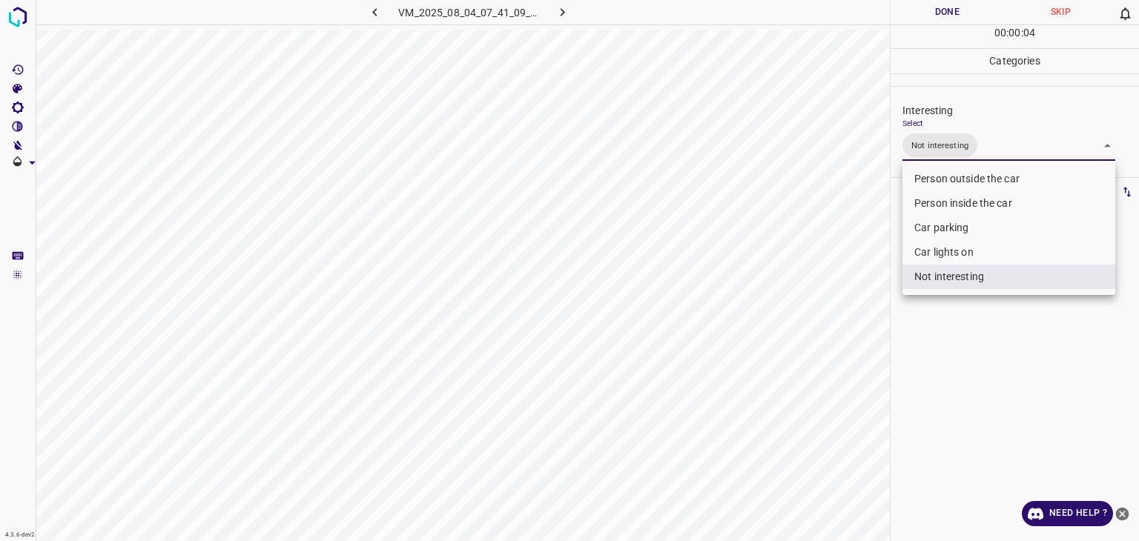
click at [934, 8] on div at bounding box center [569, 270] width 1139 height 541
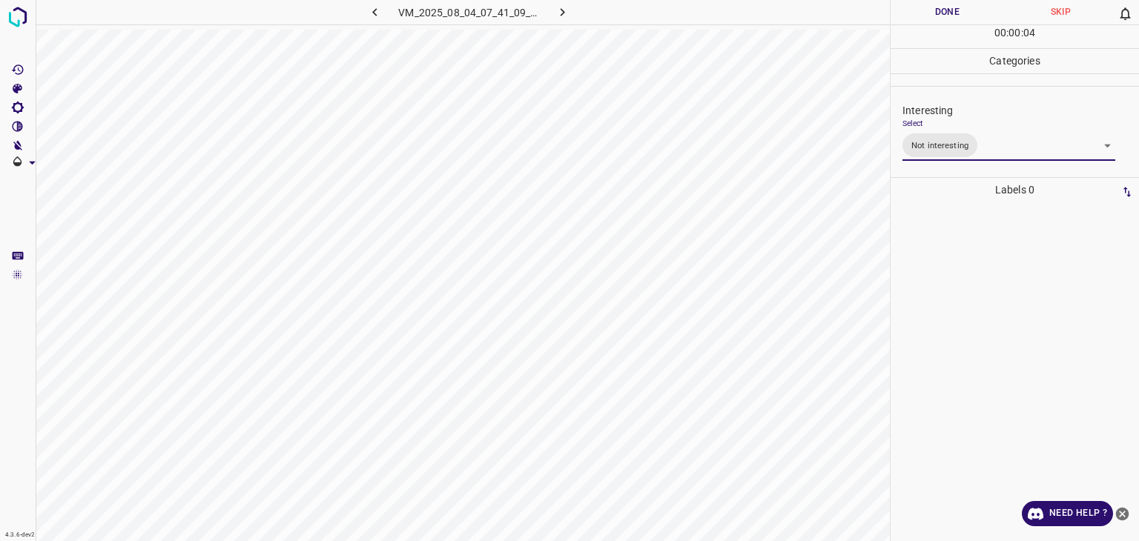
click at [934, 8] on div "Person outside the car Person inside the car Car parking Car lights on Not inte…" at bounding box center [569, 270] width 1139 height 541
click at [934, 8] on button "Done" at bounding box center [947, 12] width 113 height 24
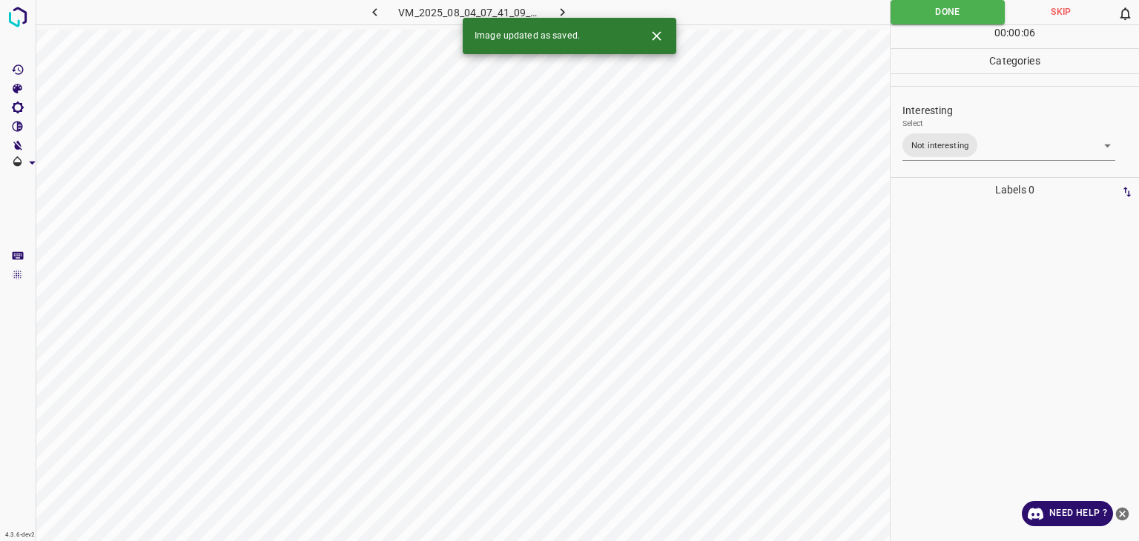
click at [559, 8] on icon "button" at bounding box center [563, 12] width 16 height 16
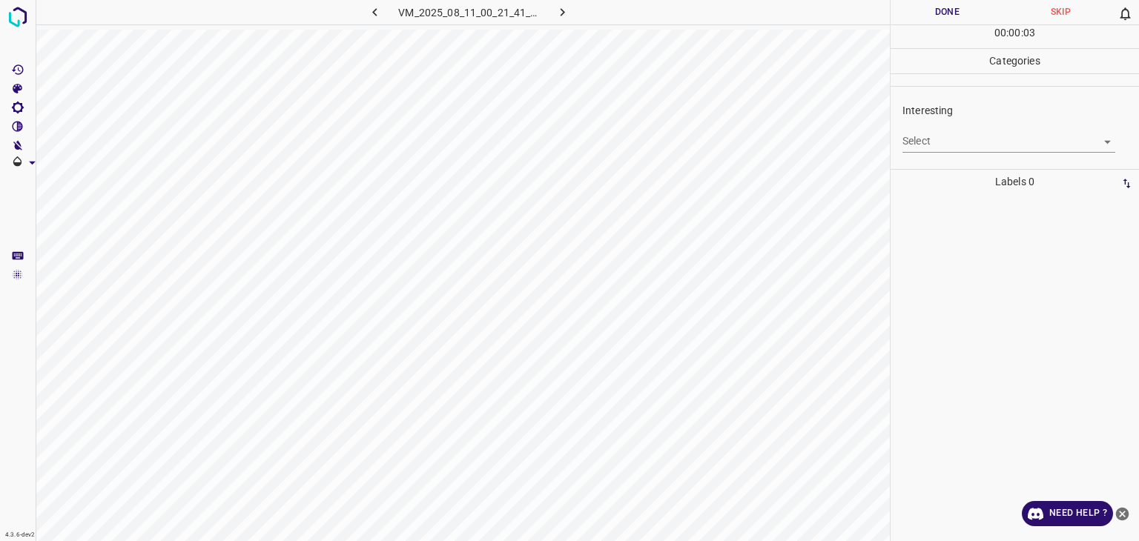
click at [949, 128] on div "Select ​" at bounding box center [1009, 135] width 213 height 33
click at [945, 149] on body "4.3.6-dev2 VM_2025_08_11_00_21_41_855_01.gif Done Skip 0 00 : 00 : 03 Categorie…" at bounding box center [569, 270] width 1139 height 541
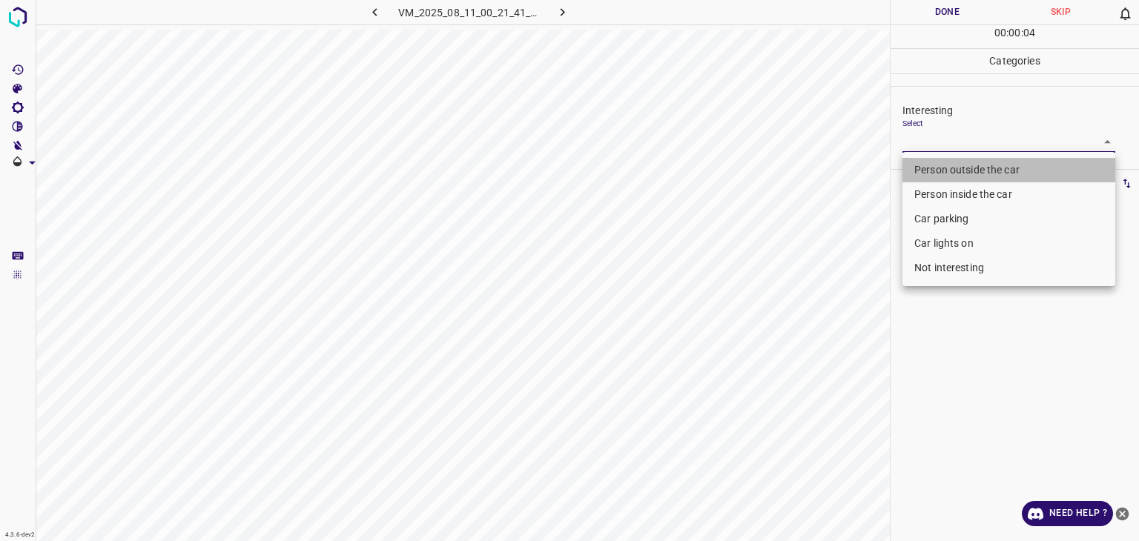
click at [933, 175] on li "Person outside the car" at bounding box center [1009, 170] width 213 height 24
type input "Person outside the car"
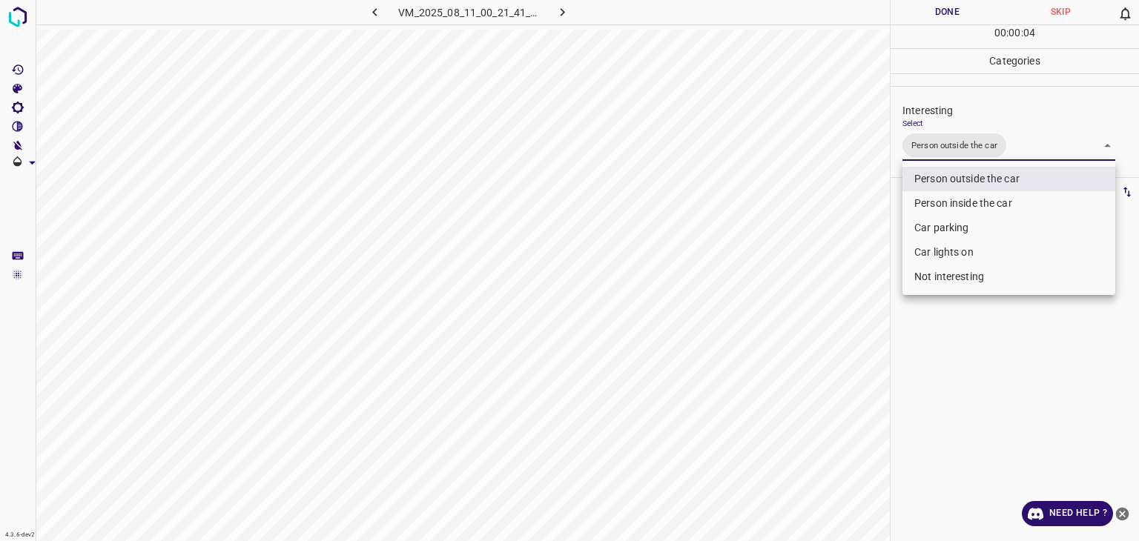
click at [941, 15] on div at bounding box center [569, 270] width 1139 height 541
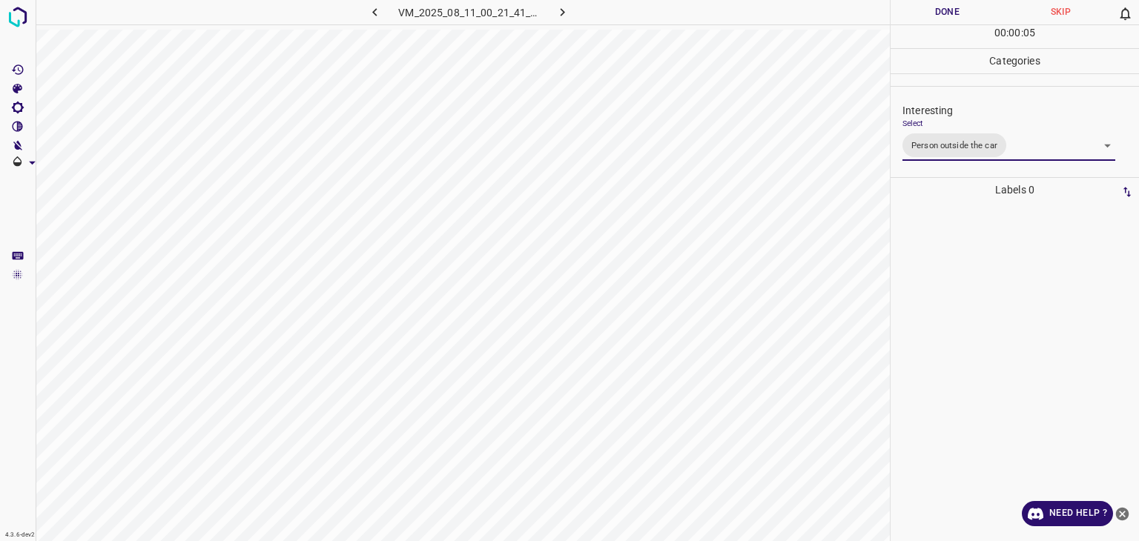
click at [941, 15] on div at bounding box center [569, 270] width 1139 height 541
click at [941, 15] on button "Done" at bounding box center [947, 12] width 113 height 24
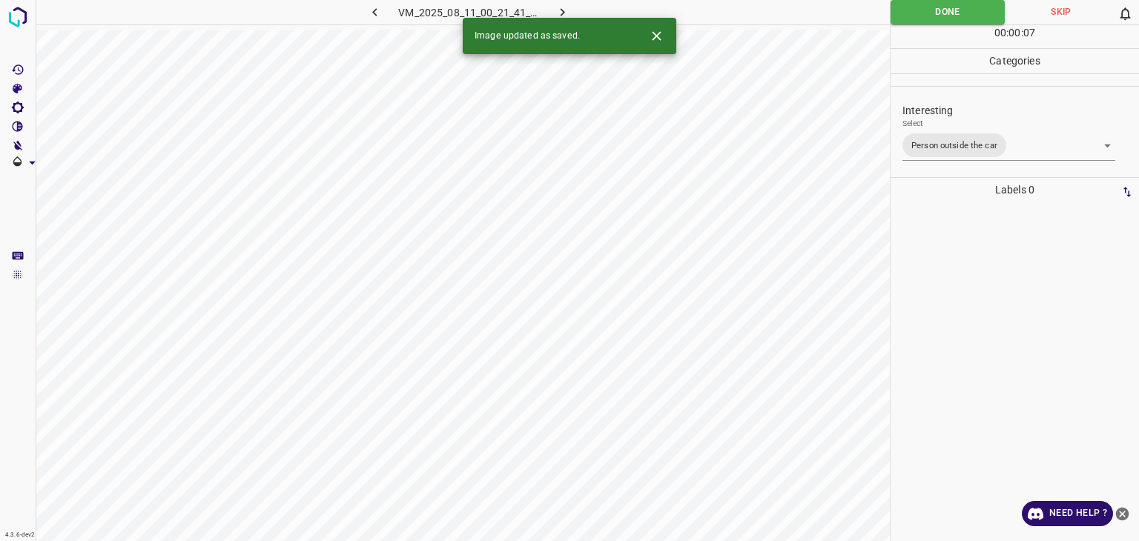
click at [580, 7] on button "button" at bounding box center [562, 12] width 47 height 24
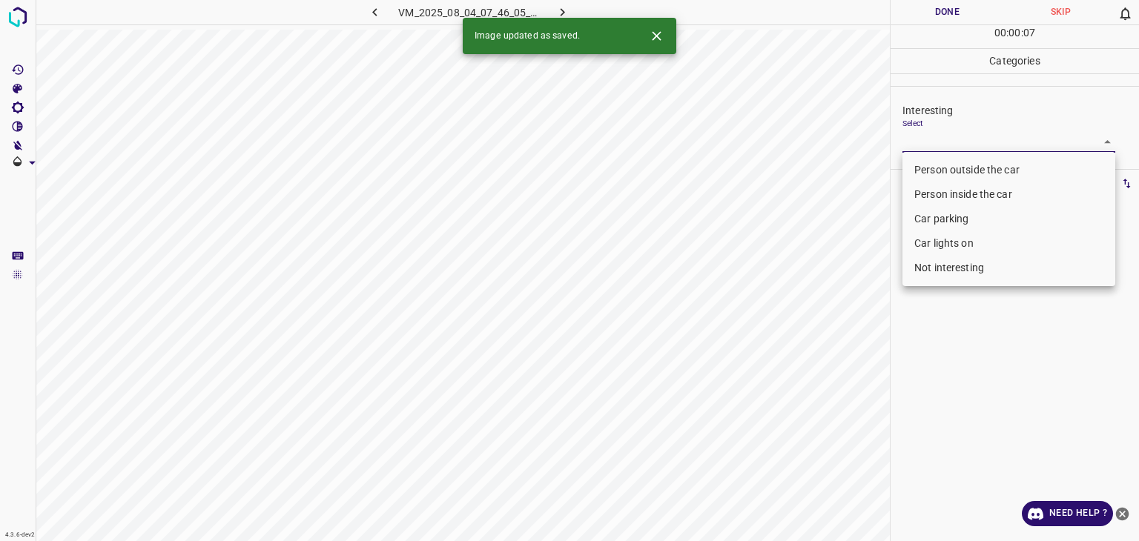
click at [937, 135] on body "4.3.6-dev2 VM_2025_08_04_07_46_05_083_00.gif Done Skip 0 00 : 00 : 07 Categorie…" at bounding box center [569, 270] width 1139 height 541
click at [928, 174] on li "Person outside the car" at bounding box center [1009, 170] width 213 height 24
type input "Person outside the car"
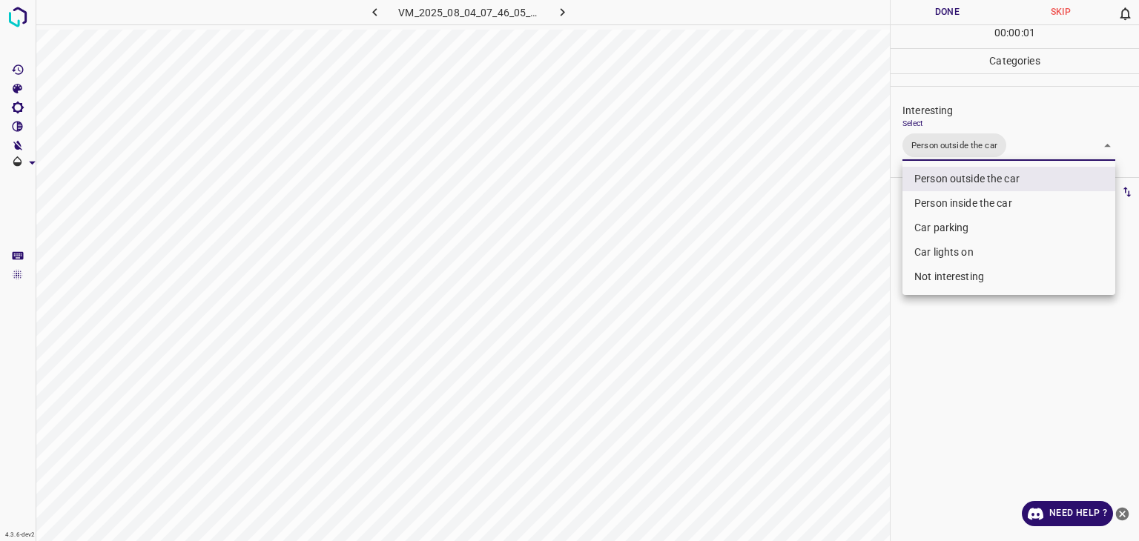
click at [942, 7] on div at bounding box center [569, 270] width 1139 height 541
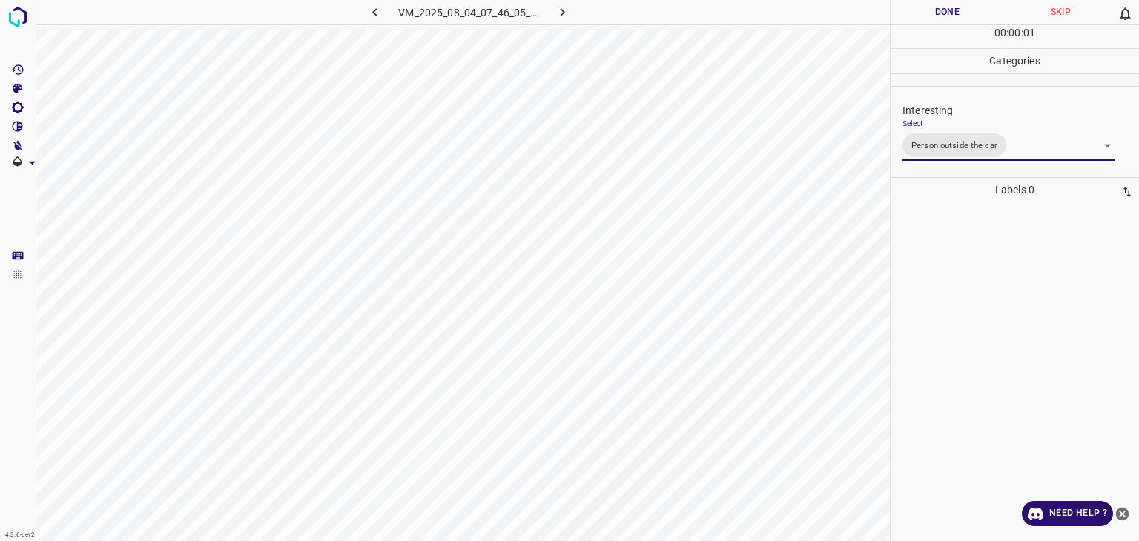
click at [943, 7] on div at bounding box center [569, 270] width 1139 height 541
click at [943, 7] on button "Done" at bounding box center [947, 12] width 113 height 24
click at [573, 11] on button "button" at bounding box center [562, 12] width 47 height 24
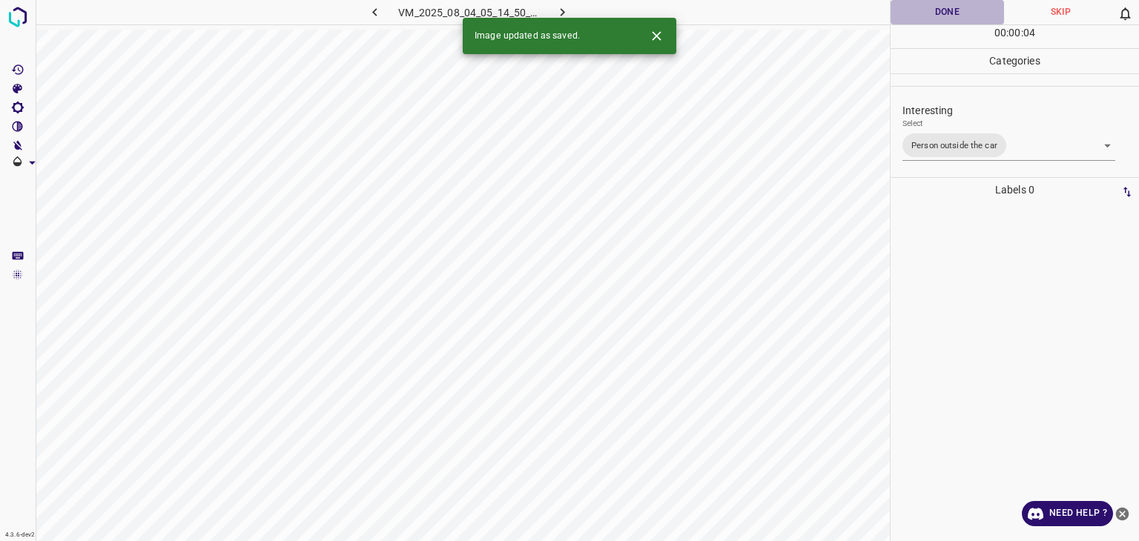
click at [943, 3] on button "Done" at bounding box center [947, 12] width 113 height 24
click at [555, 10] on icon "button" at bounding box center [563, 12] width 16 height 16
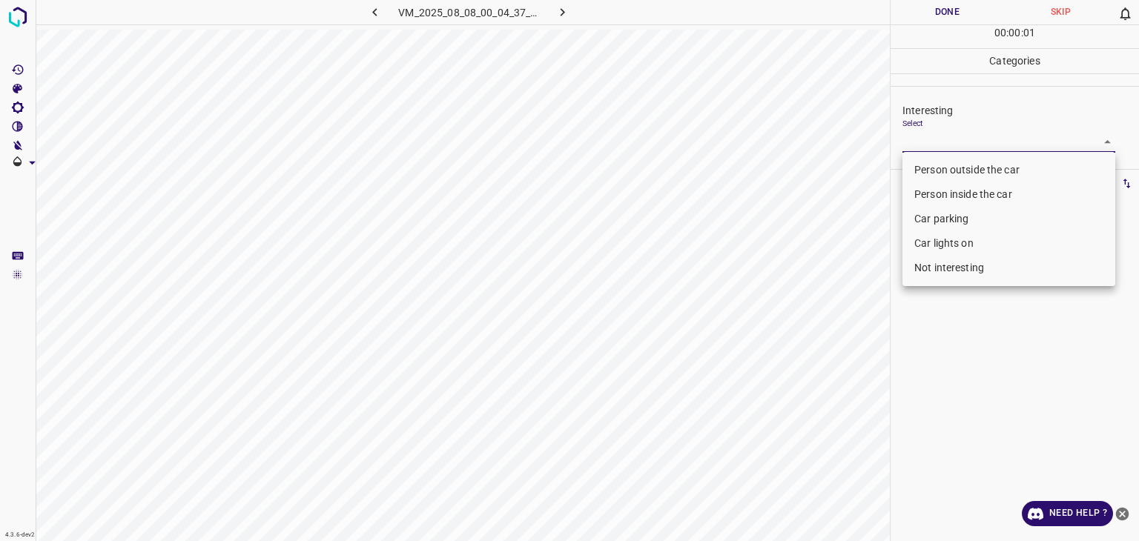
click at [965, 149] on body "4.3.6-dev2 VM_2025_08_08_00_04_37_185_03.gif Done Skip 0 00 : 00 : 01 Categorie…" at bounding box center [569, 270] width 1139 height 541
click at [972, 168] on li "Person outside the car" at bounding box center [1009, 170] width 213 height 24
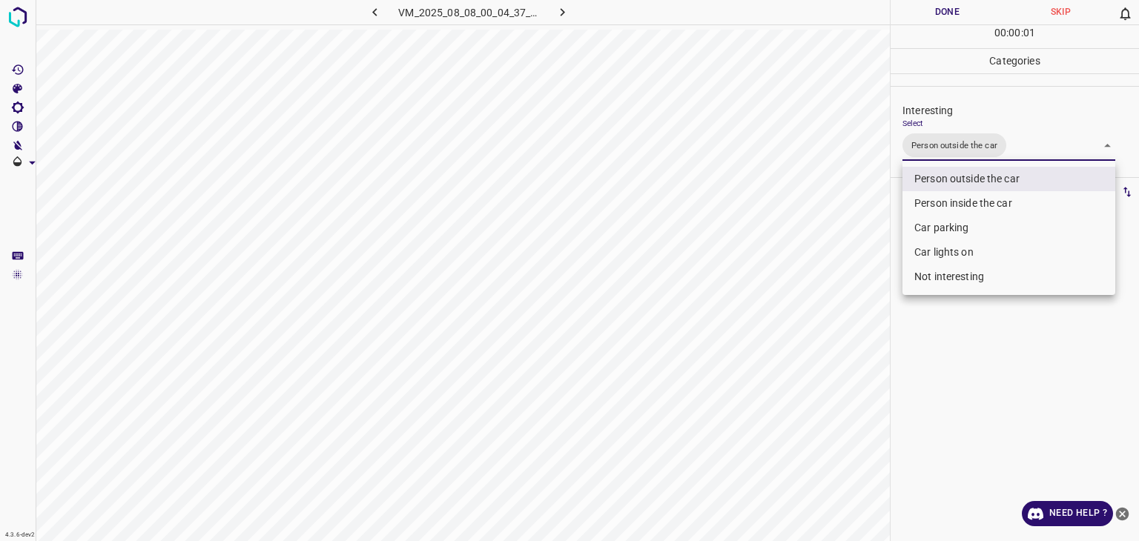
type input "Person outside the car"
click at [949, 10] on div at bounding box center [569, 270] width 1139 height 541
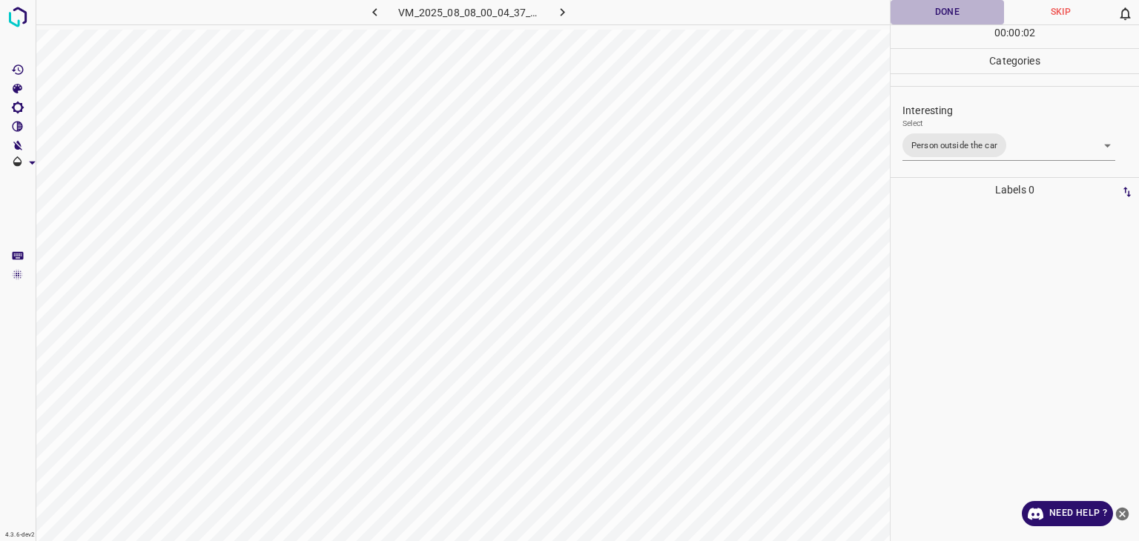
click at [949, 10] on button "Done" at bounding box center [947, 12] width 113 height 24
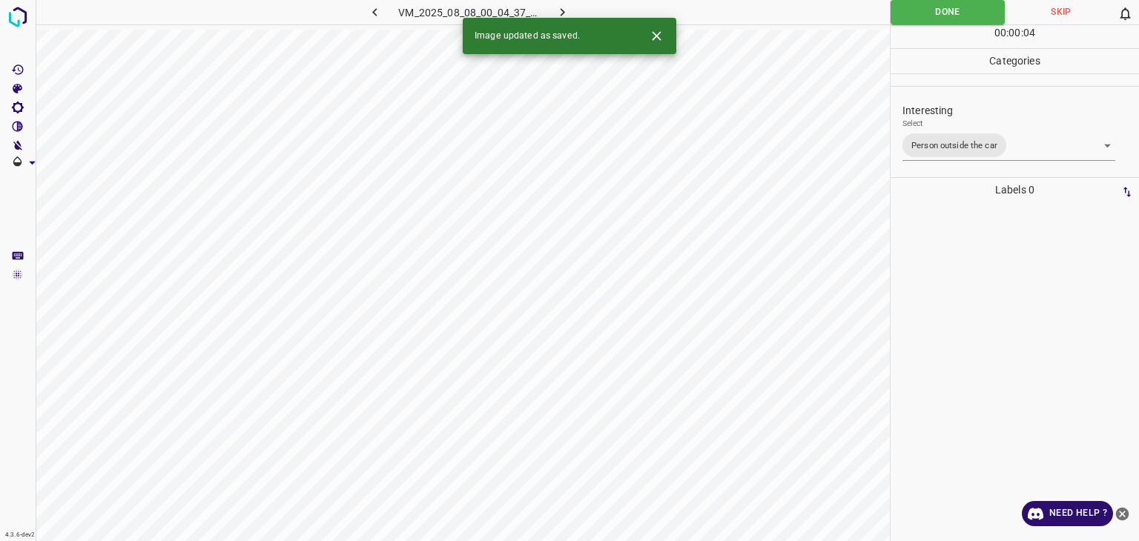
click at [565, 13] on icon "button" at bounding box center [563, 12] width 16 height 16
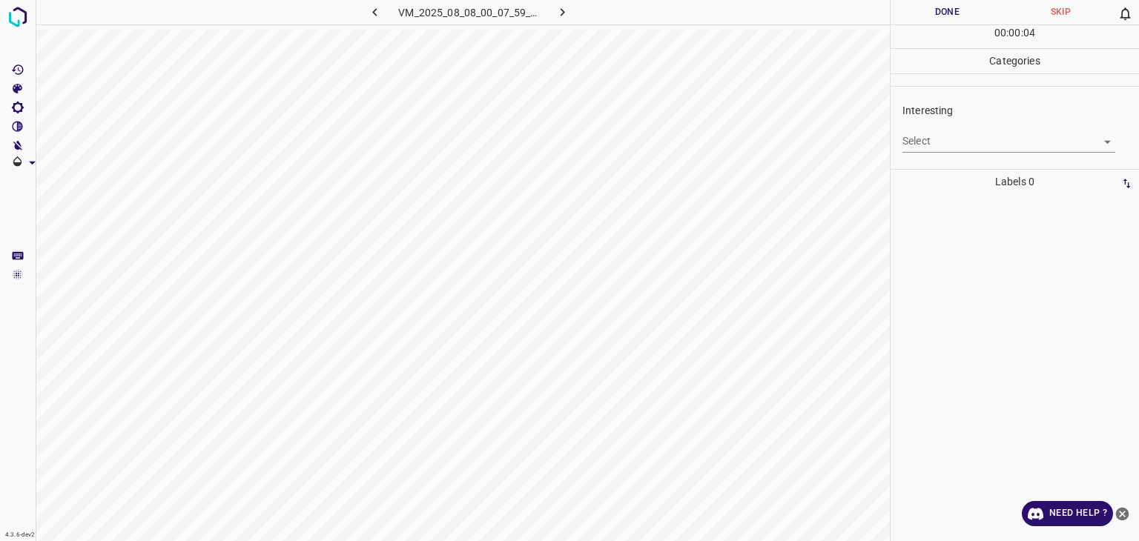
click at [928, 128] on div "Select ​" at bounding box center [1009, 135] width 213 height 33
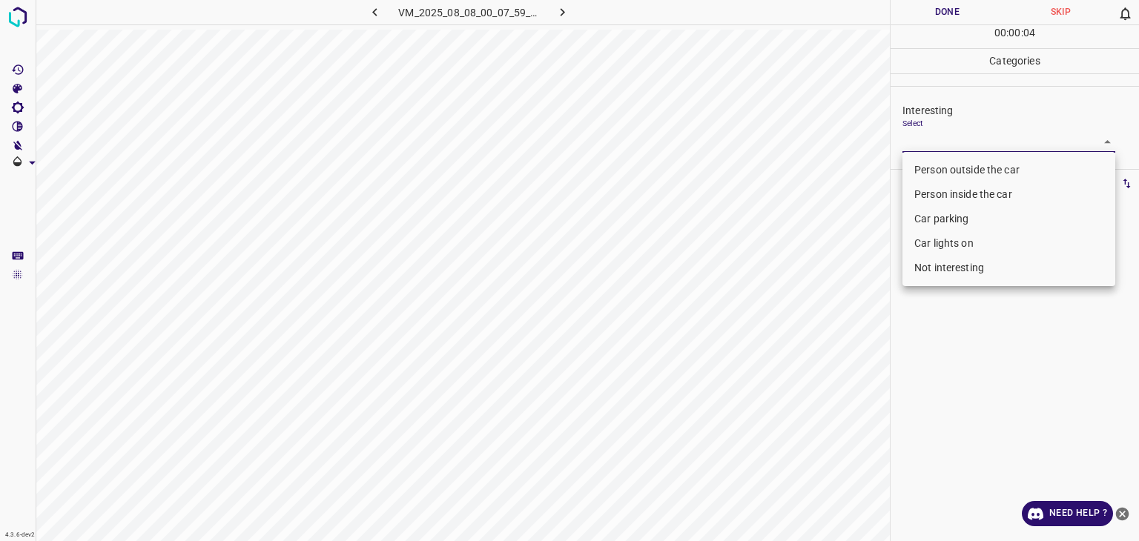
click at [932, 134] on body "4.3.6-dev2 VM_2025_08_08_00_07_59_389_04.gif Done Skip 0 00 : 00 : 04 Categorie…" at bounding box center [569, 270] width 1139 height 541
click at [936, 161] on li "Person outside the car" at bounding box center [1009, 170] width 213 height 24
type input "Person outside the car"
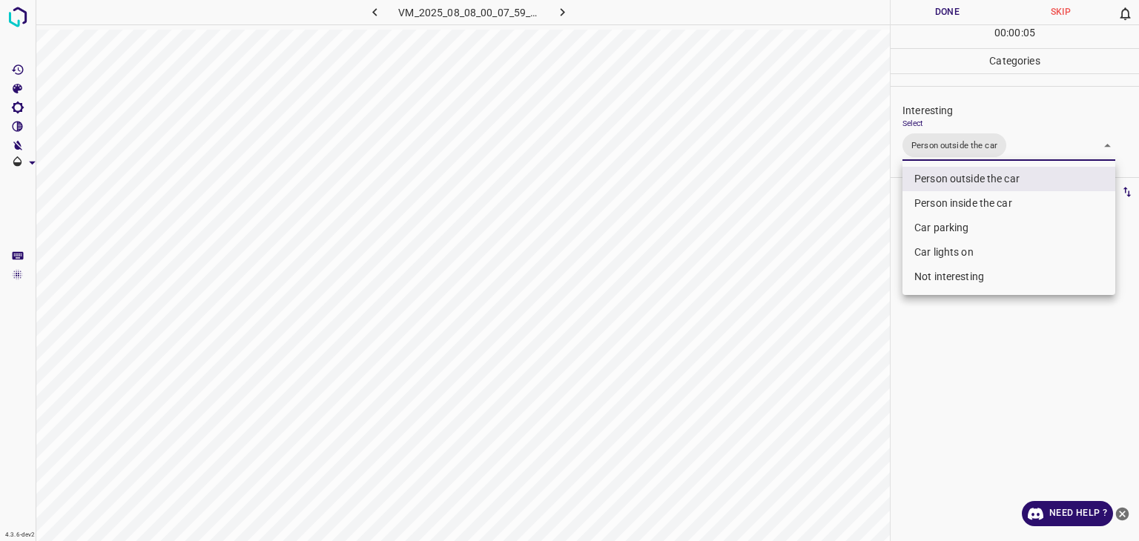
click at [922, 4] on div at bounding box center [569, 270] width 1139 height 541
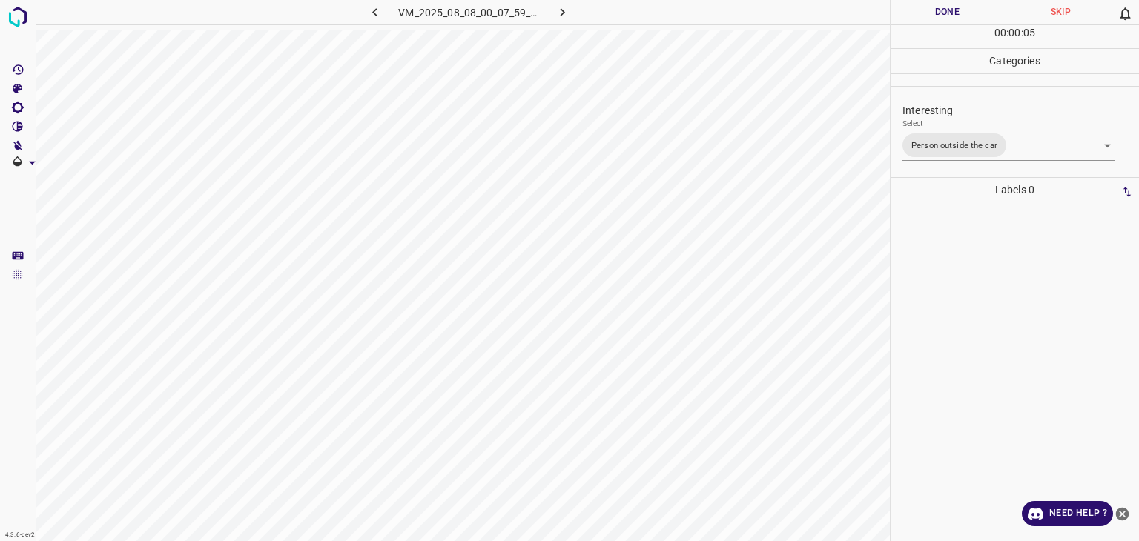
click at [927, 7] on div "Person outside the car Person inside the car Car parking Car lights on Not inte…" at bounding box center [569, 270] width 1139 height 541
click at [927, 7] on button "Done" at bounding box center [947, 12] width 113 height 24
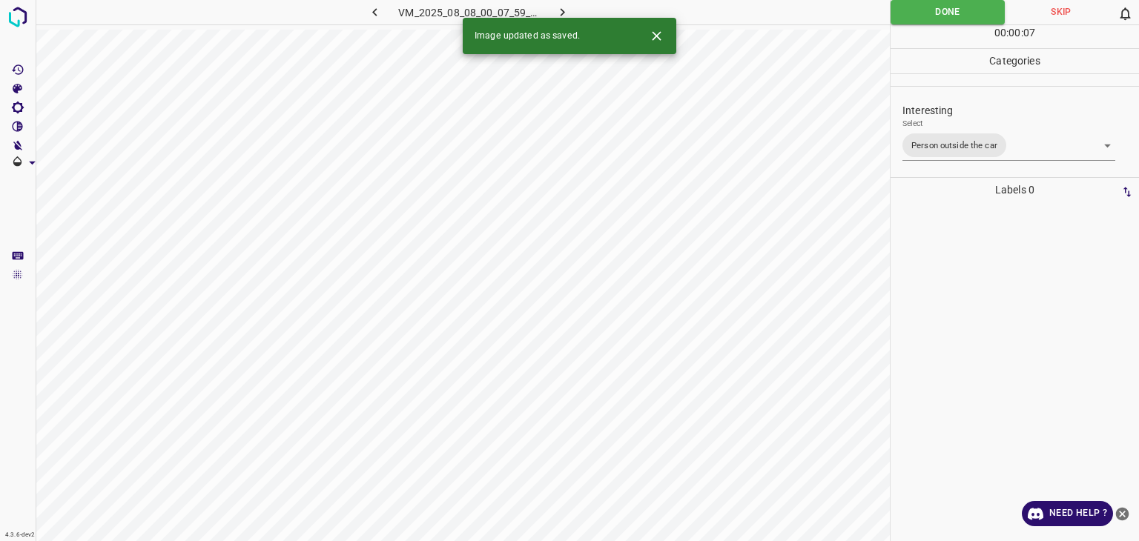
click at [556, 4] on button "button" at bounding box center [562, 12] width 47 height 24
click at [926, 139] on body "4.3.6-dev2 VM_2025_08_04_07_49_27_915_03.gif Done Skip 0 00 : 00 : 07 Categorie…" at bounding box center [569, 270] width 1139 height 541
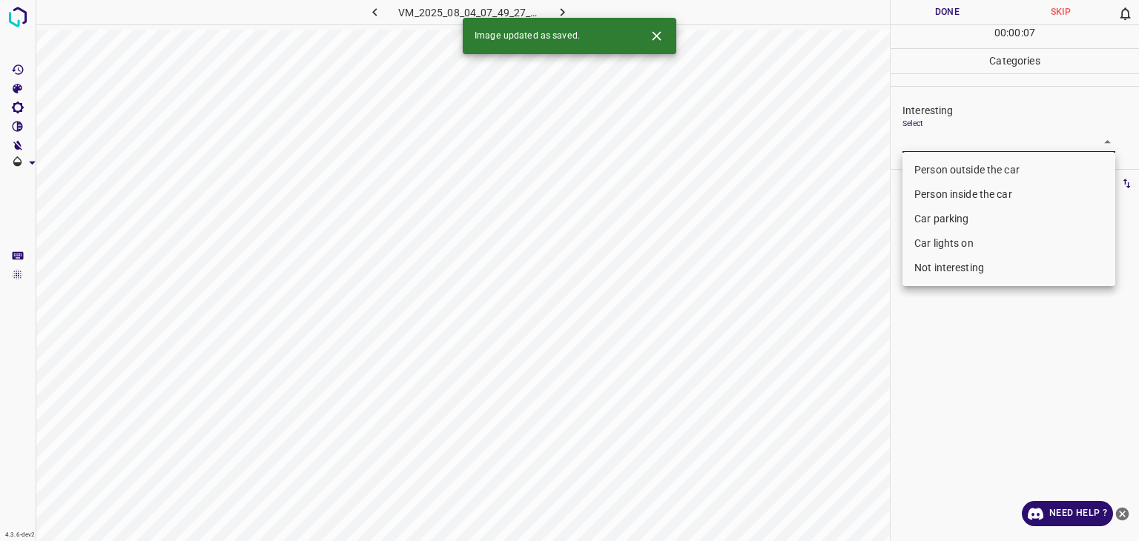
click at [924, 162] on li "Person outside the car" at bounding box center [1009, 170] width 213 height 24
type input "Person outside the car"
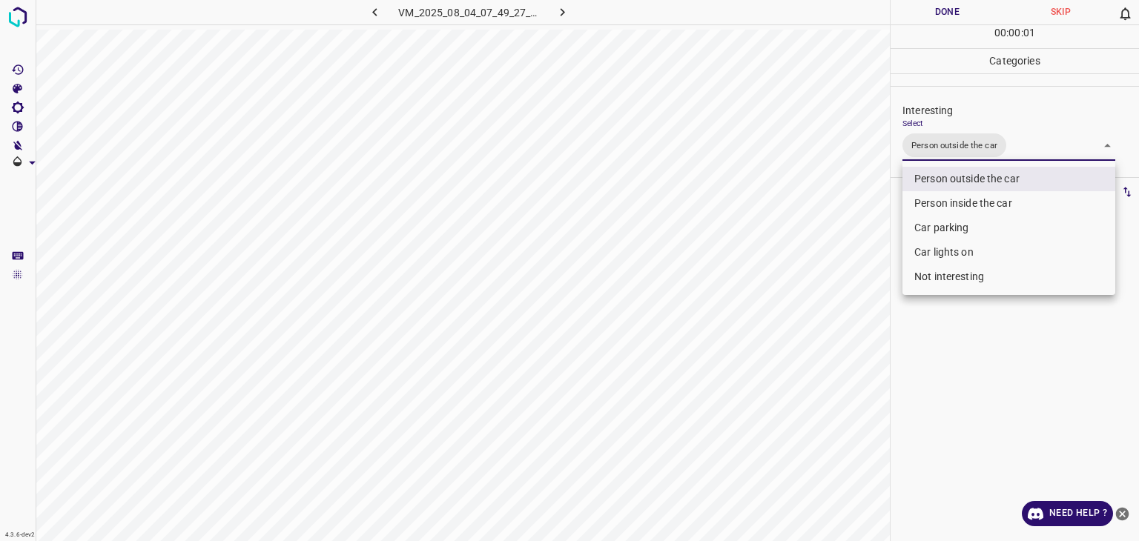
click at [934, 0] on div at bounding box center [569, 270] width 1139 height 541
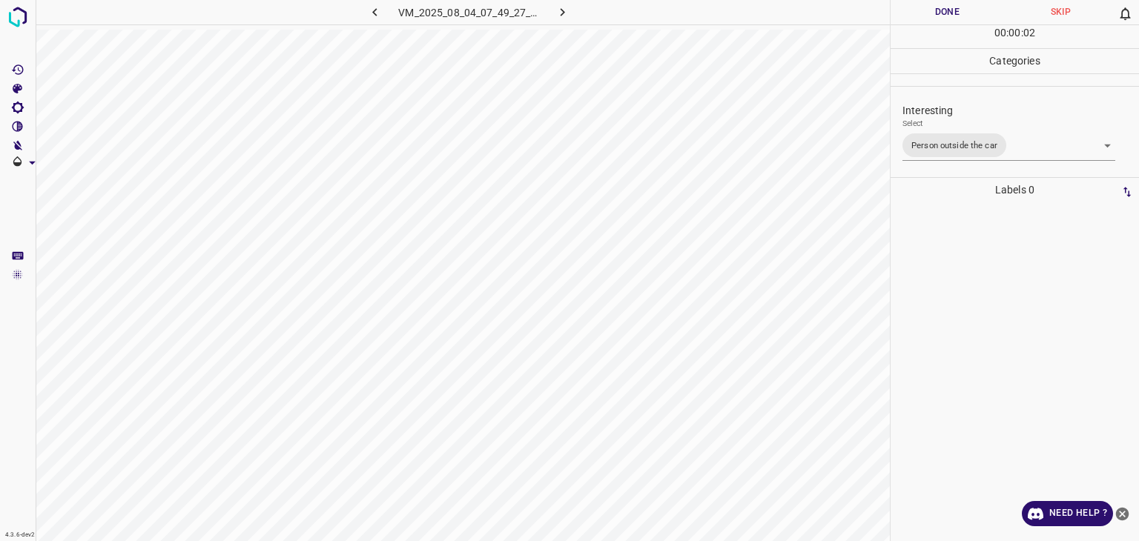
click at [936, 14] on button "Done" at bounding box center [947, 12] width 113 height 24
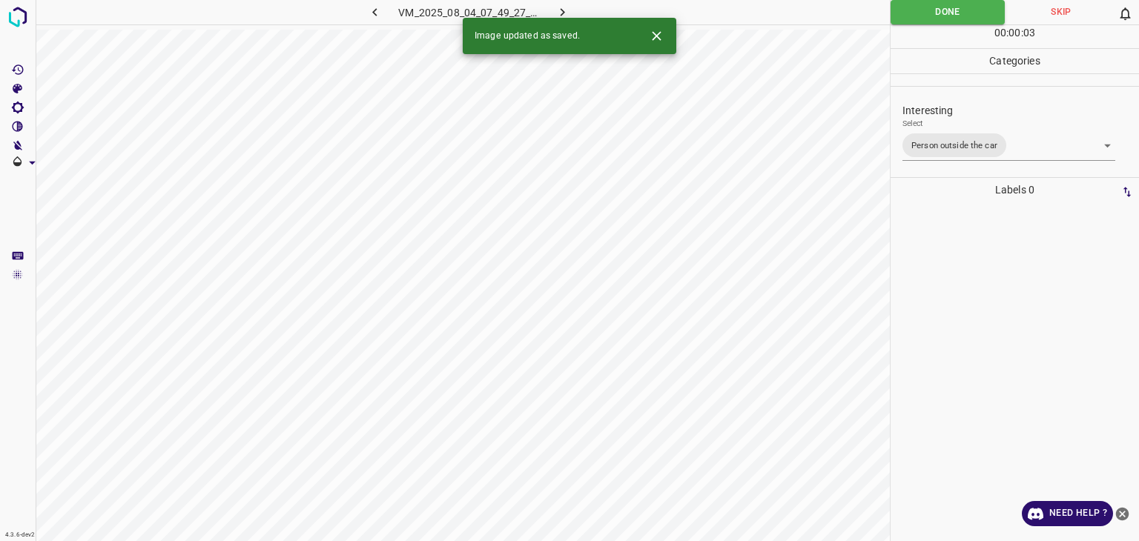
click at [567, 13] on icon "button" at bounding box center [563, 12] width 16 height 16
click at [915, 140] on body "4.3.6-dev2 VM_2025_08_04_04_55_37_758_07.gif Done Skip 0 00 : 00 : 03 Categorie…" at bounding box center [569, 270] width 1139 height 541
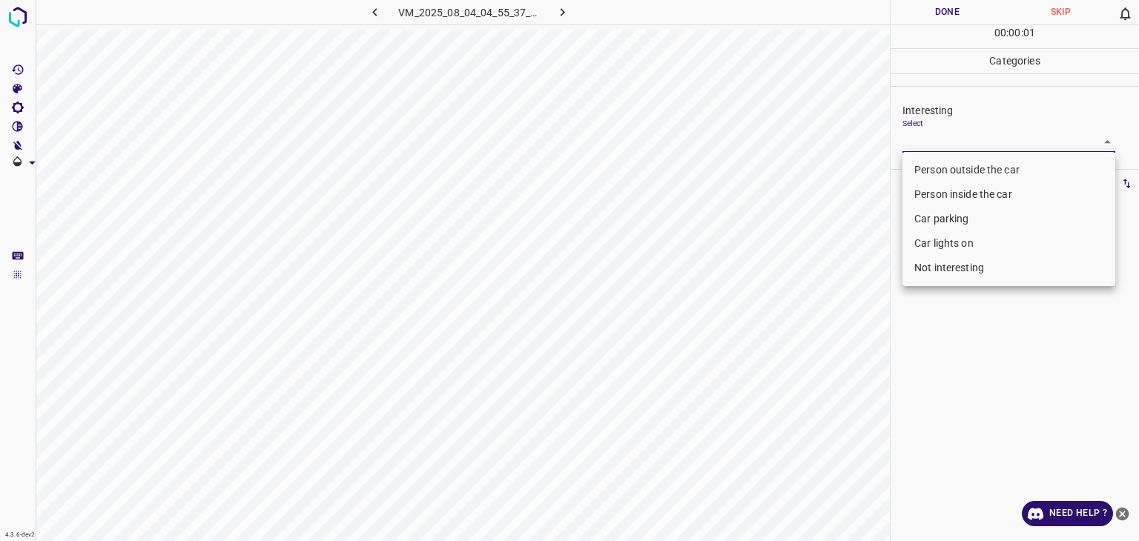
click at [931, 244] on li "Car lights on" at bounding box center [1009, 243] width 213 height 24
type input "Car lights on"
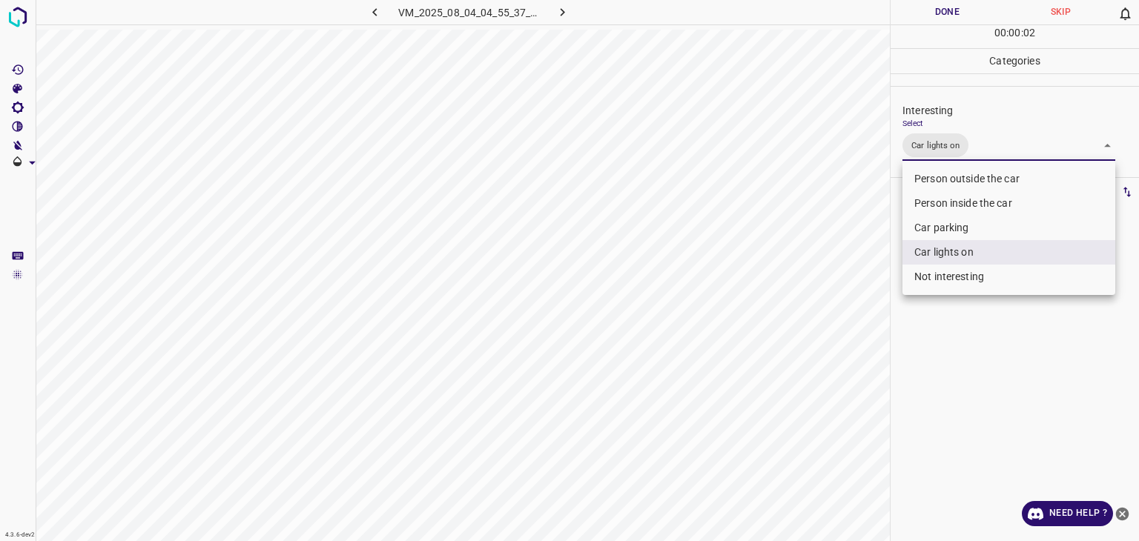
click at [932, 5] on div at bounding box center [569, 270] width 1139 height 541
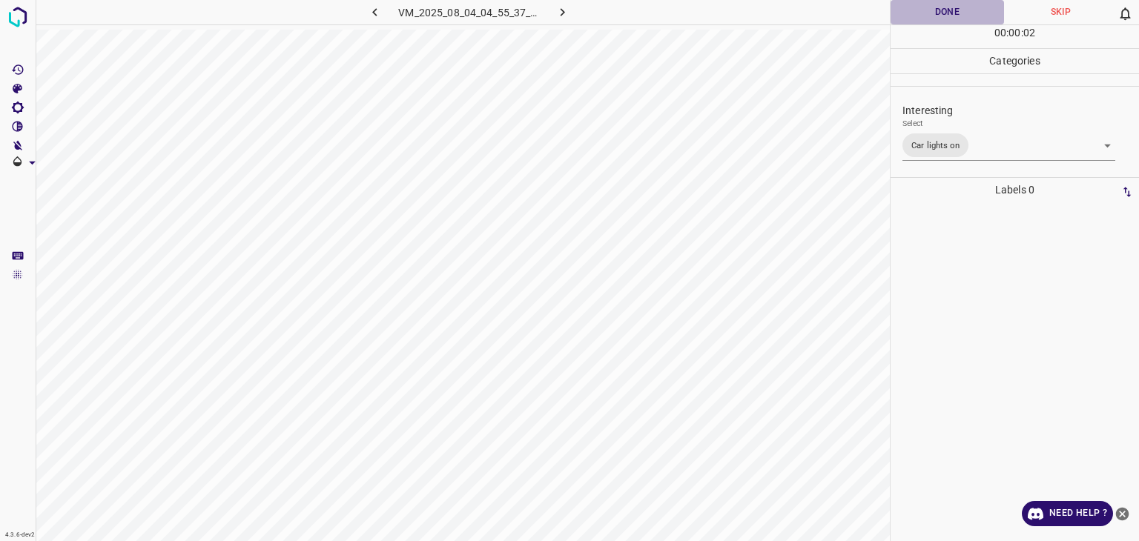
click at [932, 5] on button "Done" at bounding box center [947, 12] width 113 height 24
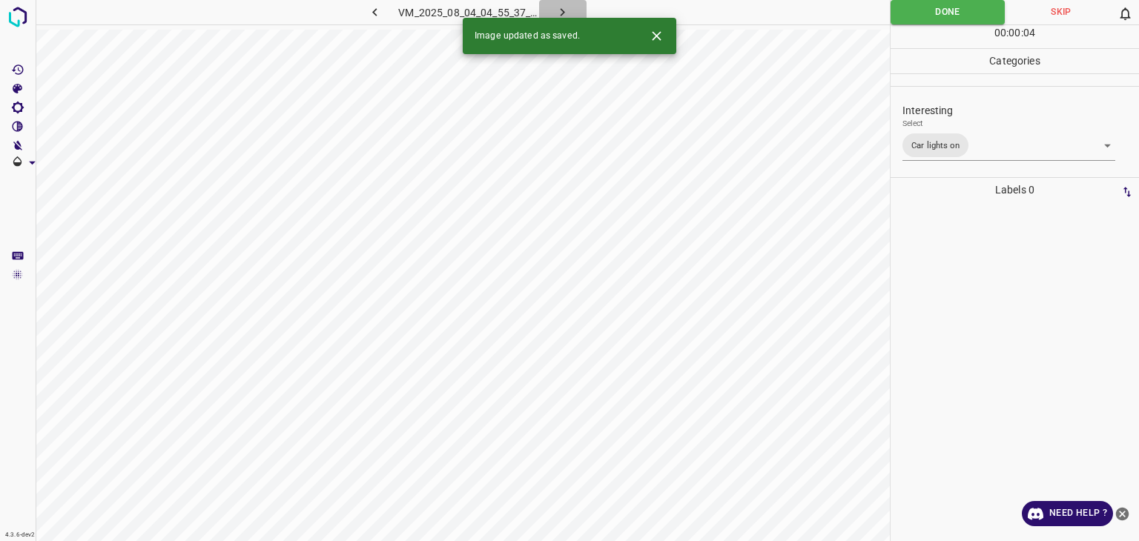
click at [555, 14] on icon "button" at bounding box center [563, 12] width 16 height 16
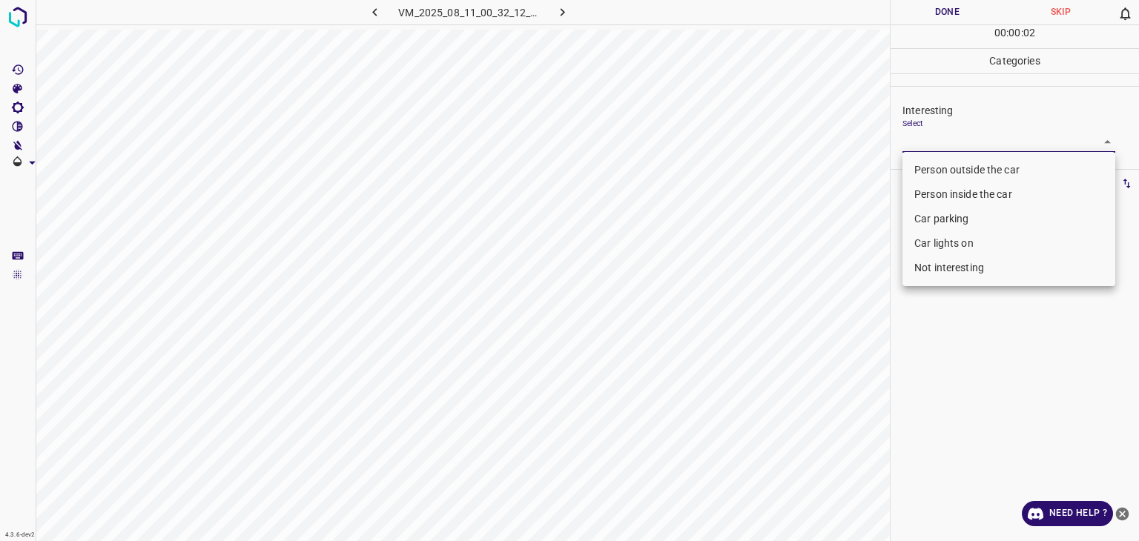
click at [934, 148] on body "4.3.6-dev2 VM_2025_08_11_00_32_12_308_07.gif Done Skip 0 00 : 00 : 02 Categorie…" at bounding box center [569, 270] width 1139 height 541
click at [937, 161] on li "Person outside the car" at bounding box center [1009, 170] width 213 height 24
type input "Person outside the car"
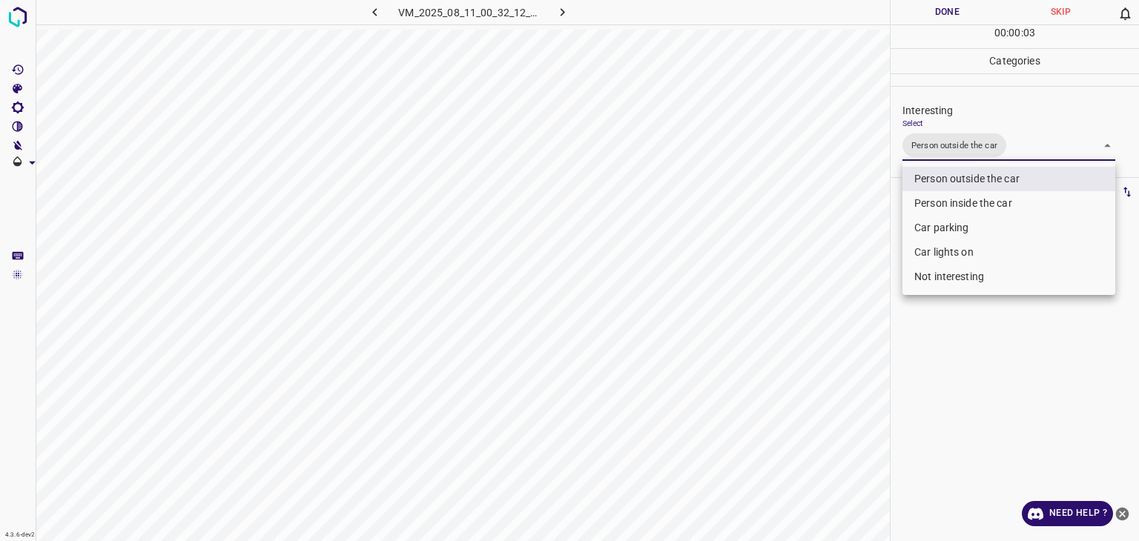
click at [923, 13] on div at bounding box center [569, 270] width 1139 height 541
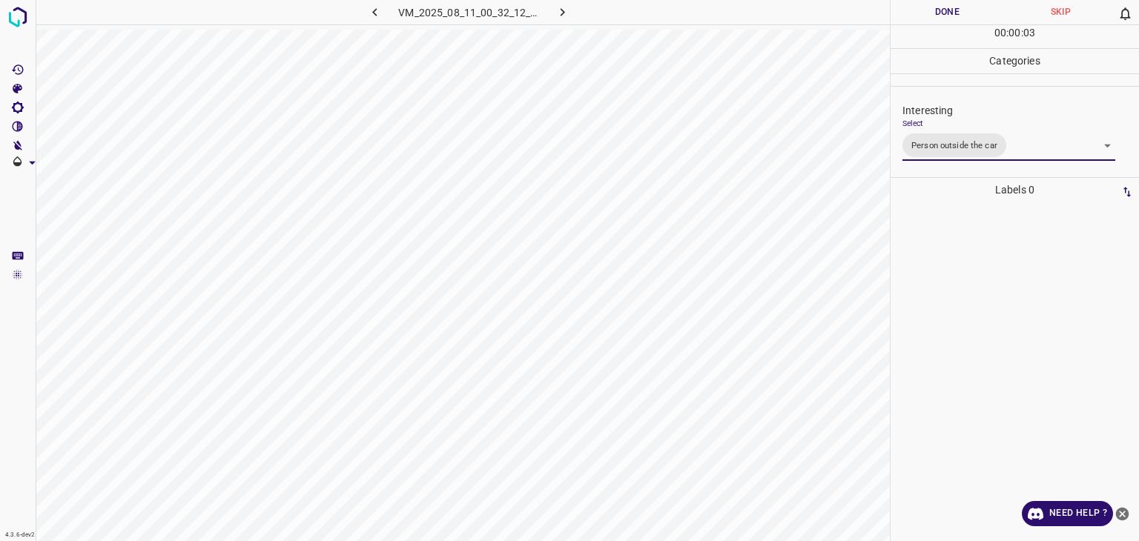
click at [923, 13] on div at bounding box center [569, 270] width 1139 height 541
click at [923, 13] on button "Done" at bounding box center [947, 12] width 113 height 24
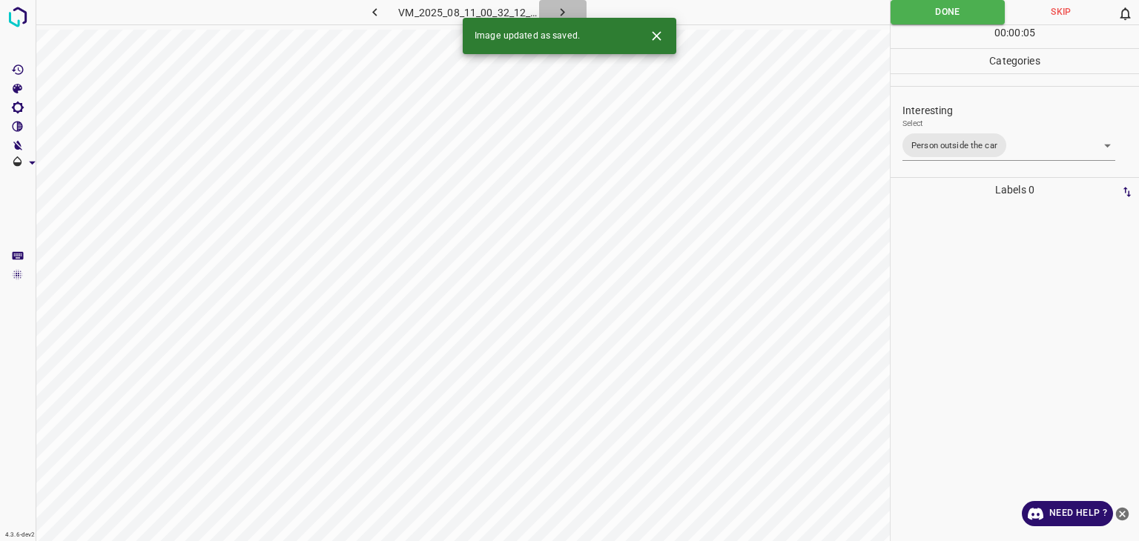
click at [554, 11] on button "button" at bounding box center [562, 12] width 47 height 24
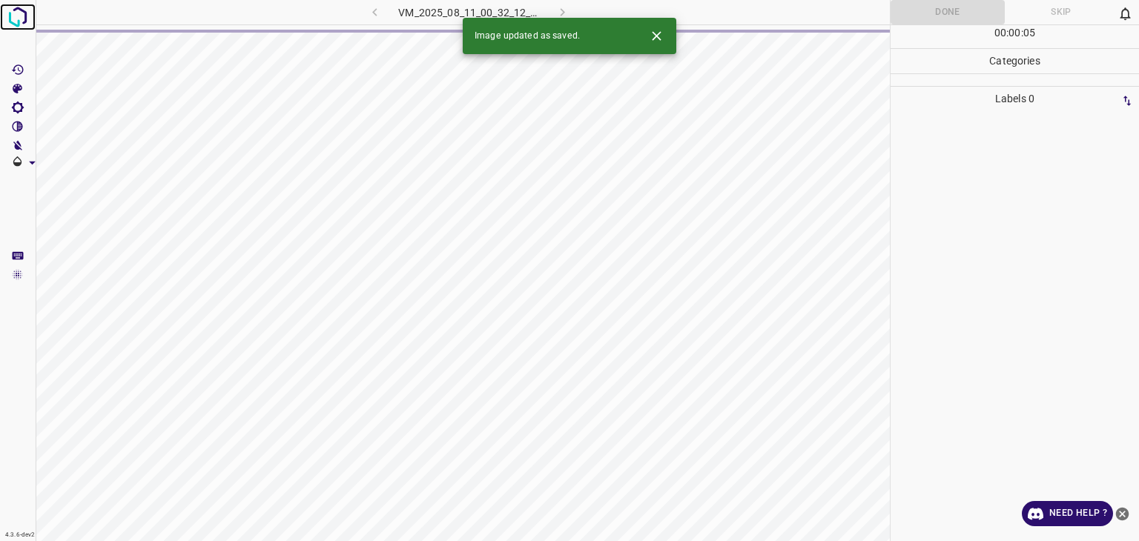
click at [20, 19] on img at bounding box center [17, 17] width 27 height 27
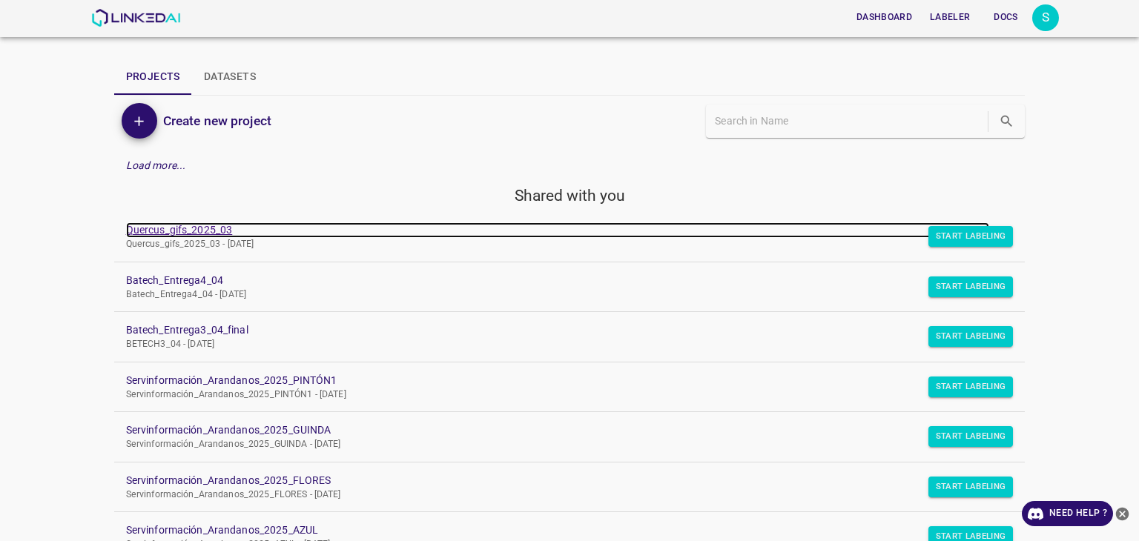
click at [188, 231] on link "Quercus_gifs_2025_03" at bounding box center [558, 230] width 864 height 16
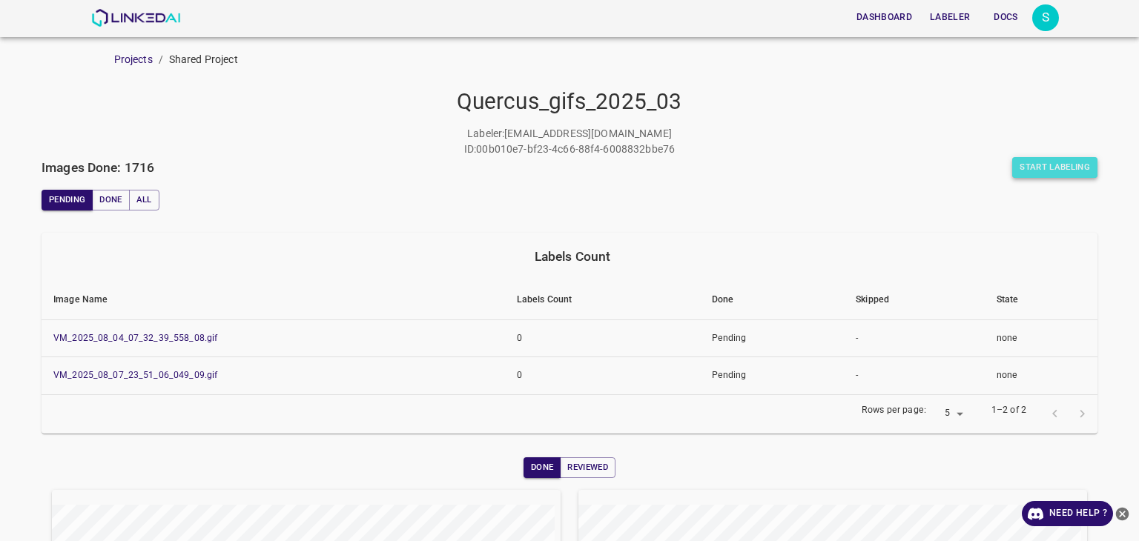
click at [1065, 168] on button "Start Labeling" at bounding box center [1054, 167] width 85 height 21
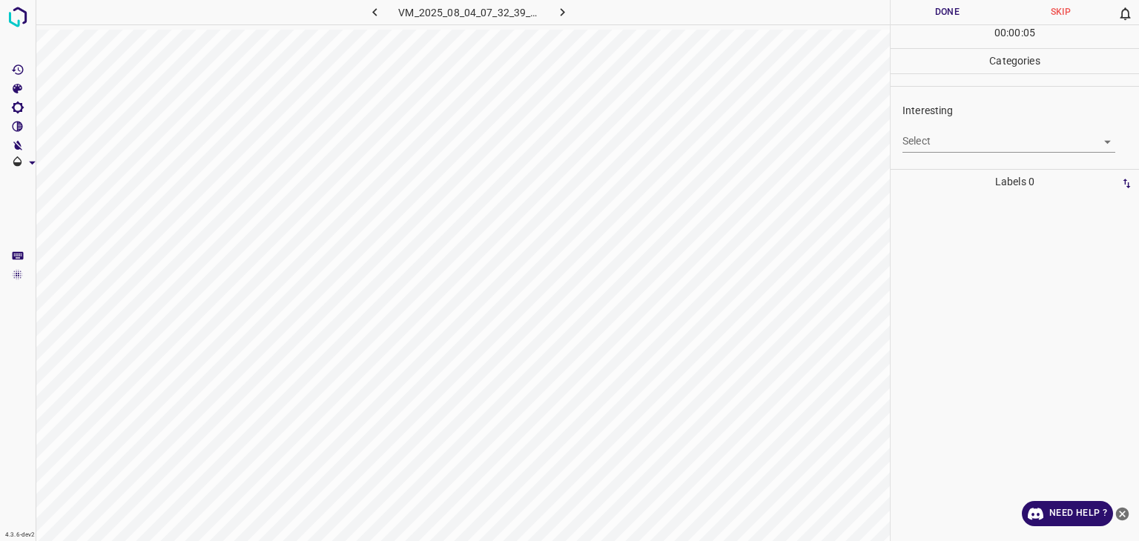
click at [941, 137] on body "4.3.6-dev2 VM_2025_08_04_07_32_39_558_08.gif Done Skip 0 00 : 00 : 05 Categorie…" at bounding box center [569, 270] width 1139 height 541
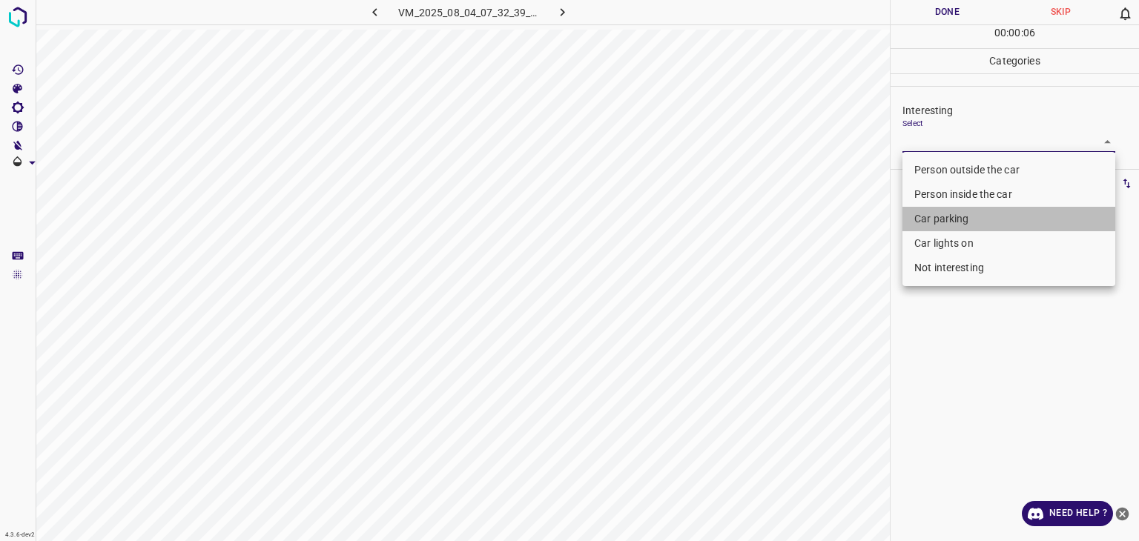
drag, startPoint x: 934, startPoint y: 215, endPoint x: 928, endPoint y: 191, distance: 24.7
click at [936, 215] on li "Car parking" at bounding box center [1009, 219] width 213 height 24
type input "Car parking"
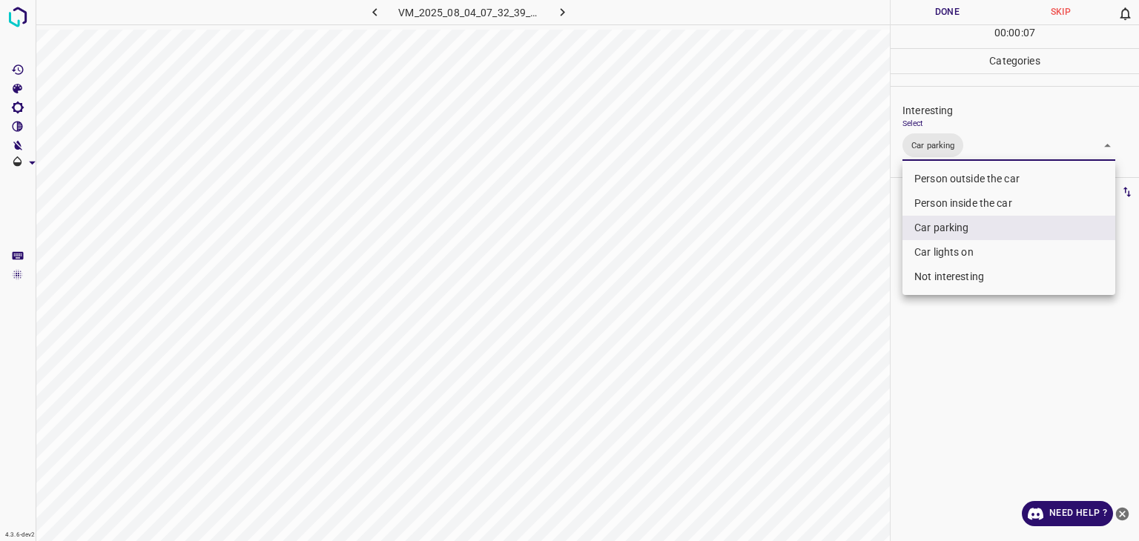
click at [972, 7] on div at bounding box center [569, 270] width 1139 height 541
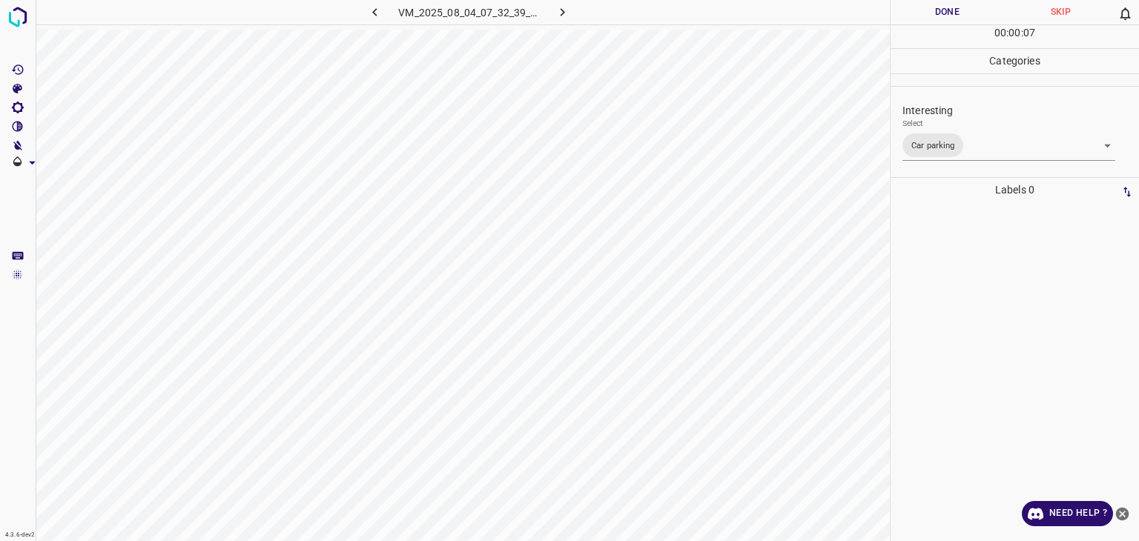
click at [972, 7] on div at bounding box center [569, 270] width 1139 height 541
click at [969, 7] on button "Done" at bounding box center [947, 12] width 113 height 24
click at [967, 9] on button "Done" at bounding box center [947, 12] width 113 height 24
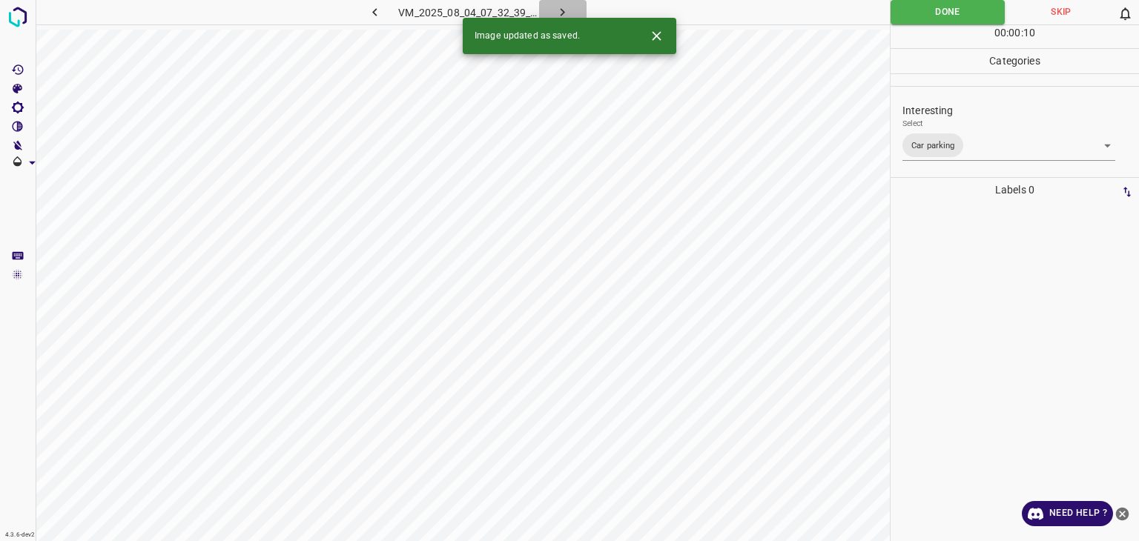
click at [564, 4] on icon "button" at bounding box center [563, 12] width 16 height 16
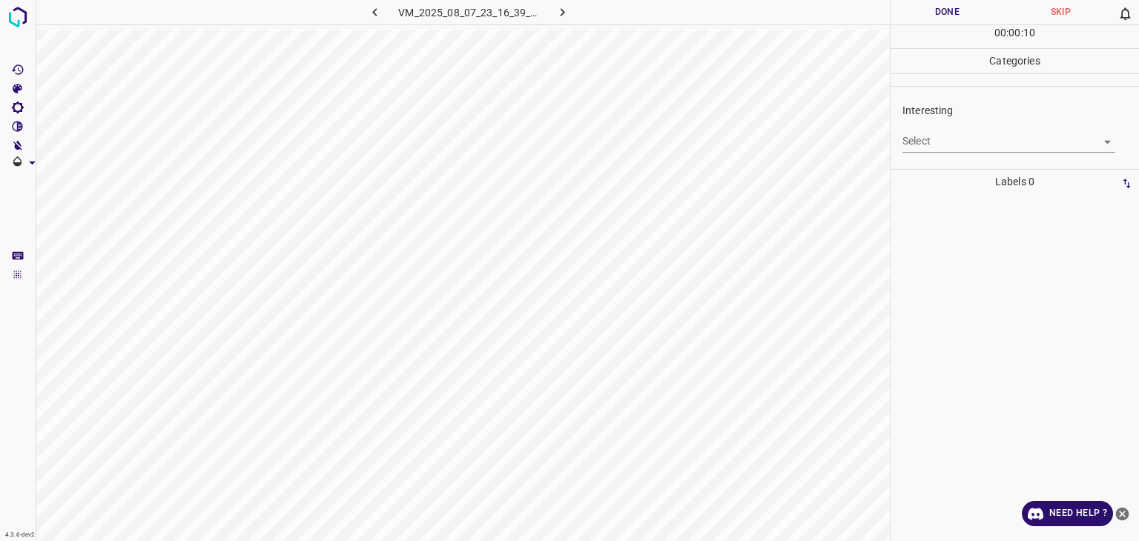
click at [969, 127] on div "Select ​" at bounding box center [1009, 135] width 213 height 33
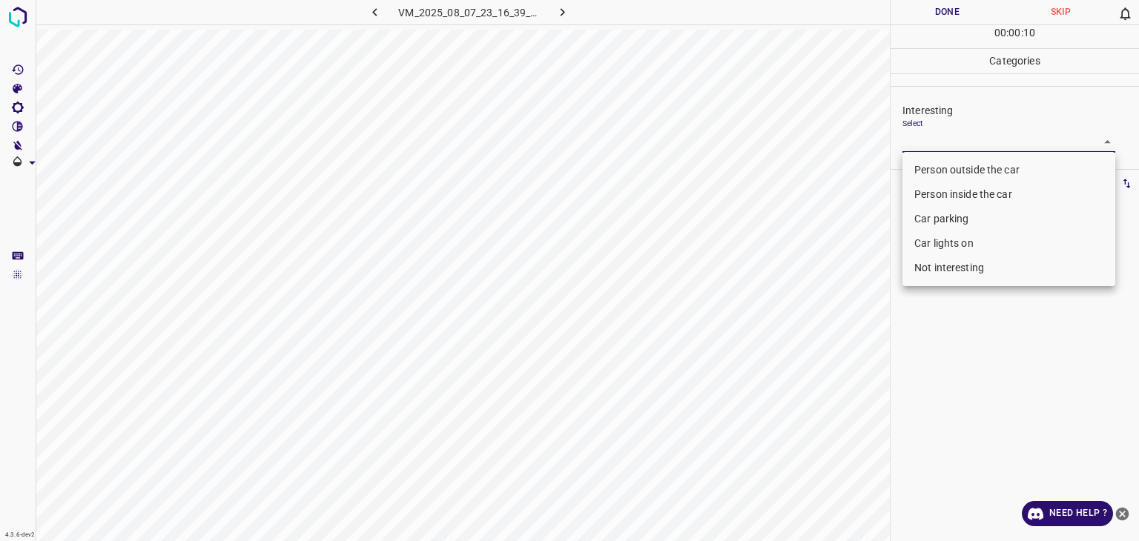
click at [970, 134] on body "4.3.6-dev2 VM_2025_08_07_23_16_39_591_02.gif Done Skip 0 00 : 00 : 10 Categorie…" at bounding box center [569, 270] width 1139 height 541
click at [955, 174] on li "Person outside the car" at bounding box center [1009, 170] width 213 height 24
type input "Person outside the car"
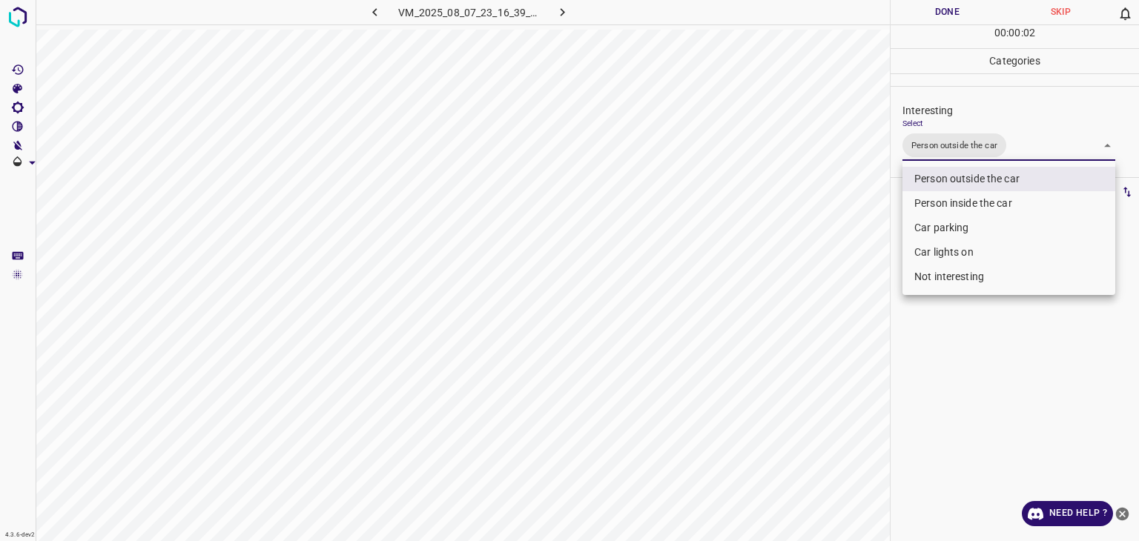
click at [958, 14] on div at bounding box center [569, 270] width 1139 height 541
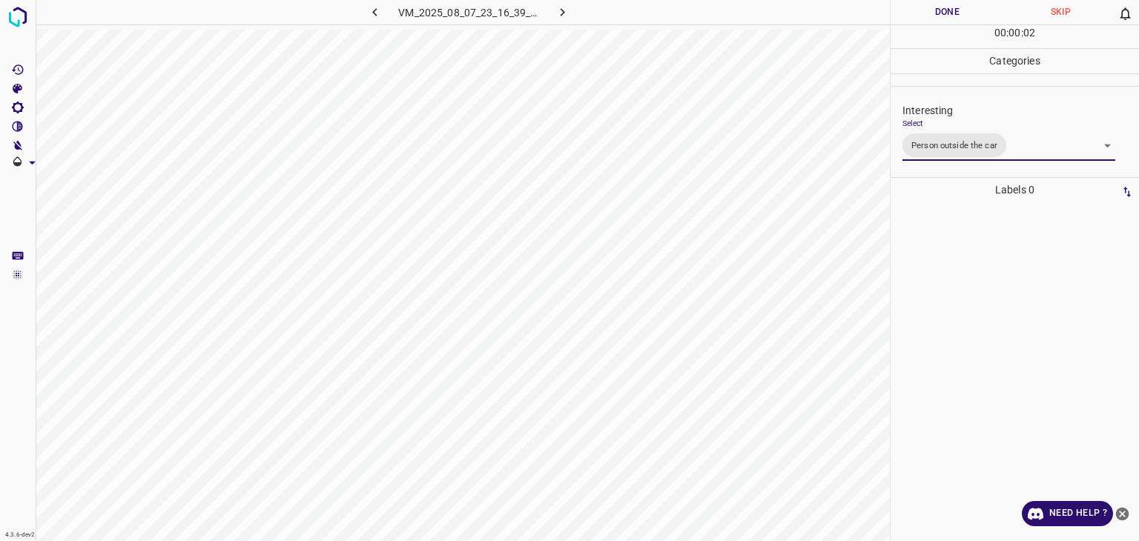
click at [955, 14] on div "Person outside the car Person inside the car Car parking Car lights on Not inte…" at bounding box center [569, 270] width 1139 height 541
click at [955, 14] on button "Done" at bounding box center [947, 12] width 113 height 24
click at [954, 13] on button "Done" at bounding box center [947, 12] width 113 height 24
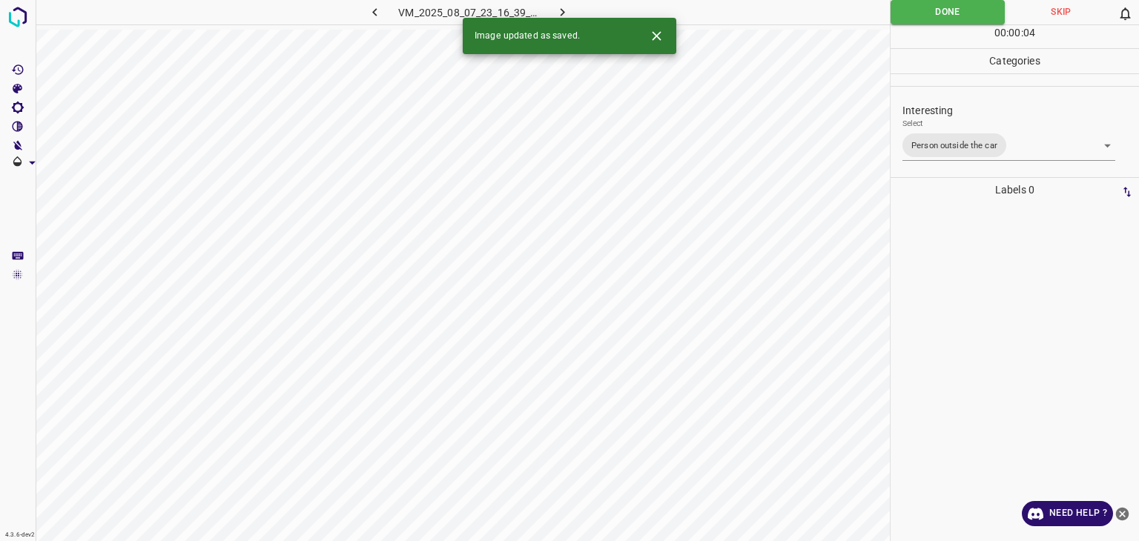
click at [565, 11] on icon "button" at bounding box center [563, 12] width 16 height 16
click at [939, 135] on body "4.3.6-dev2 VM_2025_08_08_00_05_18_910_08.gif Done Skip 0 00 : 00 : 11 Categorie…" at bounding box center [569, 270] width 1139 height 541
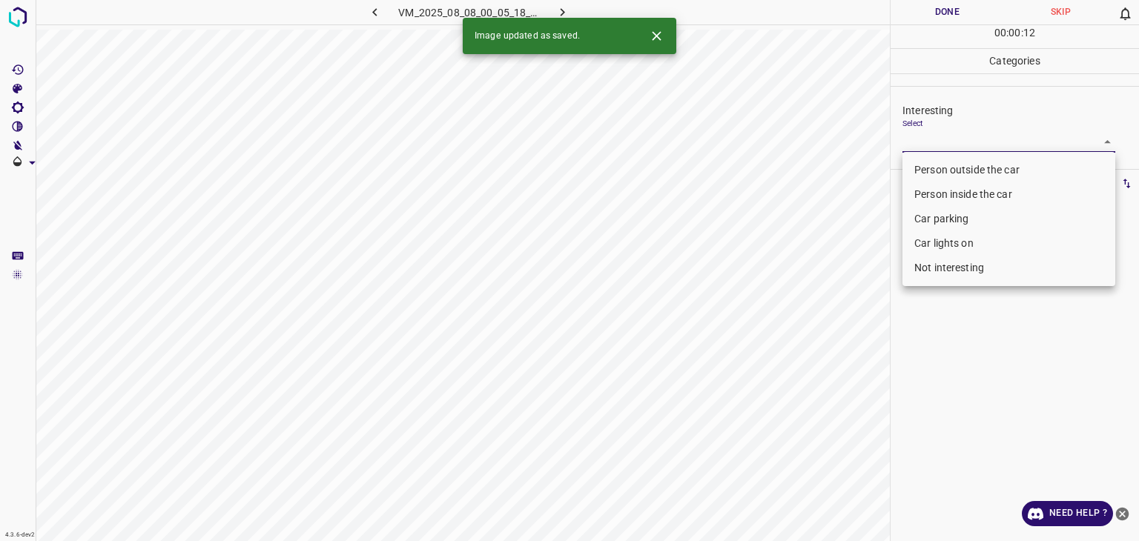
click at [937, 173] on li "Person outside the car" at bounding box center [1009, 170] width 213 height 24
type input "Person outside the car"
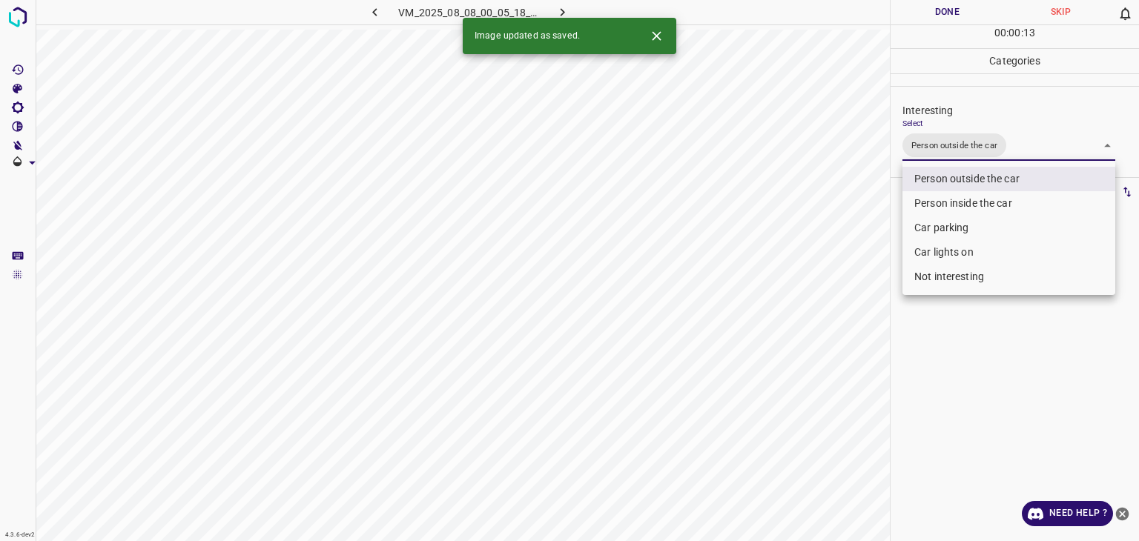
click at [940, 14] on div at bounding box center [569, 270] width 1139 height 541
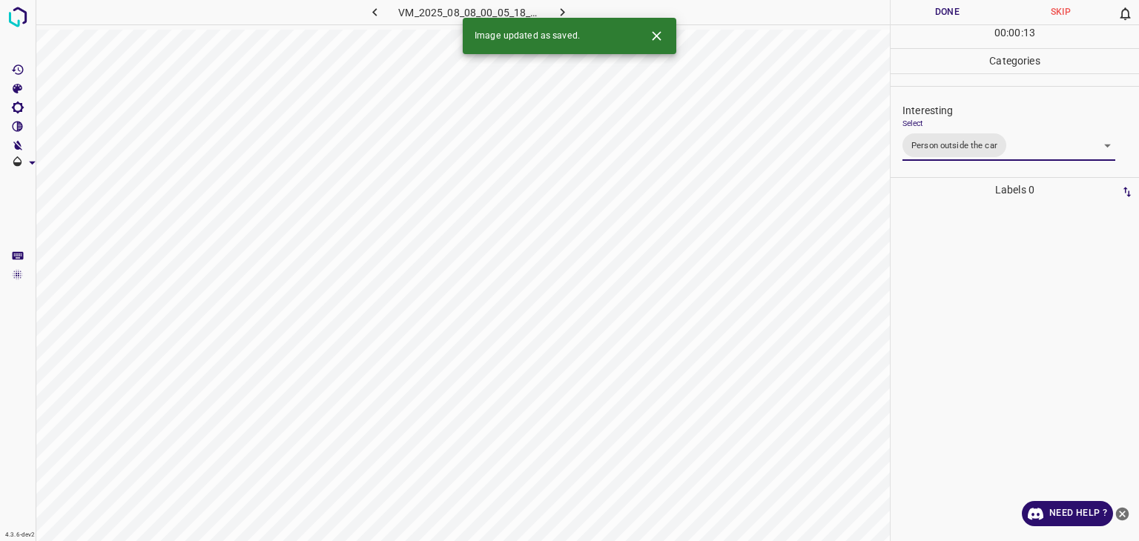
click at [940, 13] on div at bounding box center [569, 270] width 1139 height 541
click at [940, 13] on button "Done" at bounding box center [947, 12] width 113 height 24
click at [564, 7] on icon "button" at bounding box center [563, 12] width 16 height 16
click at [959, 145] on body "4.3.6-dev2 VM_2025_08_01_12_31_28_737_01.gif Done Skip 0 00 : 00 : 15 Categorie…" at bounding box center [569, 270] width 1139 height 541
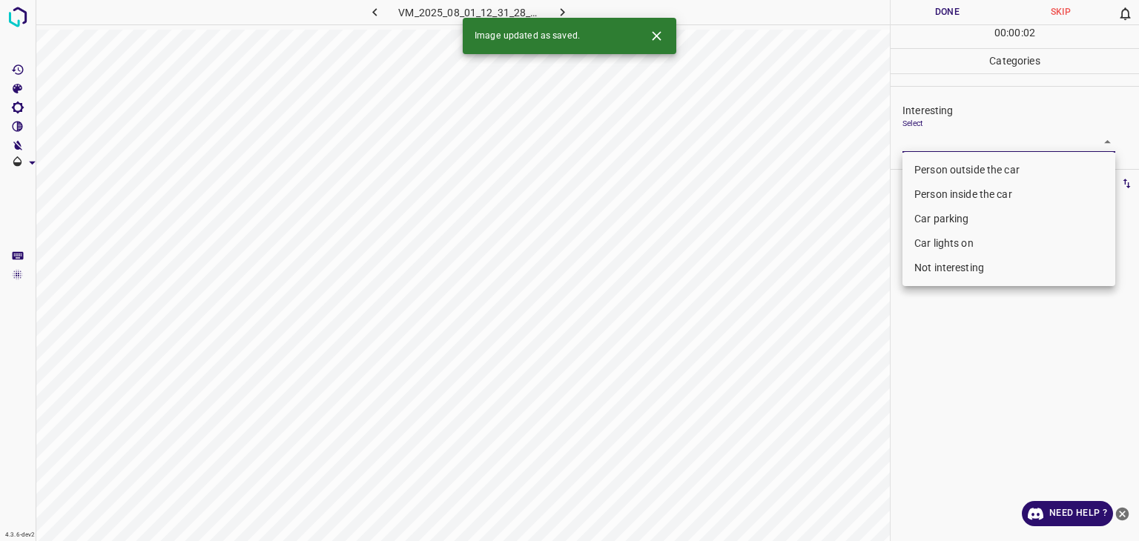
click at [650, 38] on icon "Close" at bounding box center [657, 36] width 16 height 16
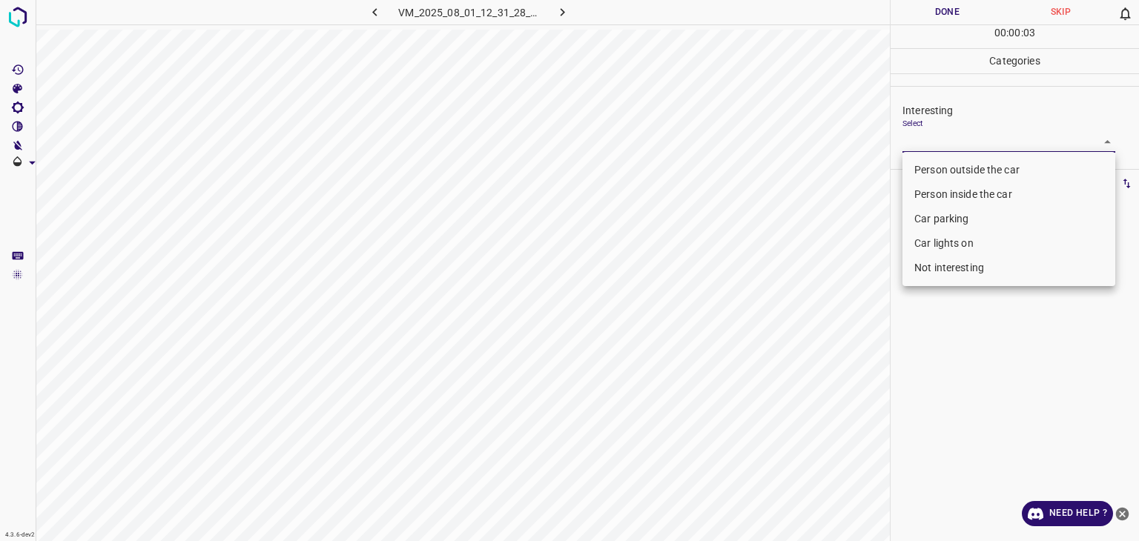
click at [976, 268] on li "Not interesting" at bounding box center [1009, 268] width 213 height 24
type input "Not interesting"
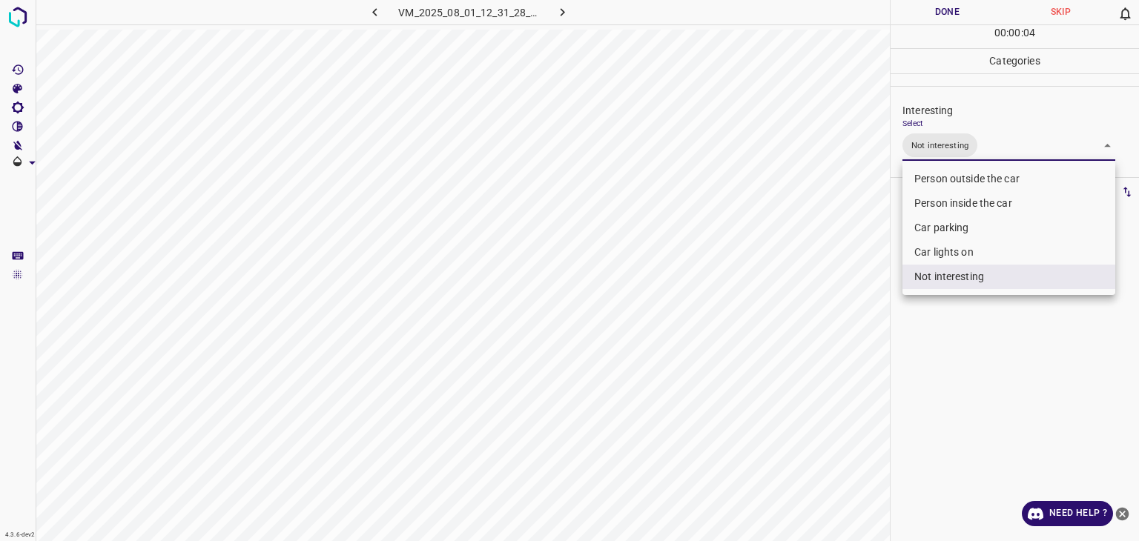
click at [960, 9] on div at bounding box center [569, 270] width 1139 height 541
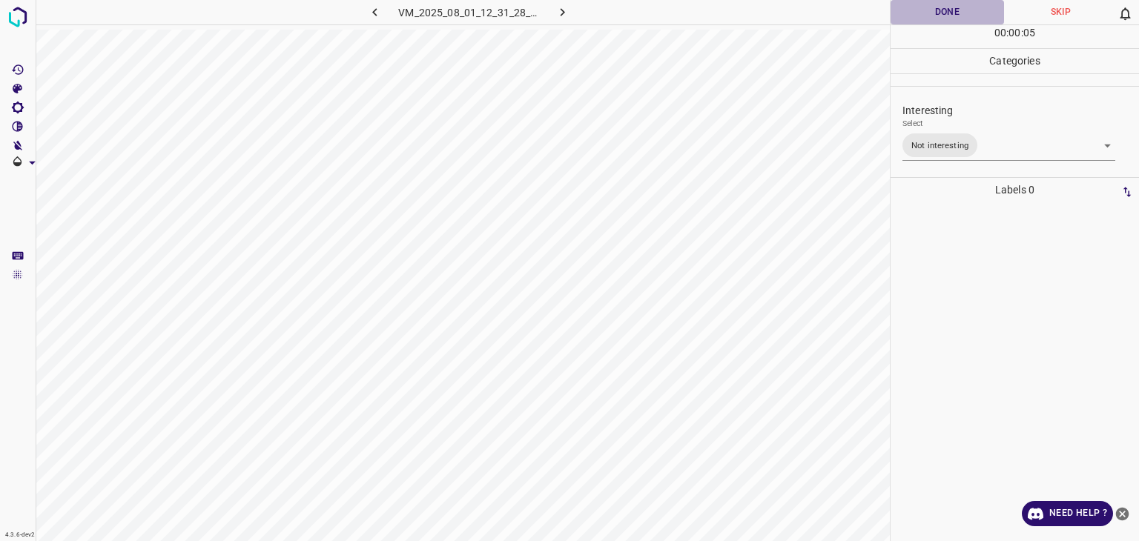
click at [960, 9] on button "Done" at bounding box center [947, 12] width 113 height 24
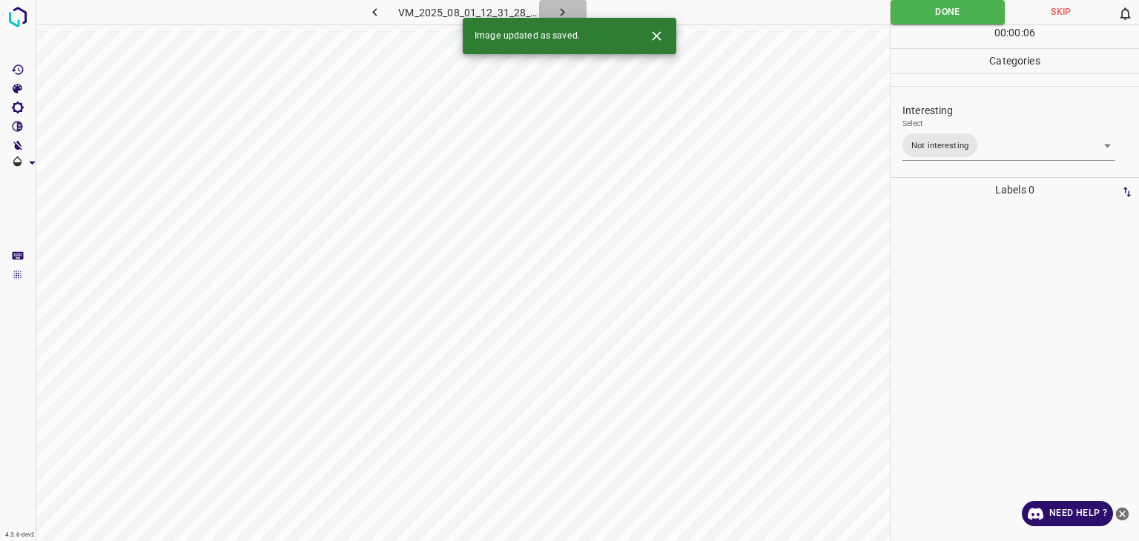
click at [564, 13] on icon "button" at bounding box center [563, 12] width 4 height 8
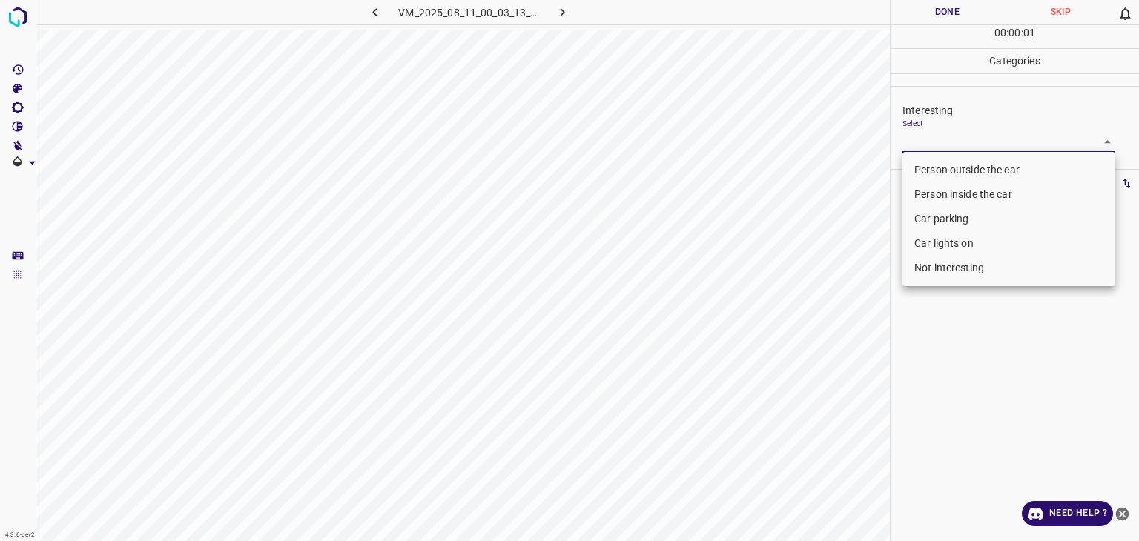
click at [916, 148] on body "4.3.6-dev2 VM_2025_08_11_00_03_13_227_01.gif Done Skip 0 00 : 00 : 01 Categorie…" at bounding box center [569, 270] width 1139 height 541
drag, startPoint x: 914, startPoint y: 267, endPoint x: 912, endPoint y: 258, distance: 9.2
click at [914, 266] on li "Not interesting" at bounding box center [1009, 268] width 213 height 24
type input "Not interesting"
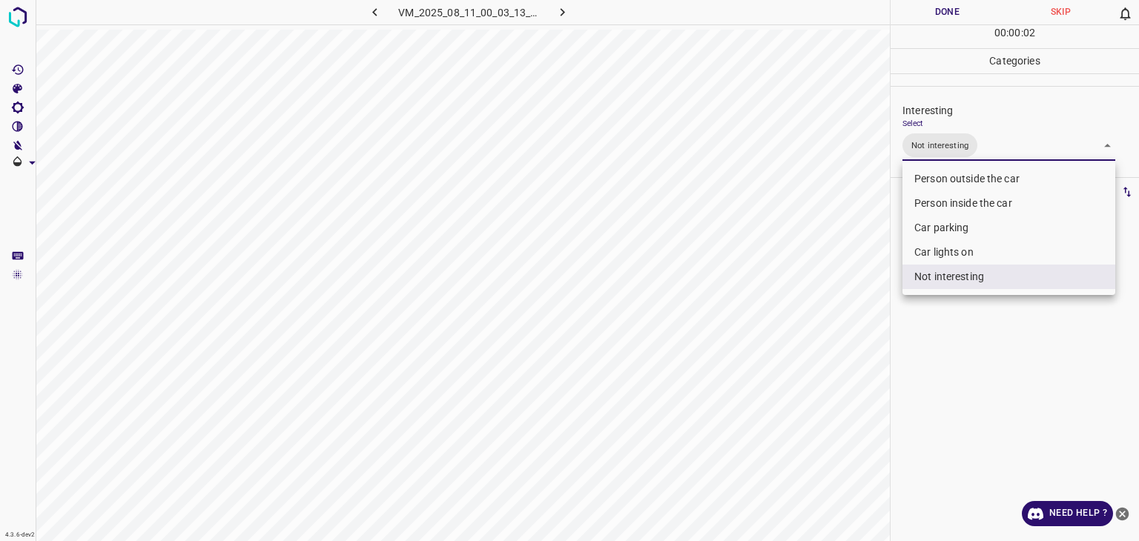
click at [943, 2] on div at bounding box center [569, 270] width 1139 height 541
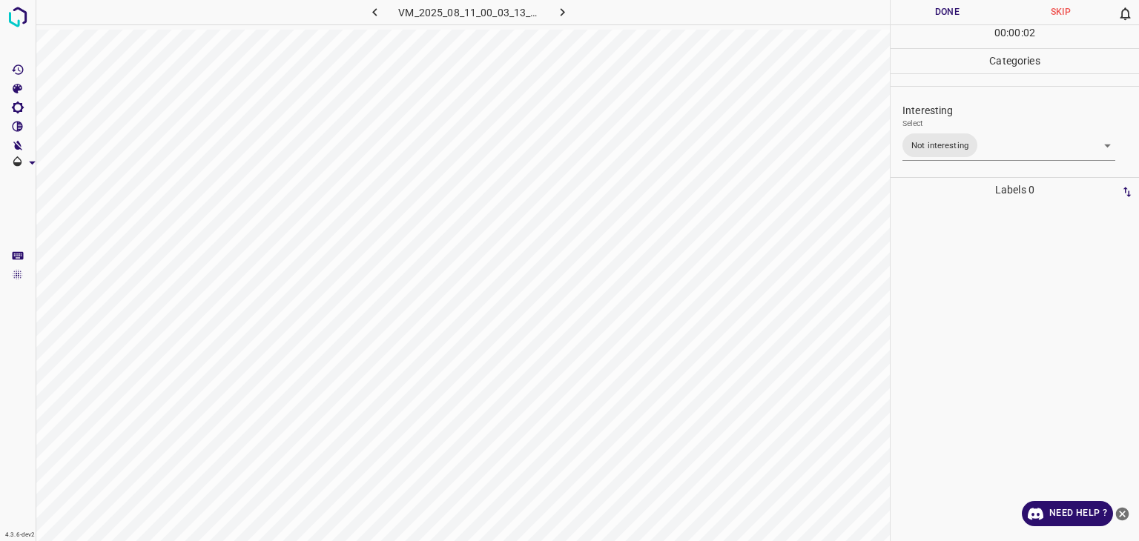
click at [946, 13] on div "Person outside the car Person inside the car Car parking Car lights on Not inte…" at bounding box center [569, 270] width 1139 height 541
click at [946, 13] on button "Done" at bounding box center [947, 12] width 113 height 24
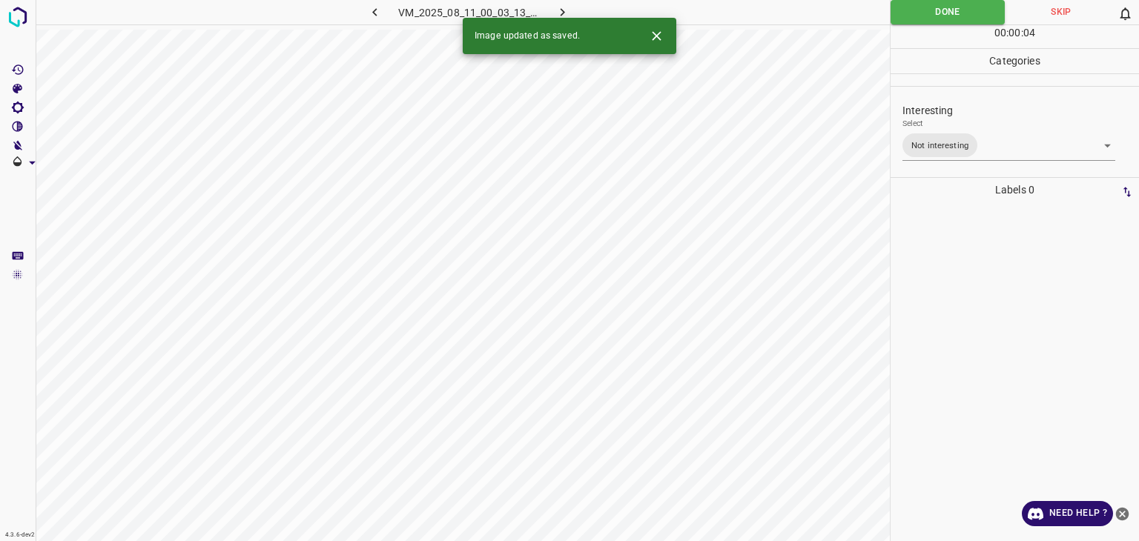
click at [549, 6] on button "button" at bounding box center [562, 12] width 47 height 24
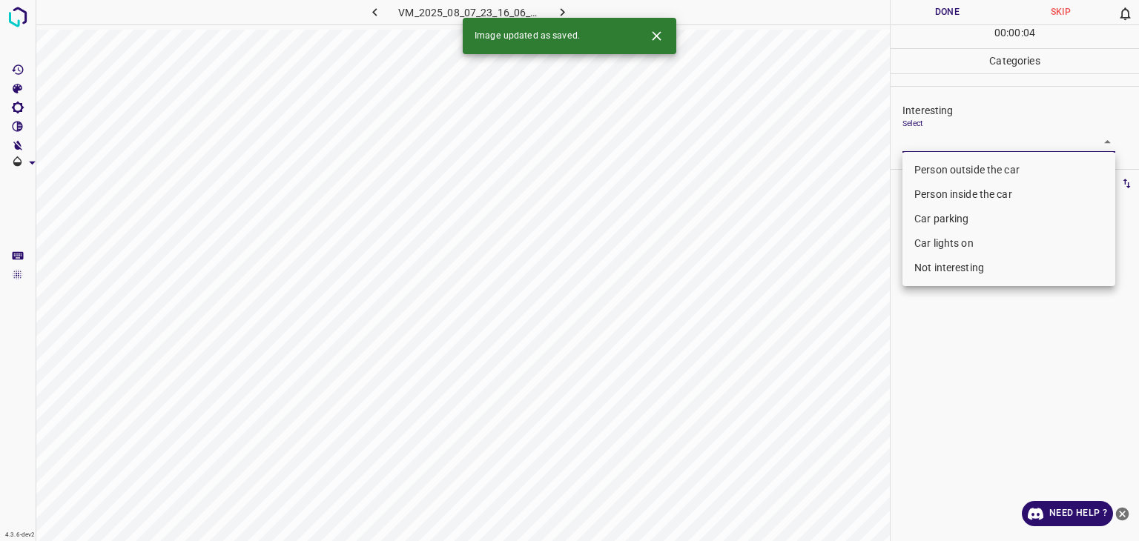
click at [946, 145] on body "4.3.6-dev2 VM_2025_08_07_23_16_06_465_06.gif Done Skip 0 00 : 00 : 04 Categorie…" at bounding box center [569, 270] width 1139 height 541
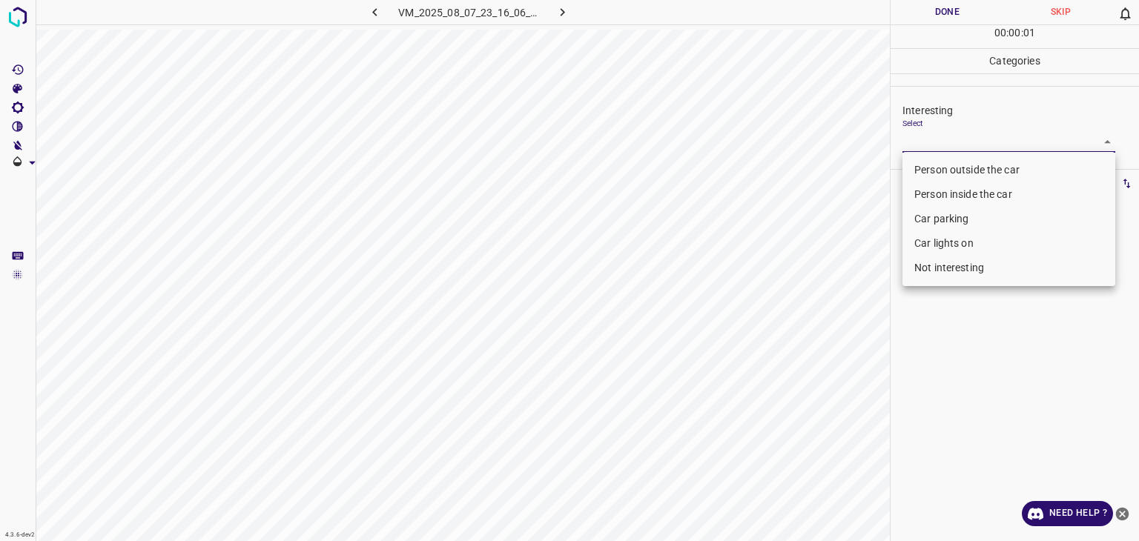
click at [946, 170] on li "Person outside the car" at bounding box center [1009, 170] width 213 height 24
type input "Person outside the car"
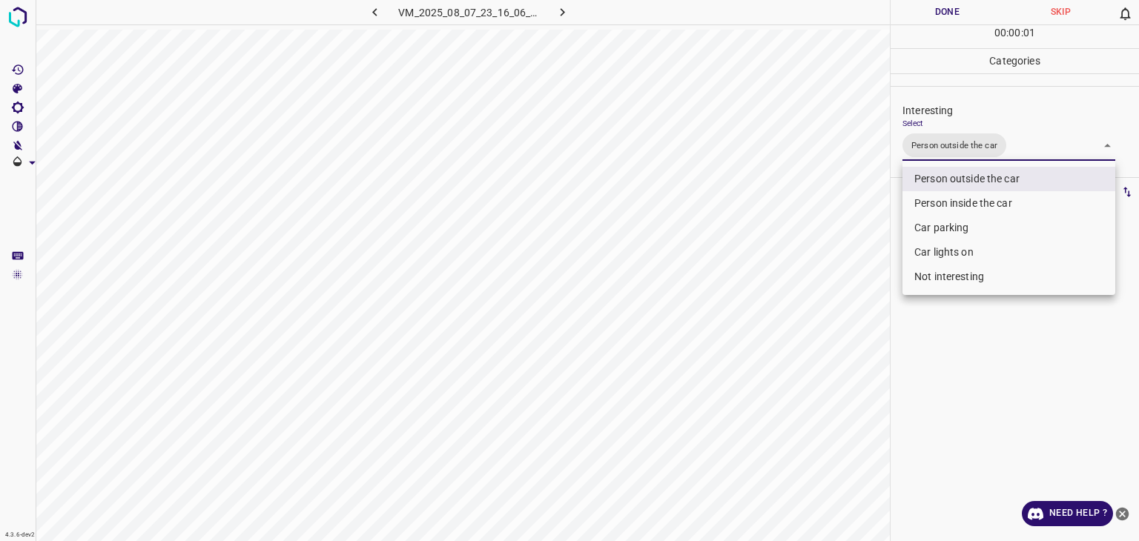
click at [923, 13] on div at bounding box center [569, 270] width 1139 height 541
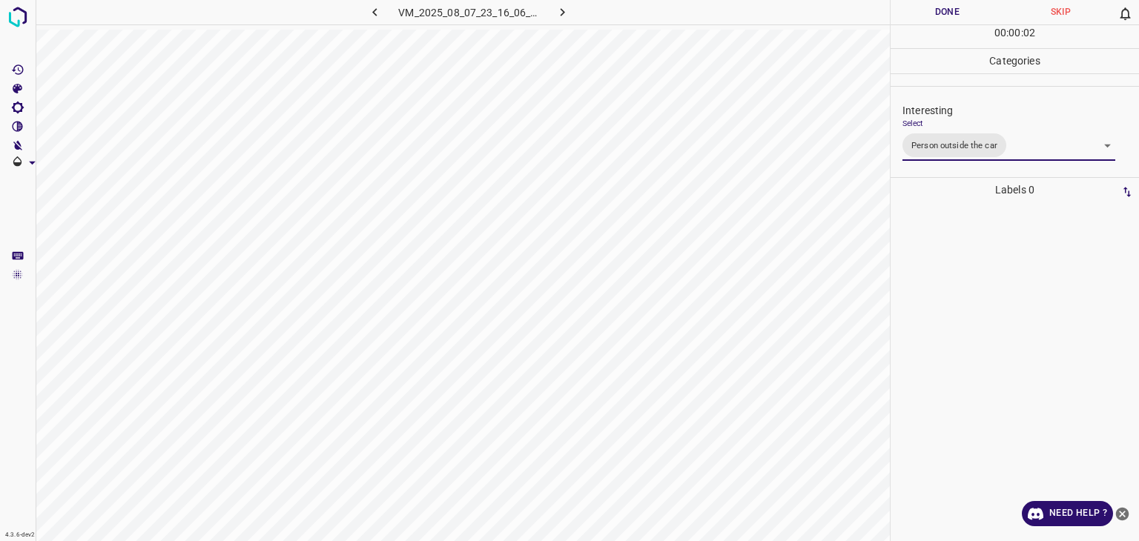
click at [923, 13] on div at bounding box center [569, 270] width 1139 height 541
click at [923, 13] on button "Done" at bounding box center [947, 12] width 113 height 24
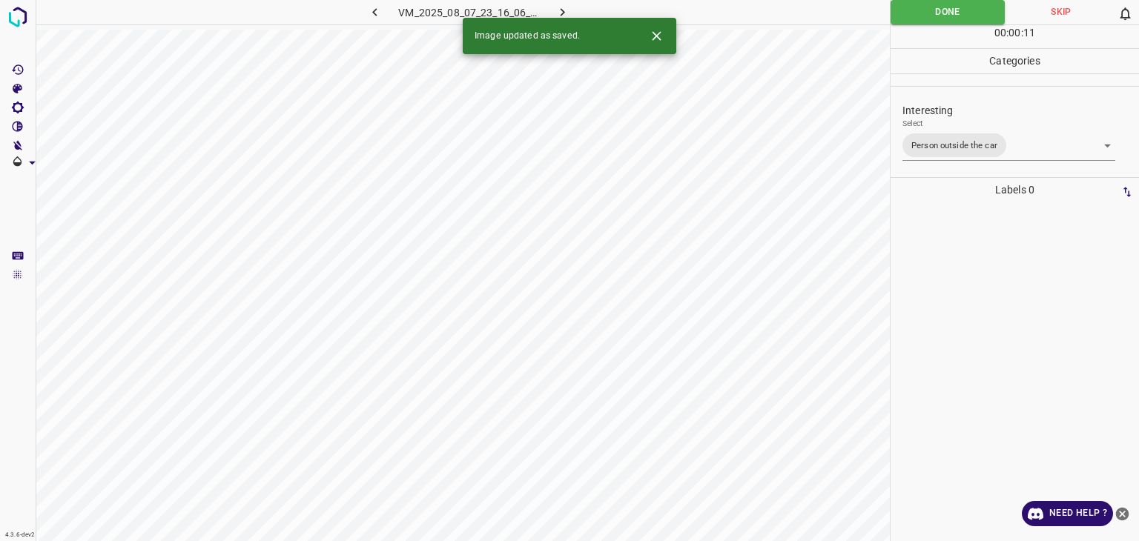
drag, startPoint x: 561, startPoint y: 10, endPoint x: 522, endPoint y: 36, distance: 46.9
click at [561, 10] on icon "button" at bounding box center [563, 12] width 16 height 16
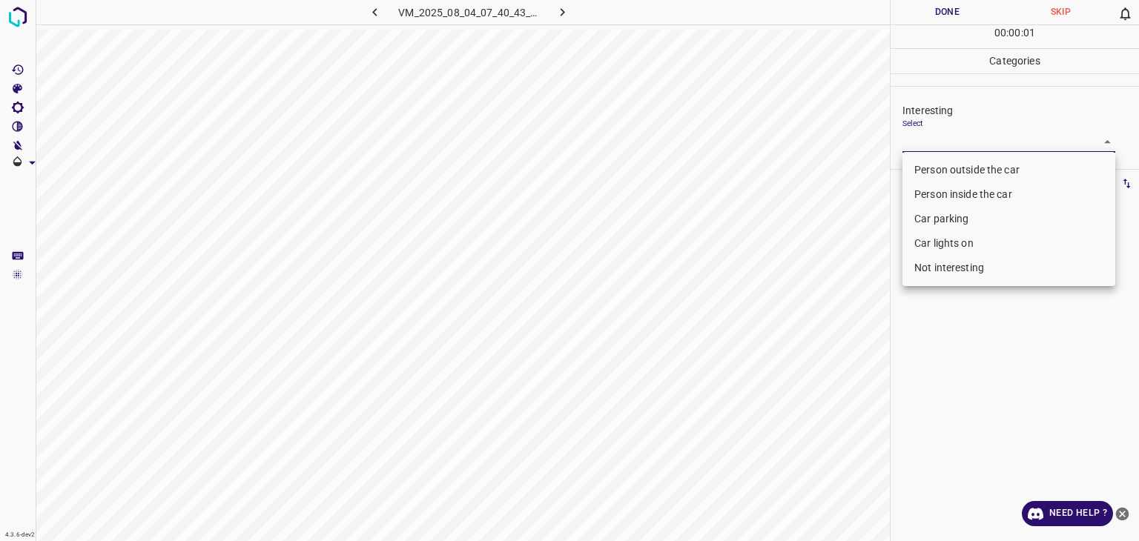
click at [961, 133] on body "4.3.6-dev2 VM_2025_08_04_07_40_43_909_03.gif Done Skip 0 00 : 00 : 01 Categorie…" at bounding box center [569, 270] width 1139 height 541
click at [960, 168] on li "Person outside the car" at bounding box center [1009, 170] width 213 height 24
type input "Person outside the car"
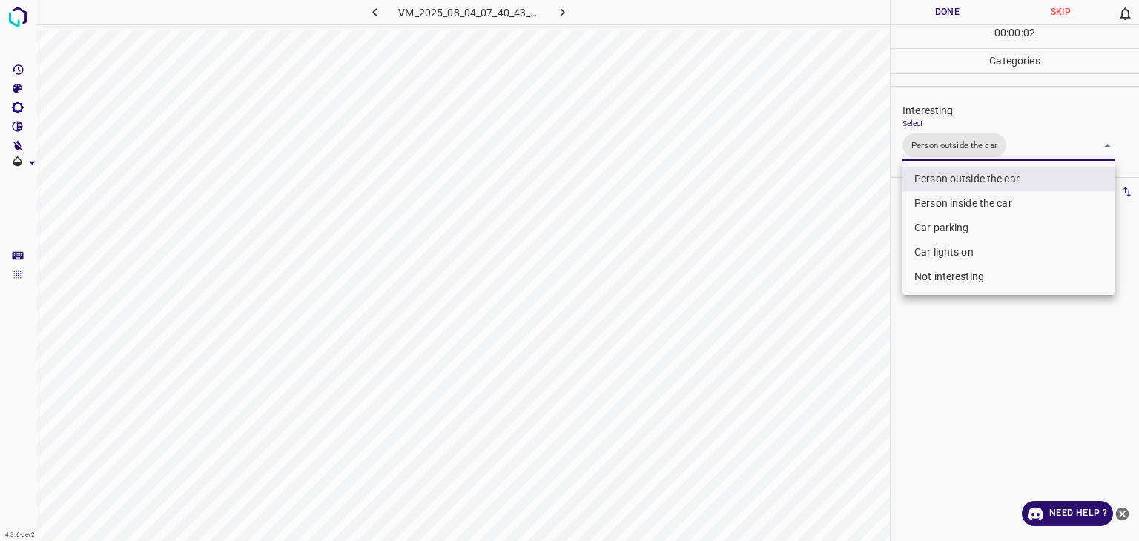
click at [934, 1] on div at bounding box center [569, 270] width 1139 height 541
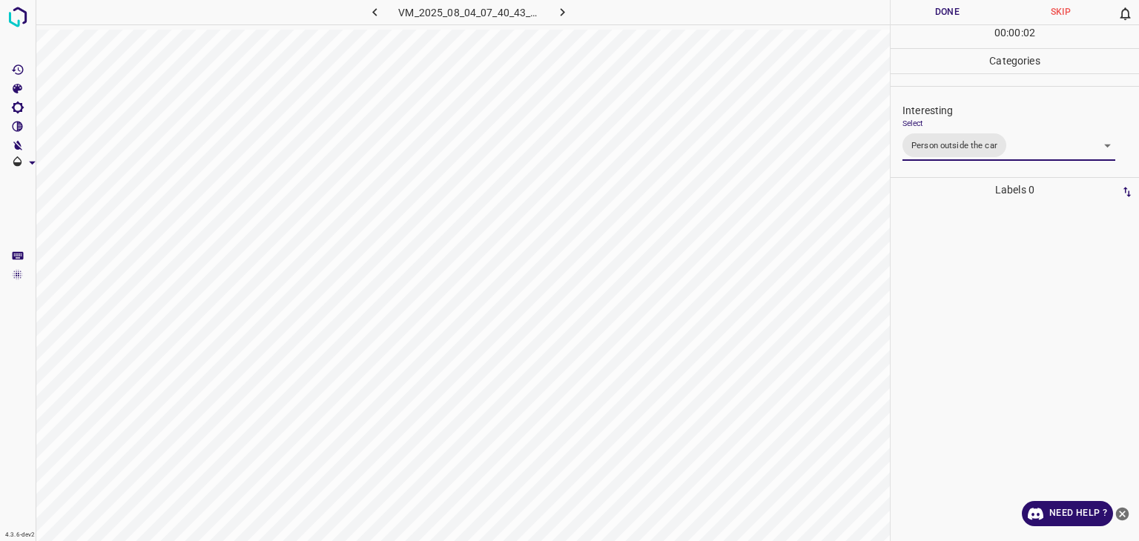
click at [934, 3] on div "Person outside the car Person inside the car Car parking Car lights on Not inte…" at bounding box center [569, 270] width 1139 height 541
click at [934, 3] on button "Done" at bounding box center [947, 12] width 113 height 24
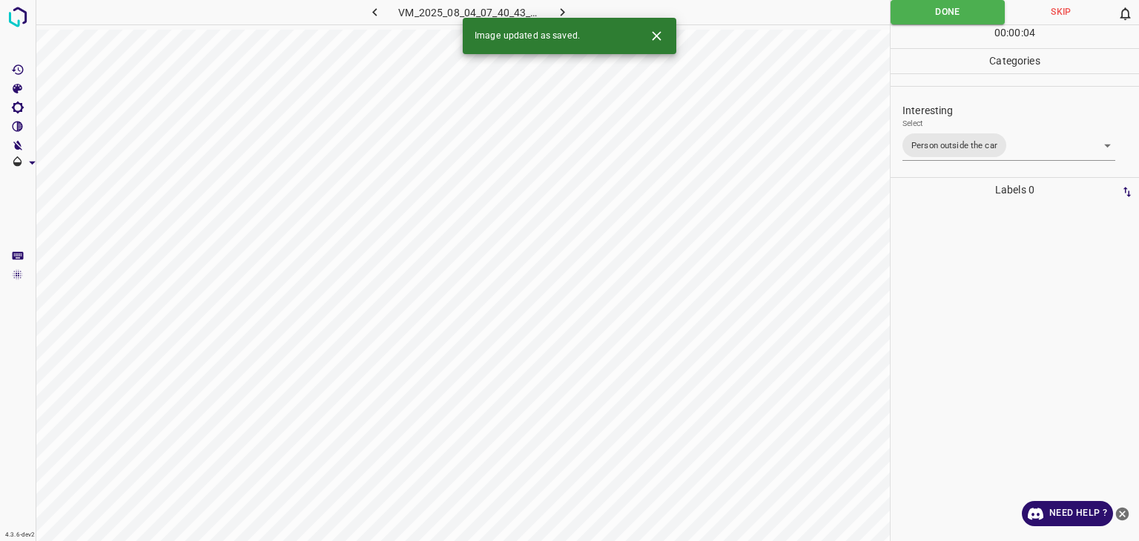
click at [561, 19] on div "Image updated as saved." at bounding box center [570, 36] width 214 height 36
click at [19, 19] on img at bounding box center [17, 17] width 27 height 27
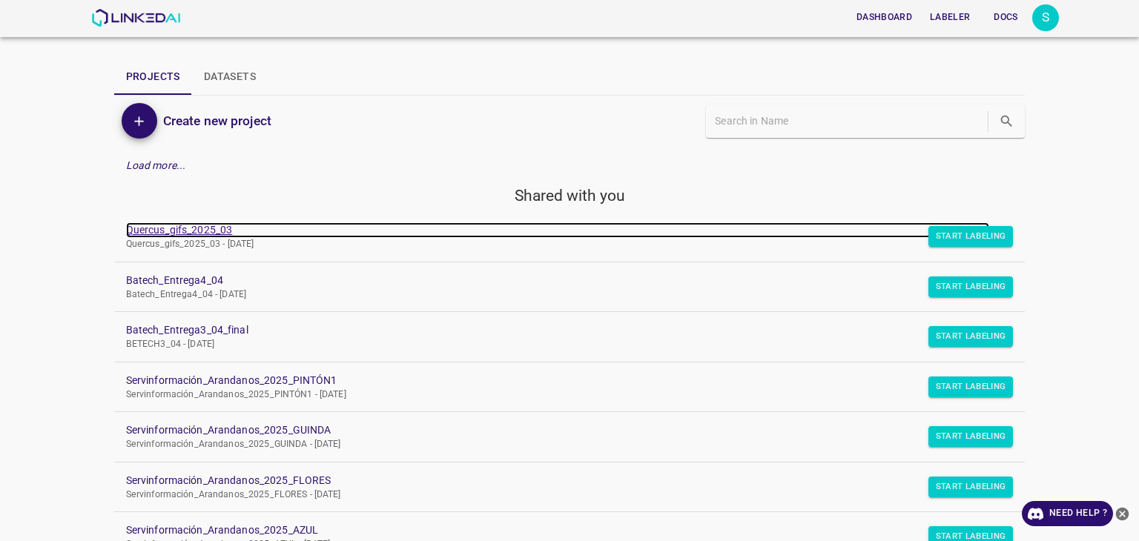
click at [179, 229] on link "Quercus_gifs_2025_03" at bounding box center [558, 230] width 864 height 16
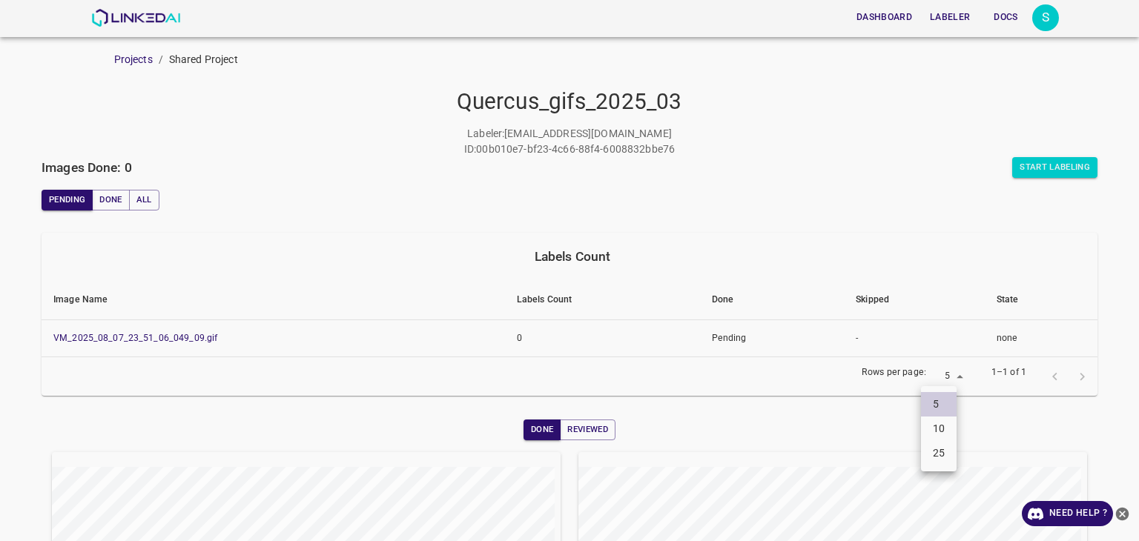
click at [937, 377] on body "Dashboard Labeler Docs S Projects / Shared Project Quercus_gifs_2025_03 Labeler…" at bounding box center [569, 270] width 1139 height 541
click at [1035, 169] on div at bounding box center [569, 270] width 1139 height 541
click at [1037, 173] on button "Start Labeling" at bounding box center [1054, 167] width 85 height 21
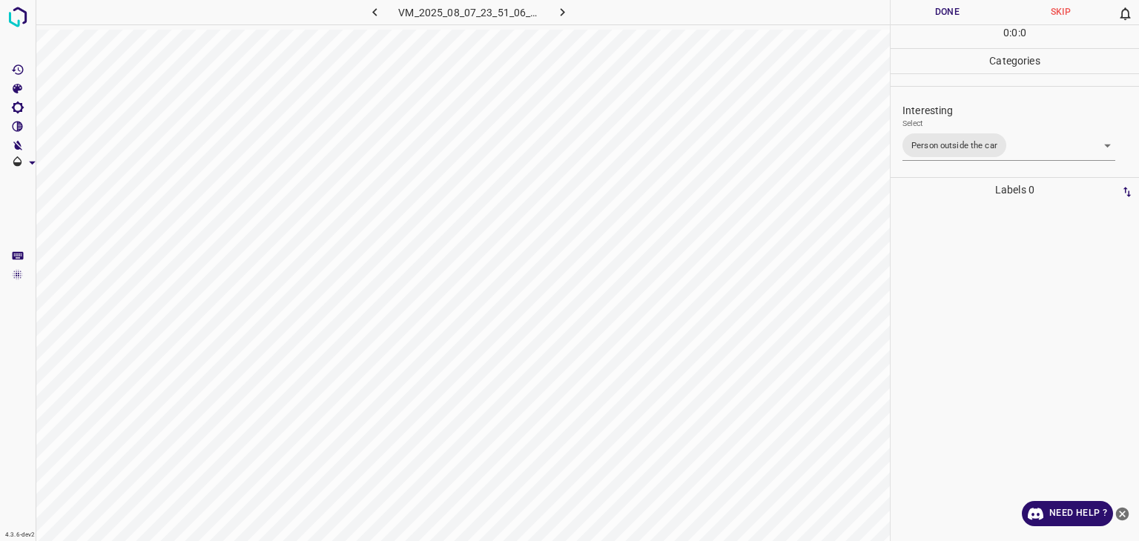
click at [1053, 148] on body "4.3.6-dev2 VM_2025_08_07_23_51_06_049_09.gif Done Skip 0 0 : 0 : 0 Categories I…" at bounding box center [569, 270] width 1139 height 541
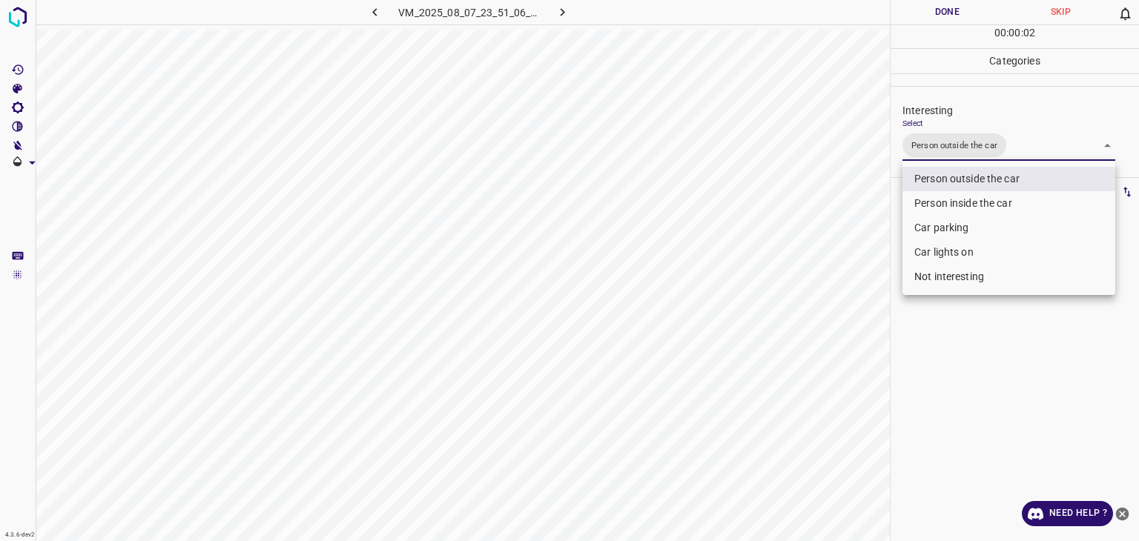
click at [1052, 149] on div at bounding box center [569, 270] width 1139 height 541
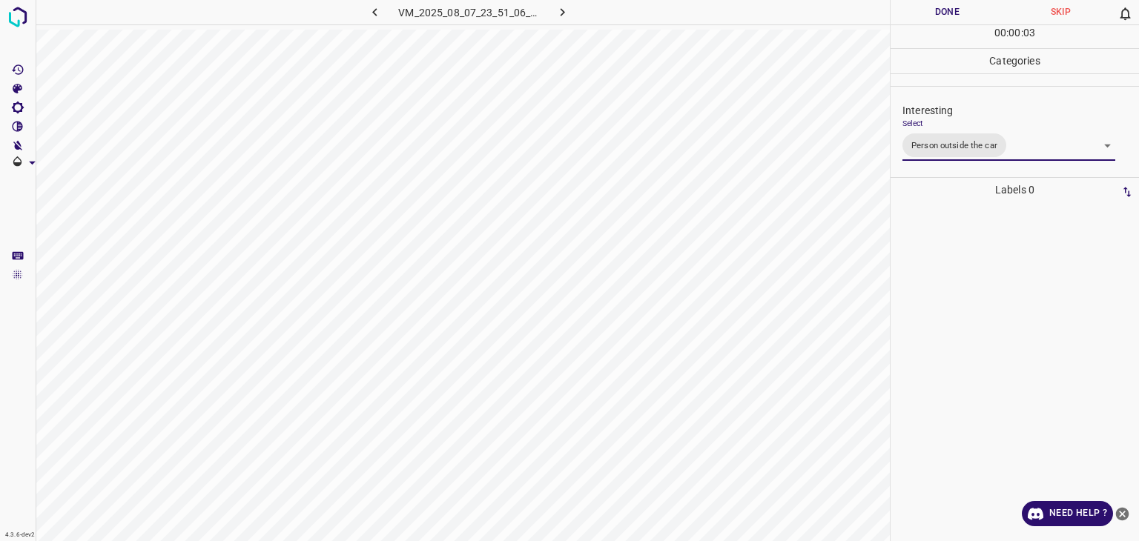
click at [948, 24] on button "Done" at bounding box center [947, 12] width 113 height 24
click at [949, 24] on button "Done" at bounding box center [947, 12] width 113 height 24
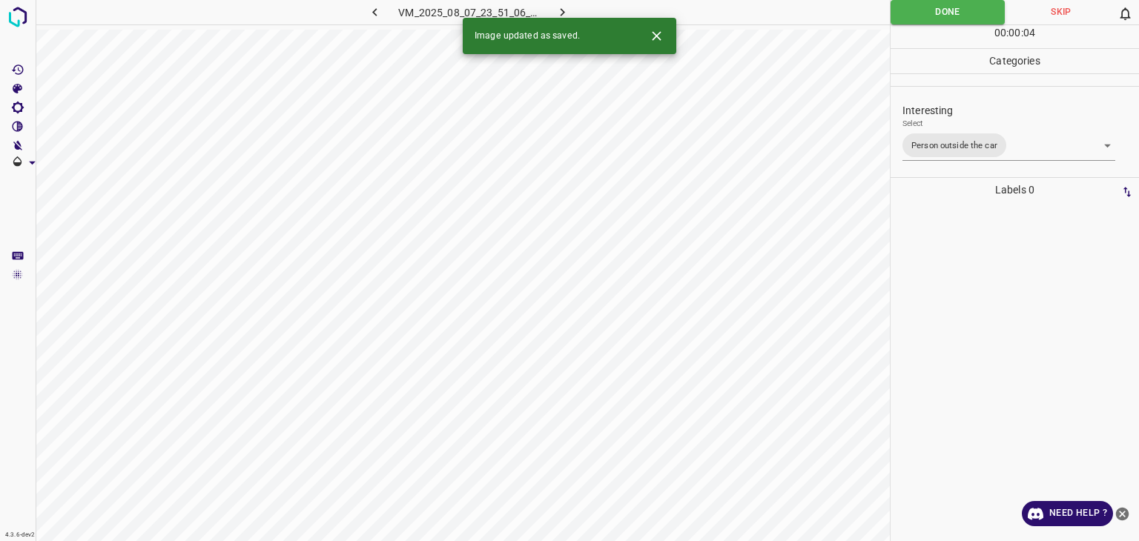
click at [561, 13] on icon "button" at bounding box center [563, 12] width 16 height 16
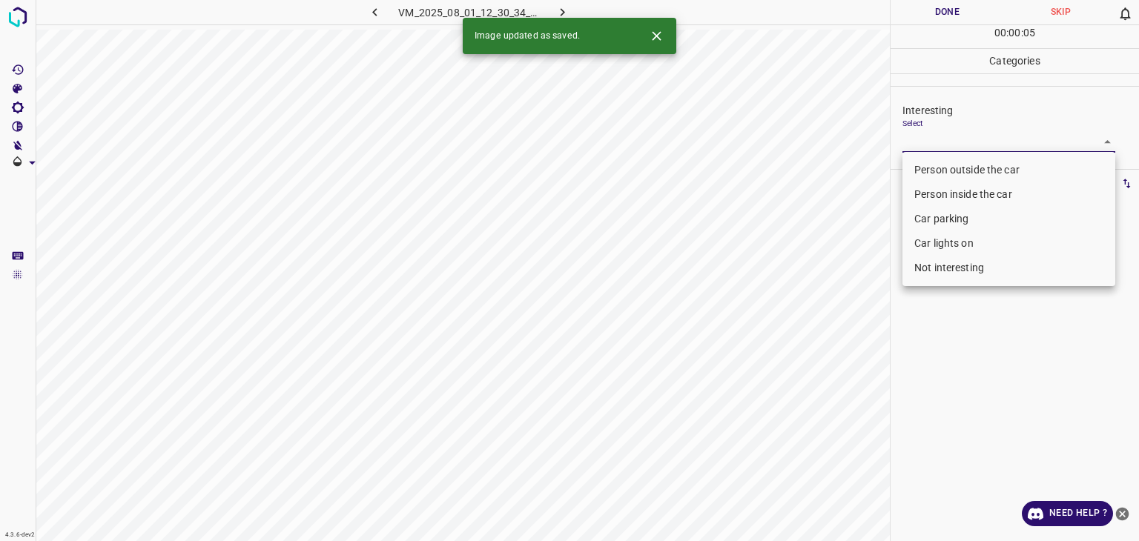
click at [959, 142] on body "4.3.6-dev2 VM_2025_08_01_12_30_34_678_05.gif Done Skip 0 00 : 00 : 05 Categorie…" at bounding box center [569, 270] width 1139 height 541
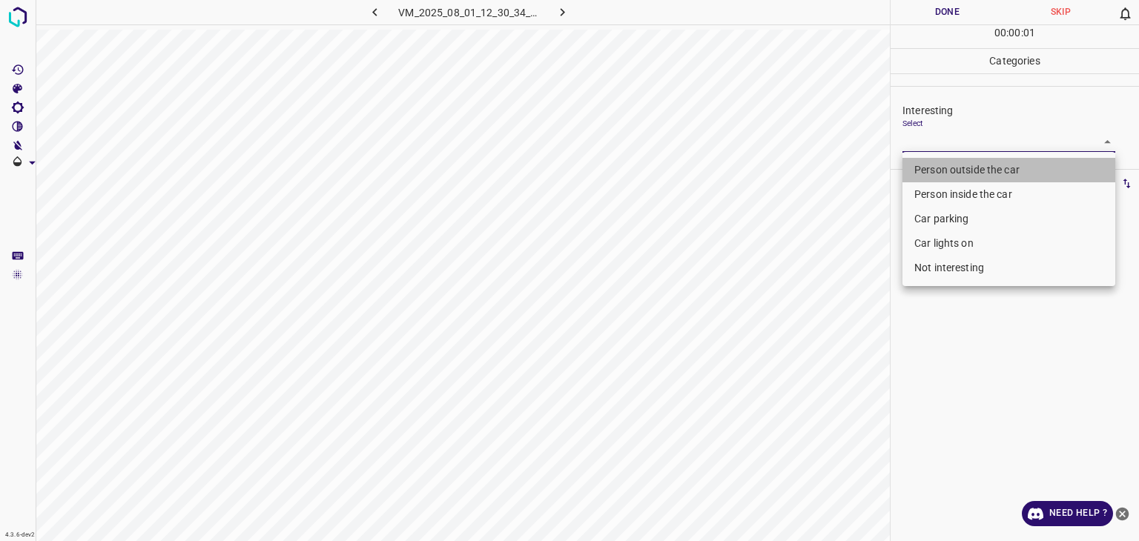
click at [941, 176] on li "Person outside the car" at bounding box center [1009, 170] width 213 height 24
type input "Person outside the car"
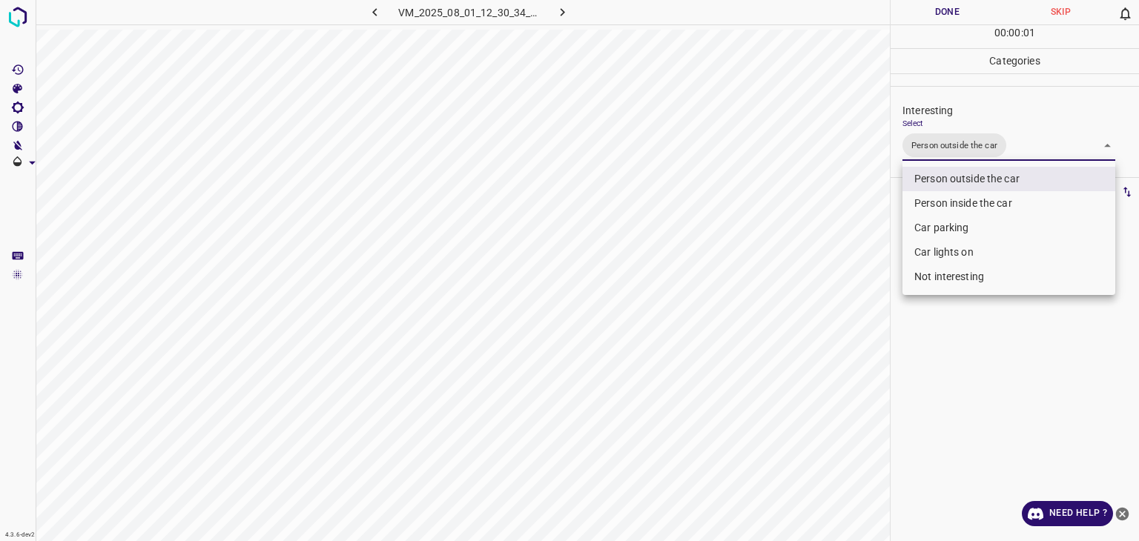
click at [937, 4] on div at bounding box center [569, 270] width 1139 height 541
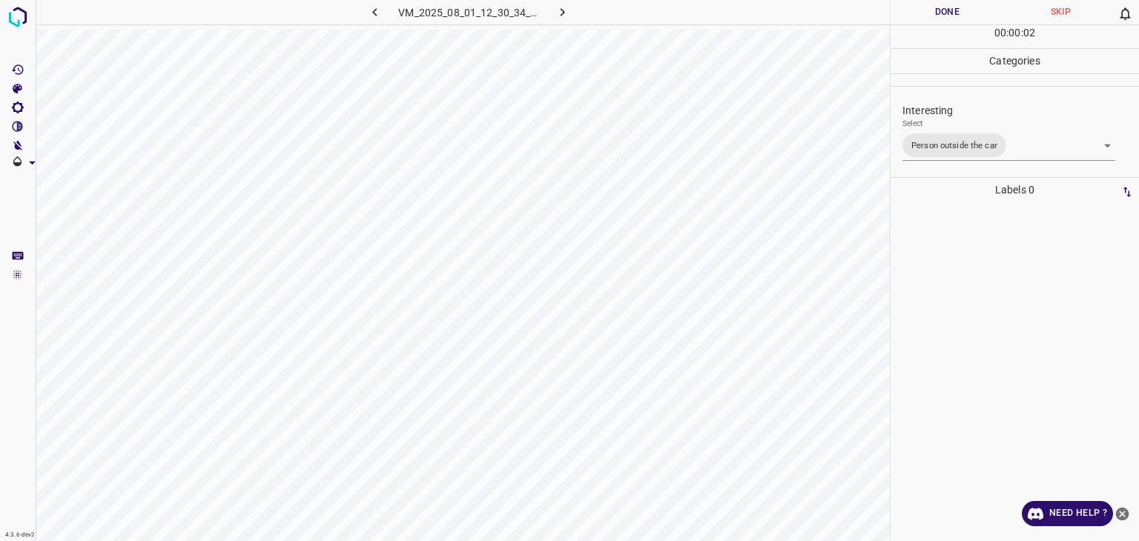
click at [940, 8] on div "Person outside the car Person inside the car Car parking Car lights on Not inte…" at bounding box center [569, 270] width 1139 height 541
click at [940, 8] on button "Done" at bounding box center [947, 12] width 113 height 24
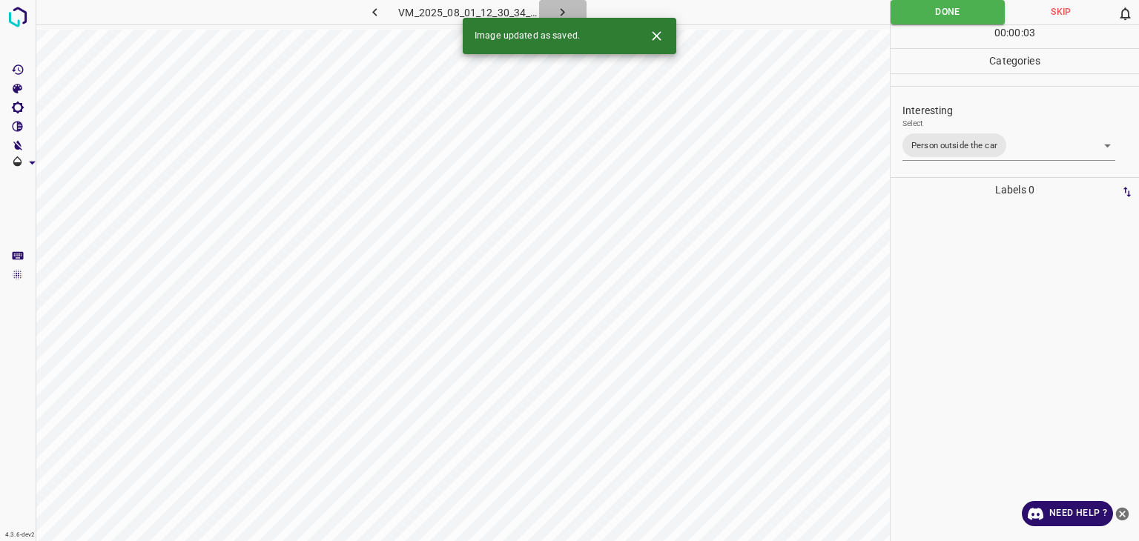
click at [564, 6] on icon "button" at bounding box center [563, 12] width 16 height 16
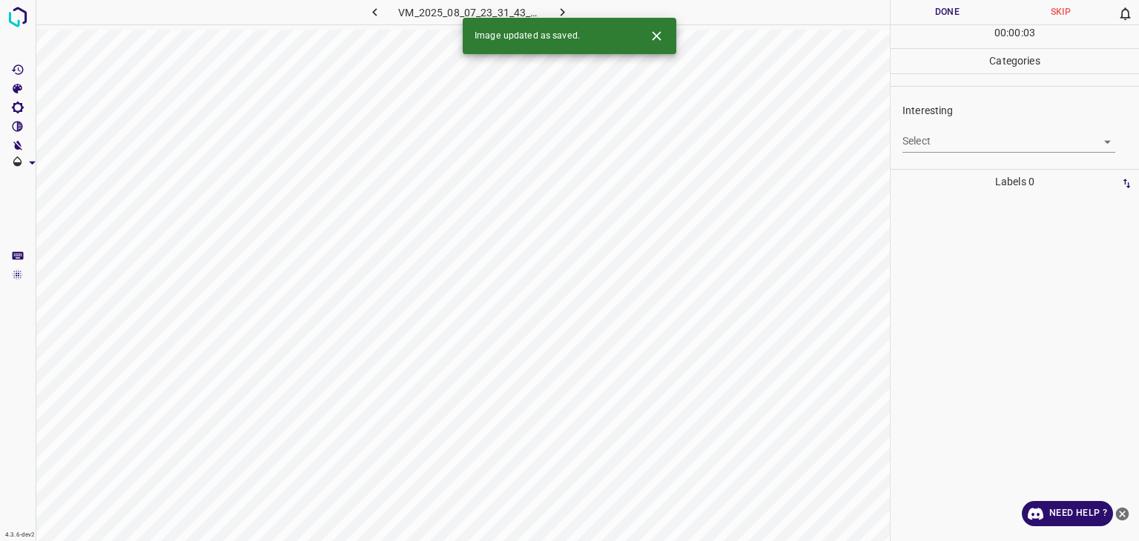
click at [917, 149] on body "4.3.6-dev2 VM_2025_08_07_23_31_43_478_03.gif Done Skip 0 00 : 00 : 03 Categorie…" at bounding box center [569, 270] width 1139 height 541
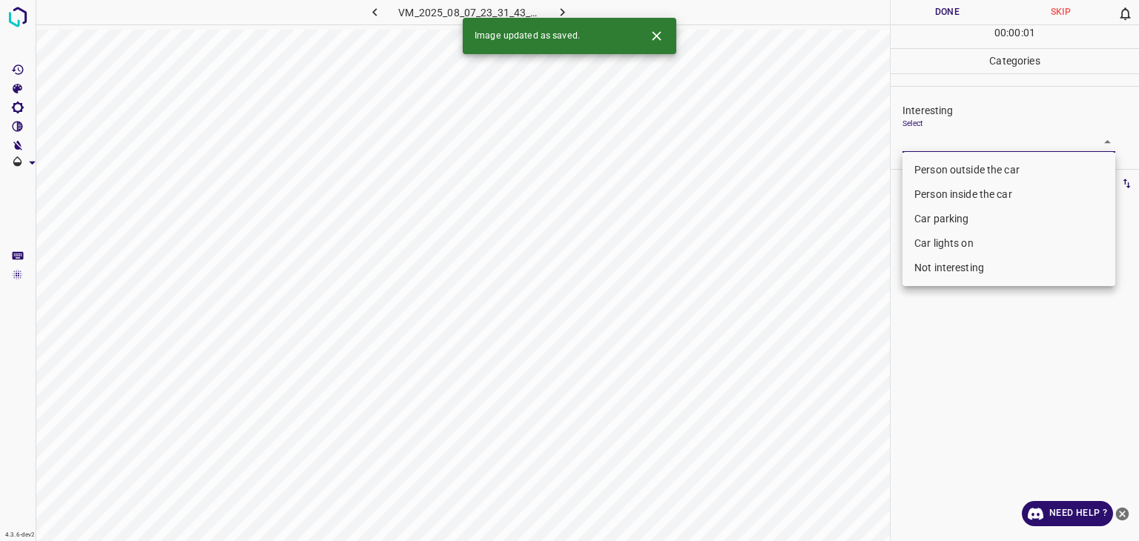
click at [932, 220] on li "Car parking" at bounding box center [1009, 219] width 213 height 24
type input "Car parking"
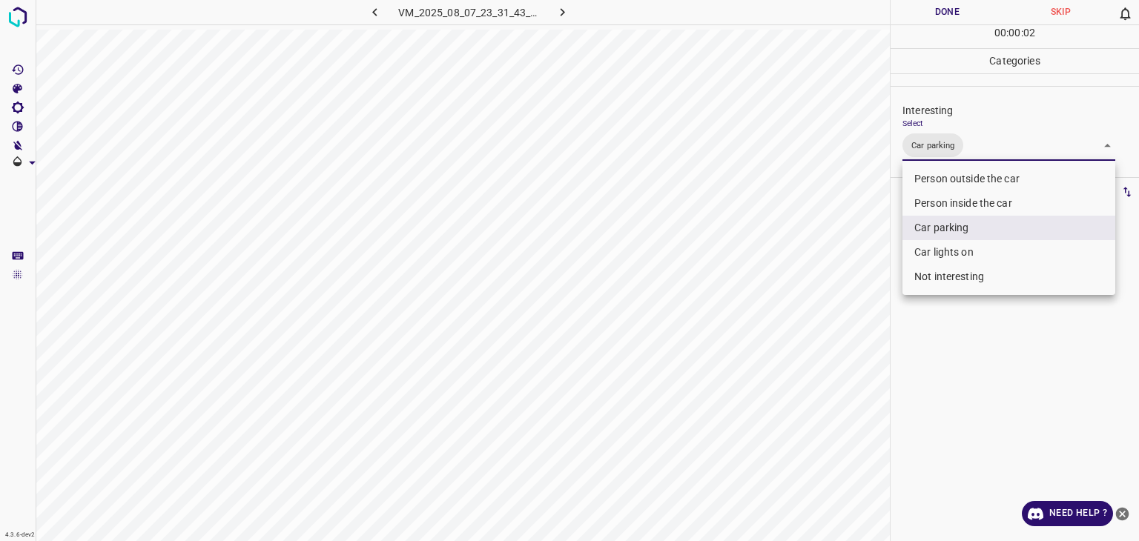
click at [921, 15] on div at bounding box center [569, 270] width 1139 height 541
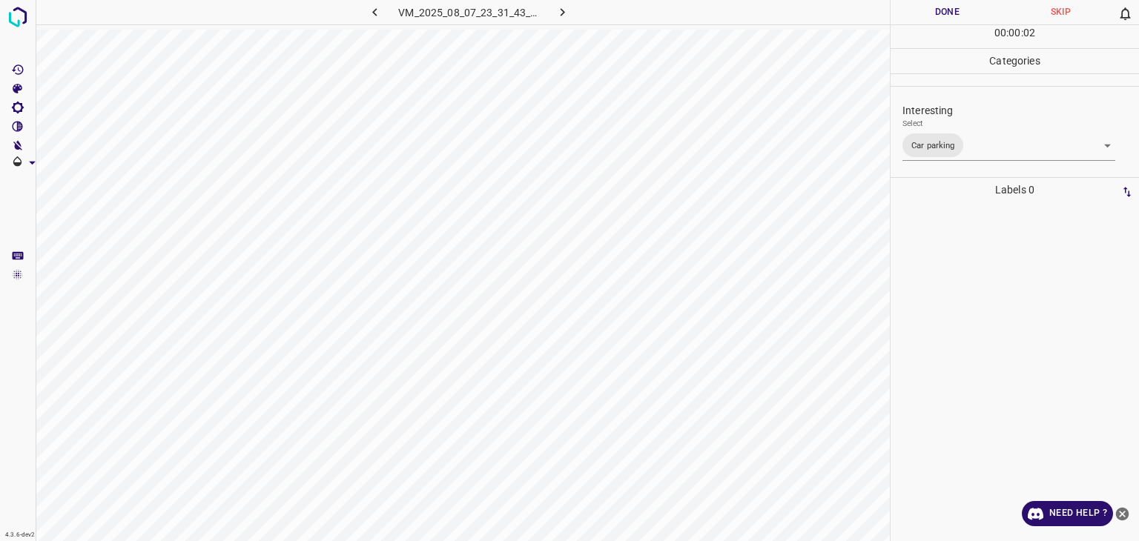
click at [921, 15] on div at bounding box center [569, 270] width 1139 height 541
click at [921, 15] on button "Done" at bounding box center [947, 12] width 113 height 24
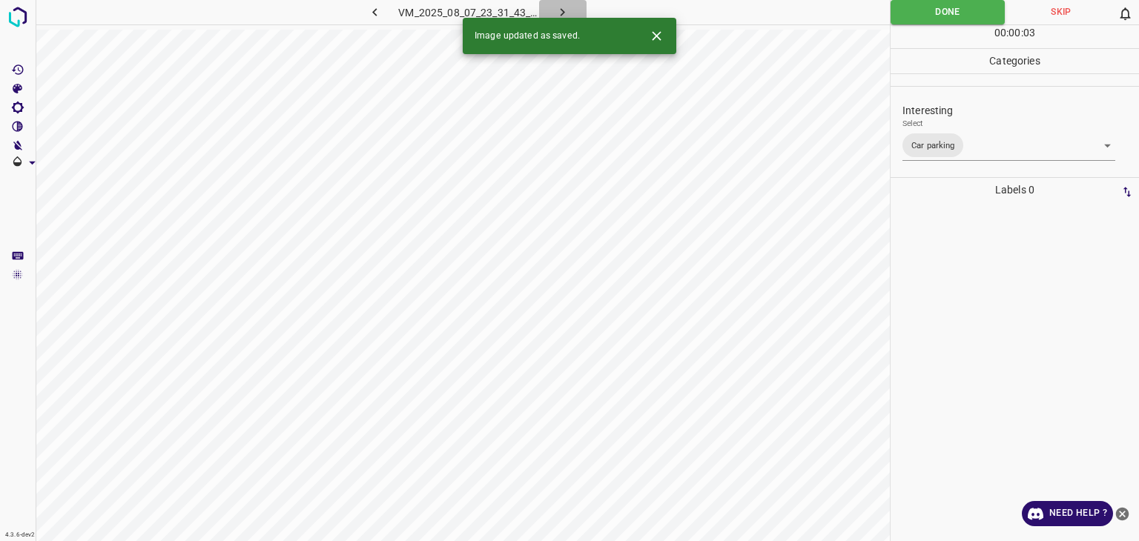
click at [560, 7] on icon "button" at bounding box center [563, 12] width 16 height 16
click at [946, 145] on body "4.3.6-dev2 VM_2025_08_11_00_45_23_962_05.gif Done Skip 0 00 : 00 : 01 Categorie…" at bounding box center [569, 270] width 1139 height 541
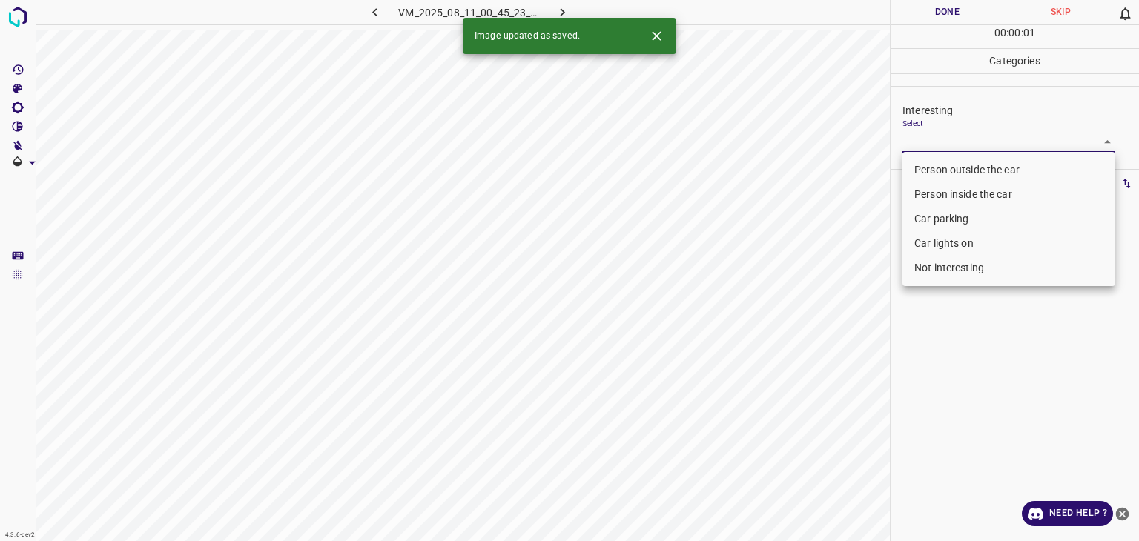
click at [946, 165] on li "Person outside the car" at bounding box center [1009, 170] width 213 height 24
type input "Person outside the car"
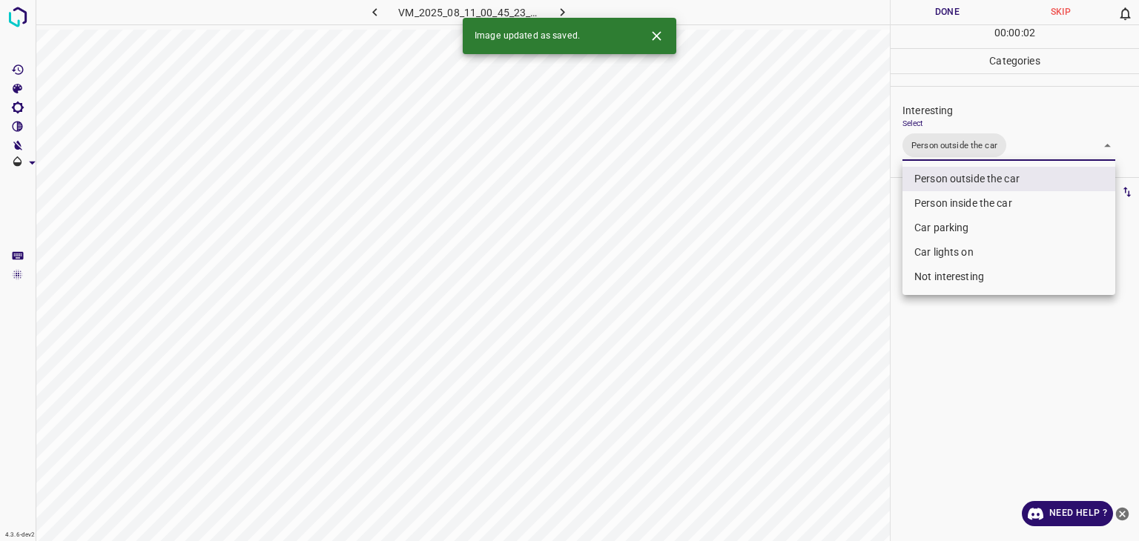
click at [950, 4] on div at bounding box center [569, 270] width 1139 height 541
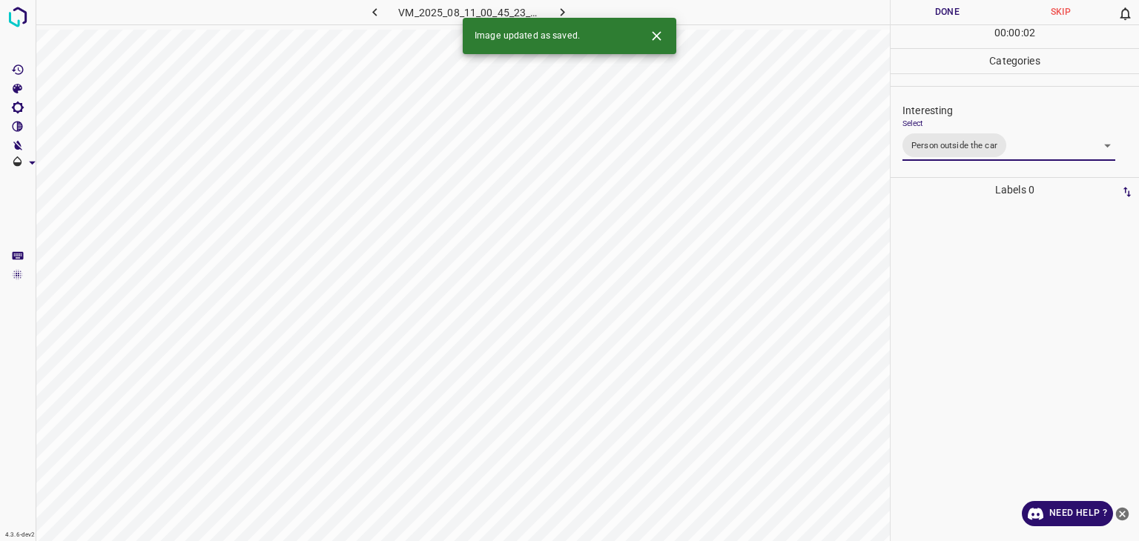
click at [950, 4] on div "Person outside the car Person inside the car Car parking Car lights on Not inte…" at bounding box center [569, 270] width 1139 height 541
click at [950, 4] on button "Done" at bounding box center [947, 12] width 113 height 24
click at [950, 6] on button "Done" at bounding box center [947, 12] width 113 height 24
click at [558, 10] on icon "button" at bounding box center [563, 12] width 16 height 16
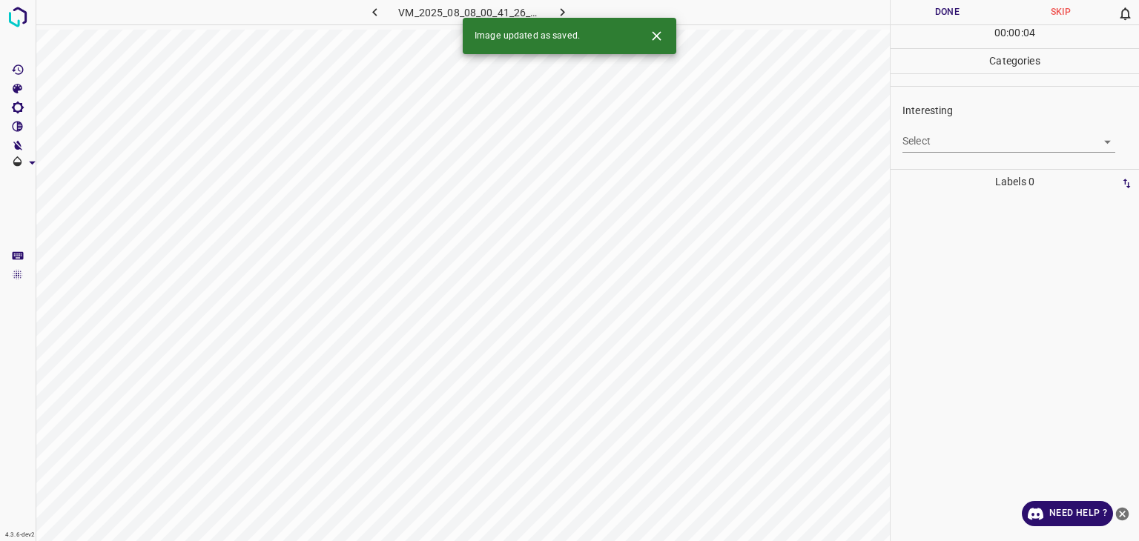
click at [940, 137] on body "4.3.6-dev2 VM_2025_08_08_00_41_26_776_02.gif Done Skip 0 00 : 00 : 04 Categorie…" at bounding box center [569, 270] width 1139 height 541
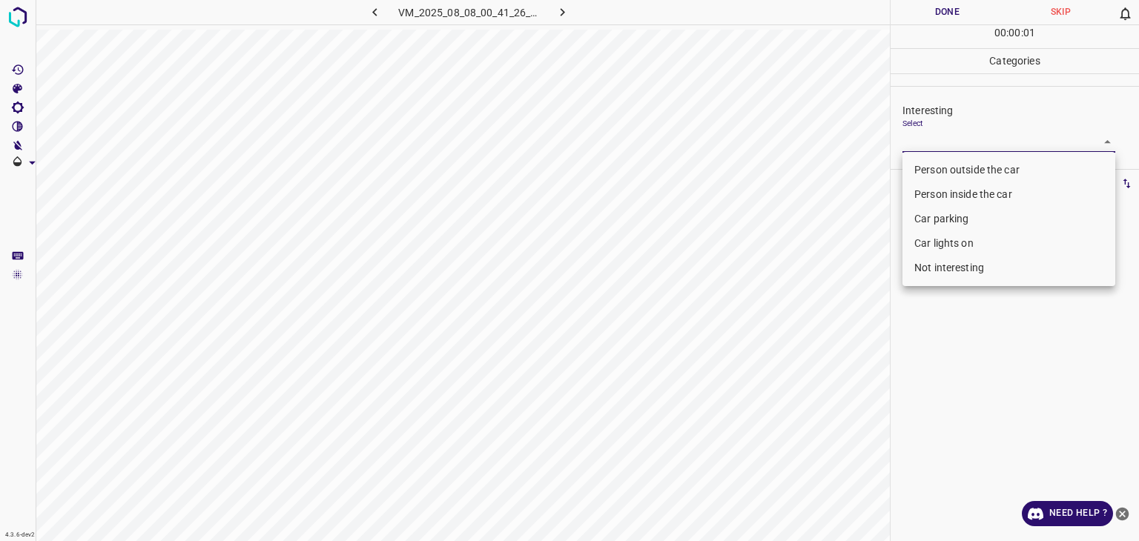
click at [947, 257] on li "Not interesting" at bounding box center [1009, 268] width 213 height 24
type input "Not interesting"
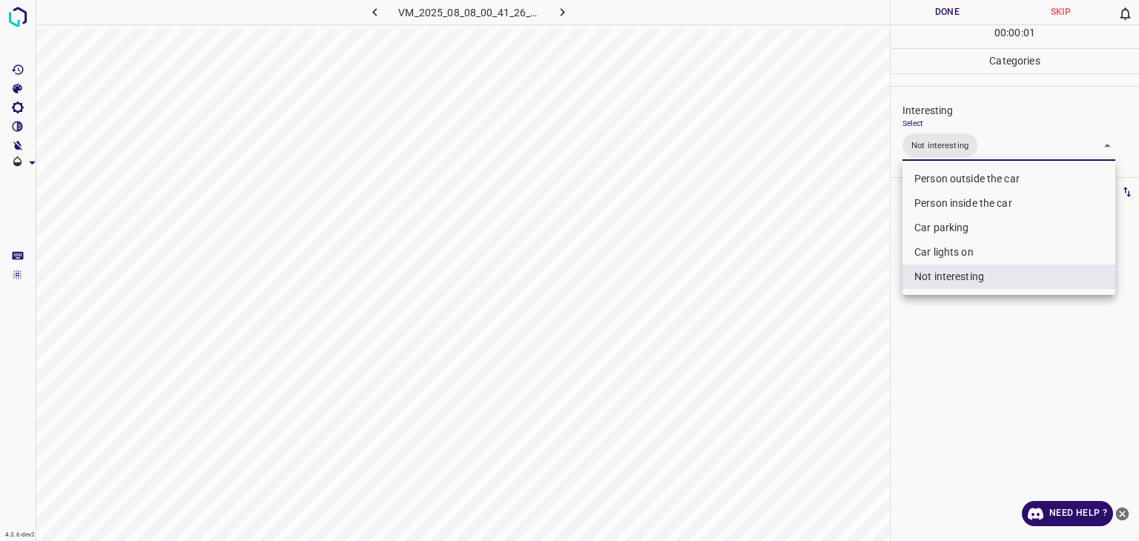
click at [932, 18] on div at bounding box center [569, 270] width 1139 height 541
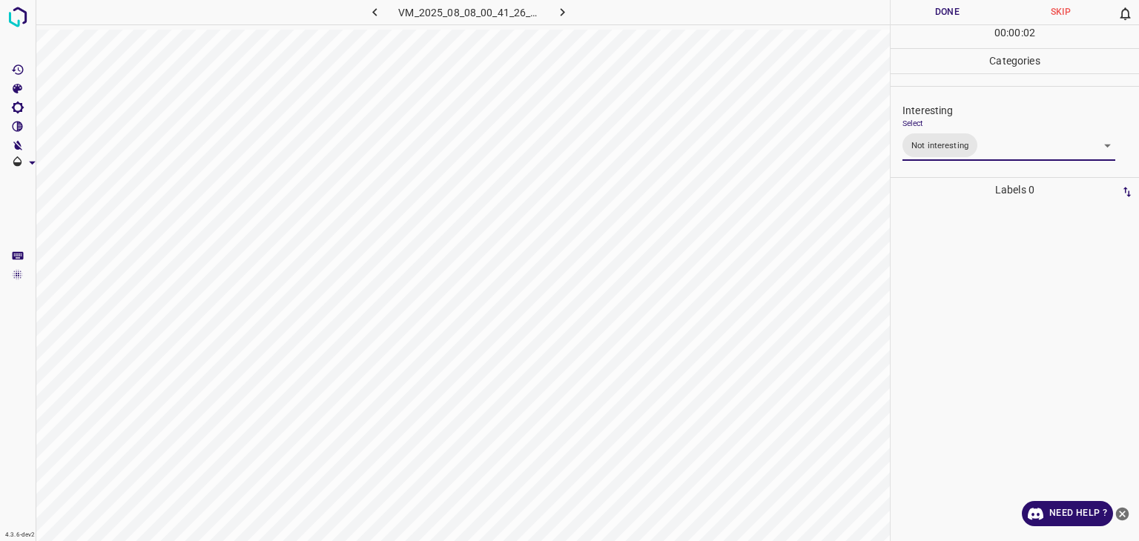
click at [932, 14] on div "Person outside the car Person inside the car Car parking Car lights on Not inte…" at bounding box center [569, 270] width 1139 height 541
click at [932, 14] on button "Done" at bounding box center [947, 12] width 113 height 24
click at [931, 13] on button "Done" at bounding box center [947, 12] width 113 height 24
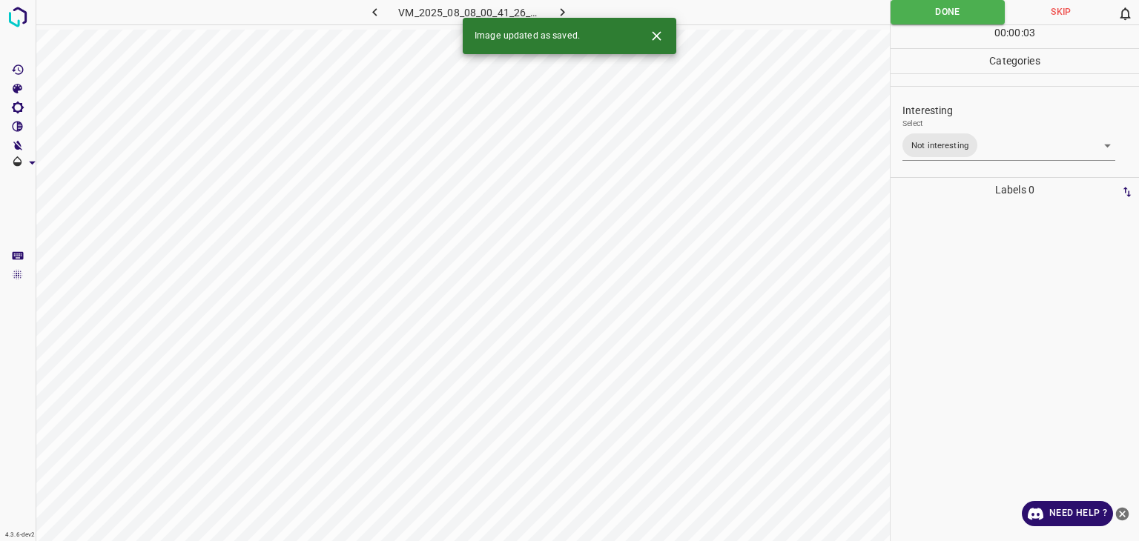
click at [557, 12] on icon "button" at bounding box center [563, 12] width 16 height 16
click at [921, 134] on body "4.3.6-dev2 VM_2025_08_04_07_40_43_909_07.gif Done Skip 0 00 : 00 : 04 Categorie…" at bounding box center [569, 270] width 1139 height 541
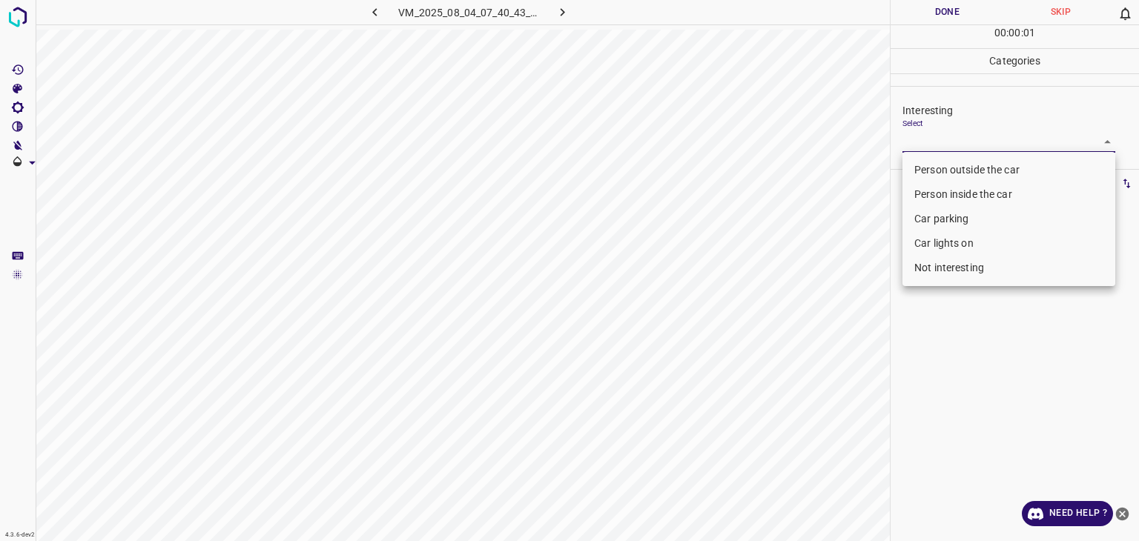
click at [948, 164] on li "Person outside the car" at bounding box center [1009, 170] width 213 height 24
type input "Person outside the car"
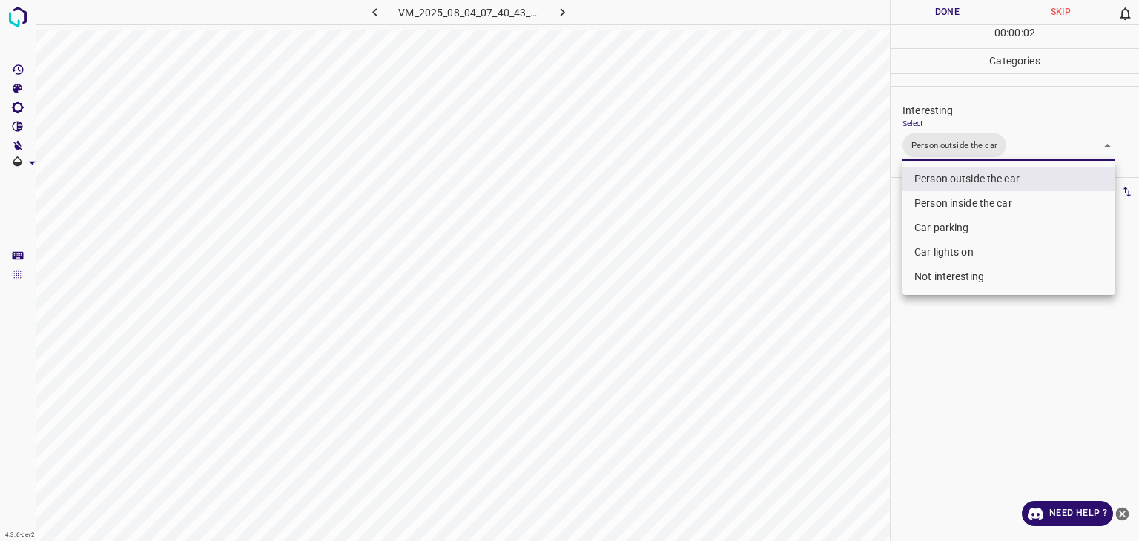
click at [936, 13] on div at bounding box center [569, 270] width 1139 height 541
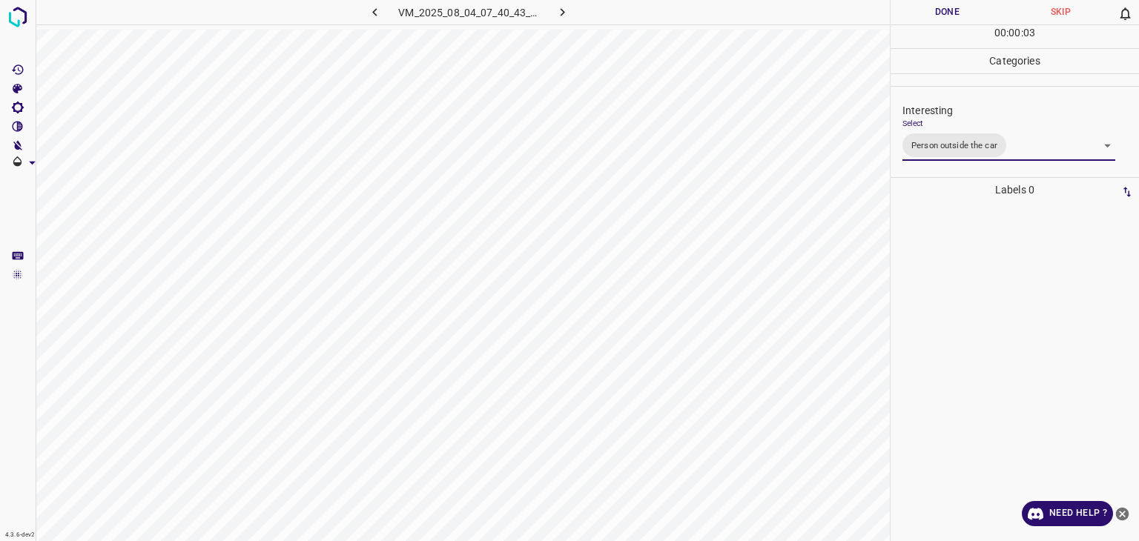
click at [936, 13] on div "Person outside the car Person inside the car Car parking Car lights on Not inte…" at bounding box center [569, 270] width 1139 height 541
click at [936, 13] on button "Done" at bounding box center [947, 12] width 113 height 24
click at [936, 14] on button "Done" at bounding box center [947, 12] width 113 height 24
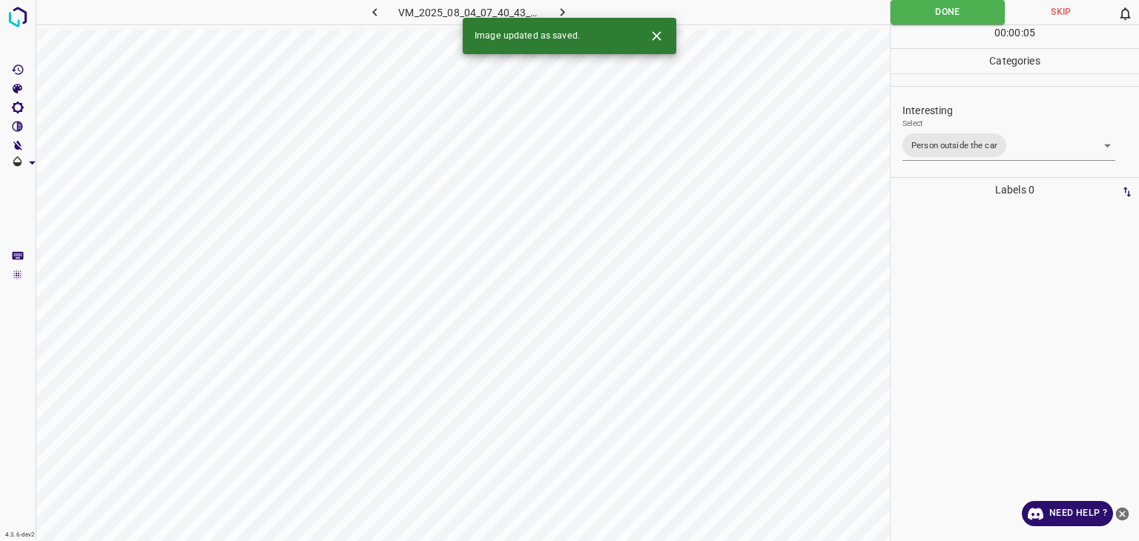
click at [552, 4] on button "button" at bounding box center [562, 12] width 47 height 24
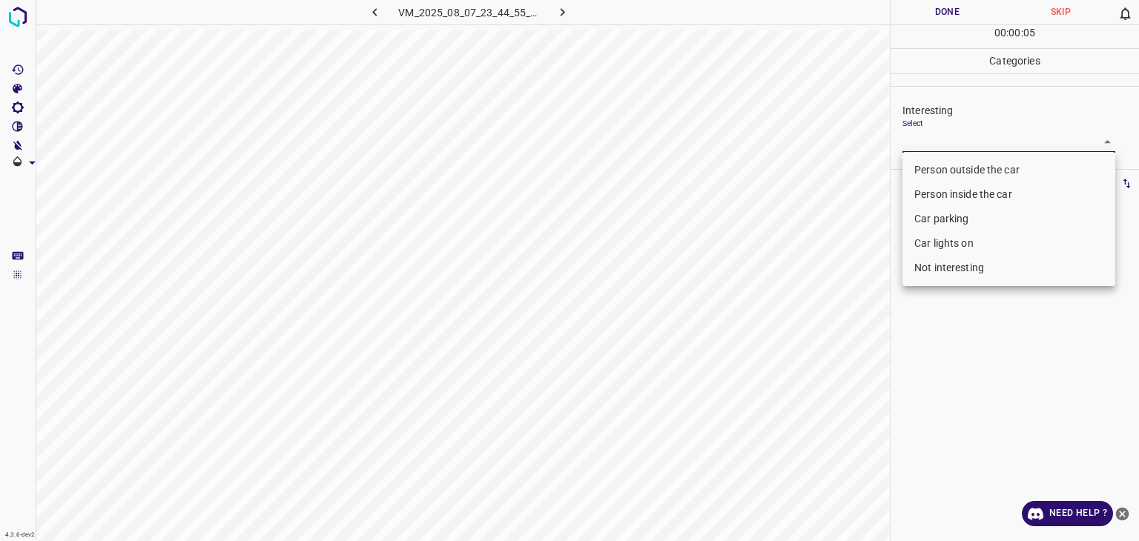
click at [939, 146] on body "4.3.6-dev2 VM_2025_08_07_23_44_55_311_02.gif Done Skip 0 00 : 00 : 05 Categorie…" at bounding box center [569, 270] width 1139 height 541
click at [946, 161] on li "Person outside the car" at bounding box center [1009, 170] width 213 height 24
type input "Person outside the car"
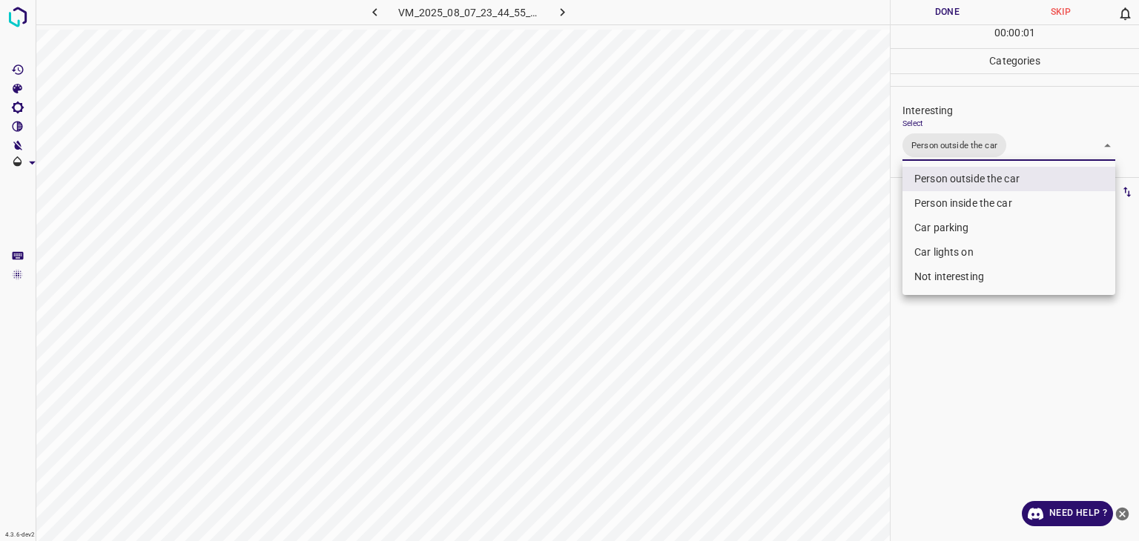
click at [942, 22] on div at bounding box center [569, 270] width 1139 height 541
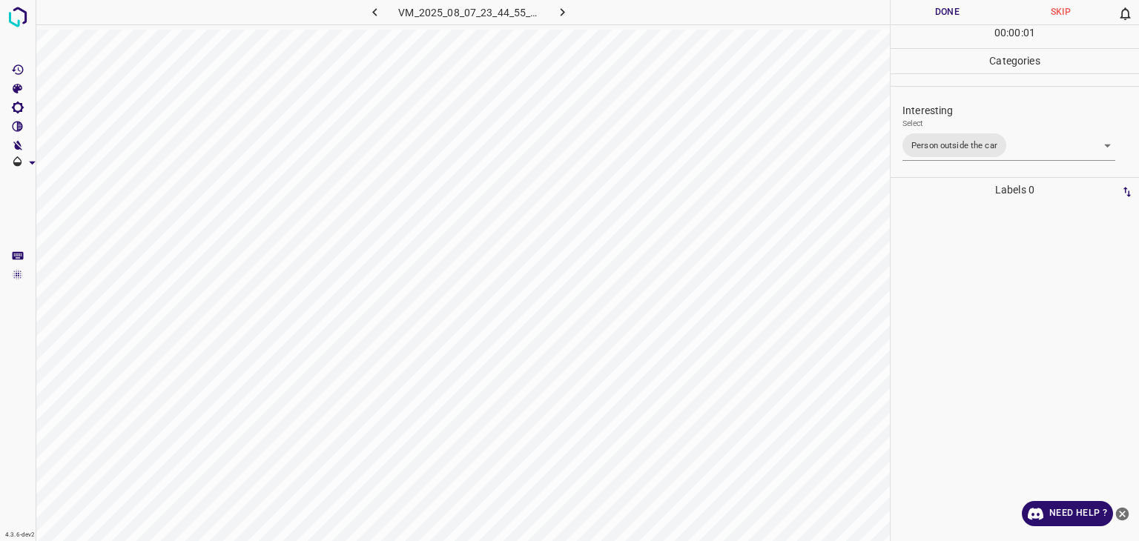
click at [942, 22] on div "Person outside the car Person inside the car Car parking Car lights on Not inte…" at bounding box center [569, 270] width 1139 height 541
click at [942, 20] on button "Done" at bounding box center [947, 12] width 113 height 24
click at [941, 20] on button "Done" at bounding box center [947, 12] width 113 height 24
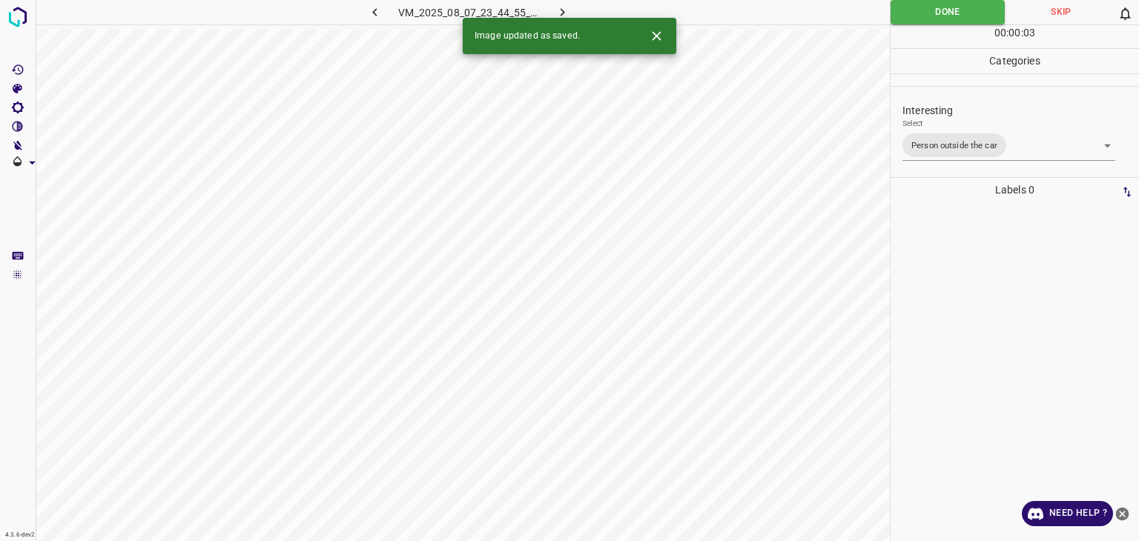
click at [561, 16] on icon "button" at bounding box center [563, 12] width 4 height 8
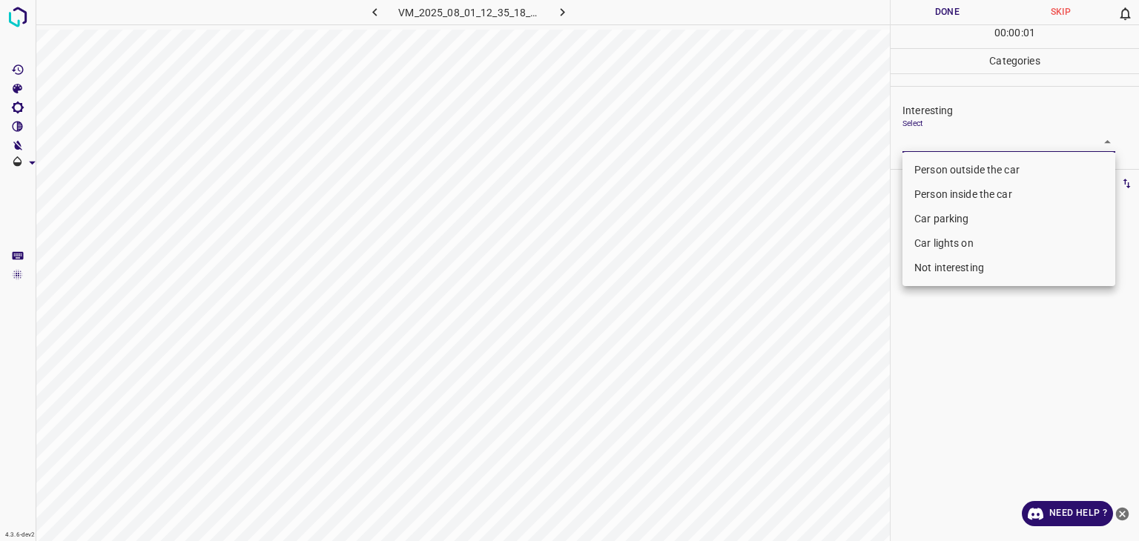
click at [952, 131] on body "4.3.6-dev2 VM_2025_08_01_12_35_18_190_03.gif Done Skip 0 00 : 00 : 01 Categorie…" at bounding box center [569, 270] width 1139 height 541
click at [964, 162] on li "Person outside the car" at bounding box center [1009, 170] width 213 height 24
type input "Person outside the car"
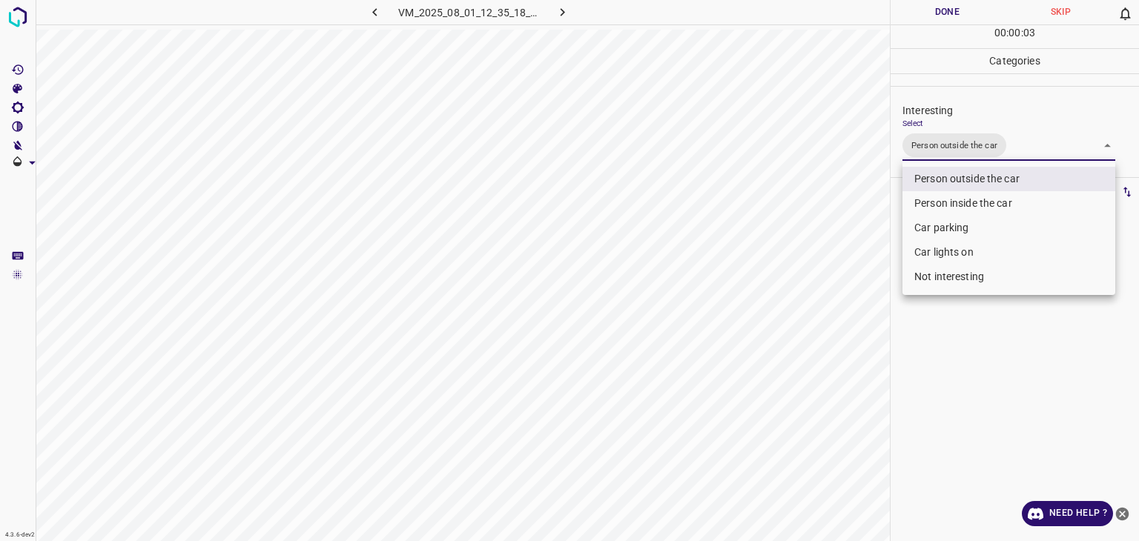
click at [924, 14] on div at bounding box center [569, 270] width 1139 height 541
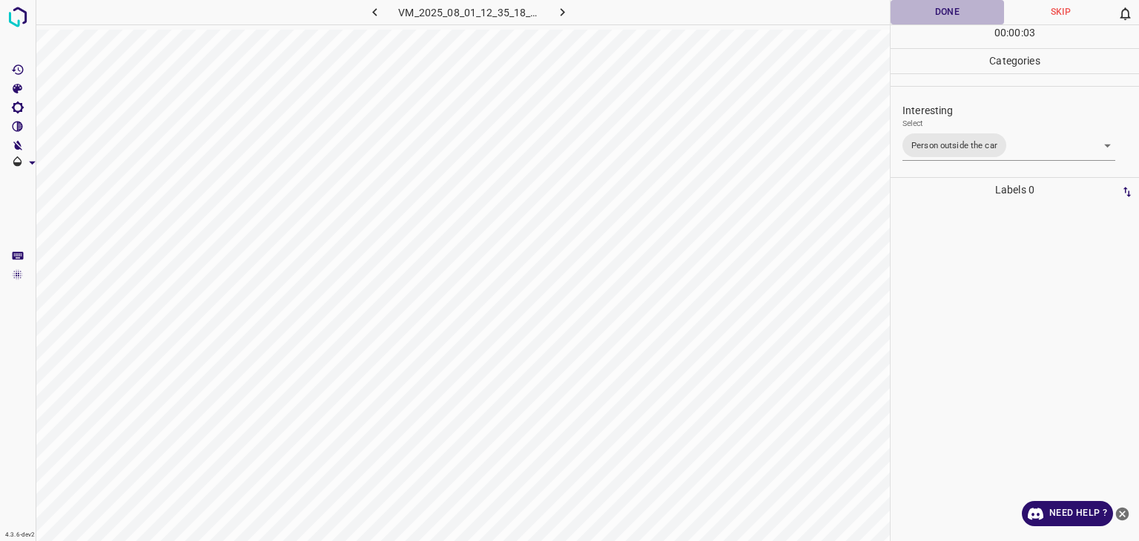
click at [924, 14] on button "Done" at bounding box center [947, 12] width 113 height 24
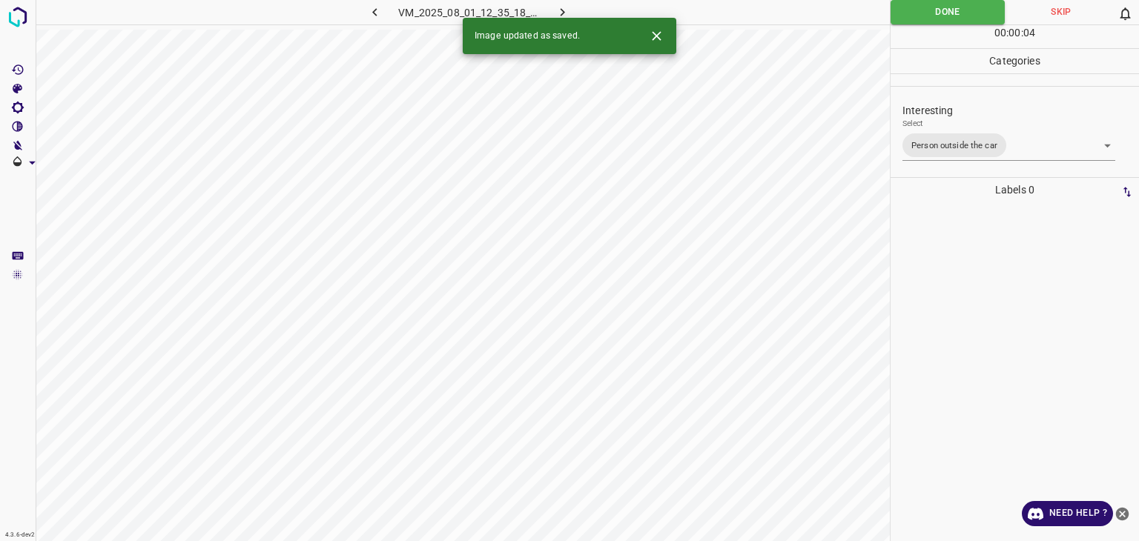
click at [567, 4] on icon "button" at bounding box center [563, 12] width 16 height 16
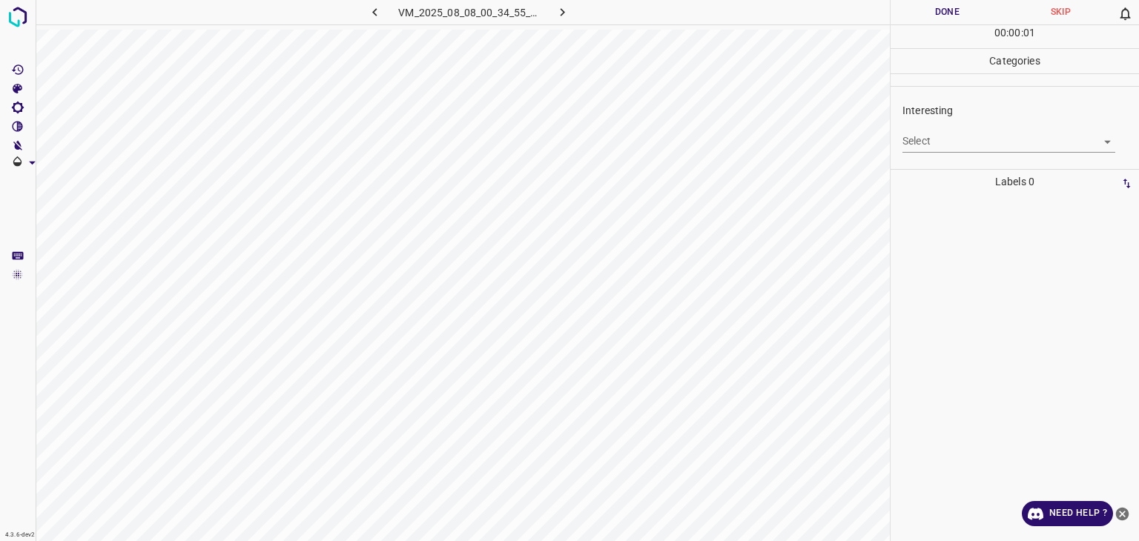
click at [932, 148] on body "4.3.6-dev2 VM_2025_08_08_00_34_55_693_01.gif Done Skip 0 00 : 00 : 01 Categorie…" at bounding box center [569, 270] width 1139 height 541
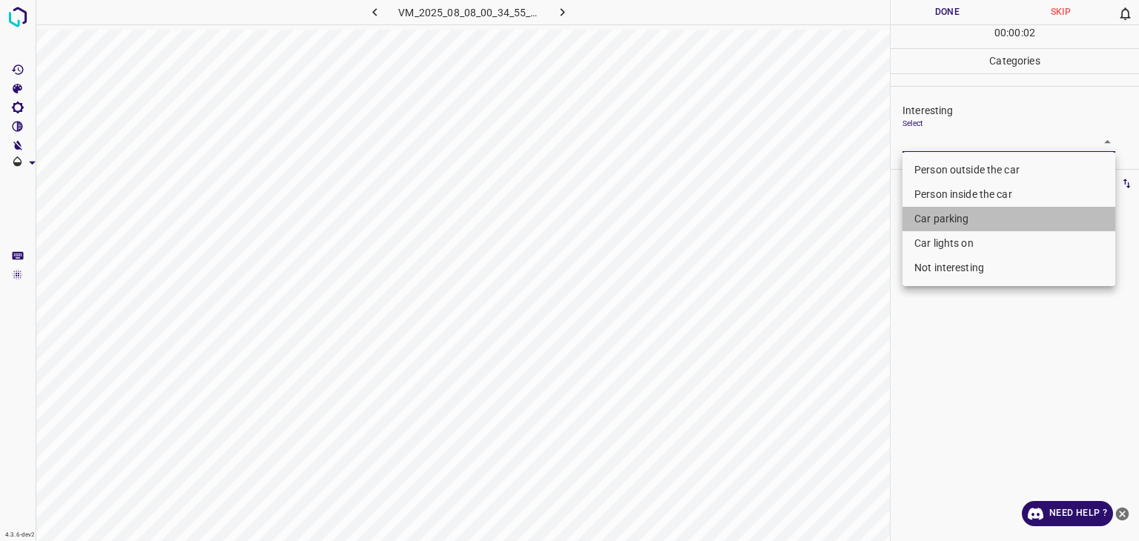
click at [943, 223] on li "Car parking" at bounding box center [1009, 219] width 213 height 24
type input "Car parking"
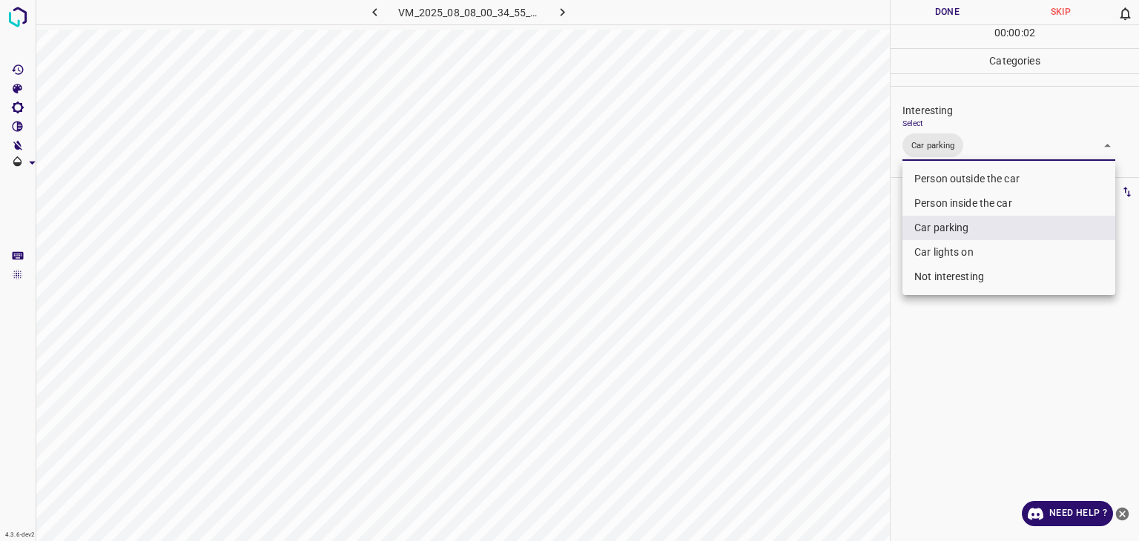
click at [932, 7] on div at bounding box center [569, 270] width 1139 height 541
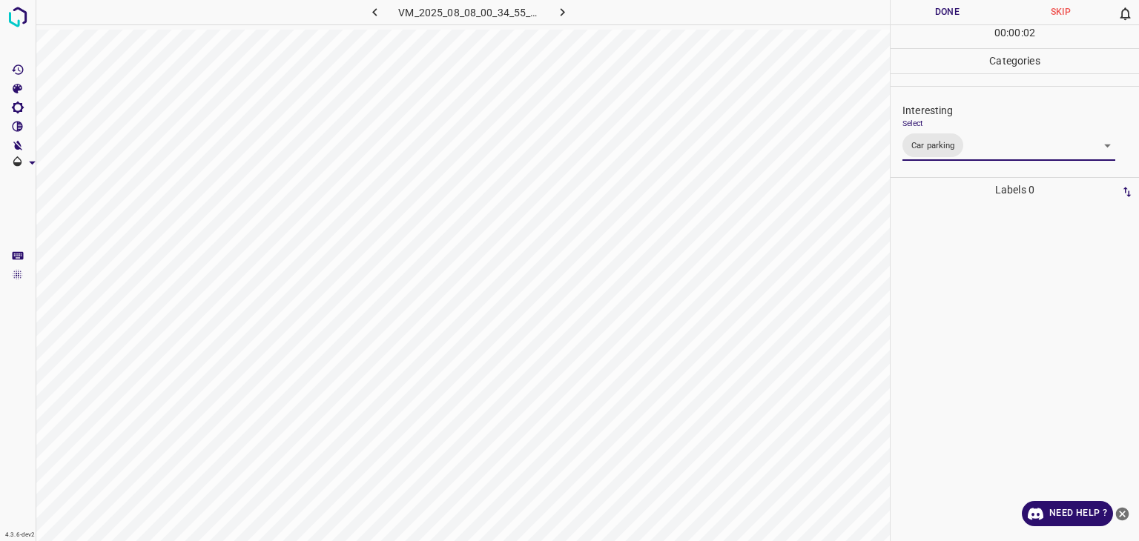
click at [938, 7] on div at bounding box center [569, 270] width 1139 height 541
click at [938, 7] on button "Done" at bounding box center [947, 12] width 113 height 24
click at [560, 9] on icon "button" at bounding box center [563, 12] width 16 height 16
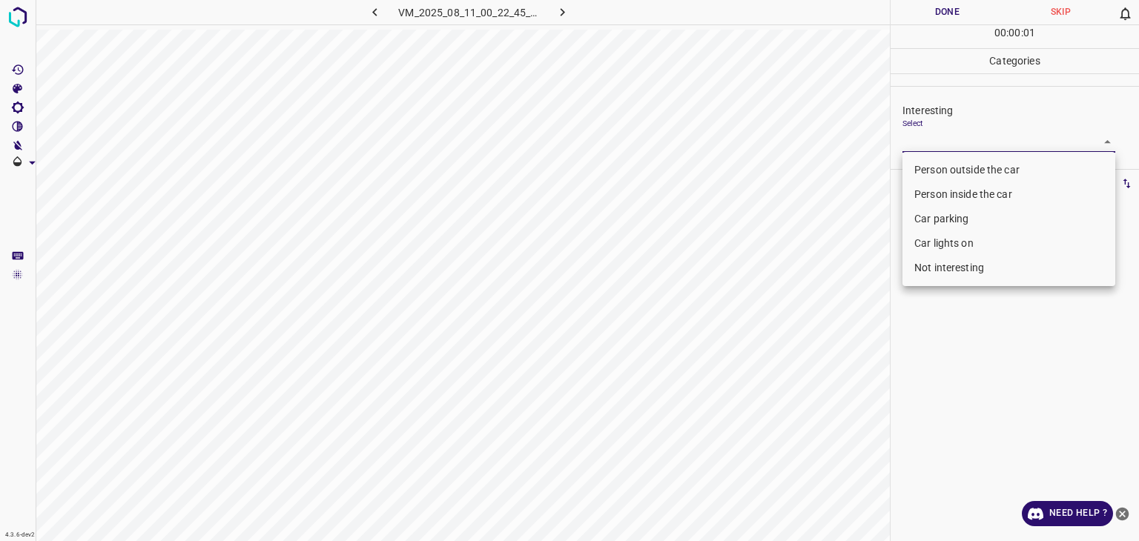
click at [926, 134] on body "4.3.6-dev2 VM_2025_08_11_00_22_45_535_05.gif Done Skip 0 00 : 00 : 01 Categorie…" at bounding box center [569, 270] width 1139 height 541
click at [922, 164] on li "Person outside the car" at bounding box center [1009, 170] width 213 height 24
type input "Person outside the car"
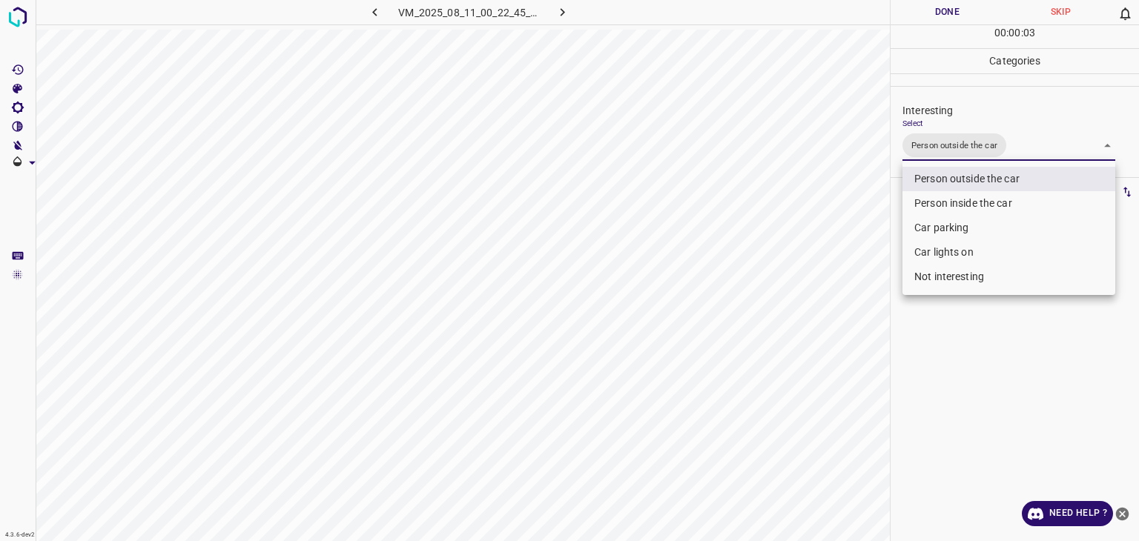
click at [943, 16] on div at bounding box center [569, 270] width 1139 height 541
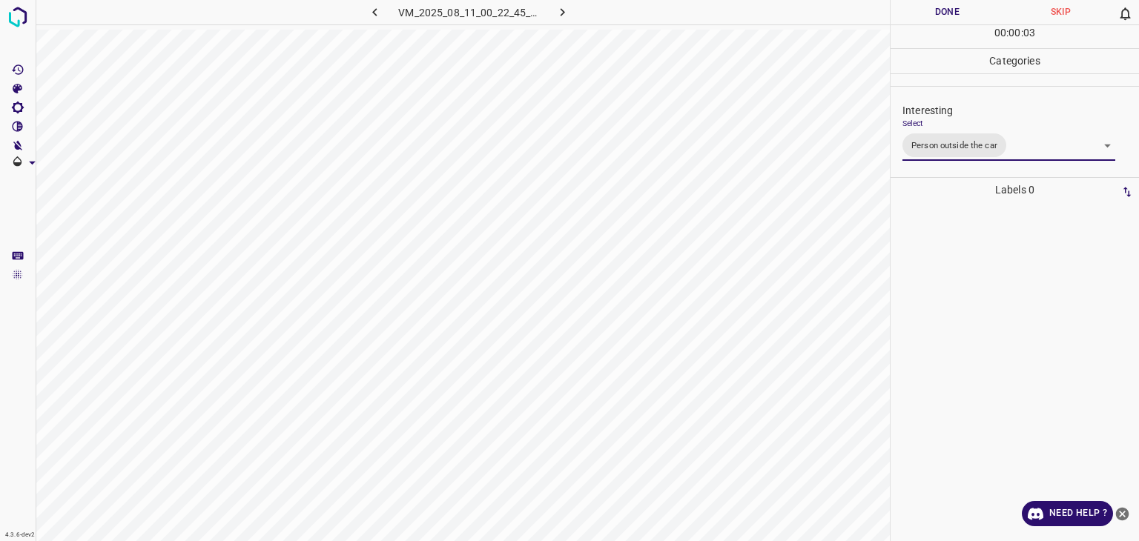
click at [943, 16] on div at bounding box center [569, 270] width 1139 height 541
click at [943, 16] on button "Done" at bounding box center [947, 12] width 113 height 24
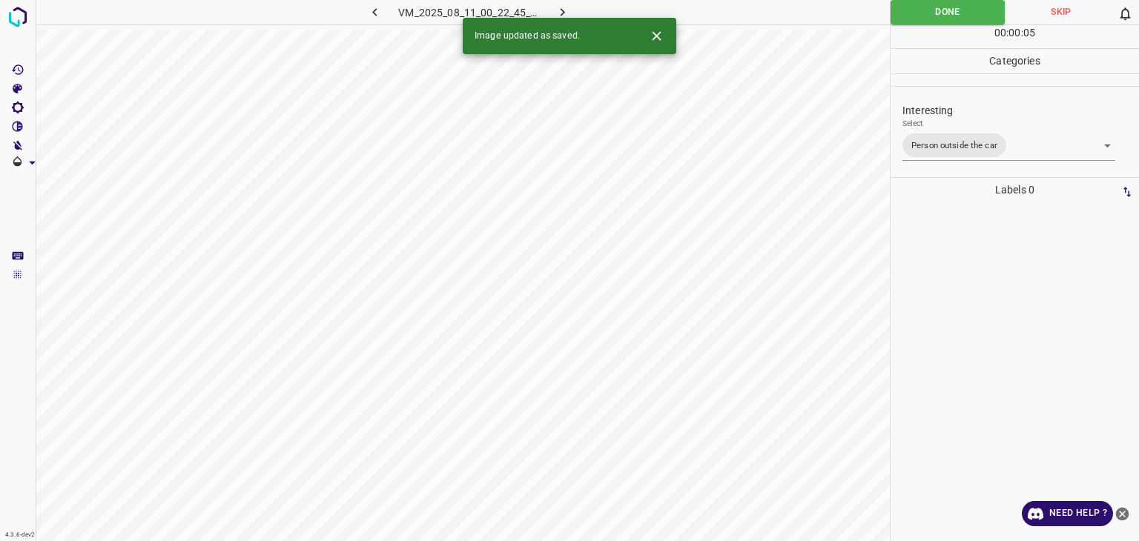
click at [573, 13] on button "button" at bounding box center [562, 12] width 47 height 24
click at [959, 148] on body "4.3.6-dev2 VM_2025_08_04_07_53_25_898_04.gif Done Skip 0 00 : 00 : 02 Categorie…" at bounding box center [569, 270] width 1139 height 541
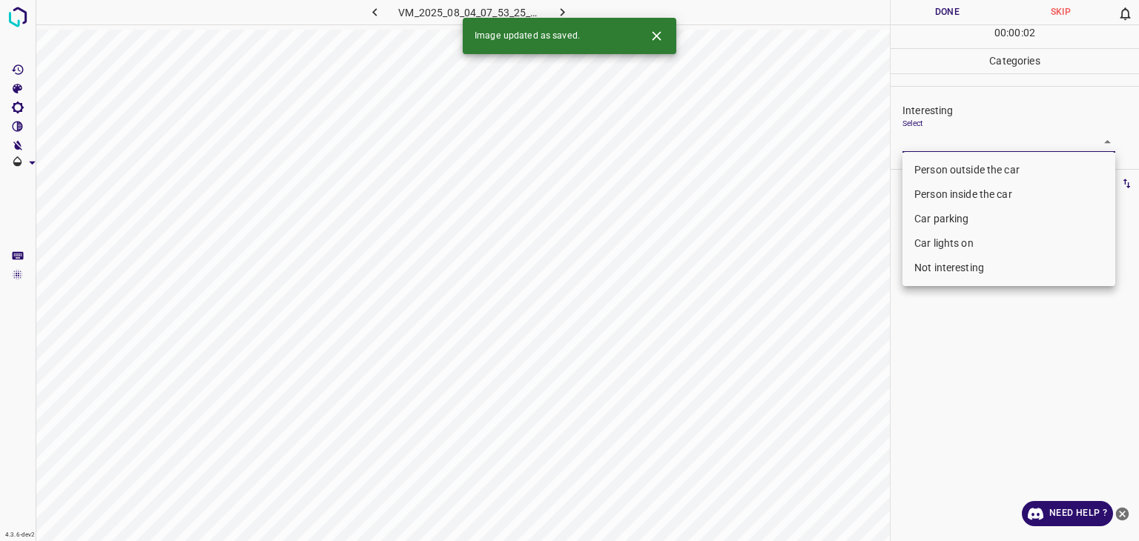
click at [957, 167] on li "Person outside the car" at bounding box center [1009, 170] width 213 height 24
type input "Person outside the car"
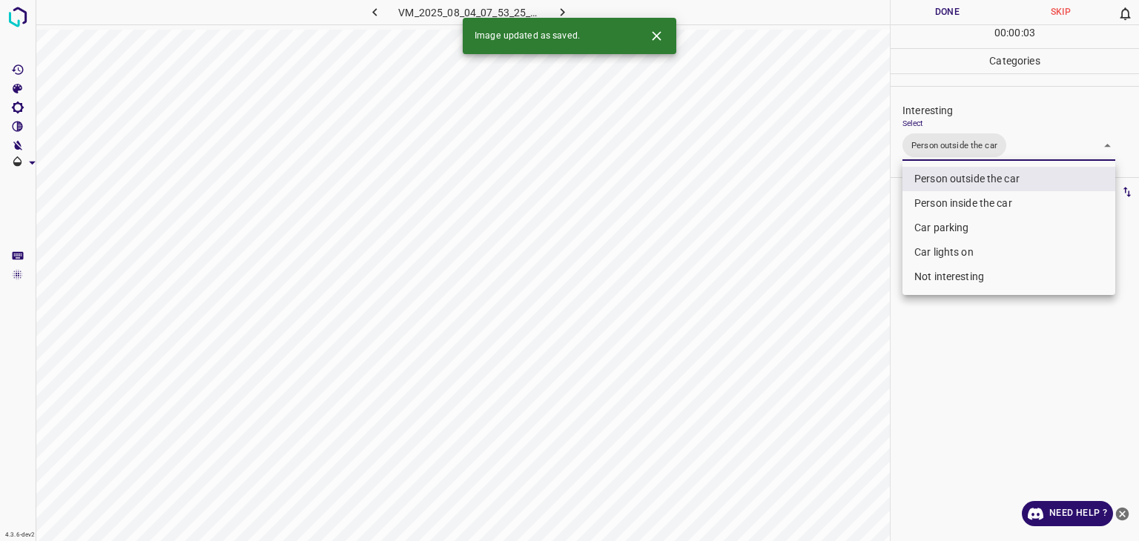
click at [955, 16] on div at bounding box center [569, 270] width 1139 height 541
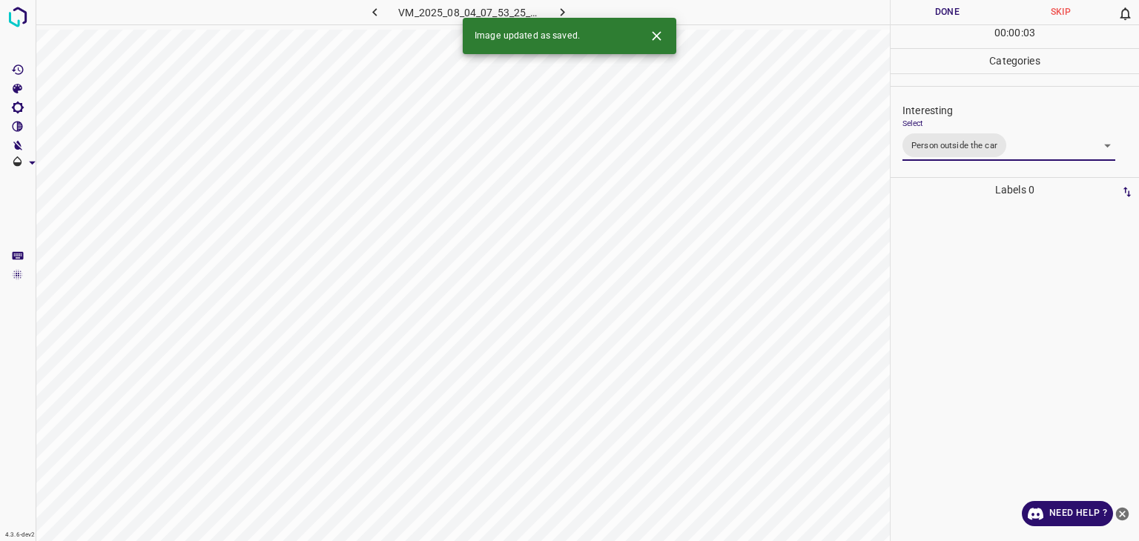
click at [955, 16] on div at bounding box center [569, 270] width 1139 height 541
click at [955, 16] on button "Done" at bounding box center [947, 12] width 113 height 24
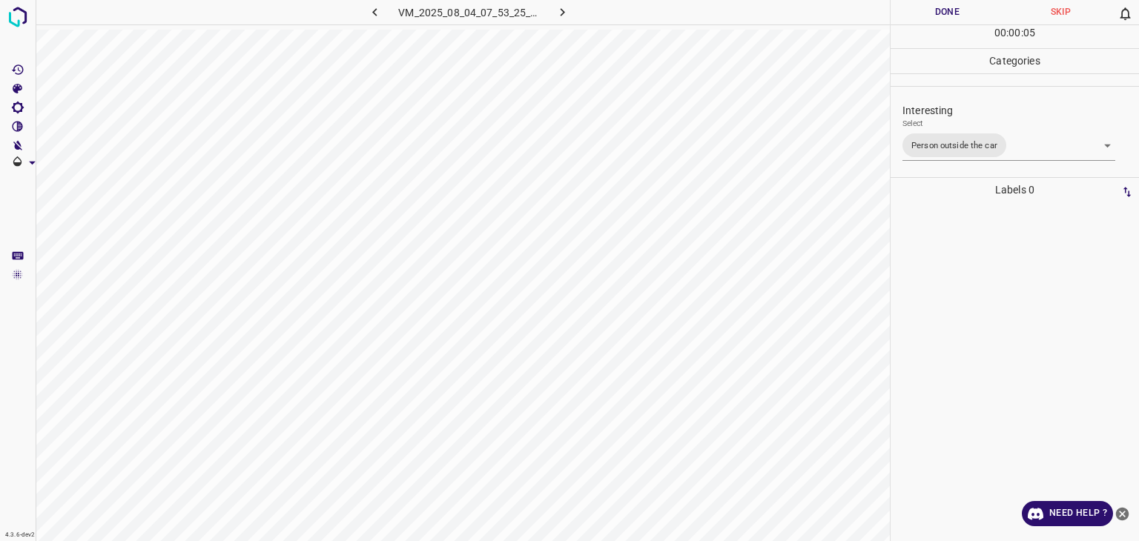
click at [570, 13] on icon "button" at bounding box center [563, 12] width 16 height 16
click at [955, 143] on body "4.3.6-dev2 VM_2025_08_07_23_10_41_502_03.gif Done Skip 0 00 : 00 : 09 Categorie…" at bounding box center [569, 270] width 1139 height 541
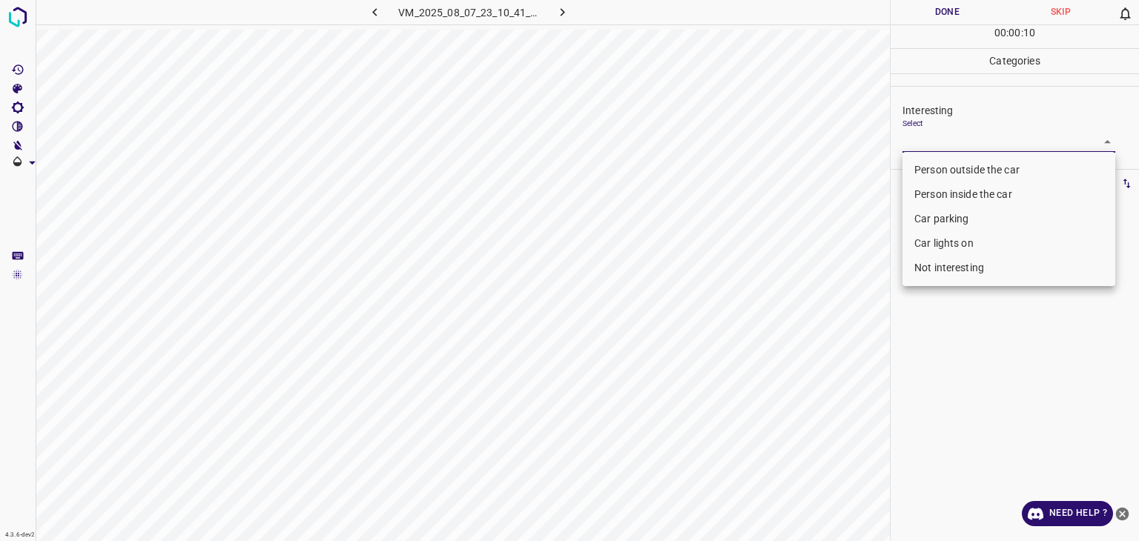
click at [940, 171] on li "Person outside the car" at bounding box center [1009, 170] width 213 height 24
type input "Person outside the car"
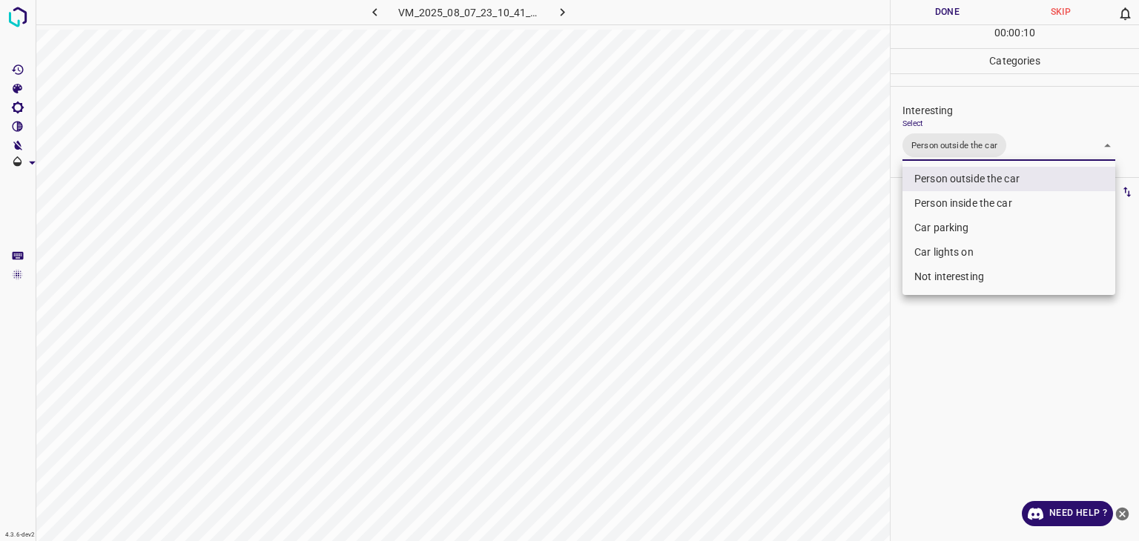
click at [959, 10] on div at bounding box center [569, 270] width 1139 height 541
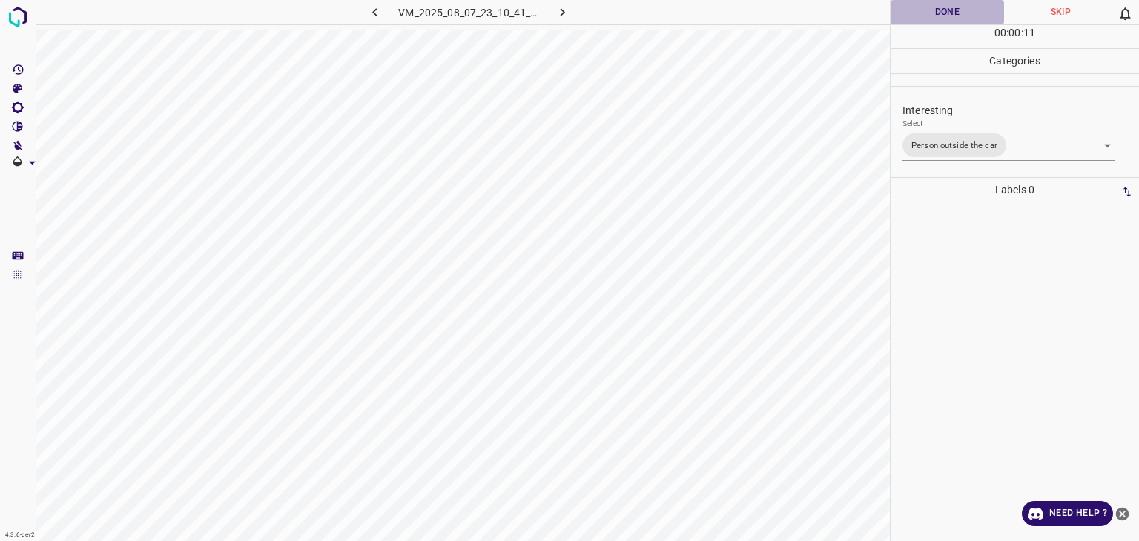
click at [959, 10] on button "Done" at bounding box center [947, 12] width 113 height 24
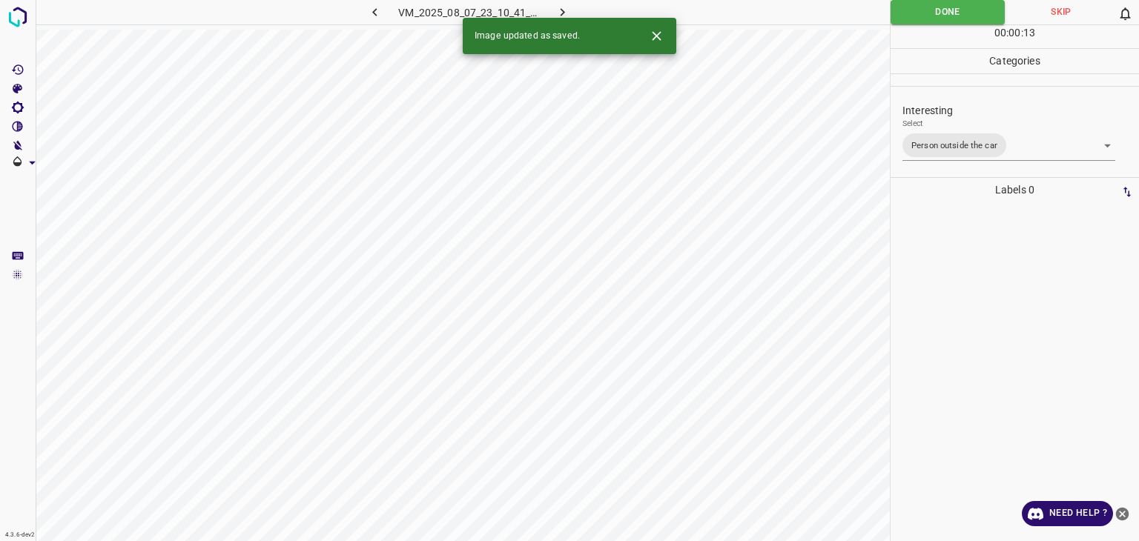
click at [559, 8] on icon "button" at bounding box center [563, 12] width 16 height 16
click at [958, 128] on div "Select ​" at bounding box center [1009, 135] width 213 height 33
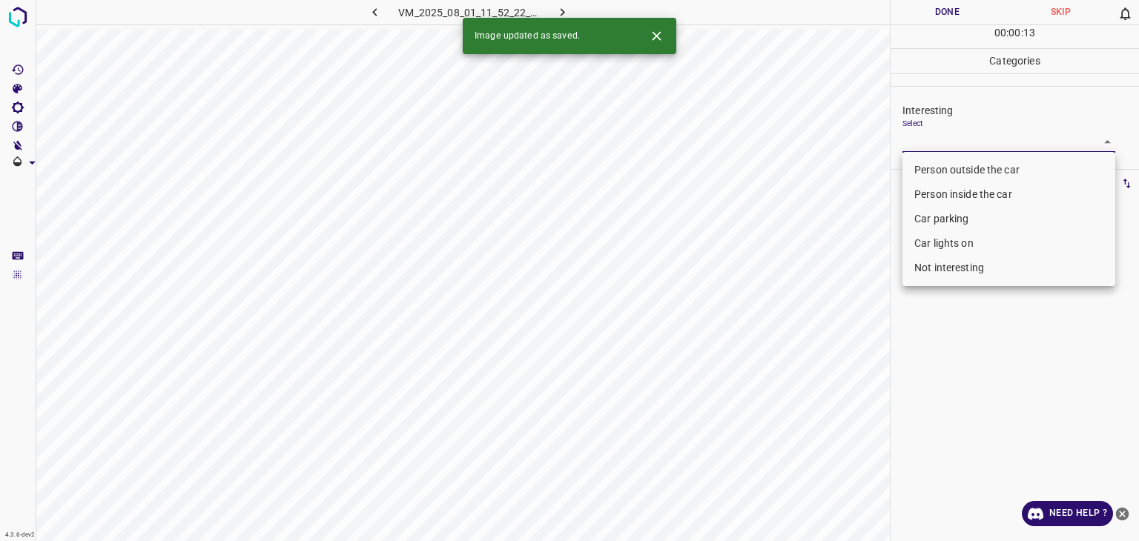
click at [954, 151] on body "4.3.6-dev2 VM_2025_08_01_11_52_22_624_02.gif Done Skip 0 00 : 00 : 13 Categorie…" at bounding box center [569, 270] width 1139 height 541
click at [949, 170] on li "Person outside the car" at bounding box center [1009, 170] width 213 height 24
type input "Person outside the car"
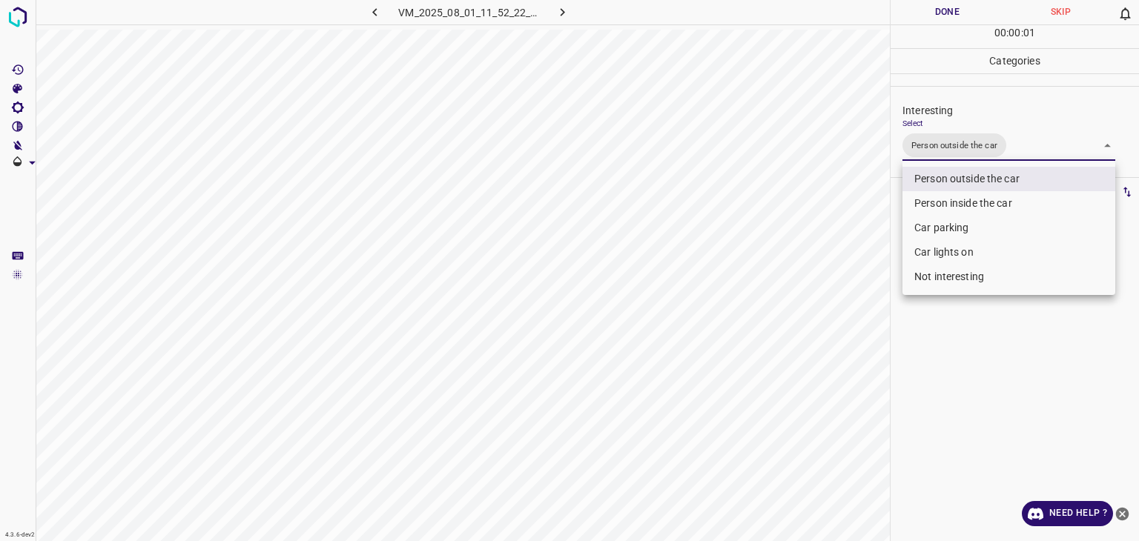
click at [933, 22] on div at bounding box center [569, 270] width 1139 height 541
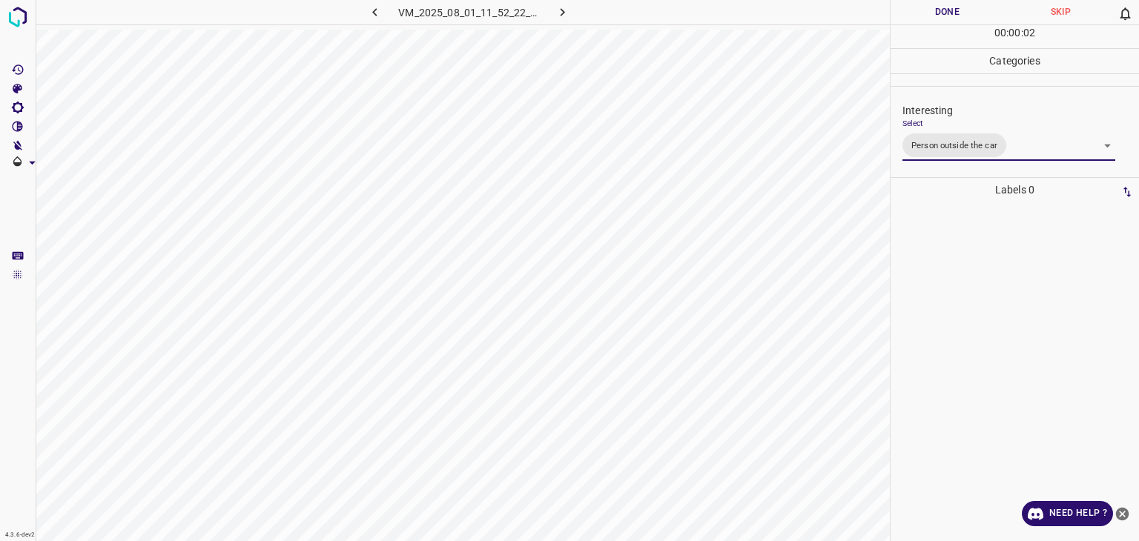
click at [933, 22] on div at bounding box center [569, 270] width 1139 height 541
click at [933, 22] on button "Done" at bounding box center [947, 12] width 113 height 24
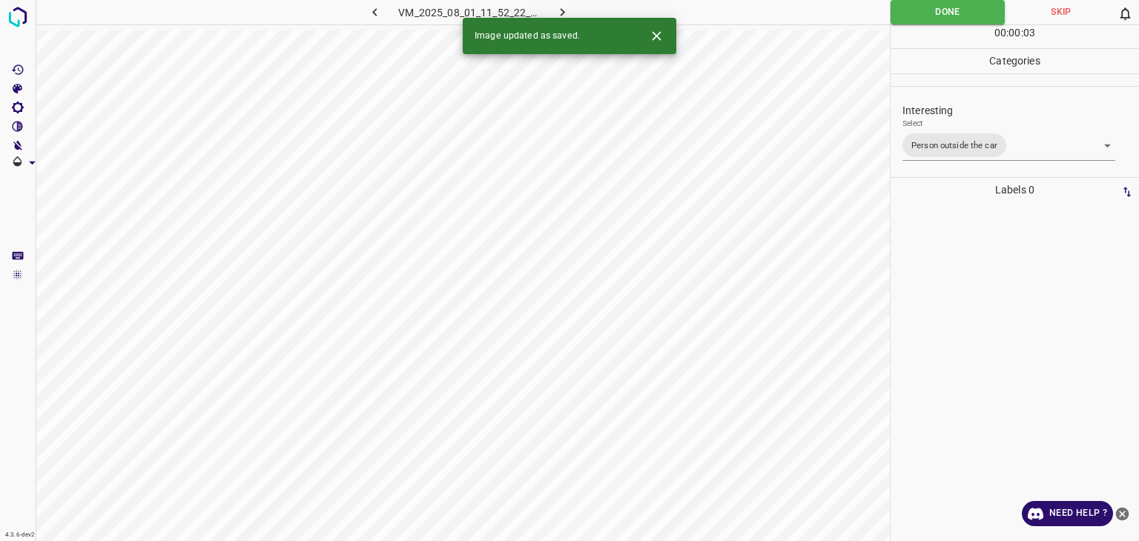
click at [553, 14] on button "button" at bounding box center [562, 12] width 47 height 24
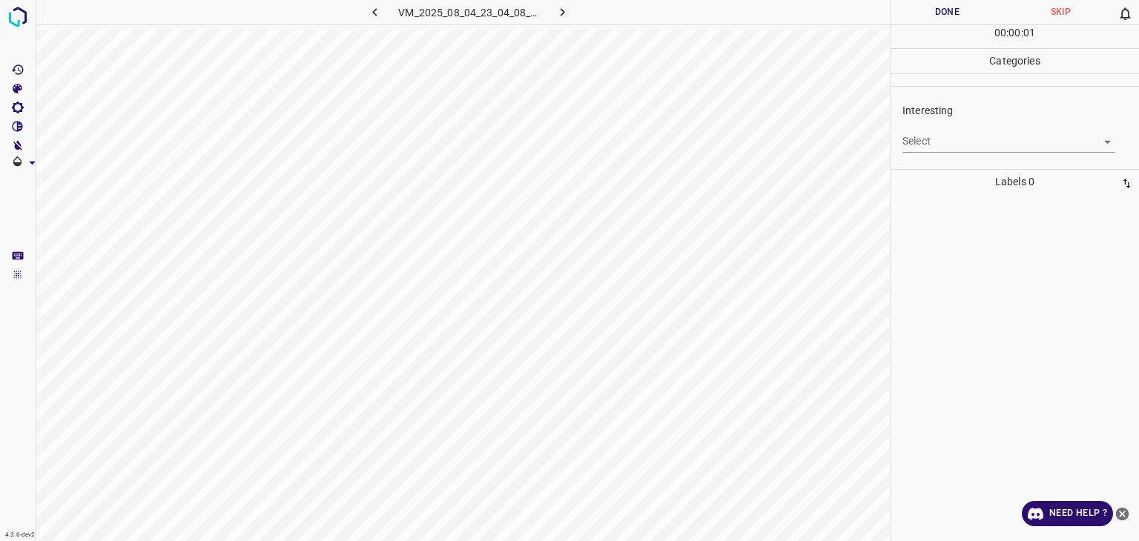
click at [926, 128] on div "Select ​" at bounding box center [1009, 135] width 213 height 33
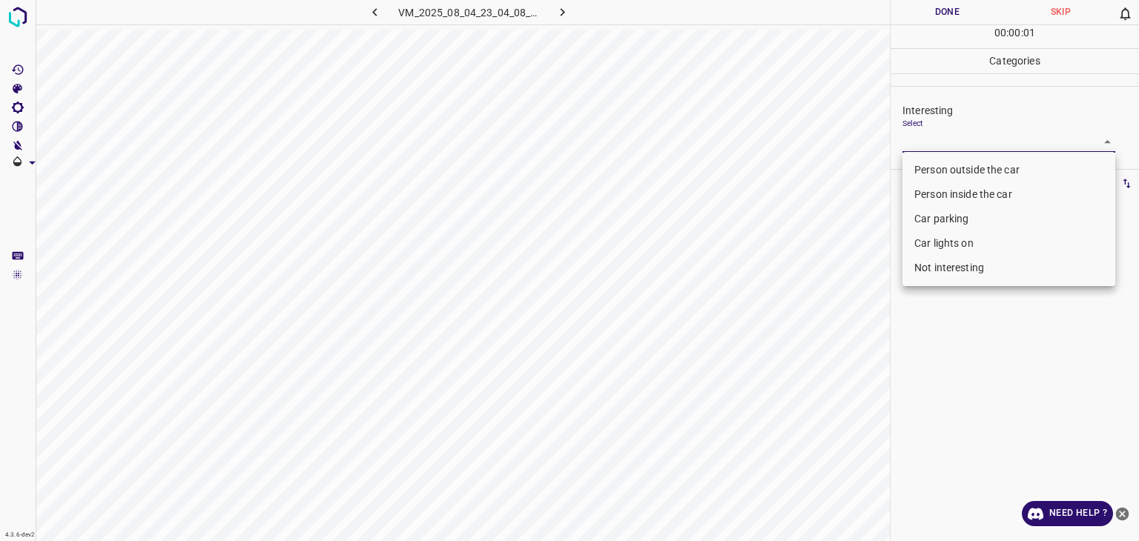
click at [927, 147] on body "4.3.6-dev2 VM_2025_08_04_23_04_08_702_14.gif Done Skip 0 00 : 00 : 01 Categorie…" at bounding box center [569, 270] width 1139 height 541
click at [926, 168] on li "Person outside the car" at bounding box center [1009, 170] width 213 height 24
type input "Person outside the car"
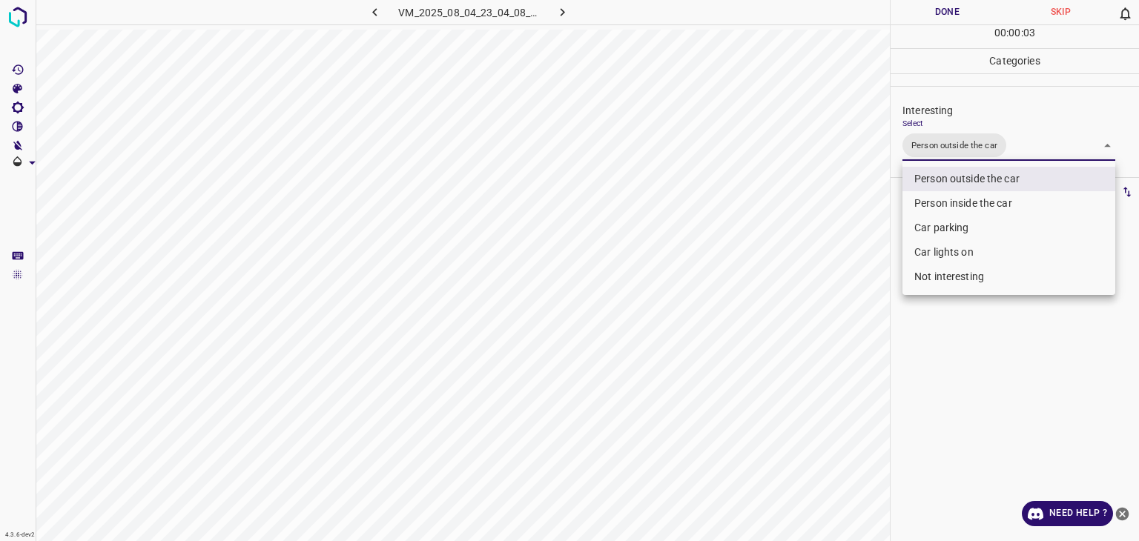
click at [912, 16] on div at bounding box center [569, 270] width 1139 height 541
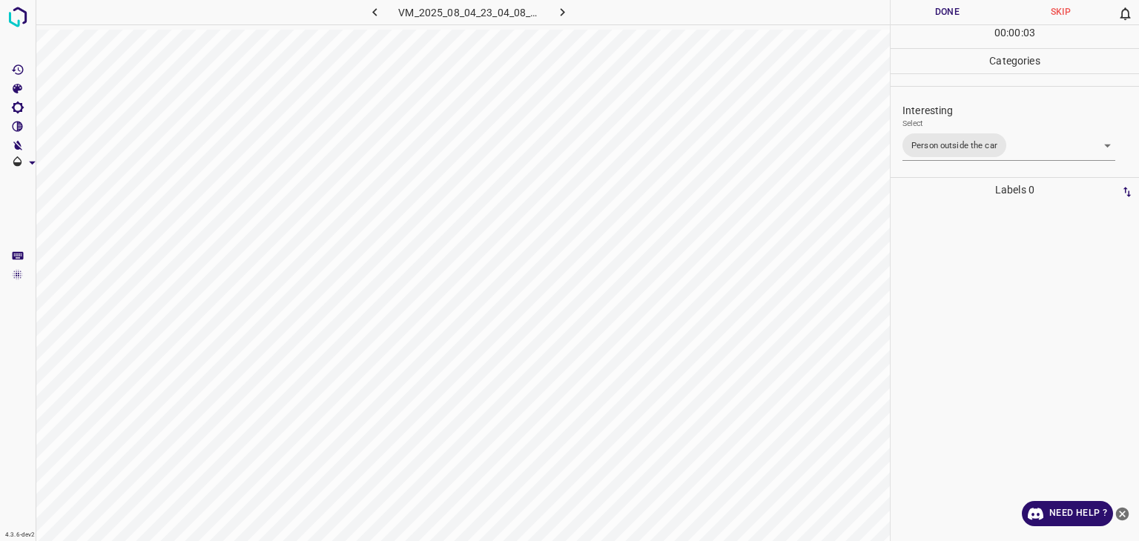
click at [912, 16] on button "Done" at bounding box center [947, 12] width 113 height 24
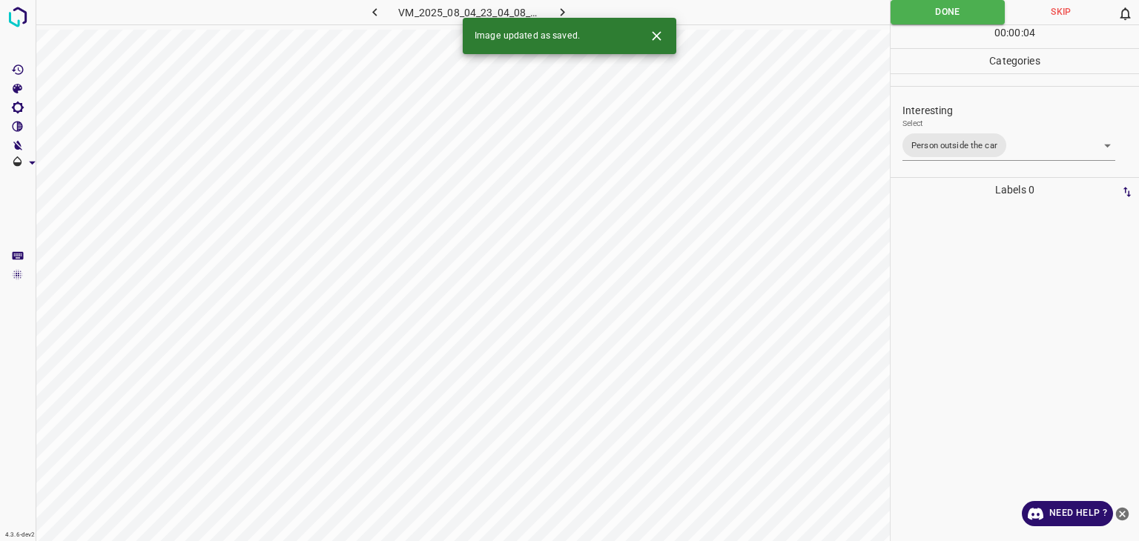
click at [558, 19] on div "Image updated as saved." at bounding box center [570, 36] width 214 height 36
click at [561, 13] on icon "button" at bounding box center [563, 12] width 16 height 16
click at [561, 13] on div "VM_2025_08_04_23_04_08_702_14.gif" at bounding box center [469, 12] width 281 height 24
click at [932, 137] on body "4.3.6-dev2 VM_2025_08_08_00_32_32_848_00.gif Done Skip 0 00 : 00 : 05 Categorie…" at bounding box center [569, 270] width 1139 height 541
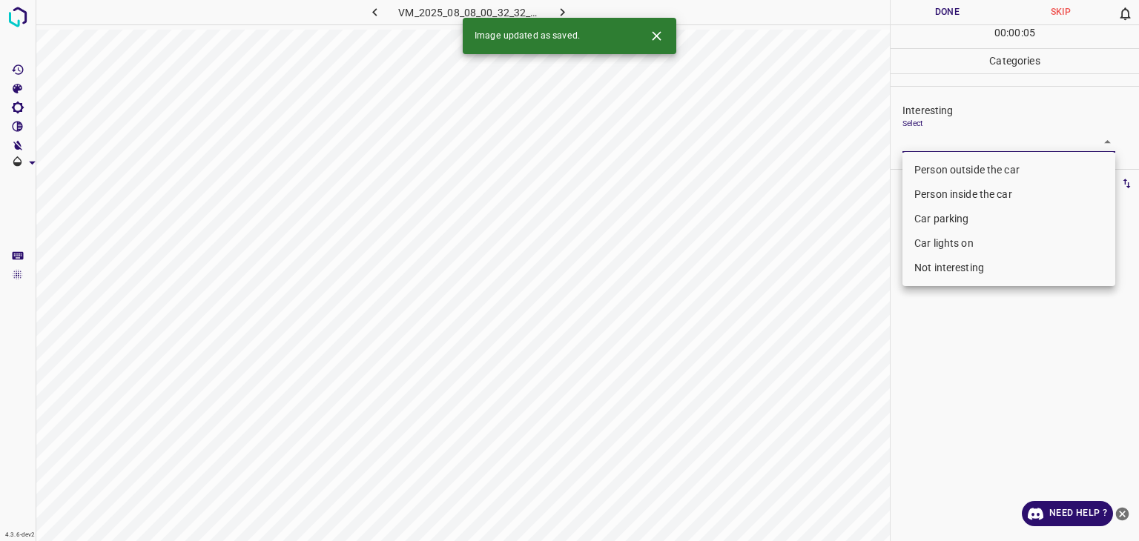
click at [929, 164] on li "Person outside the car" at bounding box center [1009, 170] width 213 height 24
type input "Person outside the car"
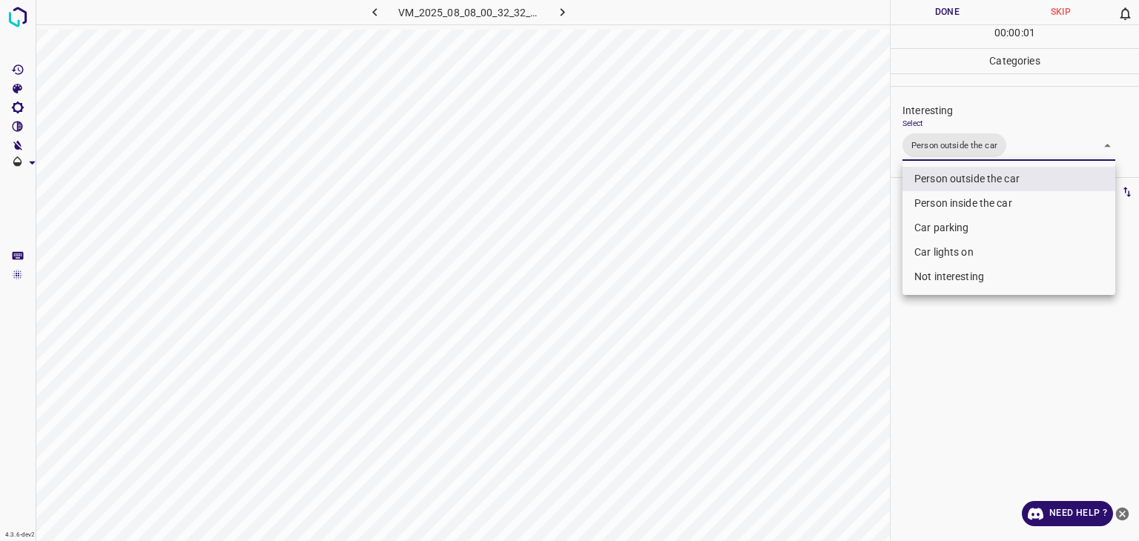
click at [924, 6] on div at bounding box center [569, 270] width 1139 height 541
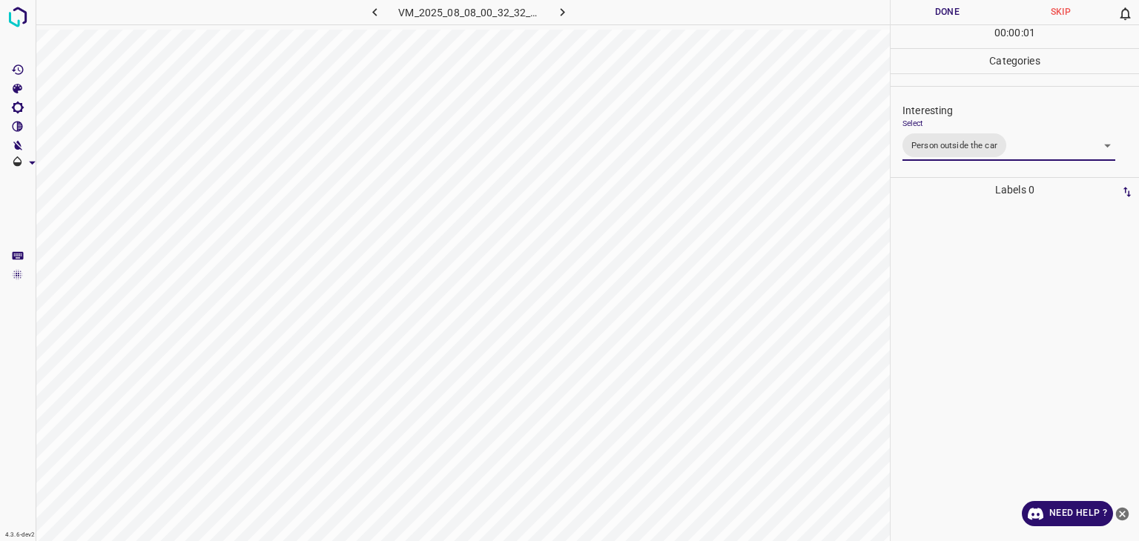
click at [925, 6] on div at bounding box center [569, 270] width 1139 height 541
click at [929, 8] on button "Done" at bounding box center [947, 12] width 113 height 24
click at [929, 10] on button "Done" at bounding box center [947, 12] width 113 height 24
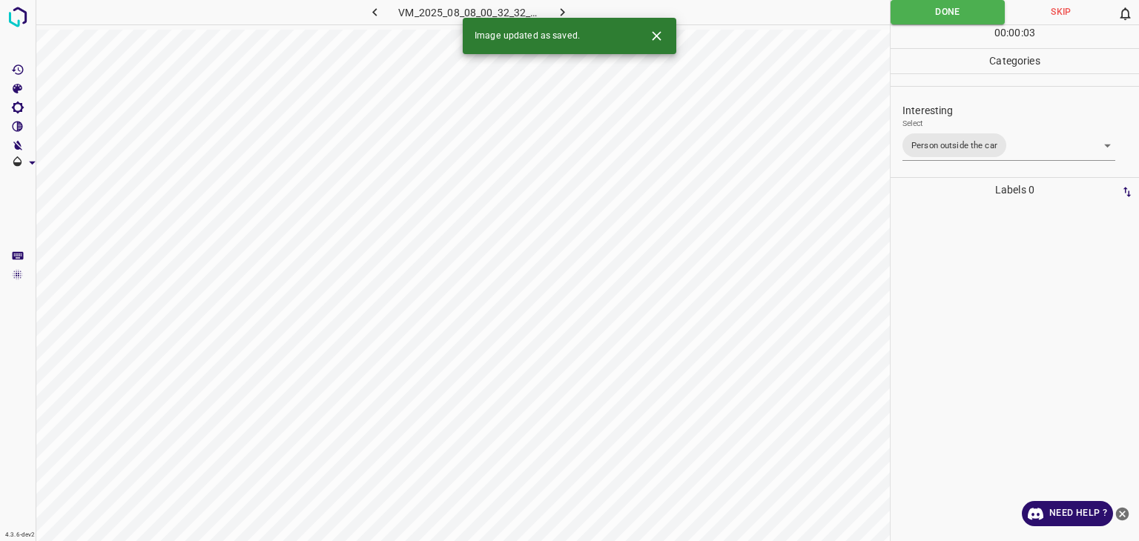
click at [559, 10] on icon "button" at bounding box center [563, 12] width 16 height 16
click at [957, 140] on body "4.3.6-dev2 VM_2025_08_11_00_41_55_606_07.gif Done Skip 0 00 : 00 : 03 Categorie…" at bounding box center [569, 270] width 1139 height 541
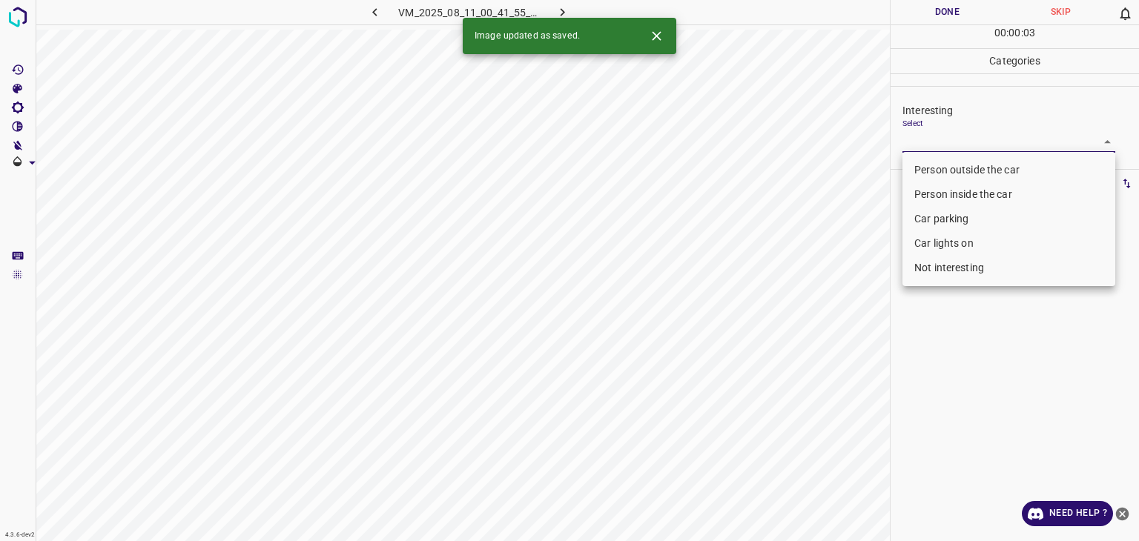
click at [960, 161] on li "Person outside the car" at bounding box center [1009, 170] width 213 height 24
type input "Person outside the car"
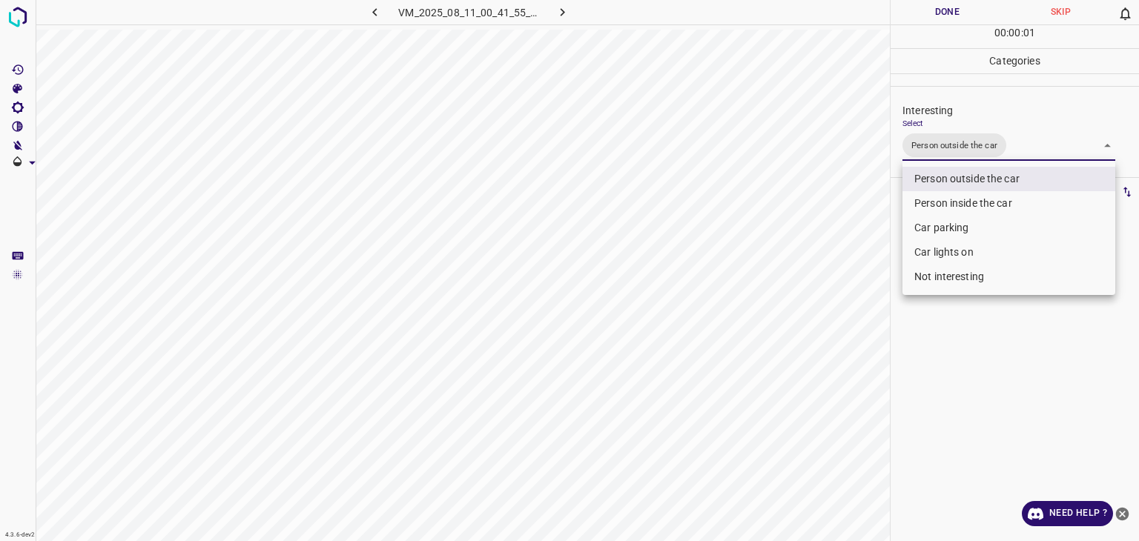
click at [944, 10] on div at bounding box center [569, 270] width 1139 height 541
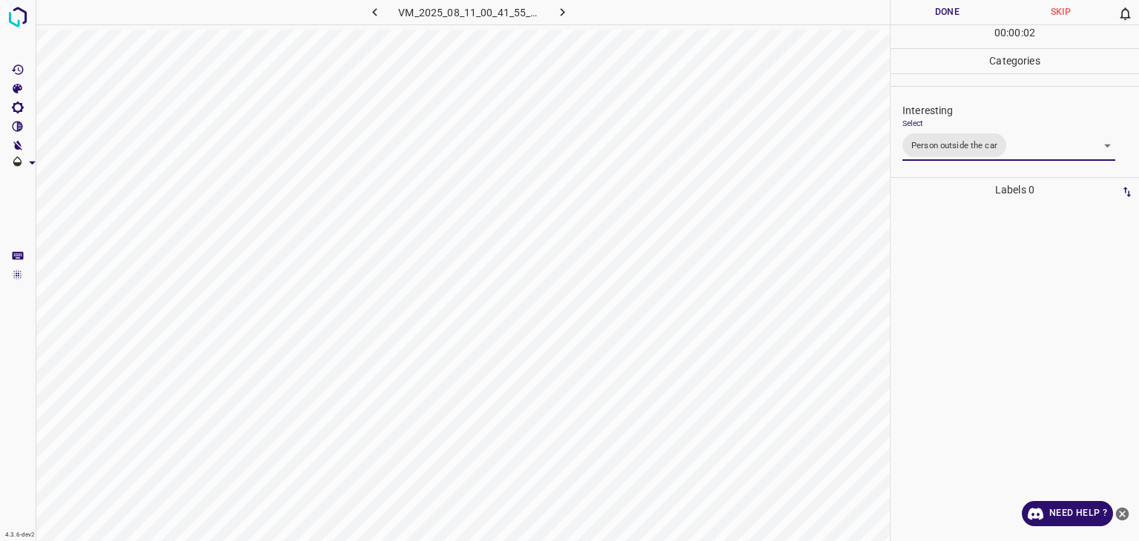
click at [947, 10] on div at bounding box center [569, 270] width 1139 height 541
click at [947, 10] on button "Done" at bounding box center [947, 12] width 113 height 24
click at [947, 9] on button "Done" at bounding box center [947, 12] width 113 height 24
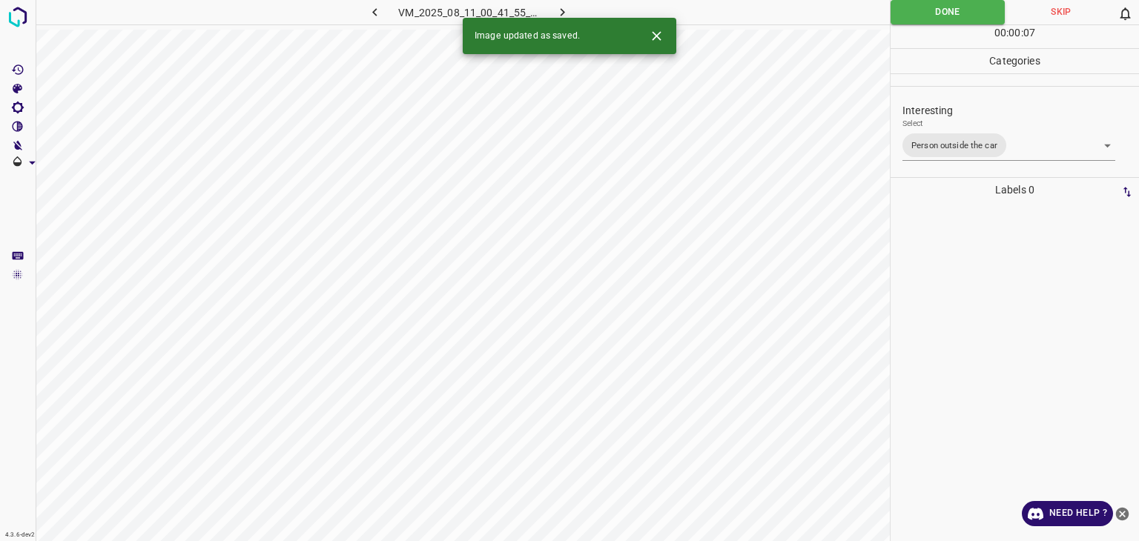
click at [557, 11] on icon "button" at bounding box center [563, 12] width 16 height 16
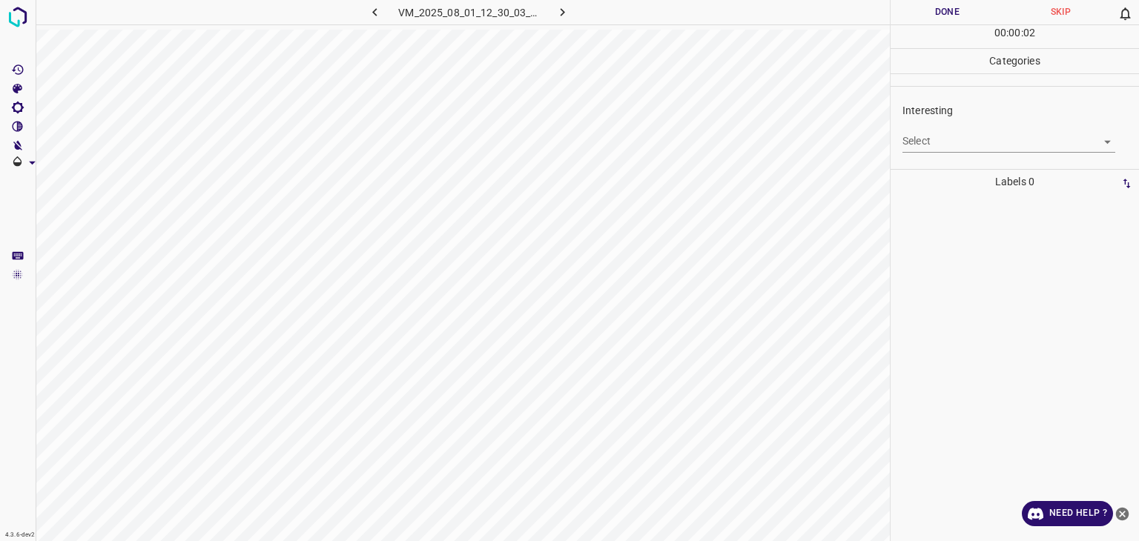
click at [970, 134] on body "4.3.6-dev2 VM_2025_08_01_12_30_03_016_09.gif Done Skip 0 00 : 00 : 02 Categorie…" at bounding box center [569, 270] width 1139 height 541
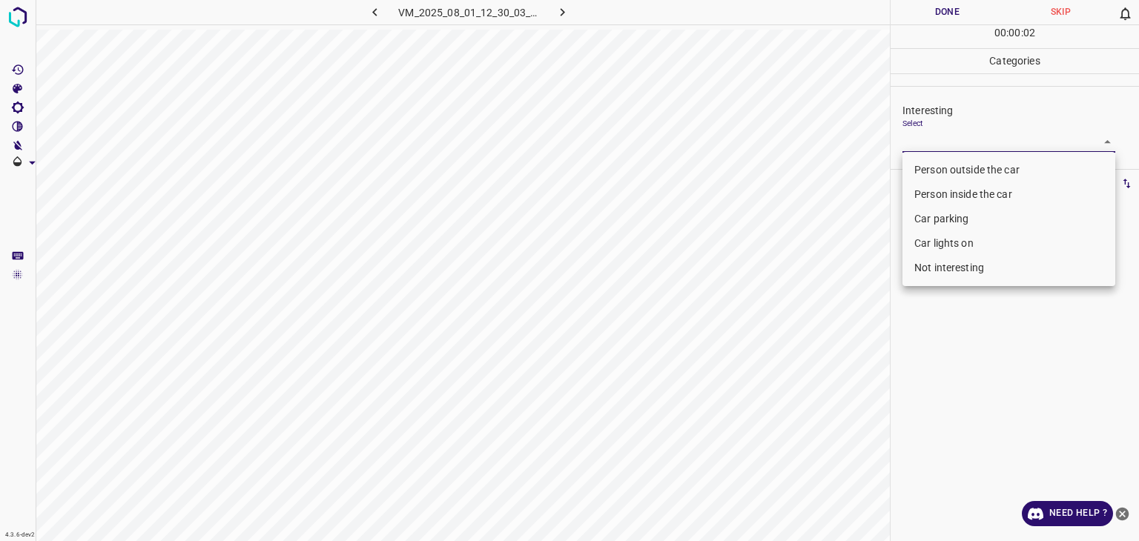
click at [953, 164] on li "Person outside the car" at bounding box center [1009, 170] width 213 height 24
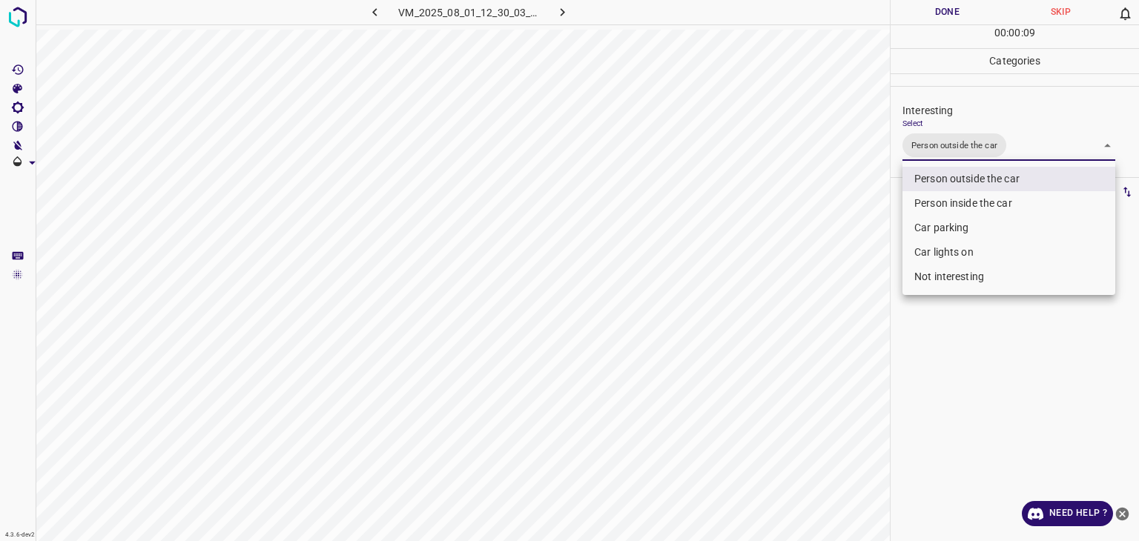
click at [977, 272] on li "Not interesting" at bounding box center [1009, 277] width 213 height 24
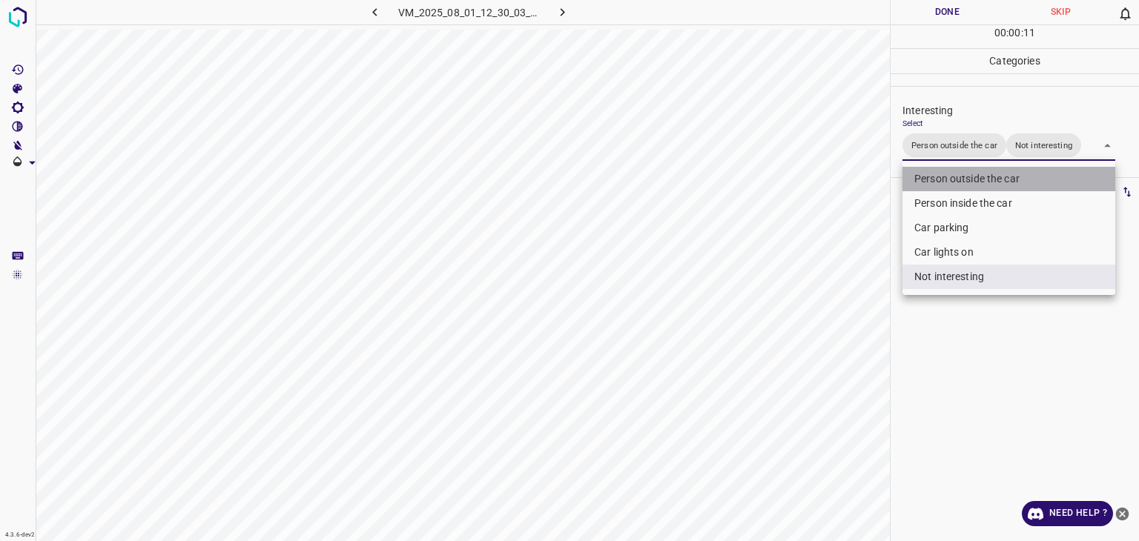
click at [980, 180] on li "Person outside the car" at bounding box center [1009, 179] width 213 height 24
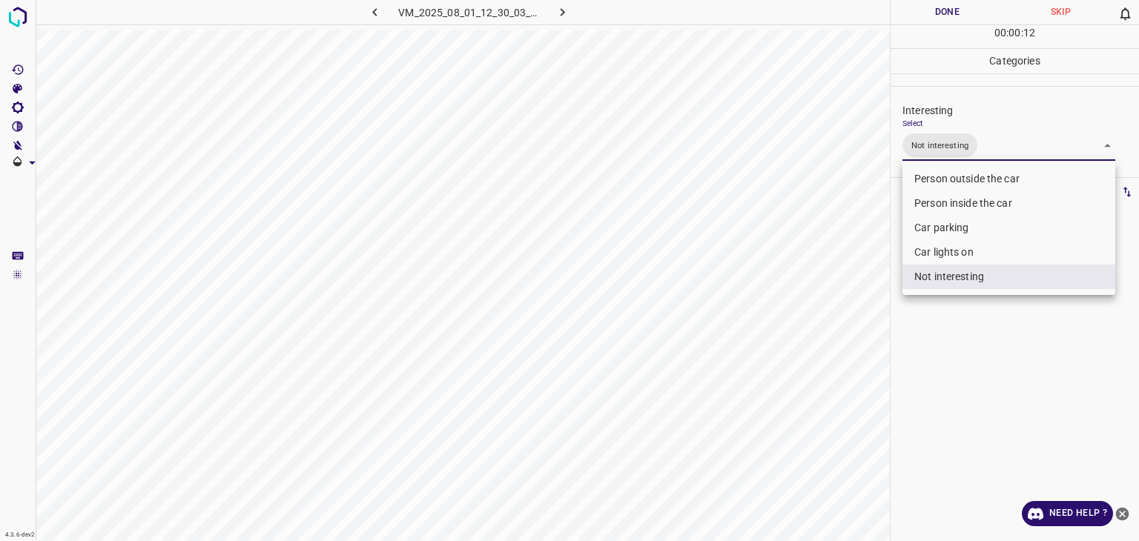
click at [920, 10] on div at bounding box center [569, 270] width 1139 height 541
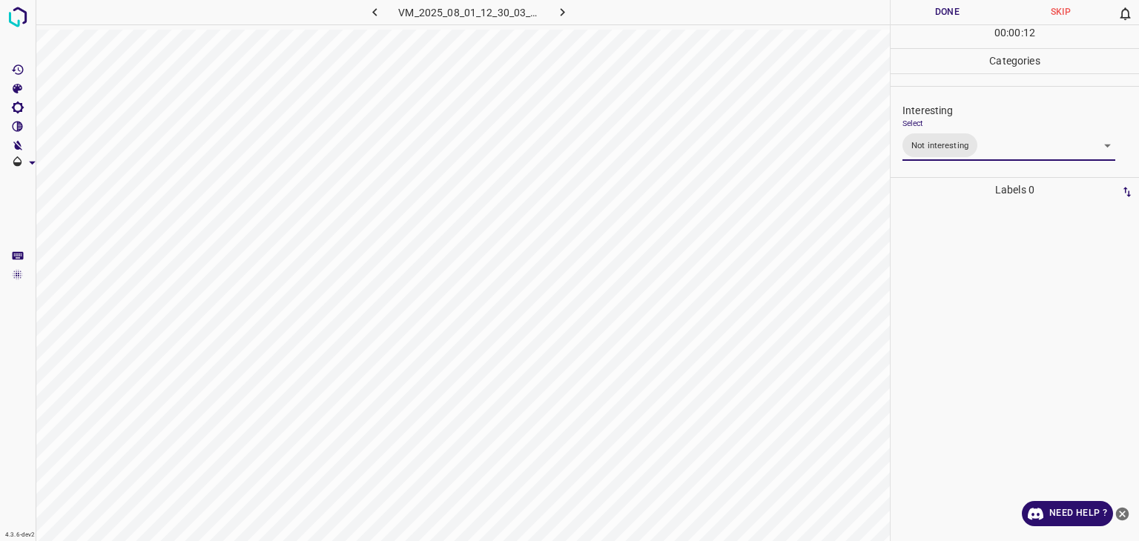
click at [920, 10] on div at bounding box center [569, 270] width 1139 height 541
click at [920, 10] on button "Done" at bounding box center [947, 12] width 113 height 24
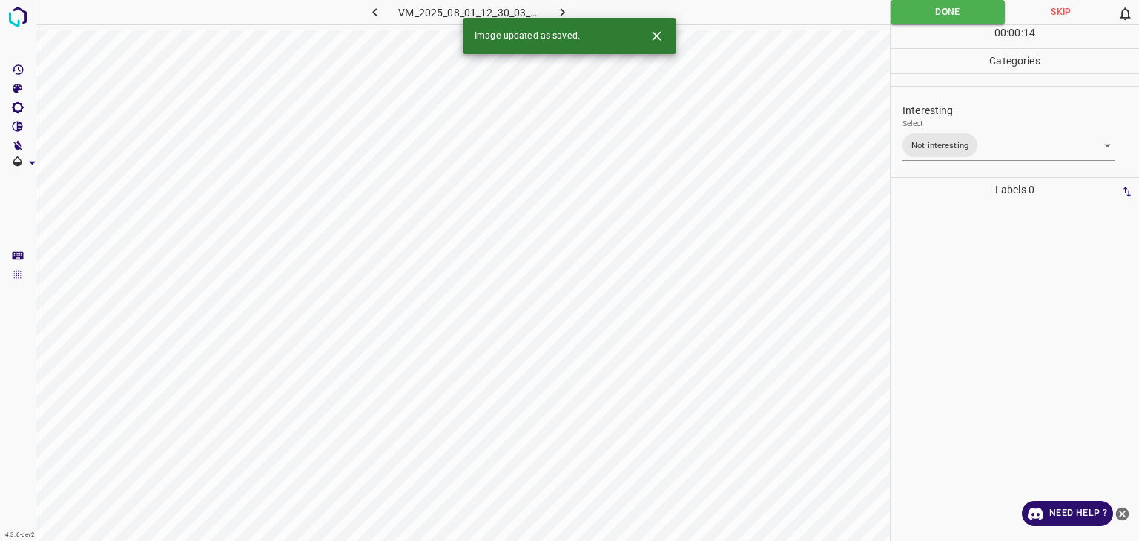
click at [952, 149] on body "4.3.6-dev2 VM_2025_08_01_12_30_03_016_09.gif Done Skip 0 00 : 00 : 14 Categorie…" at bounding box center [569, 270] width 1139 height 541
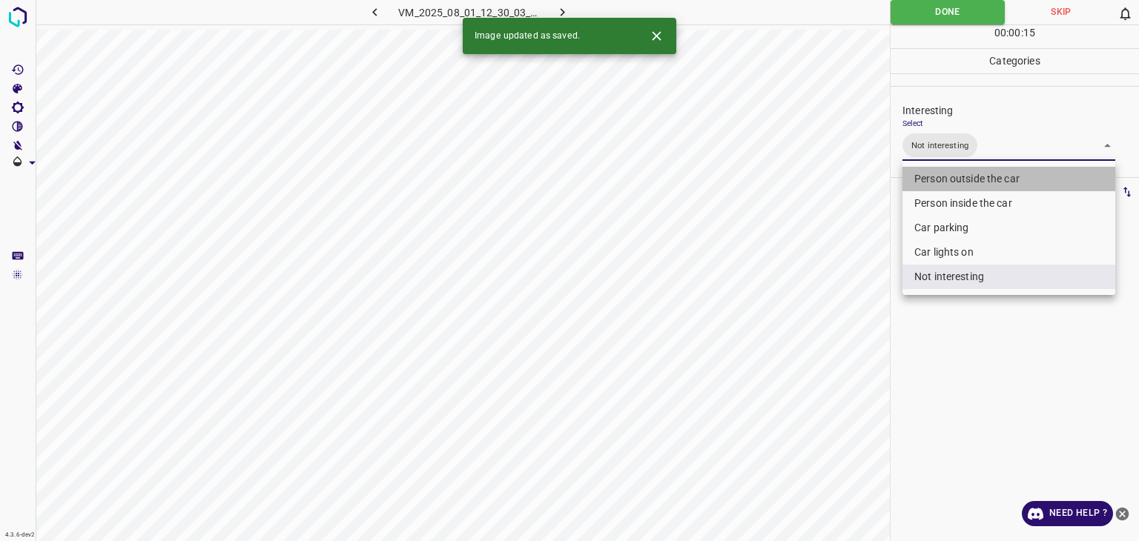
click at [965, 181] on li "Person outside the car" at bounding box center [1009, 179] width 213 height 24
click at [973, 167] on li "Person outside the car" at bounding box center [1009, 179] width 213 height 24
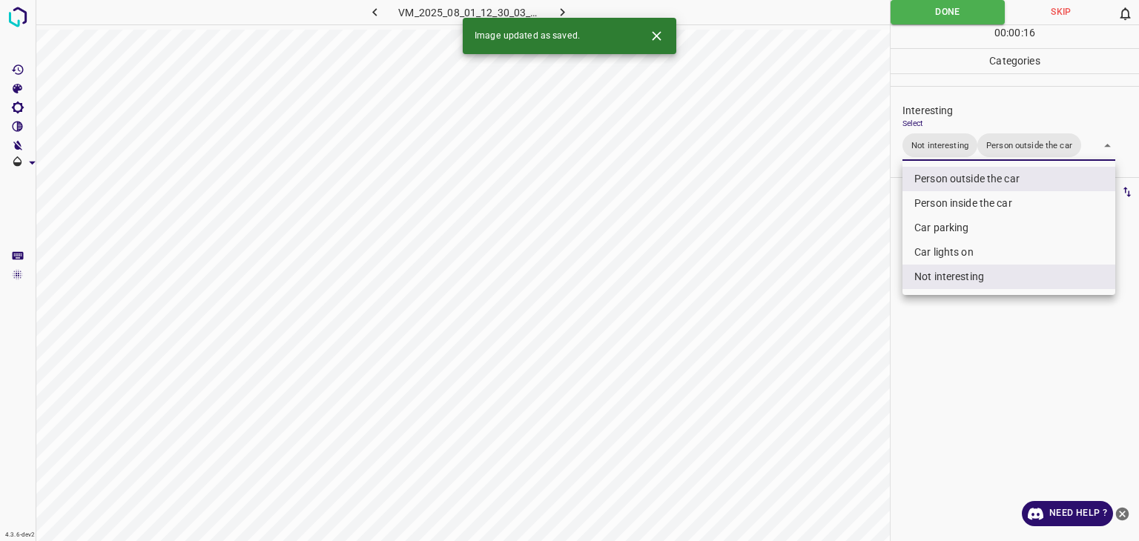
click at [944, 304] on div at bounding box center [569, 270] width 1139 height 541
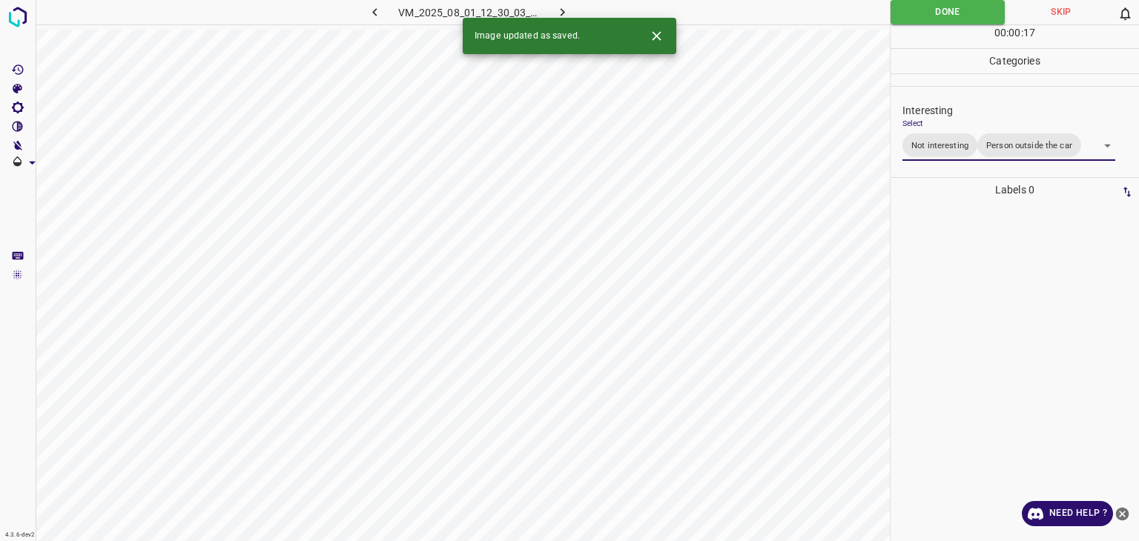
click at [938, 281] on div "Person outside the car Person inside the car Car parking Car lights on Not inte…" at bounding box center [569, 270] width 1139 height 541
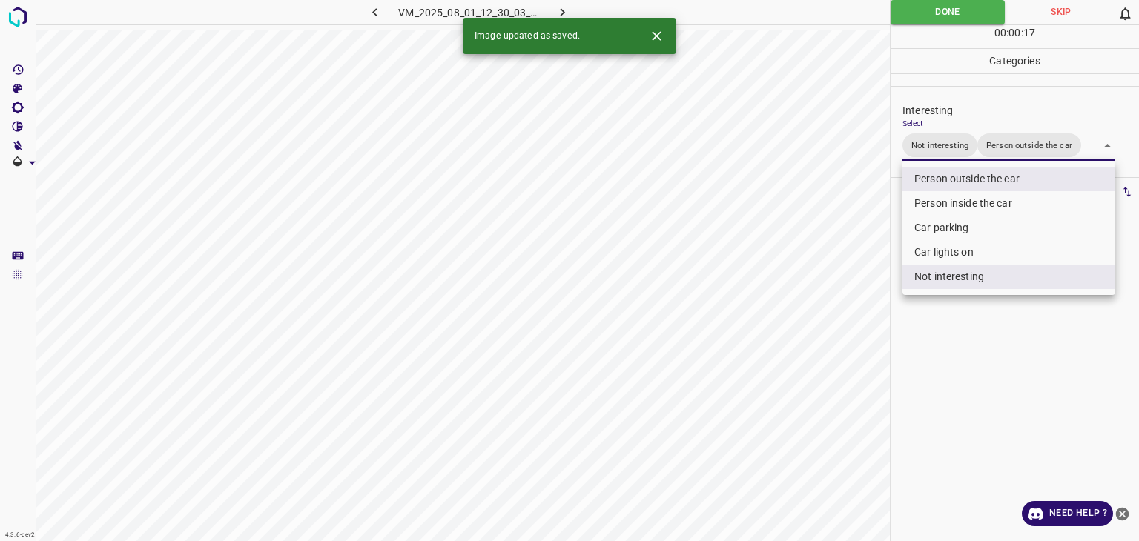
click at [945, 145] on body "4.3.6-dev2 VM_2025_08_01_12_30_03_016_09.gif Done Skip 0 00 : 00 : 17 Categorie…" at bounding box center [569, 270] width 1139 height 541
click at [937, 275] on li "Not interesting" at bounding box center [1009, 277] width 213 height 24
click at [938, 275] on li "Not interesting" at bounding box center [1009, 277] width 213 height 24
type input "Person outside the car"
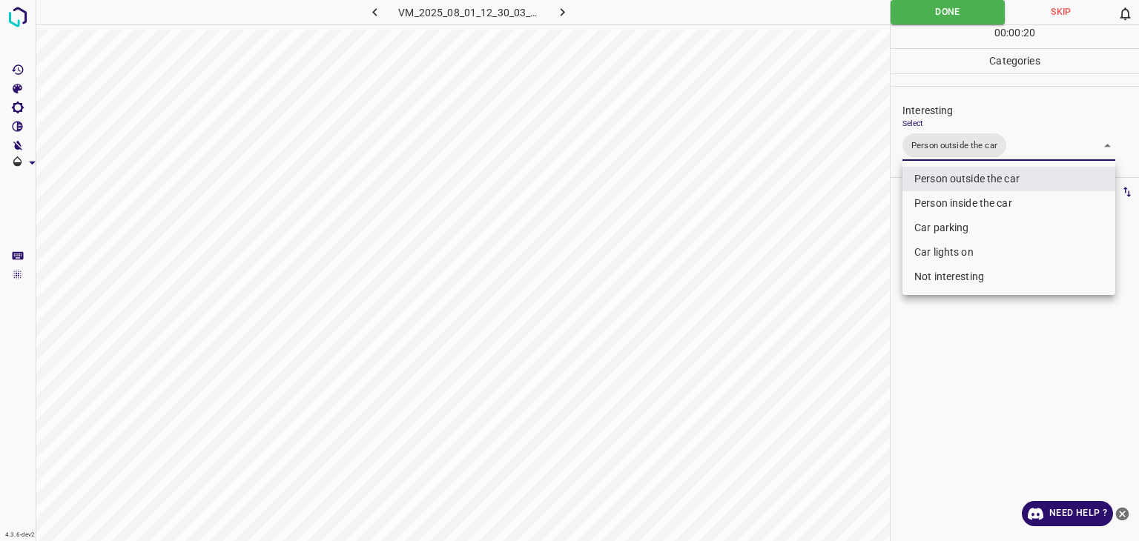
click at [951, 16] on div at bounding box center [569, 270] width 1139 height 541
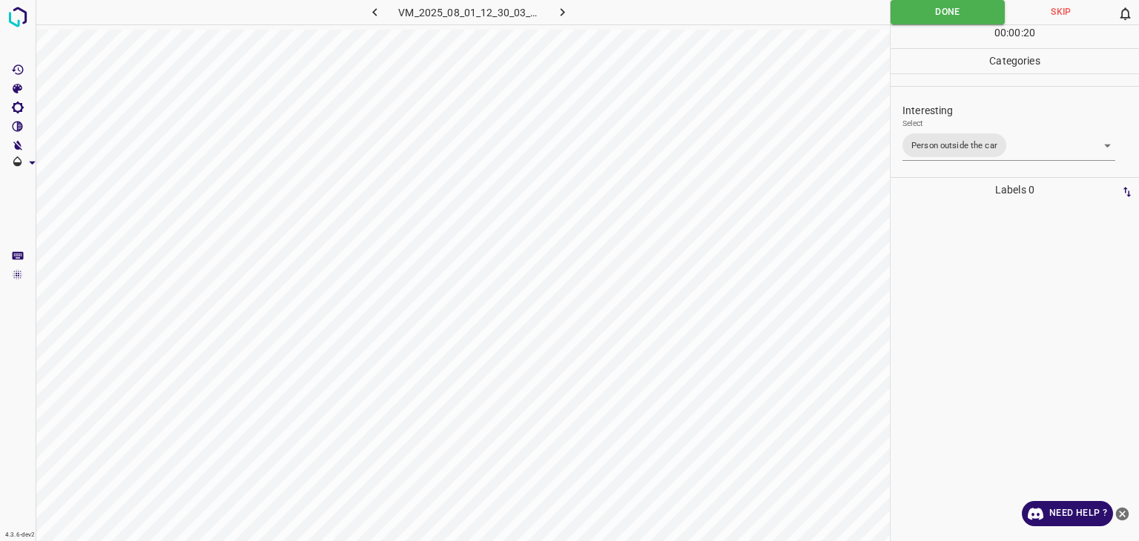
click at [951, 16] on div at bounding box center [569, 270] width 1139 height 541
click at [952, 18] on button "Done" at bounding box center [948, 12] width 114 height 24
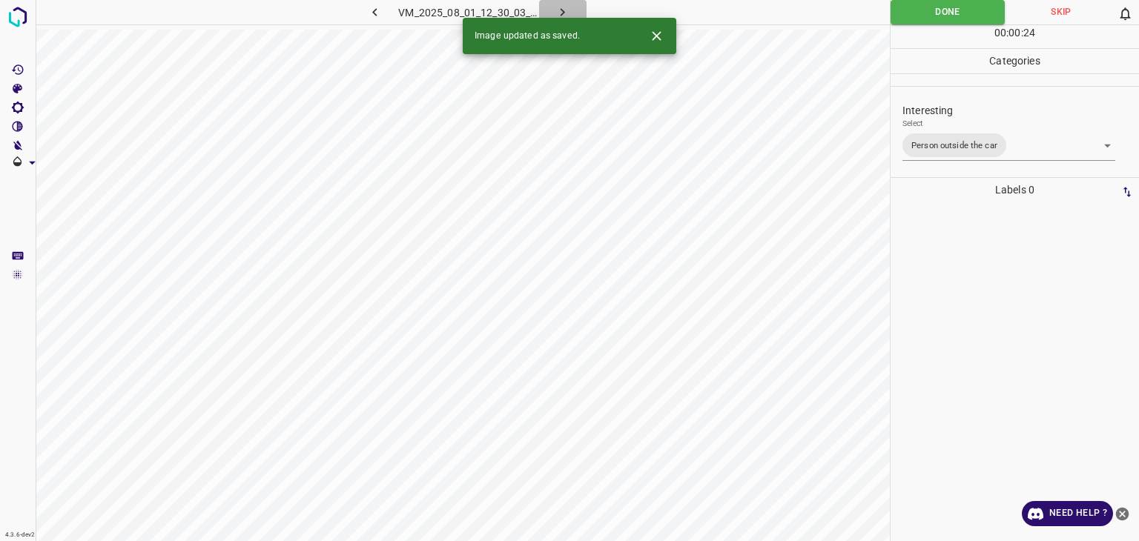
click at [555, 7] on icon "button" at bounding box center [563, 12] width 16 height 16
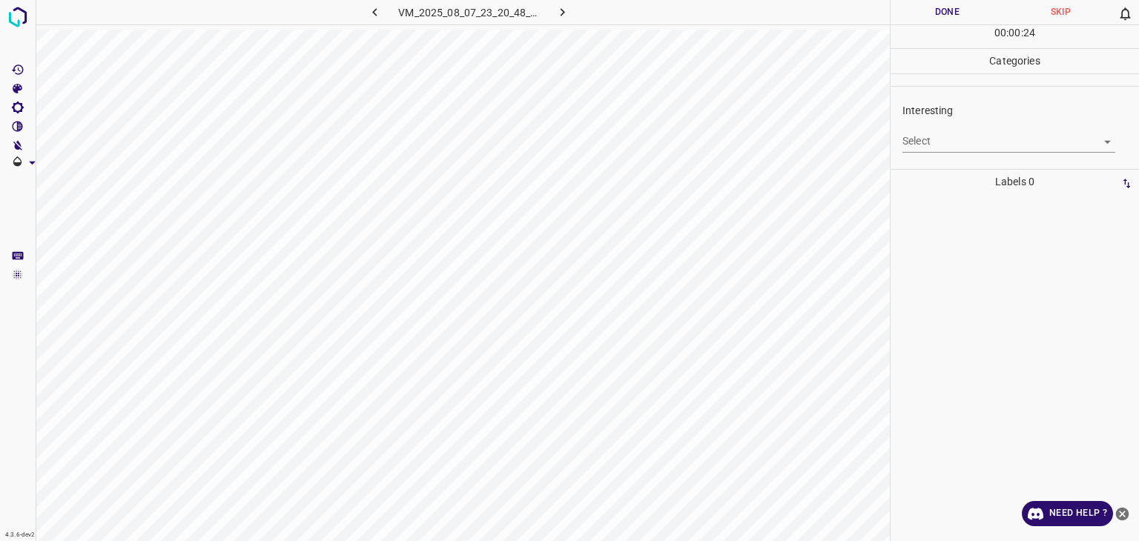
click at [966, 131] on body "4.3.6-dev2 VM_2025_08_07_23_20_48_040_09.gif Done Skip 0 00 : 00 : 24 Categorie…" at bounding box center [569, 270] width 1139 height 541
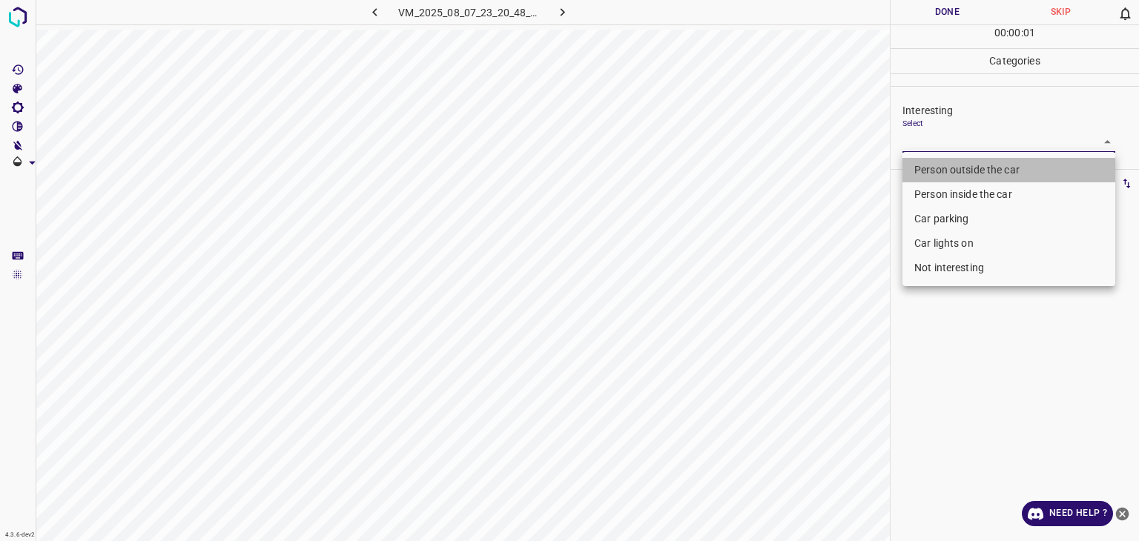
click at [958, 173] on li "Person outside the car" at bounding box center [1009, 170] width 213 height 24
type input "Person outside the car"
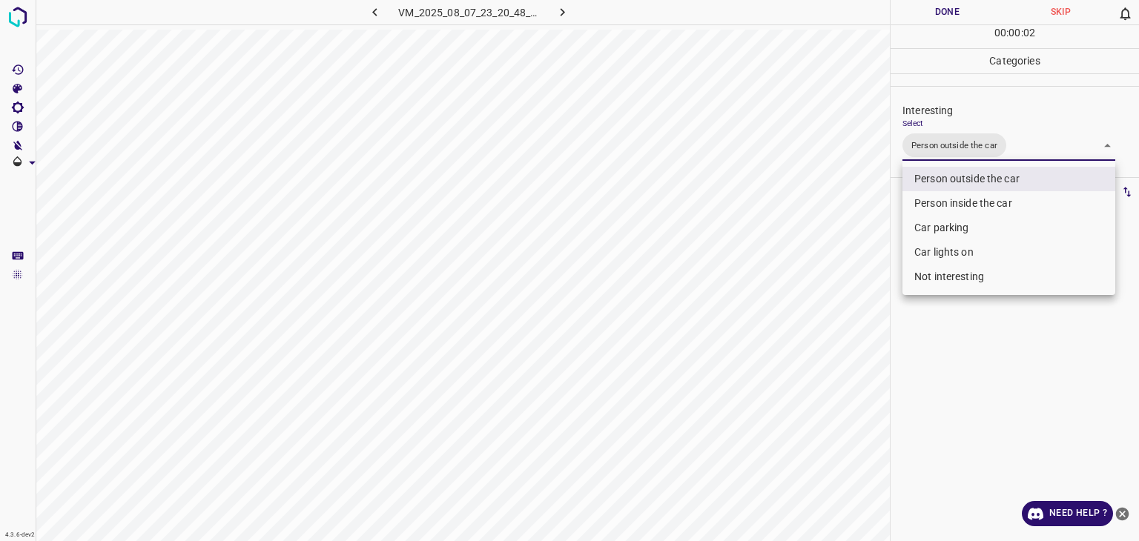
click at [943, 10] on div at bounding box center [569, 270] width 1139 height 541
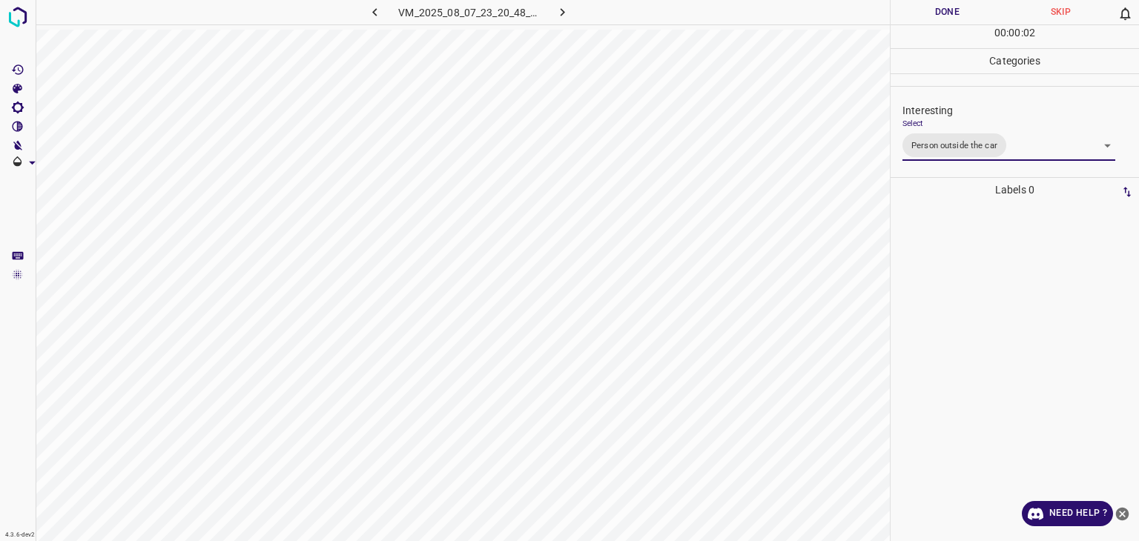
click at [943, 10] on div at bounding box center [569, 270] width 1139 height 541
click at [943, 10] on button "Done" at bounding box center [947, 12] width 113 height 24
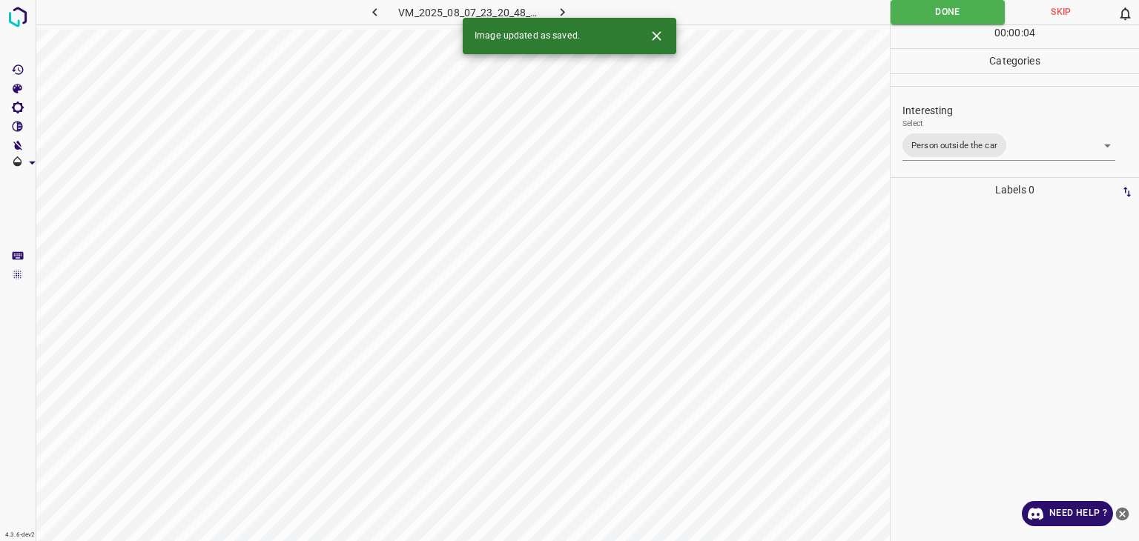
click at [564, 10] on icon "button" at bounding box center [563, 12] width 16 height 16
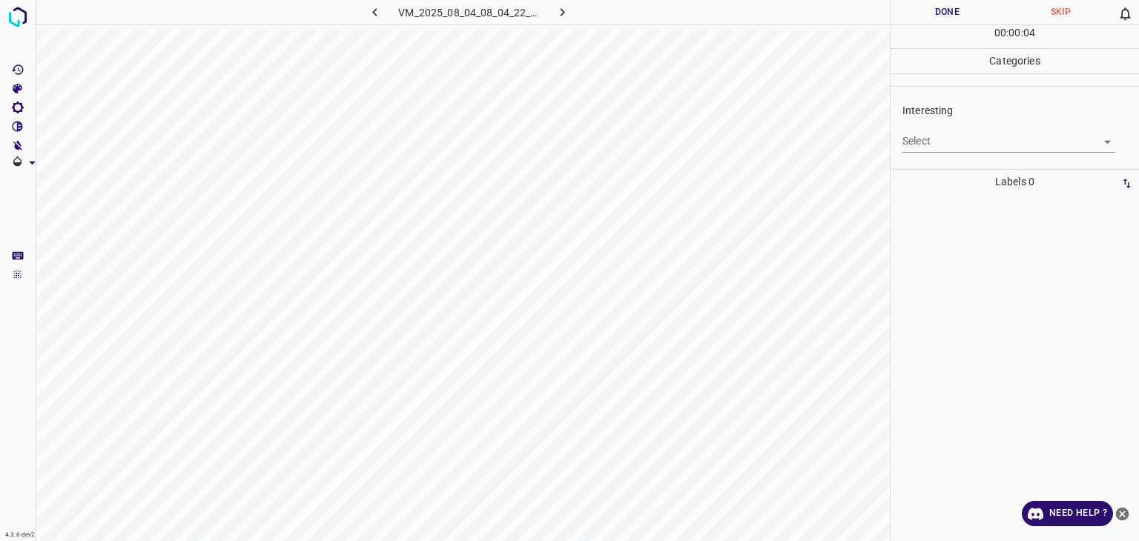
click at [1038, 143] on body "4.3.6-dev2 VM_2025_08_04_08_04_22_011_03.gif Done Skip 0 00 : 00 : 04 Categorie…" at bounding box center [569, 270] width 1139 height 541
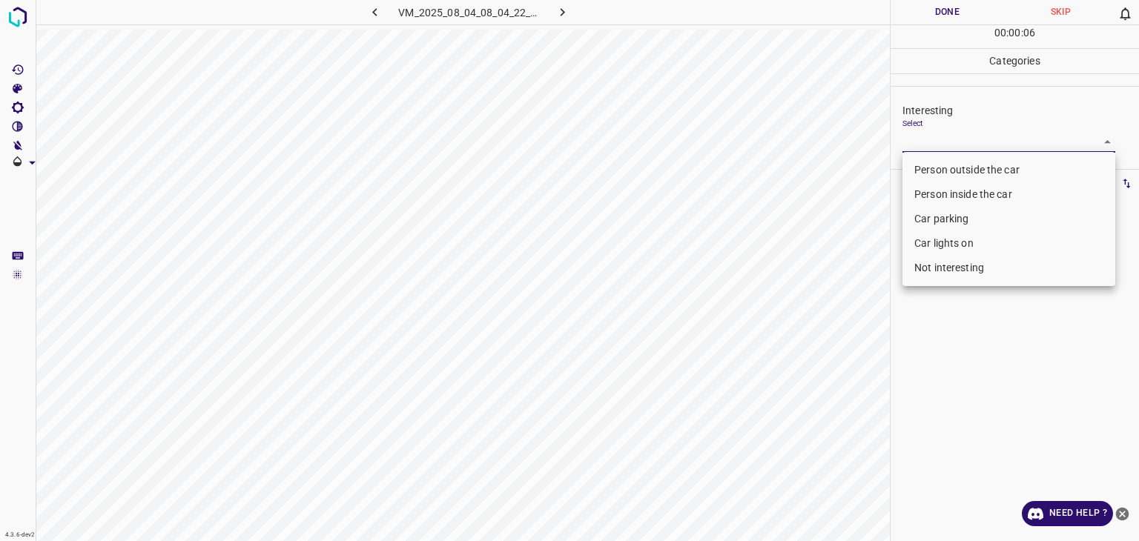
drag, startPoint x: 997, startPoint y: 246, endPoint x: 1002, endPoint y: 259, distance: 13.6
click at [1002, 259] on ul "Person outside the car Person inside the car Car parking Car lights on Not inte…" at bounding box center [1009, 219] width 213 height 134
click at [1002, 259] on li "Not interesting" at bounding box center [1009, 268] width 213 height 24
type input "Not interesting"
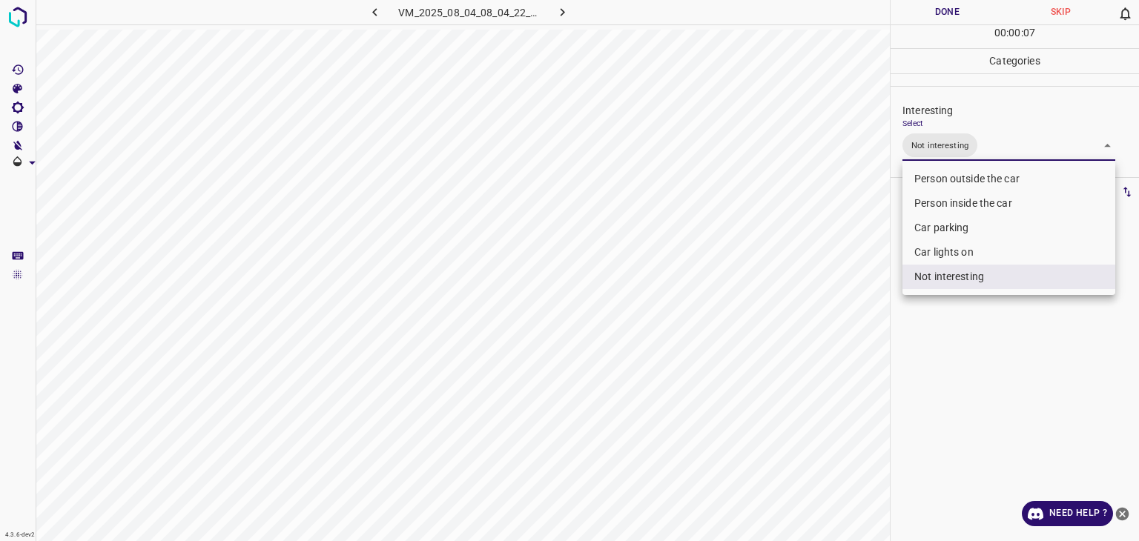
click at [917, 18] on div at bounding box center [569, 270] width 1139 height 541
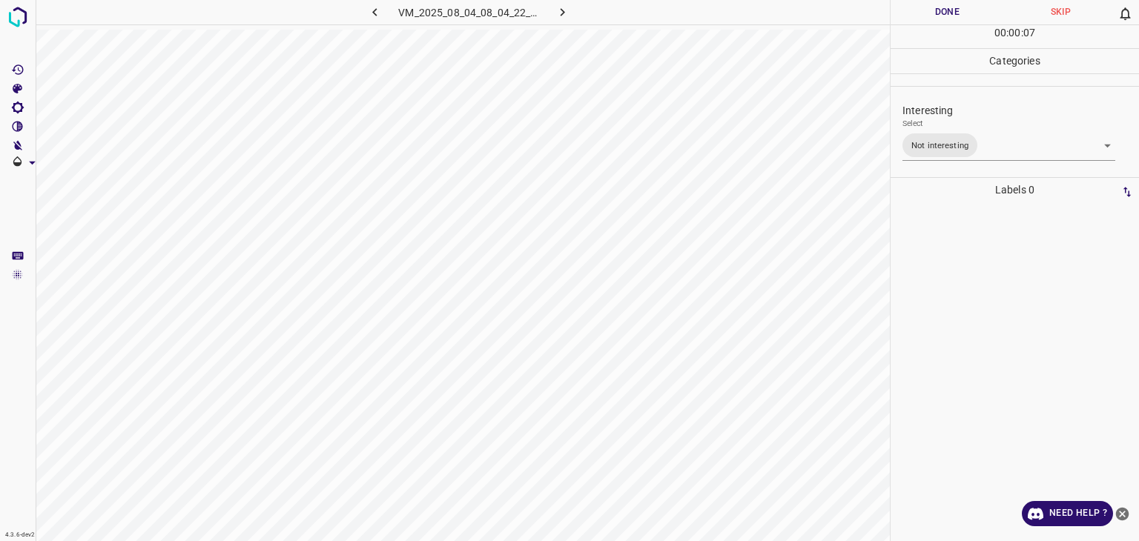
click at [917, 16] on button "Done" at bounding box center [947, 12] width 113 height 24
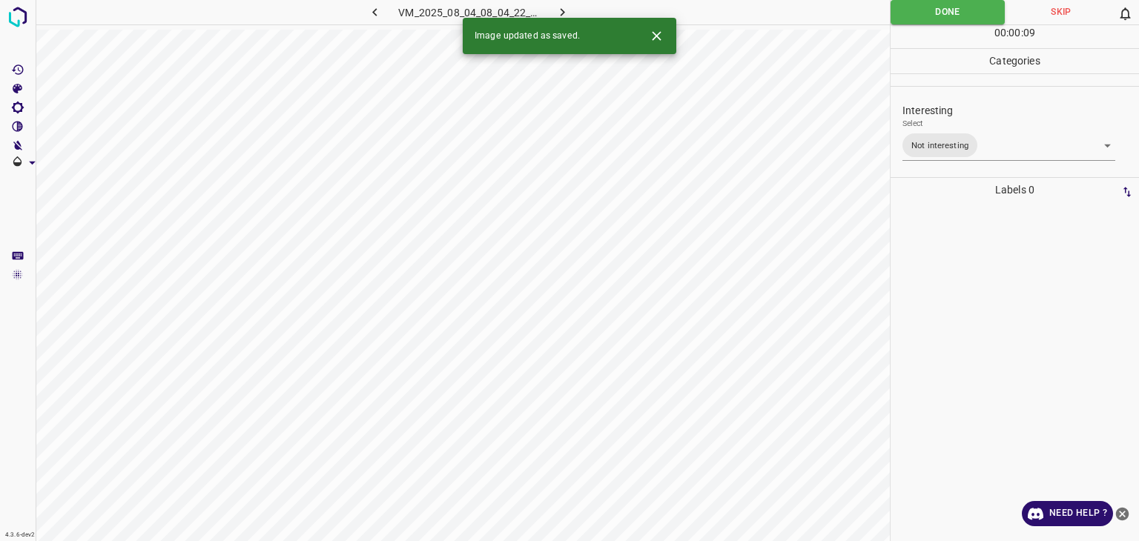
click at [550, 10] on button "button" at bounding box center [562, 12] width 47 height 24
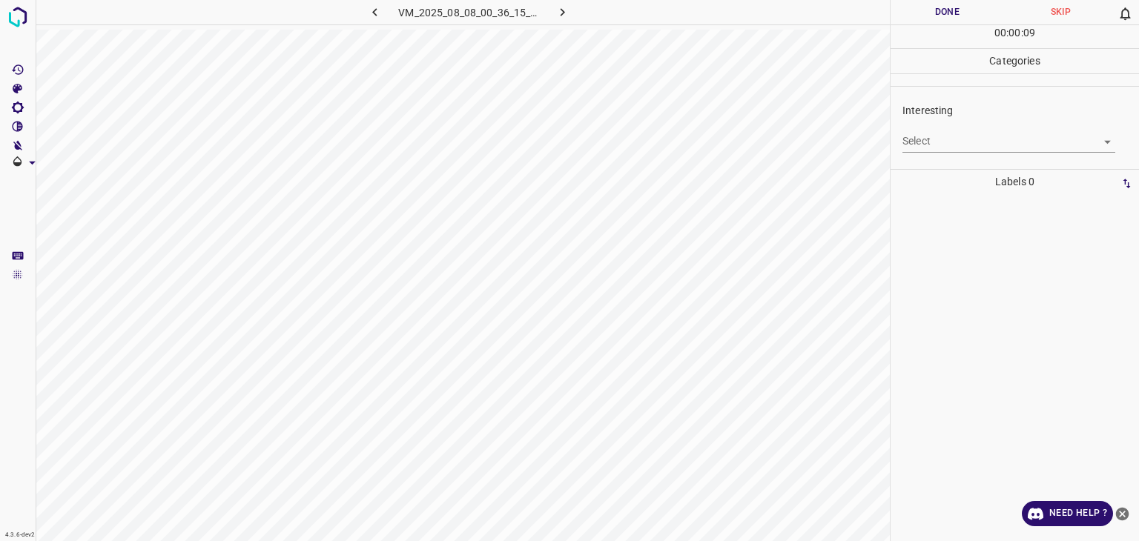
click at [920, 137] on body "4.3.6-dev2 VM_2025_08_08_00_36_15_213_03.gif Done Skip 0 00 : 00 : 09 Categorie…" at bounding box center [569, 270] width 1139 height 541
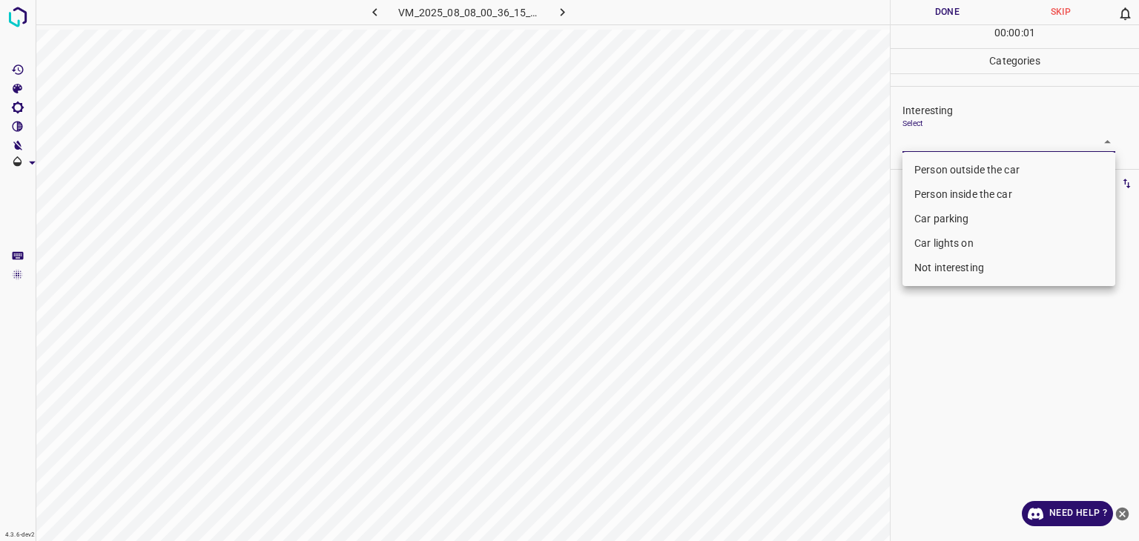
click at [932, 158] on ul "Person outside the car Person inside the car Car parking Car lights on Not inte…" at bounding box center [1009, 219] width 213 height 134
drag, startPoint x: 932, startPoint y: 167, endPoint x: 923, endPoint y: 177, distance: 13.6
click at [932, 167] on li "Person outside the car" at bounding box center [1009, 170] width 213 height 24
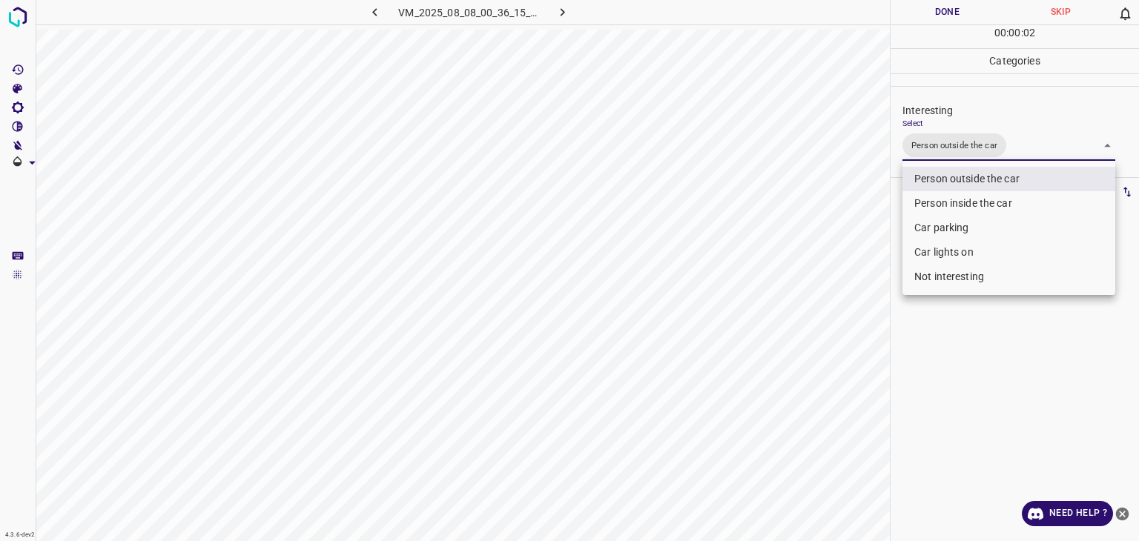
click at [920, 259] on li "Car lights on" at bounding box center [1009, 252] width 213 height 24
type input "Person outside the car,Car lights on"
click at [927, 13] on div at bounding box center [569, 270] width 1139 height 541
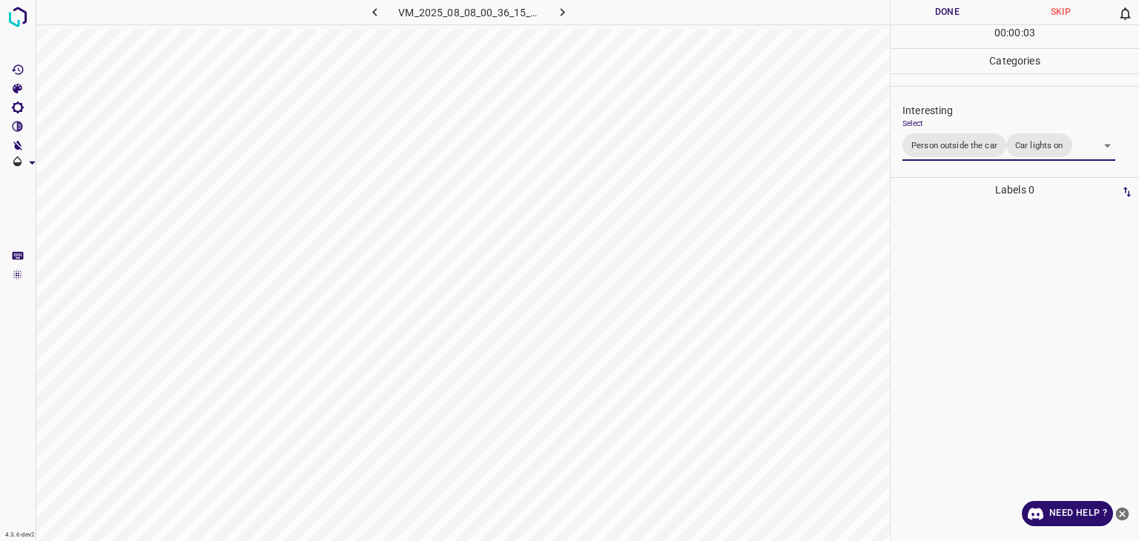
click at [927, 1] on button "Done" at bounding box center [947, 12] width 113 height 24
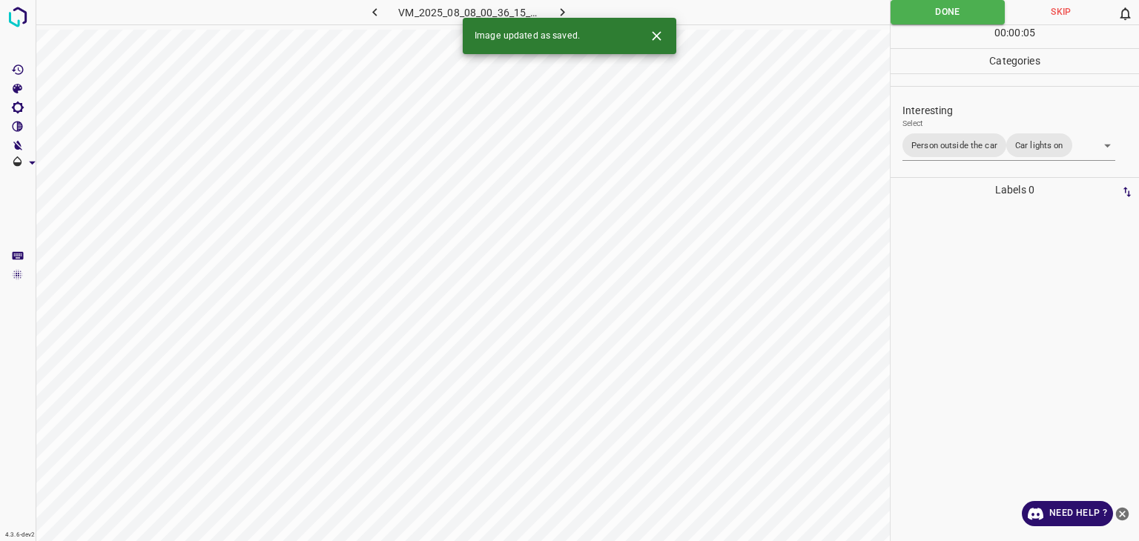
click at [561, 10] on icon "button" at bounding box center [563, 12] width 4 height 8
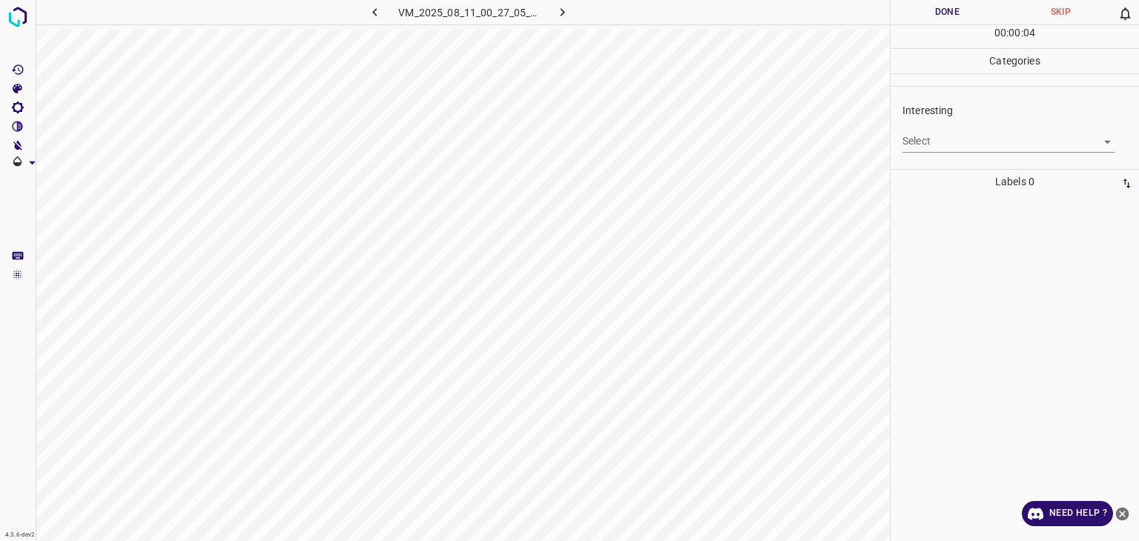
click at [963, 146] on body "4.3.6-dev2 VM_2025_08_11_00_27_05_964_09.gif Done Skip 0 00 : 00 : 04 Categorie…" at bounding box center [569, 270] width 1139 height 541
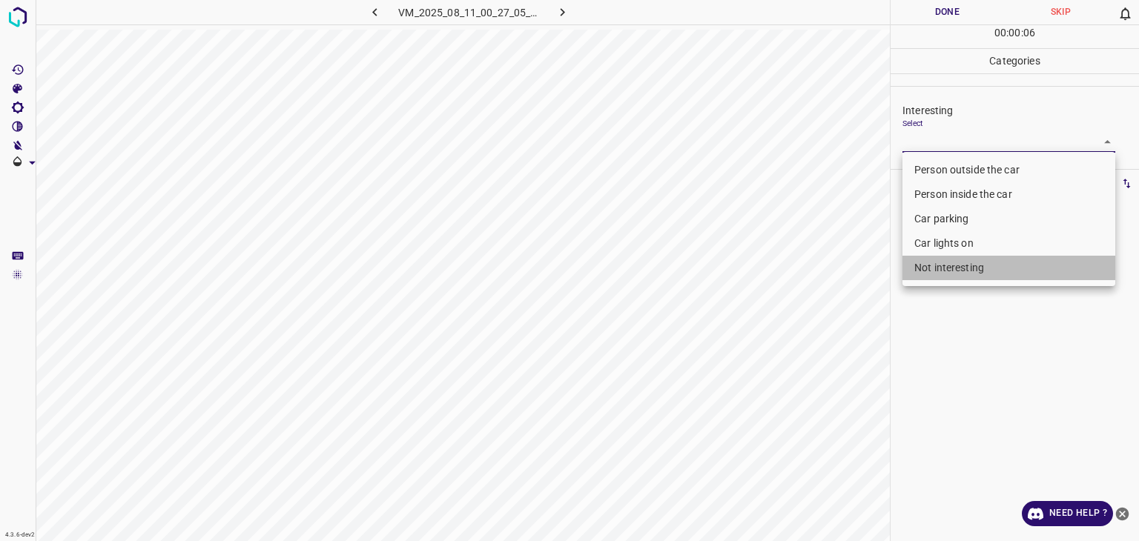
click at [946, 259] on li "Not interesting" at bounding box center [1009, 268] width 213 height 24
type input "Not interesting"
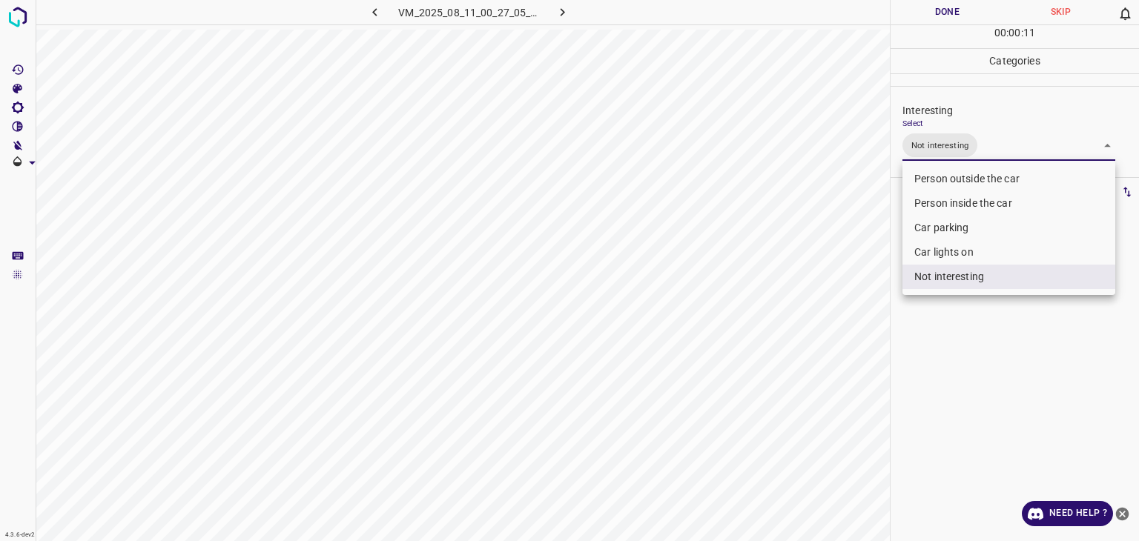
click at [954, 16] on div at bounding box center [569, 270] width 1139 height 541
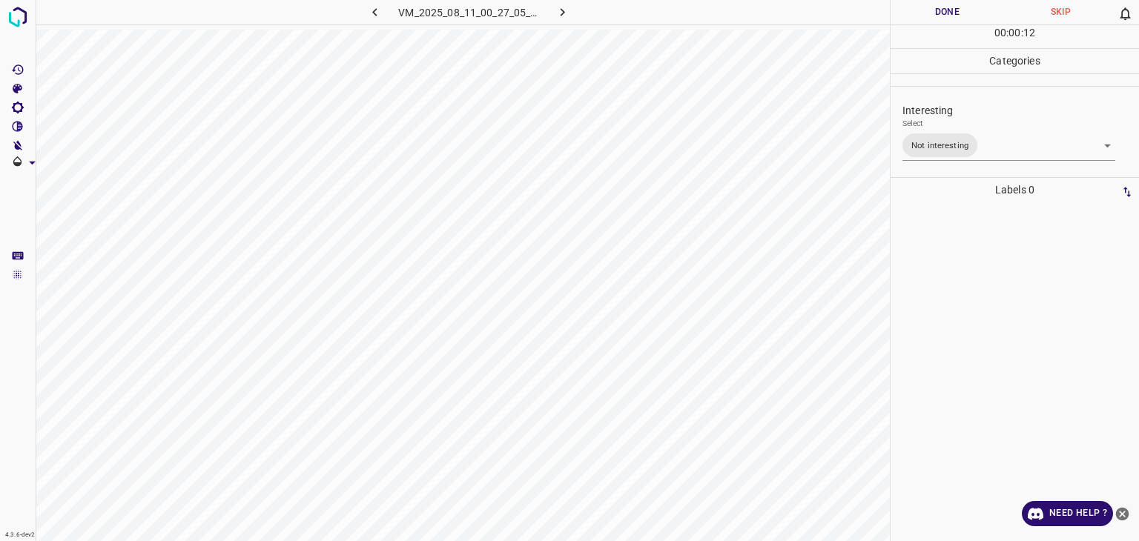
click at [954, 16] on div at bounding box center [569, 270] width 1139 height 541
click at [954, 16] on button "Done" at bounding box center [947, 12] width 113 height 24
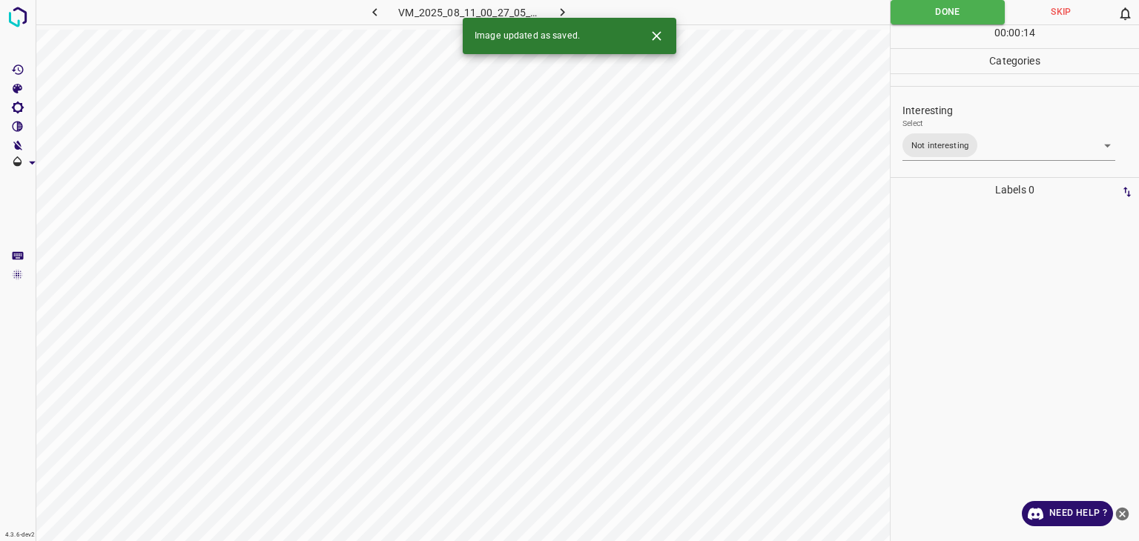
click at [570, 10] on icon "button" at bounding box center [563, 12] width 16 height 16
click at [994, 134] on body "4.3.6-dev2 VM_2025_08_11_01_27_26_639_01.gif Done Skip 0 00 : 00 : 14 Categorie…" at bounding box center [569, 270] width 1139 height 541
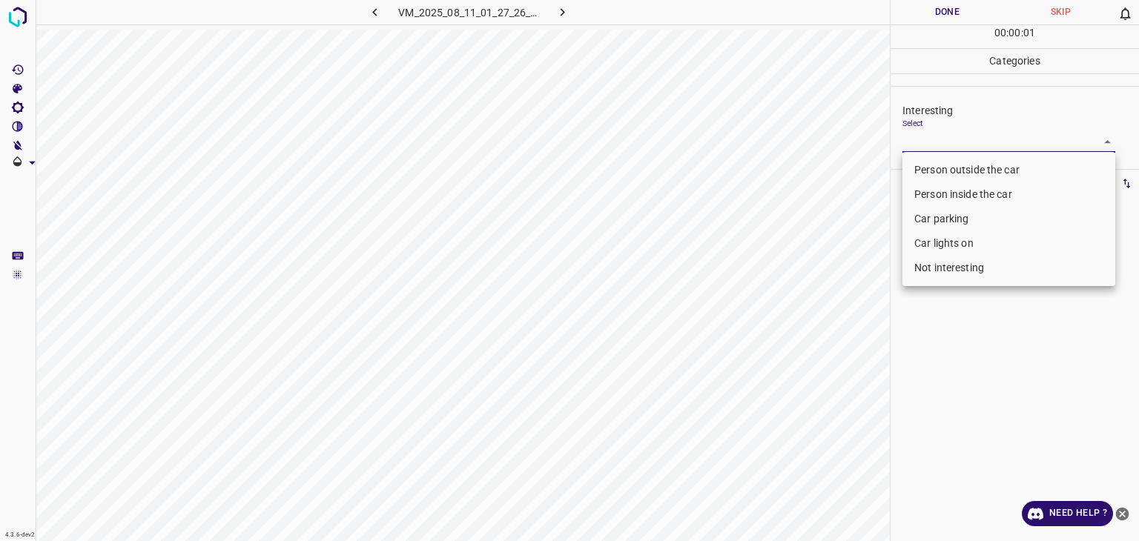
drag, startPoint x: 973, startPoint y: 159, endPoint x: 958, endPoint y: 148, distance: 18.1
click at [973, 159] on li "Person outside the car" at bounding box center [1009, 170] width 213 height 24
type input "Person outside the car"
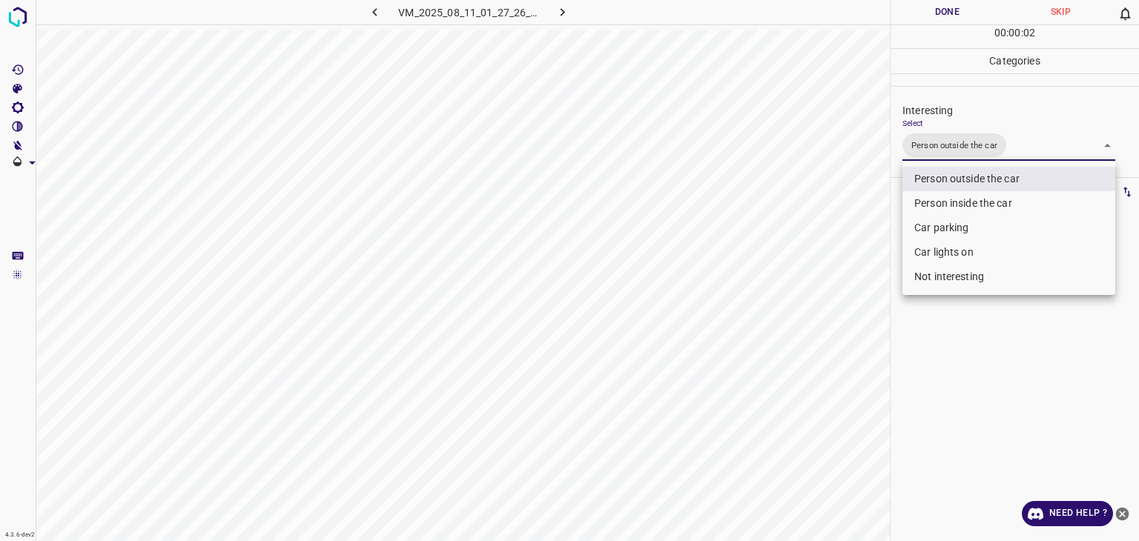
click at [976, 4] on div at bounding box center [569, 270] width 1139 height 541
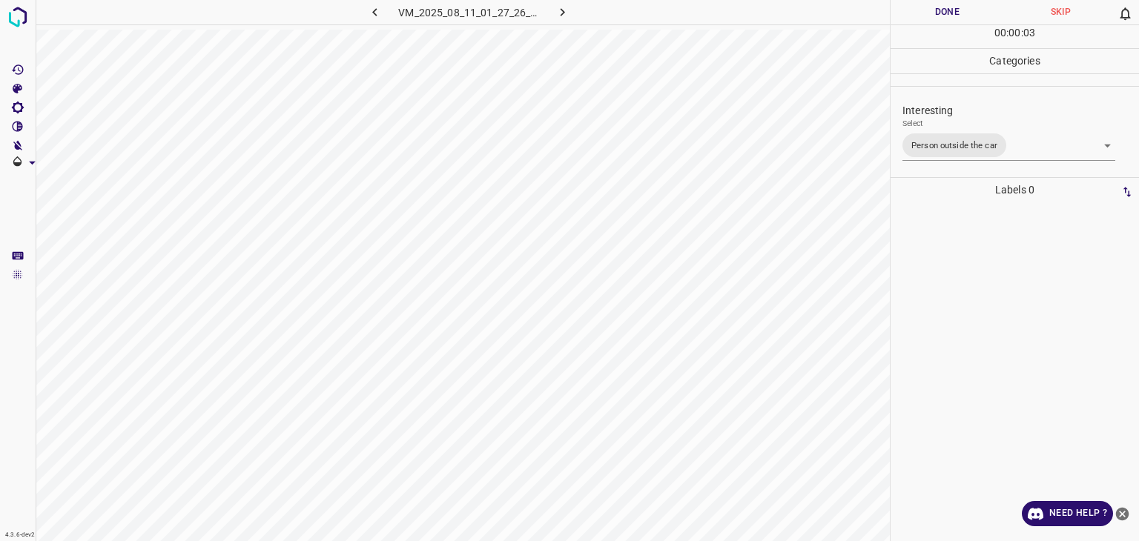
click at [974, 4] on div at bounding box center [569, 270] width 1139 height 541
click at [965, 1] on button "Done" at bounding box center [947, 12] width 113 height 24
click at [965, 2] on button "Done" at bounding box center [947, 12] width 113 height 24
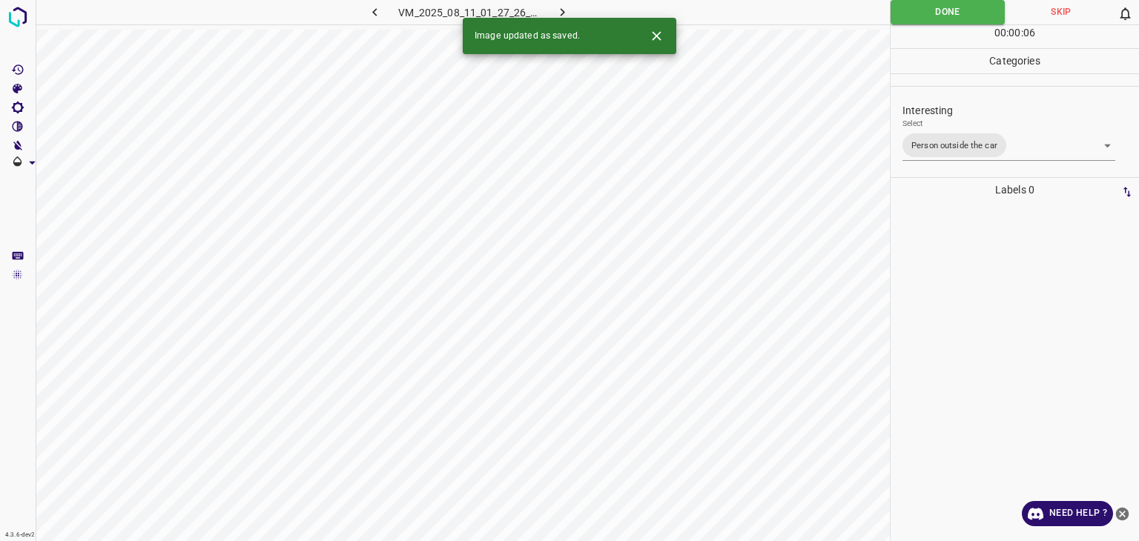
click at [559, 4] on icon "button" at bounding box center [563, 12] width 16 height 16
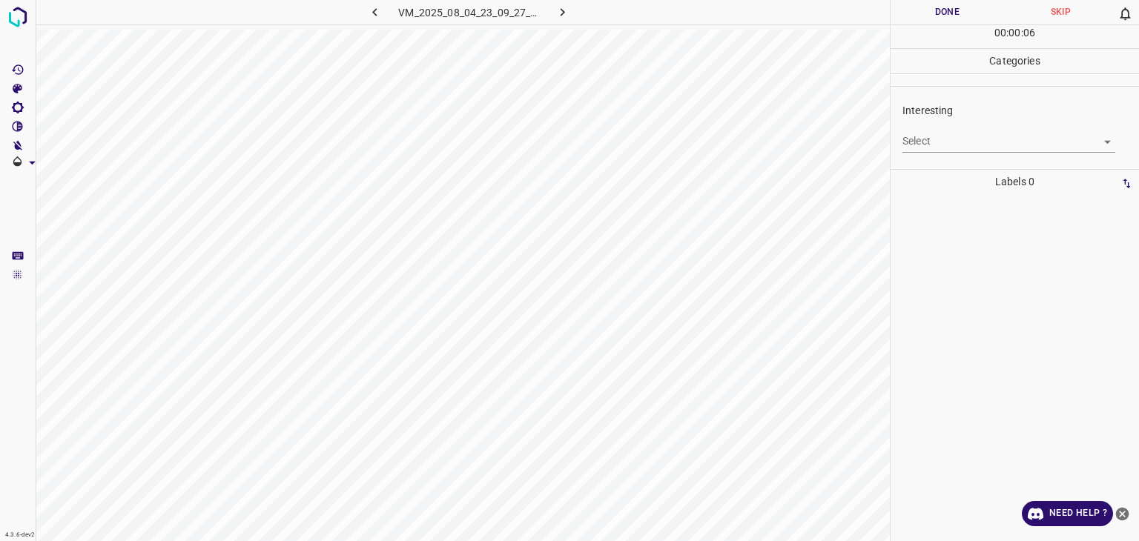
click at [998, 144] on body "4.3.6-dev2 VM_2025_08_04_23_09_27_284_11.gif Done Skip 0 00 : 00 : 06 Categorie…" at bounding box center [569, 270] width 1139 height 541
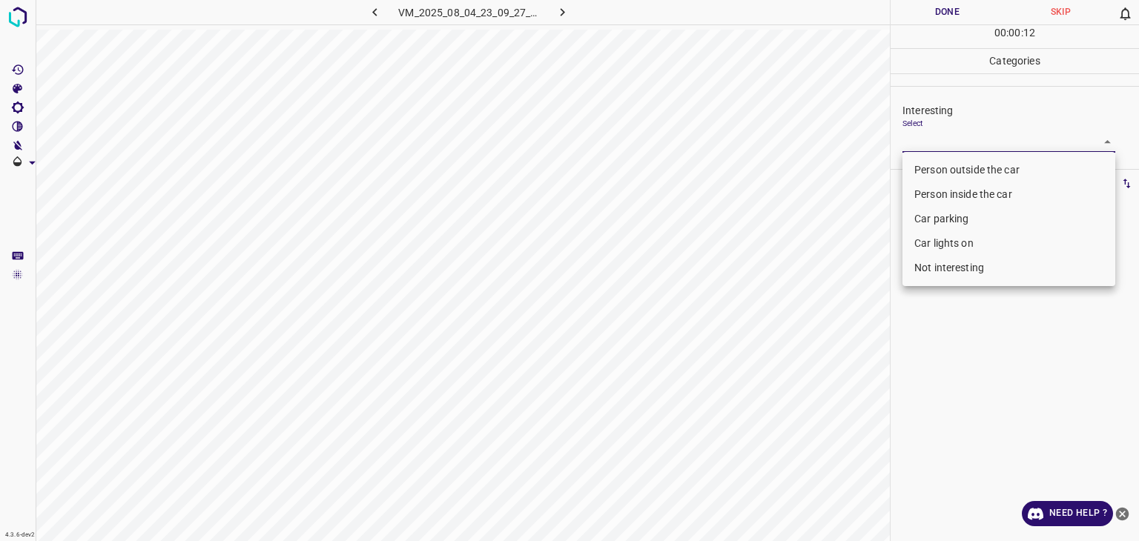
click at [985, 265] on li "Not interesting" at bounding box center [1009, 268] width 213 height 24
type input "Not interesting"
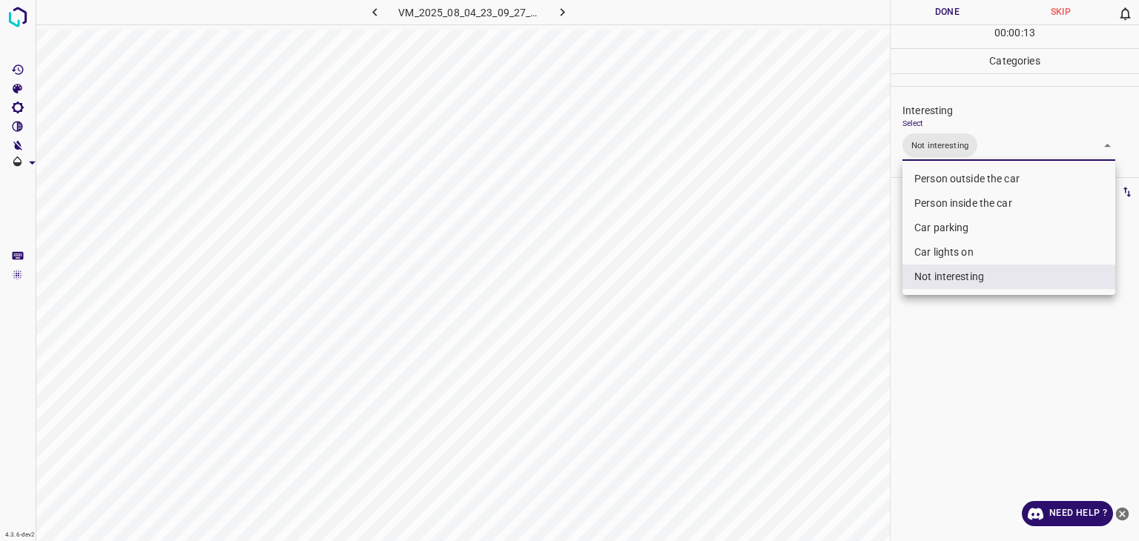
click at [975, 16] on div at bounding box center [569, 270] width 1139 height 541
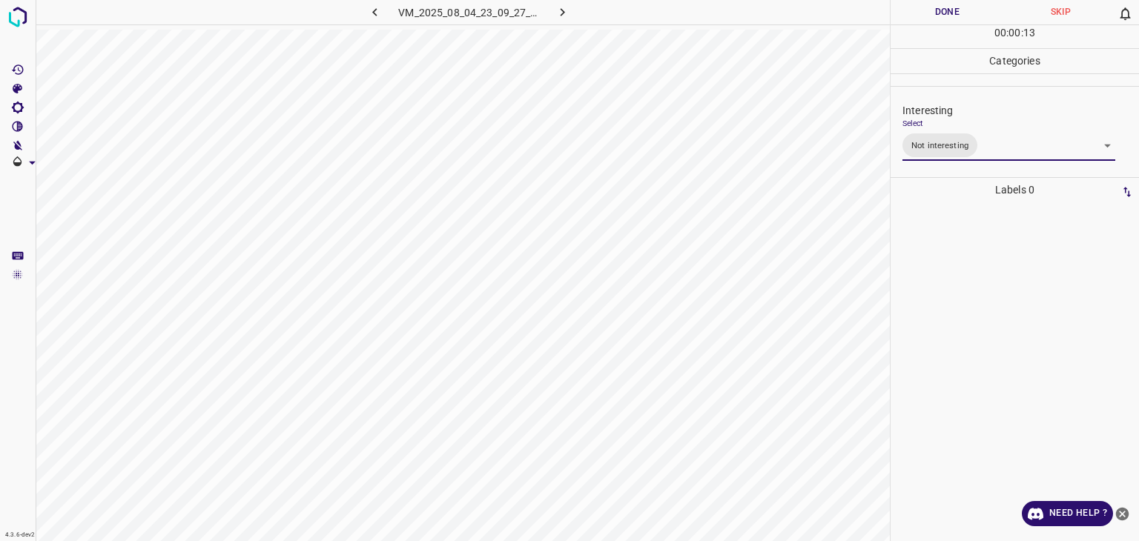
click at [975, 16] on div at bounding box center [569, 270] width 1139 height 541
click at [975, 16] on button "Done" at bounding box center [947, 12] width 113 height 24
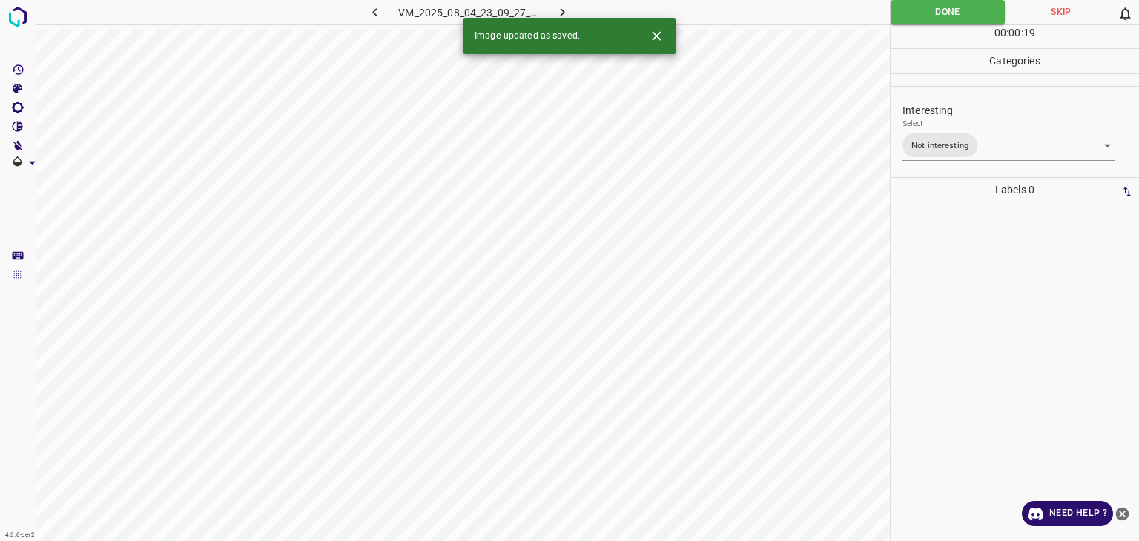
click at [572, 4] on button "button" at bounding box center [562, 12] width 47 height 24
click at [658, 35] on icon "Close" at bounding box center [656, 35] width 9 height 9
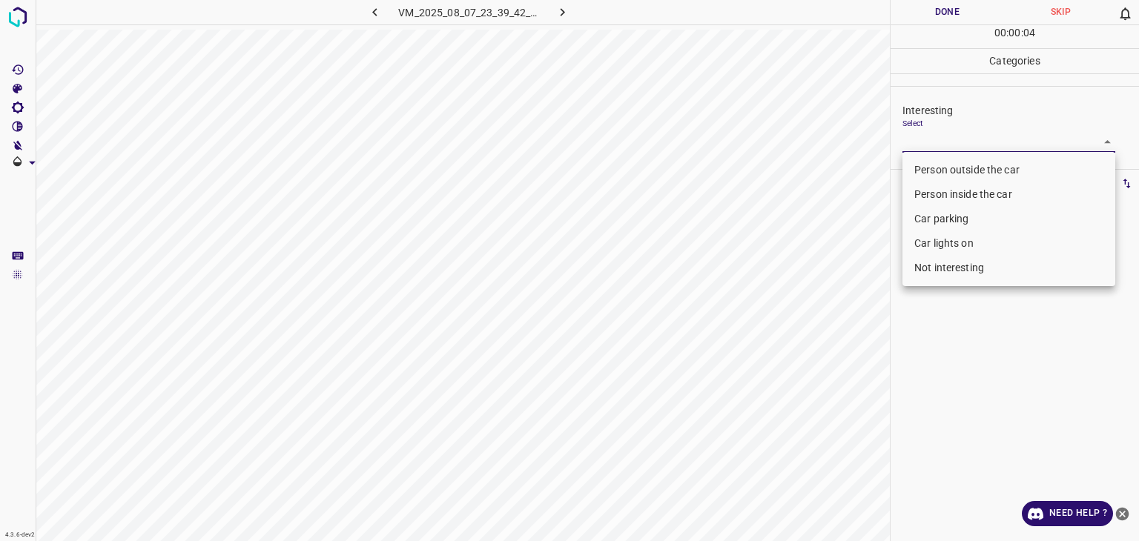
click at [983, 135] on body "4.3.6-dev2 VM_2025_08_07_23_39_42_717_09.gif Done Skip 0 00 : 00 : 04 Categorie…" at bounding box center [569, 270] width 1139 height 541
click at [963, 260] on li "Not interesting" at bounding box center [1009, 268] width 213 height 24
type input "Not interesting"
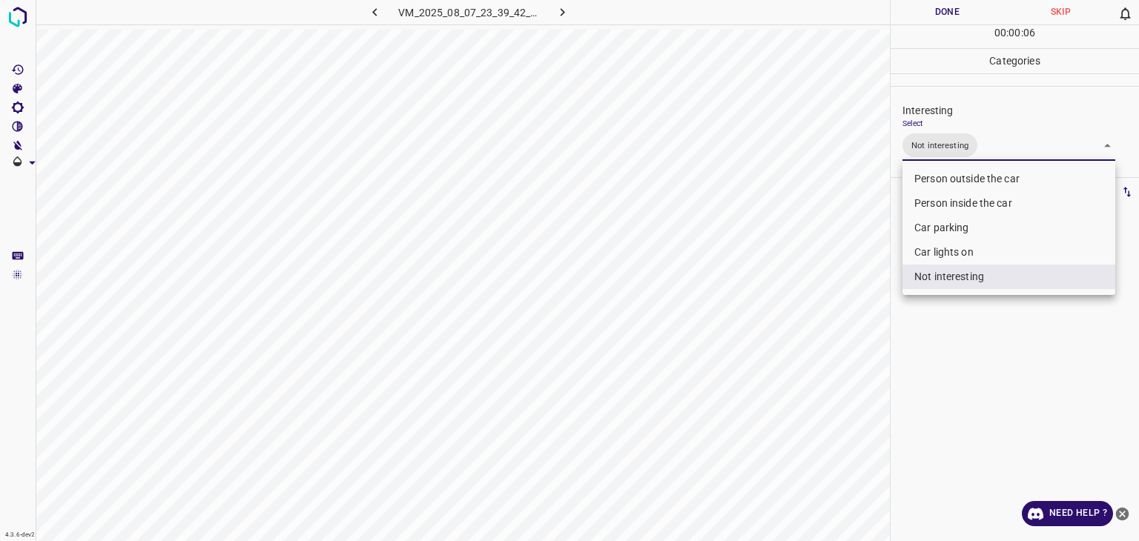
click at [969, 2] on div at bounding box center [569, 270] width 1139 height 541
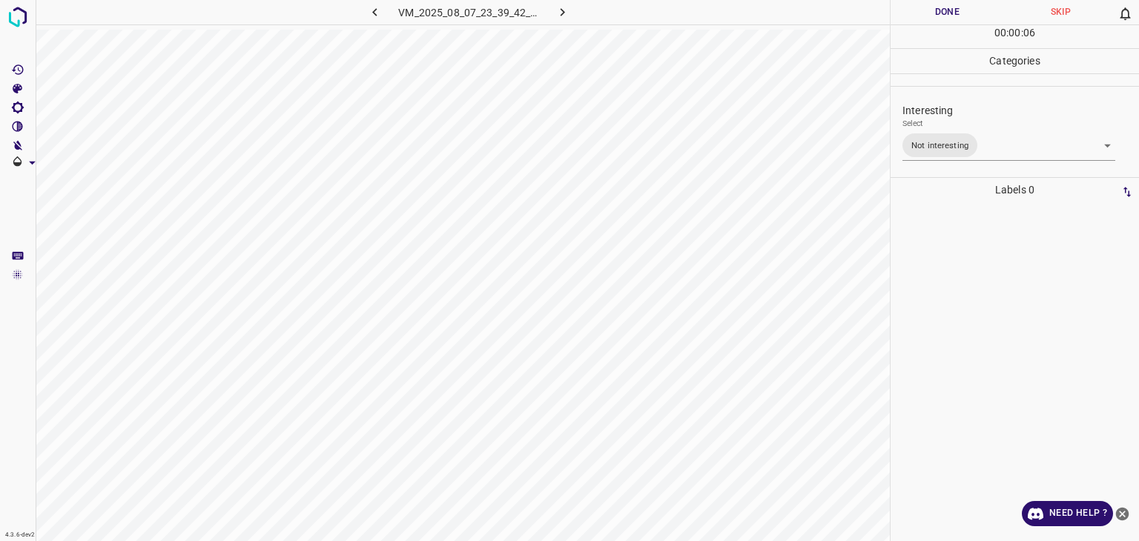
click at [972, 3] on div "Person outside the car Person inside the car Car parking Car lights on Not inte…" at bounding box center [569, 270] width 1139 height 541
click at [972, 3] on button "Done" at bounding box center [947, 12] width 113 height 24
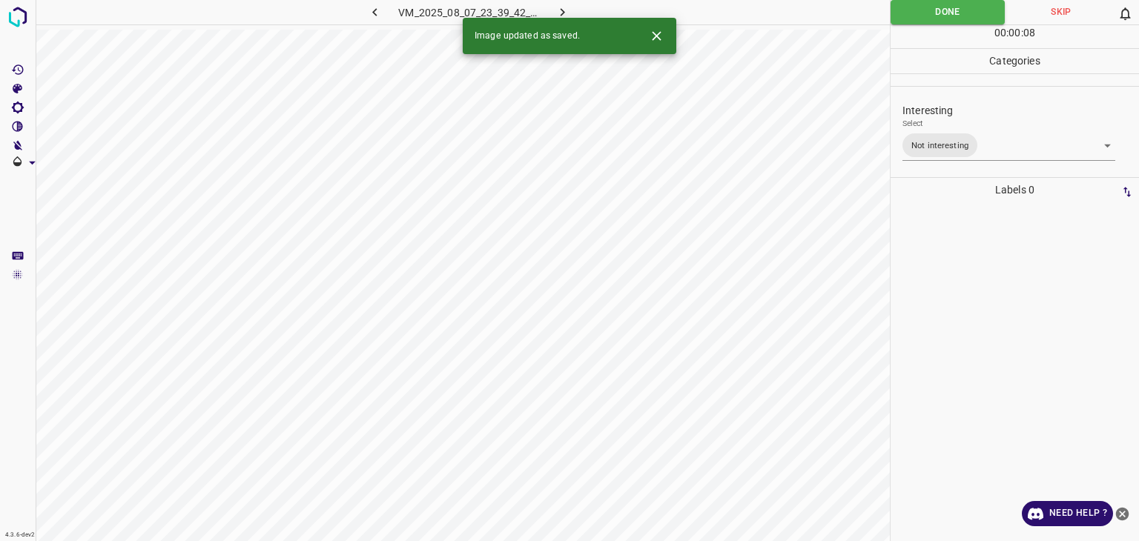
click at [567, 5] on icon "button" at bounding box center [563, 12] width 16 height 16
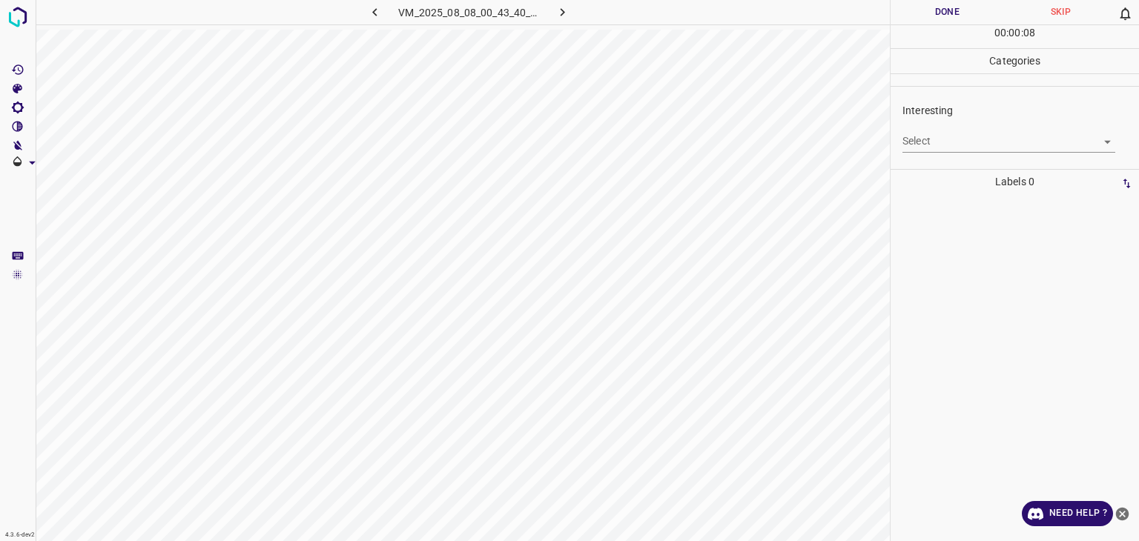
click at [934, 131] on body "4.3.6-dev2 VM_2025_08_08_00_43_40_169_07.gif Done Skip 0 00 : 00 : 08 Categorie…" at bounding box center [569, 270] width 1139 height 541
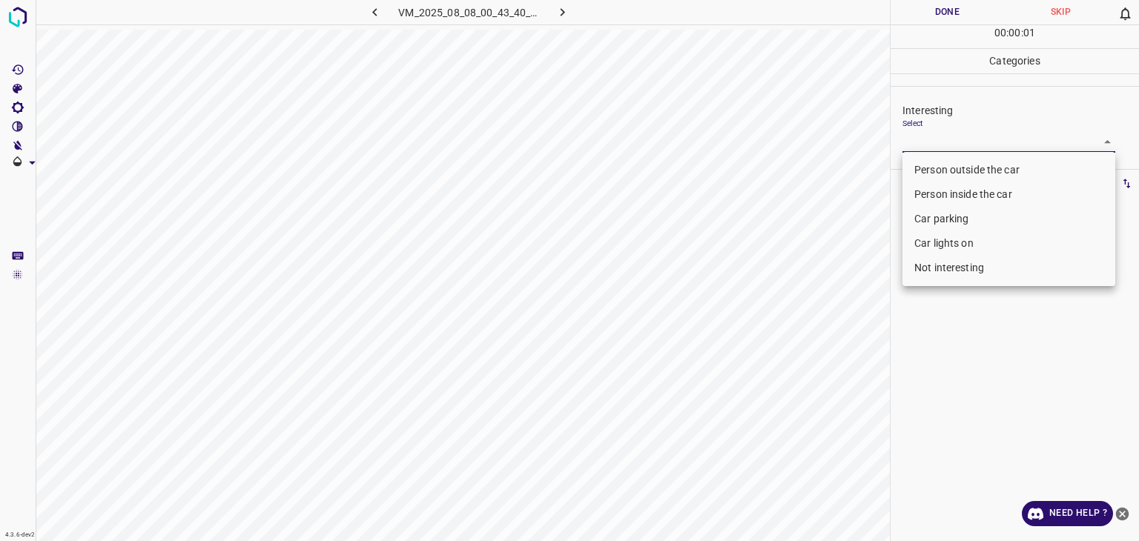
click at [927, 275] on li "Not interesting" at bounding box center [1009, 268] width 213 height 24
type input "Not interesting"
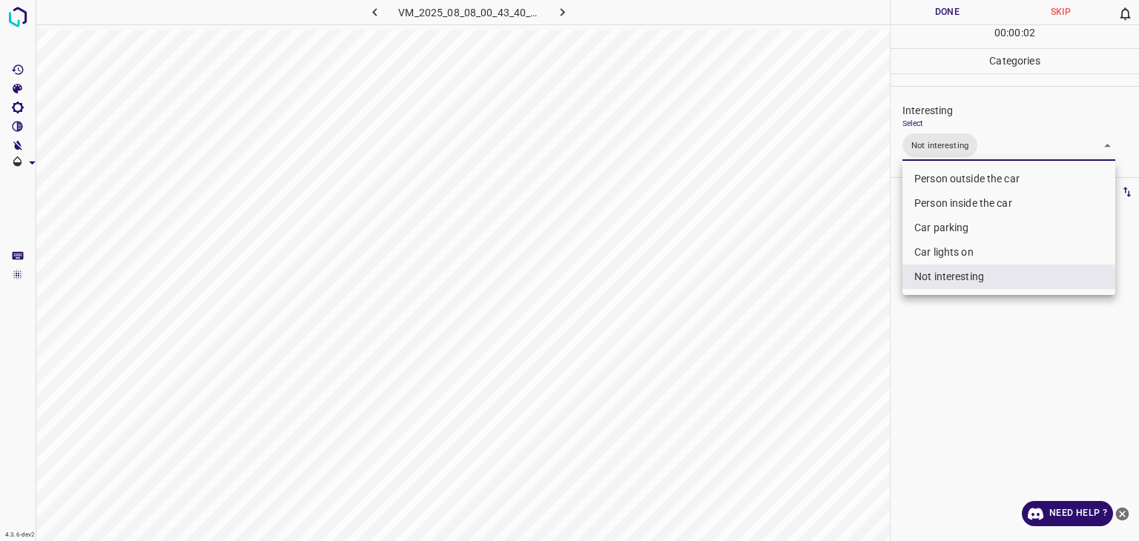
click at [945, 4] on div at bounding box center [569, 270] width 1139 height 541
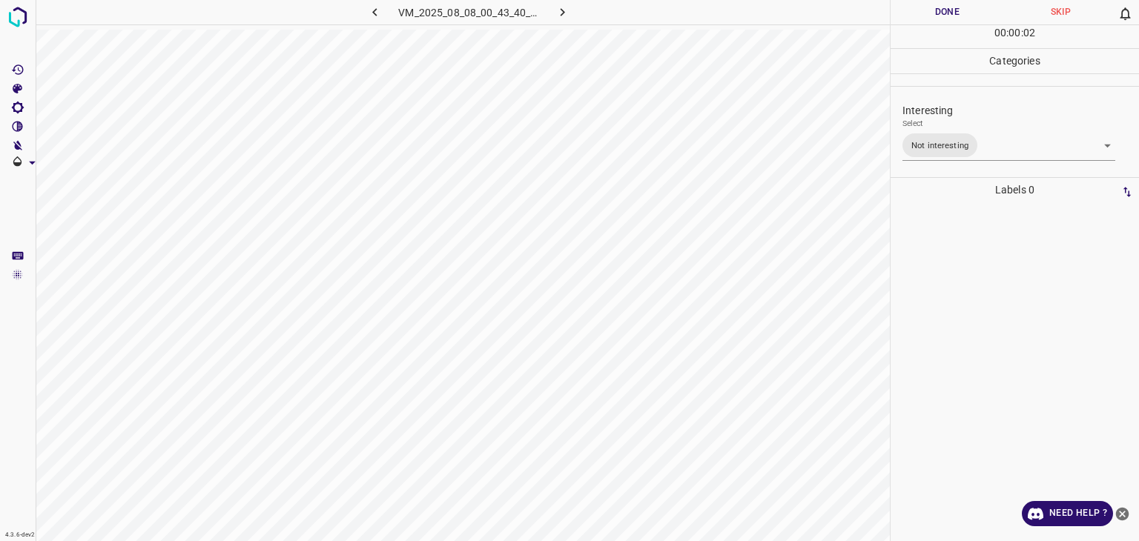
click at [946, 4] on div at bounding box center [569, 270] width 1139 height 541
click at [946, 4] on button "Done" at bounding box center [947, 12] width 113 height 24
drag, startPoint x: 946, startPoint y: 4, endPoint x: 774, endPoint y: 23, distance: 173.9
click at [941, 5] on button "Done" at bounding box center [947, 12] width 113 height 24
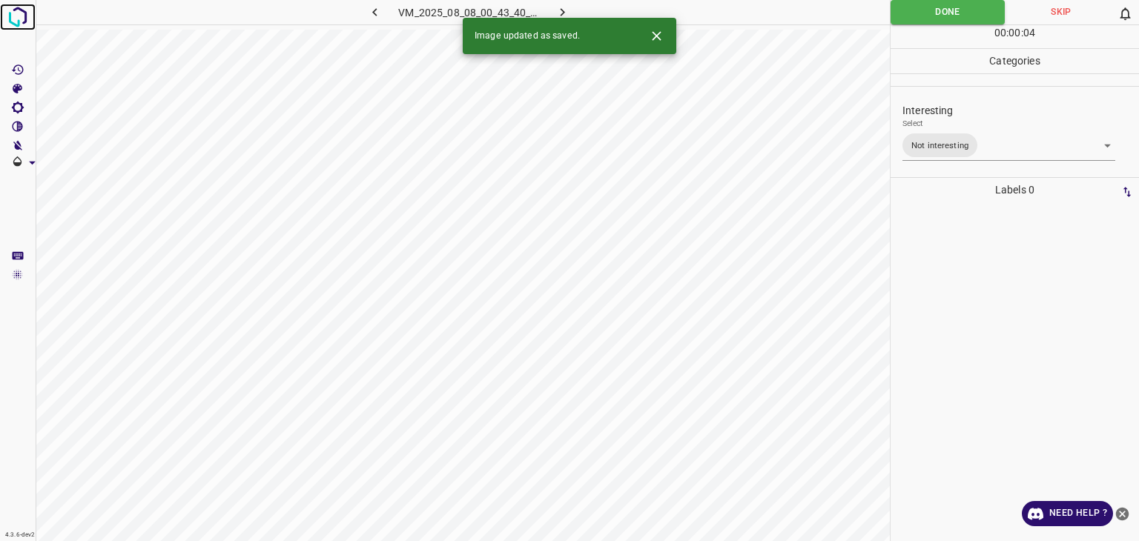
click at [22, 13] on img at bounding box center [17, 17] width 27 height 27
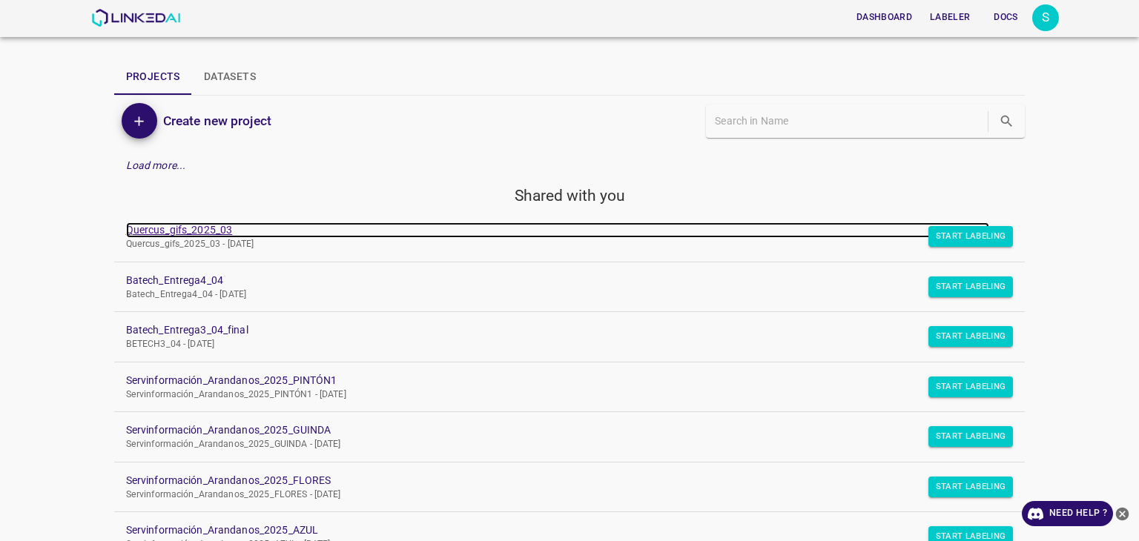
click at [166, 231] on link "Quercus_gifs_2025_03" at bounding box center [558, 230] width 864 height 16
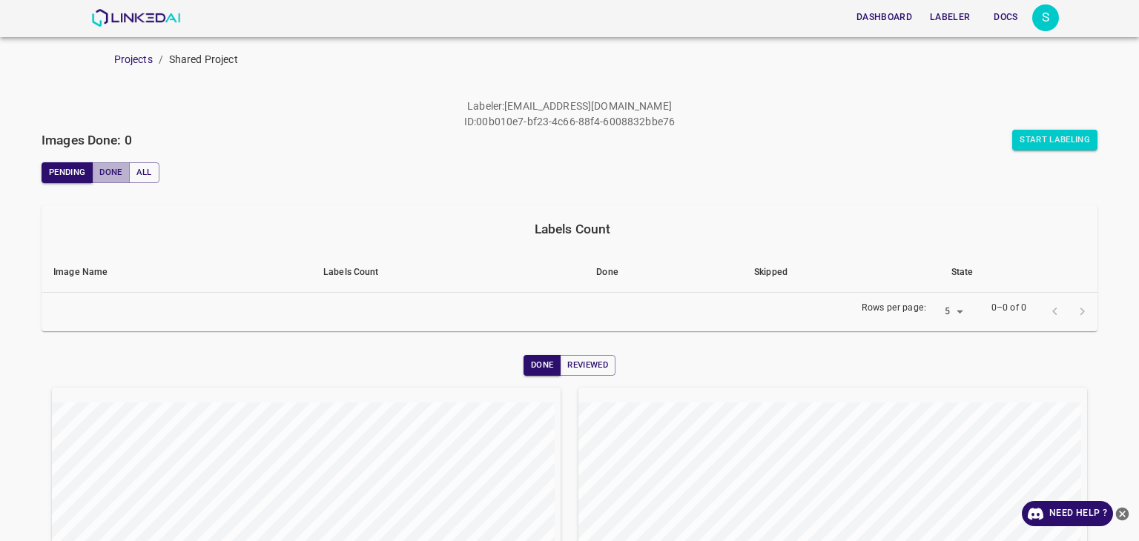
click at [98, 164] on button "Done" at bounding box center [110, 172] width 37 height 21
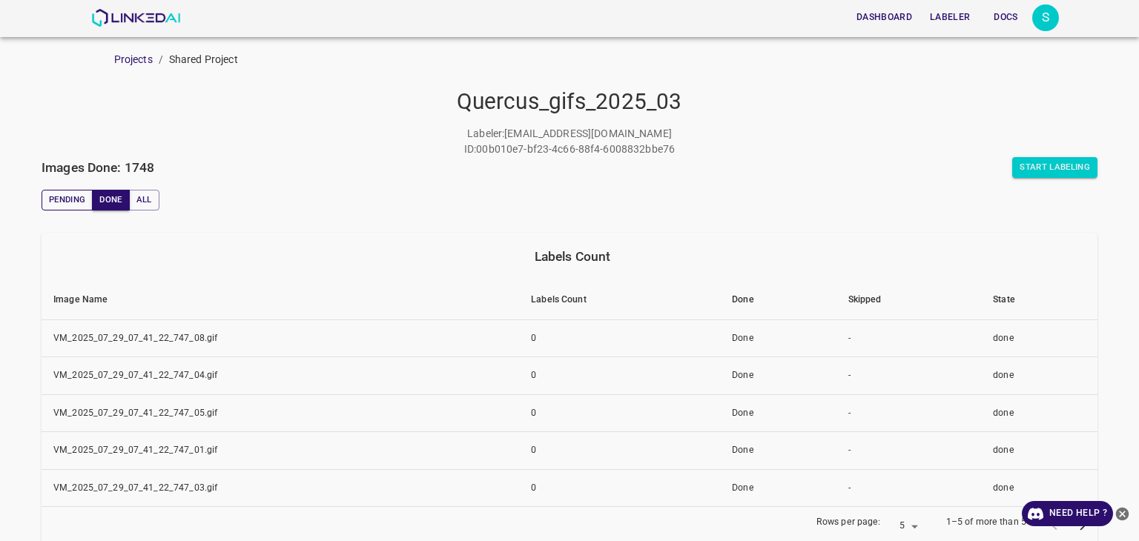
click at [53, 208] on button "Pending" at bounding box center [67, 200] width 51 height 21
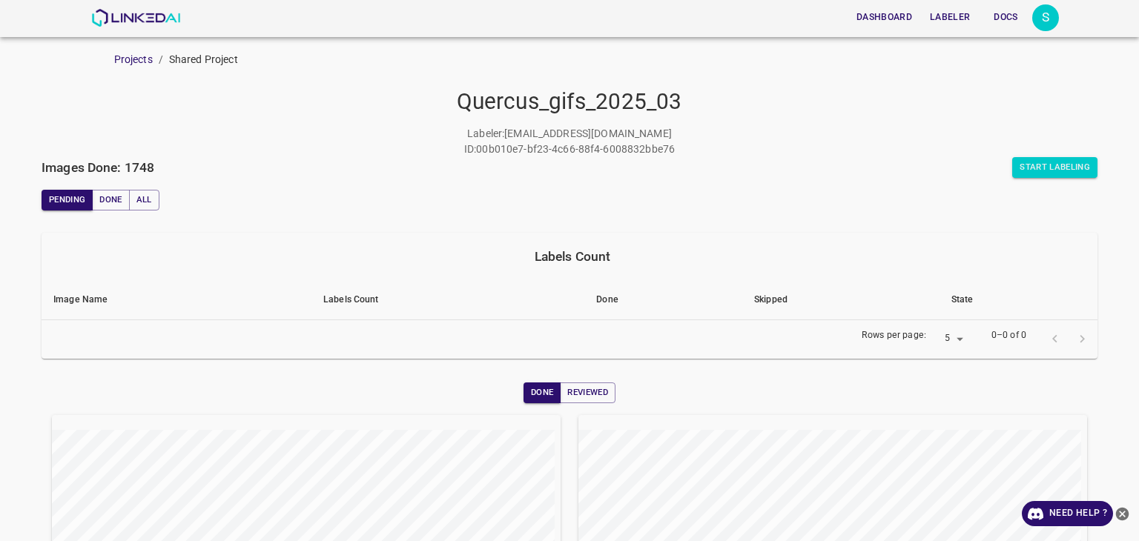
click at [936, 337] on body "Dashboard Labeler Docs S Projects / Shared Project Quercus_gifs_2025_03 Labeler…" at bounding box center [569, 270] width 1139 height 541
click at [934, 418] on li "25" at bounding box center [939, 416] width 36 height 24
type input "25"
click at [113, 205] on button "Done" at bounding box center [110, 200] width 37 height 21
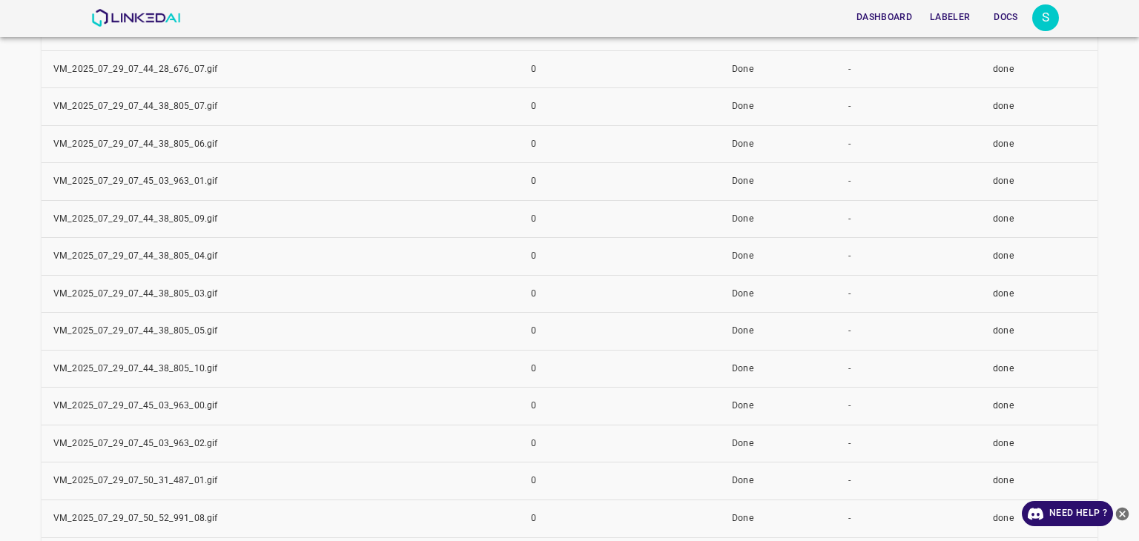
scroll to position [593, 0]
